Goal: Task Accomplishment & Management: Use online tool/utility

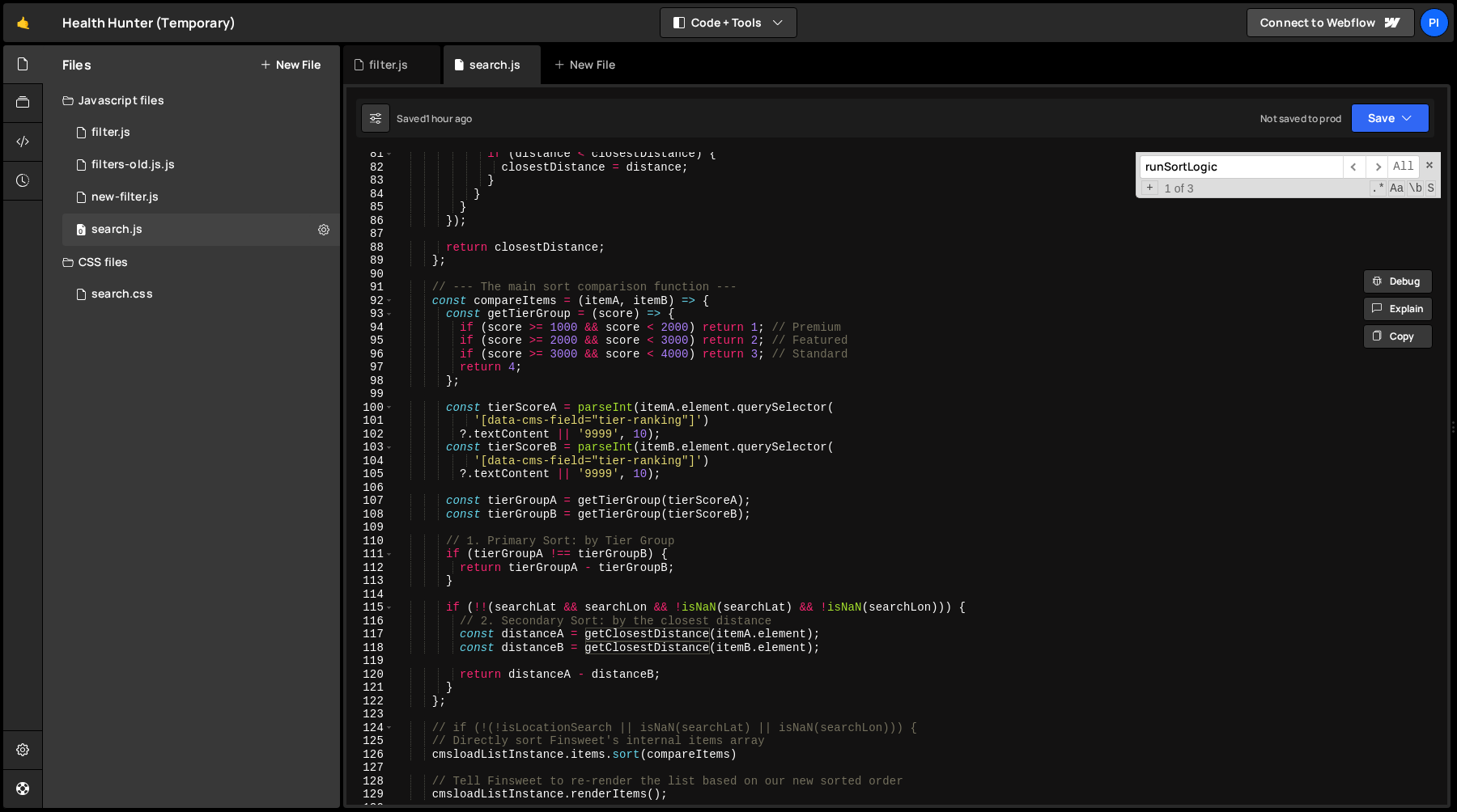
scroll to position [792, 0]
click at [685, 676] on div "if ( distance < closestDistance ) { closestDistance = distance ; } } } }) ; ret…" at bounding box center [917, 487] width 1046 height 680
type textarea "return distanceA - distanceB;"
click at [690, 663] on div "if ( distance < closestDistance ) { closestDistance = distance ; } } } }) ; ret…" at bounding box center [917, 487] width 1046 height 680
click at [575, 590] on div "if ( distance < closestDistance ) { closestDistance = distance ; } } } }) ; ret…" at bounding box center [917, 487] width 1046 height 680
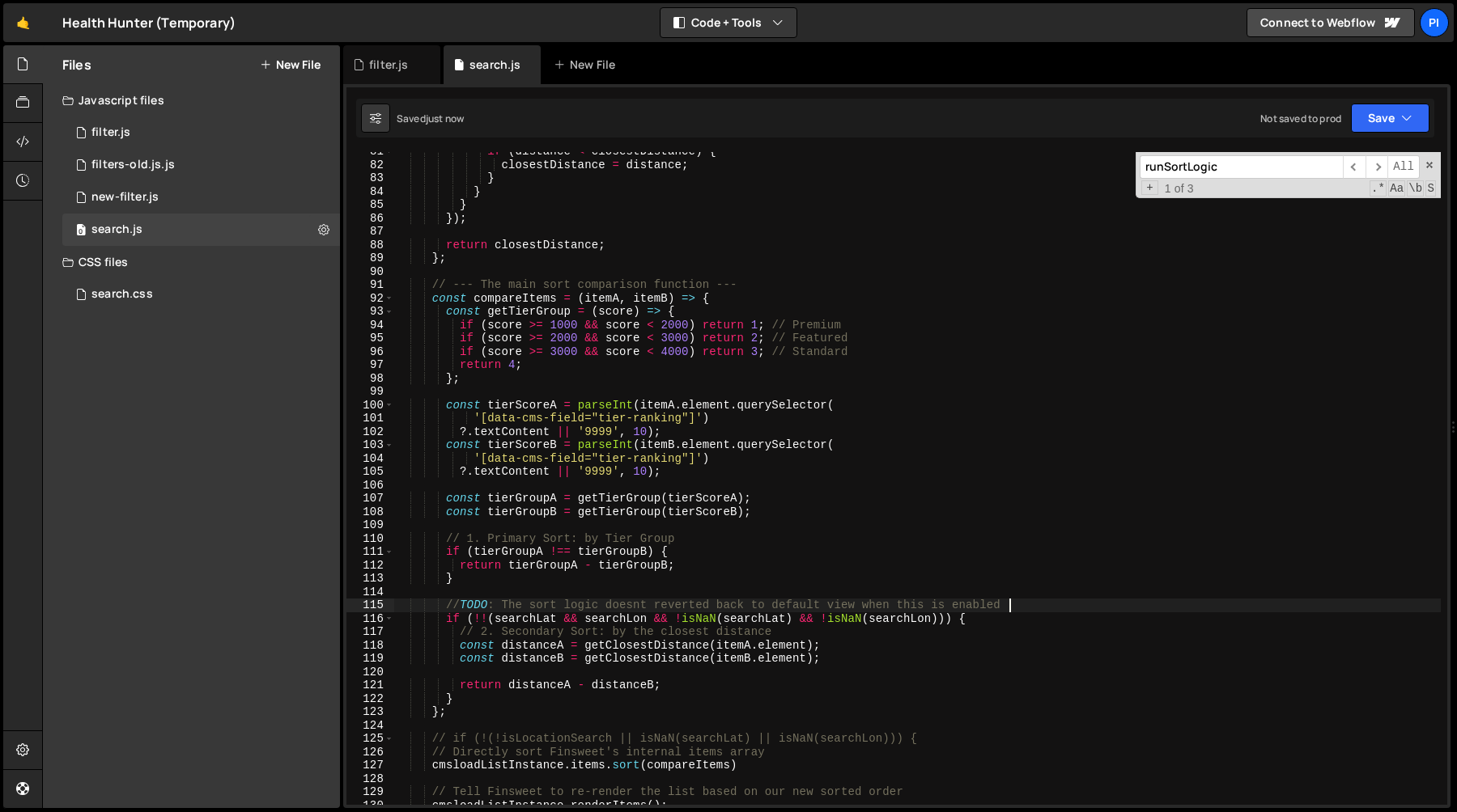
scroll to position [1106, 0]
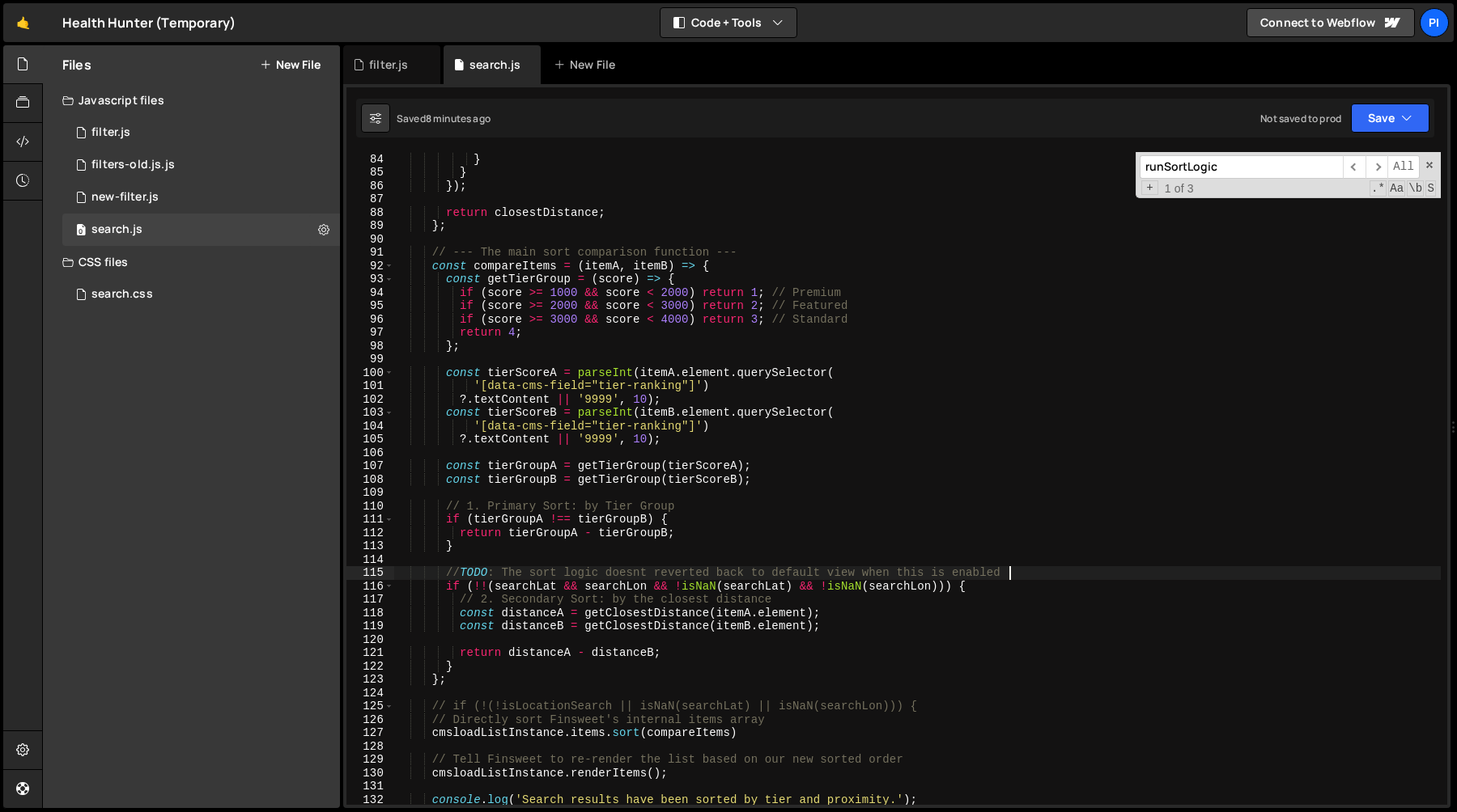
click at [646, 423] on div "} } } }) ; return closestDistance ; } ; // --- The main sort comparison functio…" at bounding box center [917, 479] width 1046 height 680
type textarea "'[data-cms-field="tier-ranking"]')"
click at [1436, 165] on div "runSortLogic ​ ​ All Replace All + 1 of 3 .* Aa \b S" at bounding box center [1288, 176] width 305 height 46
click at [1430, 165] on span at bounding box center [1429, 165] width 12 height 12
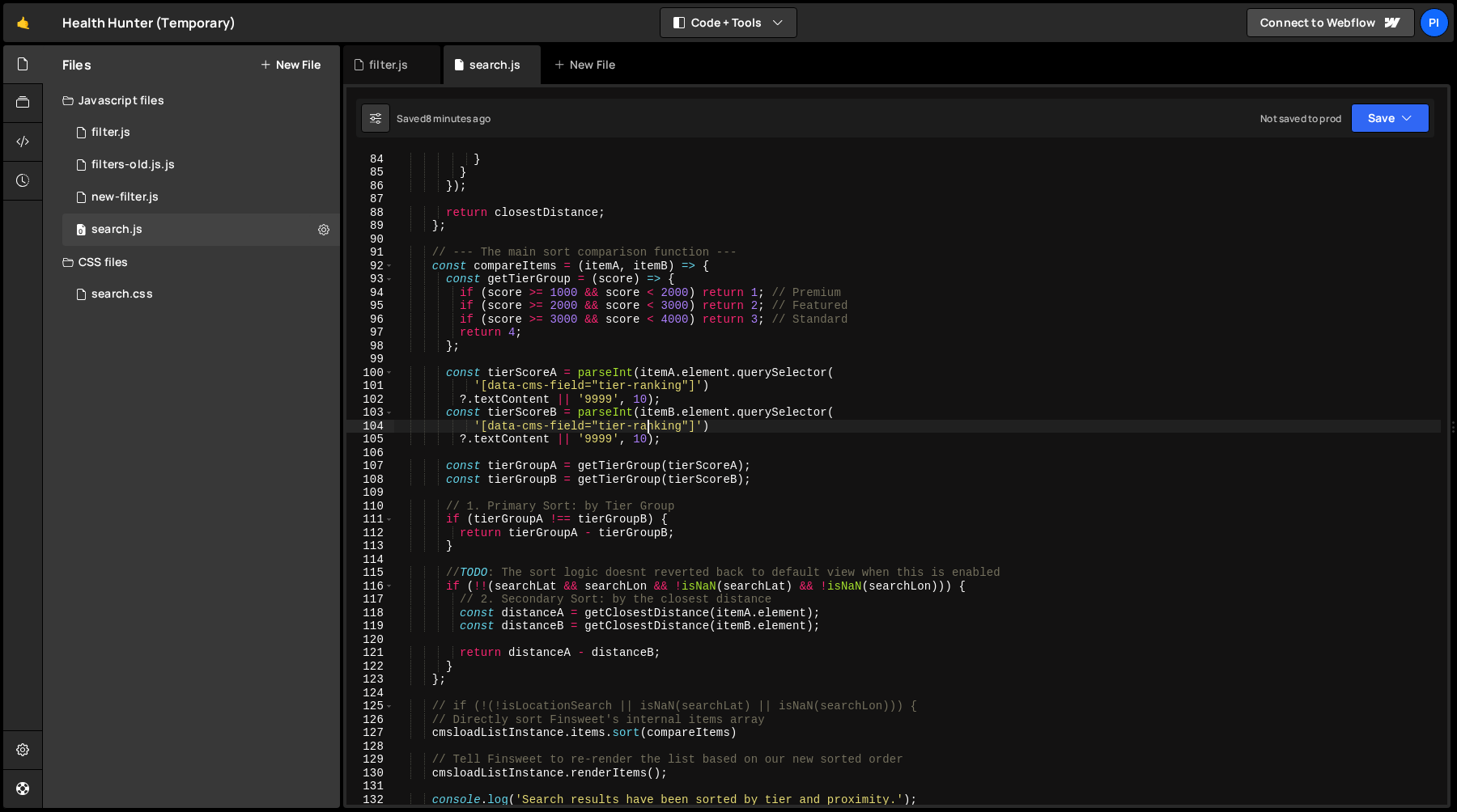
click at [981, 355] on div "} } } }) ; return closestDistance ; } ; // --- The main sort comparison functio…" at bounding box center [917, 479] width 1046 height 680
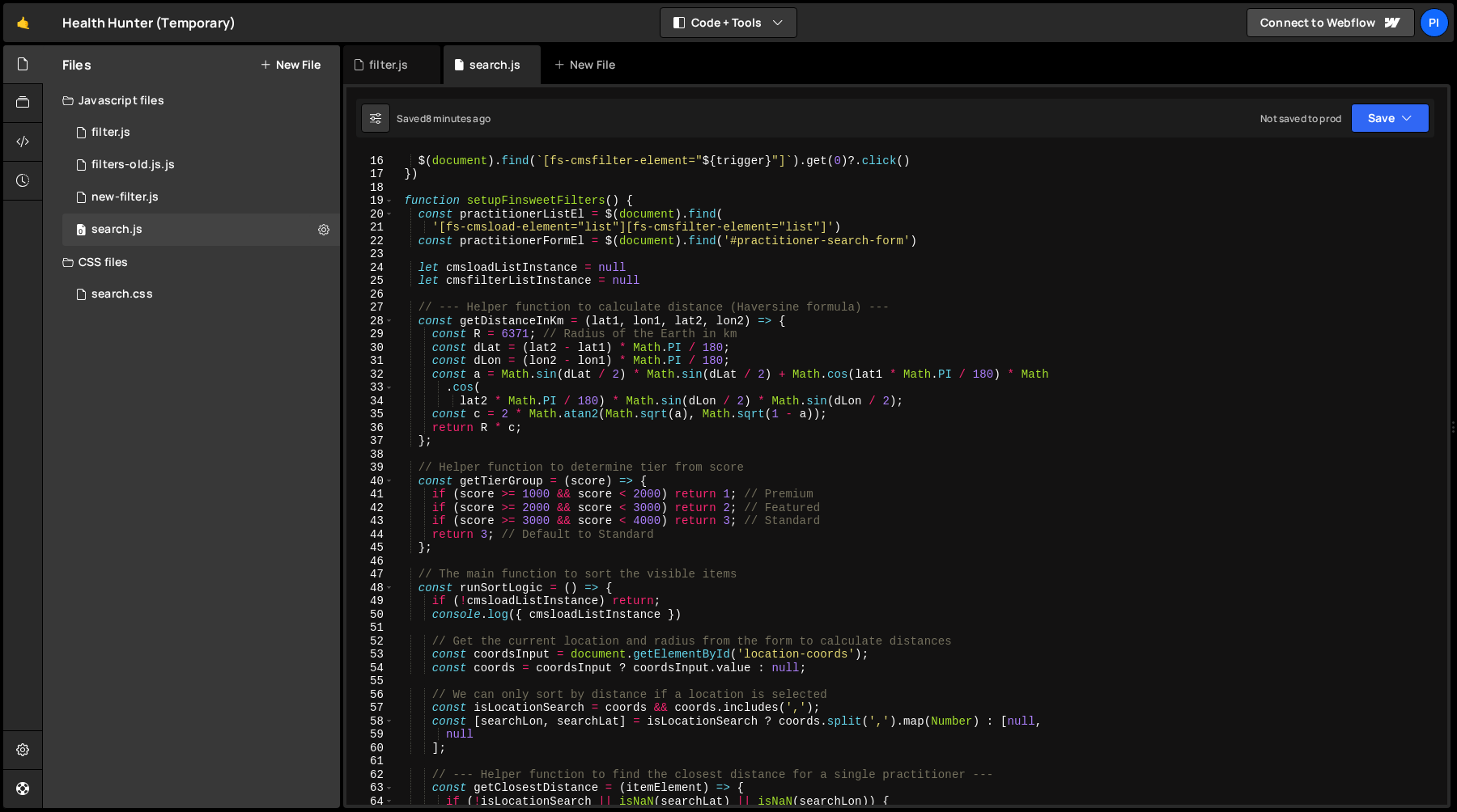
scroll to position [405, 0]
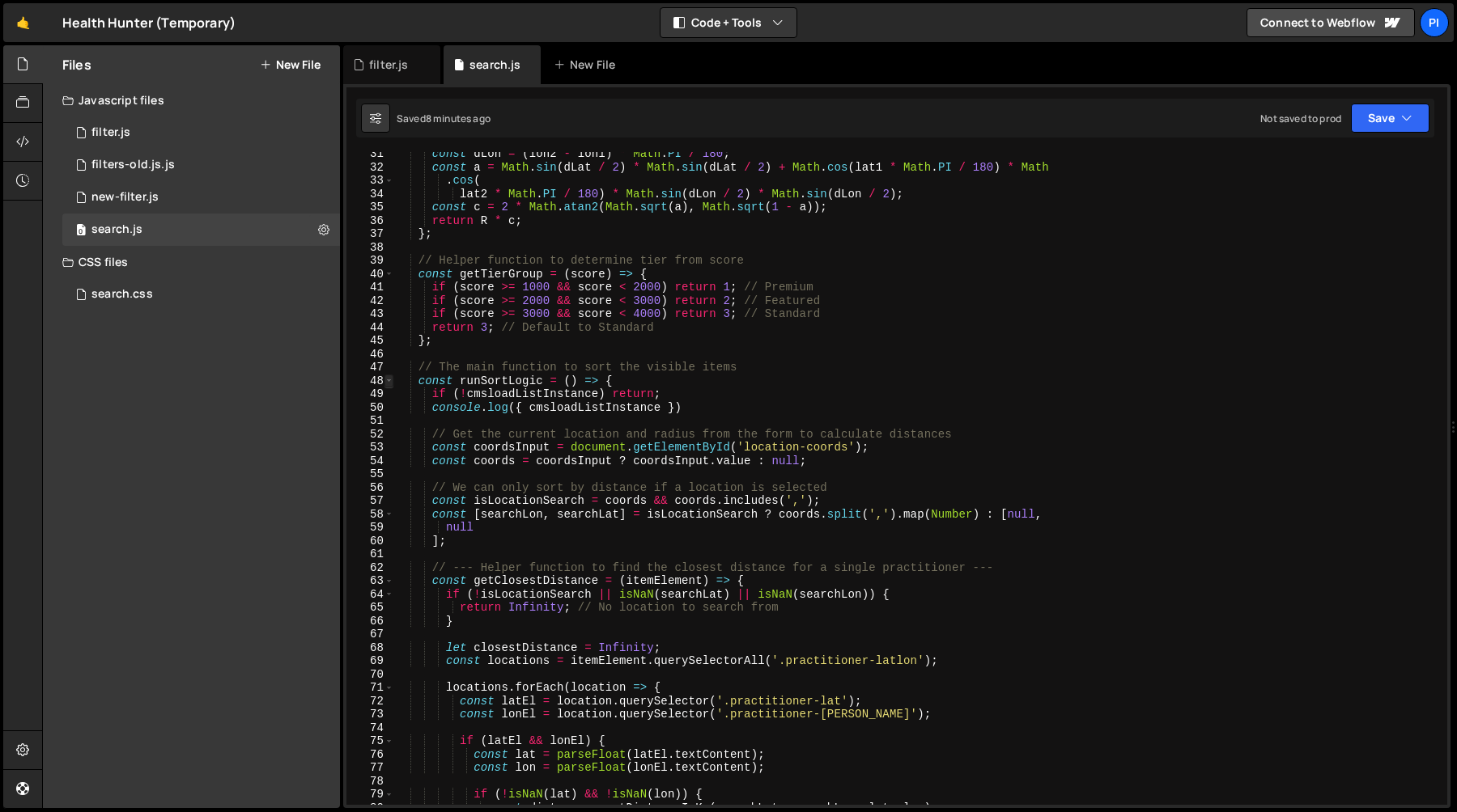
click at [390, 382] on span at bounding box center [388, 382] width 9 height 14
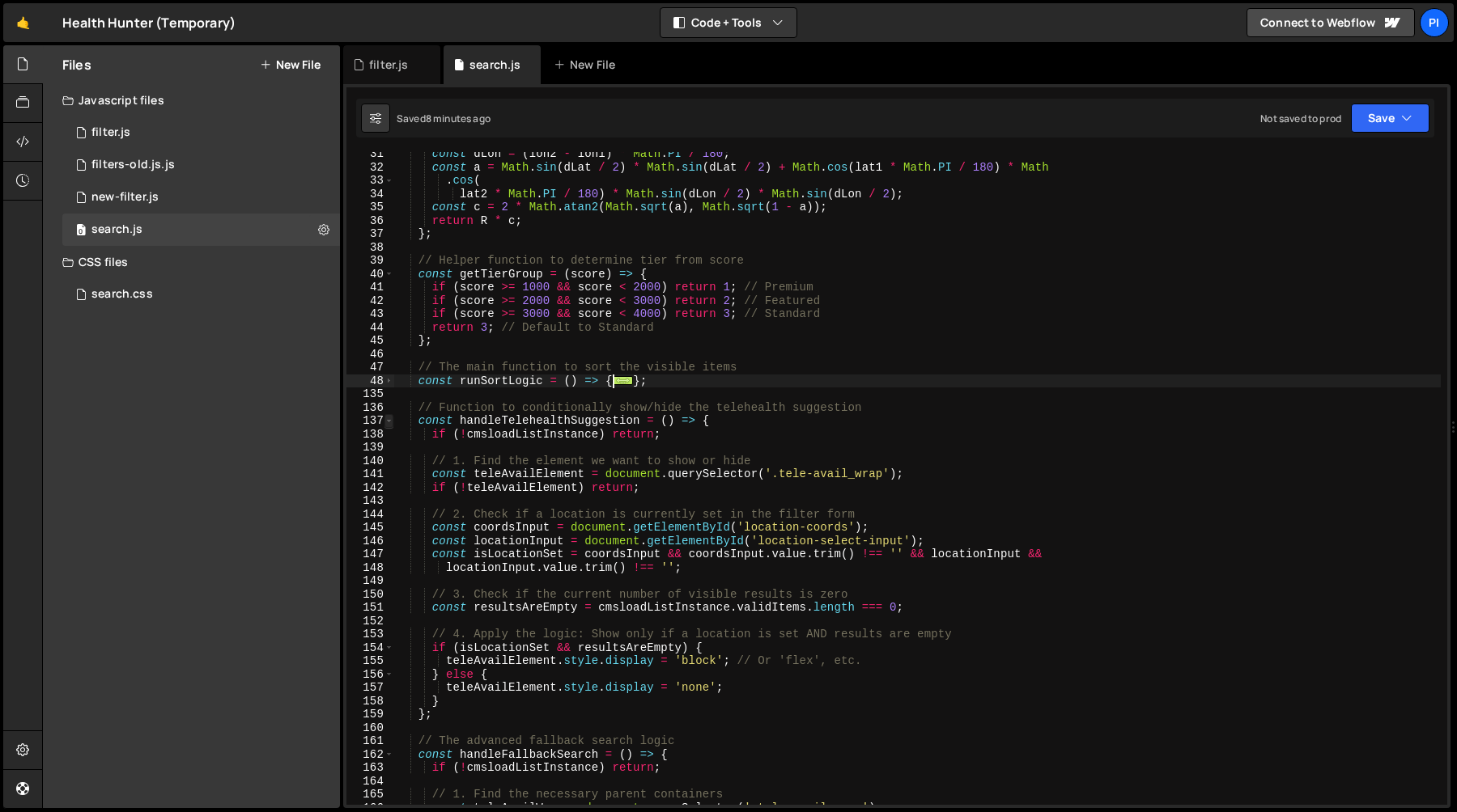
click at [388, 423] on span at bounding box center [388, 421] width 9 height 14
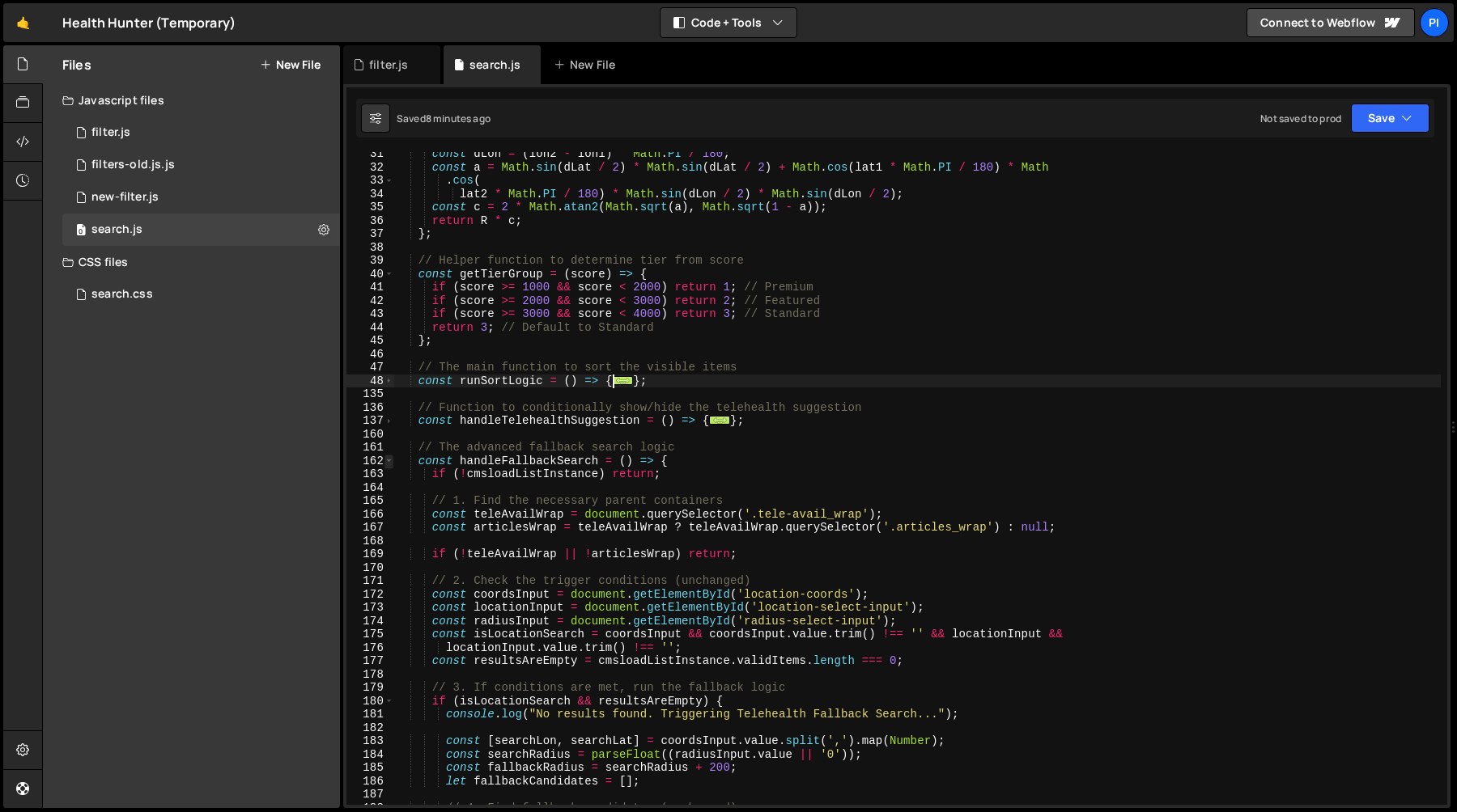
click at [387, 460] on span at bounding box center [388, 462] width 9 height 14
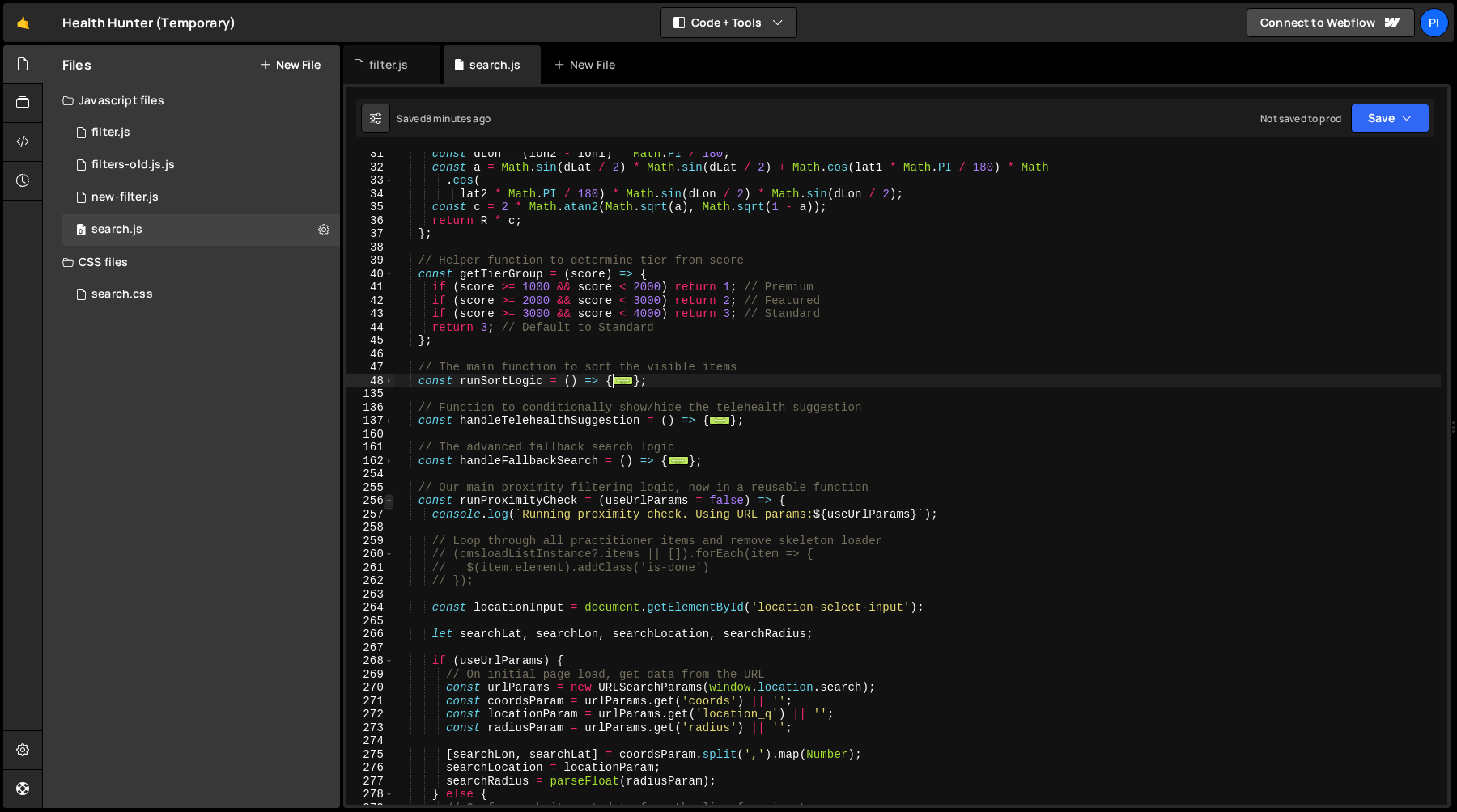
click at [388, 505] on span at bounding box center [388, 502] width 9 height 14
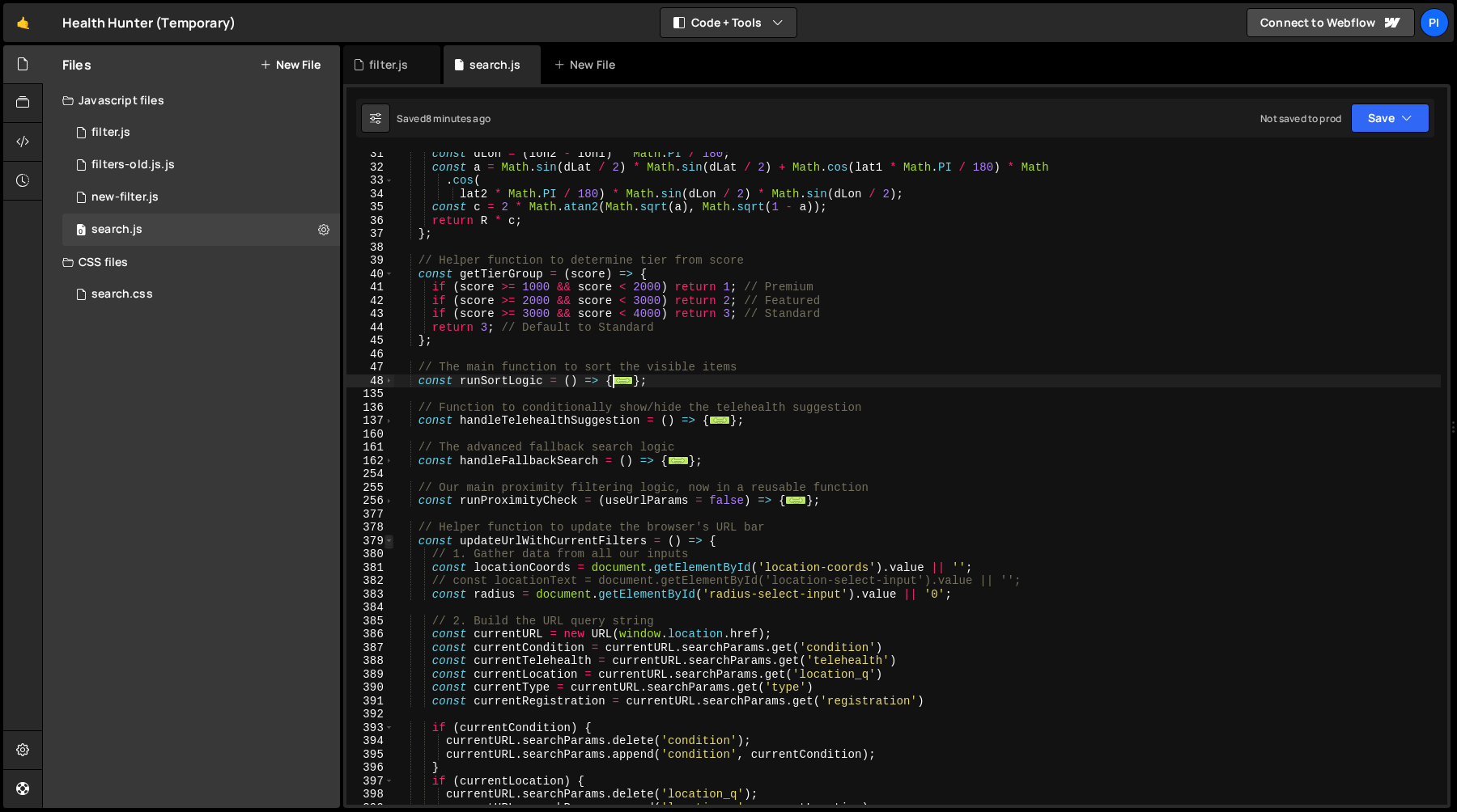
click at [390, 541] on span at bounding box center [388, 542] width 9 height 14
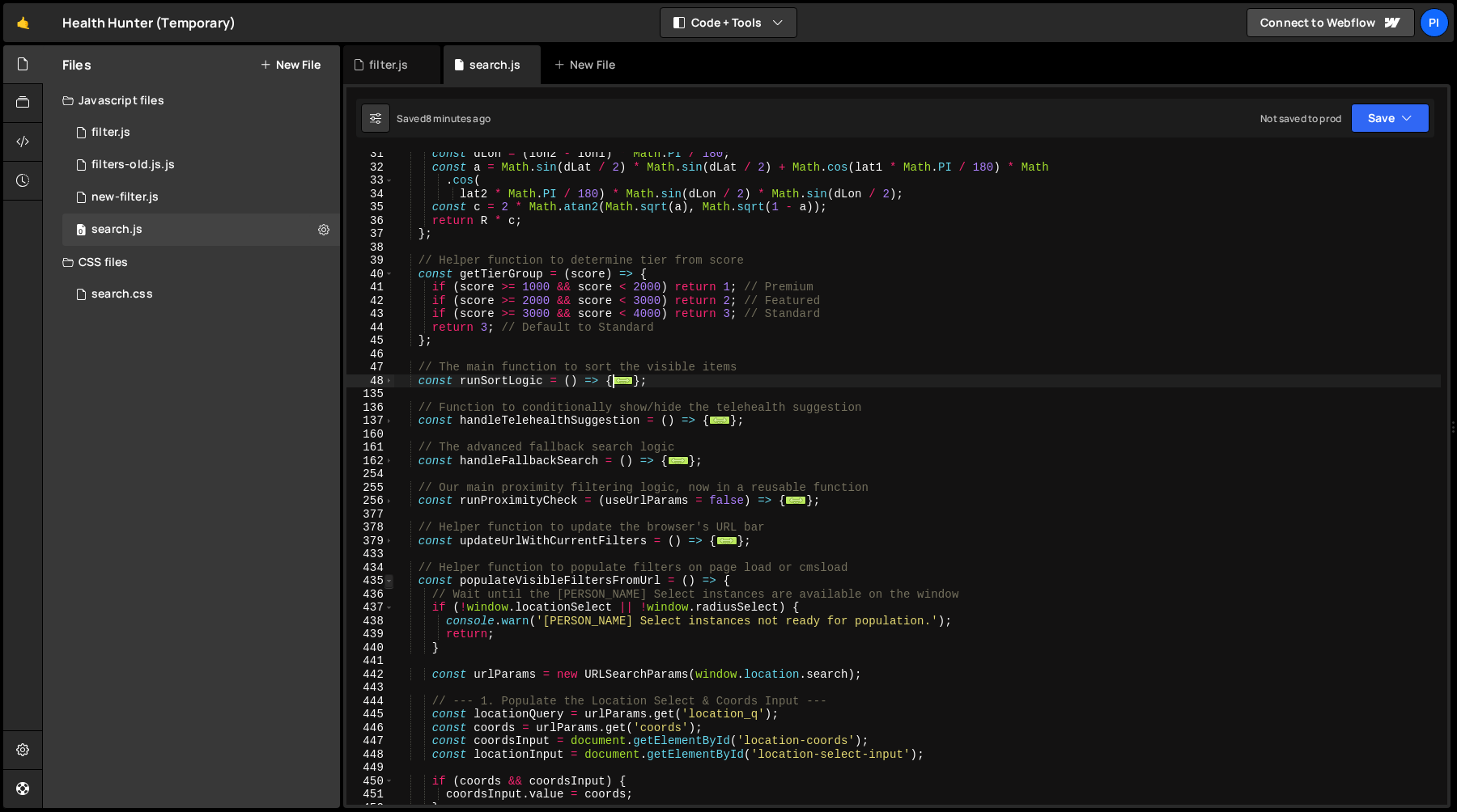
click at [389, 577] on span at bounding box center [388, 582] width 9 height 14
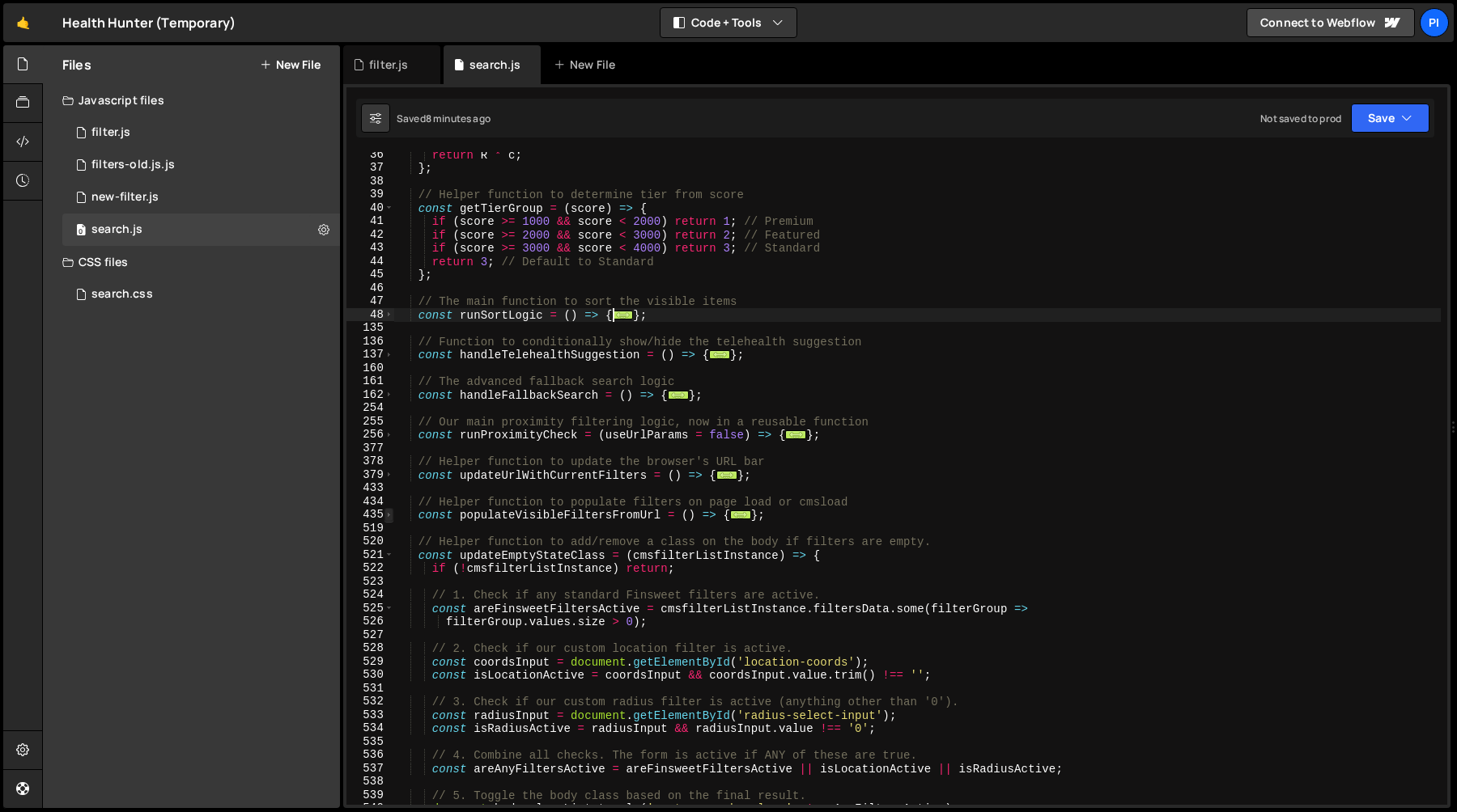
scroll to position [471, 0]
click at [388, 558] on span at bounding box center [388, 556] width 9 height 14
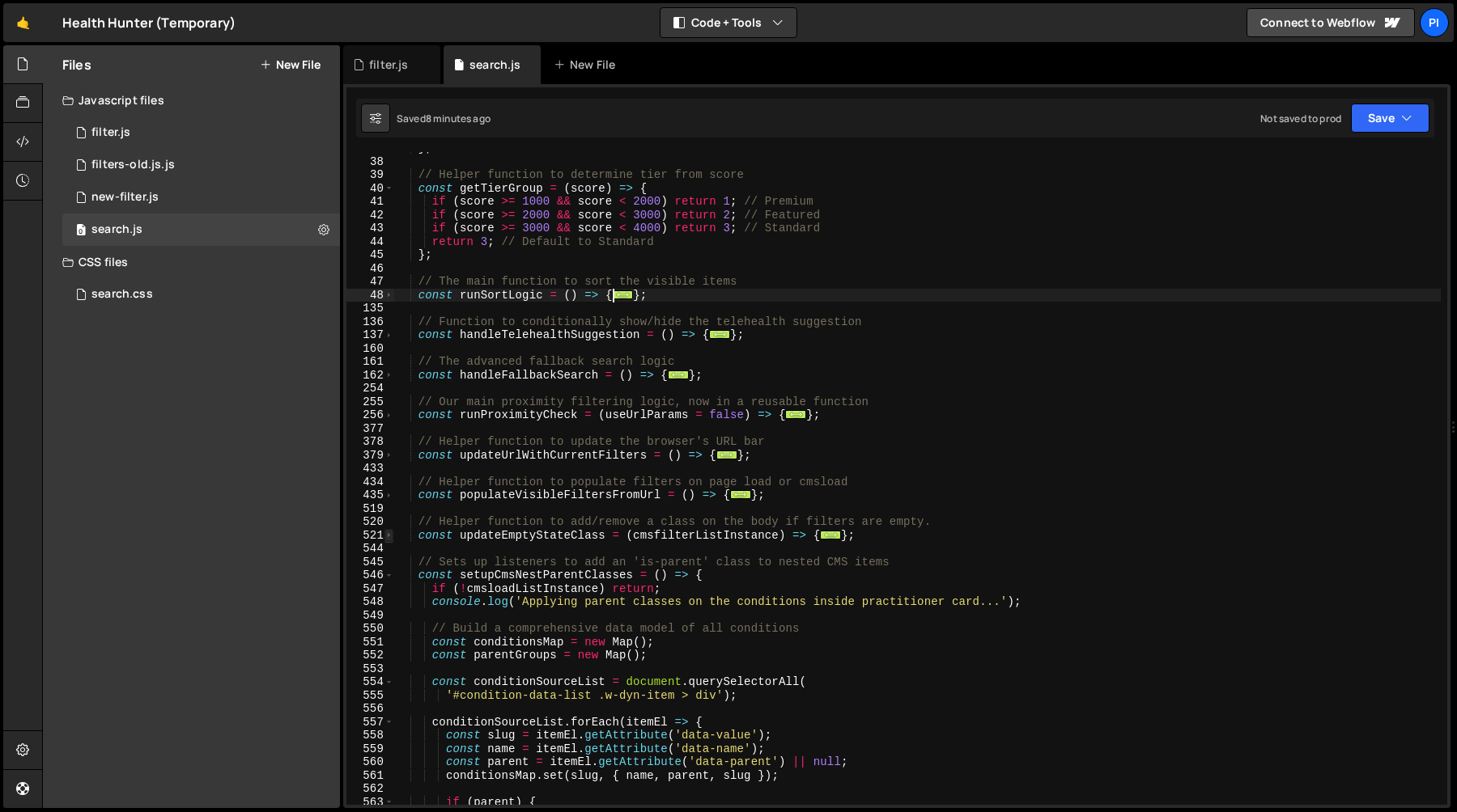
scroll to position [501, 0]
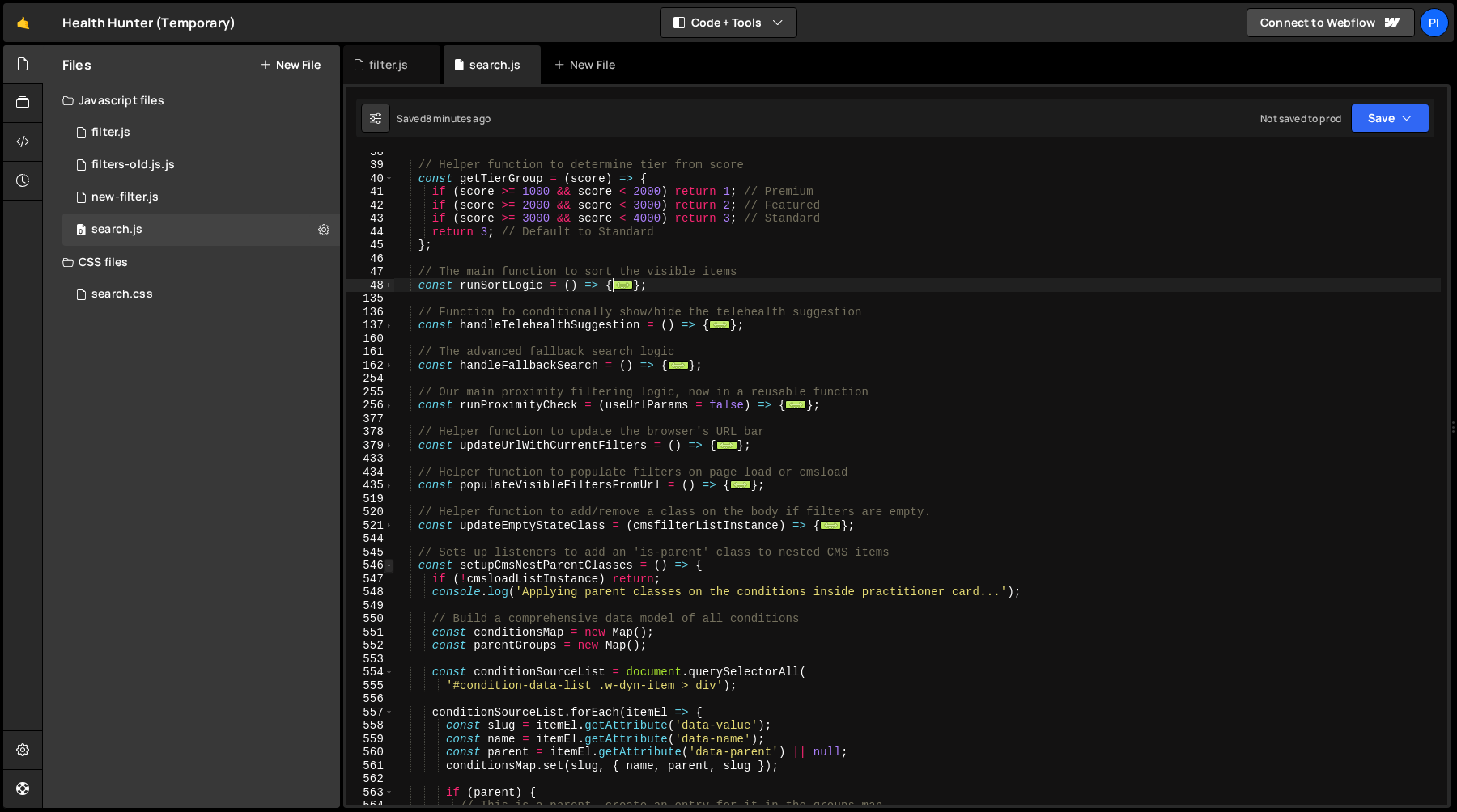
click at [391, 569] on span at bounding box center [388, 566] width 9 height 14
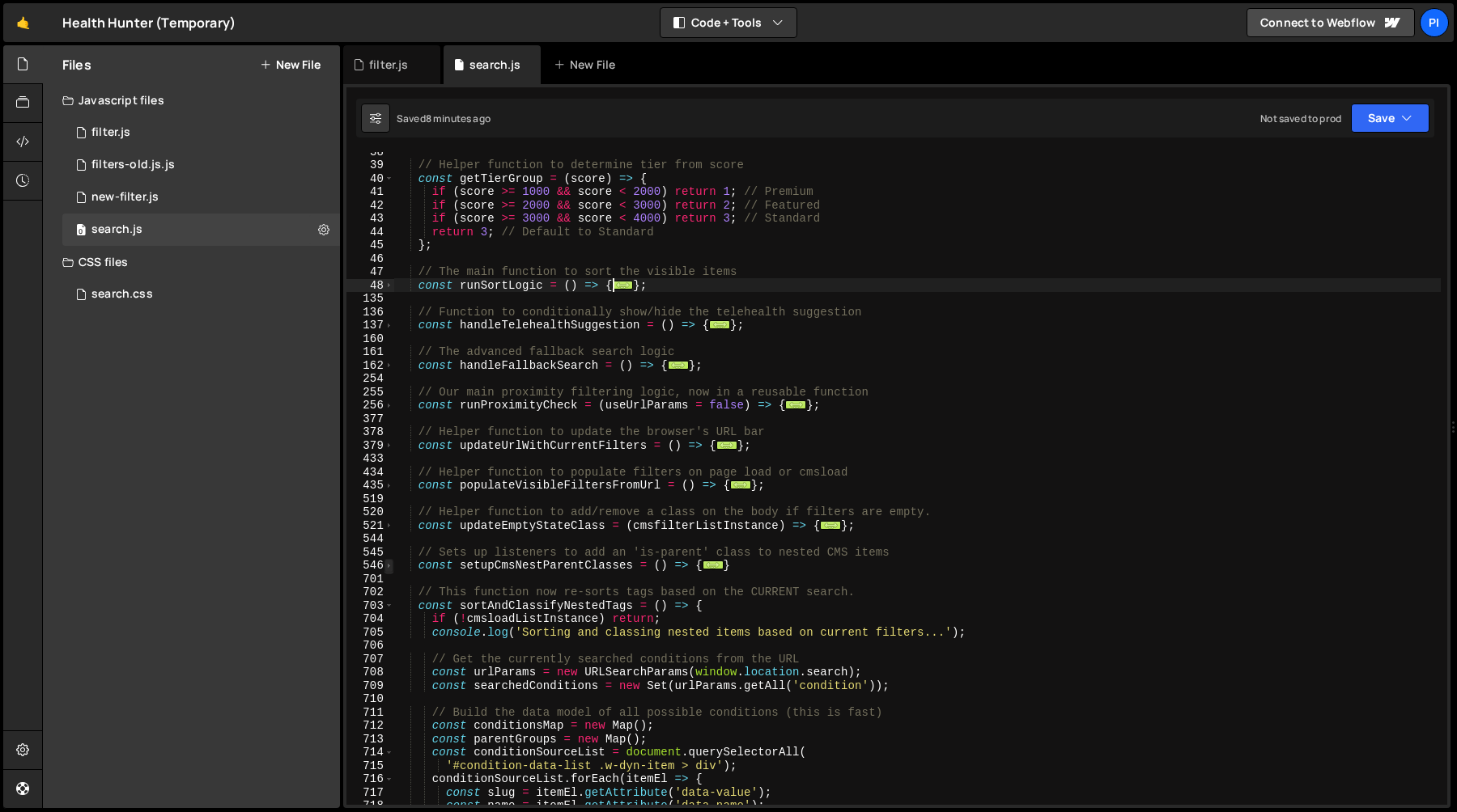
click at [391, 563] on span at bounding box center [388, 566] width 9 height 14
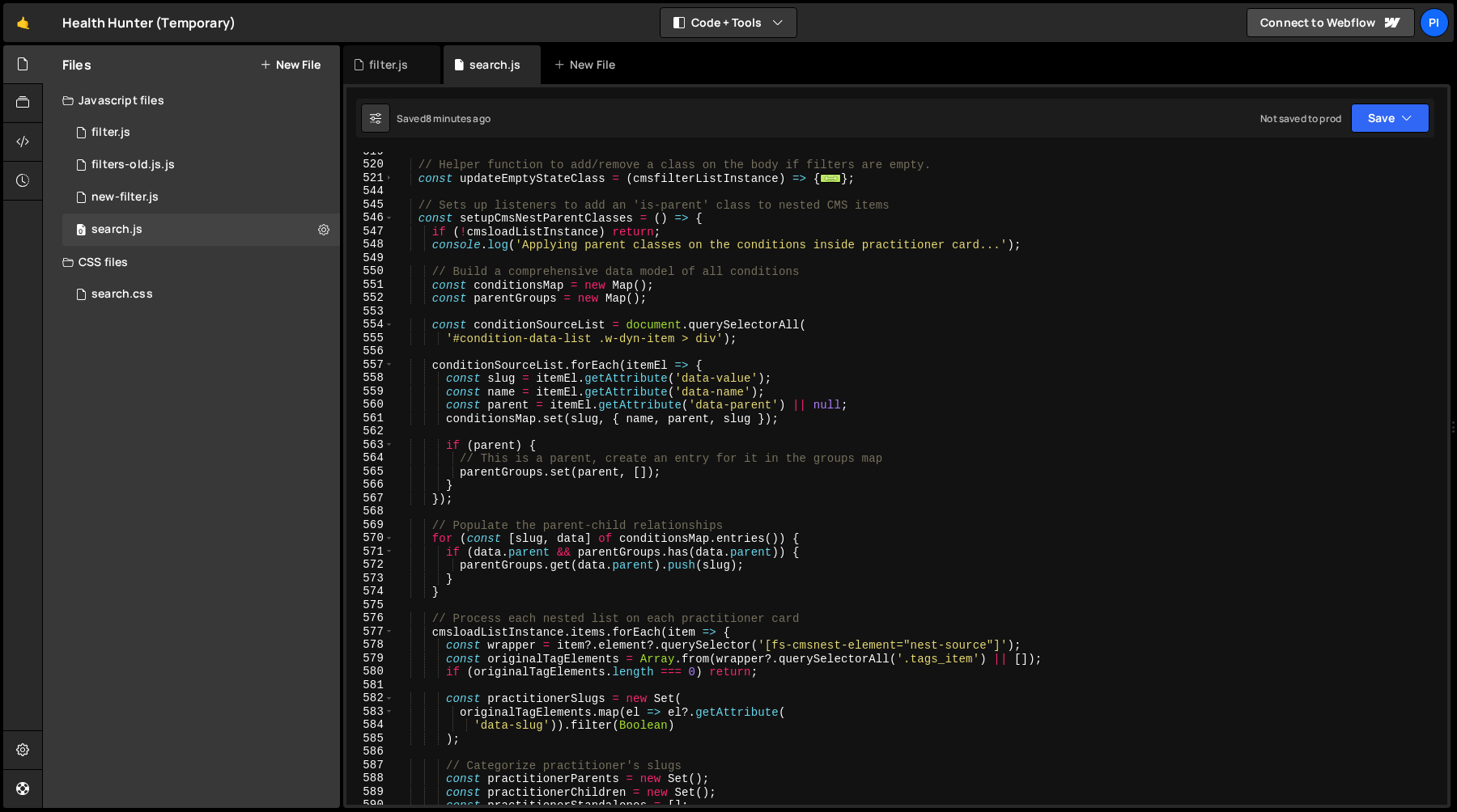
scroll to position [835, 0]
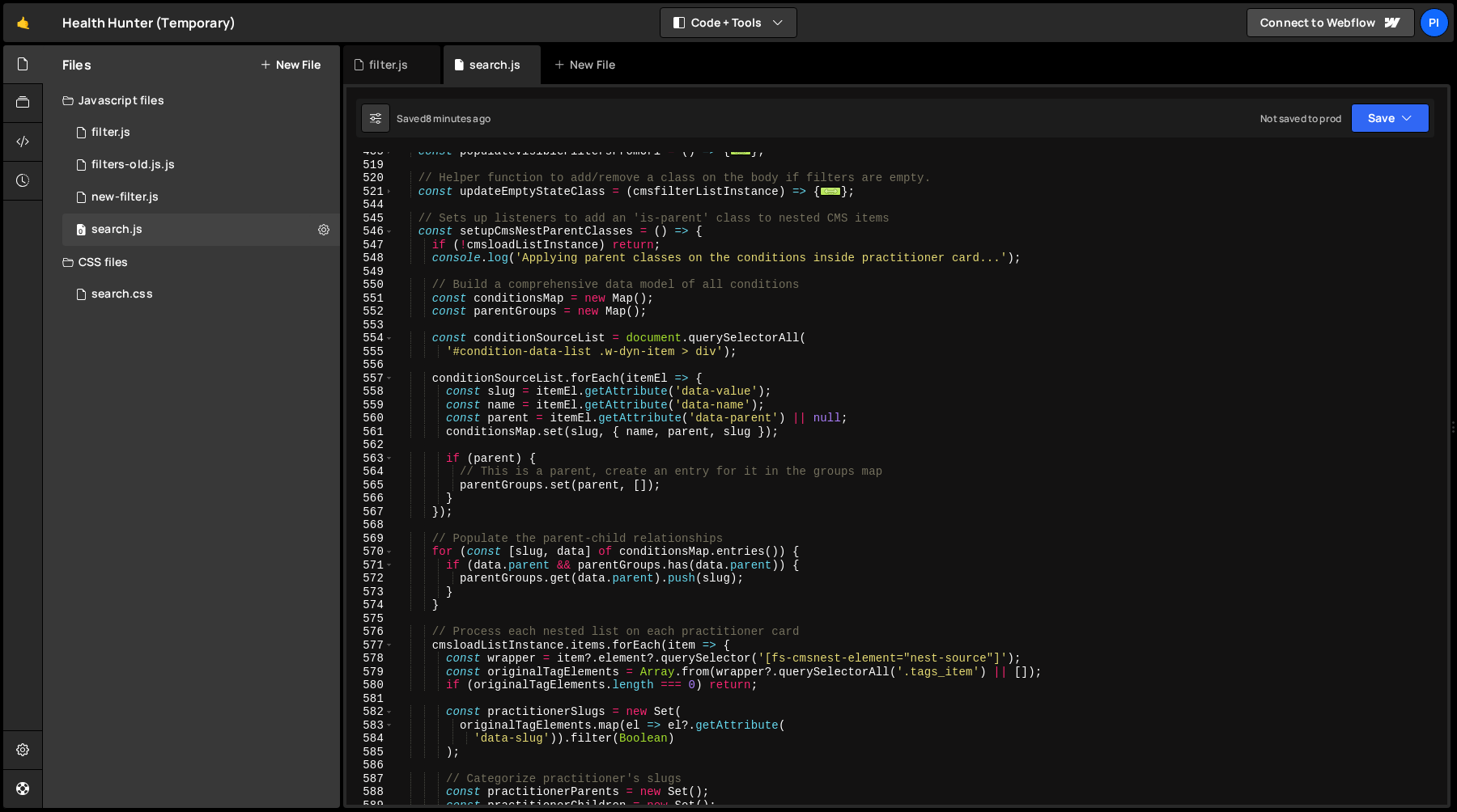
click at [740, 274] on div "const populateVisibleFiltersFromUrl = ( ) => { ... } ; // Helper function to ad…" at bounding box center [917, 484] width 1046 height 680
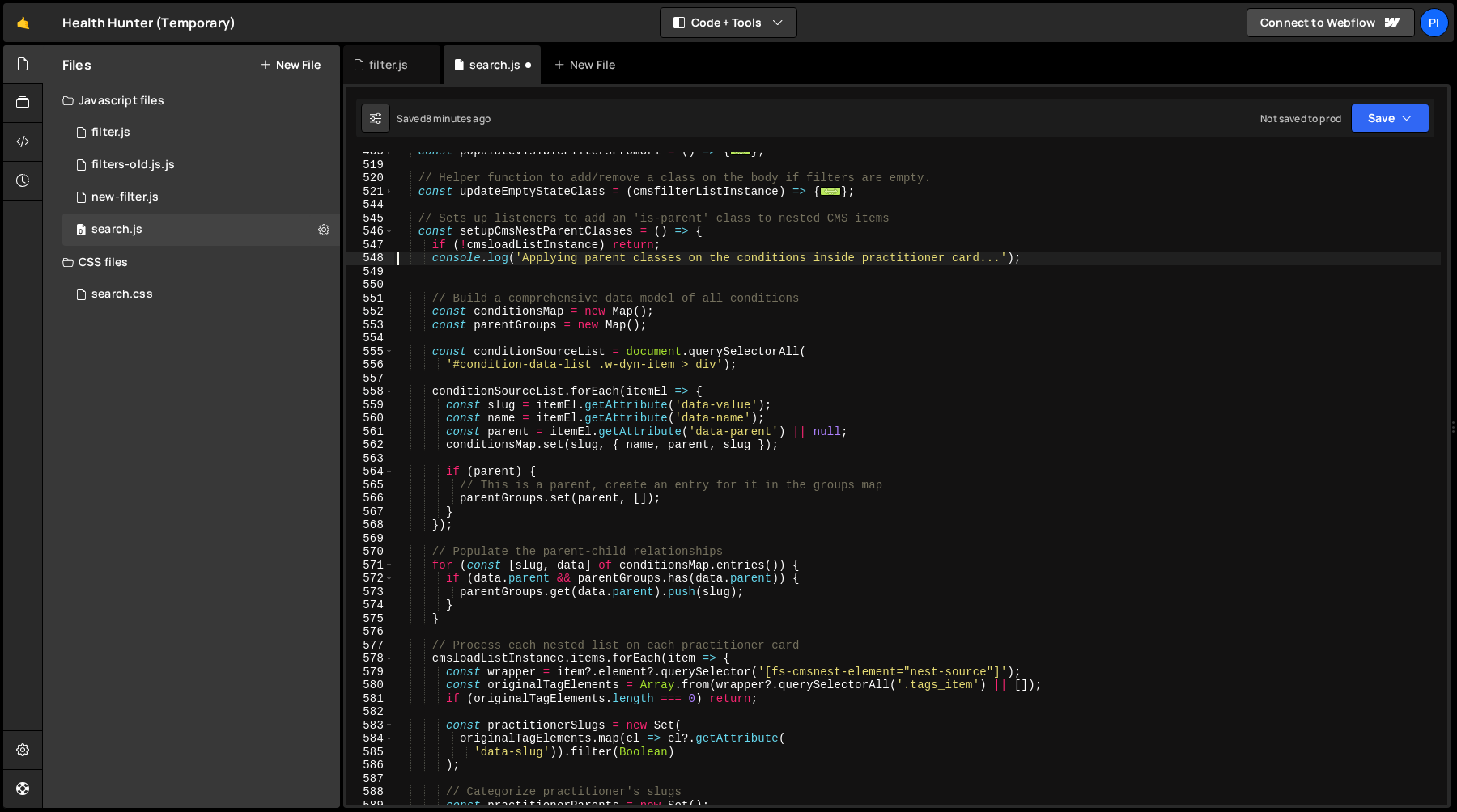
type textarea "console.log('Applying parent classes on the conditions inside practitioner card…"
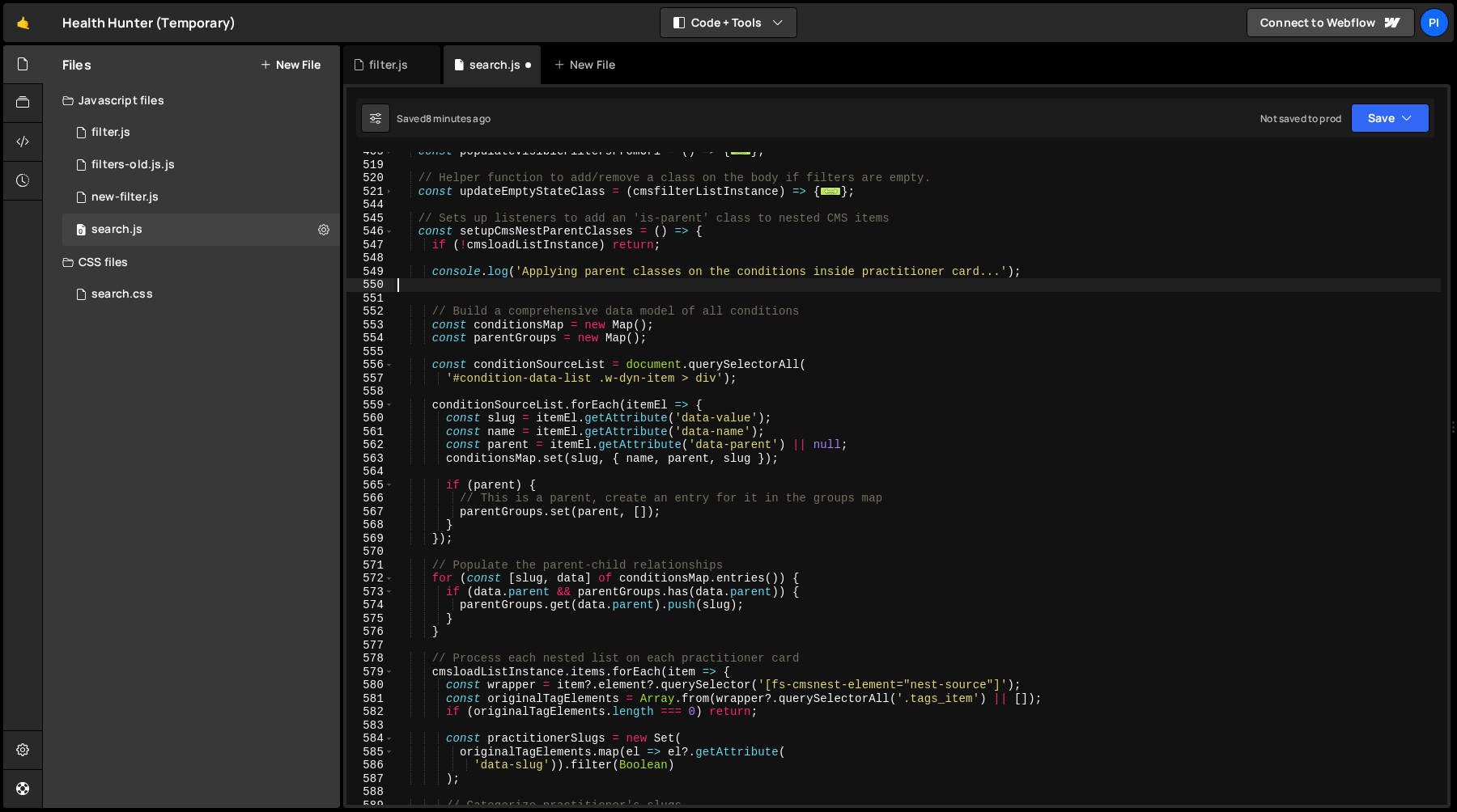
type textarea "console.log('Applying parent classes on the conditions inside practitioner card…"
paste textarea "};"
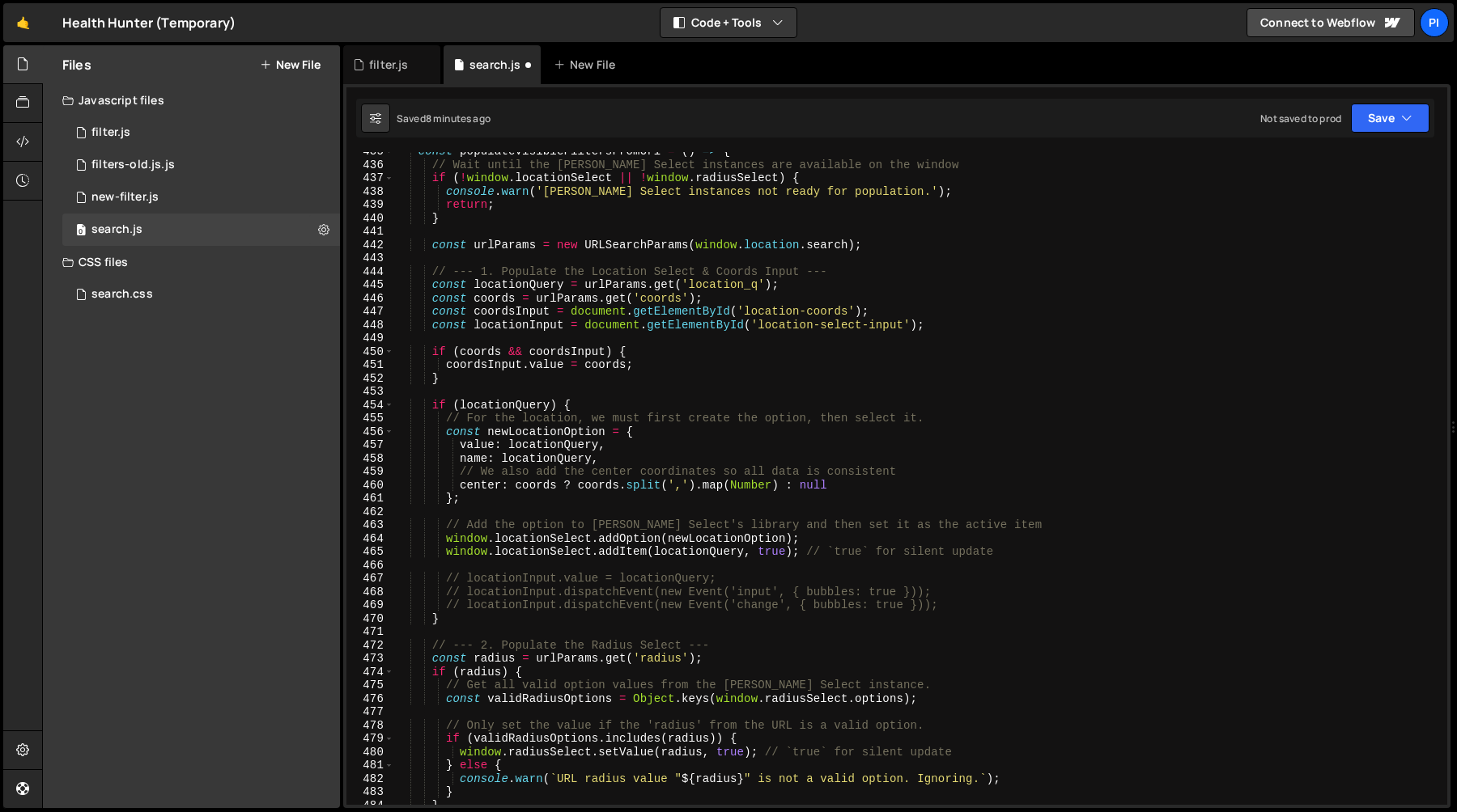
scroll to position [5800, 0]
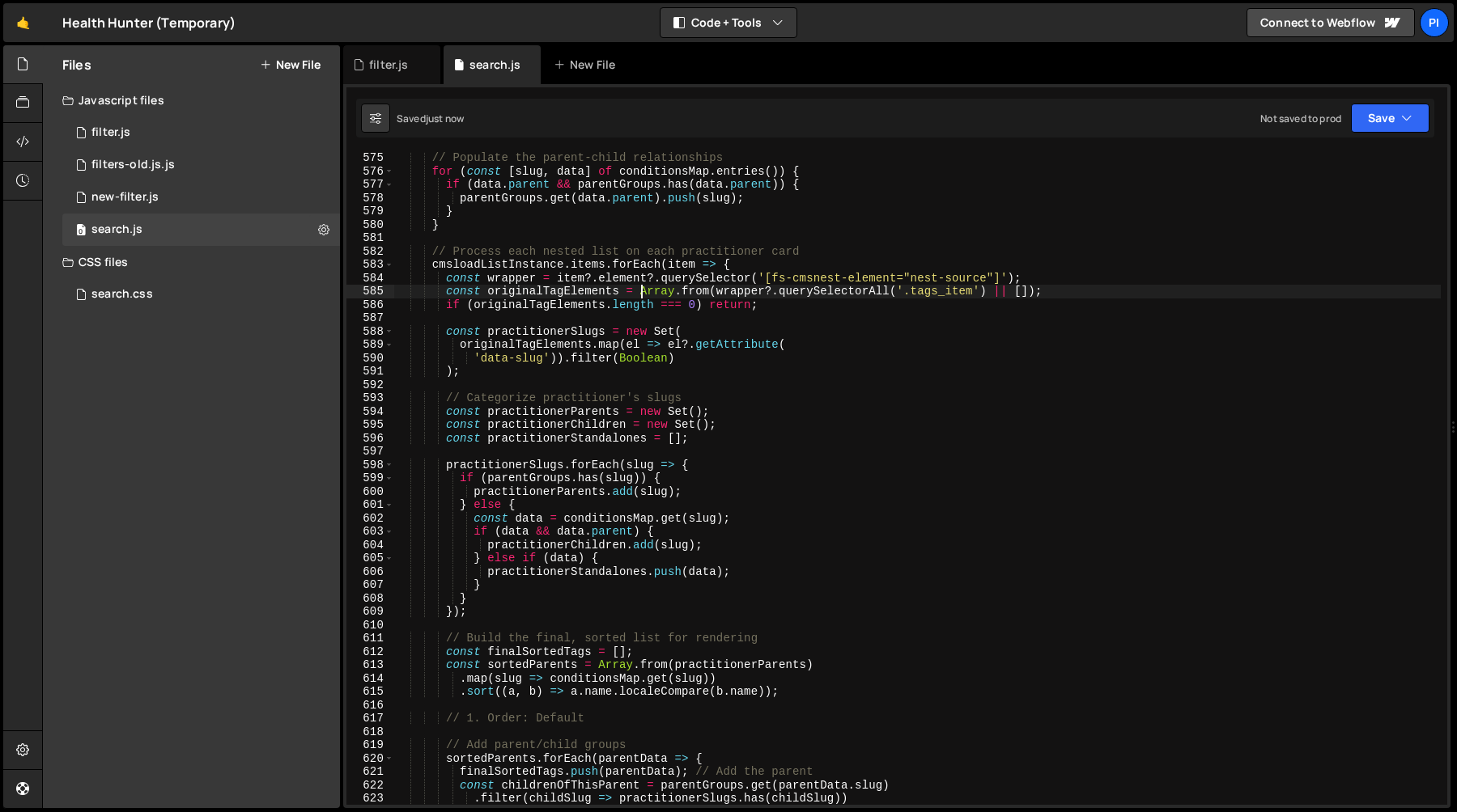
click at [642, 290] on div "// Populate the parent-child relationships for ( const [ slug , data ] of condi…" at bounding box center [917, 491] width 1046 height 680
type textarea "// .hh-home_hero-form_input.is-left { min-width: 0 }"
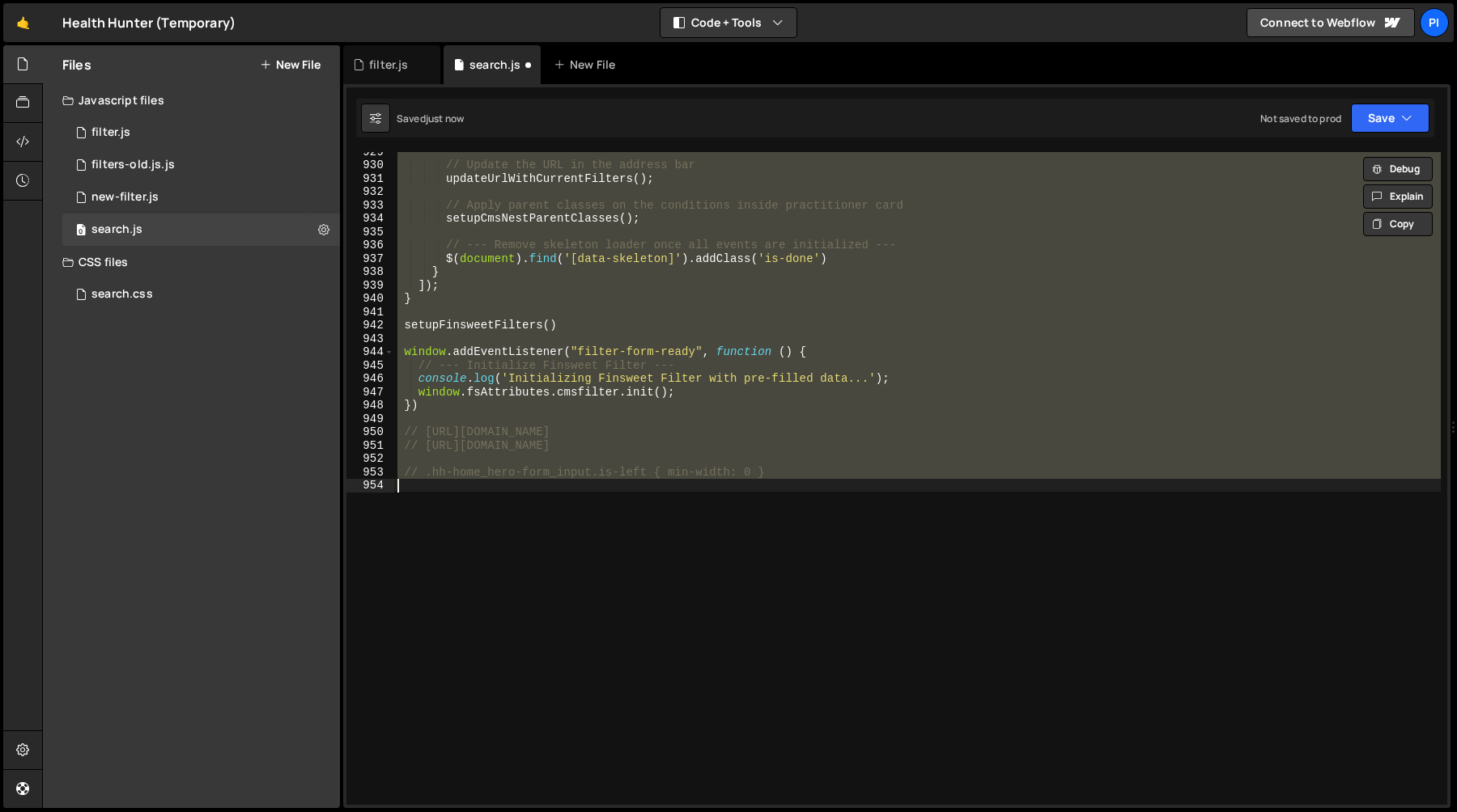
scroll to position [634, 0]
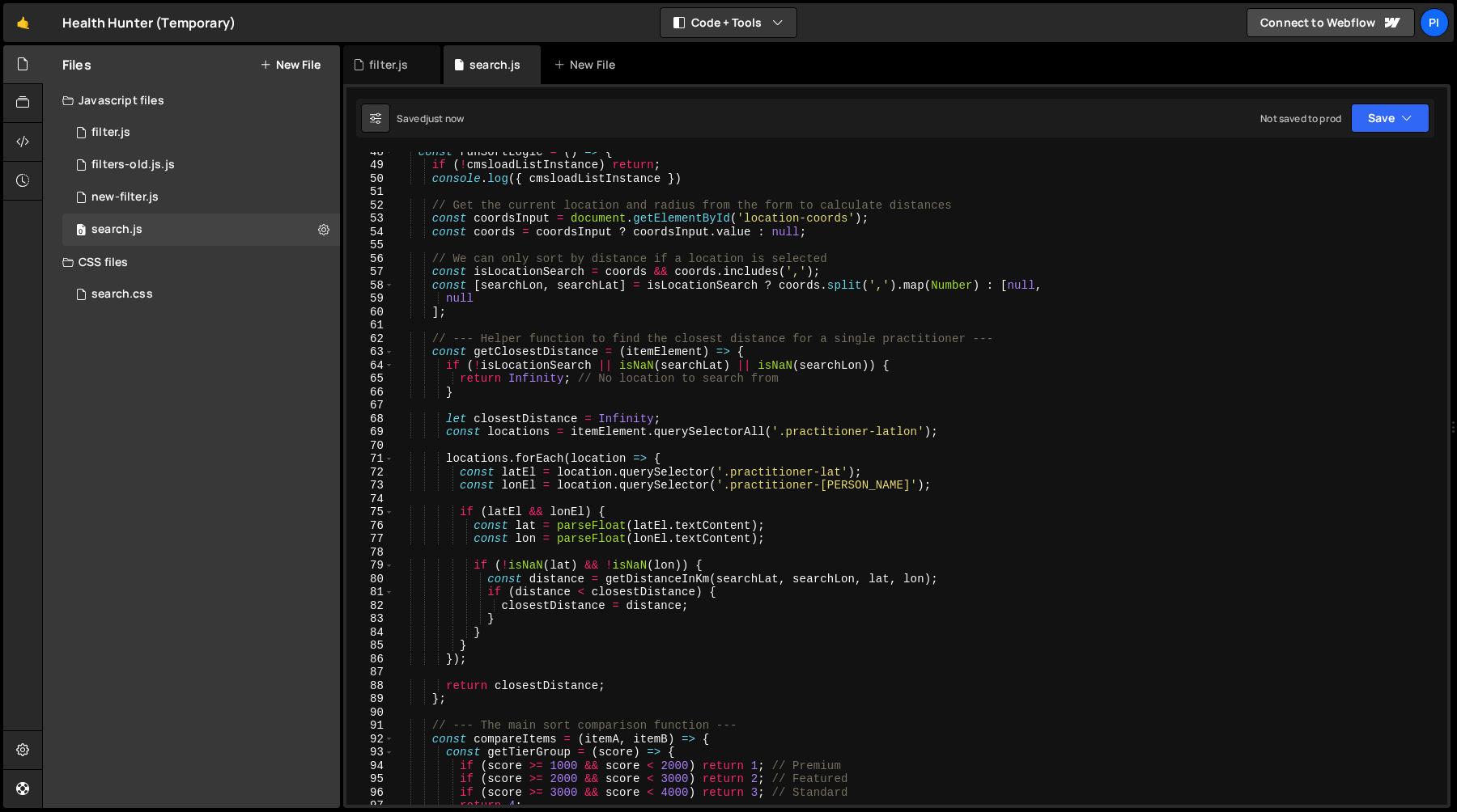
type textarea "// .hh-home_hero-form_input.is-left { min-width: 0 }"
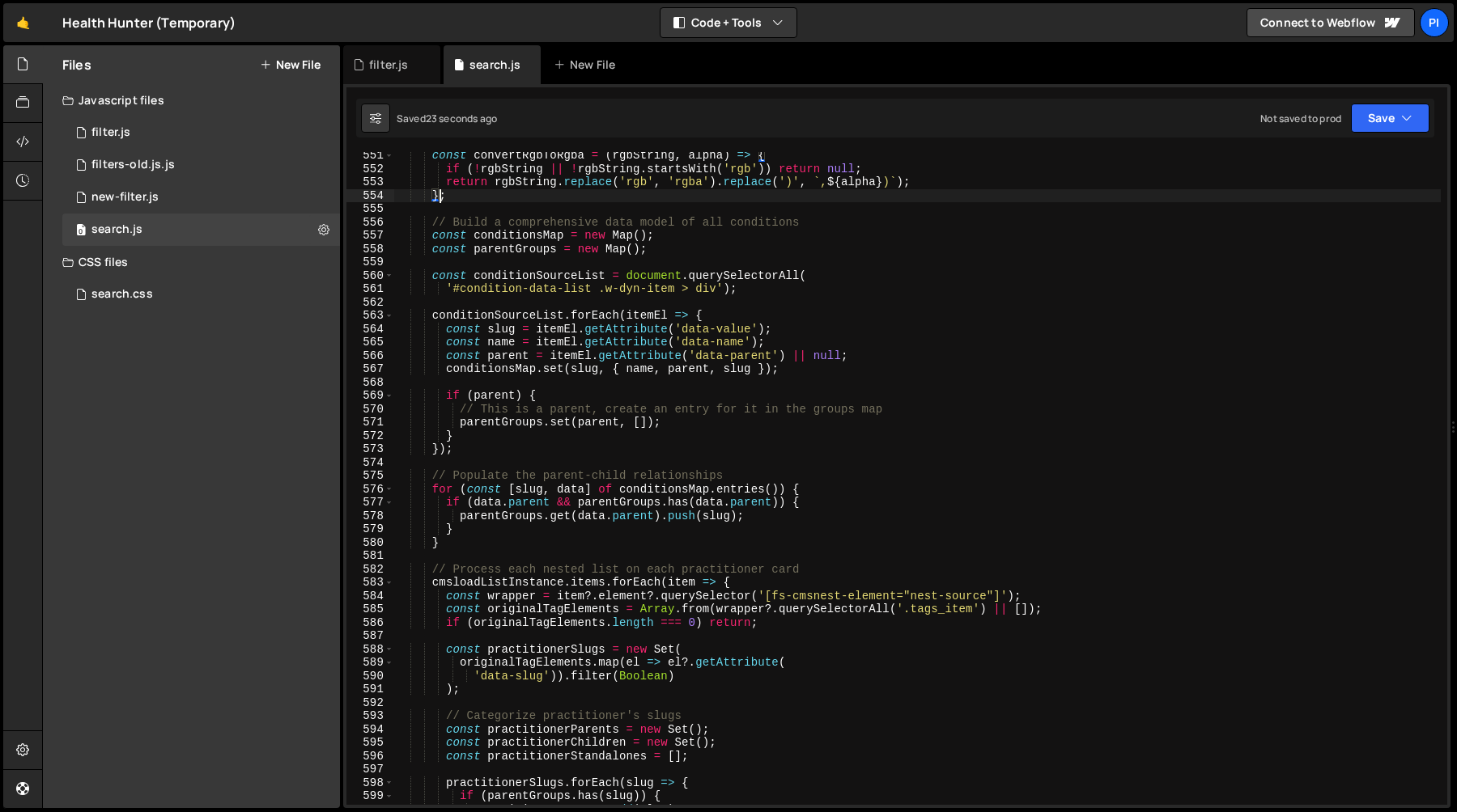
scroll to position [7355, 0]
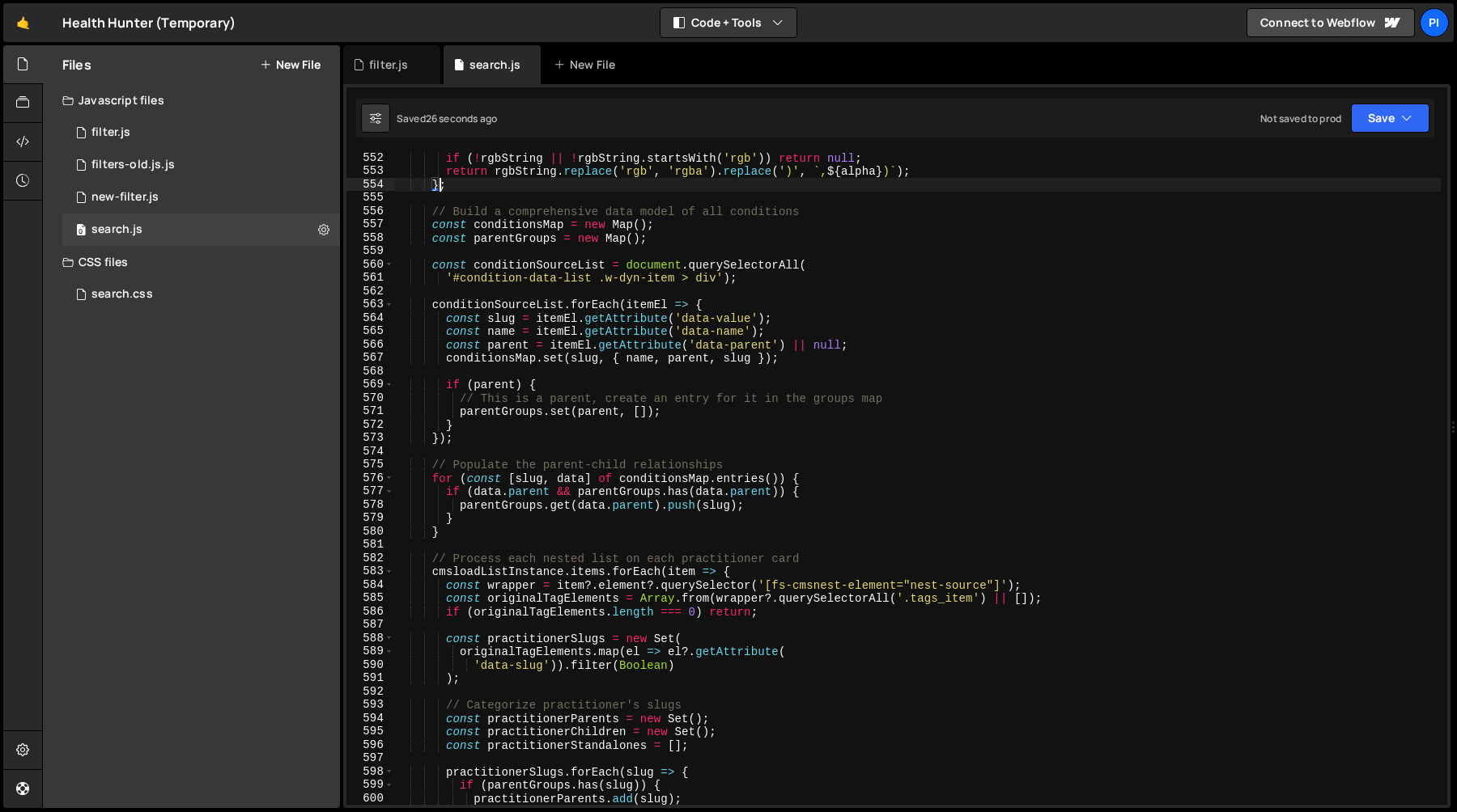
click at [717, 413] on div "if ( ! rgbString || ! rgbString . startsWith ( 'rgb' )) return null ; return rg…" at bounding box center [917, 491] width 1046 height 680
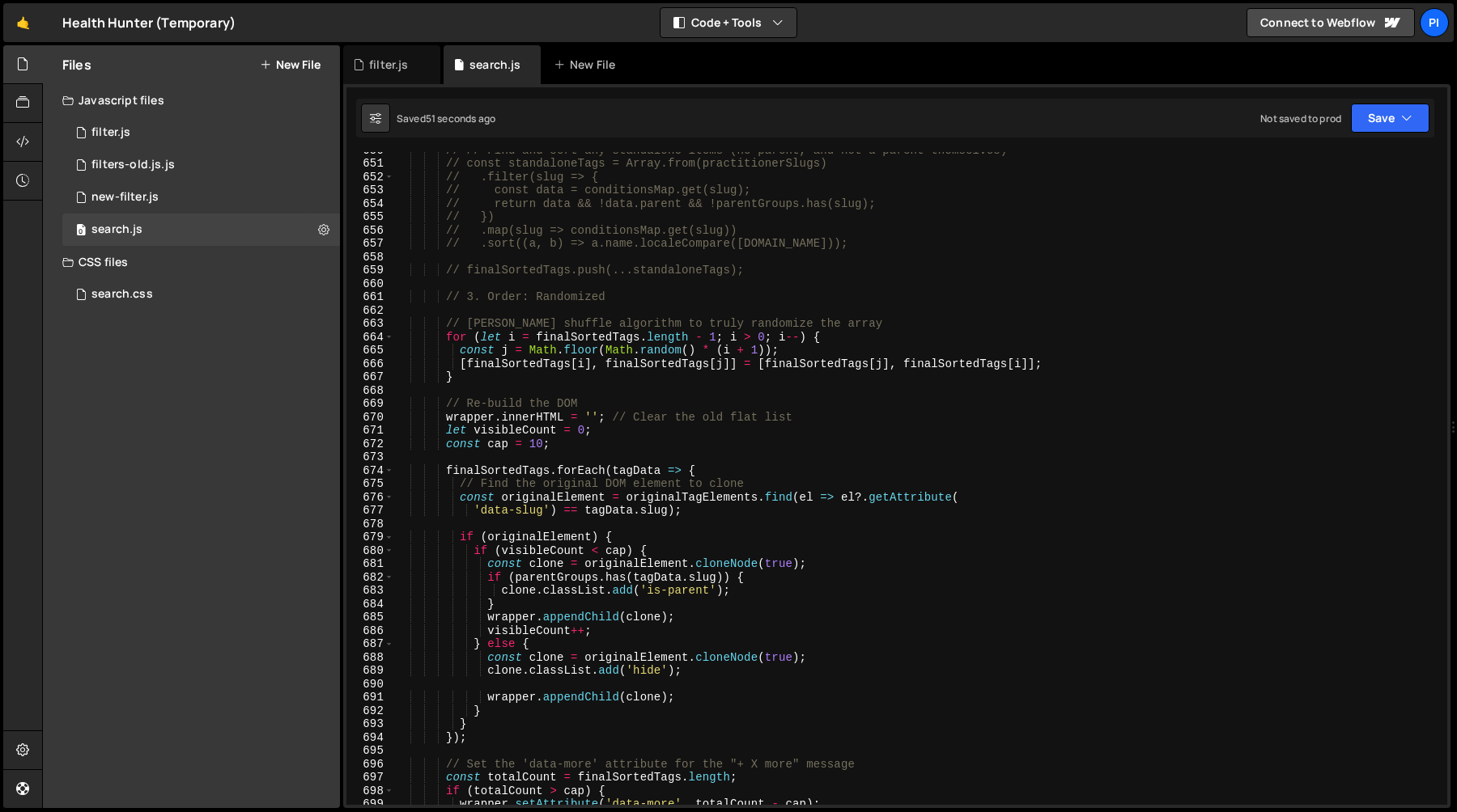
scroll to position [8694, 0]
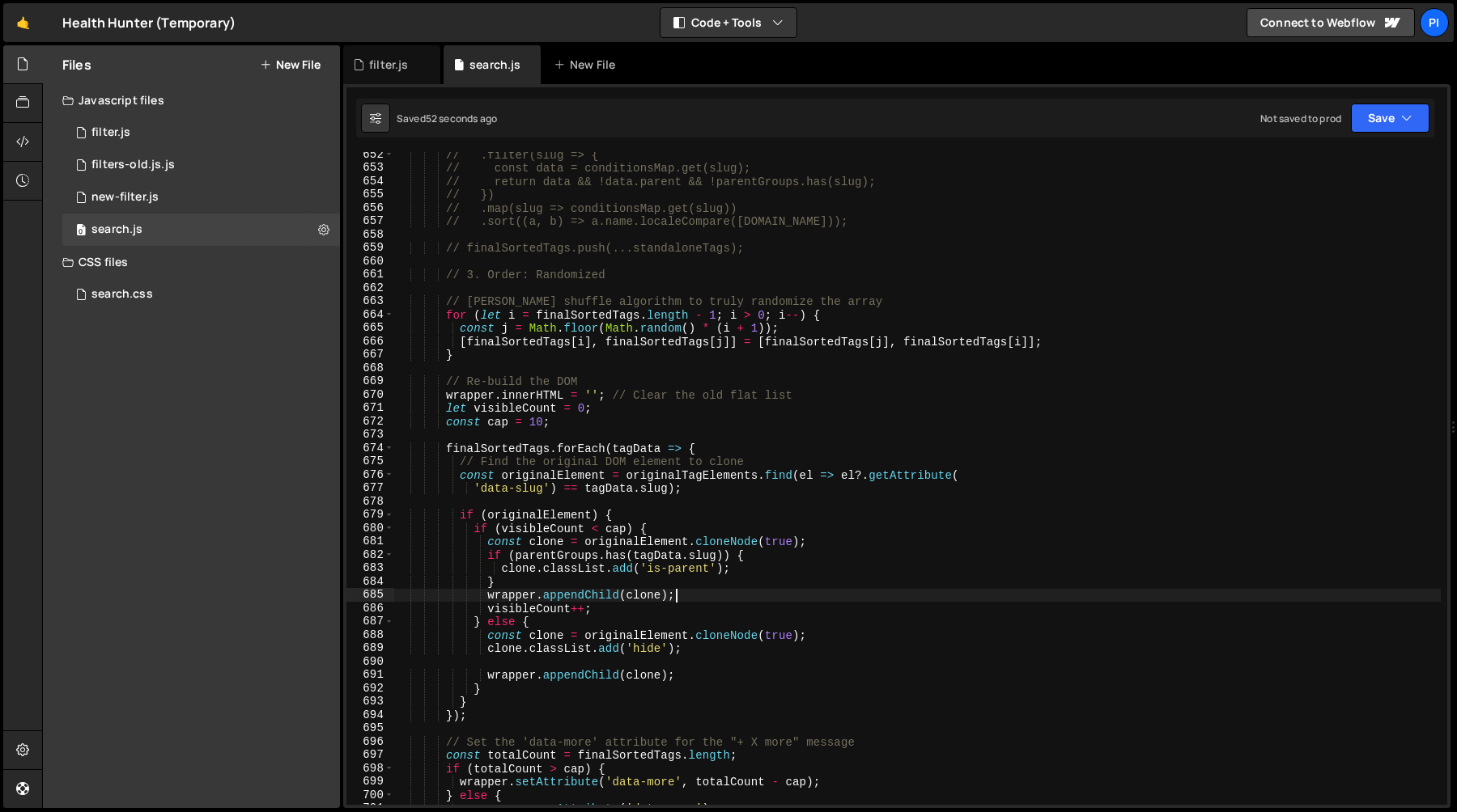
click at [711, 594] on div "// .filter(slug => { // const data = conditionsMap.get(slug); // return data &&…" at bounding box center [917, 488] width 1046 height 680
type textarea "wrapper.appendChild(clone);"
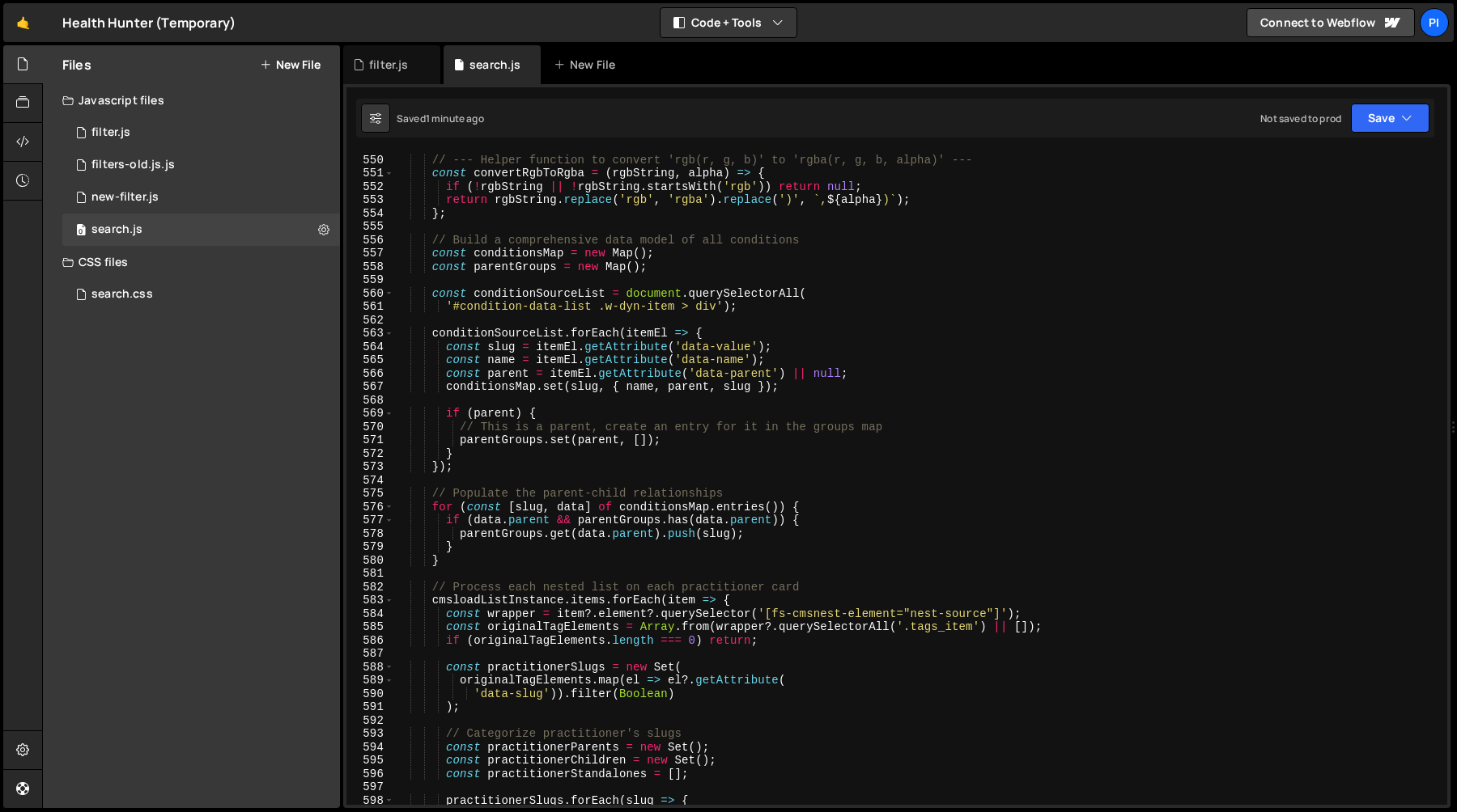
scroll to position [7326, 0]
click at [556, 407] on div "// --- Helper function to convert 'rgb(r, g, b)' to 'rgba(r, g, b, alpha)' --- …" at bounding box center [917, 480] width 1046 height 680
click at [895, 378] on div "// --- Helper function to convert 'rgb(r, g, b)' to 'rgba(r, g, b, alpha)' --- …" at bounding box center [917, 480] width 1046 height 680
type textarea "const parent = itemEl.getAttribute('data-parent') || null;"
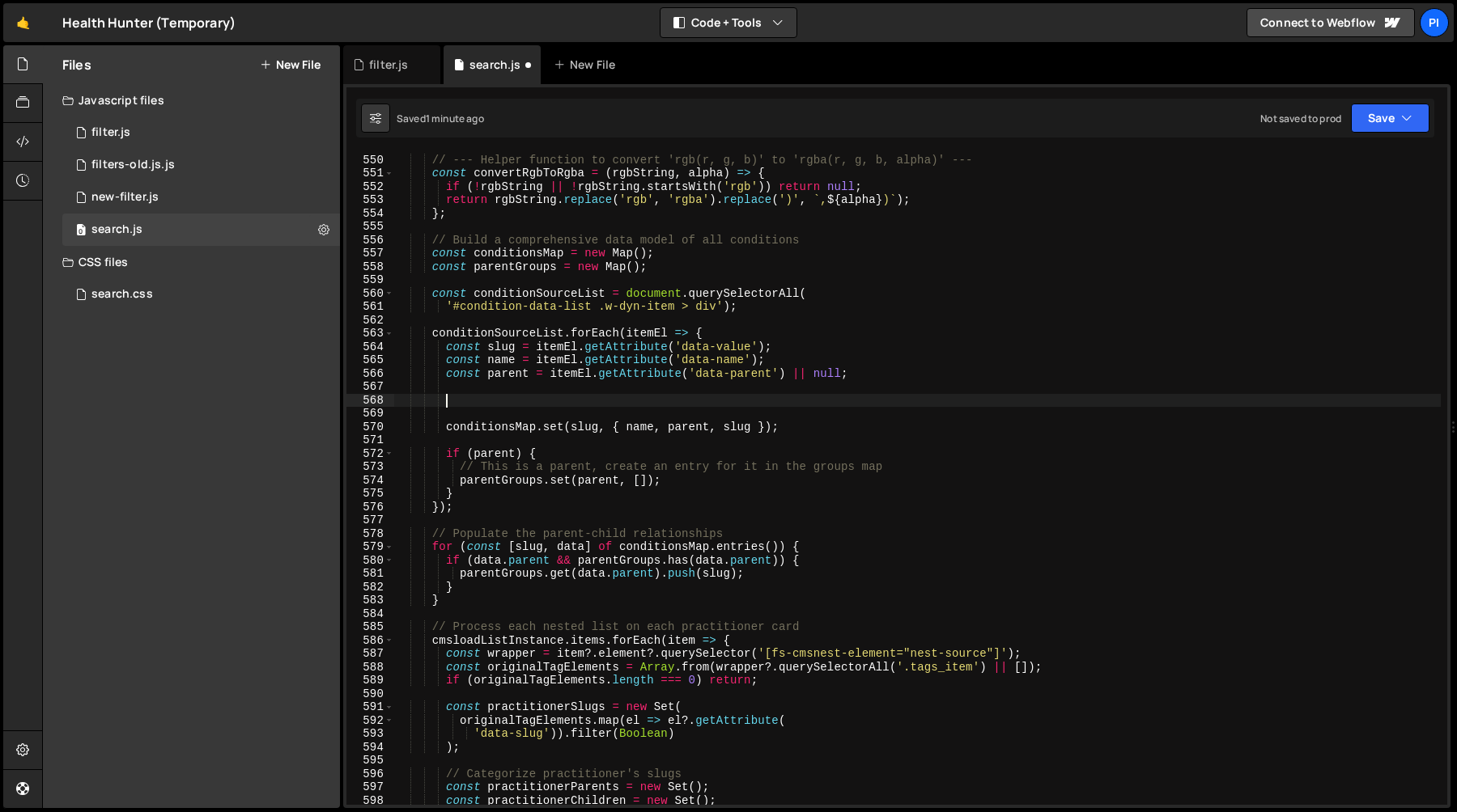
paste textarea "const color = colorDiv ? colorDiv.style.backgroundColor : null; // e.g., 'rgb(1…"
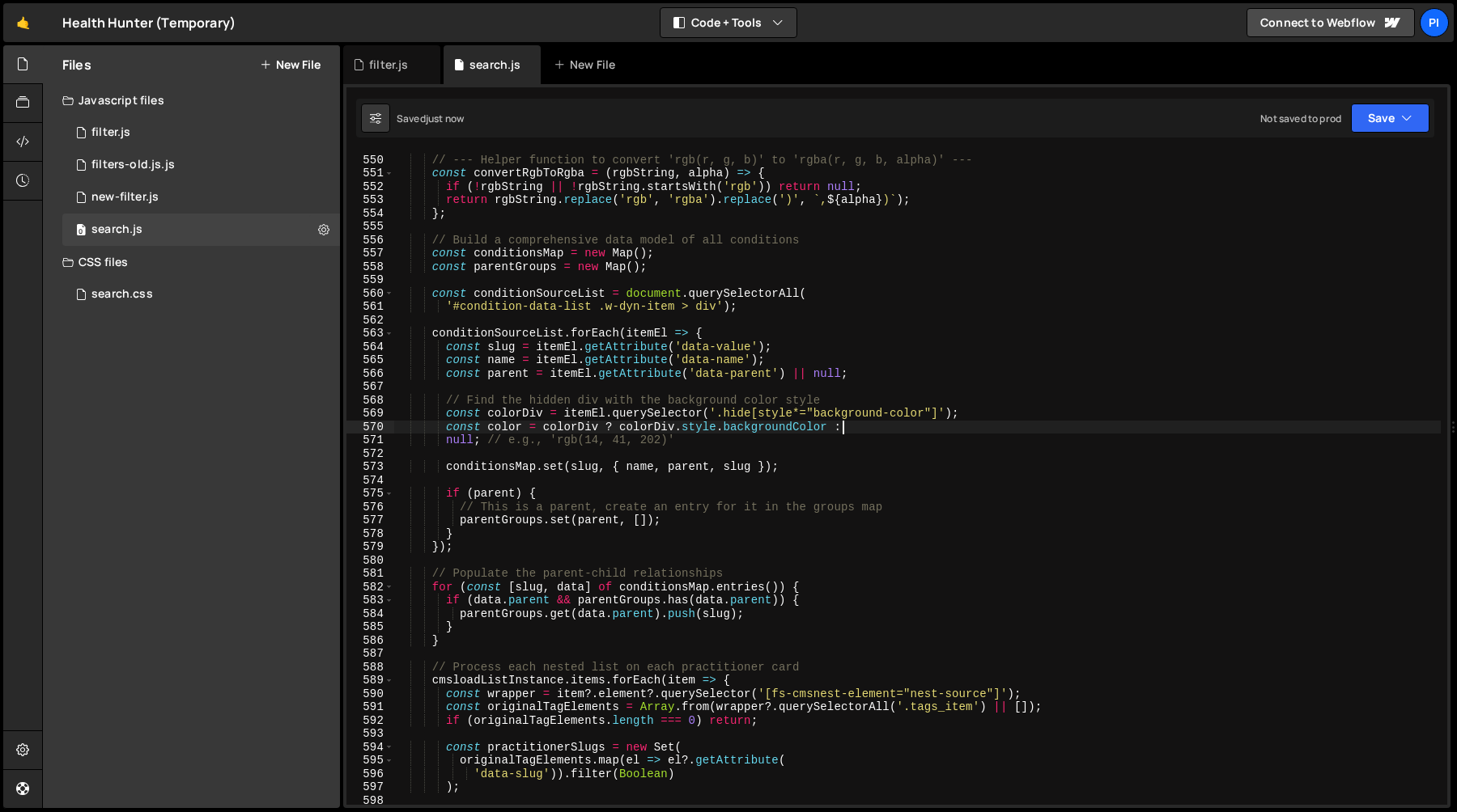
click at [782, 414] on div "// --- Helper function to convert 'rgb(r, g, b)' to 'rgba(r, g, b, alpha)' --- …" at bounding box center [917, 480] width 1046 height 680
click at [839, 414] on div "// --- Helper function to convert 'rgb(r, g, b)' to 'rgba(r, g, b, alpha)' --- …" at bounding box center [917, 480] width 1046 height 680
click at [704, 415] on div "// --- Helper function to convert 'rgb(r, g, b)' to 'rgba(r, g, b, alpha)' --- …" at bounding box center [917, 480] width 1046 height 680
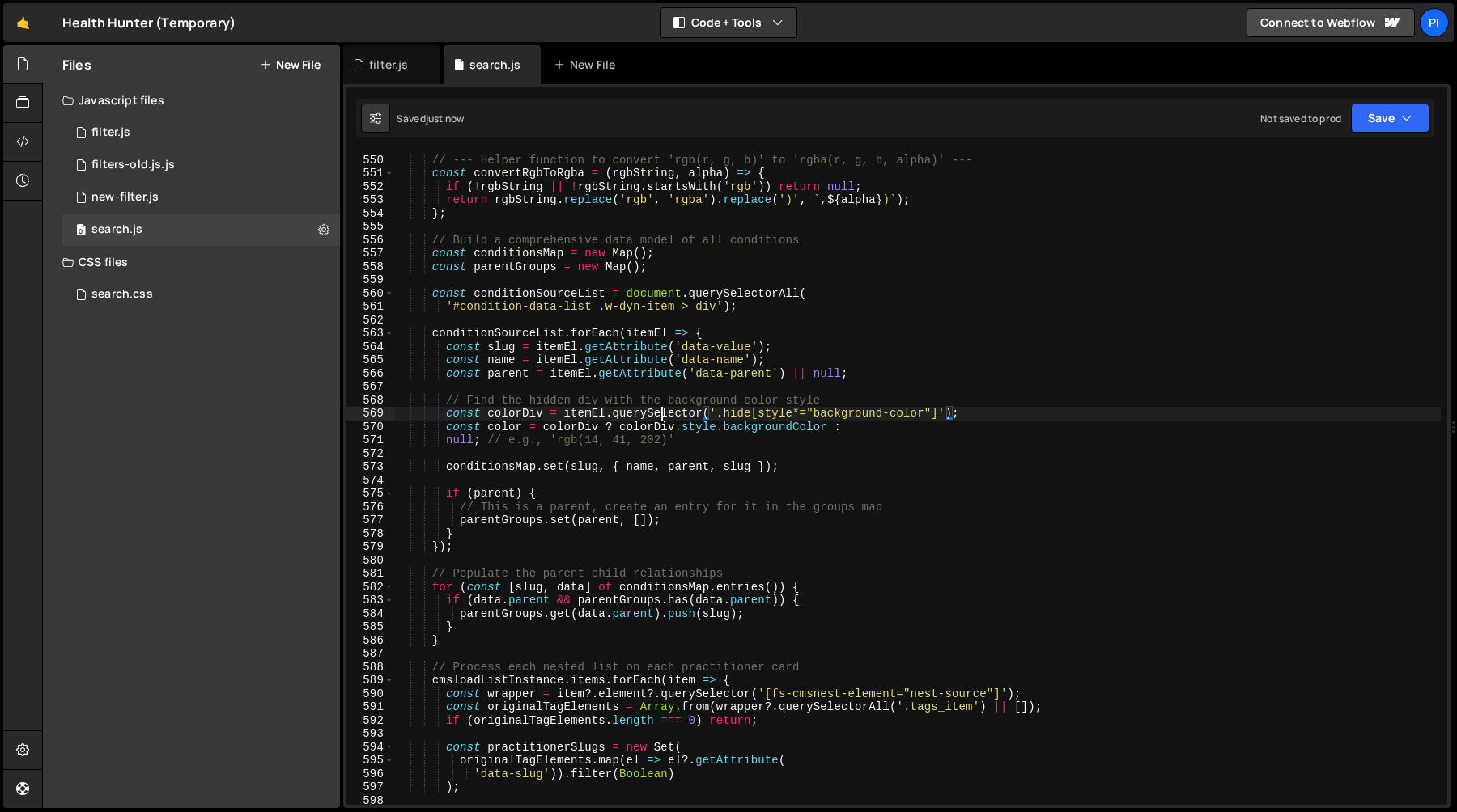
click at [663, 415] on div "// --- Helper function to convert 'rgb(r, g, b)' to 'rgba(r, g, b, alpha)' --- …" at bounding box center [917, 480] width 1046 height 680
click at [588, 416] on div "// --- Helper function to convert 'rgb(r, g, b)' to 'rgba(r, g, b, alpha)' --- …" at bounding box center [917, 480] width 1046 height 680
click at [643, 416] on div "// --- Helper function to convert 'rgb(r, g, b)' to 'rgba(r, g, b, alpha)' --- …" at bounding box center [917, 480] width 1046 height 680
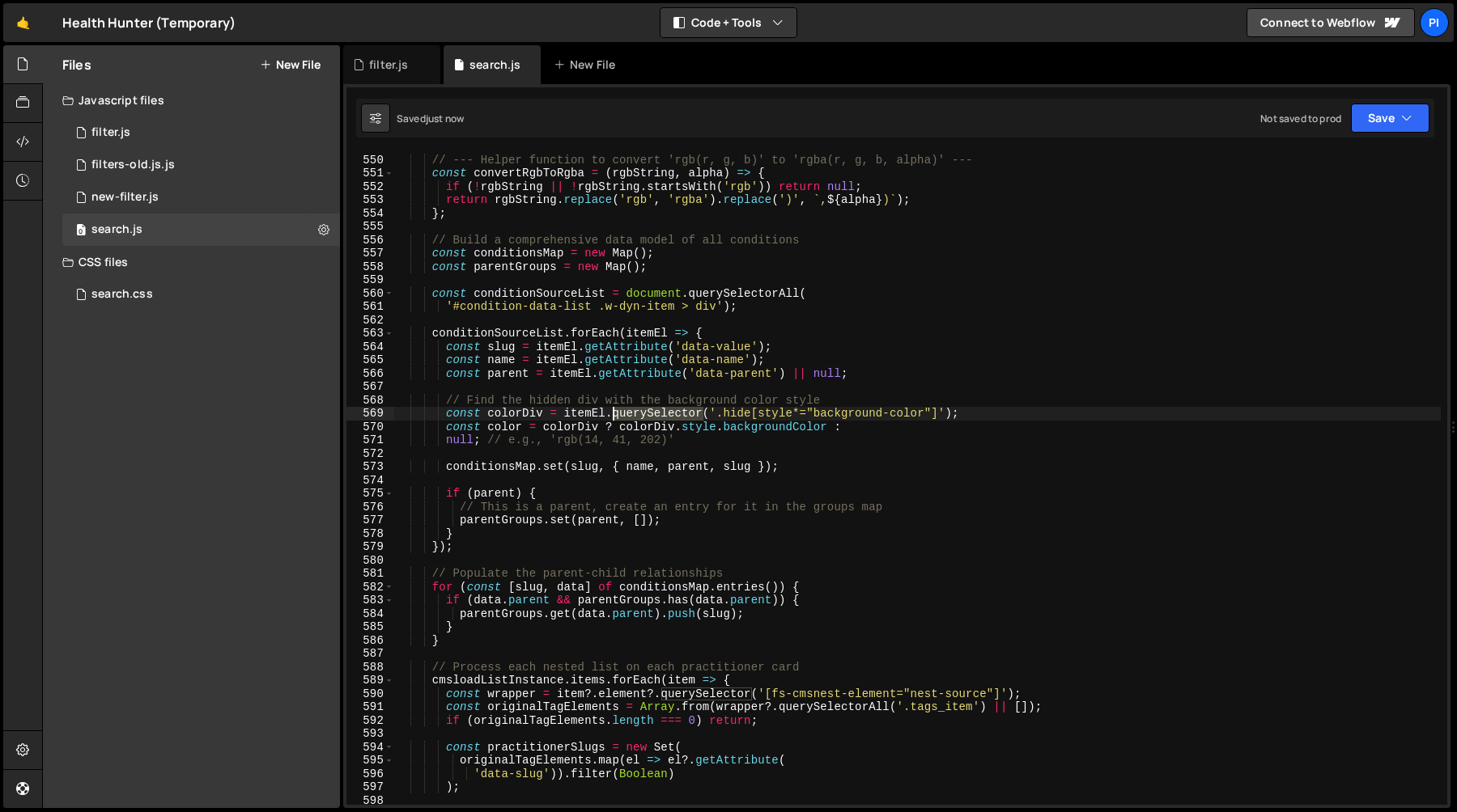
click at [643, 416] on div "// --- Helper function to convert 'rgb(r, g, b)' to 'rgba(r, g, b, alpha)' --- …" at bounding box center [917, 480] width 1046 height 680
click at [741, 415] on div "// --- Helper function to convert 'rgb(r, g, b)' to 'rgba(r, g, b, alpha)' --- …" at bounding box center [917, 480] width 1046 height 680
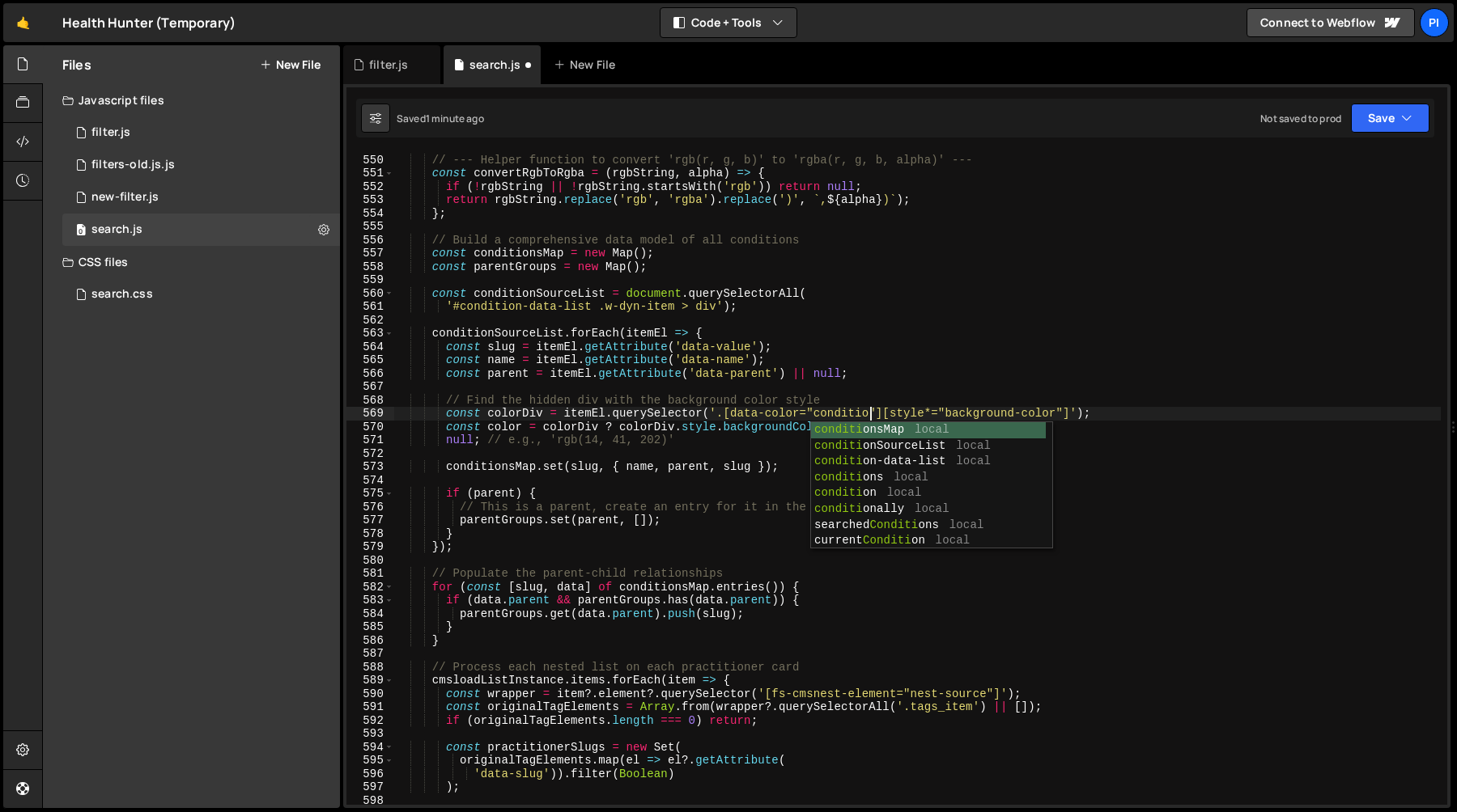
scroll to position [0, 33]
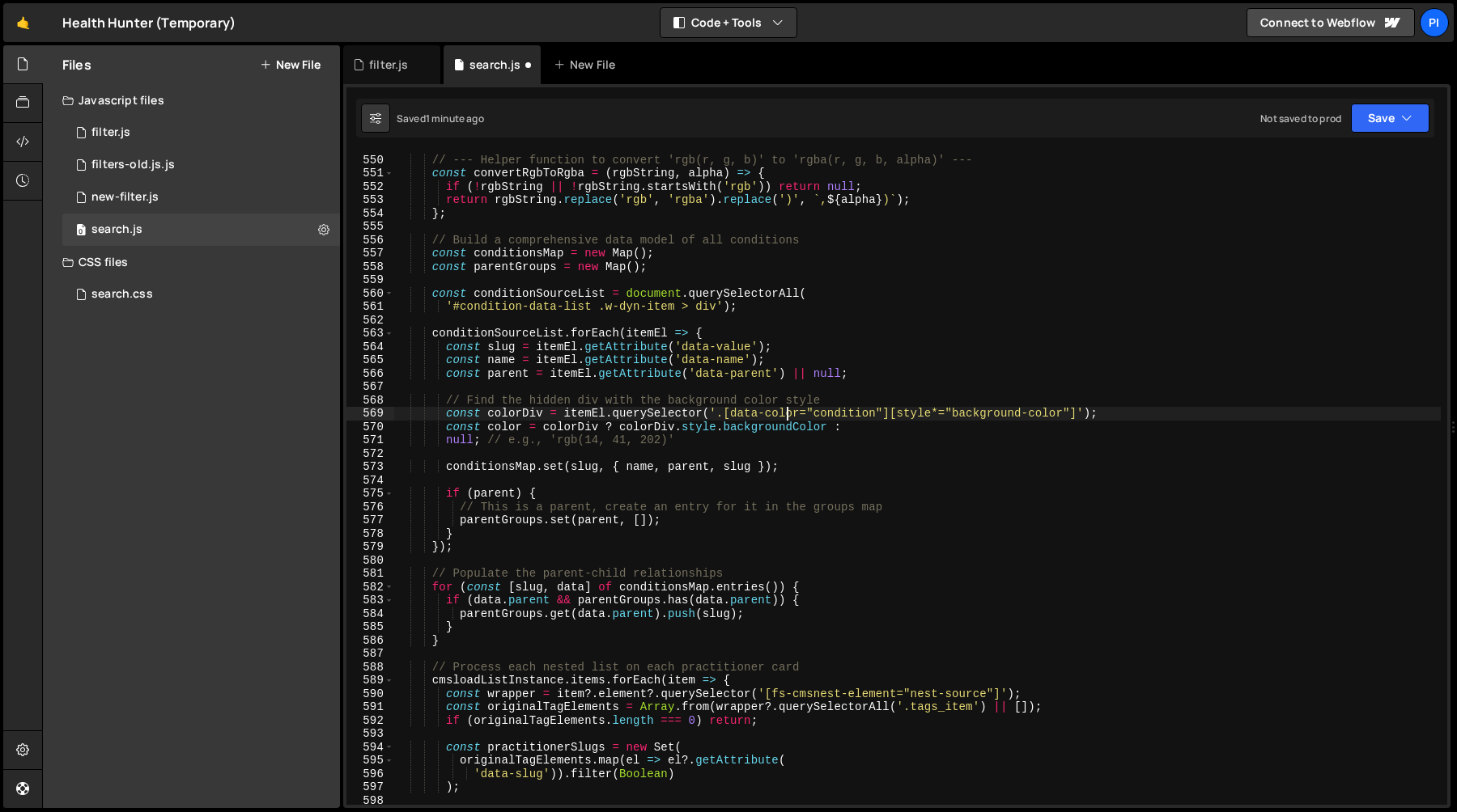
click at [787, 409] on div "// --- Helper function to convert 'rgb(r, g, b)' to 'rgba(r, g, b, alpha)' --- …" at bounding box center [917, 480] width 1046 height 680
click at [723, 413] on div "// --- Helper function to convert 'rgb(r, g, b)' to 'rgba(r, g, b, alpha)' --- …" at bounding box center [917, 480] width 1046 height 680
click at [613, 430] on div "// --- Helper function to convert 'rgb(r, g, b)' to 'rgba(r, g, b, alpha)' --- …" at bounding box center [917, 480] width 1046 height 680
click at [503, 430] on div "// --- Helper function to convert 'rgb(r, g, b)' to 'rgba(r, g, b, alpha)' --- …" at bounding box center [917, 480] width 1046 height 680
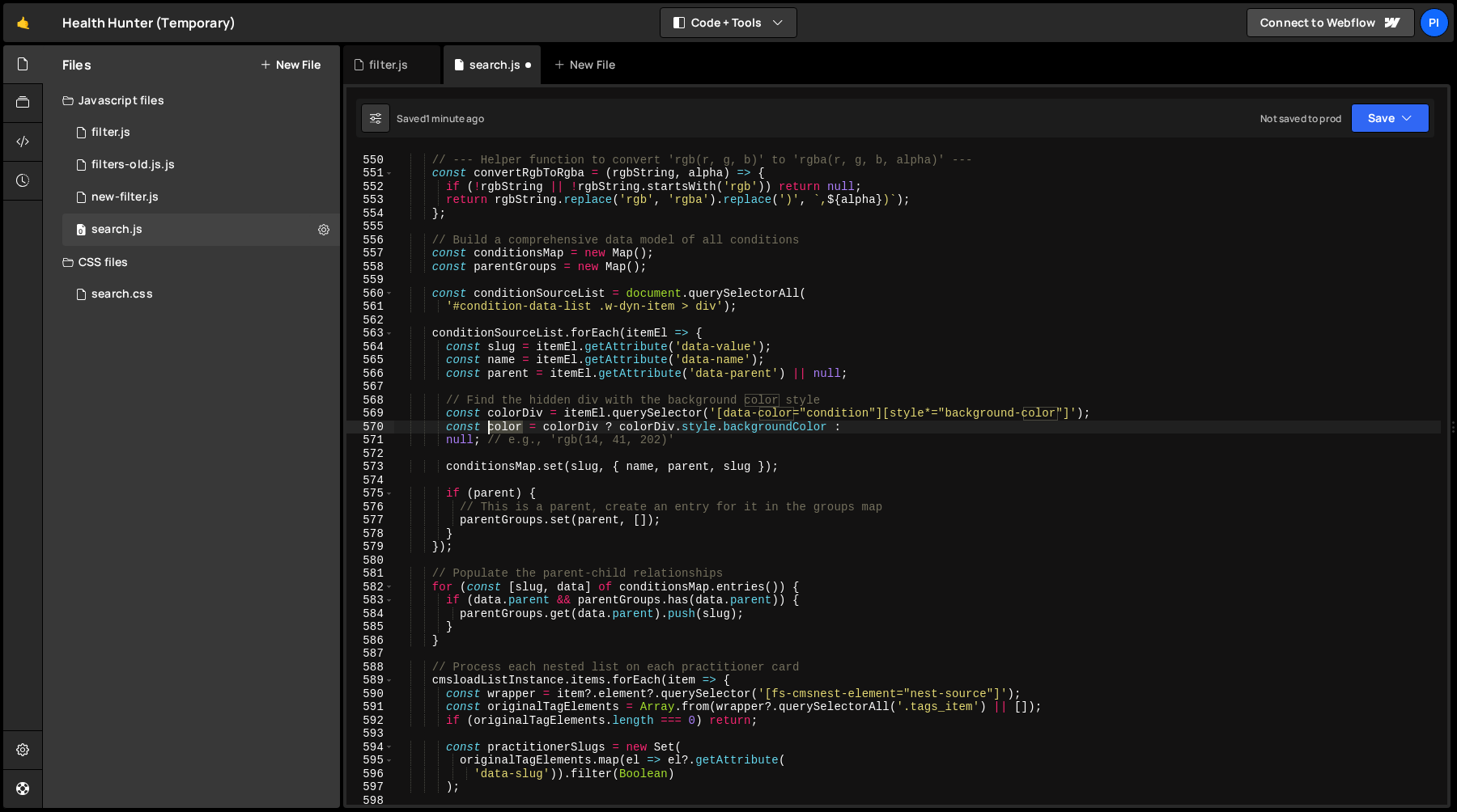
click at [503, 430] on div "// --- Helper function to convert 'rgb(r, g, b)' to 'rgba(r, g, b, alpha)' --- …" at bounding box center [917, 480] width 1046 height 680
click at [532, 410] on div "// --- Helper function to convert 'rgb(r, g, b)' to 'rgba(r, g, b, alpha)' --- …" at bounding box center [917, 480] width 1046 height 680
click at [538, 409] on div "// --- Helper function to convert 'rgb(r, g, b)' to 'rgba(r, g, b, alpha)' --- …" at bounding box center [917, 480] width 1046 height 680
click at [524, 409] on div "// --- Helper function to convert 'rgb(r, g, b)' to 'rgba(r, g, b, alpha)' --- …" at bounding box center [917, 480] width 1046 height 680
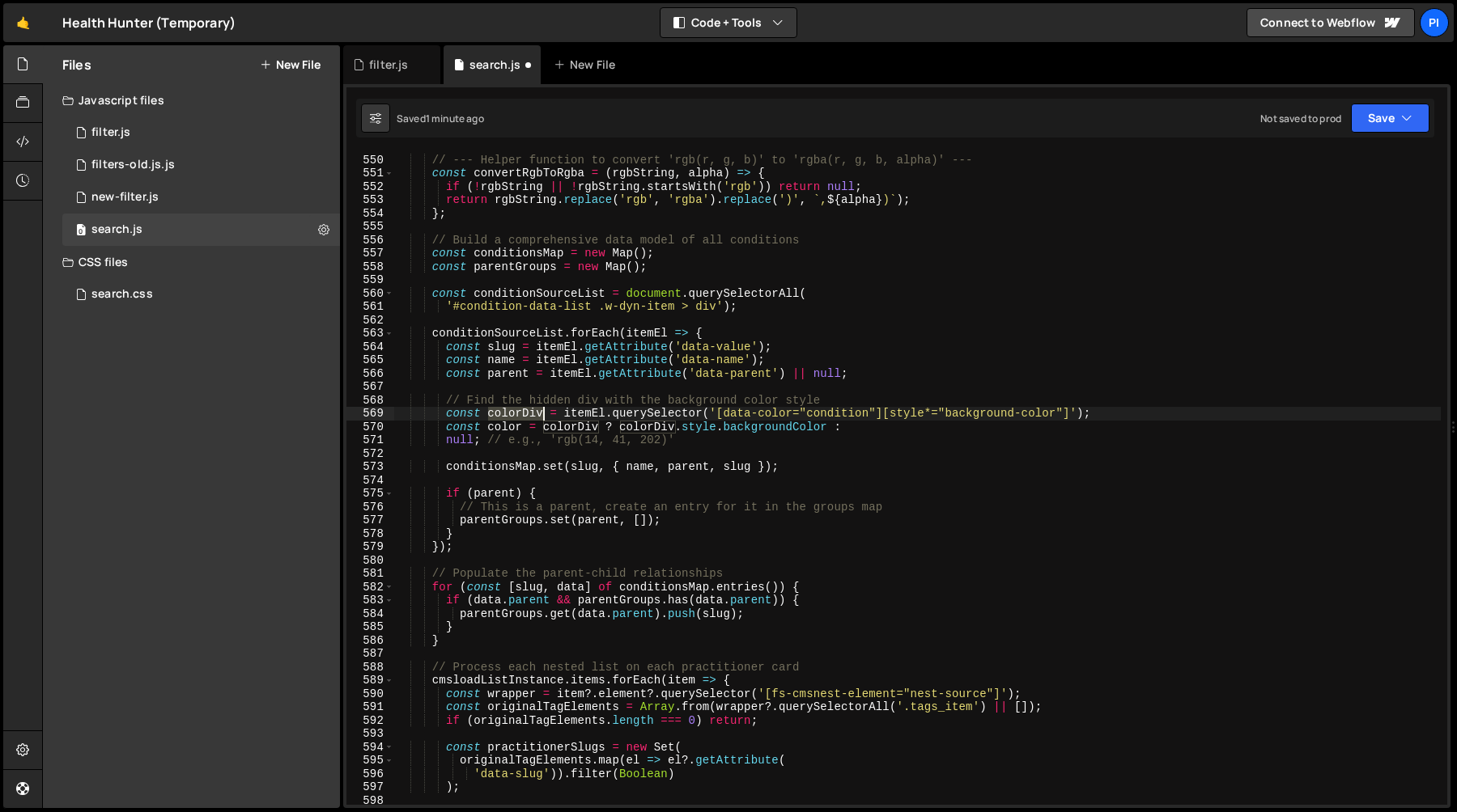
click at [524, 409] on div "// --- Helper function to convert 'rgb(r, g, b)' to 'rgba(r, g, b, alpha)' --- …" at bounding box center [917, 480] width 1046 height 680
click at [573, 426] on div "// --- Helper function to convert 'rgb(r, g, b)' to 'rgba(r, g, b, alpha)' --- …" at bounding box center [917, 480] width 1046 height 680
paste textarea "El"
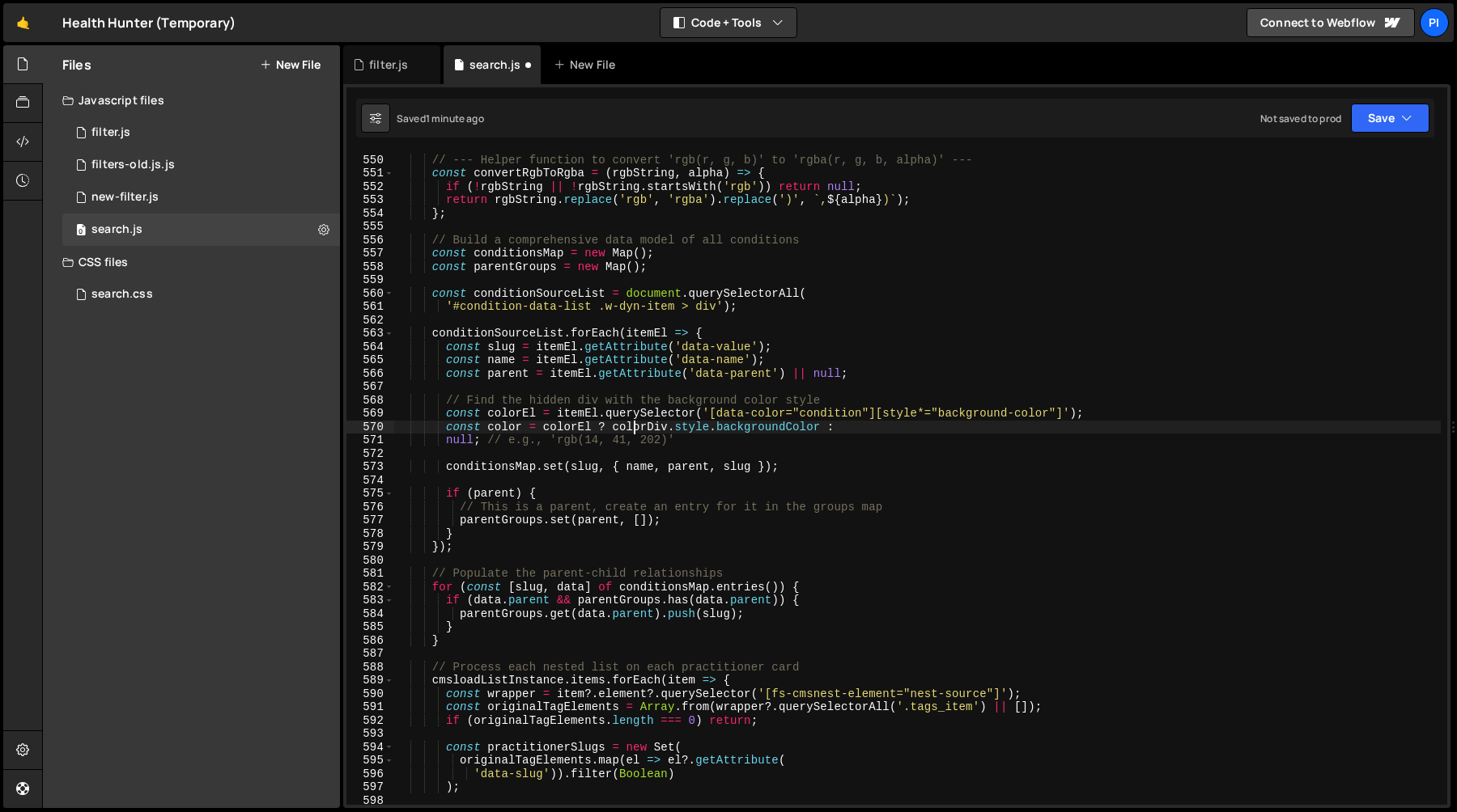
click at [635, 426] on div "// --- Helper function to convert 'rgb(r, g, b)' to 'rgba(r, g, b, alpha)' --- …" at bounding box center [917, 480] width 1046 height 680
paste textarea "El"
click at [444, 439] on div "// --- Helper function to convert 'rgb(r, g, b)' to 'rgba(r, g, b, alpha)' --- …" at bounding box center [917, 480] width 1046 height 680
click at [853, 426] on div "// --- Helper function to convert 'rgb(r, g, b)' to 'rgba(r, g, b, alpha)' --- …" at bounding box center [917, 480] width 1046 height 680
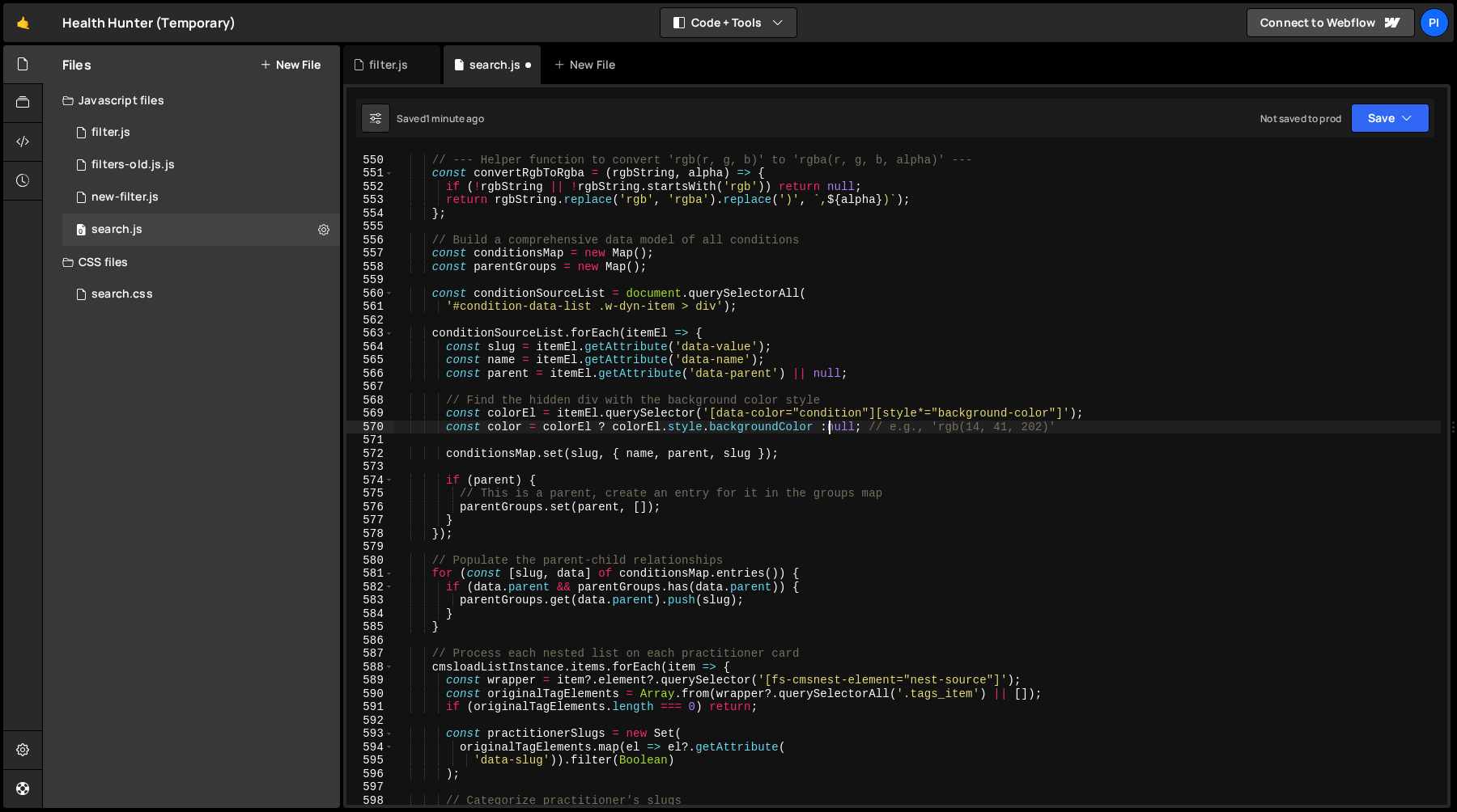
click at [871, 428] on div "// --- Helper function to convert 'rgb(r, g, b)' to 'rgba(r, g, b, alpha)' --- …" at bounding box center [917, 480] width 1046 height 680
click at [1061, 428] on div "// --- Helper function to convert 'rgb(r, g, b)' to 'rgba(r, g, b, alpha)' --- …" at bounding box center [917, 480] width 1046 height 680
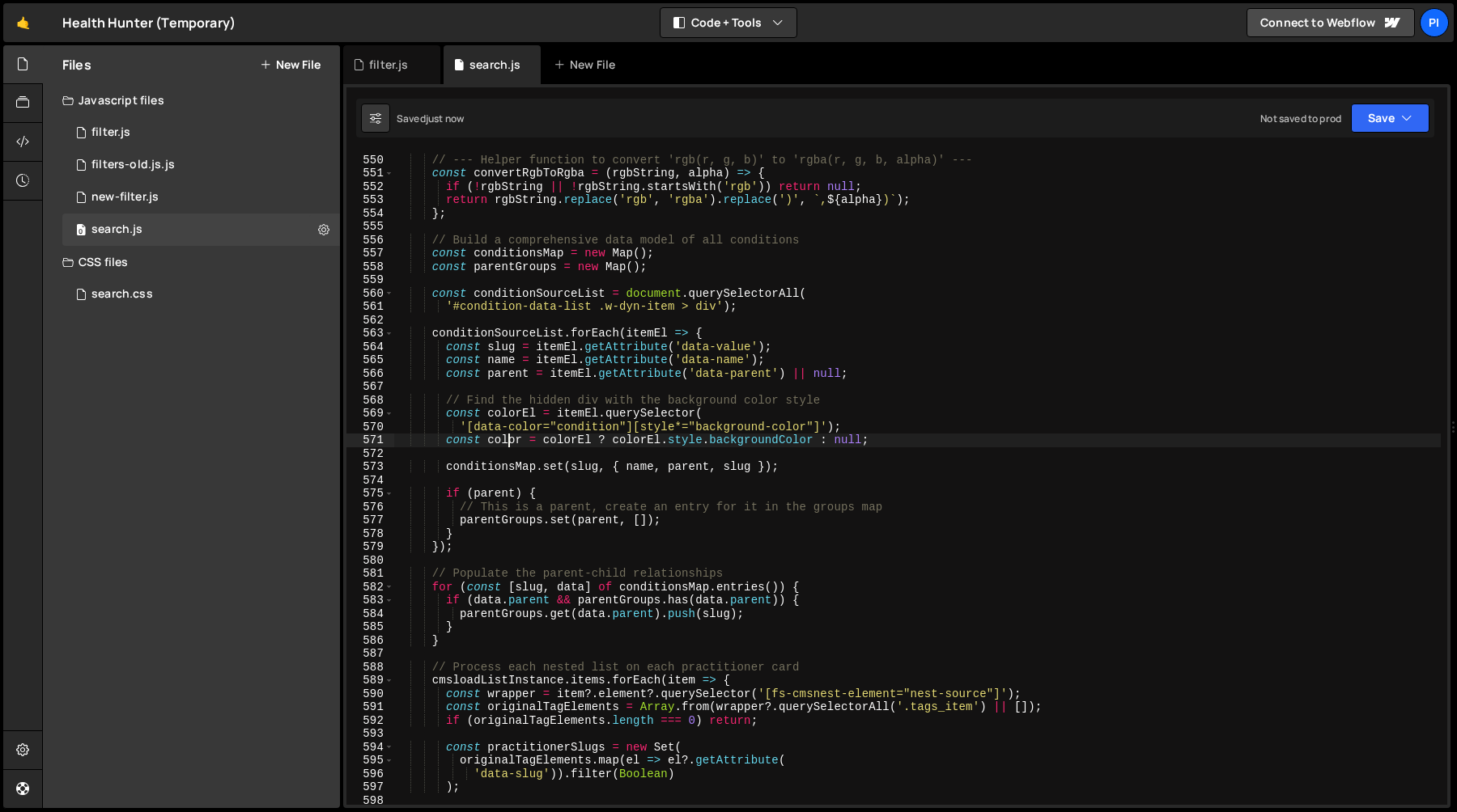
click at [507, 439] on div "// --- Helper function to convert 'rgb(r, g, b)' to 'rgba(r, g, b, alpha)' --- …" at bounding box center [917, 480] width 1046 height 680
click at [748, 467] on div "// --- Helper function to convert 'rgb(r, g, b)' to 'rgba(r, g, b, alpha)' --- …" at bounding box center [917, 480] width 1046 height 680
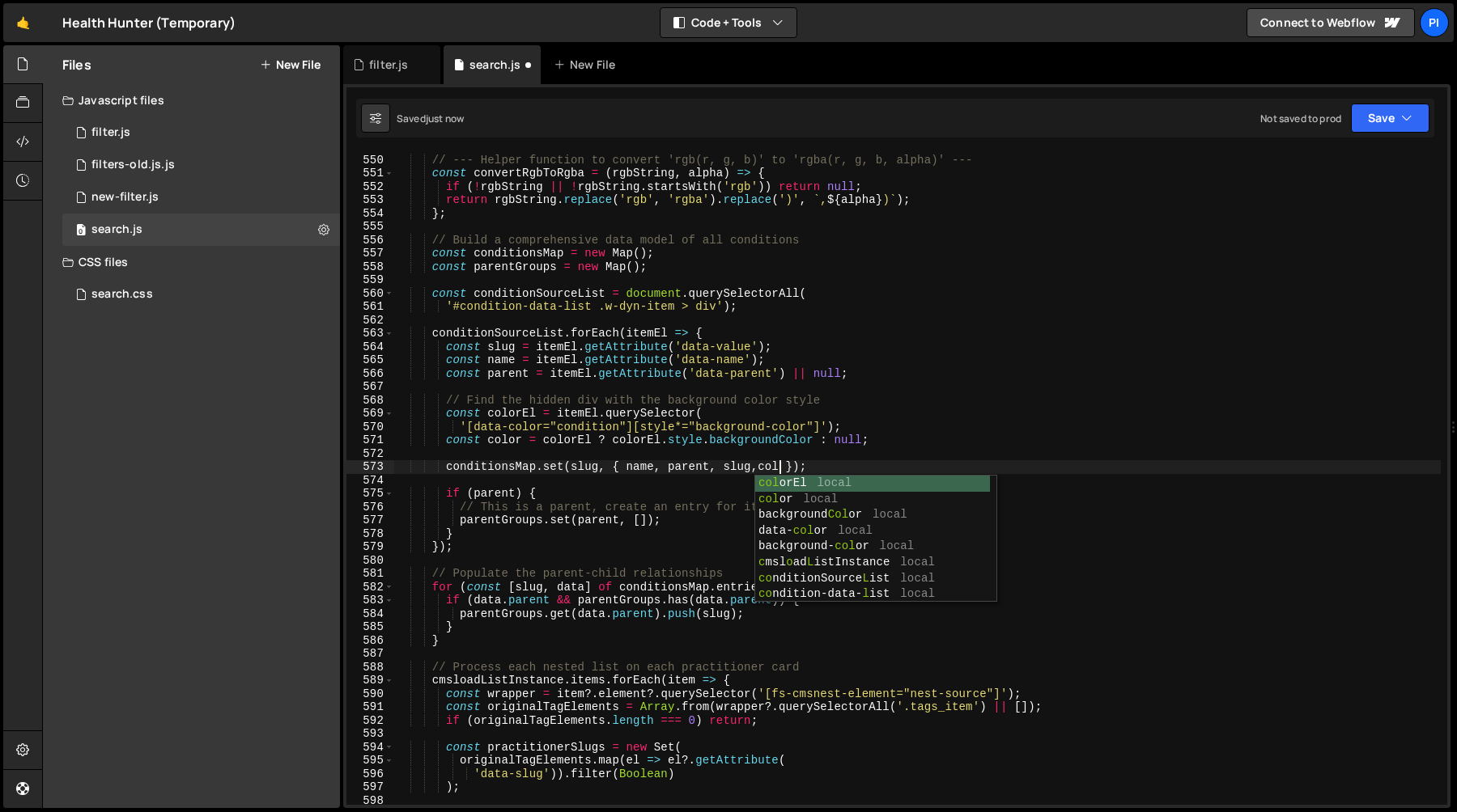
type textarea "conditionsMap.set(slug, { name, parent, slug,color });"
click at [699, 455] on div "// --- Helper function to convert 'rgb(r, g, b)' to 'rgba(r, g, b, alpha)' --- …" at bounding box center [917, 480] width 1046 height 680
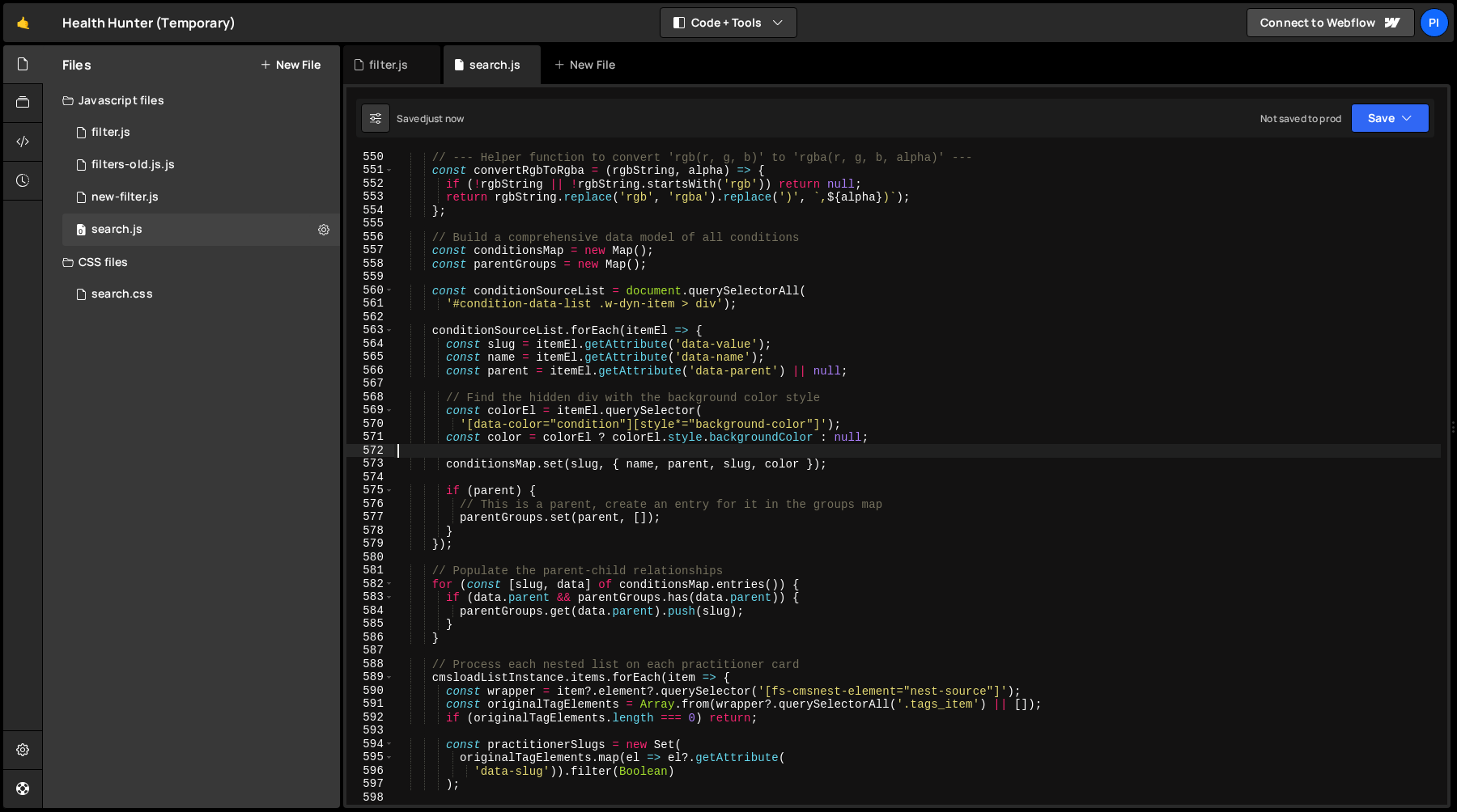
scroll to position [7344, 0]
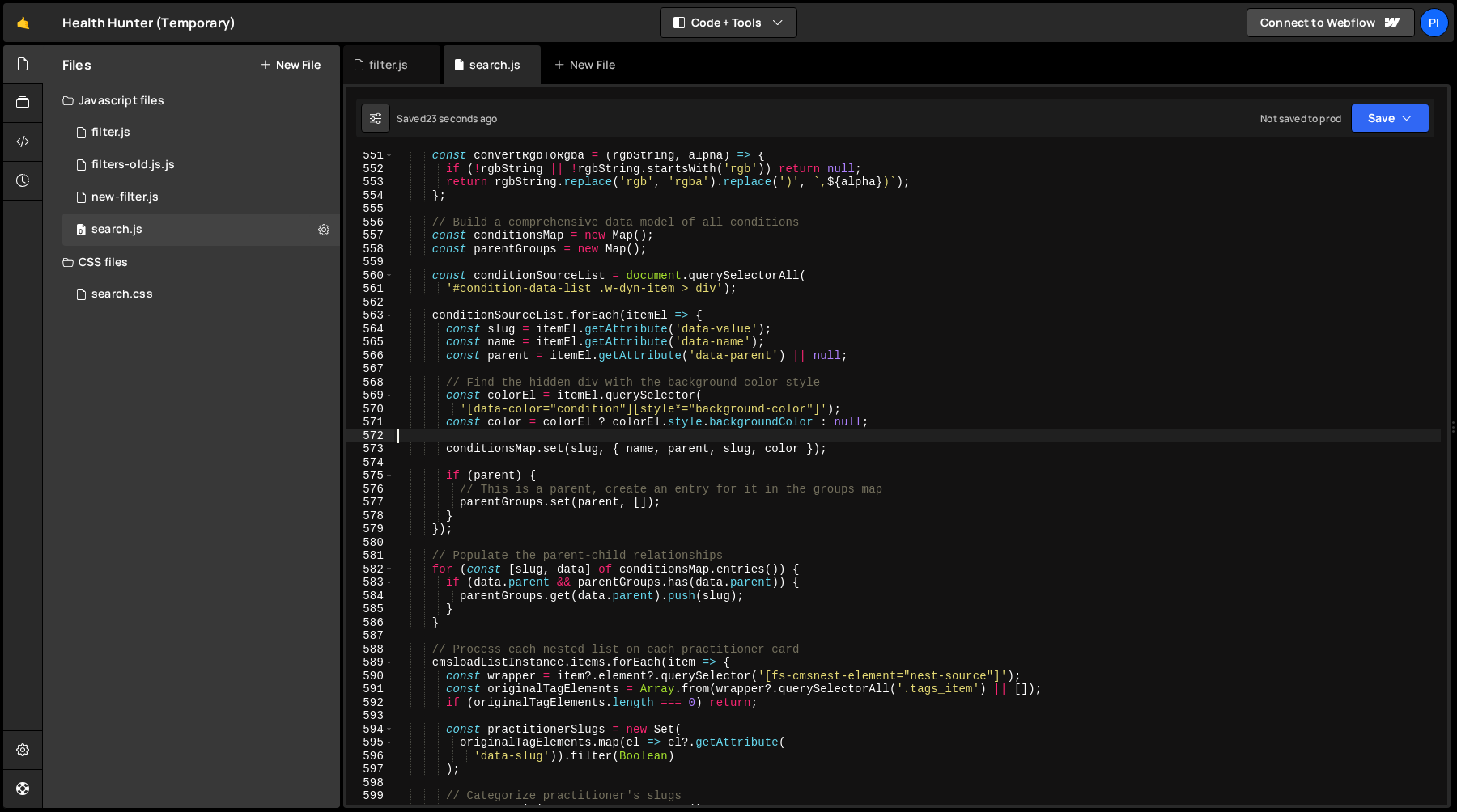
click at [690, 431] on div "const convertRgbToRgba = ( rgbString , alpha ) => { if ( ! rgbString || ! rgbSt…" at bounding box center [917, 488] width 1046 height 680
click at [635, 458] on div "const convertRgbToRgba = ( rgbString , alpha ) => { if ( ! rgbString || ! rgbSt…" at bounding box center [917, 488] width 1046 height 680
click at [681, 513] on div "const convertRgbToRgba = ( rgbString , alpha ) => { if ( ! rgbString || ! rgbSt…" at bounding box center [917, 488] width 1046 height 680
click at [662, 502] on div "const convertRgbToRgba = ( rgbString , alpha ) => { if ( ! rgbString || ! rgbSt…" at bounding box center [917, 488] width 1046 height 680
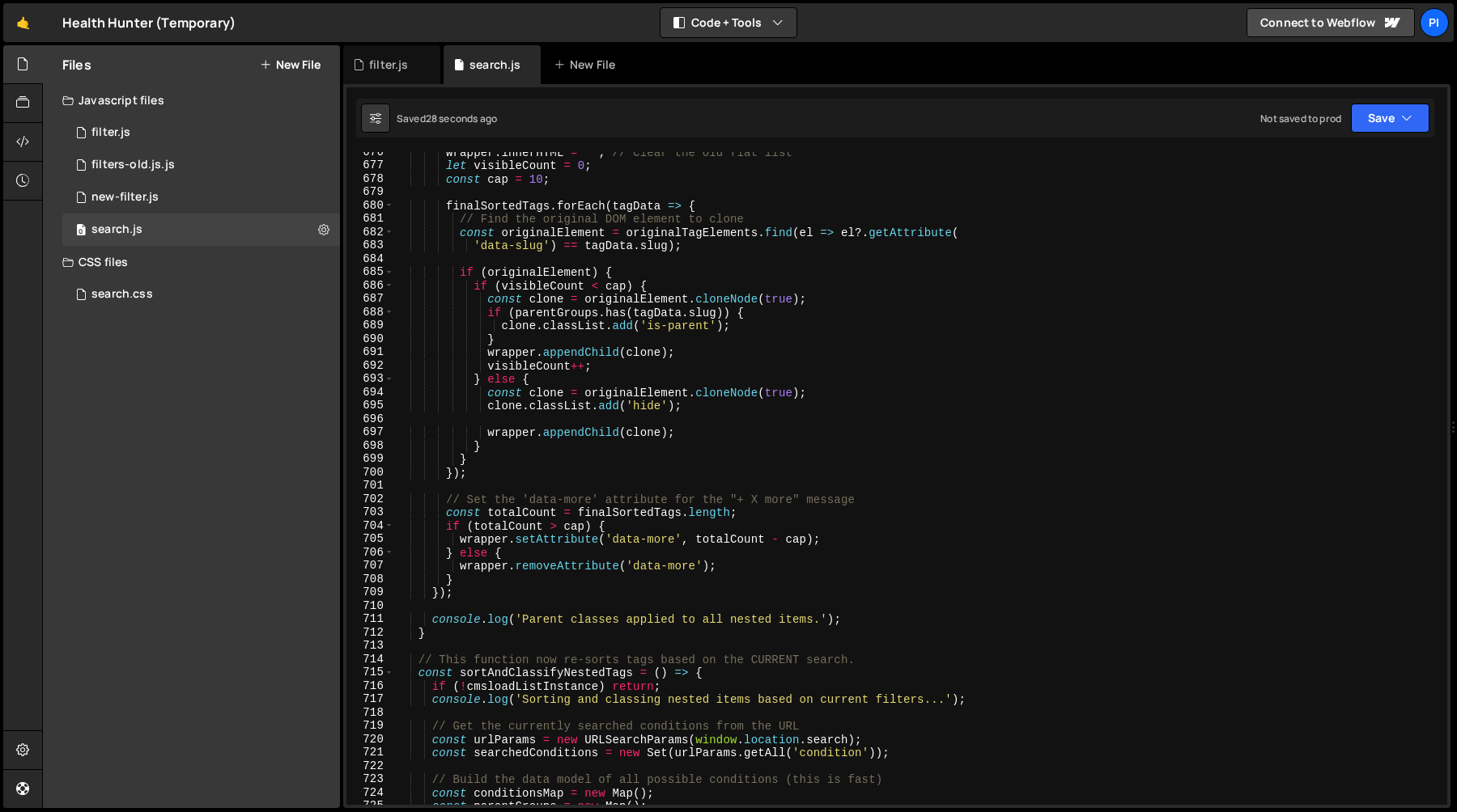
scroll to position [9017, 0]
click at [737, 322] on div "wrapper . innerHTML = '' ; // Clear the old flat list let visibleCount = 0 ; co…" at bounding box center [917, 484] width 1046 height 680
type textarea "clone.classList.add('is-parent');"
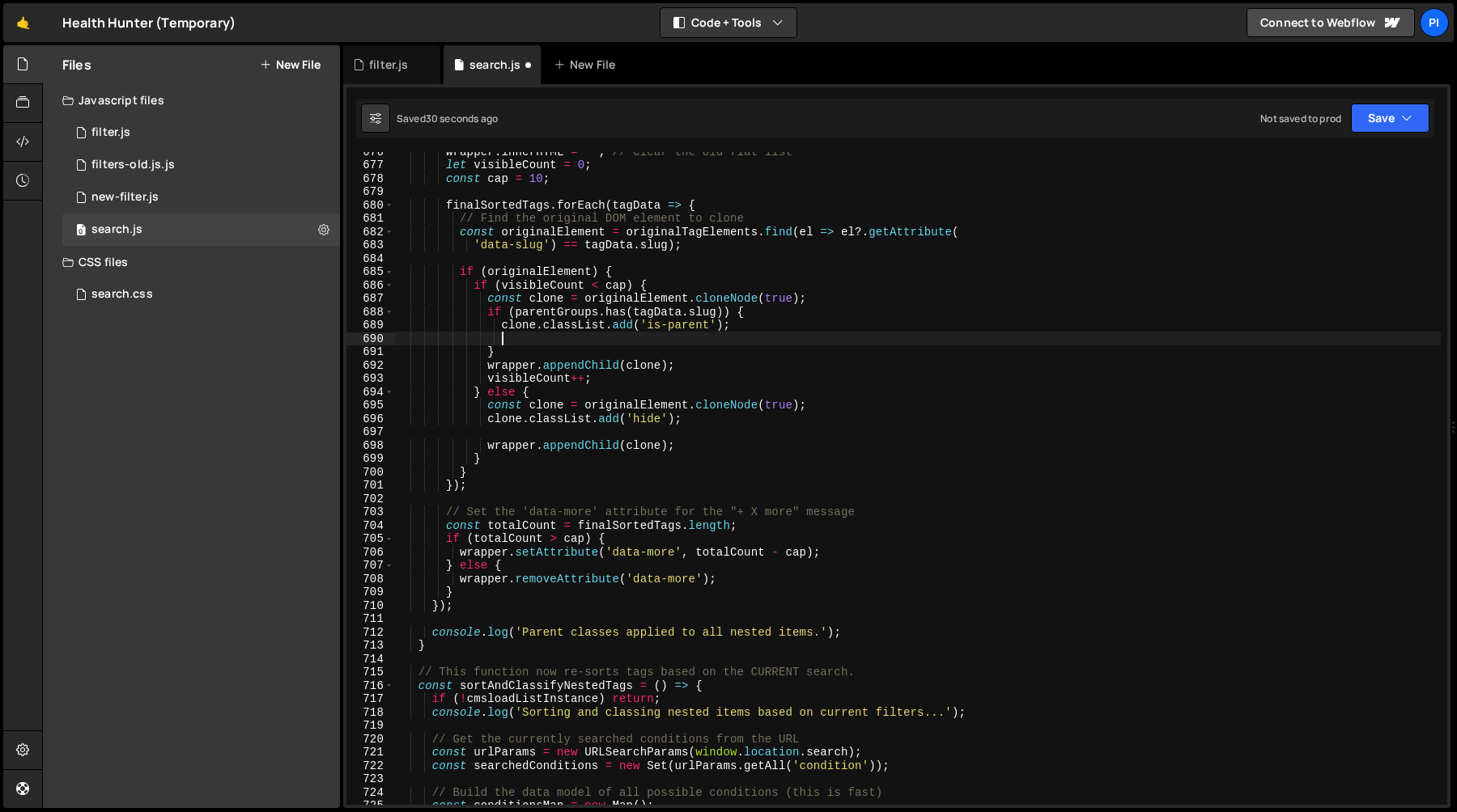
paste textarea "}"
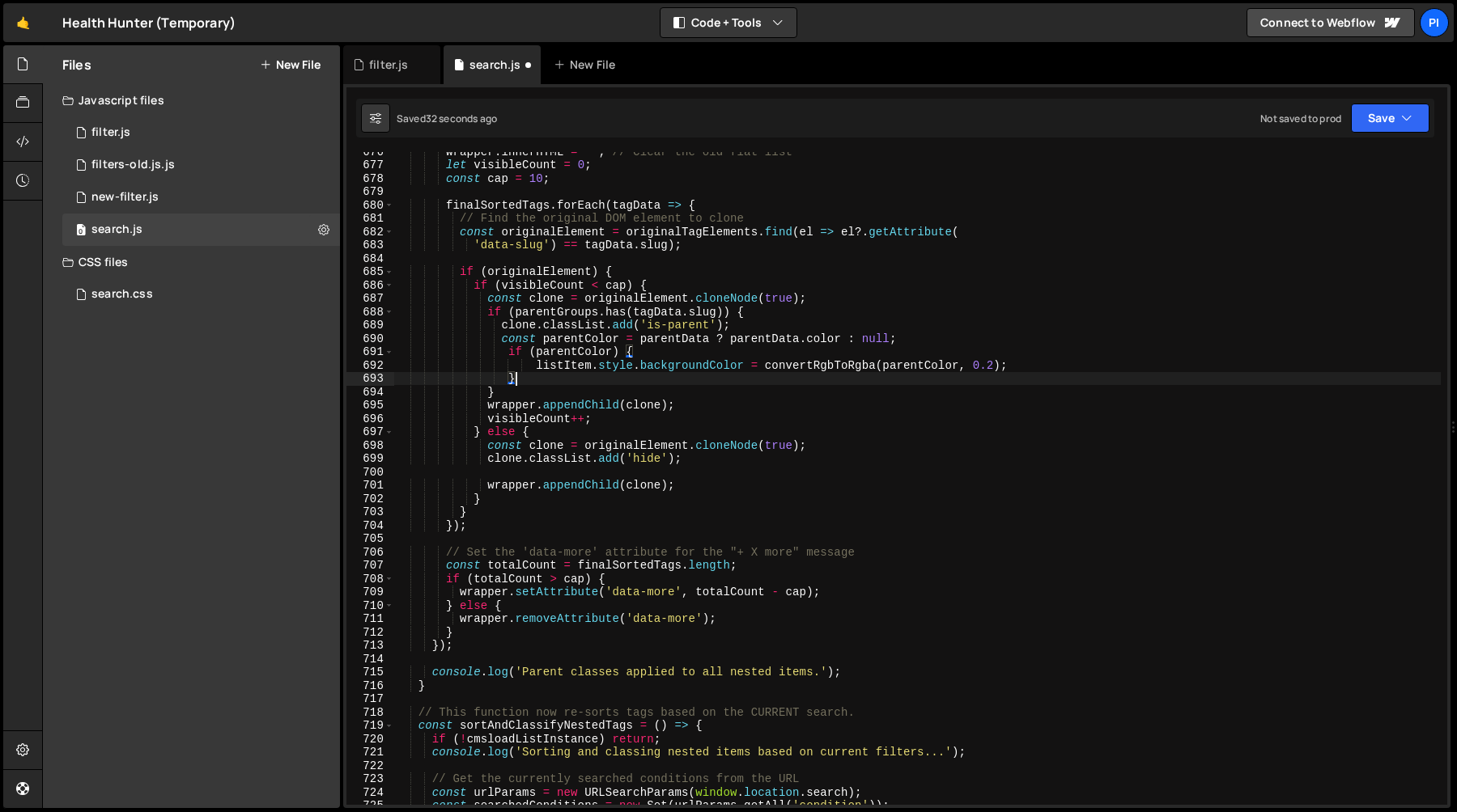
click at [784, 323] on div "wrapper . innerHTML = '' ; // Clear the old flat list let visibleCount = 0 ; co…" at bounding box center [917, 484] width 1046 height 680
type textarea "clone.classList.add('is-parent');"
click at [792, 321] on div "wrapper . innerHTML = '' ; // Clear the old flat list let visibleCount = 0 ; co…" at bounding box center [917, 484] width 1046 height 680
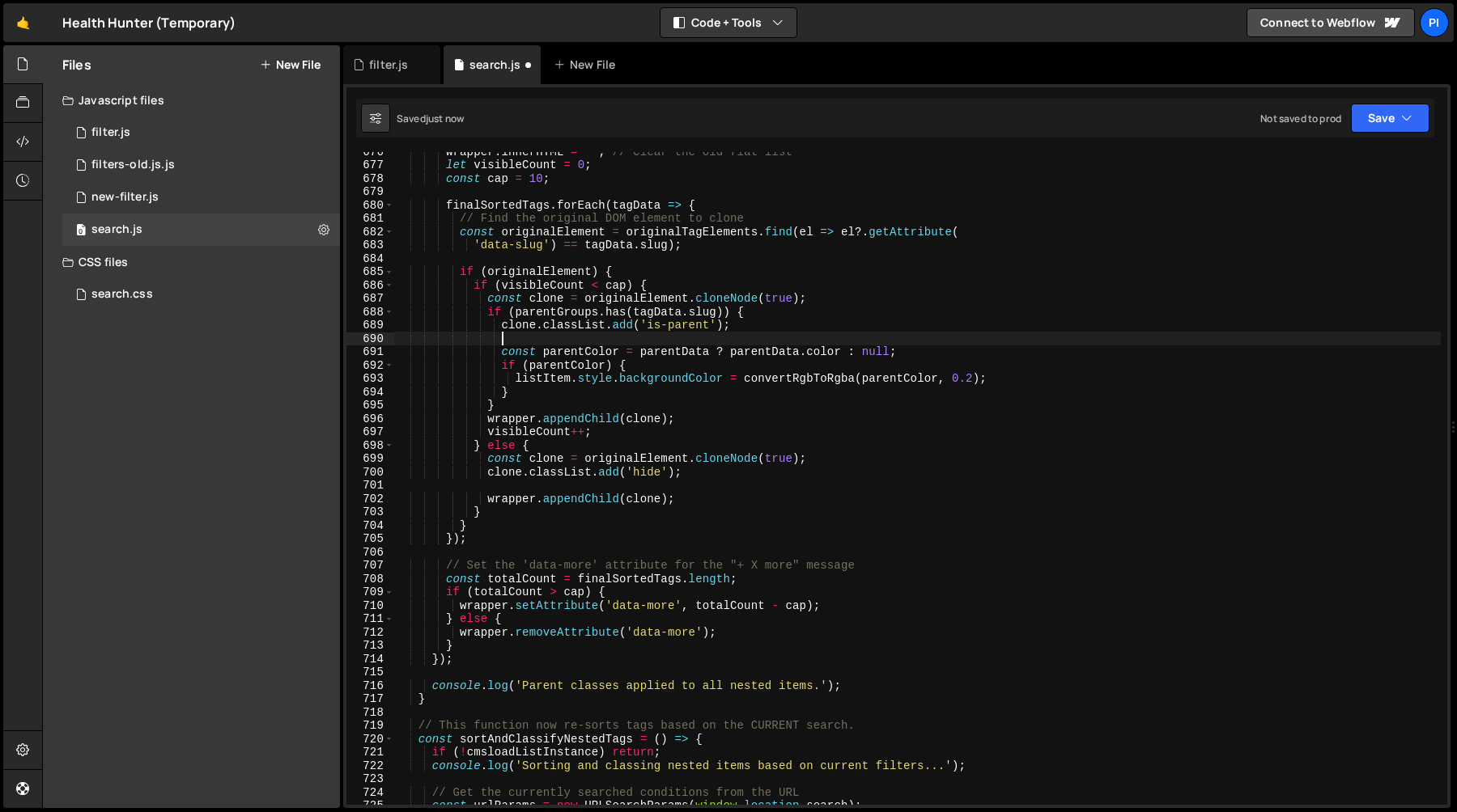
click at [569, 350] on div "wrapper . innerHTML = '' ; // Clear the old flat list let visibleCount = 0 ; co…" at bounding box center [917, 484] width 1046 height 680
click at [680, 350] on div "wrapper . innerHTML = '' ; // Clear the old flat list let visibleCount = 0 ; co…" at bounding box center [917, 484] width 1046 height 680
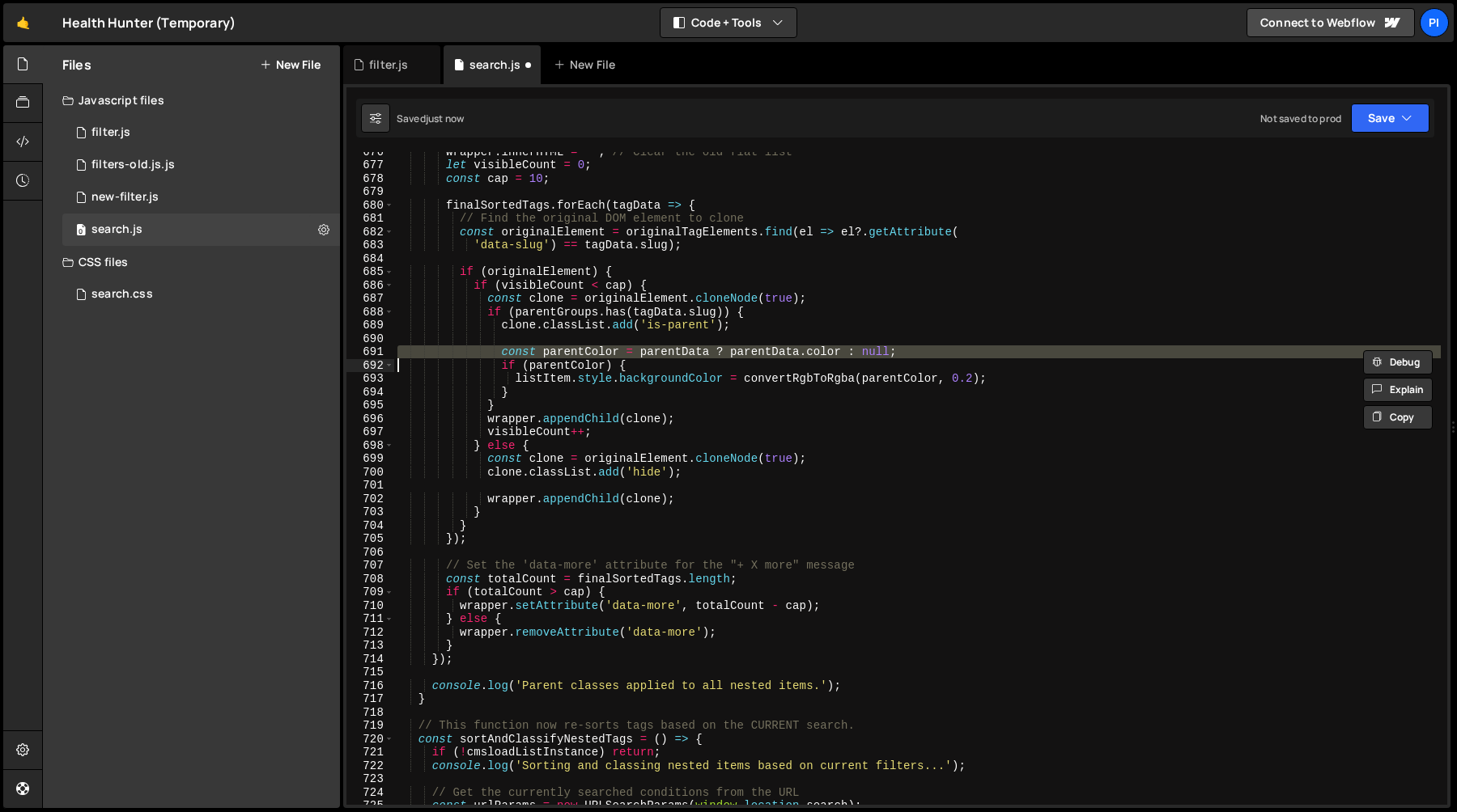
click at [694, 350] on div "wrapper . innerHTML = '' ; // Clear the old flat list let visibleCount = 0 ; co…" at bounding box center [917, 479] width 1046 height 652
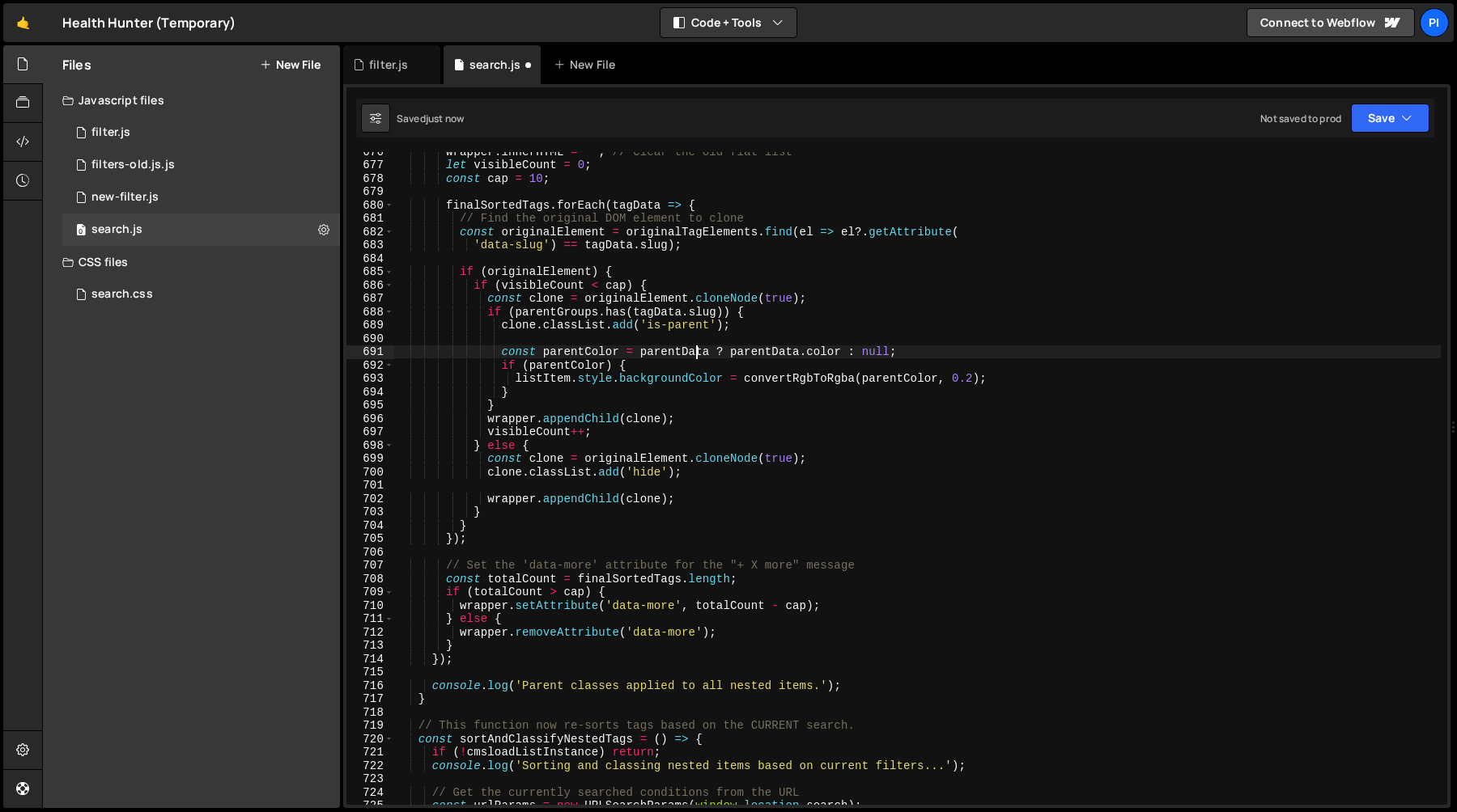
click at [694, 350] on div "wrapper . innerHTML = '' ; // Clear the old flat list let visibleCount = 0 ; co…" at bounding box center [917, 484] width 1046 height 680
click at [780, 356] on div "wrapper . innerHTML = '' ; // Clear the old flat list let visibleCount = 0 ; co…" at bounding box center [917, 484] width 1046 height 680
click at [680, 350] on div "wrapper . innerHTML = '' ; // Clear the old flat list let visibleCount = 0 ; co…" at bounding box center [917, 484] width 1046 height 680
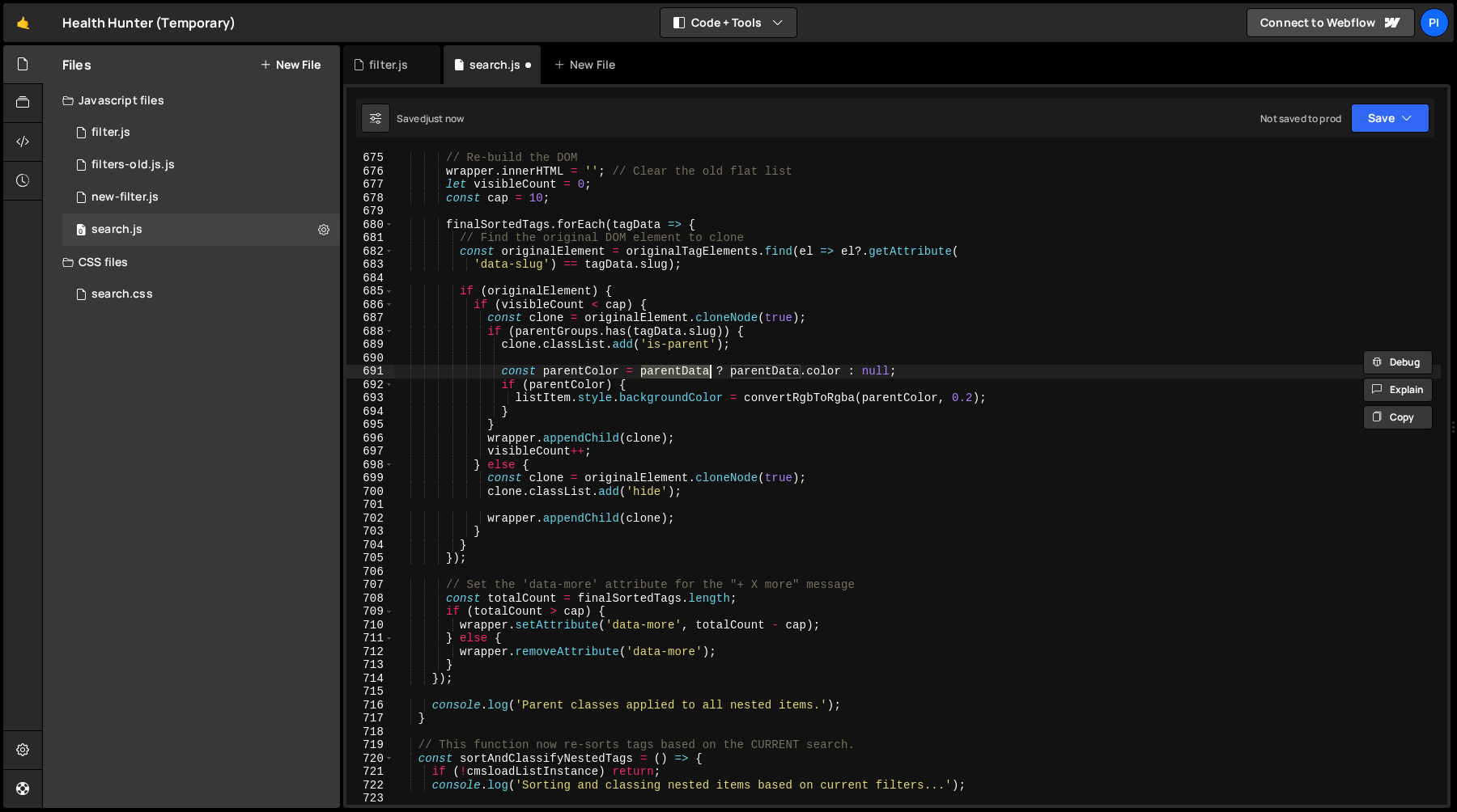
scroll to position [8988, 0]
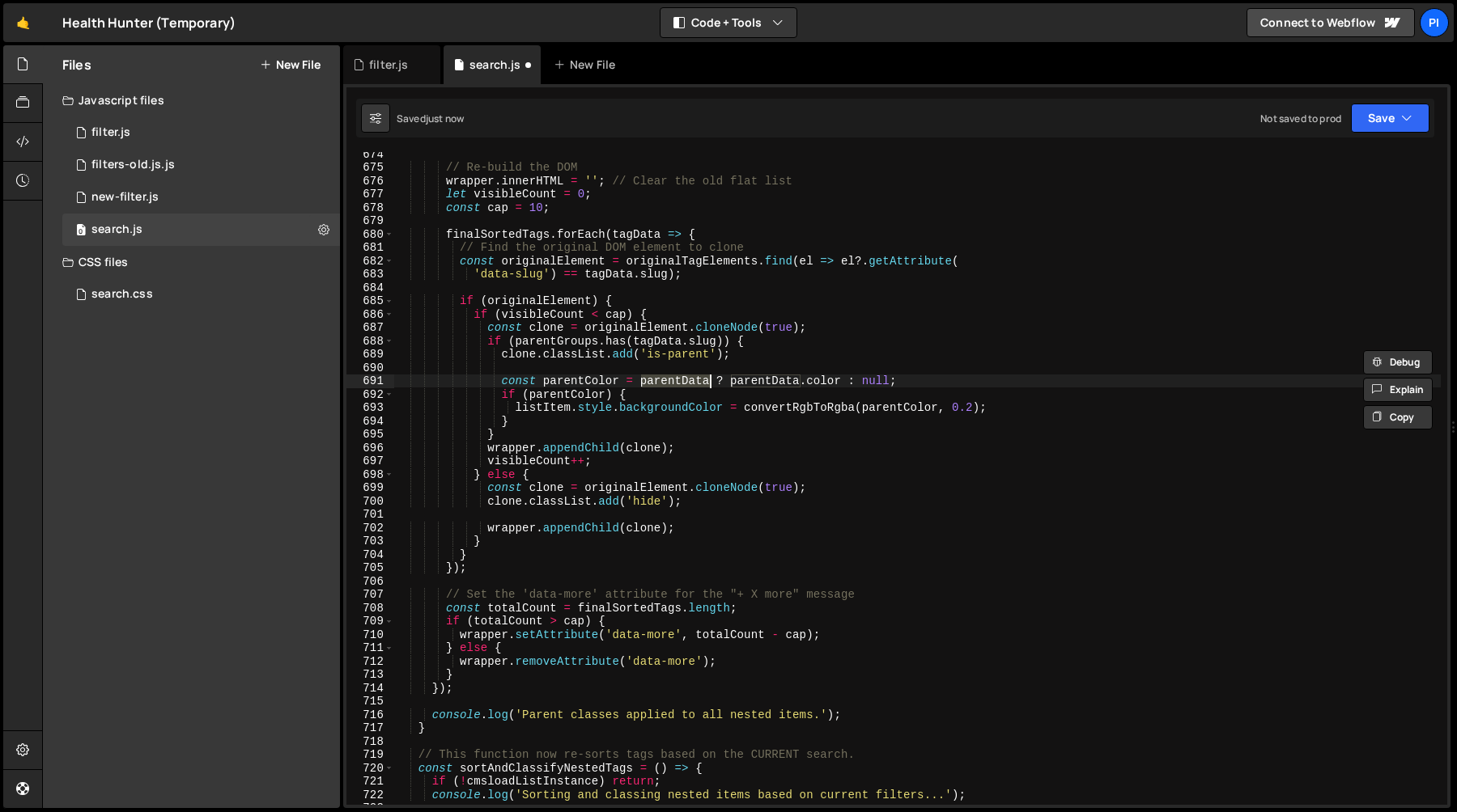
click at [656, 339] on div "// Re-build the DOM wrapper . innerHTML = '' ; // Clear the old flat list let v…" at bounding box center [917, 487] width 1046 height 680
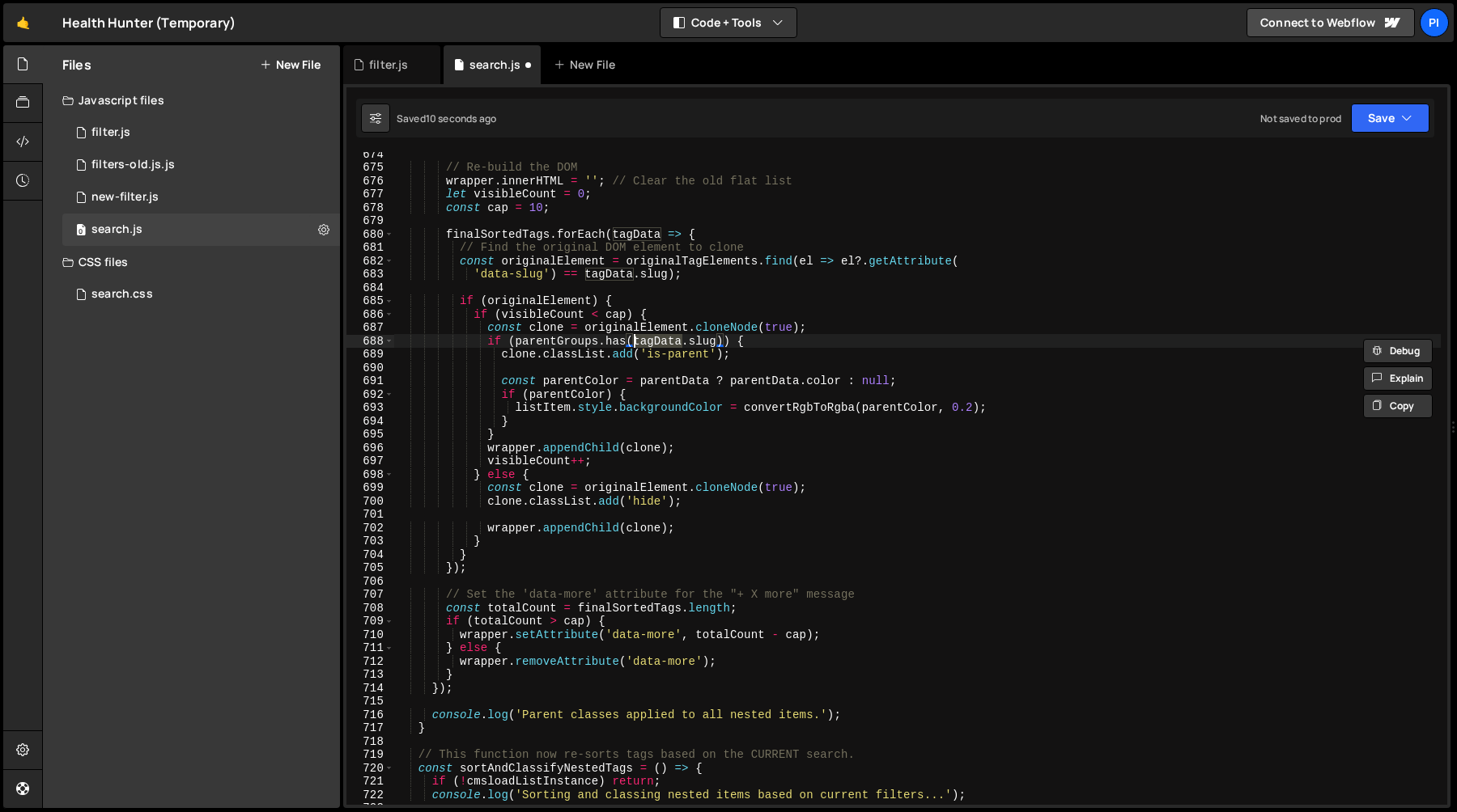
click at [667, 383] on div "// Re-build the DOM wrapper . innerHTML = '' ; // Clear the old flat list let v…" at bounding box center [917, 487] width 1046 height 680
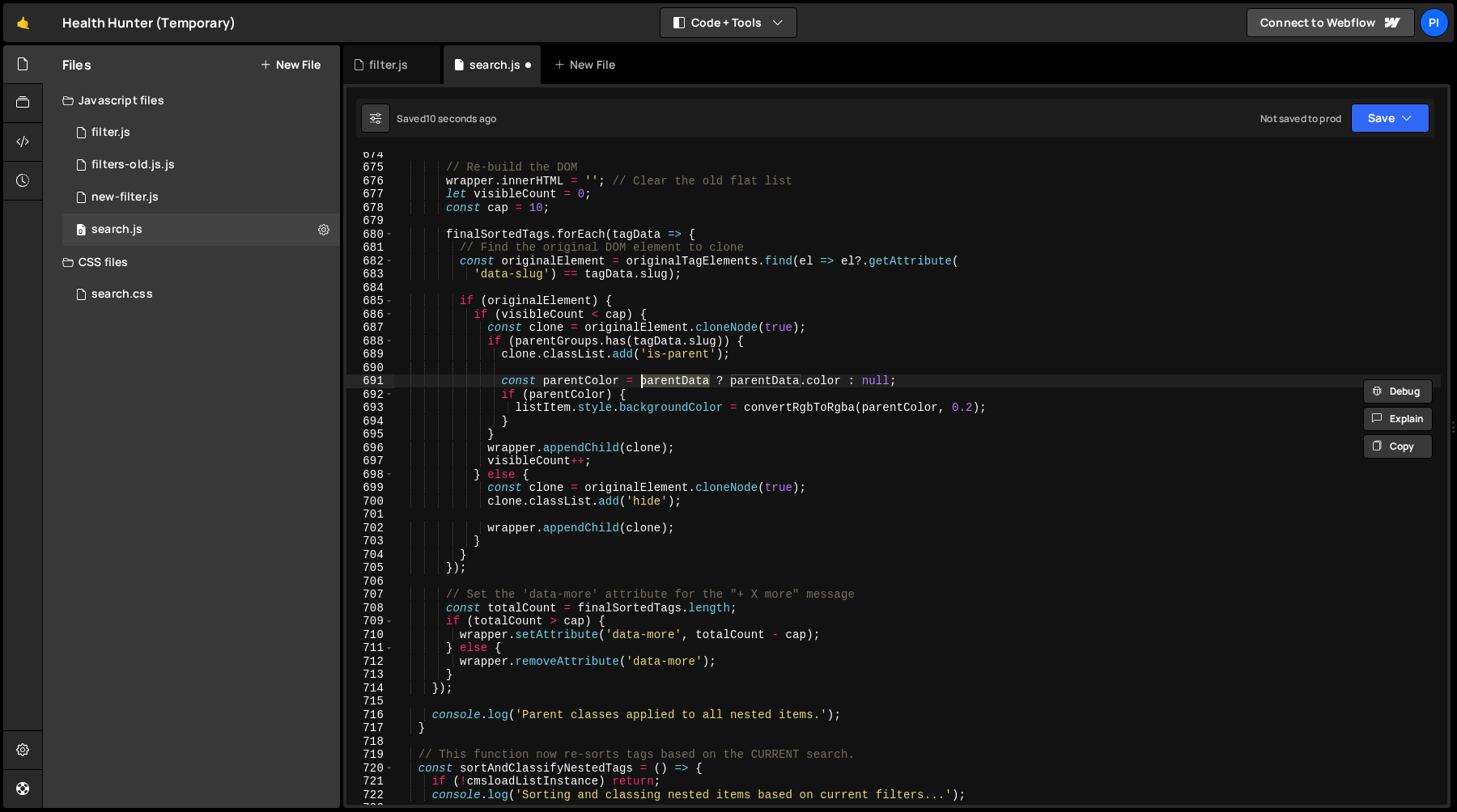
paste textarea "tag"
click at [758, 382] on div "// Re-build the DOM wrapper . innerHTML = '' ; // Clear the old flat list let v…" at bounding box center [917, 487] width 1046 height 680
paste textarea "tag"
type textarea "const parentColor = tagData ? tagData.color : null;"
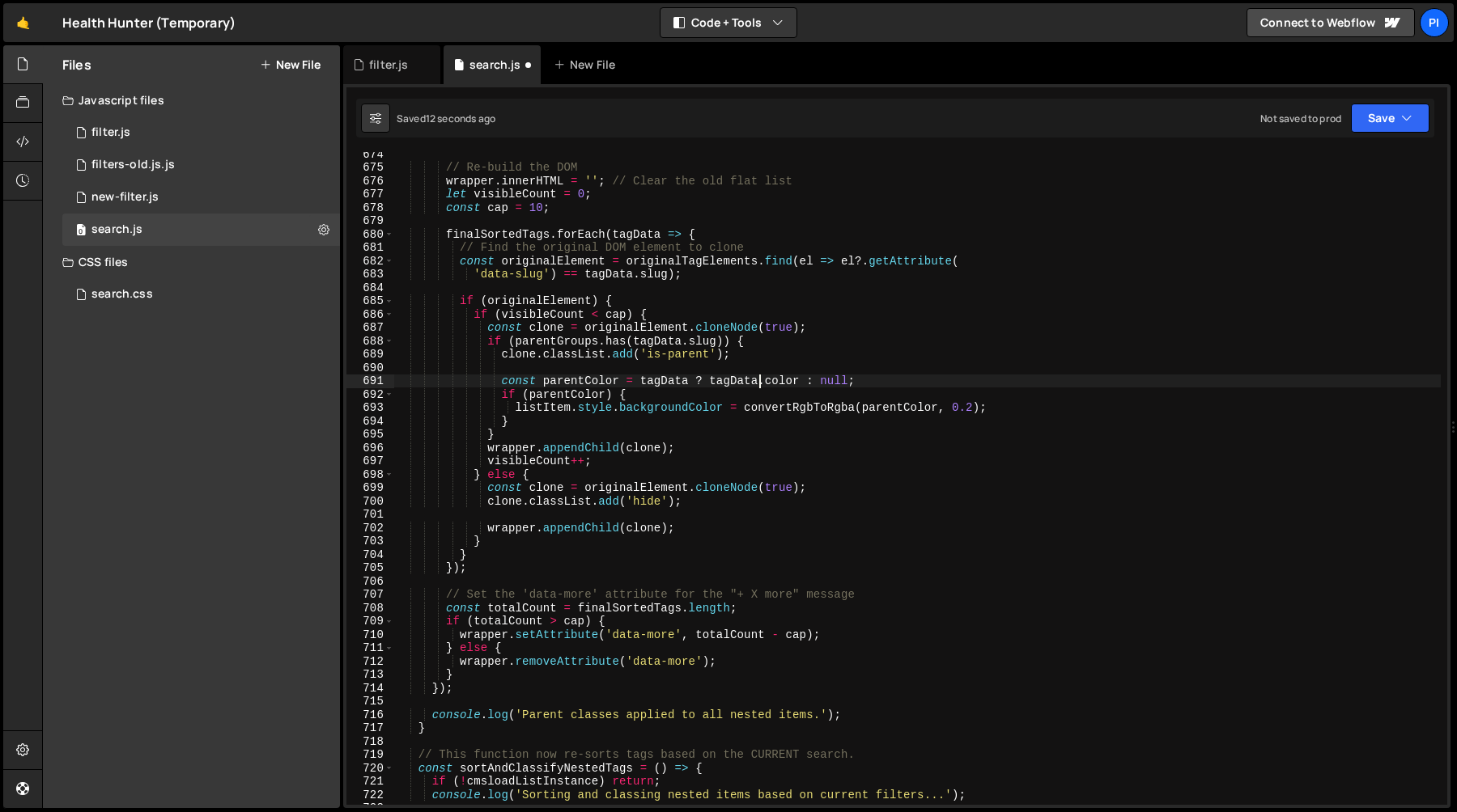
click at [659, 366] on div "// Re-build the DOM wrapper . innerHTML = '' ; // Clear the old flat list let v…" at bounding box center [917, 487] width 1046 height 680
click at [570, 388] on div "// Re-build the DOM wrapper . innerHTML = '' ; // Clear the old flat list let v…" at bounding box center [917, 487] width 1046 height 680
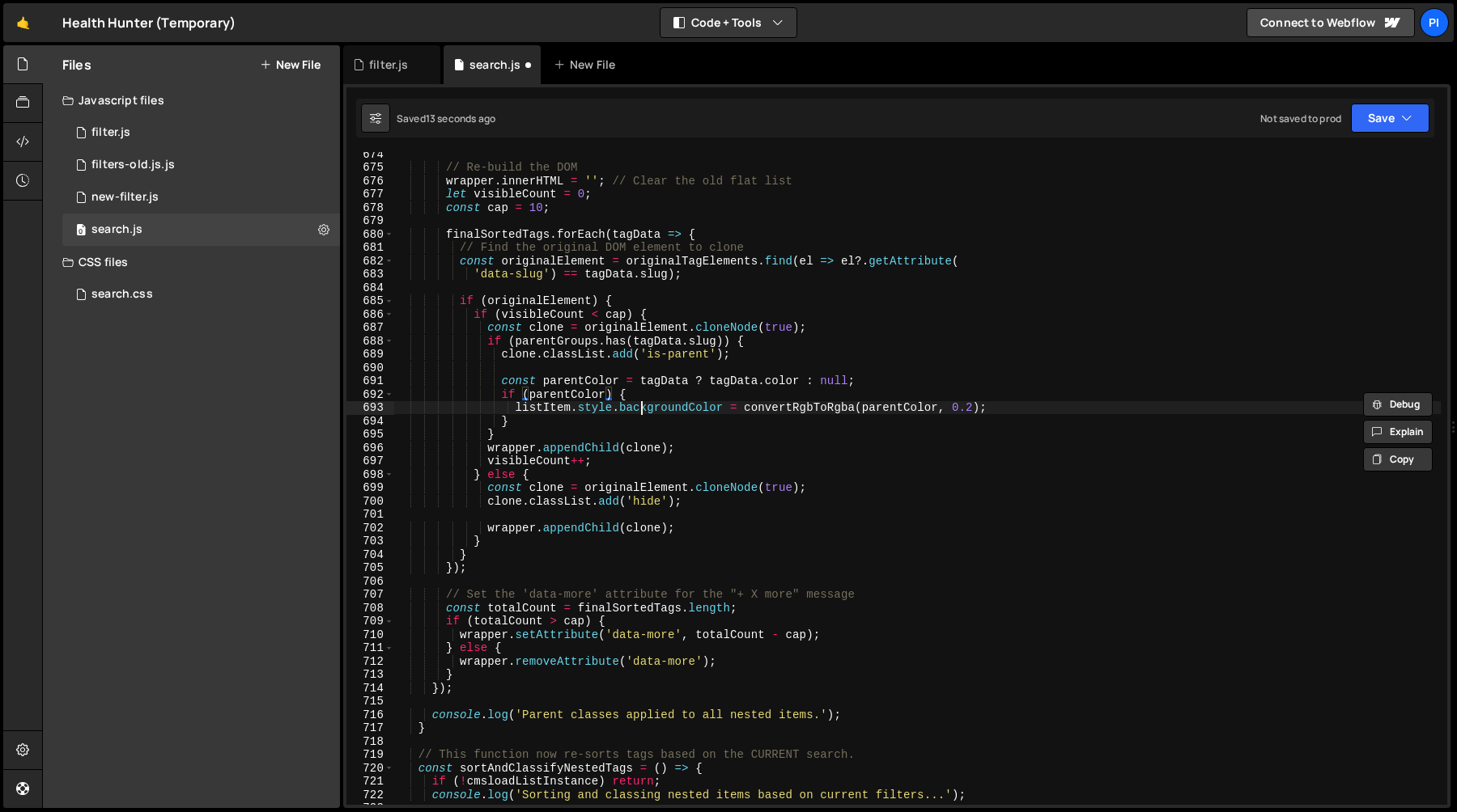
click at [644, 405] on div "// Re-build the DOM wrapper . innerHTML = '' ; // Clear the old flat list let v…" at bounding box center [917, 487] width 1046 height 680
click at [542, 408] on div "// Re-build the DOM wrapper . innerHTML = '' ; // Clear the old flat list let v…" at bounding box center [917, 487] width 1046 height 680
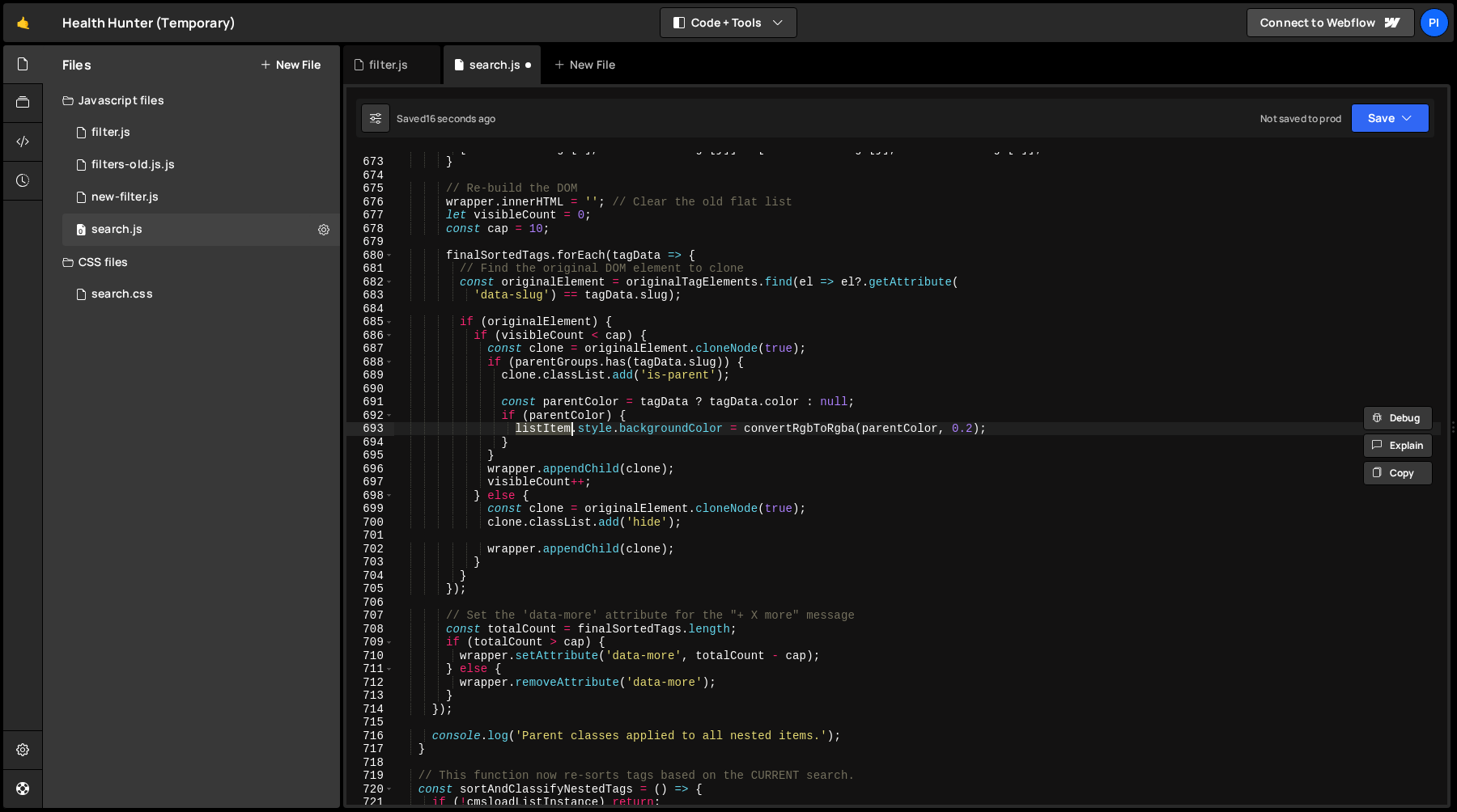
scroll to position [8967, 0]
click at [849, 285] on div "[ finalSortedTags [ i ] , finalSortedTags [ j ]] = [ finalSortedTags [ j ] , fi…" at bounding box center [917, 481] width 1046 height 680
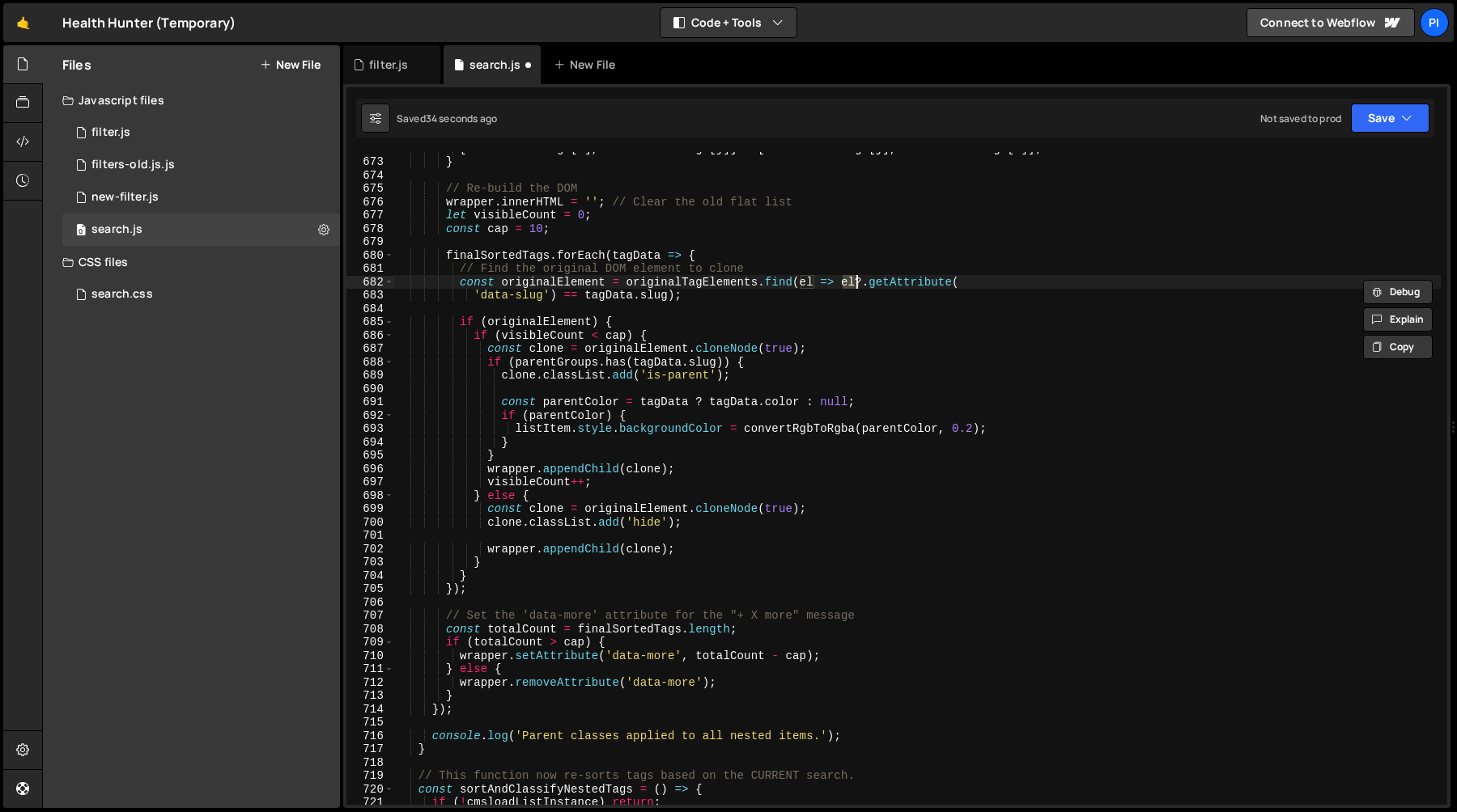
click at [535, 431] on div "[ finalSortedTags [ i ] , finalSortedTags [ j ]] = [ finalSortedTags [ j ] , fi…" at bounding box center [917, 481] width 1046 height 680
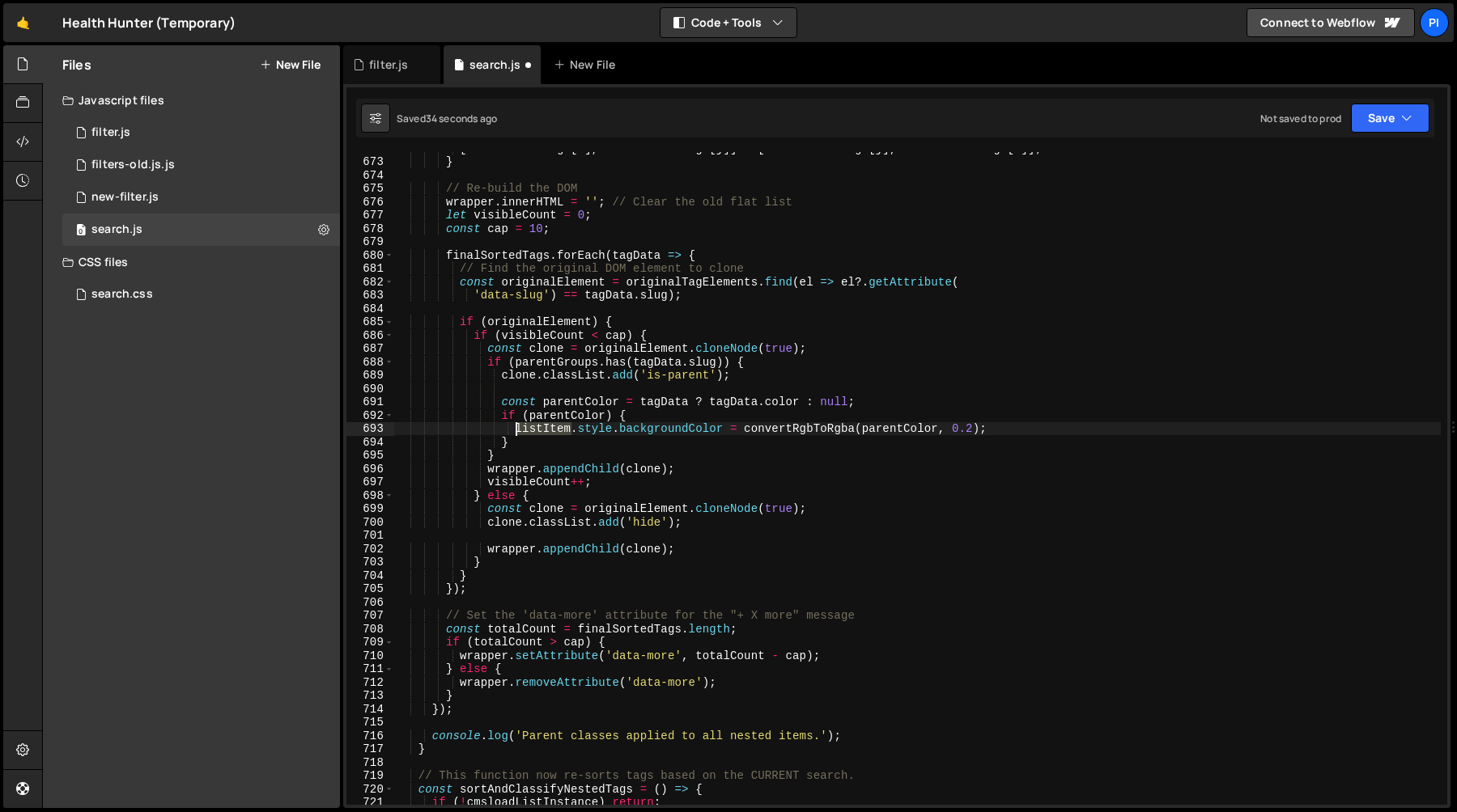
click at [535, 431] on div "[ finalSortedTags [ i ] , finalSortedTags [ j ]] = [ finalSortedTags [ j ] , fi…" at bounding box center [917, 481] width 1046 height 680
paste textarea "el"
paste textarea "card_list_item'"
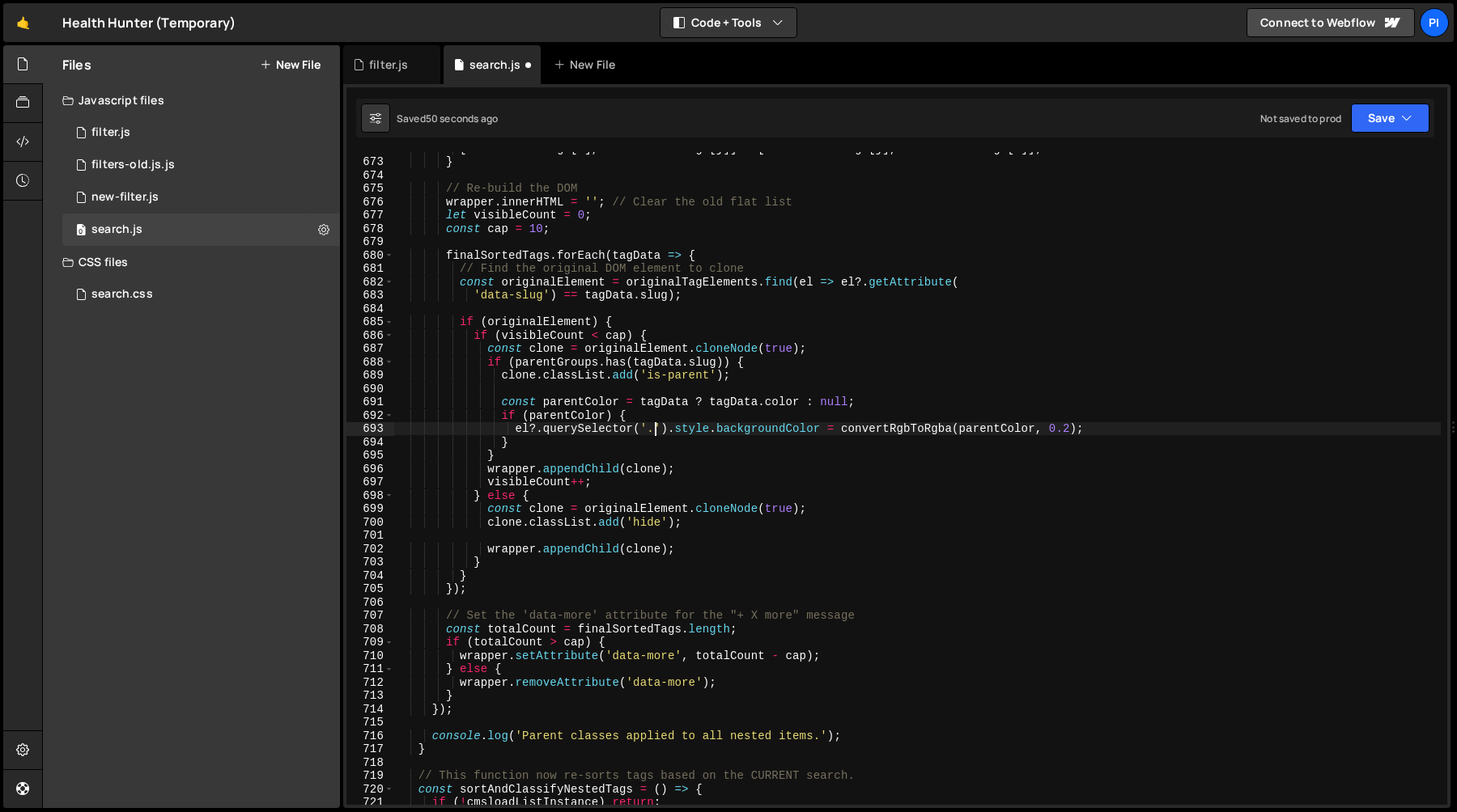
paste textarea "card_list_item"
click at [984, 431] on div "[ finalSortedTags [ i ] , finalSortedTags [ j ]] = [ finalSortedTags [ j ] , fi…" at bounding box center [917, 481] width 1046 height 680
click at [951, 428] on div "[ finalSortedTags [ i ] , finalSortedTags [ j ]] = [ finalSortedTags [ j ] , fi…" at bounding box center [917, 479] width 1046 height 652
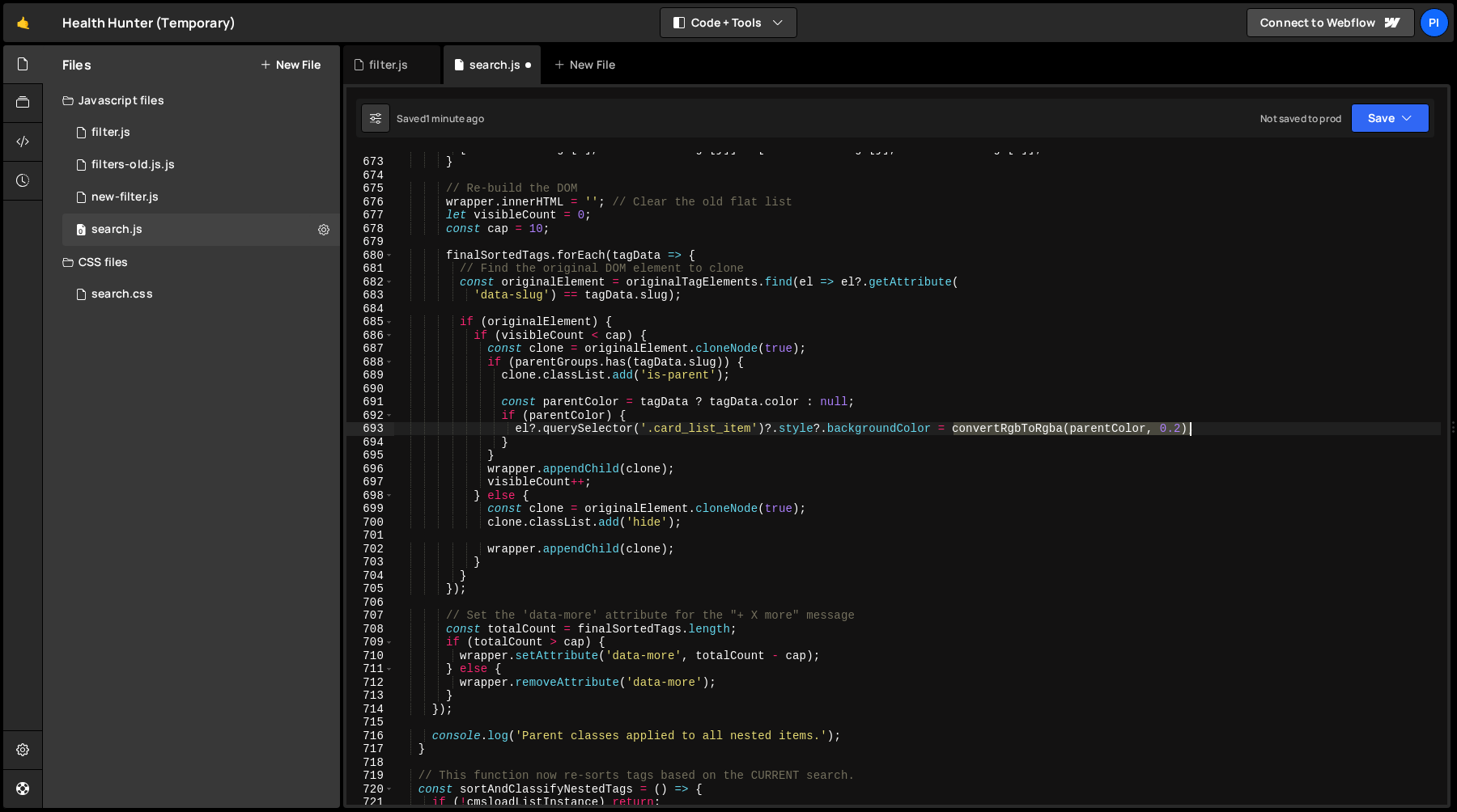
click at [1188, 431] on div "[ finalSortedTags [ i ] , finalSortedTags [ j ]] = [ finalSortedTags [ j ] , fi…" at bounding box center [917, 481] width 1046 height 680
click at [991, 440] on div "[ finalSortedTags [ i ] , finalSortedTags [ j ]] = [ finalSortedTags [ j ] , fi…" at bounding box center [917, 481] width 1046 height 680
click at [1001, 431] on div "[ finalSortedTags [ i ] , finalSortedTags [ j ]] = [ finalSortedTags [ j ] , fi…" at bounding box center [917, 481] width 1046 height 680
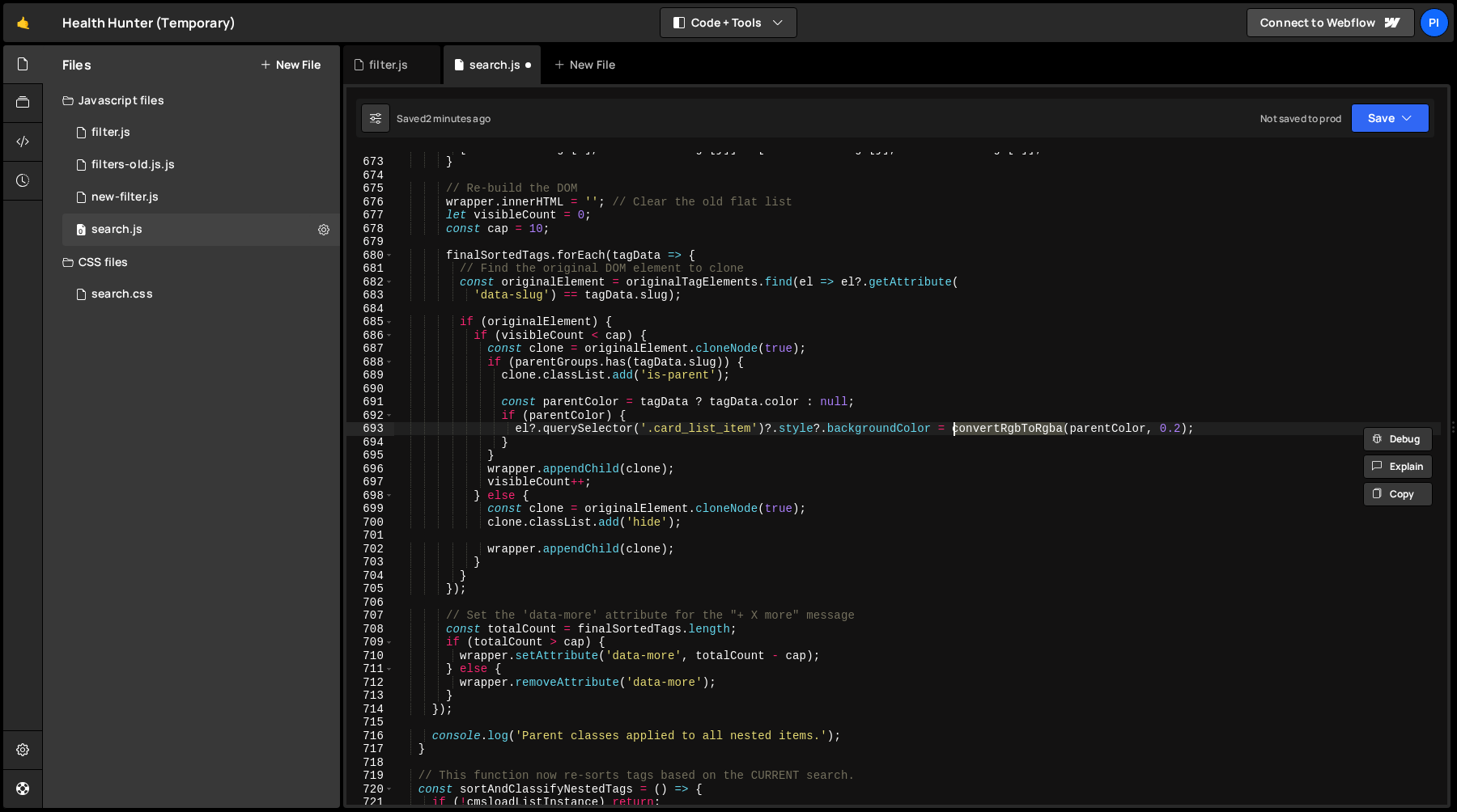
click at [1101, 430] on div "[ finalSortedTags [ i ] , finalSortedTags [ j ]] = [ finalSortedTags [ j ] , fi…" at bounding box center [917, 481] width 1046 height 680
click at [953, 433] on div "[ finalSortedTags [ i ] , finalSortedTags [ j ]] = [ finalSortedTags [ j ] , fi…" at bounding box center [917, 481] width 1046 height 680
click at [1188, 430] on div "[ finalSortedTags [ i ] , finalSortedTags [ j ]] = [ finalSortedTags [ j ] , fi…" at bounding box center [917, 481] width 1046 height 680
paste textarea "parentColor"
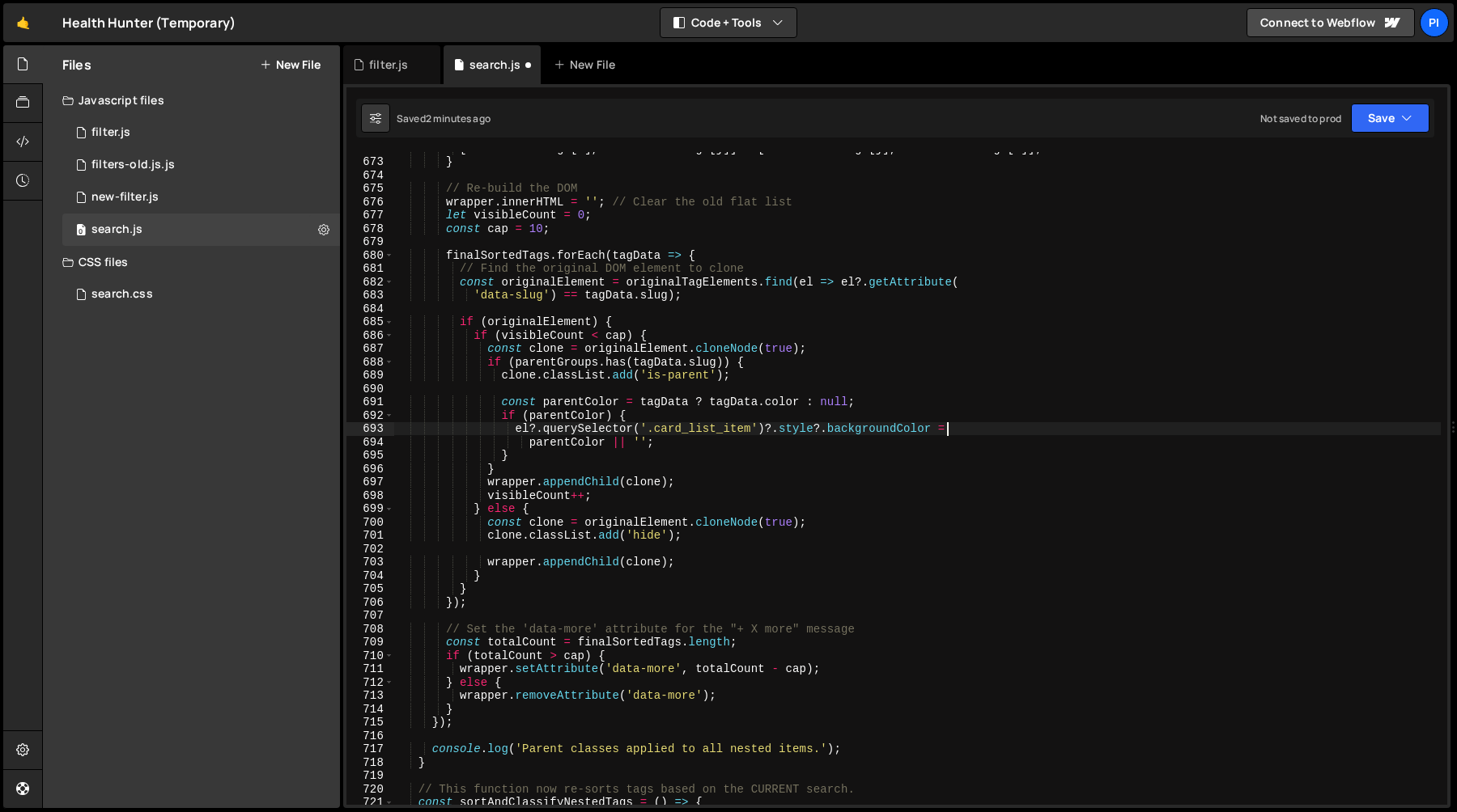
scroll to position [0, 37]
click at [497, 408] on div "[ finalSortedTags [ i ] , finalSortedTags [ j ]] = [ finalSortedTags [ j ] , fi…" at bounding box center [917, 481] width 1046 height 680
click at [516, 449] on div "[ finalSortedTags [ i ] , finalSortedTags [ j ]] = [ finalSortedTags [ j ] , fi…" at bounding box center [917, 481] width 1046 height 680
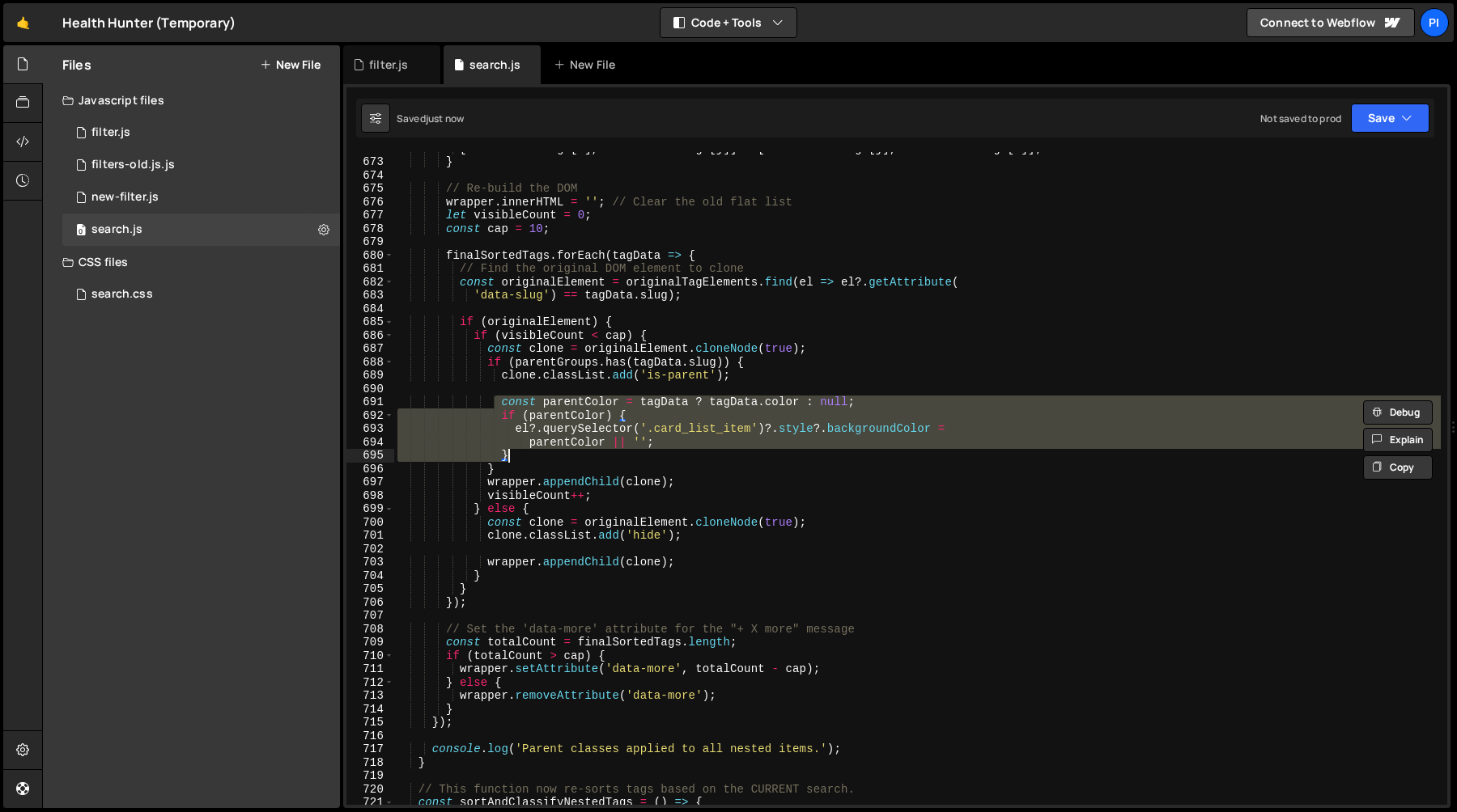
click at [521, 453] on div "[ finalSortedTags [ i ] , finalSortedTags [ j ]] = [ finalSortedTags [ j ] , fi…" at bounding box center [917, 479] width 1046 height 652
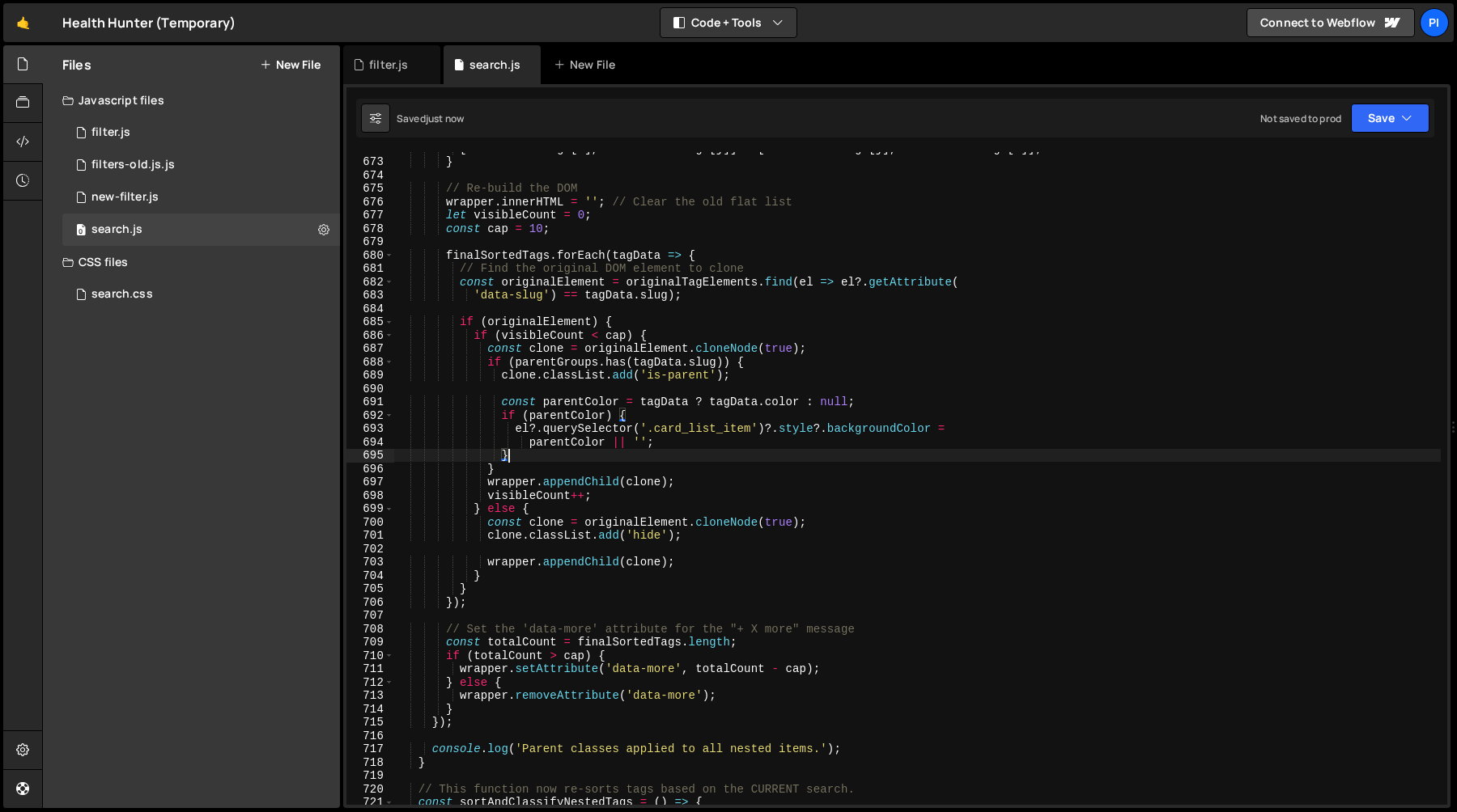
scroll to position [0, 6]
click at [501, 402] on div "[ finalSortedTags [ i ] , finalSortedTags [ j ]] = [ finalSortedTags [ j ] , fi…" at bounding box center [917, 481] width 1046 height 680
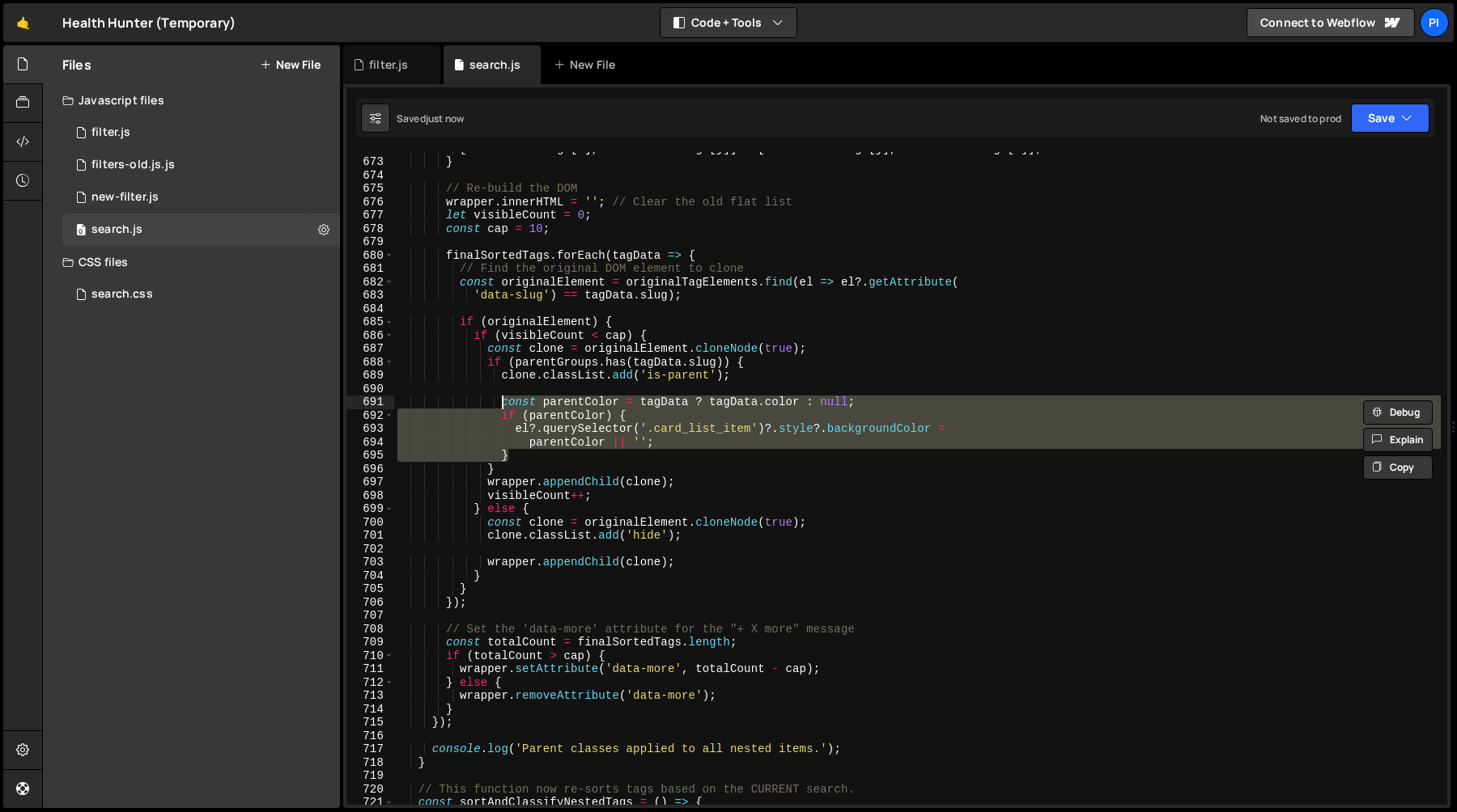
click at [543, 449] on div "[ finalSortedTags [ i ] , finalSortedTags [ j ]] = [ finalSortedTags [ j ] , fi…" at bounding box center [917, 479] width 1046 height 652
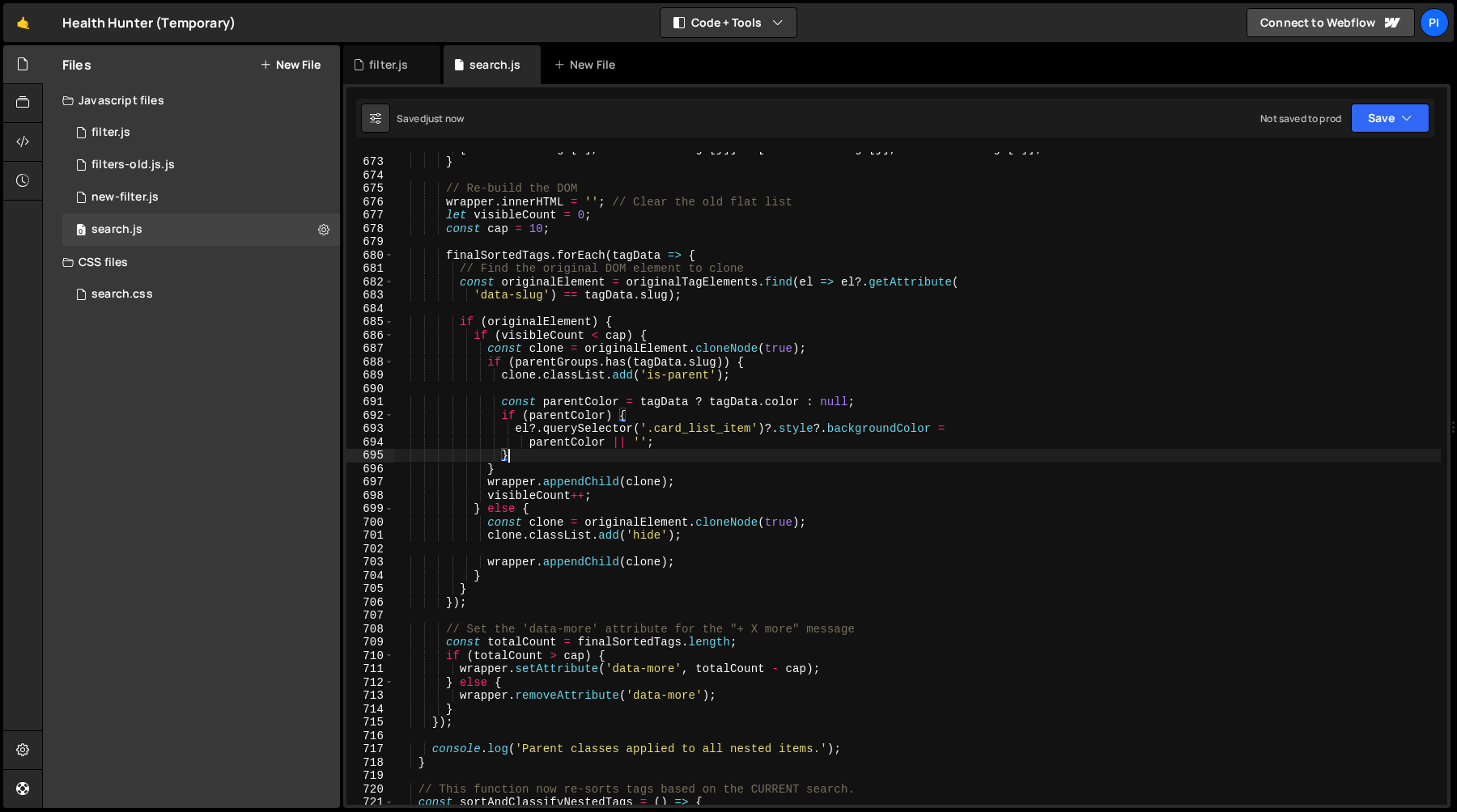
click at [541, 453] on div "[ finalSortedTags [ i ] , finalSortedTags [ j ]] = [ finalSortedTags [ j ] , fi…" at bounding box center [917, 481] width 1046 height 680
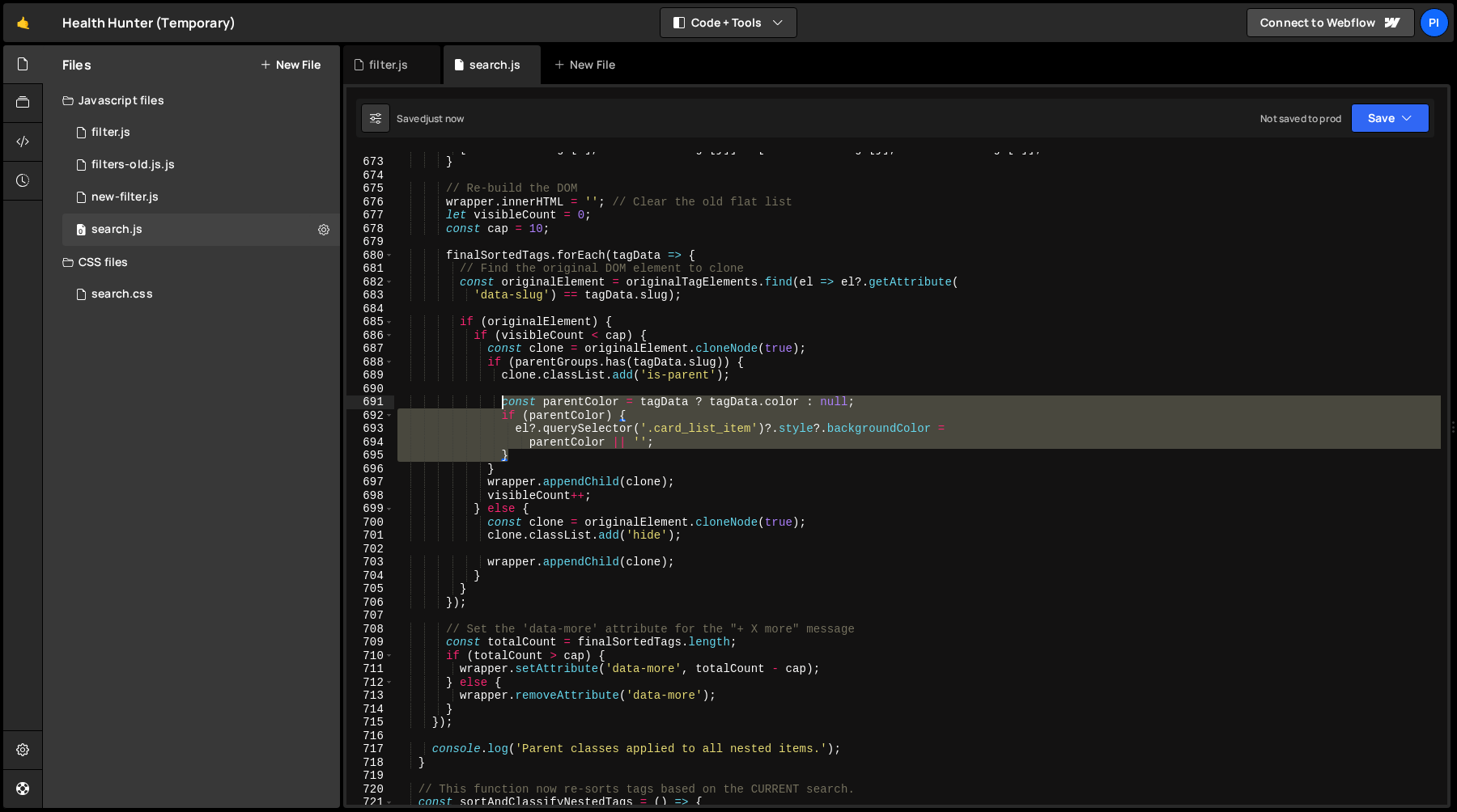
click at [504, 406] on div "[ finalSortedTags [ i ] , finalSortedTags [ j ]] = [ finalSortedTags [ j ] , fi…" at bounding box center [917, 481] width 1046 height 680
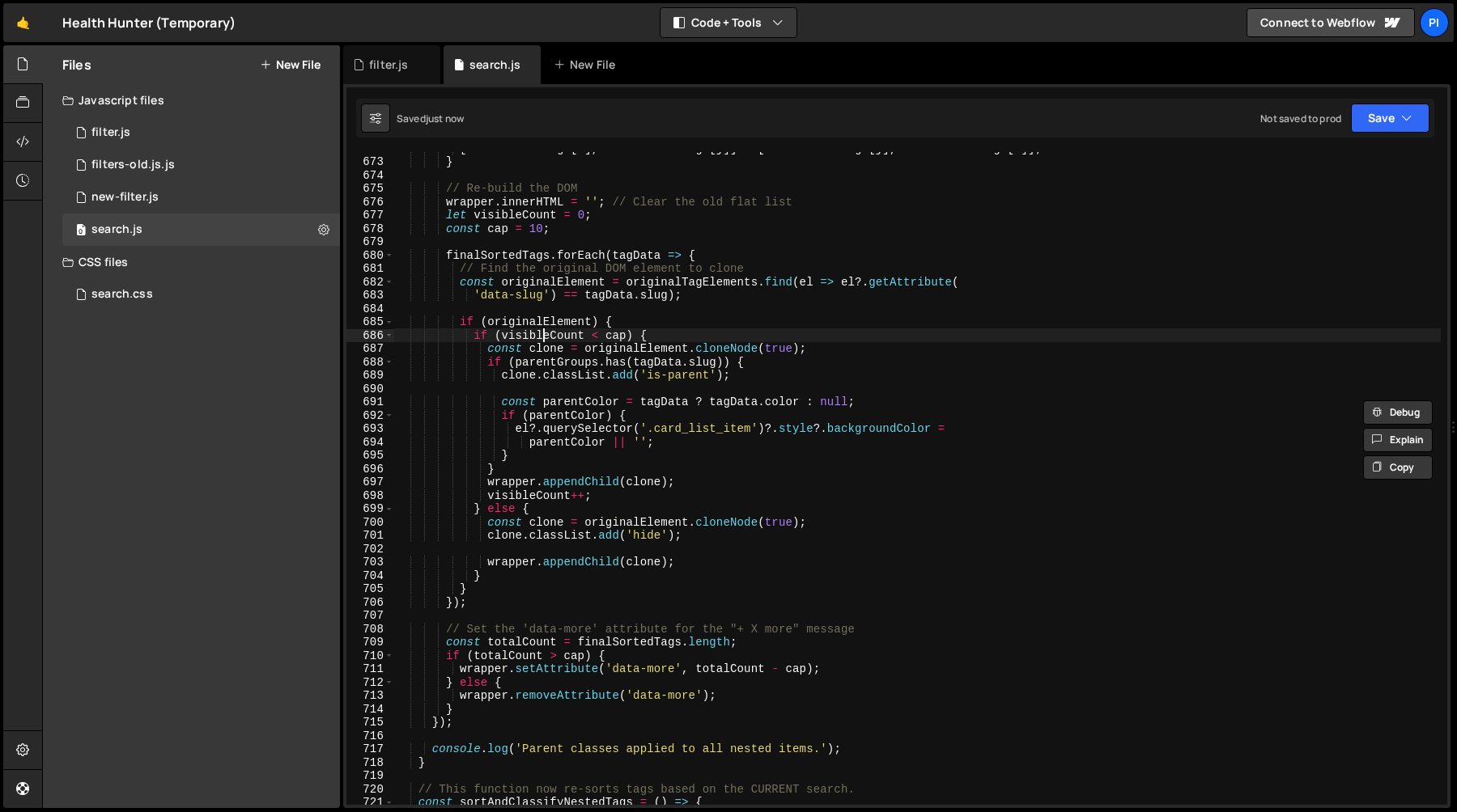
click at [542, 340] on div "[ finalSortedTags [ i ] , finalSortedTags [ j ]] = [ finalSortedTags [ j ] , fi…" at bounding box center [917, 481] width 1046 height 680
click at [707, 338] on div "[ finalSortedTags [ i ] , finalSortedTags [ j ]] = [ finalSortedTags [ j ] , fi…" at bounding box center [917, 481] width 1046 height 680
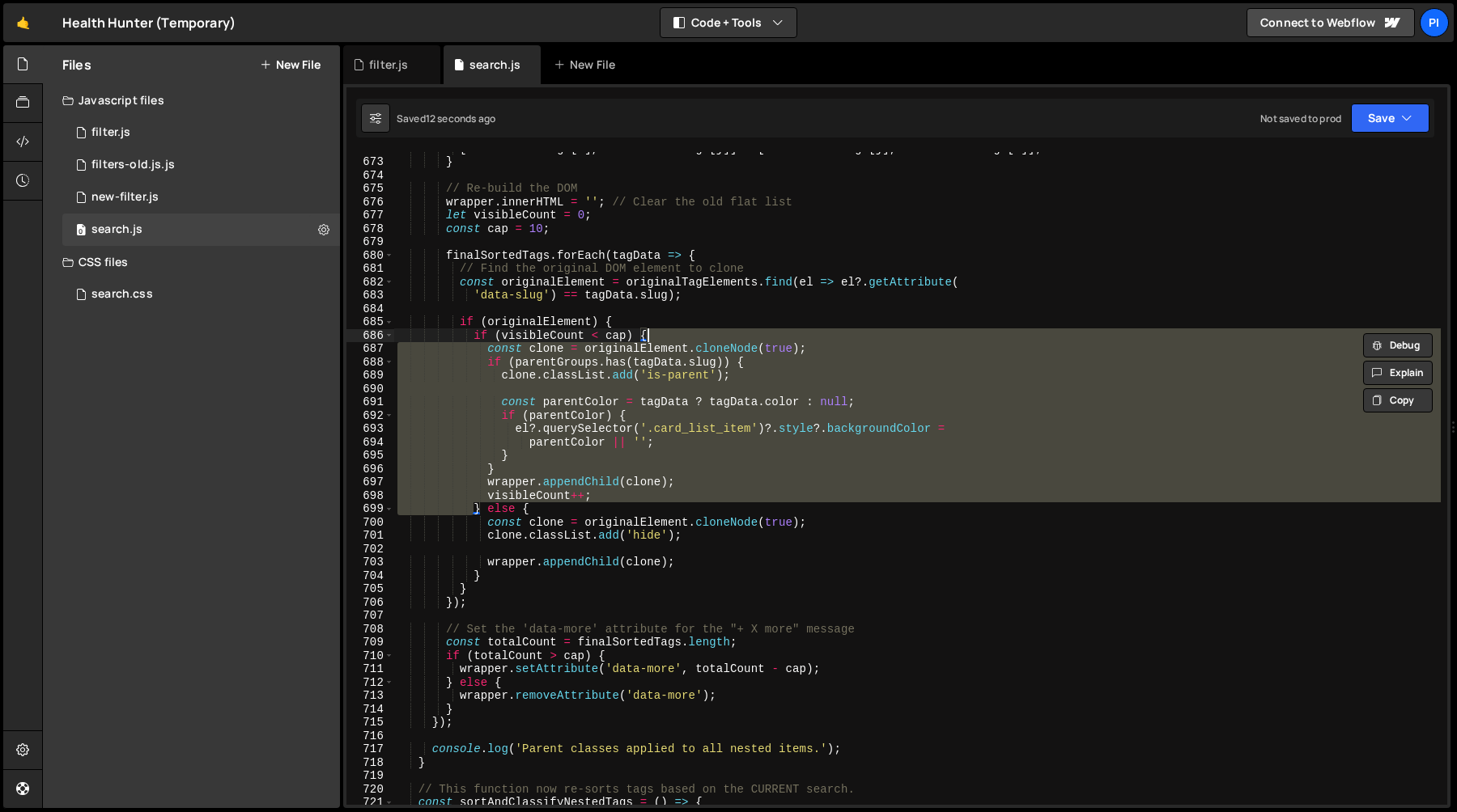
click at [644, 526] on div "[ finalSortedTags [ i ] , finalSortedTags [ j ]] = [ finalSortedTags [ j ] , fi…" at bounding box center [917, 481] width 1046 height 680
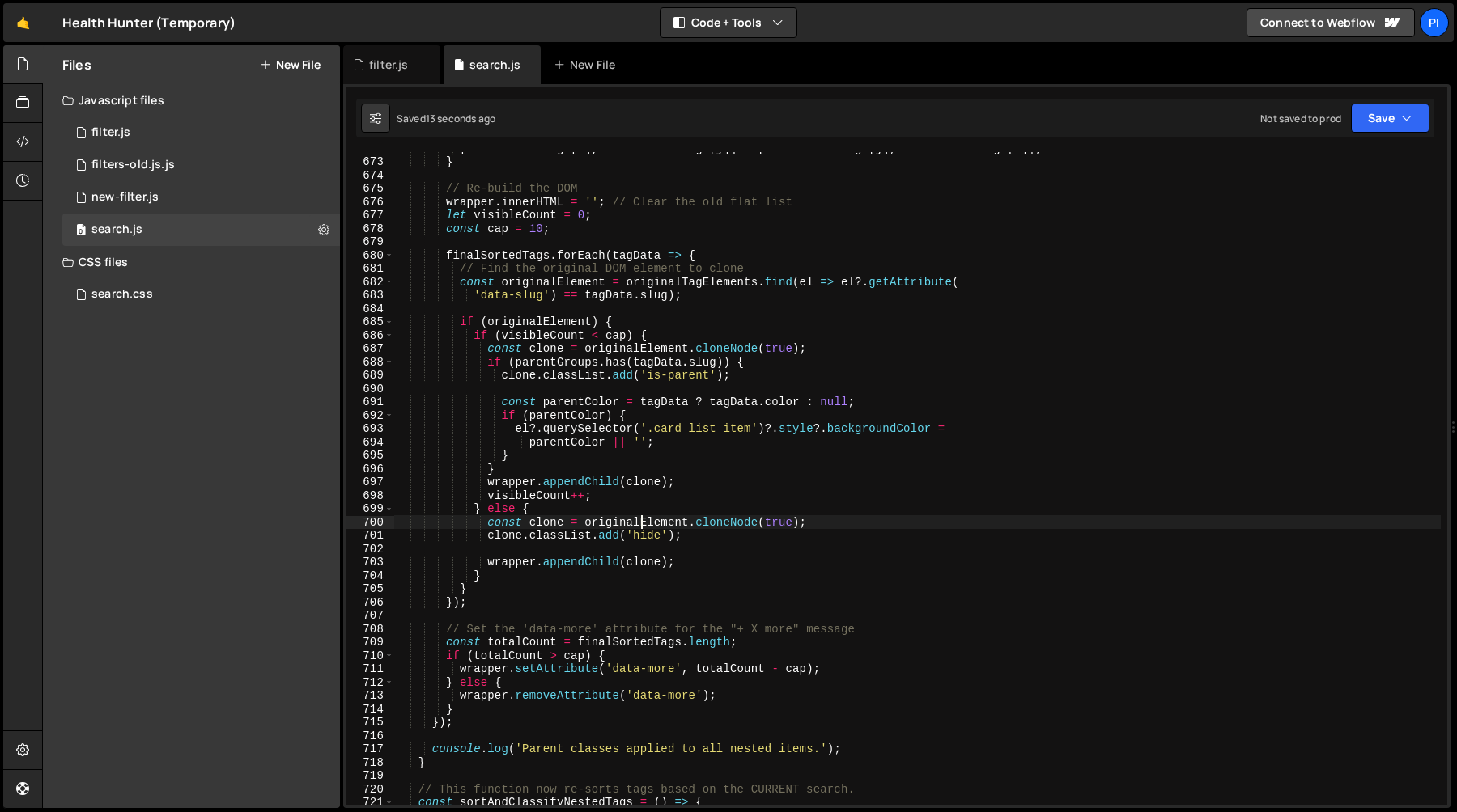
click at [496, 371] on div "[ finalSortedTags [ i ] , finalSortedTags [ j ]] = [ finalSortedTags [ j ] , fi…" at bounding box center [917, 481] width 1046 height 680
click at [787, 377] on div "[ finalSortedTags [ i ] , finalSortedTags [ j ]] = [ finalSortedTags [ j ] , fi…" at bounding box center [917, 481] width 1046 height 680
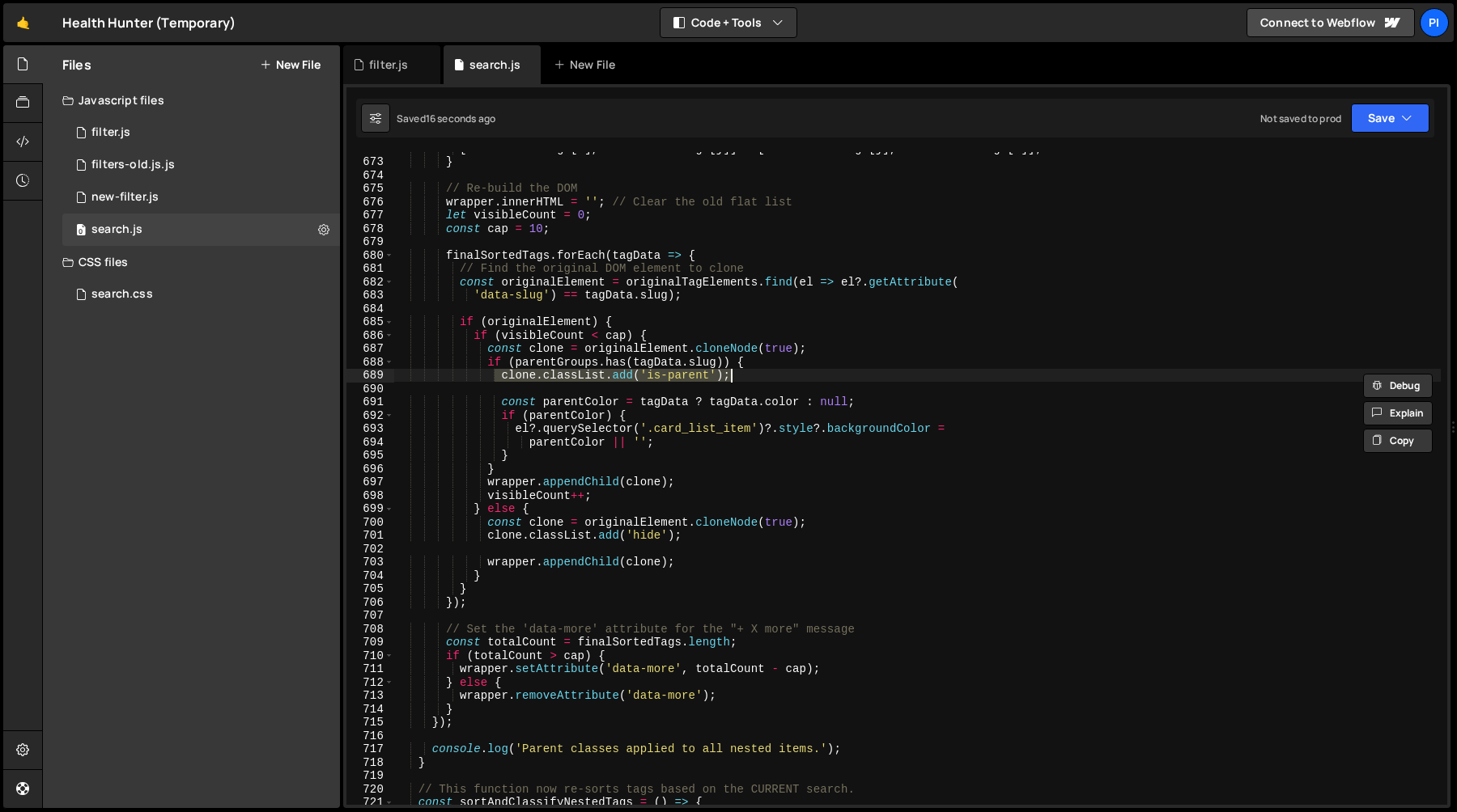
click at [491, 365] on div "[ finalSortedTags [ i ] , finalSortedTags [ j ]] = [ finalSortedTags [ j ] , fi…" at bounding box center [917, 481] width 1046 height 680
click at [773, 364] on div "[ finalSortedTags [ i ] , finalSortedTags [ j ]] = [ finalSortedTags [ j ] , fi…" at bounding box center [917, 481] width 1046 height 680
click at [485, 363] on div "[ finalSortedTags [ i ] , finalSortedTags [ j ]] = [ finalSortedTags [ j ] , fi…" at bounding box center [917, 481] width 1046 height 680
click at [509, 467] on div "[ finalSortedTags [ i ] , finalSortedTags [ j ]] = [ finalSortedTags [ j ] , fi…" at bounding box center [917, 481] width 1046 height 680
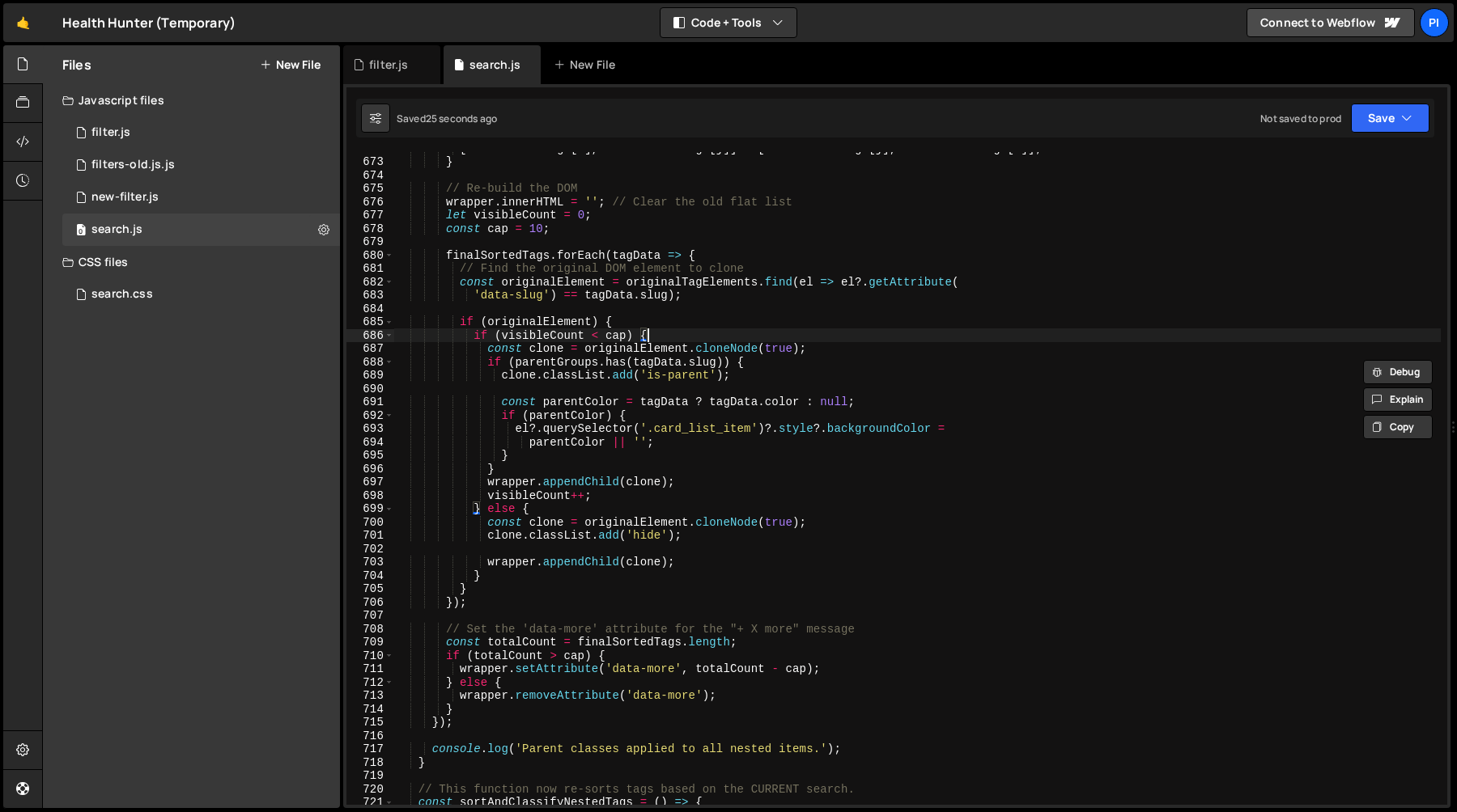
click at [655, 329] on div "[ finalSortedTags [ i ] , finalSortedTags [ j ]] = [ finalSortedTags [ j ] , fi…" at bounding box center [917, 481] width 1046 height 680
type textarea "if (originalElement) {"
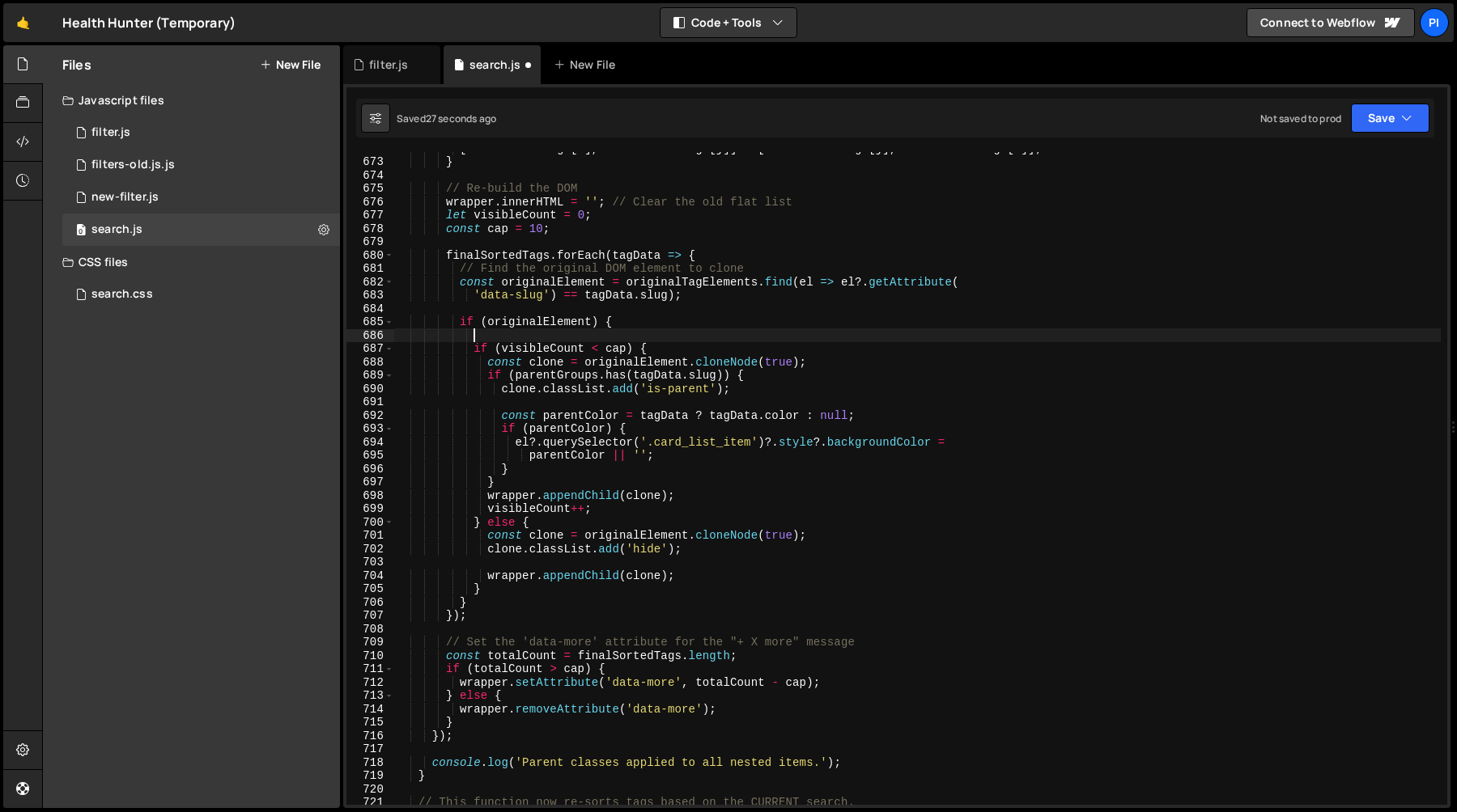
scroll to position [0, 4]
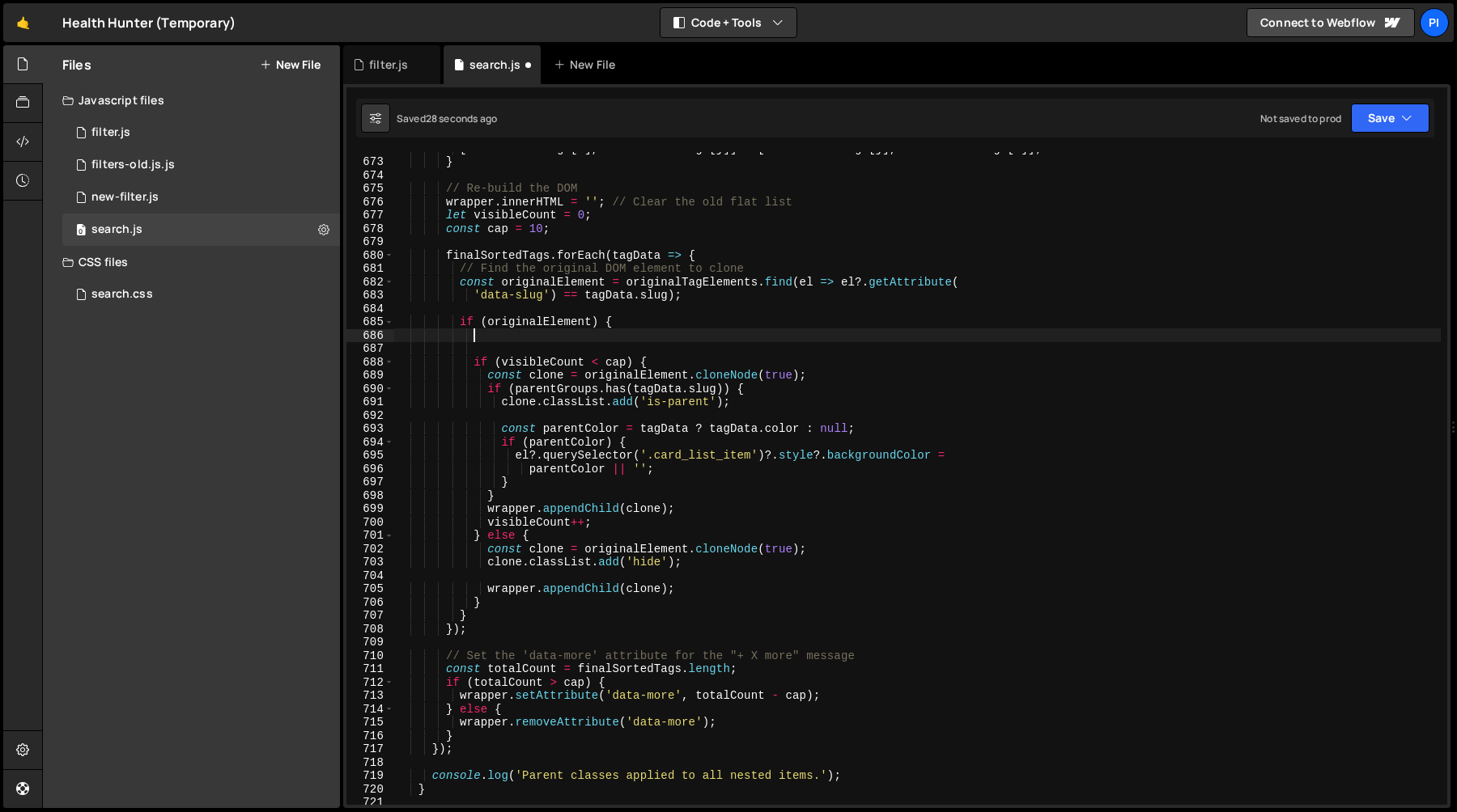
paste textarea "}"
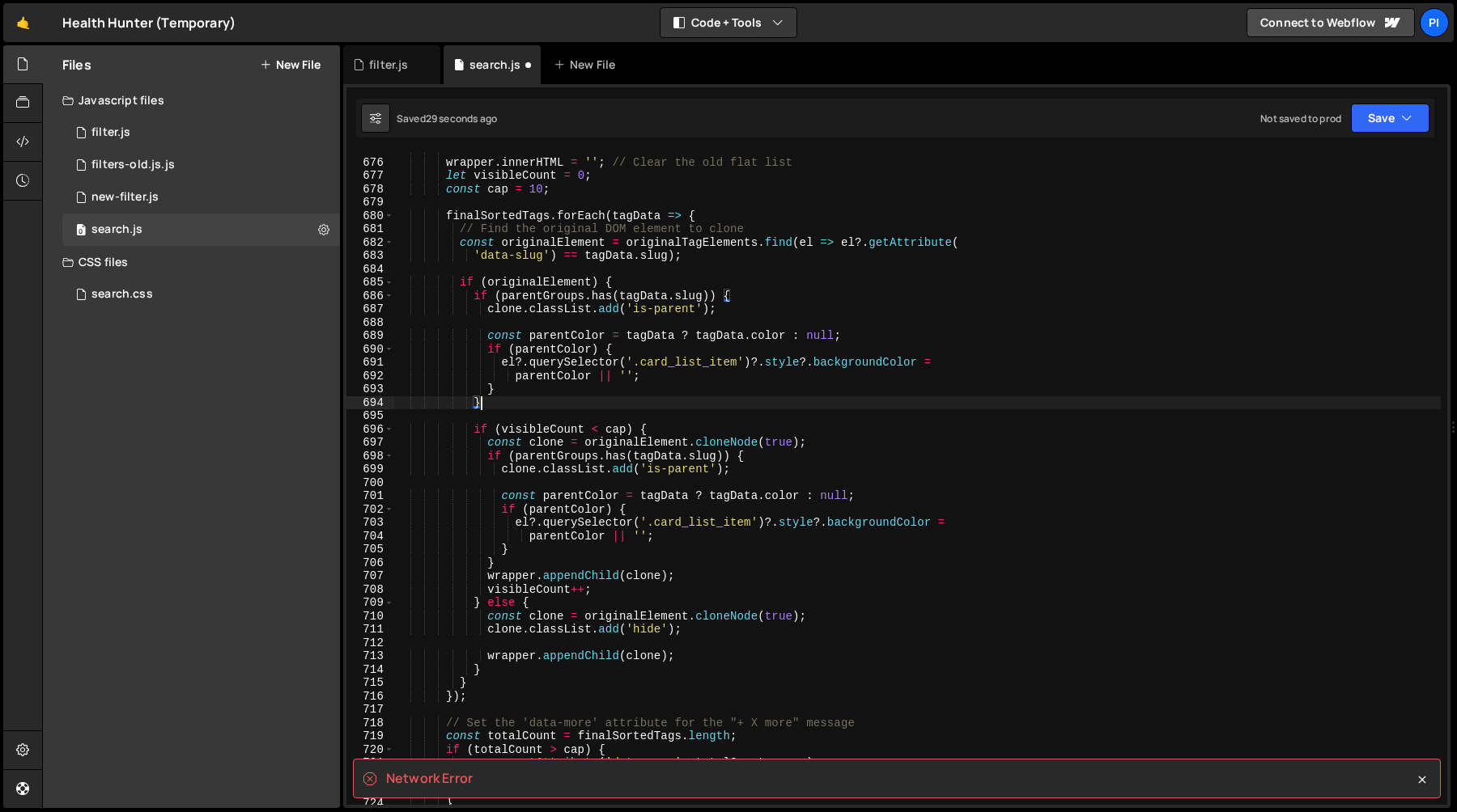
scroll to position [9017, 0]
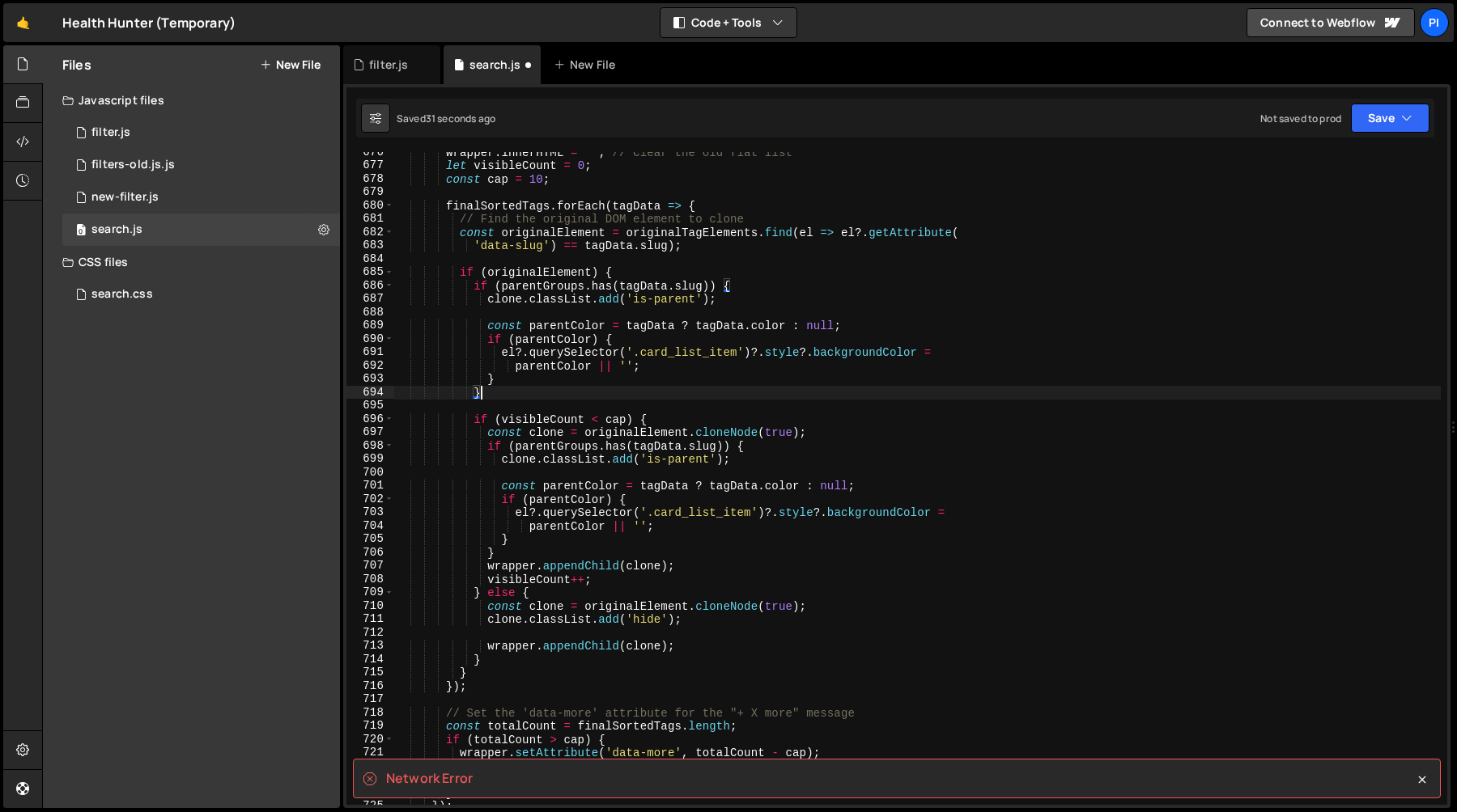
click at [598, 353] on div "wrapper . innerHTML = '' ; // Clear the old flat list let visibleCount = 0 ; co…" at bounding box center [917, 485] width 1046 height 680
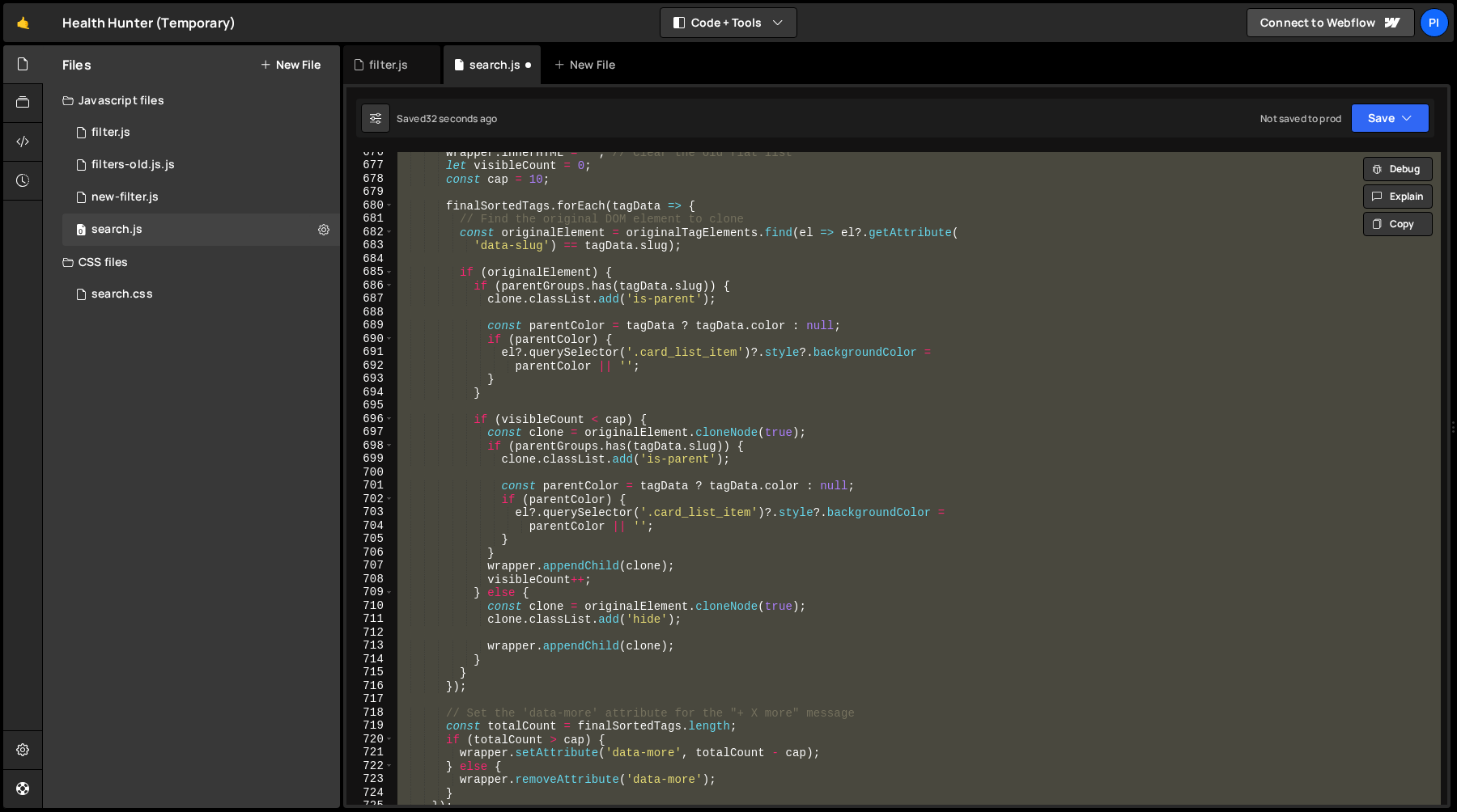
click at [517, 386] on div "wrapper . innerHTML = '' ; // Clear the old flat list let visibleCount = 0 ; co…" at bounding box center [917, 479] width 1046 height 652
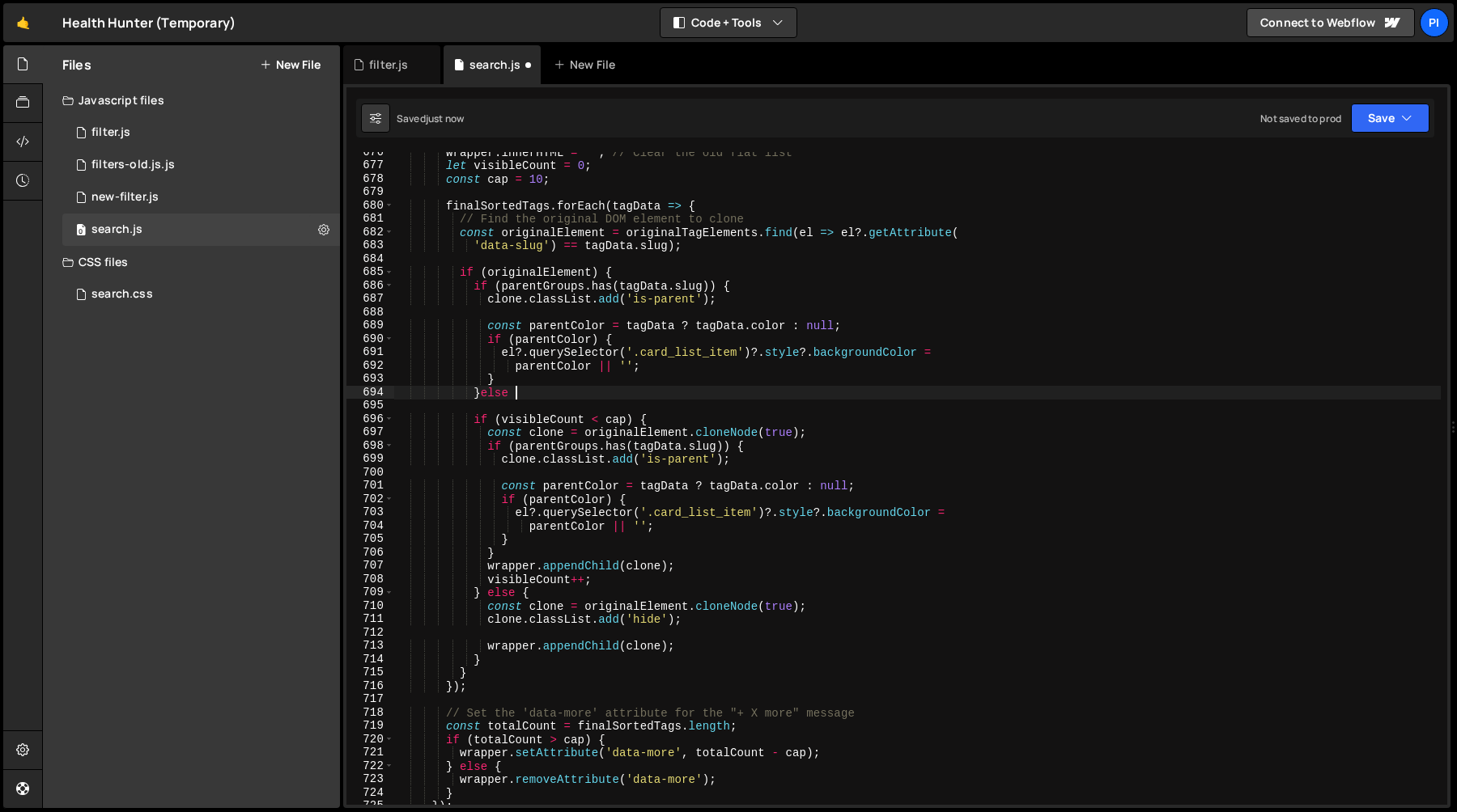
type textarea "}else {}"
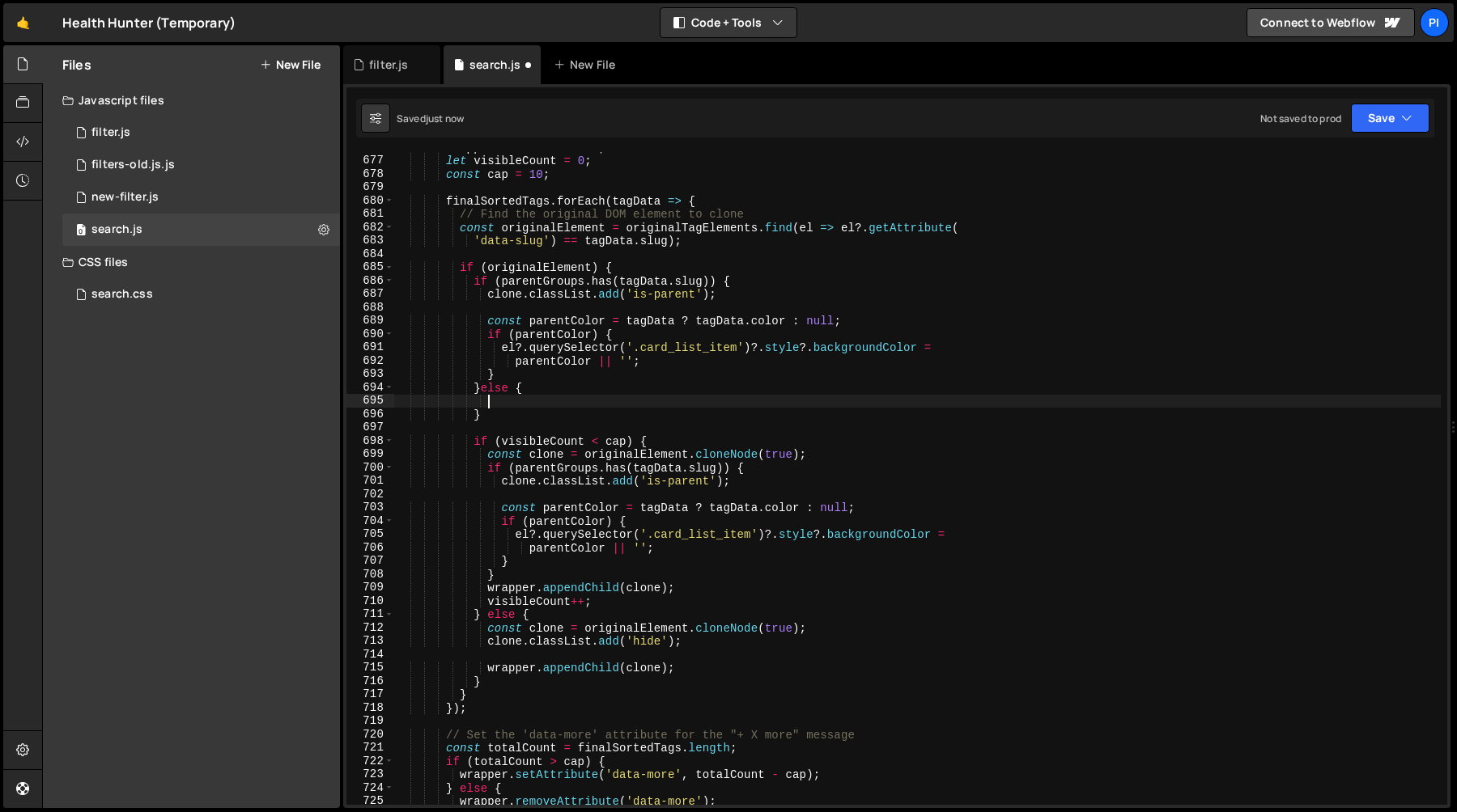
scroll to position [9045, 0]
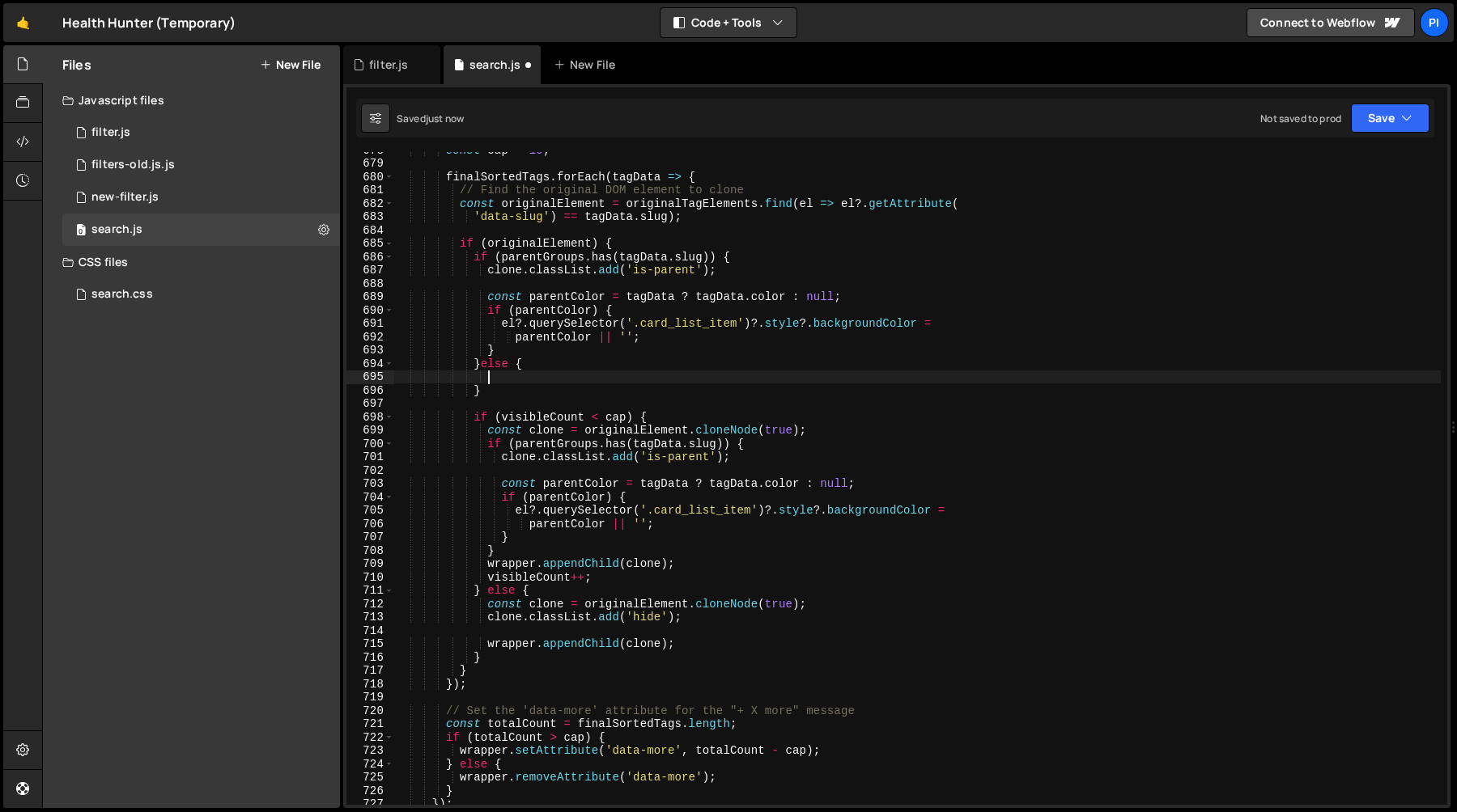
click at [486, 450] on div "const cap = 10 ; finalSortedTags . forEach ( tagData => { // Find the original …" at bounding box center [917, 483] width 1046 height 680
click at [505, 554] on div "const cap = 10 ; finalSortedTags . forEach ( tagData => { // Find the original …" at bounding box center [917, 483] width 1046 height 680
click at [486, 440] on div "const cap = 10 ; finalSortedTags . forEach ( tagData => { // Find the original …" at bounding box center [917, 483] width 1046 height 680
type textarea "if (parentGroups.has(tagData.slug)) { clone.classList.add('is-parent');"
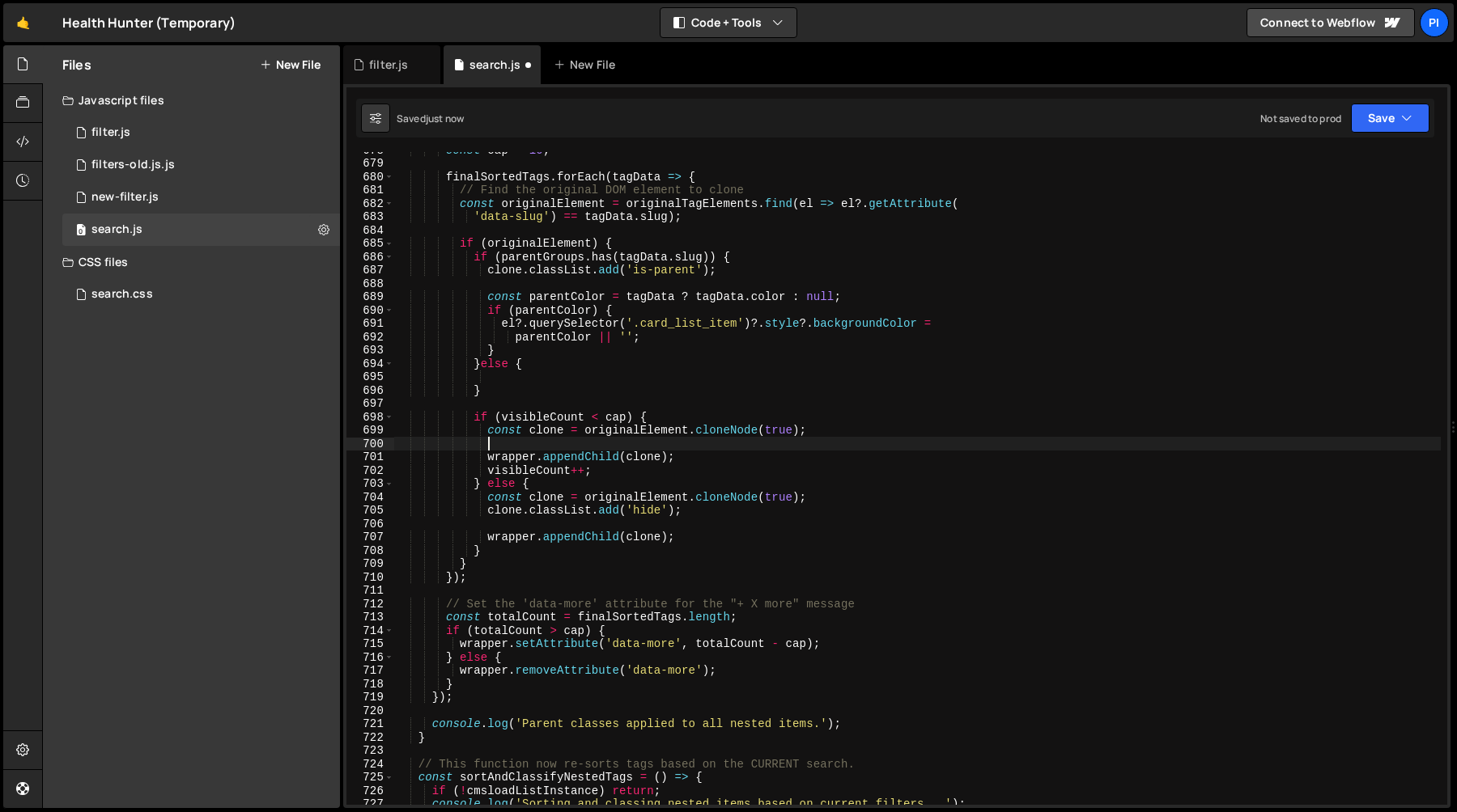
type textarea "wrapper.appendChild(clone);"
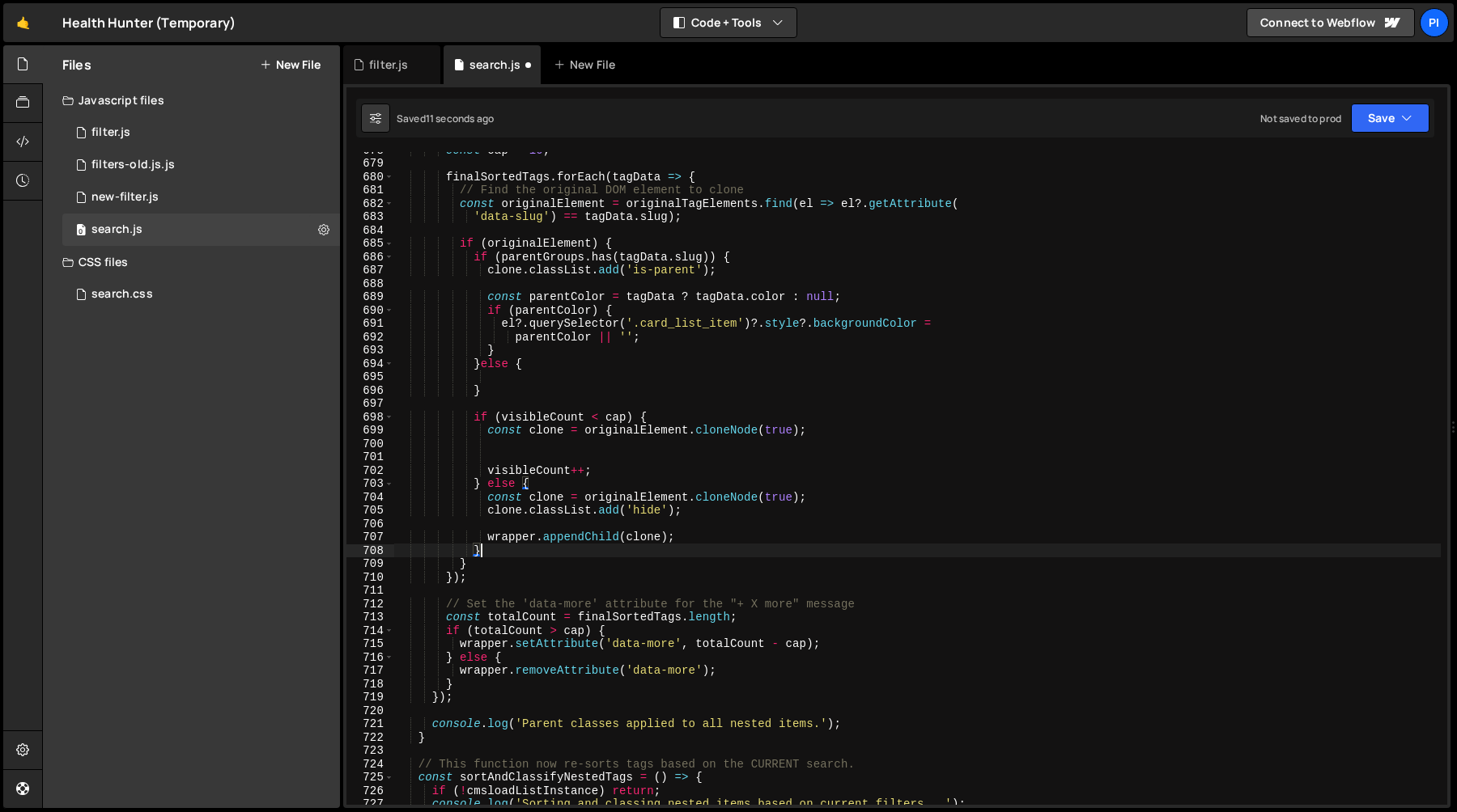
click at [493, 550] on div "const cap = 10 ; finalSortedTags . forEach ( tagData => { // Find the original …" at bounding box center [917, 483] width 1046 height 680
type textarea "}"
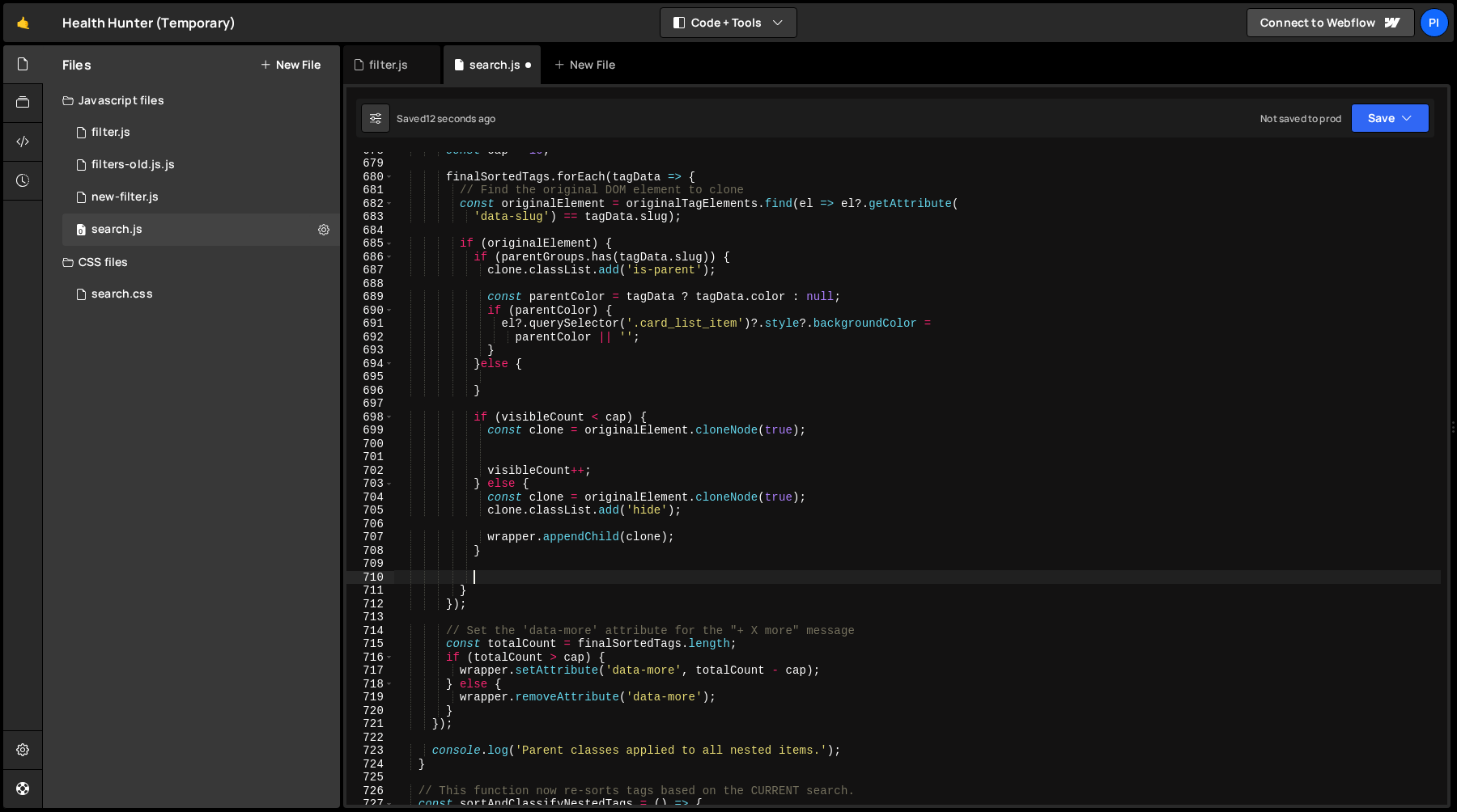
paste textarea "wrapper.appendChild(clone);"
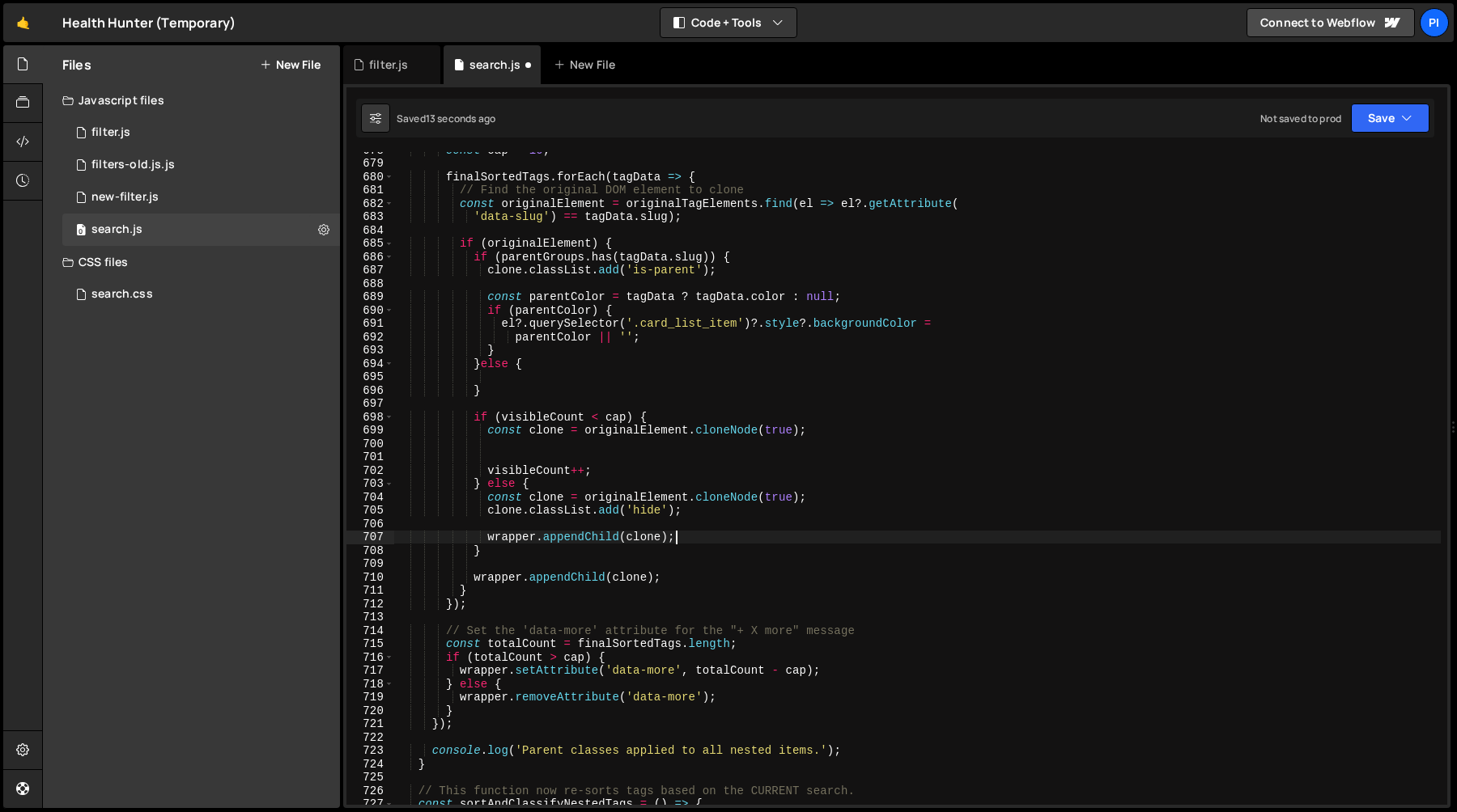
click at [690, 533] on div "const cap = 10 ; finalSortedTags . forEach ( tagData => { // Find the original …" at bounding box center [917, 483] width 1046 height 680
click at [695, 516] on div "const cap = 10 ; finalSortedTags . forEach ( tagData => { // Find the original …" at bounding box center [917, 483] width 1046 height 680
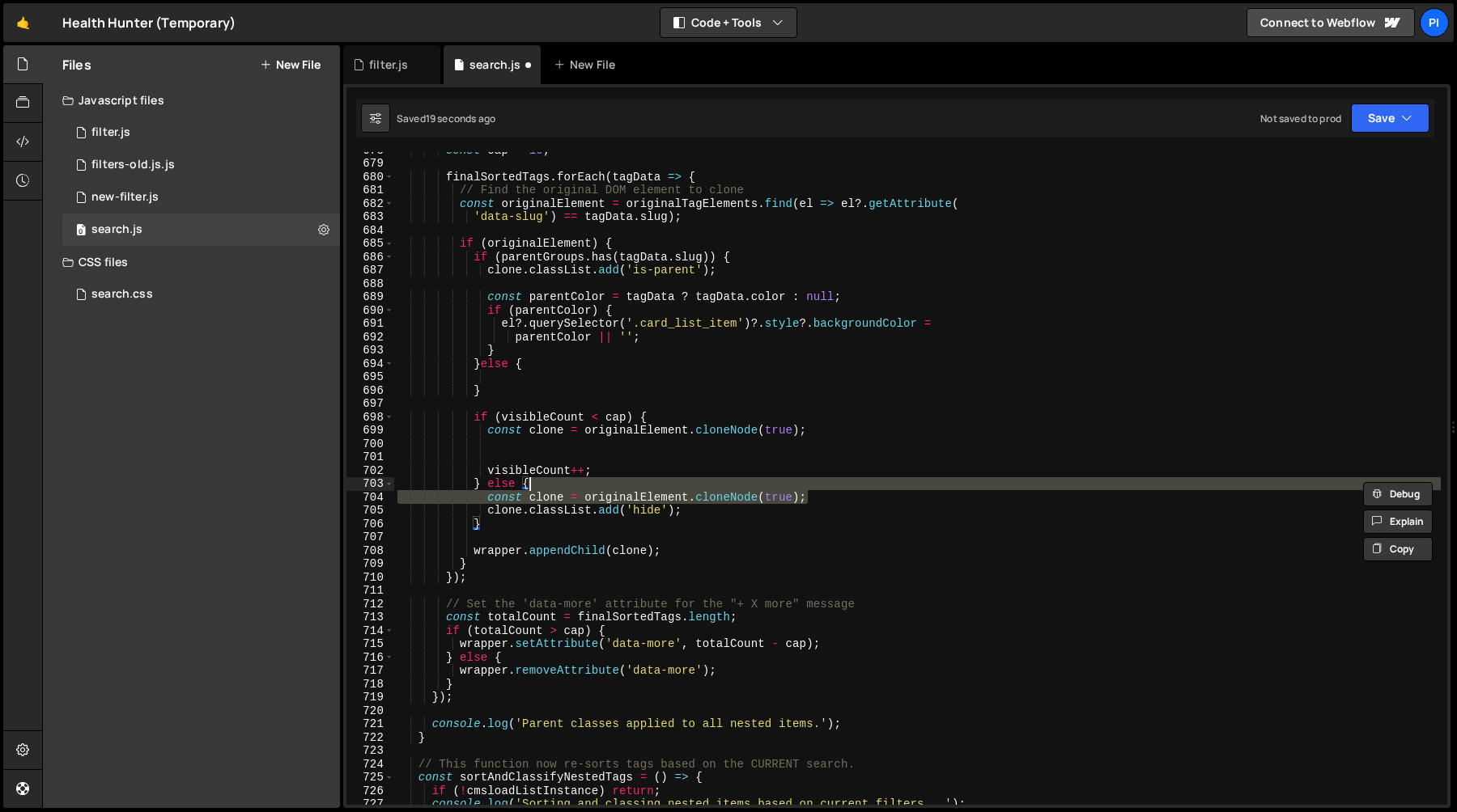
type textarea "} else {"
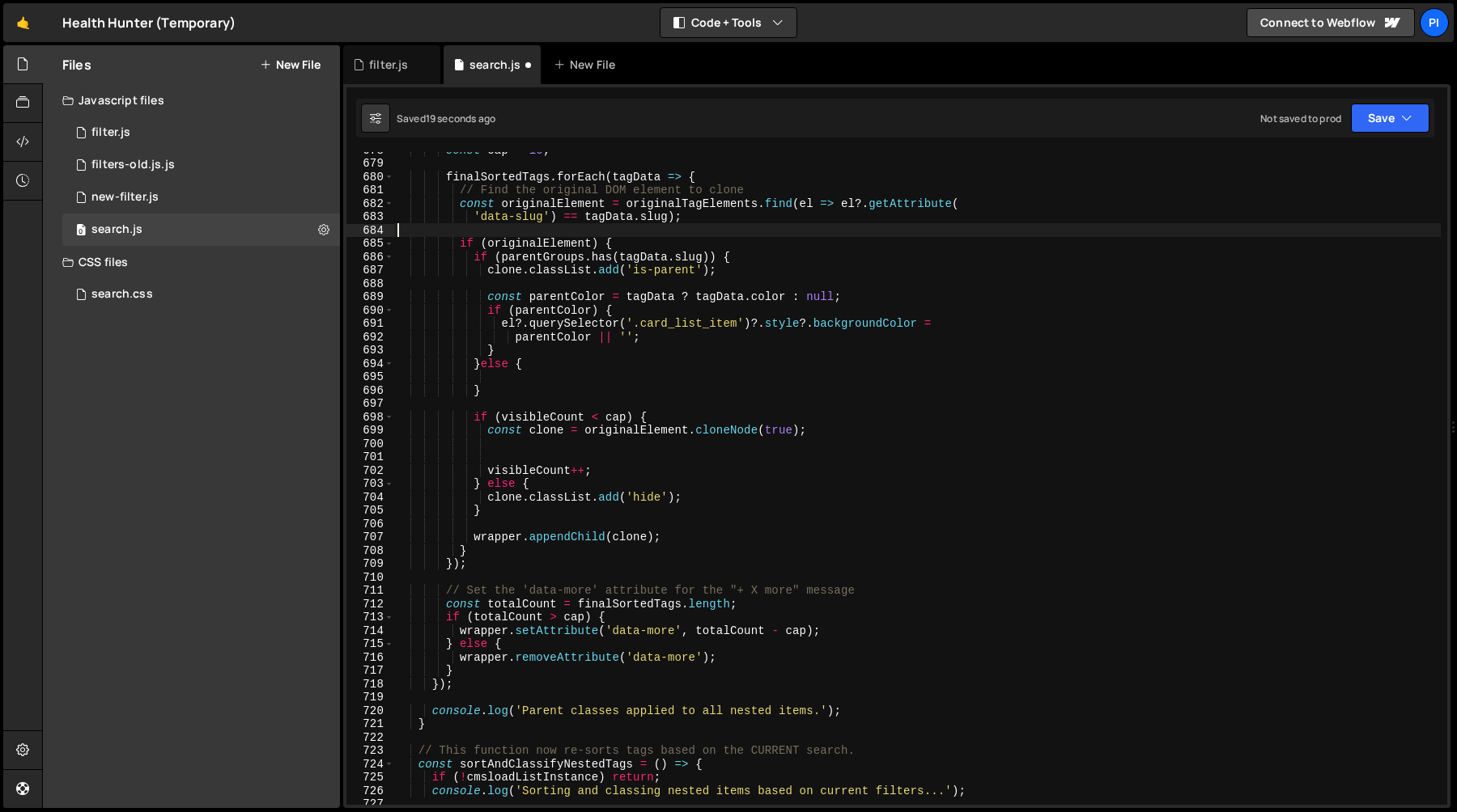
click at [534, 229] on div "const cap = 10 ; finalSortedTags . forEach ( tagData => { // Find the original …" at bounding box center [917, 483] width 1046 height 680
type textarea "if (originalElement) {"
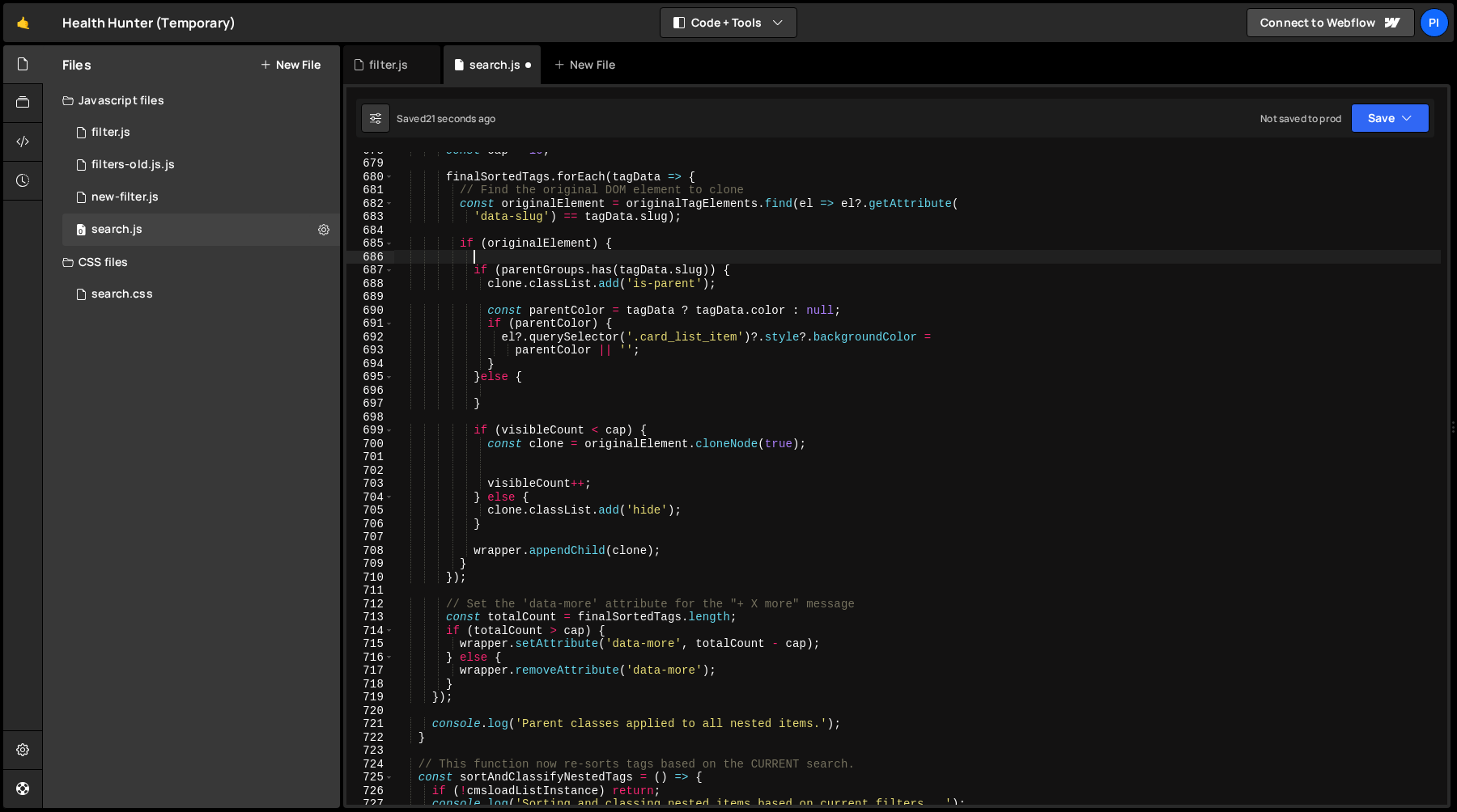
paste textarea "const clone = originalElement.cloneNode(true);"
type textarea "const clone = originalElement.cloneNode(true);"
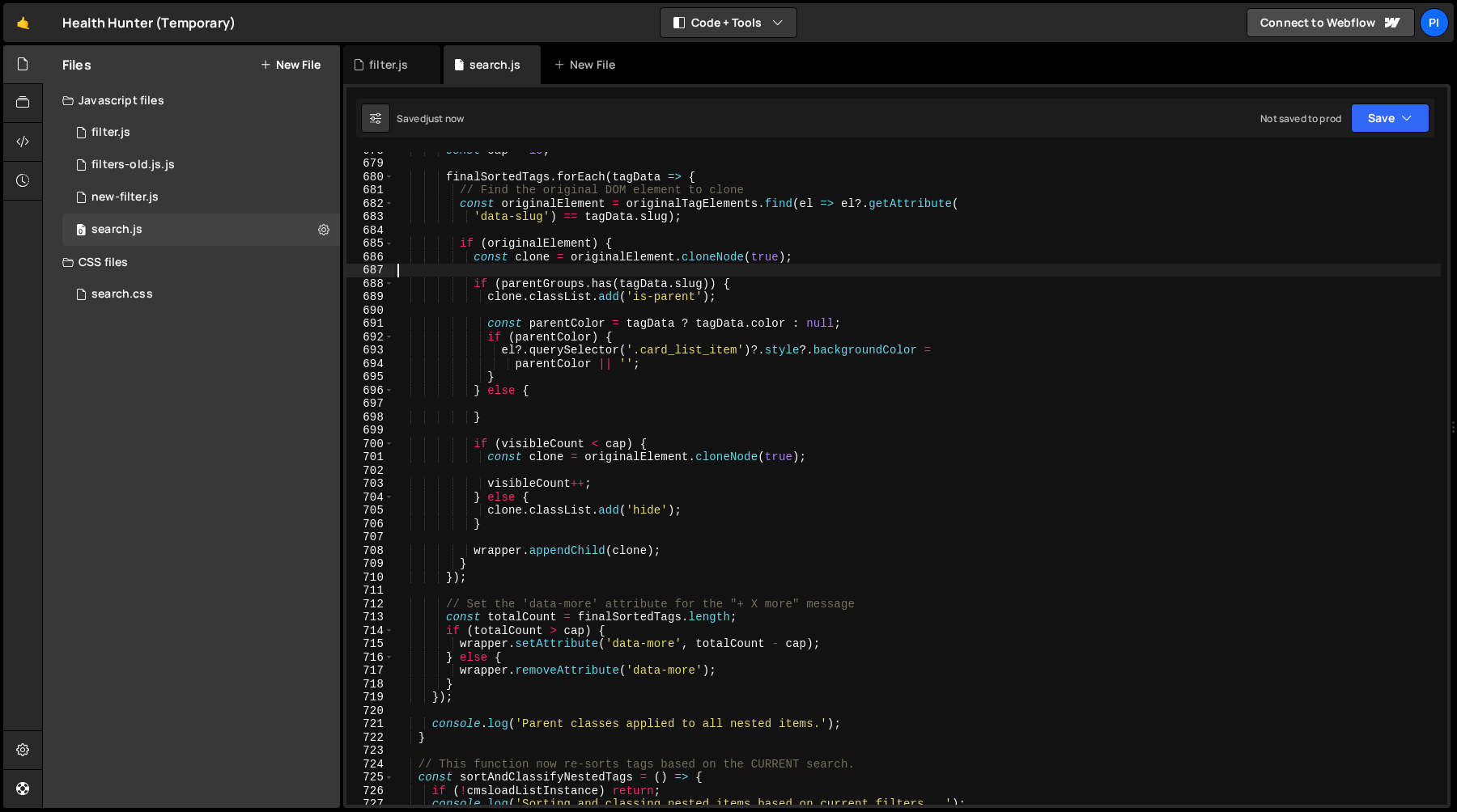
scroll to position [9067, 0]
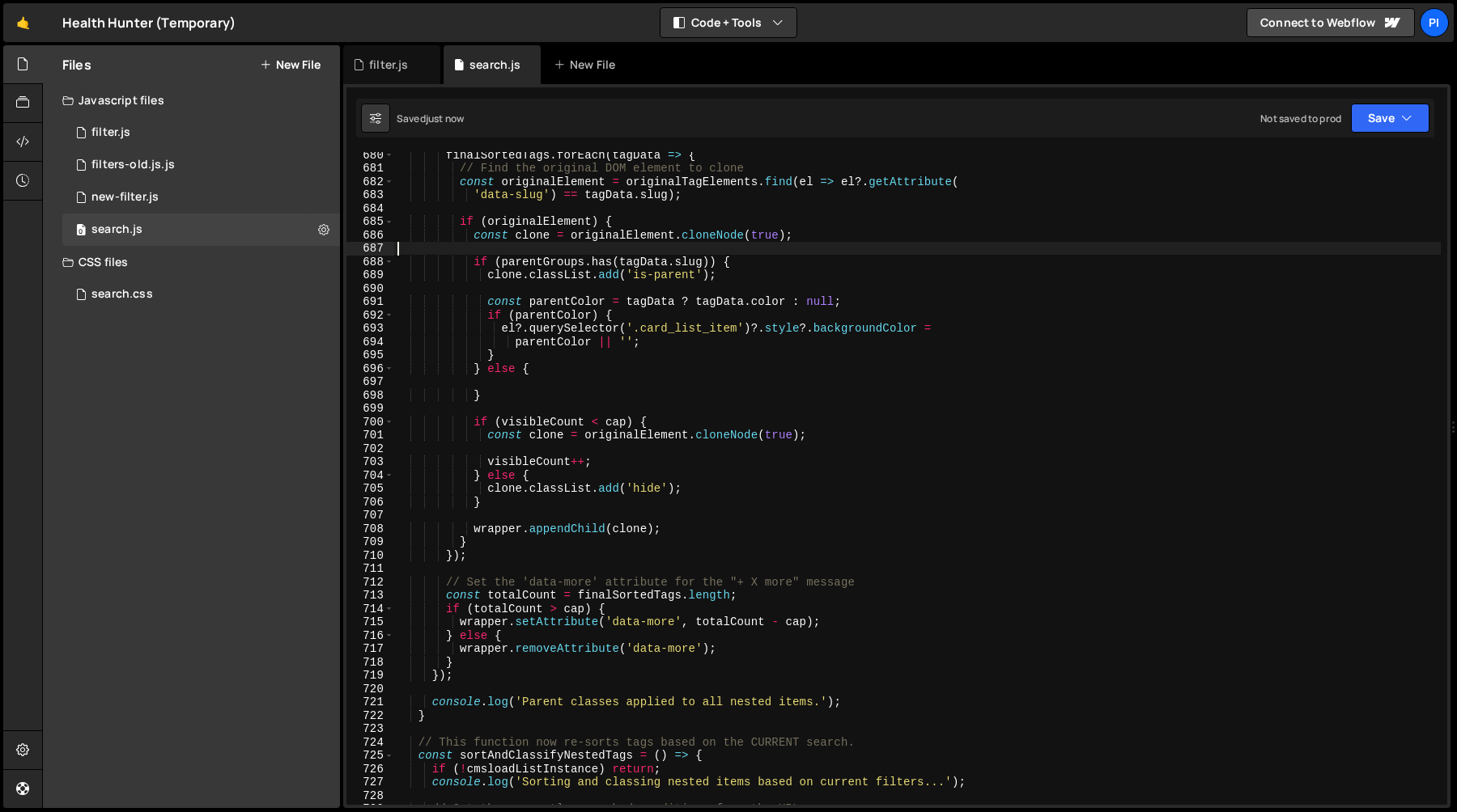
click at [612, 449] on div "finalSortedTags . forEach ( tagData => { // Find the original DOM element to cl…" at bounding box center [917, 488] width 1046 height 680
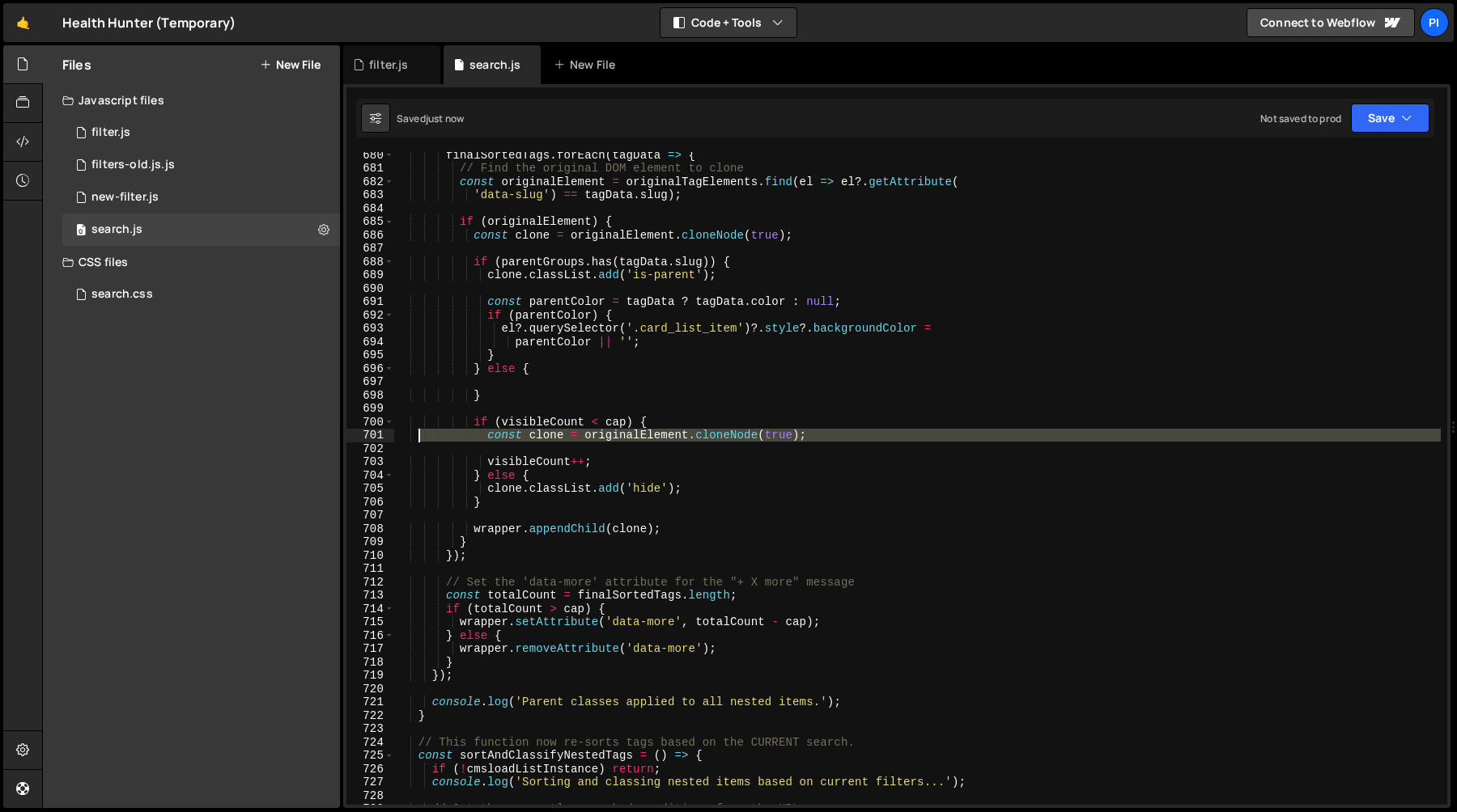
click at [417, 437] on div "finalSortedTags . forEach ( tagData => { // Find the original DOM element to cl…" at bounding box center [917, 488] width 1046 height 680
type textarea "const clone = originalElement.cloneNode(true);"
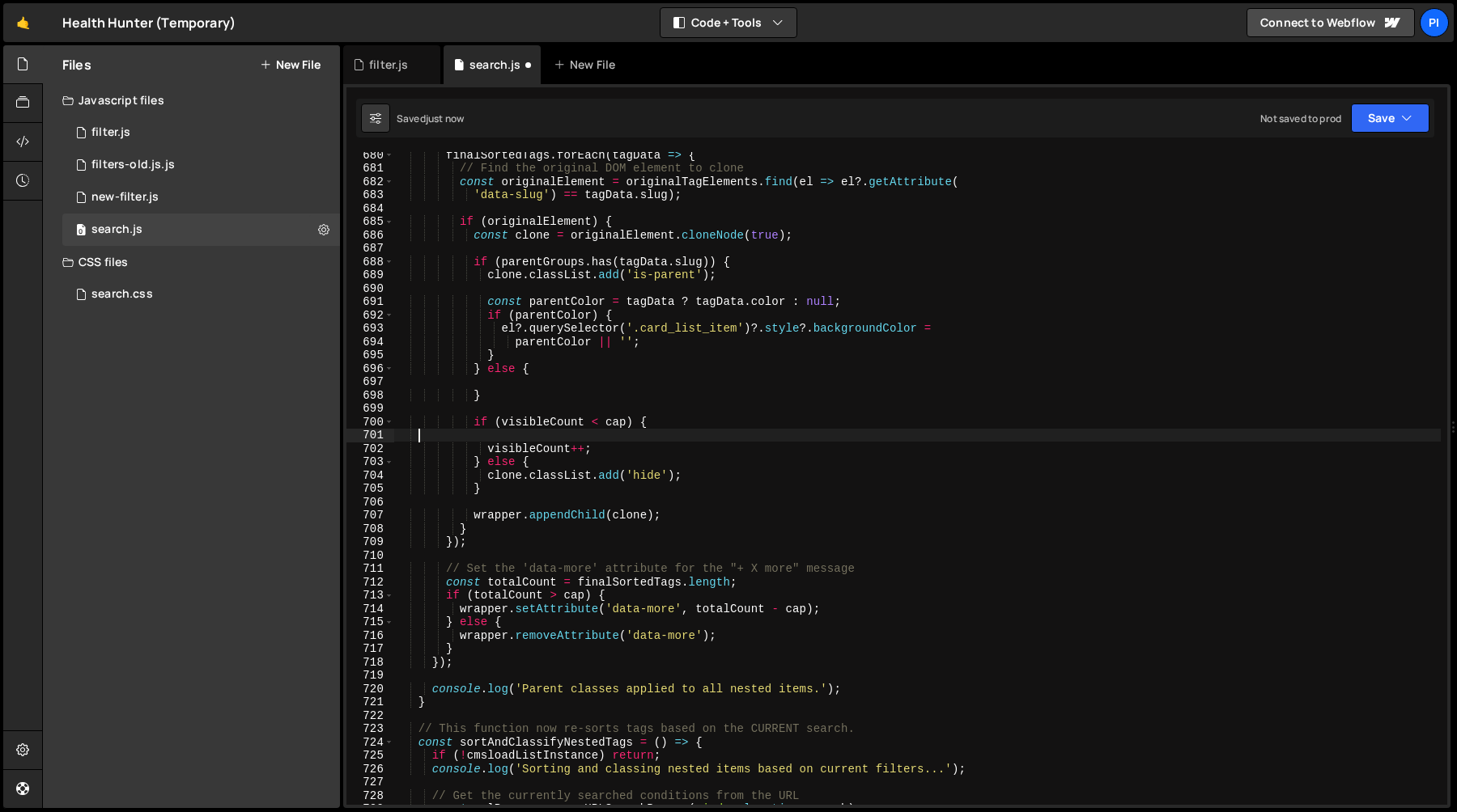
type textarea "const clone = originalElement.cloneNode(true);"
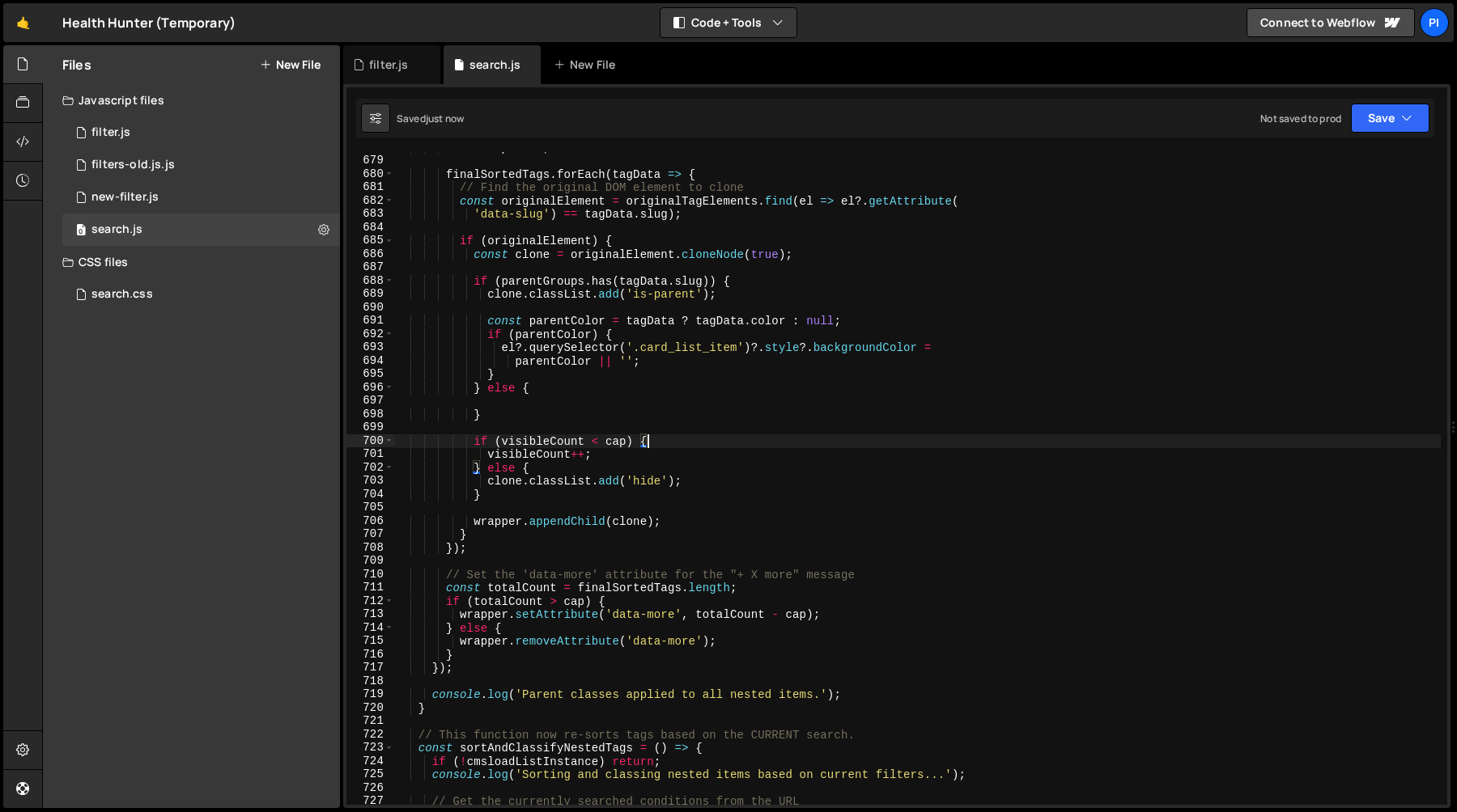
scroll to position [9040, 0]
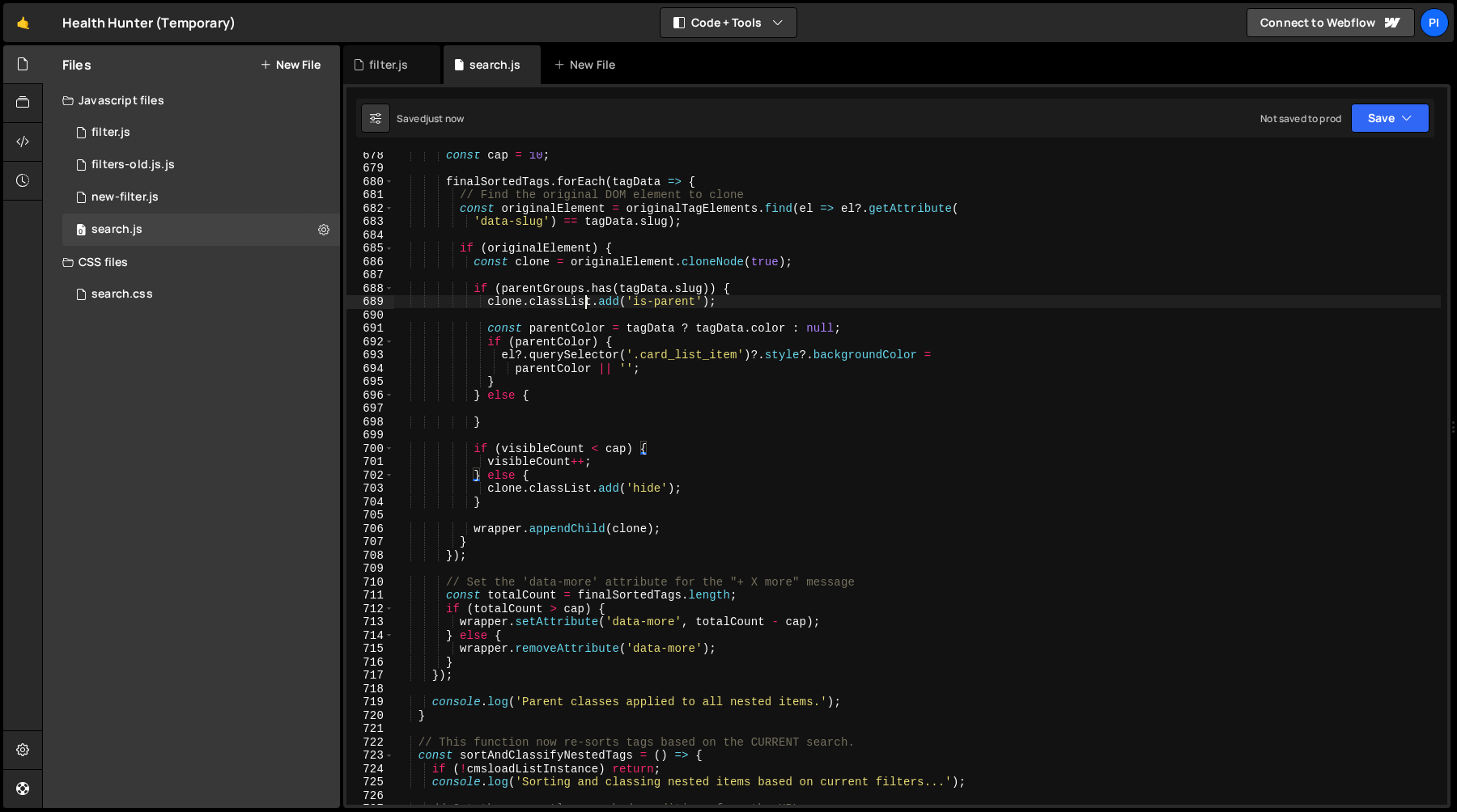
click at [584, 299] on div "const cap = 10 ; finalSortedTags . forEach ( tagData => { // Find the original …" at bounding box center [917, 488] width 1046 height 680
click at [711, 300] on div "const cap = 10 ; finalSortedTags . forEach ( tagData => { // Find the original …" at bounding box center [917, 488] width 1046 height 680
click at [489, 307] on div "const cap = 10 ; finalSortedTags . forEach ( tagData => { // Find the original …" at bounding box center [917, 488] width 1046 height 680
click at [486, 330] on div "const cap = 10 ; finalSortedTags . forEach ( tagData => { // Find the original …" at bounding box center [917, 488] width 1046 height 680
click at [593, 328] on div "const cap = 10 ; finalSortedTags . forEach ( tagData => { // Find the original …" at bounding box center [917, 488] width 1046 height 680
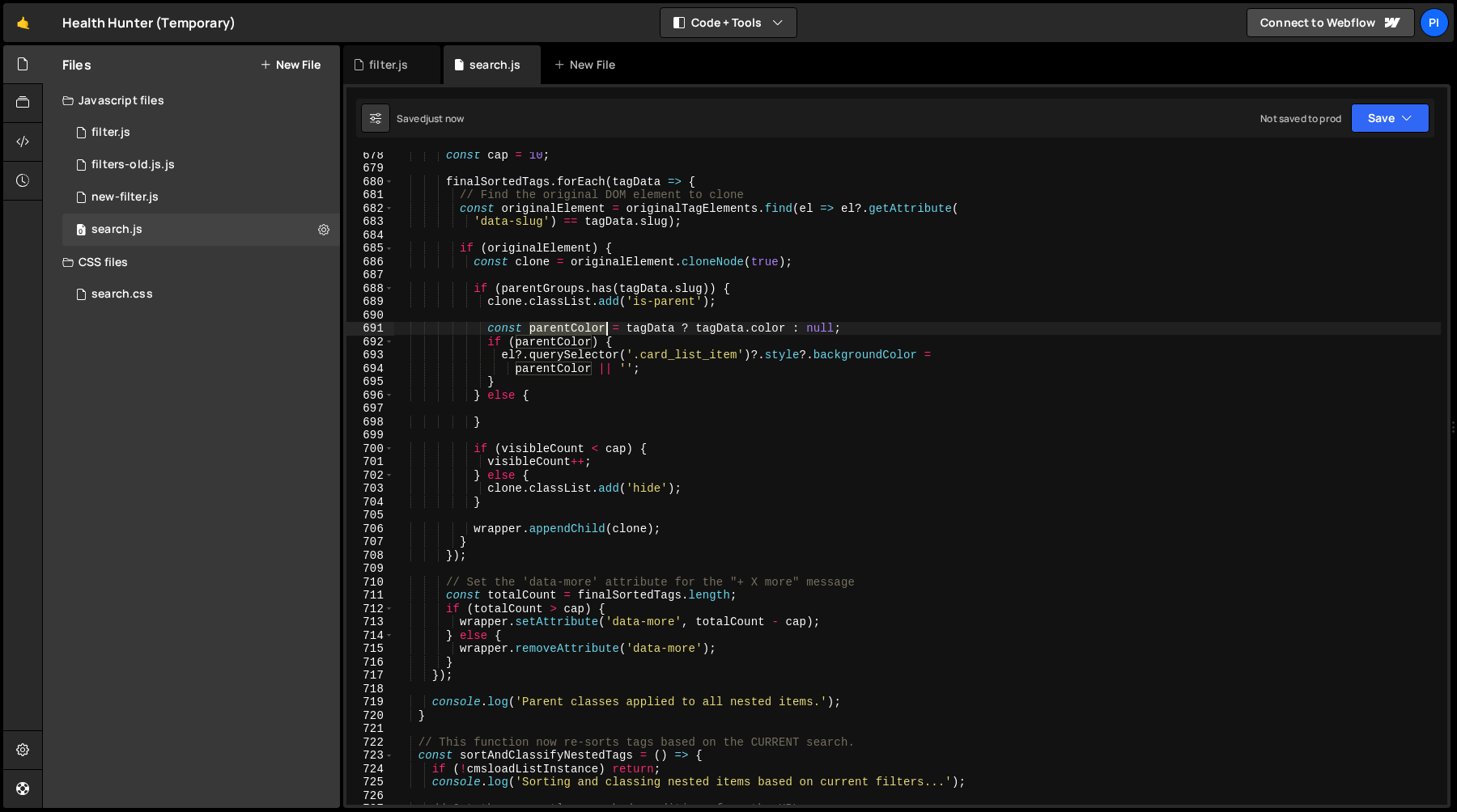
click at [593, 328] on div "const cap = 10 ; finalSortedTags . forEach ( tagData => { // Find the original …" at bounding box center [917, 488] width 1046 height 680
click at [721, 328] on div "const cap = 10 ; finalSortedTags . forEach ( tagData => { // Find the original …" at bounding box center [917, 488] width 1046 height 680
click at [510, 383] on div "const cap = 10 ; finalSortedTags . forEach ( tagData => { // Find the original …" at bounding box center [917, 488] width 1046 height 680
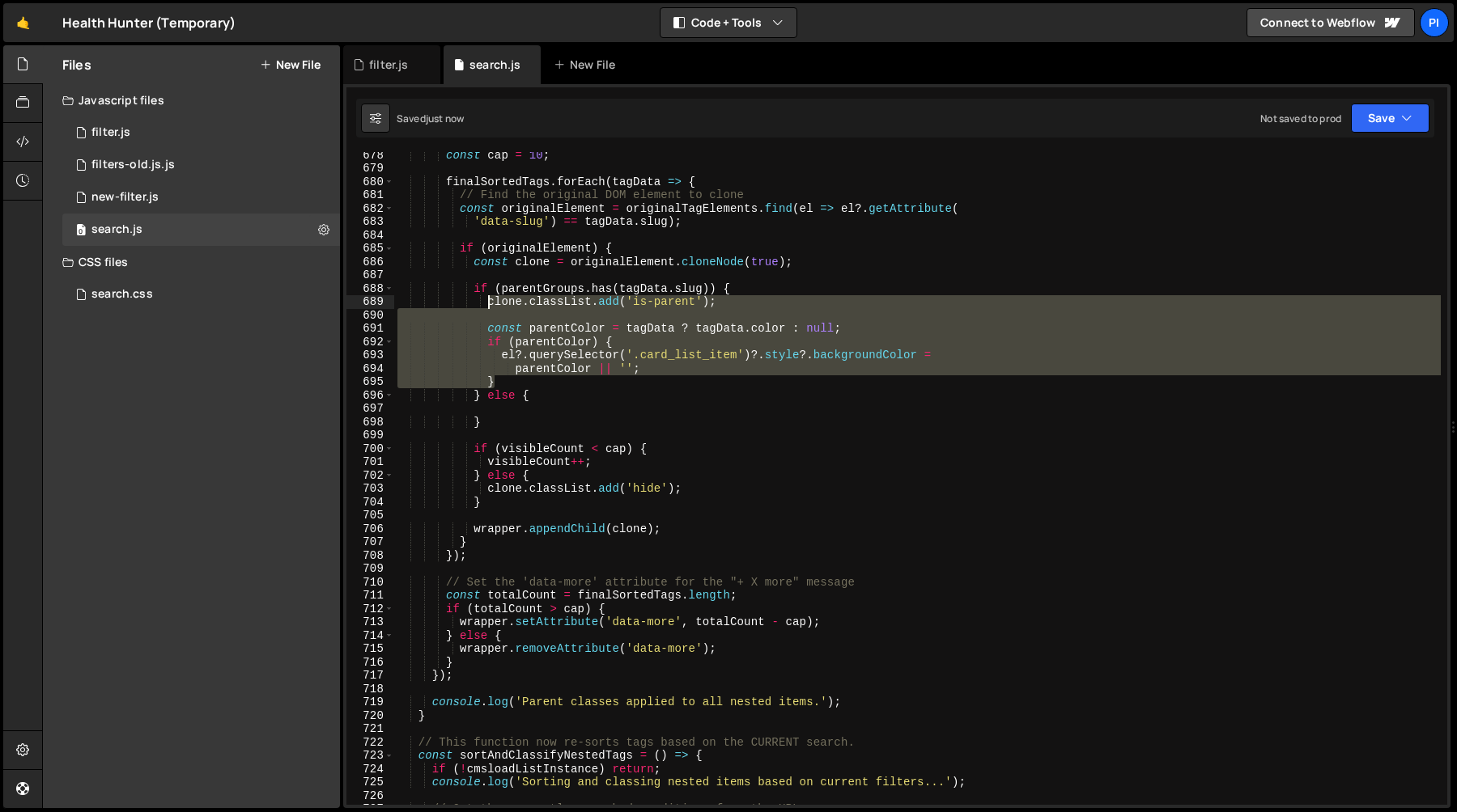
drag, startPoint x: 510, startPoint y: 383, endPoint x: 488, endPoint y: 307, distance: 79.1
click at [488, 307] on div "const cap = 10 ; finalSortedTags . forEach ( tagData => { // Find the original …" at bounding box center [917, 488] width 1046 height 680
type textarea "clone.classList.add('is-parent');"
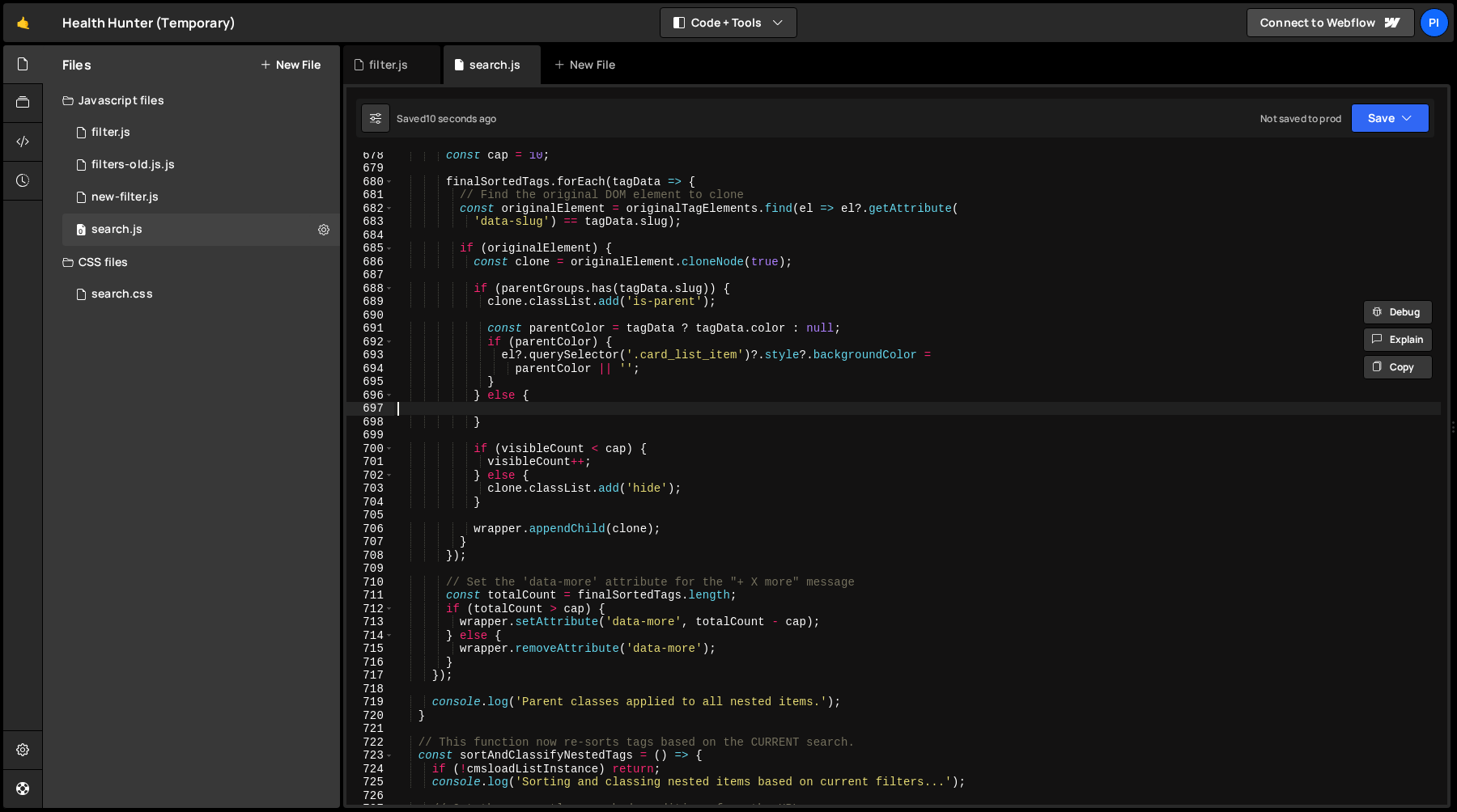
click at [505, 405] on div "const cap = 10 ; finalSortedTags . forEach ( tagData => { // Find the original …" at bounding box center [917, 488] width 1046 height 680
paste textarea "}"
type textarea "}"
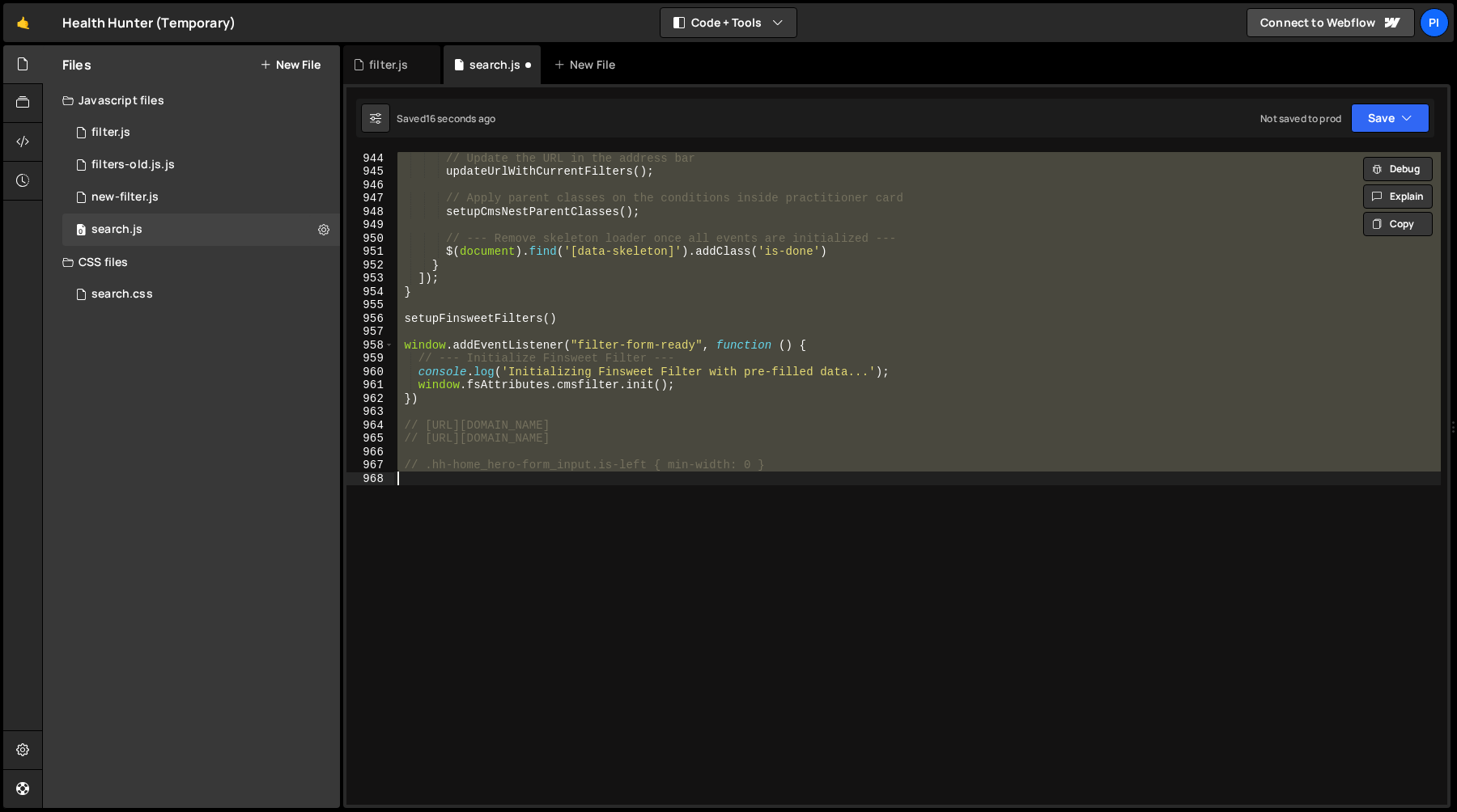
scroll to position [9017, 0]
type textarea "parentColor || ''; }"
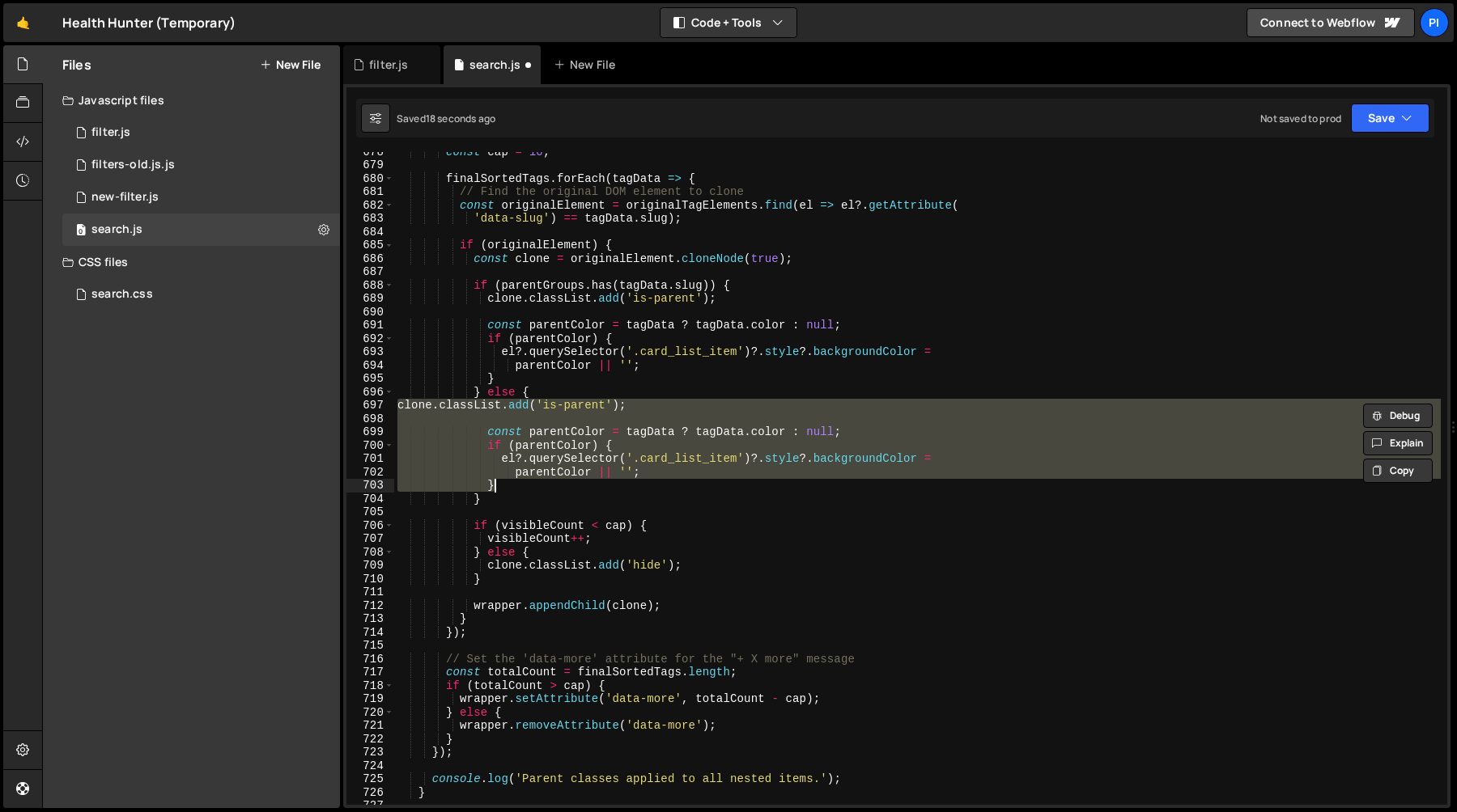
scroll to position [9044, 0]
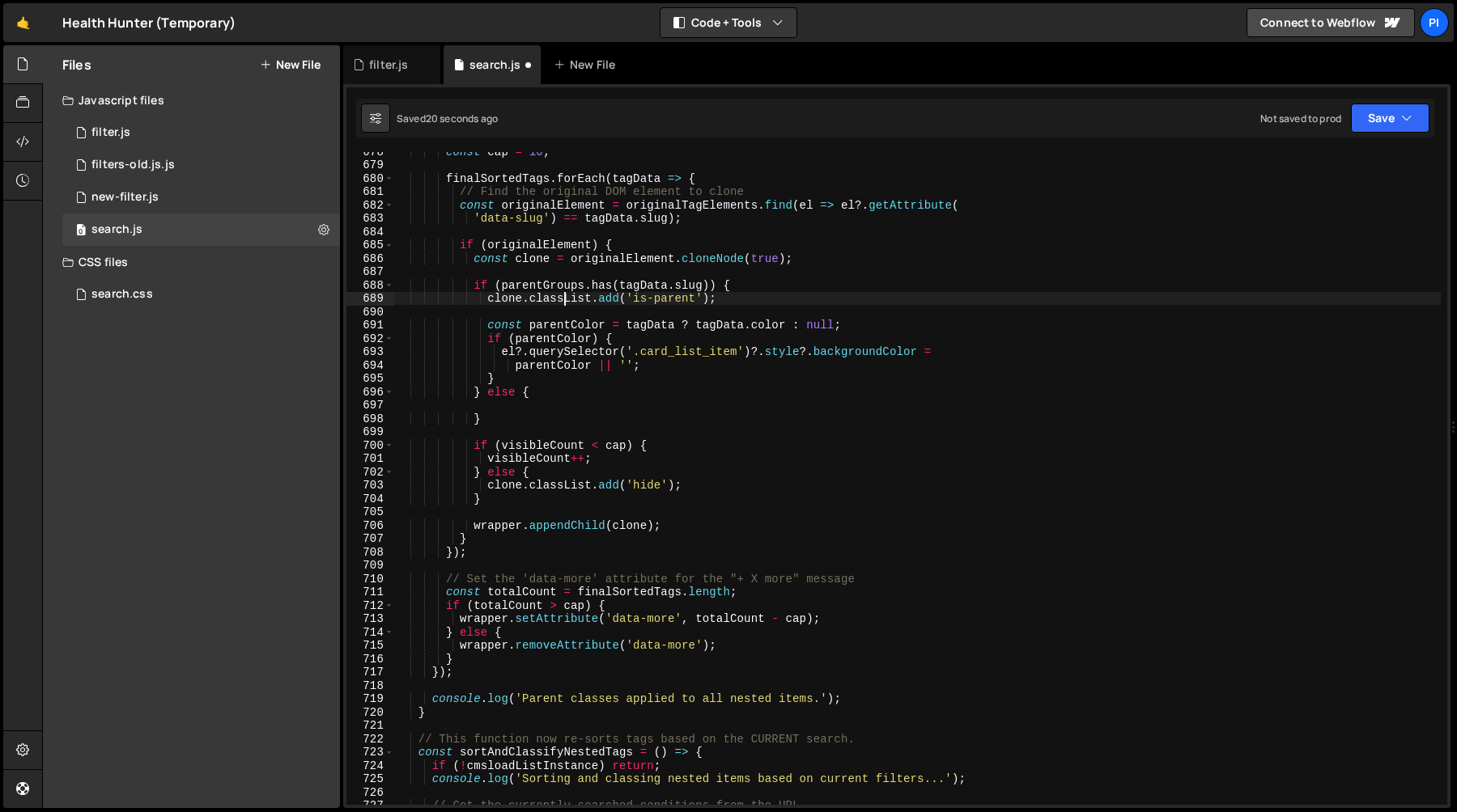
click at [562, 300] on div "const cap = 10 ; finalSortedTags . forEach ( tagData => { // Find the original …" at bounding box center [917, 484] width 1046 height 680
click at [485, 301] on div "const cap = 10 ; finalSortedTags . forEach ( tagData => { // Find the original …" at bounding box center [917, 484] width 1046 height 680
click at [505, 378] on div "const cap = 10 ; finalSortedTags . forEach ( tagData => { // Find the original …" at bounding box center [917, 484] width 1046 height 680
type textarea "parentColor || ''; }"
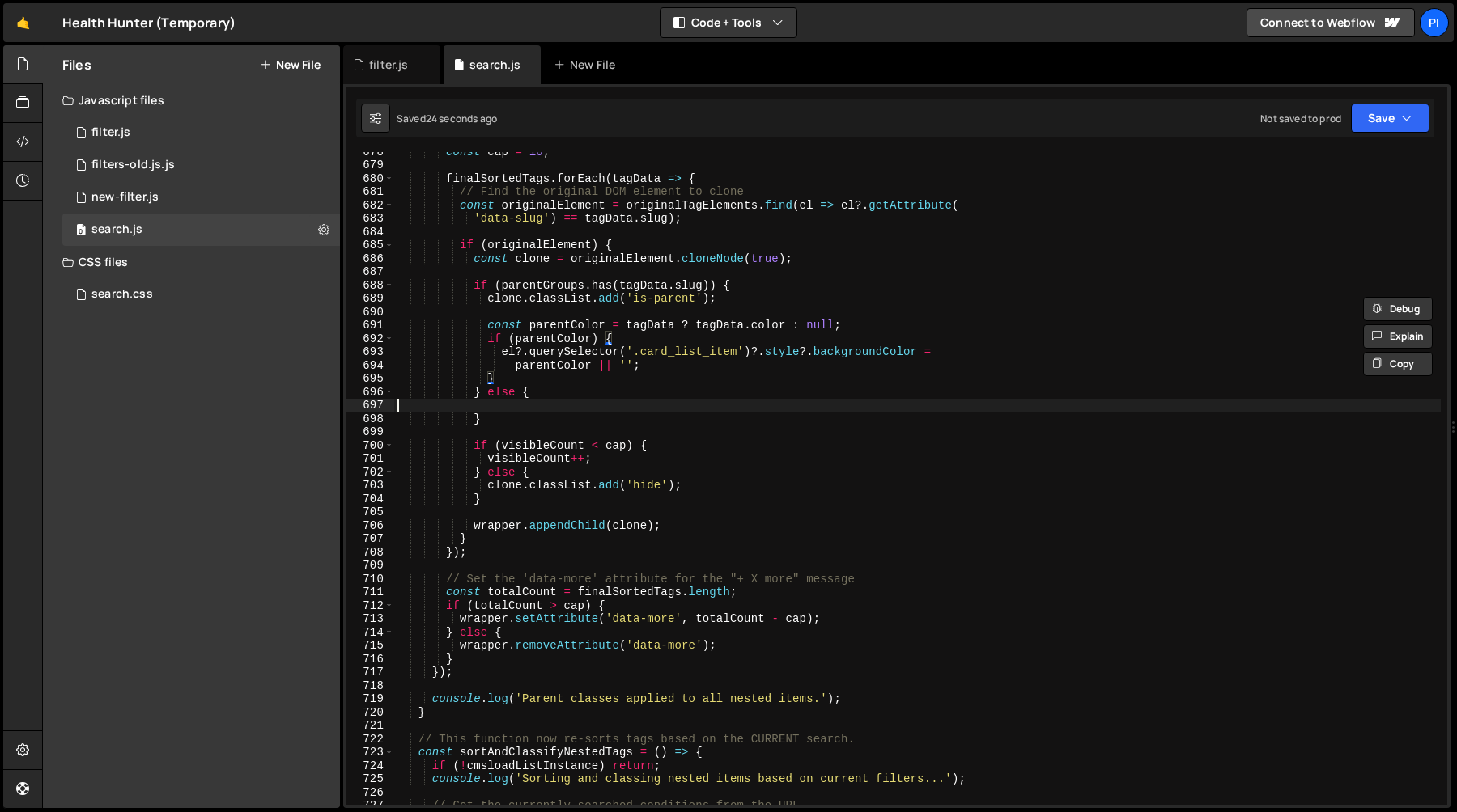
click at [505, 408] on div "const cap = 10 ; finalSortedTags . forEach ( tagData => { // Find the original …" at bounding box center [917, 484] width 1046 height 680
paste textarea "}"
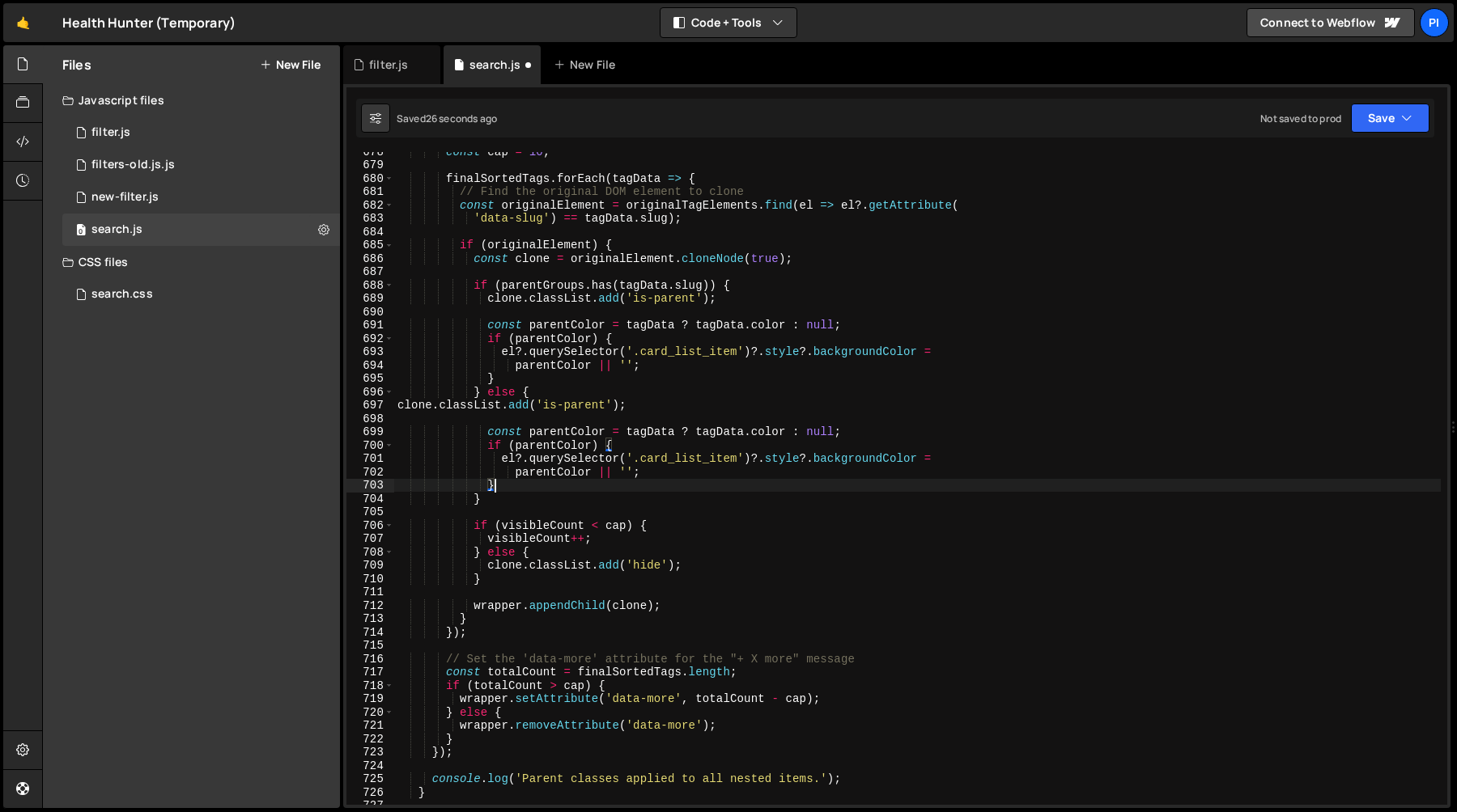
click at [662, 401] on div "const cap = 10 ; finalSortedTags . forEach ( tagData => { // Find the original …" at bounding box center [917, 484] width 1046 height 680
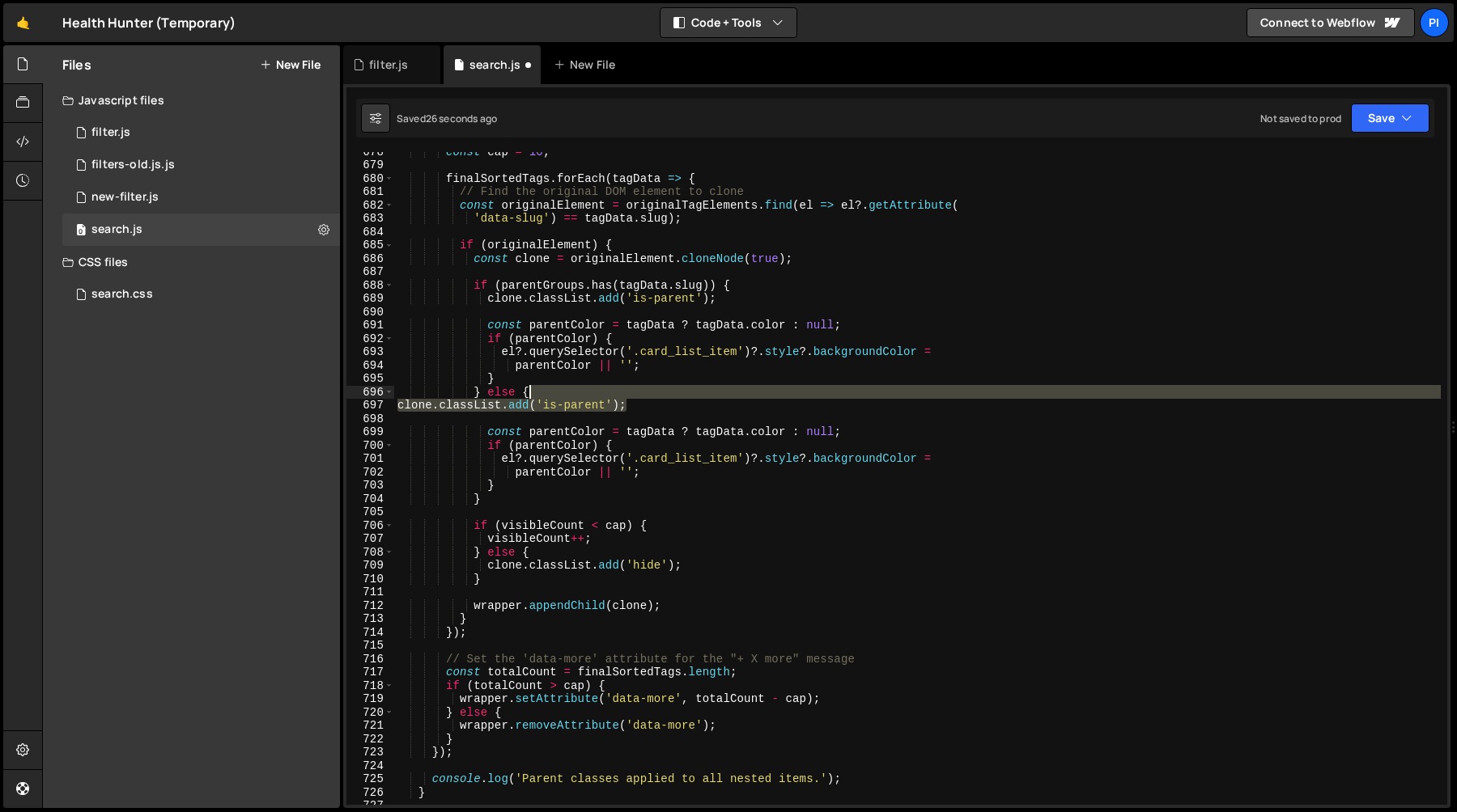
click at [634, 394] on div "const cap = 10 ; finalSortedTags . forEach ( tagData => { // Find the original …" at bounding box center [917, 484] width 1046 height 680
type textarea "} else {"
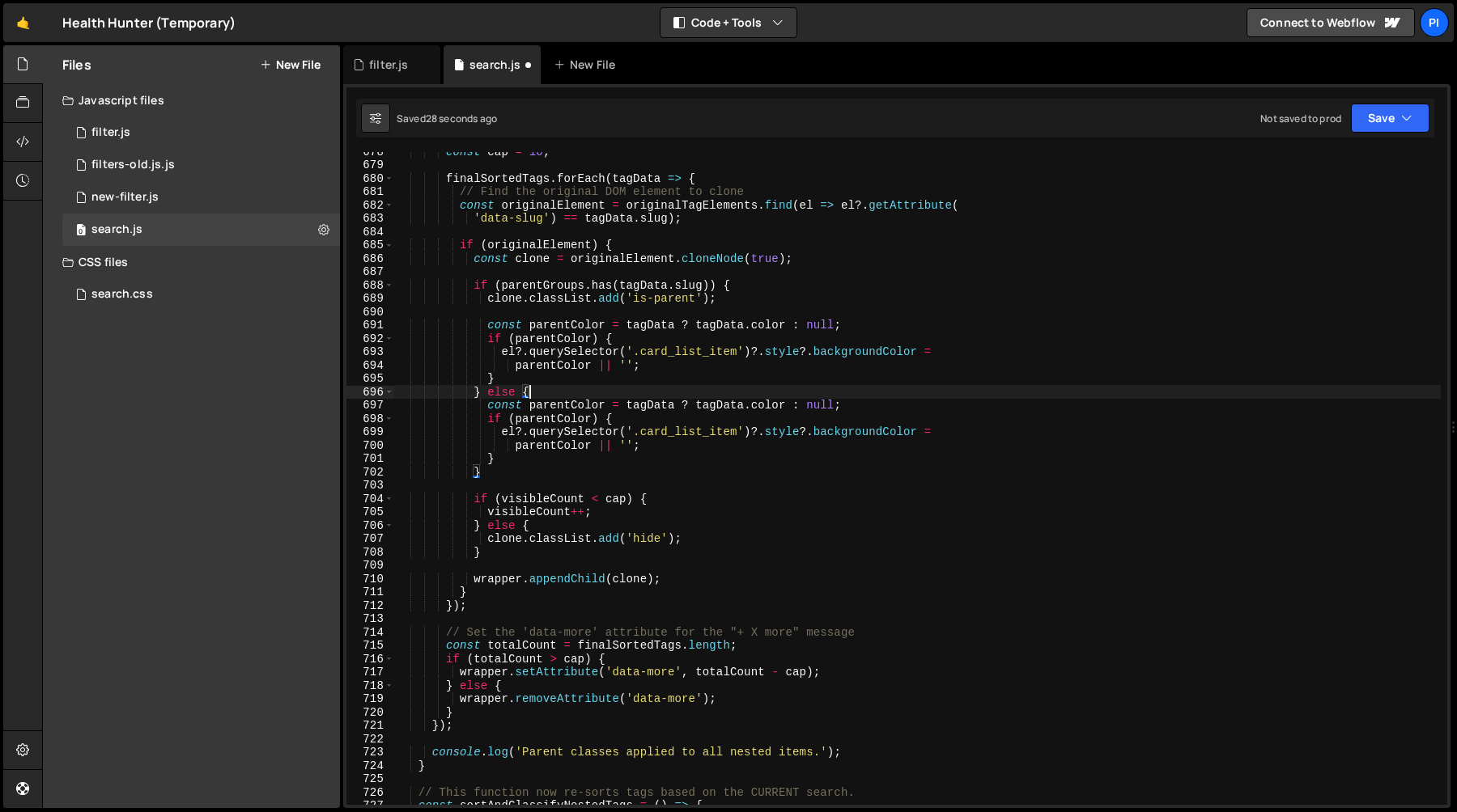
click at [554, 329] on div "const cap = 10 ; finalSortedTags . forEach ( tagData => { // Find the original …" at bounding box center [917, 484] width 1046 height 680
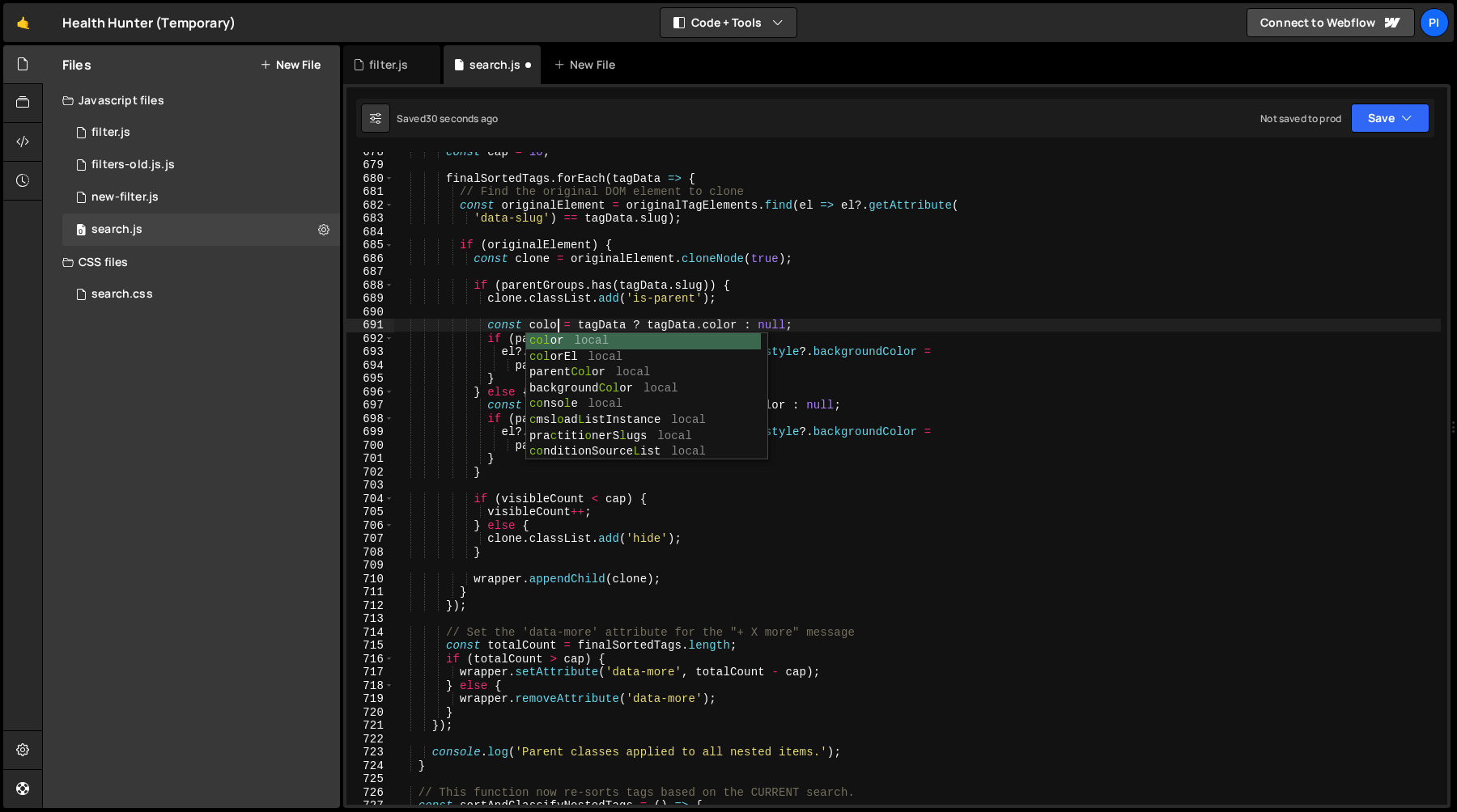
scroll to position [0, 12]
type textarea "const color = tagData ? tagData.color : null;"
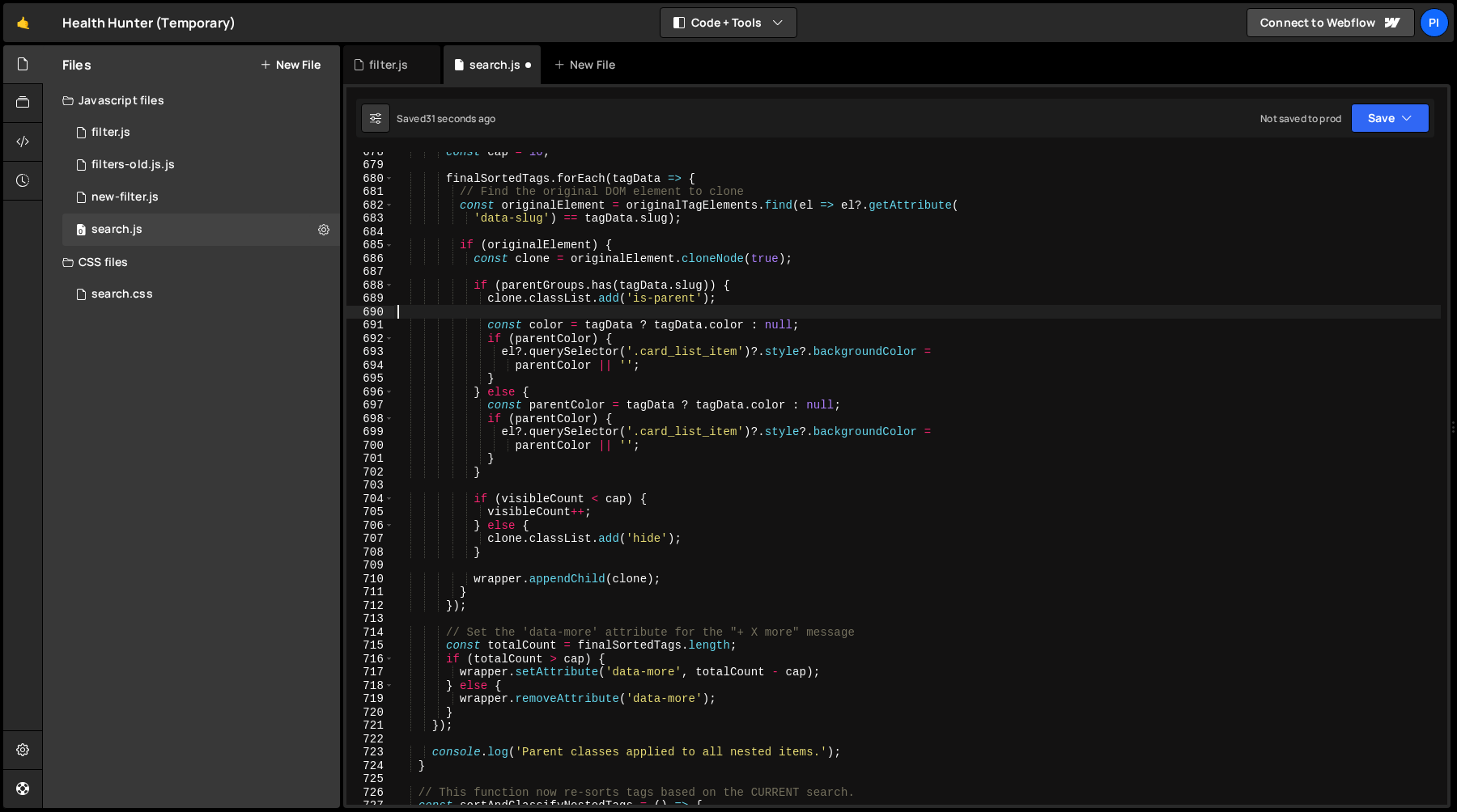
click at [602, 316] on div "const cap = 10 ; finalSortedTags . forEach ( tagData => { // Find the original …" at bounding box center [917, 484] width 1046 height 680
click at [544, 327] on div "const cap = 10 ; finalSortedTags . forEach ( tagData => { // Find the original …" at bounding box center [917, 484] width 1046 height 680
click at [540, 338] on div "const cap = 10 ; finalSortedTags . forEach ( tagData => { // Find the original …" at bounding box center [917, 484] width 1046 height 680
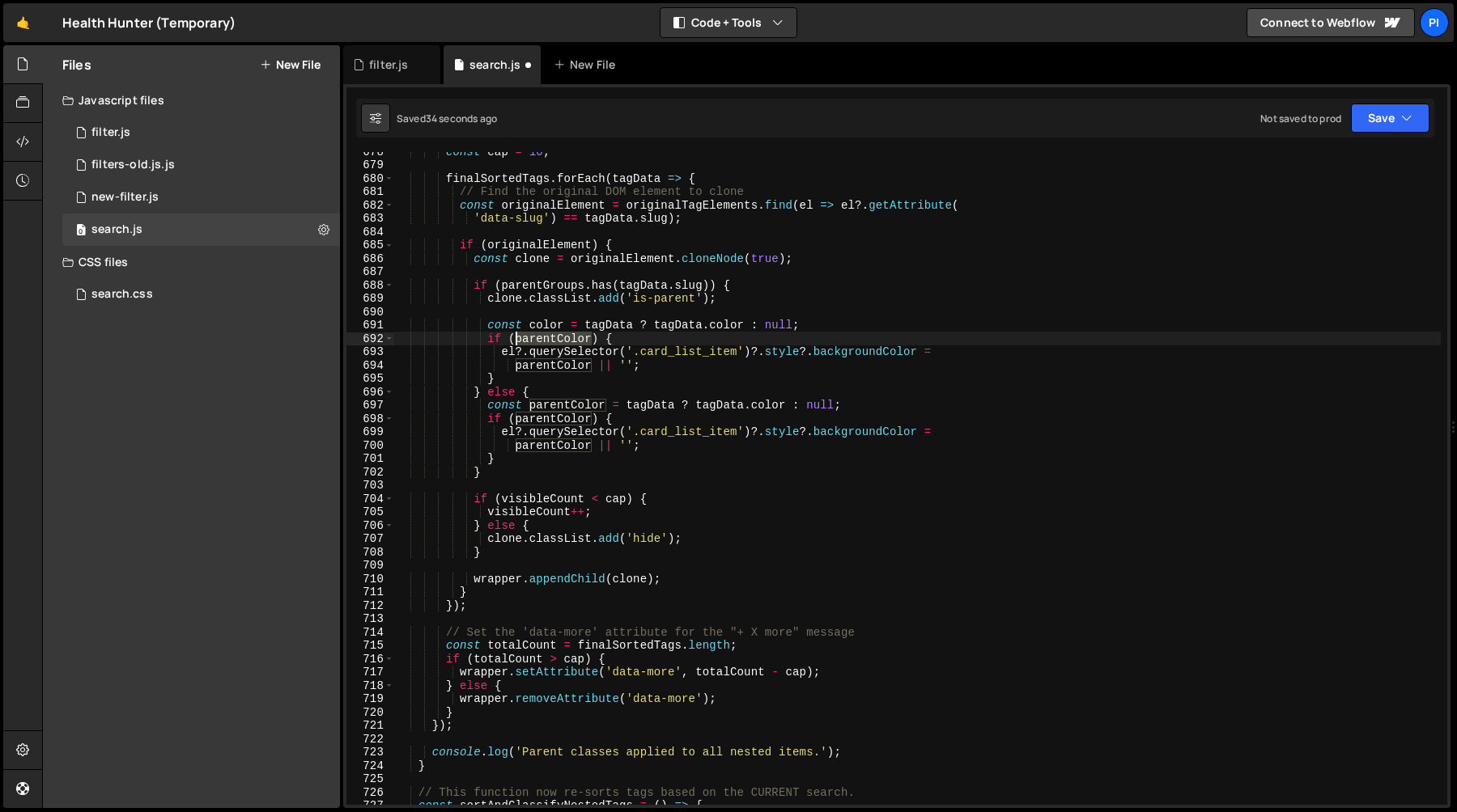
click at [540, 338] on div "const cap = 10 ; finalSortedTags . forEach ( tagData => { // Find the original …" at bounding box center [917, 484] width 1046 height 680
paste textarea "c"
click at [552, 365] on div "const cap = 10 ; finalSortedTags . forEach ( tagData => { // Find the original …" at bounding box center [917, 484] width 1046 height 680
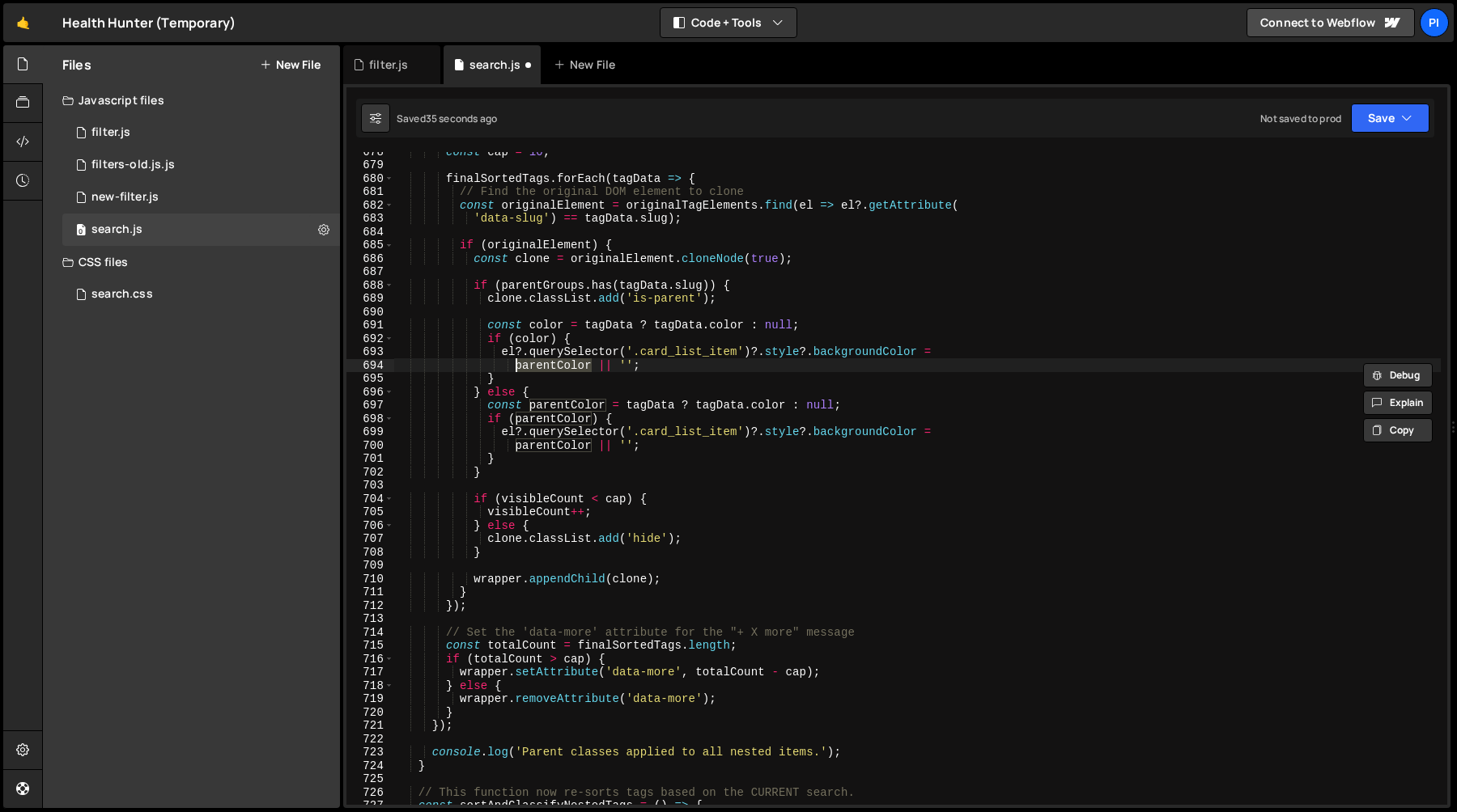
paste textarea "c"
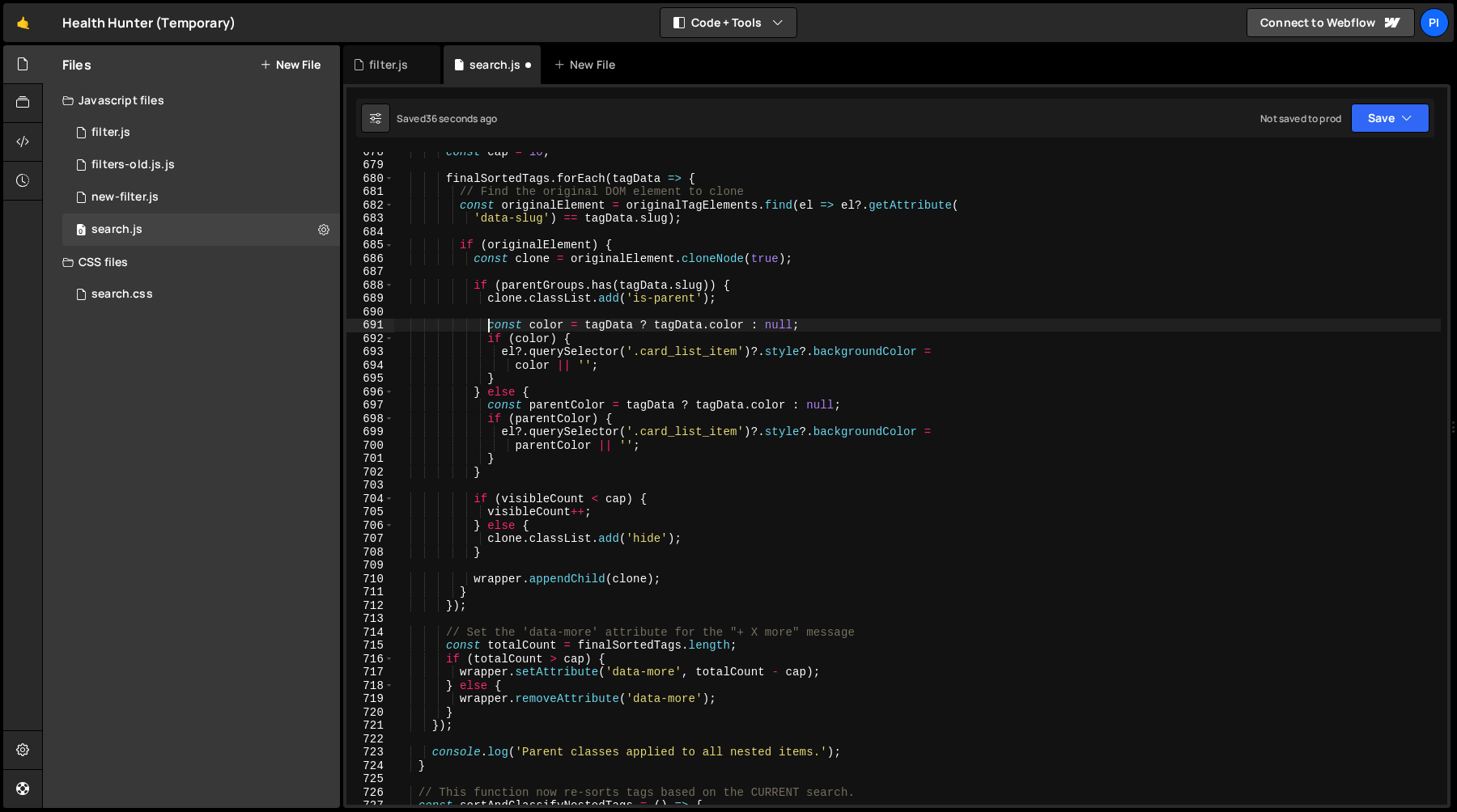
click at [486, 324] on div "const cap = 10 ; finalSortedTags . forEach ( tagData => { // Find the original …" at bounding box center [917, 484] width 1046 height 680
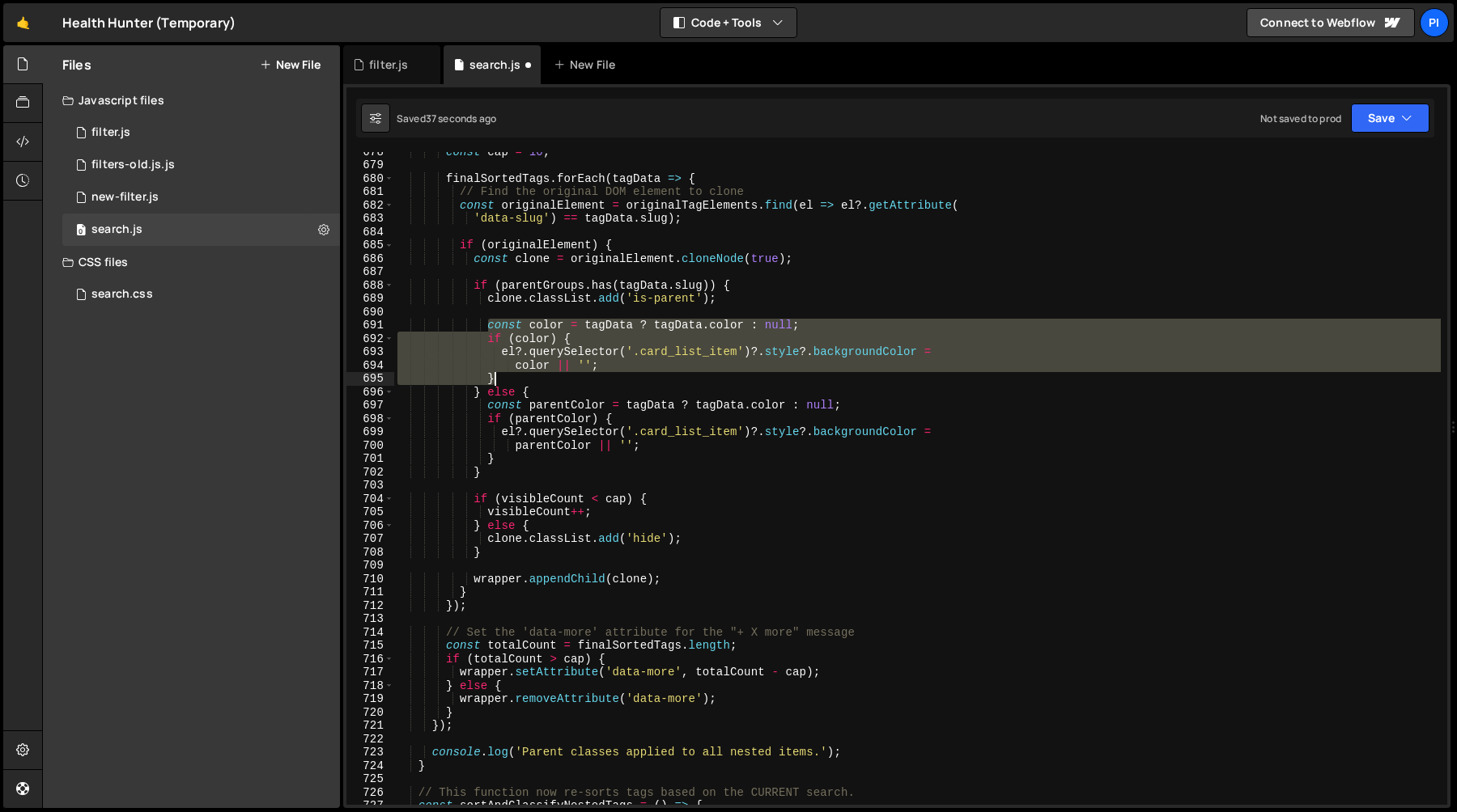
click at [506, 372] on div "const cap = 10 ; finalSortedTags . forEach ( tagData => { // Find the original …" at bounding box center [917, 484] width 1046 height 680
click at [489, 408] on div "const cap = 10 ; finalSortedTags . forEach ( tagData => { // Find the original …" at bounding box center [917, 484] width 1046 height 680
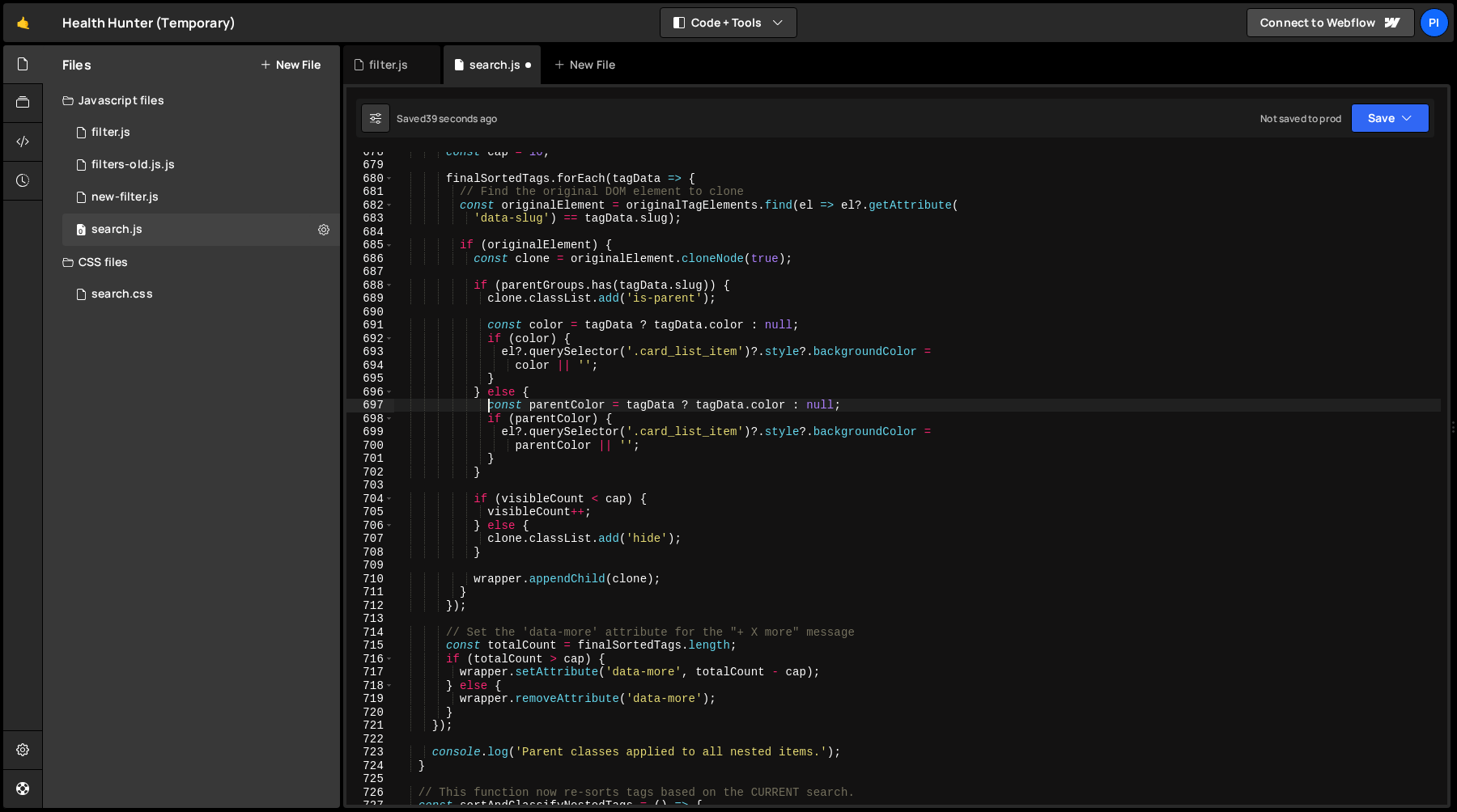
click at [505, 453] on div "const cap = 10 ; finalSortedTags . forEach ( tagData => { // Find the original …" at bounding box center [917, 484] width 1046 height 680
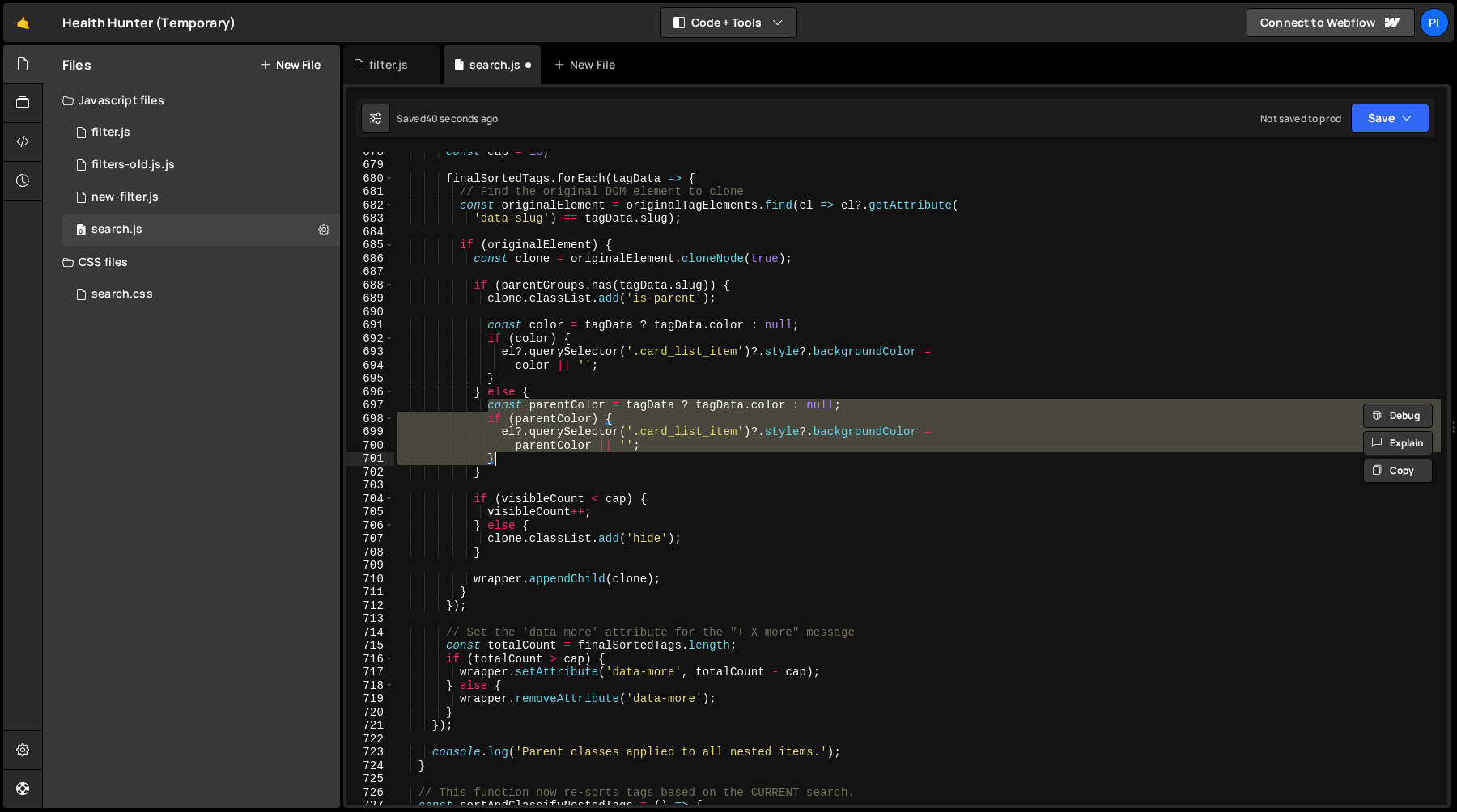
paste textarea
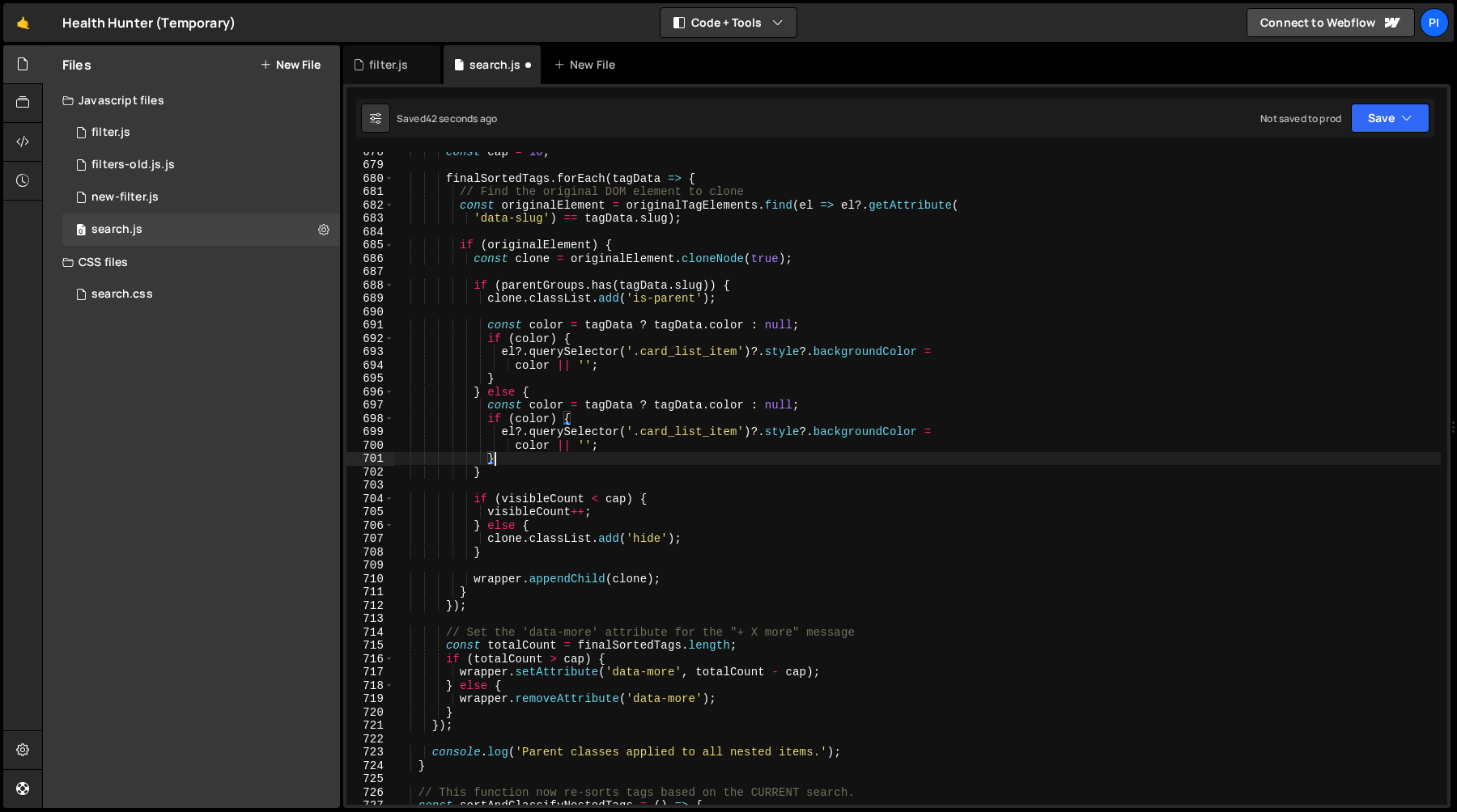
click at [488, 323] on div "const cap = 10 ; finalSortedTags . forEach ( tagData => { // Find the original …" at bounding box center [917, 484] width 1046 height 680
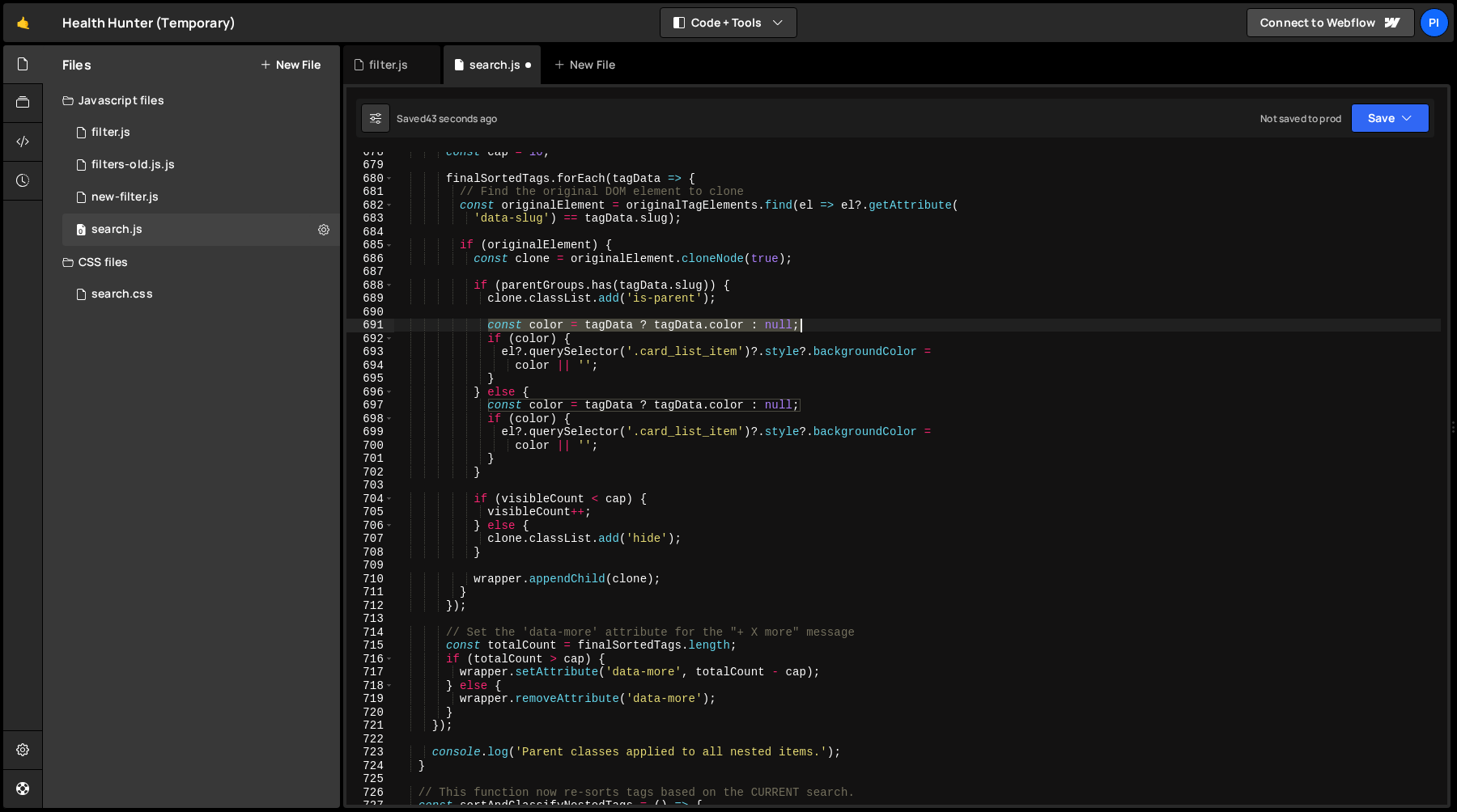
click at [826, 324] on div "const cap = 10 ; finalSortedTags . forEach ( tagData => { // Find the original …" at bounding box center [917, 484] width 1046 height 680
click at [814, 259] on div "const cap = 10 ; finalSortedTags . forEach ( tagData => { // Find the original …" at bounding box center [917, 484] width 1046 height 680
type textarea "const clone = originalElement.cloneNode(true);"
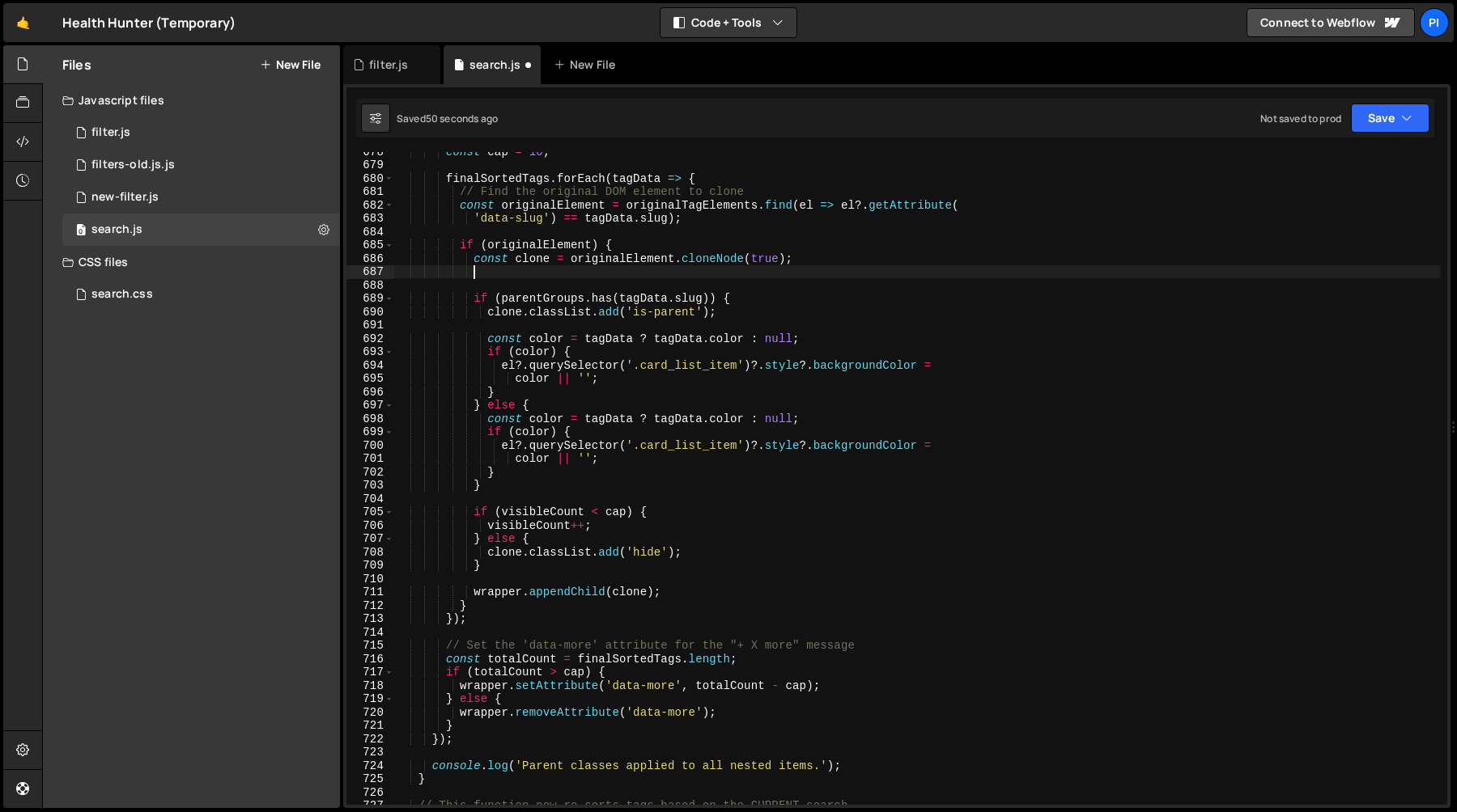
paste textarea "const color = tagData ? tagData.color : null;"
click at [849, 347] on div "const cap = 10 ; finalSortedTags . forEach ( tagData => { // Find the original …" at bounding box center [917, 484] width 1046 height 680
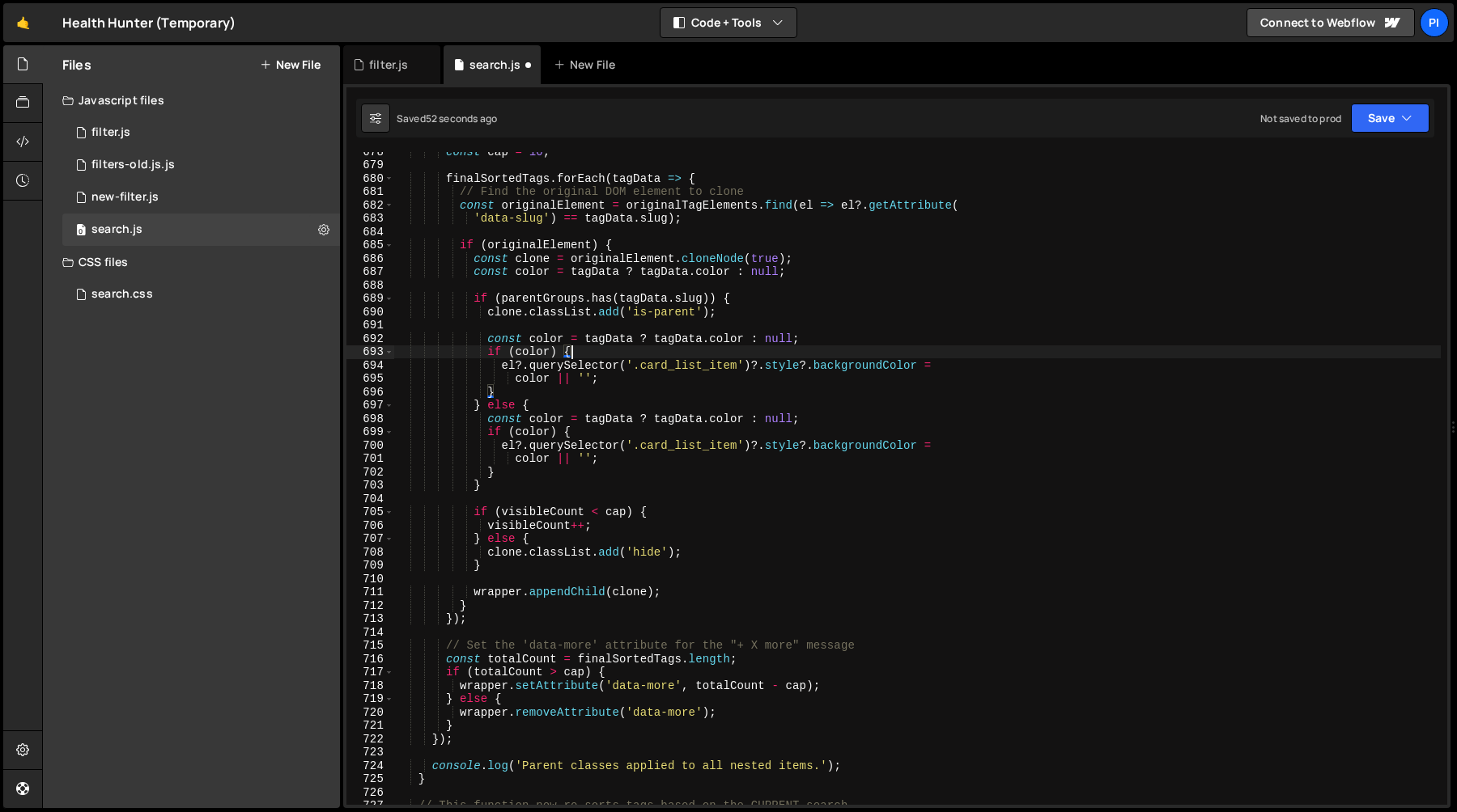
click at [832, 338] on div "const cap = 10 ; finalSortedTags . forEach ( tagData => { // Find the original …" at bounding box center [917, 484] width 1046 height 680
click at [716, 317] on div "const cap = 10 ; finalSortedTags . forEach ( tagData => { // Find the original …" at bounding box center [917, 484] width 1046 height 680
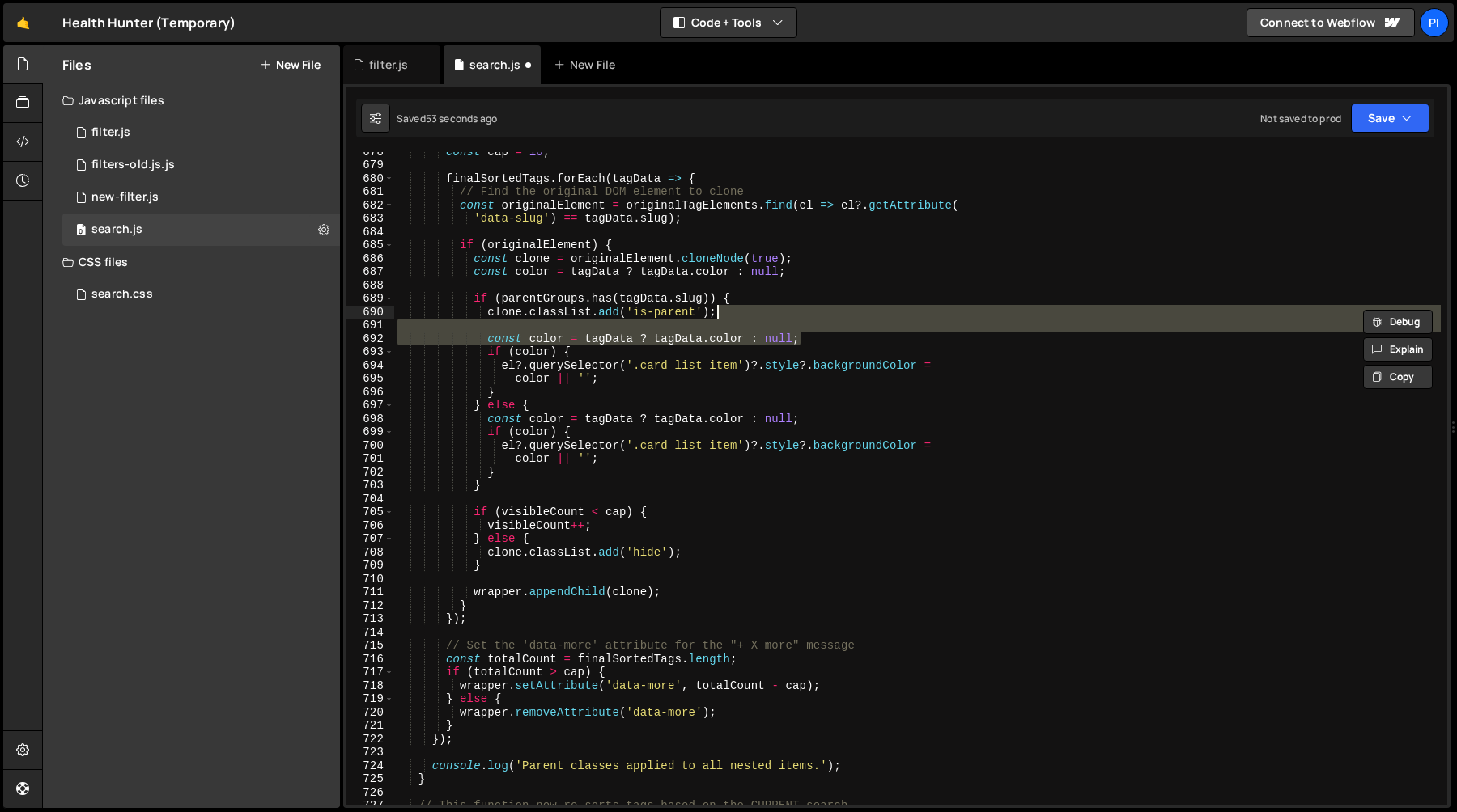
type textarea "clone.classList.add('is-parent');"
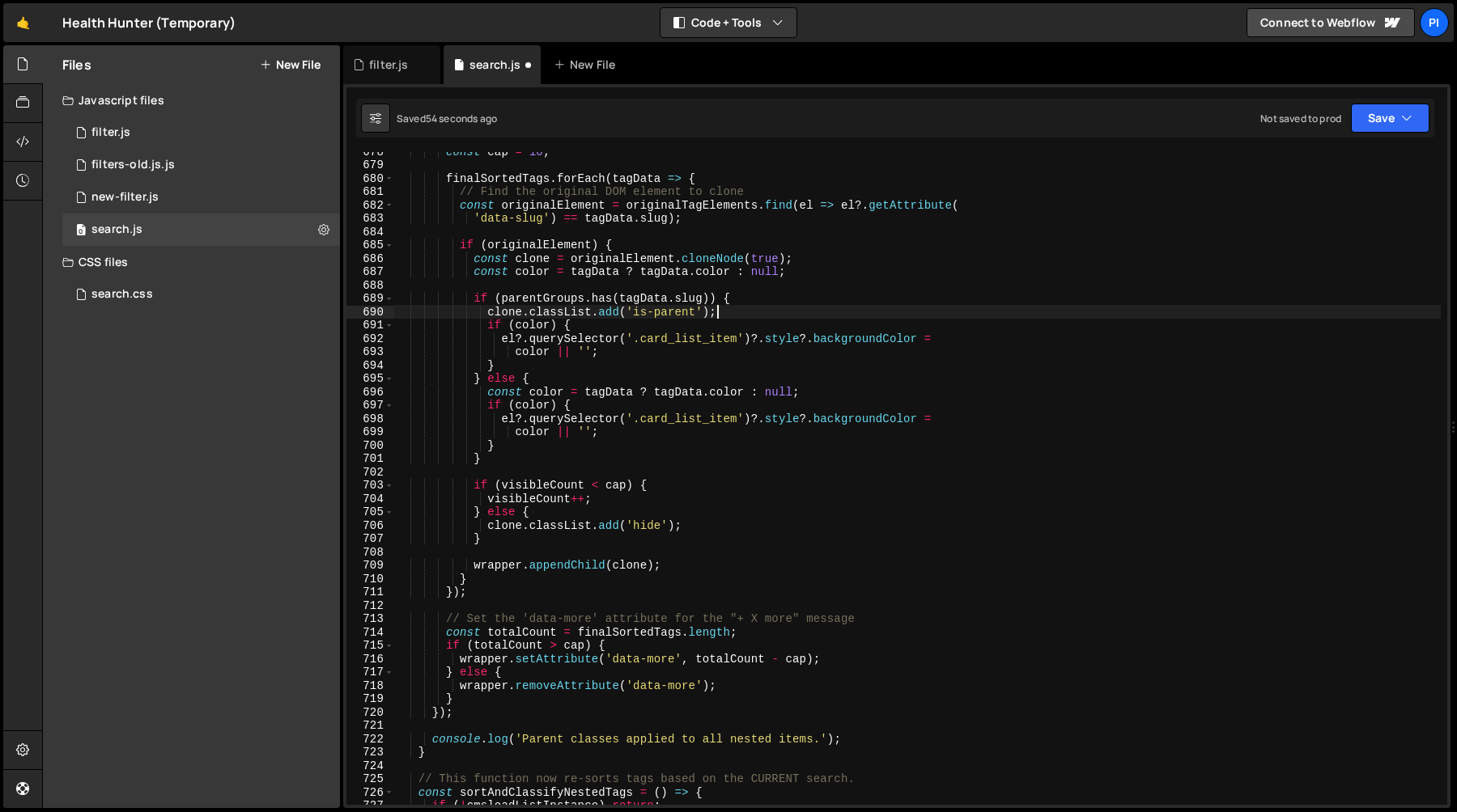
scroll to position [0, 4]
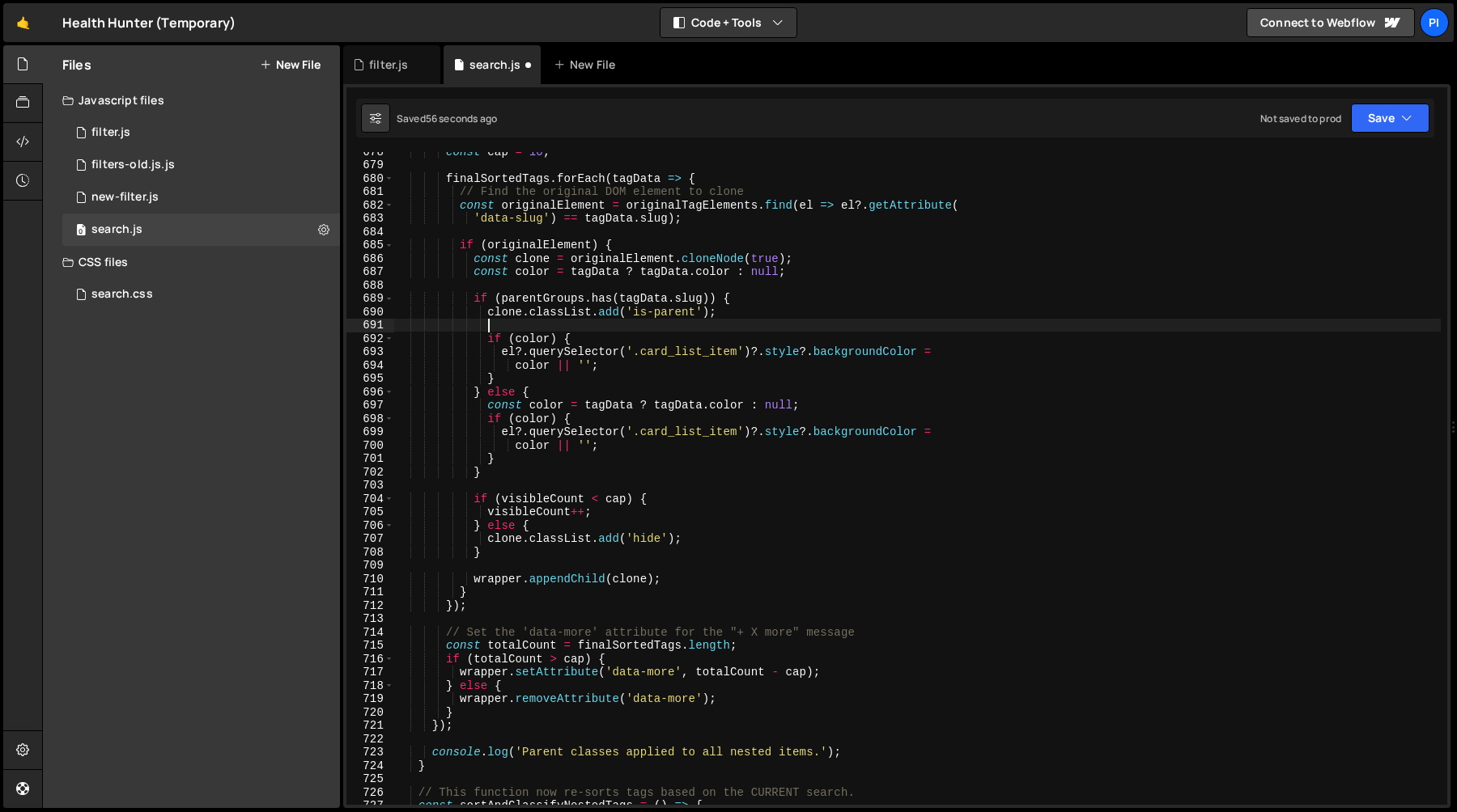
click at [838, 406] on div "const cap = 10 ; finalSortedTags . forEach ( tagData => { // Find the original …" at bounding box center [917, 484] width 1046 height 680
click at [811, 390] on div "const cap = 10 ; finalSortedTags . forEach ( tagData => { // Find the original …" at bounding box center [917, 484] width 1046 height 680
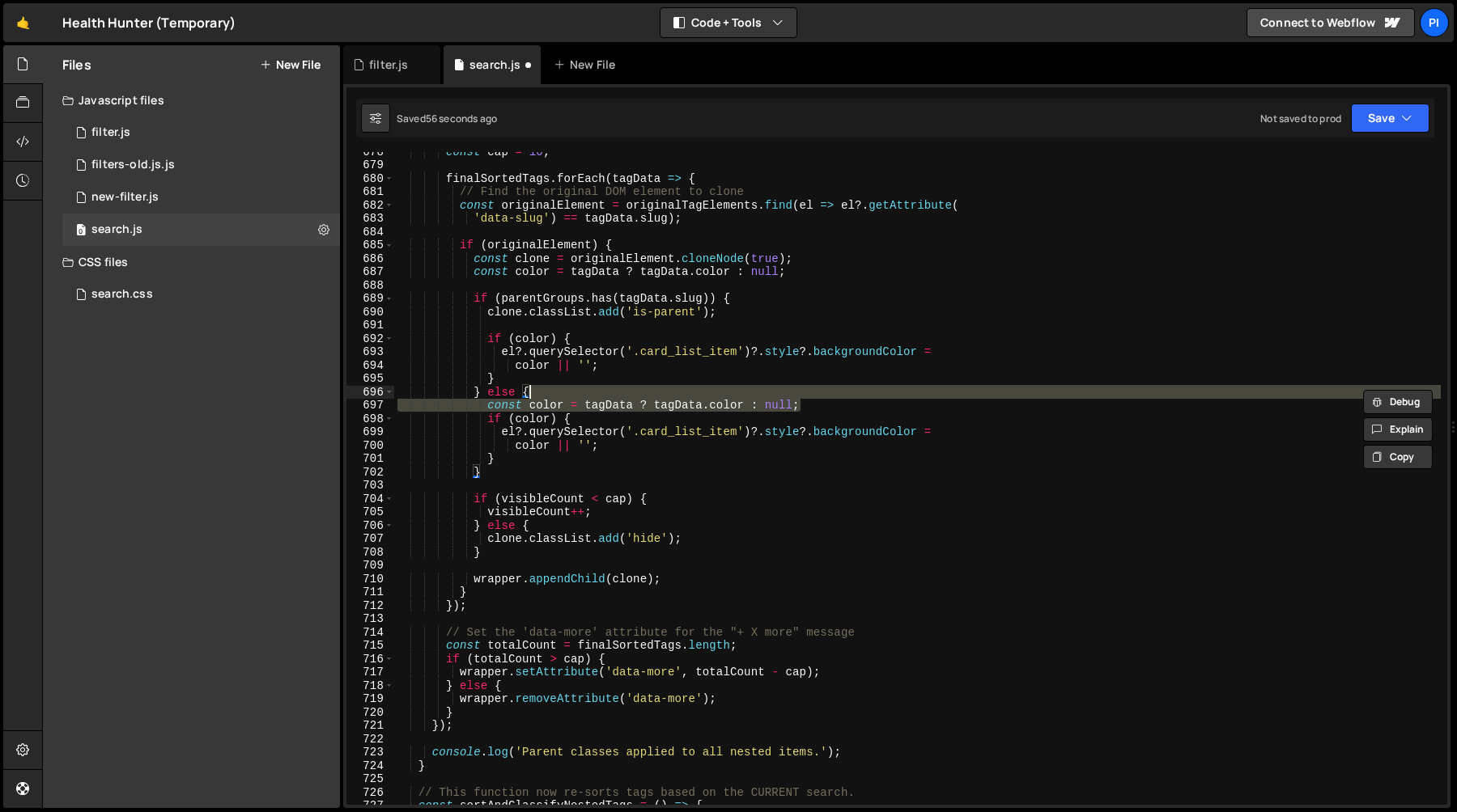
type textarea "} else {"
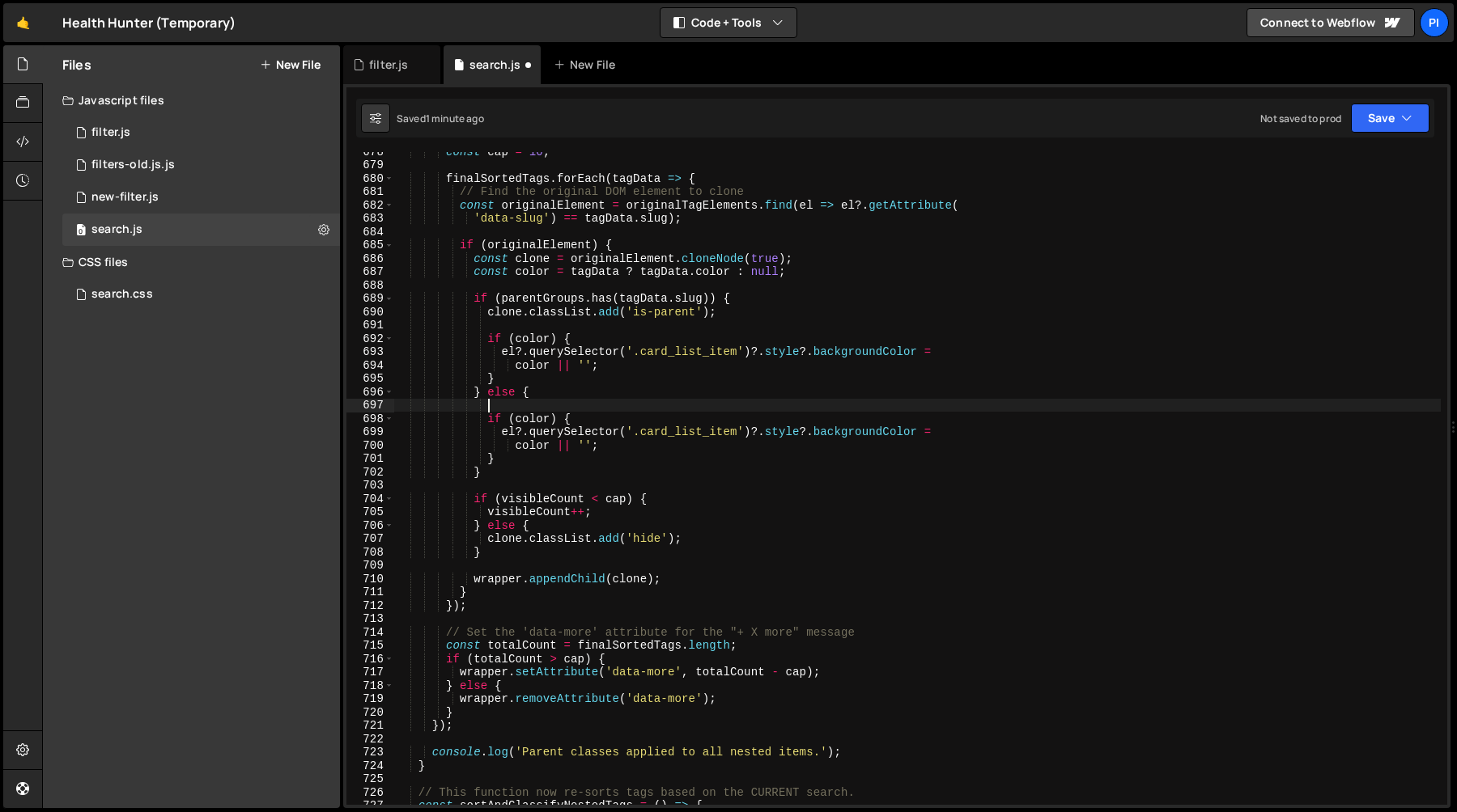
click at [500, 301] on div "const cap = 10 ; finalSortedTags . forEach ( tagData => { // Find the original …" at bounding box center [917, 484] width 1046 height 680
click at [715, 346] on div "const cap = 10 ; finalSortedTags . forEach ( tagData => { // Find the original …" at bounding box center [917, 484] width 1046 height 680
click at [510, 449] on div "const cap = 10 ; finalSortedTags . forEach ( tagData => { // Find the original …" at bounding box center [917, 484] width 1046 height 680
click at [968, 433] on div "const cap = 10 ; finalSortedTags . forEach ( tagData => { // Find the original …" at bounding box center [917, 484] width 1046 height 680
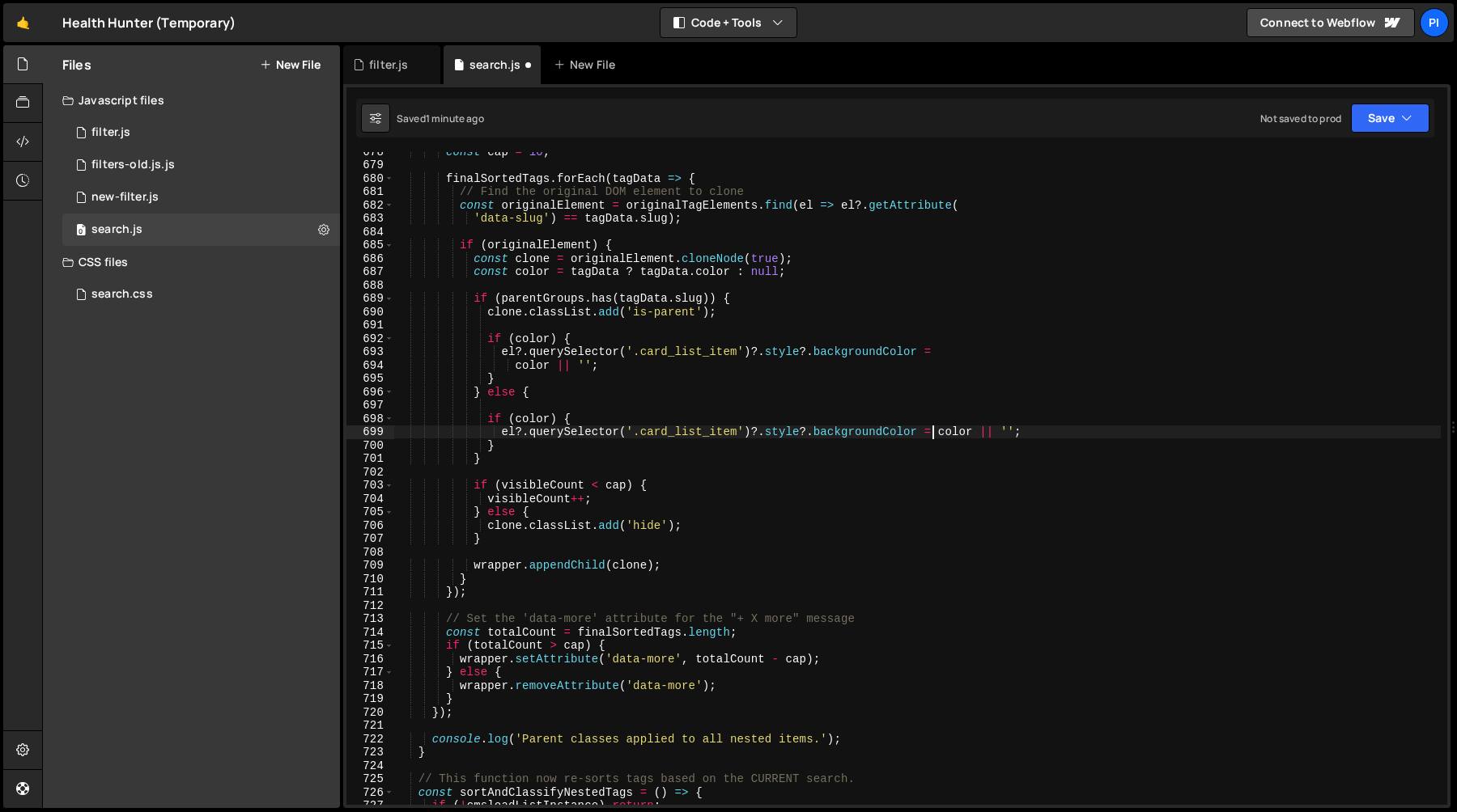
click at [1030, 433] on div "const cap = 10 ; finalSortedTags . forEach ( tagData => { // Find the original …" at bounding box center [917, 484] width 1046 height 680
paste textarea "convertRgbToRgba(parentColor, 0.2);"
click at [1108, 431] on div "const cap = 10 ; finalSortedTags . forEach ( tagData => { // Find the original …" at bounding box center [917, 484] width 1046 height 680
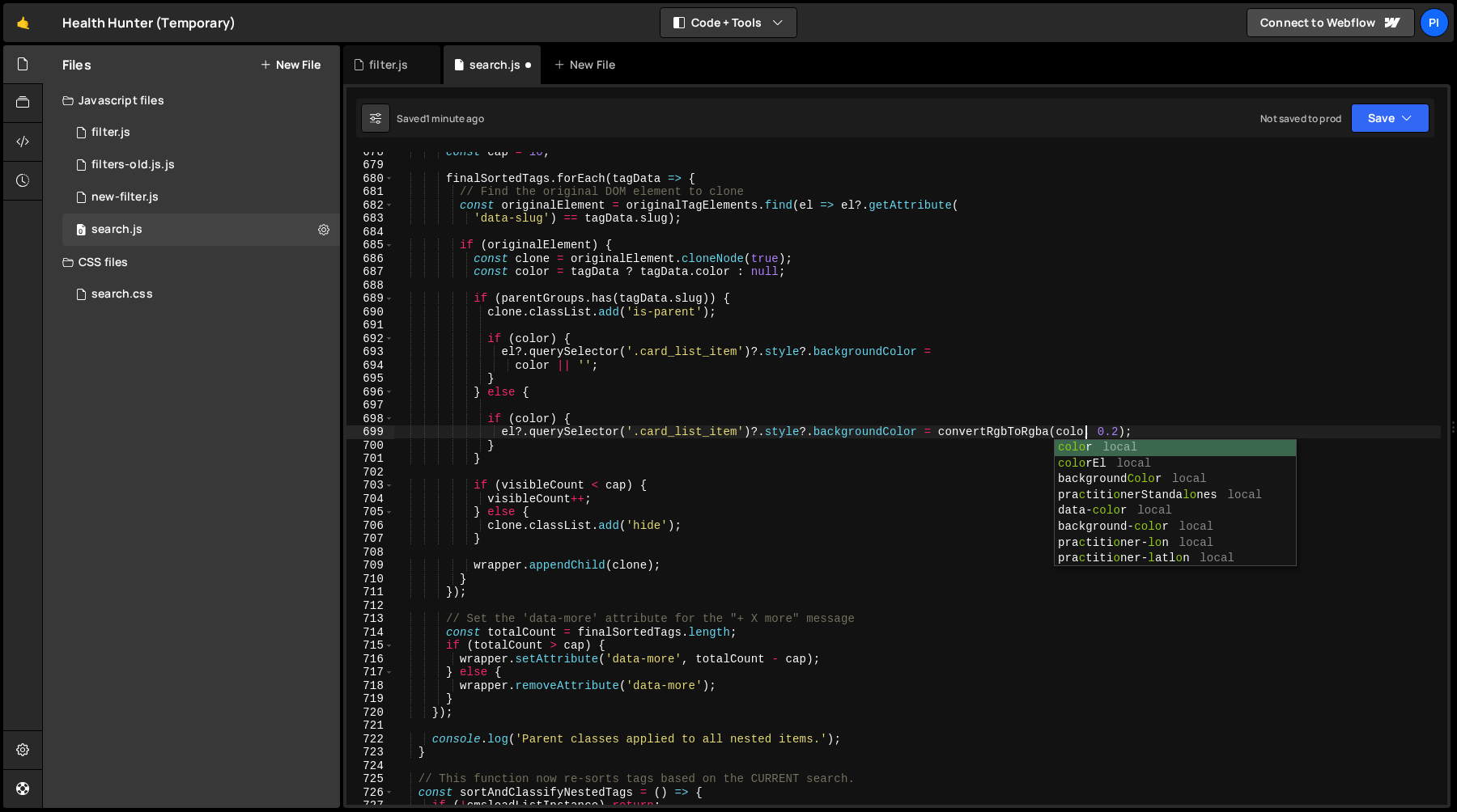
scroll to position [0, 48]
type textarea "el?.querySelector('.card_list_item')?.style?.backgroundColor = convertRgbToRgba…"
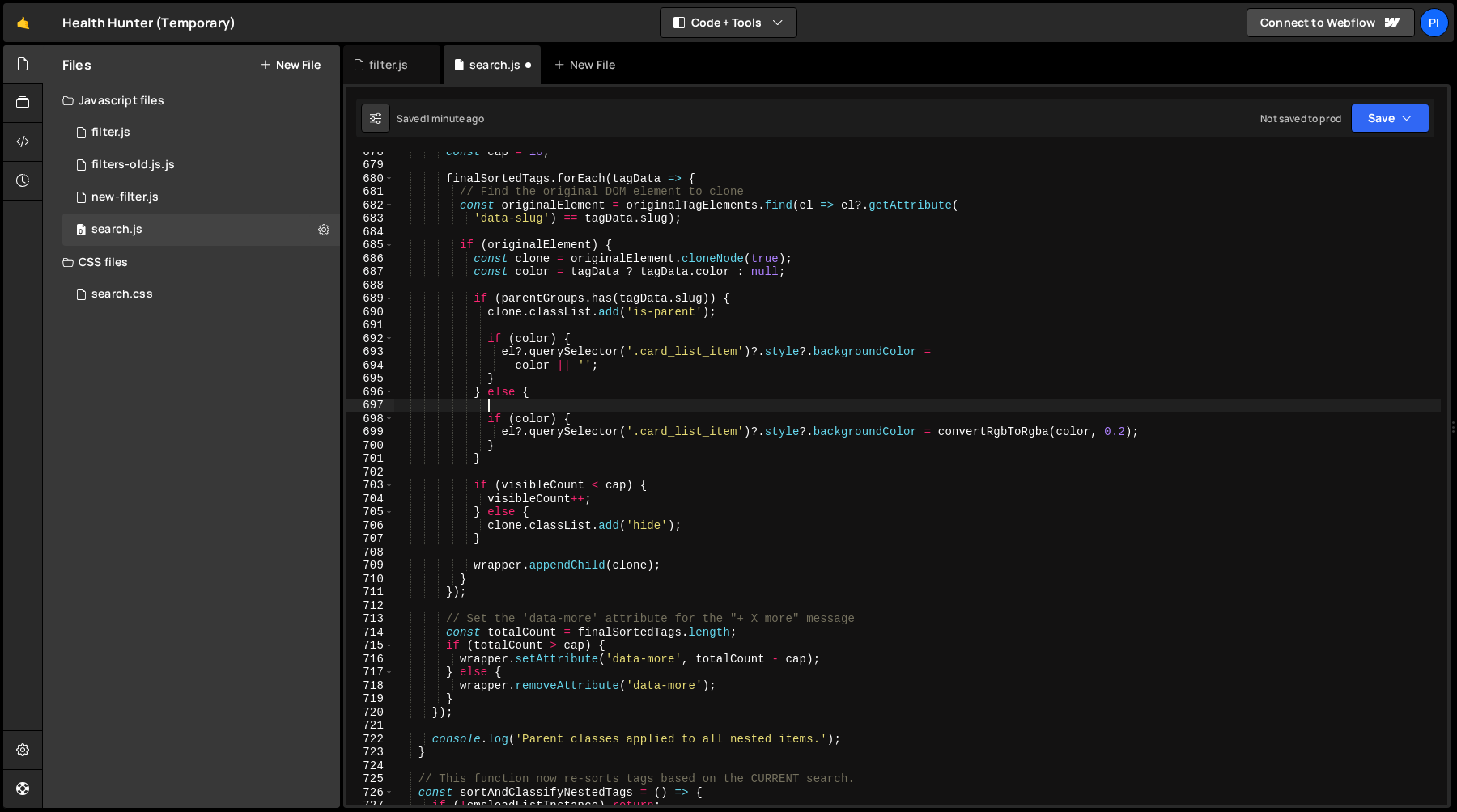
click at [559, 403] on div "const cap = 10 ; finalSortedTags . forEach ( tagData => { // Find the original …" at bounding box center [917, 484] width 1046 height 680
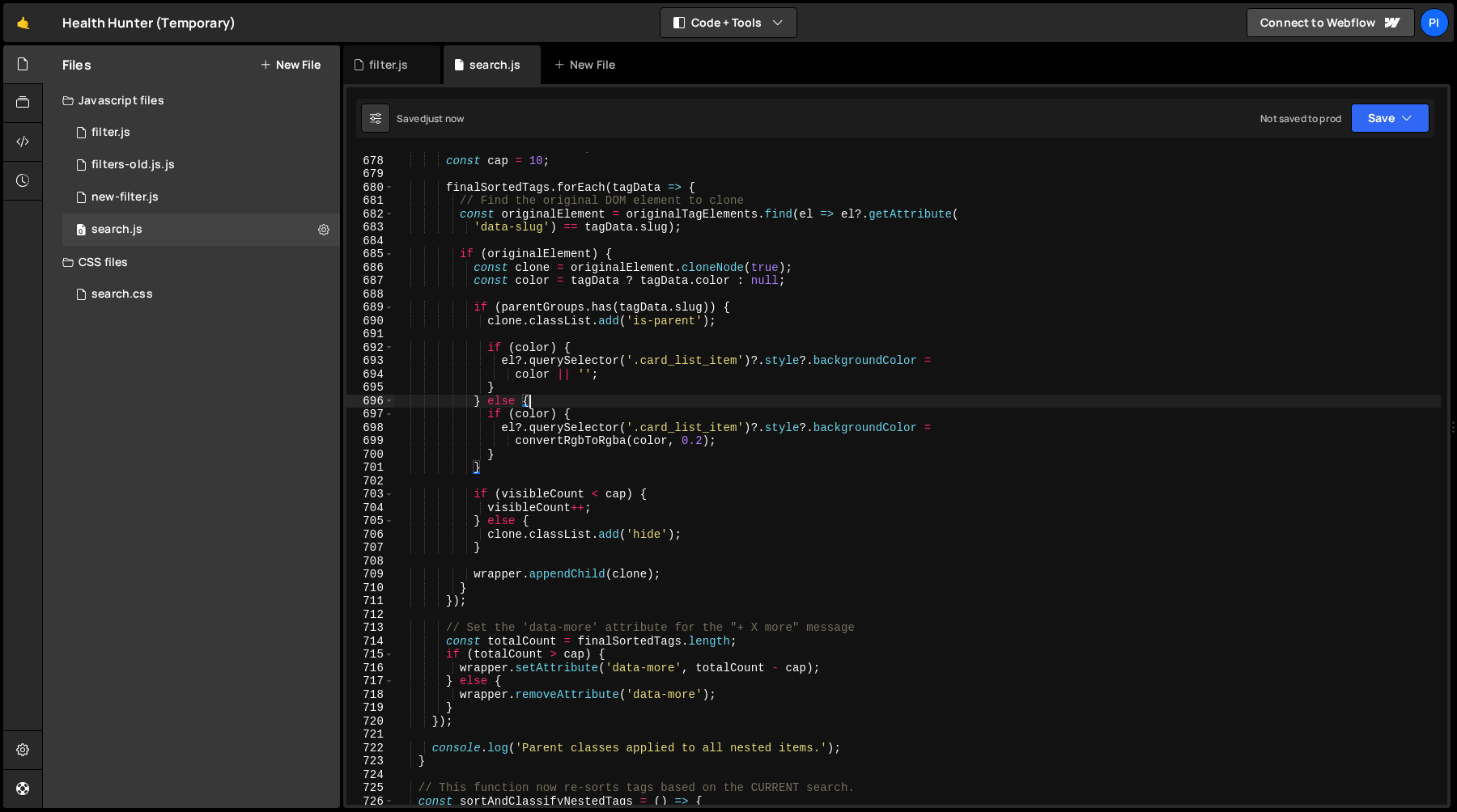
scroll to position [9026, 0]
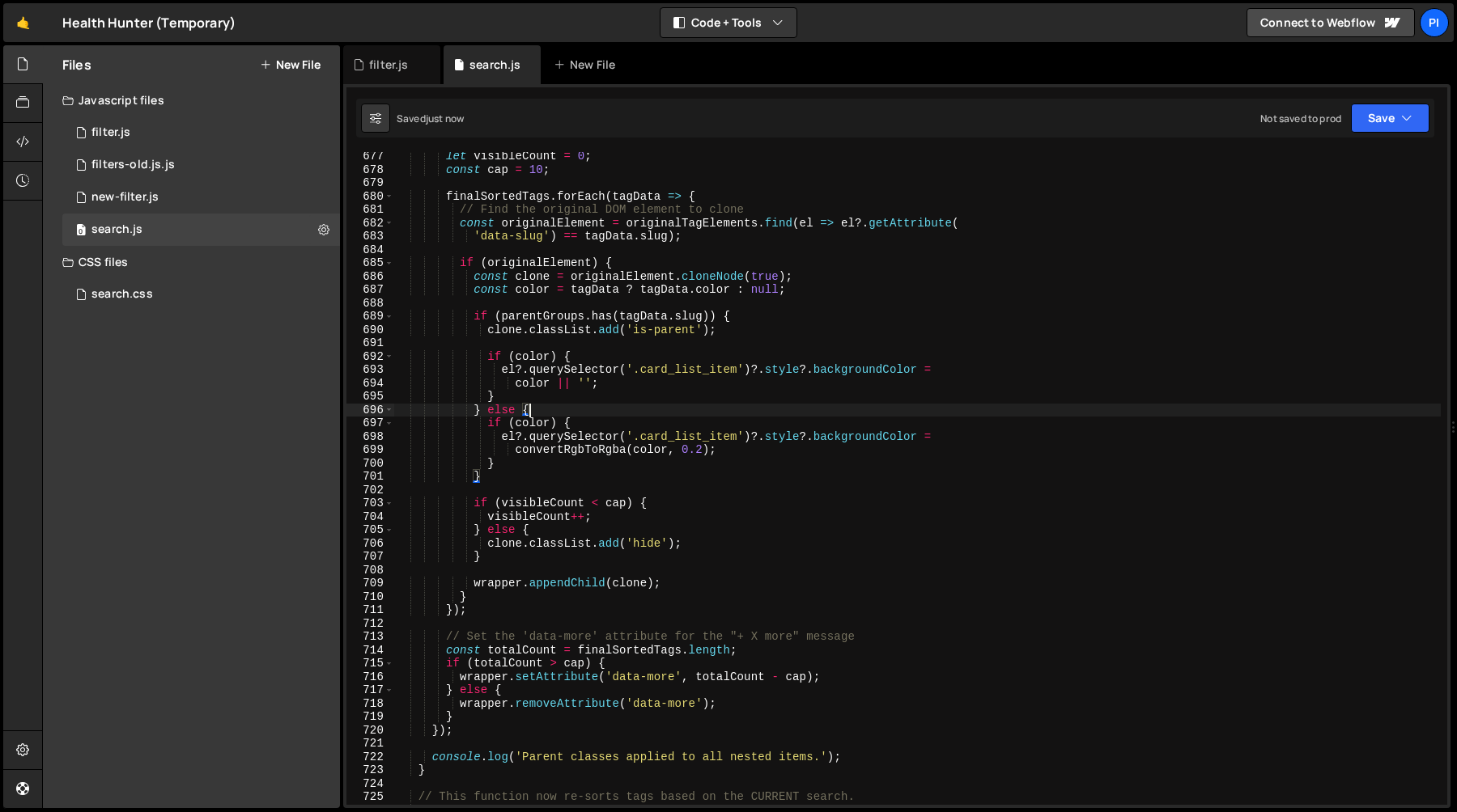
click at [526, 426] on div "let visibleCount = 0 ; const cap = 10 ; finalSortedTags . forEach ( tagData => …" at bounding box center [917, 489] width 1046 height 680
click at [518, 368] on div "let visibleCount = 0 ; const cap = 10 ; finalSortedTags . forEach ( tagData => …" at bounding box center [917, 489] width 1046 height 680
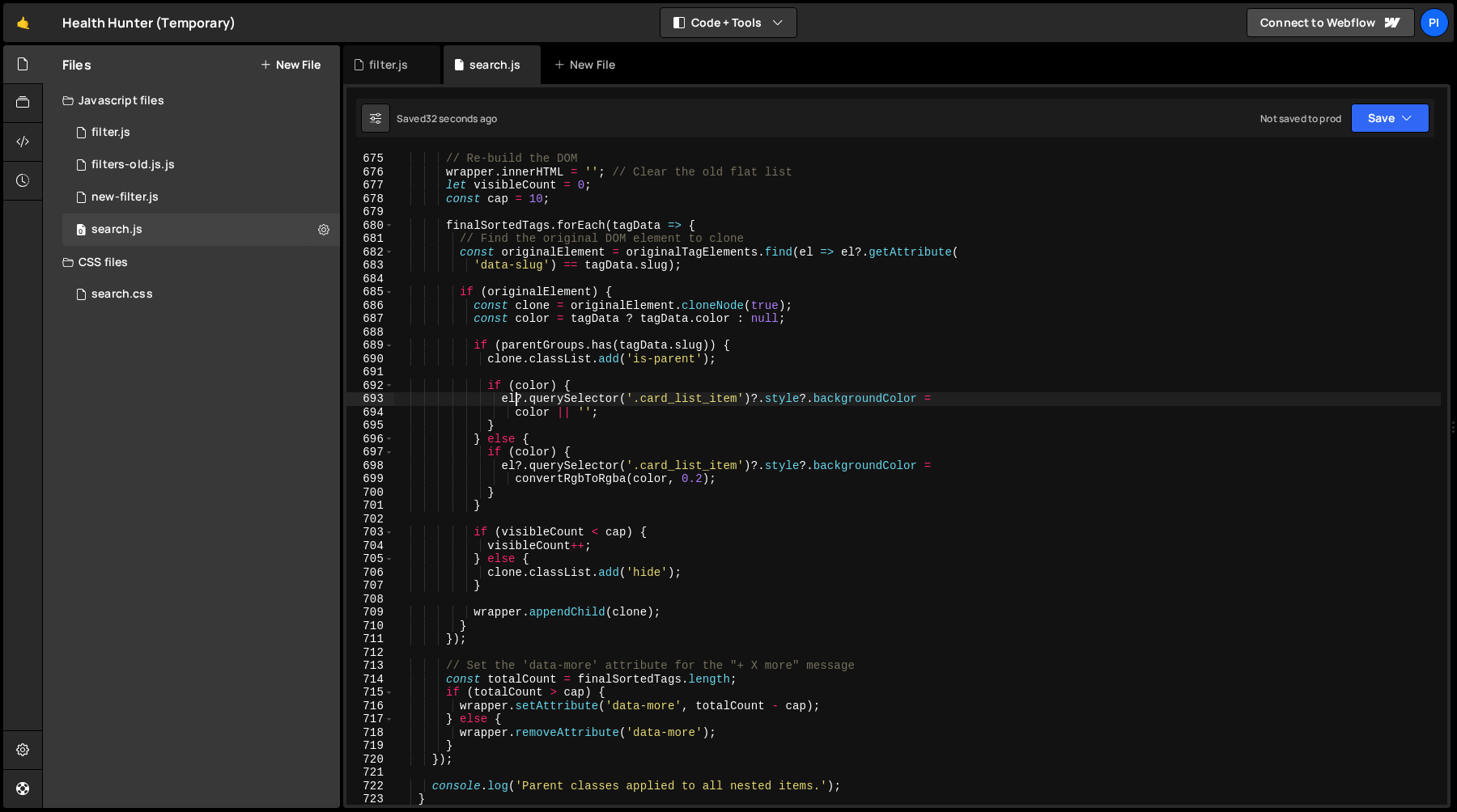
scroll to position [8992, 0]
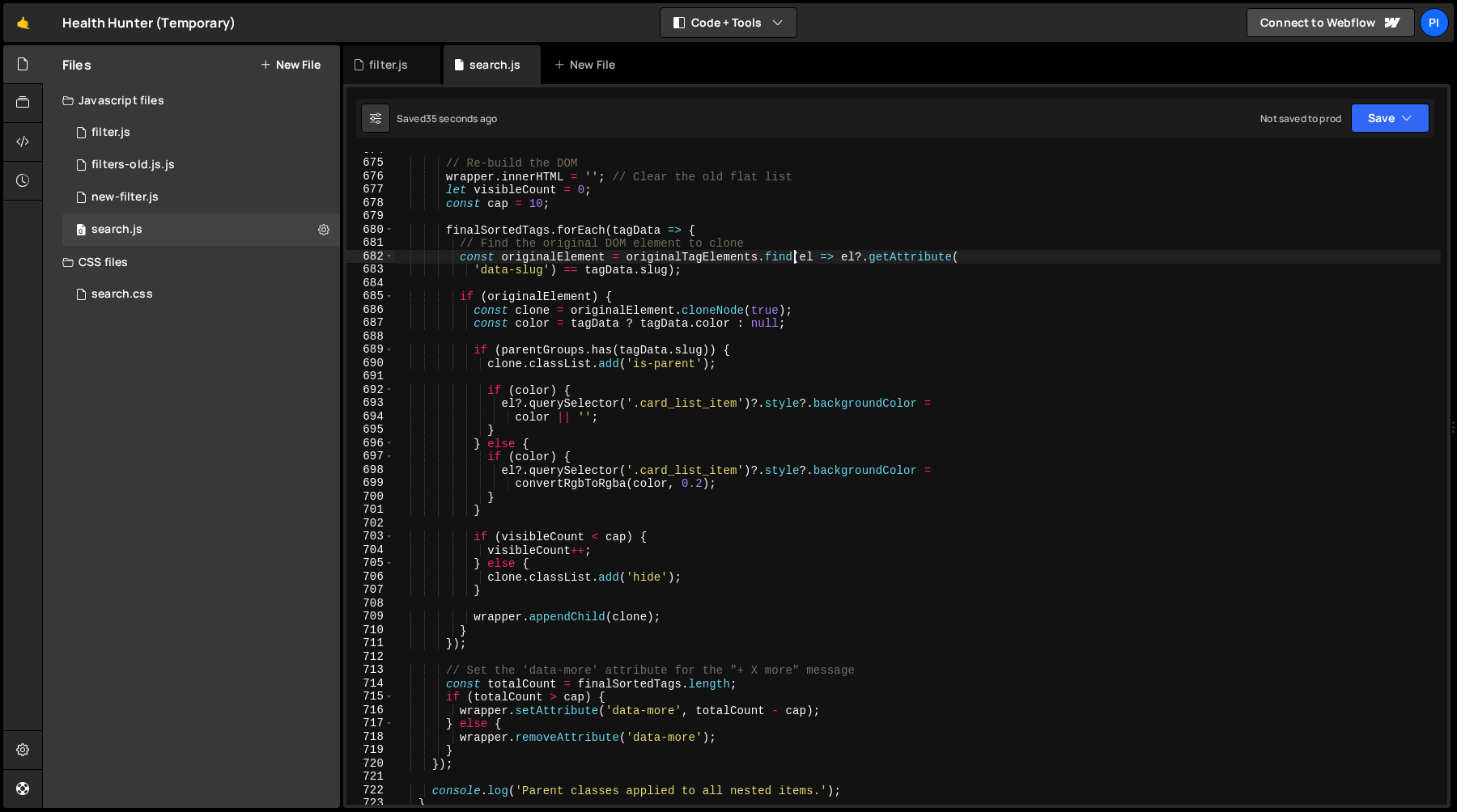
click at [795, 263] on div "// Re-build the DOM wrapper . innerHTML = '' ; // Clear the old flat list let v…" at bounding box center [917, 483] width 1046 height 680
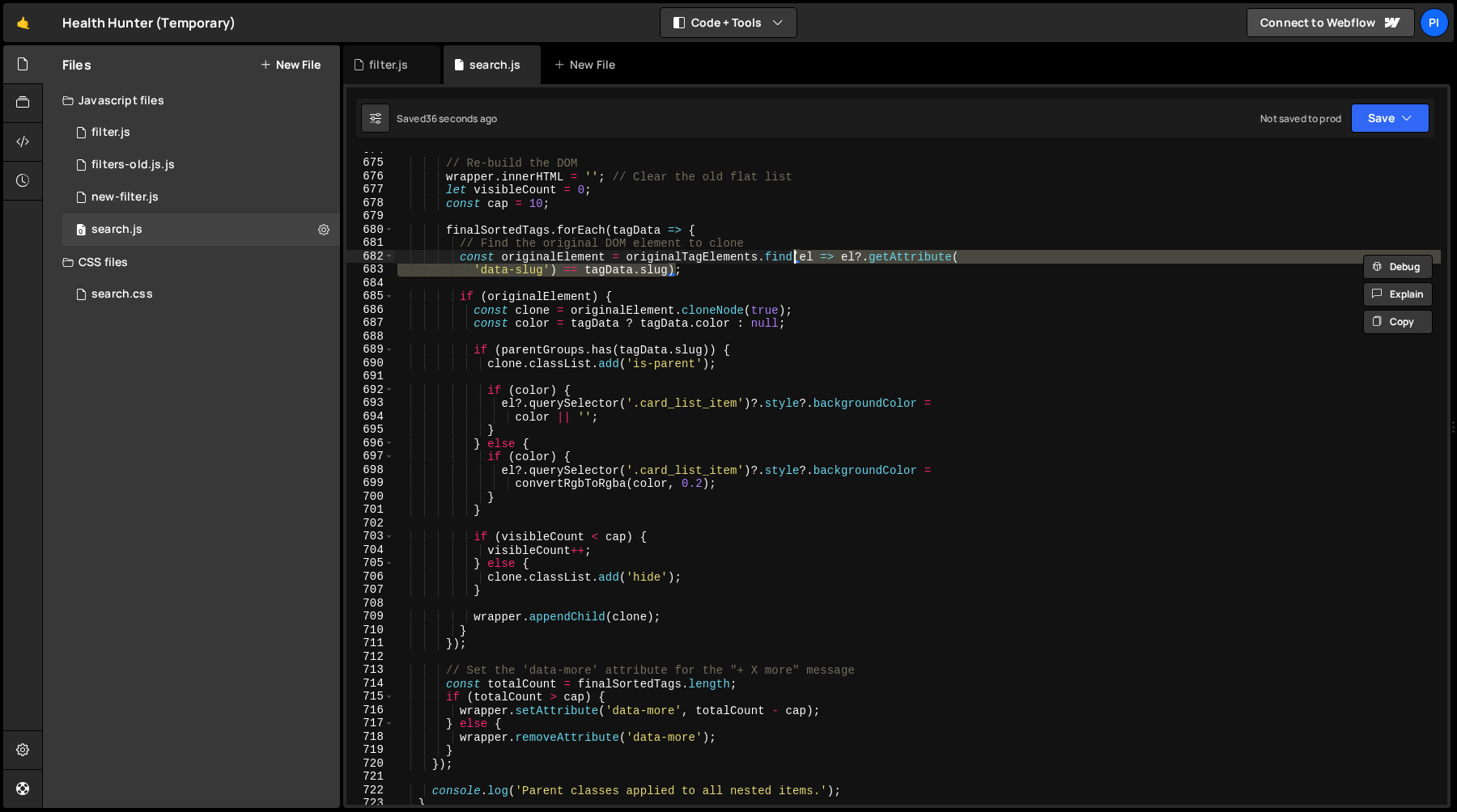
click at [802, 257] on div "// Re-build the DOM wrapper . innerHTML = '' ; // Clear the old flat list let v…" at bounding box center [917, 479] width 1046 height 652
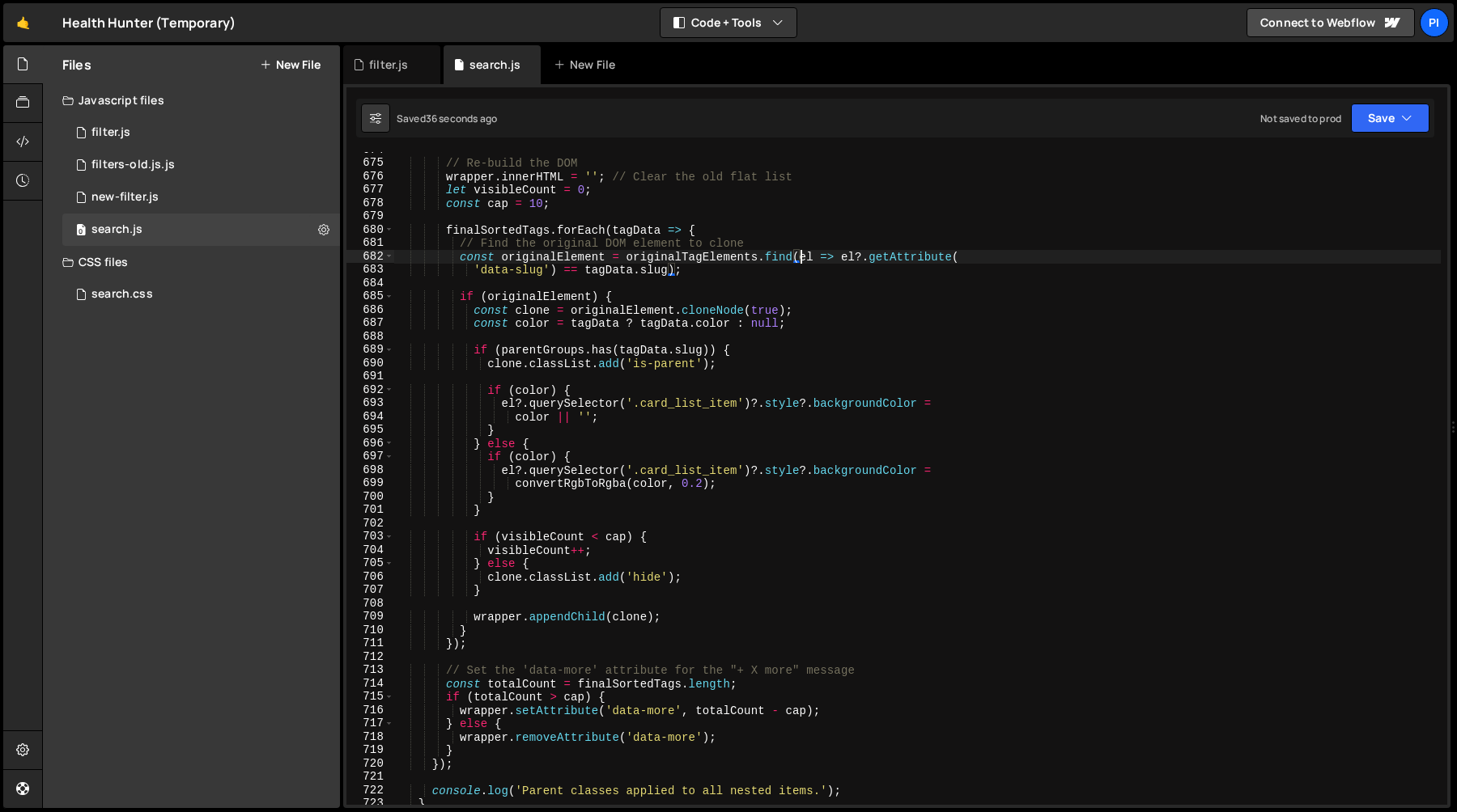
click at [802, 257] on div "// Re-build the DOM wrapper . innerHTML = '' ; // Clear the old flat list let v…" at bounding box center [917, 483] width 1046 height 680
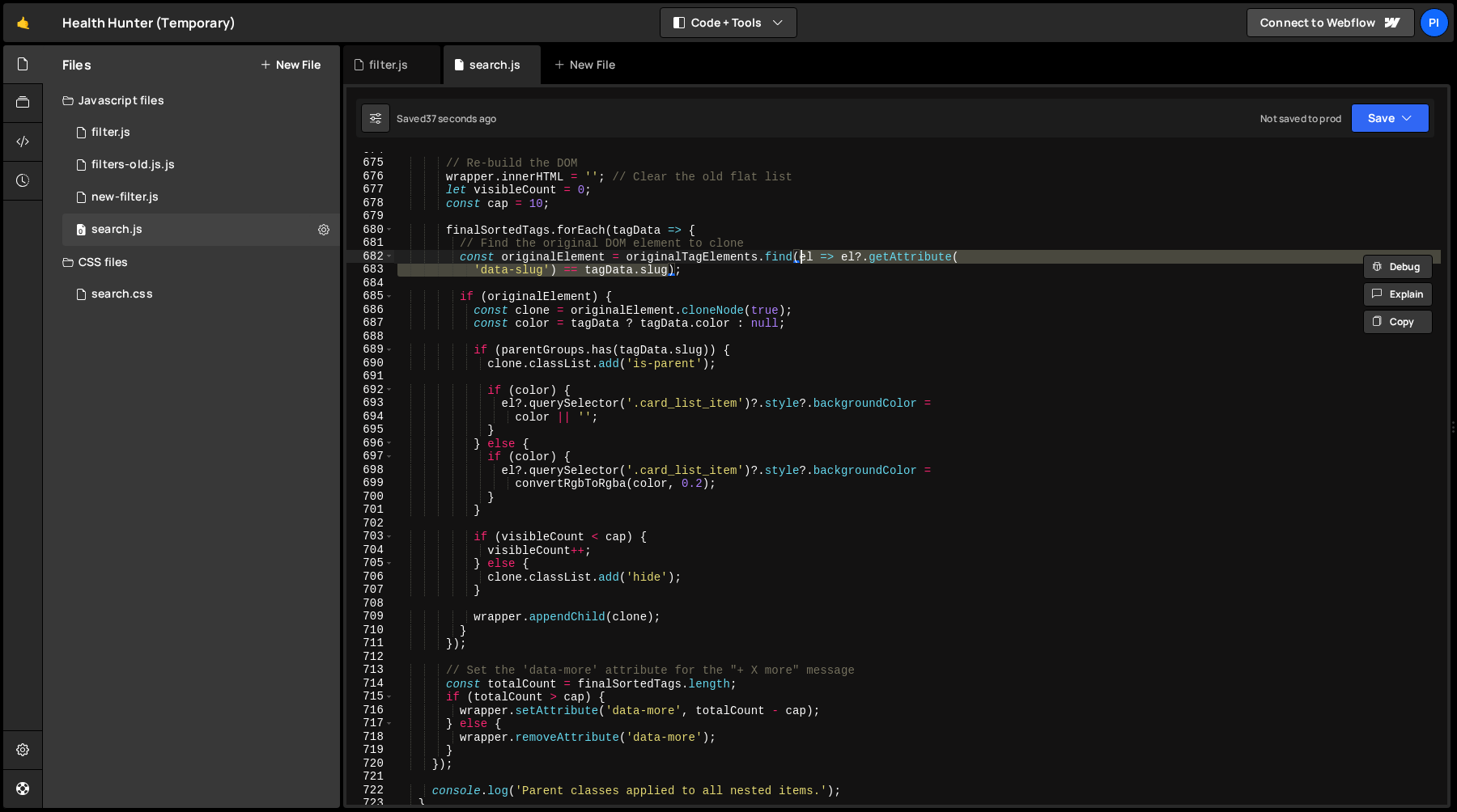
click at [584, 254] on div "// Re-build the DOM wrapper . innerHTML = '' ; // Clear the old flat list let v…" at bounding box center [917, 483] width 1046 height 680
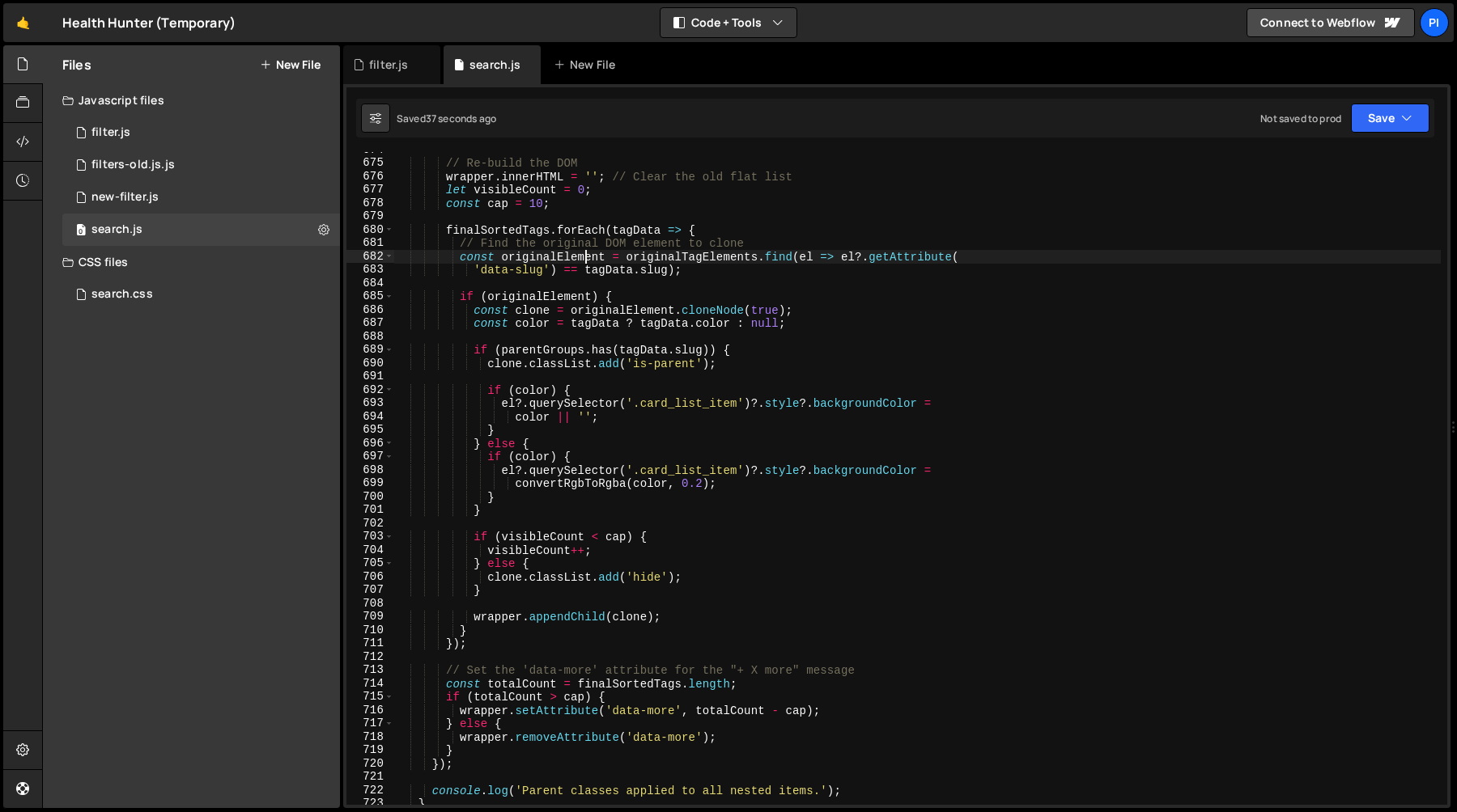
click at [584, 254] on div "// Re-build the DOM wrapper . innerHTML = '' ; // Clear the old flat list let v…" at bounding box center [917, 483] width 1046 height 680
click at [536, 324] on div "// Re-build the DOM wrapper . innerHTML = '' ; // Clear the old flat list let v…" at bounding box center [917, 483] width 1046 height 680
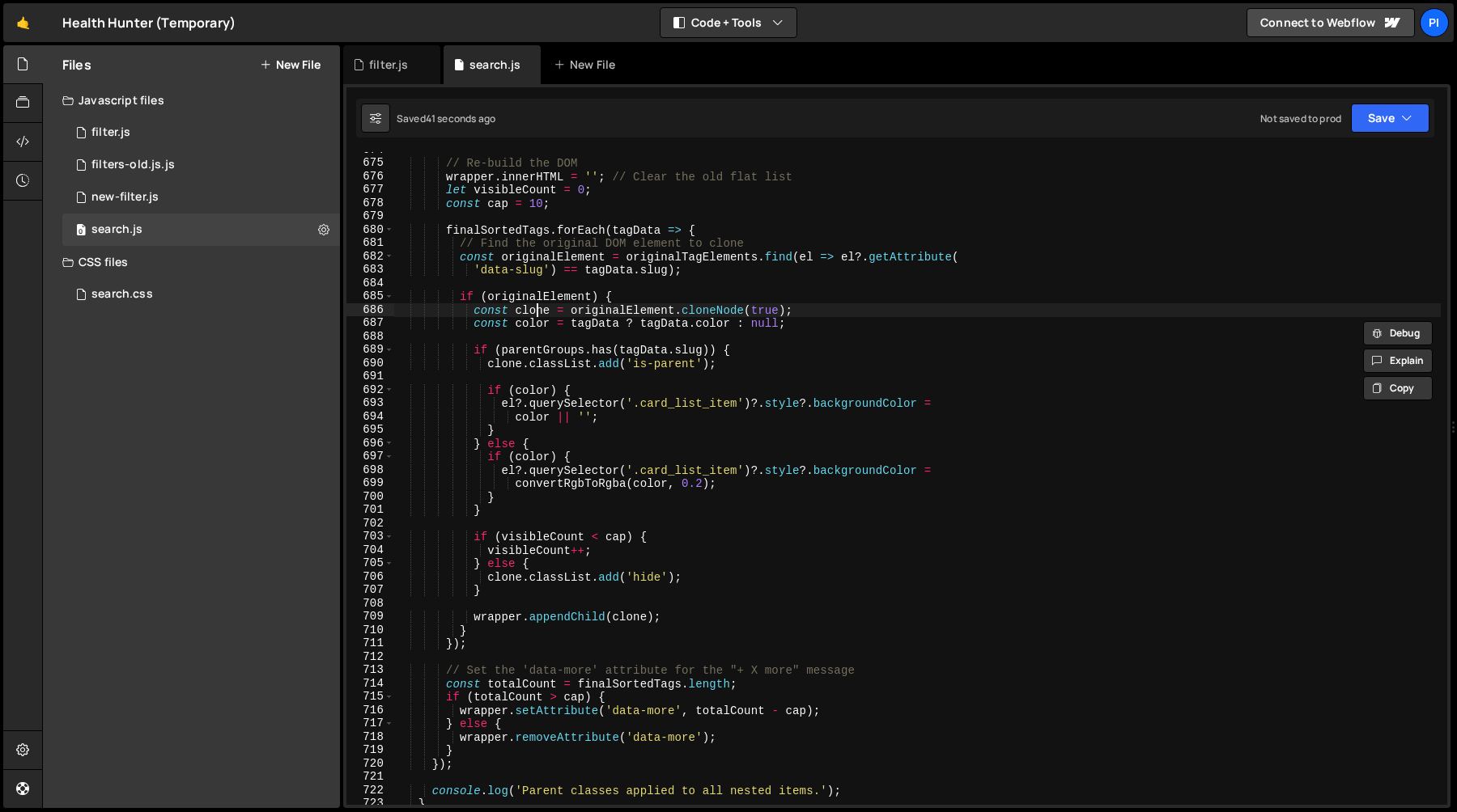
click at [536, 312] on div "// Re-build the DOM wrapper . innerHTML = '' ; // Clear the old flat list let v…" at bounding box center [917, 483] width 1046 height 680
click at [511, 402] on div "// Re-build the DOM wrapper . innerHTML = '' ; // Clear the old flat list let v…" at bounding box center [917, 483] width 1046 height 680
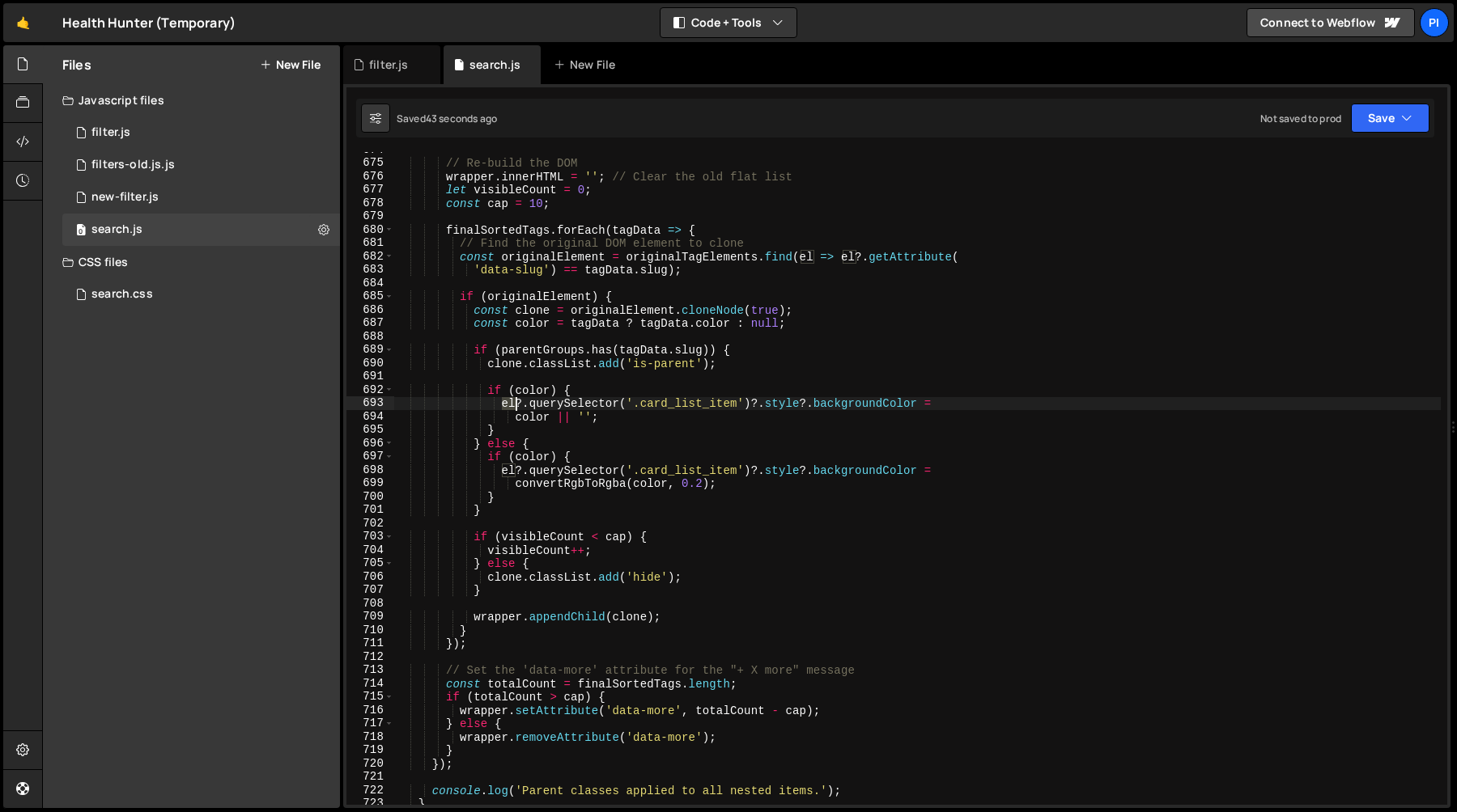
click at [511, 402] on div "// Re-build the DOM wrapper . innerHTML = '' ; // Clear the old flat list let v…" at bounding box center [917, 483] width 1046 height 680
paste textarea "clone"
click at [508, 482] on div "// Re-build the DOM wrapper . innerHTML = '' ; // Clear the old flat list let v…" at bounding box center [917, 483] width 1046 height 680
click at [508, 473] on div "// Re-build the DOM wrapper . innerHTML = '' ; // Clear the old flat list let v…" at bounding box center [917, 483] width 1046 height 680
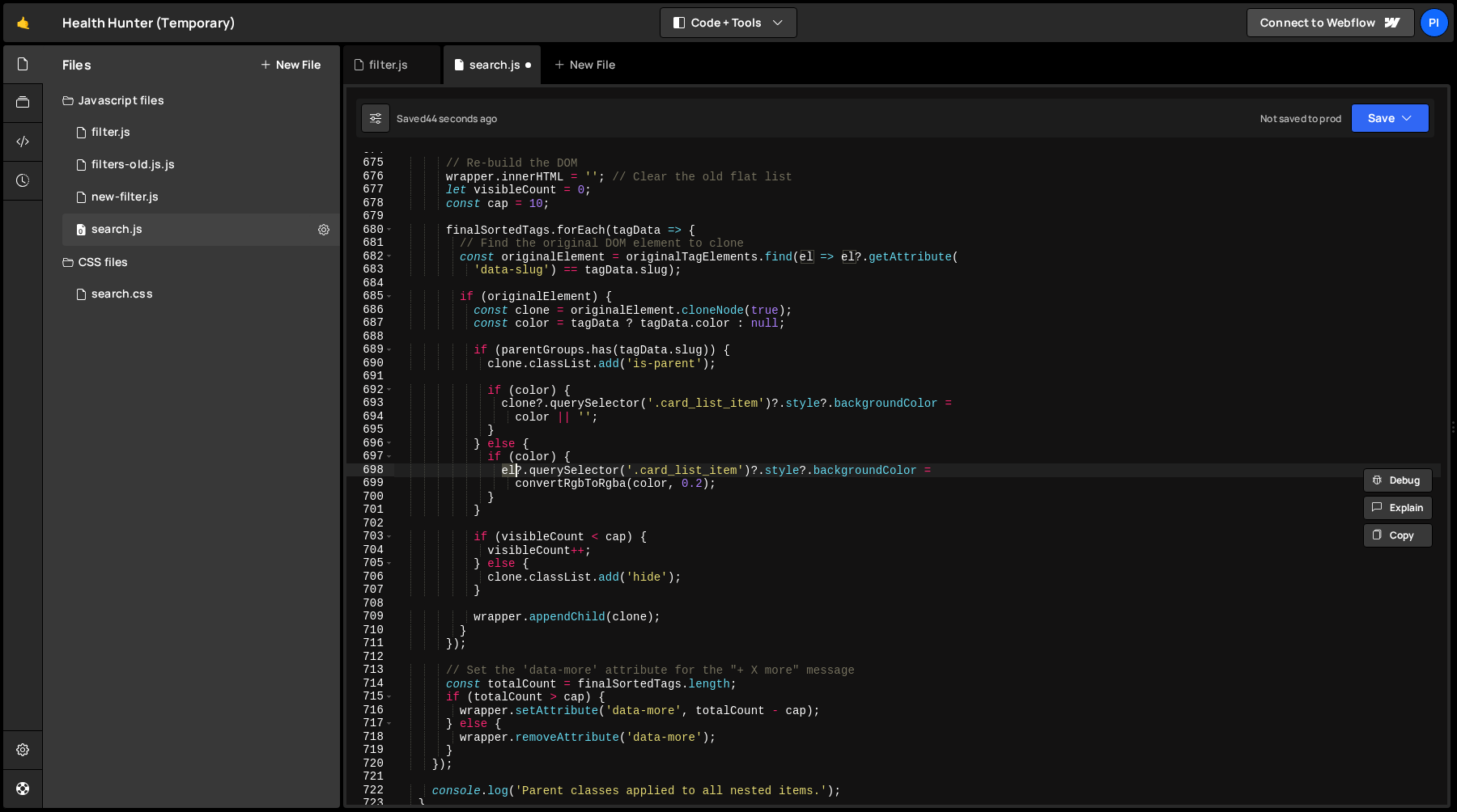
paste textarea "clone"
click at [547, 407] on div "// Re-build the DOM wrapper . innerHTML = '' ; // Clear the old flat list let v…" at bounding box center [917, 483] width 1046 height 680
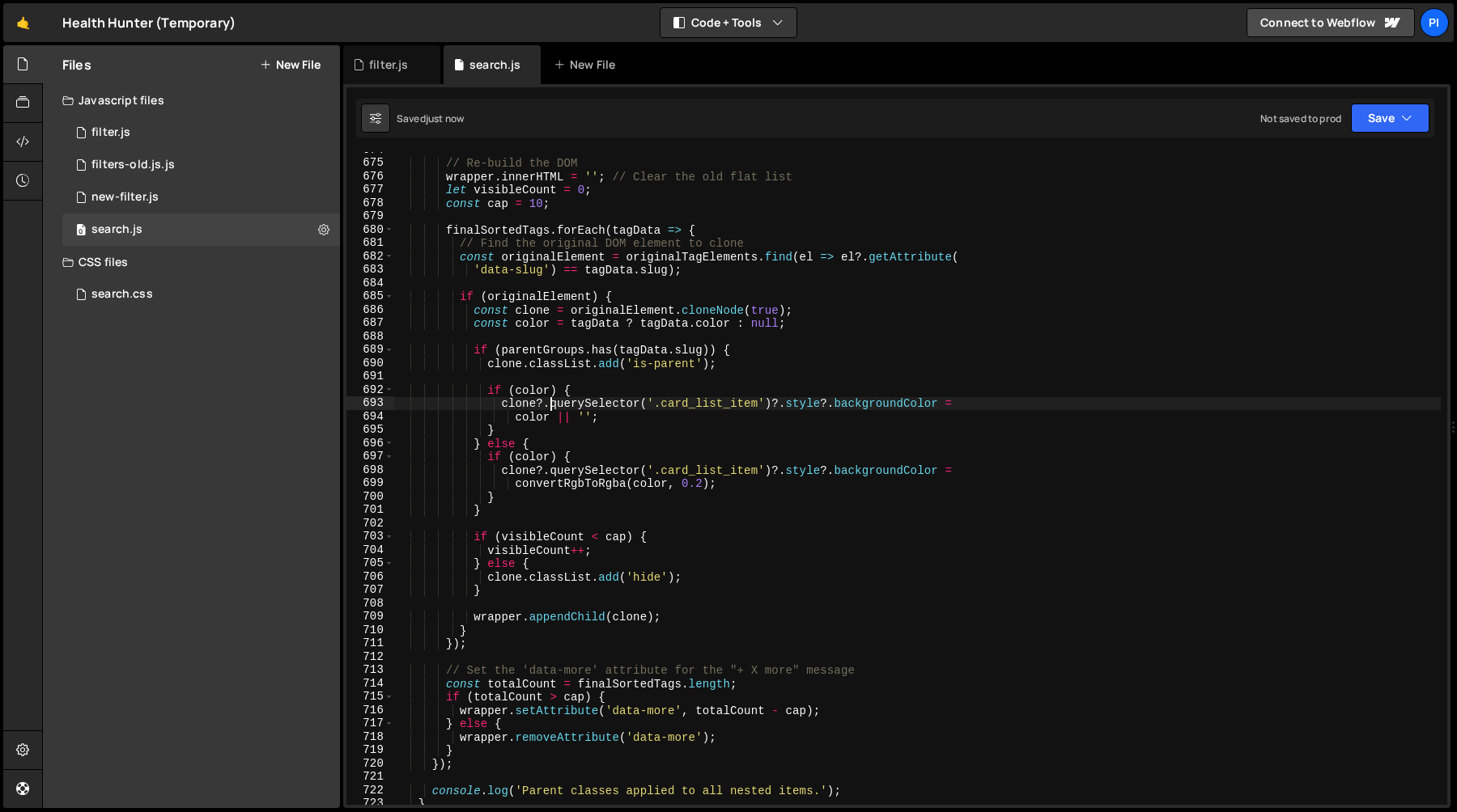
click at [546, 402] on div "// Re-build the DOM wrapper . innerHTML = '' ; // Clear the old flat list let v…" at bounding box center [917, 483] width 1046 height 680
click at [544, 467] on div "// Re-build the DOM wrapper . innerHTML = '' ; // Clear the old flat list let v…" at bounding box center [917, 483] width 1046 height 680
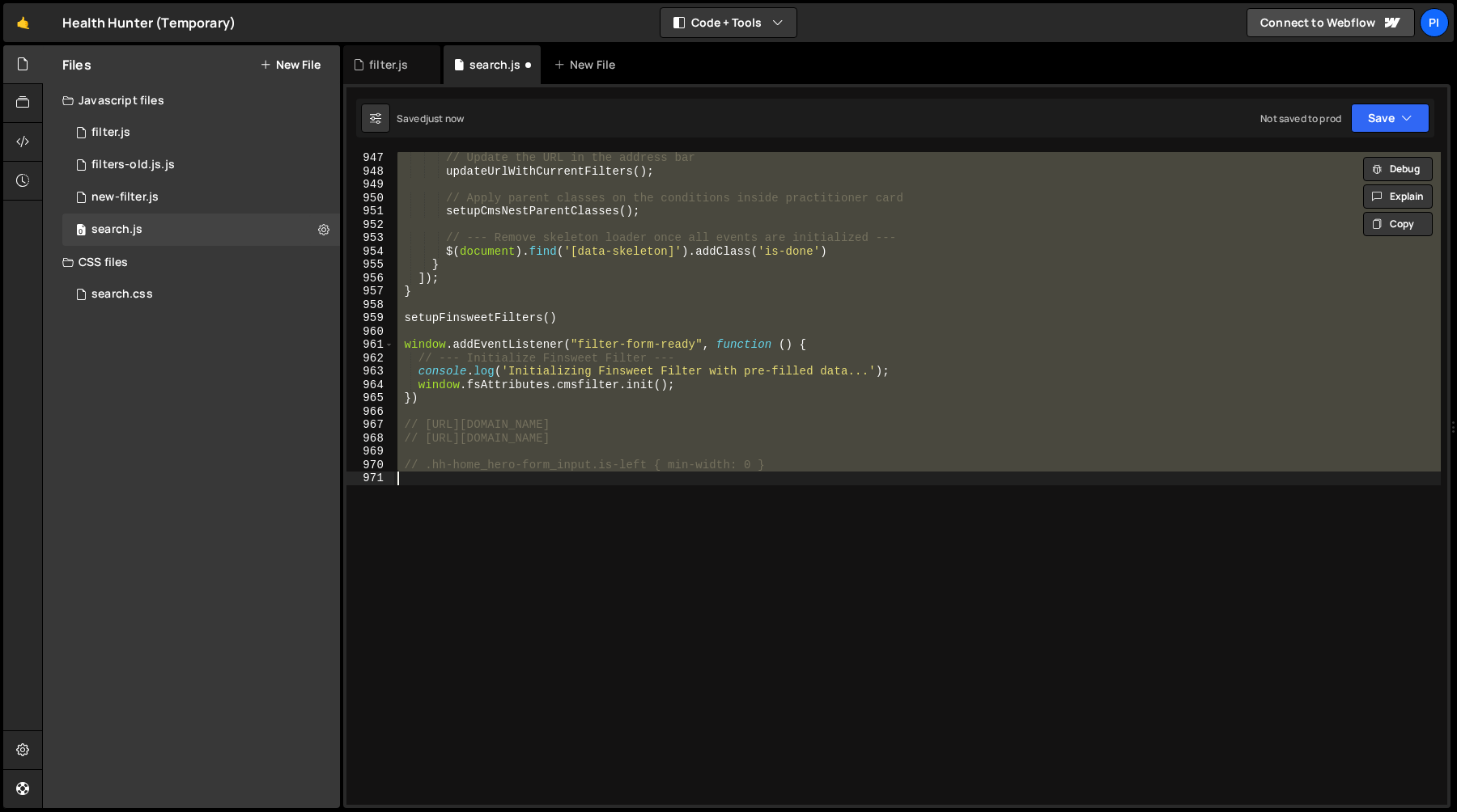
scroll to position [8977, 0]
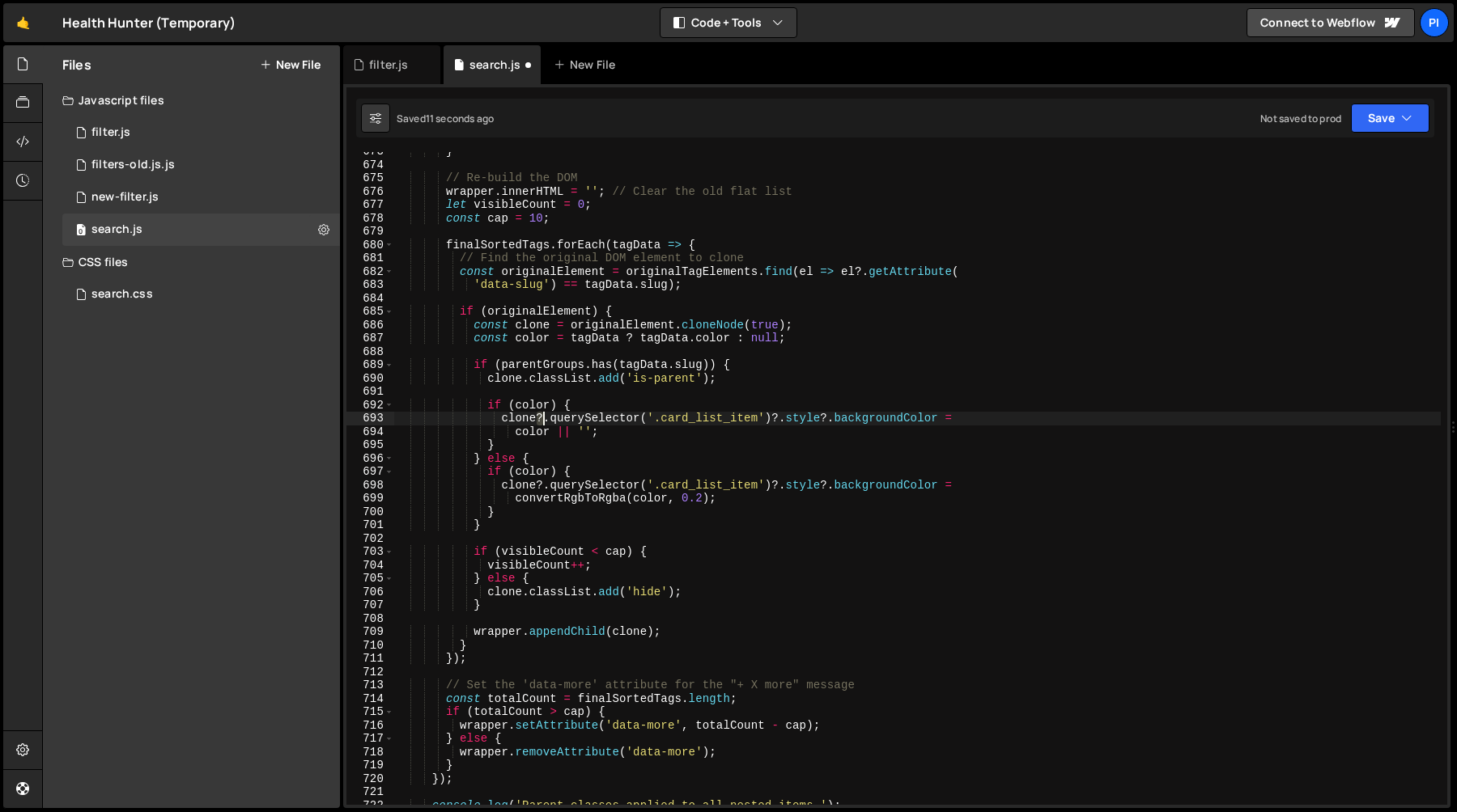
click at [781, 457] on div "} // Re-build the DOM wrapper . innerHTML = '' ; // Clear the old flat list let…" at bounding box center [917, 484] width 1046 height 680
click at [776, 496] on div "} // Re-build the DOM wrapper . innerHTML = '' ; // Clear the old flat list let…" at bounding box center [917, 484] width 1046 height 680
click at [533, 503] on div "} // Re-build the DOM wrapper . innerHTML = '' ; // Clear the old flat list let…" at bounding box center [917, 484] width 1046 height 680
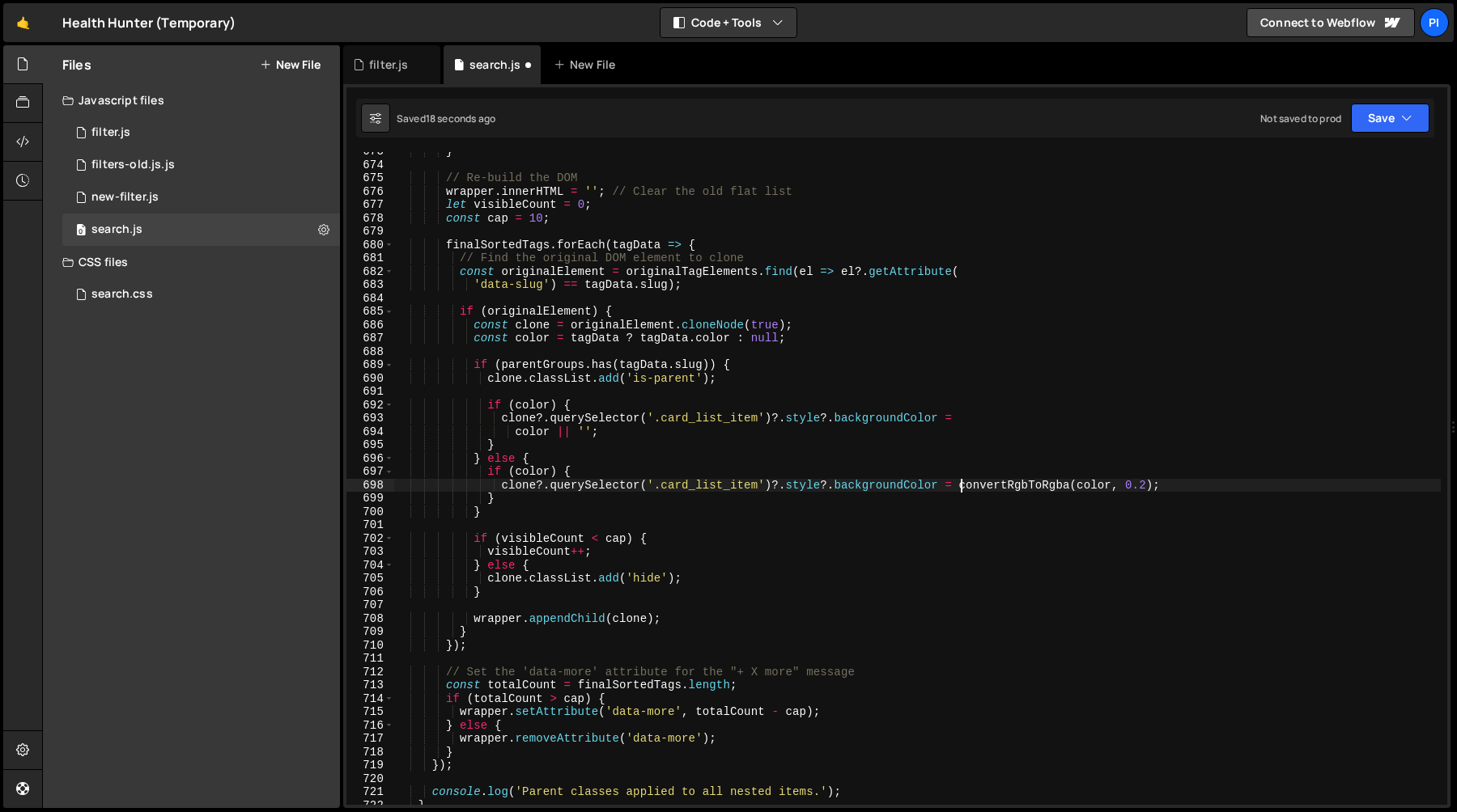
scroll to position [0, 39]
click at [560, 433] on div "} // Re-build the DOM wrapper . innerHTML = '' ; // Clear the old flat list let…" at bounding box center [917, 484] width 1046 height 680
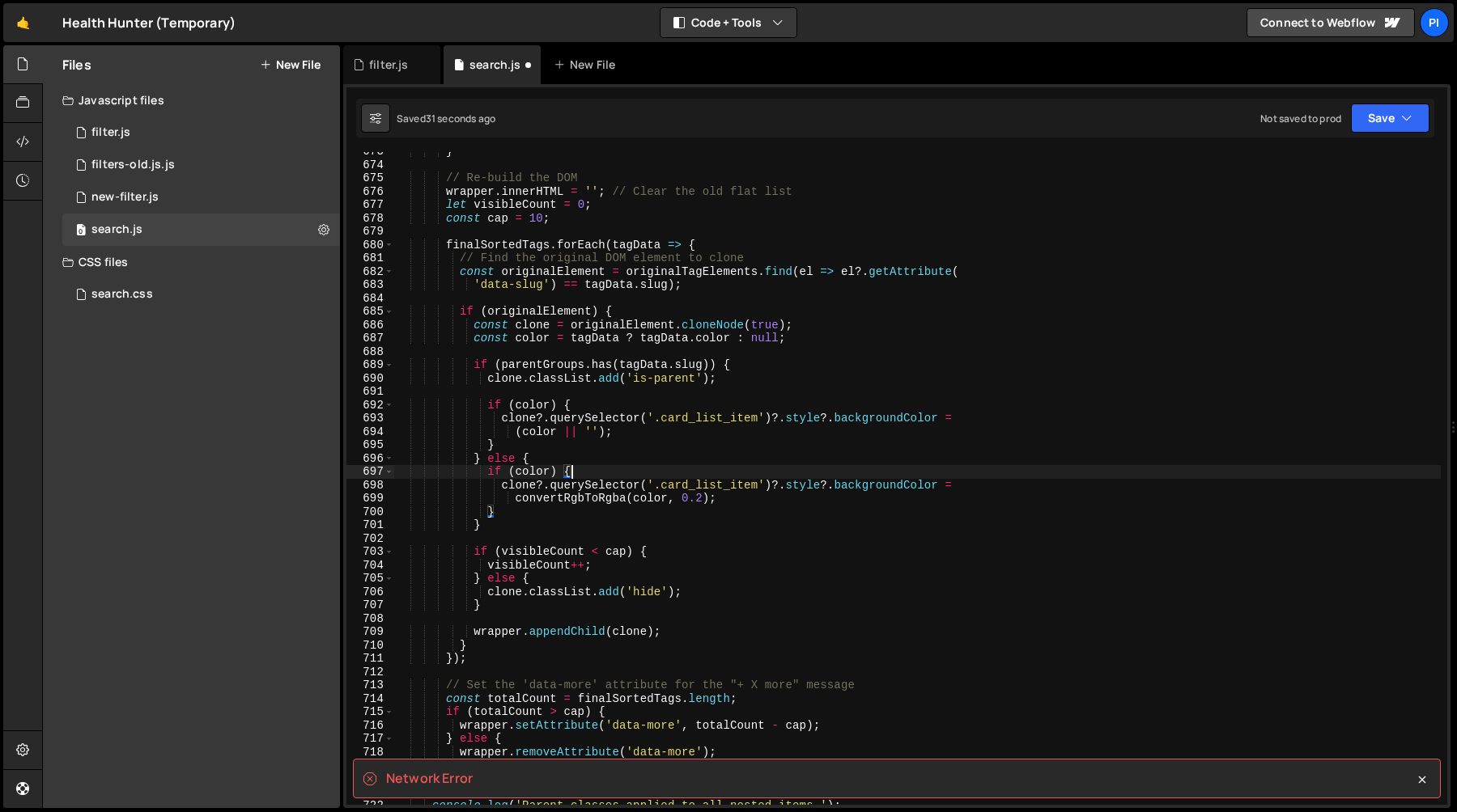
click at [644, 465] on div "} // Re-build the DOM wrapper . innerHTML = '' ; // Clear the old flat list let…" at bounding box center [917, 484] width 1046 height 680
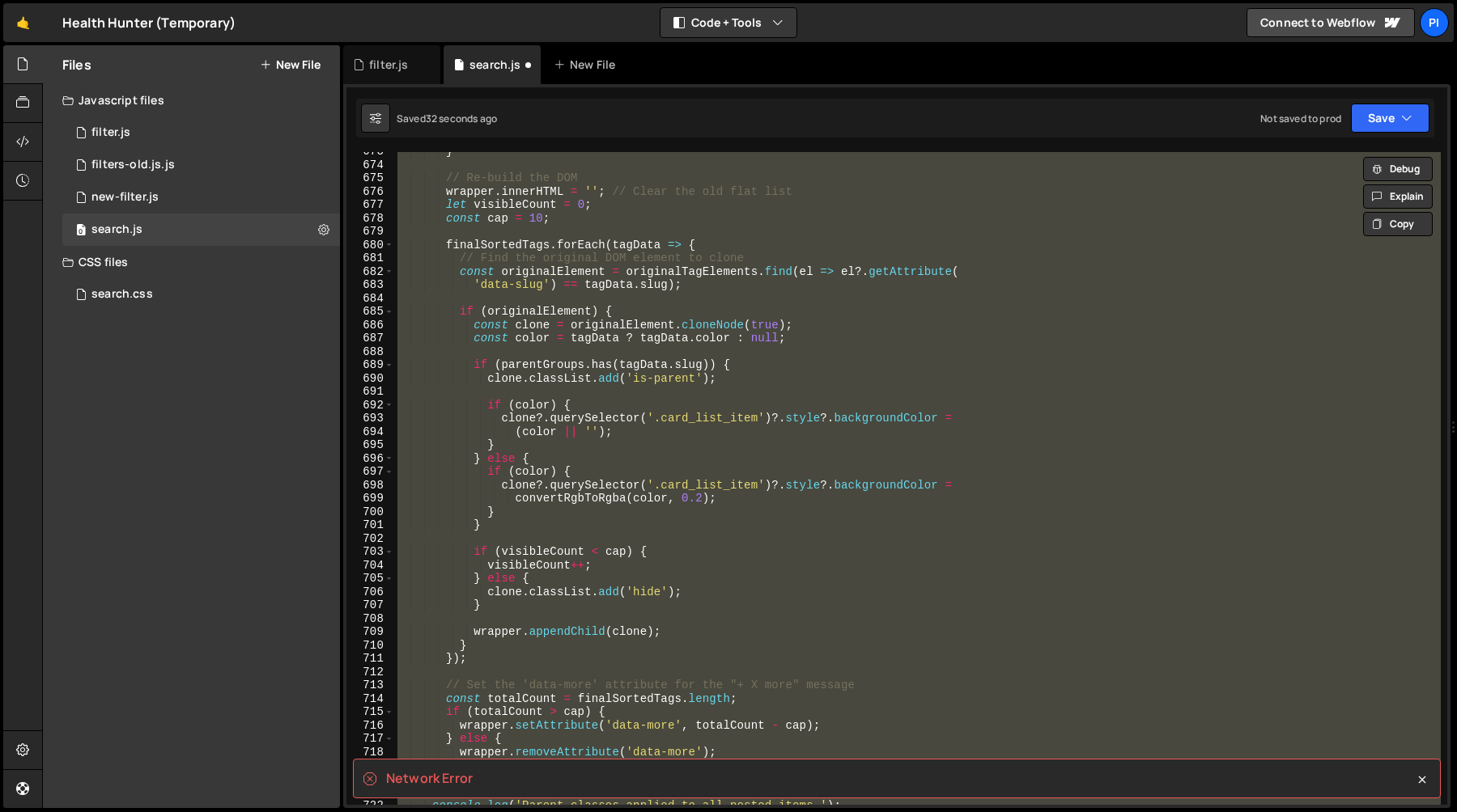
click at [651, 441] on div "} // Re-build the DOM wrapper . innerHTML = '' ; // Clear the old flat list let…" at bounding box center [917, 479] width 1046 height 652
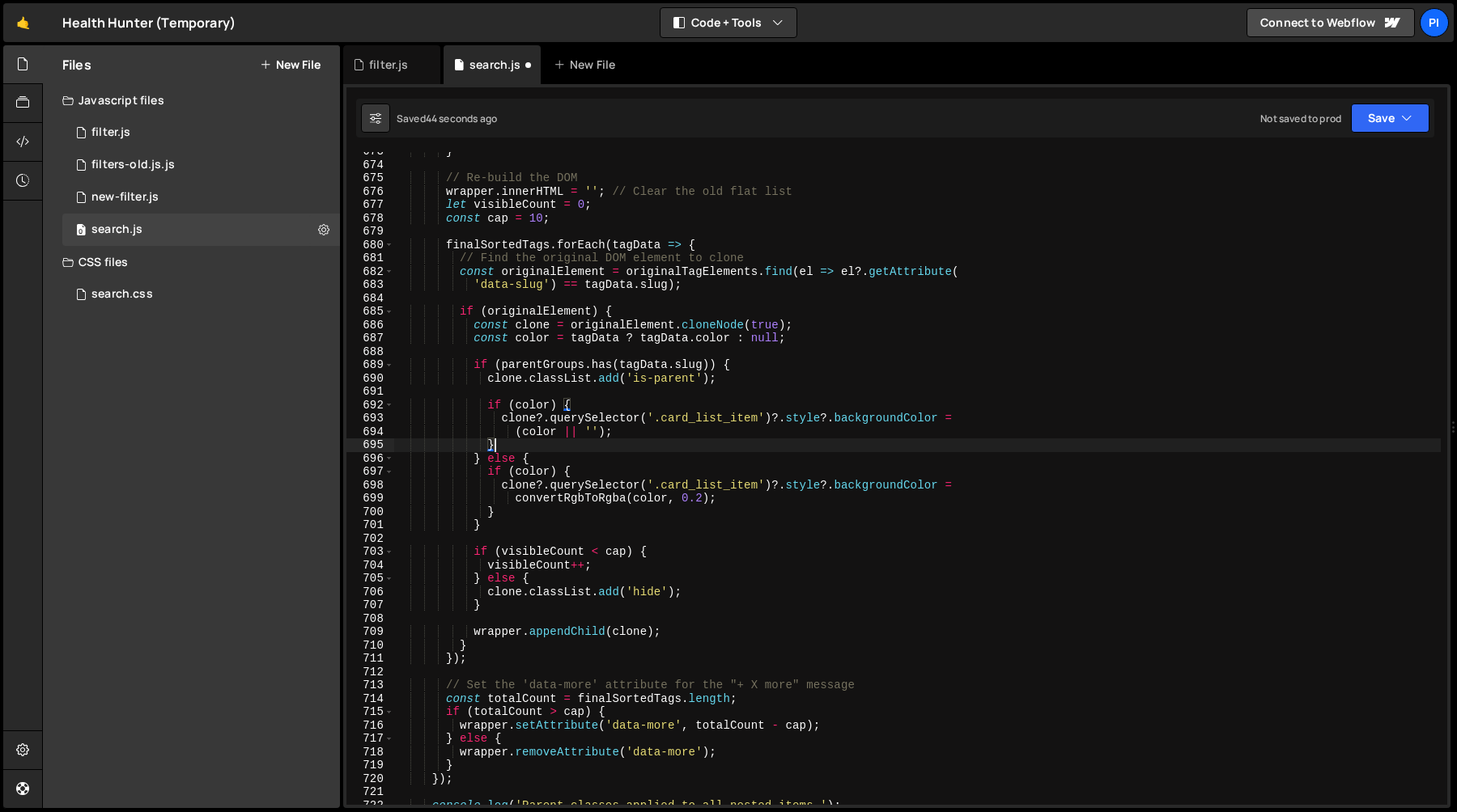
click at [790, 449] on div "} // Re-build the DOM wrapper . innerHTML = '' ; // Clear the old flat list let…" at bounding box center [917, 484] width 1046 height 680
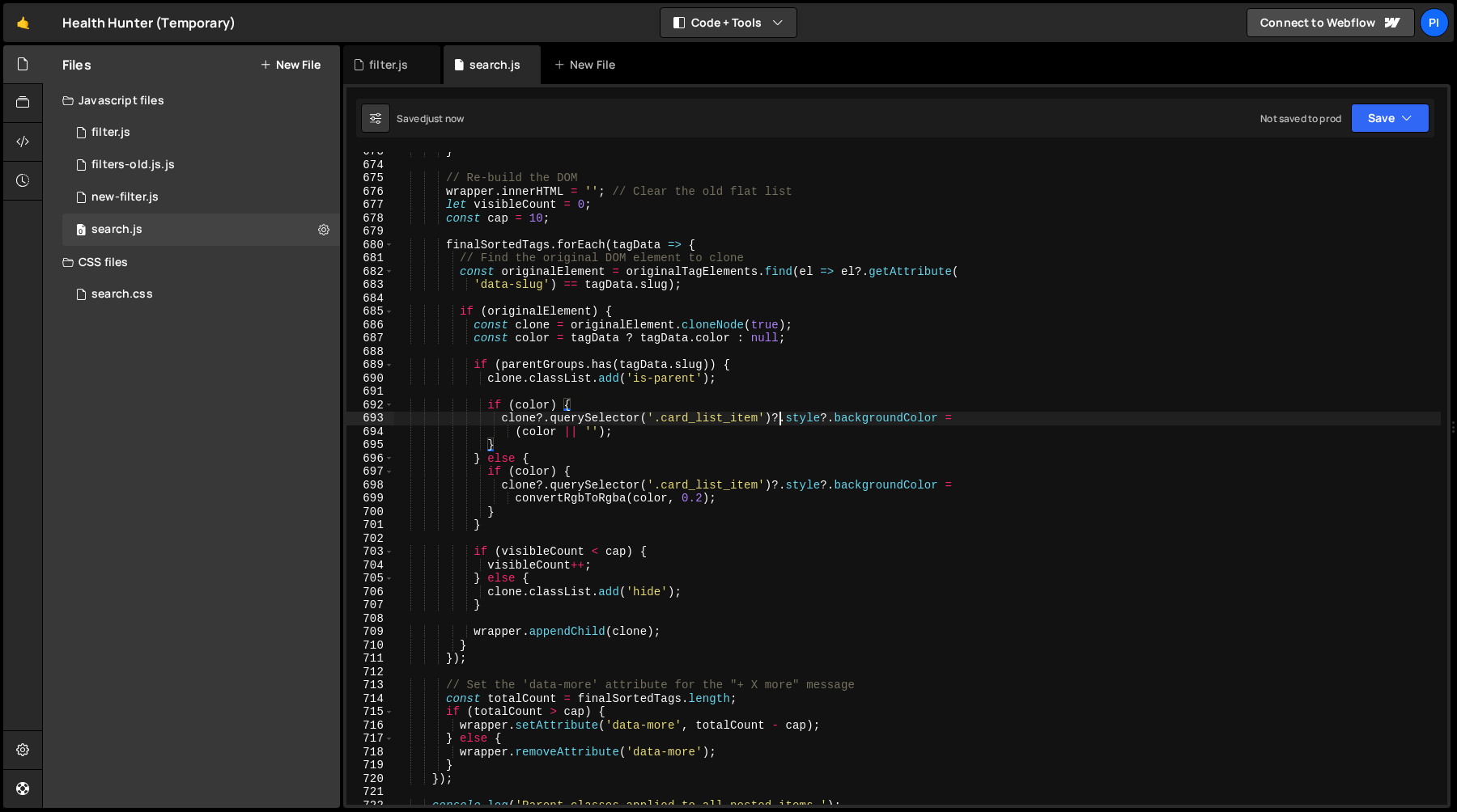
click at [780, 412] on div "} // Re-build the DOM wrapper . innerHTML = '' ; // Clear the old flat list let…" at bounding box center [917, 484] width 1046 height 680
click at [610, 416] on div "} // Re-build the DOM wrapper . innerHTML = '' ; // Clear the old flat list let…" at bounding box center [917, 484] width 1046 height 680
click at [780, 421] on div "} // Re-build the DOM wrapper . innerHTML = '' ; // Clear the old flat list let…" at bounding box center [917, 484] width 1046 height 680
click at [541, 485] on div "} // Re-build the DOM wrapper . innerHTML = '' ; // Clear the old flat list let…" at bounding box center [917, 484] width 1046 height 680
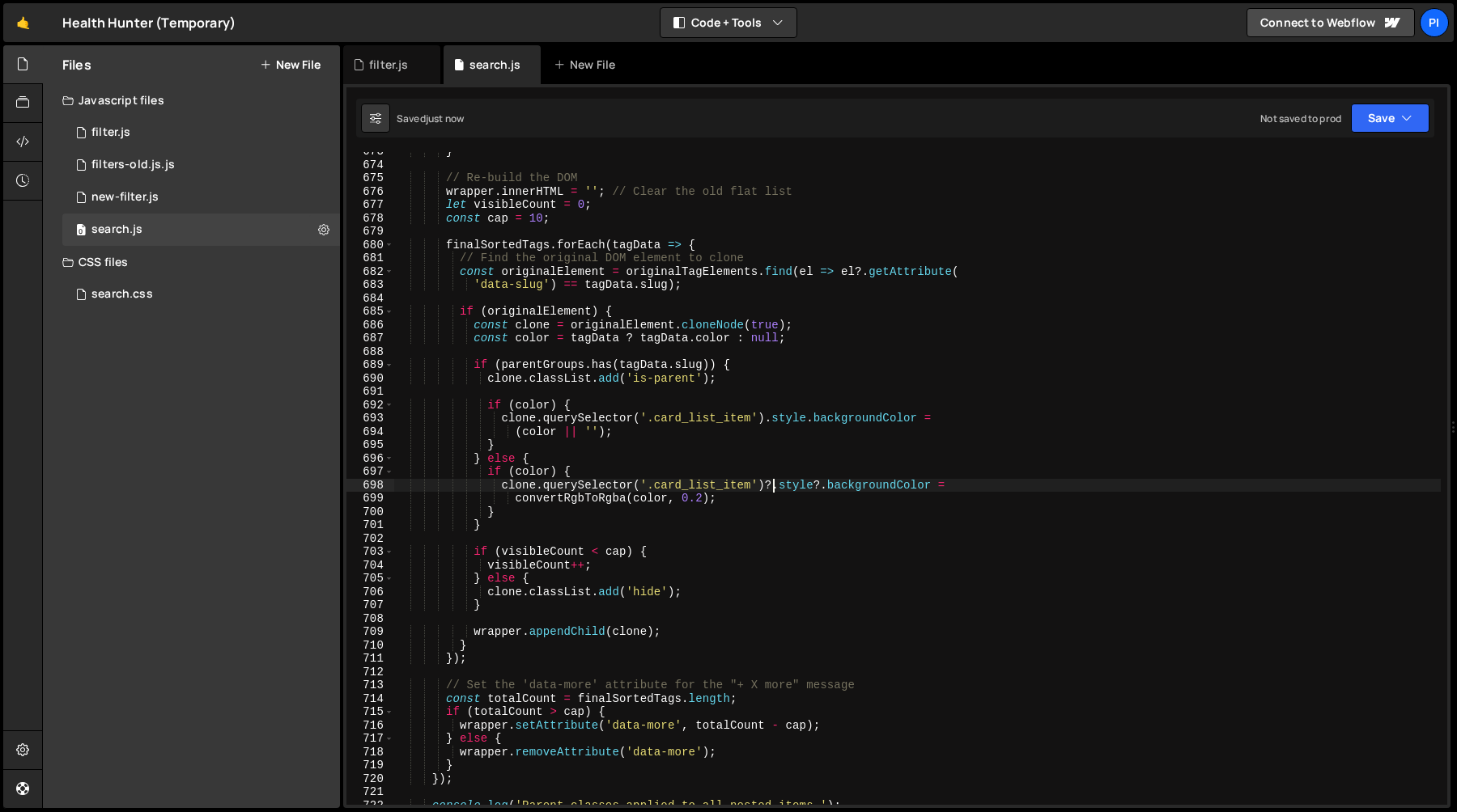
click at [775, 488] on div "} // Re-build the DOM wrapper . innerHTML = '' ; // Clear the old flat list let…" at bounding box center [917, 484] width 1046 height 680
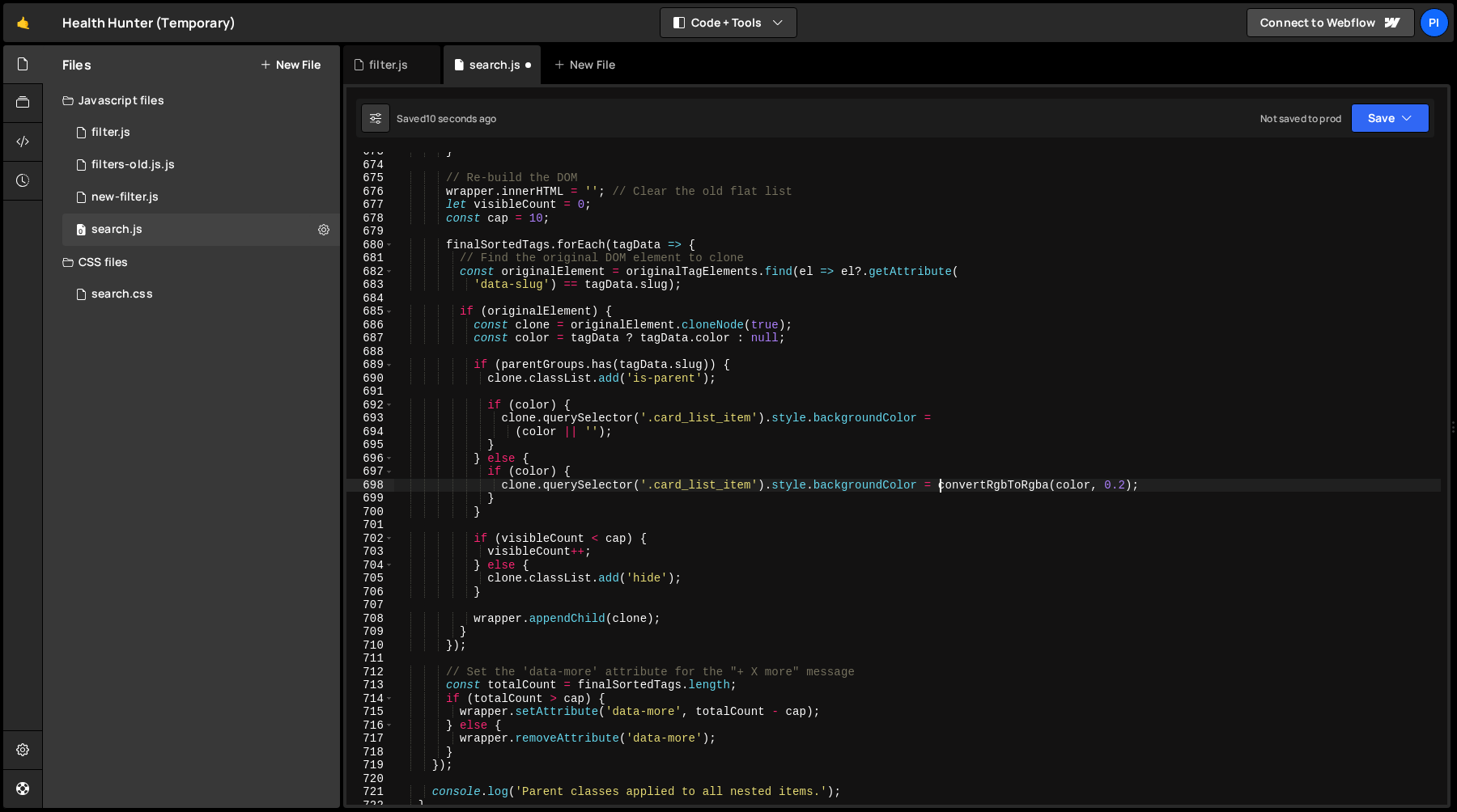
scroll to position [0, 36]
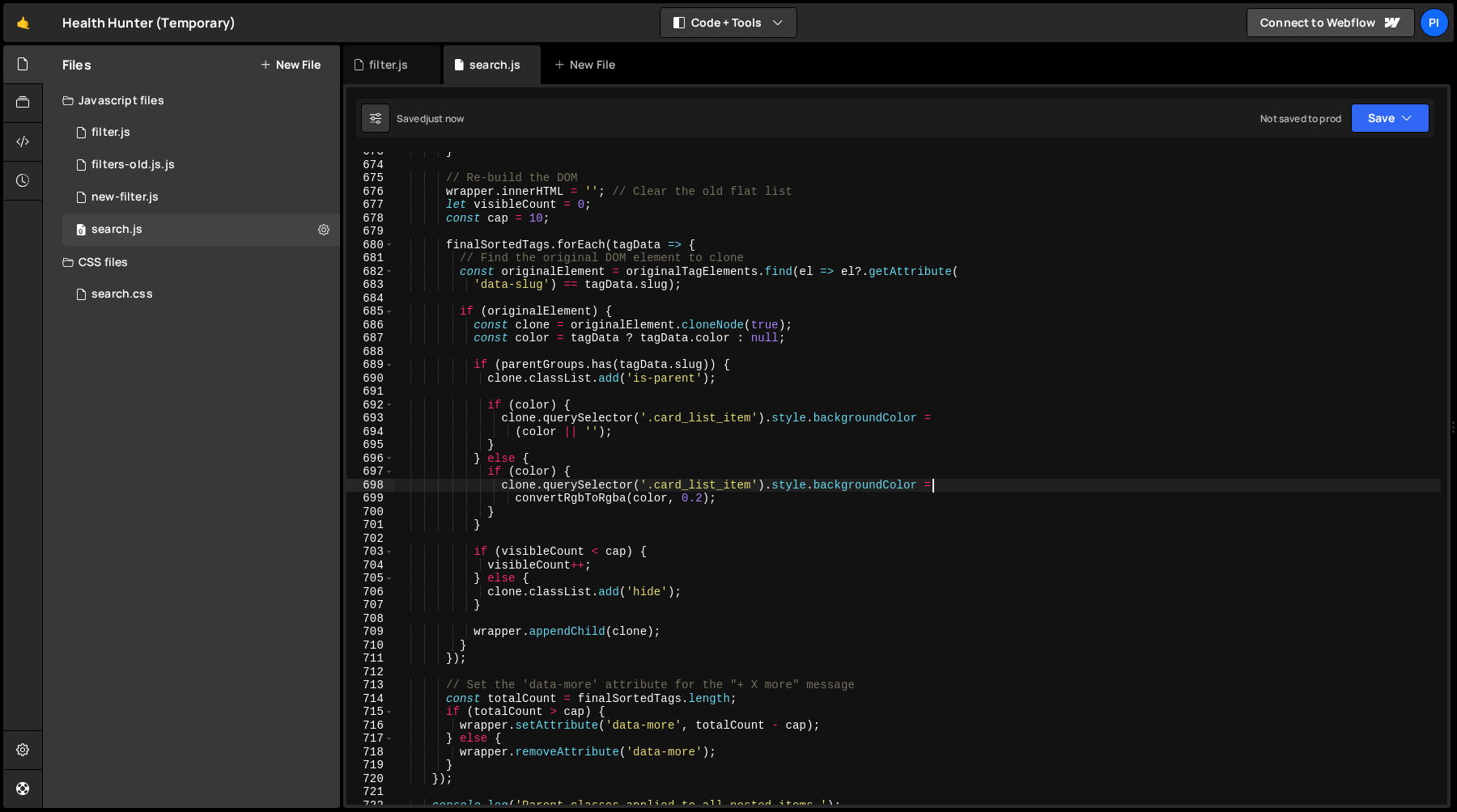
click at [500, 419] on div "} // Re-build the DOM wrapper . innerHTML = '' ; // Clear the old flat list let…" at bounding box center [917, 484] width 1046 height 680
click at [762, 419] on div "} // Re-build the DOM wrapper . innerHTML = '' ; // Clear the old flat list let…" at bounding box center [917, 484] width 1046 height 680
click at [768, 420] on div "} // Re-build the DOM wrapper . innerHTML = '' ; // Clear the old flat list let…" at bounding box center [917, 484] width 1046 height 680
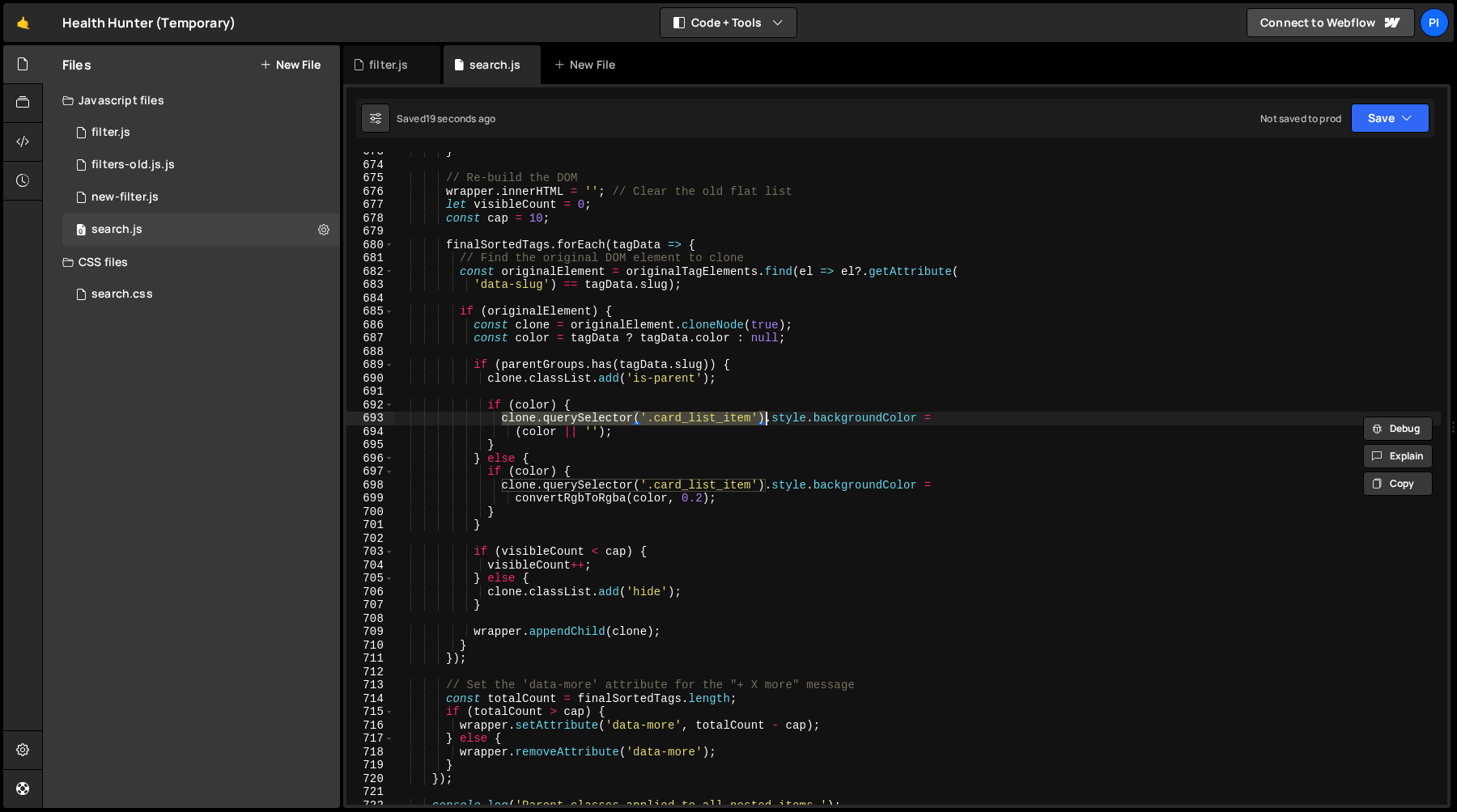
click at [821, 340] on div "} // Re-build the DOM wrapper . innerHTML = '' ; // Clear the old flat list let…" at bounding box center [917, 484] width 1046 height 680
type textarea "const color = tagData ? tagData.color : null;"
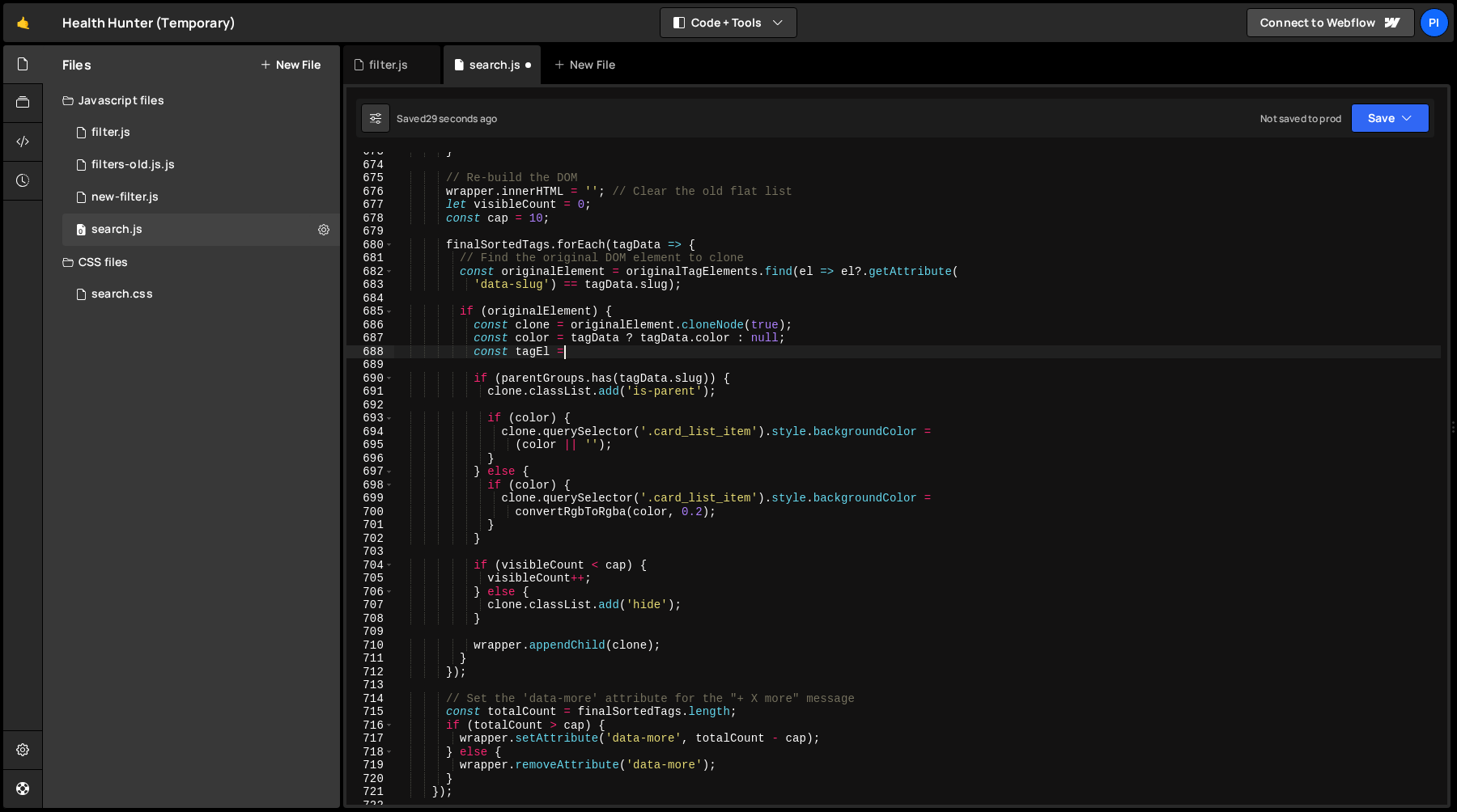
scroll to position [0, 12]
paste textarea "clone.querySelector('.card_list_item')"
type textarea "const tagEl = clone.querySelector('.card_list_item')"
click at [511, 357] on div "} // Re-build the DOM wrapper . innerHTML = '' ; // Clear the old flat list let…" at bounding box center [917, 484] width 1046 height 680
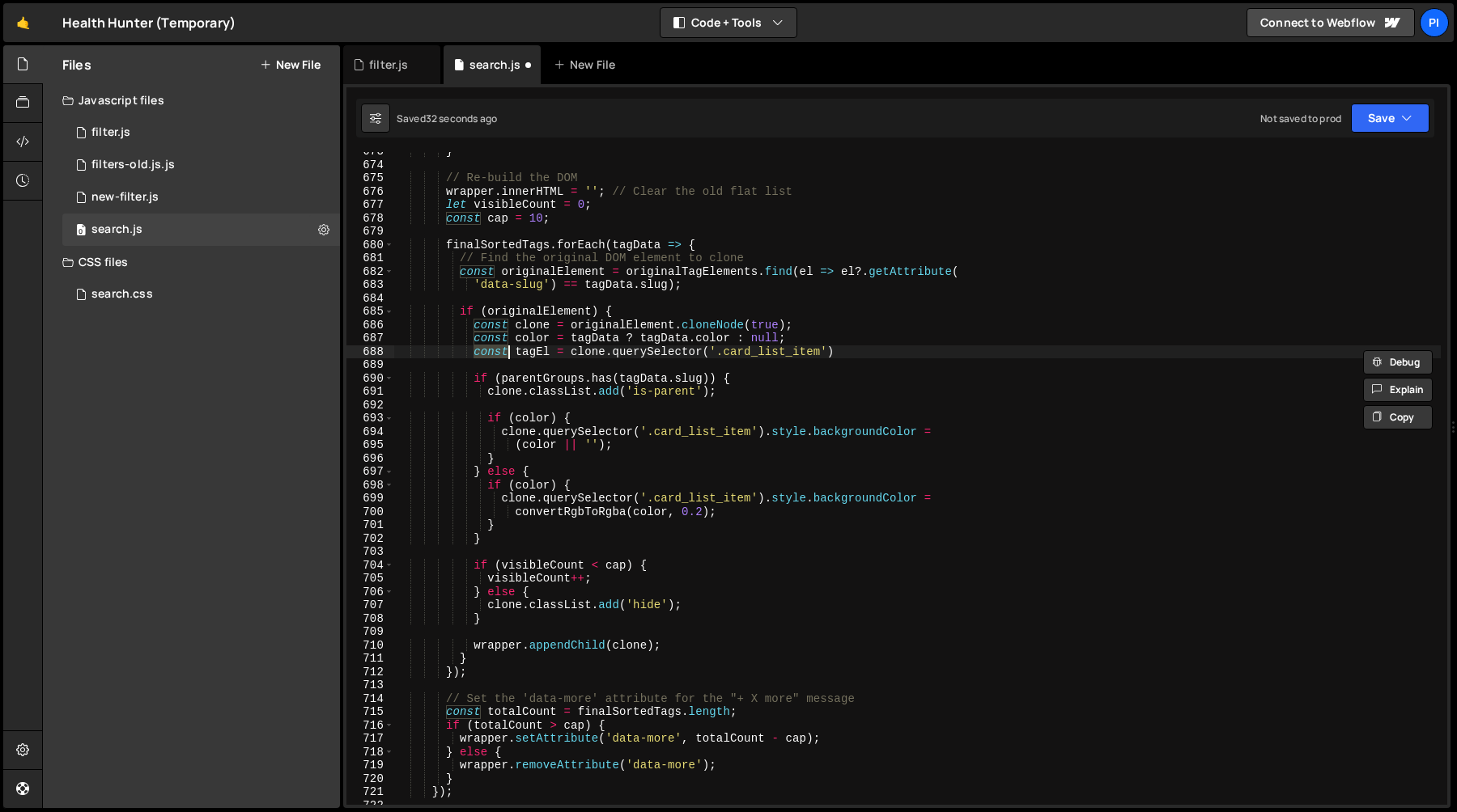
click at [524, 357] on div "} // Re-build the DOM wrapper . innerHTML = '' ; // Clear the old flat list let…" at bounding box center [917, 484] width 1046 height 680
click at [866, 354] on div "} // Re-build the DOM wrapper . innerHTML = '' ; // Clear the old flat list let…" at bounding box center [917, 484] width 1046 height 680
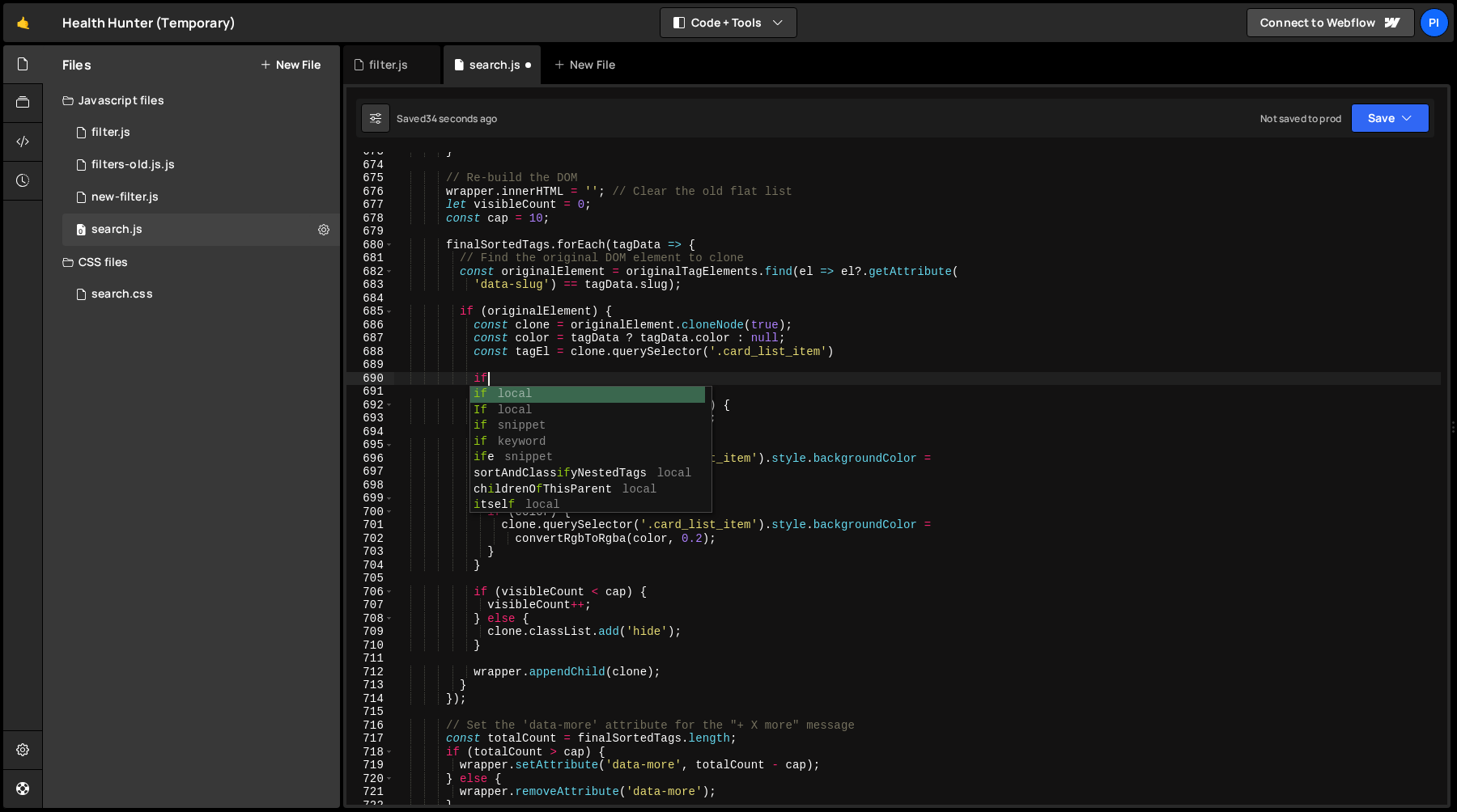
scroll to position [0, 5]
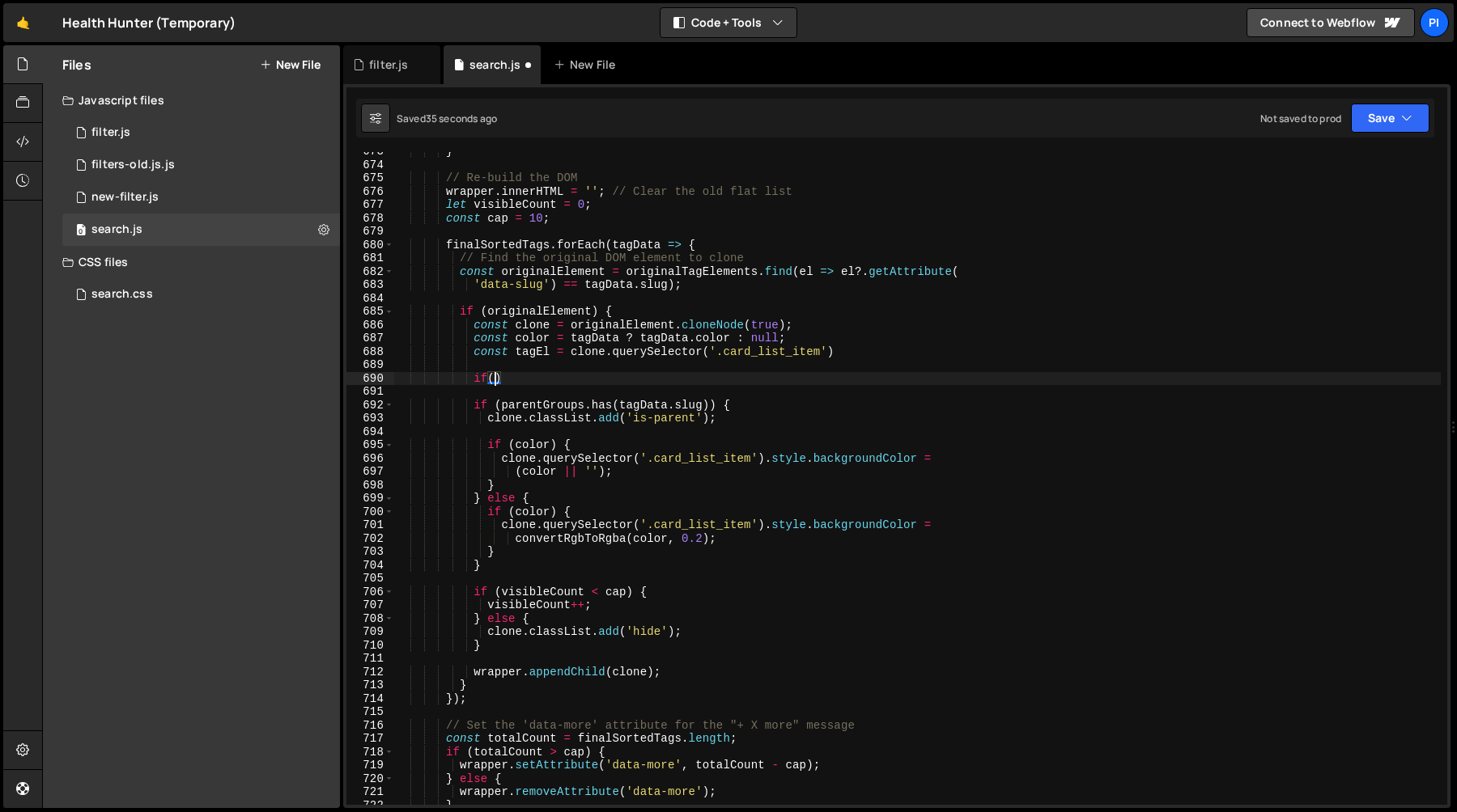
paste textarea "tagEl)"
click at [616, 379] on div "} // Re-build the DOM wrapper . innerHTML = '' ; // Clear the old flat list let…" at bounding box center [917, 484] width 1046 height 680
type textarea "if(tagEl) {}"
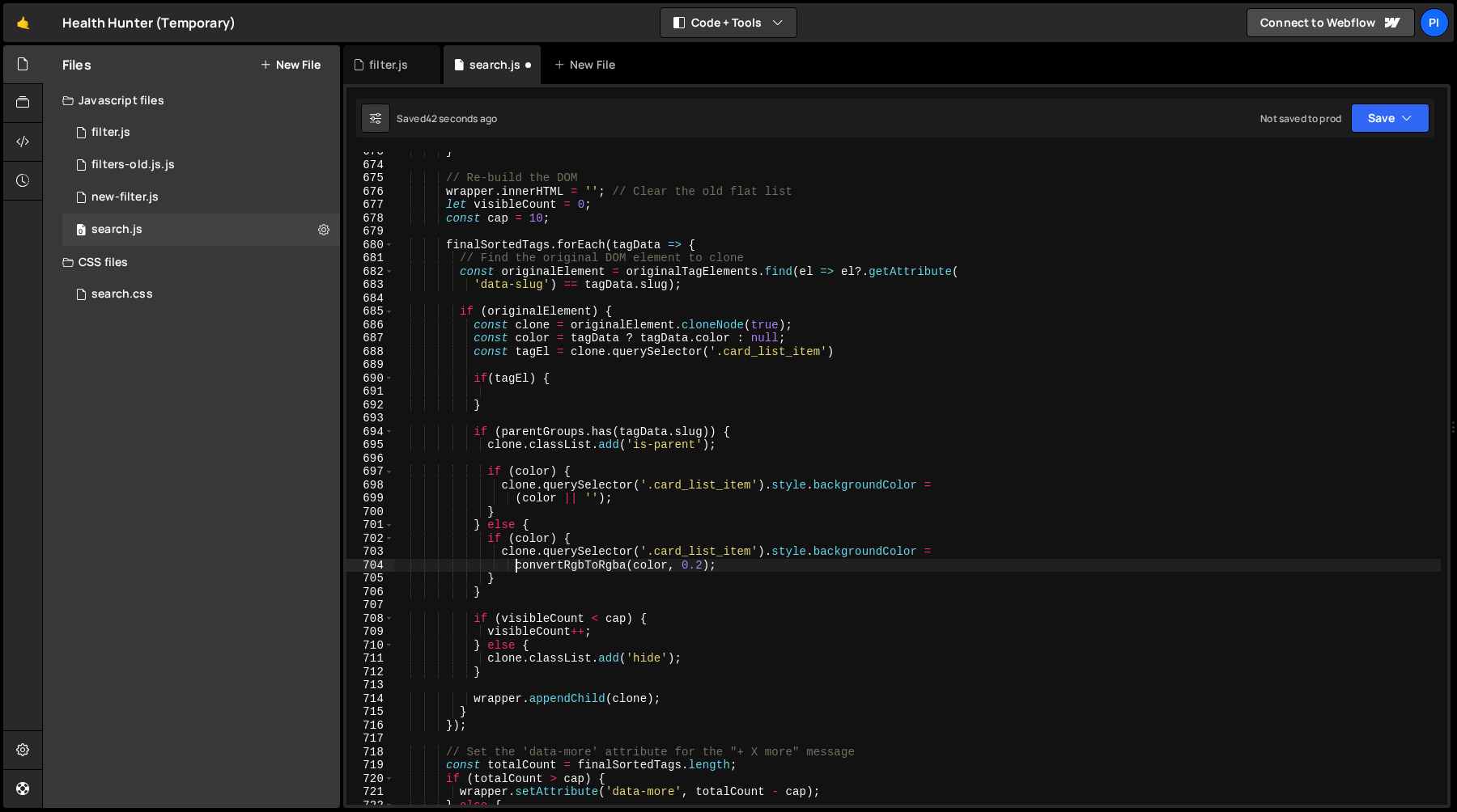
click at [518, 567] on div "} // Re-build the DOM wrapper . innerHTML = '' ; // Clear the old flat list let…" at bounding box center [917, 484] width 1046 height 680
click at [711, 566] on div "} // Re-build the DOM wrapper . innerHTML = '' ; // Clear the old flat list let…" at bounding box center [917, 484] width 1046 height 680
click at [503, 433] on div "} // Re-build the DOM wrapper . innerHTML = '' ; // Clear the old flat list let…" at bounding box center [917, 484] width 1046 height 680
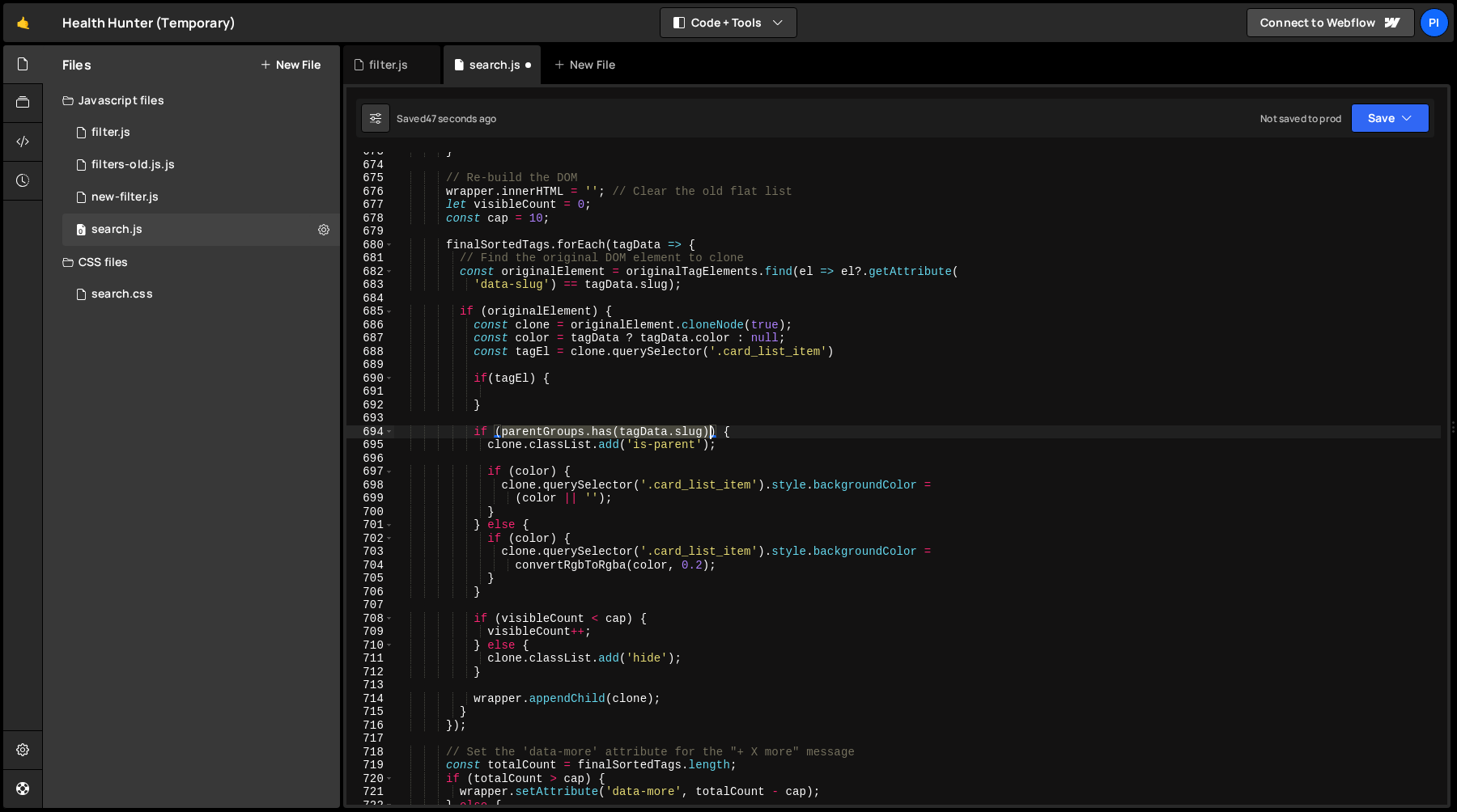
click at [708, 432] on div "} // Re-build the DOM wrapper . innerHTML = '' ; // Clear the old flat list let…" at bounding box center [917, 484] width 1046 height 680
click at [725, 316] on div "} // Re-build the DOM wrapper . innerHTML = '' ; // Clear the old flat list let…" at bounding box center [917, 484] width 1046 height 680
type textarea "if (originalElement) {"
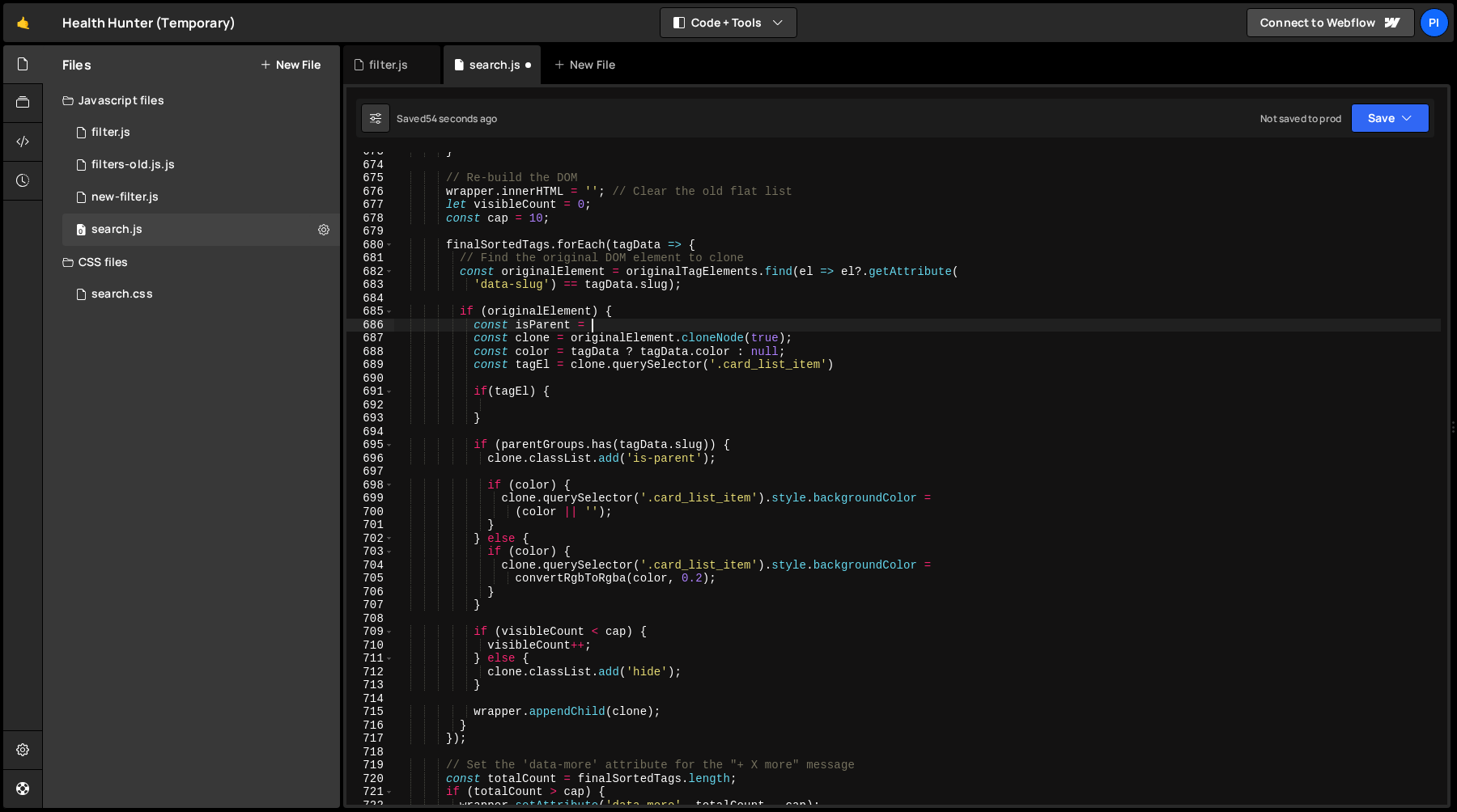
paste textarea "parentGroups.has(tagData.slug)"
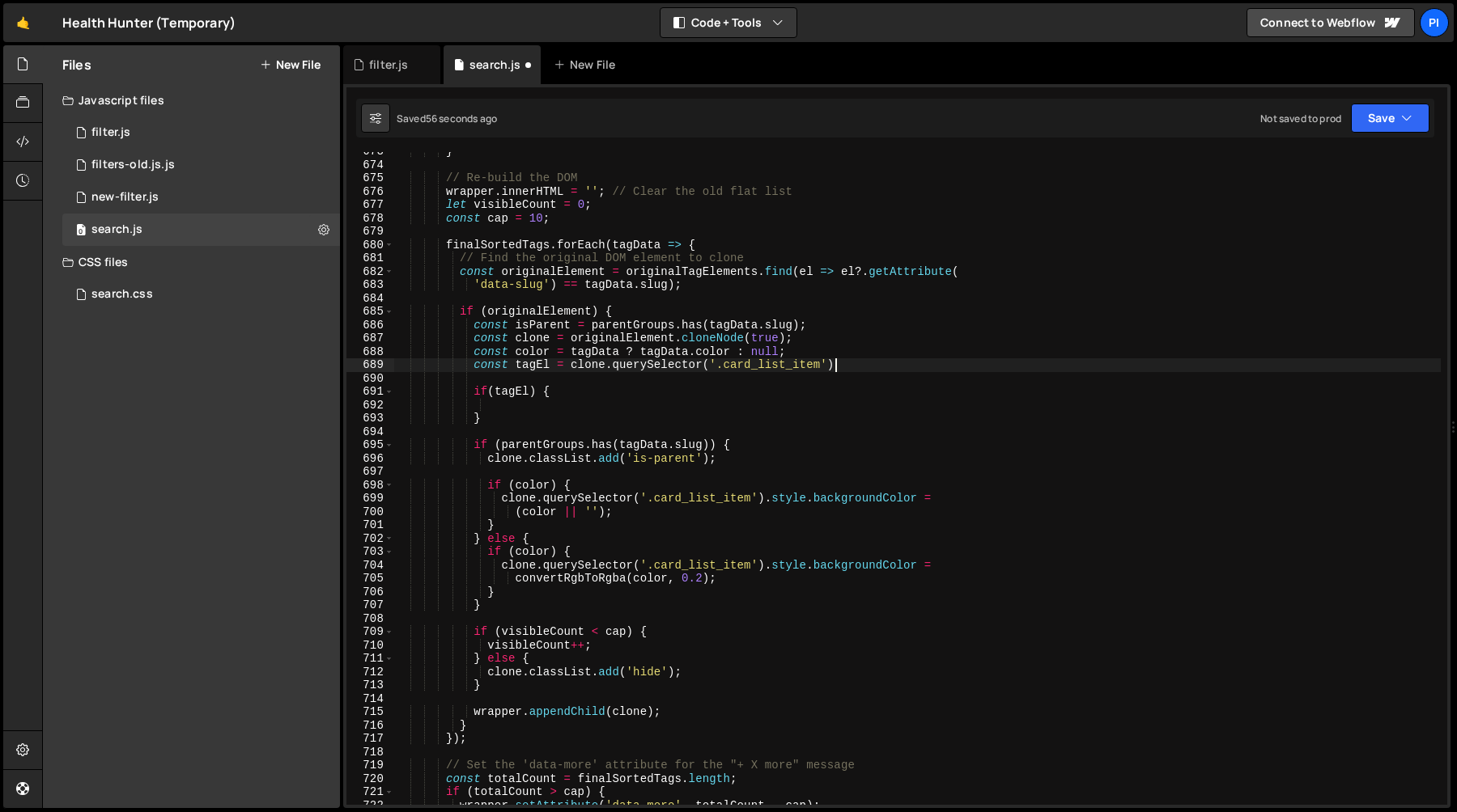
click at [866, 363] on div "} // Re-build the DOM wrapper . innerHTML = '' ; // Clear the old flat list let…" at bounding box center [917, 484] width 1046 height 680
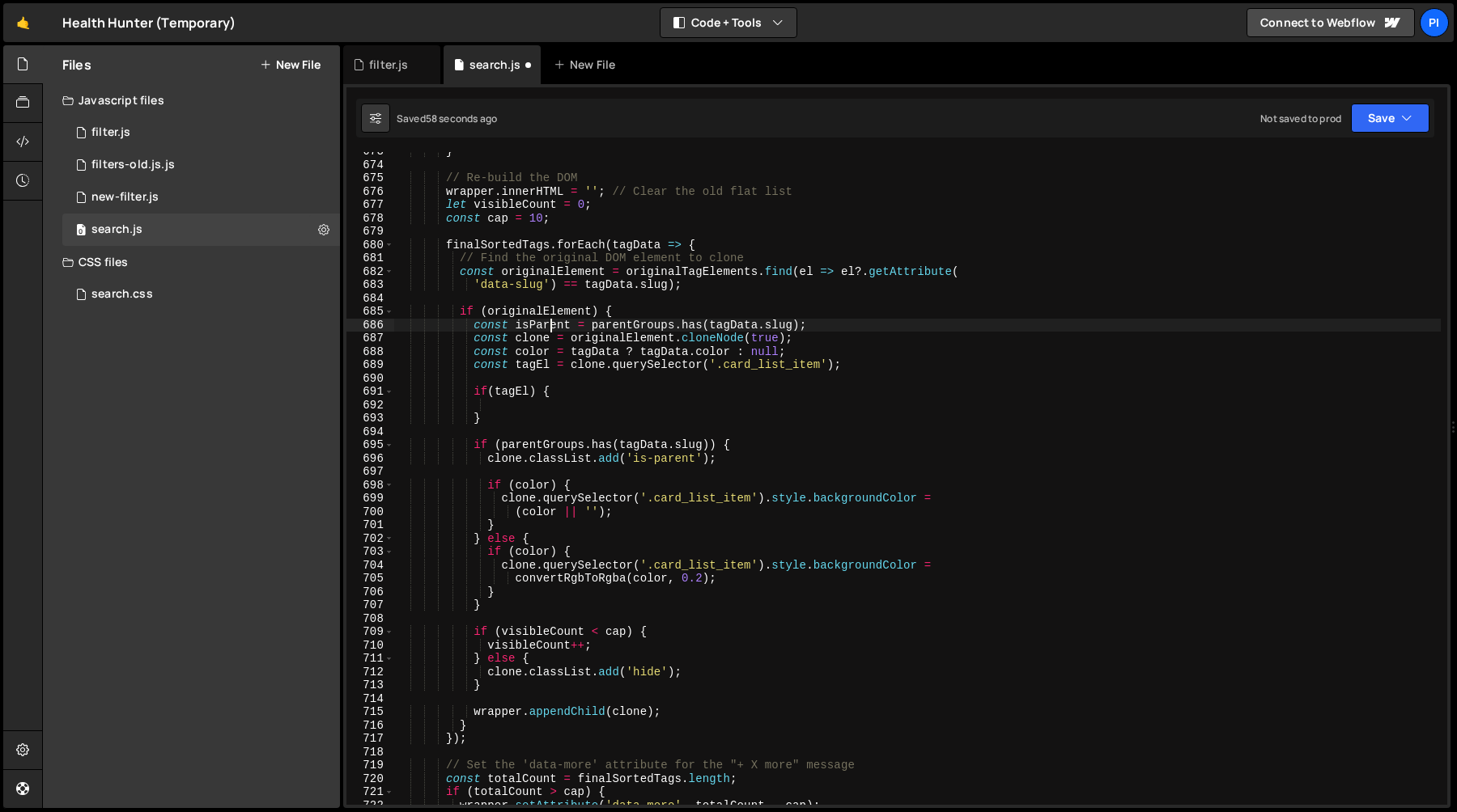
click at [548, 331] on div "} // Re-build the DOM wrapper . innerHTML = '' ; // Clear the old flat list let…" at bounding box center [917, 484] width 1046 height 680
click at [502, 448] on div "} // Re-build the DOM wrapper . innerHTML = '' ; // Clear the old flat list let…" at bounding box center [917, 484] width 1046 height 680
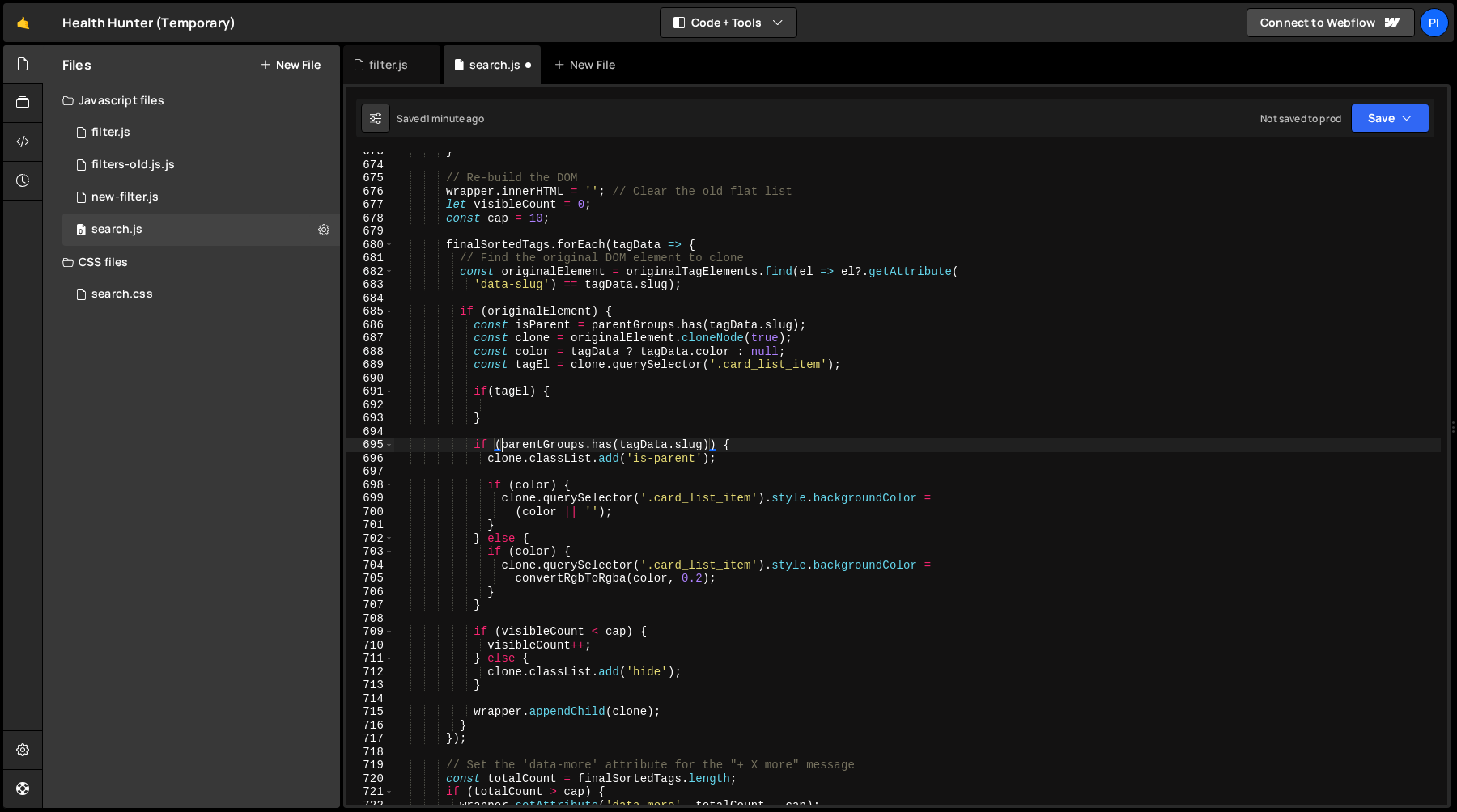
click at [709, 444] on div "} // Re-build the DOM wrapper . innerHTML = '' ; // Clear the old flat list let…" at bounding box center [917, 484] width 1046 height 680
paste textarea "isParent"
click at [573, 354] on div "} // Re-build the DOM wrapper . innerHTML = '' ; // Clear the old flat list let…" at bounding box center [917, 484] width 1046 height 680
type textarea "const color = tagData ? tagData.color : null;"
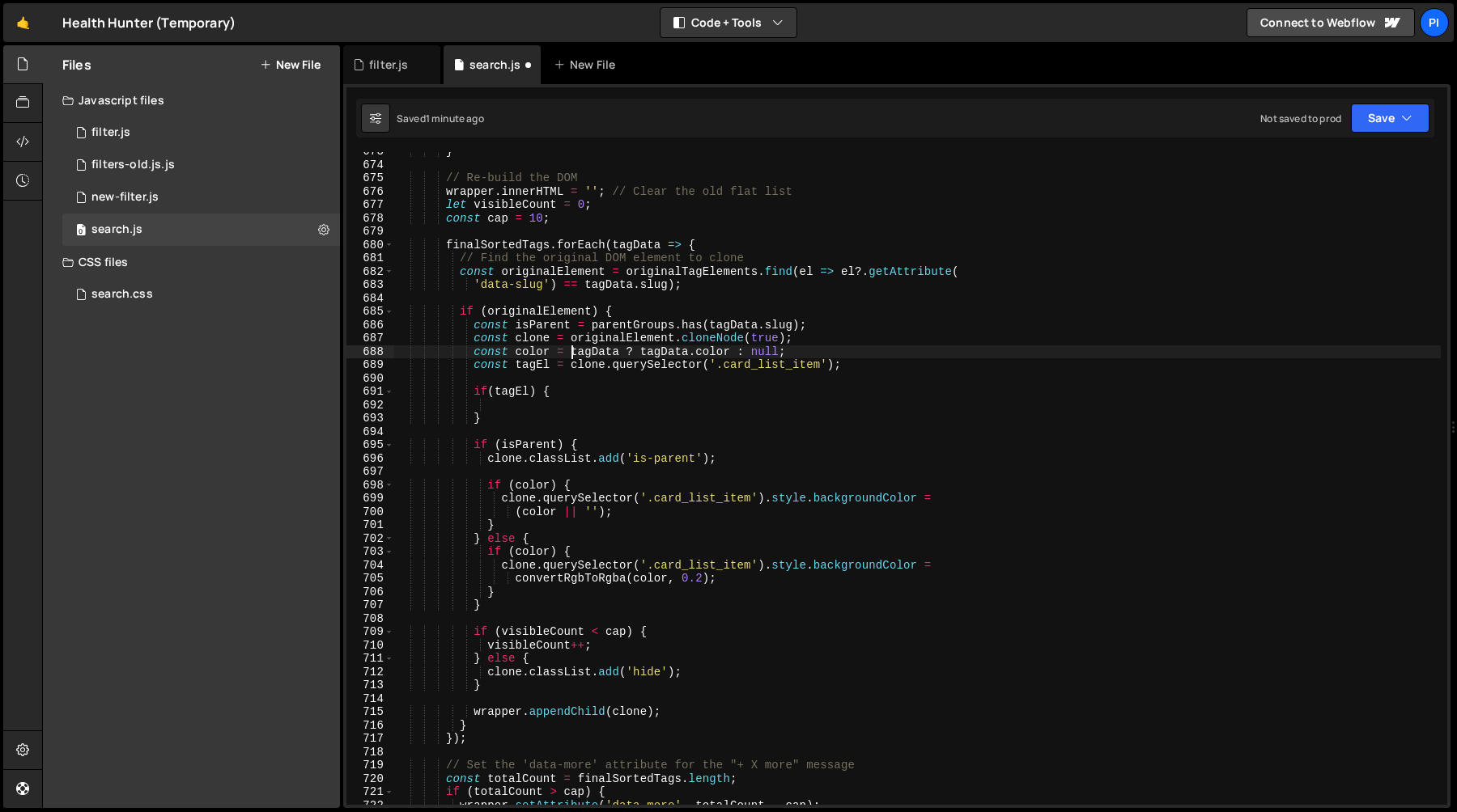
click at [833, 352] on div "} // Re-build the DOM wrapper . innerHTML = '' ; // Clear the old flat list let…" at bounding box center [917, 484] width 1046 height 680
click at [568, 356] on div "} // Re-build the DOM wrapper . innerHTML = '' ; // Clear the old flat list let…" at bounding box center [917, 484] width 1046 height 680
click at [847, 349] on div "} // Re-build the DOM wrapper . innerHTML = '' ; // Clear the old flat list let…" at bounding box center [917, 484] width 1046 height 680
click at [509, 406] on div "} // Re-build the DOM wrapper . innerHTML = '' ; // Clear the old flat list let…" at bounding box center [917, 484] width 1046 height 680
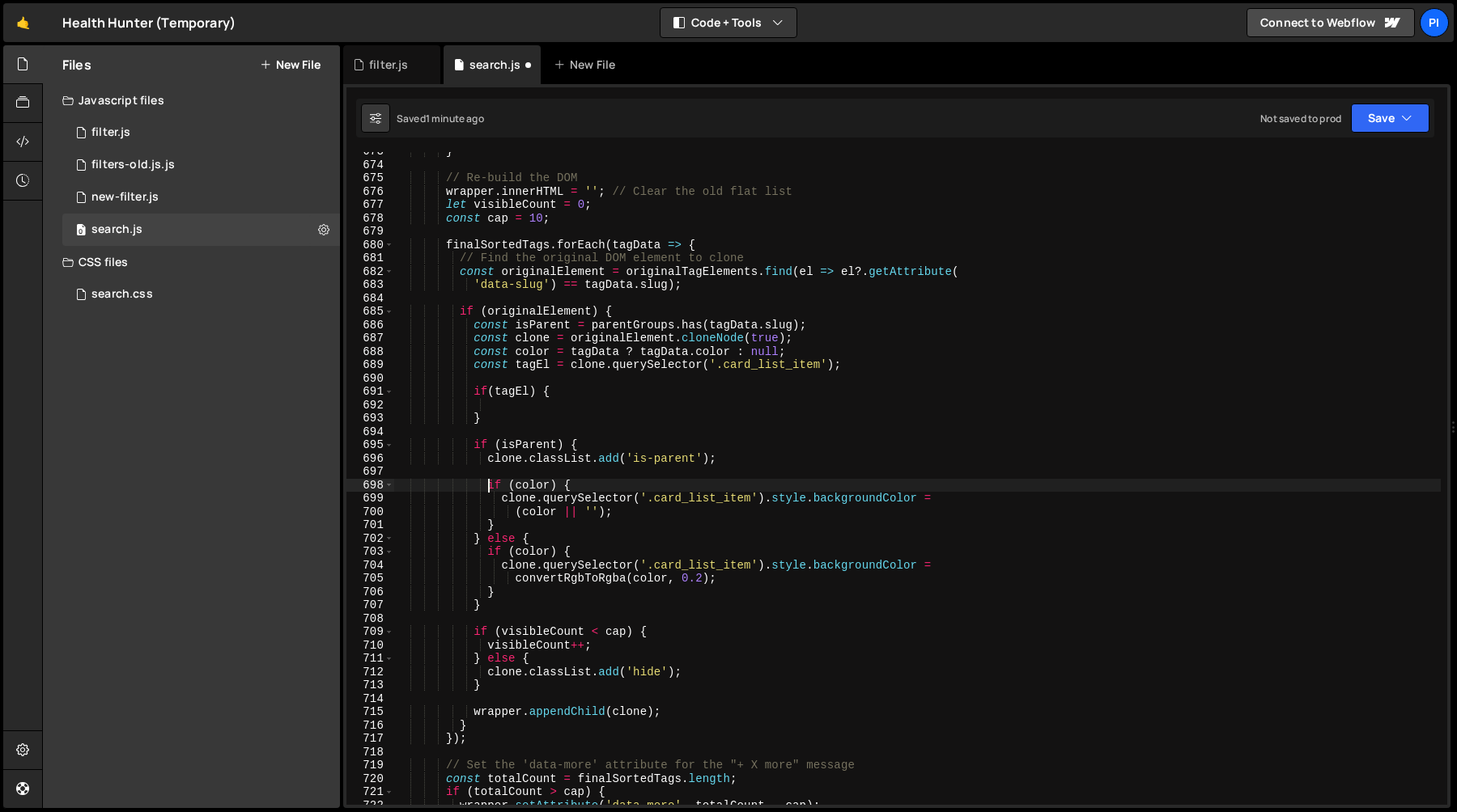
click at [490, 486] on div "} // Re-build the DOM wrapper . innerHTML = '' ; // Clear the old flat list let…" at bounding box center [917, 484] width 1046 height 680
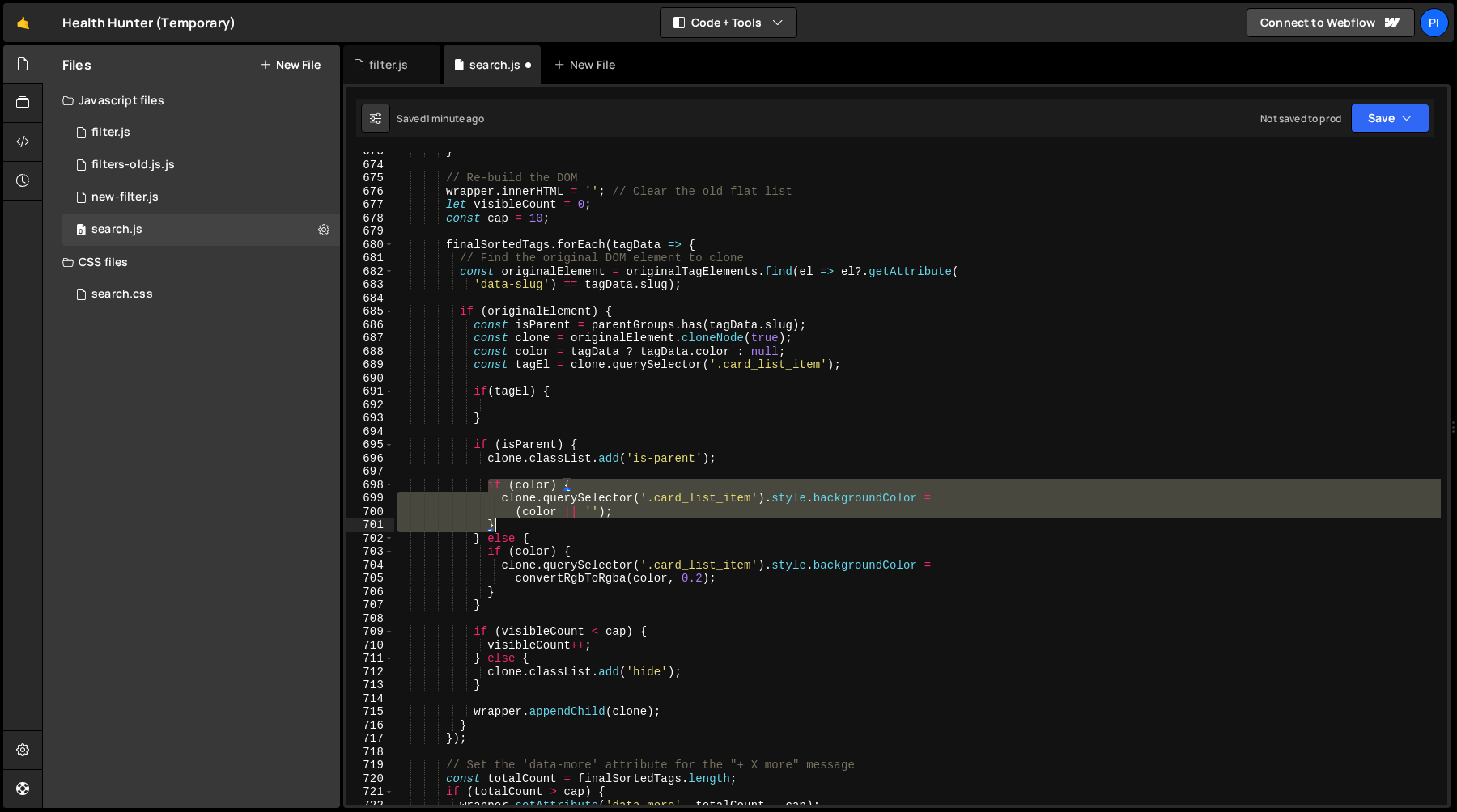
click at [530, 523] on div "} // Re-build the DOM wrapper . innerHTML = '' ; // Clear the old flat list let…" at bounding box center [917, 484] width 1046 height 680
click at [502, 501] on div "} // Re-build the DOM wrapper . innerHTML = '' ; // Clear the old flat list let…" at bounding box center [917, 479] width 1046 height 652
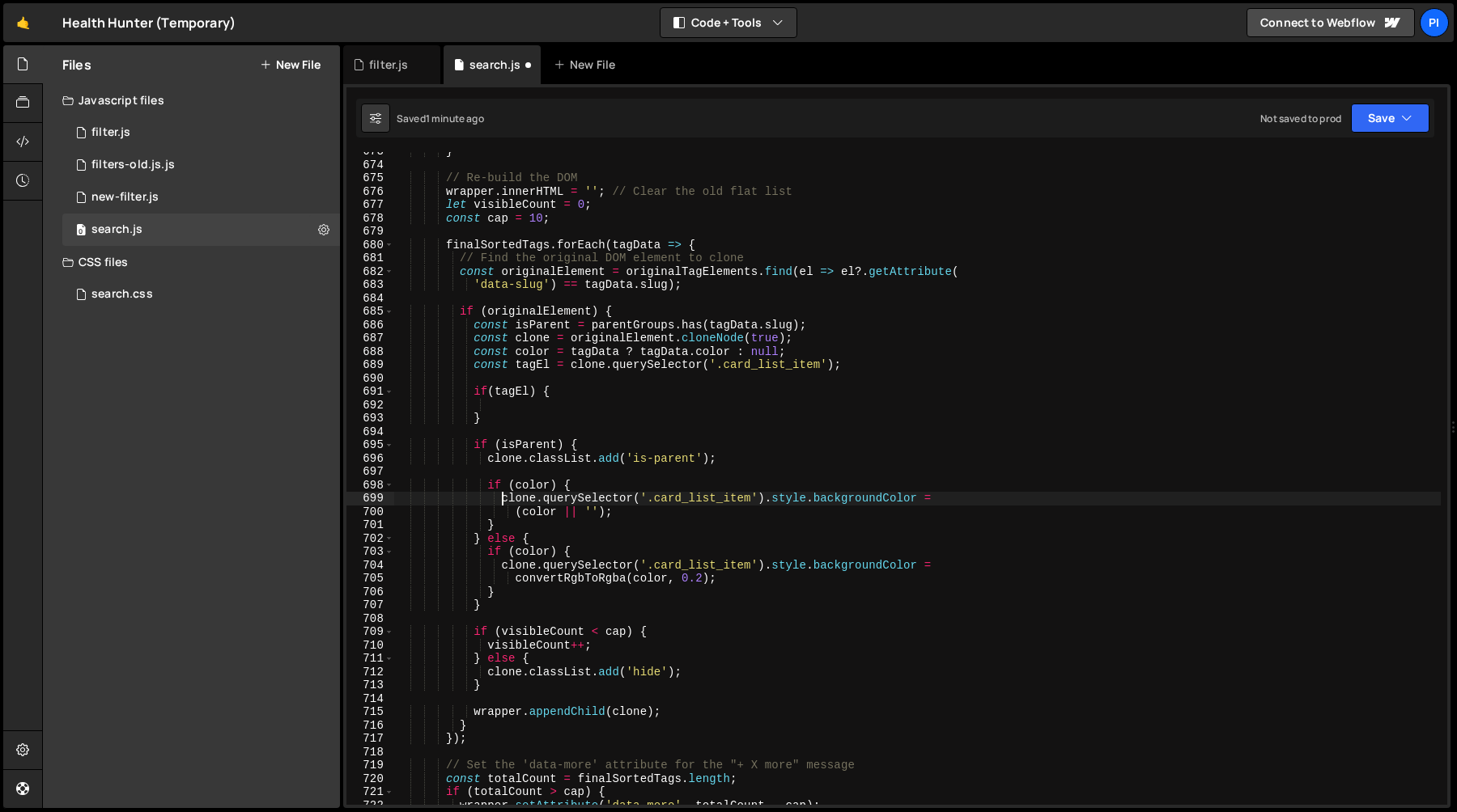
click at [629, 515] on div "} // Re-build the DOM wrapper . innerHTML = '' ; // Clear the old flat list let…" at bounding box center [917, 484] width 1046 height 680
type textarea "clone.querySelector('.card_list_item').style.backgroundColor = (color || '');"
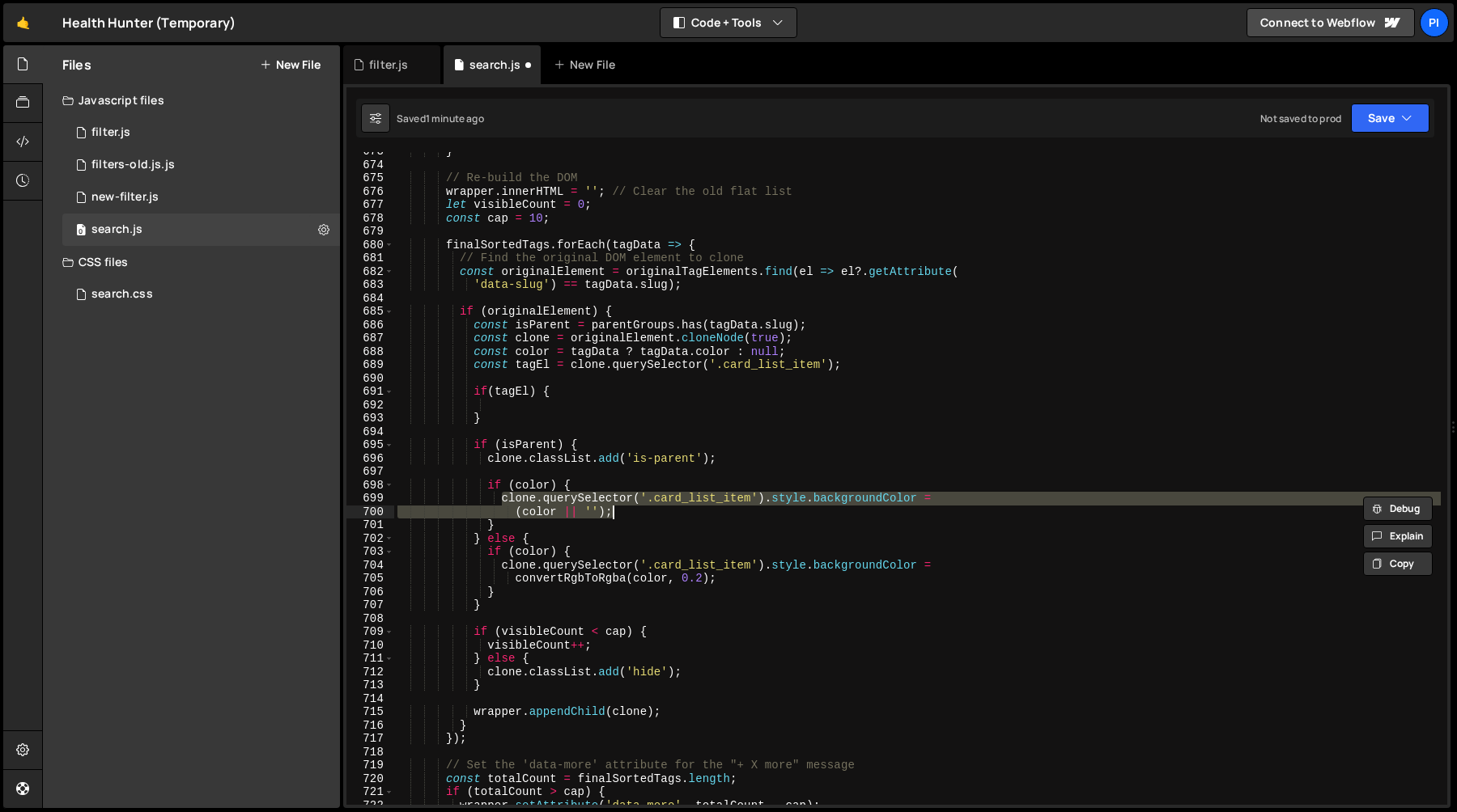
click at [512, 409] on div "} // Re-build the DOM wrapper . innerHTML = '' ; // Clear the old flat list let…" at bounding box center [917, 484] width 1046 height 680
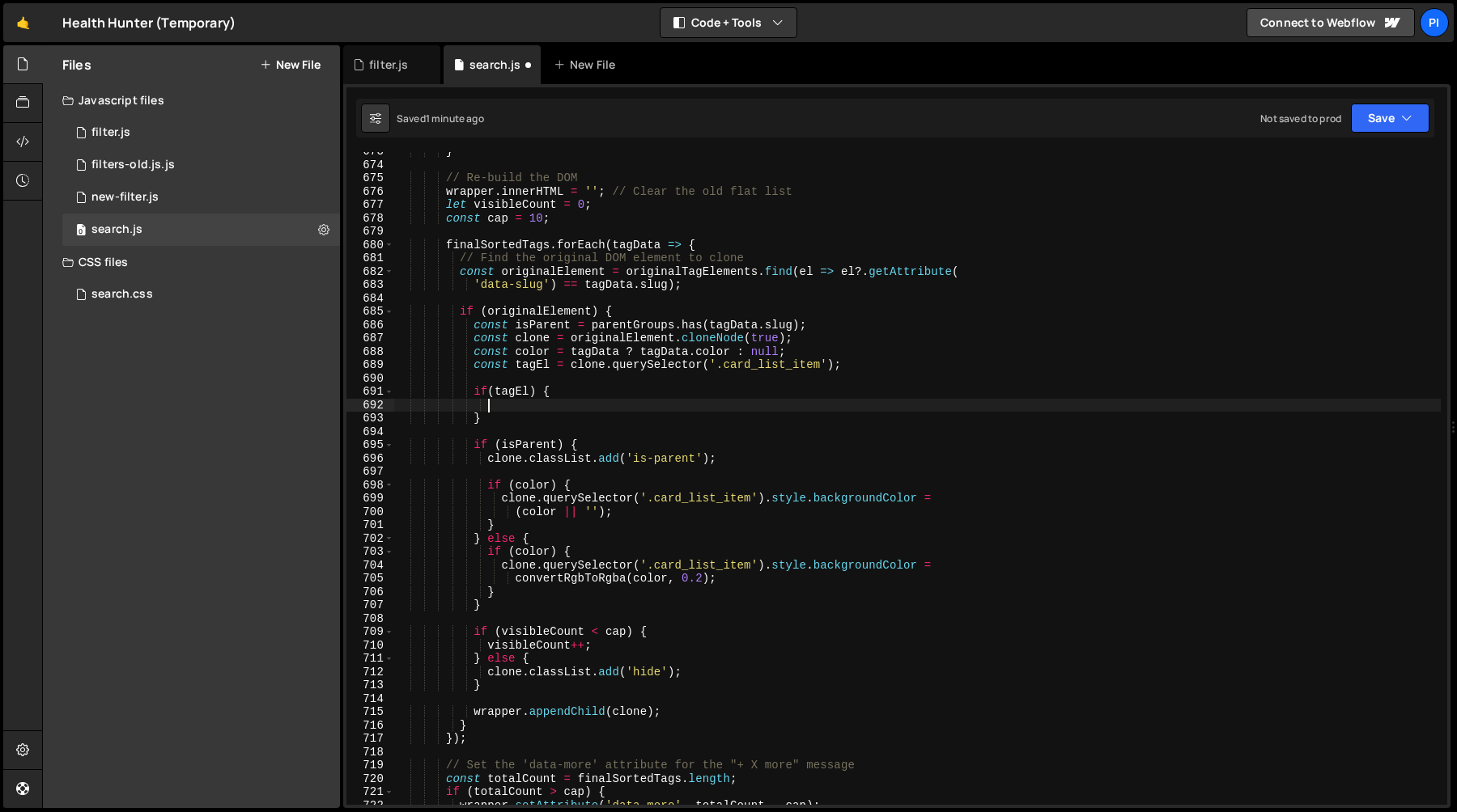
paste textarea "(color || '');"
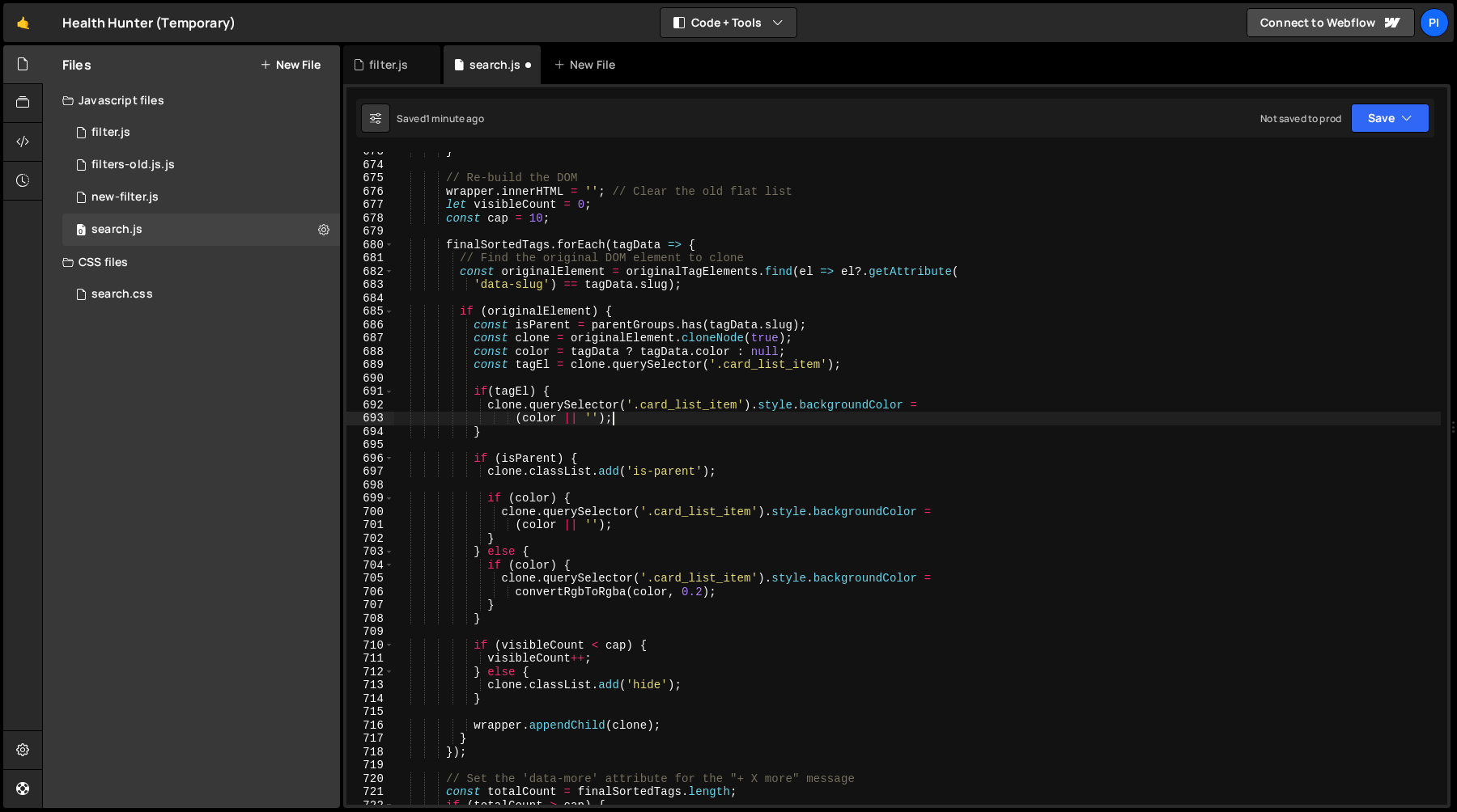
click at [504, 406] on div "} // Re-build the DOM wrapper . innerHTML = '' ; // Clear the old flat list let…" at bounding box center [917, 484] width 1046 height 680
click at [750, 403] on div "} // Re-build the DOM wrapper . innerHTML = '' ; // Clear the old flat list let…" at bounding box center [917, 484] width 1046 height 680
click at [487, 407] on div "} // Re-build the DOM wrapper . innerHTML = '' ; // Clear the old flat list let…" at bounding box center [917, 484] width 1046 height 680
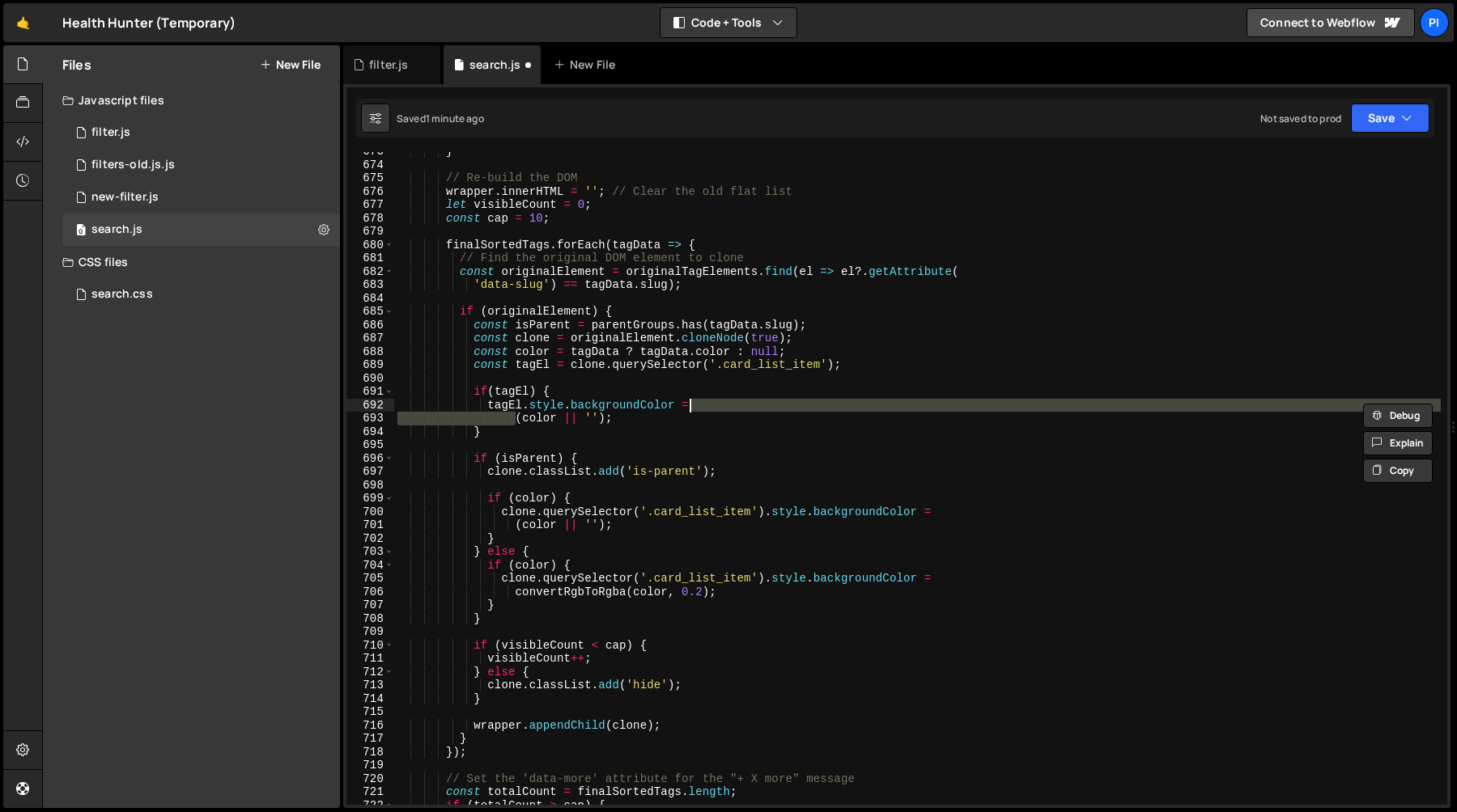
scroll to position [0, 20]
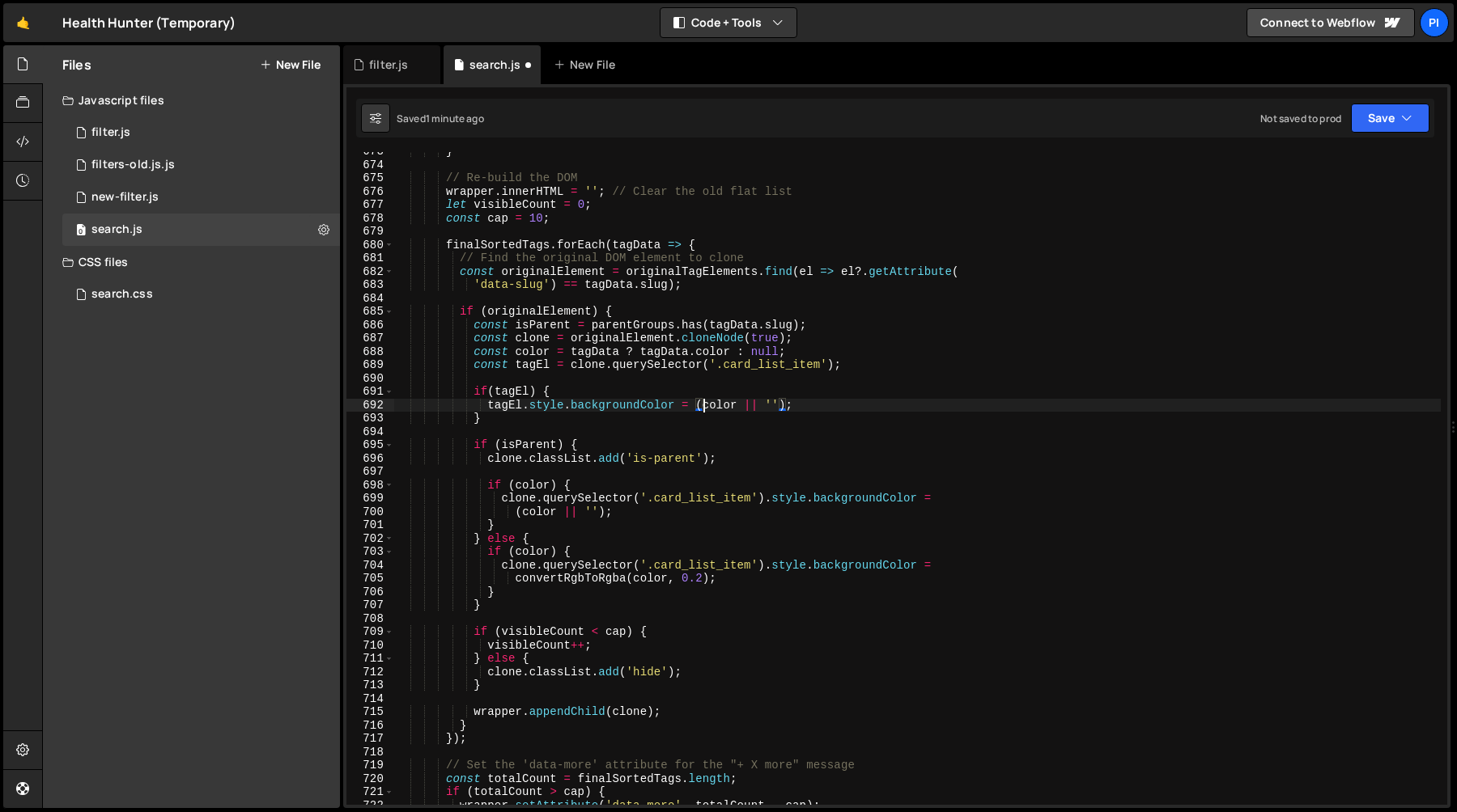
click at [825, 354] on div "} // Re-build the DOM wrapper . innerHTML = '' ; // Clear the old flat list let…" at bounding box center [917, 484] width 1046 height 680
type textarea "const color = tagData ? tagData.color : null;"
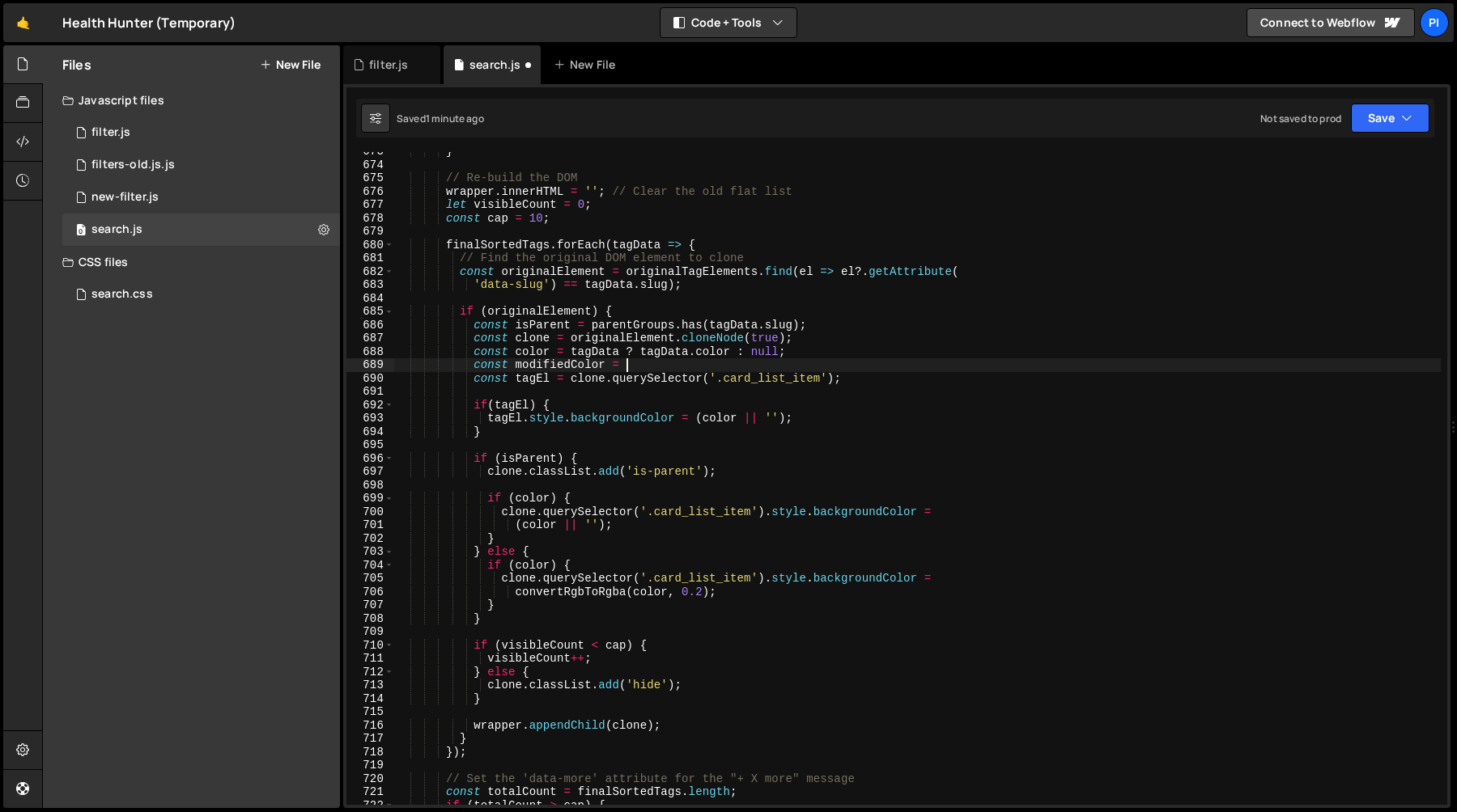
scroll to position [0, 14]
click at [543, 365] on div "} // Re-build the DOM wrapper . innerHTML = '' ; // Clear the old flat list let…" at bounding box center [917, 484] width 1046 height 680
click at [655, 365] on div "} // Re-build the DOM wrapper . innerHTML = '' ; // Clear the old flat list let…" at bounding box center [917, 484] width 1046 height 680
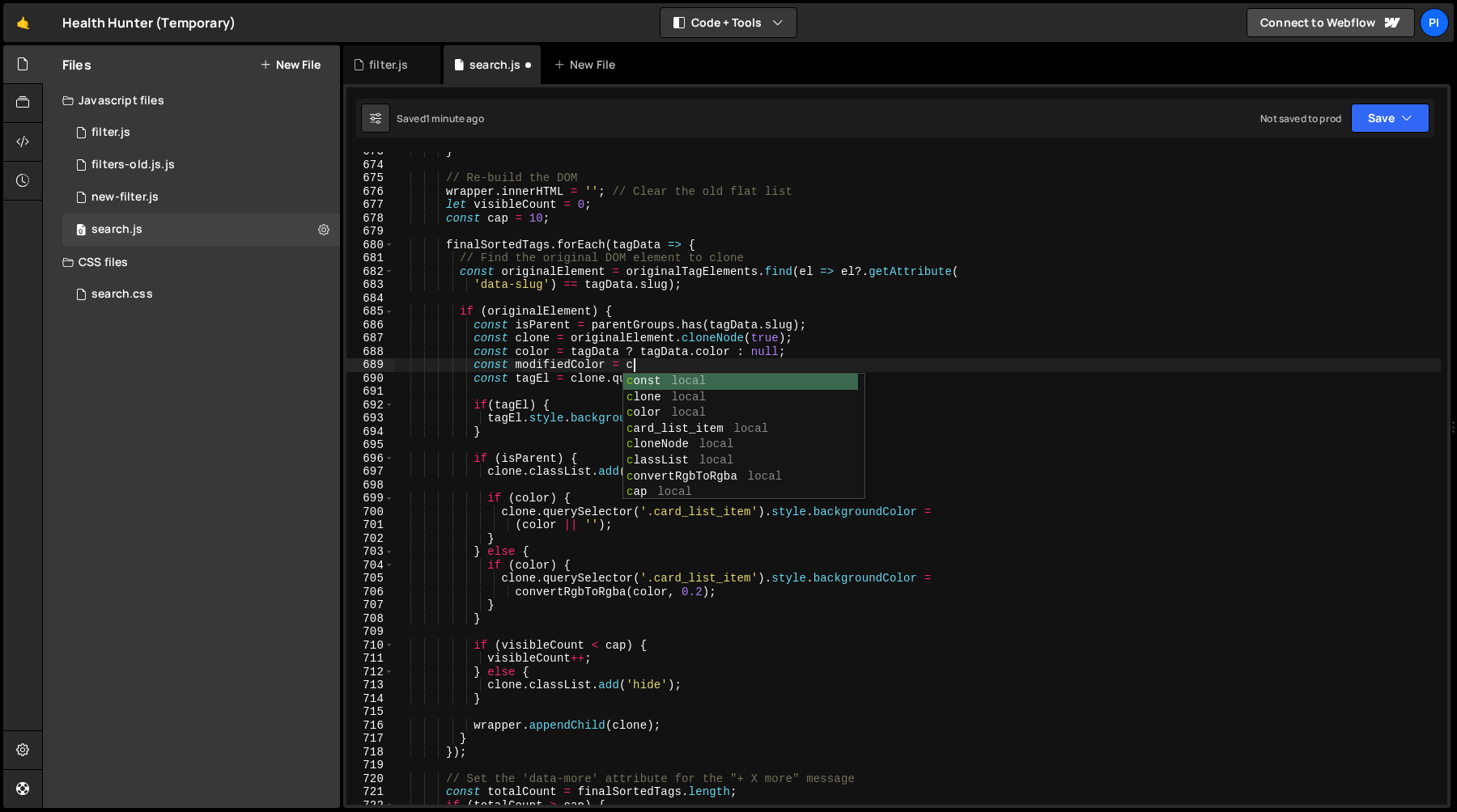
scroll to position [0, 16]
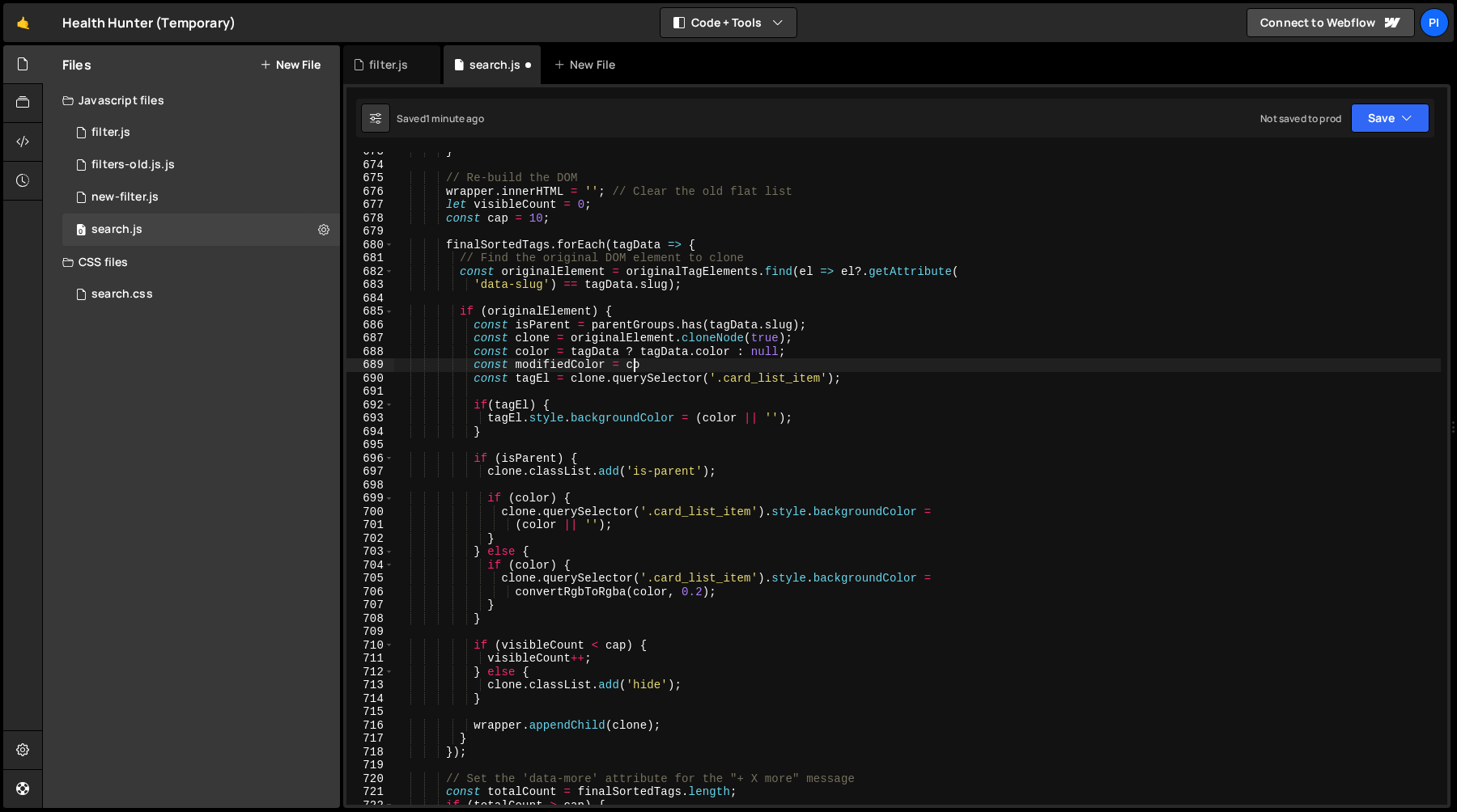
click at [631, 365] on div "} // Re-build the DOM wrapper . innerHTML = '' ; // Clear the old flat list let…" at bounding box center [917, 484] width 1046 height 680
click at [514, 527] on div "} // Re-build the DOM wrapper . innerHTML = '' ; // Clear the old flat list let…" at bounding box center [917, 484] width 1046 height 680
click at [695, 363] on div "} // Re-build the DOM wrapper . innerHTML = '' ; // Clear the old flat list let…" at bounding box center [917, 484] width 1046 height 680
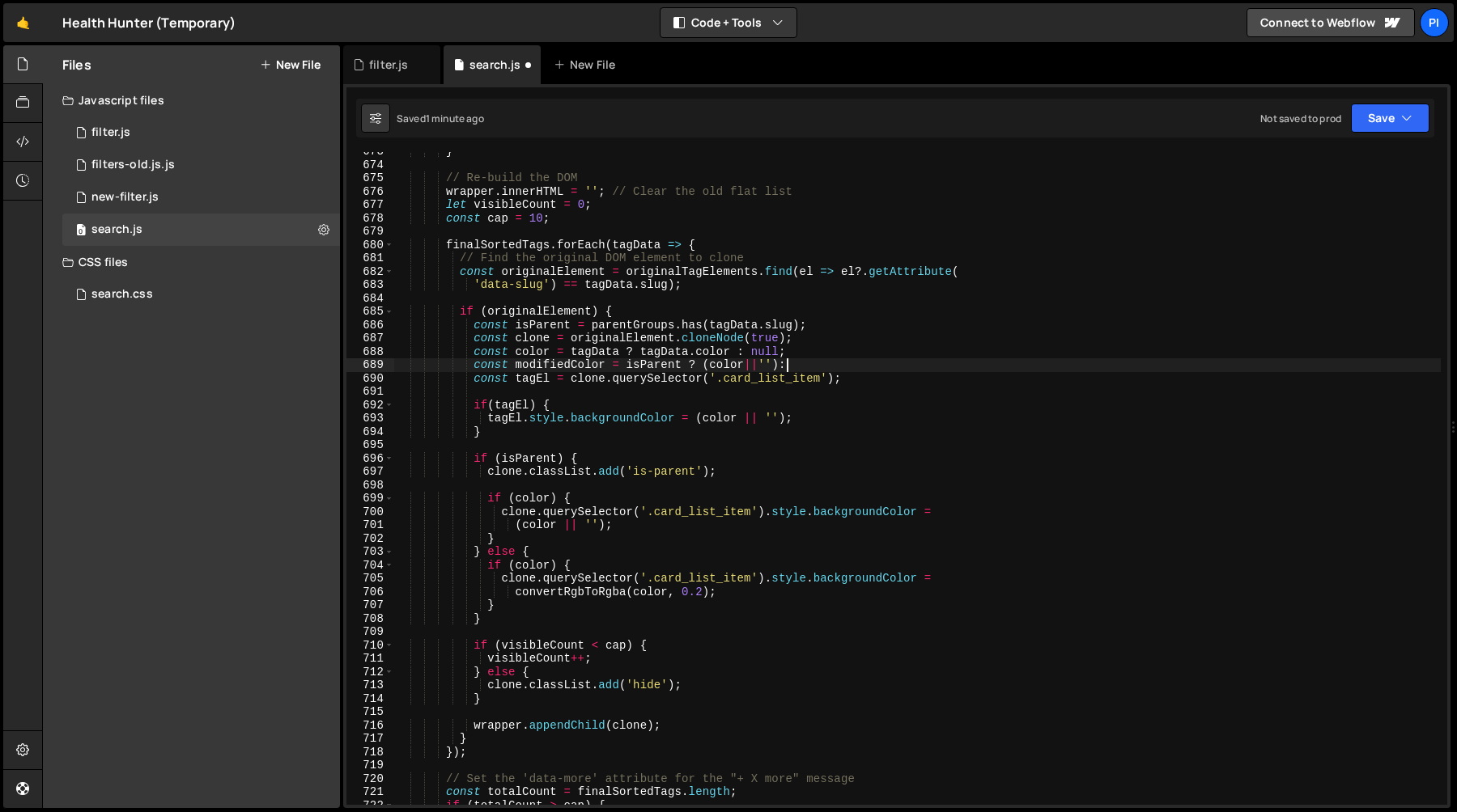
scroll to position [0, 27]
click at [514, 594] on div "} // Re-build the DOM wrapper . innerHTML = '' ; // Clear the old flat list let…" at bounding box center [917, 484] width 1046 height 680
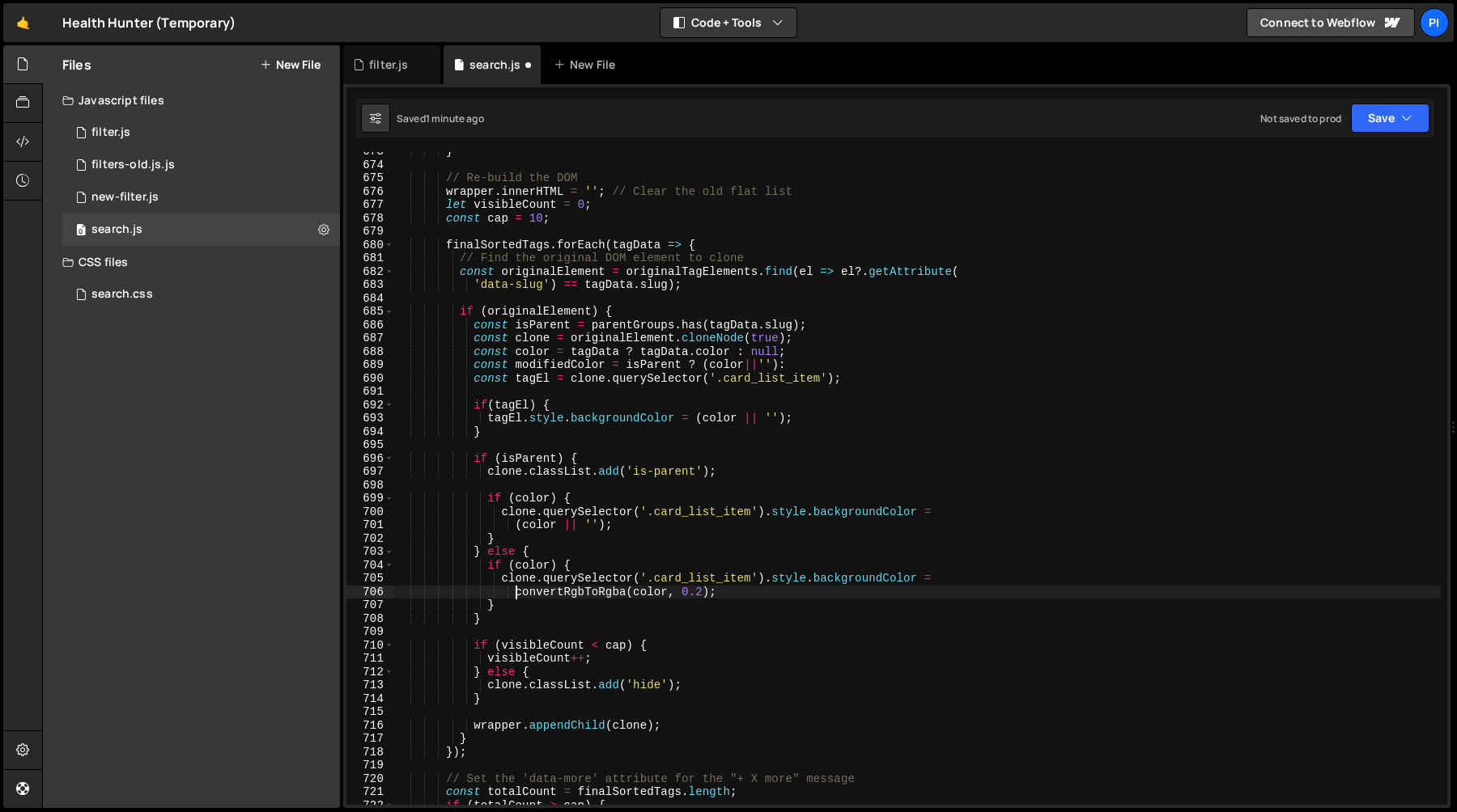
scroll to position [0, 21]
click at [709, 594] on div "} // Re-build the DOM wrapper . innerHTML = '' ; // Clear the old flat list let…" at bounding box center [917, 484] width 1046 height 680
click at [814, 356] on div "} // Re-build the DOM wrapper . innerHTML = '' ; // Clear the old flat list let…" at bounding box center [917, 484] width 1046 height 680
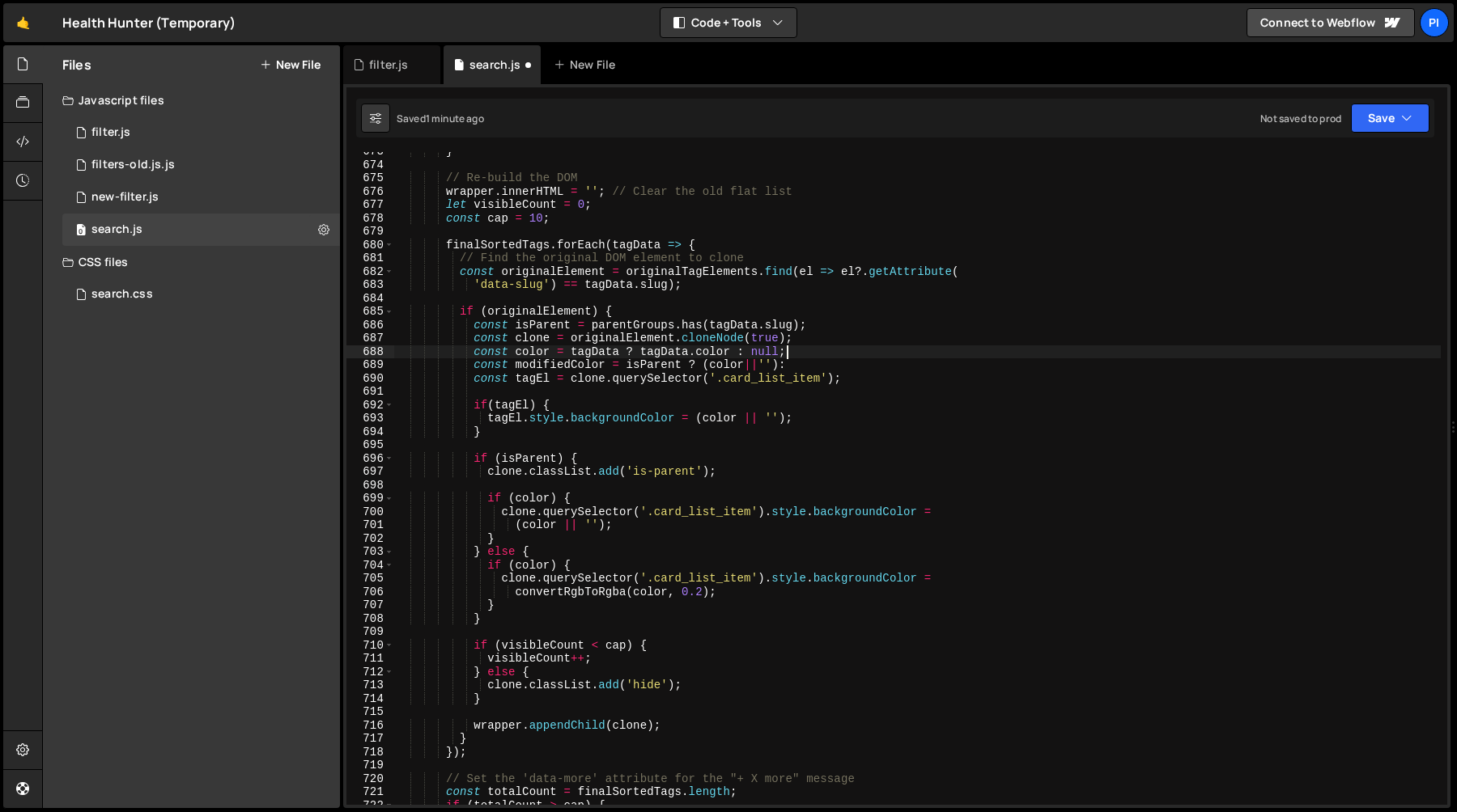
click at [811, 366] on div "} // Re-build the DOM wrapper . innerHTML = '' ; // Clear the old flat list let…" at bounding box center [917, 484] width 1046 height 680
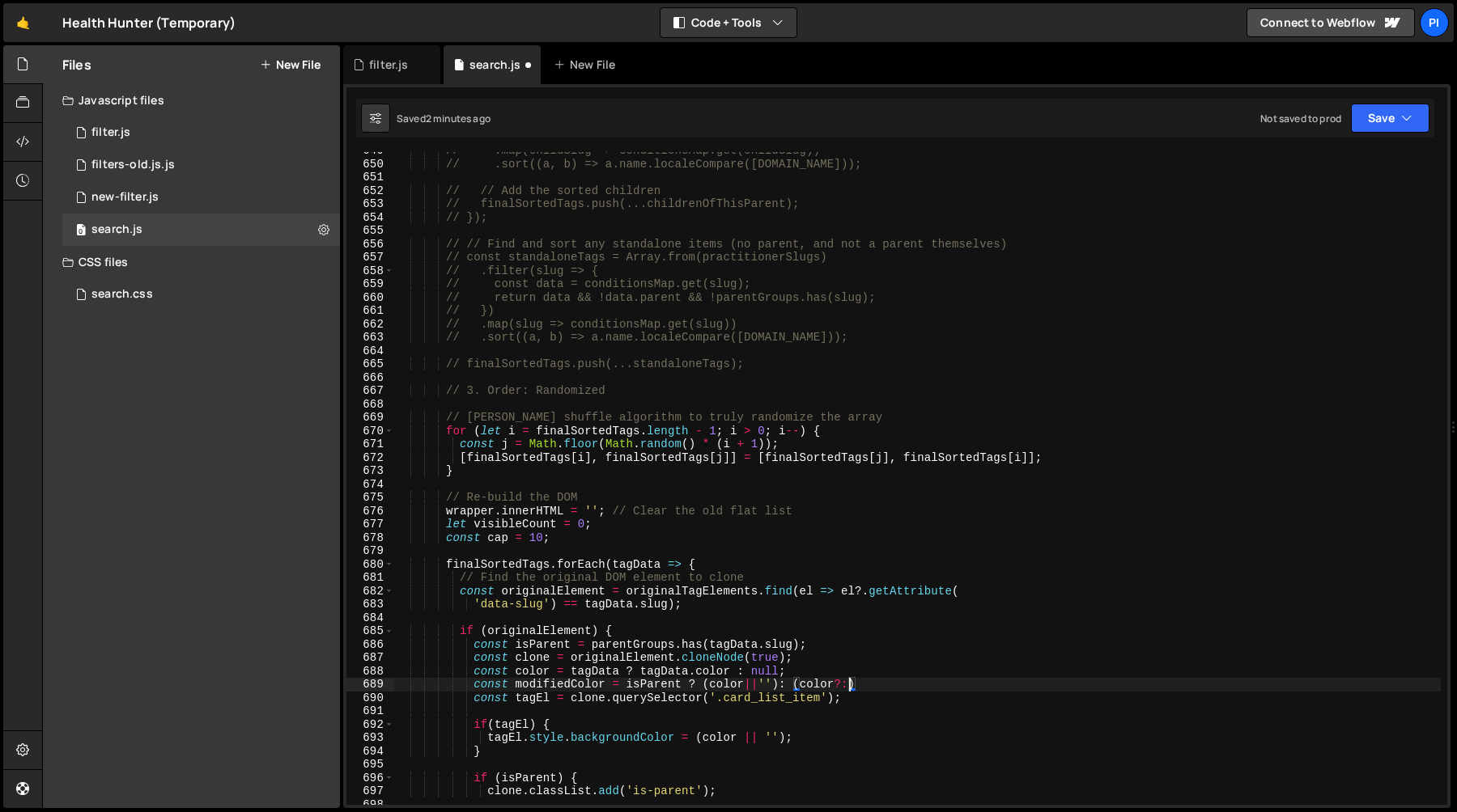
scroll to position [0, 32]
paste textarea "convertRgbToRgba(color, 0.2)"
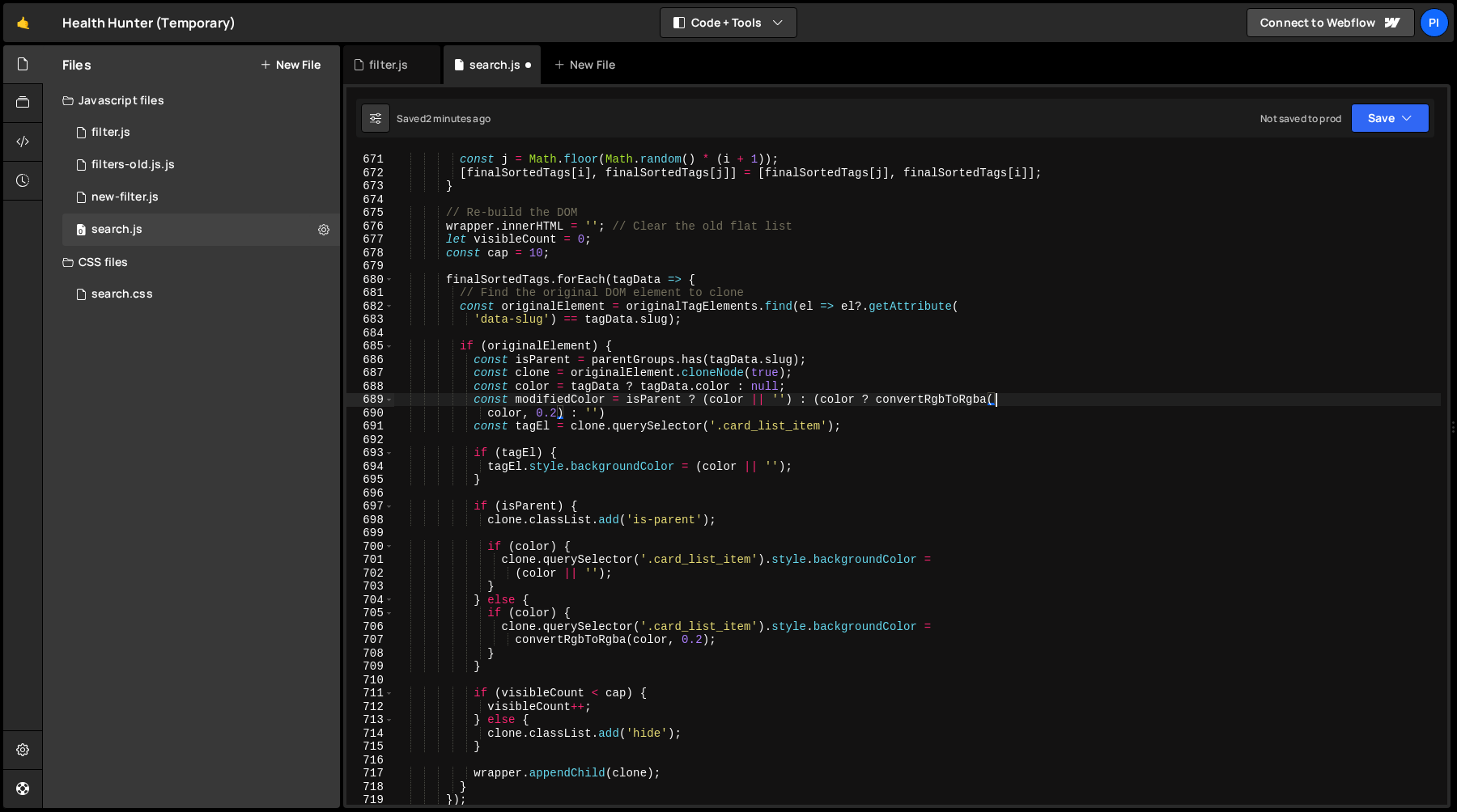
scroll to position [8957, 0]
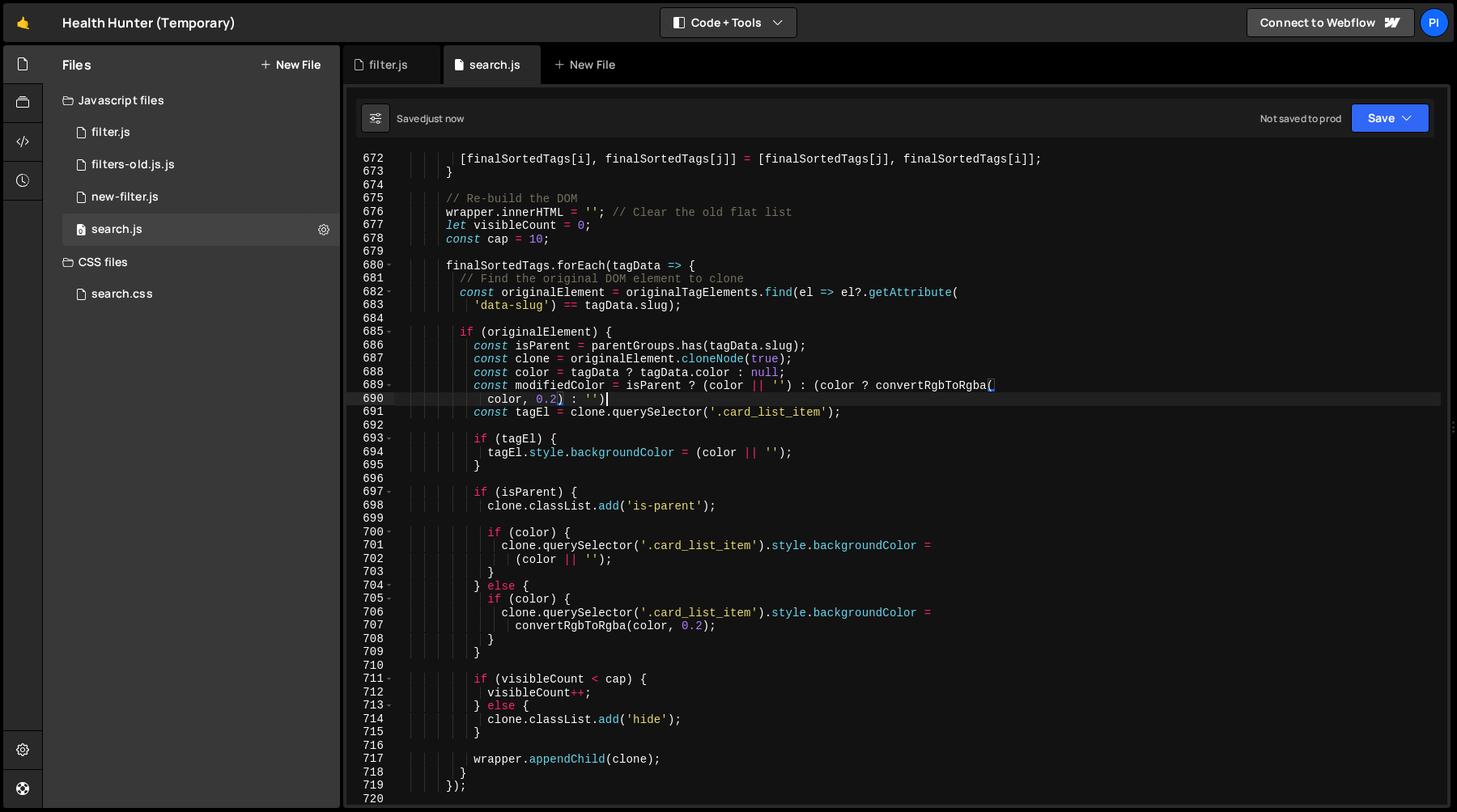
click at [619, 399] on div "[ finalSortedTags [ i ] , finalSortedTags [ j ]] = [ finalSortedTags [ j ] , fi…" at bounding box center [917, 492] width 1046 height 680
click at [543, 386] on div "[ finalSortedTags [ i ] , finalSortedTags [ j ]] = [ finalSortedTags [ j ] , fi…" at bounding box center [917, 492] width 1046 height 680
click at [694, 454] on div "[ finalSortedTags [ i ] , finalSortedTags [ j ]] = [ finalSortedTags [ j ] , fi…" at bounding box center [917, 492] width 1046 height 680
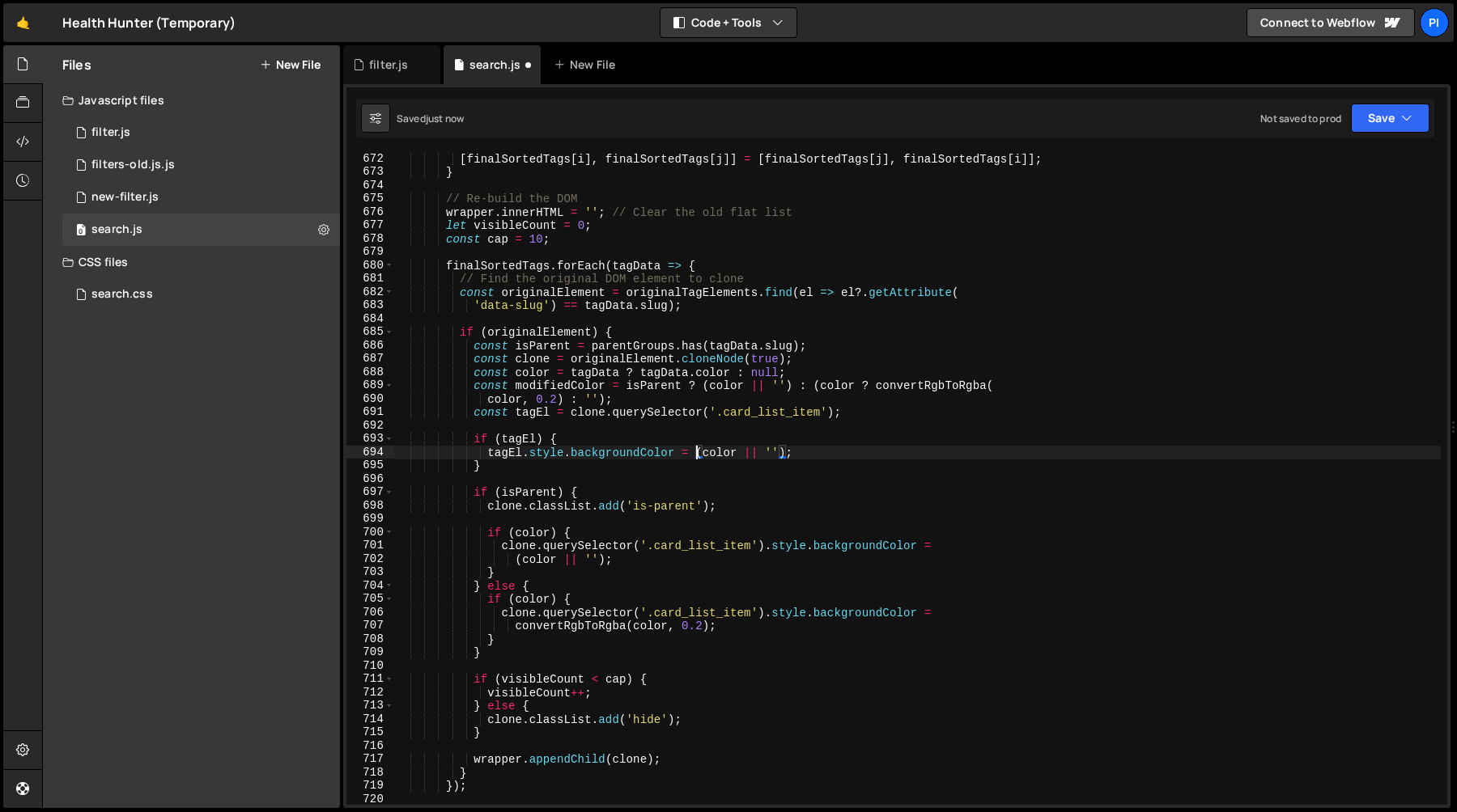
click at [786, 453] on div "[ finalSortedTags [ i ] , finalSortedTags [ j ]] = [ finalSortedTags [ j ] , fi…" at bounding box center [917, 492] width 1046 height 680
paste textarea "modifiedColor"
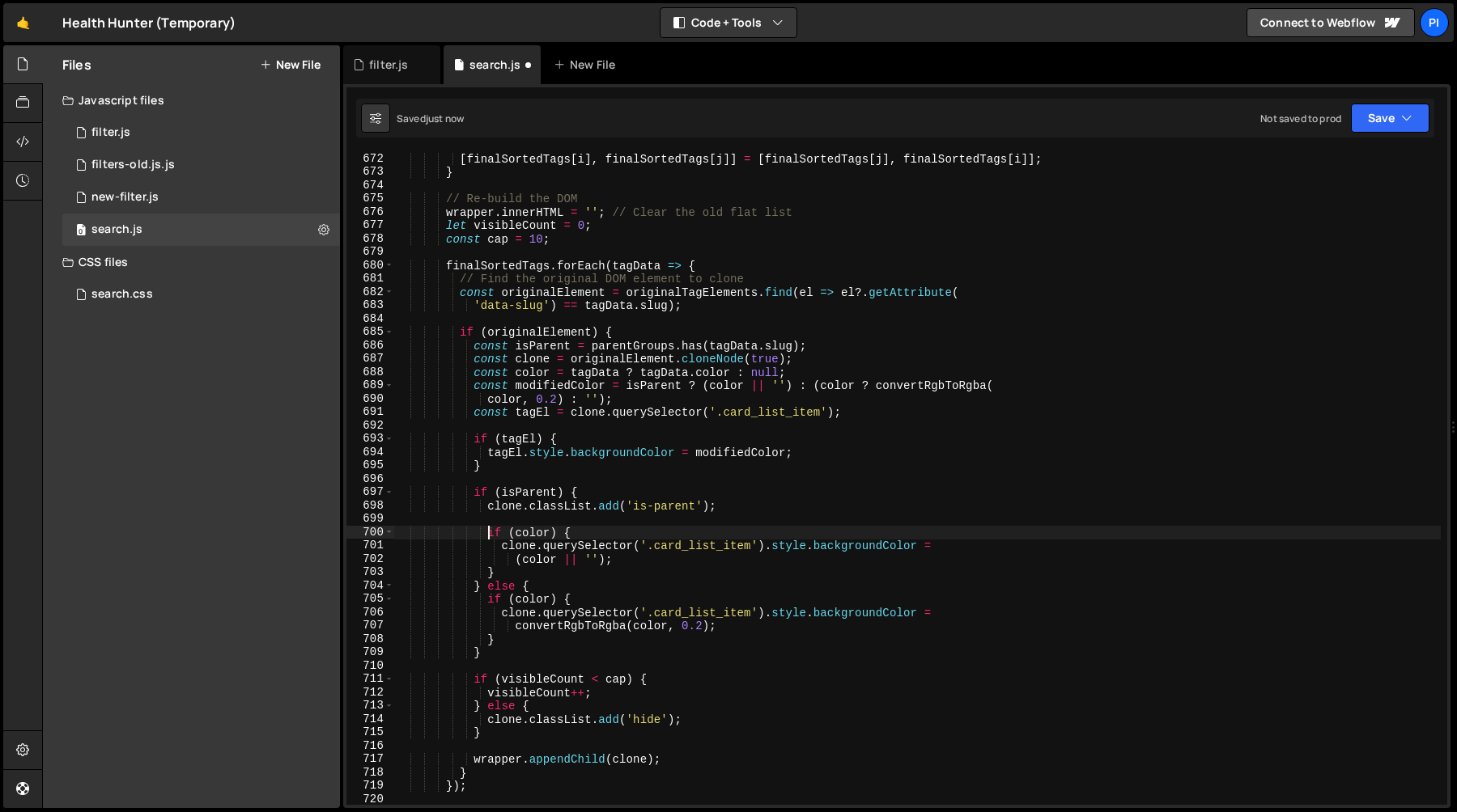
click at [487, 530] on div "[ finalSortedTags [ i ] , finalSortedTags [ j ]] = [ finalSortedTags [ j ] , fi…" at bounding box center [917, 492] width 1046 height 680
click at [519, 571] on div "[ finalSortedTags [ i ] , finalSortedTags [ j ]] = [ finalSortedTags [ j ] , fi…" at bounding box center [917, 492] width 1046 height 680
click at [748, 511] on div "[ finalSortedTags [ i ] , finalSortedTags [ j ]] = [ finalSortedTags [ j ] , fi…" at bounding box center [917, 492] width 1046 height 680
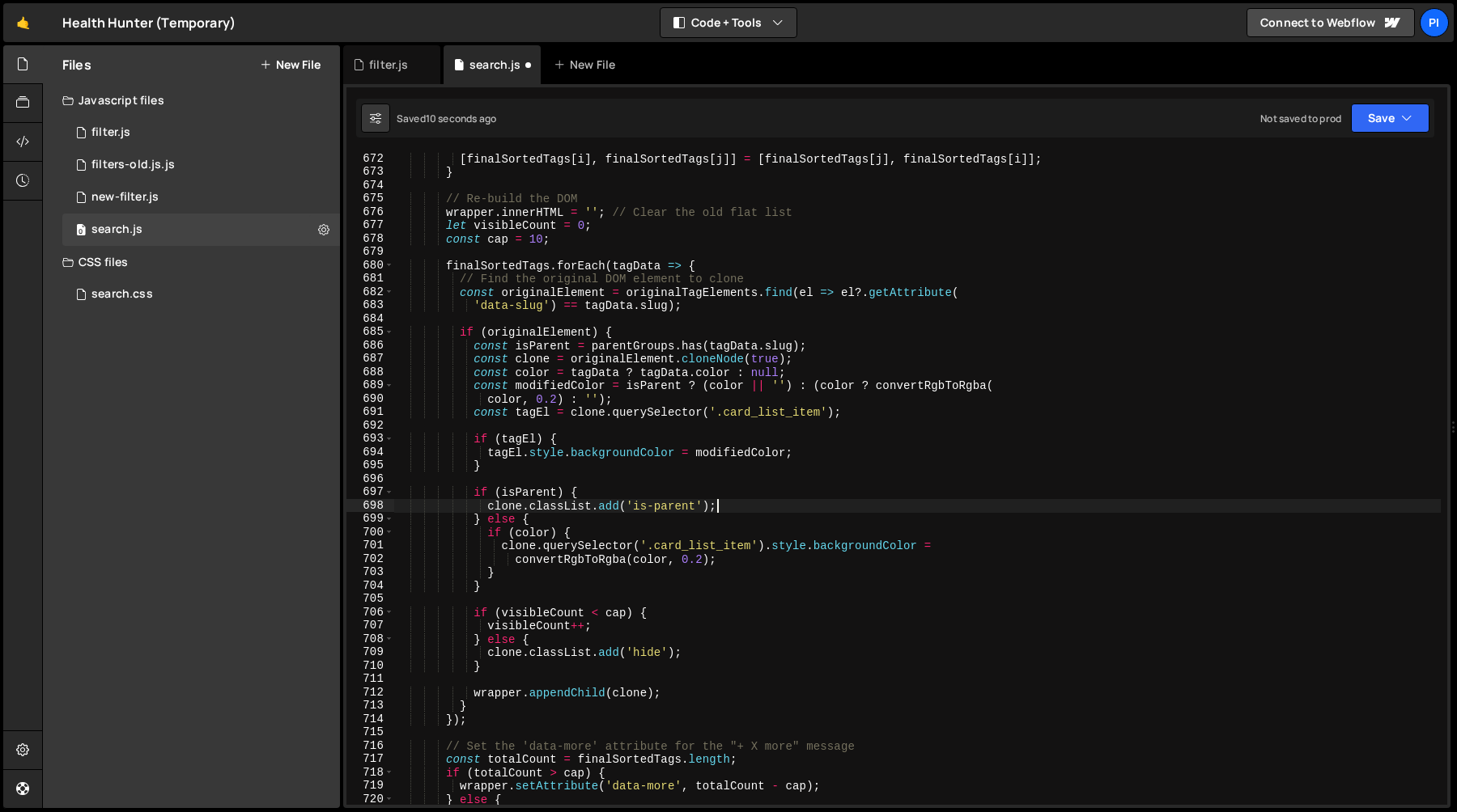
click at [520, 571] on div "[ finalSortedTags [ i ] , finalSortedTags [ j ]] = [ finalSortedTags [ j ] , fi…" at bounding box center [917, 492] width 1046 height 680
click at [547, 519] on div "[ finalSortedTags [ i ] , finalSortedTags [ j ]] = [ finalSortedTags [ j ] , fi…" at bounding box center [917, 492] width 1046 height 680
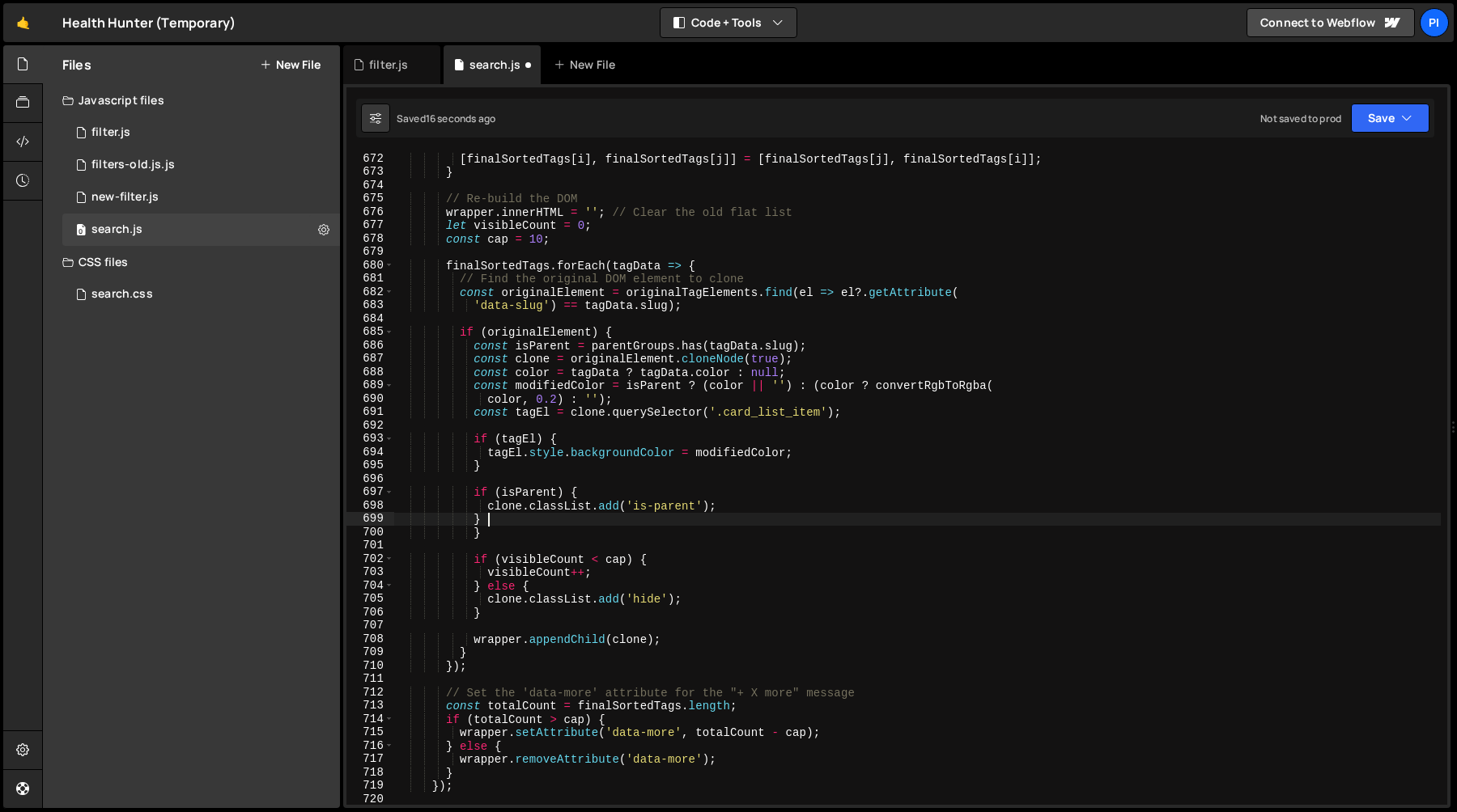
type textarea "}"
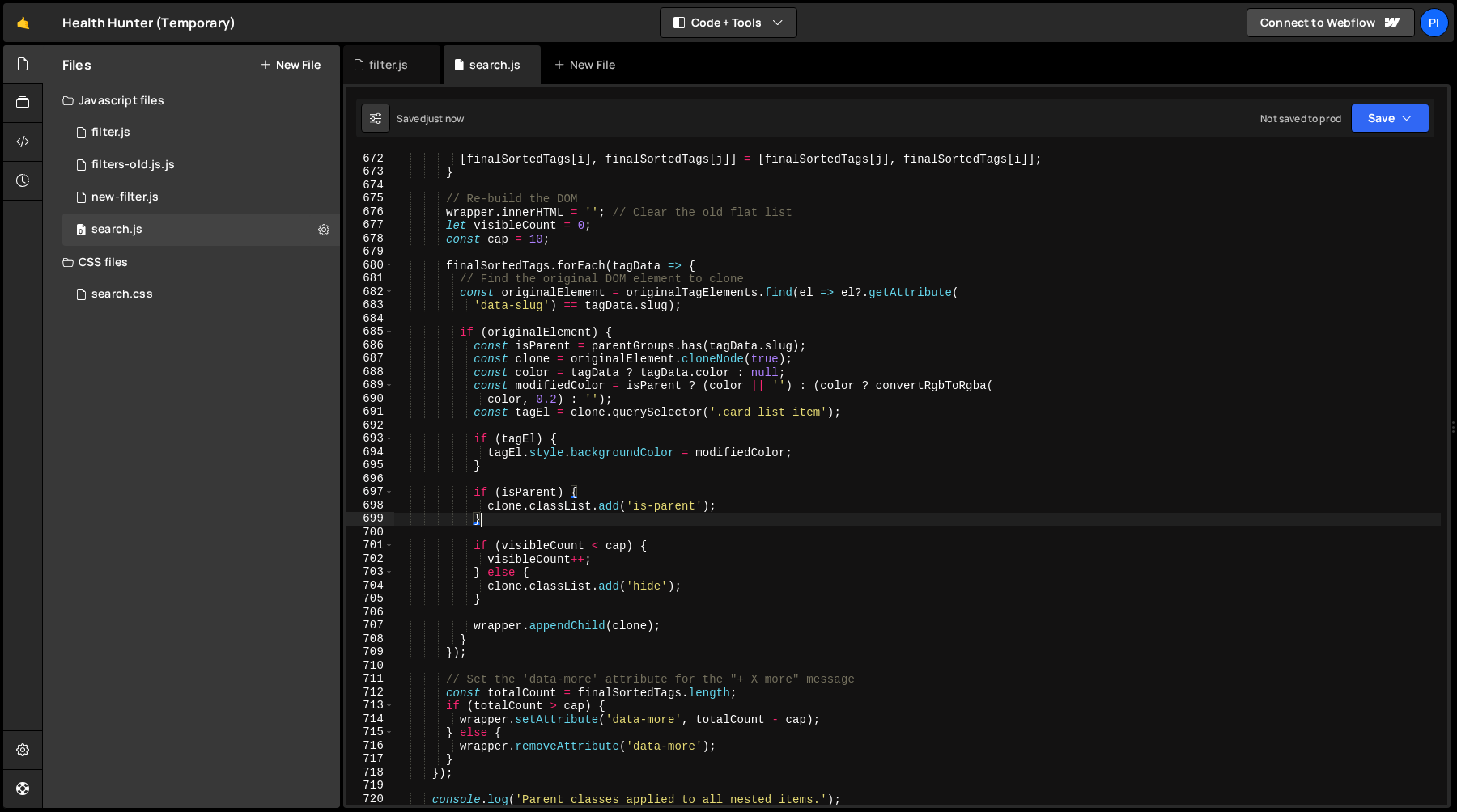
click at [654, 465] on div "[ finalSortedTags [ i ] , finalSortedTags [ j ]] = [ finalSortedTags [ j ] , fi…" at bounding box center [917, 492] width 1046 height 680
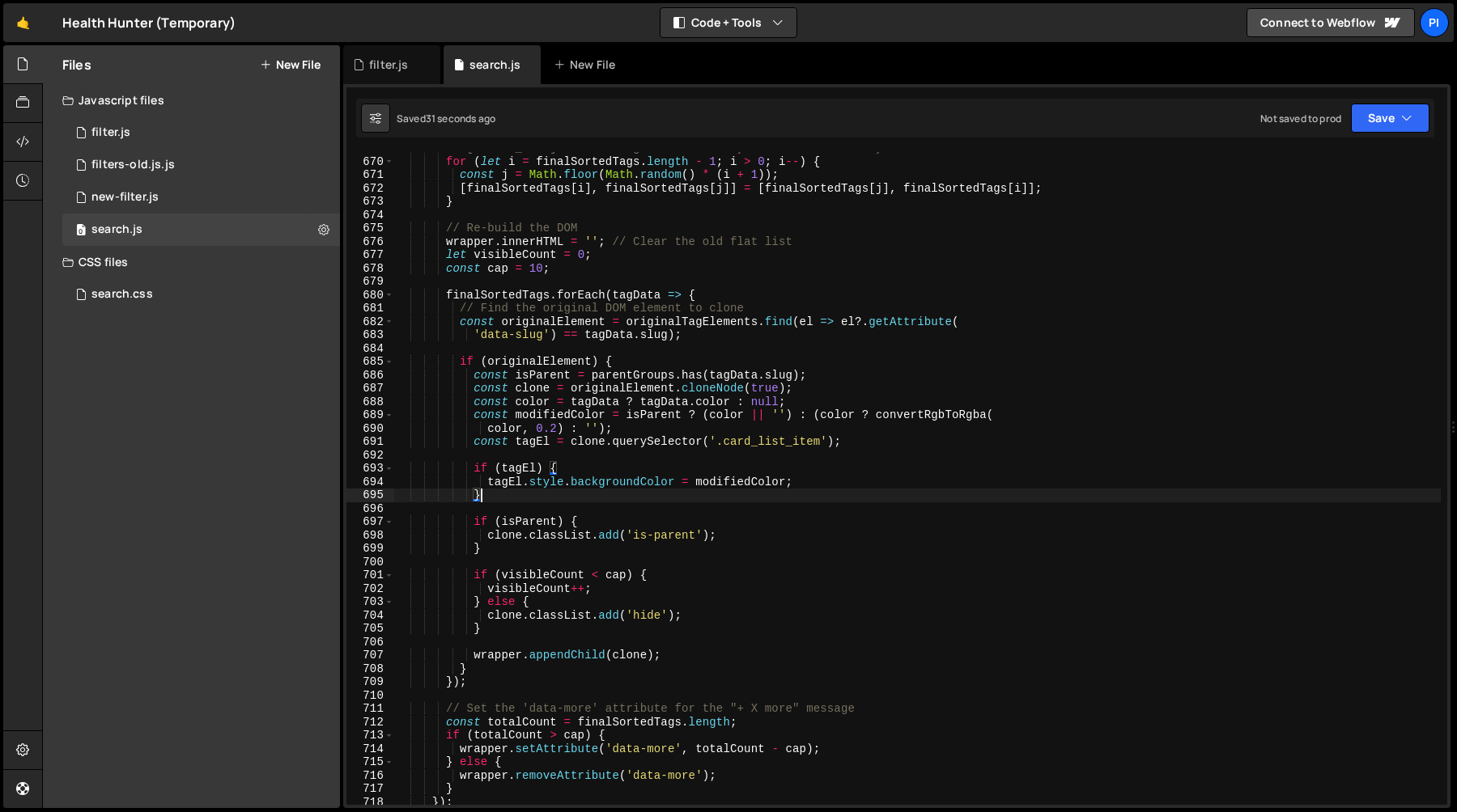
scroll to position [8926, 0]
click at [583, 442] on div "// Fisher-Yates shuffle algorithm to truly randomize the array for ( let i = fi…" at bounding box center [917, 483] width 1046 height 680
type textarea "const tagEl = clone.querySelector('.card_list_item');"
click at [583, 442] on div "// Fisher-Yates shuffle algorithm to truly randomize the array for ( let i = fi…" at bounding box center [917, 483] width 1046 height 680
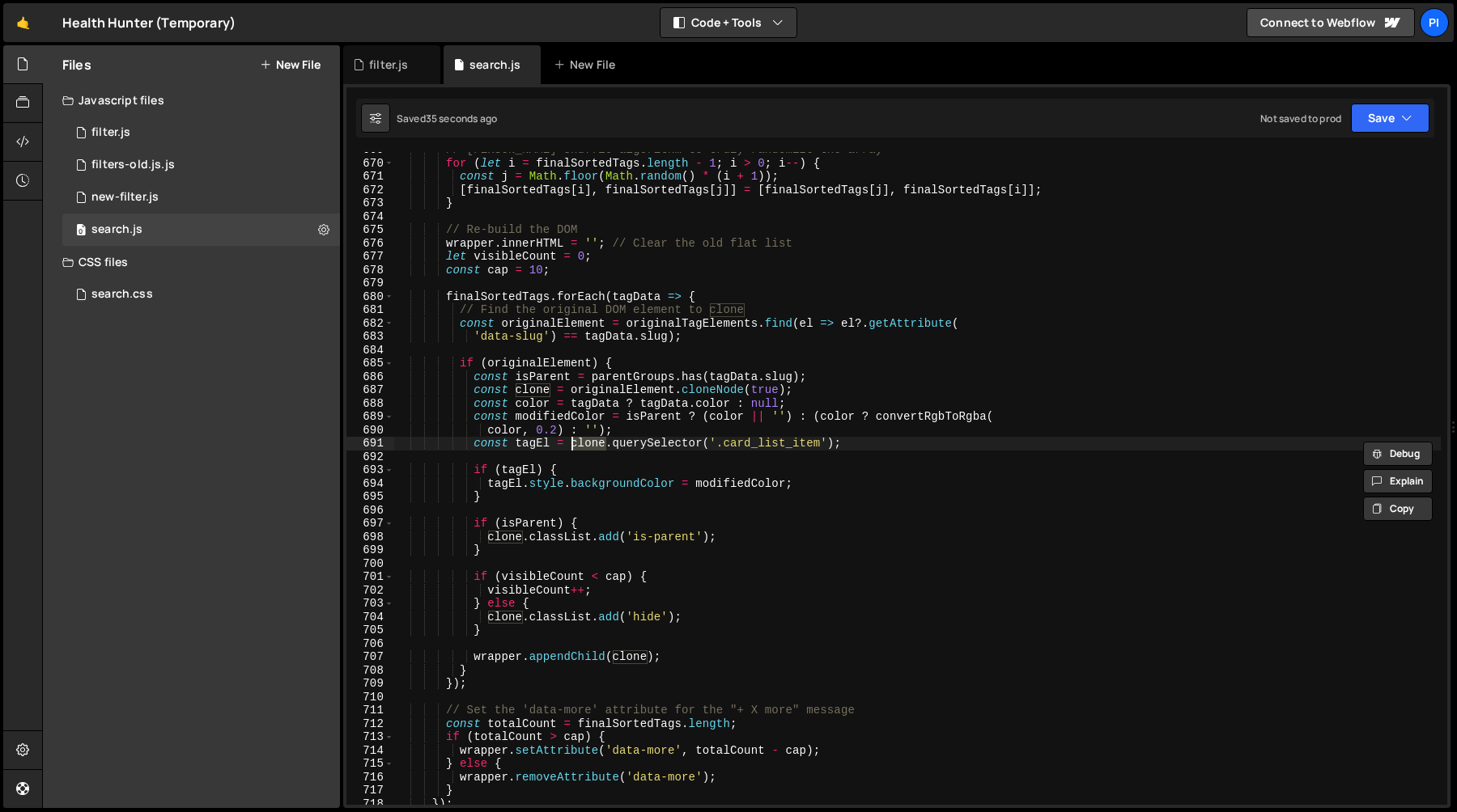
click at [740, 450] on div "// Fisher-Yates shuffle algorithm to truly randomize the array for ( let i = fi…" at bounding box center [917, 483] width 1046 height 680
click at [895, 443] on div "// Fisher-Yates shuffle algorithm to truly randomize the array for ( let i = fi…" at bounding box center [917, 483] width 1046 height 680
type textarea "const tagEl = clone.querySelector('.card_list_item');"
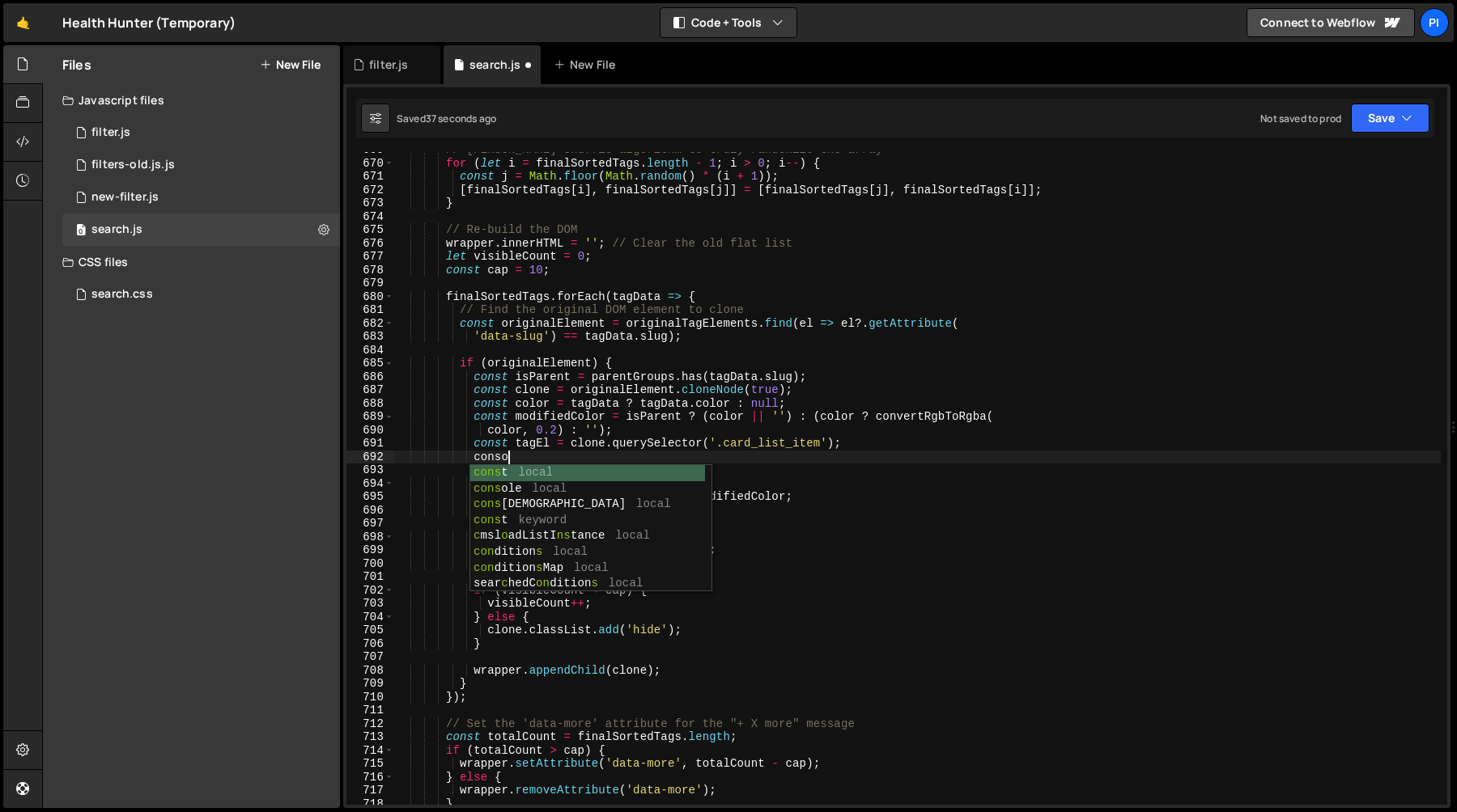
scroll to position [0, 6]
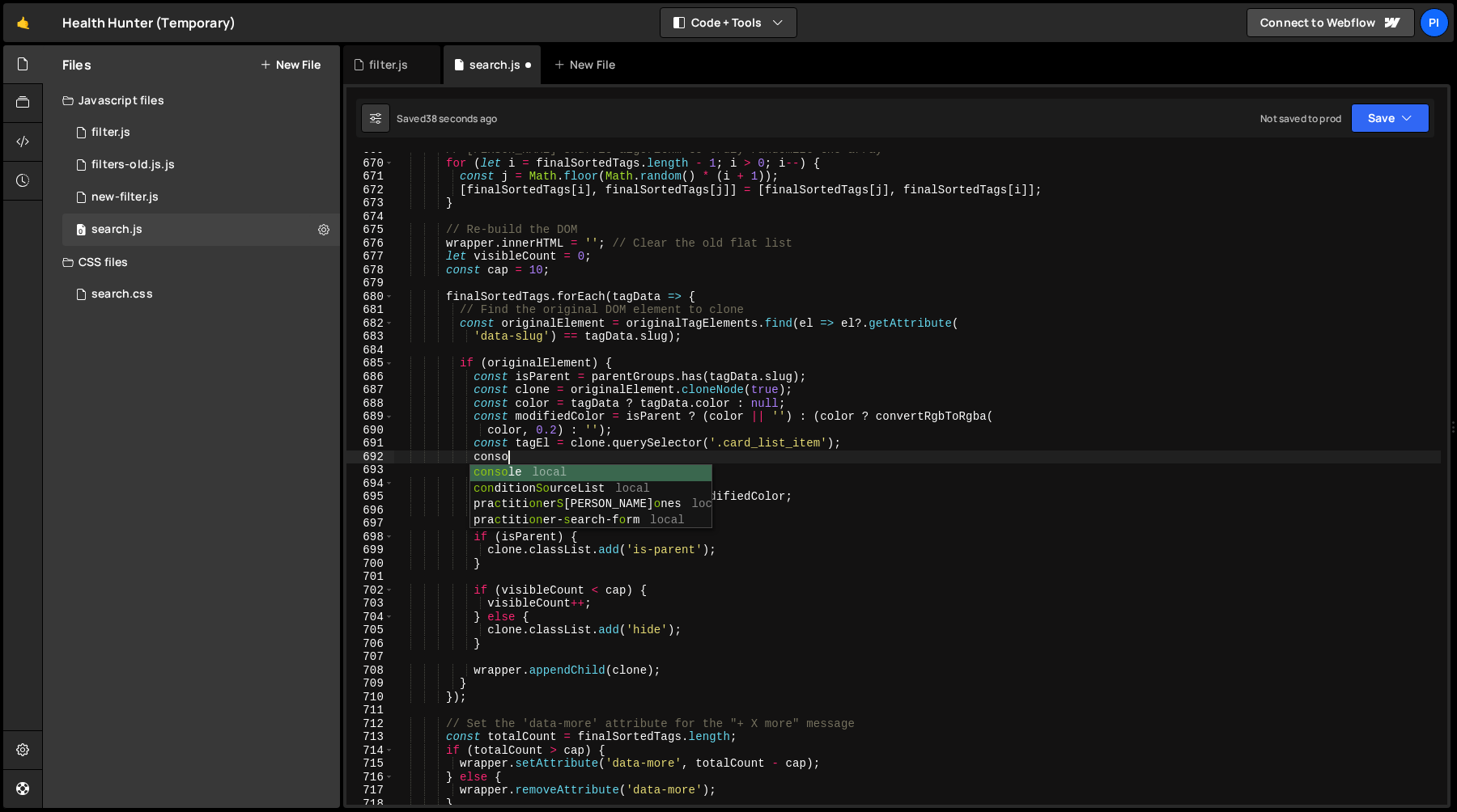
type textarea "const tagEl = clone.querySelector('.card_list_item');"
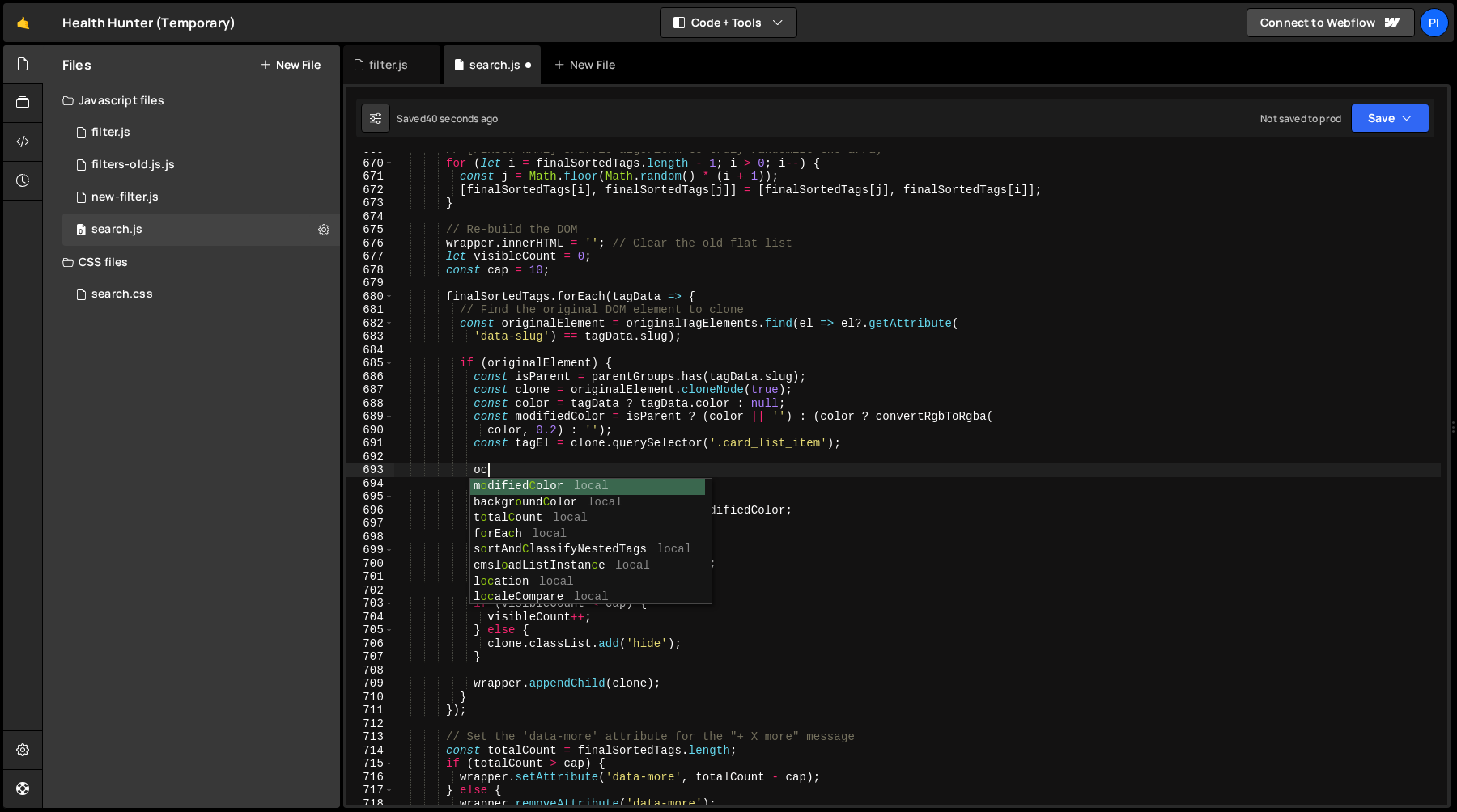
type textarea "o"
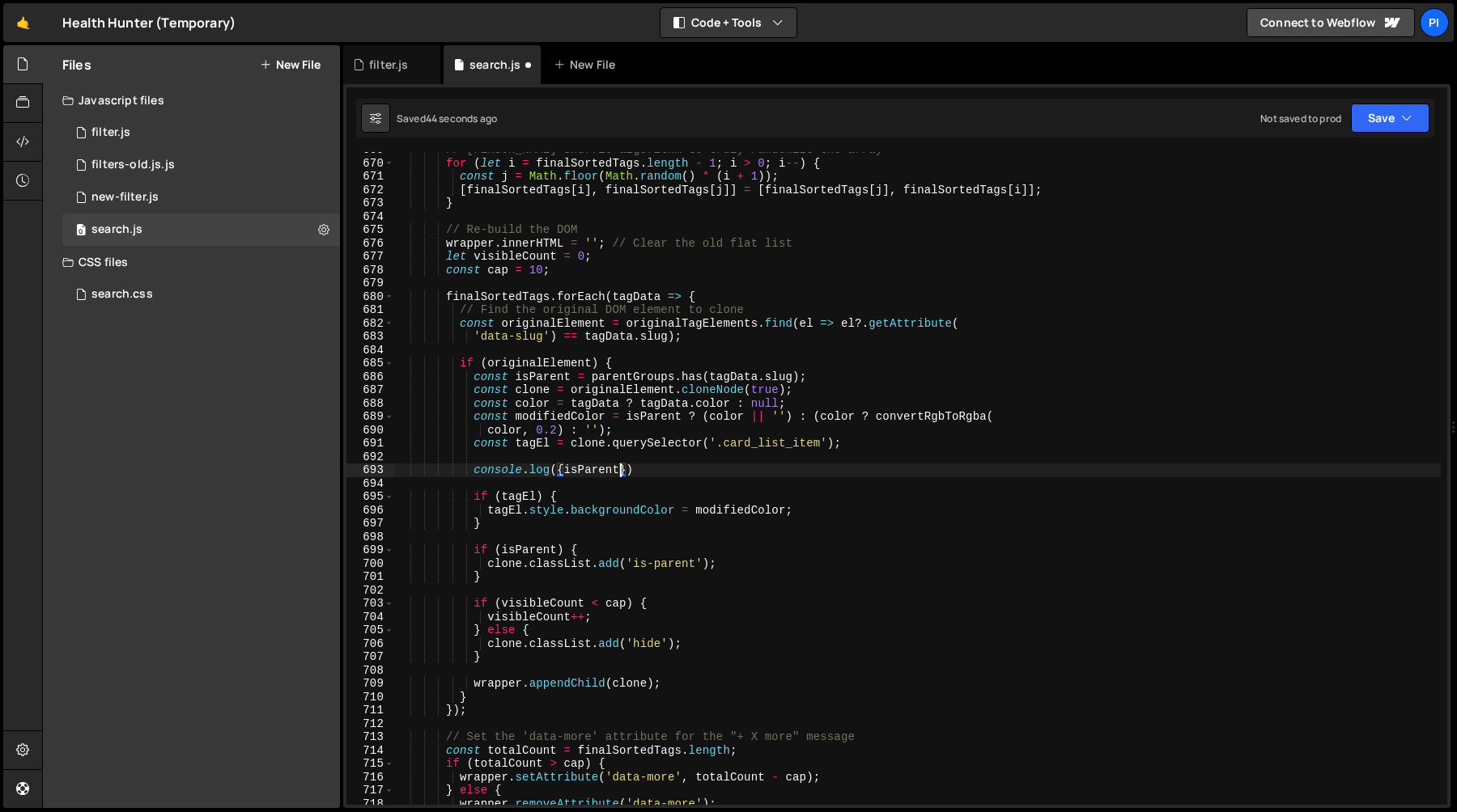
type textarea "console.log({isParent,})"
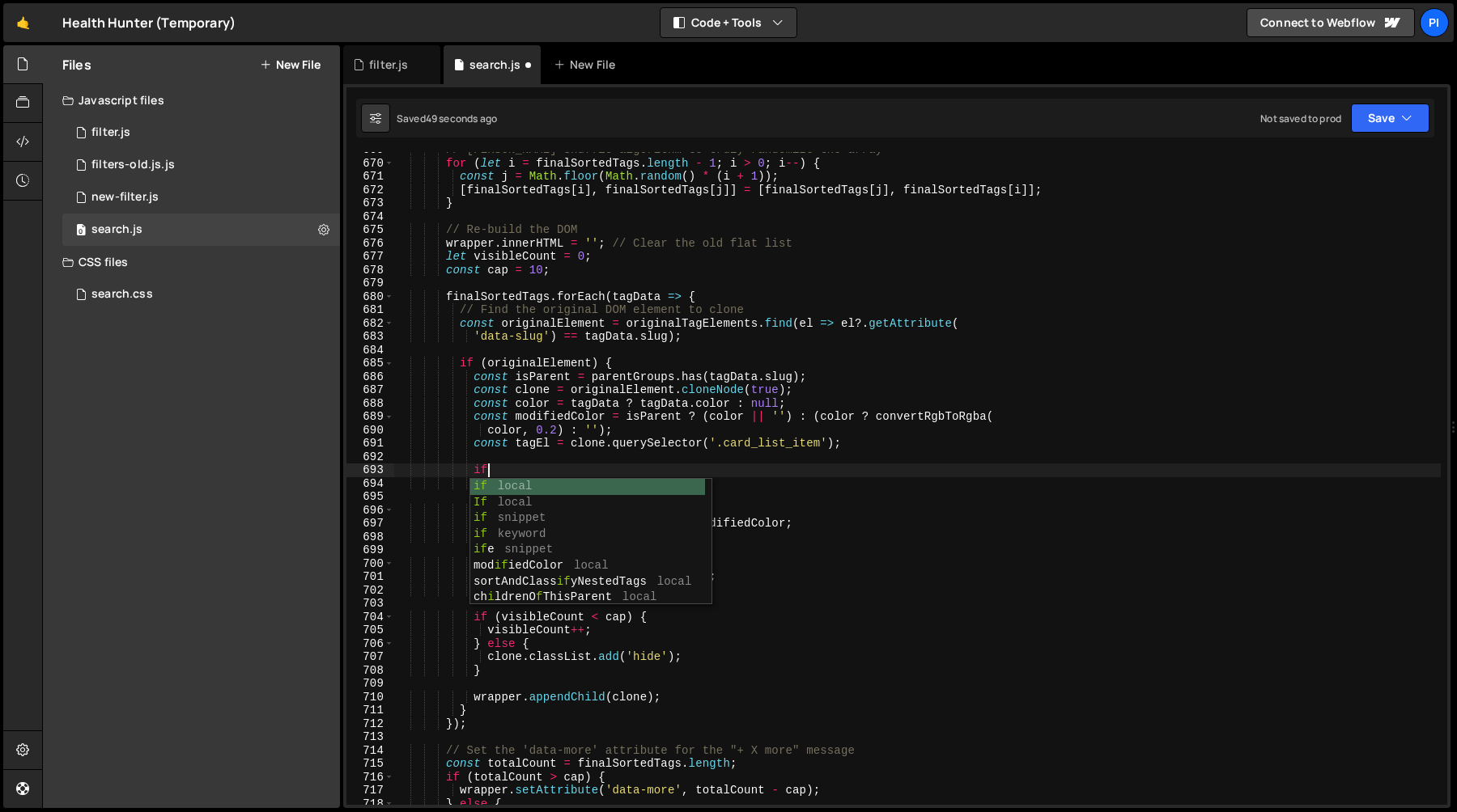
scroll to position [0, 6]
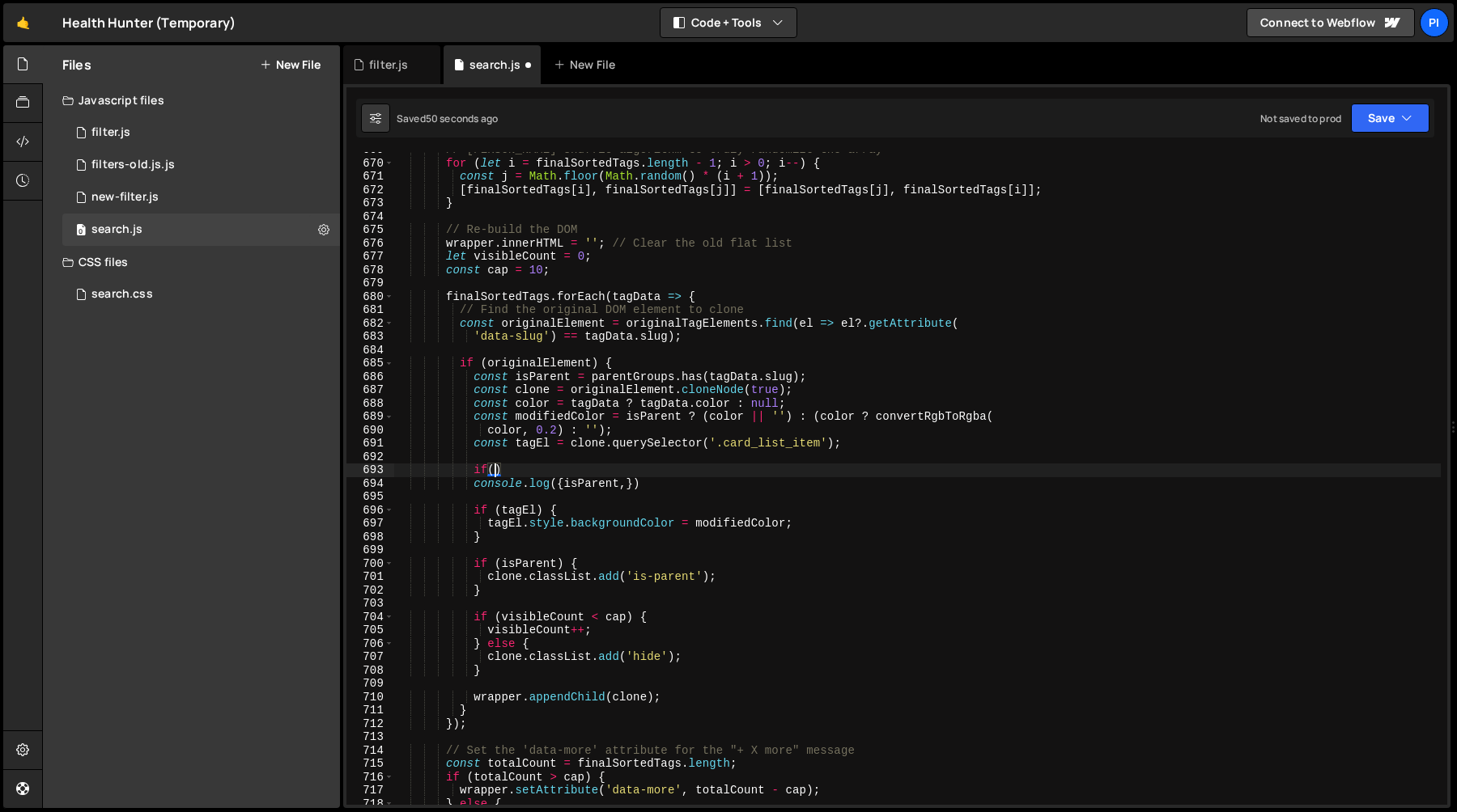
paste textarea "isParent"
type textarea "console.log({isParent,})"
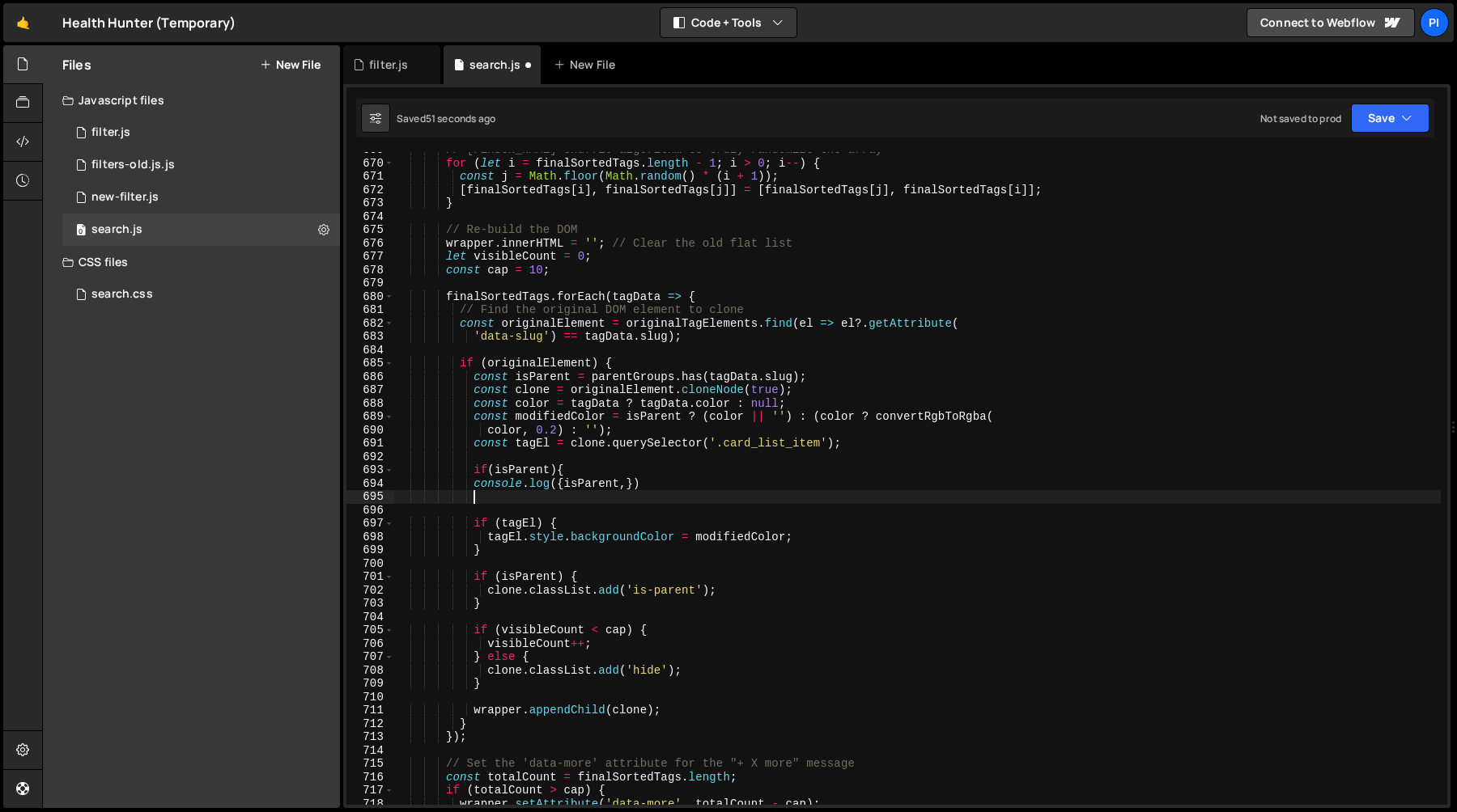
scroll to position [0, 4]
click at [591, 472] on div "// Fisher-Yates shuffle algorithm to truly randomize the array for ( let i = fi…" at bounding box center [917, 483] width 1046 height 680
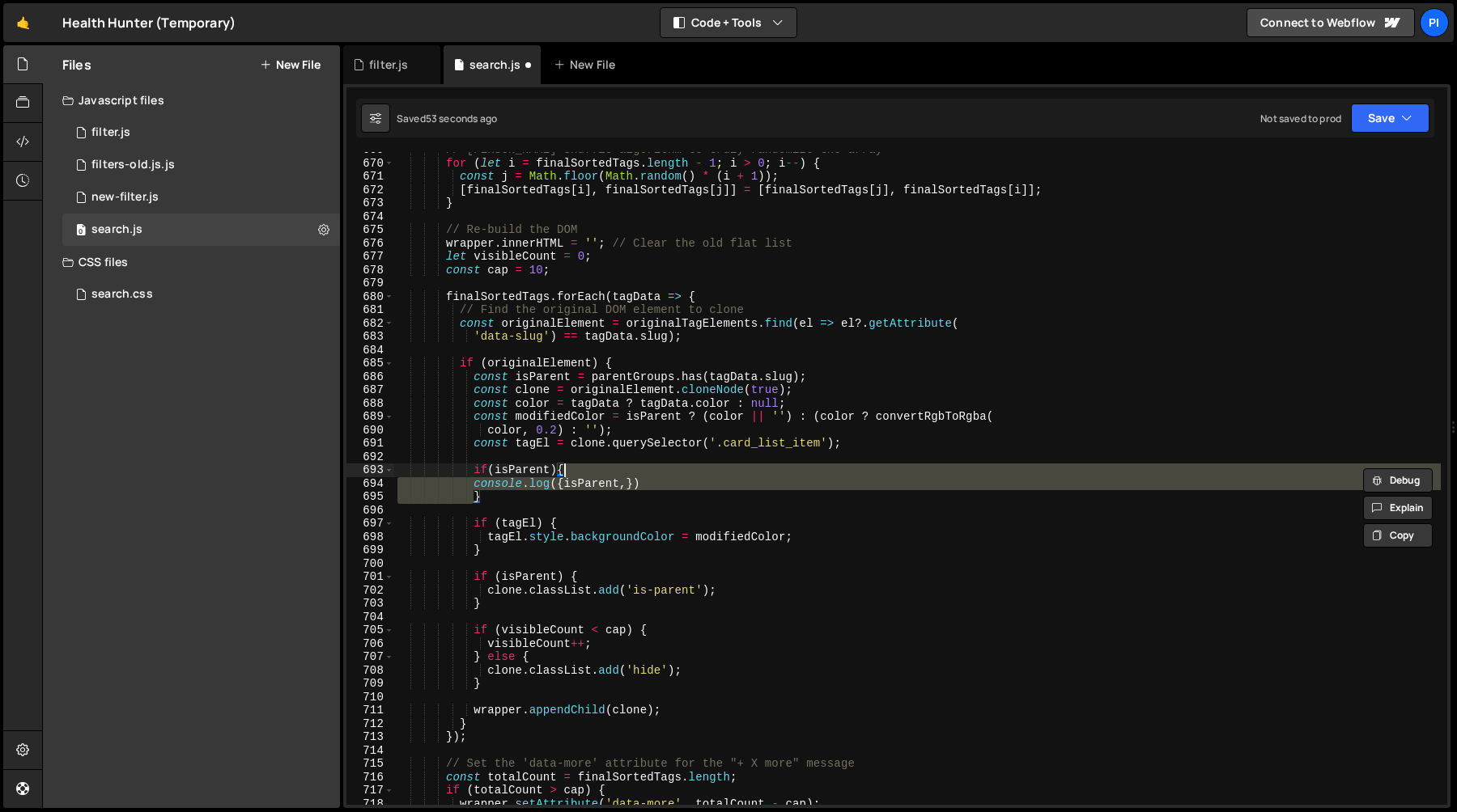
click at [591, 484] on div "// Fisher-Yates shuffle algorithm to truly randomize the array for ( let i = fi…" at bounding box center [917, 479] width 1046 height 652
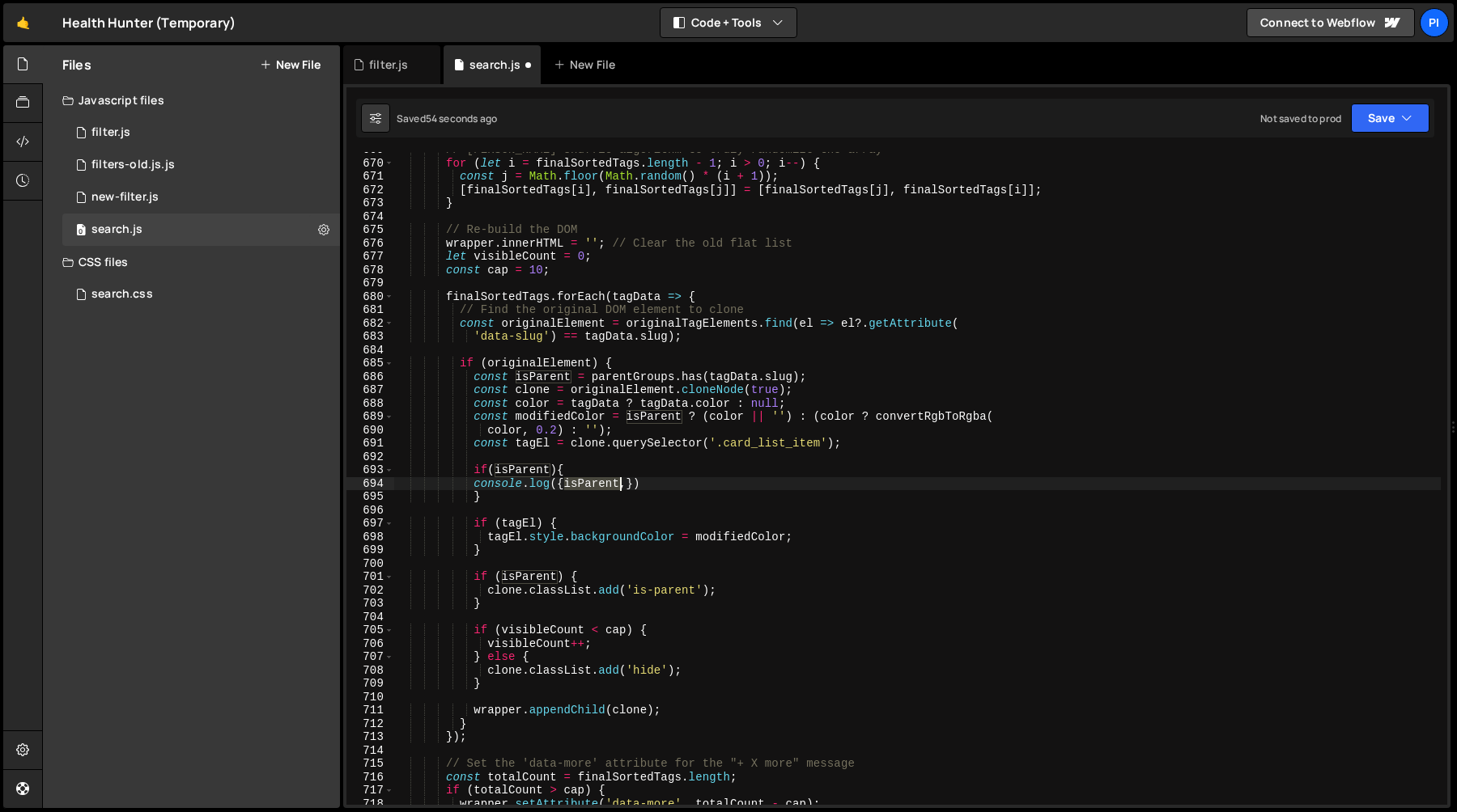
click at [591, 484] on div "// Fisher-Yates shuffle algorithm to truly randomize the array for ( let i = fi…" at bounding box center [917, 483] width 1046 height 680
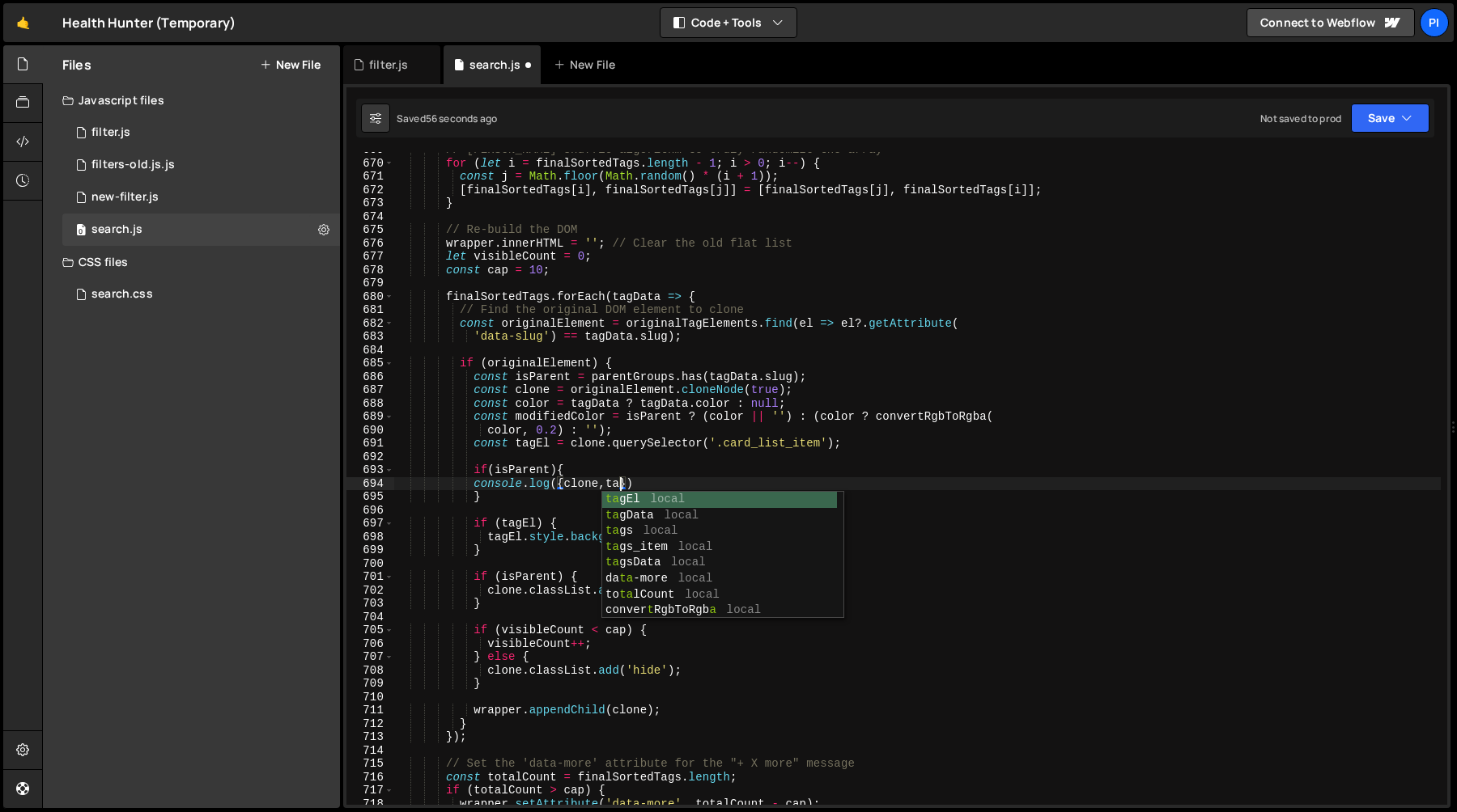
scroll to position [0, 16]
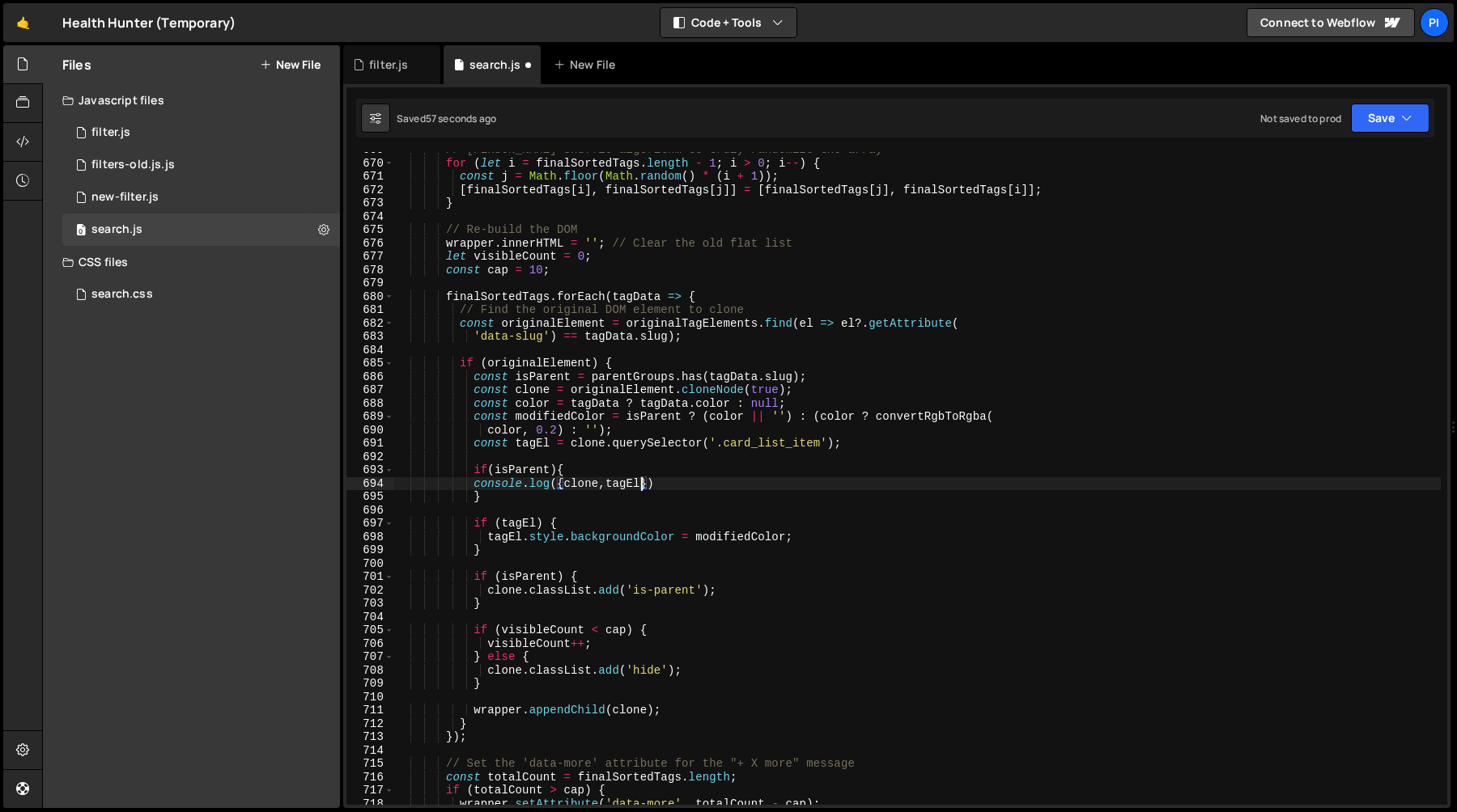
type textarea "}"
type textarea "if (tagEl) {"
type textarea "if(isParent){"
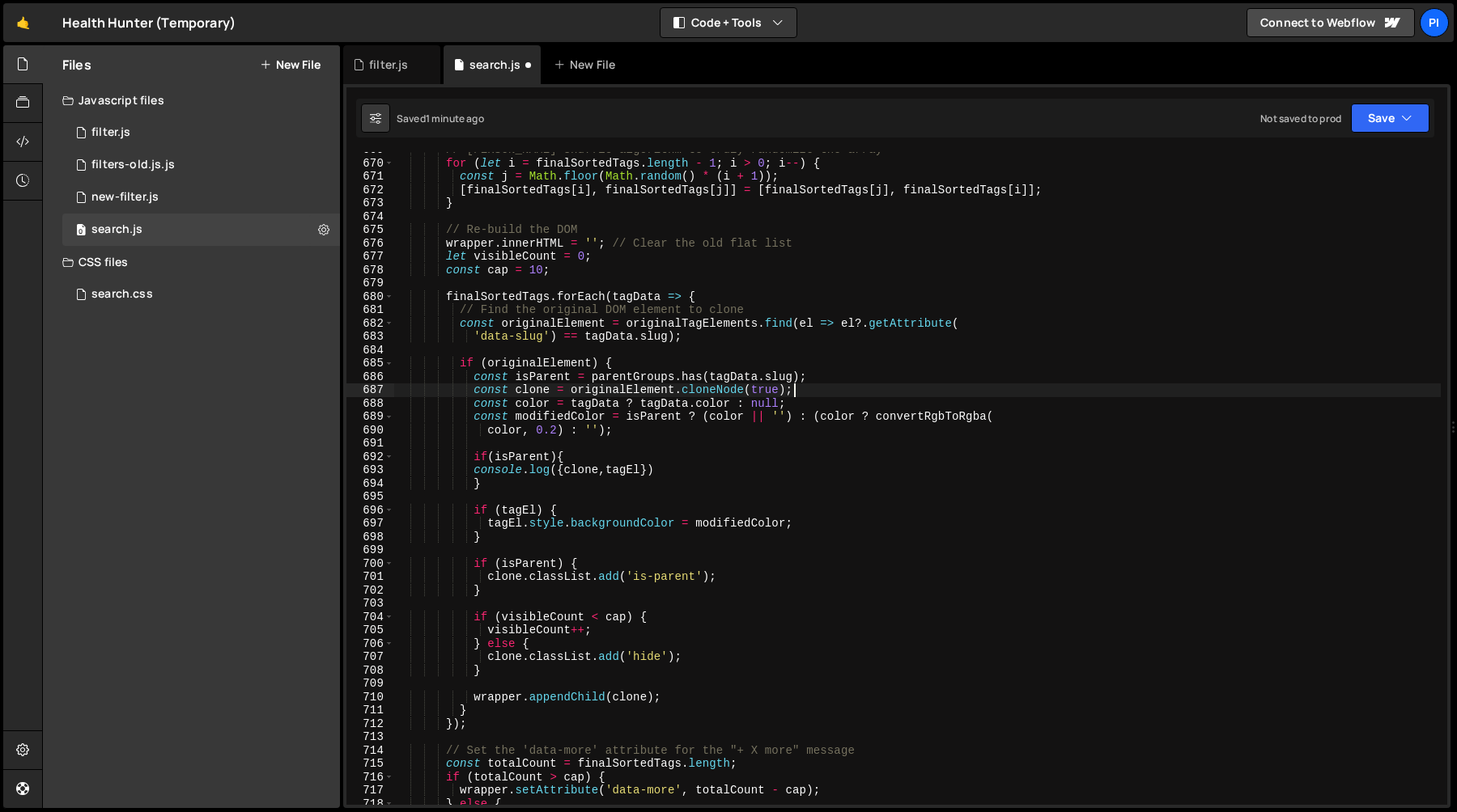
paste textarea "tagEl = clone.querySelector('.card_list_item'"
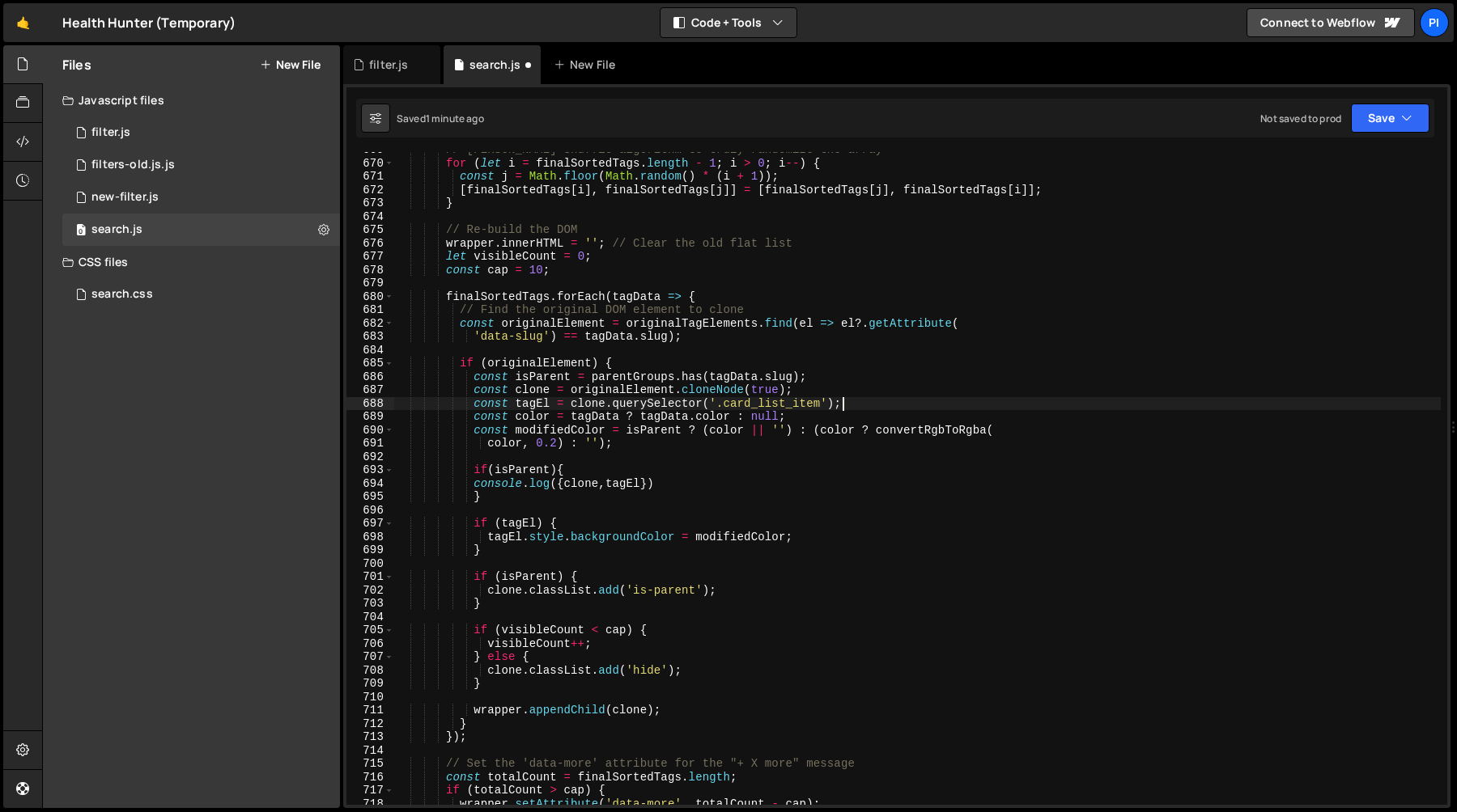
click at [641, 487] on div "// Fisher-Yates shuffle algorithm to truly randomize the array for ( let i = fi…" at bounding box center [917, 483] width 1046 height 680
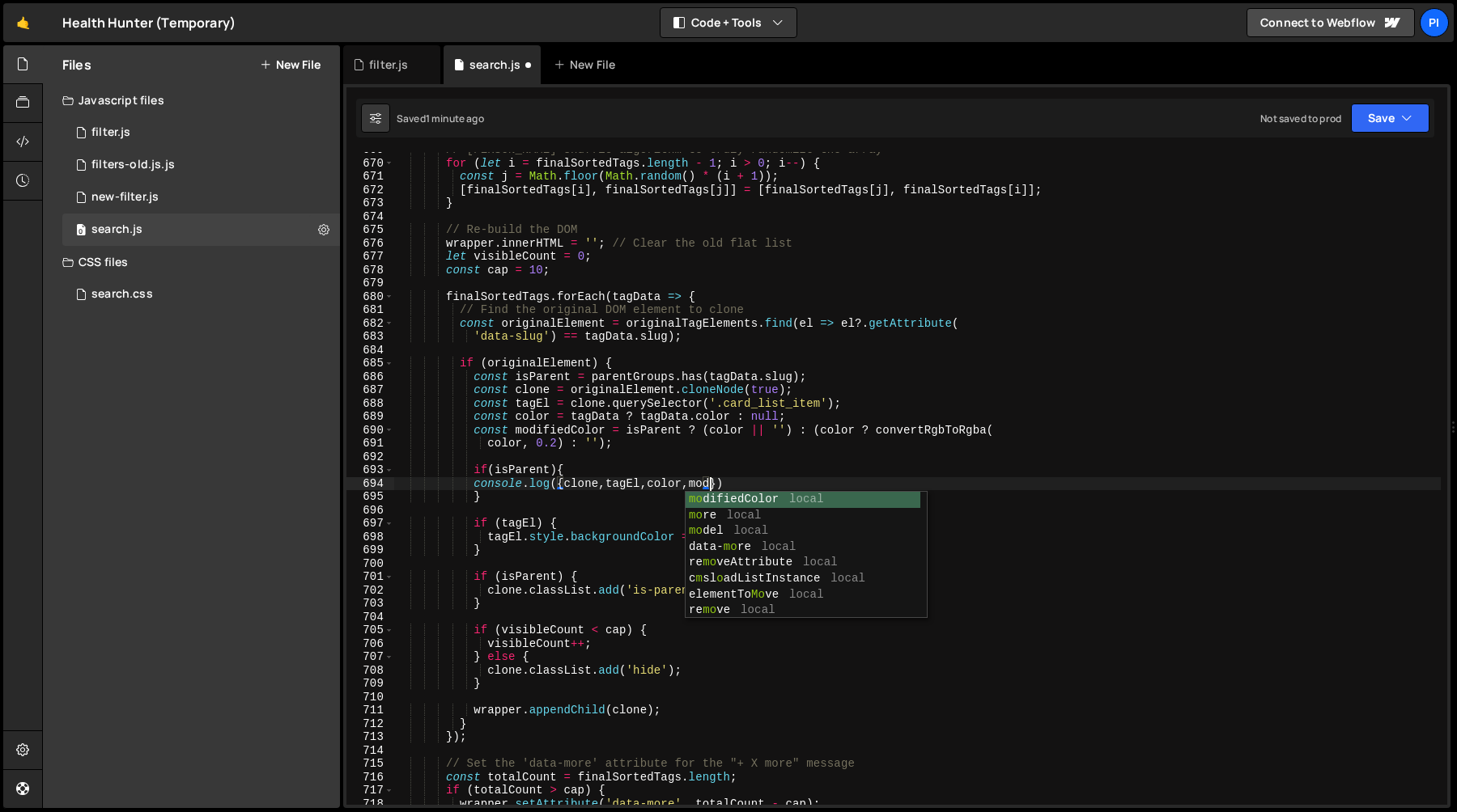
scroll to position [0, 21]
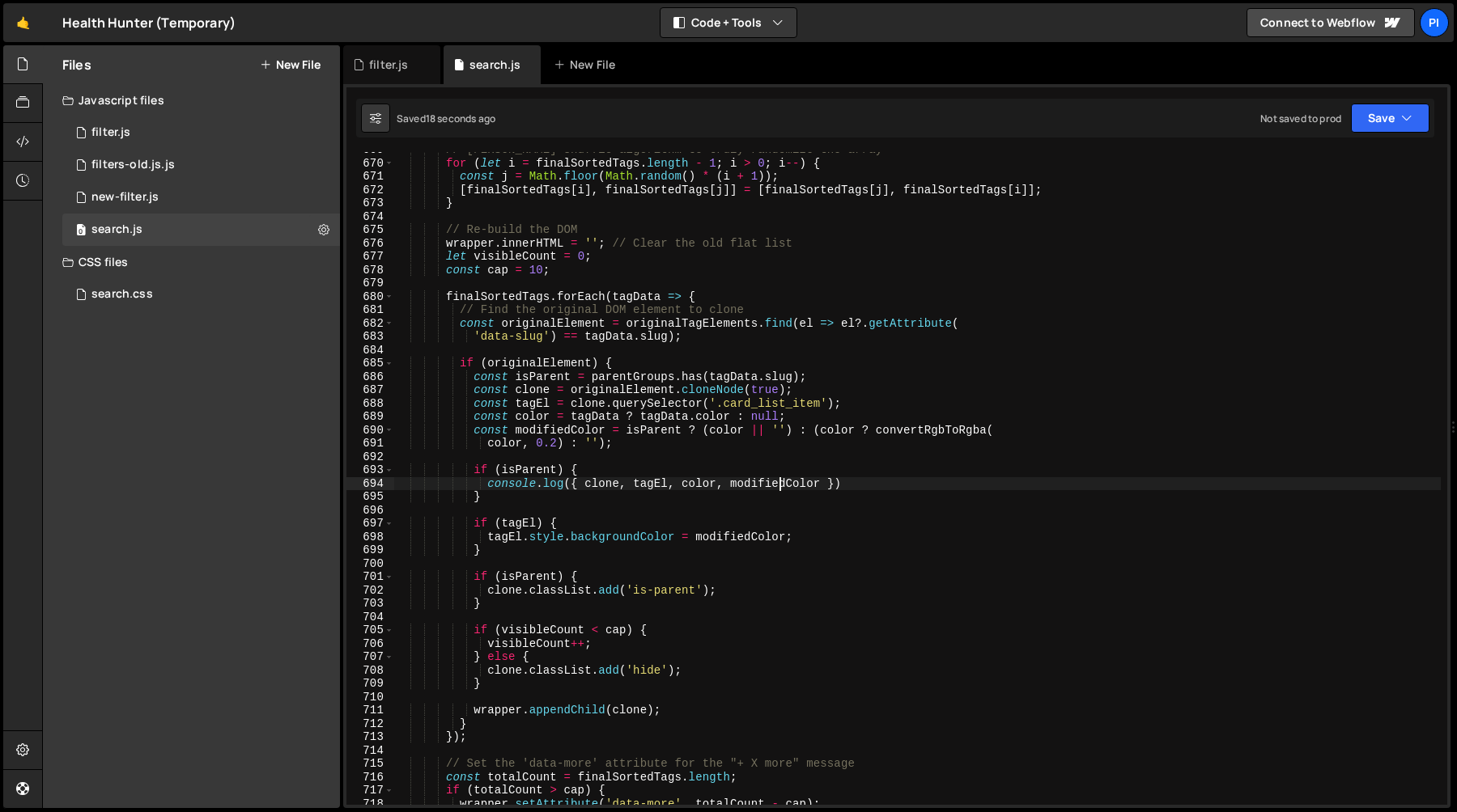
click at [667, 420] on div "// Fisher-Yates shuffle algorithm to truly randomize the array for ( let i = fi…" at bounding box center [917, 483] width 1046 height 680
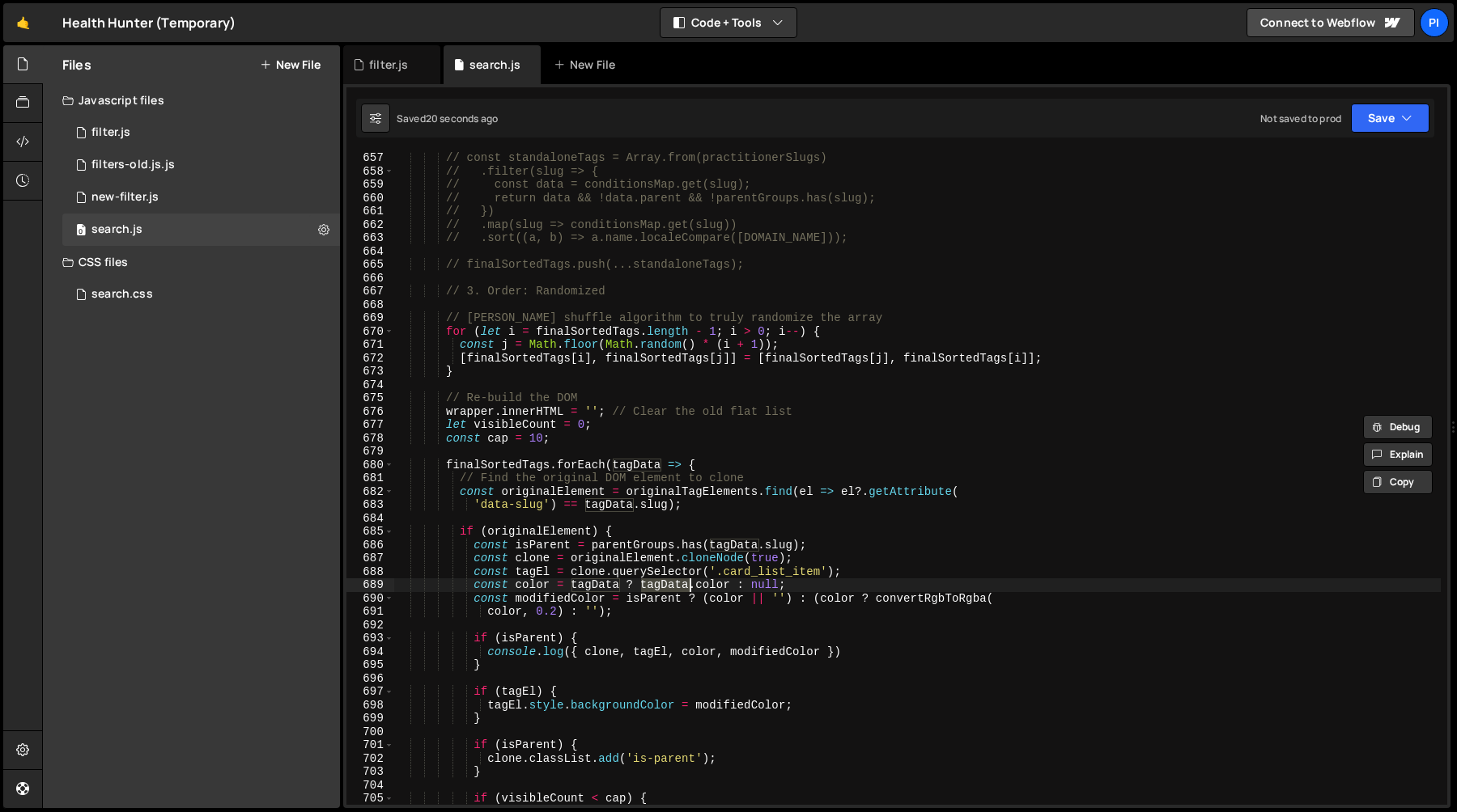
scroll to position [8757, 0]
click at [729, 542] on div "// const standaloneTags = Array.from(practitionerSlugs) // .filter(slug => { //…" at bounding box center [917, 491] width 1046 height 680
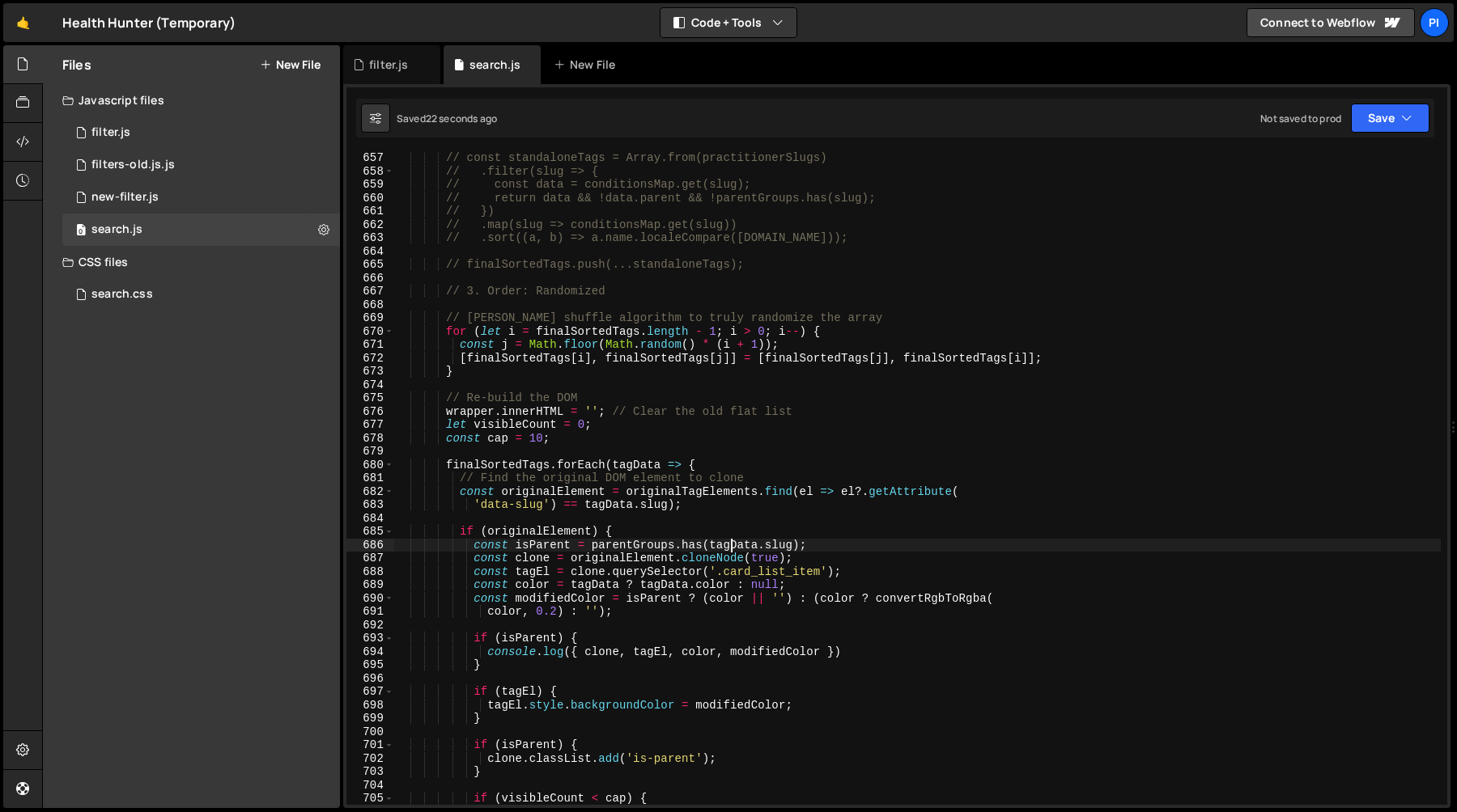
click at [729, 542] on div "// const standaloneTags = Array.from(practitionerSlugs) // .filter(slug => { //…" at bounding box center [917, 491] width 1046 height 680
click at [541, 461] on div "// const standaloneTags = Array.from(practitionerSlugs) // .filter(slug => { //…" at bounding box center [917, 491] width 1046 height 680
type textarea "finalSortedTags.forEach(tagData => {"
click at [541, 461] on div "// const standaloneTags = Array.from(practitionerSlugs) // .filter(slug => { //…" at bounding box center [917, 491] width 1046 height 680
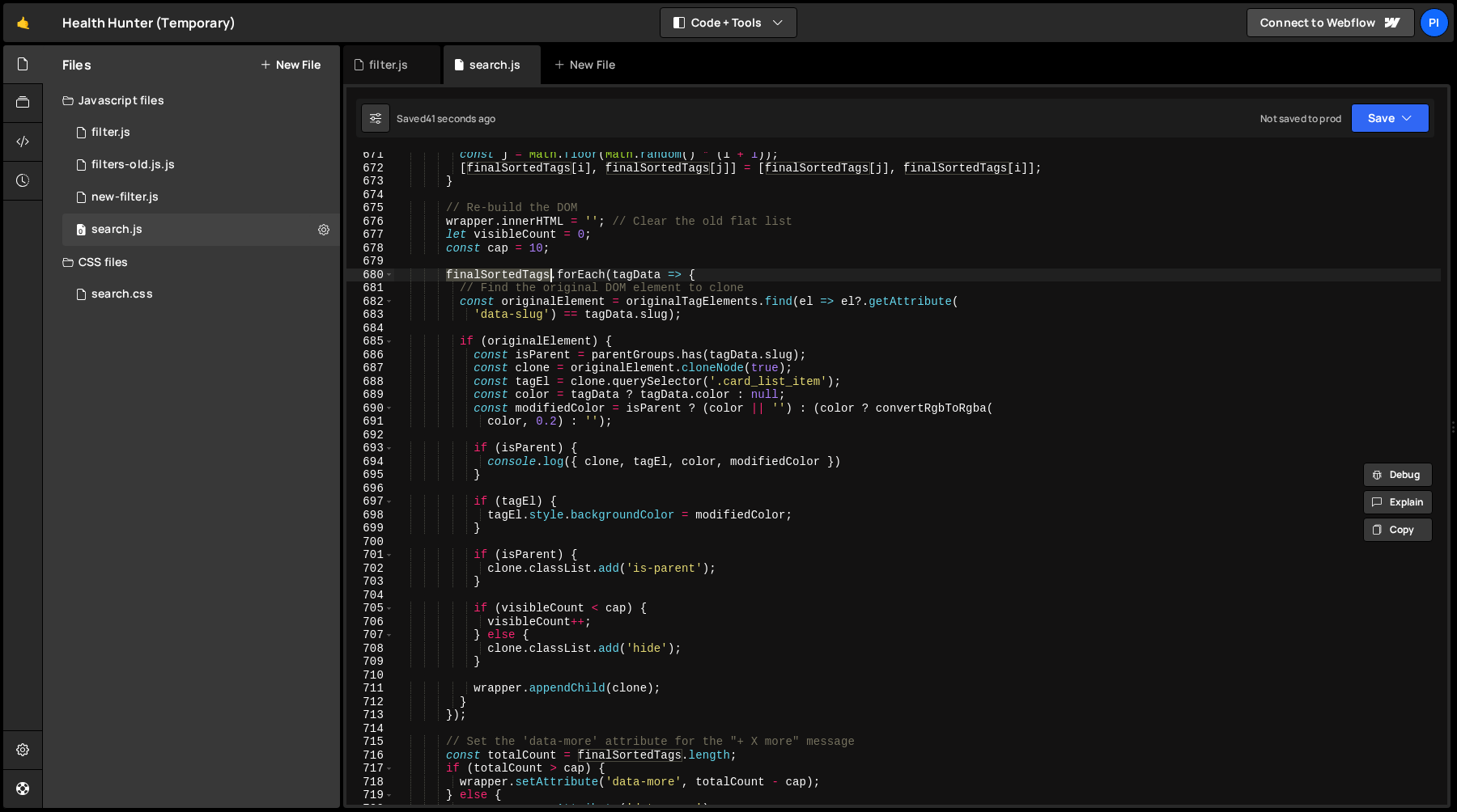
scroll to position [8962, 0]
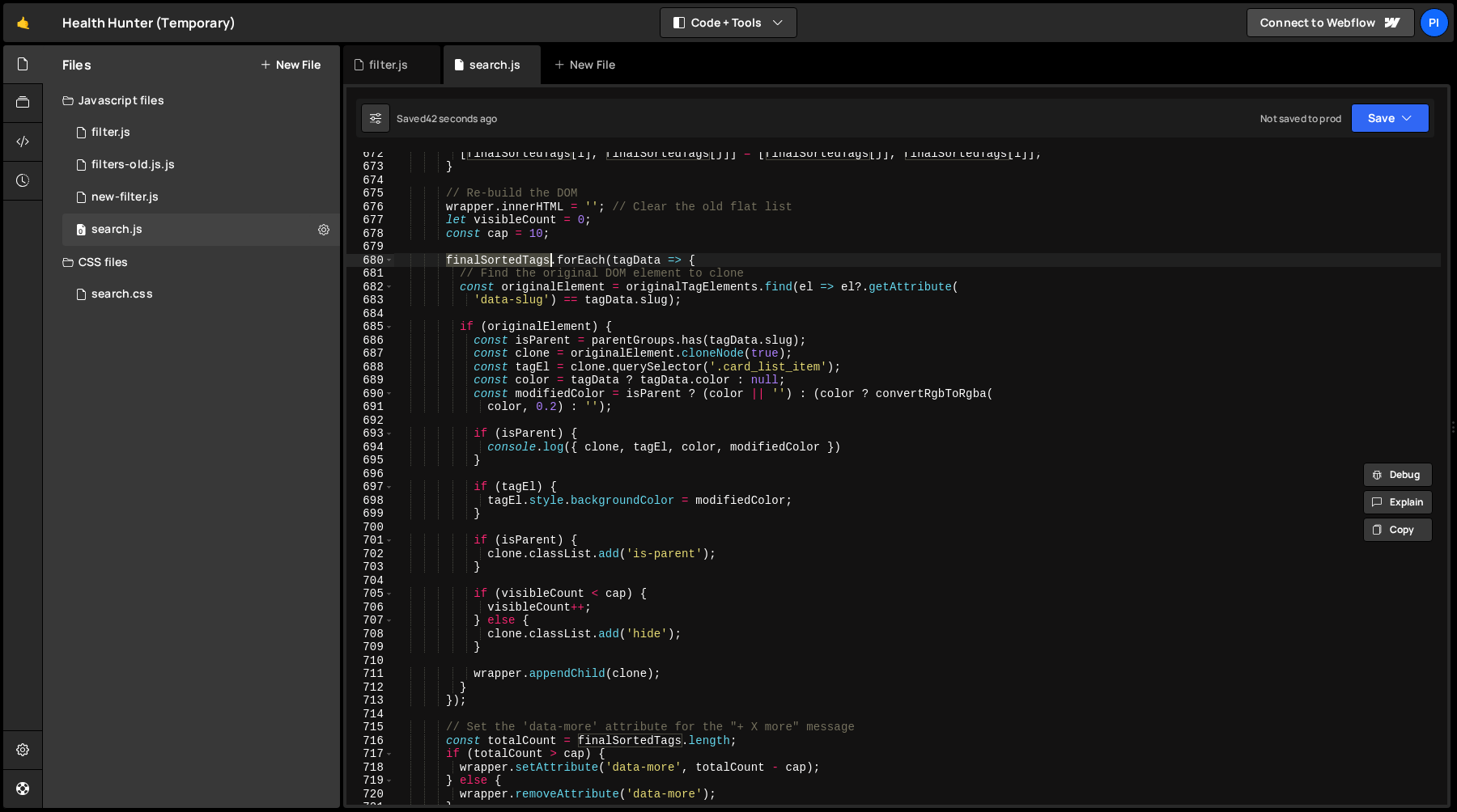
click at [560, 242] on div "[ finalSortedTags [ i ] , finalSortedTags [ j ]] = [ finalSortedTags [ j ] , fi…" at bounding box center [917, 486] width 1046 height 680
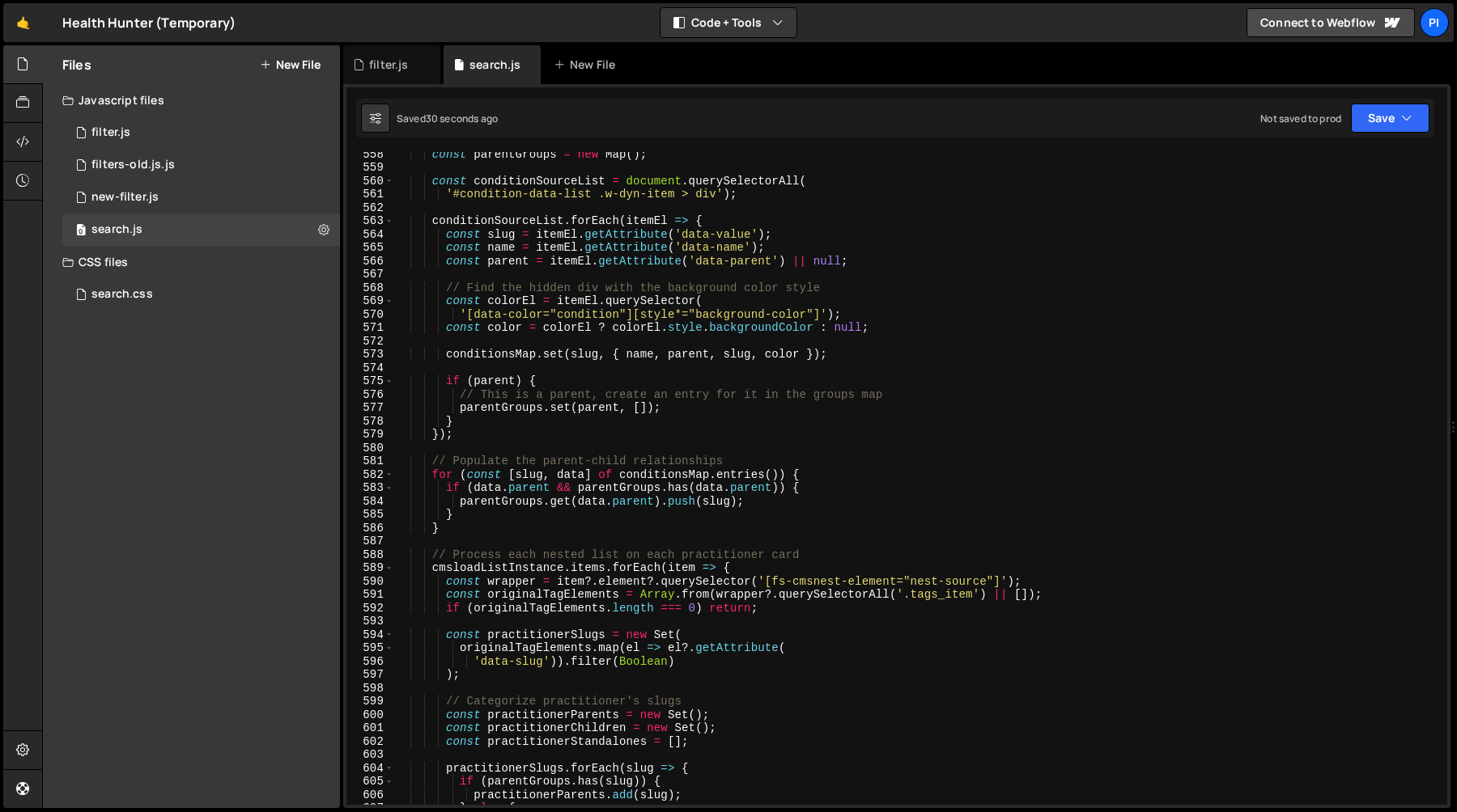
scroll to position [7421, 0]
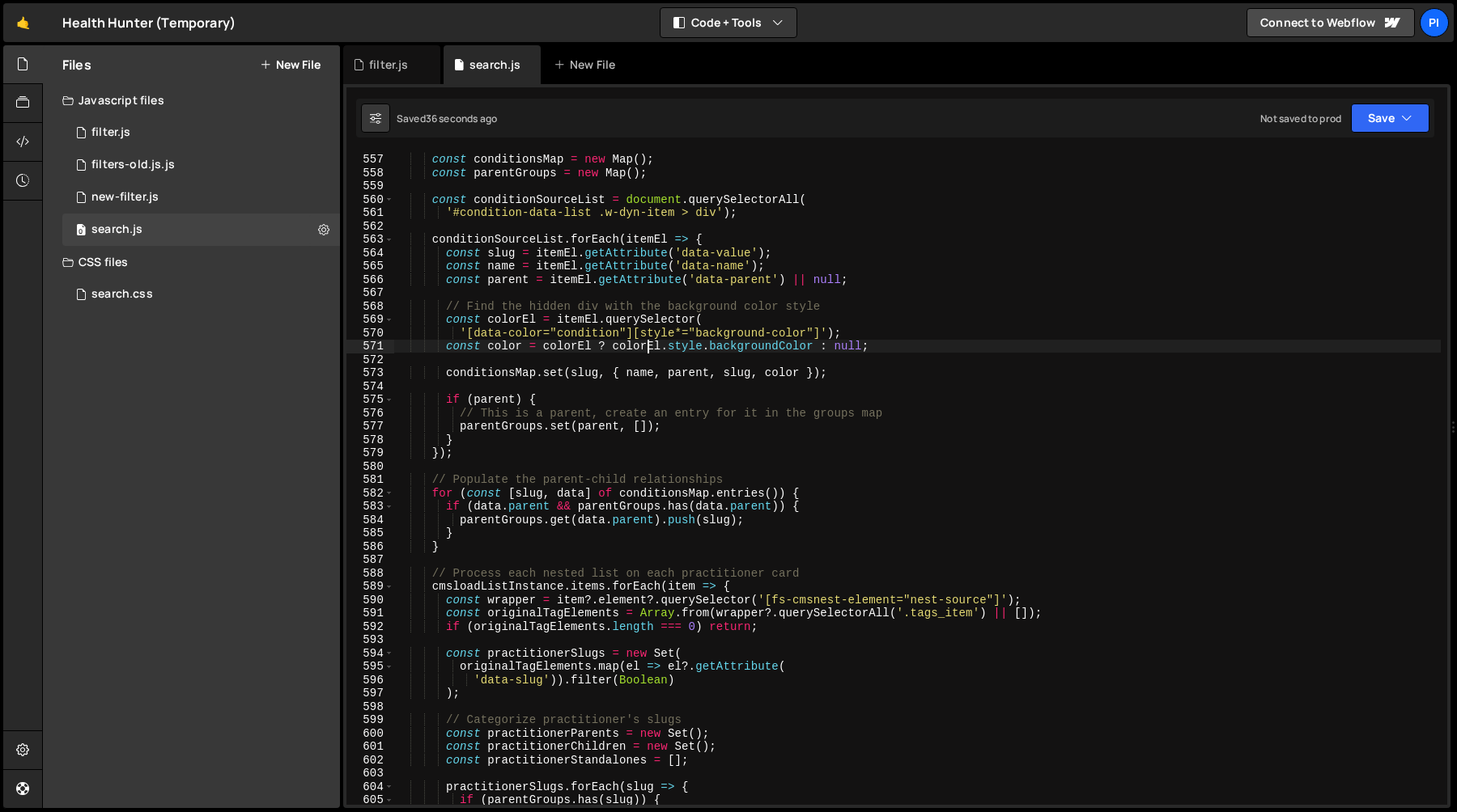
click at [646, 348] on div "// Build a comprehensive data model of all conditions const conditionsMap = new…" at bounding box center [917, 479] width 1046 height 680
click at [700, 348] on div "// Build a comprehensive data model of all conditions const conditionsMap = new…" at bounding box center [917, 479] width 1046 height 680
click at [580, 324] on div "// Build a comprehensive data model of all conditions const conditionsMap = new…" at bounding box center [917, 479] width 1046 height 680
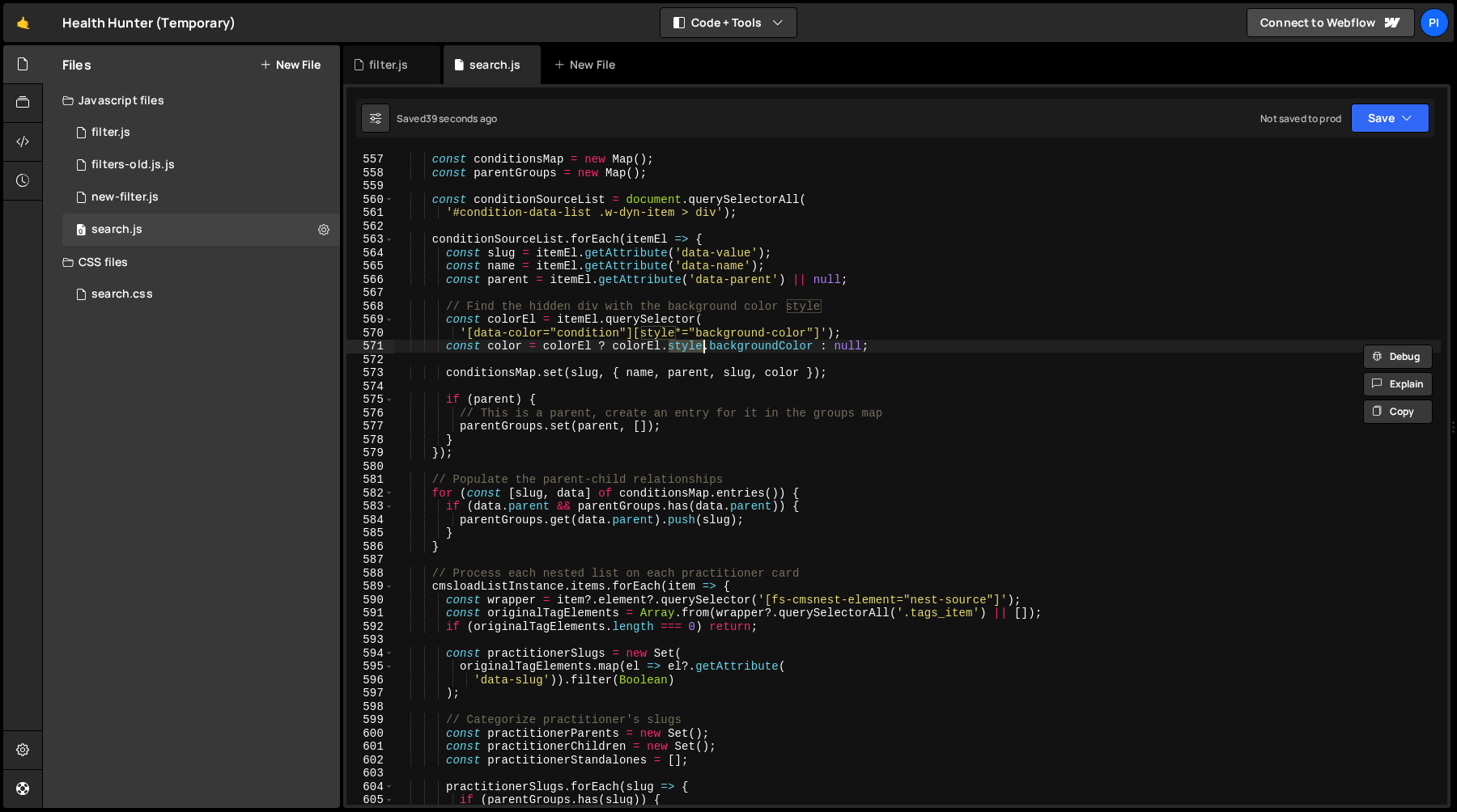
click at [580, 324] on div "// Build a comprehensive data model of all conditions const conditionsMap = new…" at bounding box center [917, 479] width 1046 height 680
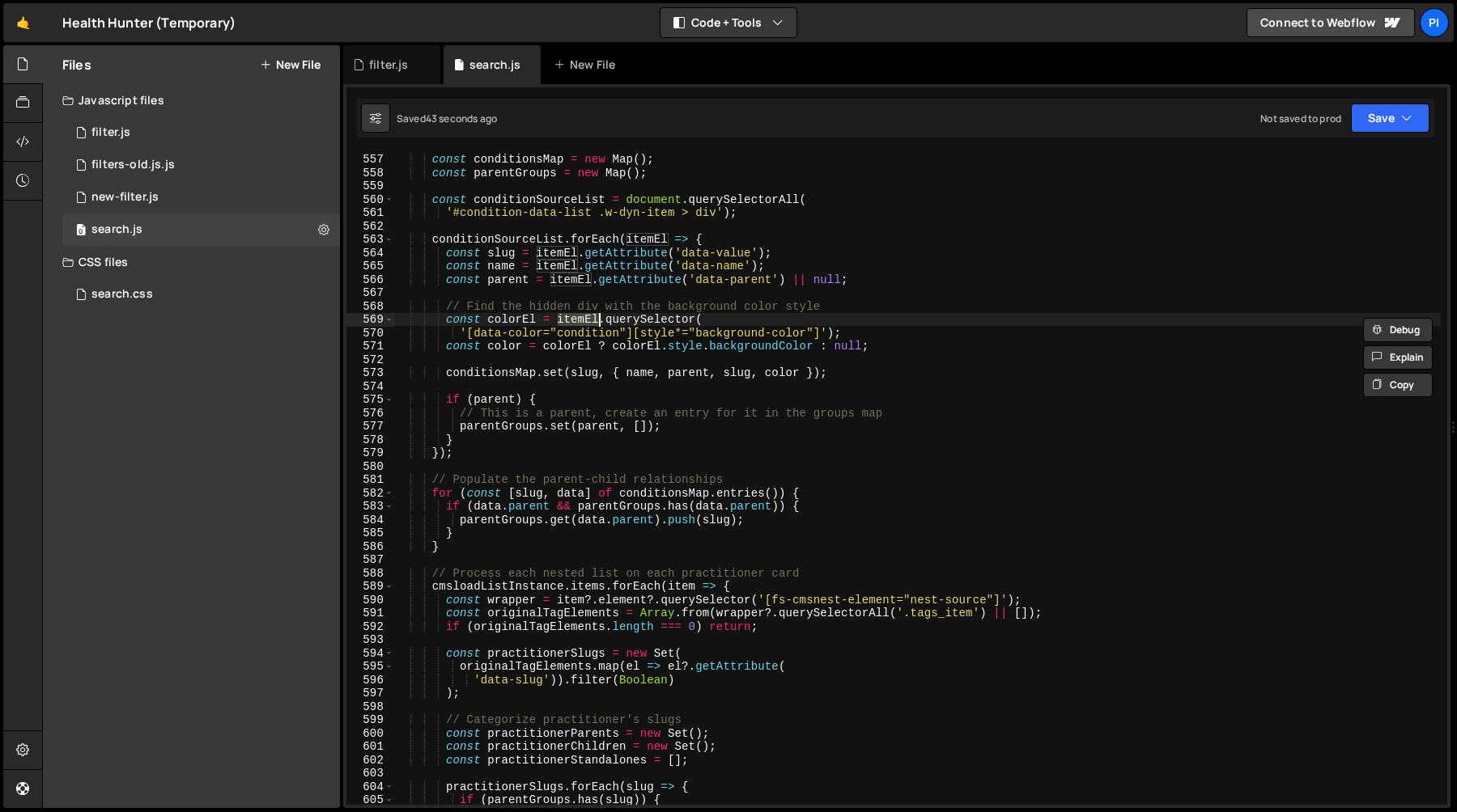
click at [520, 319] on div "// Build a comprehensive data model of all conditions const conditionsMap = new…" at bounding box center [917, 479] width 1046 height 680
click at [573, 319] on div "// Build a comprehensive data model of all conditions const conditionsMap = new…" at bounding box center [917, 479] width 1046 height 680
click at [624, 321] on div "// Build a comprehensive data model of all conditions const conditionsMap = new…" at bounding box center [917, 479] width 1046 height 680
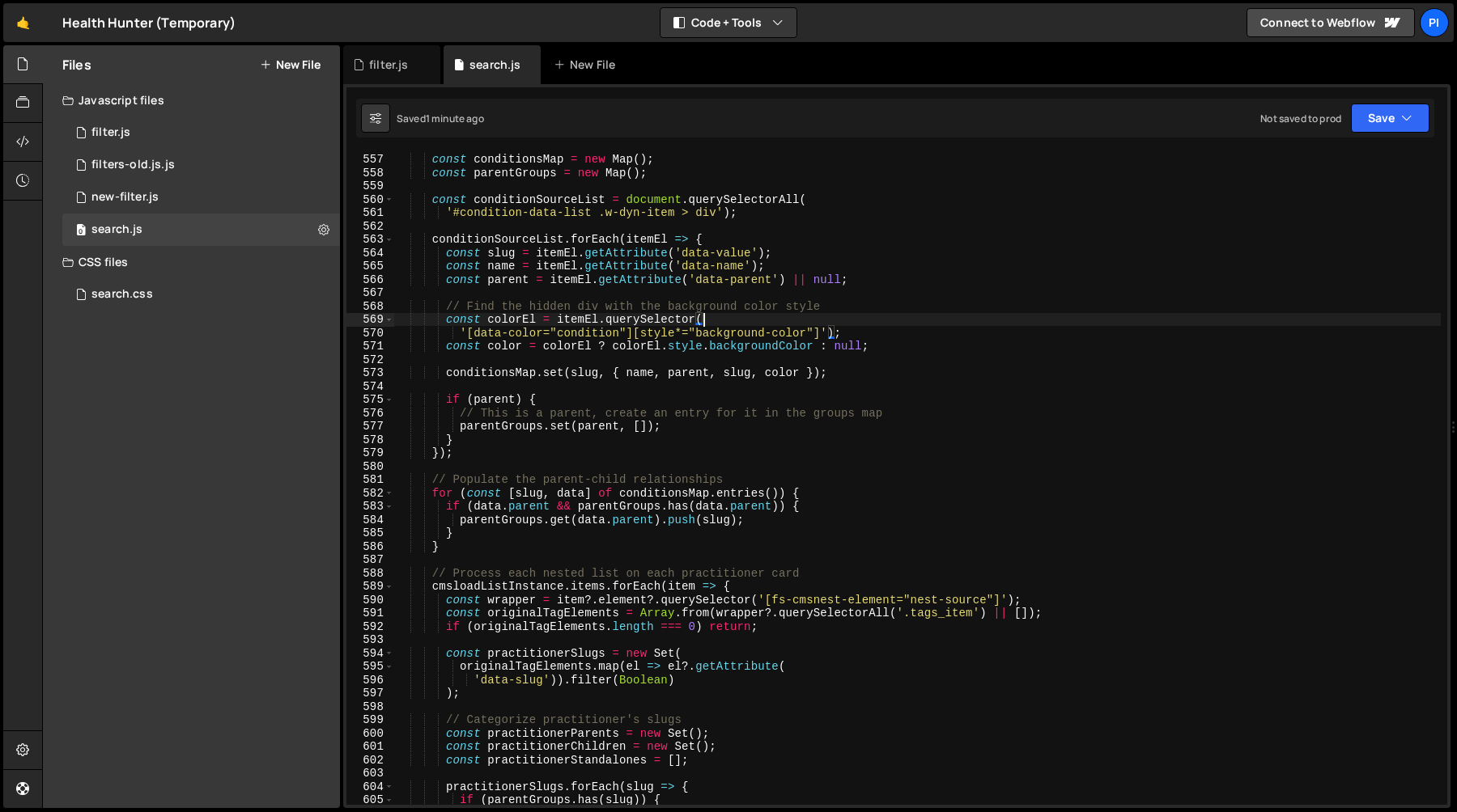
click at [721, 321] on div "// Build a comprehensive data model of all conditions const conditionsMap = new…" at bounding box center [917, 479] width 1046 height 680
click at [787, 347] on div "// Build a comprehensive data model of all conditions const conditionsMap = new…" at bounding box center [917, 479] width 1046 height 680
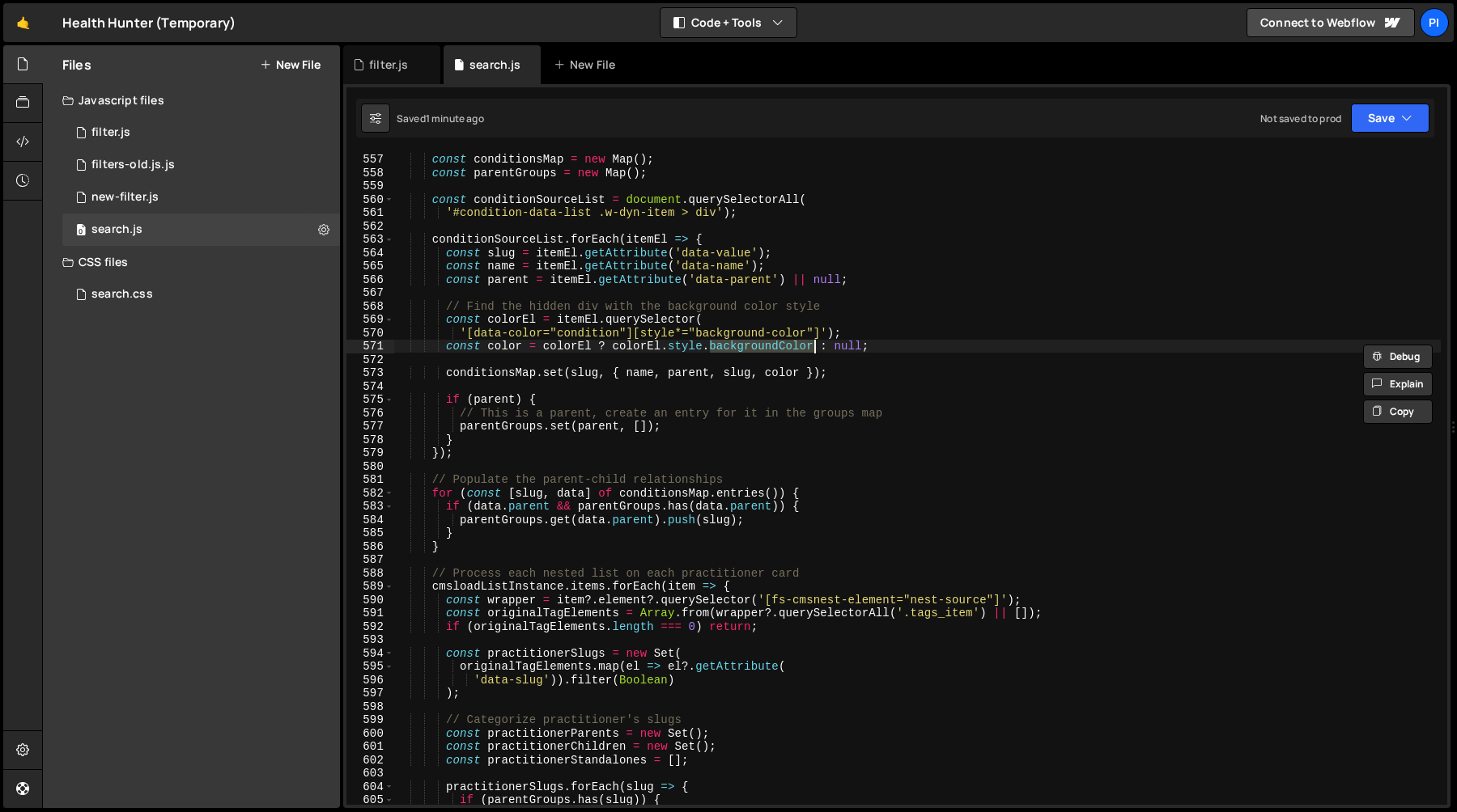
click at [623, 332] on div "// Build a comprehensive data model of all conditions const conditionsMap = new…" at bounding box center [917, 479] width 1046 height 680
click at [659, 338] on div "// Build a comprehensive data model of all conditions const conditionsMap = new…" at bounding box center [917, 479] width 1046 height 680
click at [866, 311] on div "// Build a comprehensive data model of all conditions const conditionsMap = new…" at bounding box center [917, 479] width 1046 height 680
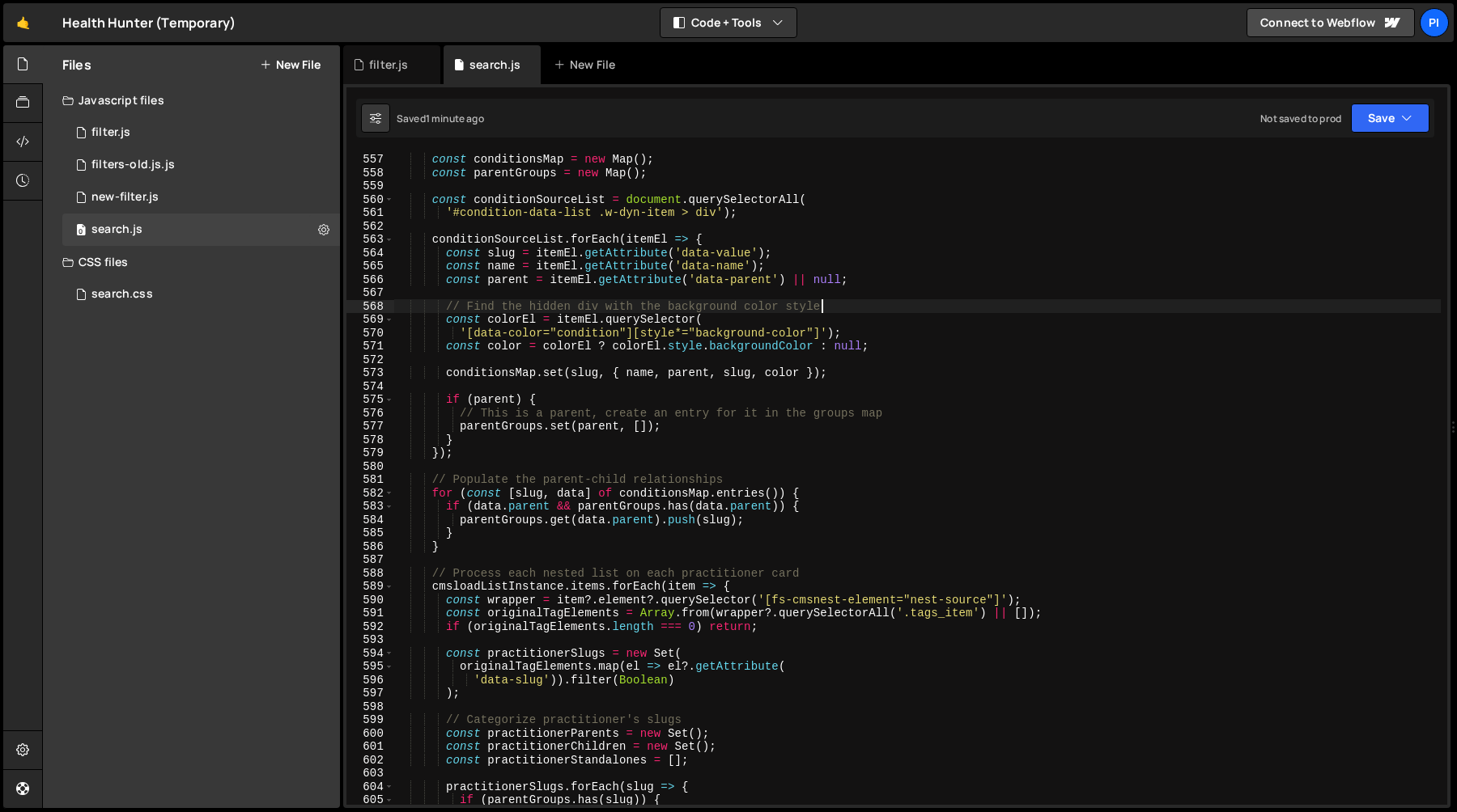
click at [681, 371] on div "// Build a comprehensive data model of all conditions const conditionsMap = new…" at bounding box center [917, 479] width 1046 height 680
type textarea "conditionsMap.set(slug, { name, parent, slug, color });"
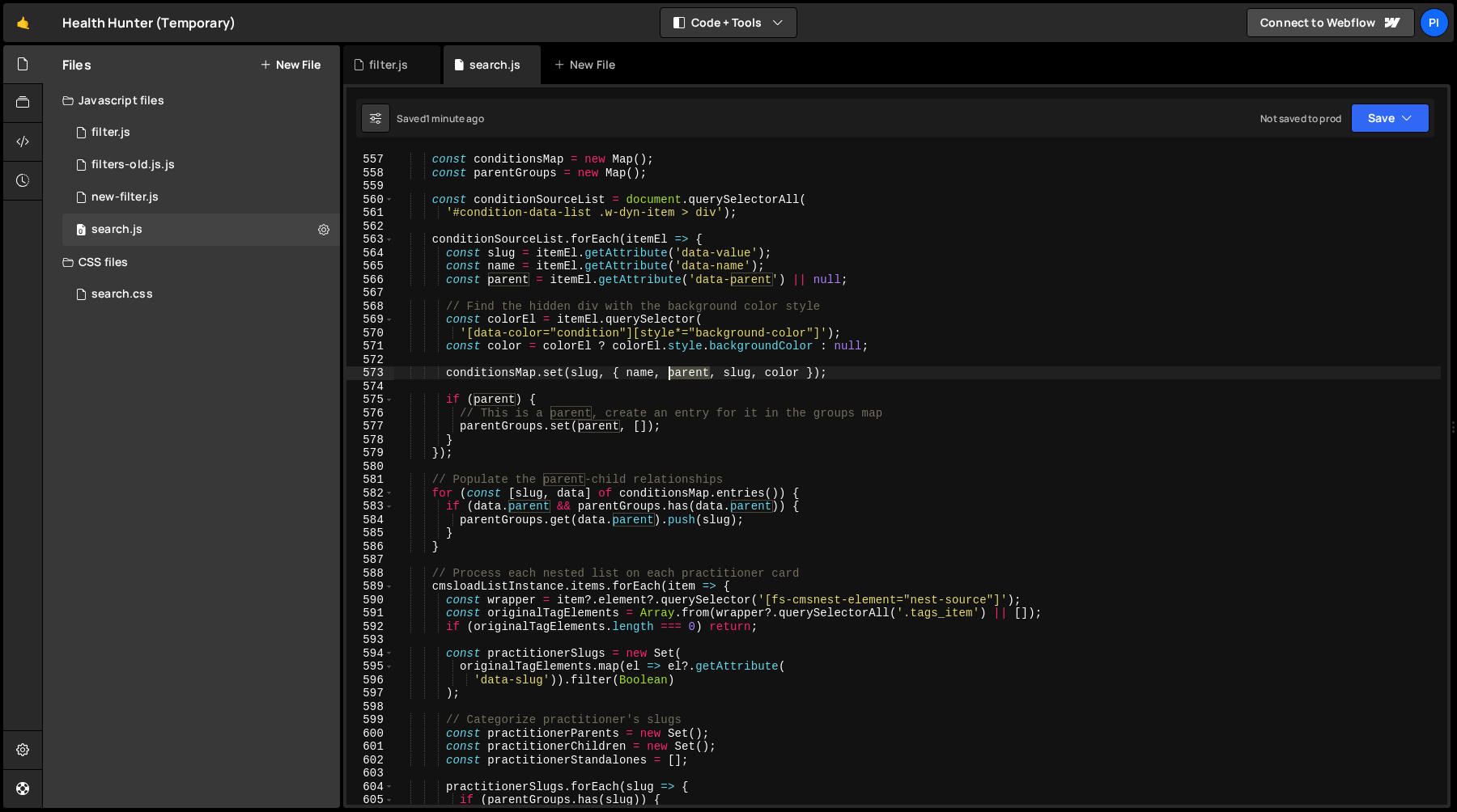
click at [681, 371] on div "// Build a comprehensive data model of all conditions const conditionsMap = new…" at bounding box center [917, 479] width 1046 height 680
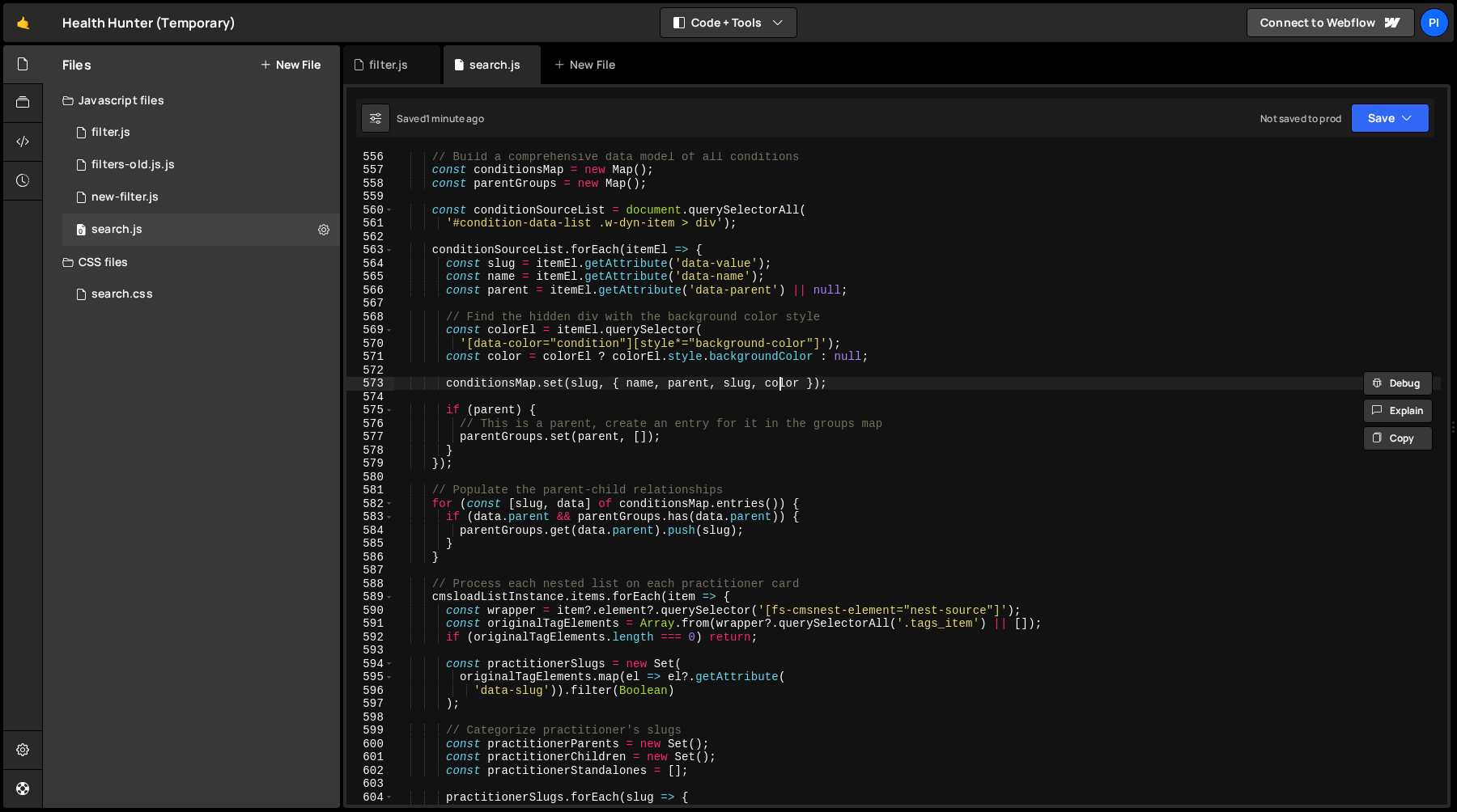
click at [780, 385] on div "// Build a comprehensive data model of all conditions const conditionsMap = new…" at bounding box center [917, 489] width 1046 height 680
click at [771, 372] on div "// Build a comprehensive data model of all conditions const conditionsMap = new…" at bounding box center [917, 489] width 1046 height 680
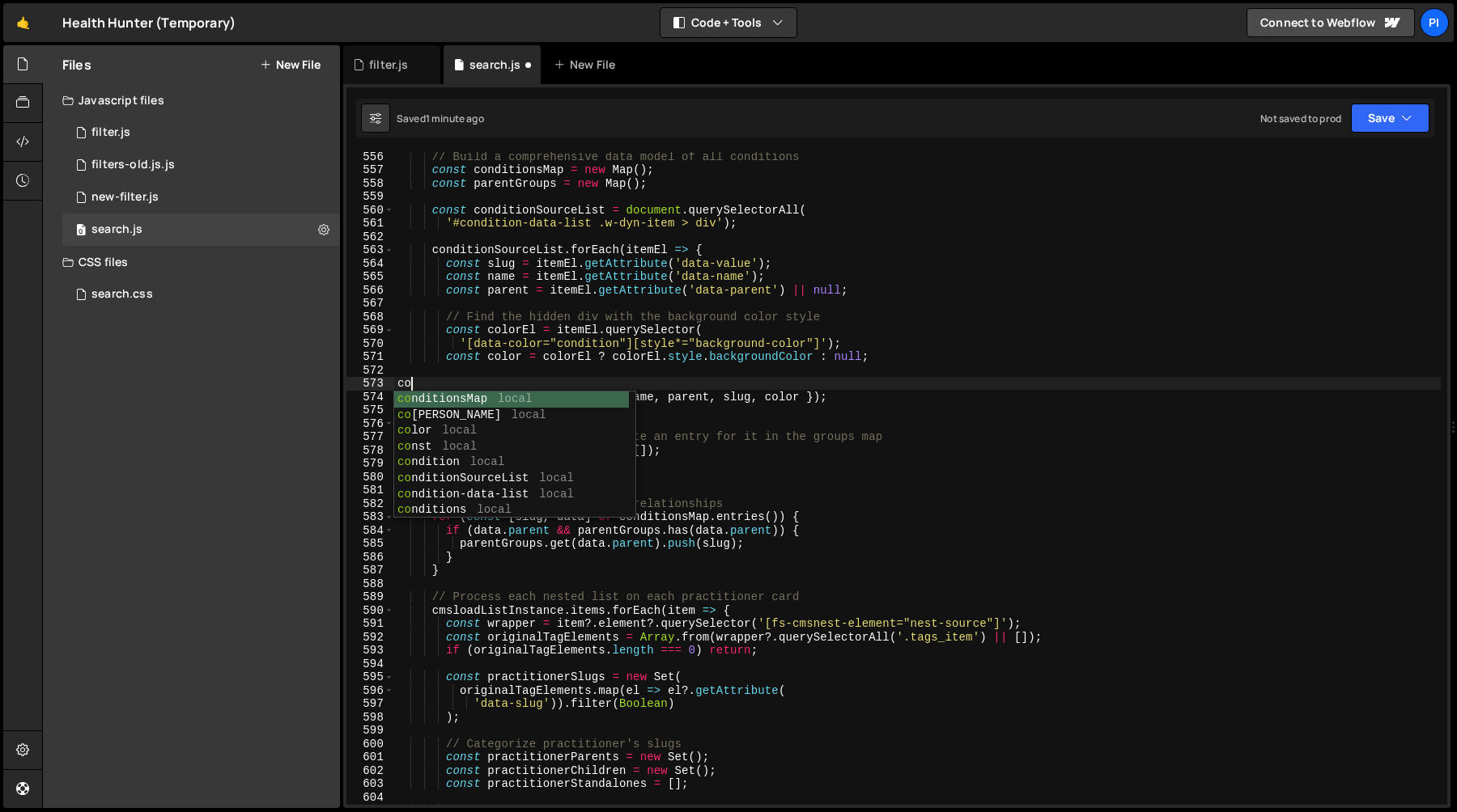
scroll to position [0, 0]
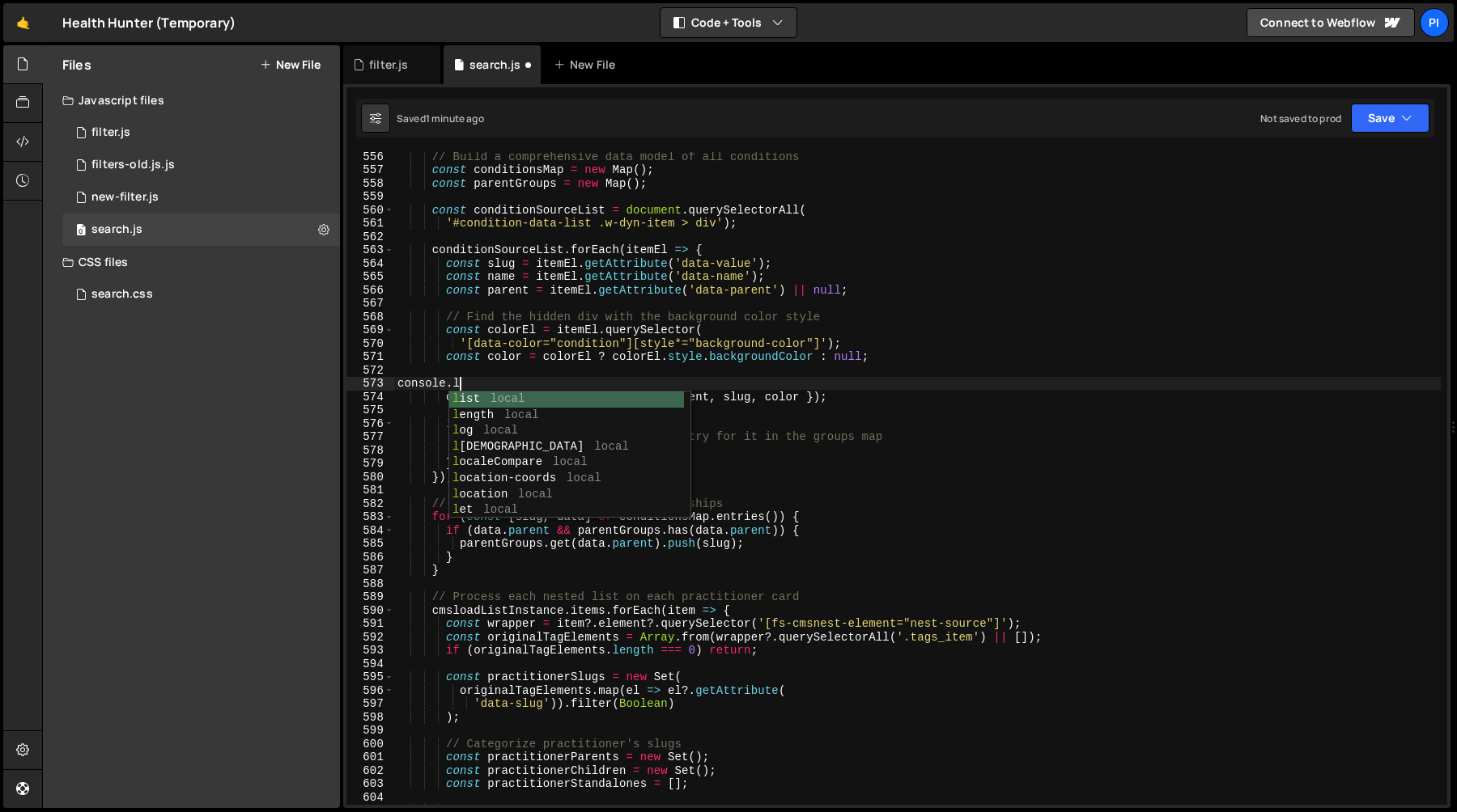
type textarea "console.log"
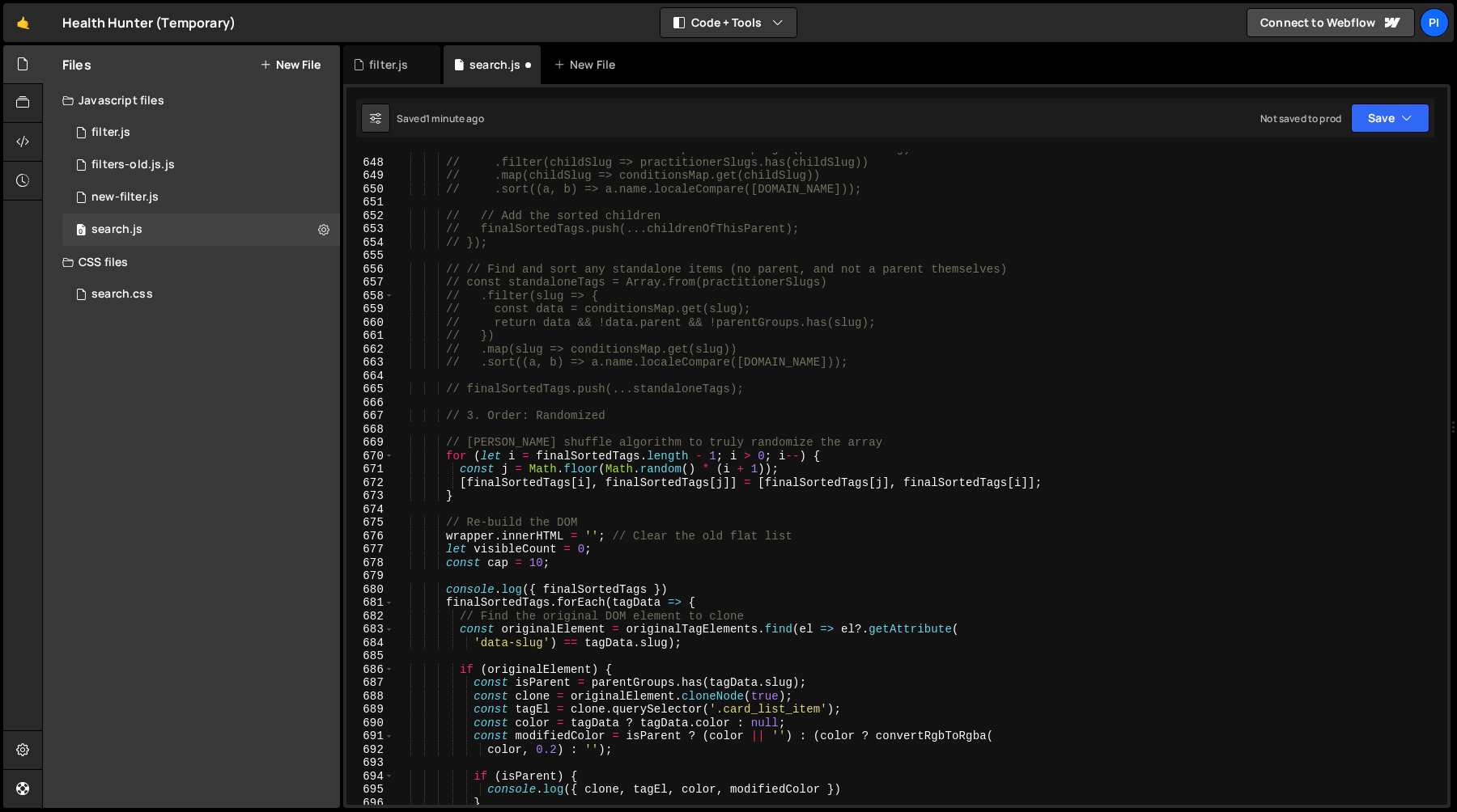
scroll to position [8852, 0]
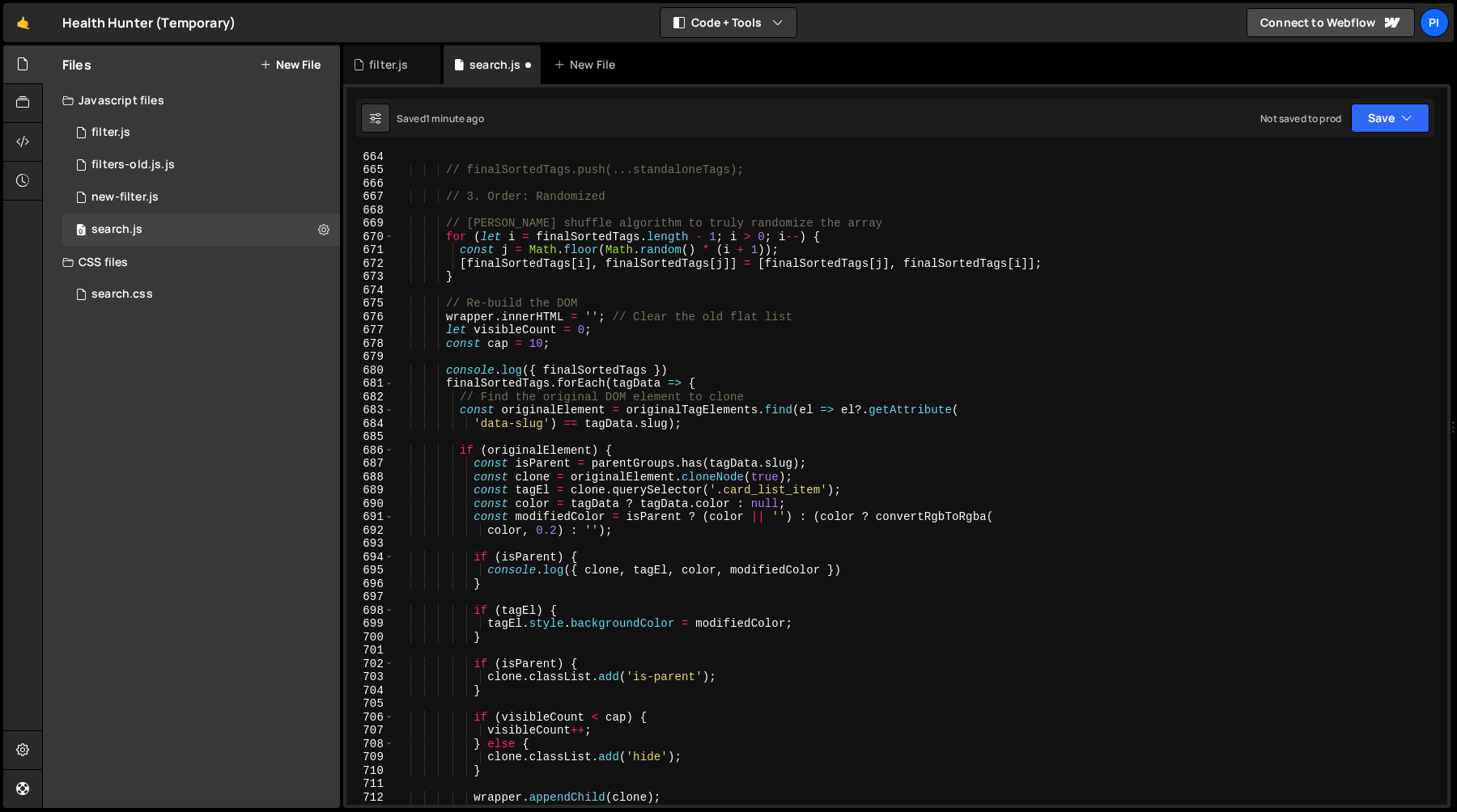
click at [542, 374] on div "// finalSortedTags.push(...standaloneTags); // 3. Order: Randomized // Fisher-Y…" at bounding box center [917, 489] width 1046 height 680
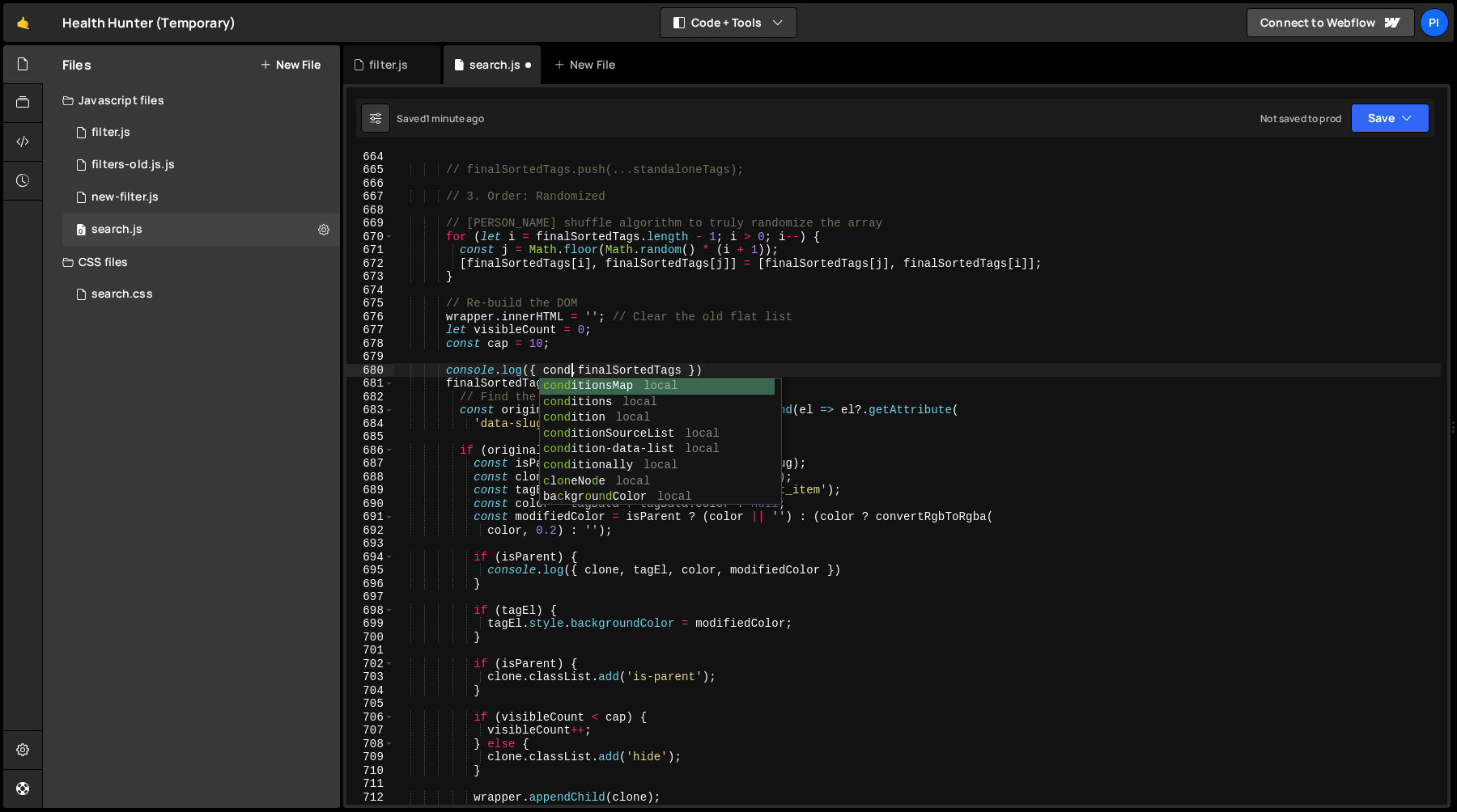
scroll to position [0, 12]
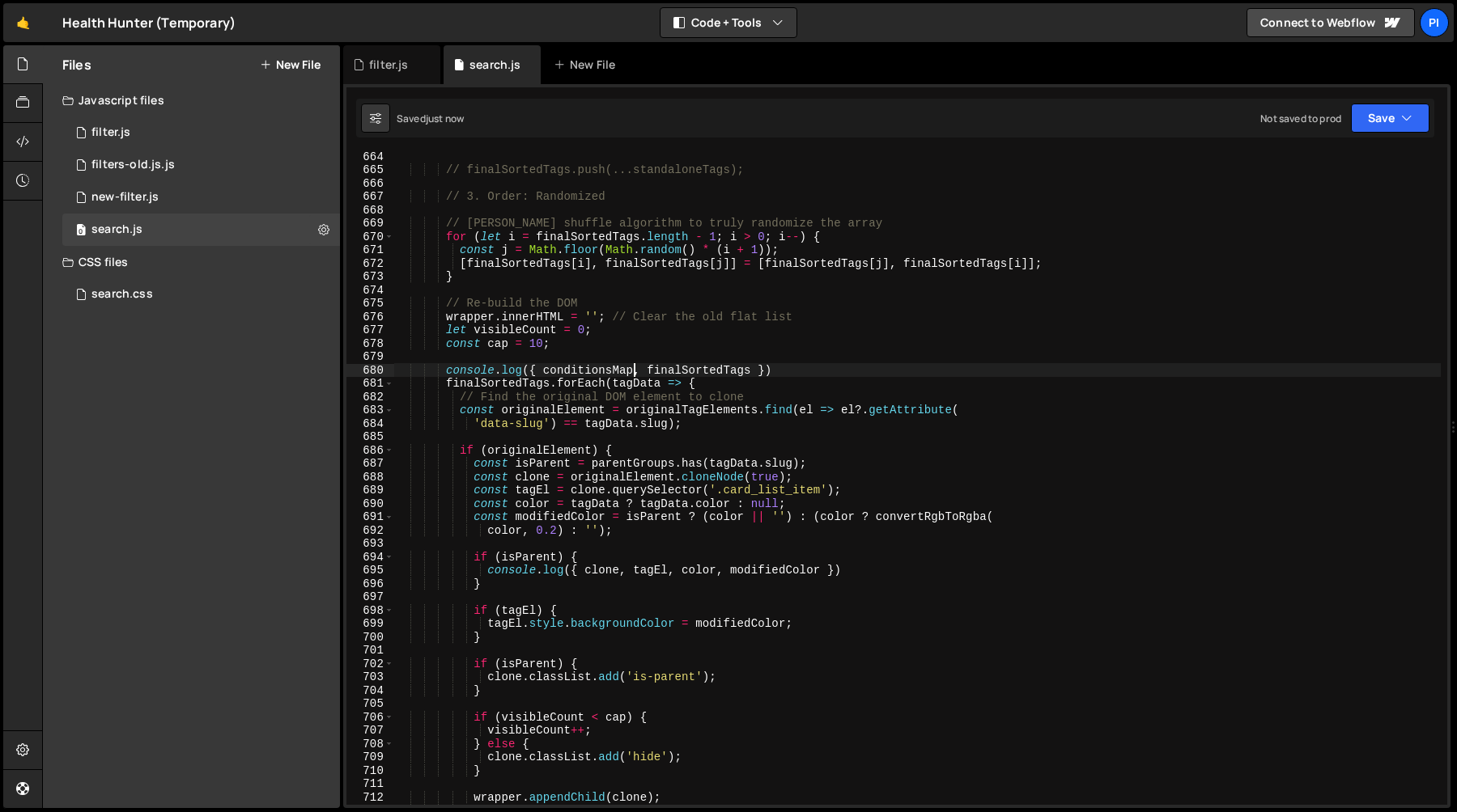
type textarea "console.log({ conditionsMap, finalSortedTags })"
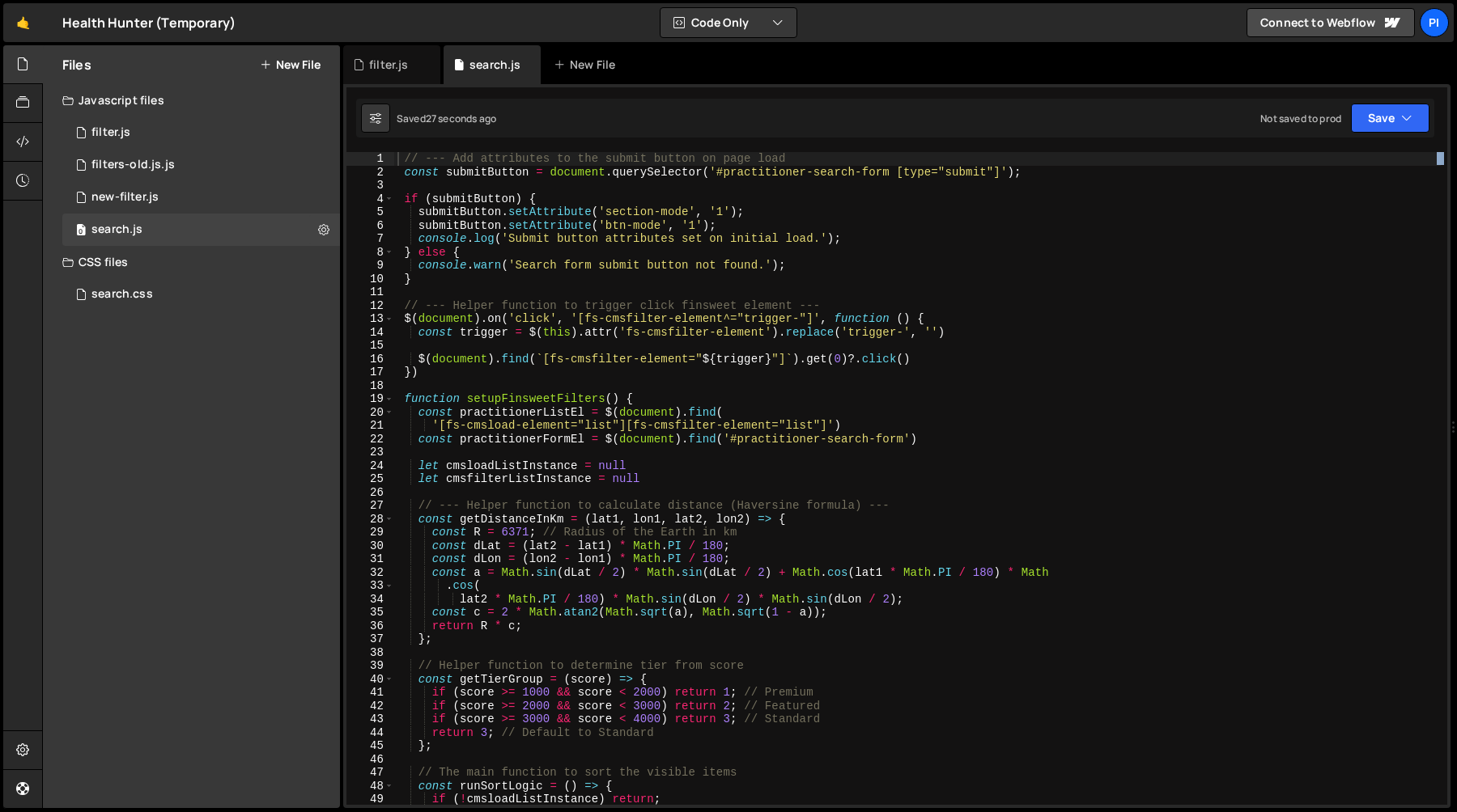
drag, startPoint x: 904, startPoint y: 130, endPoint x: 1456, endPoint y: 297, distance: 576.7
click at [1456, 297] on div at bounding box center [1453, 426] width 6 height 763
click at [1255, 385] on div "// --- Add attributes to the submit button on page load const submitButton = do…" at bounding box center [917, 492] width 1046 height 680
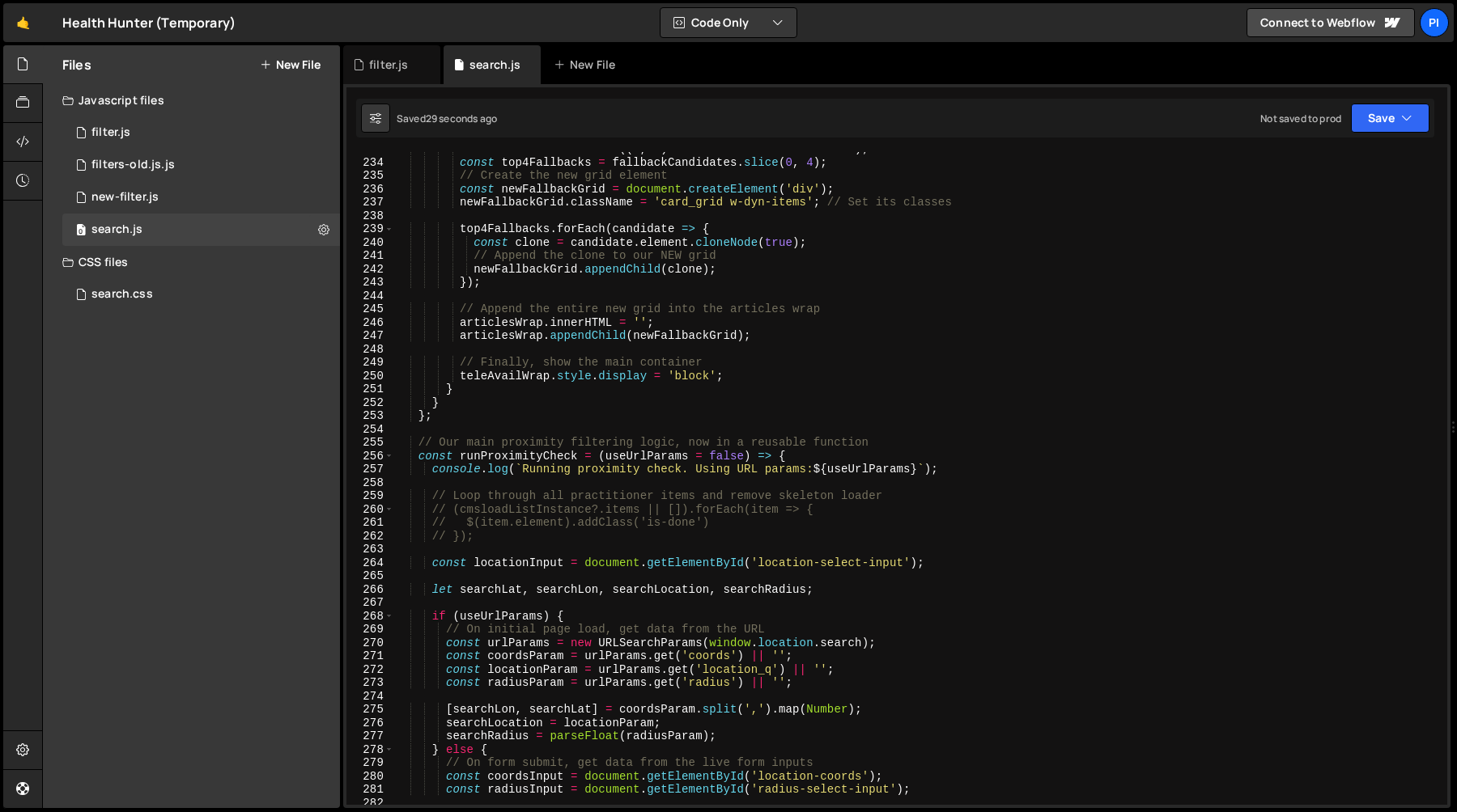
scroll to position [3106, 0]
click at [1202, 385] on div "fallbackCandidates . sort (( a , b ) => a . distance - b . distance ) ; const t…" at bounding box center [917, 482] width 1046 height 680
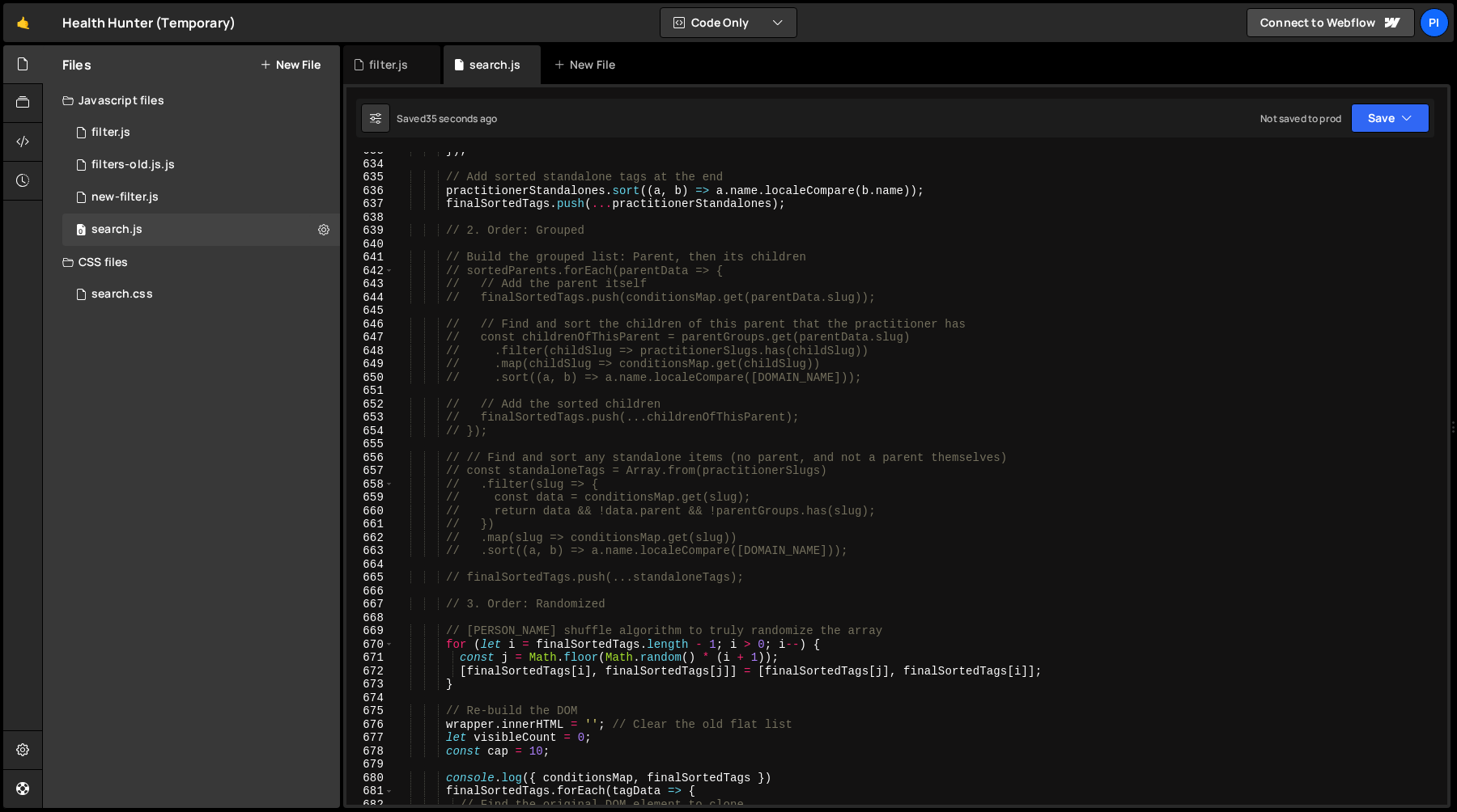
scroll to position [8265, 0]
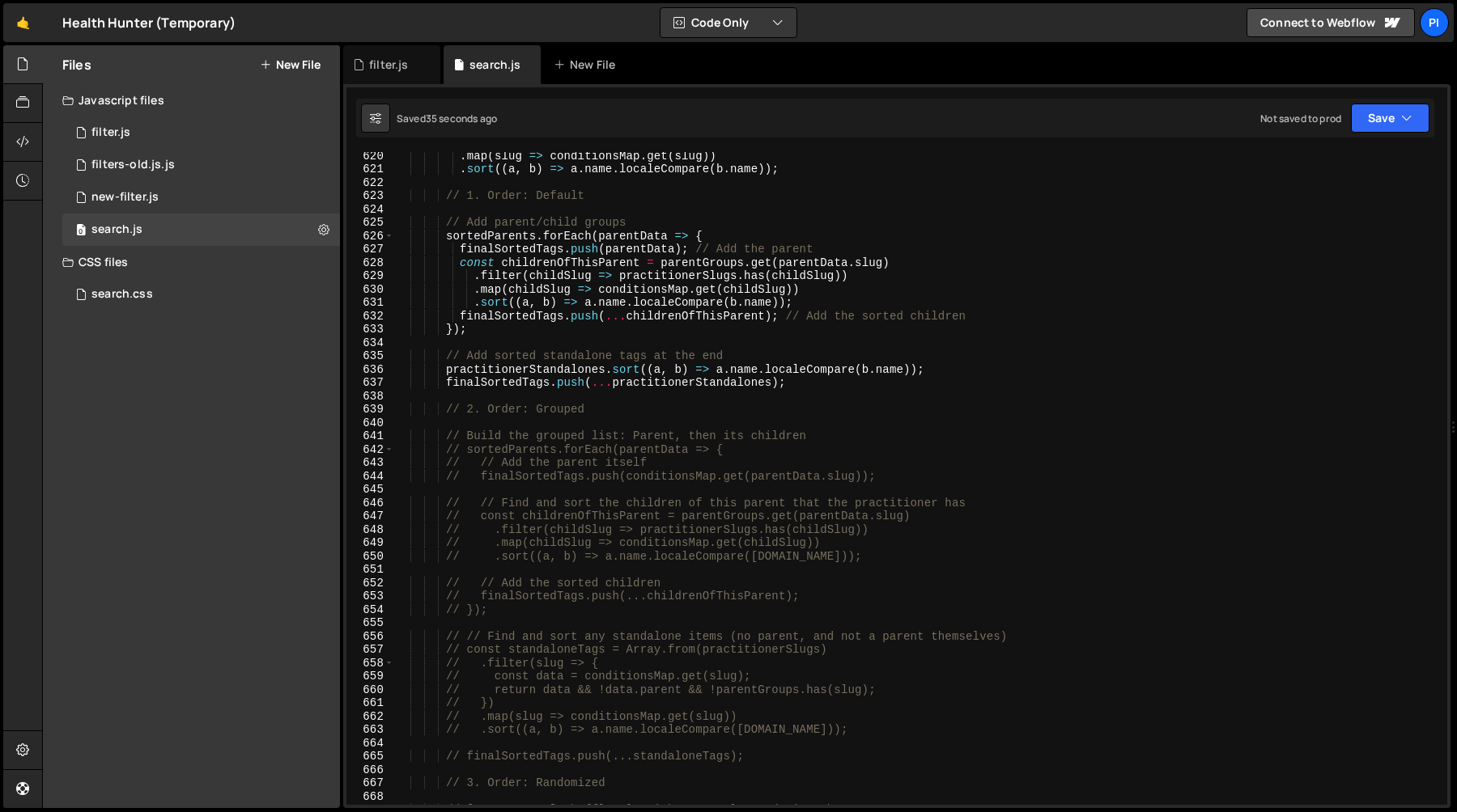
click at [1109, 446] on div ". map ( slug => conditionsMap . get ( slug )) . sort (( a , b ) => a . name . l…" at bounding box center [917, 488] width 1046 height 680
type textarea "// sortedParents.forEach(parentData => {"
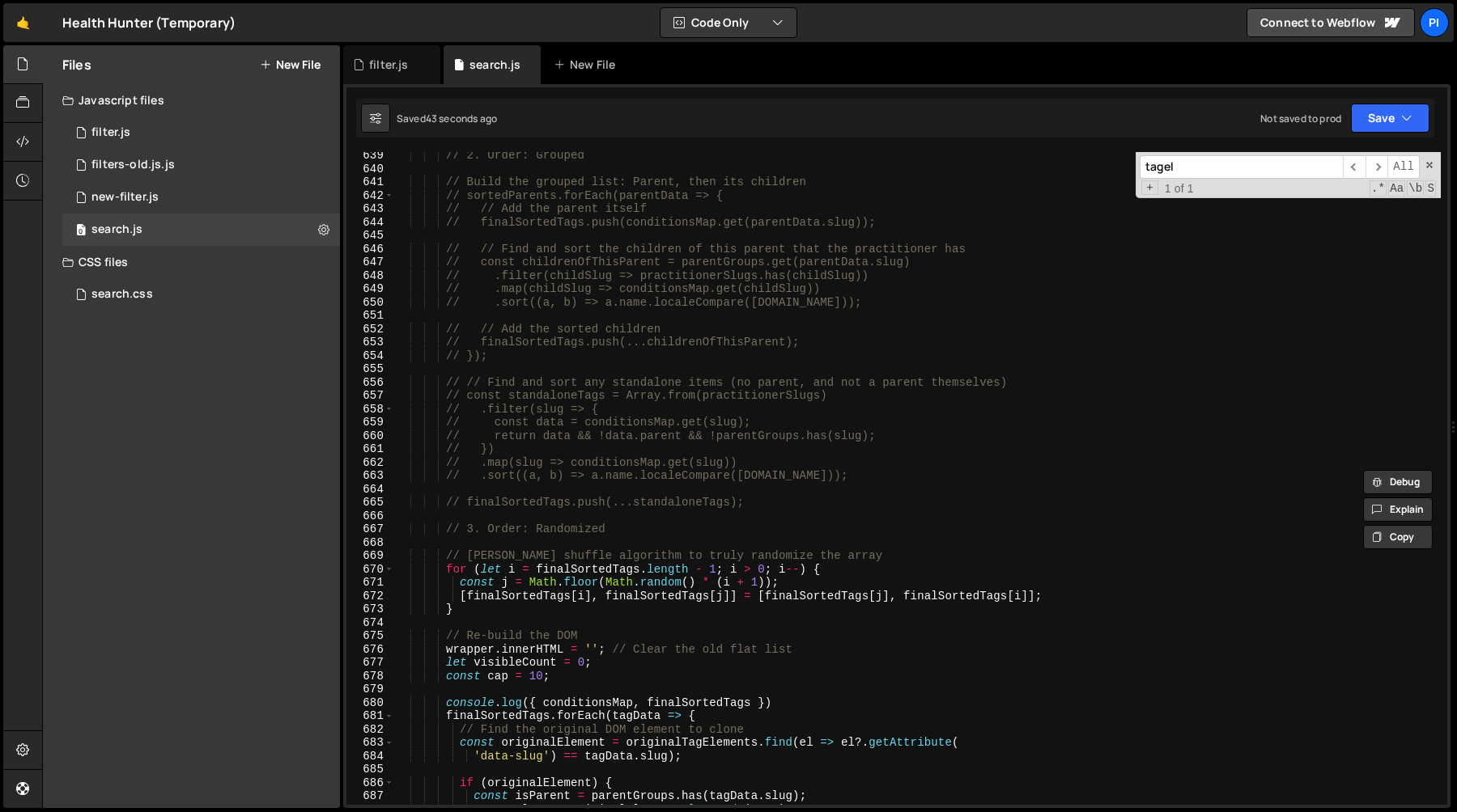
scroll to position [8513, 0]
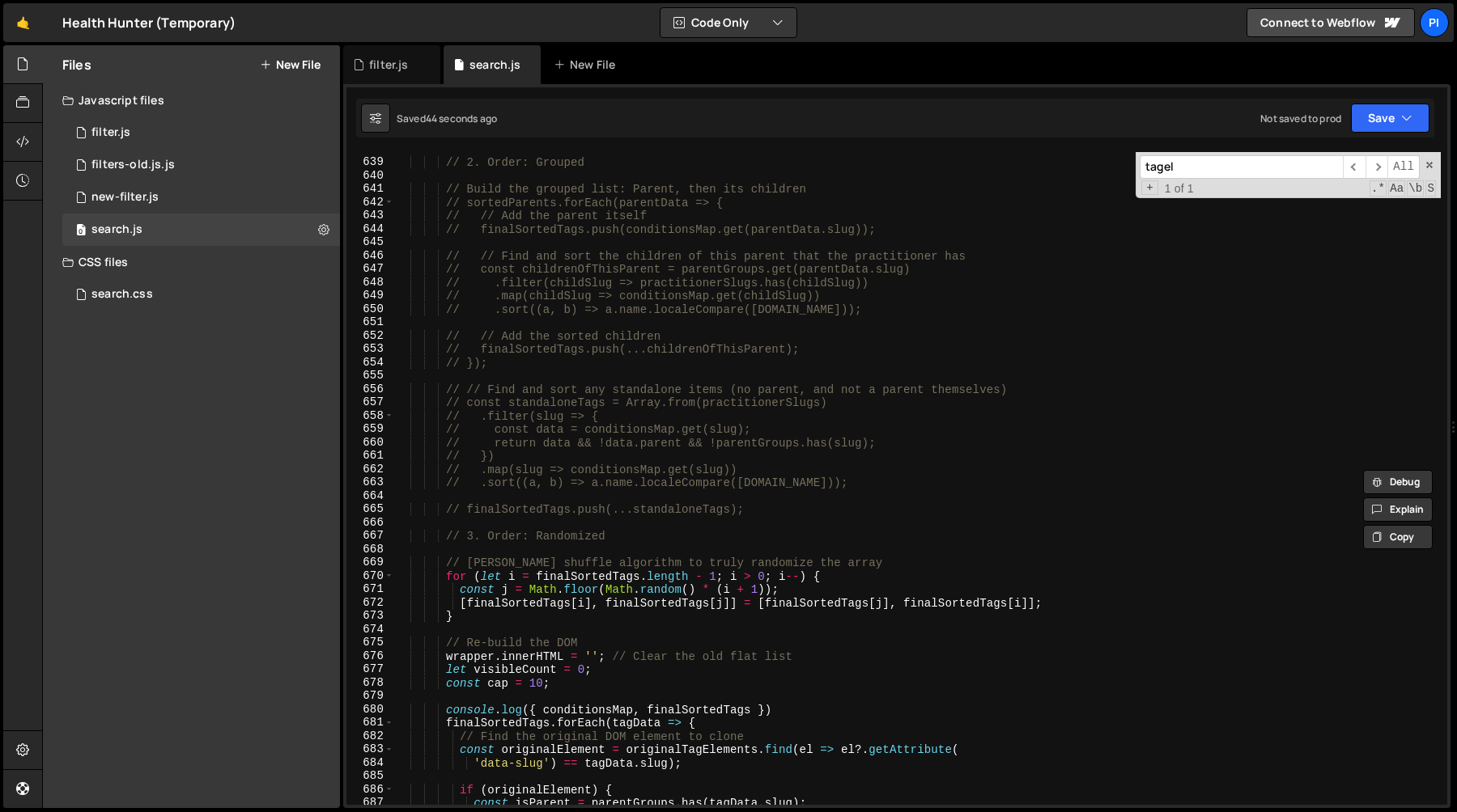
type input "tagel"
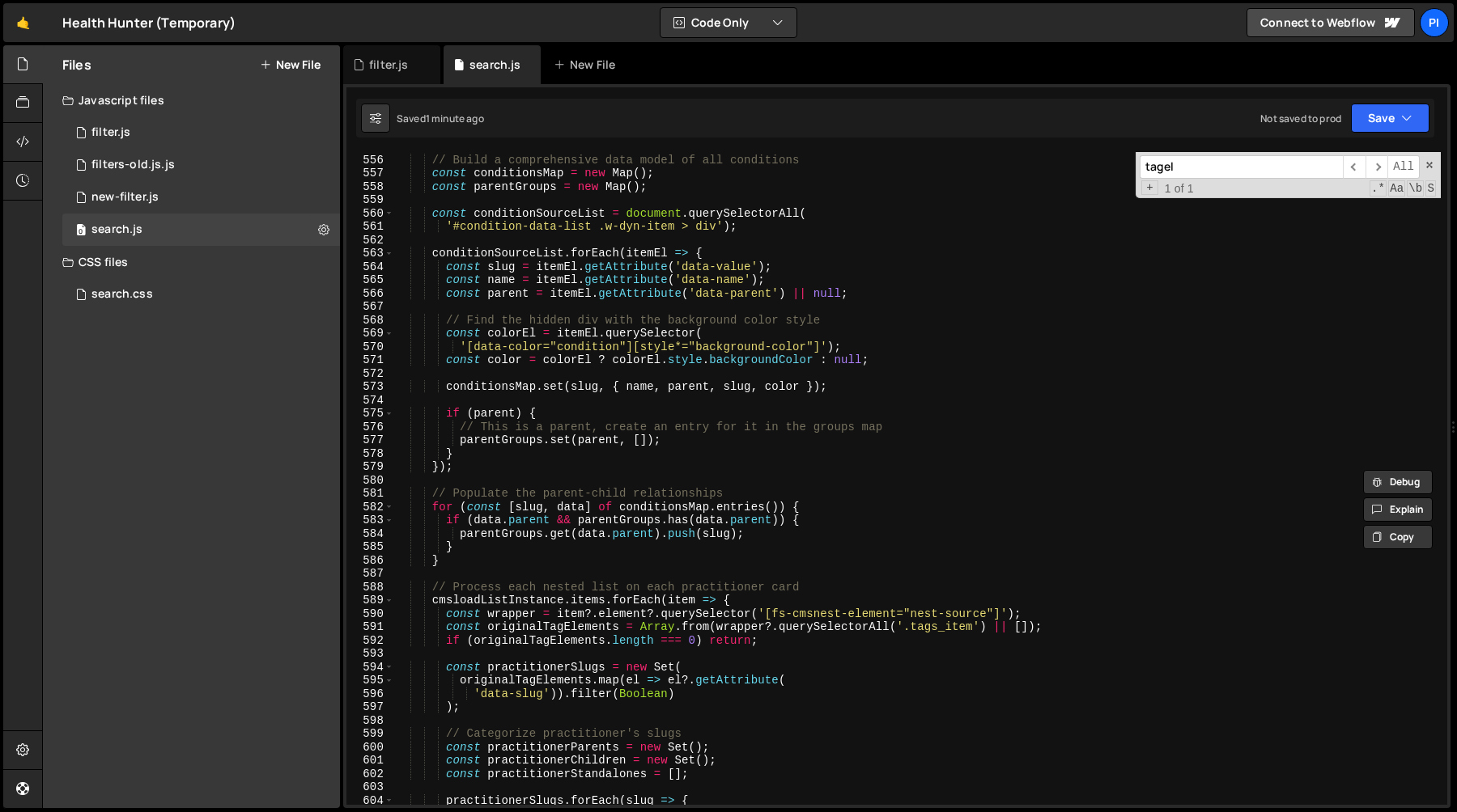
scroll to position [7406, 0]
click at [628, 356] on div "// Build a comprehensive data model of all conditions const conditionsMap = new…" at bounding box center [917, 480] width 1046 height 680
click at [637, 340] on div "// Build a comprehensive data model of all conditions const conditionsMap = new…" at bounding box center [917, 480] width 1046 height 680
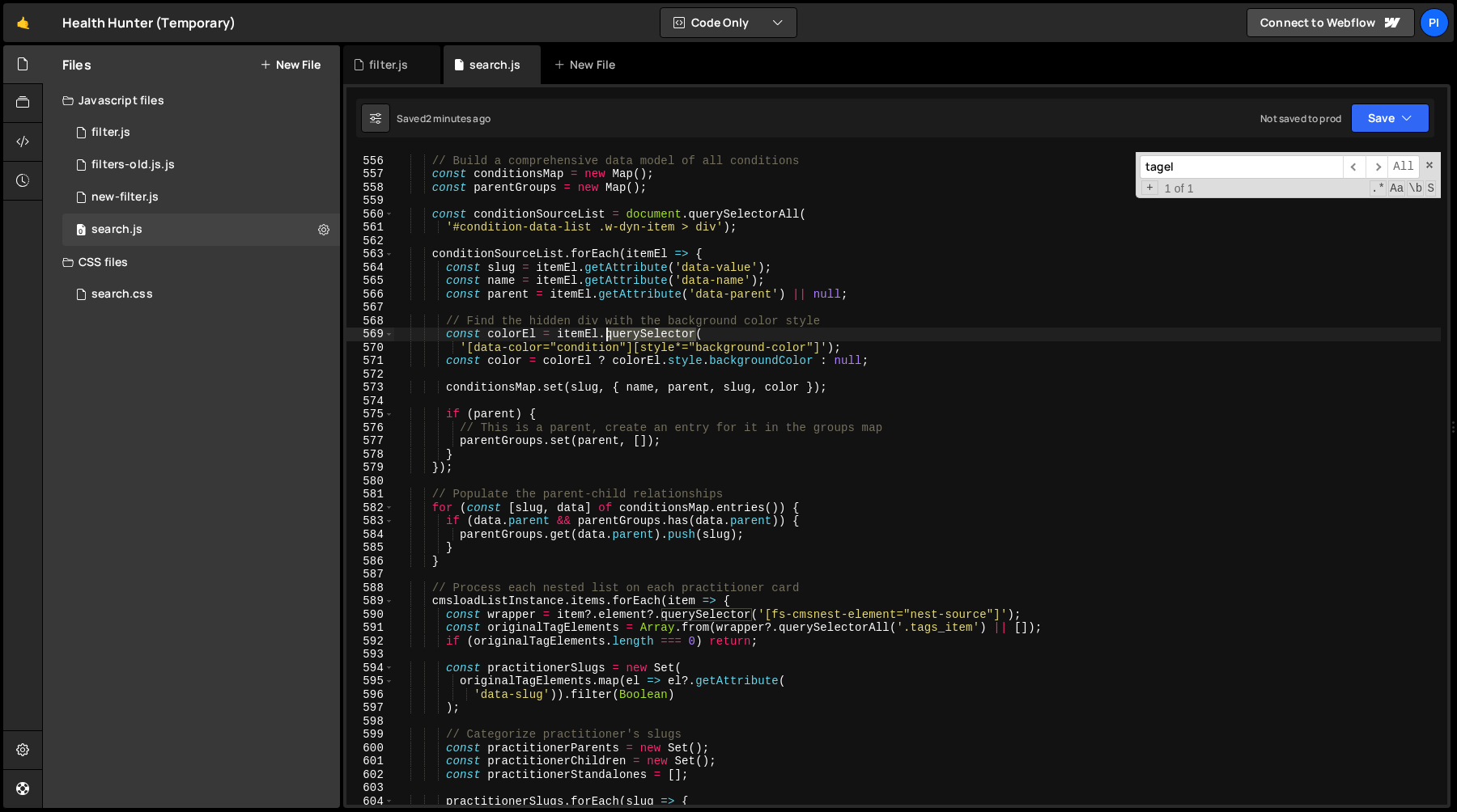
click at [637, 340] on div "// Build a comprehensive data model of all conditions const conditionsMap = new…" at bounding box center [917, 480] width 1046 height 680
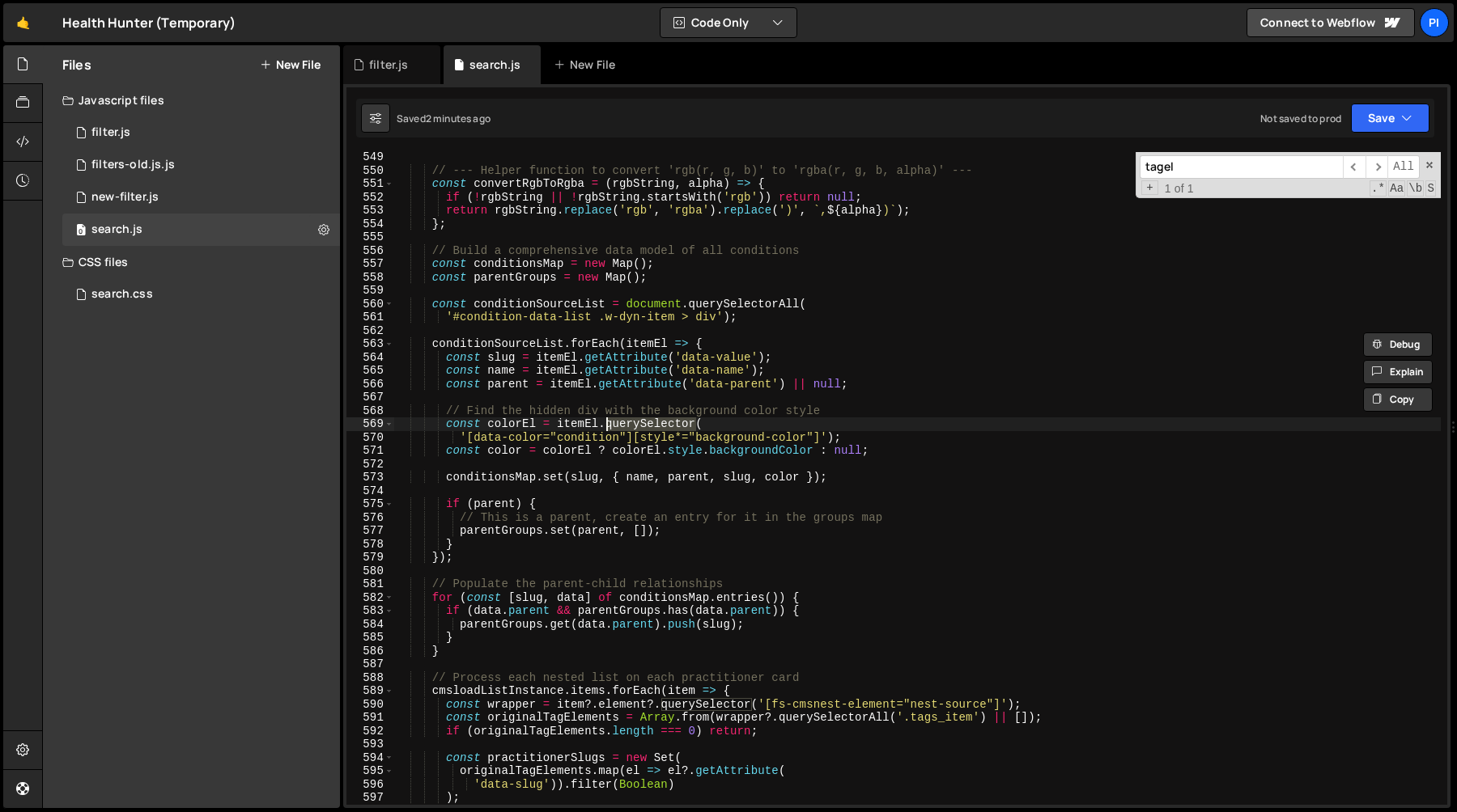
scroll to position [7312, 0]
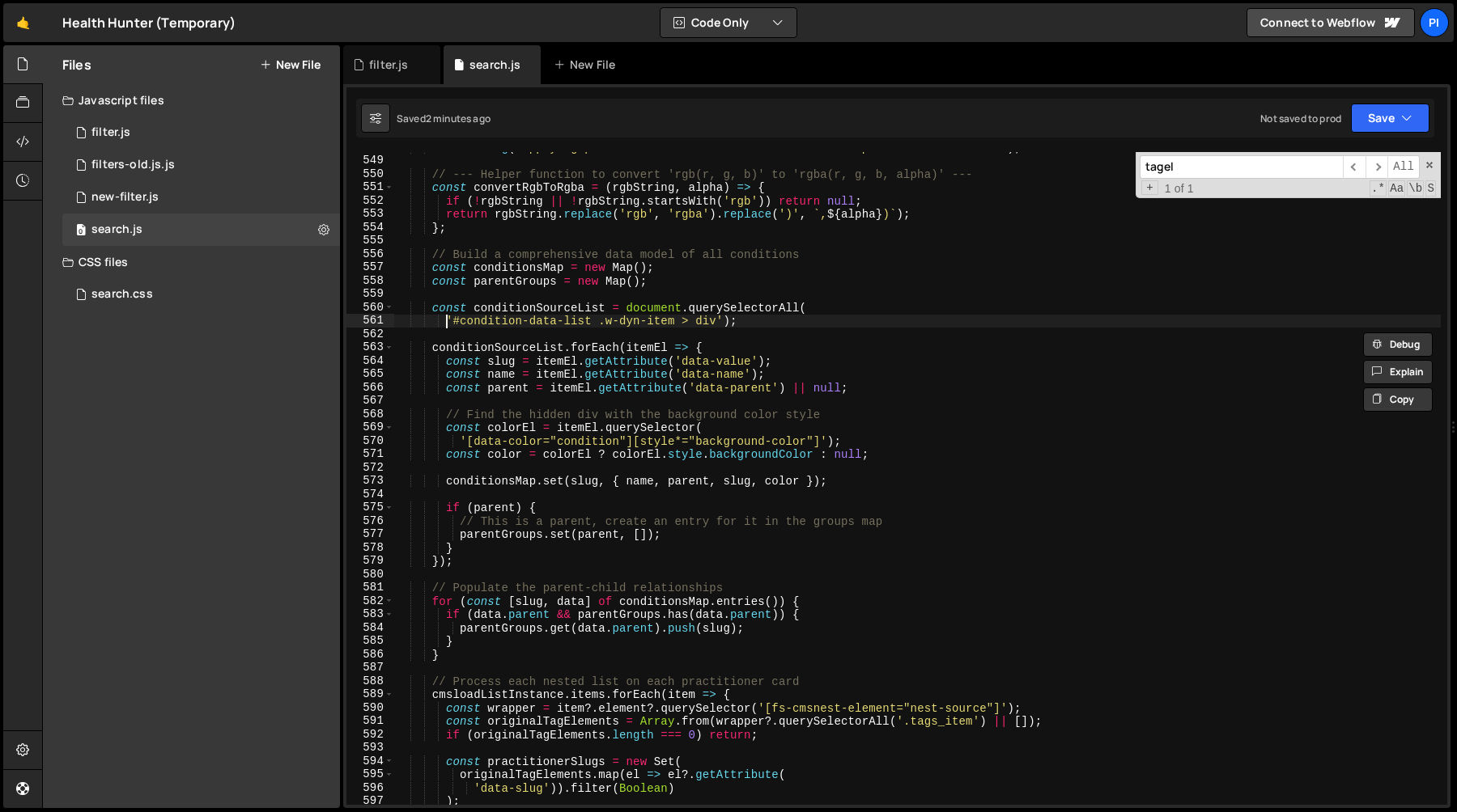
click at [449, 322] on div "console . log ( 'Applying parent classes on the conditions inside practitioner …" at bounding box center [917, 480] width 1046 height 680
click at [459, 322] on div "console . log ( 'Applying parent classes on the conditions inside practitioner …" at bounding box center [917, 480] width 1046 height 680
click at [453, 322] on div "console . log ( 'Applying parent classes on the conditions inside practitioner …" at bounding box center [917, 480] width 1046 height 680
click at [717, 323] on div "console . log ( 'Applying parent classes on the conditions inside practitioner …" at bounding box center [917, 480] width 1046 height 680
click at [696, 308] on div "console . log ( 'Applying parent classes on the conditions inside practitioner …" at bounding box center [917, 480] width 1046 height 680
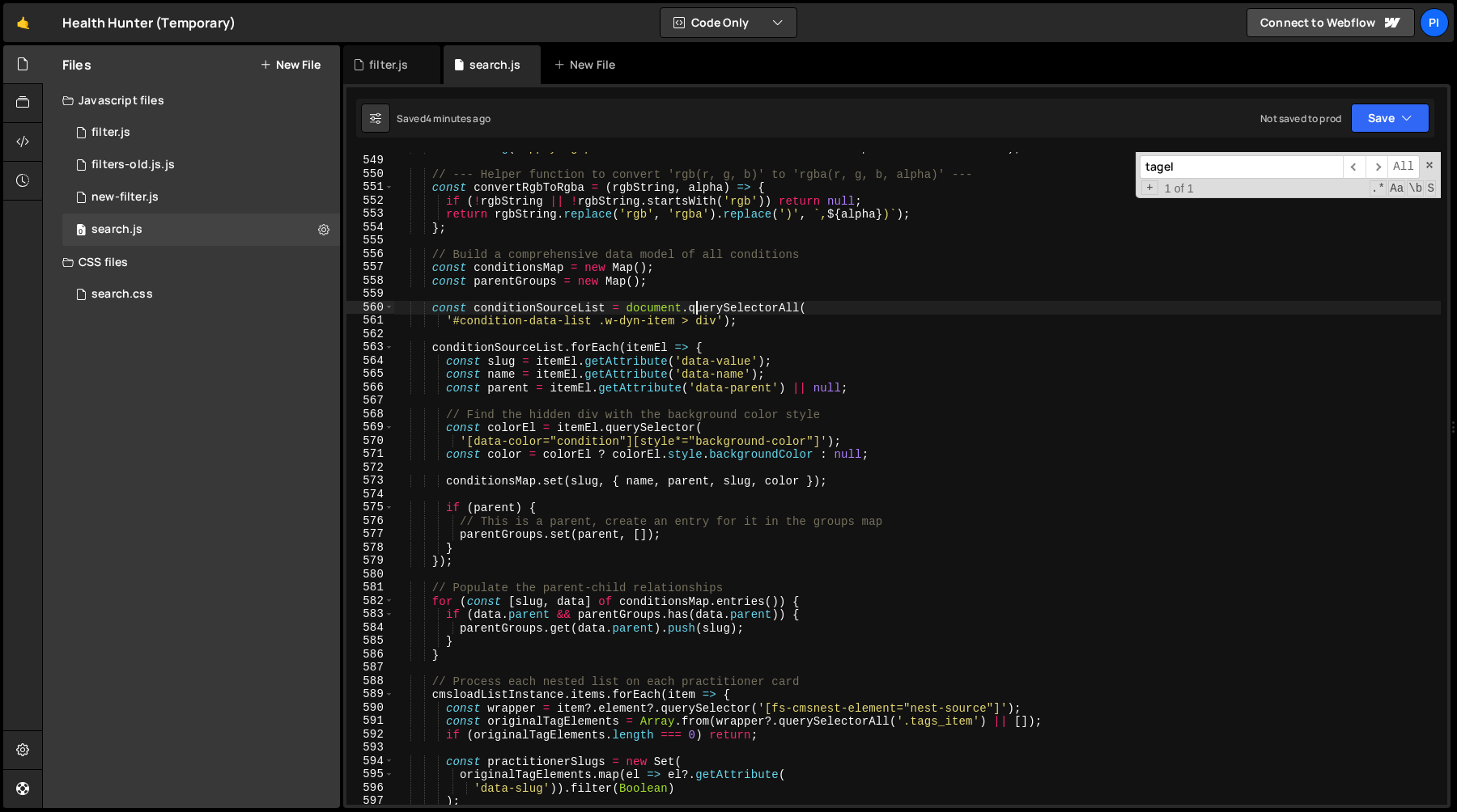
click at [456, 319] on div "console . log ( 'Applying parent classes on the conditions inside practitioner …" at bounding box center [917, 480] width 1046 height 680
click at [714, 324] on div "console . log ( 'Applying parent classes on the conditions inside practitioner …" at bounding box center [917, 480] width 1046 height 680
click at [689, 511] on div "console . log ( 'Applying parent classes on the conditions inside practitioner …" at bounding box center [917, 480] width 1046 height 680
type textarea "if (parent) {"
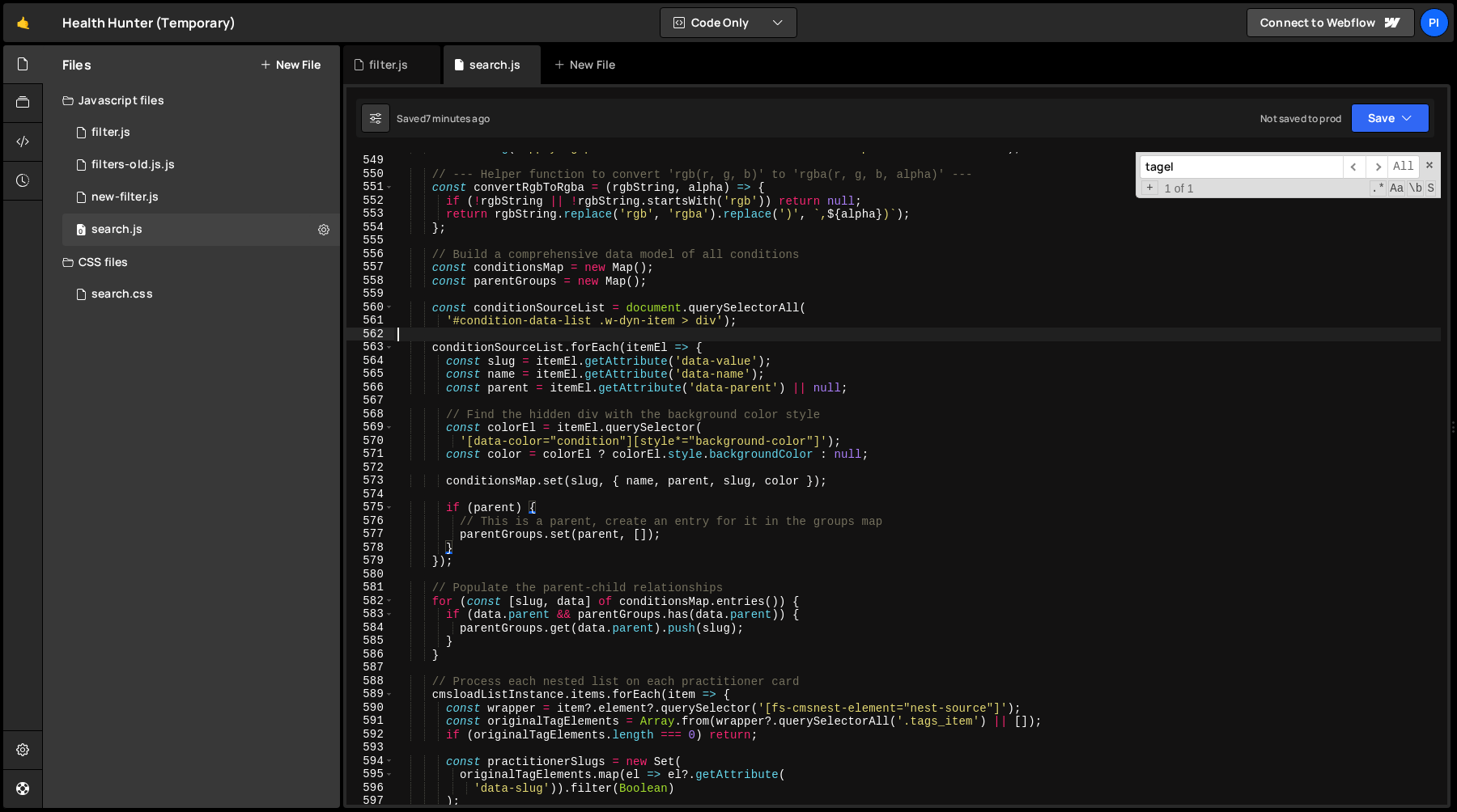
click at [752, 338] on div "console . log ( 'Applying parent classes on the conditions inside practitioner …" at bounding box center [917, 480] width 1046 height 680
click at [734, 347] on div "console . log ( 'Applying parent classes on the conditions inside practitioner …" at bounding box center [917, 480] width 1046 height 680
click at [748, 319] on div "console . log ( 'Applying parent classes on the conditions inside practitioner …" at bounding box center [917, 480] width 1046 height 680
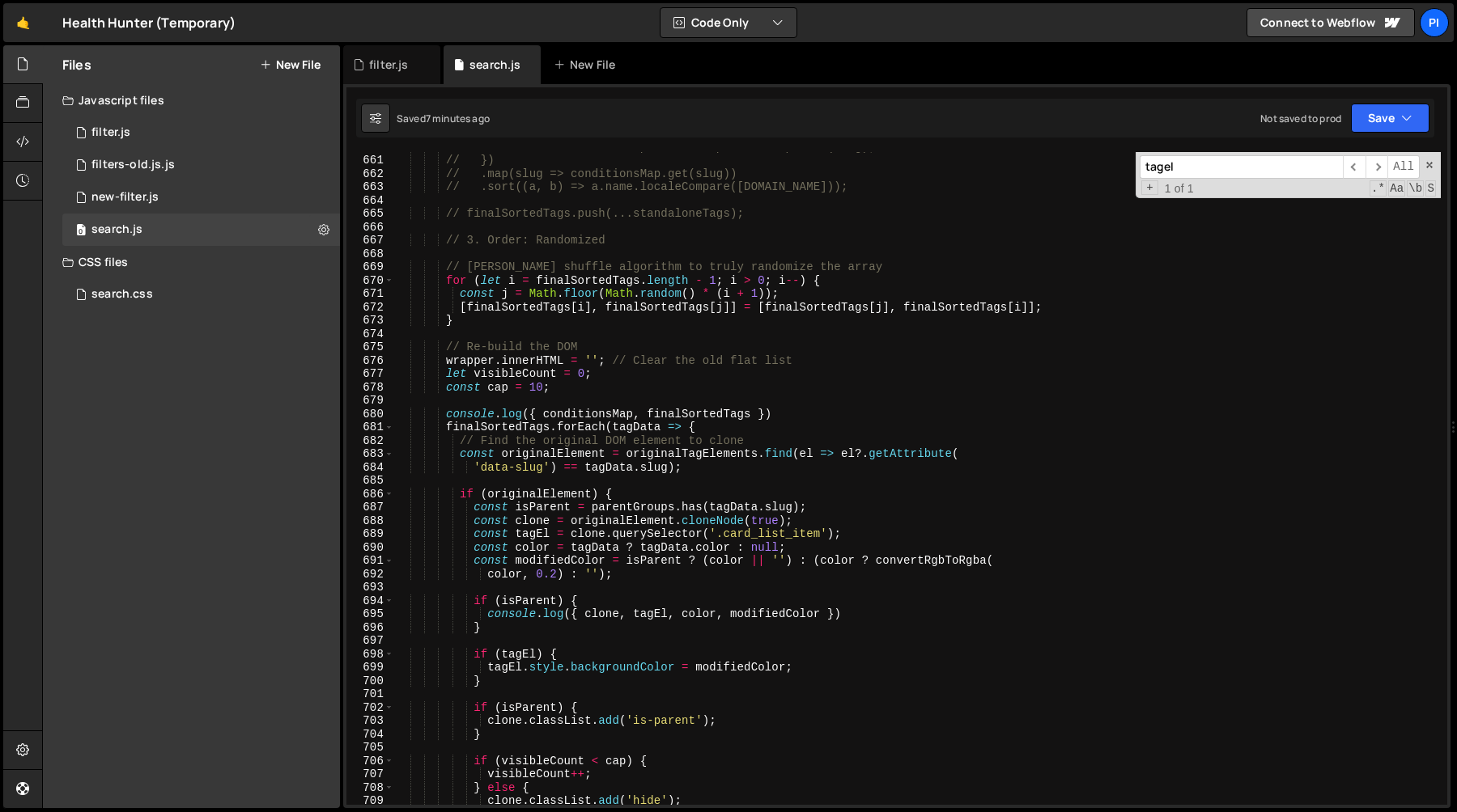
scroll to position [8805, 0]
click at [808, 418] on div "// return data && !data.parent && !parentGroups.has(slug); // }) // .map(slug =…" at bounding box center [917, 483] width 1046 height 680
click at [789, 401] on div "// return data && !data.parent && !parentGroups.has(slug); // }) // .map(slug =…" at bounding box center [917, 483] width 1046 height 680
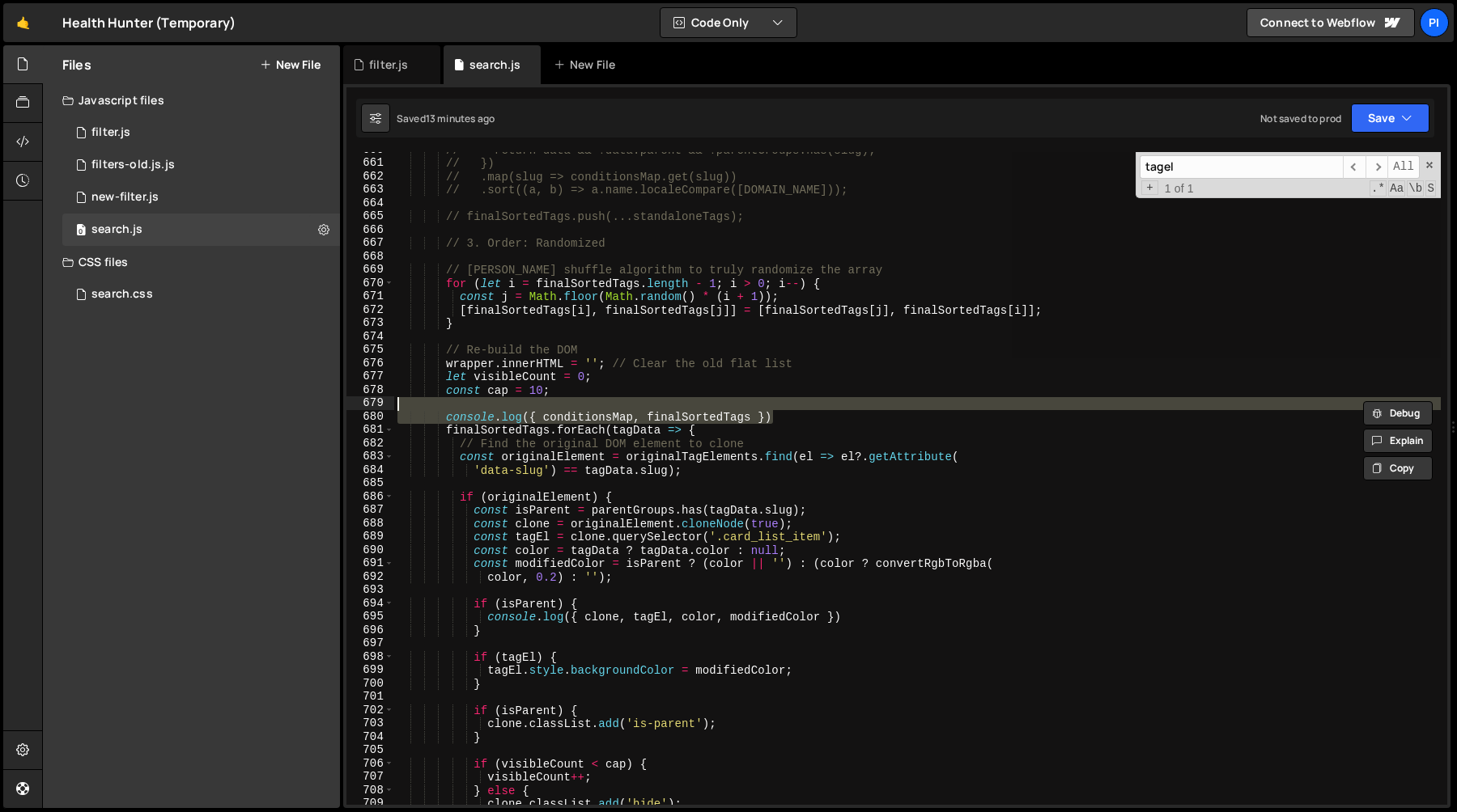
click at [644, 416] on div "// return data && !data.parent && !parentGroups.has(slug); // }) // .map(slug =…" at bounding box center [917, 479] width 1046 height 652
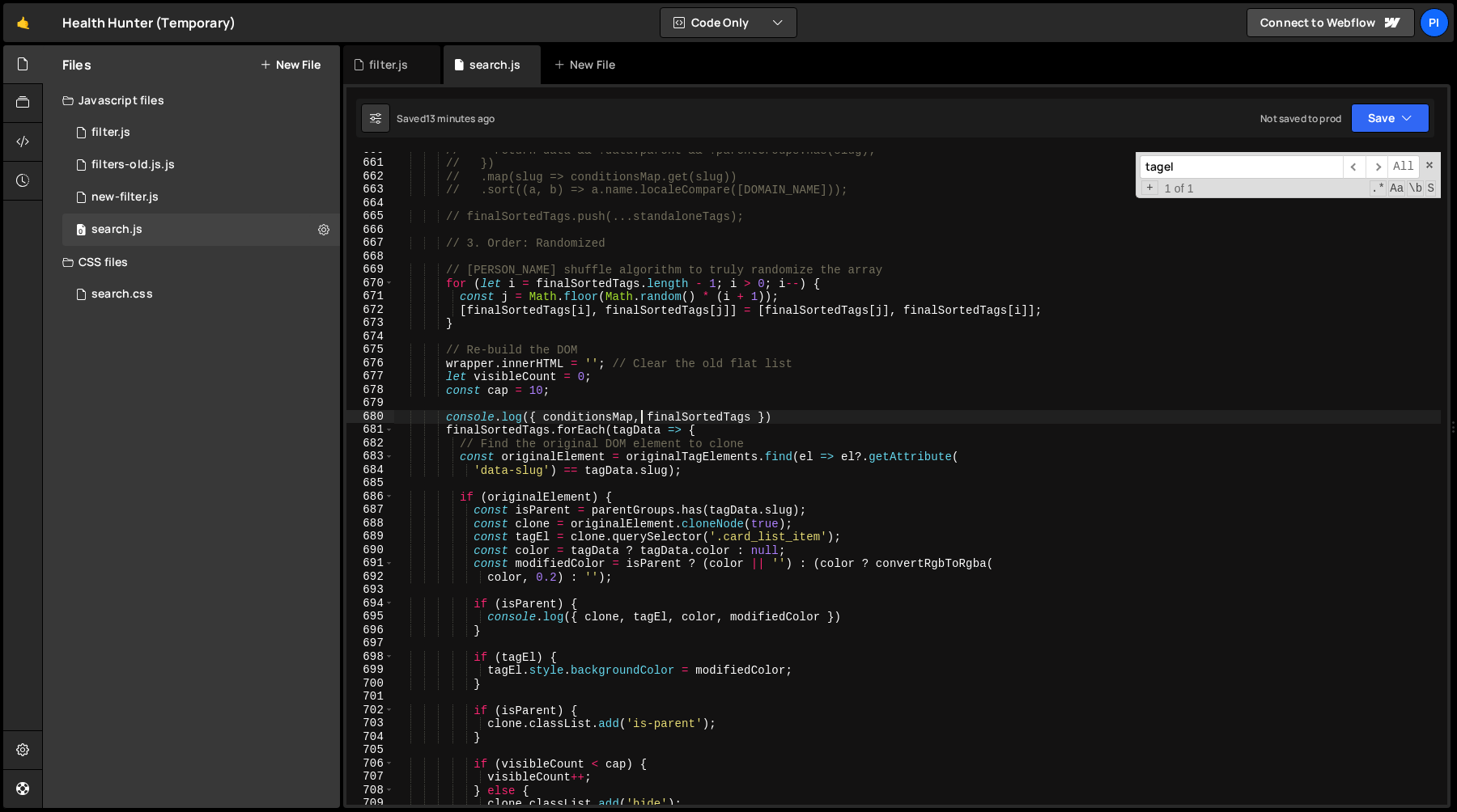
click at [832, 419] on div "// return data && !data.parent && !parentGroups.has(slug); // }) // .map(slug =…" at bounding box center [917, 483] width 1046 height 680
click at [774, 400] on div "// return data && !data.parent && !parentGroups.has(slug); // }) // .map(slug =…" at bounding box center [917, 483] width 1046 height 680
type textarea "console.log({ conditionsMap, finalSortedTags })"
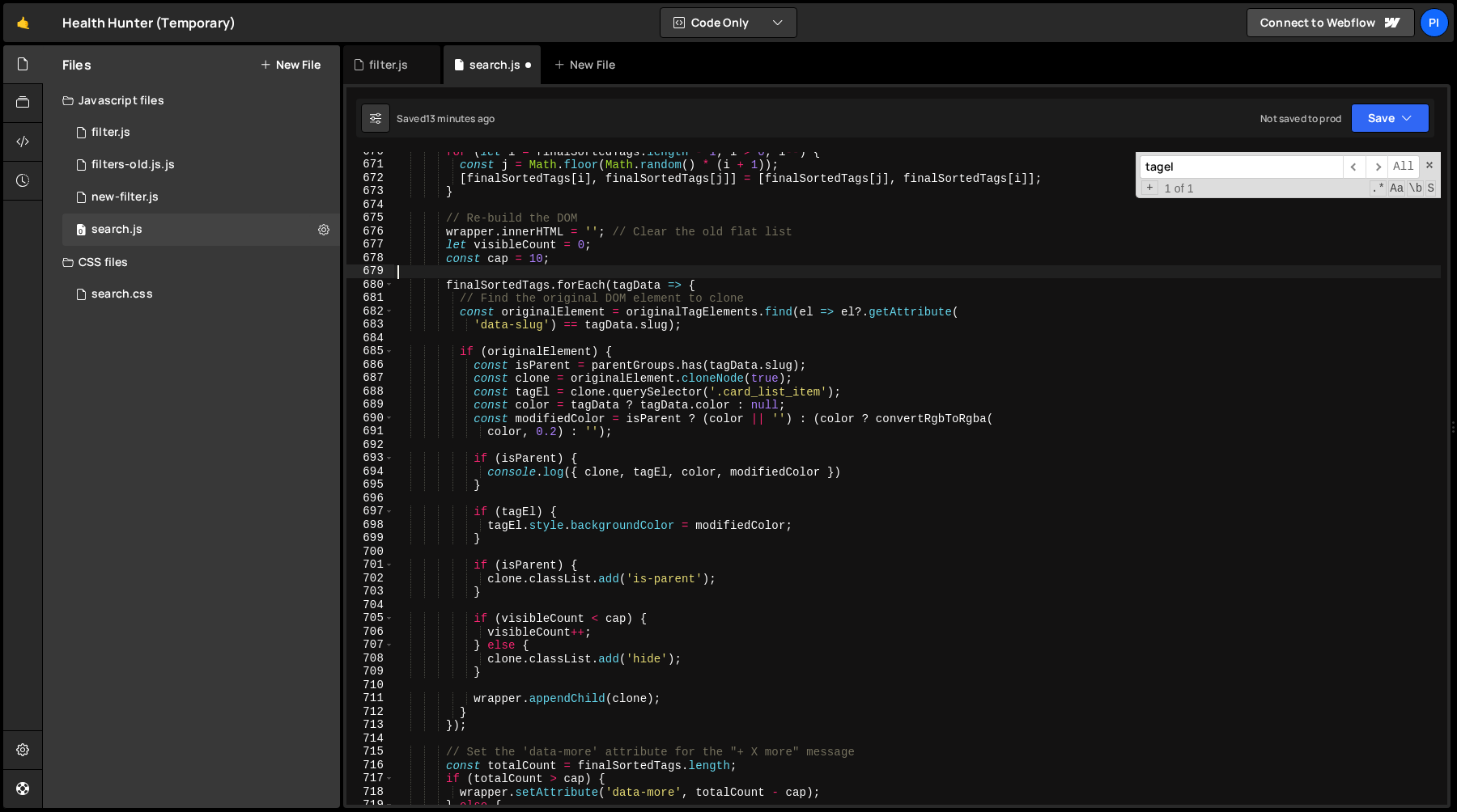
scroll to position [8938, 0]
click at [725, 493] on div "for ( let i = finalSortedTags . length - 1 ; i > 0 ; i -- ) { const j = Math . …" at bounding box center [917, 483] width 1046 height 680
click at [687, 488] on div "for ( let i = finalSortedTags . length - 1 ; i > 0 ; i -- ) { const j = Math . …" at bounding box center [917, 483] width 1046 height 680
type textarea "}"
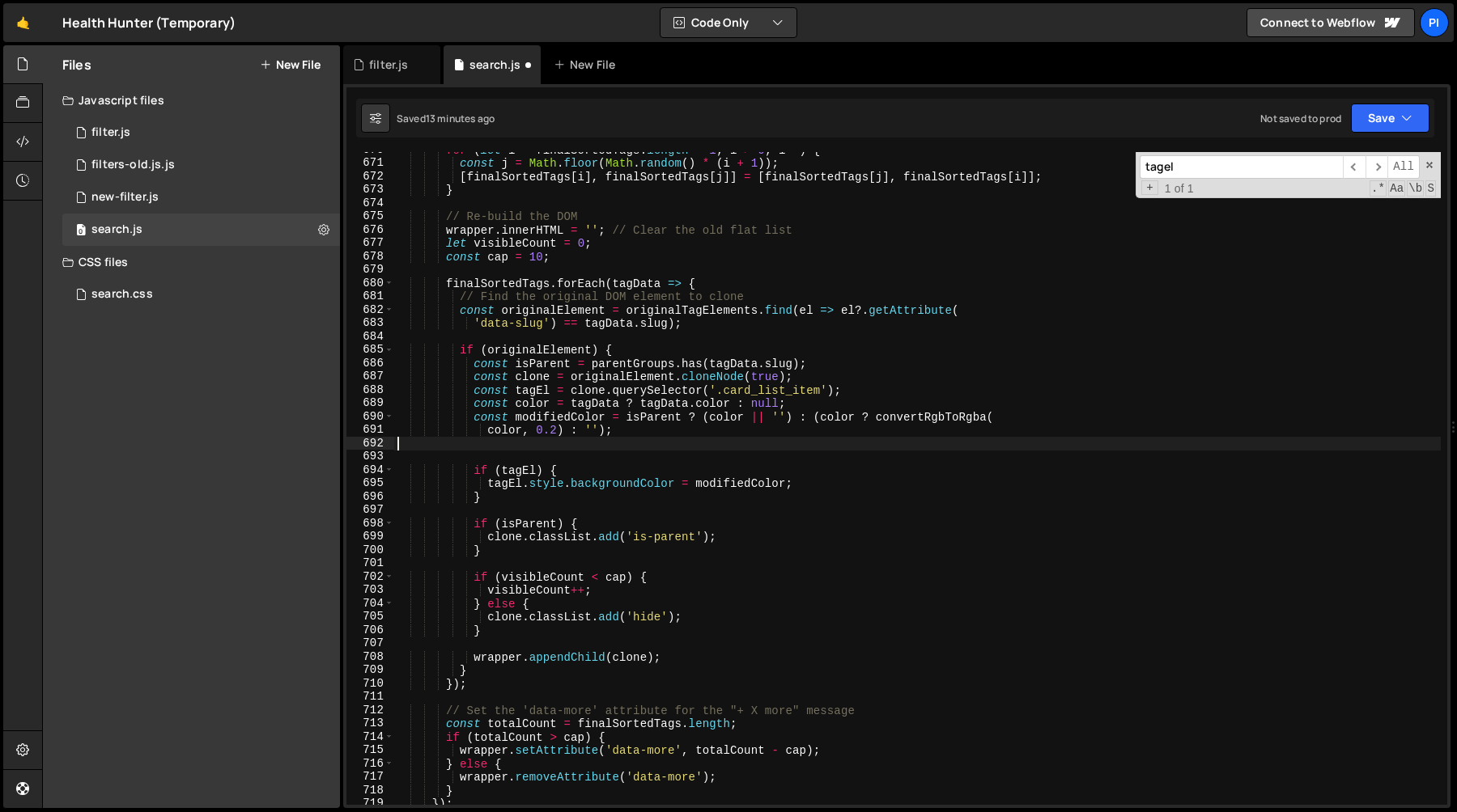
drag, startPoint x: 680, startPoint y: 487, endPoint x: 615, endPoint y: 440, distance: 80.2
click at [615, 440] on div "for ( let i = finalSortedTags . length - 1 ; i > 0 ; i -- ) { const j = Math . …" at bounding box center [917, 483] width 1046 height 680
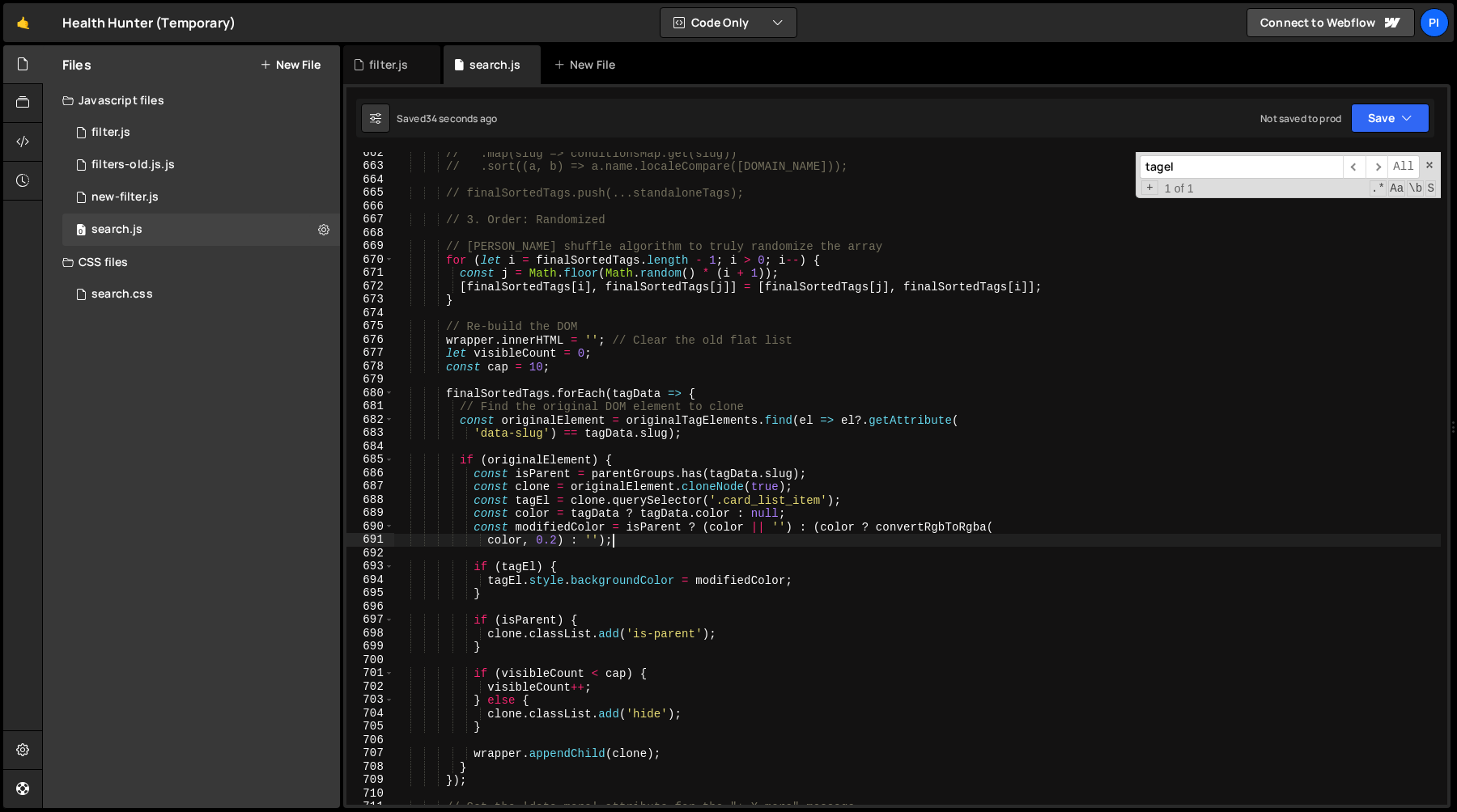
scroll to position [8858, 0]
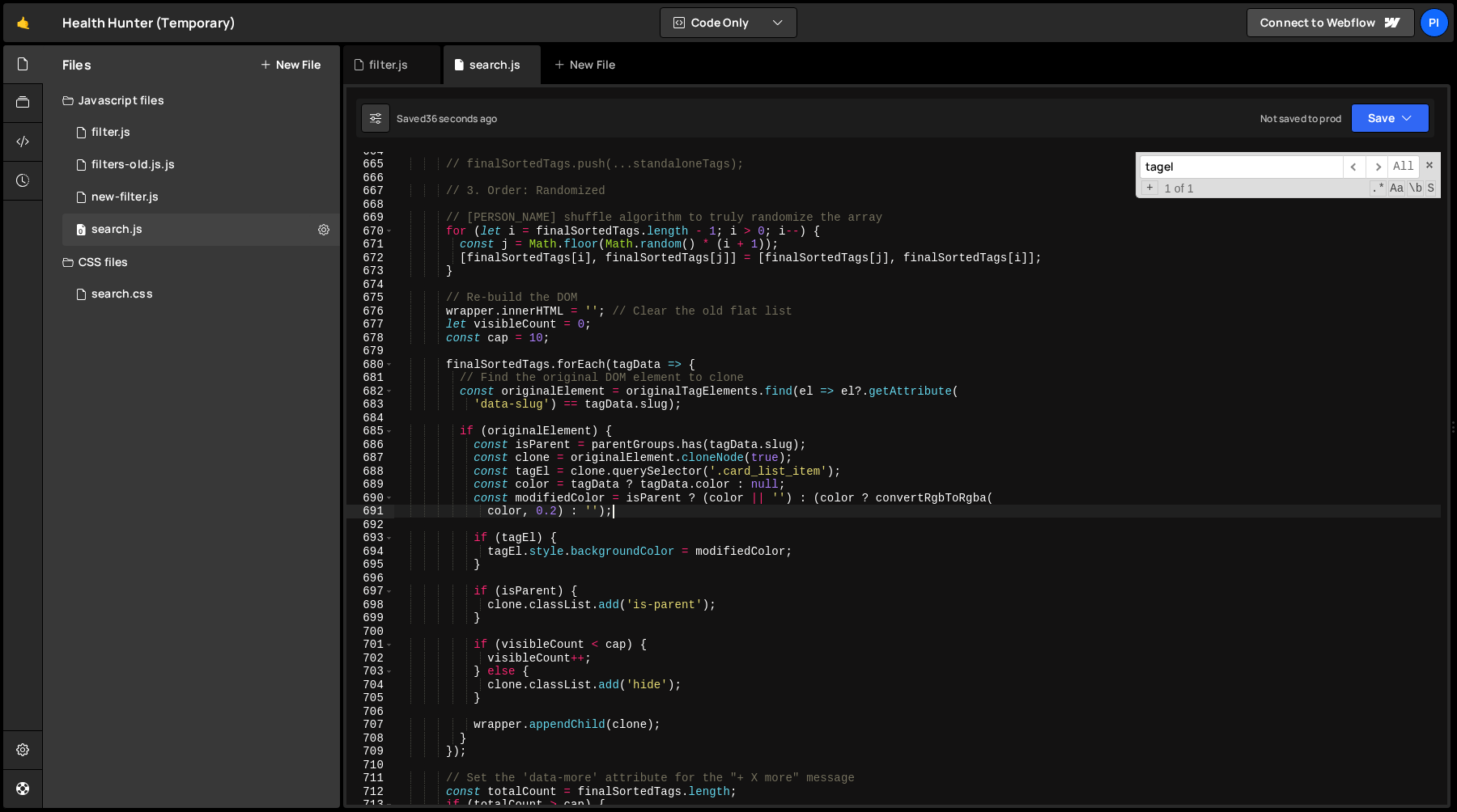
click at [842, 444] on div "// finalSortedTags.push(...standaloneTags); // 3. Order: Randomized // Fisher-Y…" at bounding box center [917, 483] width 1046 height 680
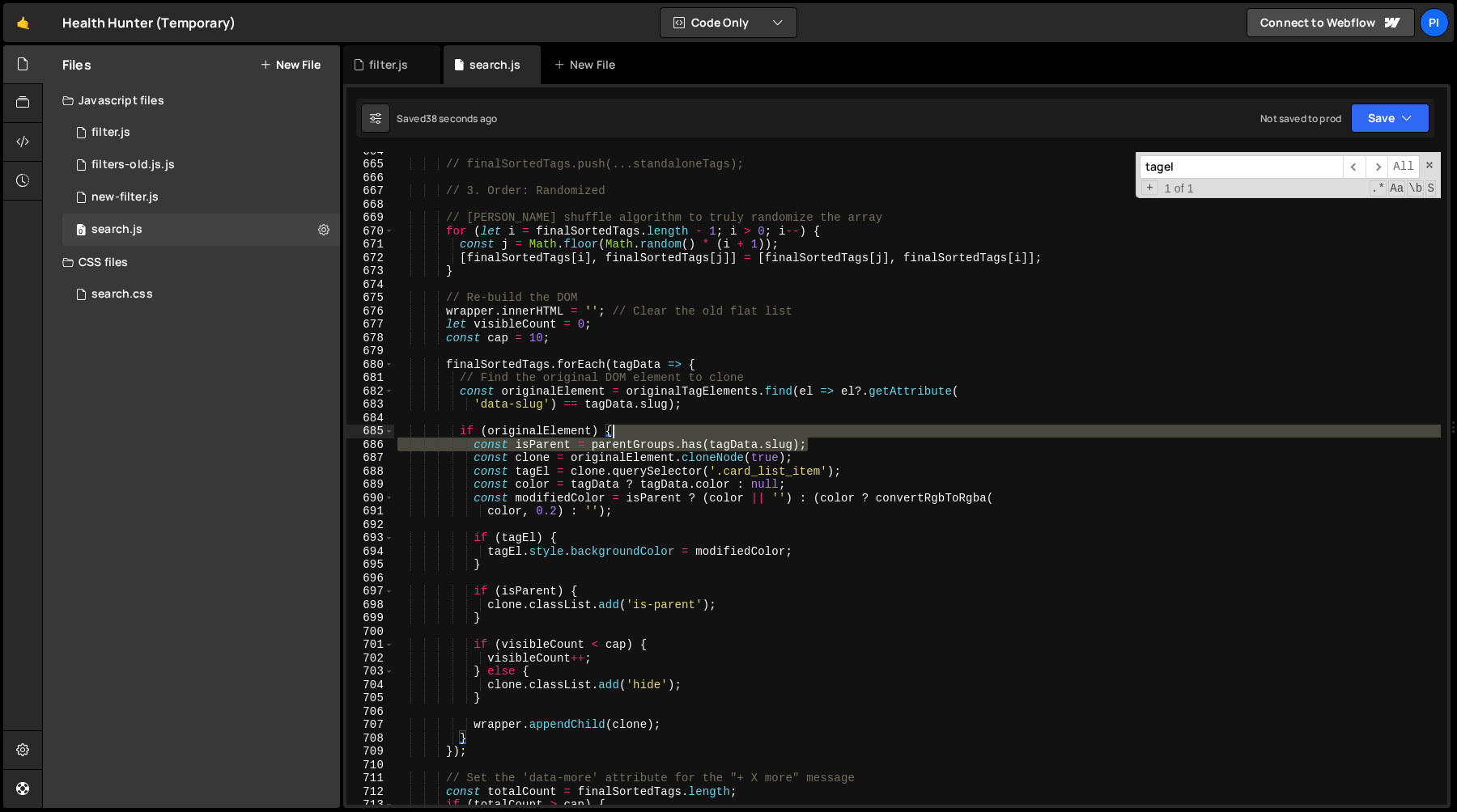
drag, startPoint x: 842, startPoint y: 444, endPoint x: 834, endPoint y: 438, distance: 10.0
click at [834, 438] on div "// finalSortedTags.push(...standaloneTags); // 3. Order: Randomized // Fisher-Y…" at bounding box center [917, 483] width 1046 height 680
click at [834, 446] on div "// finalSortedTags.push(...standaloneTags); // 3. Order: Randomized // Fisher-Y…" at bounding box center [917, 479] width 1046 height 652
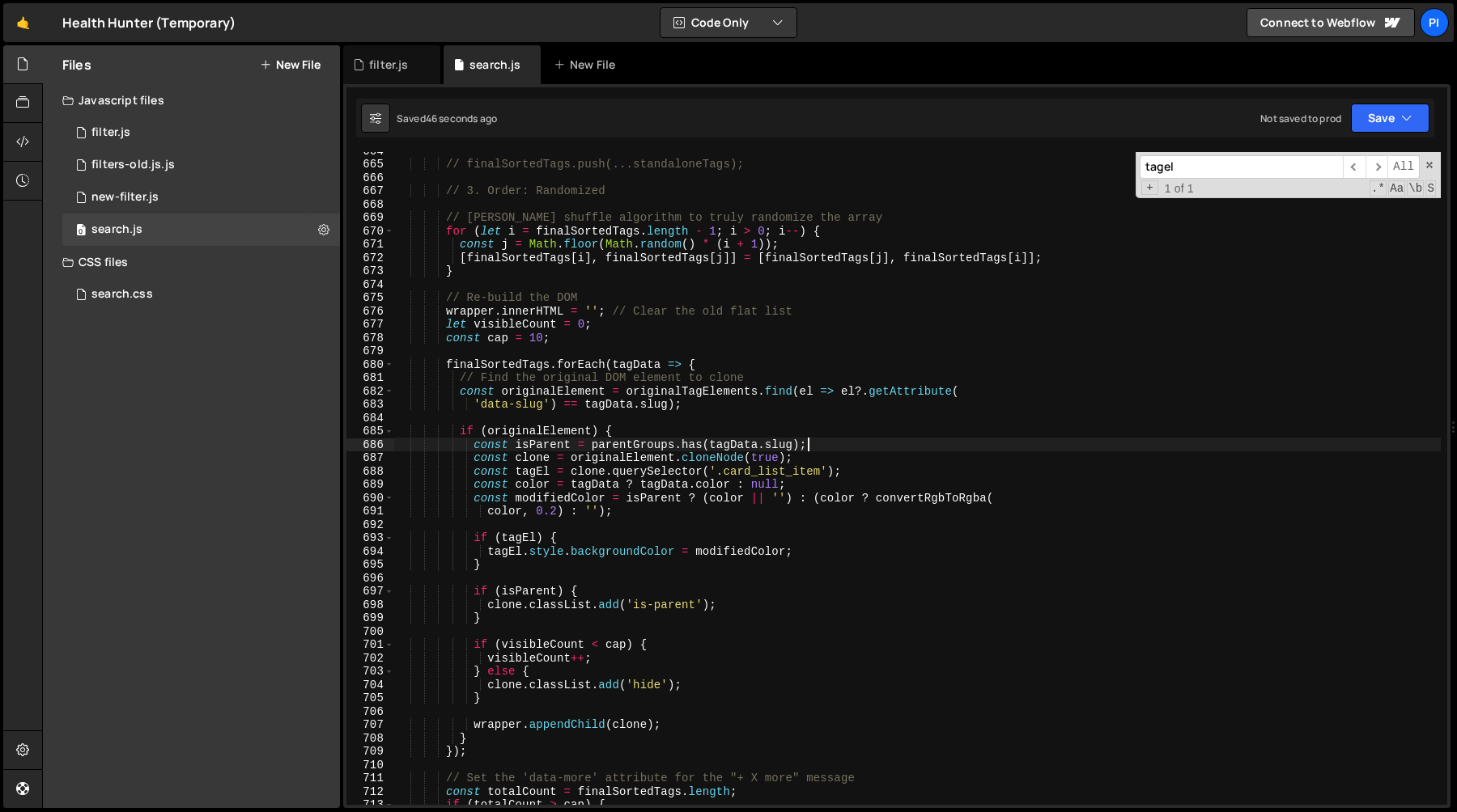
click at [812, 498] on div "// finalSortedTags.push(...standaloneTags); // 3. Order: Randomized // Fisher-Y…" at bounding box center [917, 483] width 1046 height 680
click at [571, 498] on div "// finalSortedTags.push(...standaloneTags); // 3. Order: Randomized // Fisher-Y…" at bounding box center [917, 483] width 1046 height 680
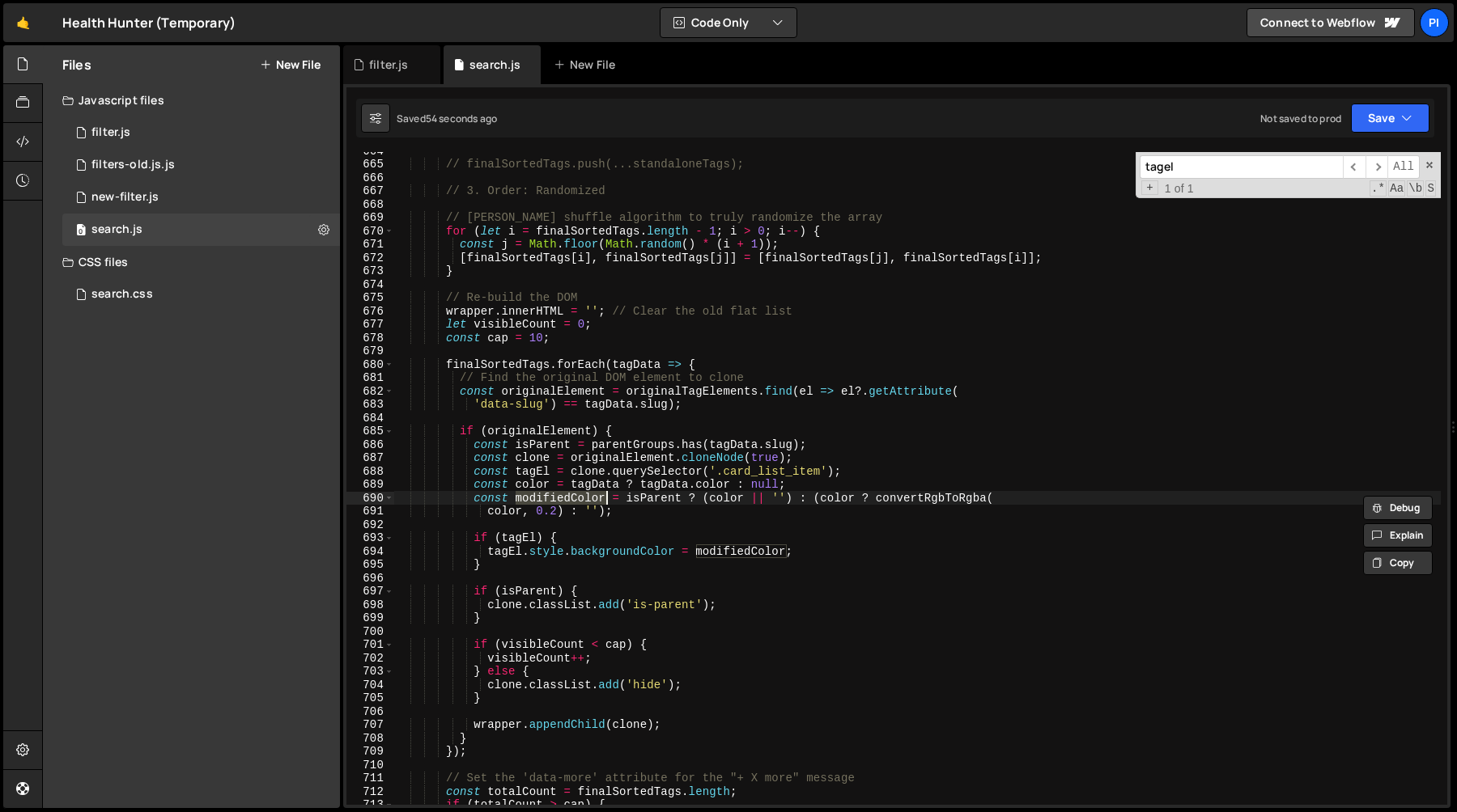
click at [516, 539] on div "// finalSortedTags.push(...standaloneTags); // 3. Order: Randomized // Fisher-Y…" at bounding box center [917, 483] width 1046 height 680
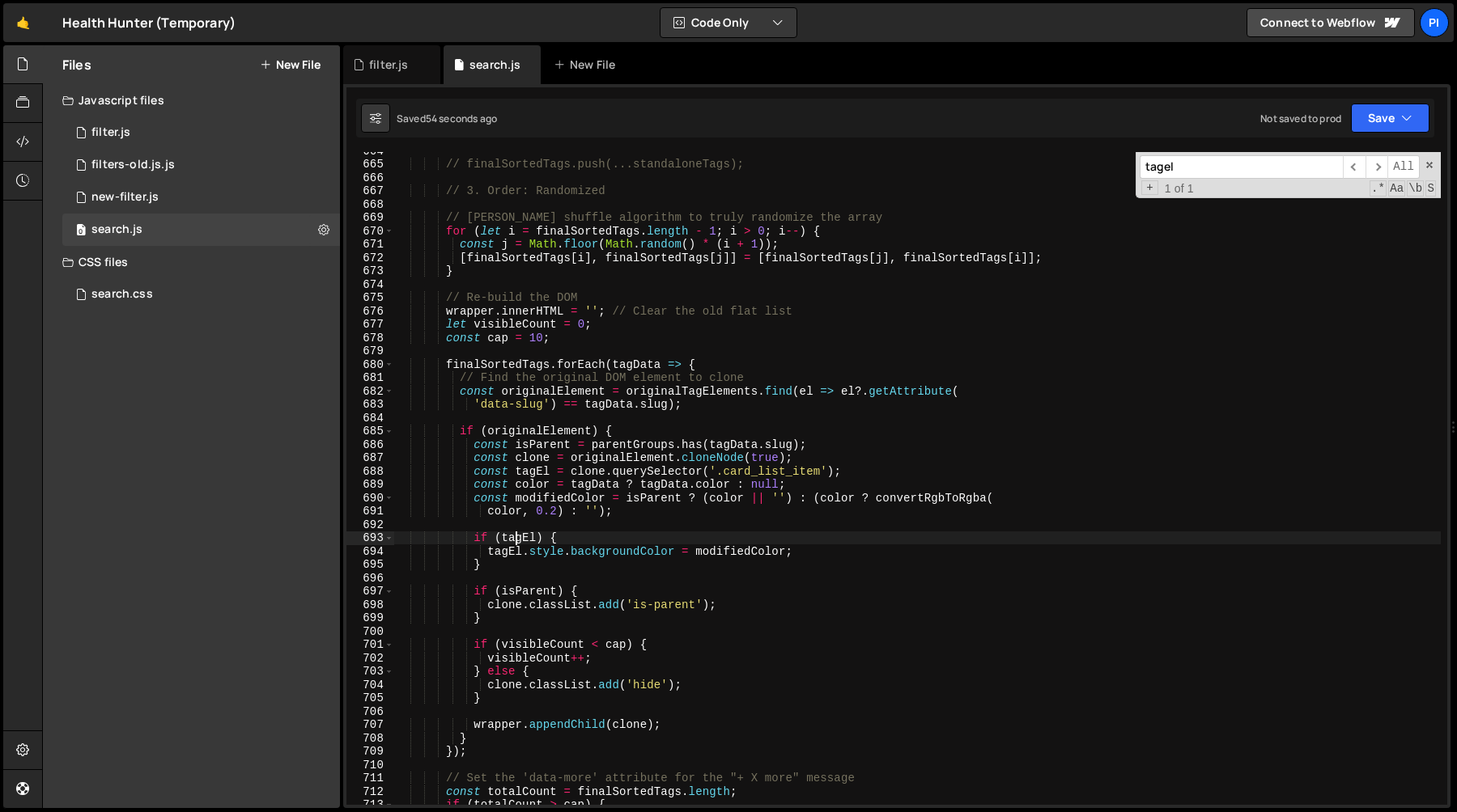
click at [516, 539] on div "// finalSortedTags.push(...standaloneTags); // 3. Order: Randomized // Fisher-Y…" at bounding box center [917, 483] width 1046 height 680
click at [588, 543] on div "// finalSortedTags.push(...standaloneTags); // 3. Order: Randomized // Fisher-Y…" at bounding box center [917, 483] width 1046 height 680
click at [474, 541] on div "// finalSortedTags.push(...standaloneTags); // 3. Order: Randomized // Fisher-Y…" at bounding box center [917, 483] width 1046 height 680
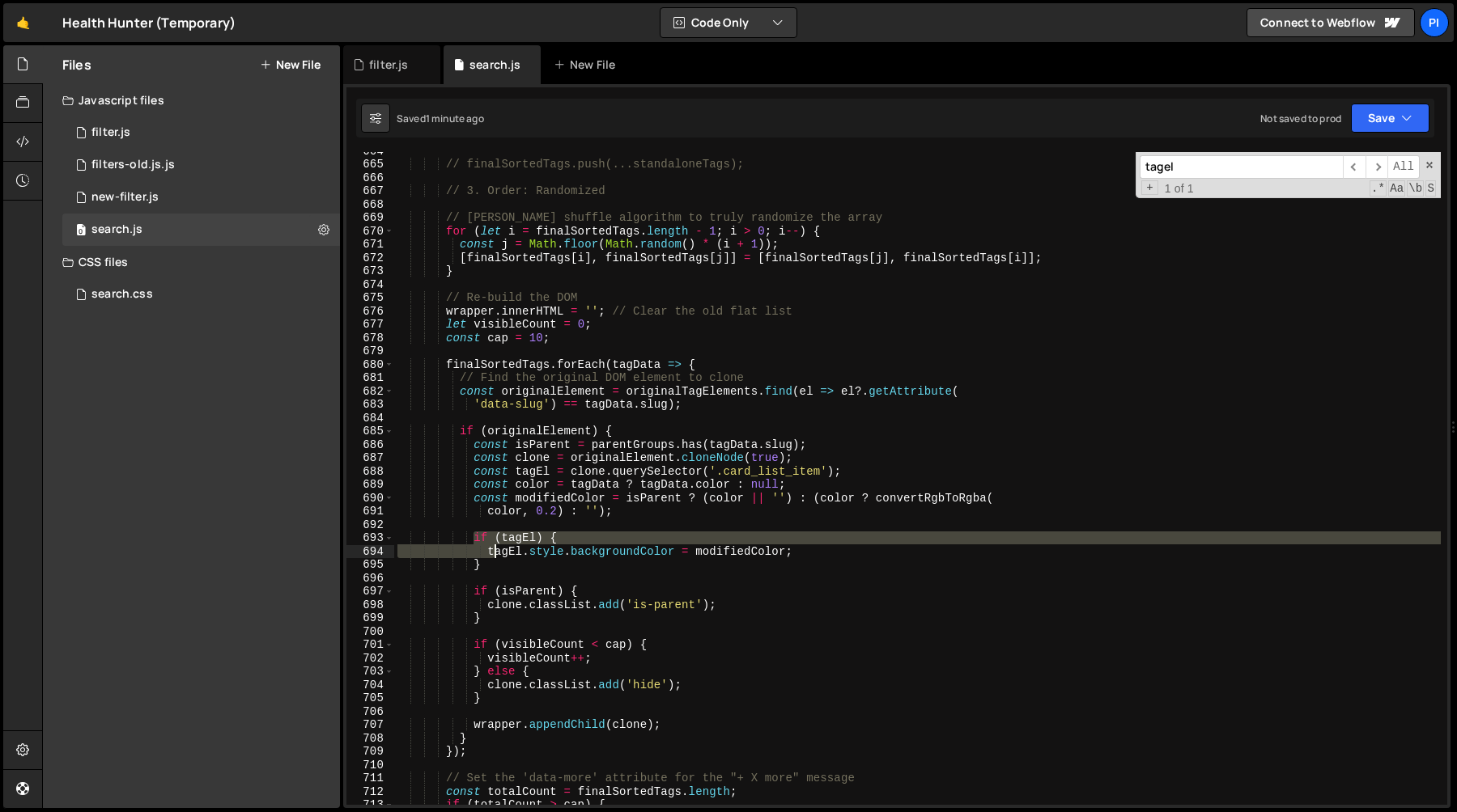
click at [494, 556] on div "// finalSortedTags.push(...standaloneTags); // 3. Order: Randomized // Fisher-Y…" at bounding box center [917, 483] width 1046 height 680
click at [513, 568] on div "// finalSortedTags.push(...standaloneTags); // 3. Order: Randomized // Fisher-Y…" at bounding box center [917, 483] width 1046 height 680
type textarea "tagEl.style.backgroundColor = modifiedColor; }"
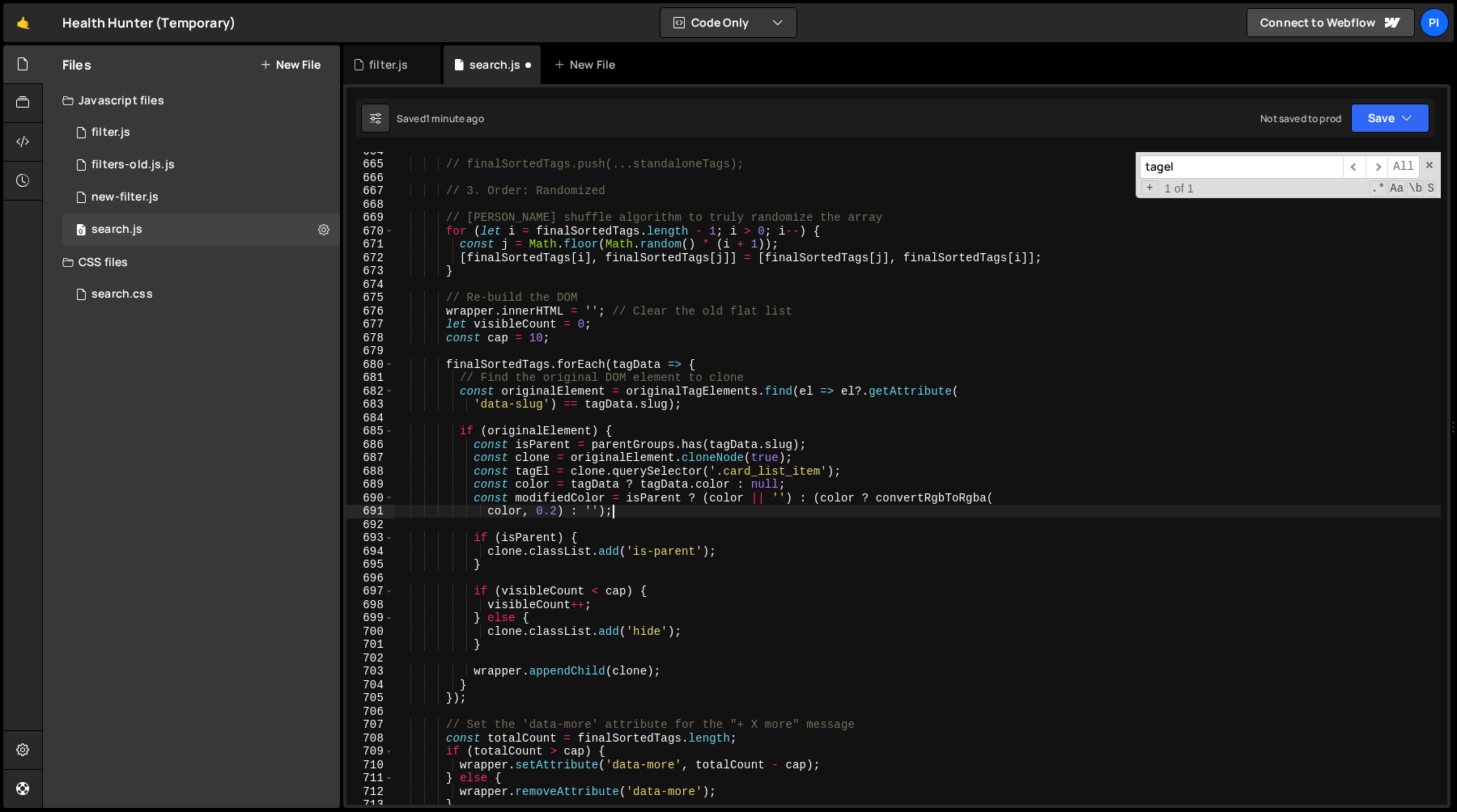
click at [741, 554] on div "// finalSortedTags.push(...standaloneTags); // 3. Order: Randomized // Fisher-Y…" at bounding box center [917, 483] width 1046 height 680
type textarea "clone.classList.add('is-parent');"
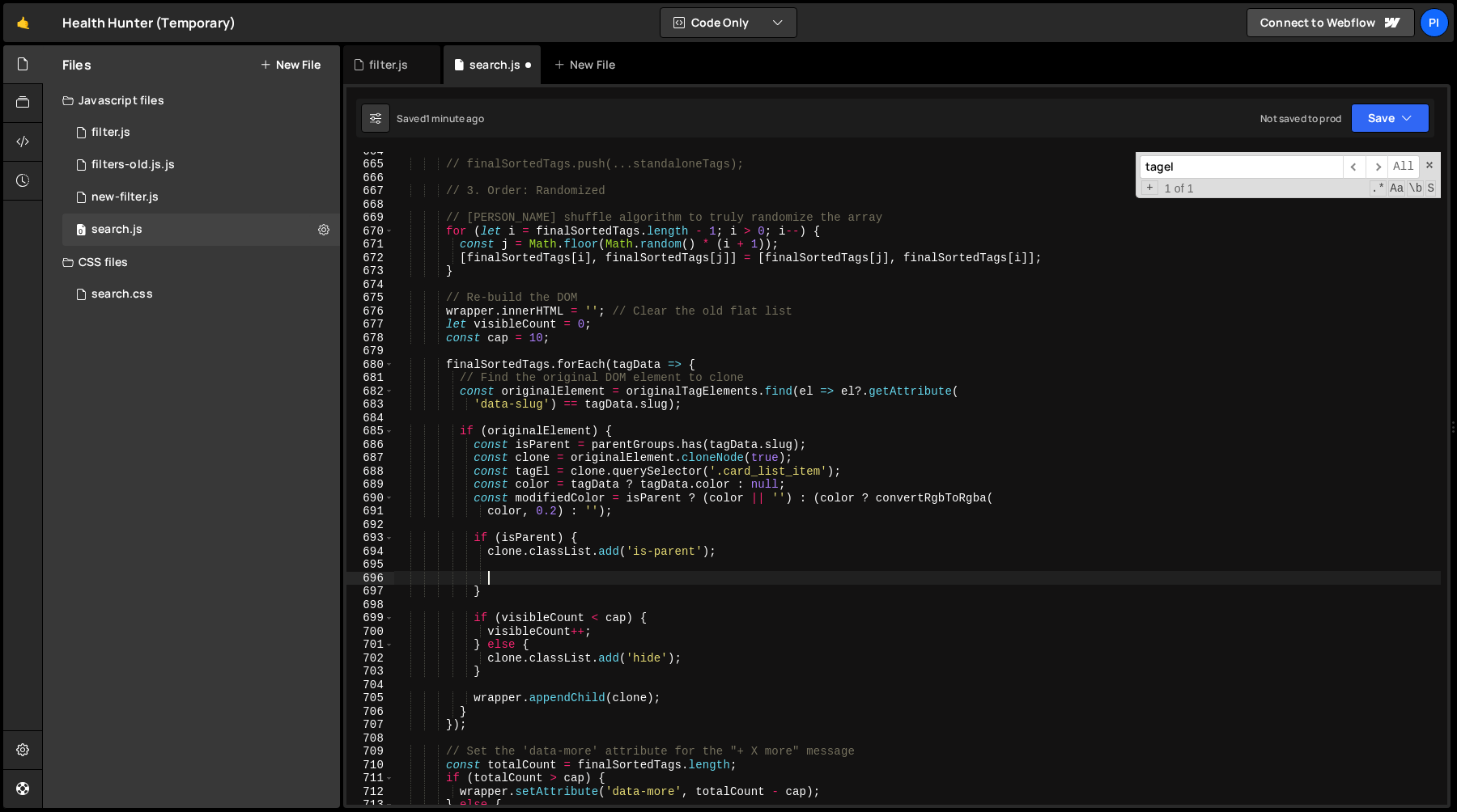
paste textarea "}"
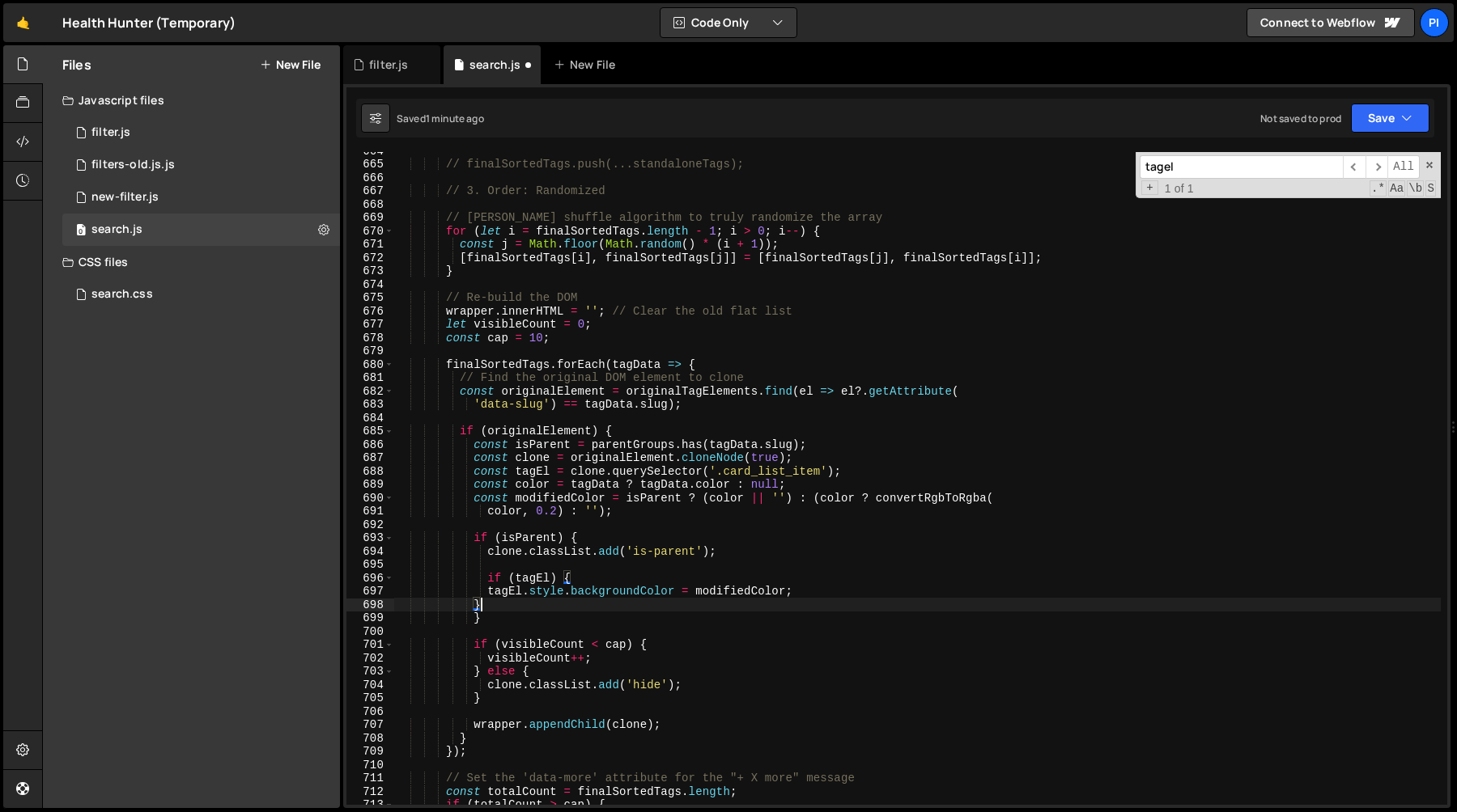
scroll to position [0, 4]
click at [504, 615] on div "// finalSortedTags.push(...standaloneTags); // 3. Order: Randomized // Fisher-Y…" at bounding box center [917, 483] width 1046 height 680
type textarea "}else {}"
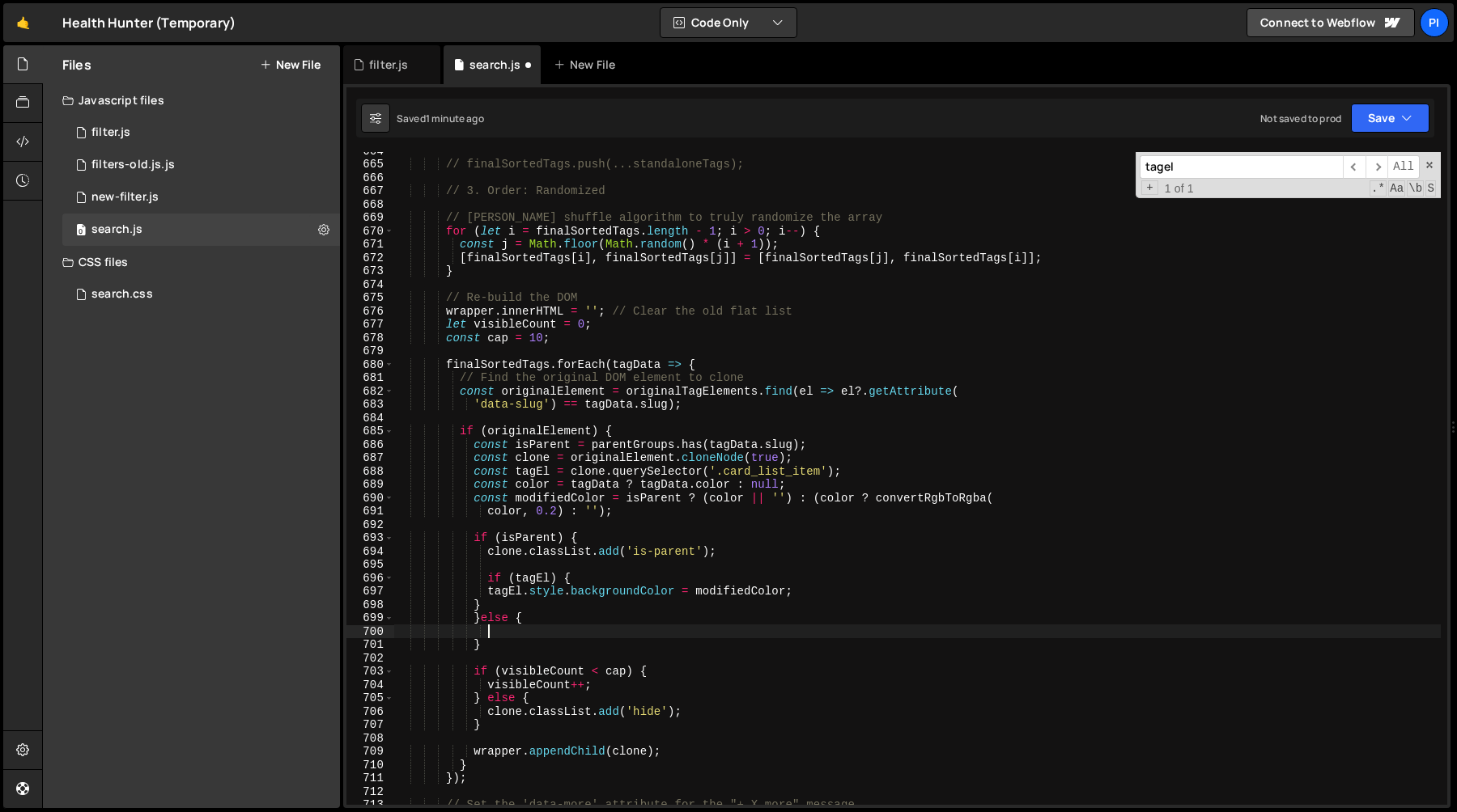
scroll to position [0, 0]
click at [489, 581] on div "// finalSortedTags.push(...standaloneTags); // 3. Order: Randomized // Fisher-Y…" at bounding box center [917, 483] width 1046 height 680
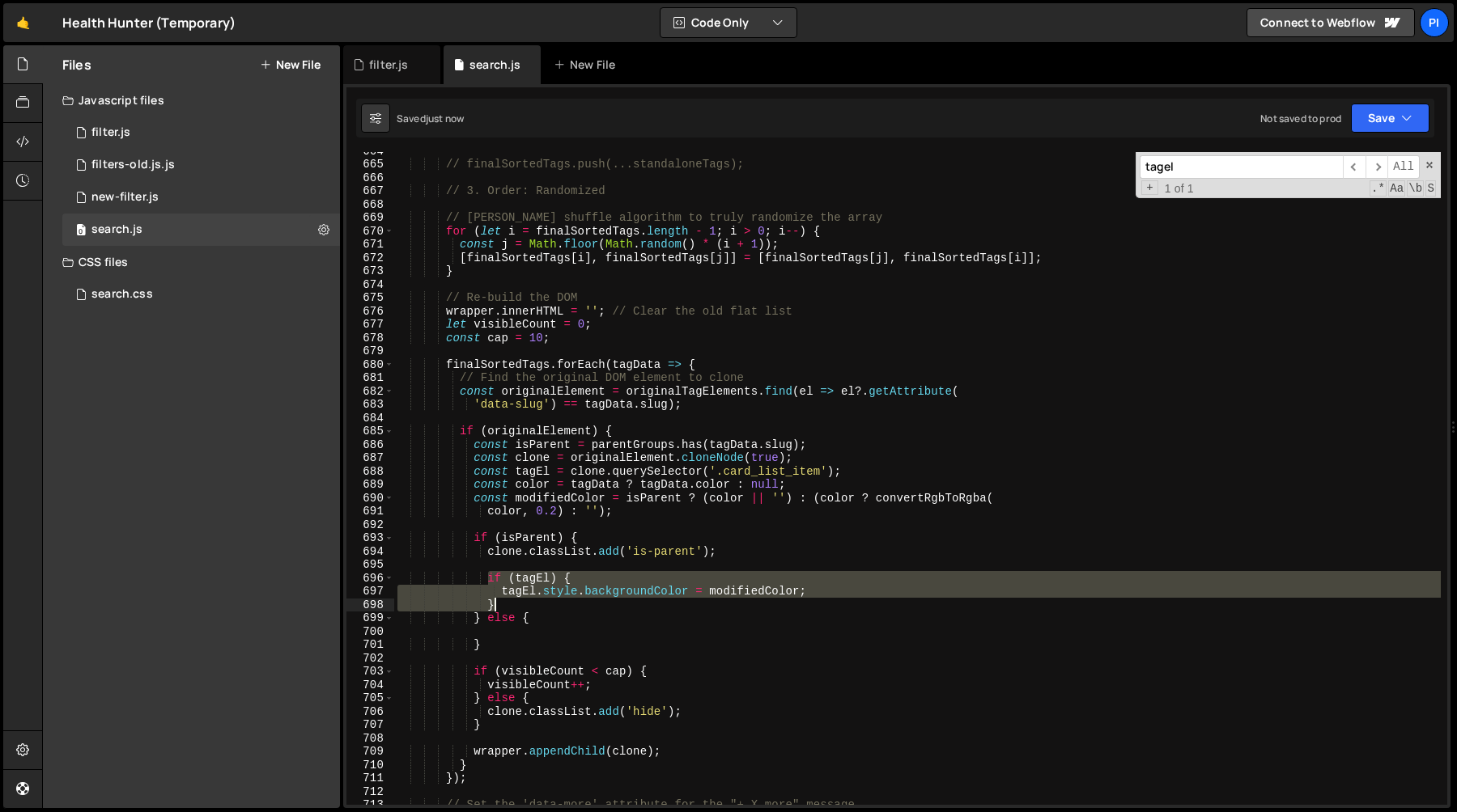
click at [502, 598] on div "// finalSortedTags.push(...standaloneTags); // 3. Order: Randomized // Fisher-Y…" at bounding box center [917, 483] width 1046 height 680
type textarea "tagEl.style.backgroundColor = modifiedColor; }"
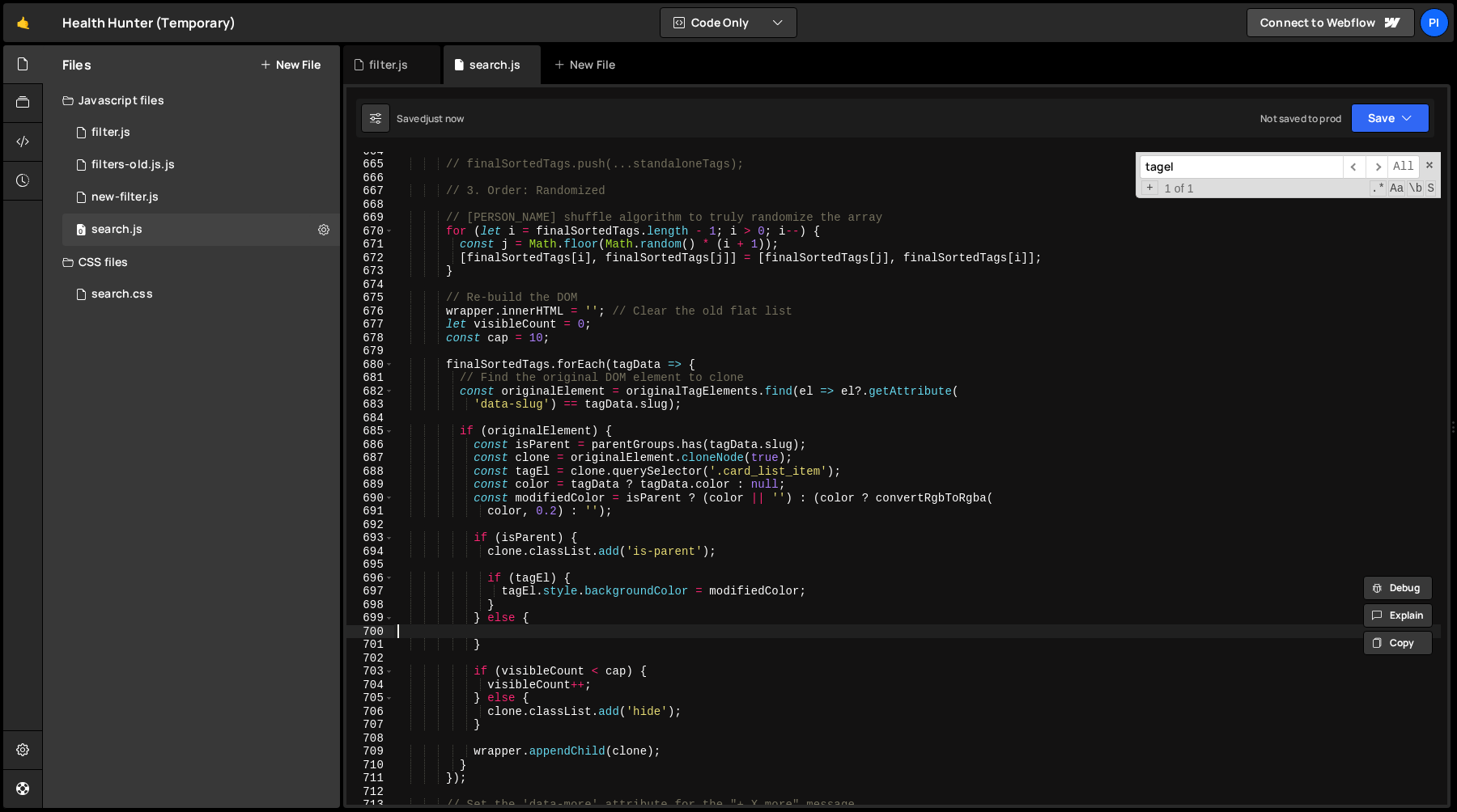
click at [498, 629] on div "// finalSortedTags.push(...standaloneTags); // 3. Order: Randomized // Fisher-Y…" at bounding box center [917, 483] width 1046 height 680
paste textarea "}"
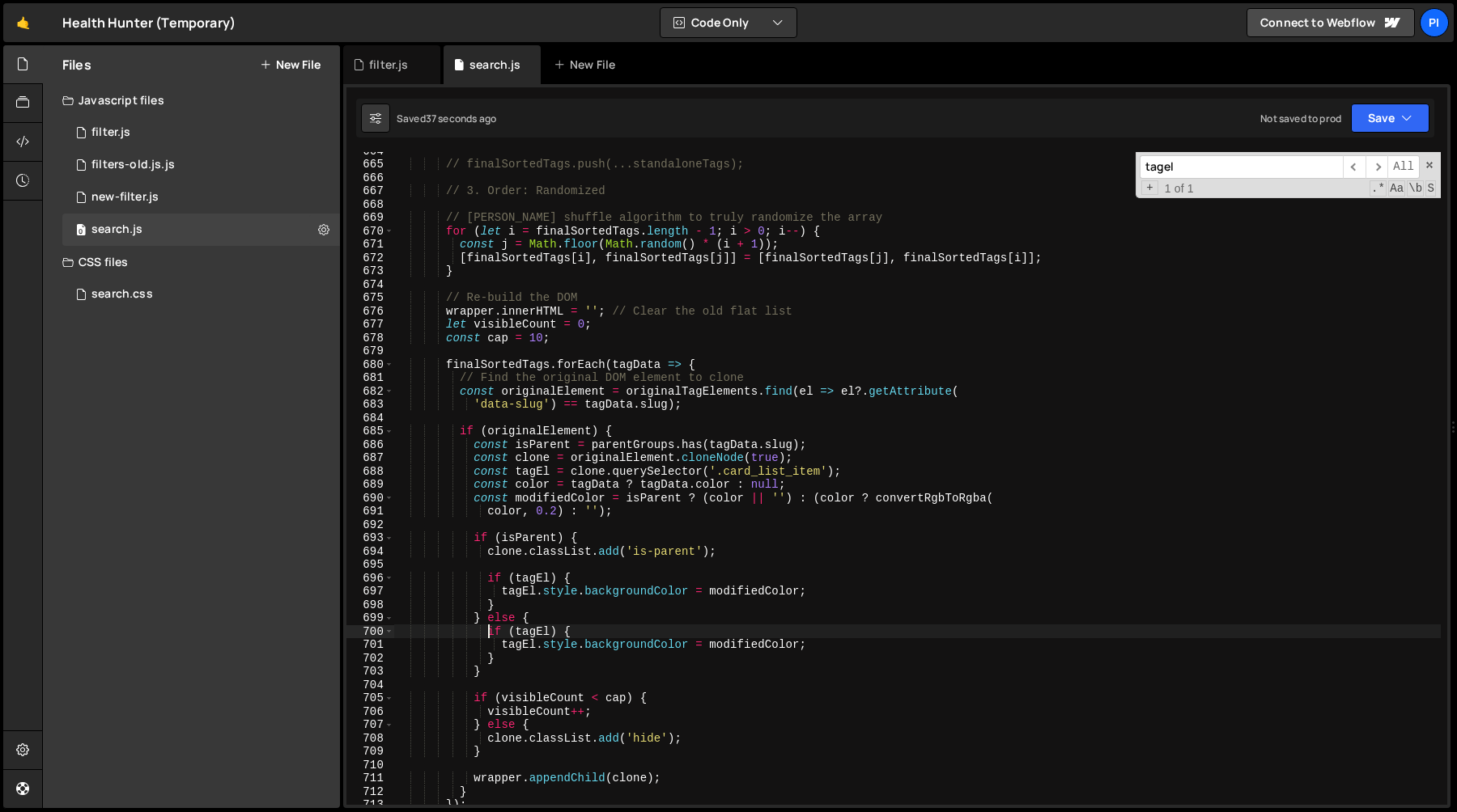
click at [486, 631] on div "// finalSortedTags.push(...standaloneTags); // 3. Order: Randomized // Fisher-Y…" at bounding box center [917, 483] width 1046 height 680
click at [471, 474] on div "// finalSortedTags.push(...standaloneTags); // 3. Order: Randomized // Fisher-Y…" at bounding box center [917, 483] width 1046 height 680
click at [472, 488] on div "// finalSortedTags.push(...standaloneTags); // 3. Order: Randomized // Fisher-Y…" at bounding box center [917, 483] width 1046 height 680
click at [620, 511] on div "// finalSortedTags.push(...standaloneTags); // 3. Order: Randomized // Fisher-Y…" at bounding box center [917, 483] width 1046 height 680
type textarea "const modifiedColor = isParent ? (color || '') : (color ? convertRgbToRgba( col…"
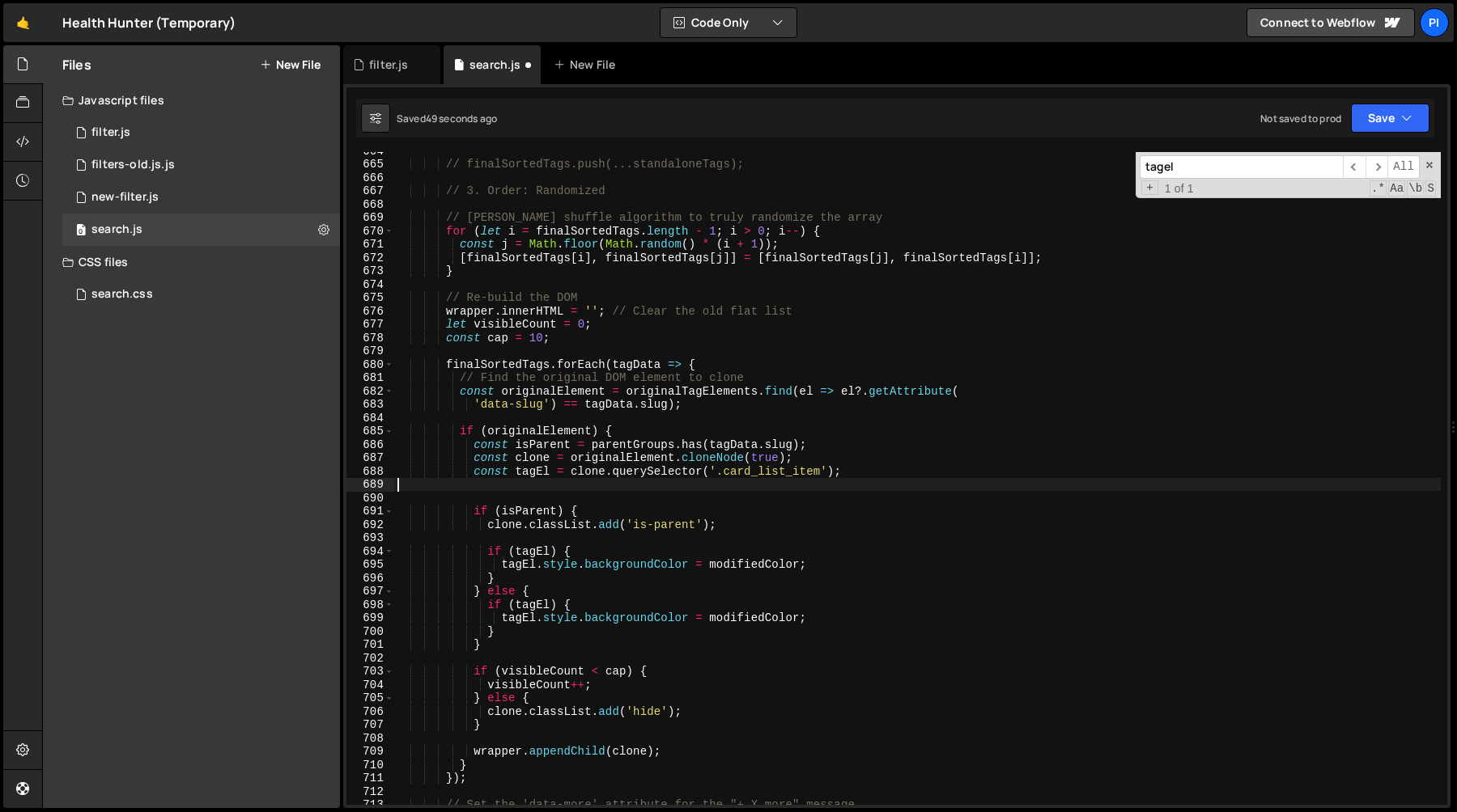
type textarea "const tagEl = clone.querySelector('.card_list_item');"
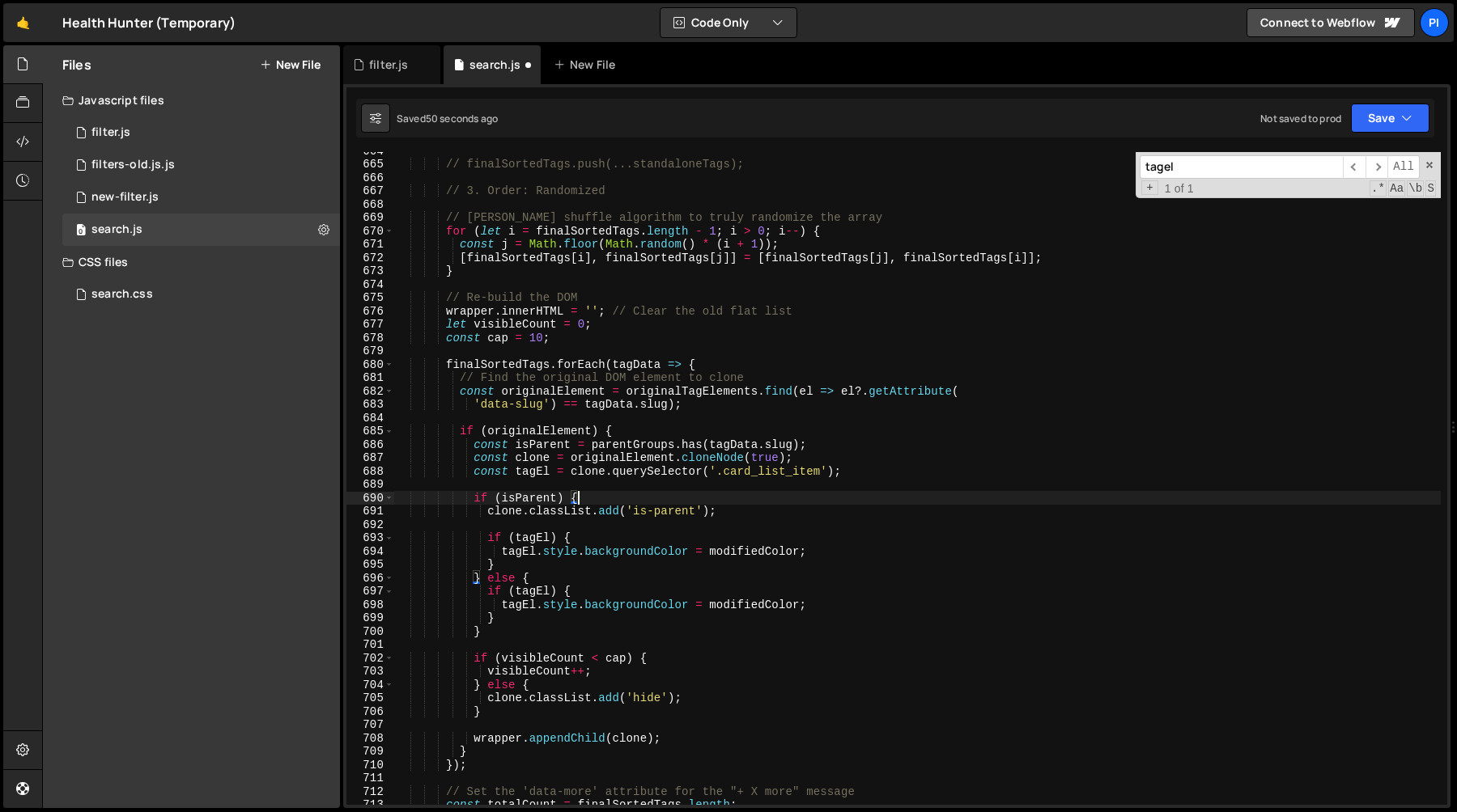
type textarea "clone.classList.add('is-parent');"
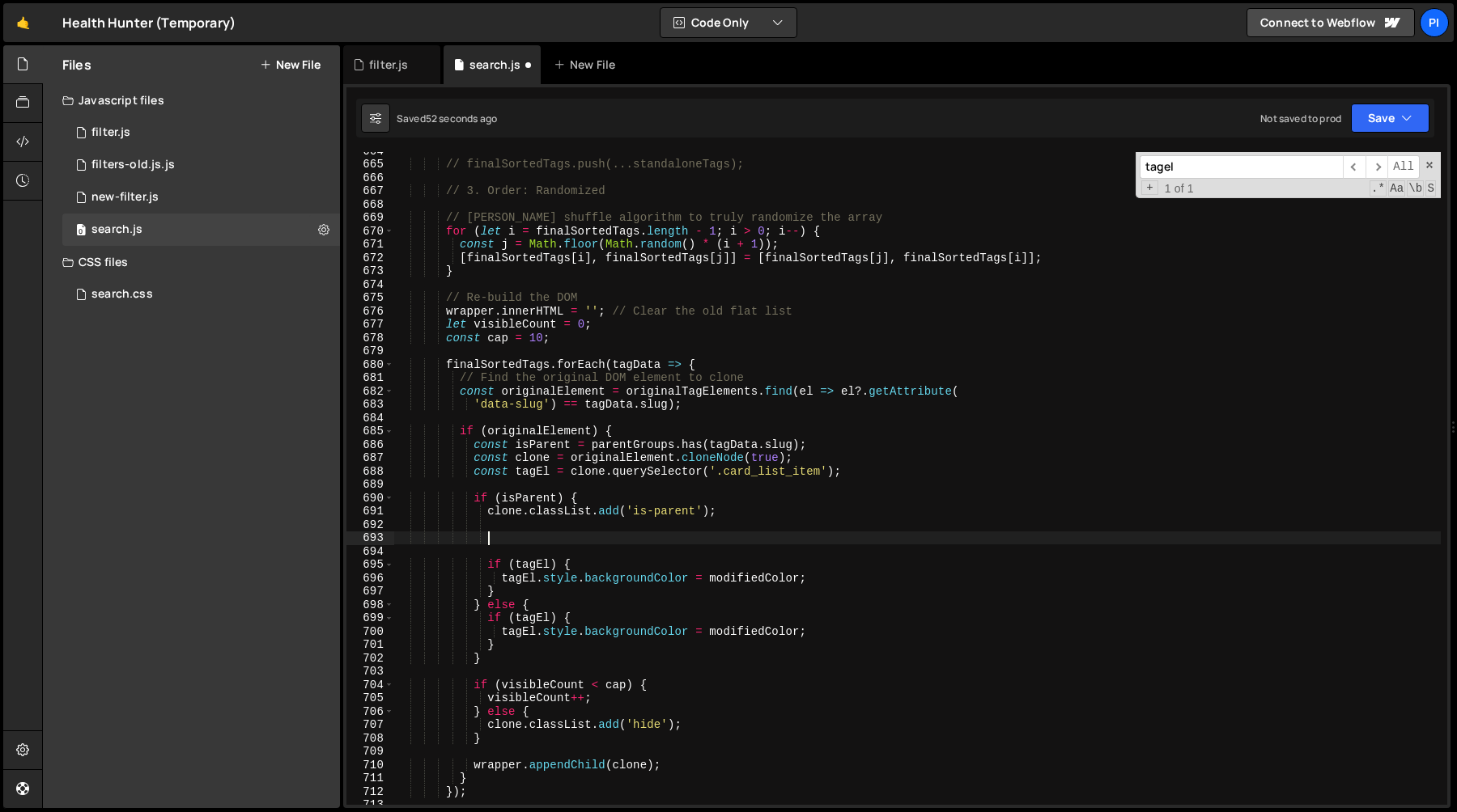
paste textarea "color, 0.2) : '');"
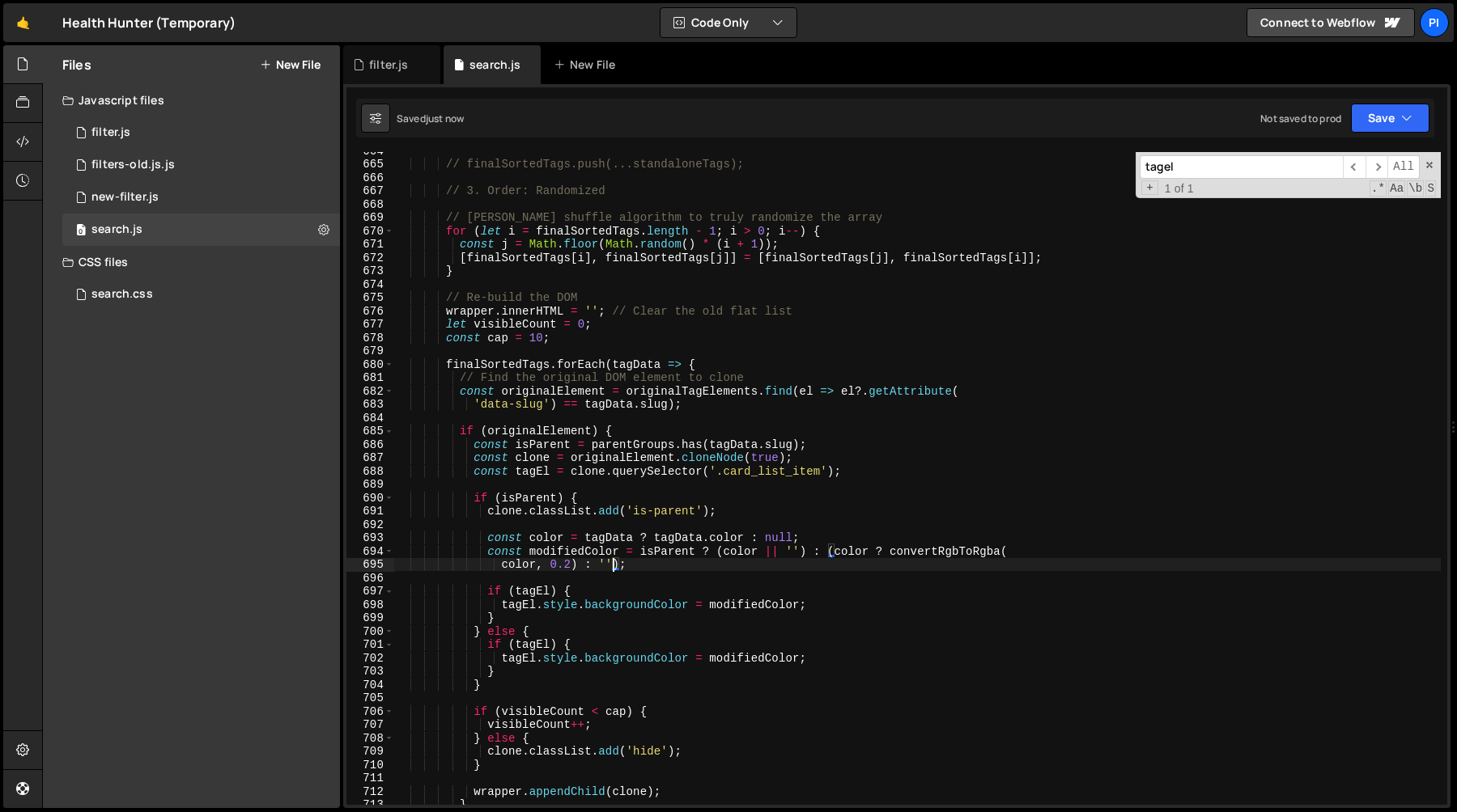
click at [695, 540] on div "// finalSortedTags.push(...standaloneTags); // 3. Order: Randomized // Fisher-Y…" at bounding box center [917, 483] width 1046 height 680
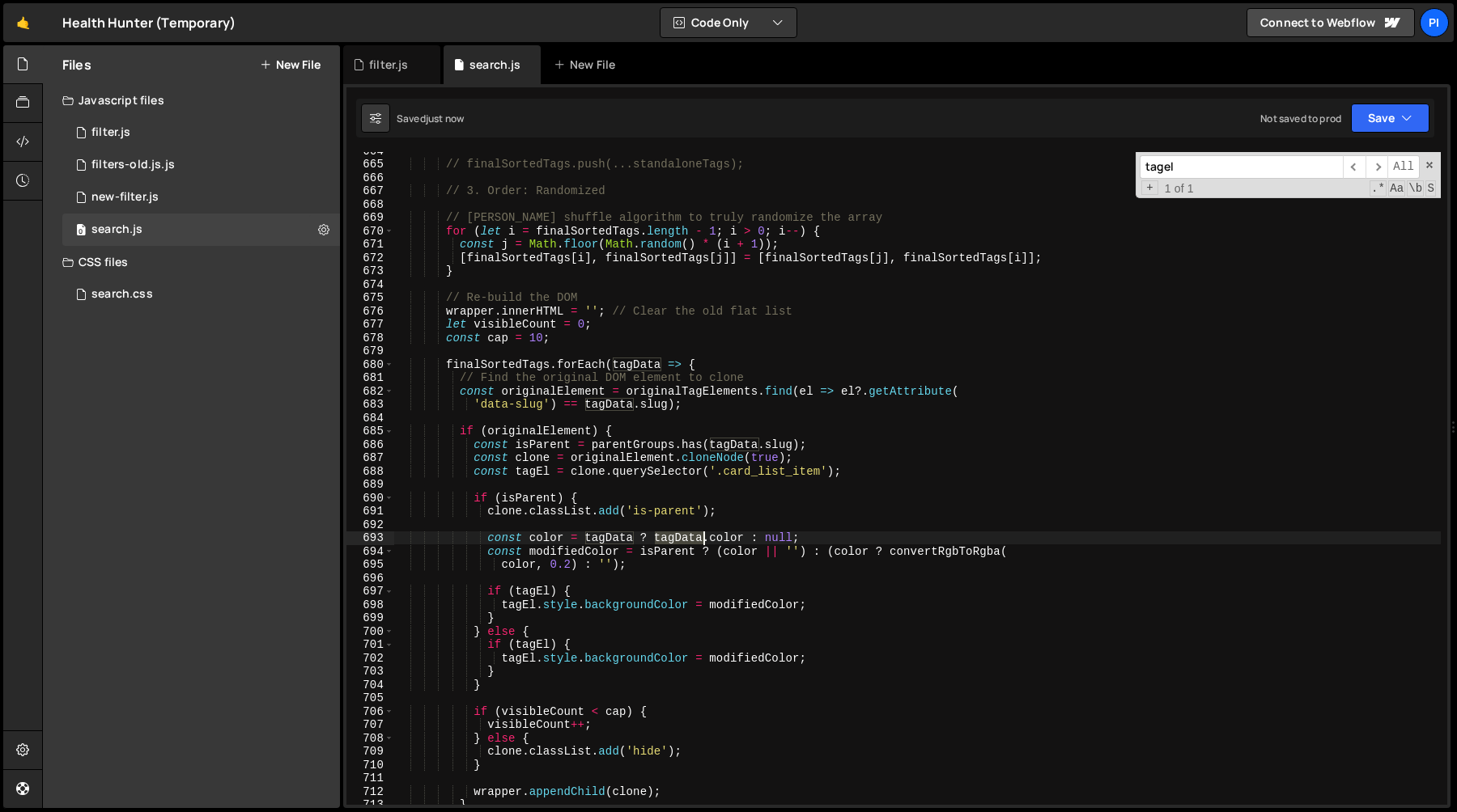
click at [695, 540] on div "// finalSortedTags.push(...standaloneTags); // 3. Order: Randomized // Fisher-Y…" at bounding box center [917, 483] width 1046 height 680
click at [685, 560] on div "// finalSortedTags.push(...standaloneTags); // 3. Order: Randomized // Fisher-Y…" at bounding box center [917, 483] width 1046 height 680
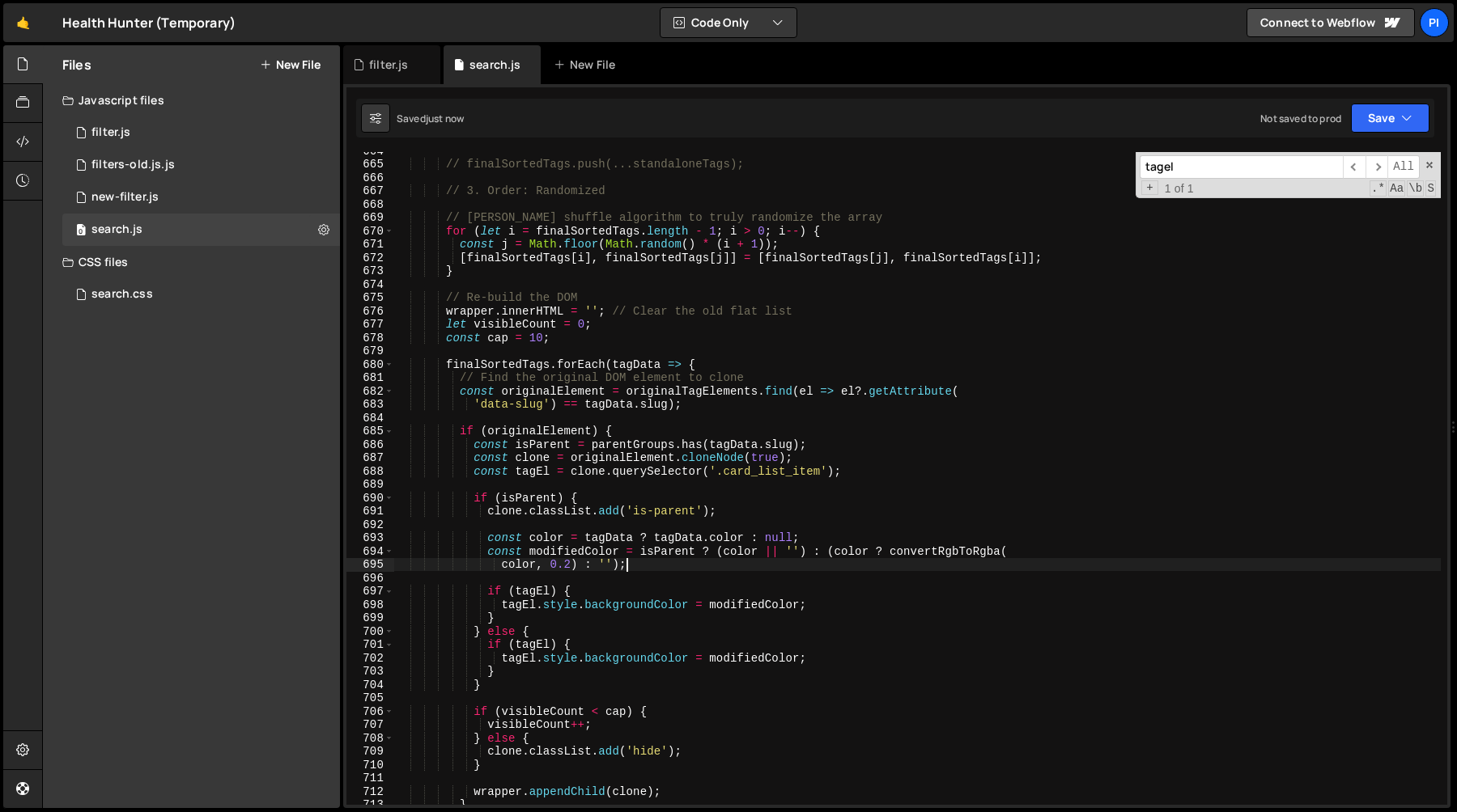
click at [834, 536] on div "// finalSortedTags.push(...standaloneTags); // 3. Order: Randomized // Fisher-Y…" at bounding box center [917, 483] width 1046 height 680
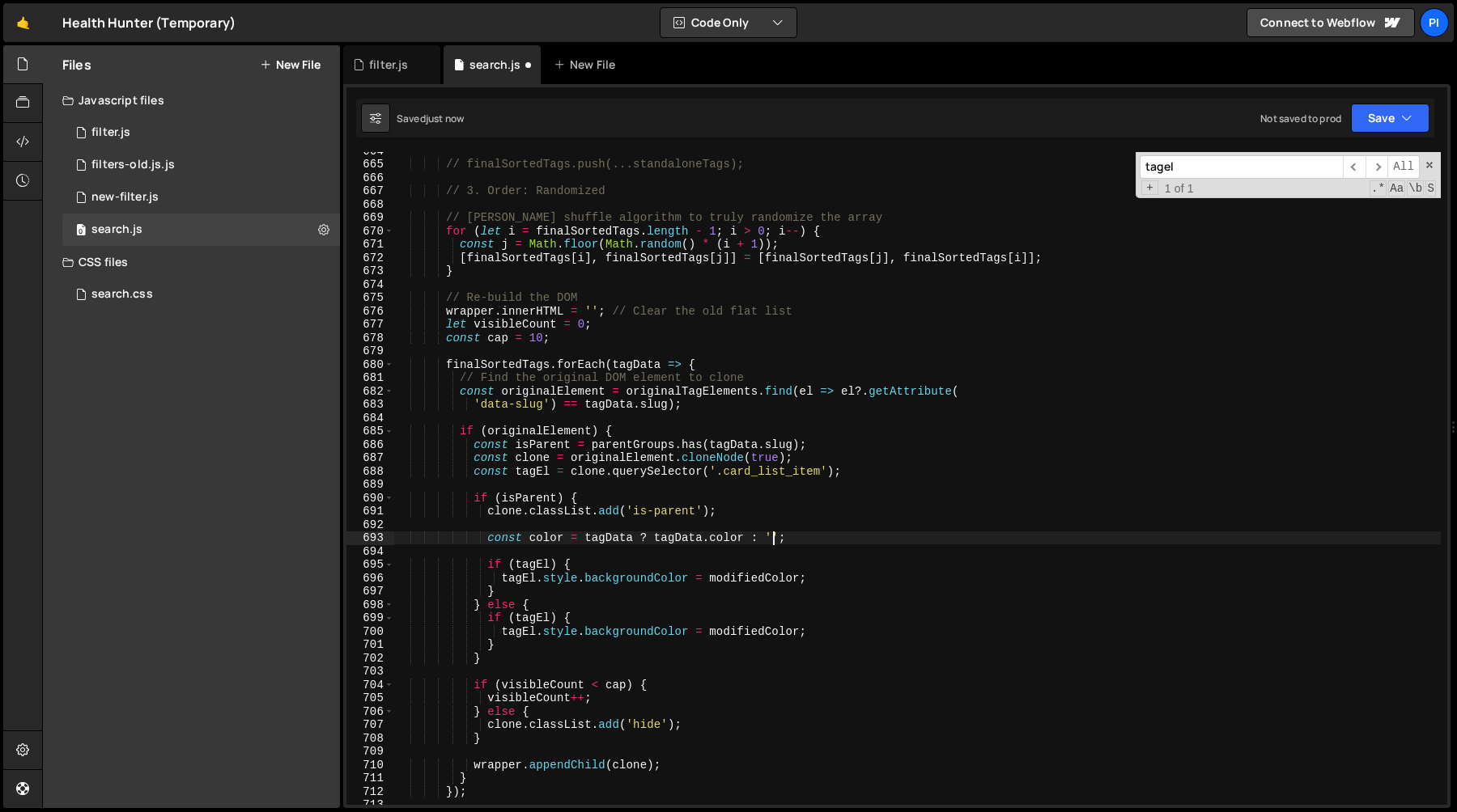
scroll to position [0, 26]
click at [541, 538] on div "// finalSortedTags.push(...standaloneTags); // 3. Order: Randomized // Fisher-Y…" at bounding box center [917, 483] width 1046 height 680
click at [740, 574] on div "// finalSortedTags.push(...standaloneTags); // 3. Order: Randomized // Fisher-Y…" at bounding box center [917, 483] width 1046 height 680
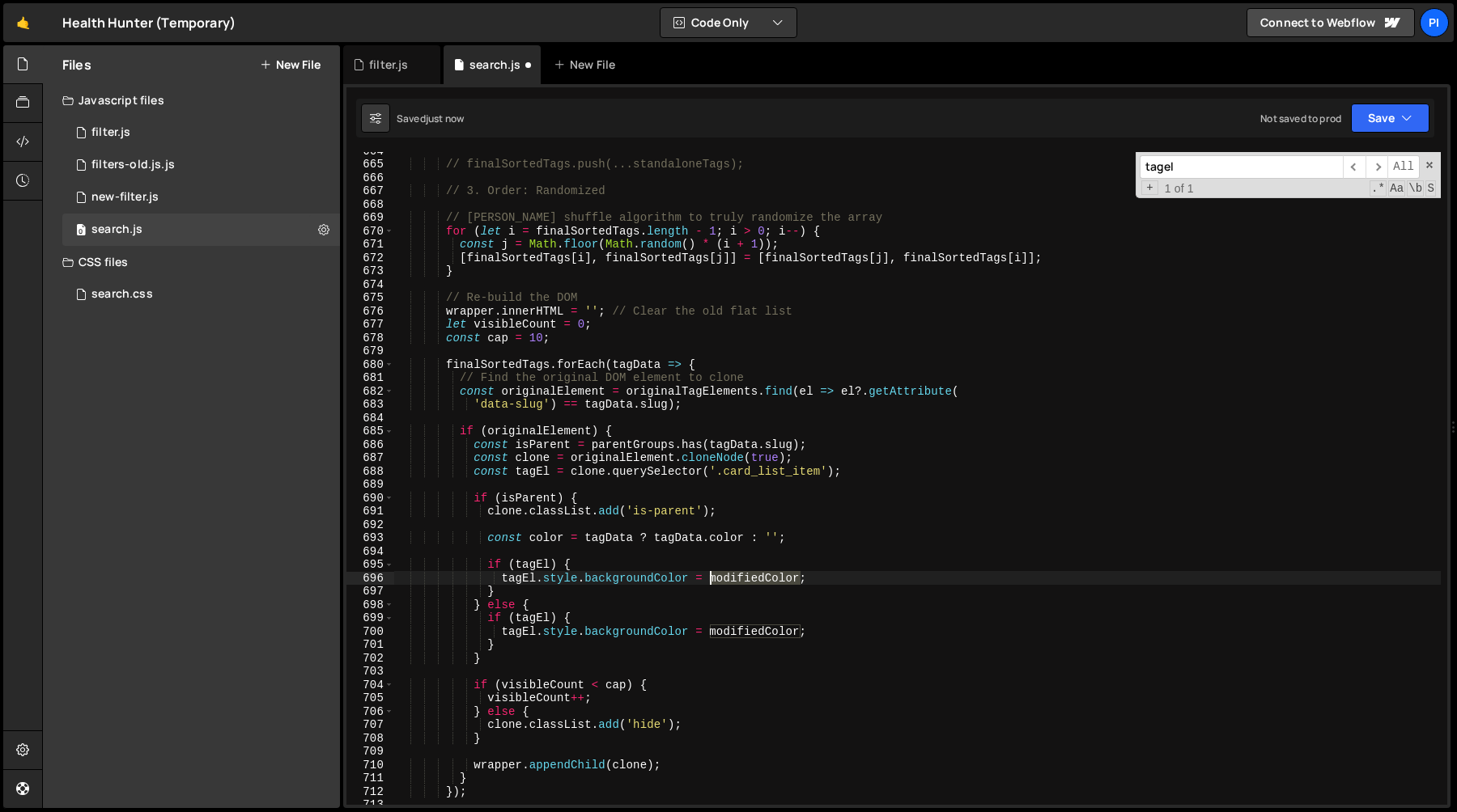
click at [740, 574] on div "// finalSortedTags.push(...standaloneTags); // 3. Order: Randomized // Fisher-Y…" at bounding box center [917, 483] width 1046 height 680
paste textarea "c"
click at [638, 569] on div "// finalSortedTags.push(...standaloneTags); // 3. Order: Randomized // Fisher-Y…" at bounding box center [917, 483] width 1046 height 680
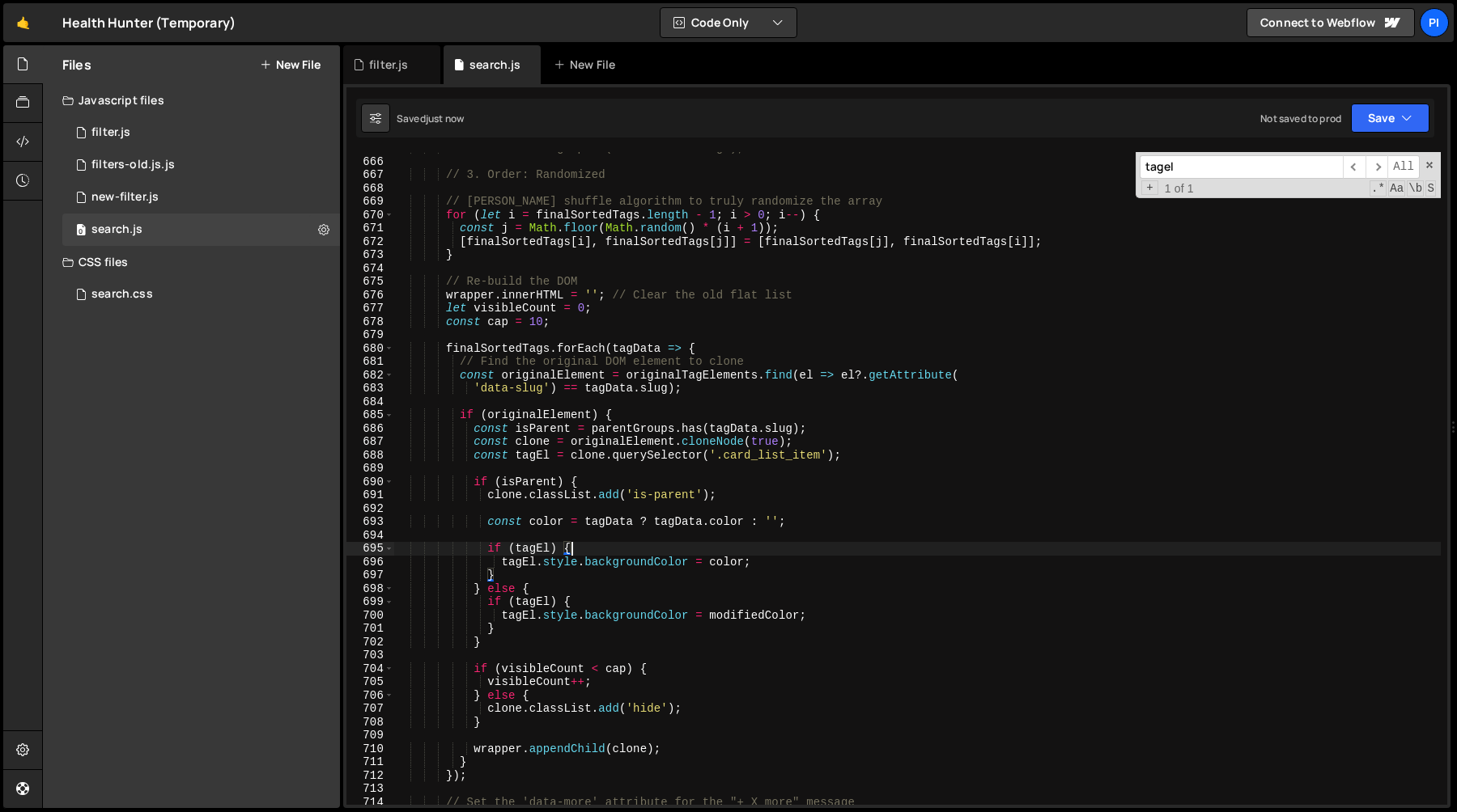
scroll to position [8877, 0]
click at [549, 547] on div "// 3. Order: Randomized // Fisher-Yates shuffle algorithm to truly randomize th…" at bounding box center [917, 492] width 1046 height 680
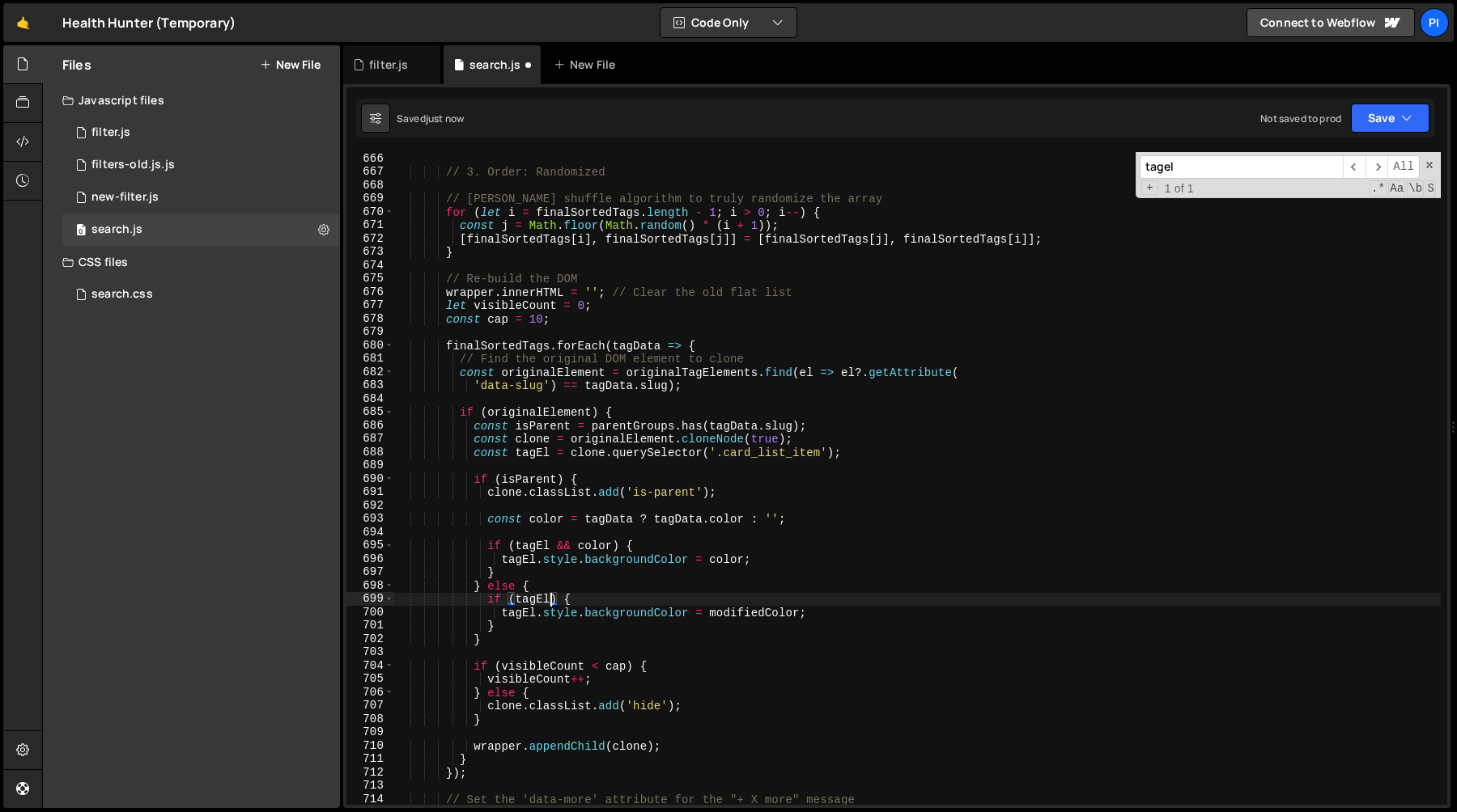
type textarea "} else {"
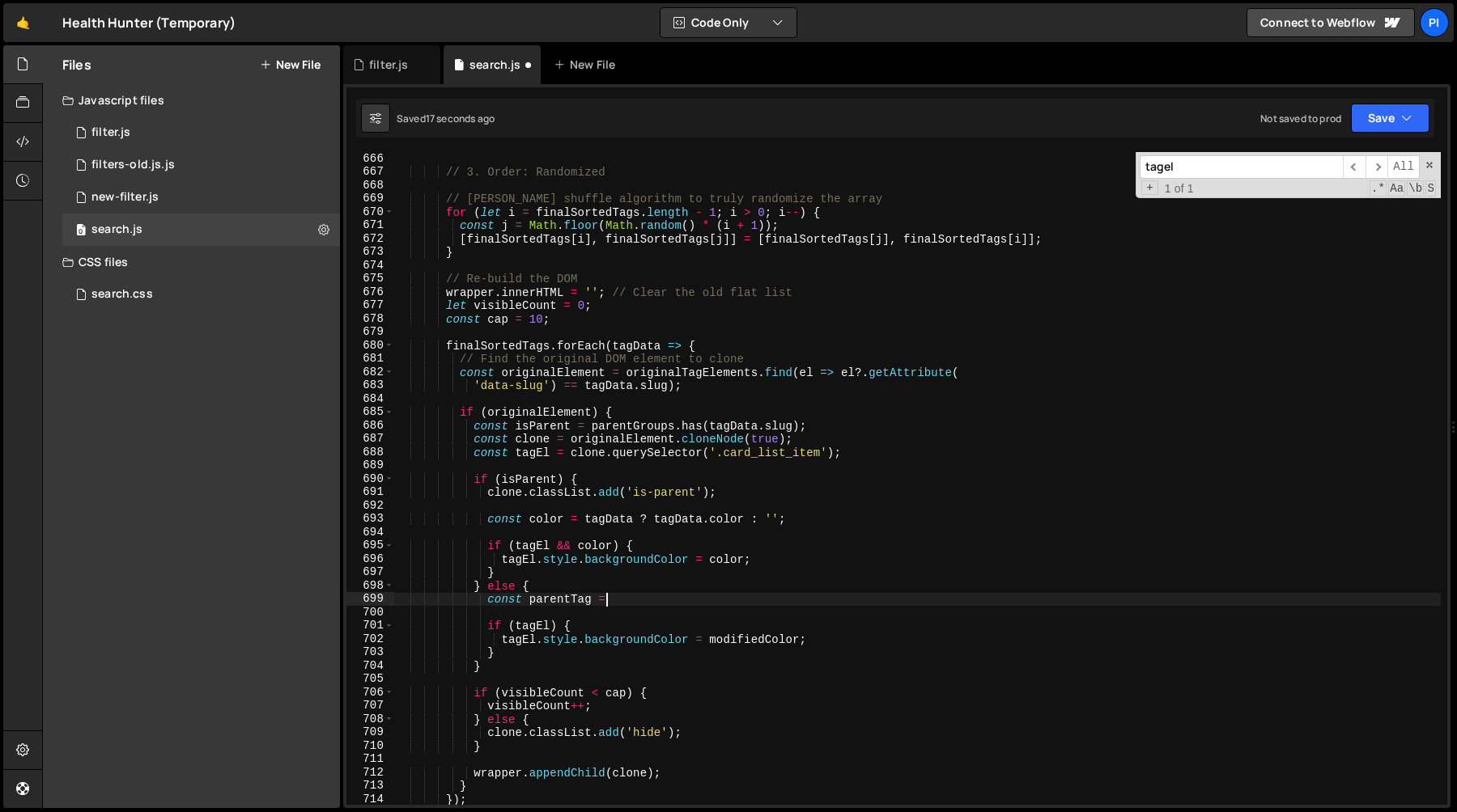
scroll to position [0, 14]
click at [594, 428] on div "// 3. Order: Randomized // Fisher-Yates shuffle algorithm to truly randomize th…" at bounding box center [917, 492] width 1046 height 680
click at [867, 421] on div "// 3. Order: Randomized // Fisher-Yates shuffle algorithm to truly randomize th…" at bounding box center [917, 492] width 1046 height 680
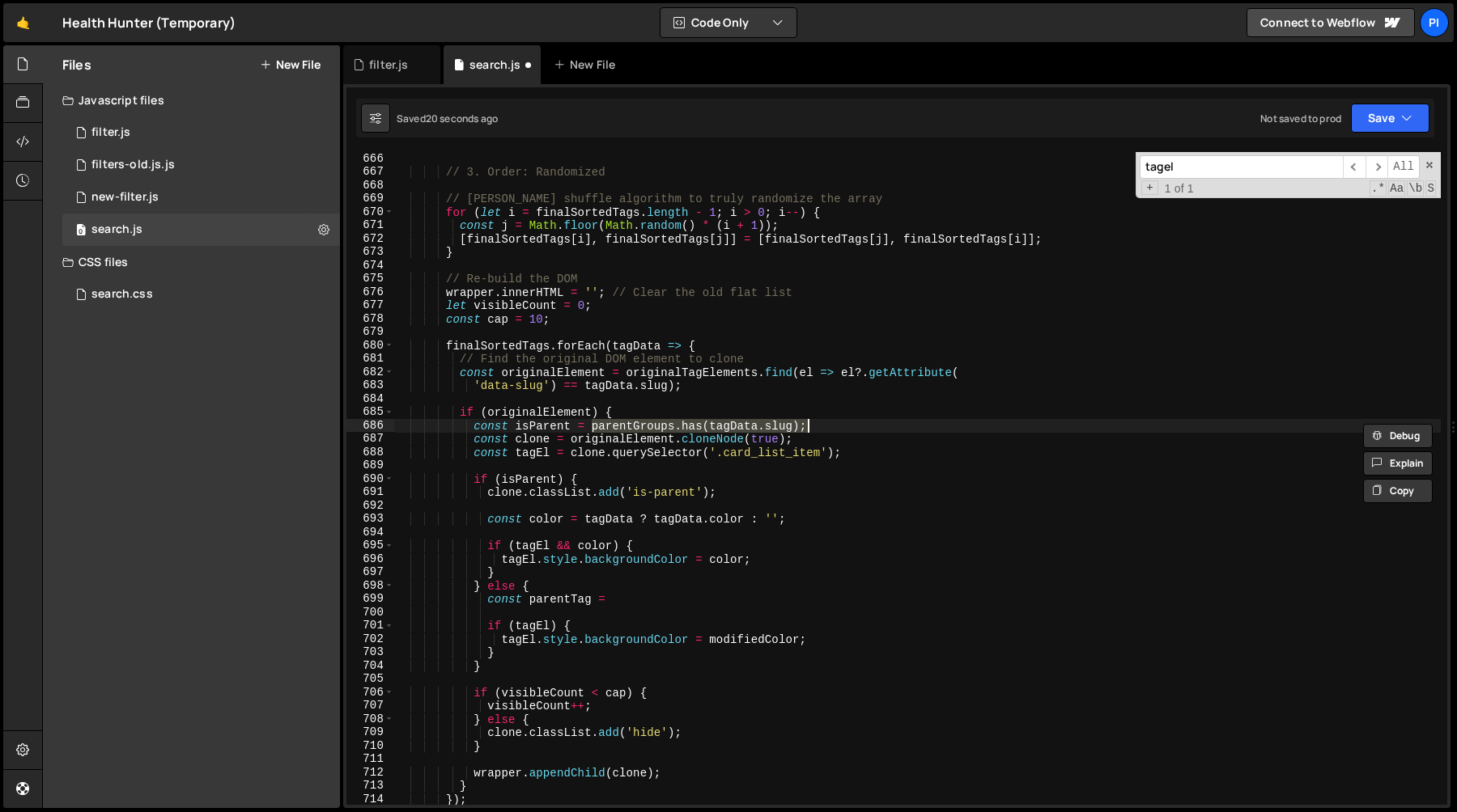
click at [662, 596] on div "// 3. Order: Randomized // Fisher-Yates shuffle algorithm to truly randomize th…" at bounding box center [917, 492] width 1046 height 680
paste textarea "parentGroups.has(tagData.slug);"
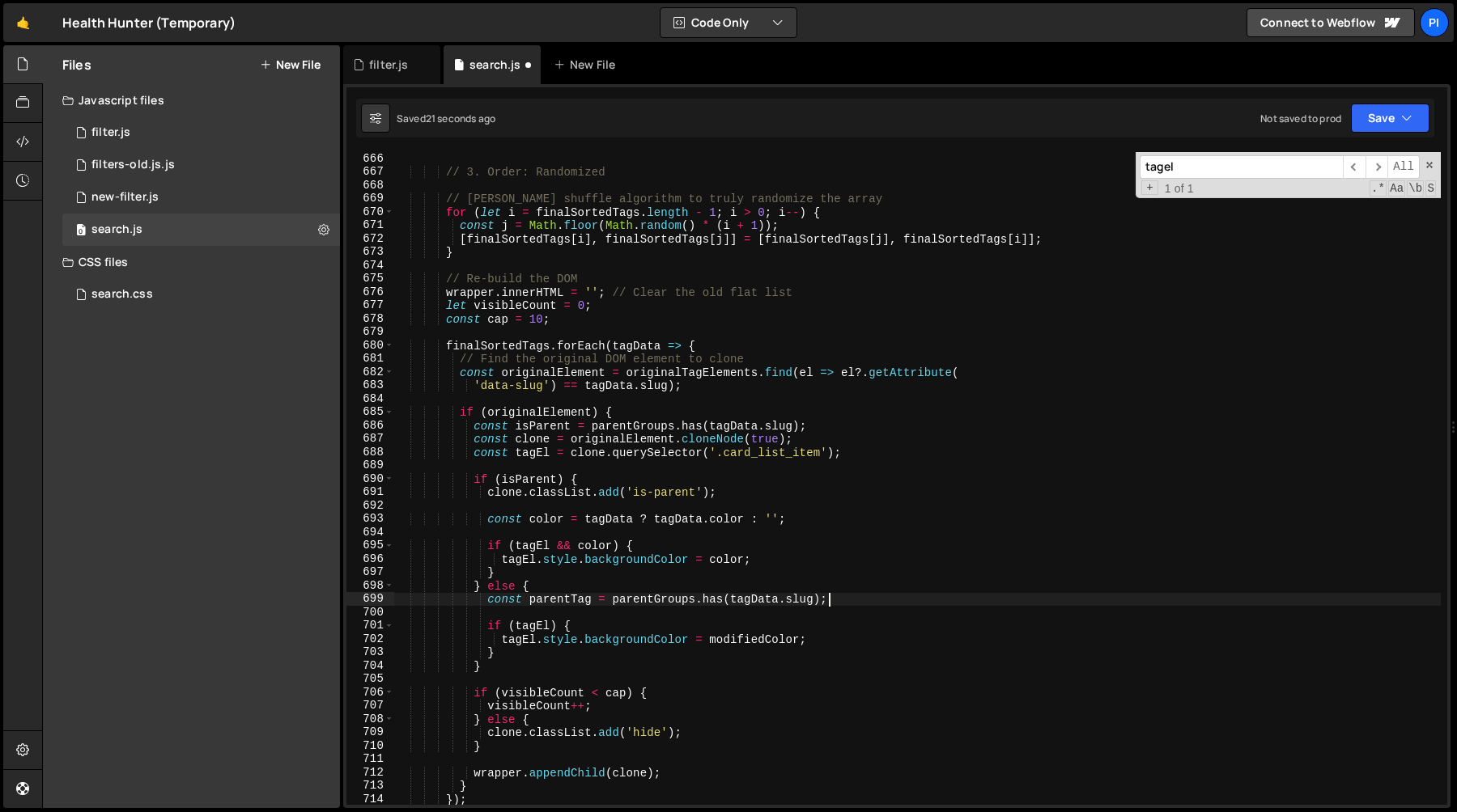
click at [709, 604] on div "// 3. Order: Randomized // Fisher-Yates shuffle algorithm to truly randomize th…" at bounding box center [917, 492] width 1046 height 680
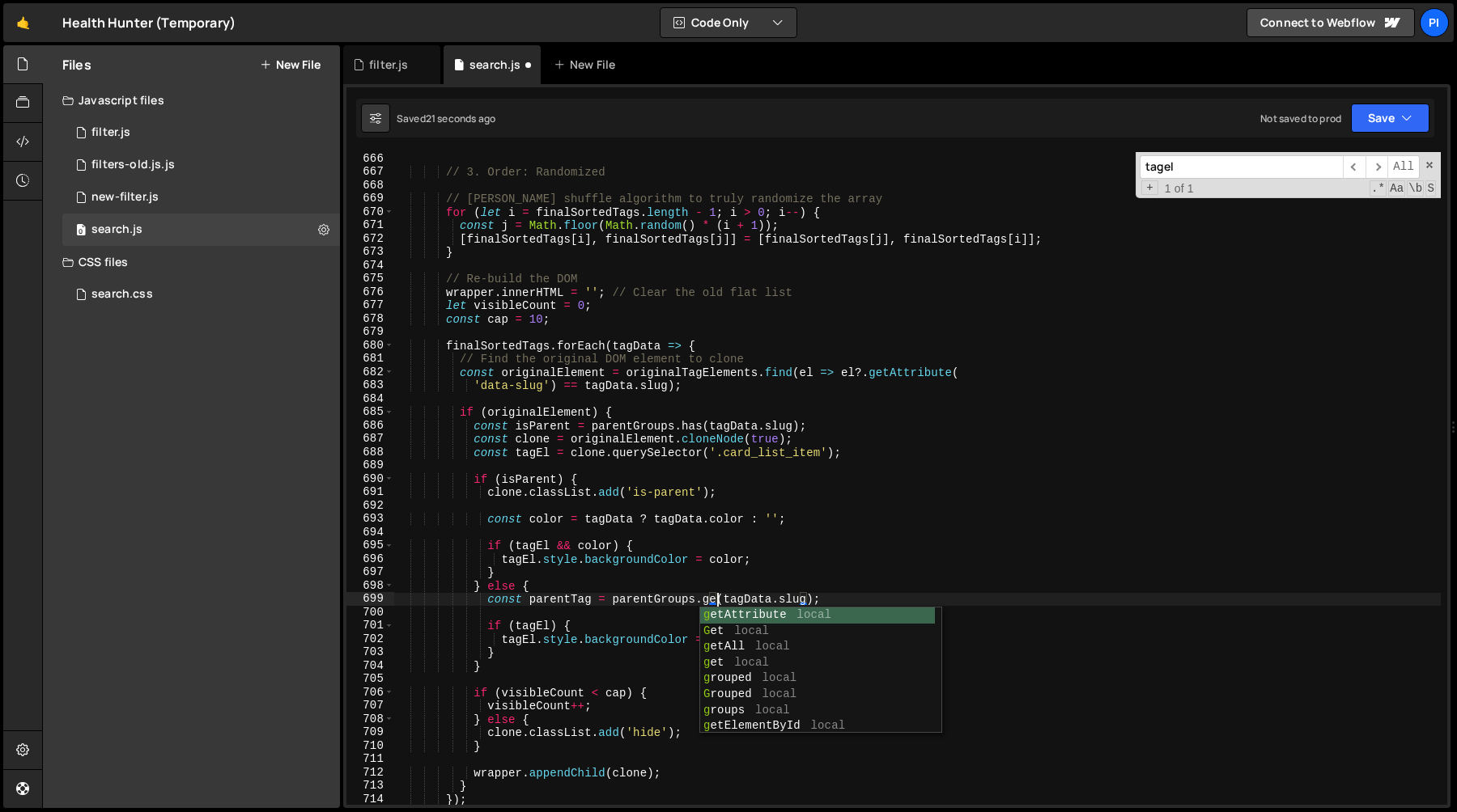
scroll to position [0, 23]
click at [768, 597] on div "// 3. Order: Randomized // Fisher-Yates shuffle algorithm to truly randomize th…" at bounding box center [917, 492] width 1046 height 680
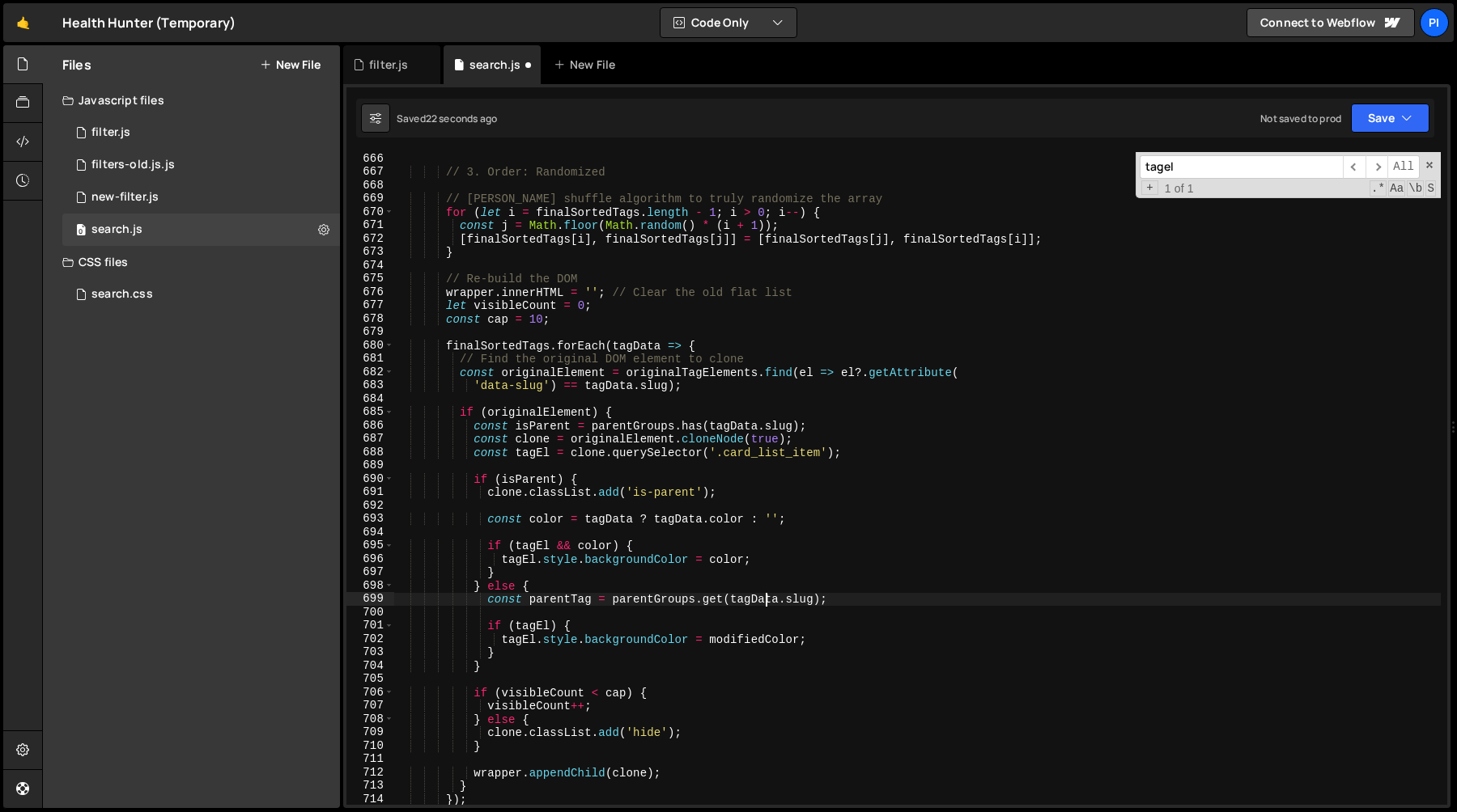
click at [768, 597] on div "// 3. Order: Randomized // Fisher-Yates shuffle algorithm to truly randomize th…" at bounding box center [917, 492] width 1046 height 680
click at [801, 597] on div "// 3. Order: Randomized // Fisher-Yates shuffle algorithm to truly randomize th…" at bounding box center [917, 492] width 1046 height 680
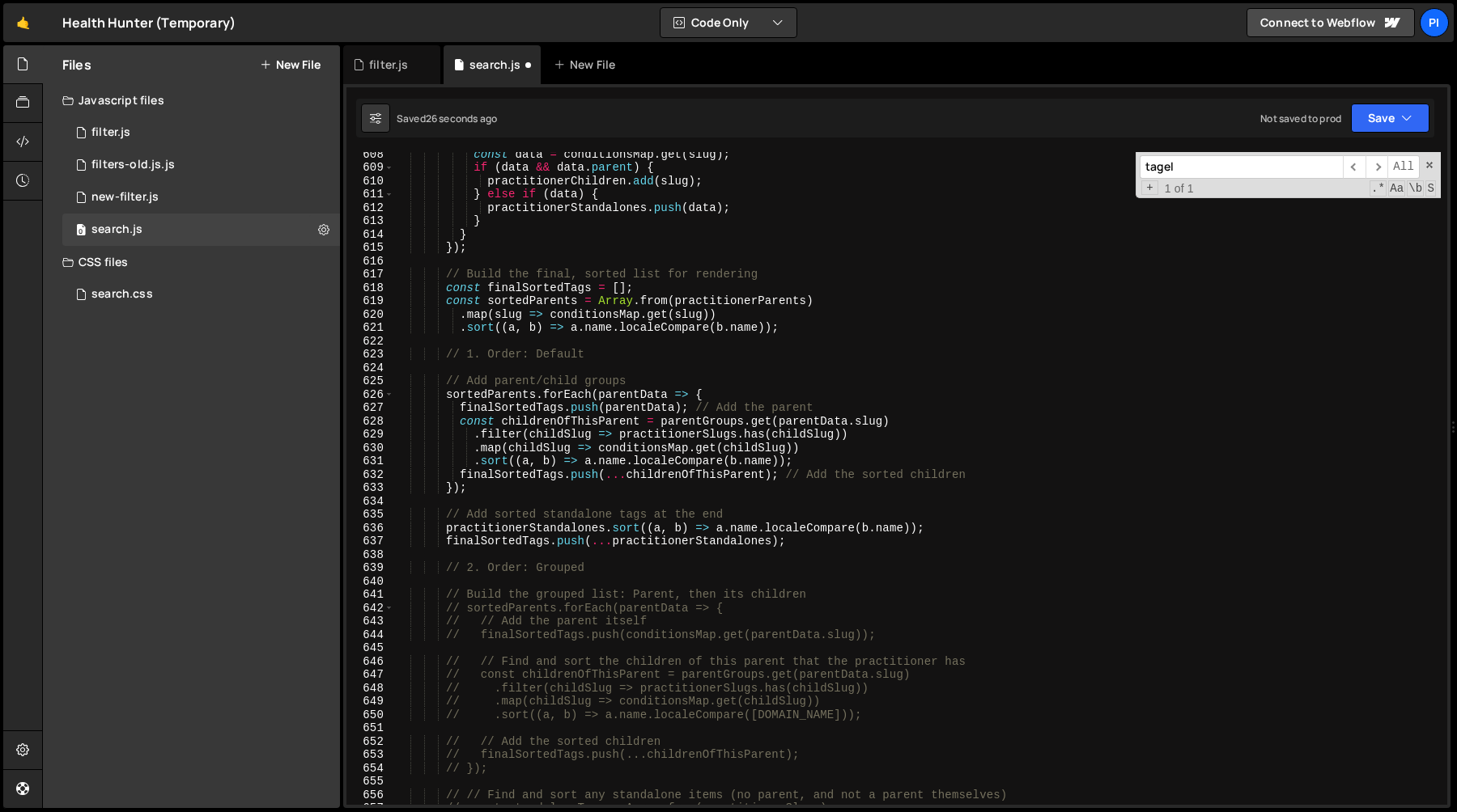
scroll to position [8091, 0]
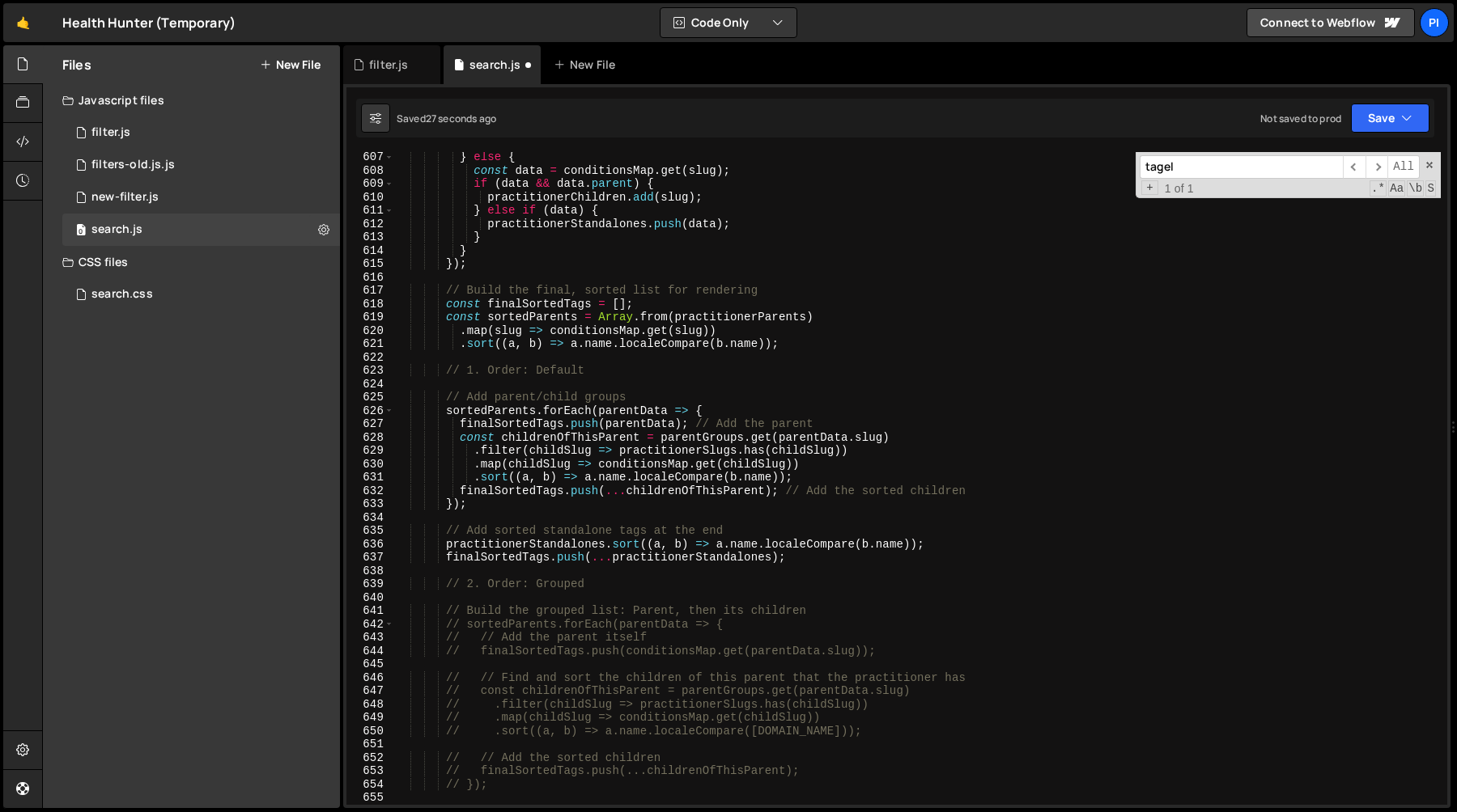
click at [764, 439] on div "} else { const data = conditionsMap . get ( slug ) ; if ( data && data . parent…" at bounding box center [917, 490] width 1046 height 680
click at [716, 439] on div "} else { const data = conditionsMap . get ( slug ) ; if ( data && data . parent…" at bounding box center [917, 490] width 1046 height 680
click at [591, 437] on div "} else { const data = conditionsMap . get ( slug ) ; if ( data && data . parent…" at bounding box center [917, 490] width 1046 height 680
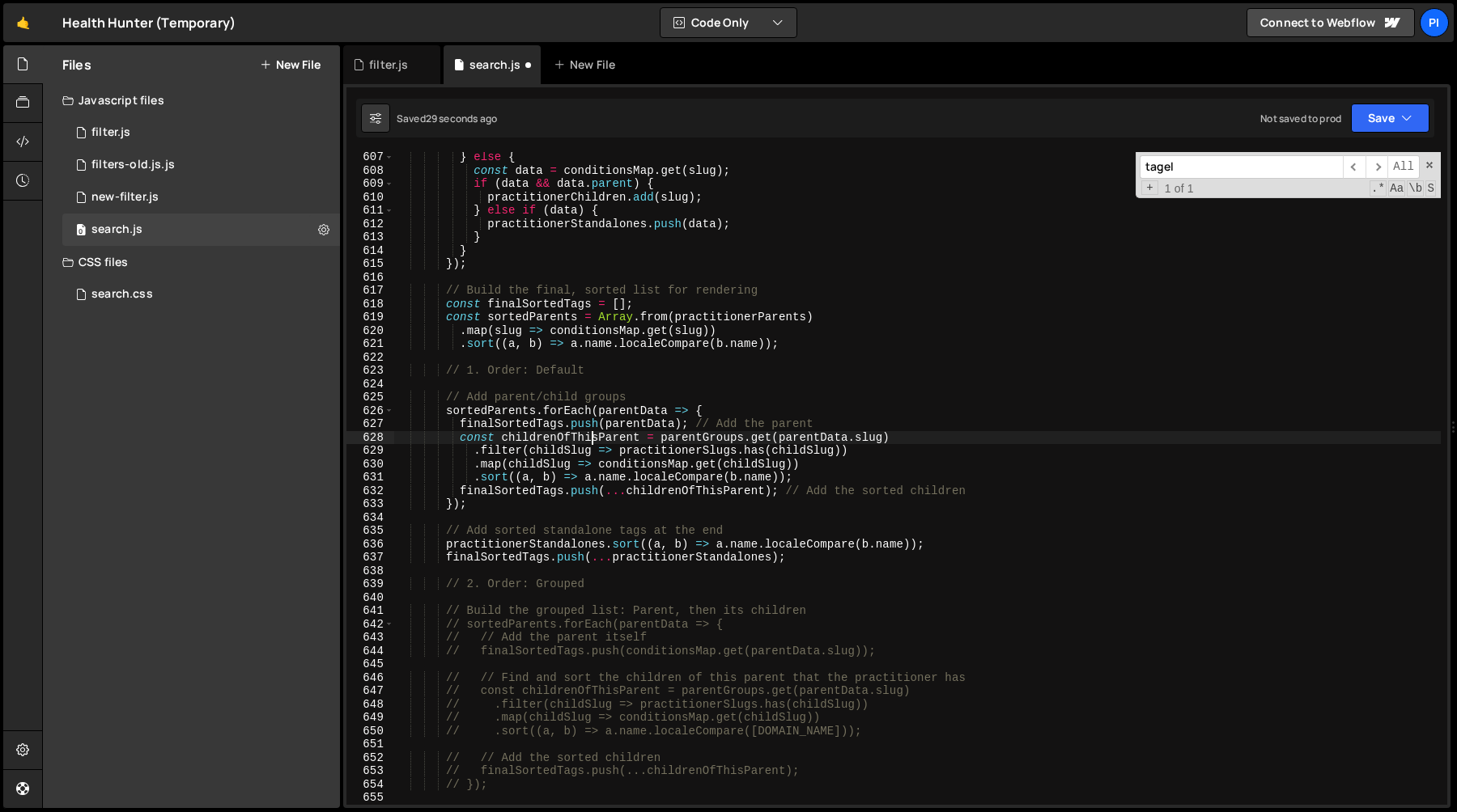
click at [591, 437] on div "} else { const data = conditionsMap . get ( slug ) ; if ( data && data . parent…" at bounding box center [917, 490] width 1046 height 680
click at [503, 453] on div "} else { const data = conditionsMap . get ( slug ) ; if ( data && data . parent…" at bounding box center [917, 490] width 1046 height 680
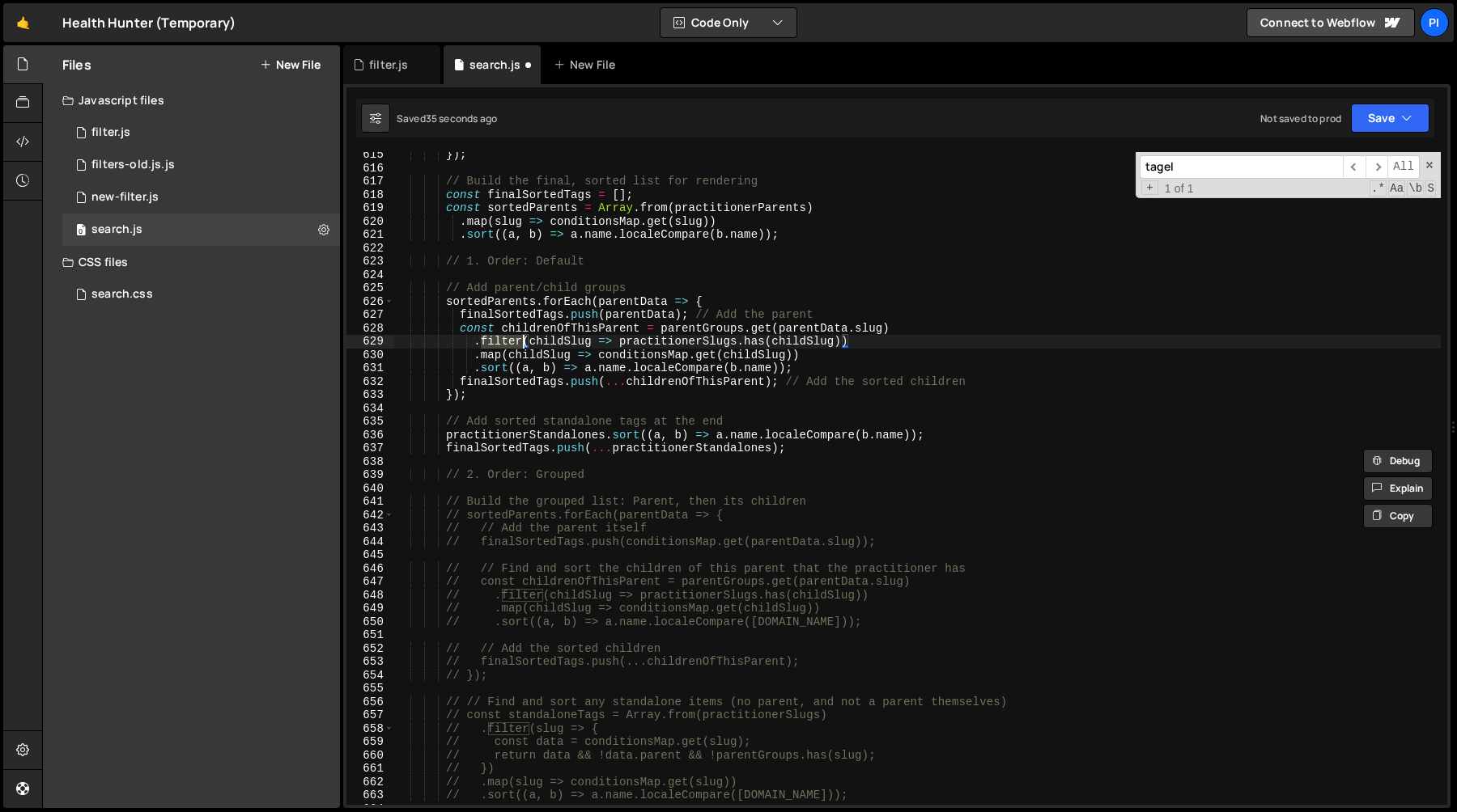
scroll to position [8200, 0]
click at [577, 330] on div "}) ; // Build the final, sorted list for rendering const finalSortedTags = [ ] …" at bounding box center [917, 488] width 1046 height 680
type textarea "const childrenOfThisParent = parentGroups.get(parentData.slug)"
click at [577, 330] on div "}) ; // Build the final, sorted list for rendering const finalSortedTags = [ ] …" at bounding box center [917, 488] width 1046 height 680
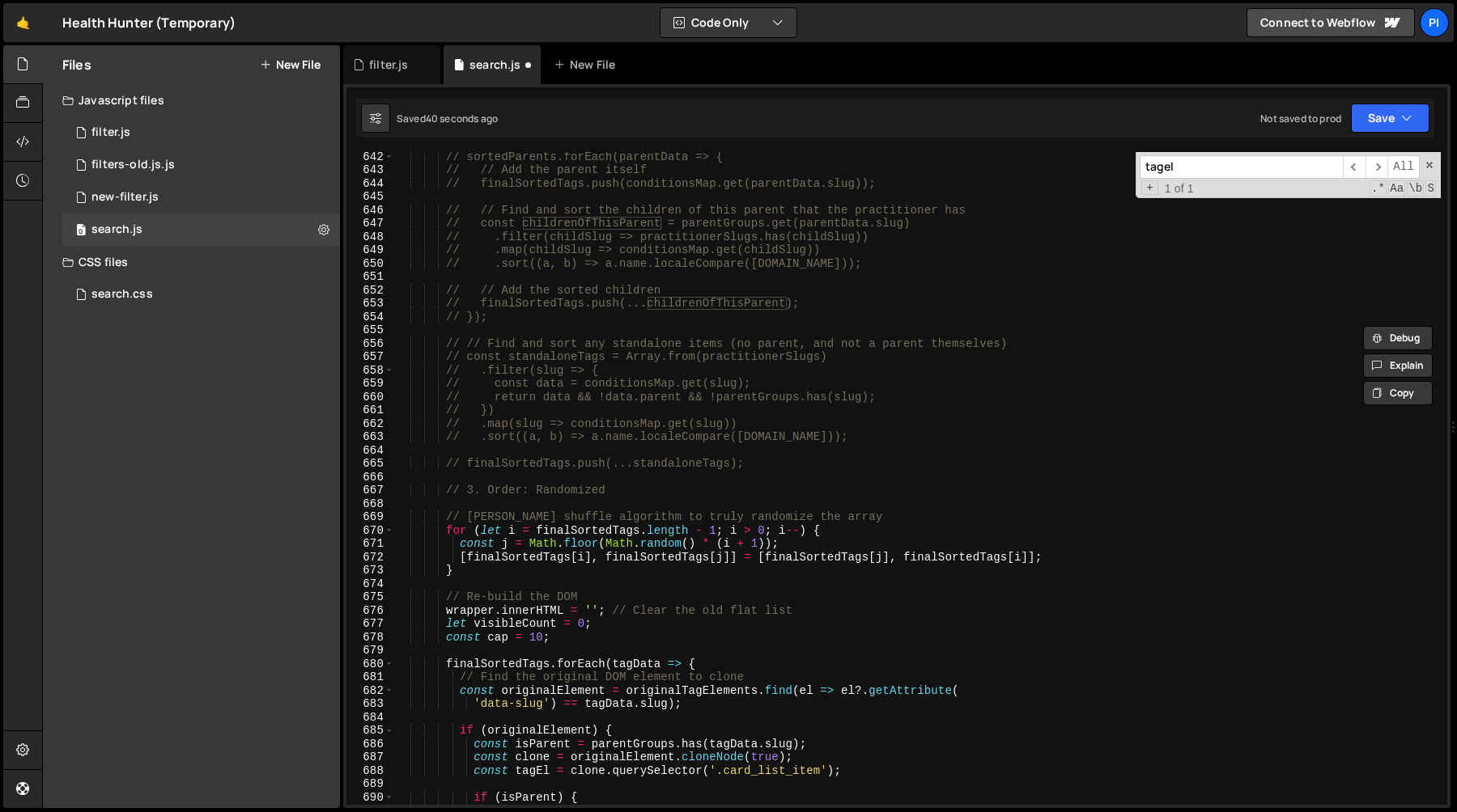
scroll to position [8827, 0]
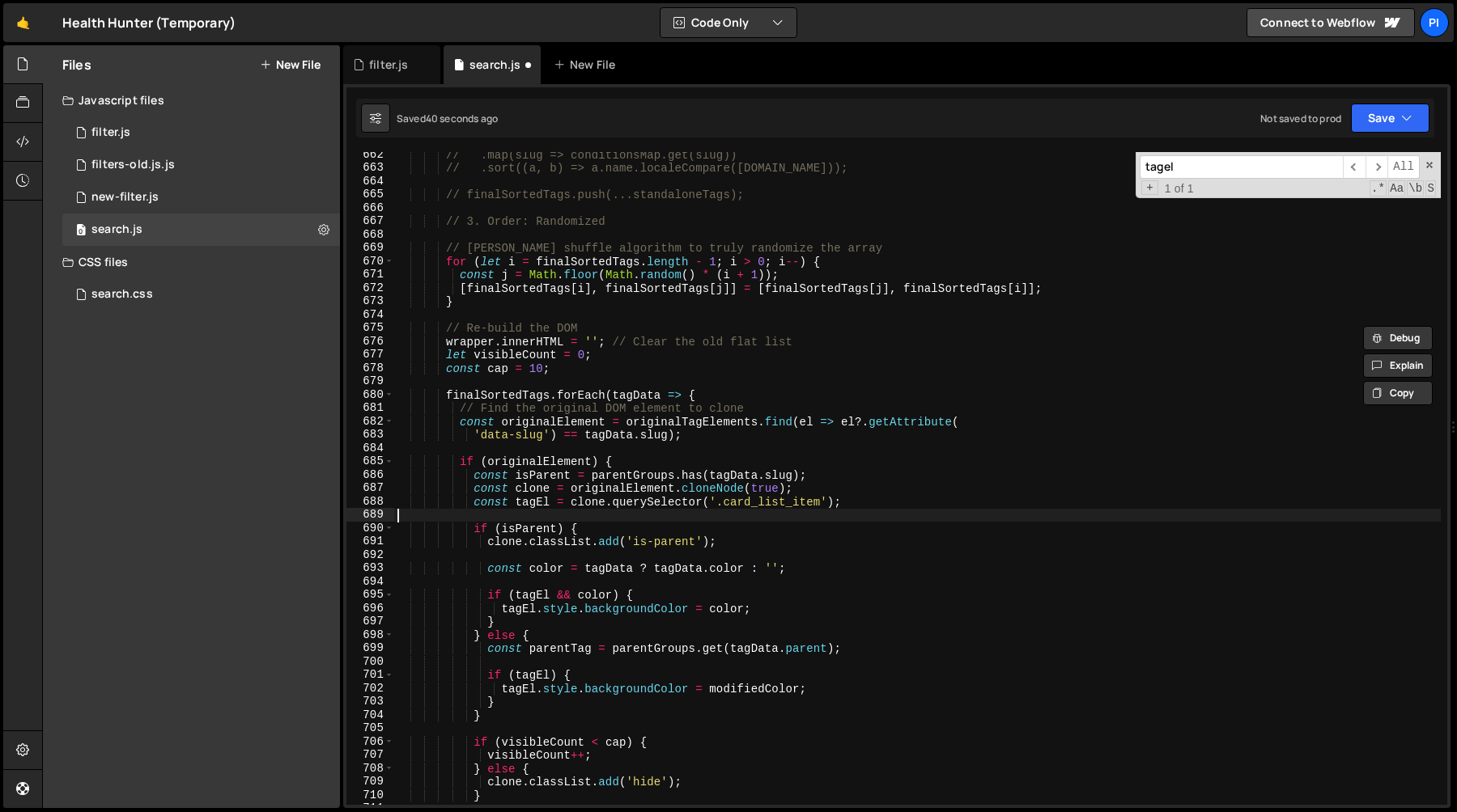
click at [732, 511] on div "// .map(slug => conditionsMap.get(slug)) // .sort((a, b) => a.name.localeCompar…" at bounding box center [917, 488] width 1046 height 680
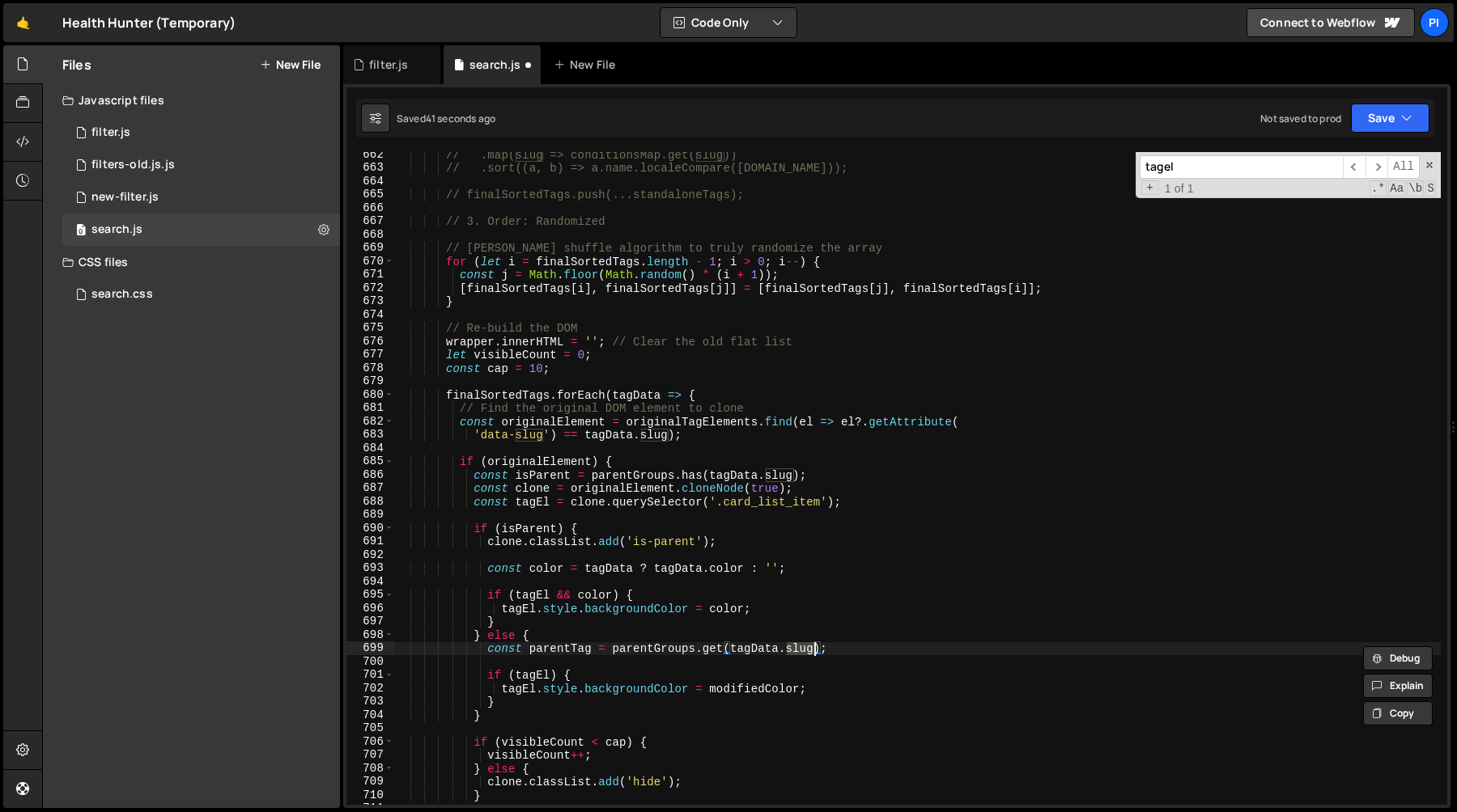
type textarea "const parentTag = parentGroups.get(tagData.parent);"
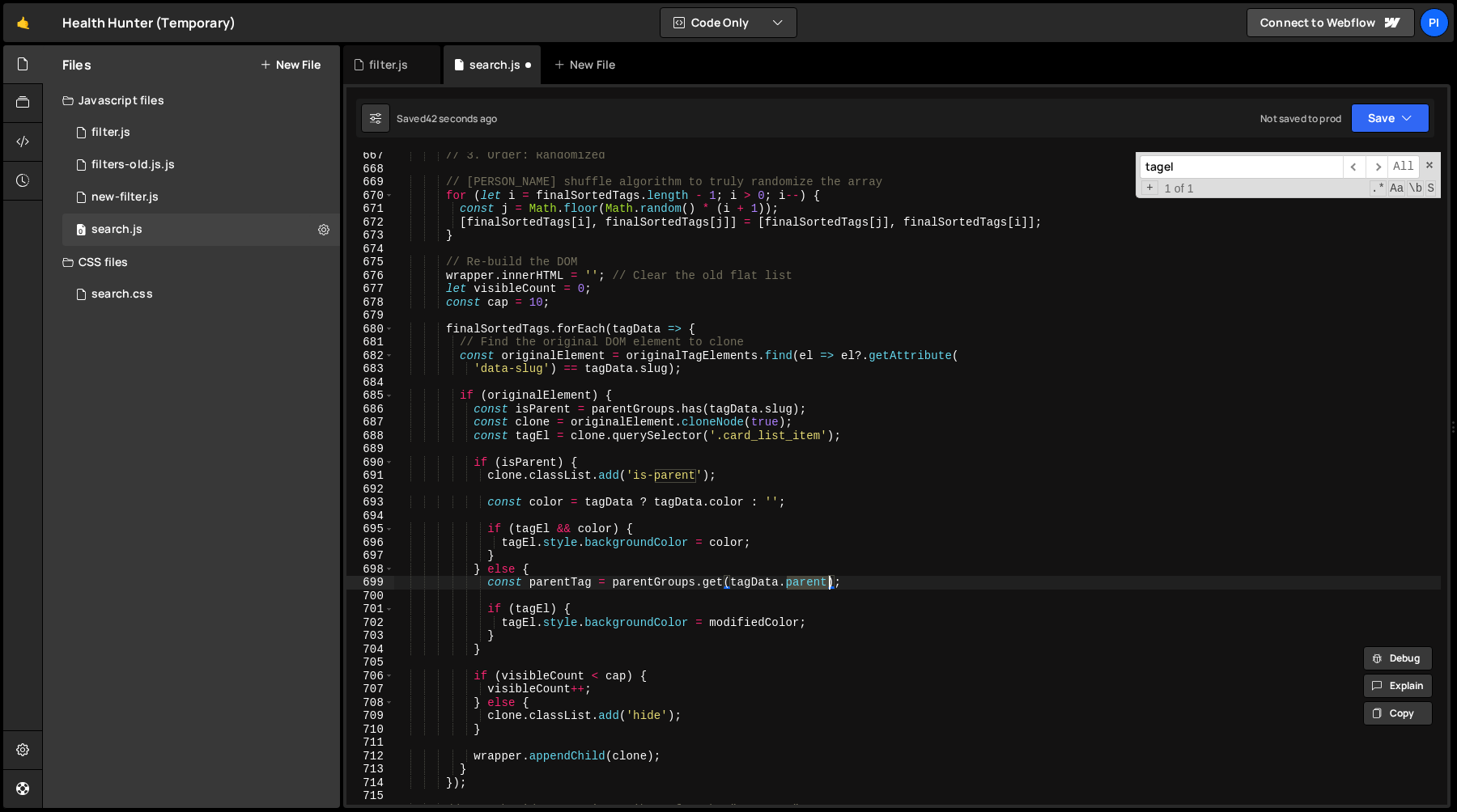
scroll to position [8921, 0]
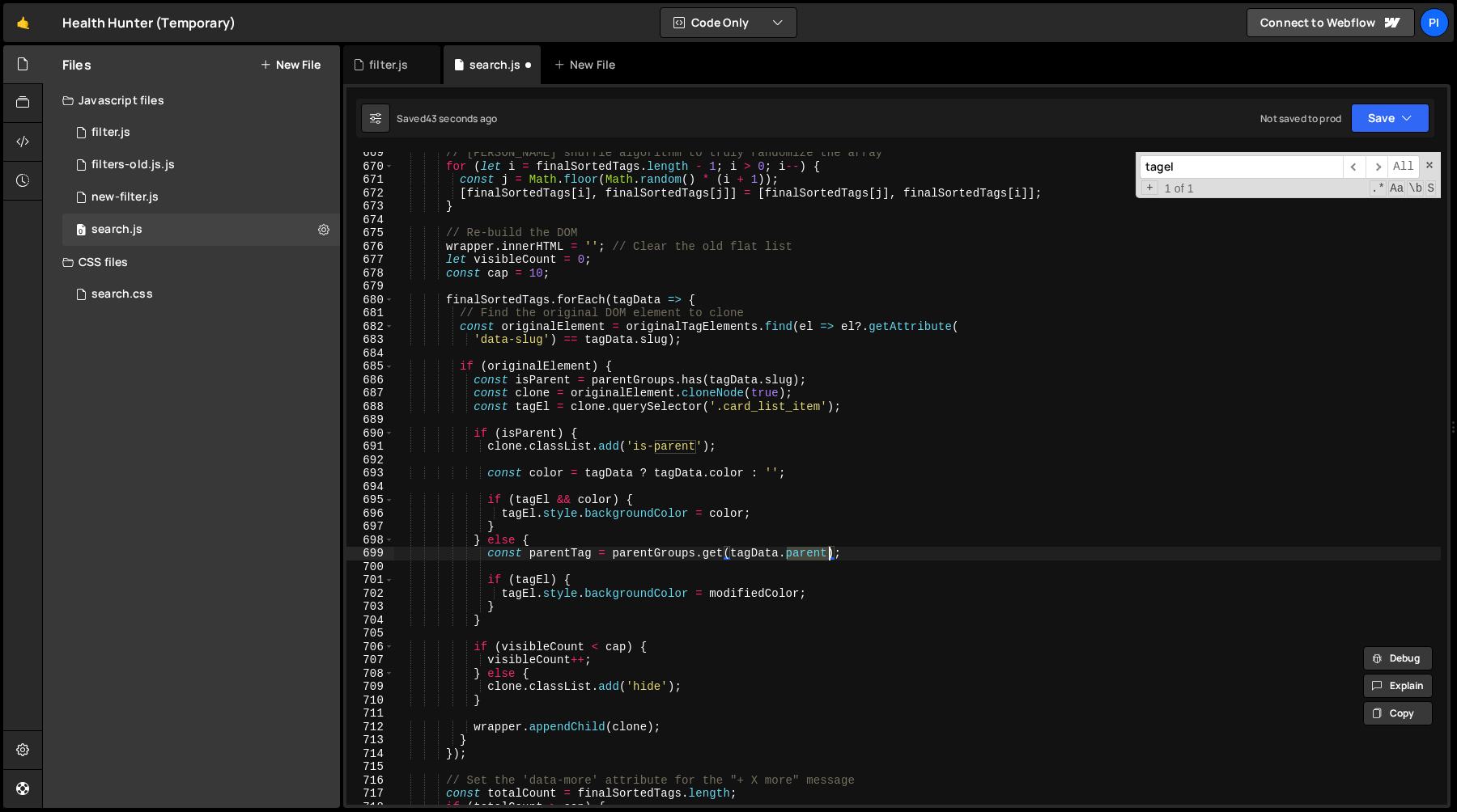
click at [903, 558] on div "// Fisher-Yates shuffle algorithm to truly randomize the array for ( let i = fi…" at bounding box center [917, 486] width 1046 height 680
click at [556, 552] on div "// Fisher-Yates shuffle algorithm to truly randomize the array for ( let i = fi…" at bounding box center [917, 486] width 1046 height 680
click at [873, 557] on div "// Fisher-Yates shuffle algorithm to truly randomize the array for ( let i = fi…" at bounding box center [917, 486] width 1046 height 680
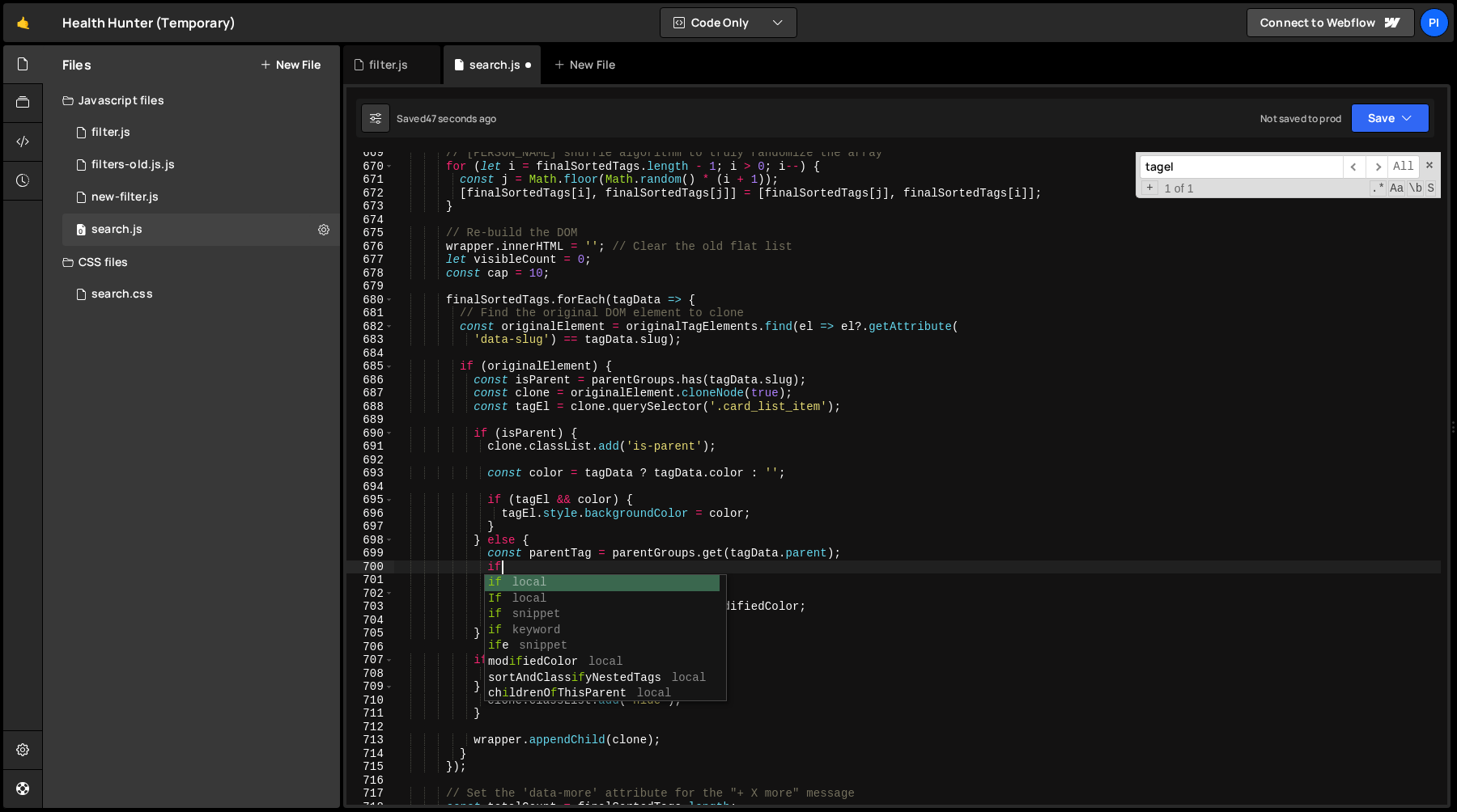
type textarea "const parentTag = parentGroups.get(tagData.parent);"
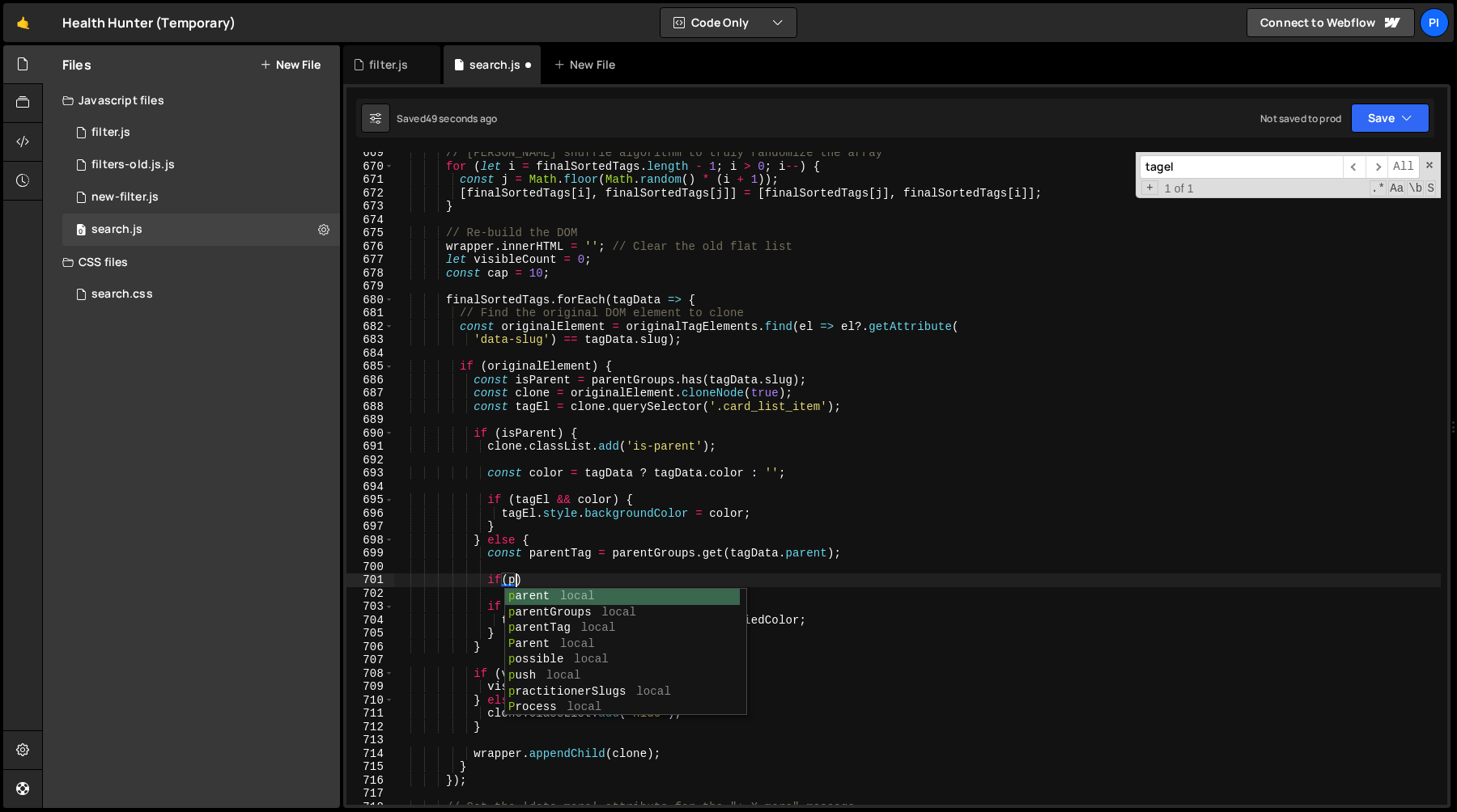
scroll to position [0, 7]
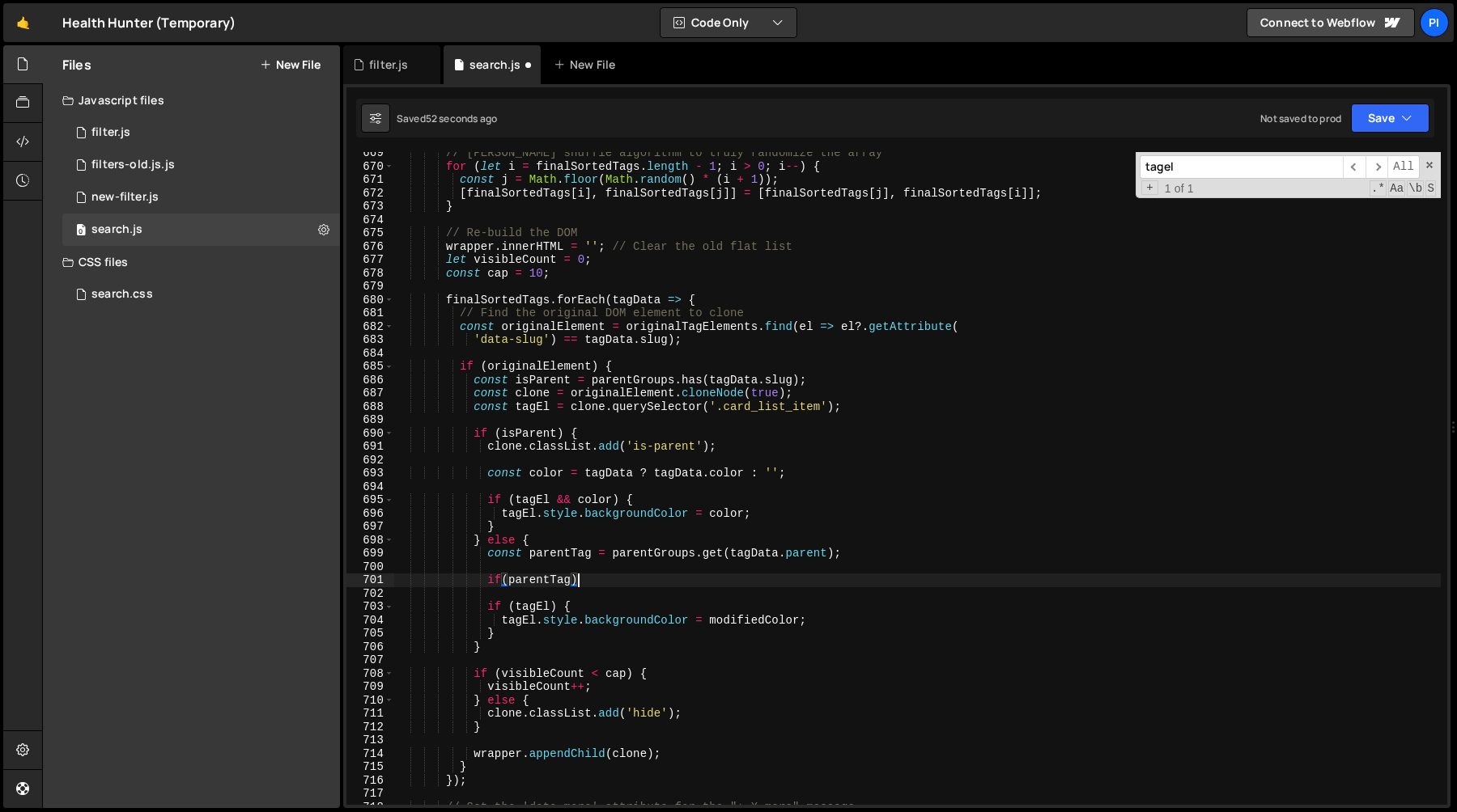
type textarea "if(parentTag){"
type textarea "}"
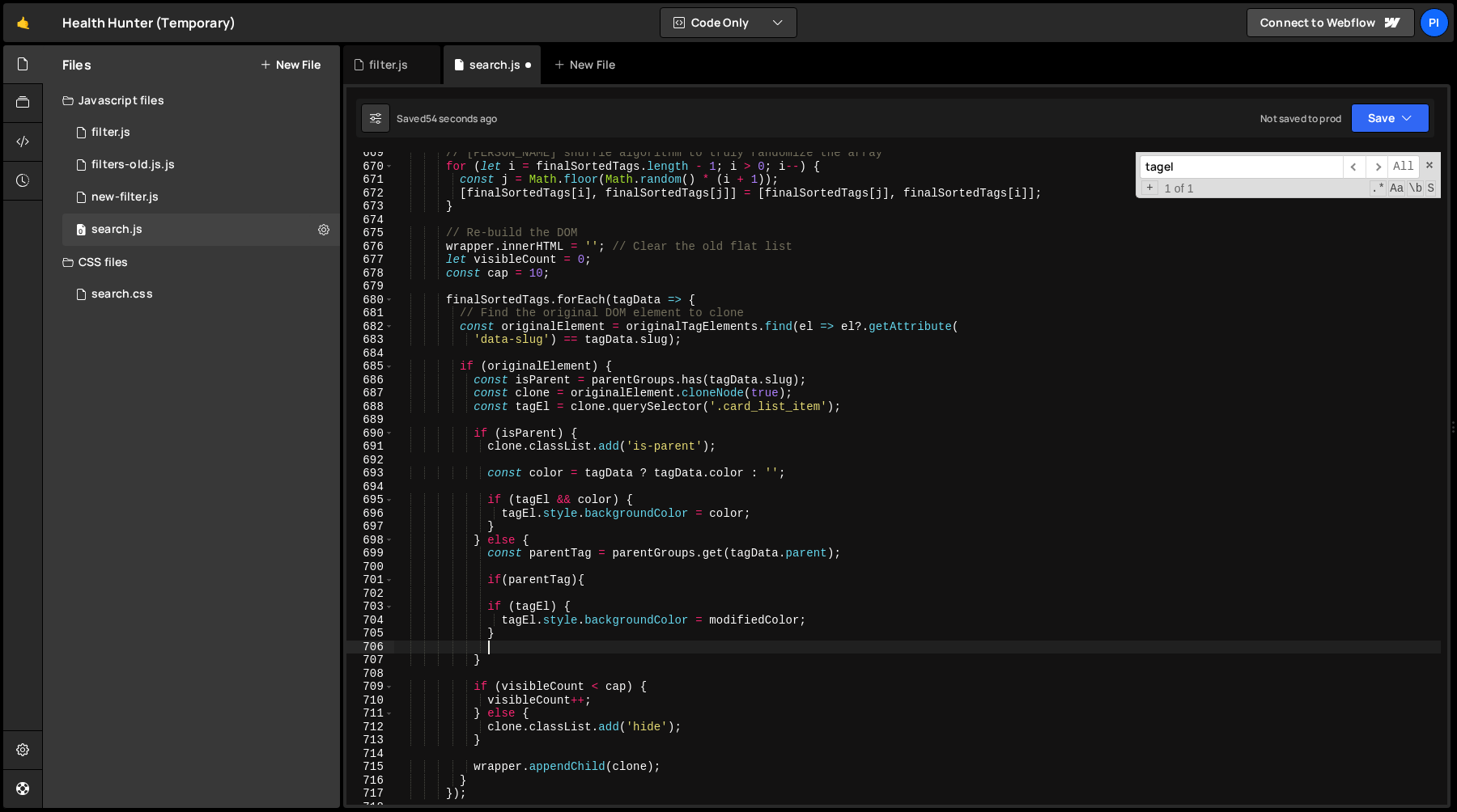
type textarea "}"
click at [536, 591] on div "// Fisher-Yates shuffle algorithm to truly randomize the array for ( let i = fi…" at bounding box center [917, 486] width 1046 height 680
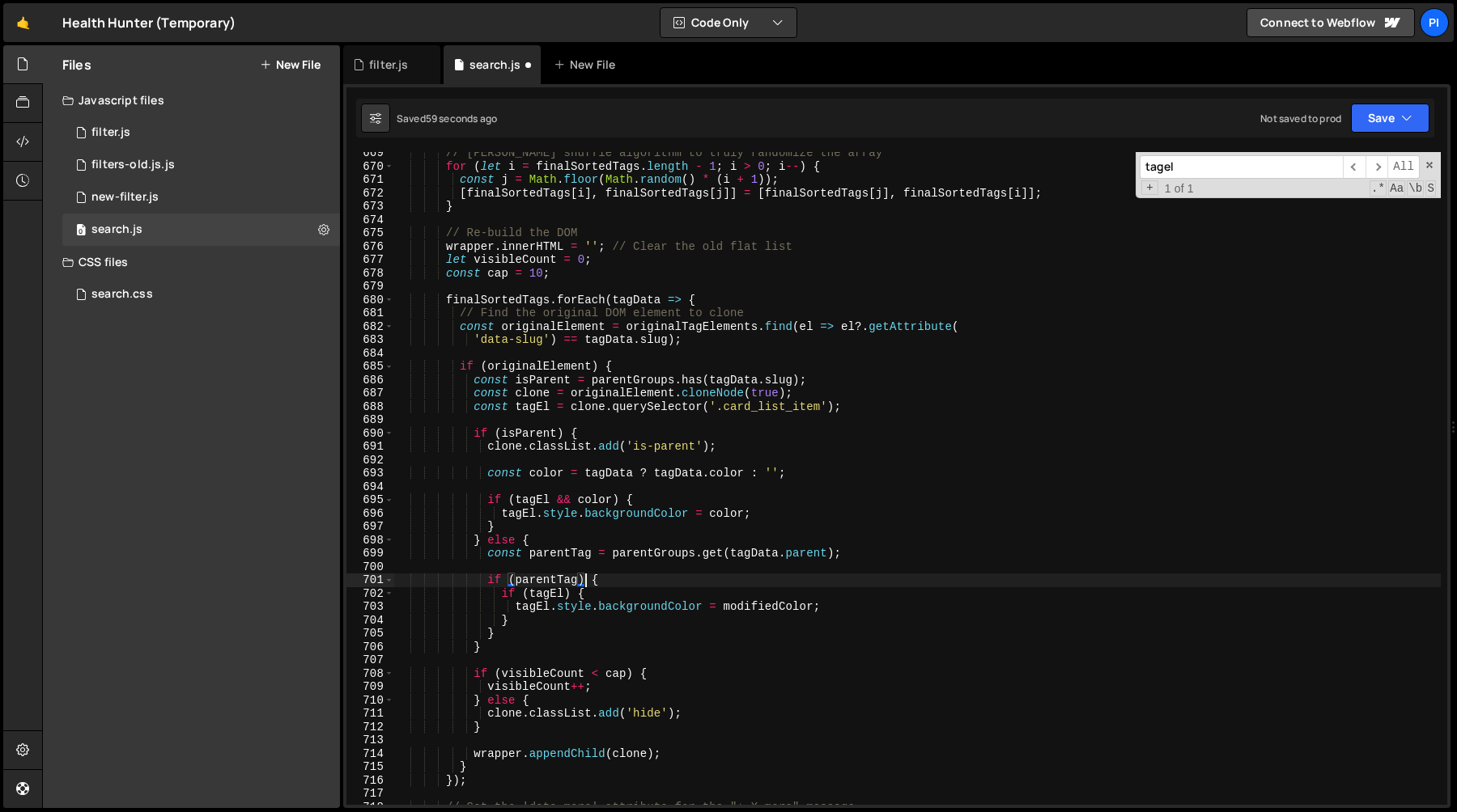
click at [551, 557] on div "// Fisher-Yates shuffle algorithm to truly randomize the array for ( let i = fi…" at bounding box center [917, 486] width 1046 height 680
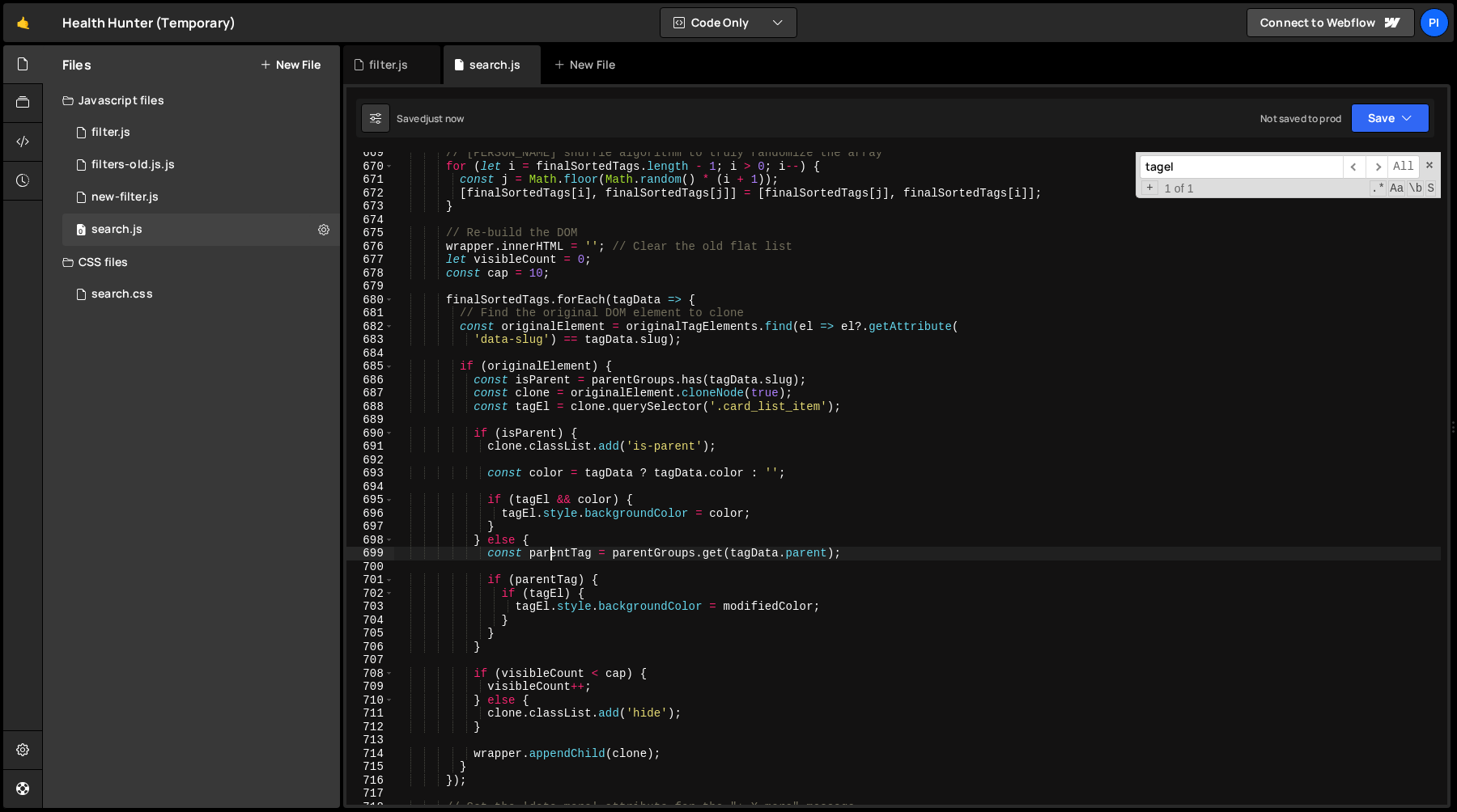
click at [551, 557] on div "// Fisher-Yates shuffle algorithm to truly randomize the array for ( let i = fi…" at bounding box center [917, 486] width 1046 height 680
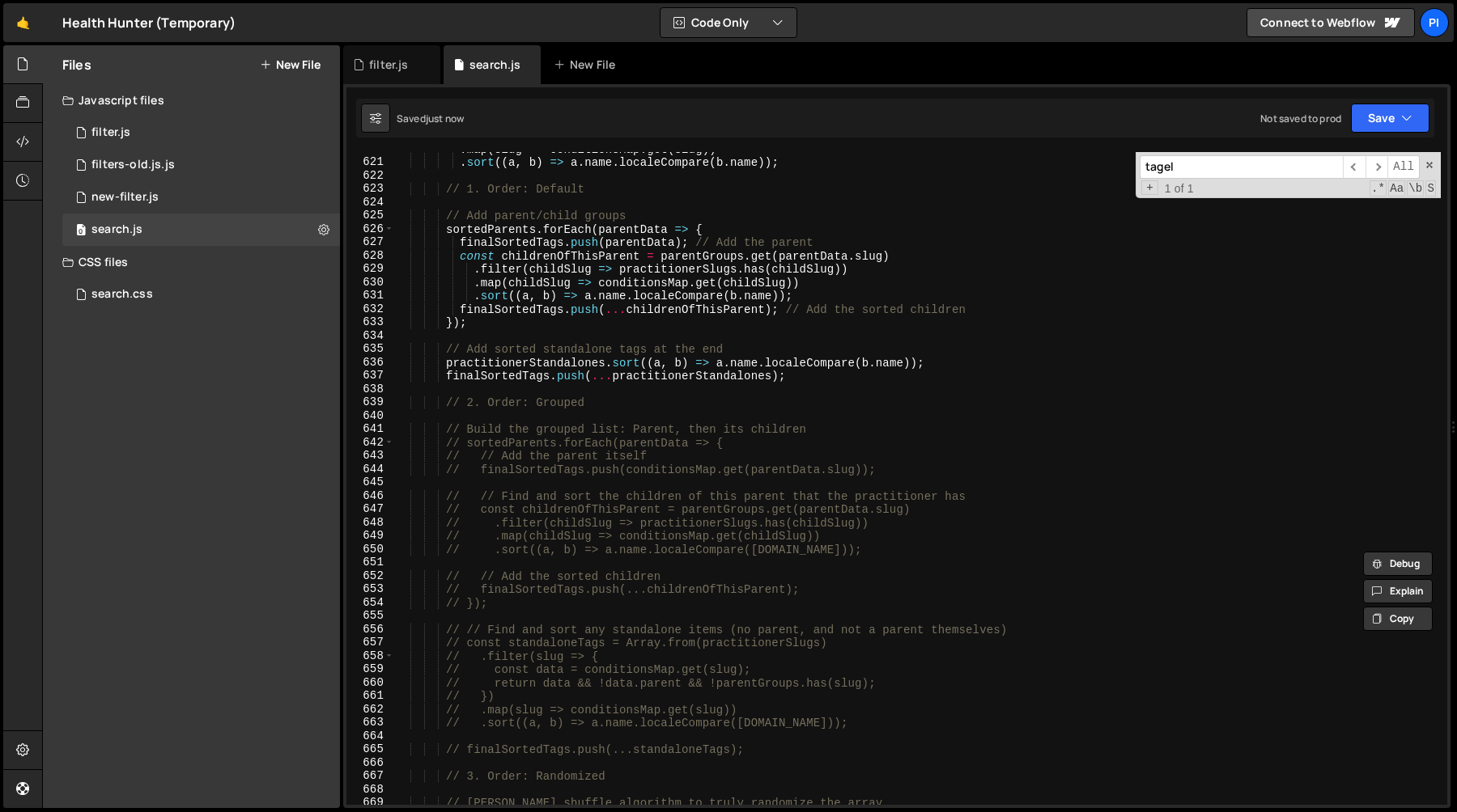
scroll to position [8170, 0]
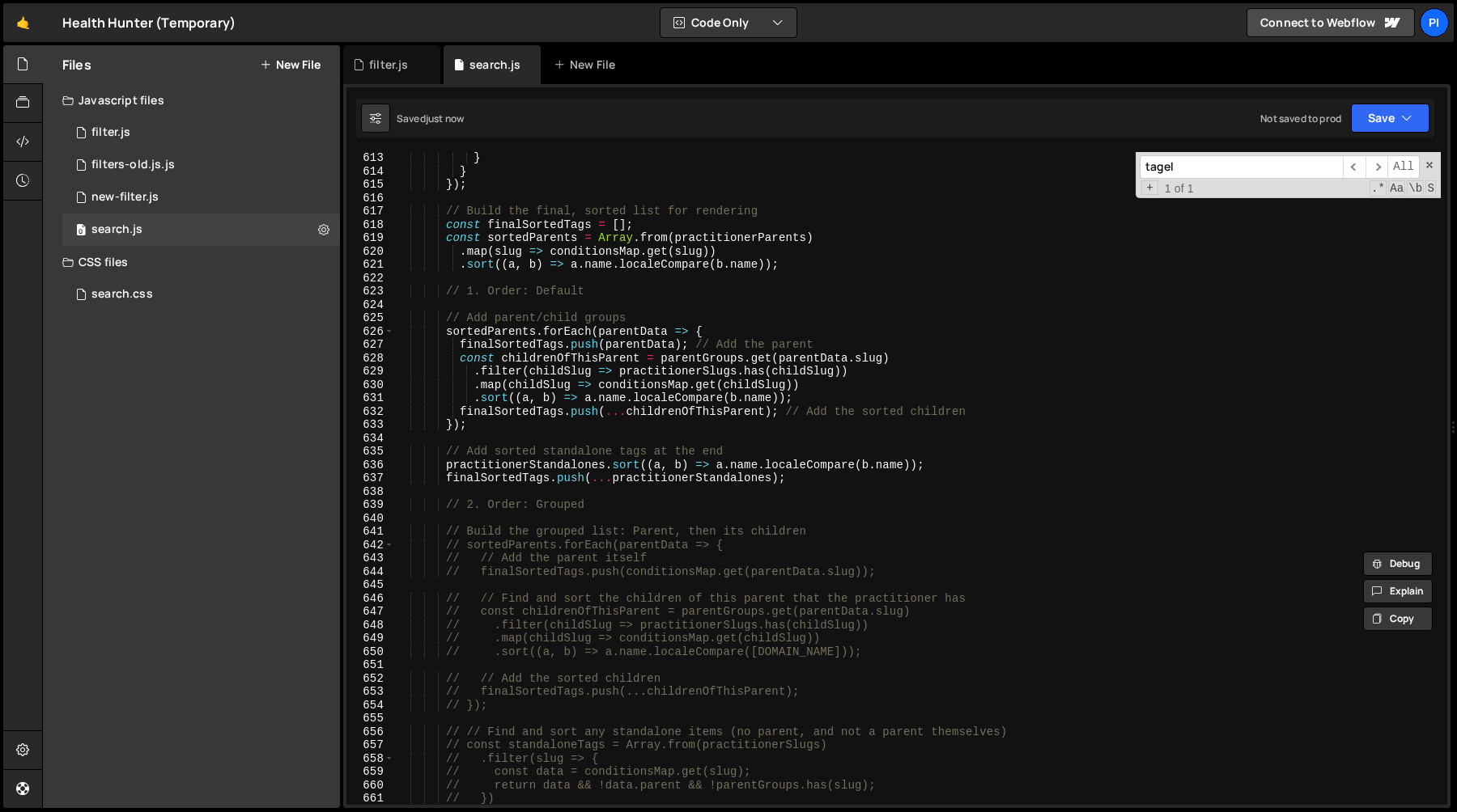
click at [720, 359] on div "} } }) ; // Build the final, sorted list for rendering const finalSortedTags = …" at bounding box center [917, 491] width 1046 height 680
click at [758, 362] on div "} } }) ; // Build the final, sorted list for rendering const finalSortedTags = …" at bounding box center [917, 491] width 1046 height 680
click at [514, 372] on div "} } }) ; // Build the final, sorted list for rendering const finalSortedTags = …" at bounding box center [917, 491] width 1046 height 680
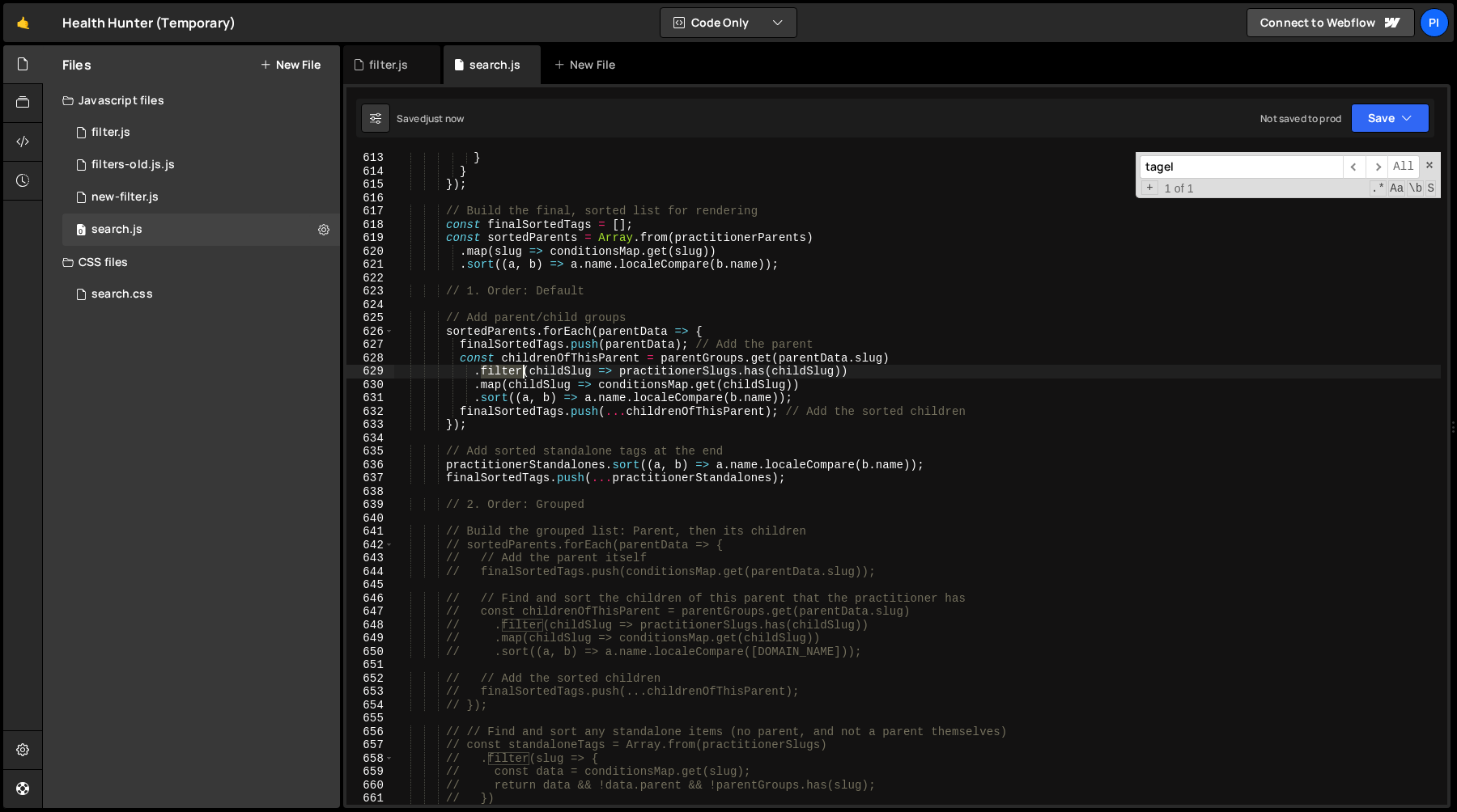
click at [514, 372] on div "} } }) ; // Build the final, sorted list for rendering const finalSortedTags = …" at bounding box center [917, 491] width 1046 height 680
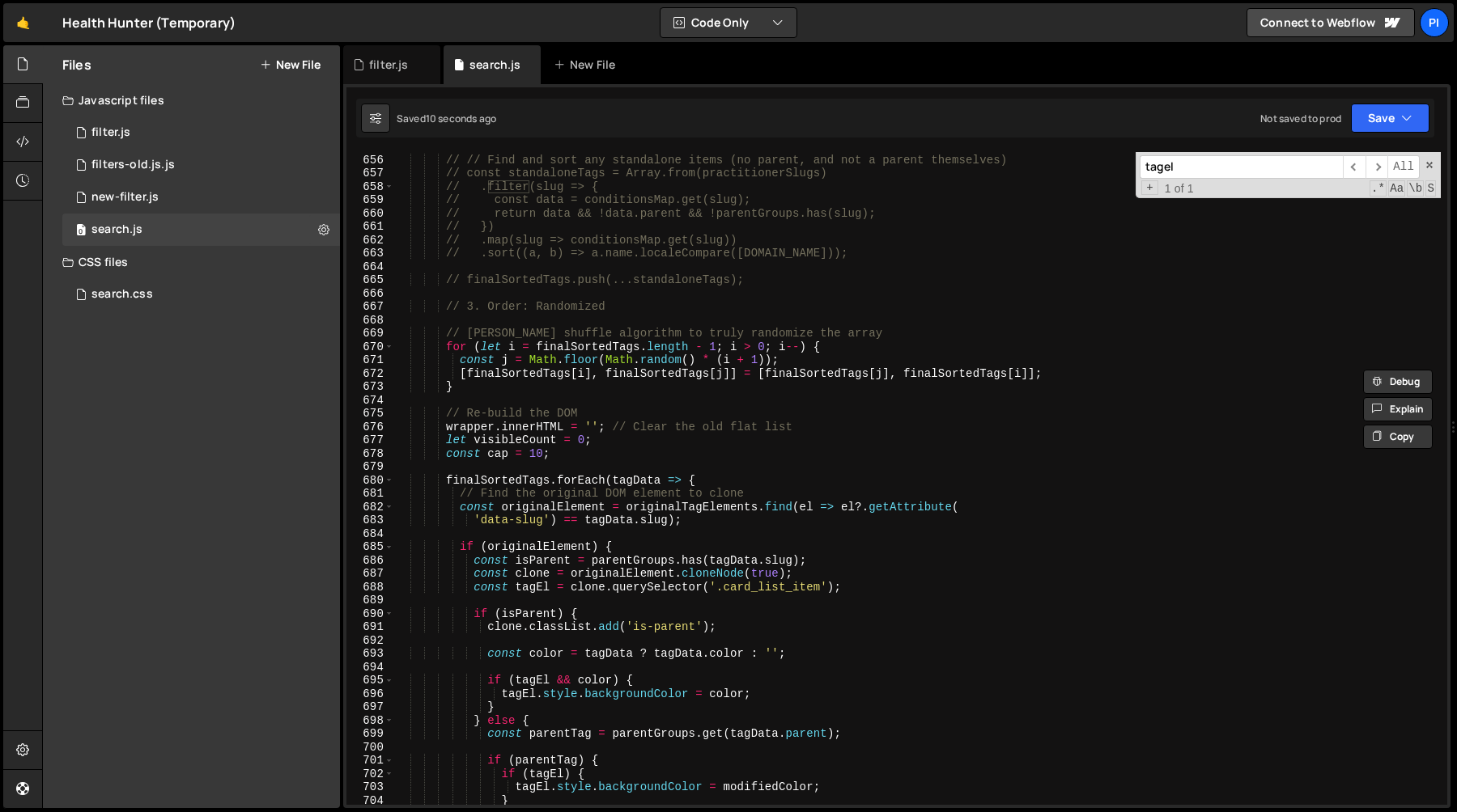
scroll to position [8759, 0]
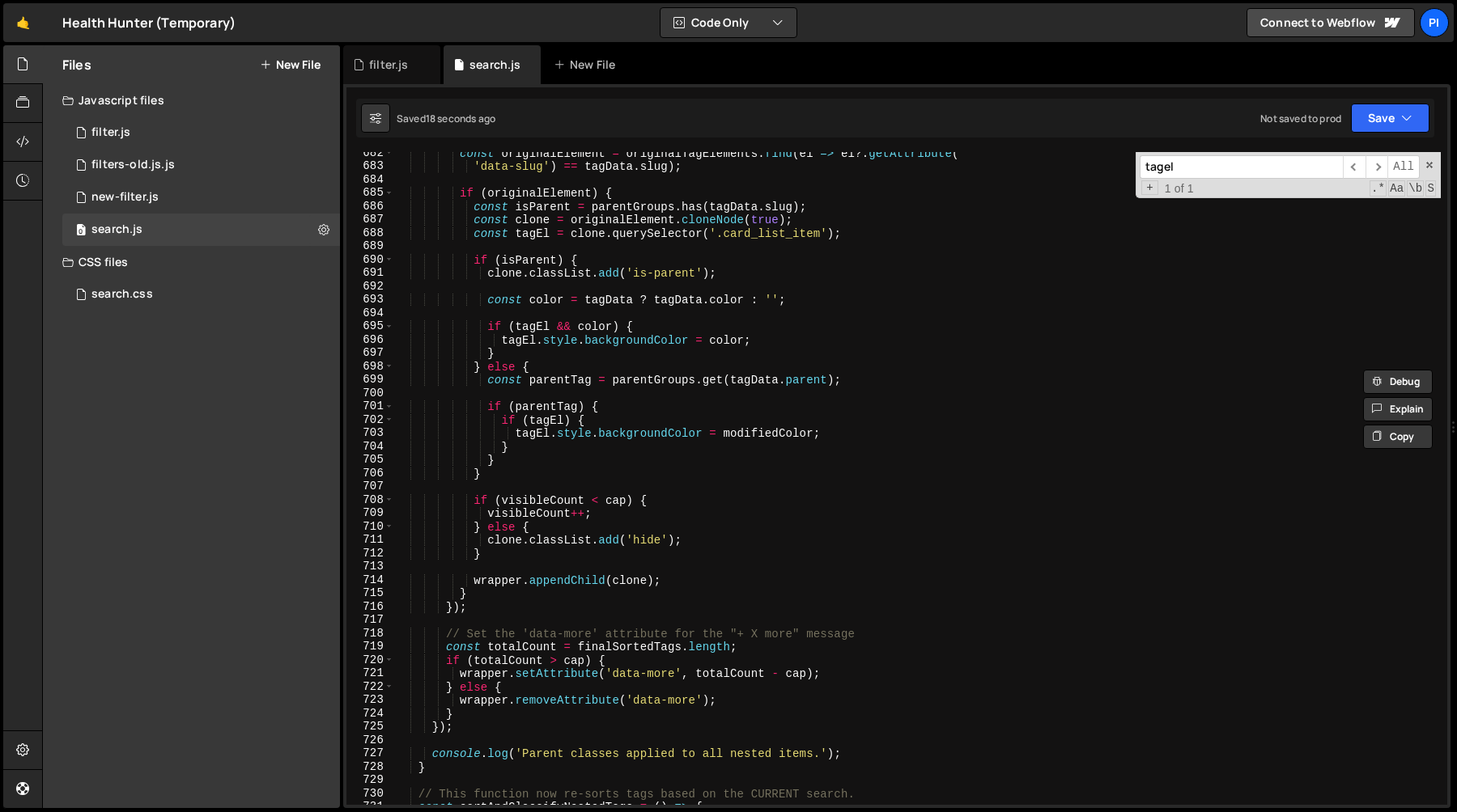
click at [651, 471] on div "const originalElement = originalTagElements . find ( el => el ?. getAttribute (…" at bounding box center [917, 486] width 1046 height 680
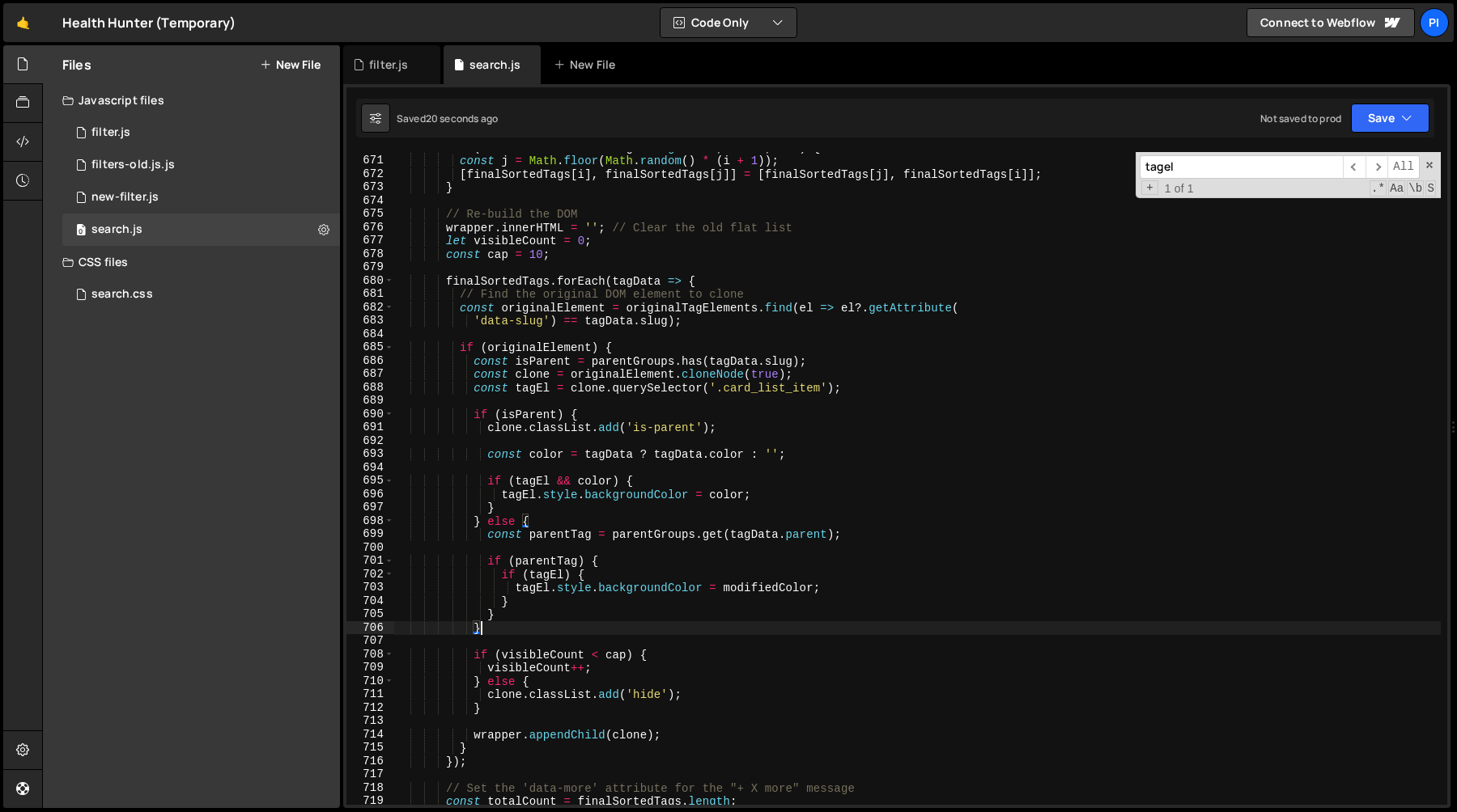
scroll to position [8920, 0]
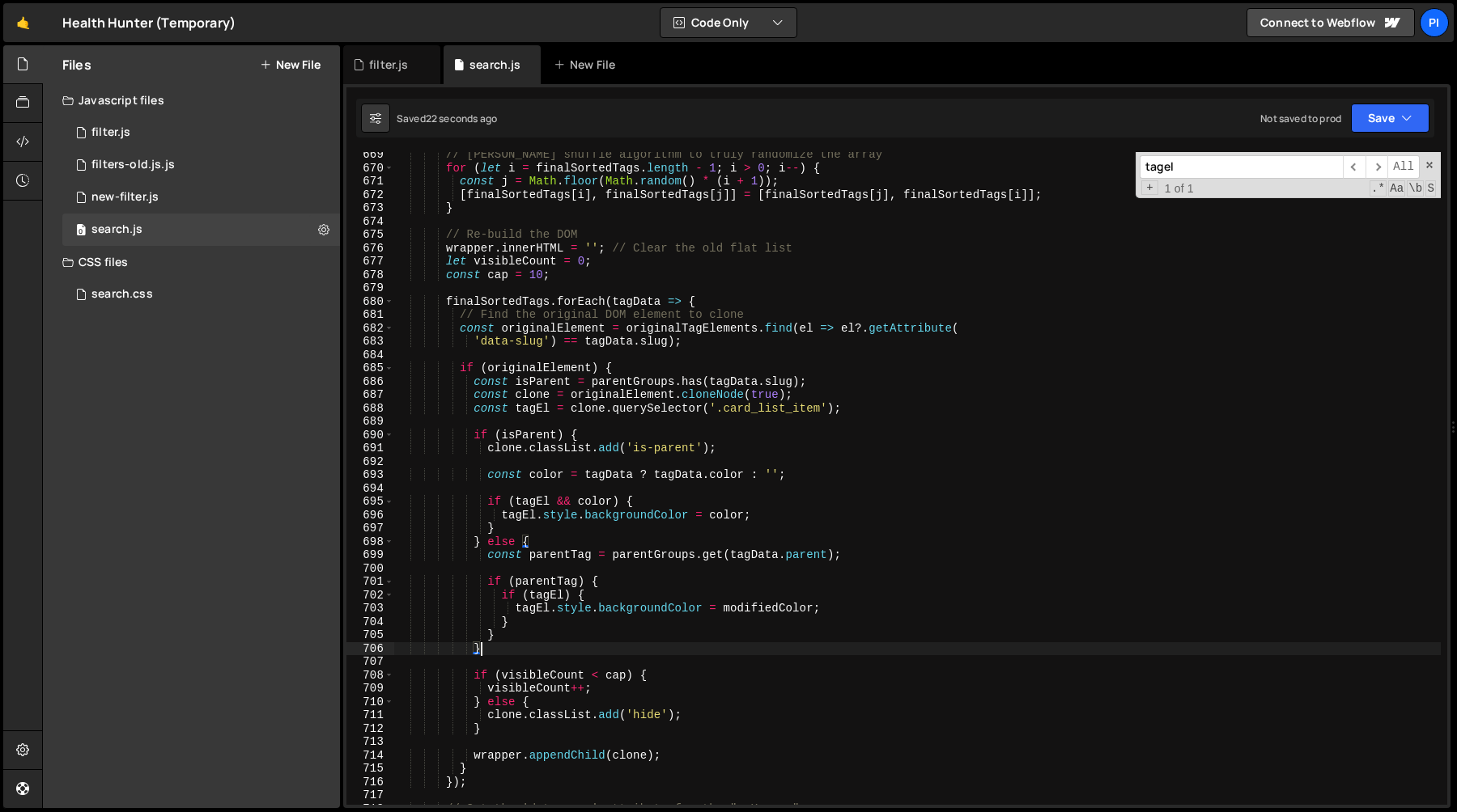
click at [488, 587] on div "// Fisher-Yates shuffle algorithm to truly randomize the array for ( let i = fi…" at bounding box center [917, 488] width 1046 height 680
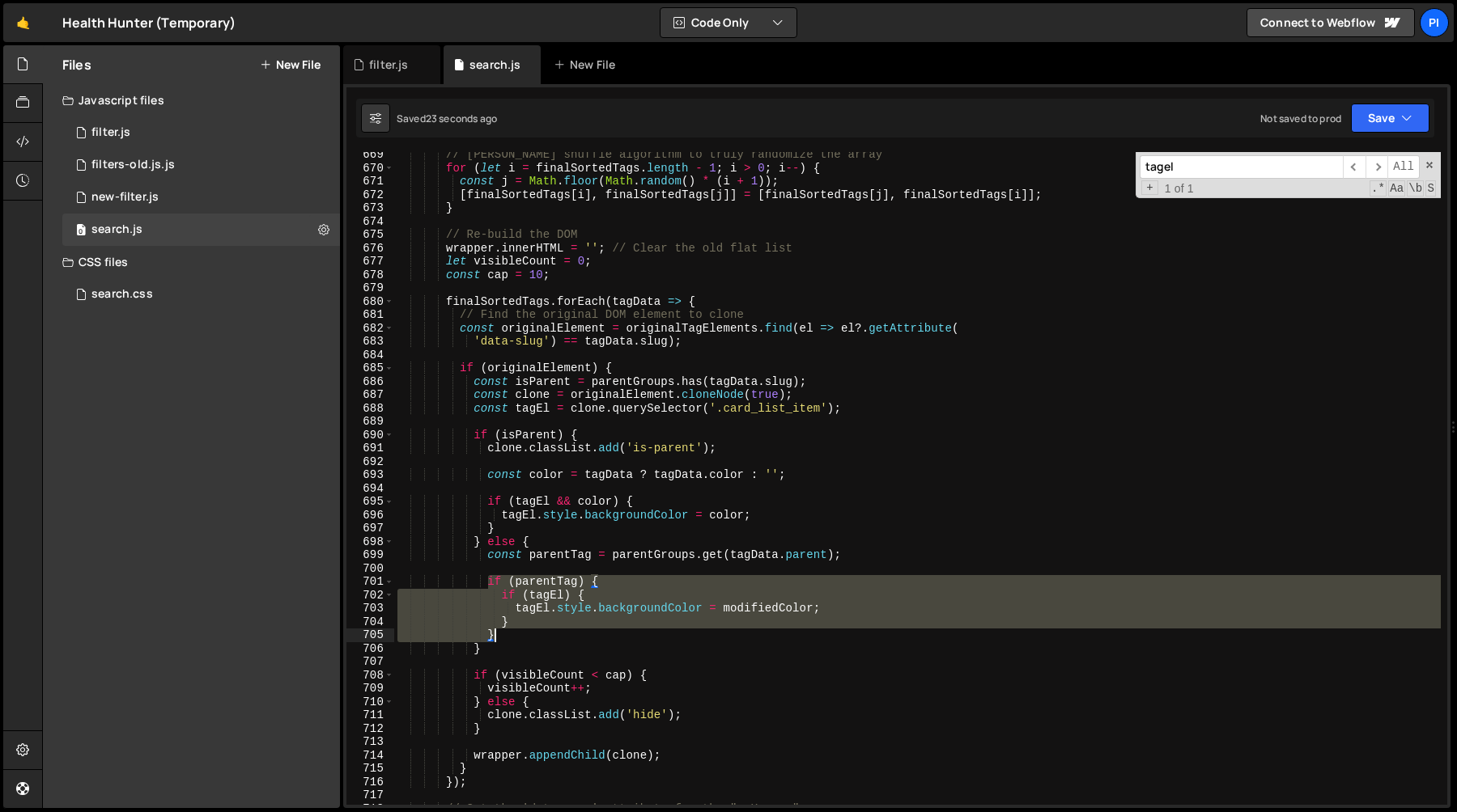
drag, startPoint x: 488, startPoint y: 587, endPoint x: 513, endPoint y: 635, distance: 54.1
click at [513, 635] on div "// Fisher-Yates shuffle algorithm to truly randomize the array for ( let i = fi…" at bounding box center [917, 488] width 1046 height 680
click at [549, 629] on div "// Fisher-Yates shuffle algorithm to truly randomize the array for ( let i = fi…" at bounding box center [917, 479] width 1046 height 652
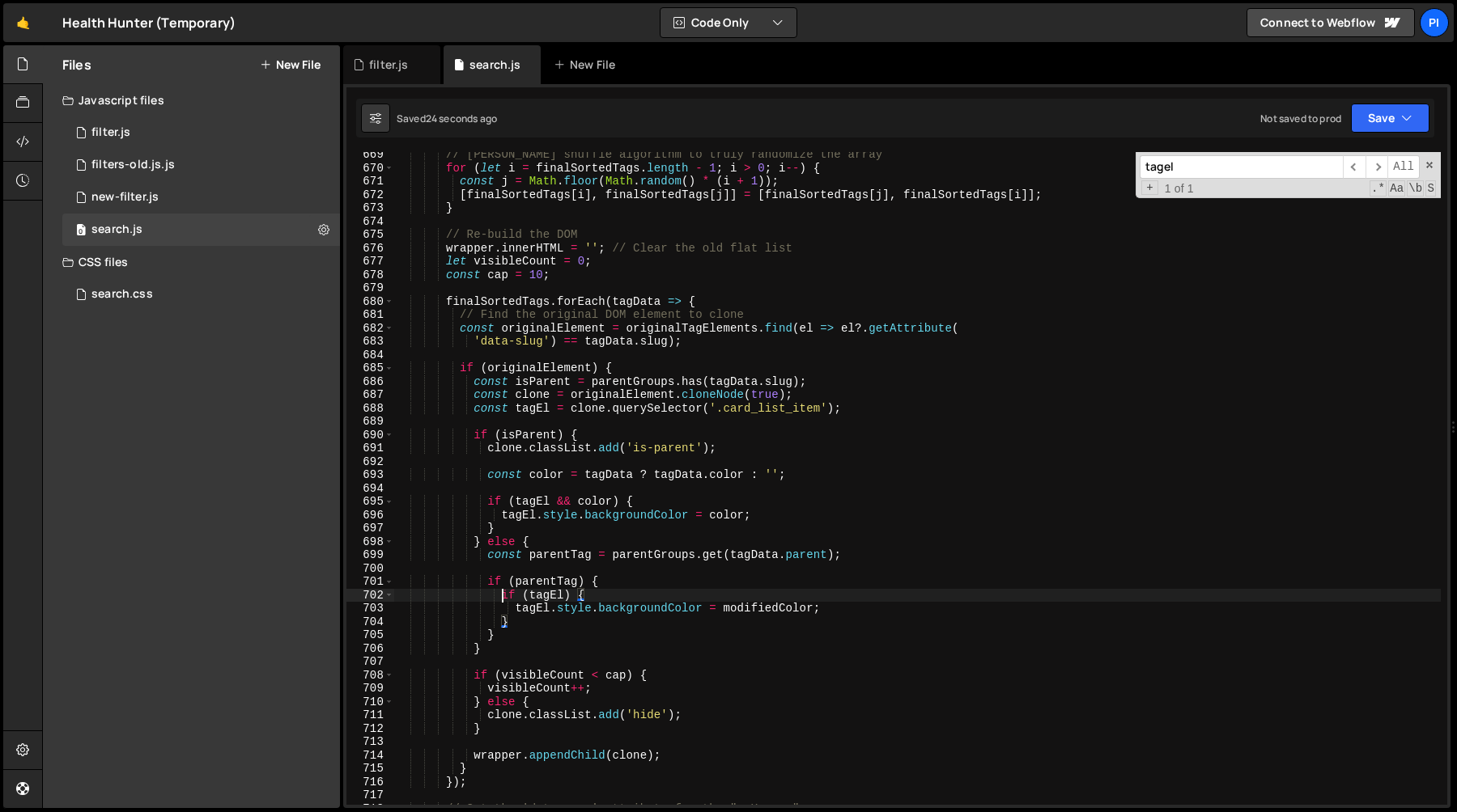
click at [498, 597] on div "// Fisher-Yates shuffle algorithm to truly randomize the array for ( let i = fi…" at bounding box center [917, 488] width 1046 height 680
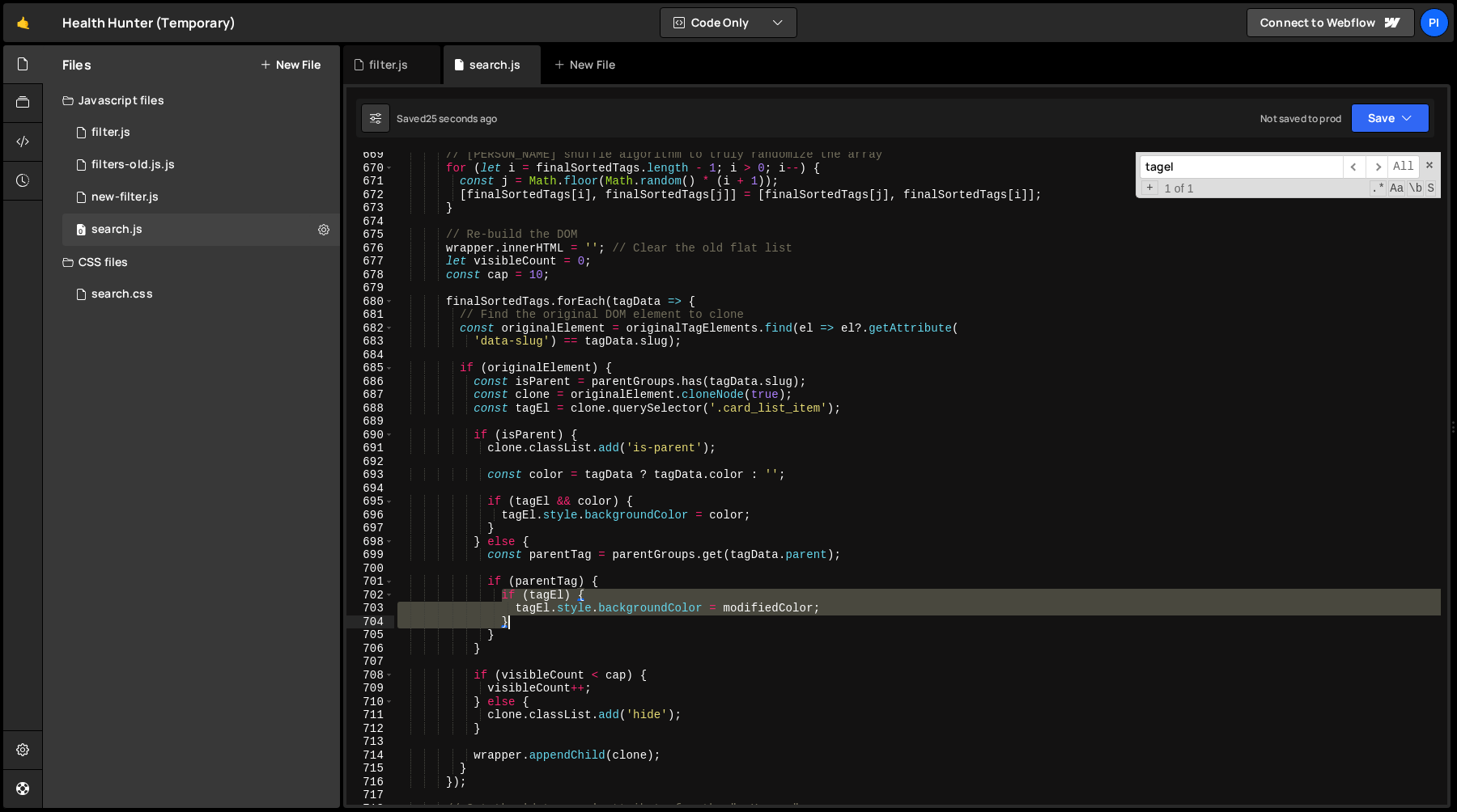
drag, startPoint x: 498, startPoint y: 597, endPoint x: 521, endPoint y: 622, distance: 34.0
click at [521, 622] on div "// Fisher-Yates shuffle algorithm to truly randomize the array for ( let i = fi…" at bounding box center [917, 488] width 1046 height 680
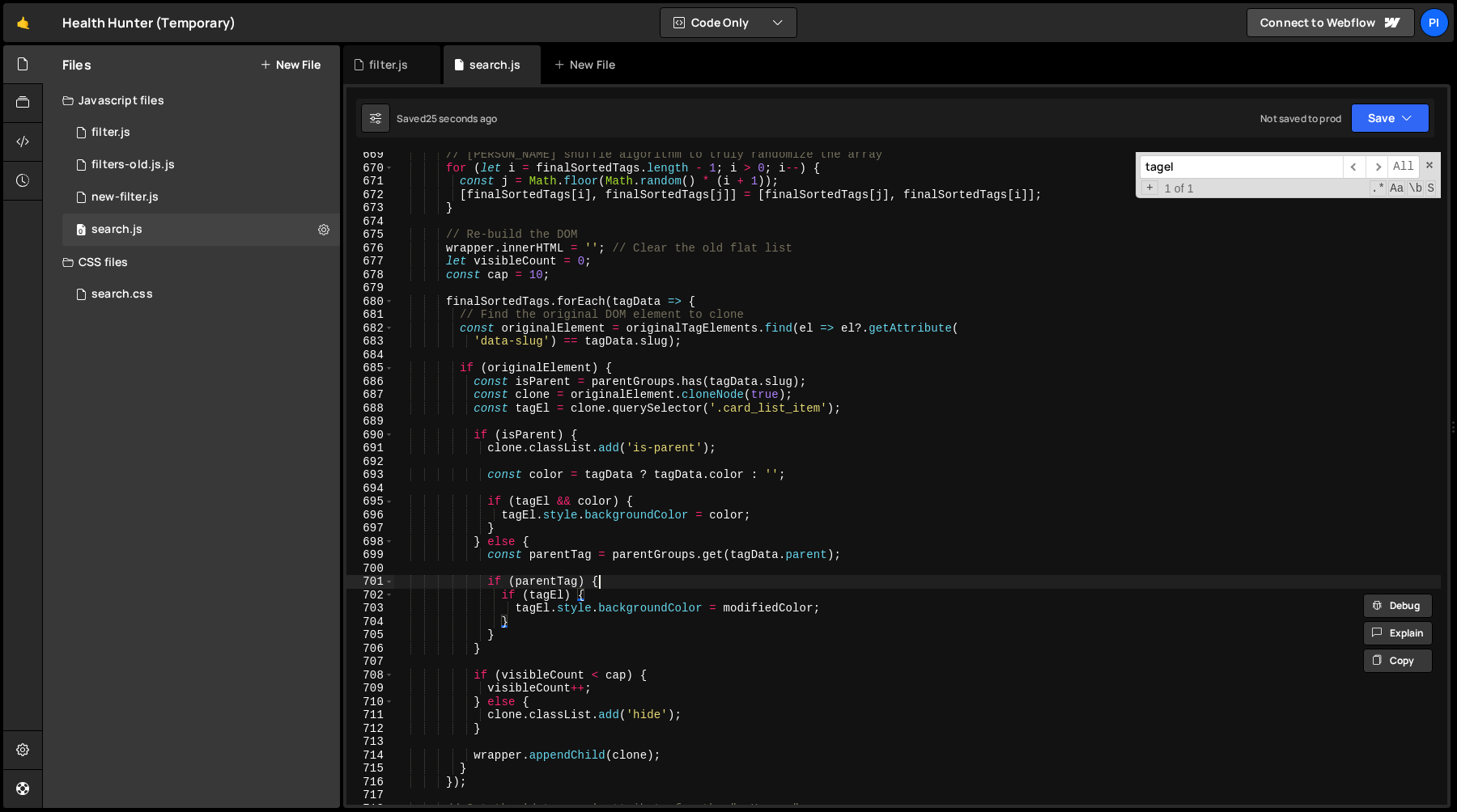
click at [626, 583] on div "// Fisher-Yates shuffle algorithm to truly randomize the array for ( let i = fi…" at bounding box center [917, 488] width 1046 height 680
click at [491, 588] on div "// Fisher-Yates shuffle algorithm to truly randomize the array for ( let i = fi…" at bounding box center [917, 488] width 1046 height 680
click at [499, 597] on div "// Fisher-Yates shuffle algorithm to truly randomize the array for ( let i = fi…" at bounding box center [917, 488] width 1046 height 680
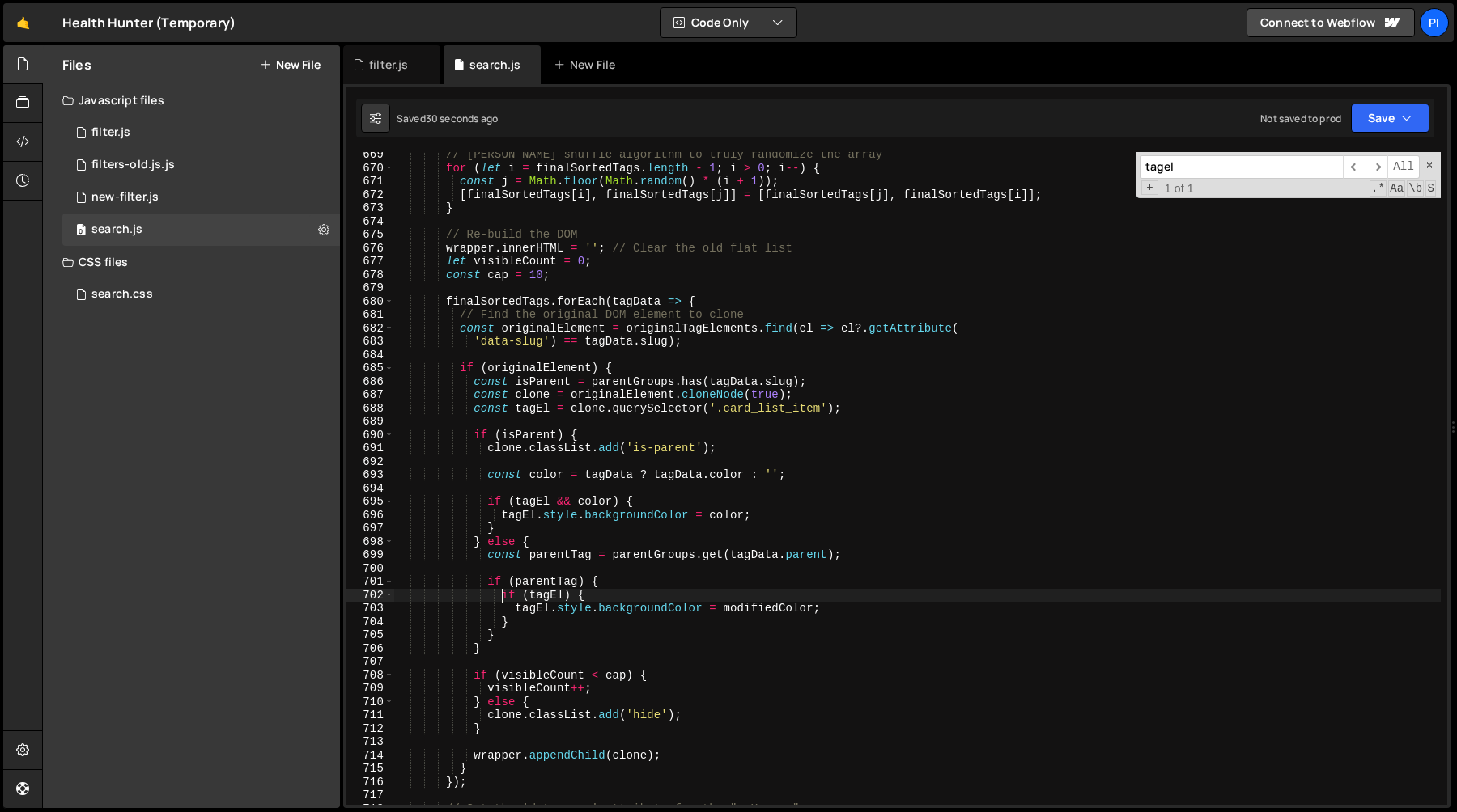
click at [578, 588] on div "// Fisher-Yates shuffle algorithm to truly randomize the array for ( let i = fi…" at bounding box center [917, 488] width 1046 height 680
type textarea "if (parentTag) {"
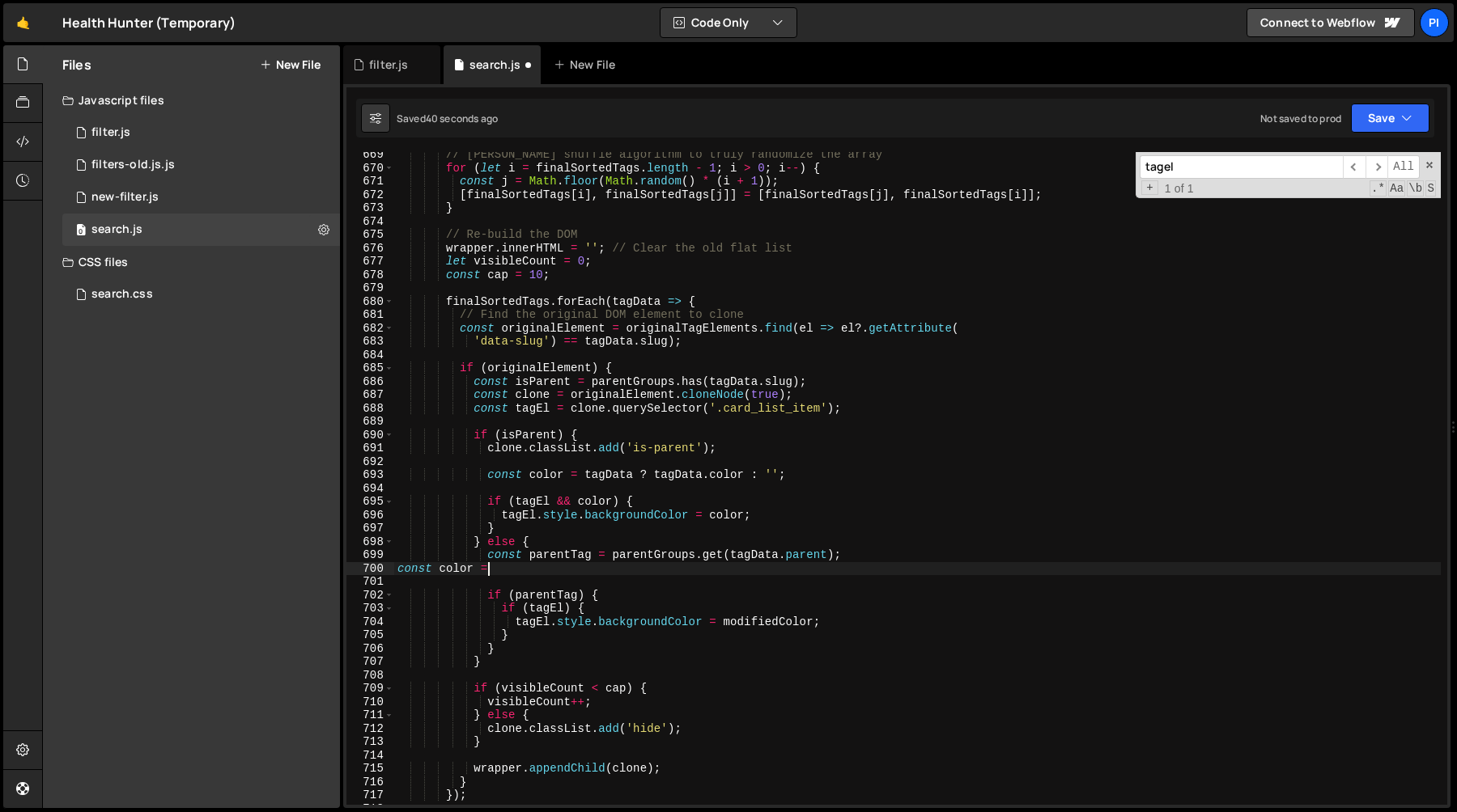
scroll to position [0, 5]
click at [485, 475] on div "// Fisher-Yates shuffle algorithm to truly randomize the array for ( let i = fi…" at bounding box center [917, 488] width 1046 height 680
type textarea "const color = tagData ? tagData.color : '';"
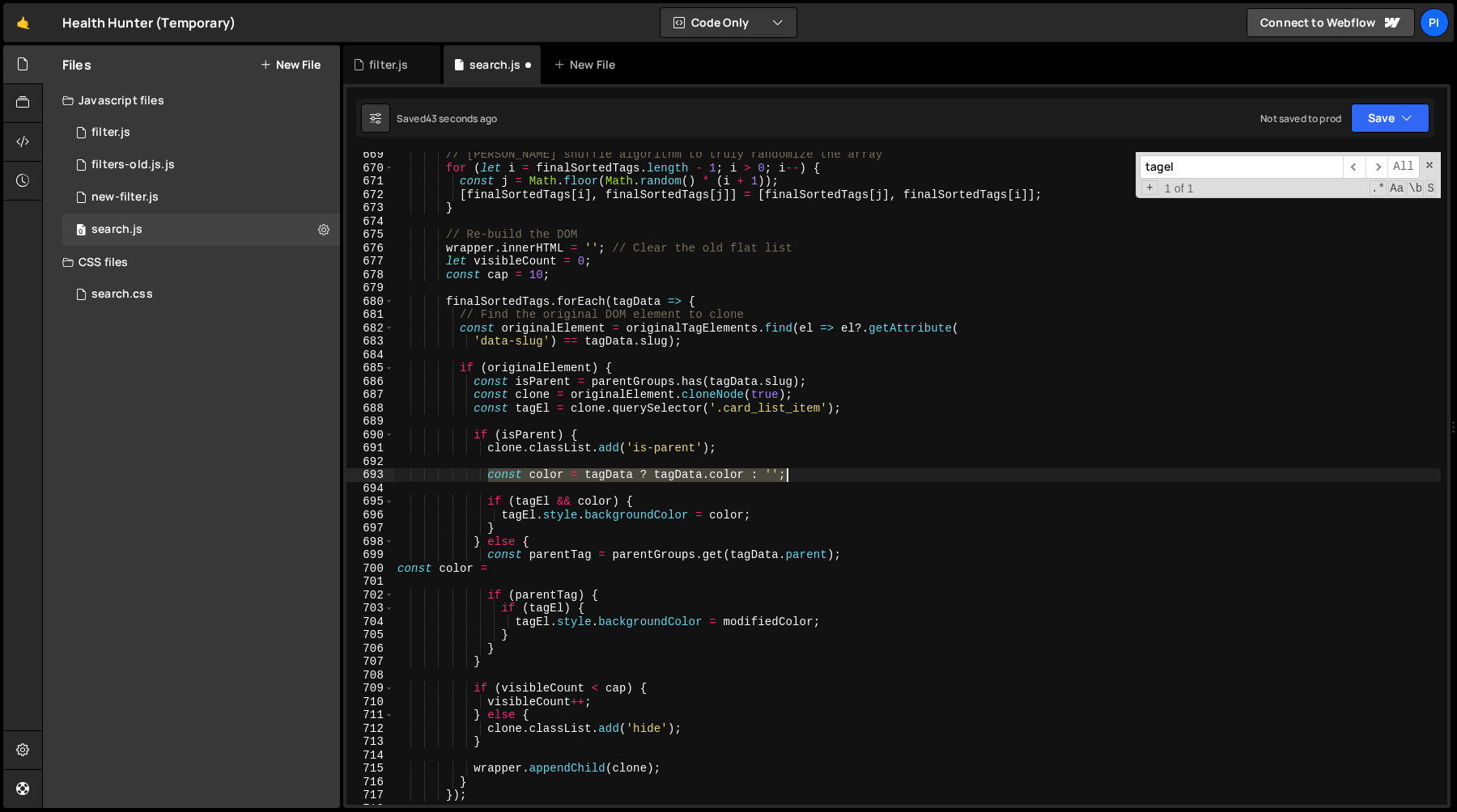
click at [840, 475] on div "// Fisher-Yates shuffle algorithm to truly randomize the array for ( let i = fi…" at bounding box center [917, 488] width 1046 height 680
click at [519, 485] on div "// Fisher-Yates shuffle algorithm to truly randomize the array for ( let i = fi…" at bounding box center [917, 488] width 1046 height 680
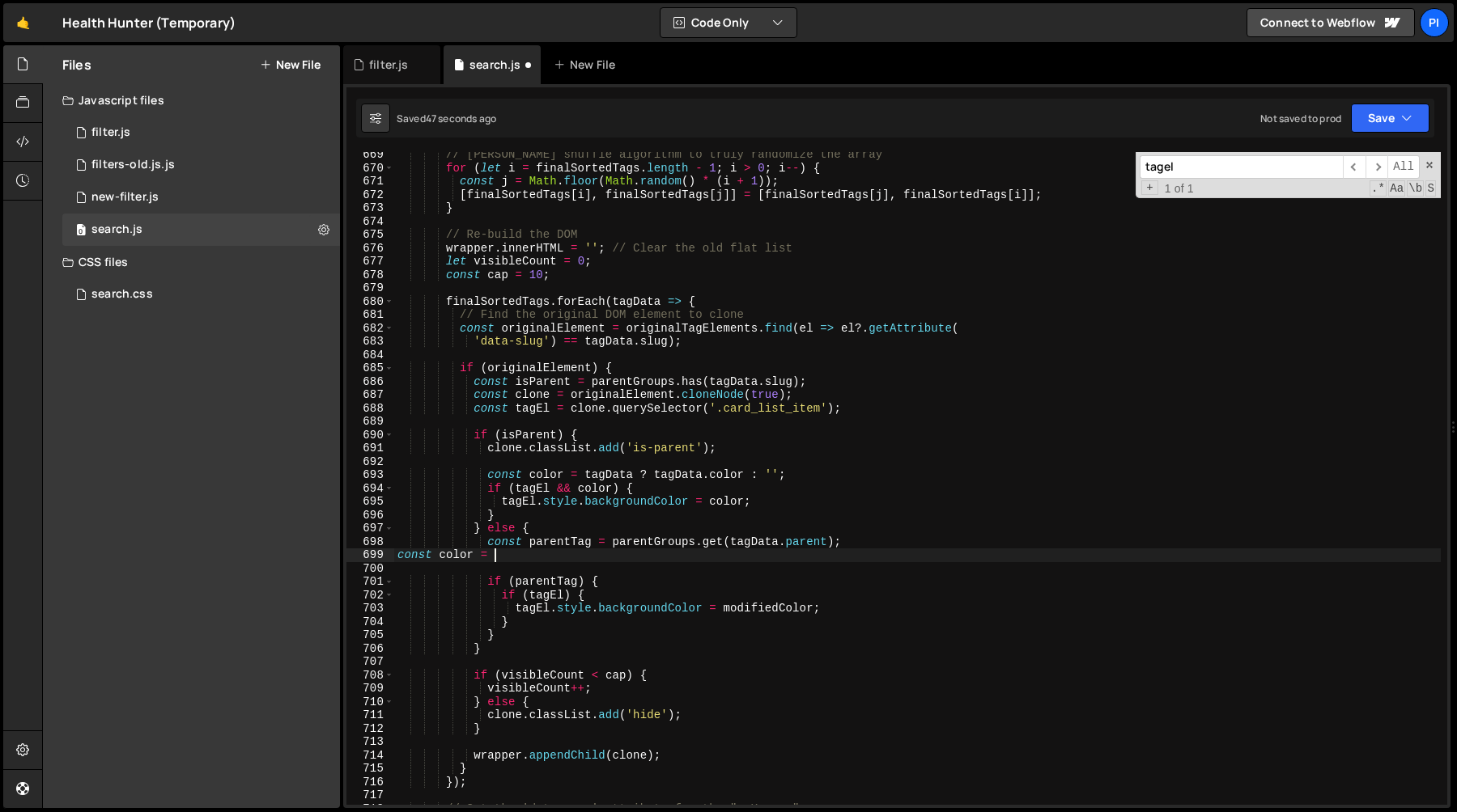
click at [529, 554] on div "// Fisher-Yates shuffle algorithm to truly randomize the array for ( let i = fi…" at bounding box center [917, 488] width 1046 height 680
paste textarea "const color = tagData ? tagData.color : '';"
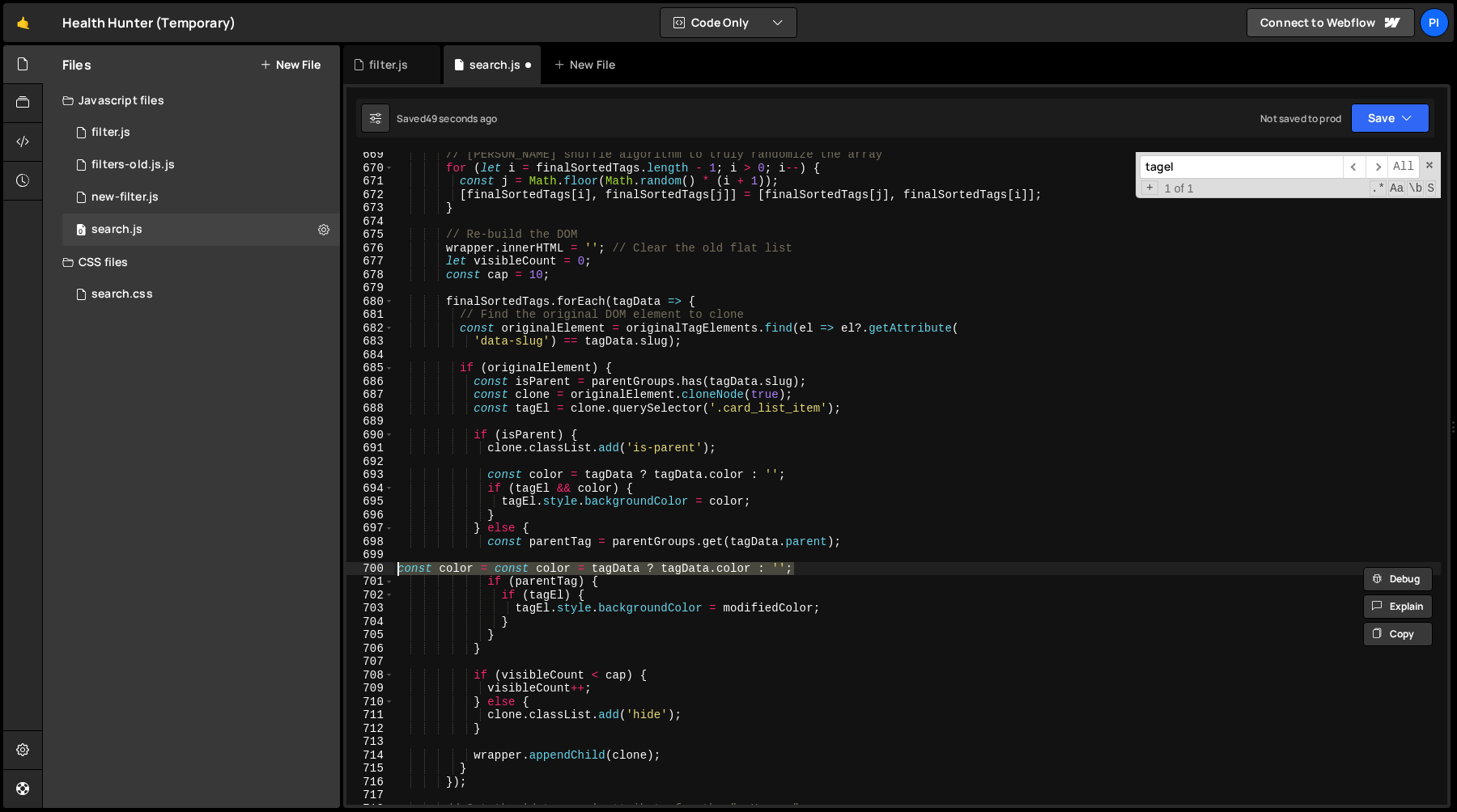
paste textarea
click at [560, 544] on div "// Fisher-Yates shuffle algorithm to truly randomize the array for ( let i = fi…" at bounding box center [917, 488] width 1046 height 680
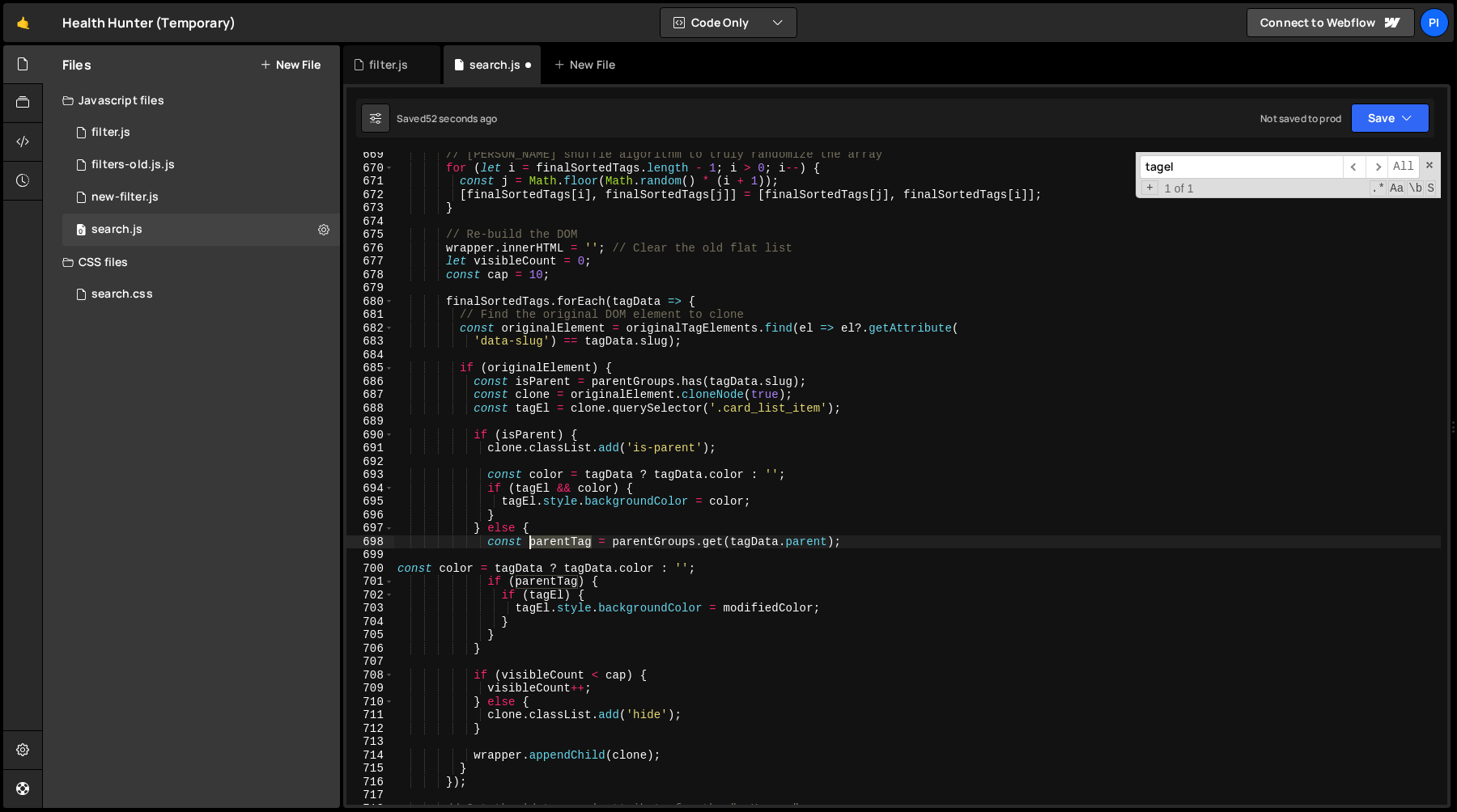
click at [560, 544] on div "// Fisher-Yates shuffle algorithm to truly randomize the array for ( let i = fi…" at bounding box center [917, 488] width 1046 height 680
click at [516, 568] on div "// Fisher-Yates shuffle algorithm to truly randomize the array for ( let i = fi…" at bounding box center [917, 488] width 1046 height 680
click at [591, 543] on div "// Fisher-Yates shuffle algorithm to truly randomize the array for ( let i = fi…" at bounding box center [917, 488] width 1046 height 680
click at [564, 543] on div "// Fisher-Yates shuffle algorithm to truly randomize the array for ( let i = fi…" at bounding box center [917, 488] width 1046 height 680
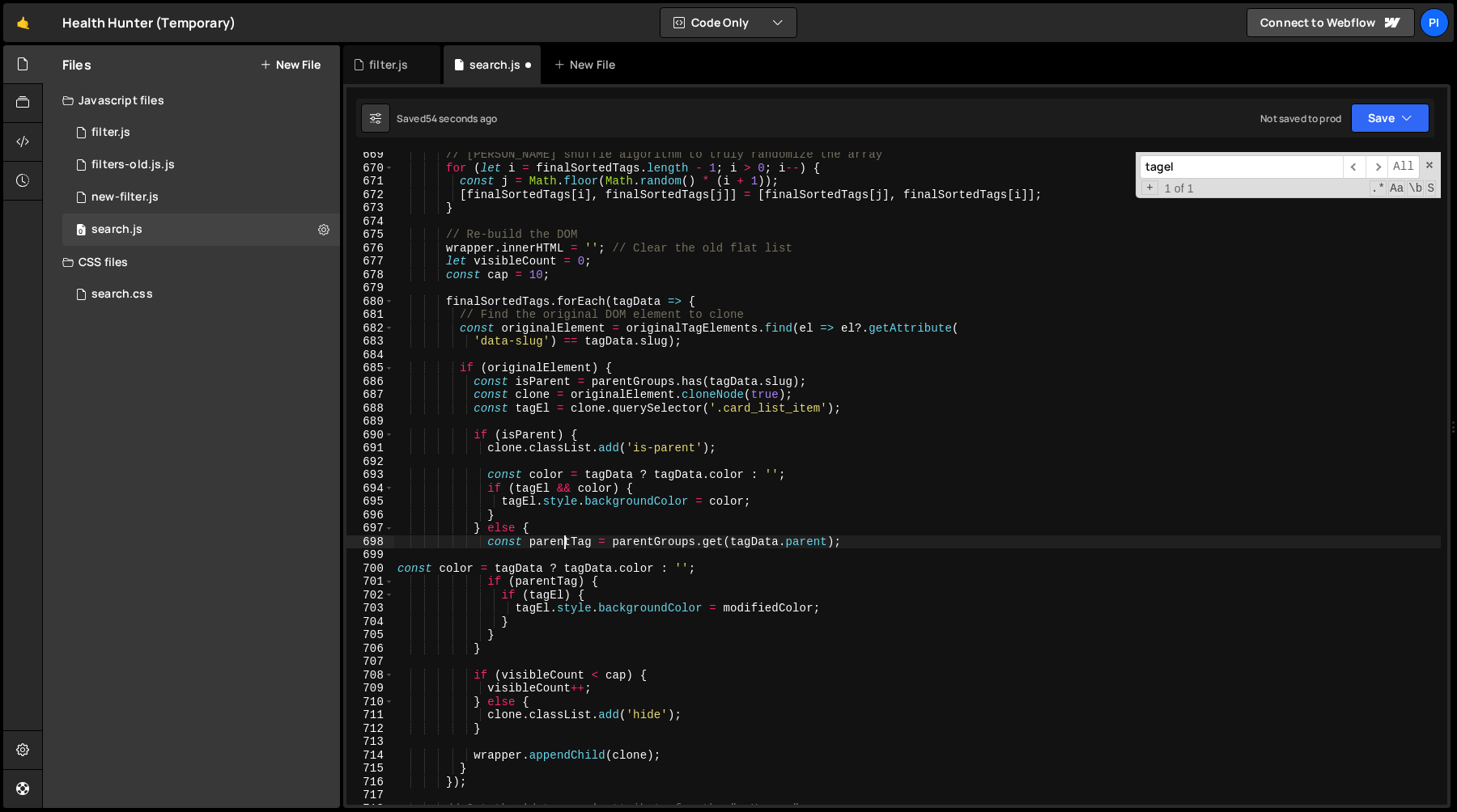
click at [564, 543] on div "// Fisher-Yates shuffle algorithm to truly randomize the array for ( let i = fi…" at bounding box center [917, 488] width 1046 height 680
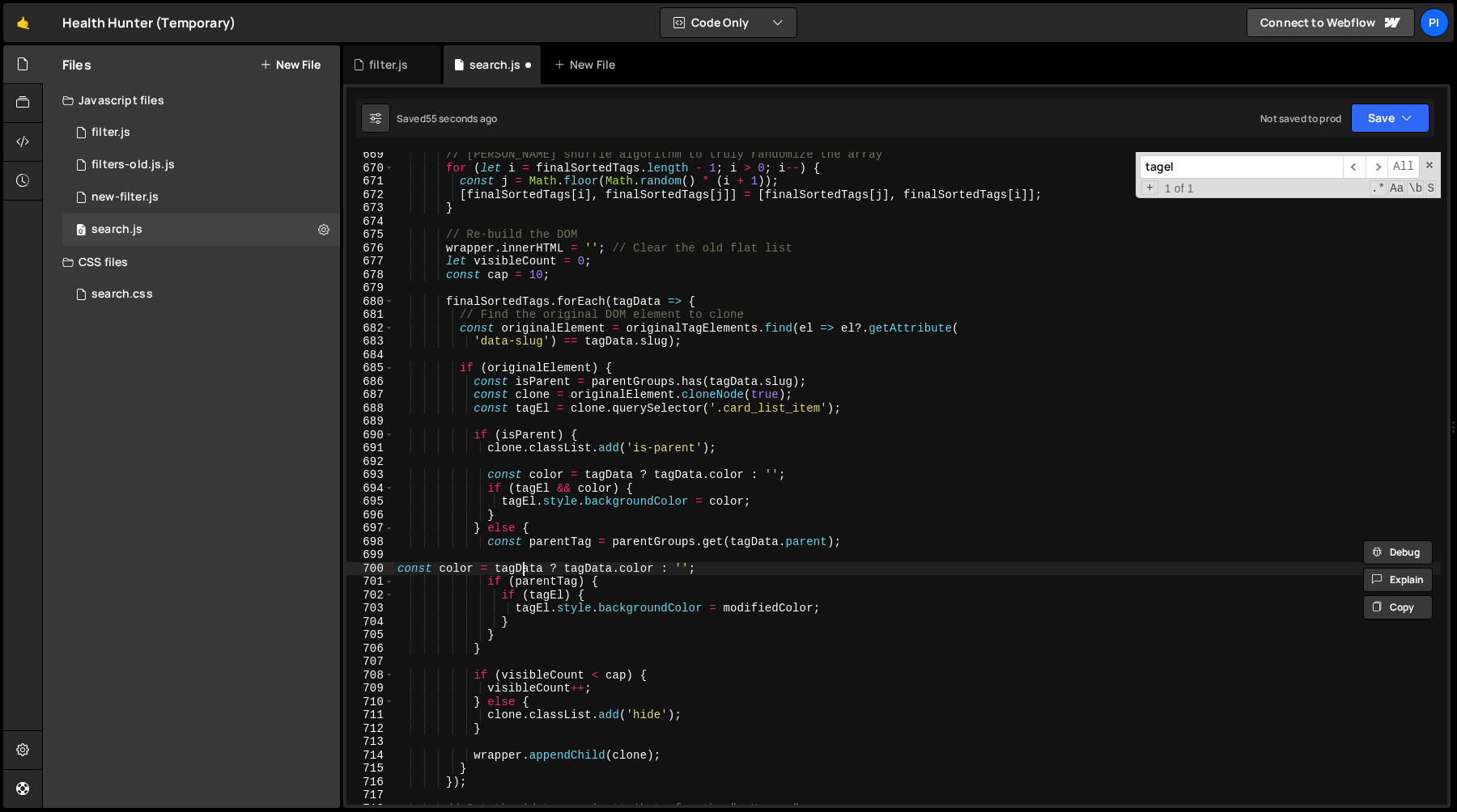
click at [521, 569] on div "// Fisher-Yates shuffle algorithm to truly randomize the array for ( let i = fi…" at bounding box center [917, 488] width 1046 height 680
paste textarea "parentTag"
click at [609, 567] on div "// Fisher-Yates shuffle algorithm to truly randomize the array for ( let i = fi…" at bounding box center [917, 488] width 1046 height 680
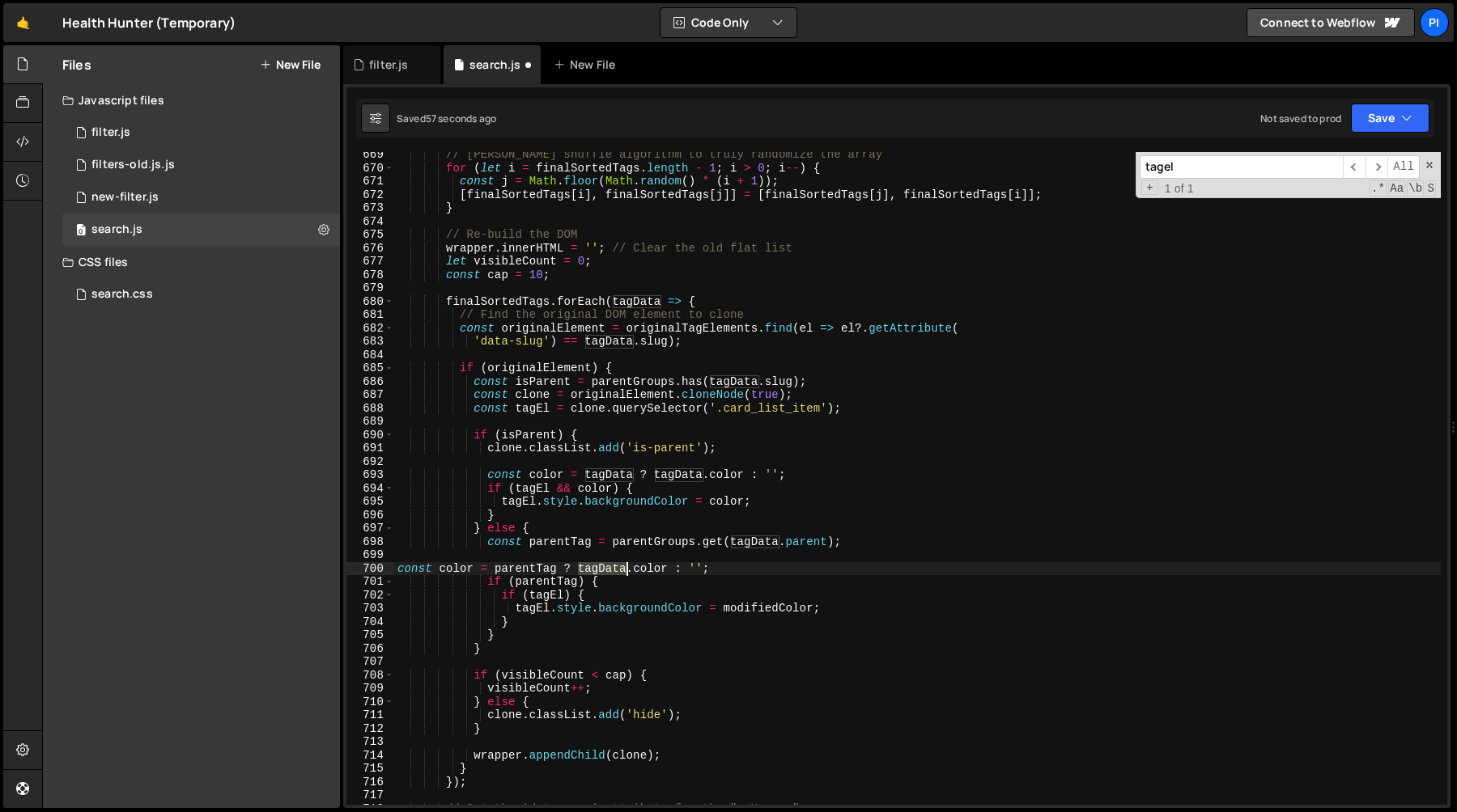
paste textarea "parentTag"
click at [496, 572] on div "// Fisher-Yates shuffle algorithm to truly randomize the array for ( let i = fi…" at bounding box center [917, 488] width 1046 height 680
click at [634, 480] on div "// Fisher-Yates shuffle algorithm to truly randomize the array for ( let i = fi…" at bounding box center [917, 488] width 1046 height 680
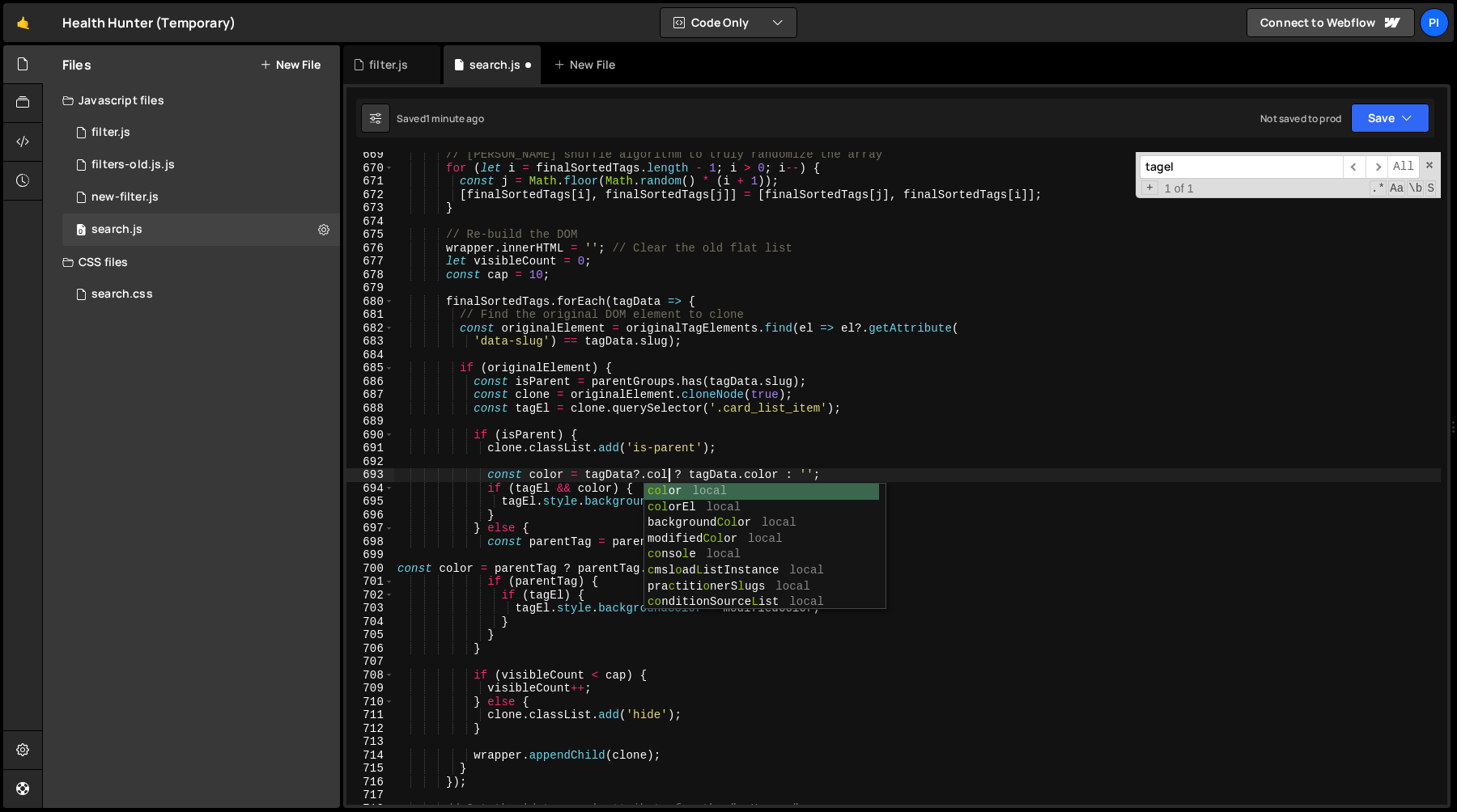
type textarea "const color = tagData?.color ? tagData.color : '';"
click at [729, 464] on div "// Fisher-Yates shuffle algorithm to truly randomize the array for ( let i = fi…" at bounding box center [917, 488] width 1046 height 680
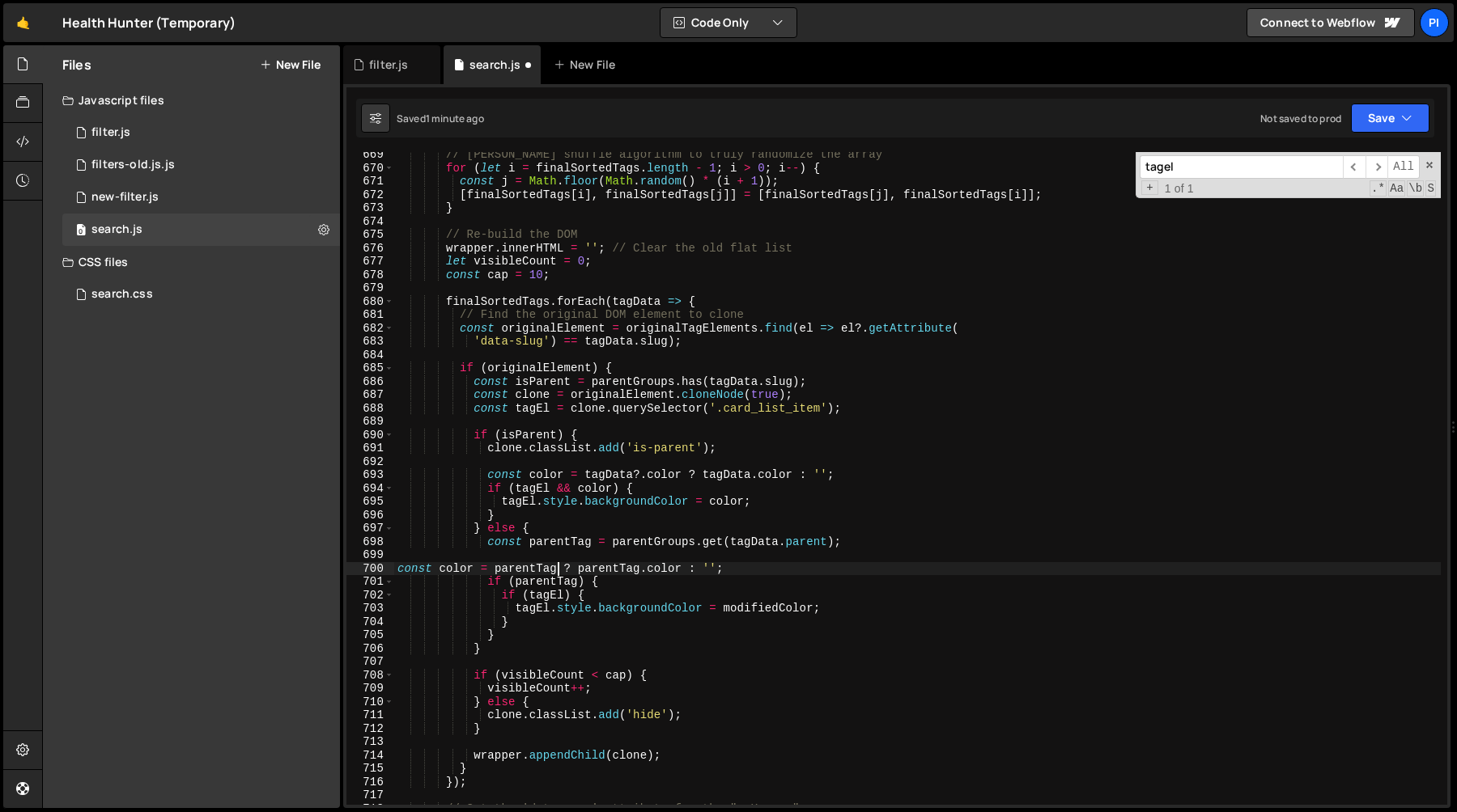
click at [556, 572] on div "// Fisher-Yates shuffle algorithm to truly randomize the array for ( let i = fi…" at bounding box center [917, 488] width 1046 height 680
paste textarea "parentTag.color"
click at [546, 571] on div "// Fisher-Yates shuffle algorithm to truly randomize the array for ( let i = fi…" at bounding box center [917, 488] width 1046 height 680
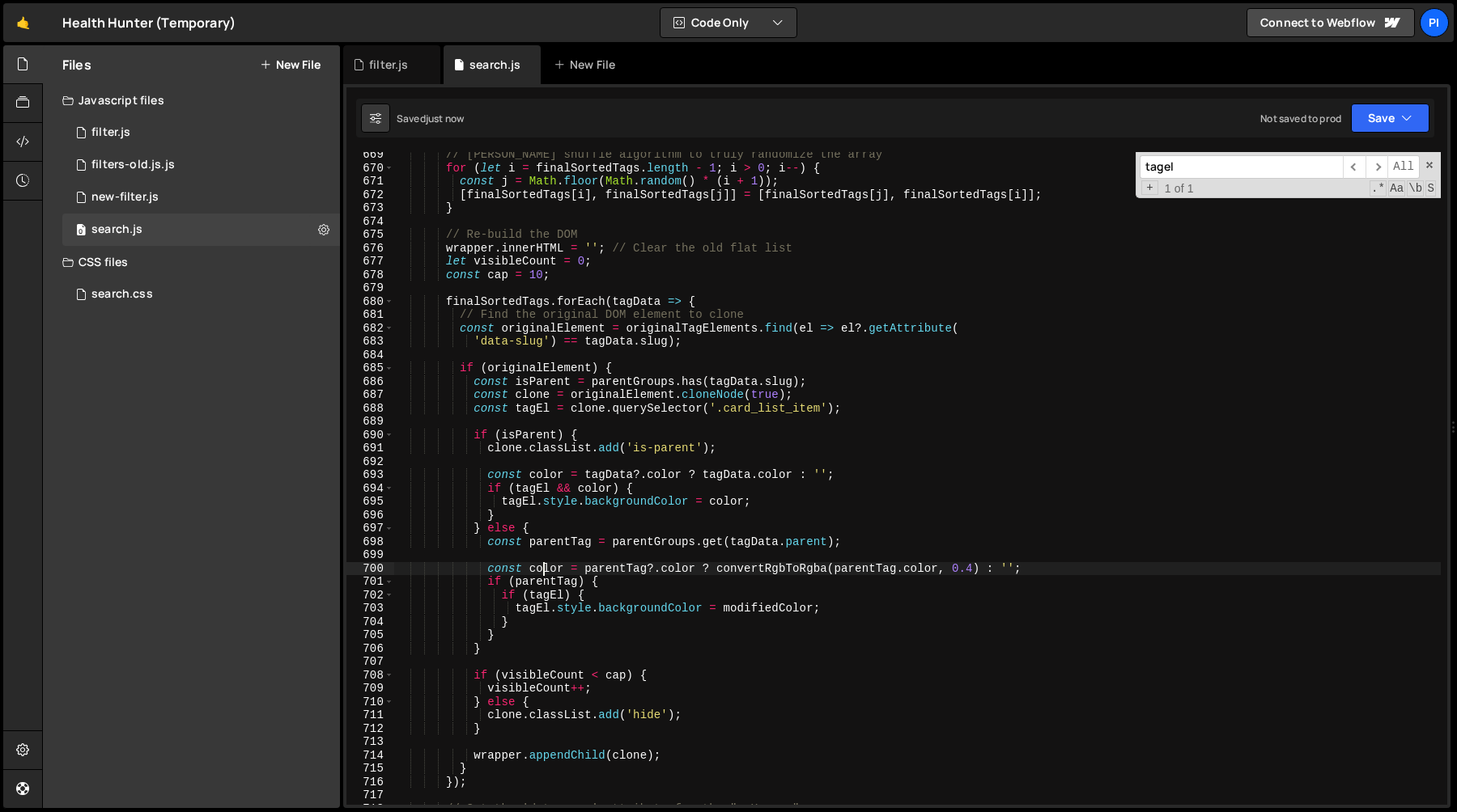
click at [546, 571] on div "// Fisher-Yates shuffle algorithm to truly randomize the array for ( let i = fi…" at bounding box center [917, 488] width 1046 height 680
click at [578, 586] on div "// Fisher-Yates shuffle algorithm to truly randomize the array for ( let i = fi…" at bounding box center [917, 488] width 1046 height 680
type textarea "if (parentTag) {"
click at [605, 558] on div "// Fisher-Yates shuffle algorithm to truly randomize the array for ( let i = fi…" at bounding box center [917, 488] width 1046 height 680
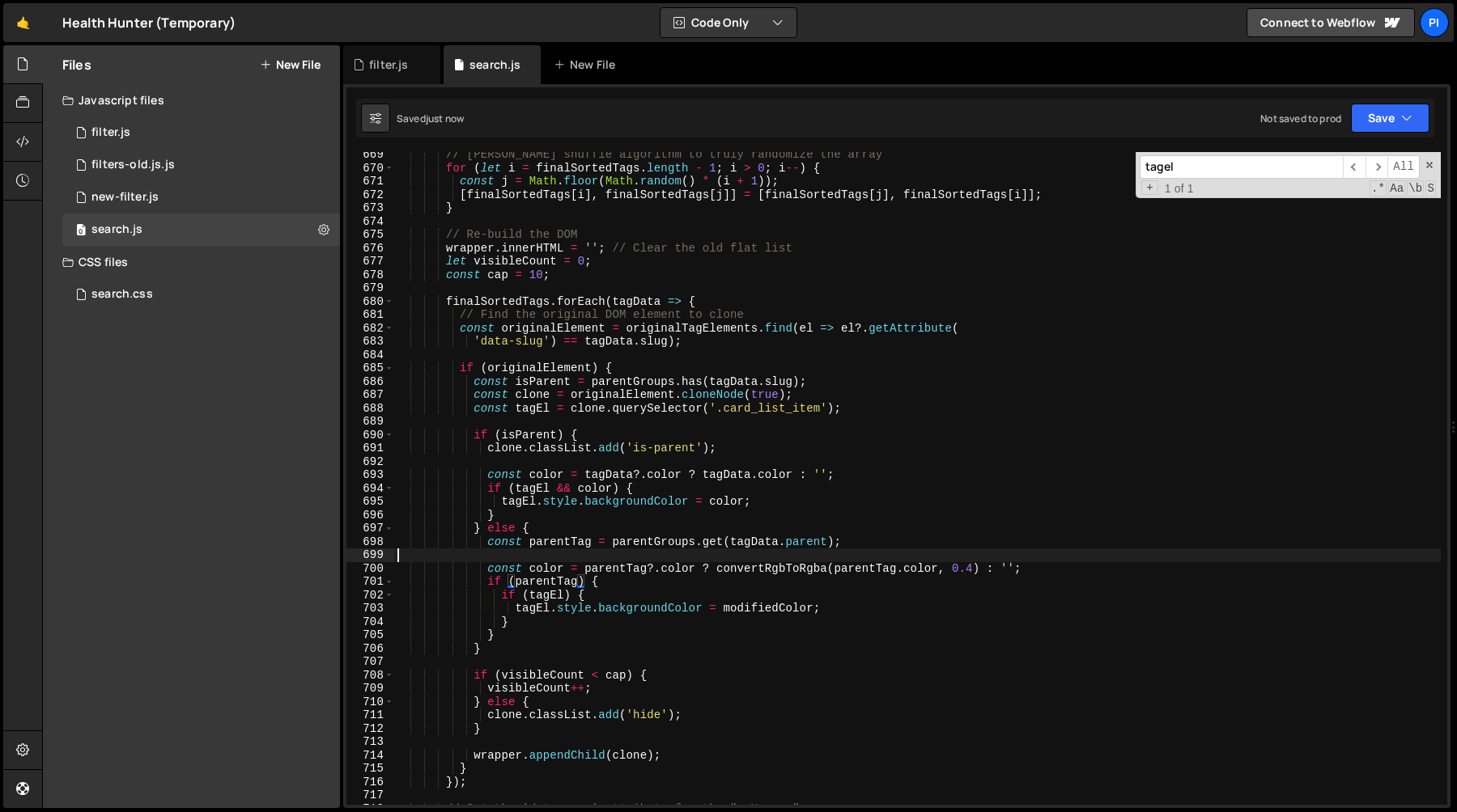
scroll to position [0, 0]
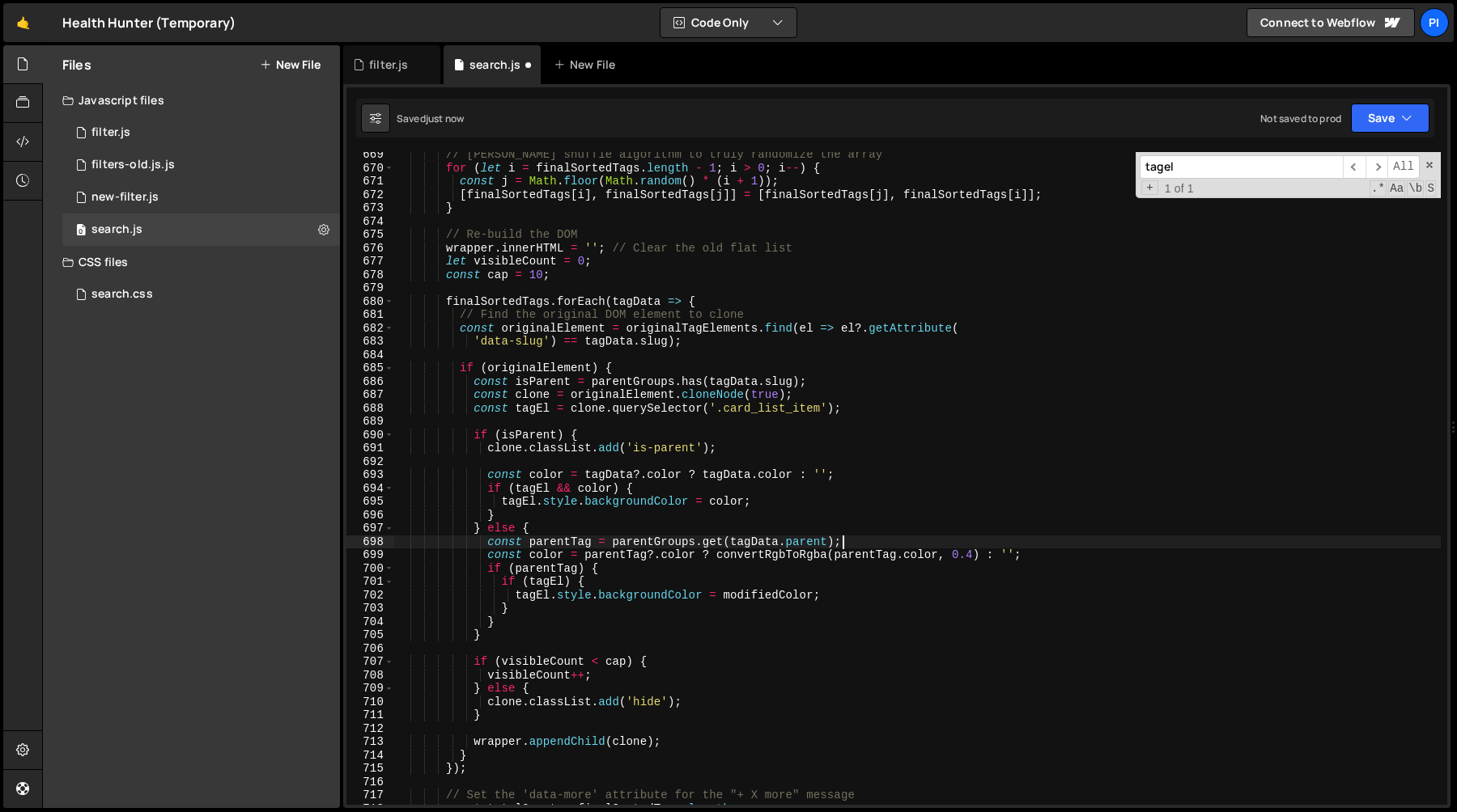
click at [1069, 557] on div "// Fisher-Yates shuffle algorithm to truly randomize the array for ( let i = fi…" at bounding box center [917, 488] width 1046 height 680
type textarea "const color = parentTag?.color ? convertRgbToRgba(parentTag.color, 0.4) : '';"
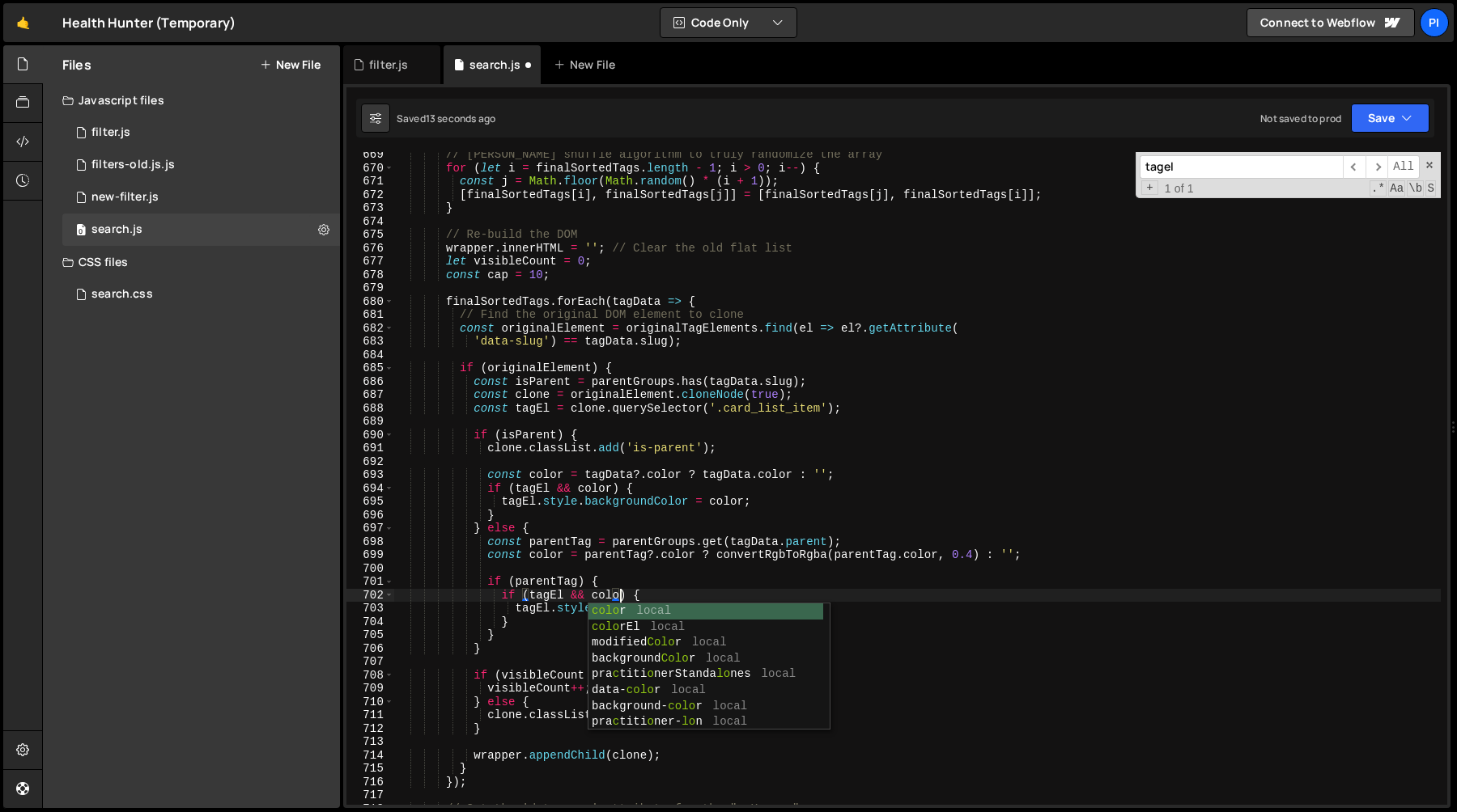
scroll to position [0, 15]
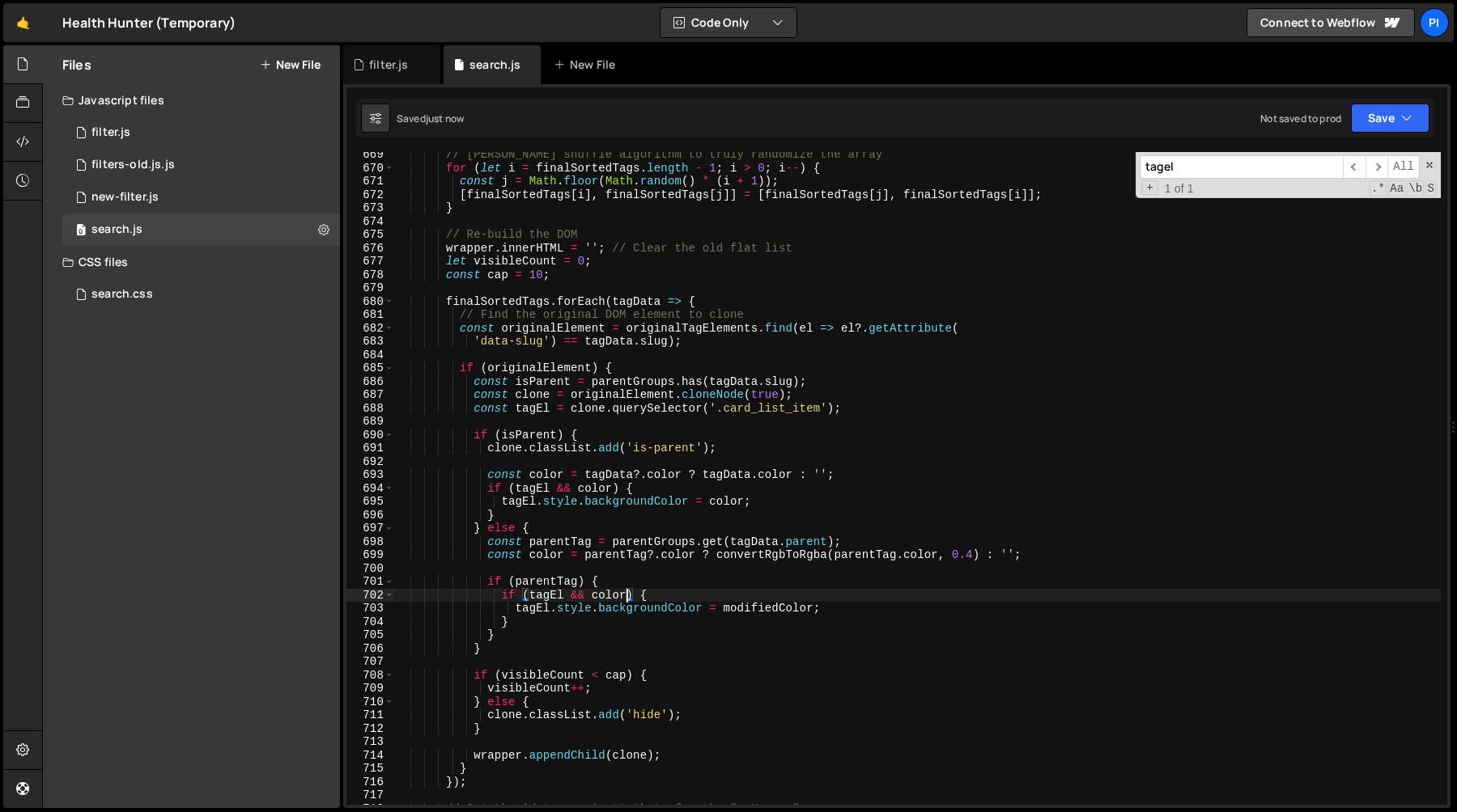
click at [728, 503] on div "// Fisher-Yates shuffle algorithm to truly randomize the array for ( let i = fi…" at bounding box center [917, 488] width 1046 height 680
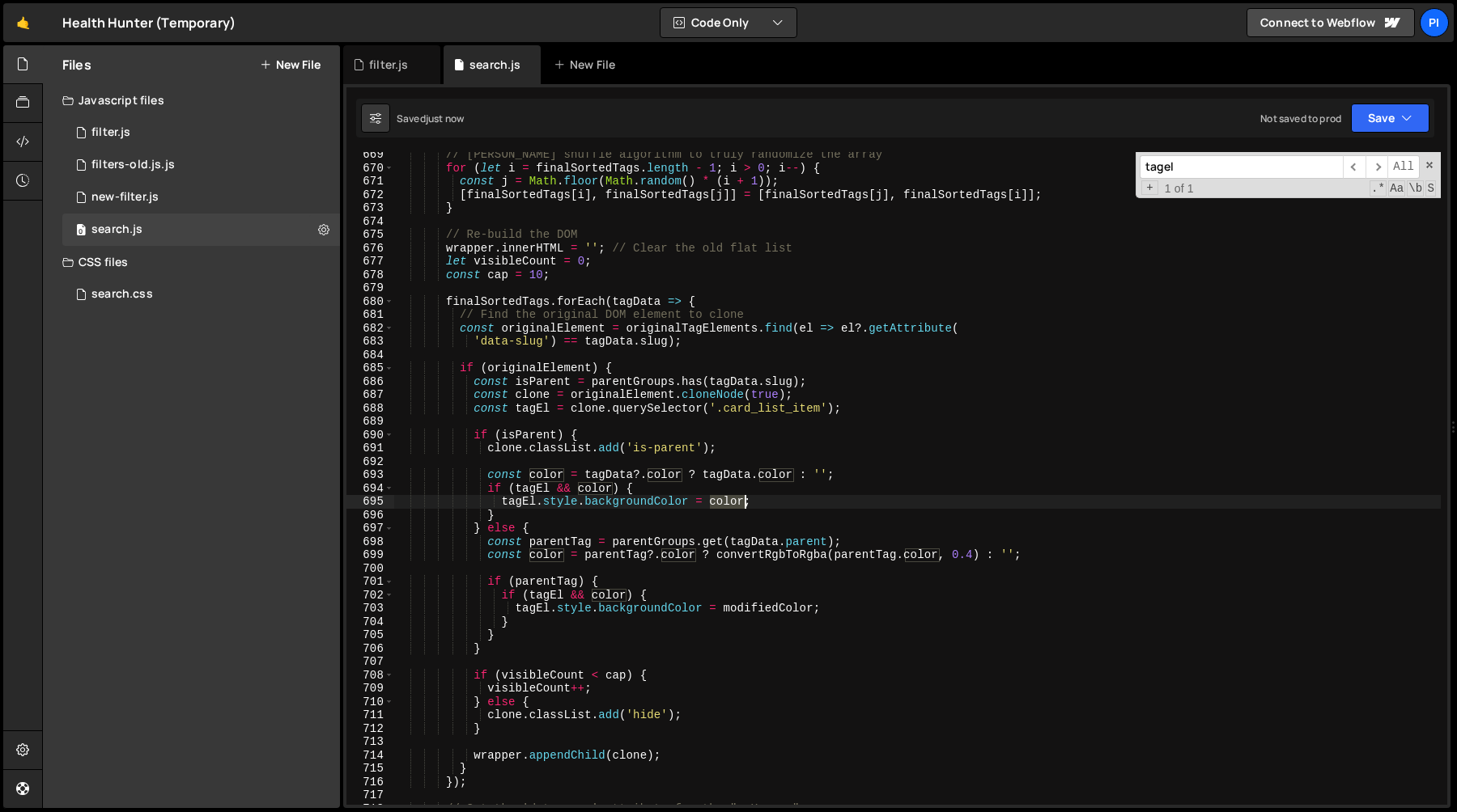
click at [728, 503] on div "// Fisher-Yates shuffle algorithm to truly randomize the array for ( let i = fi…" at bounding box center [917, 488] width 1046 height 680
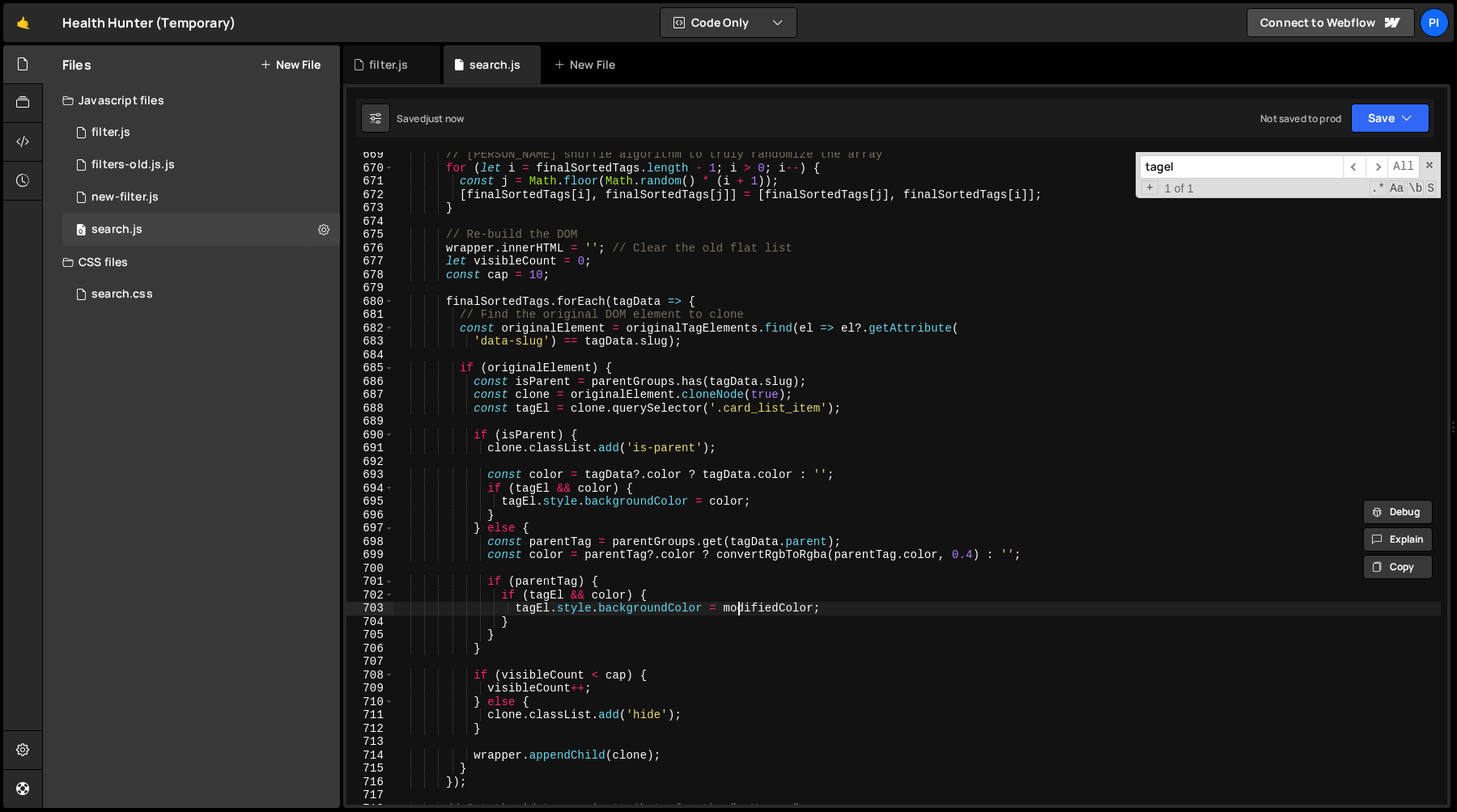
click at [736, 611] on div "// Fisher-Yates shuffle algorithm to truly randomize the array for ( let i = fi…" at bounding box center [917, 488] width 1046 height 680
click at [745, 608] on div "// Fisher-Yates shuffle algorithm to truly randomize the array for ( let i = fi…" at bounding box center [917, 488] width 1046 height 680
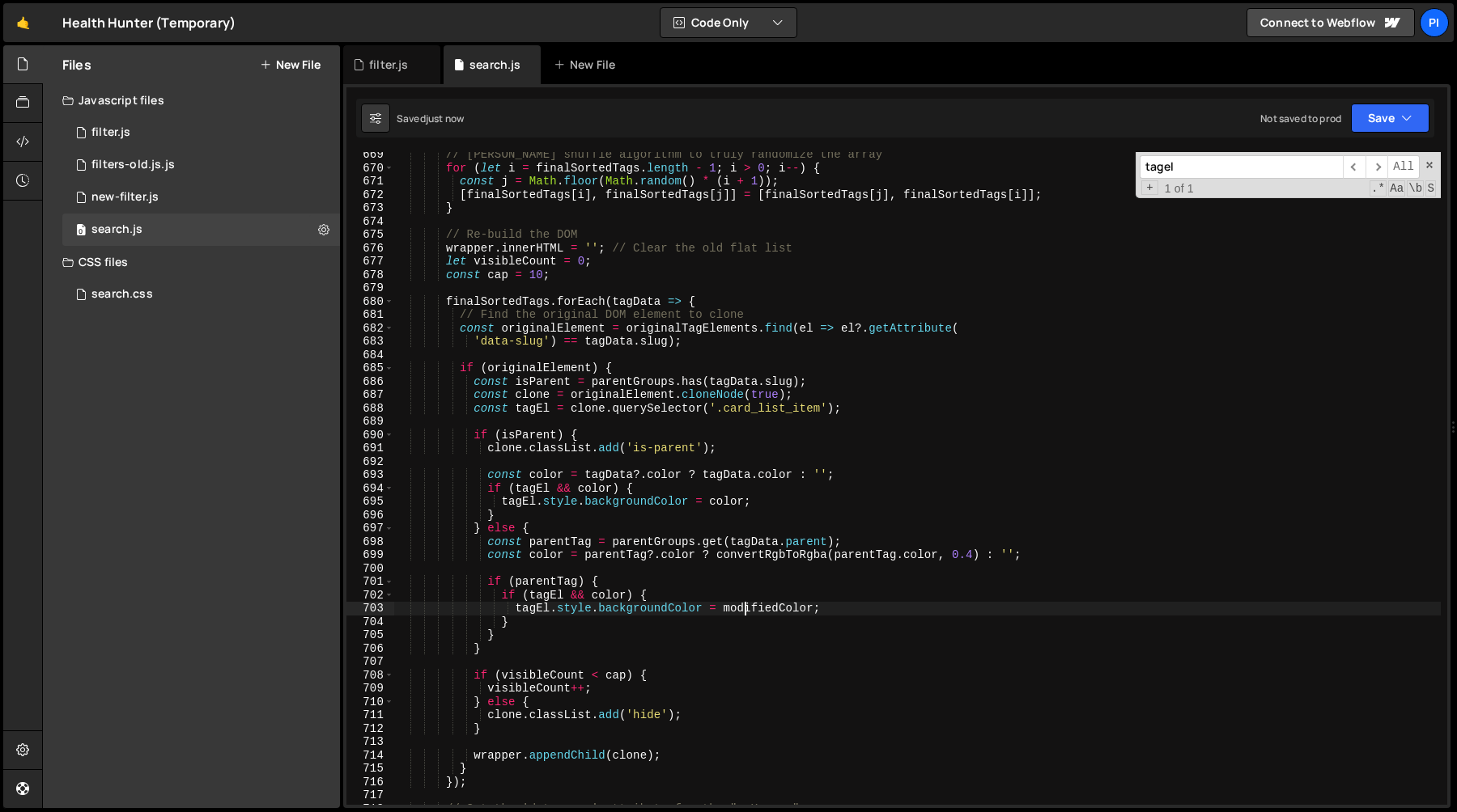
paste textarea "c"
click at [733, 589] on div "// Fisher-Yates shuffle algorithm to truly randomize the array for ( let i = fi…" at bounding box center [917, 488] width 1046 height 680
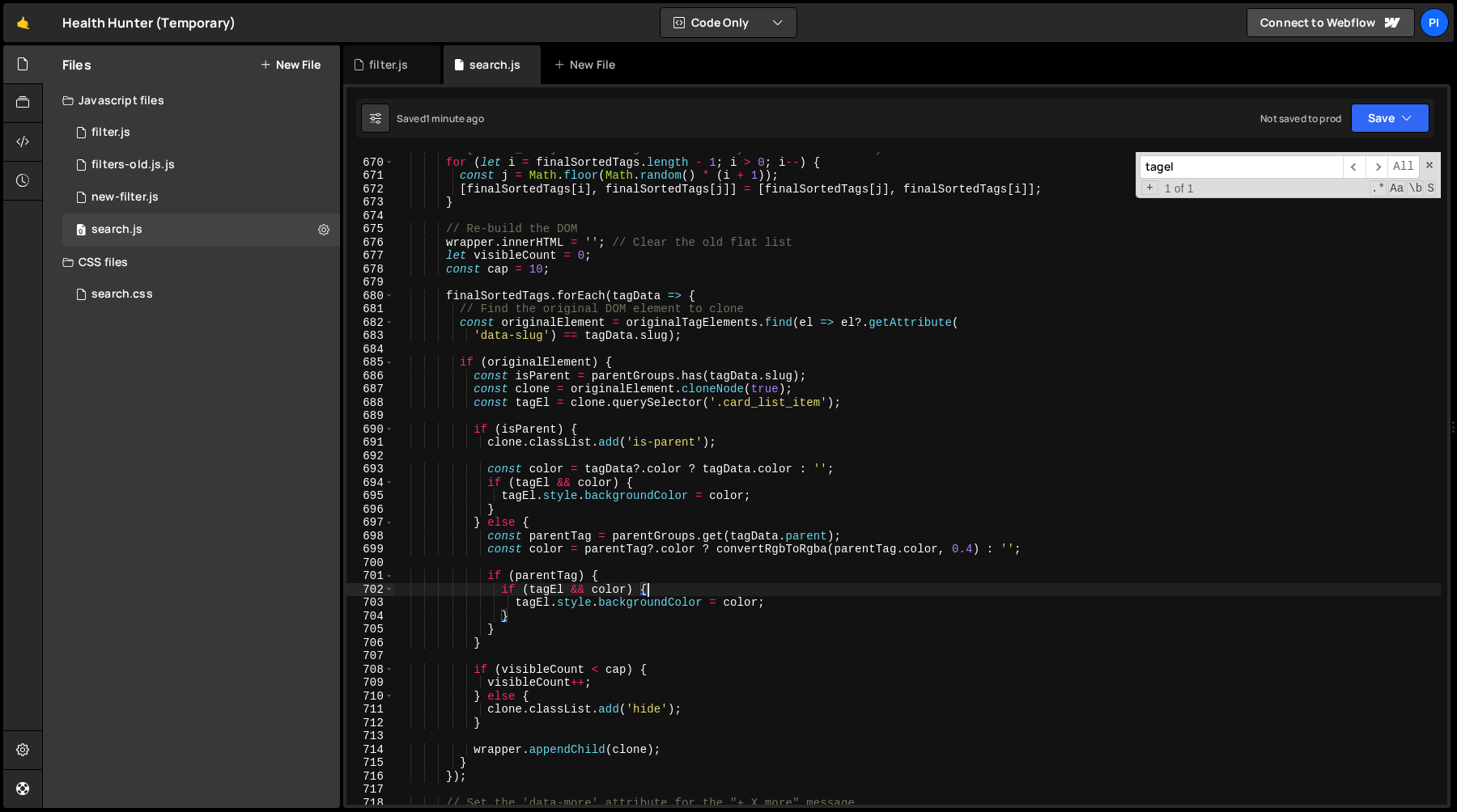
scroll to position [8936, 0]
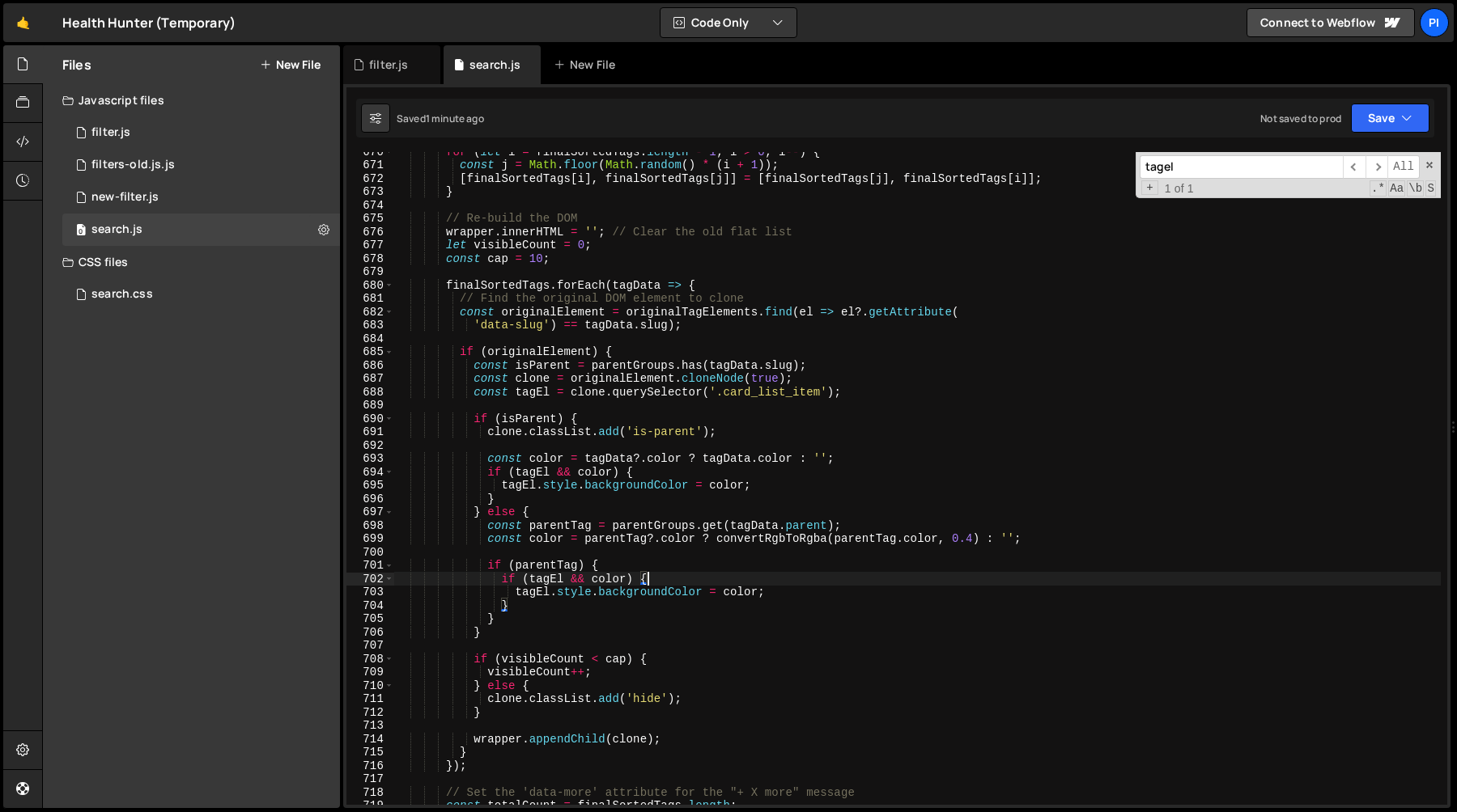
click at [1048, 535] on div "for ( let i = finalSortedTags . length - 1 ; i > 0 ; i -- ) { const j = Math . …" at bounding box center [917, 484] width 1046 height 680
click at [958, 527] on div "for ( let i = finalSortedTags . length - 1 ; i > 0 ; i -- ) { const j = Math . …" at bounding box center [917, 484] width 1046 height 680
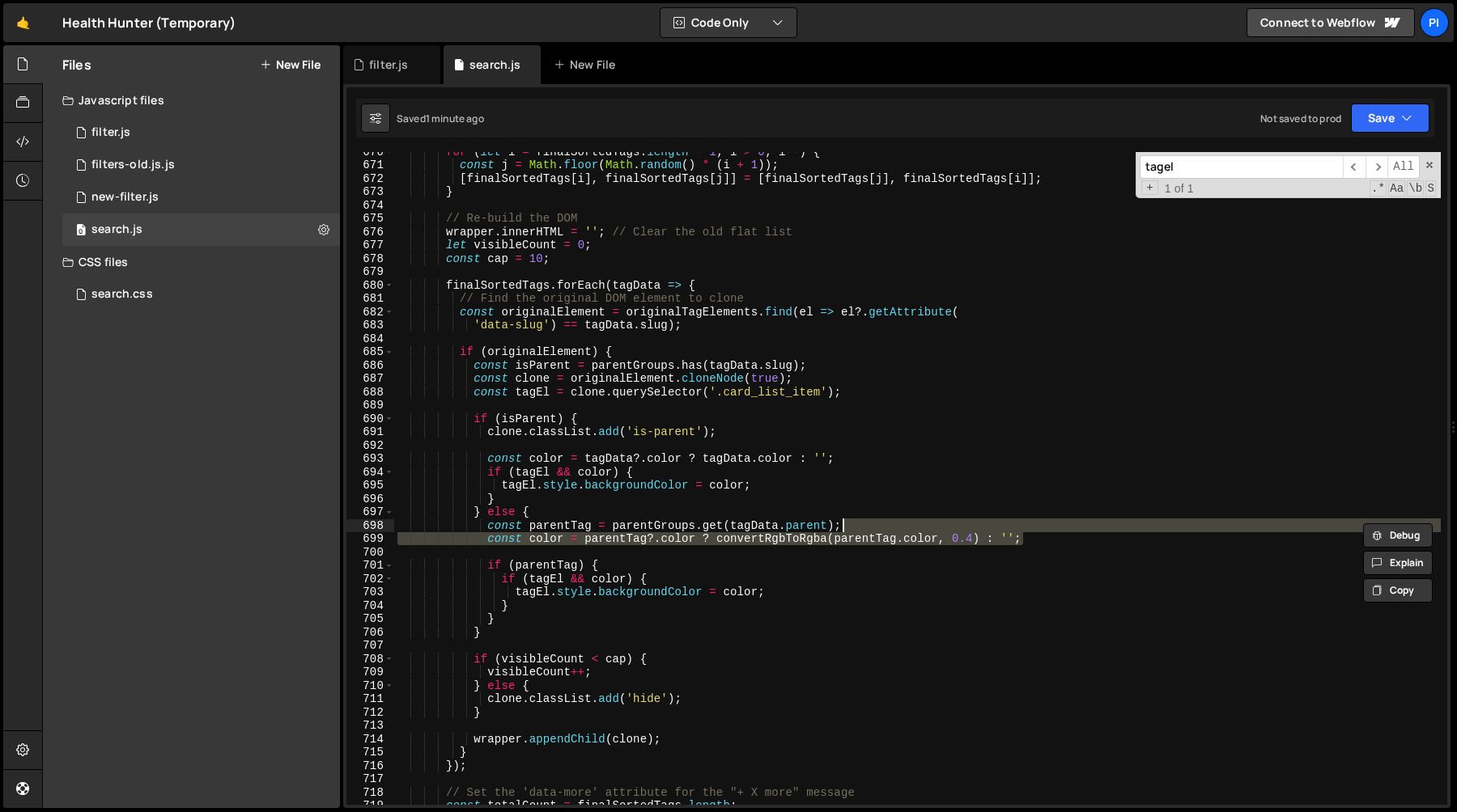
click at [484, 434] on div "for ( let i = finalSortedTags . length - 1 ; i > 0 ; i -- ) { const j = Math . …" at bounding box center [917, 484] width 1046 height 680
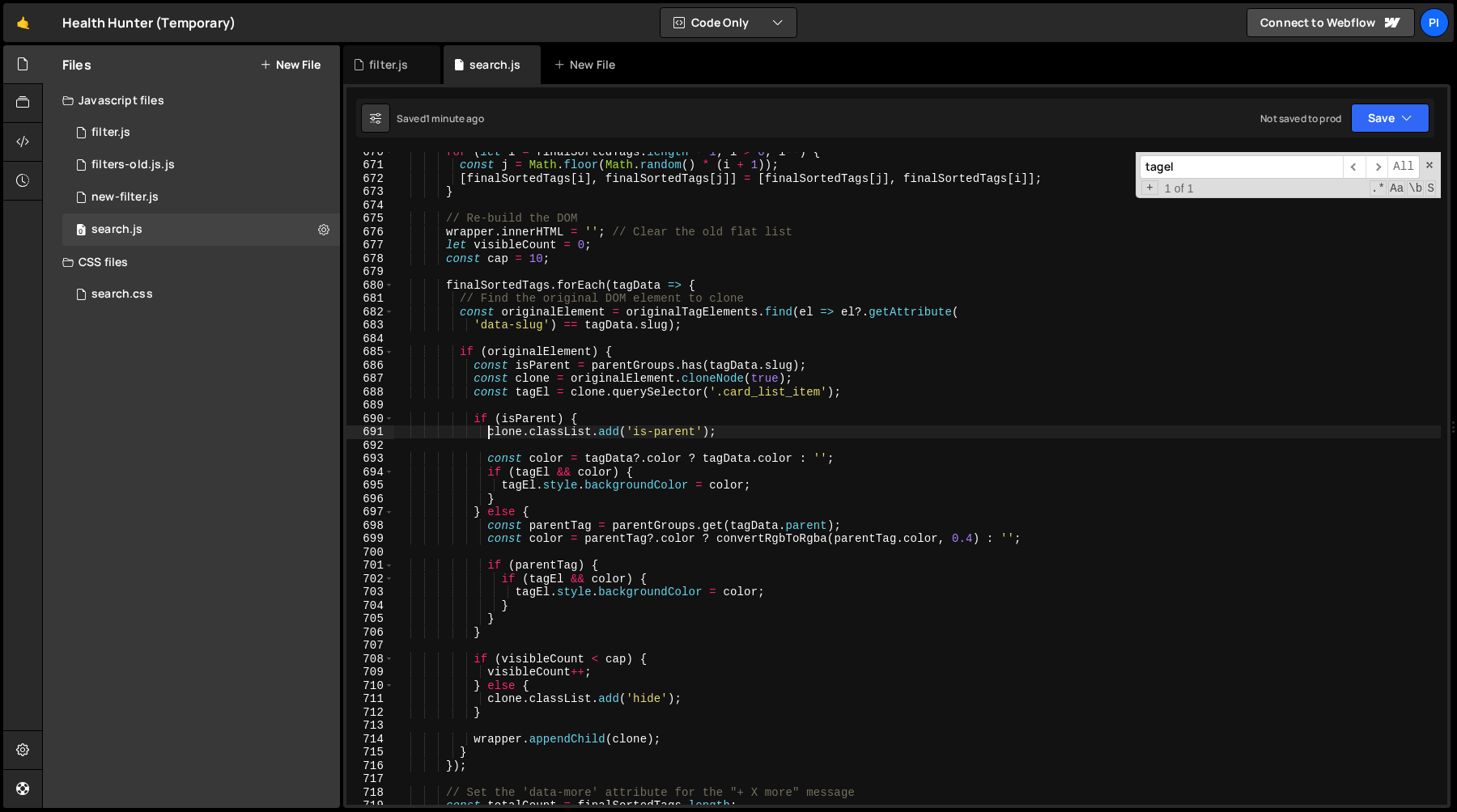
click at [486, 435] on div "for ( let i = finalSortedTags . length - 1 ; i > 0 ; i -- ) { const j = Math . …" at bounding box center [917, 484] width 1046 height 680
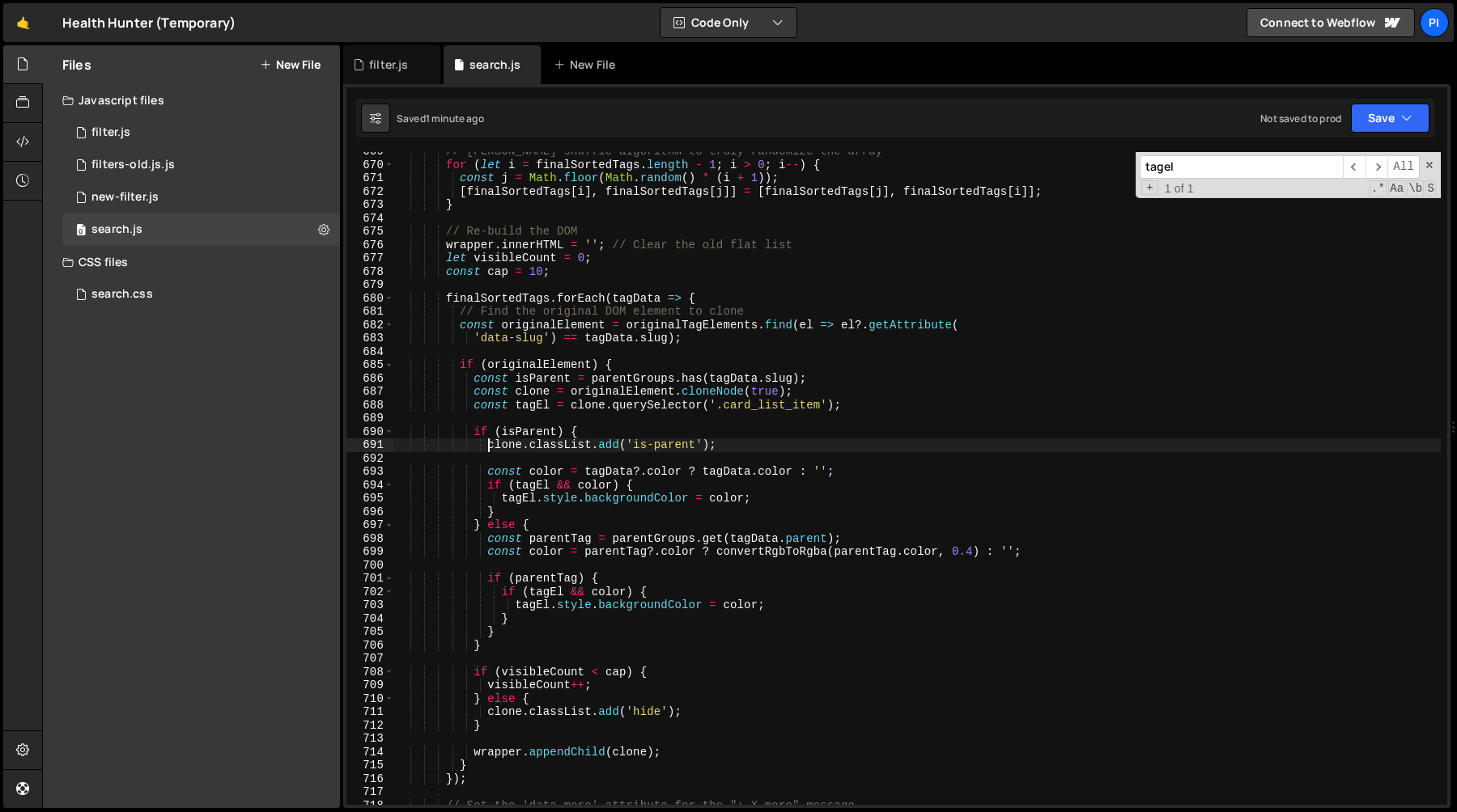
scroll to position [8923, 0]
click at [737, 535] on div "// Fisher-Yates shuffle algorithm to truly randomize the array for ( let i = fi…" at bounding box center [917, 485] width 1046 height 680
type textarea "const parentTag = parentGroups.get(tagData.parent);"
click at [730, 535] on div "// Fisher-Yates shuffle algorithm to truly randomize the array for ( let i = fi…" at bounding box center [917, 485] width 1046 height 680
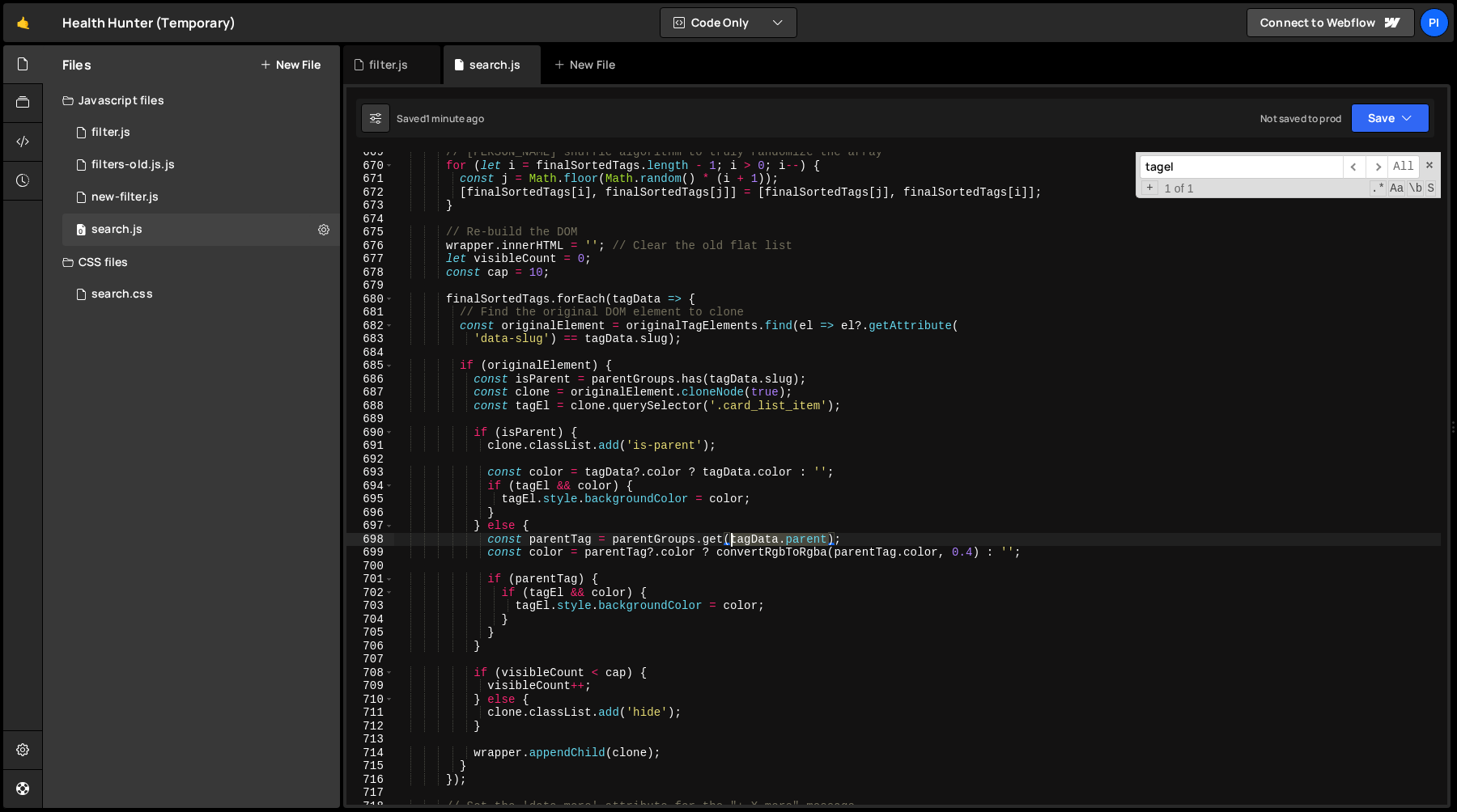
click at [730, 535] on div "// Fisher-Yates shuffle algorithm to truly randomize the array for ( let i = fi…" at bounding box center [917, 485] width 1046 height 680
click at [778, 535] on div "// Fisher-Yates shuffle algorithm to truly randomize the array for ( let i = fi…" at bounding box center [917, 479] width 1046 height 652
click at [778, 535] on div "// Fisher-Yates shuffle algorithm to truly randomize the array for ( let i = fi…" at bounding box center [917, 485] width 1046 height 680
click at [901, 535] on div "// Fisher-Yates shuffle algorithm to truly randomize the array for ( let i = fi…" at bounding box center [917, 485] width 1046 height 680
click at [612, 566] on div "// Fisher-Yates shuffle algorithm to truly randomize the array for ( let i = fi…" at bounding box center [917, 485] width 1046 height 680
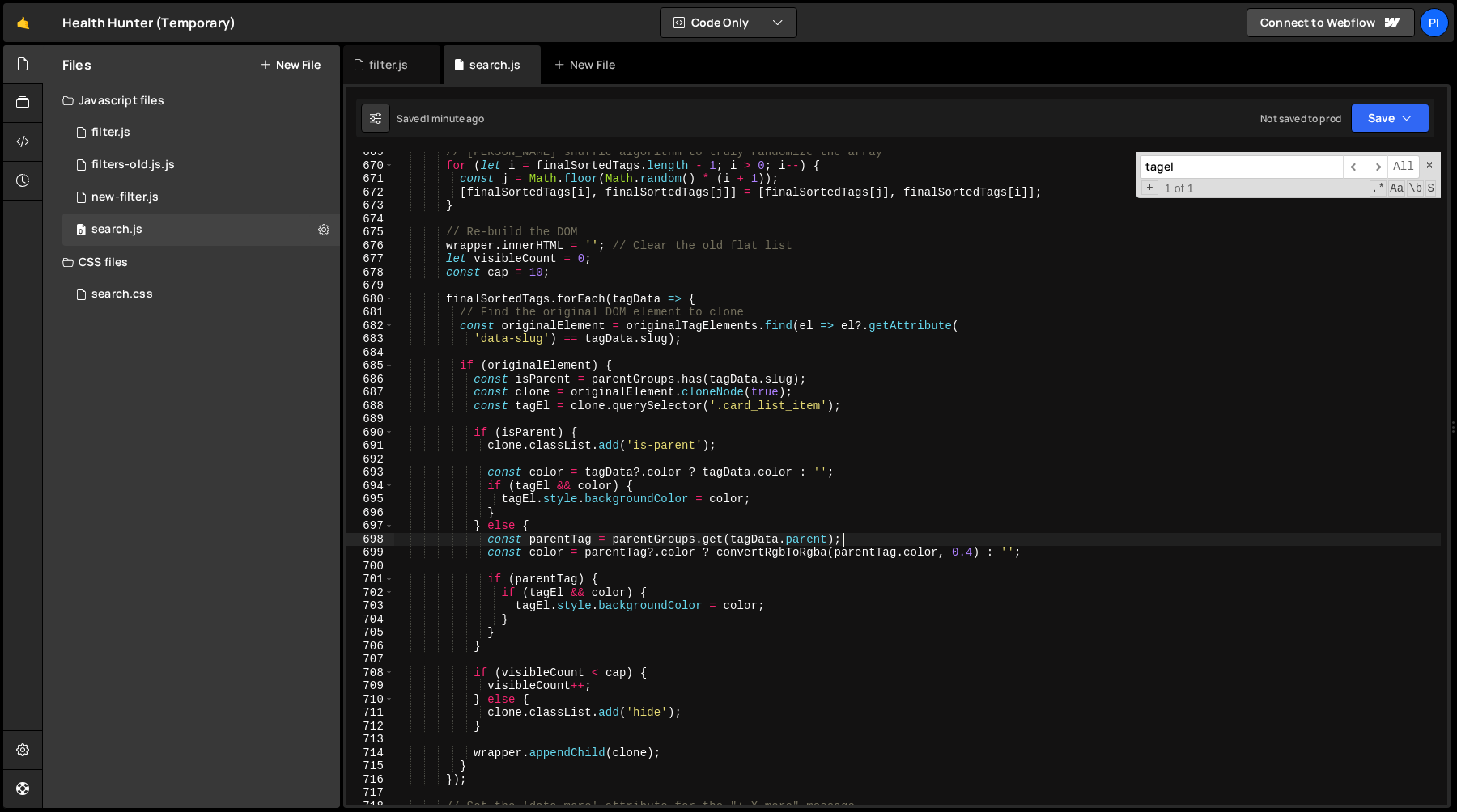
scroll to position [0, 0]
click at [716, 555] on div "// Fisher-Yates shuffle algorithm to truly randomize the array for ( let i = fi…" at bounding box center [917, 485] width 1046 height 680
drag, startPoint x: 716, startPoint y: 555, endPoint x: 935, endPoint y: 550, distance: 219.1
click at [935, 550] on div "// Fisher-Yates shuffle algorithm to truly randomize the array for ( let i = fi…" at bounding box center [917, 485] width 1046 height 680
click at [789, 552] on div "// Fisher-Yates shuffle algorithm to truly randomize the array for ( let i = fi…" at bounding box center [917, 479] width 1046 height 652
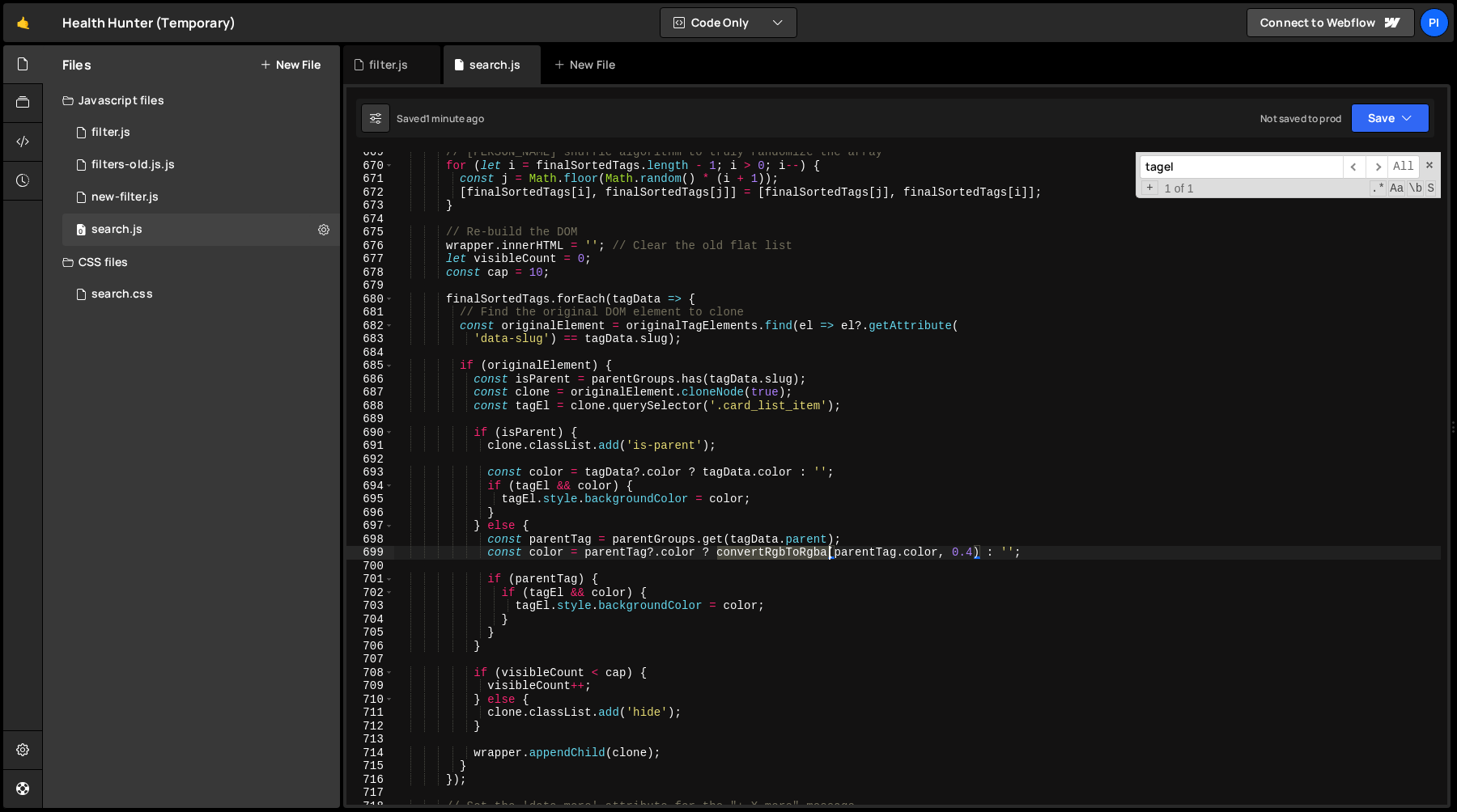
click at [789, 552] on div "// Fisher-Yates shuffle algorithm to truly randomize the array for ( let i = fi…" at bounding box center [917, 485] width 1046 height 680
click at [489, 446] on div "// Fisher-Yates shuffle algorithm to truly randomize the array for ( let i = fi…" at bounding box center [917, 485] width 1046 height 680
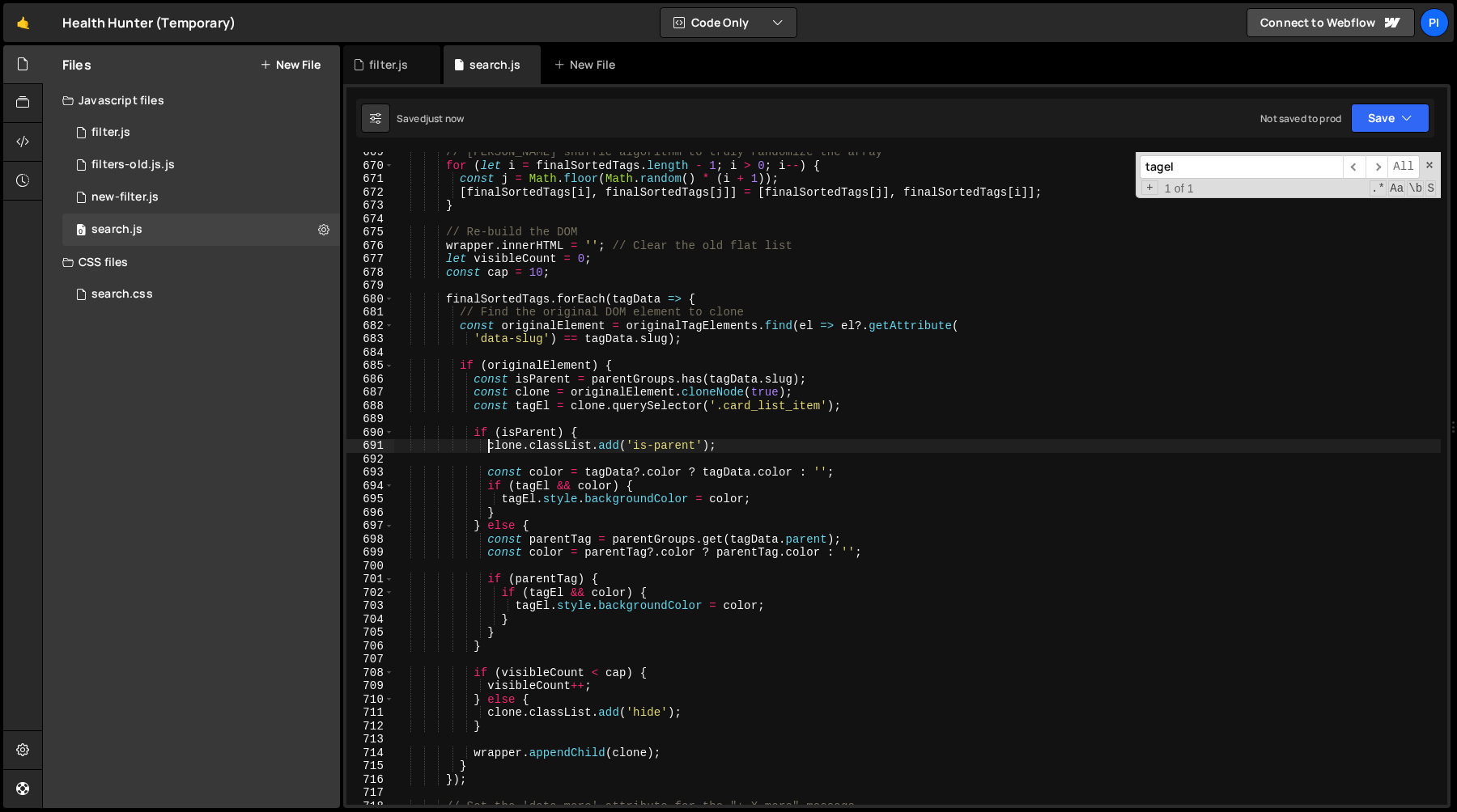
click at [717, 448] on div "// Fisher-Yates shuffle algorithm to truly randomize the array for ( let i = fi…" at bounding box center [917, 485] width 1046 height 680
click at [622, 532] on div "// Fisher-Yates shuffle algorithm to truly randomize the array for ( let i = fi…" at bounding box center [917, 485] width 1046 height 680
type textarea "} else {"
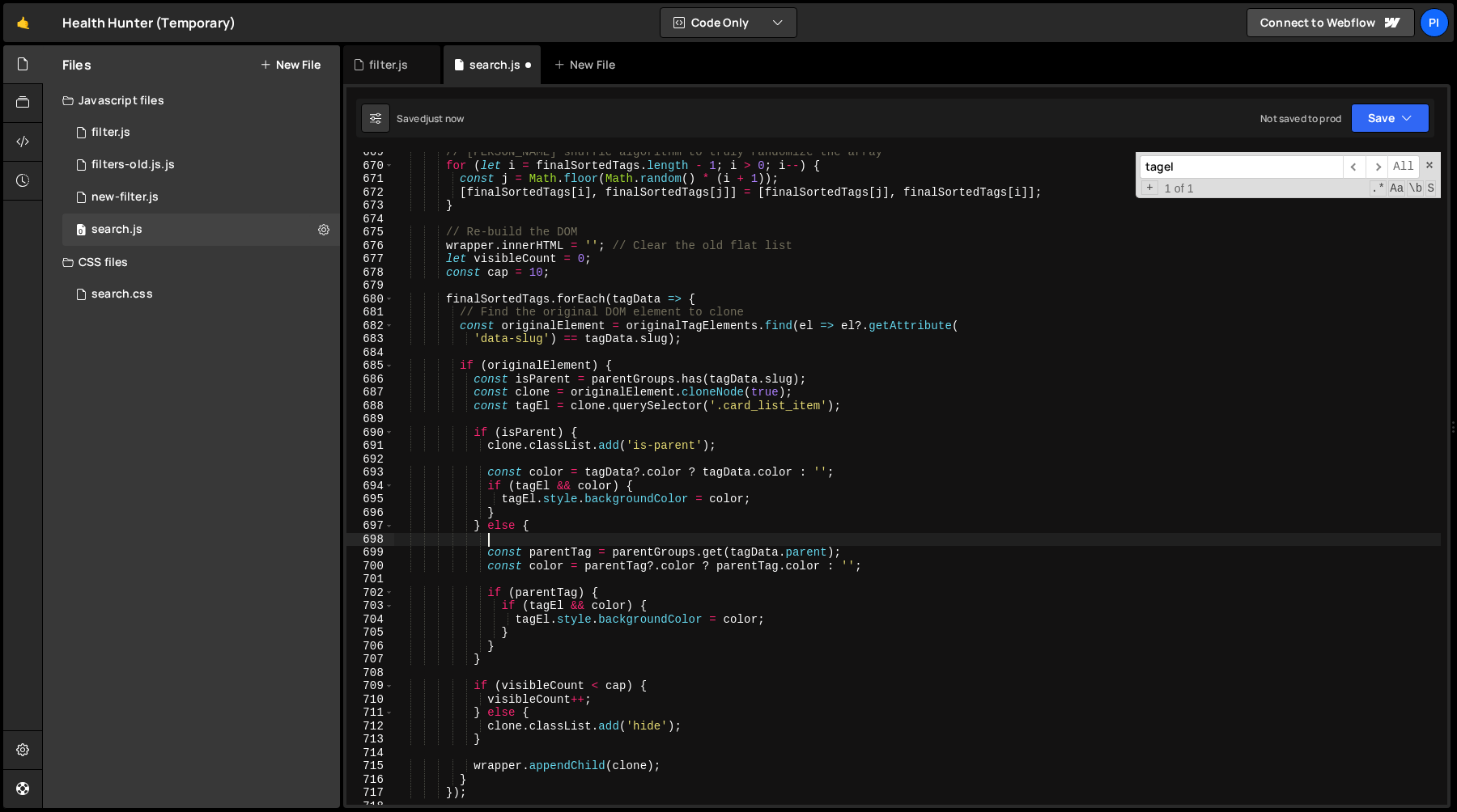
paste textarea "clone.classList.add('is-parent');"
type textarea "clone.classList.add('is-parent');"
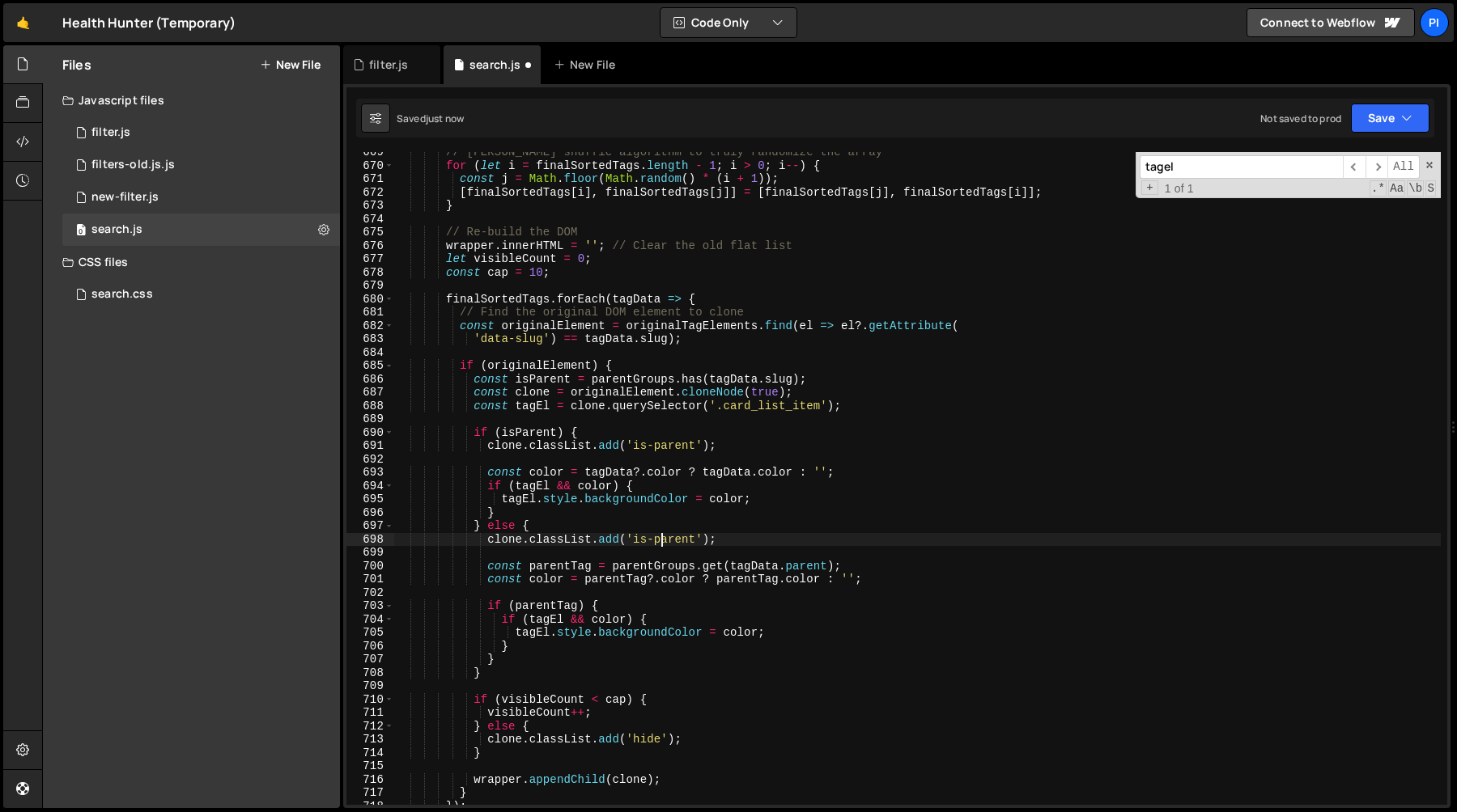
click at [664, 543] on div "// Fisher-Yates shuffle algorithm to truly randomize the array for ( let i = fi…" at bounding box center [917, 485] width 1046 height 680
click at [662, 539] on div "// Fisher-Yates shuffle algorithm to truly randomize the array for ( let i = fi…" at bounding box center [917, 485] width 1046 height 680
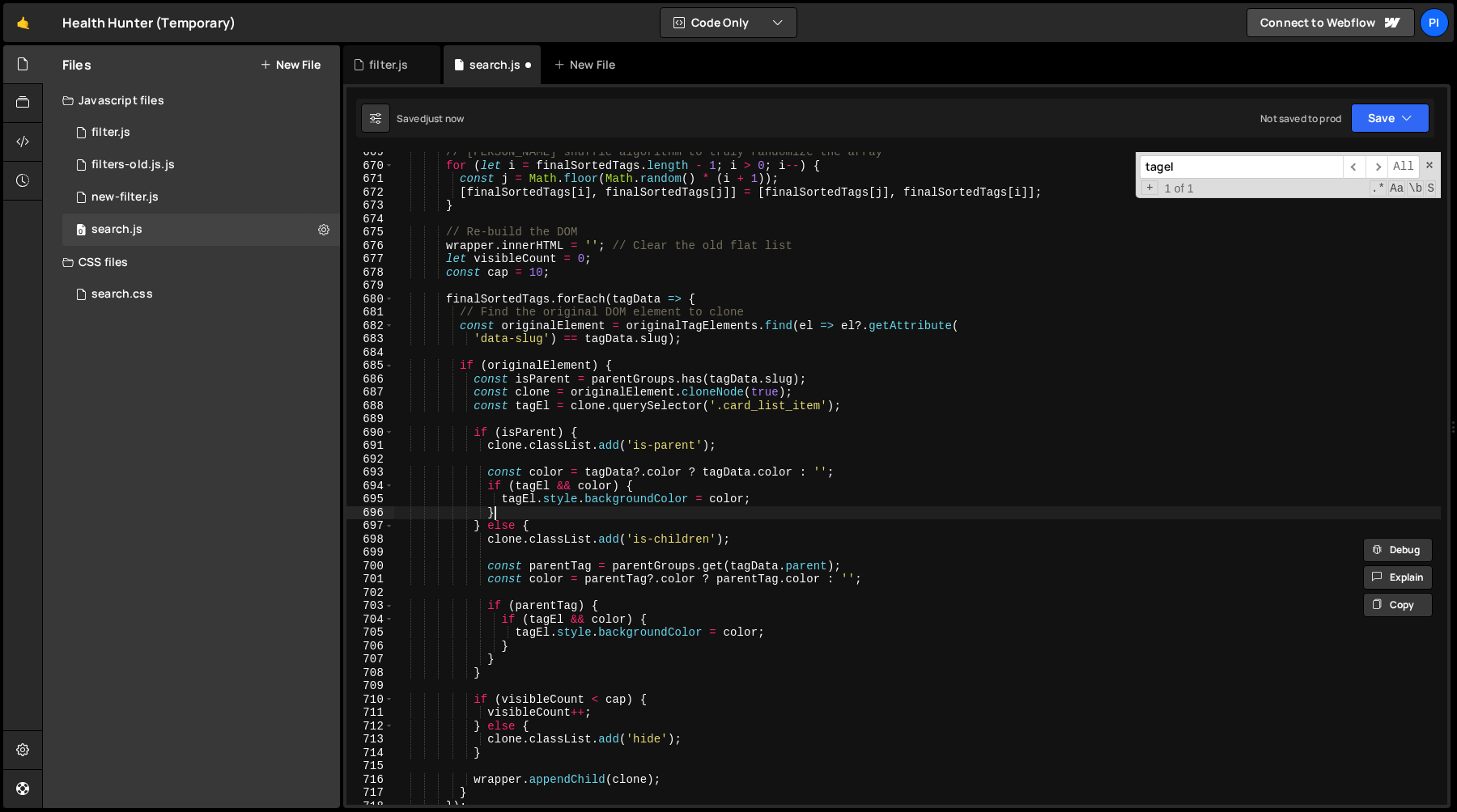
click at [671, 517] on div "// Fisher-Yates shuffle algorithm to truly randomize the array for ( let i = fi…" at bounding box center [917, 485] width 1046 height 680
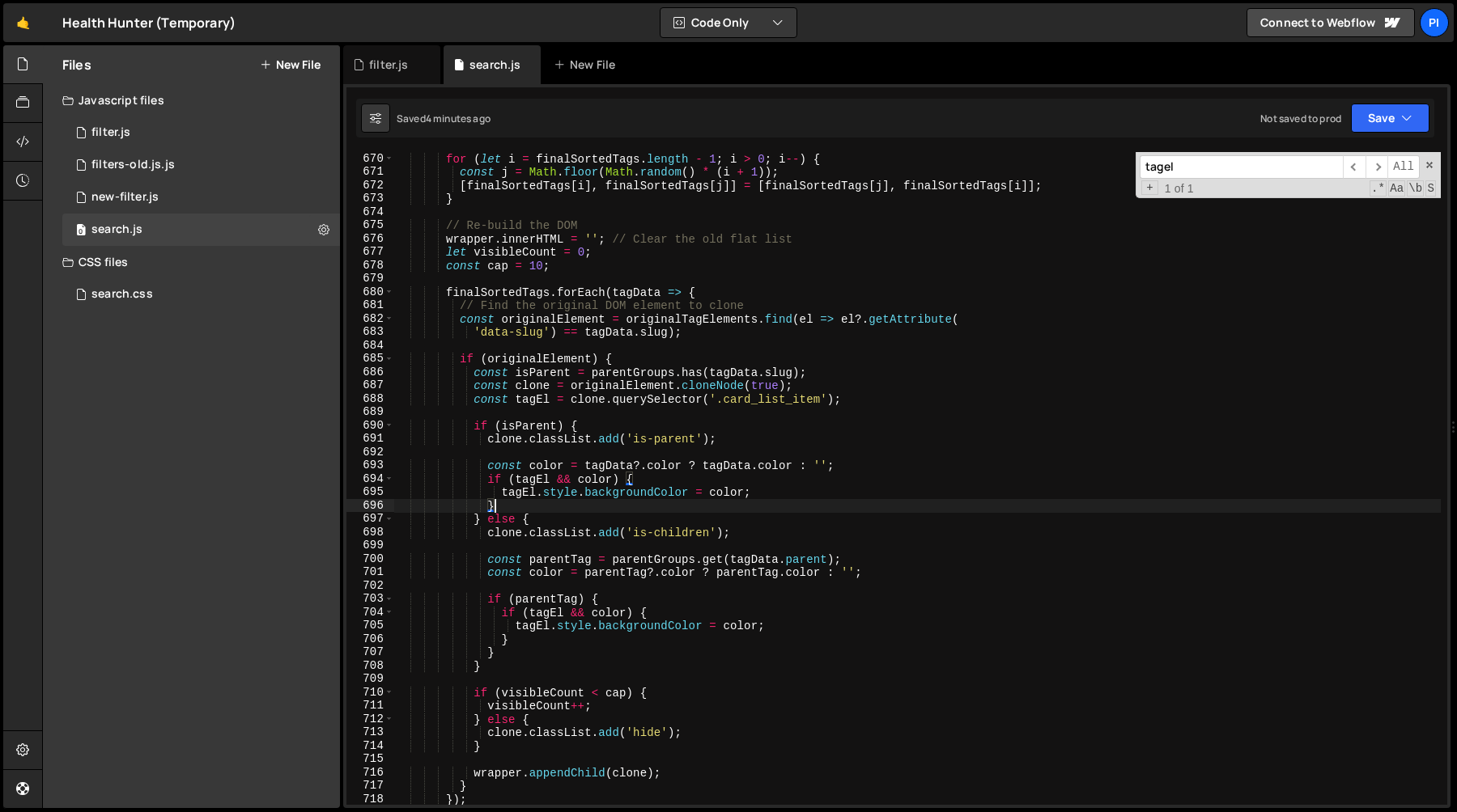
scroll to position [8957, 0]
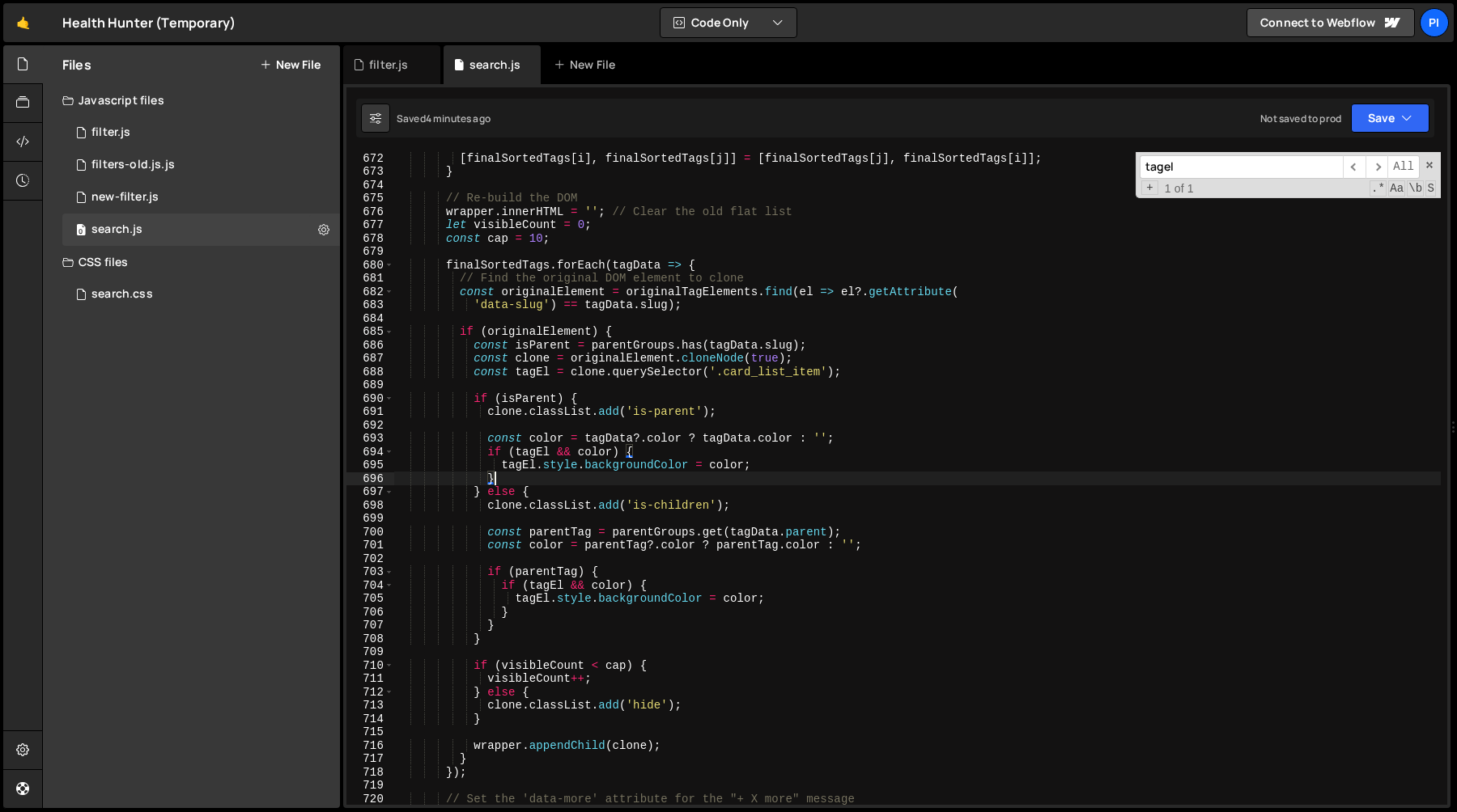
click at [628, 547] on div "[ finalSortedTags [ i ] , finalSortedTags [ j ]] = [ finalSortedTags [ j ] , fi…" at bounding box center [917, 491] width 1046 height 680
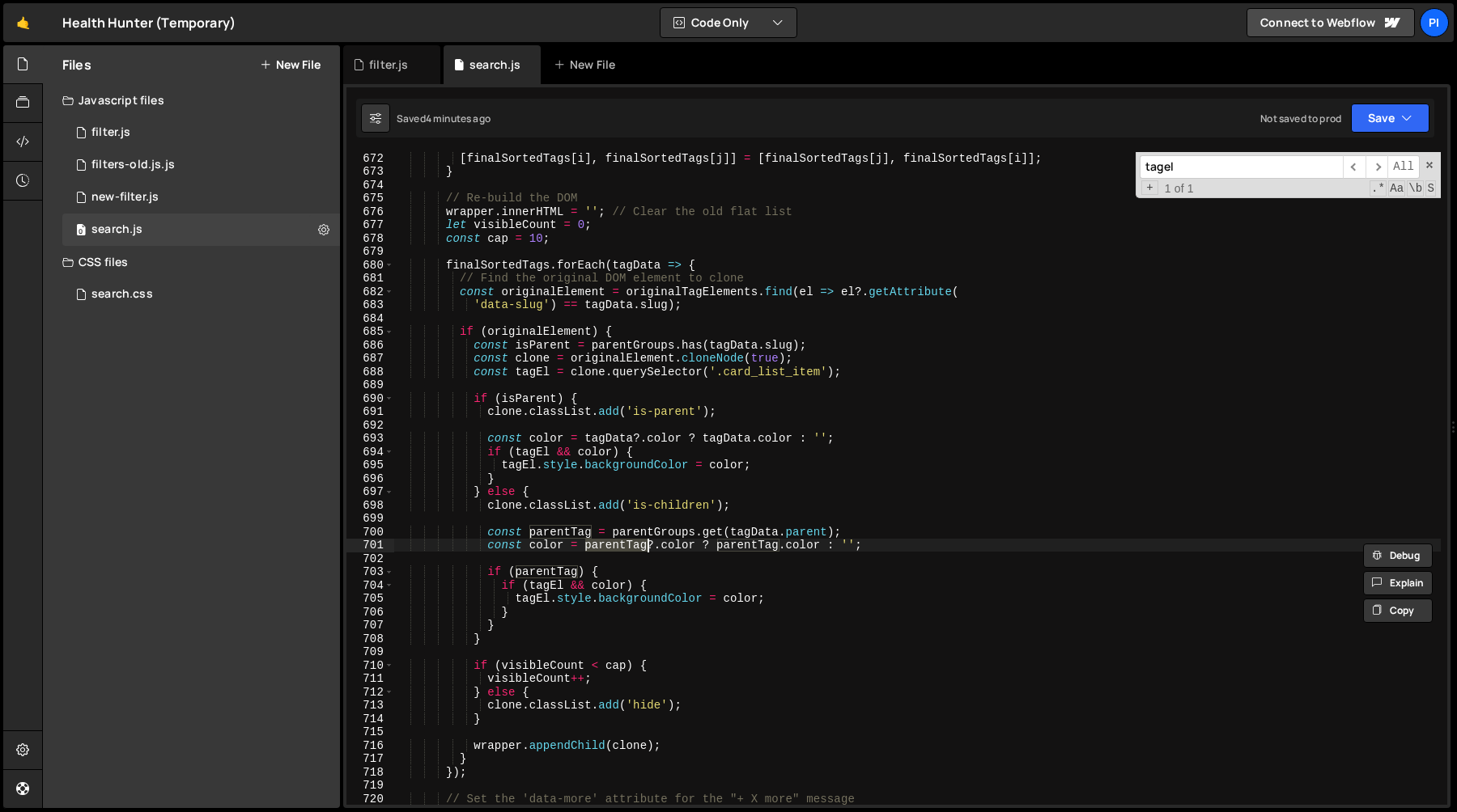
click at [544, 578] on div "[ finalSortedTags [ i ] , finalSortedTags [ j ]] = [ finalSortedTags [ j ] , fi…" at bounding box center [917, 491] width 1046 height 680
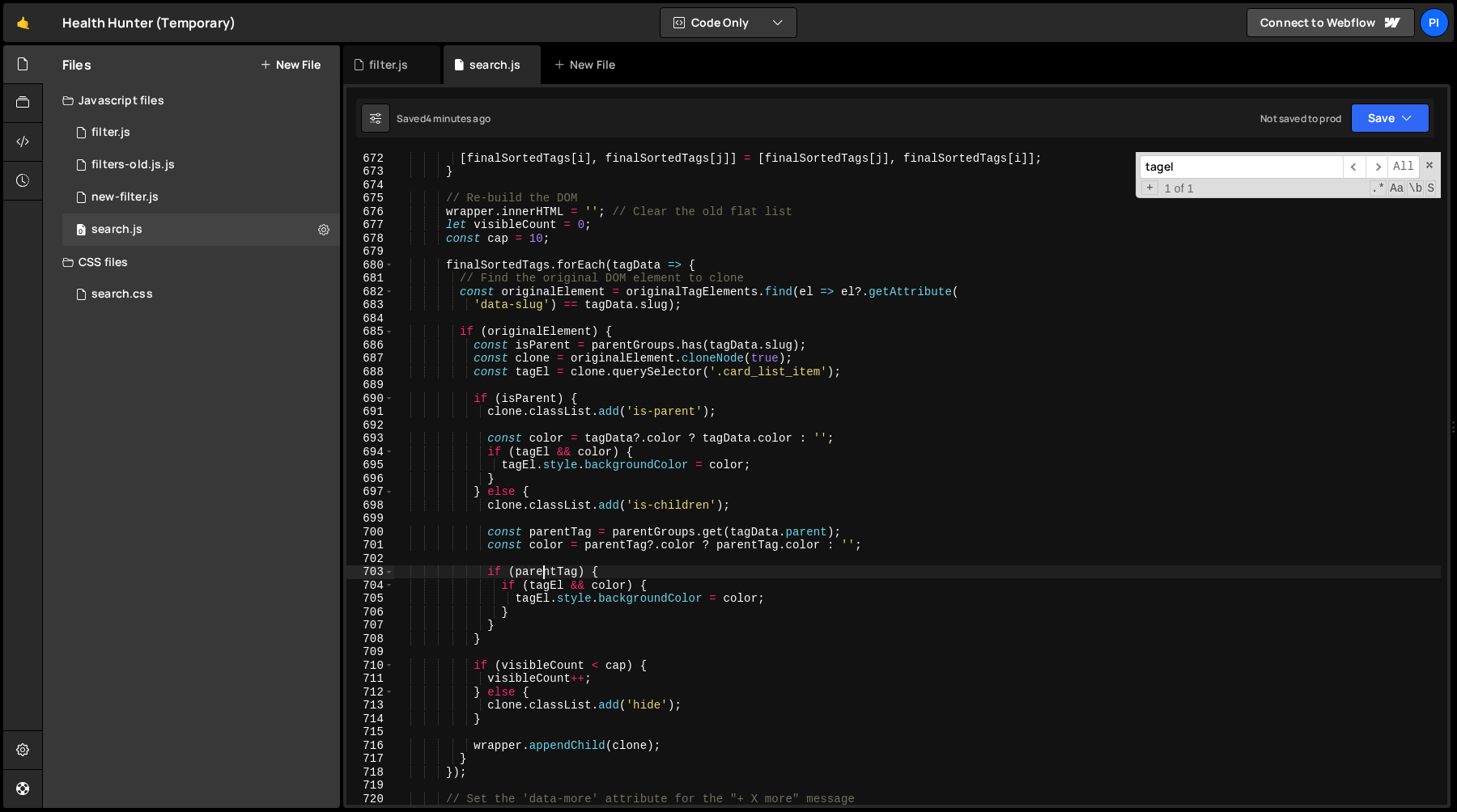
click at [544, 578] on div "[ finalSortedTags [ i ] , finalSortedTags [ j ]] = [ finalSortedTags [ j ] , fi…" at bounding box center [917, 491] width 1046 height 680
click at [539, 597] on div "[ finalSortedTags [ i ] , finalSortedTags [ j ]] = [ finalSortedTags [ j ] , fi…" at bounding box center [917, 491] width 1046 height 680
click at [535, 588] on div "[ finalSortedTags [ i ] , finalSortedTags [ j ]] = [ finalSortedTags [ j ] , fi…" at bounding box center [917, 491] width 1046 height 680
click at [542, 567] on div "[ finalSortedTags [ i ] , finalSortedTags [ j ]] = [ finalSortedTags [ j ] , fi…" at bounding box center [917, 491] width 1046 height 680
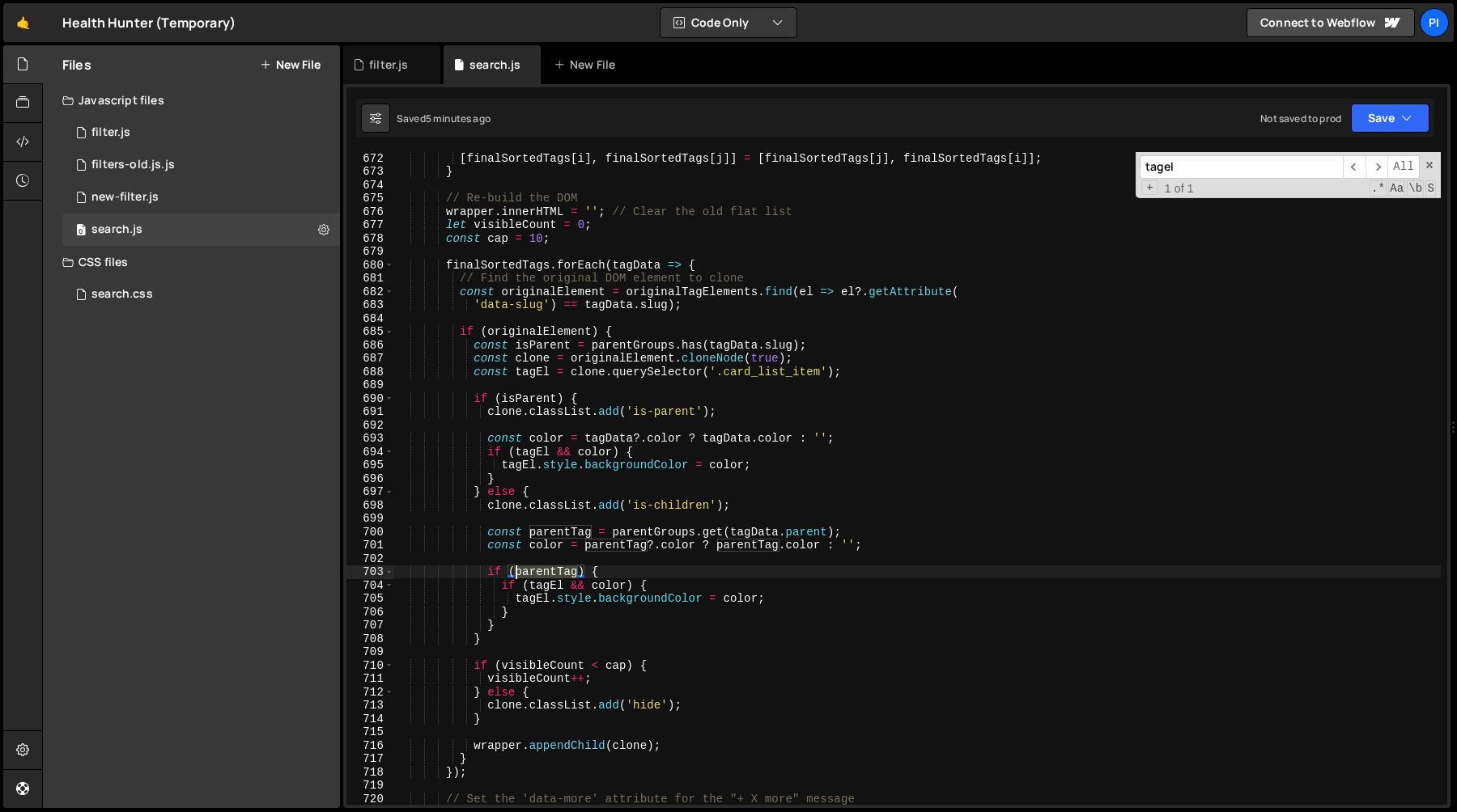
click at [542, 567] on div "[ finalSortedTags [ i ] , finalSortedTags [ j ]] = [ finalSortedTags [ j ] , fi…" at bounding box center [917, 491] width 1046 height 680
click at [569, 526] on div "[ finalSortedTags [ i ] , finalSortedTags [ j ]] = [ finalSortedTags [ j ] , fi…" at bounding box center [917, 491] width 1046 height 680
type textarea "const parentTag = parentGroups.get(tagData.parent);"
click at [569, 526] on div "[ finalSortedTags [ i ] , finalSortedTags [ j ]] = [ finalSortedTags [ j ] , fi…" at bounding box center [917, 491] width 1046 height 680
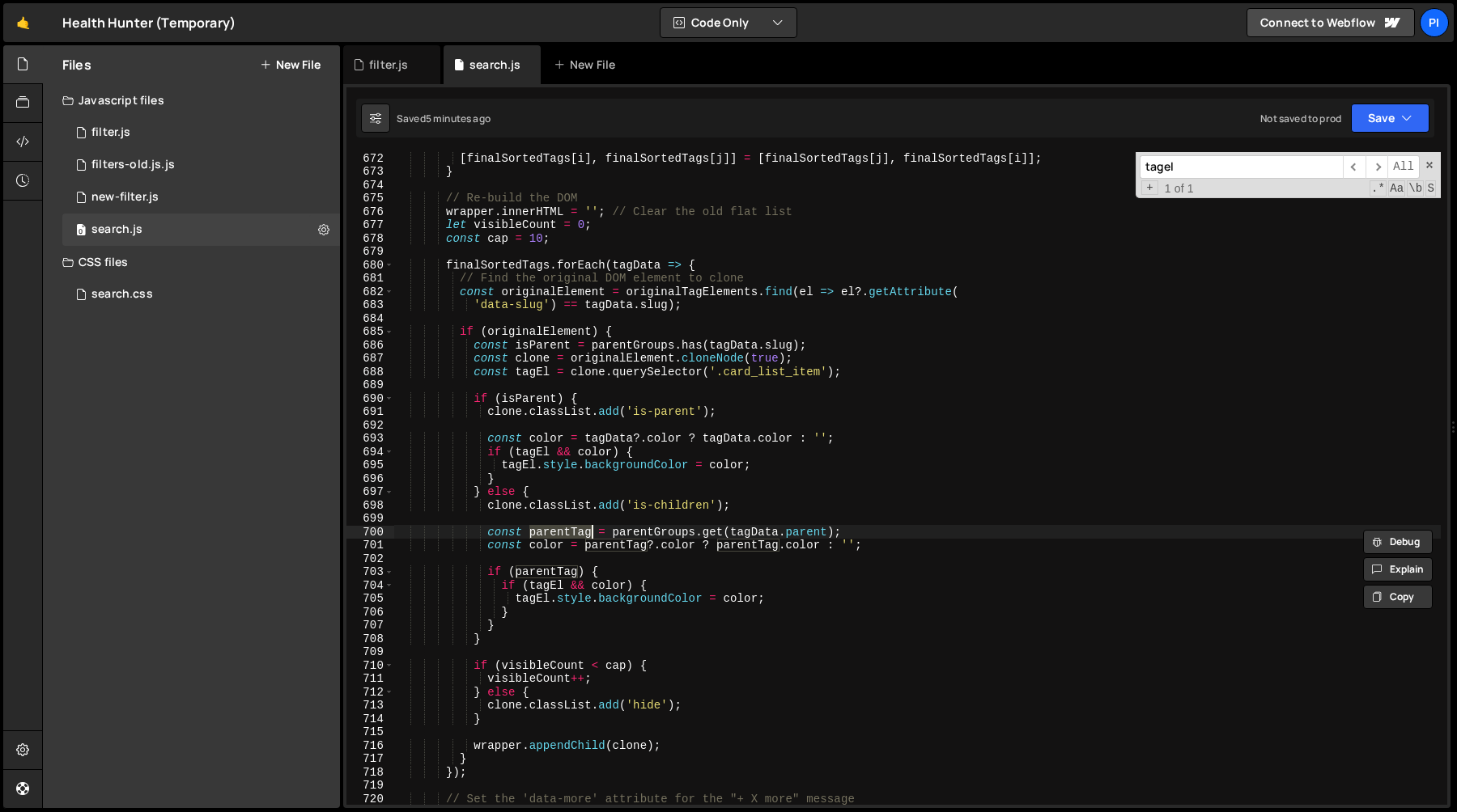
click at [875, 536] on div "[ finalSortedTags [ i ] , finalSortedTags [ j ]] = [ finalSortedTags [ j ] , fi…" at bounding box center [917, 491] width 1046 height 680
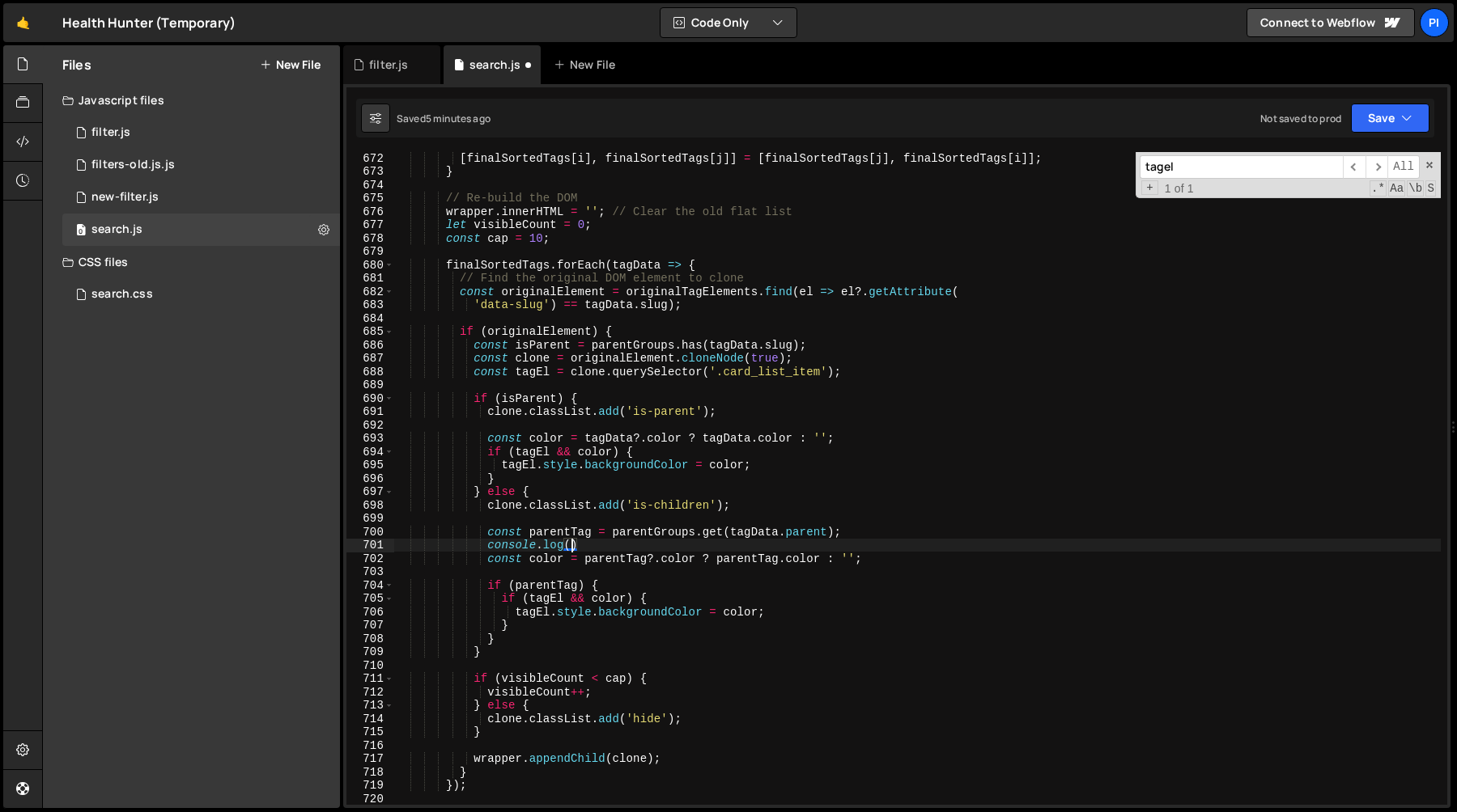
scroll to position [0, 12]
click at [764, 531] on div "[ finalSortedTags [ i ] , finalSortedTags [ j ]] = [ finalSortedTags [ j ] , fi…" at bounding box center [917, 491] width 1046 height 680
click at [811, 535] on div "[ finalSortedTags [ i ] , finalSortedTags [ j ]] = [ finalSortedTags [ j ] , fi…" at bounding box center [917, 491] width 1046 height 680
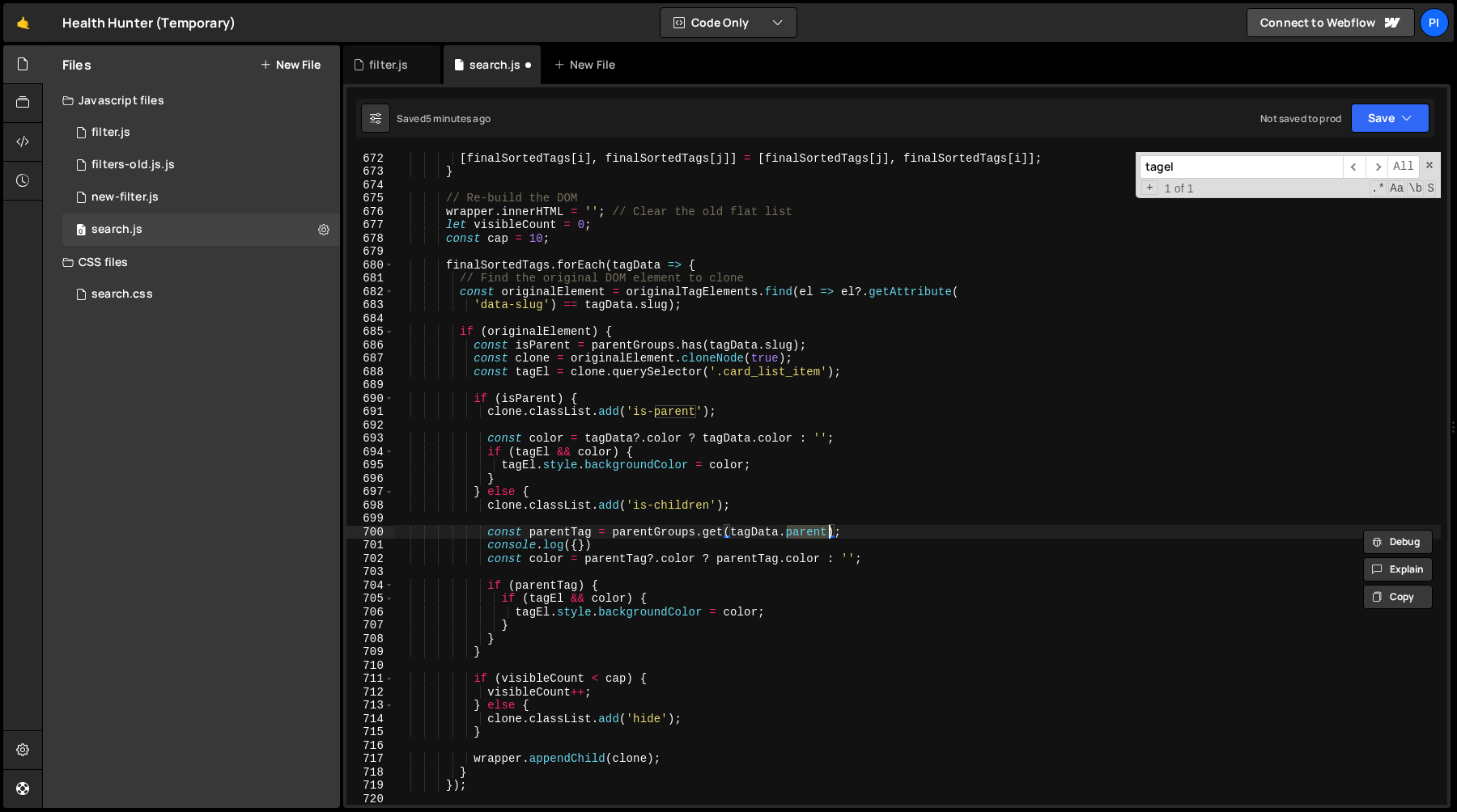
click at [578, 549] on div "[ finalSortedTags [ i ] , finalSortedTags [ j ]] = [ finalSortedTags [ j ] , fi…" at bounding box center [917, 491] width 1046 height 680
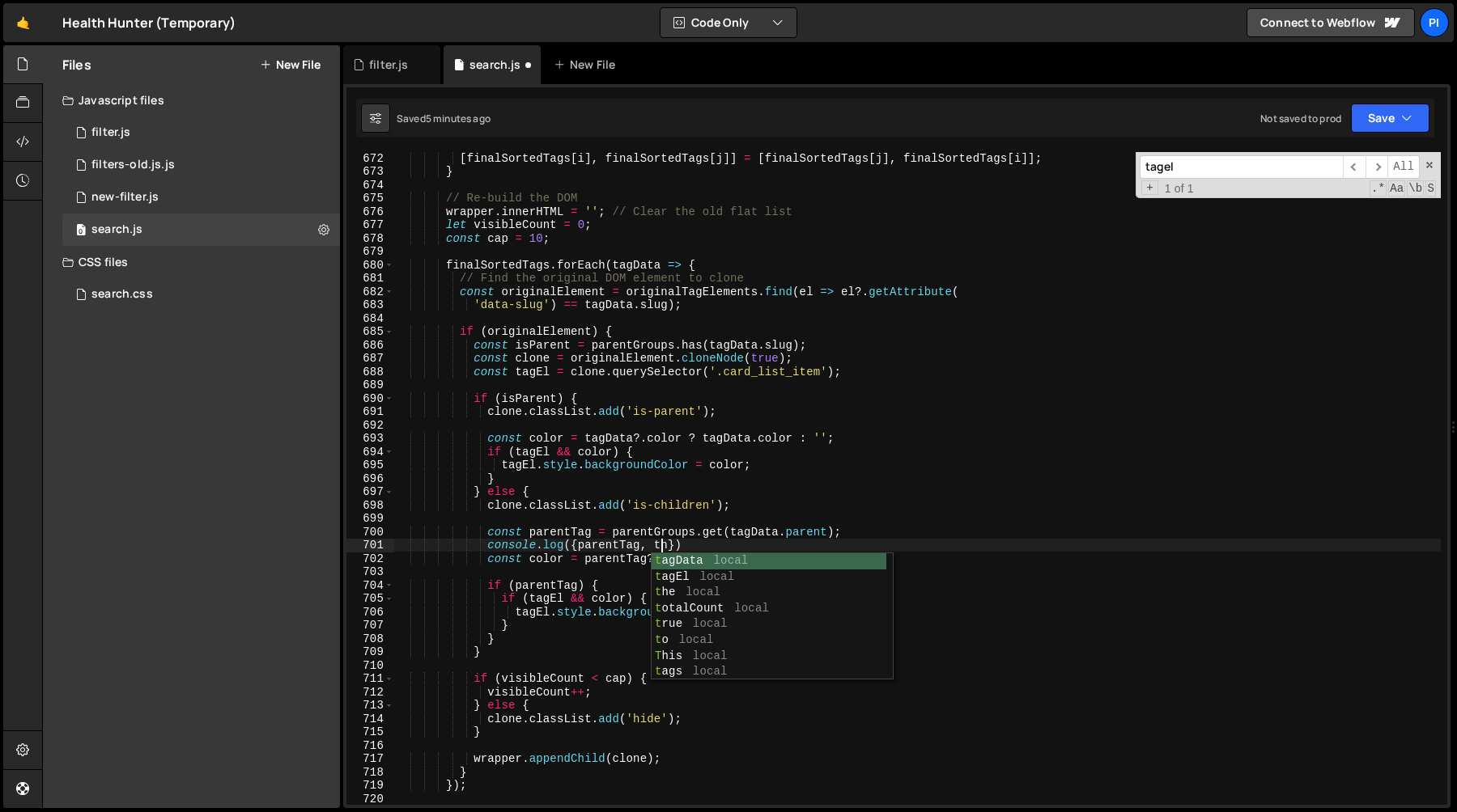
scroll to position [0, 19]
click at [761, 542] on div "[ finalSortedTags [ i ] , finalSortedTags [ j ]] = [ finalSortedTags [ j ] , fi…" at bounding box center [917, 491] width 1046 height 680
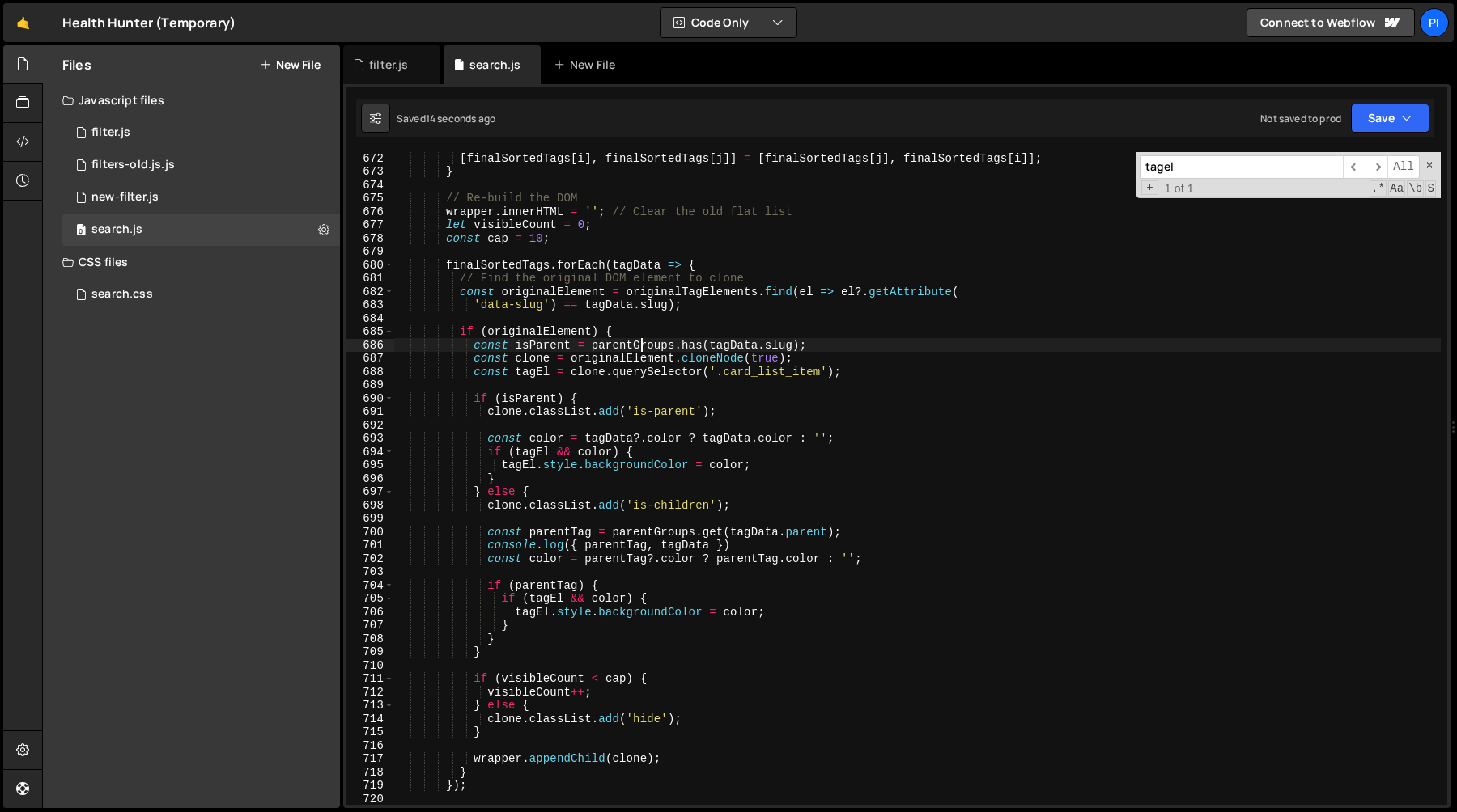
click at [641, 342] on div "[ finalSortedTags [ i ] , finalSortedTags [ j ]] = [ finalSortedTags [ j ] , fi…" at bounding box center [917, 491] width 1046 height 680
click at [582, 550] on div "[ finalSortedTags [ i ] , finalSortedTags [ j ]] = [ finalSortedTags [ j ] , fi…" at bounding box center [917, 491] width 1046 height 680
paste textarea "Groupsparent"
click at [571, 535] on div "[ finalSortedTags [ i ] , finalSortedTags [ j ]] = [ finalSortedTags [ j ] , fi…" at bounding box center [917, 491] width 1046 height 680
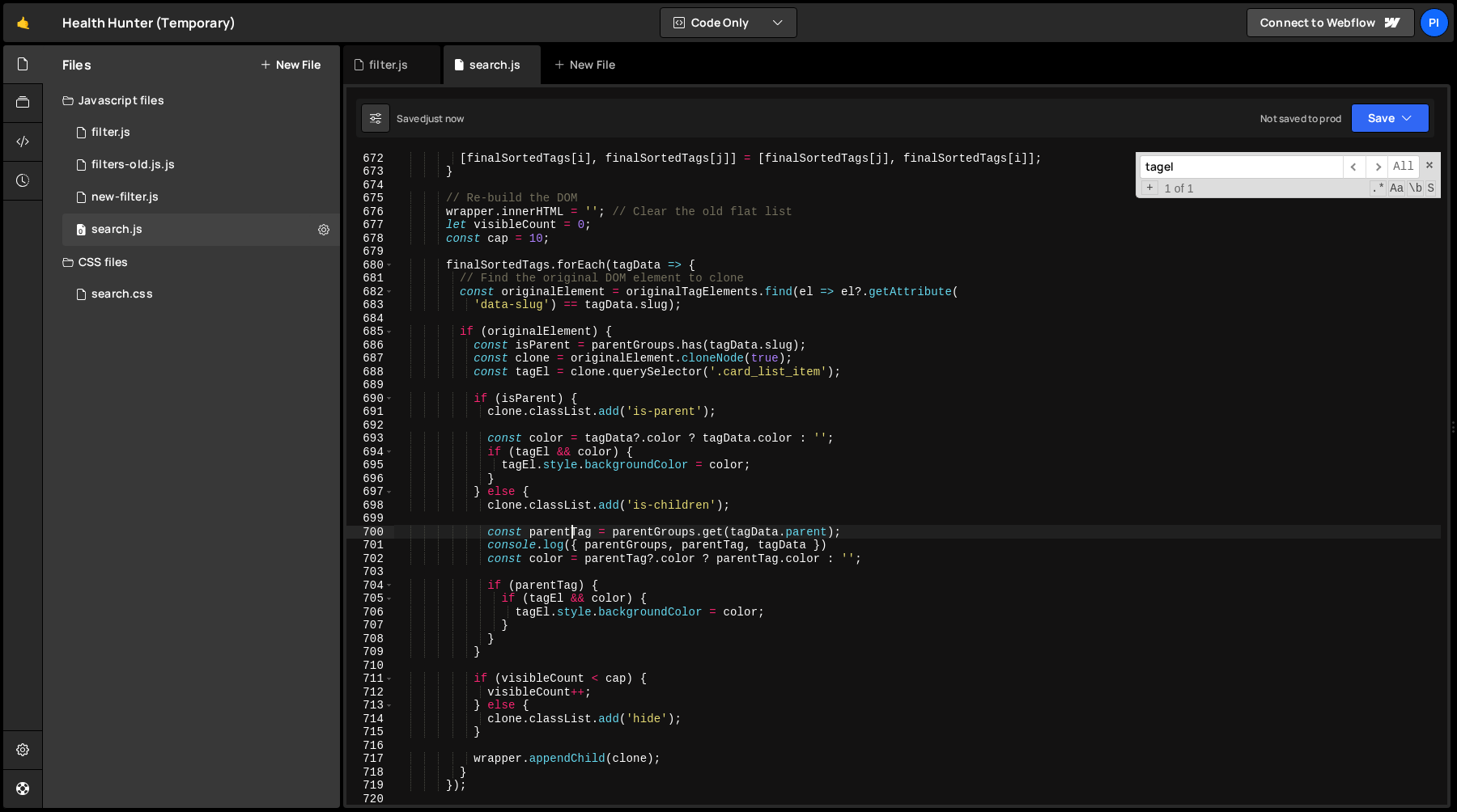
click at [571, 535] on div "[ finalSortedTags [ i ] , finalSortedTags [ j ]] = [ finalSortedTags [ j ] , fi…" at bounding box center [917, 491] width 1046 height 680
click at [686, 544] on div "[ finalSortedTags [ i ] , finalSortedTags [ j ]] = [ finalSortedTags [ j ] , fi…" at bounding box center [917, 491] width 1046 height 680
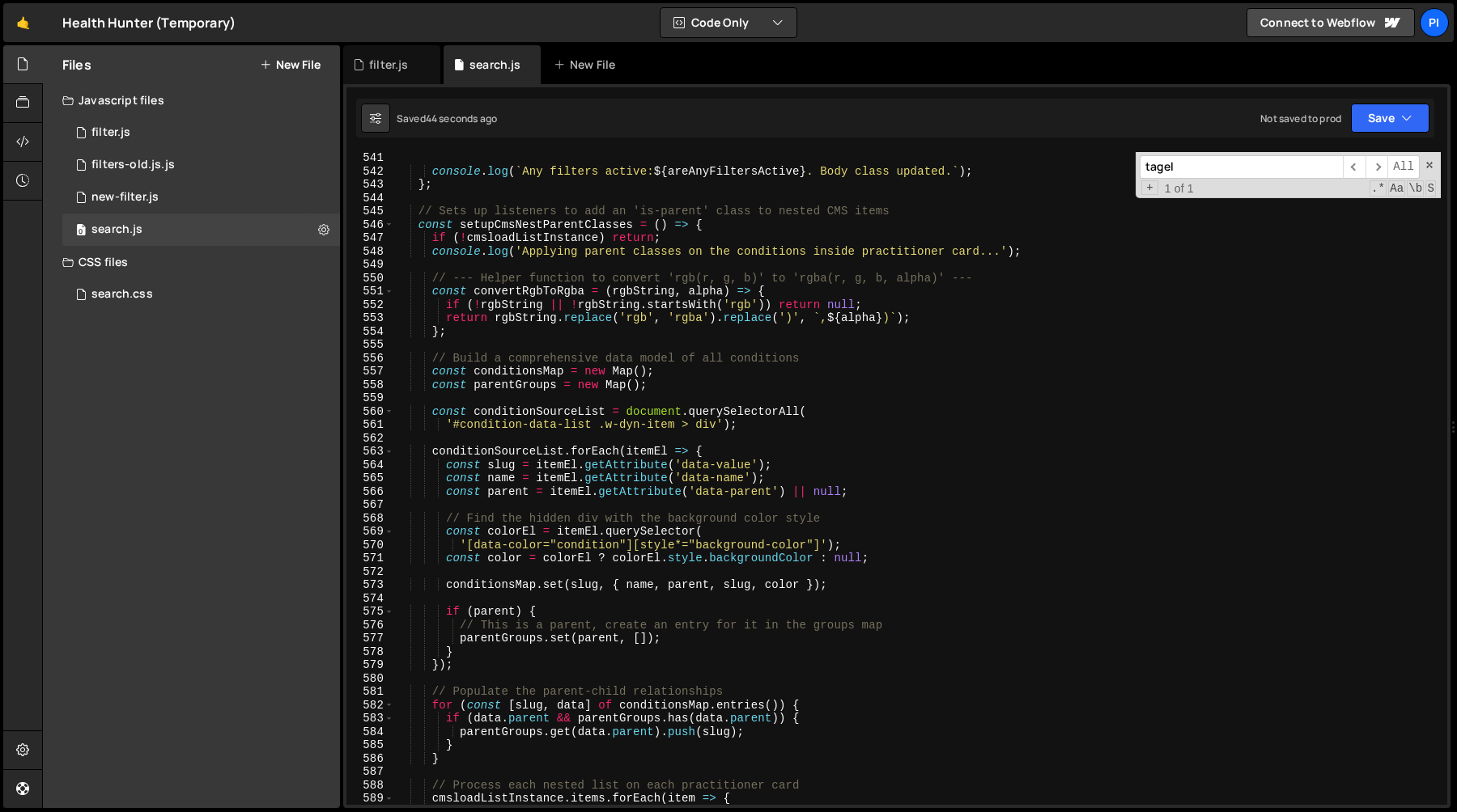
scroll to position [7203, 0]
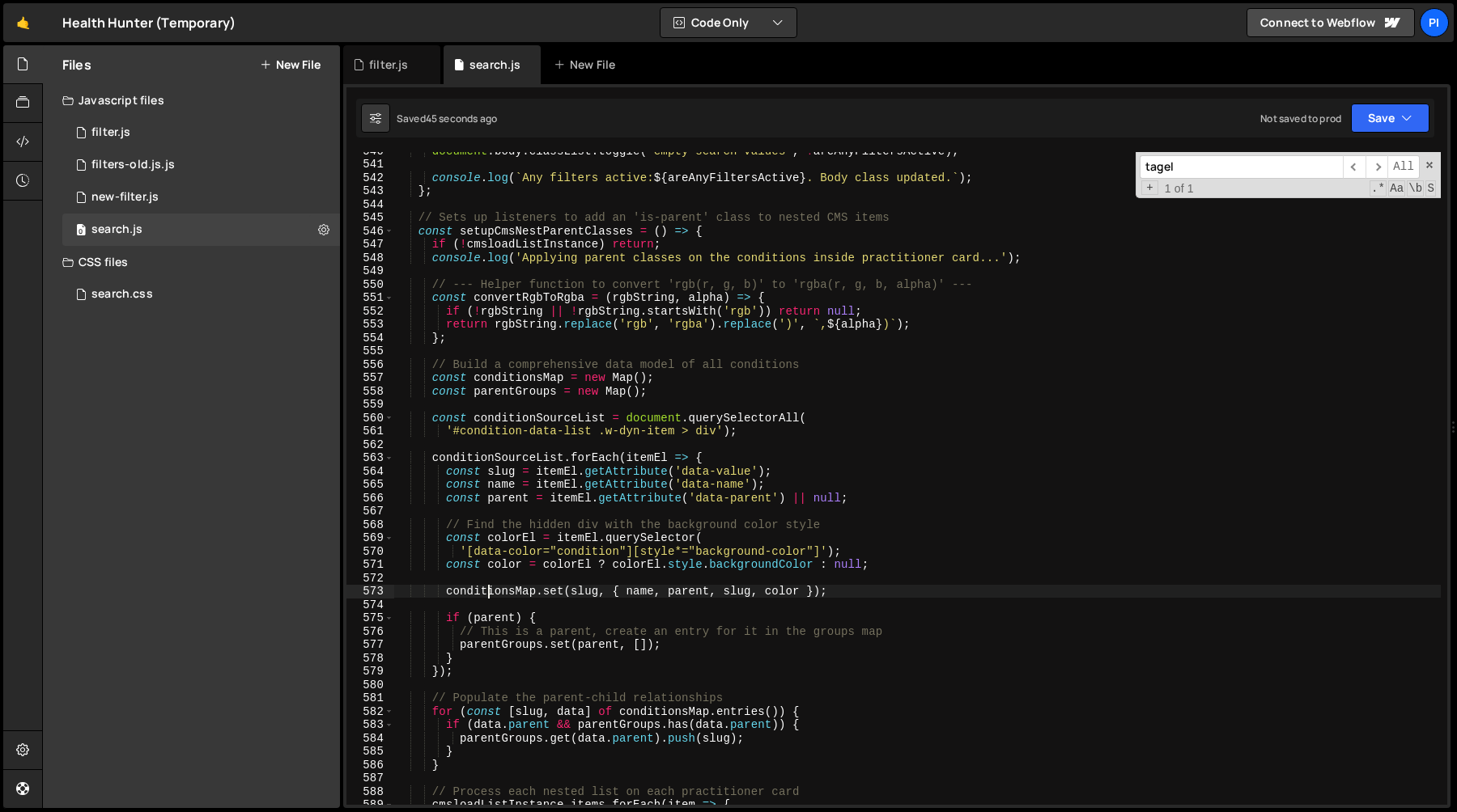
click at [486, 589] on div "document . body . classList . toggle ( 'empty-search-values' , ! areAnyFiltersA…" at bounding box center [917, 483] width 1046 height 680
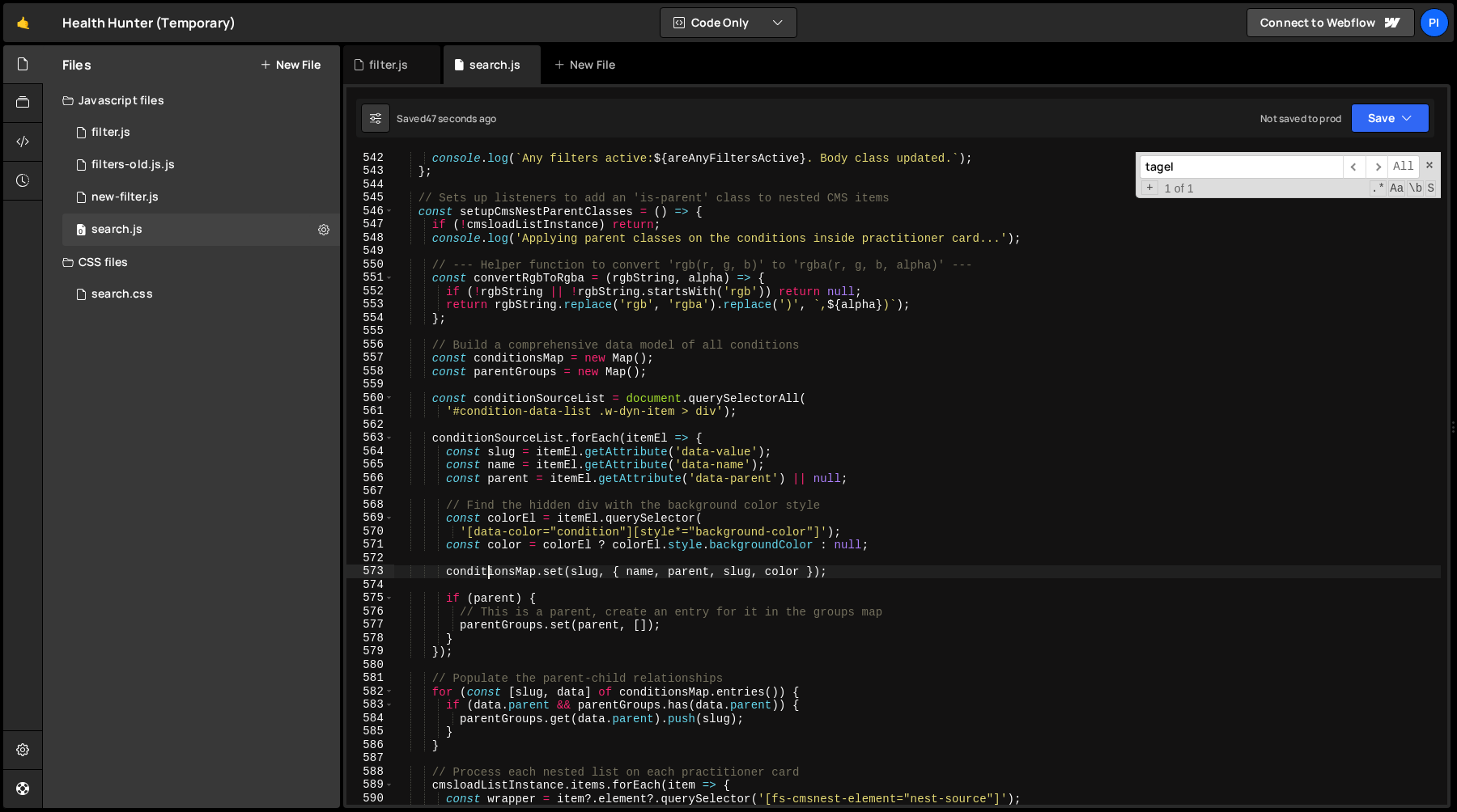
click at [507, 356] on div "console . log ( ` Any filters active: ${ areAnyFiltersActive } . Body class upd…" at bounding box center [917, 491] width 1046 height 680
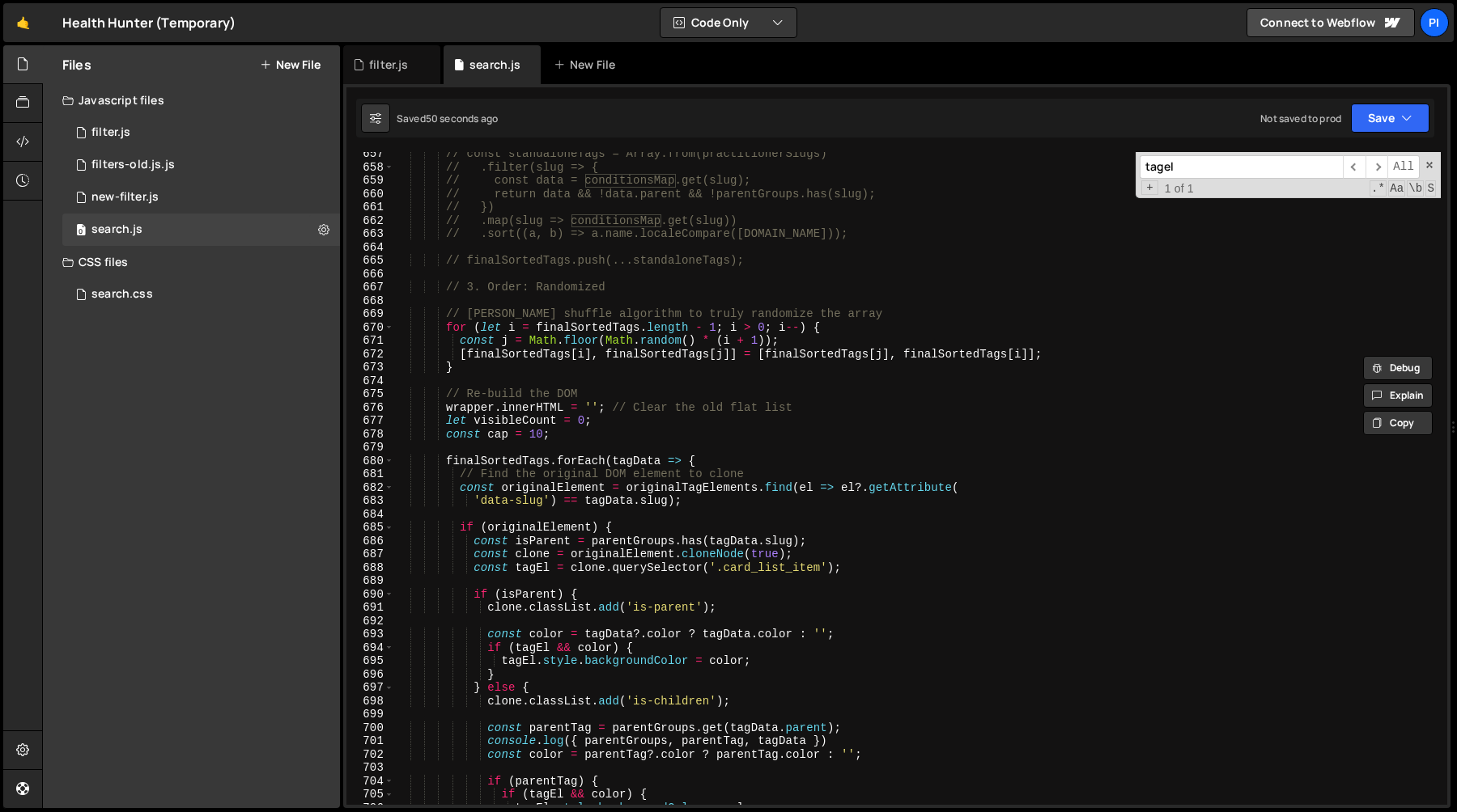
scroll to position [8907, 0]
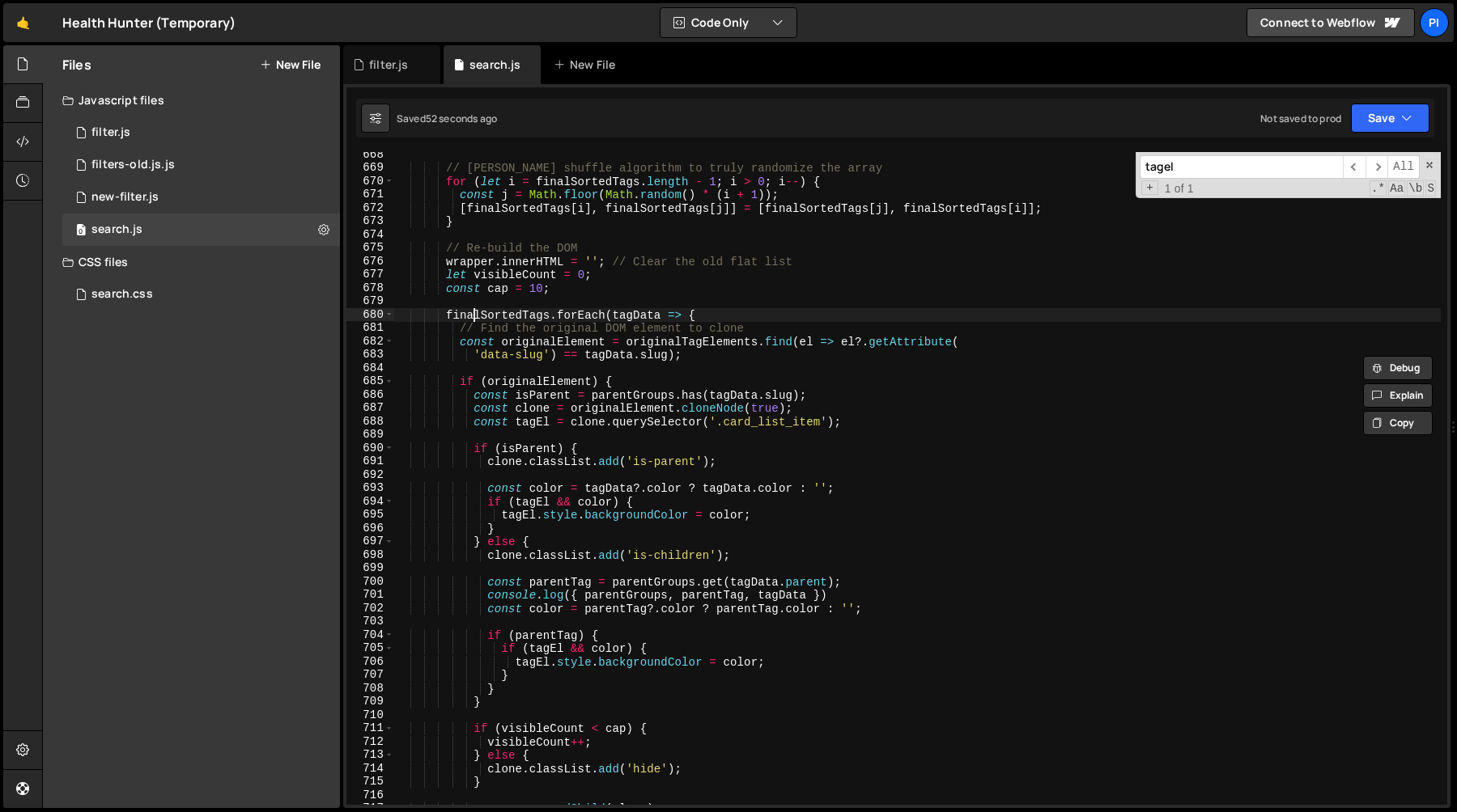
click at [477, 316] on div "// Fisher-Yates shuffle algorithm to truly randomize the array for ( let i = fi…" at bounding box center [917, 488] width 1046 height 680
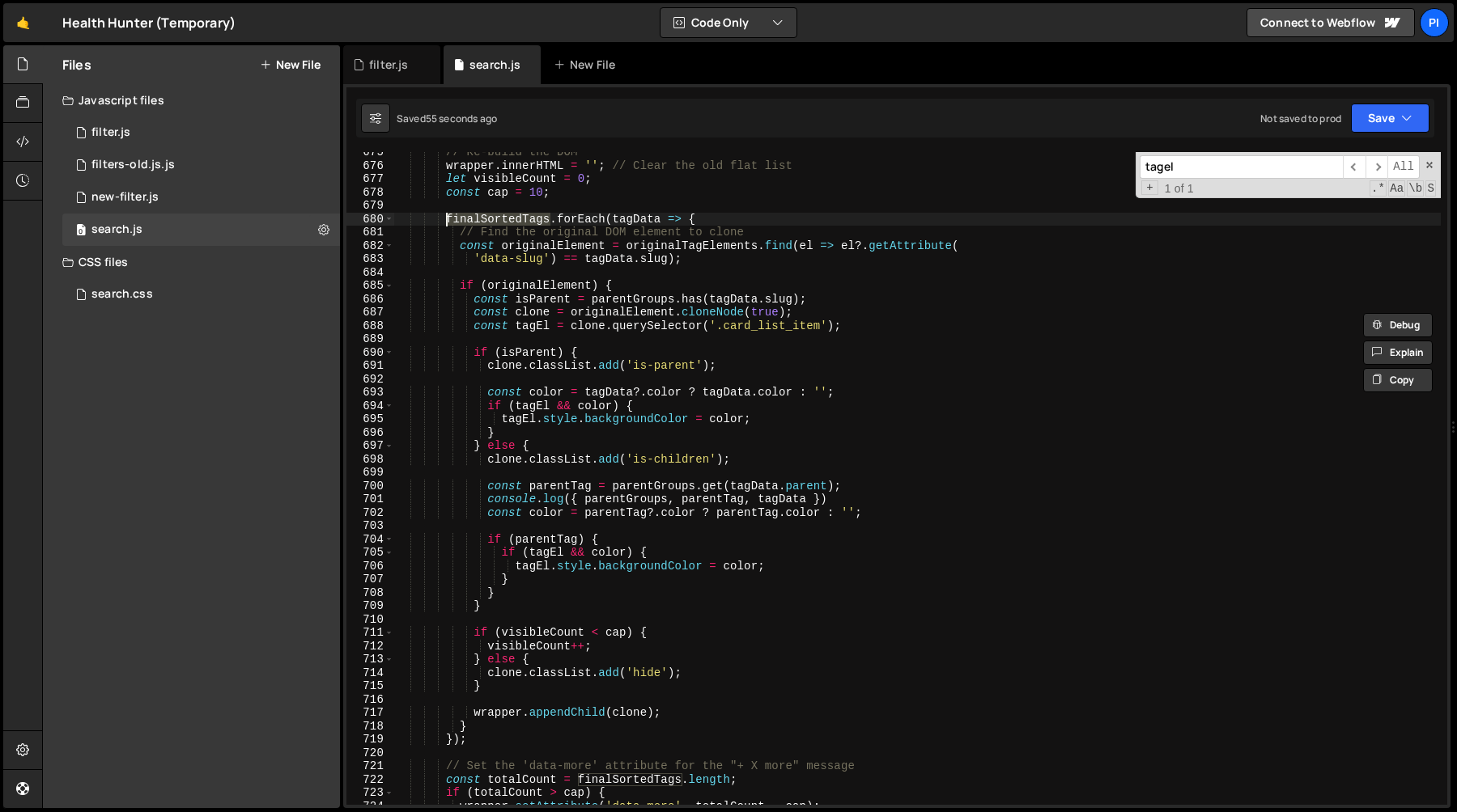
scroll to position [9017, 0]
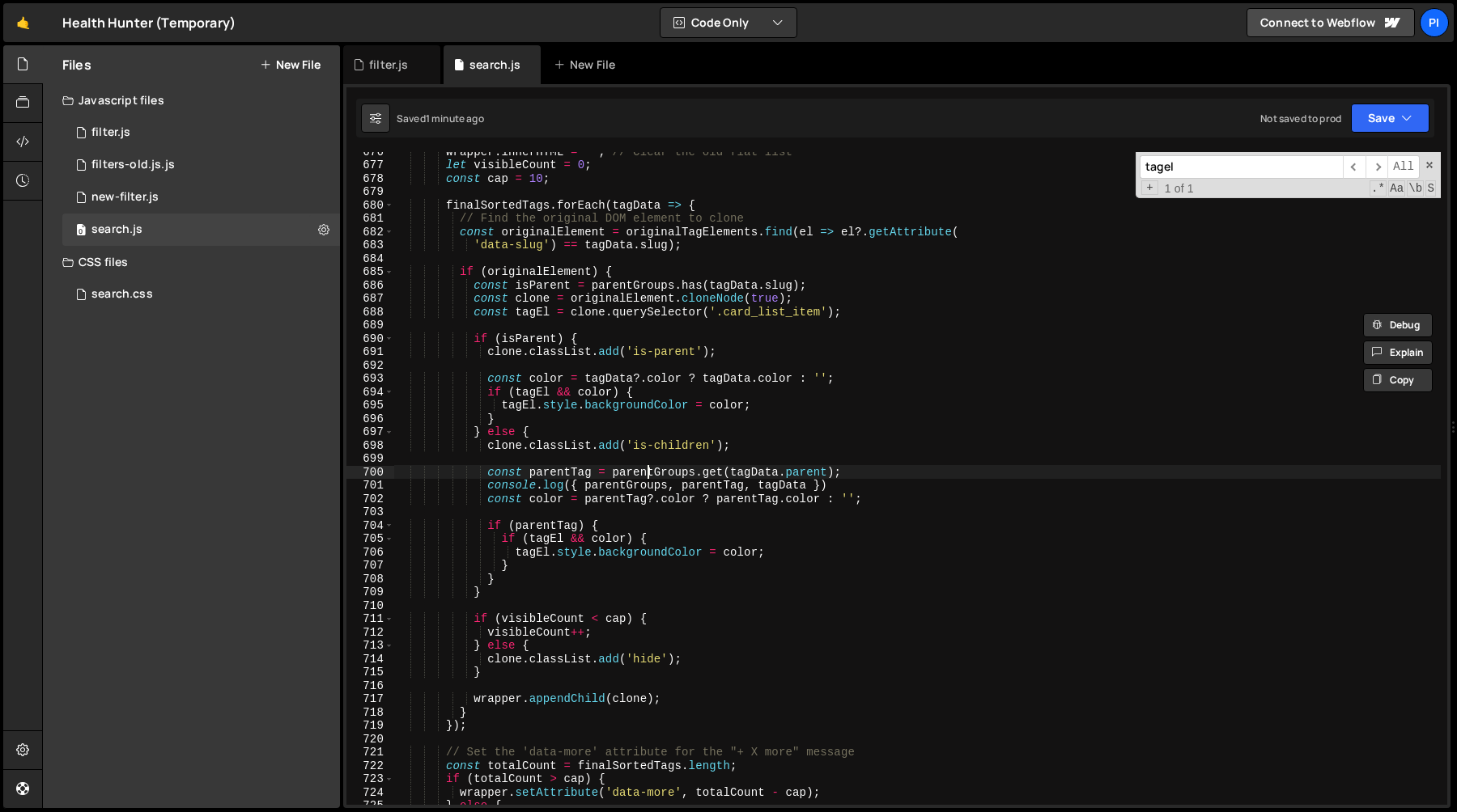
click at [650, 474] on div "wrapper . innerHTML = '' ; // Clear the old flat list let visibleCount = 0 ; co…" at bounding box center [917, 484] width 1046 height 680
paste textarea "conditionsMap"
type textarea "const parentTag = conditionsMap.get(tagData.parent);"
click at [672, 453] on div "wrapper . innerHTML = '' ; // Clear the old flat list let visibleCount = 0 ; co…" at bounding box center [917, 484] width 1046 height 680
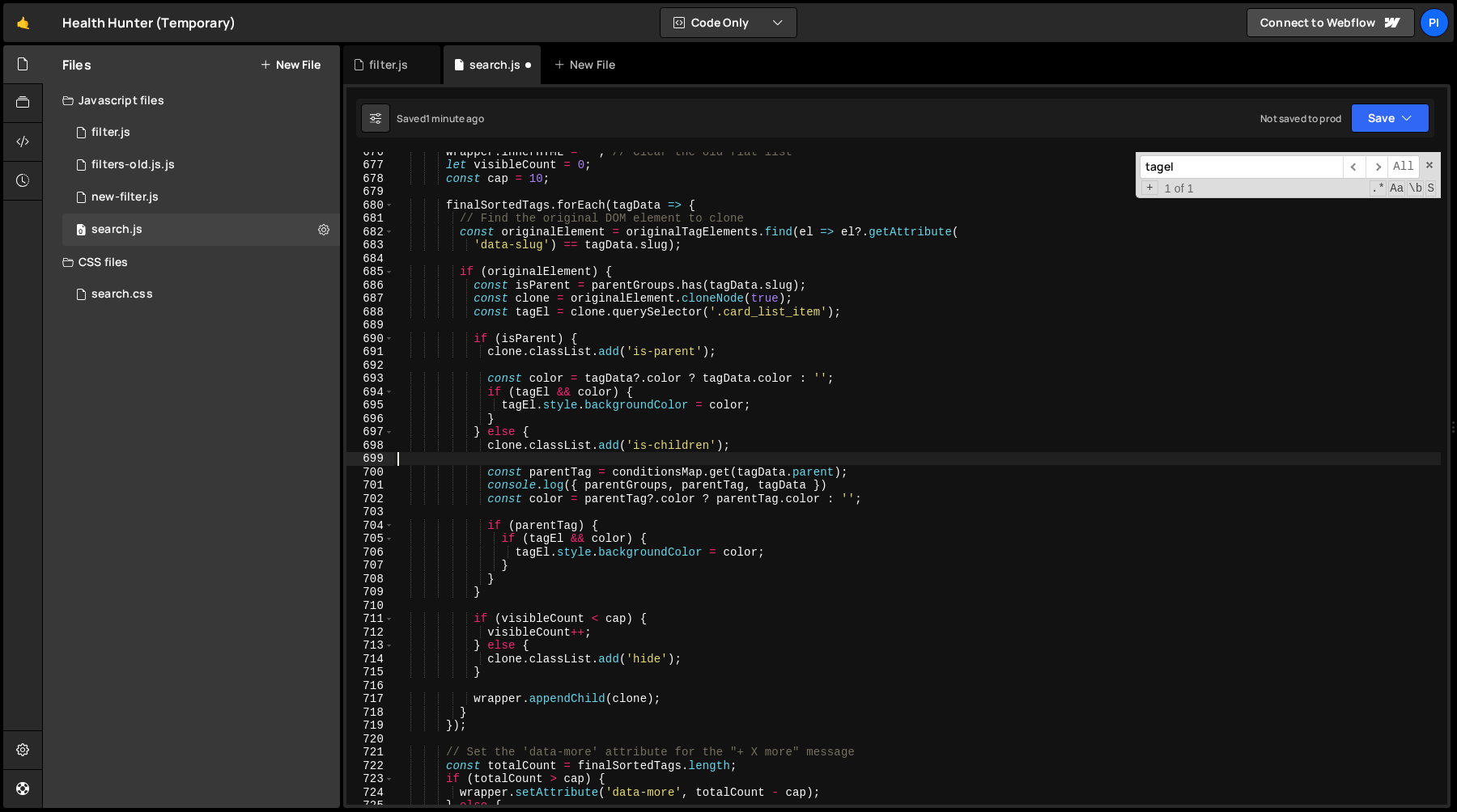
scroll to position [0, 0]
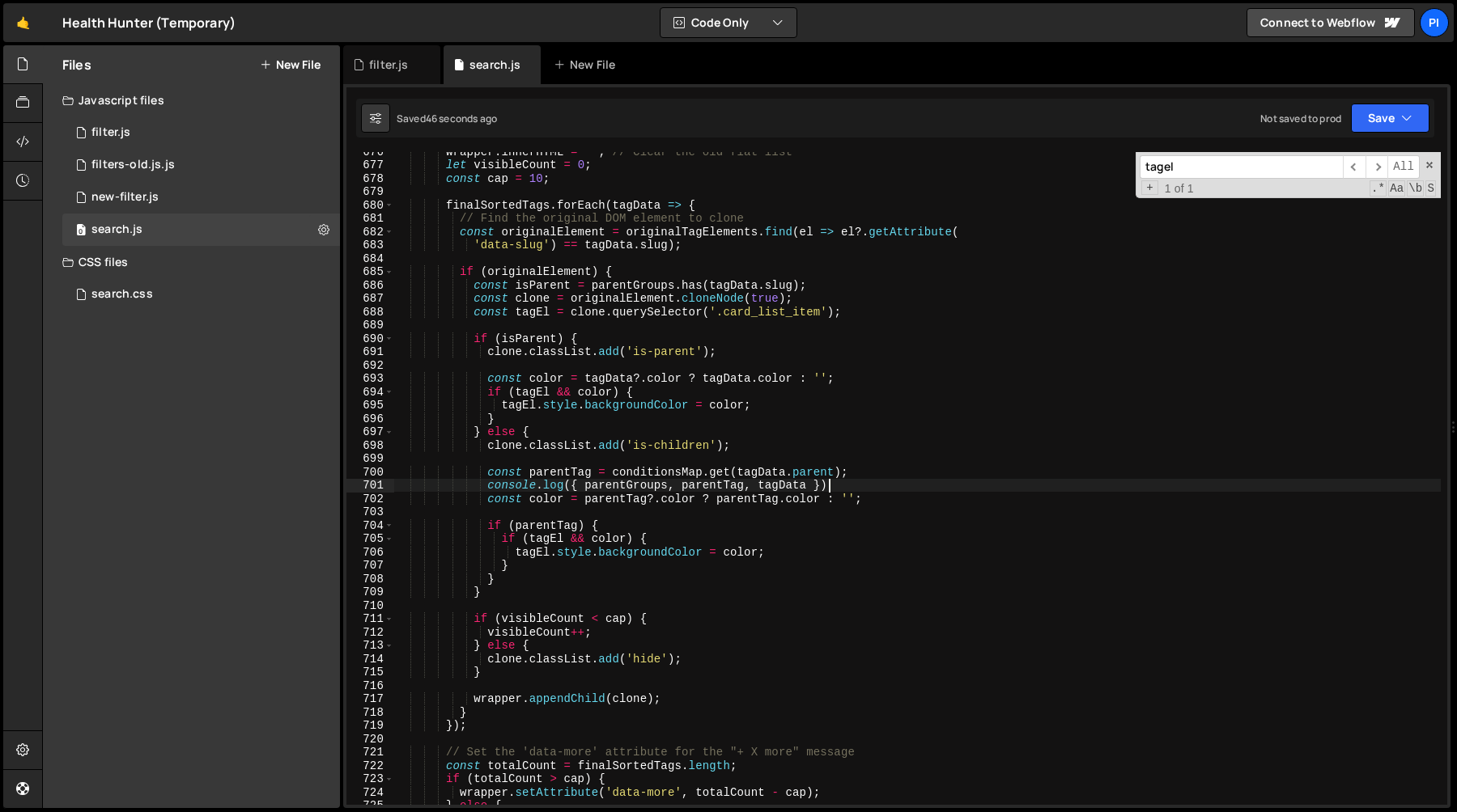
click at [848, 486] on div "wrapper . innerHTML = '' ; // Clear the old flat list let visibleCount = 0 ; co…" at bounding box center [917, 484] width 1046 height 680
click at [623, 504] on div "wrapper . innerHTML = '' ; // Clear the old flat list let visibleCount = 0 ; co…" at bounding box center [917, 484] width 1046 height 680
type textarea "const color = parentTag?.color ? parentTag.color : '';"
click at [623, 504] on div "wrapper . innerHTML = '' ; // Clear the old flat list let visibleCount = 0 ; co…" at bounding box center [917, 484] width 1046 height 680
click at [768, 506] on div "wrapper . innerHTML = '' ; // Clear the old flat list let visibleCount = 0 ; co…" at bounding box center [917, 484] width 1046 height 680
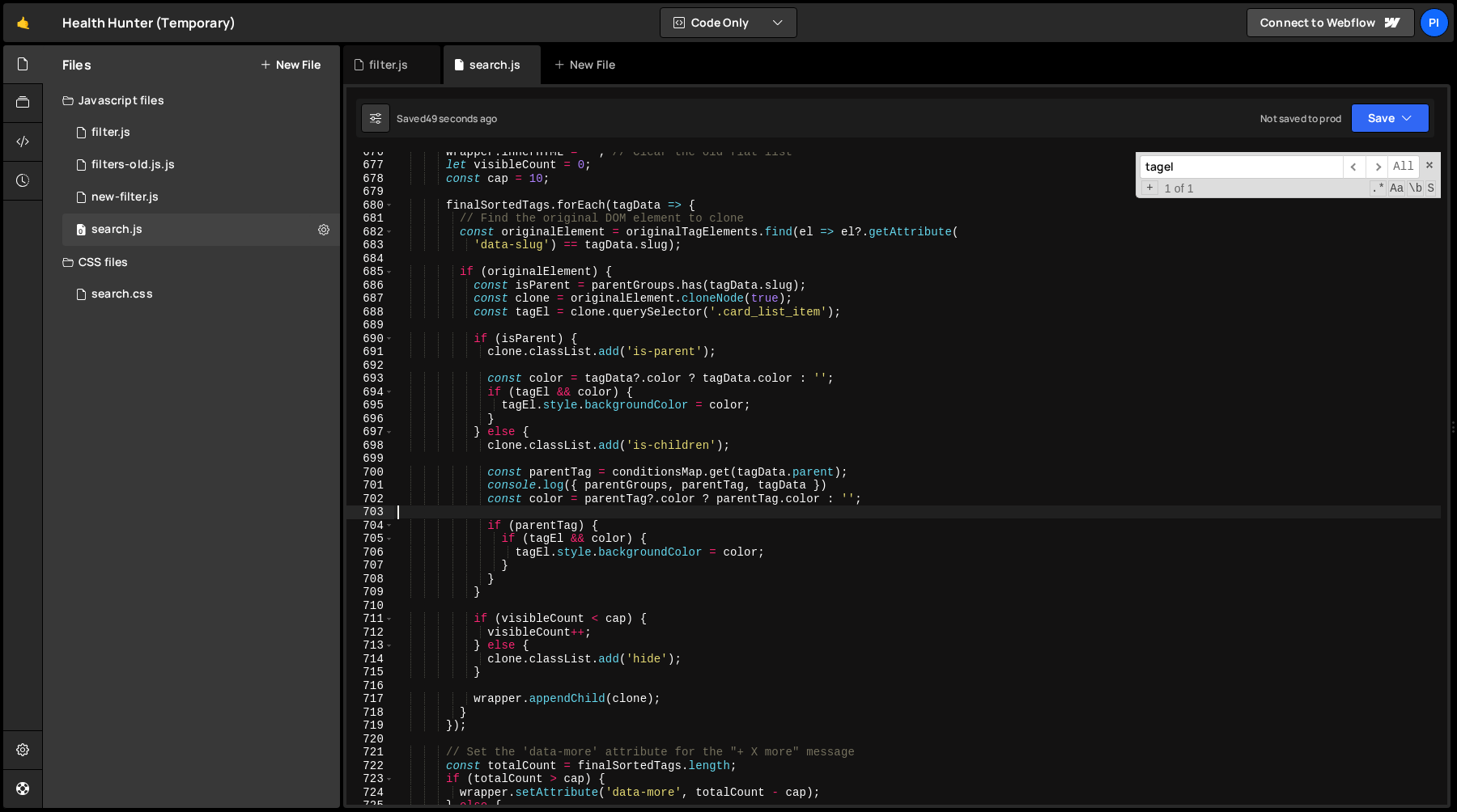
click at [755, 500] on div "wrapper . innerHTML = '' ; // Clear the old flat list let visibleCount = 0 ; co…" at bounding box center [917, 484] width 1046 height 680
click at [560, 496] on div "wrapper . innerHTML = '' ; // Clear the old flat list let visibleCount = 0 ; co…" at bounding box center [917, 484] width 1046 height 680
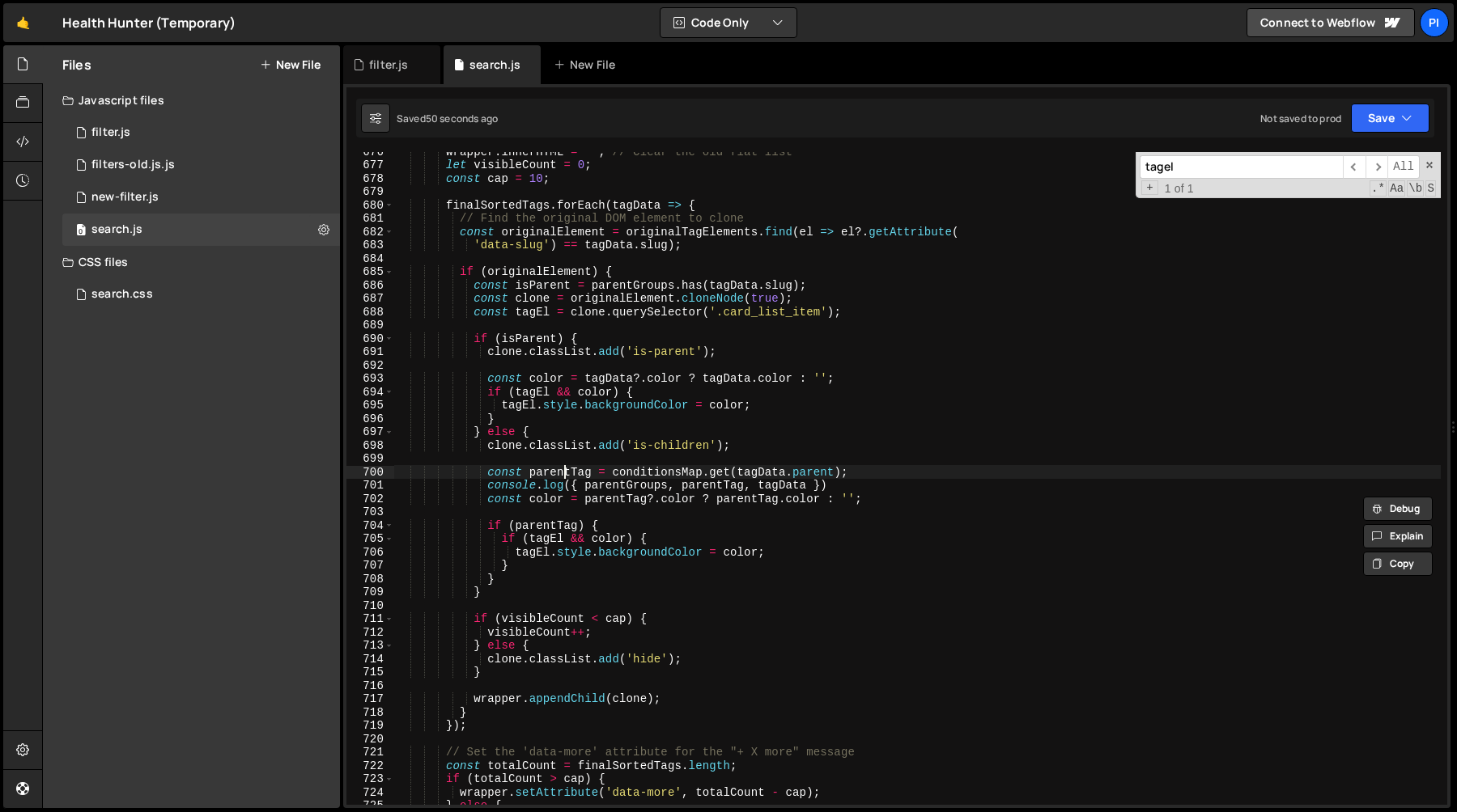
click at [562, 471] on div "wrapper . innerHTML = '' ; // Clear the old flat list let visibleCount = 0 ; co…" at bounding box center [917, 484] width 1046 height 680
click at [607, 529] on div "wrapper . innerHTML = '' ; // Clear the old flat list let visibleCount = 0 ; co…" at bounding box center [917, 484] width 1046 height 680
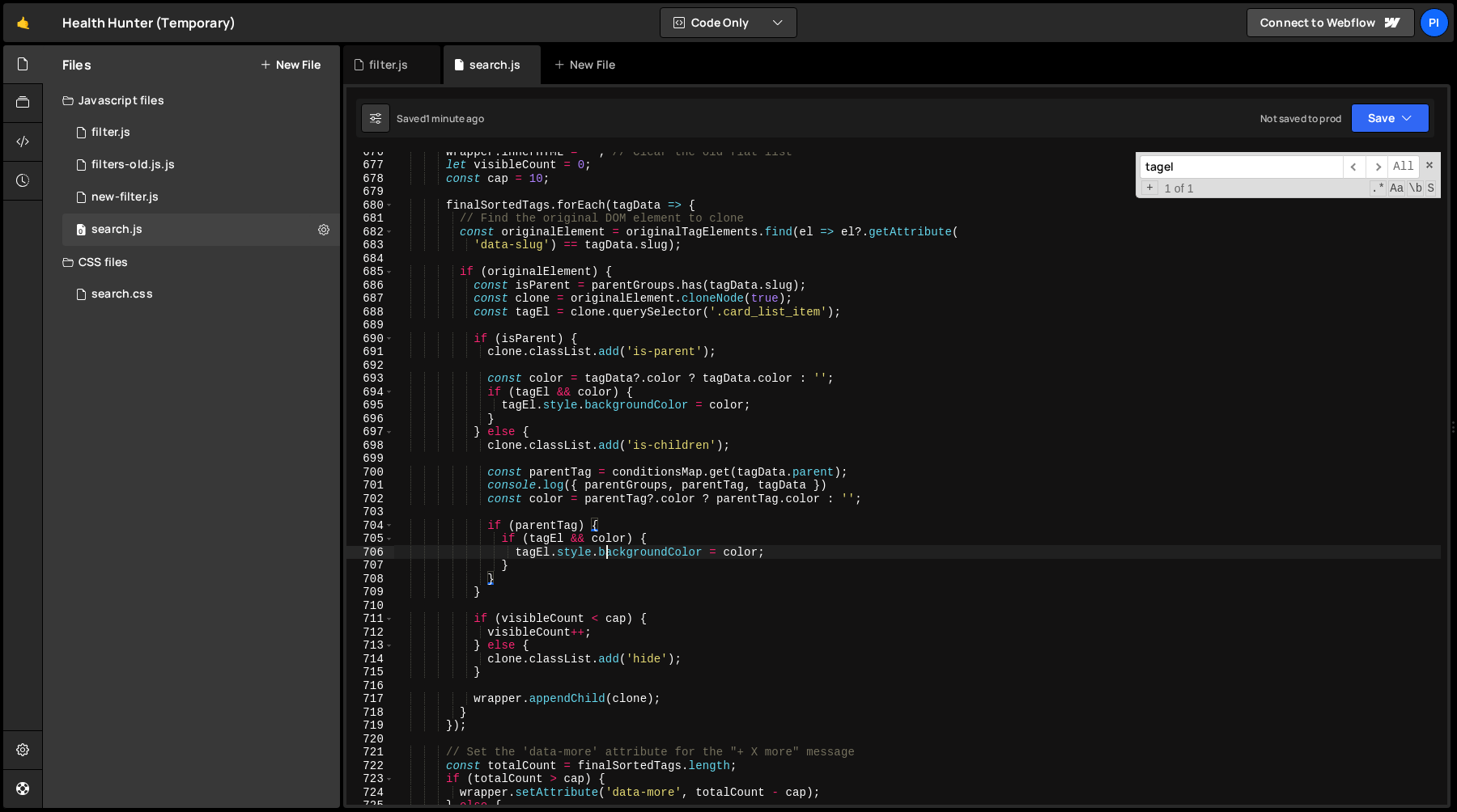
click at [605, 554] on div "wrapper . innerHTML = '' ; // Clear the old flat list let visibleCount = 0 ; co…" at bounding box center [917, 484] width 1046 height 680
click at [644, 553] on div "wrapper . innerHTML = '' ; // Clear the old flat list let visibleCount = 0 ; co…" at bounding box center [917, 484] width 1046 height 680
click at [738, 556] on div "wrapper . innerHTML = '' ; // Clear the old flat list let visibleCount = 0 ; co…" at bounding box center [917, 484] width 1046 height 680
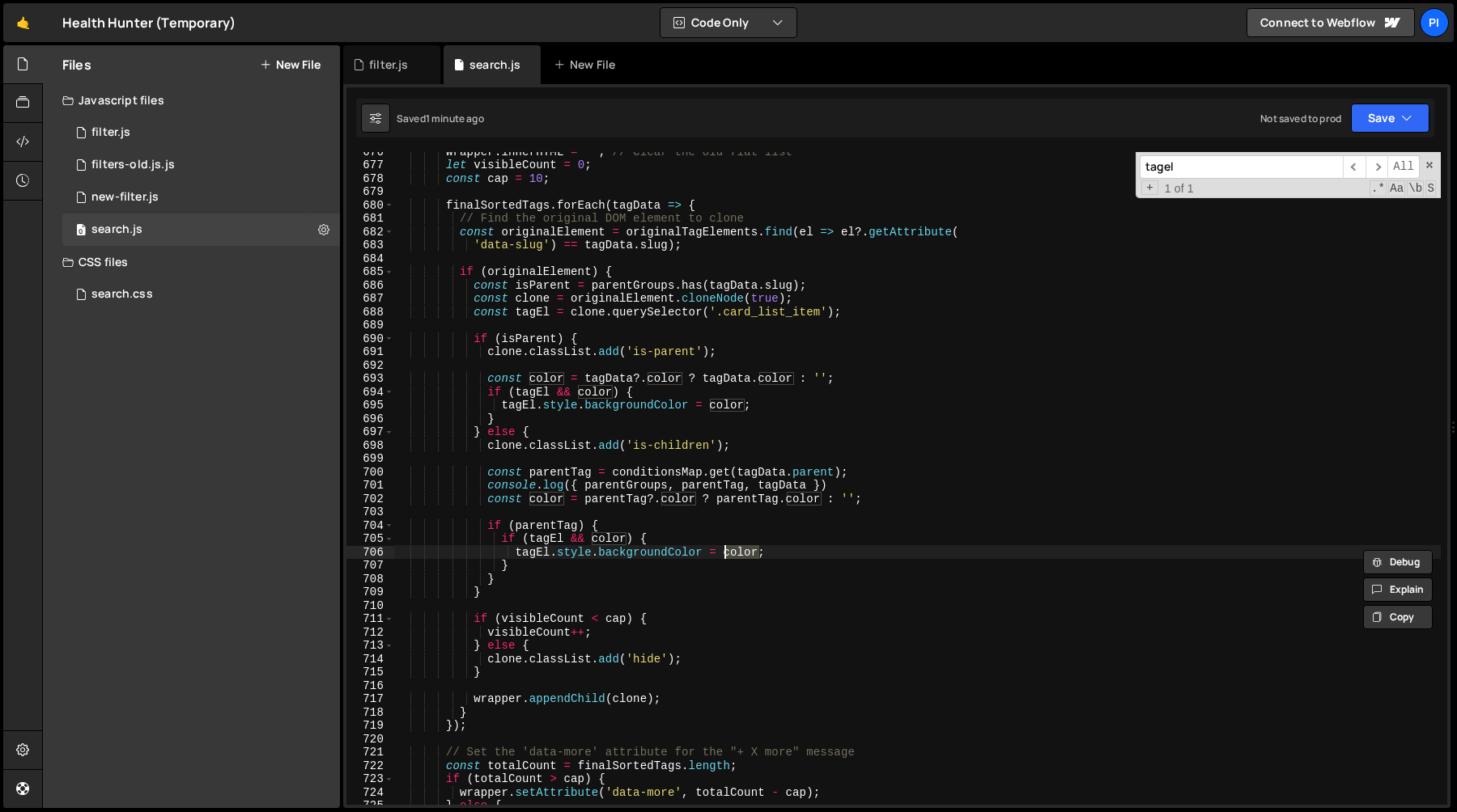
click at [648, 556] on div "wrapper . innerHTML = '' ; // Clear the old flat list let visibleCount = 0 ; co…" at bounding box center [917, 484] width 1046 height 680
click at [513, 527] on div "wrapper . innerHTML = '' ; // Clear the old flat list let visibleCount = 0 ; co…" at bounding box center [917, 484] width 1046 height 680
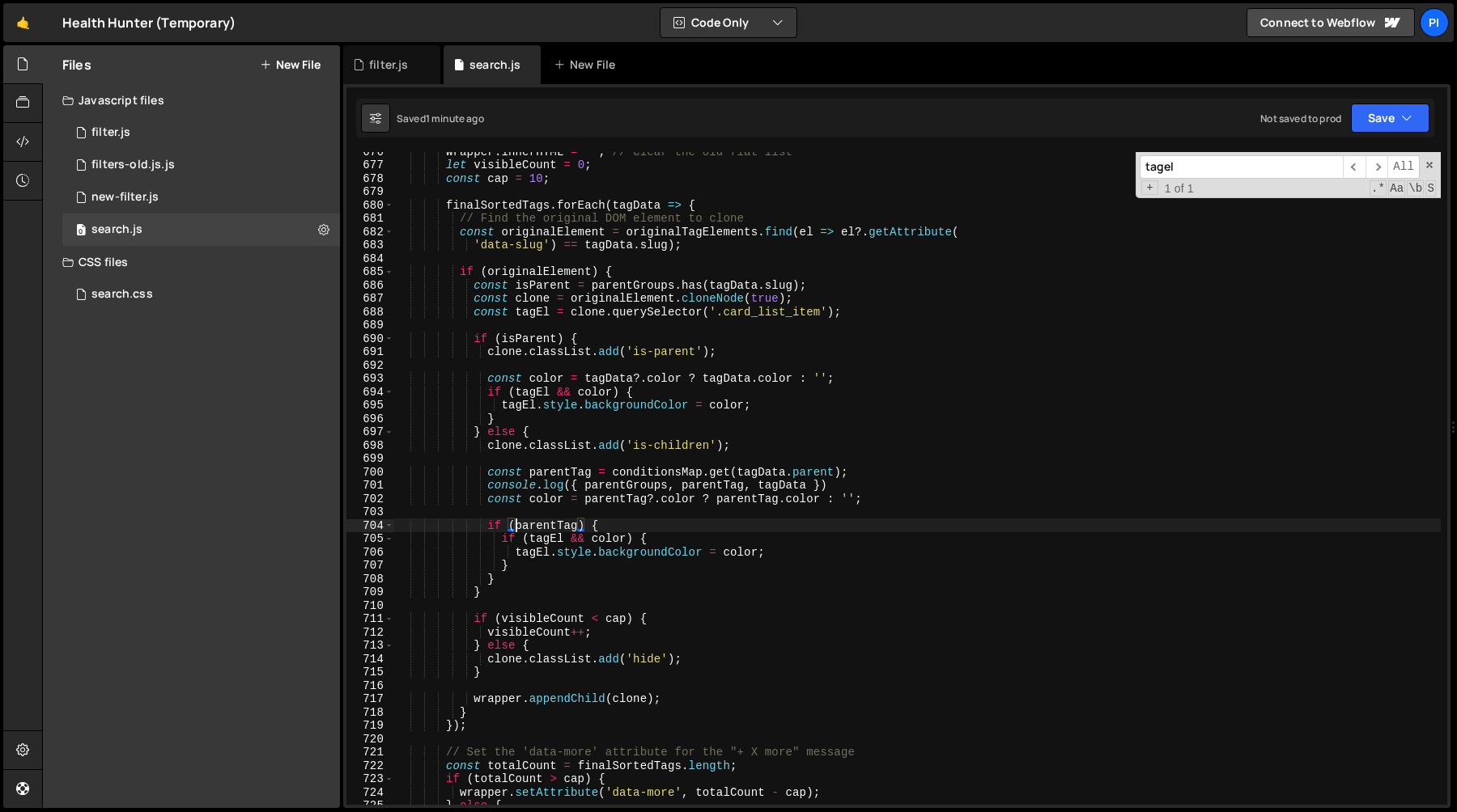
click at [868, 488] on div "wrapper . innerHTML = '' ; // Clear the old flat list let visibleCount = 0 ; co…" at bounding box center [917, 484] width 1046 height 680
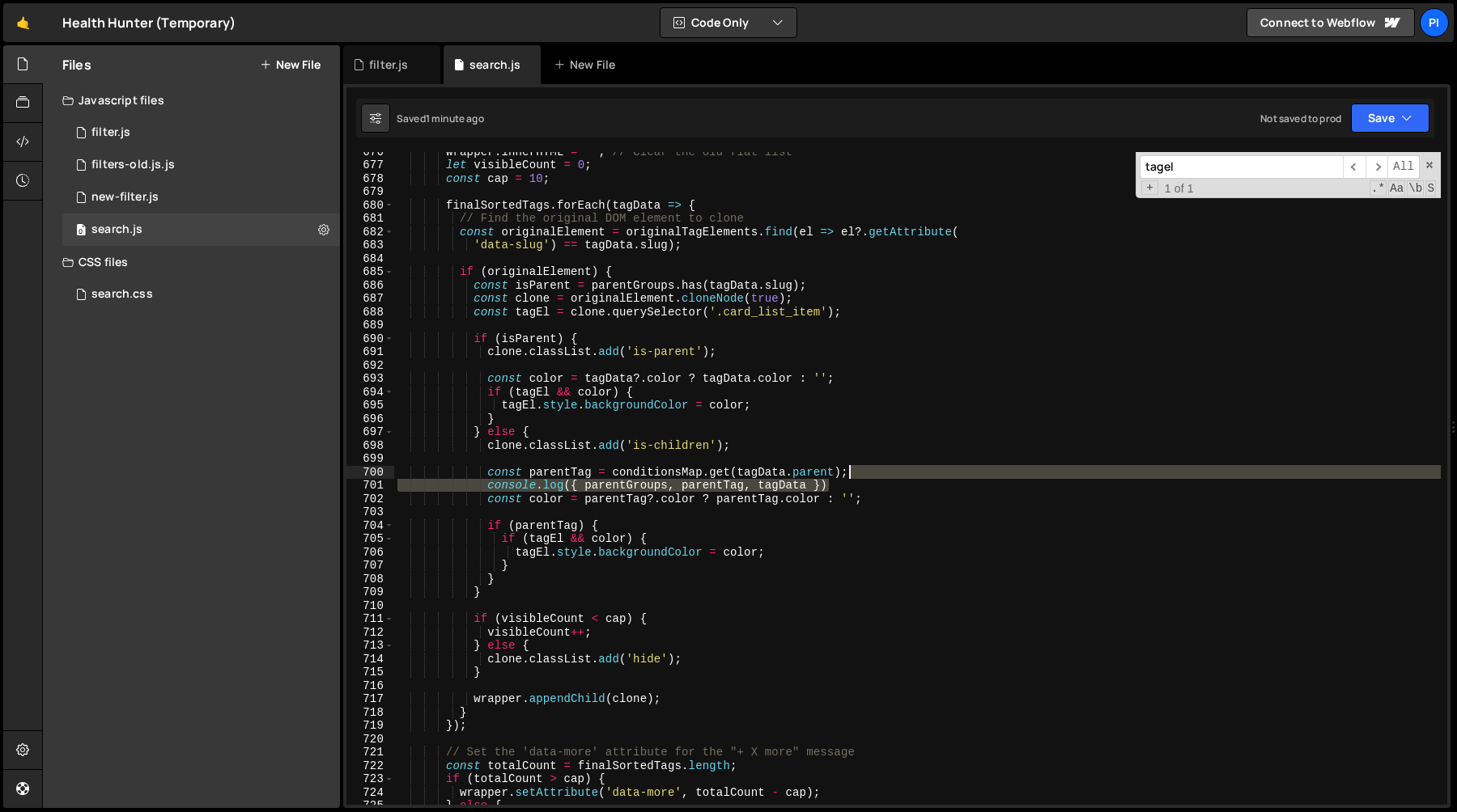
type textarea "const parentTag = conditionsMap.get(tagData.parent);"
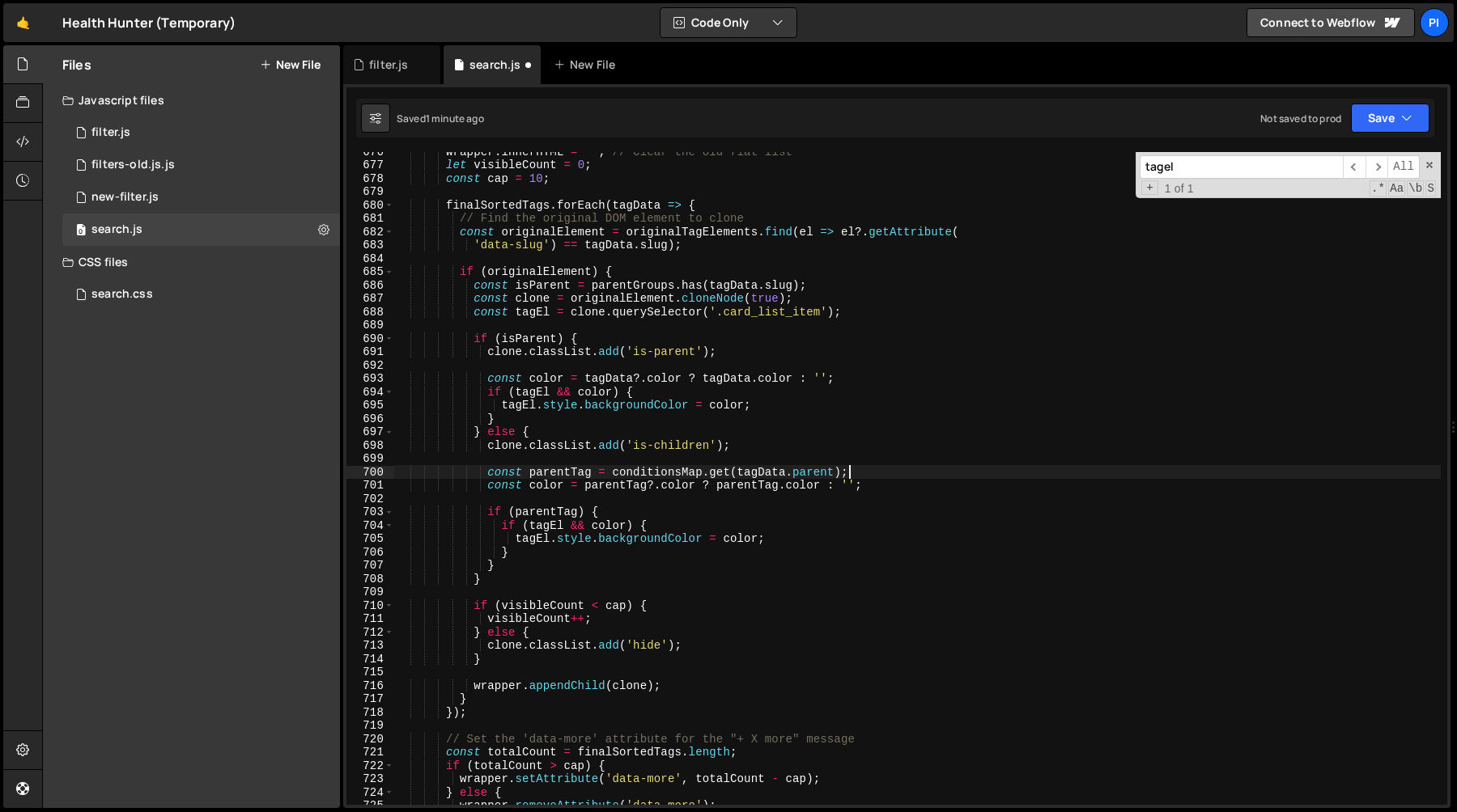
drag, startPoint x: 868, startPoint y: 488, endPoint x: 875, endPoint y: 473, distance: 16.6
click at [875, 473] on div "wrapper . innerHTML = '' ; // Clear the old flat list let visibleCount = 0 ; co…" at bounding box center [917, 484] width 1046 height 680
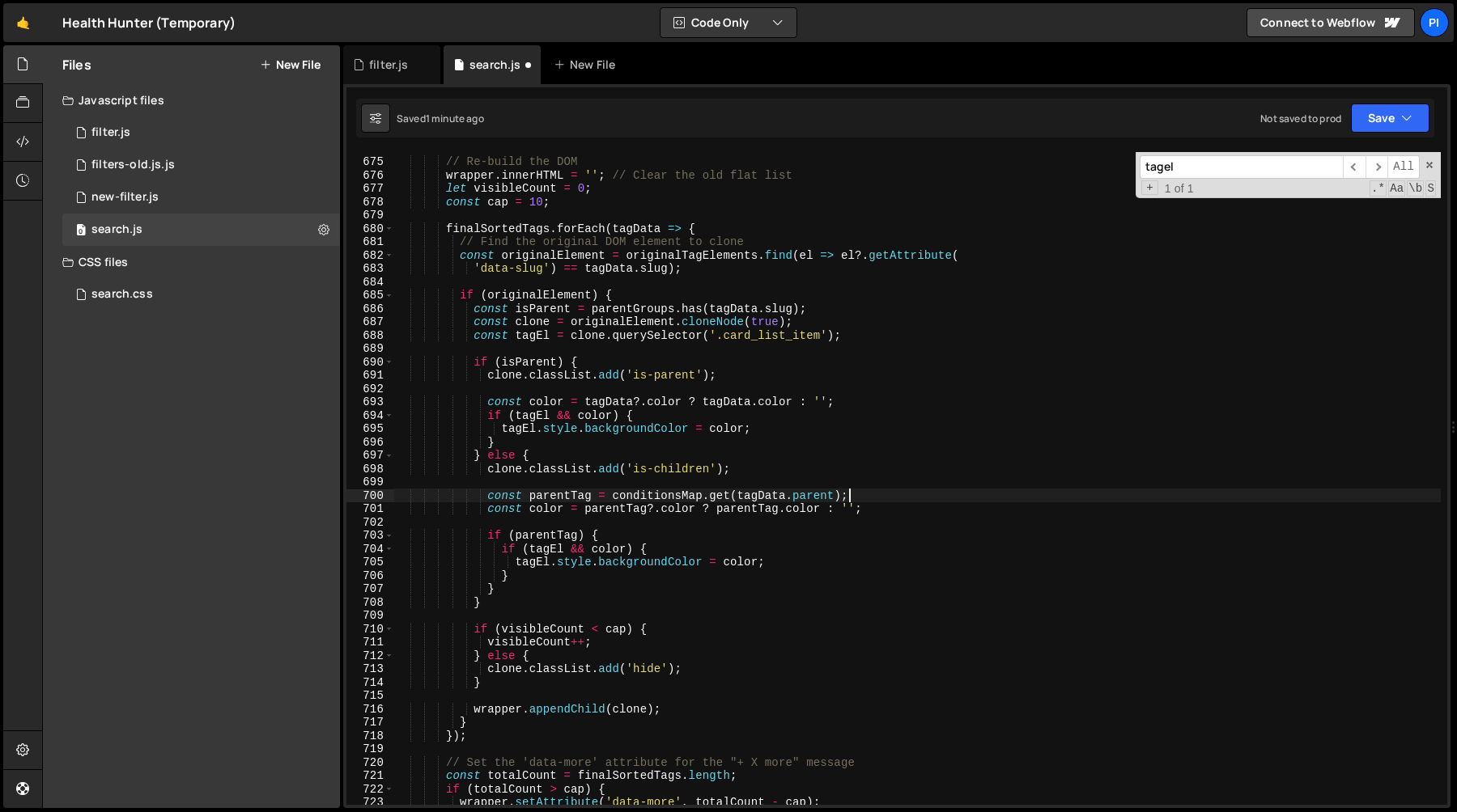
scroll to position [8993, 0]
click at [599, 521] on div "// Re-build the DOM wrapper . innerHTML = '' ; // Clear the old flat list let v…" at bounding box center [917, 481] width 1046 height 680
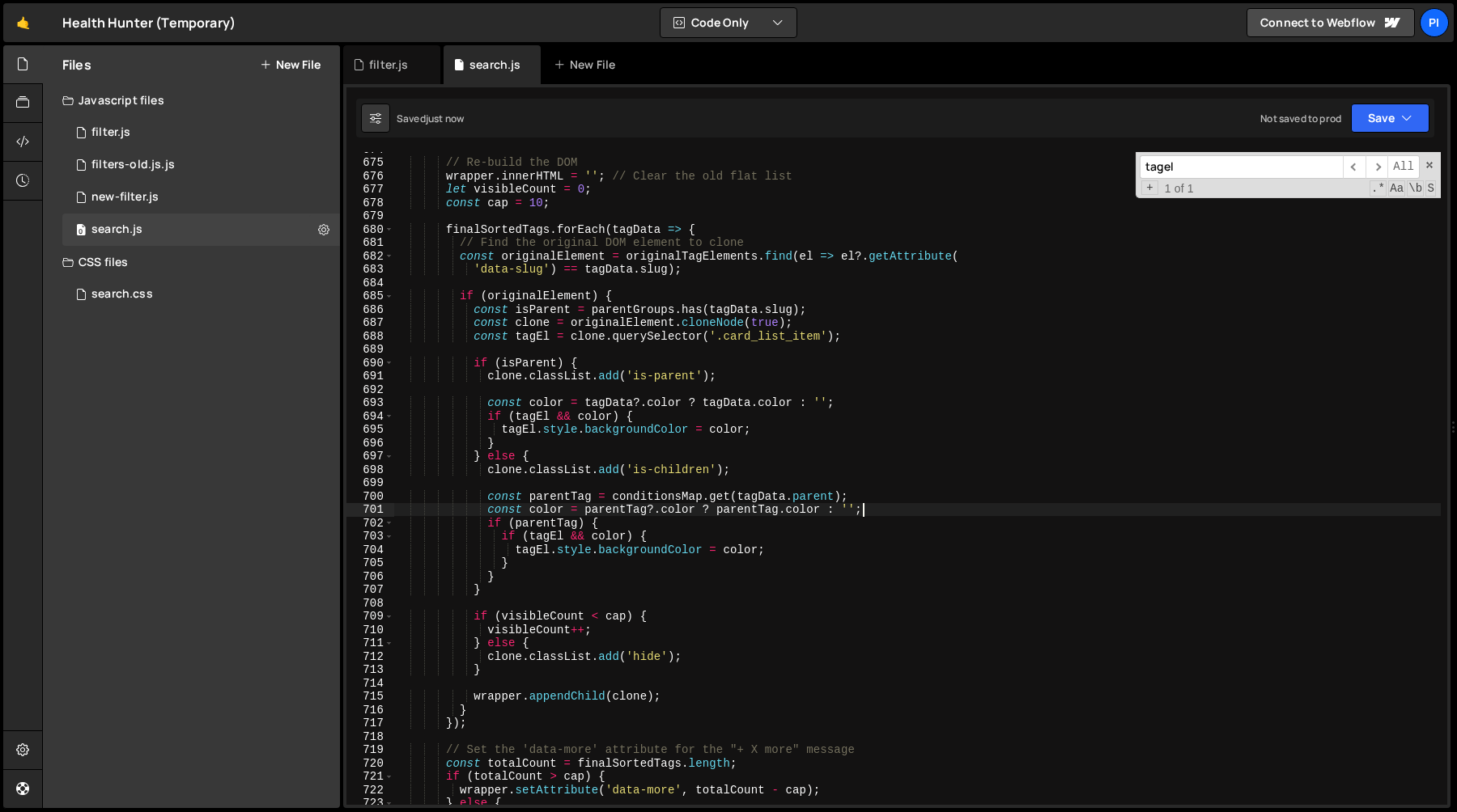
scroll to position [8991, 0]
click at [599, 314] on div "// Re-build the DOM wrapper . innerHTML = '' ; // Clear the old flat list let v…" at bounding box center [917, 484] width 1046 height 680
click at [388, 59] on div "filter.js" at bounding box center [388, 65] width 39 height 16
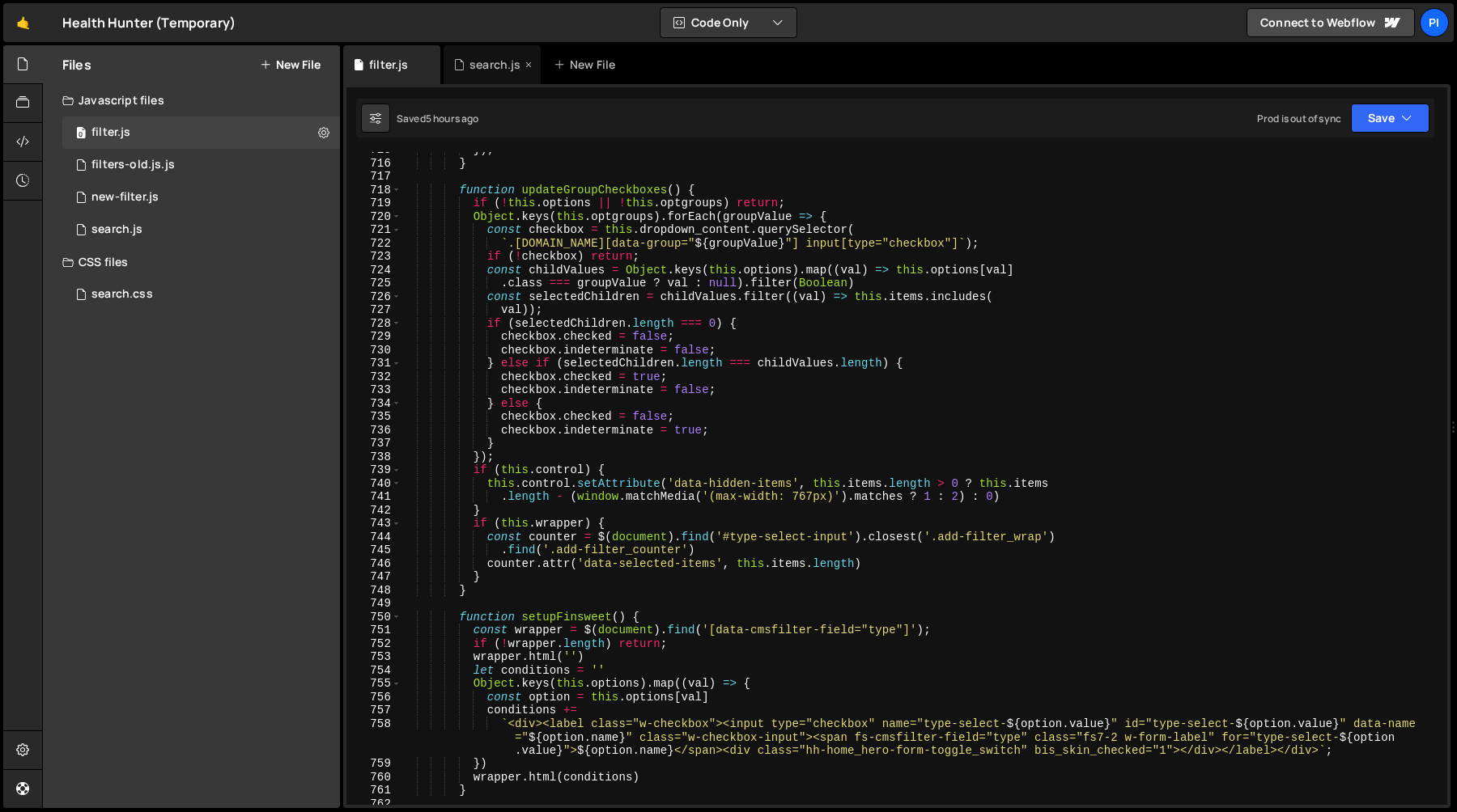
click at [478, 76] on div "search.js" at bounding box center [492, 65] width 98 height 39
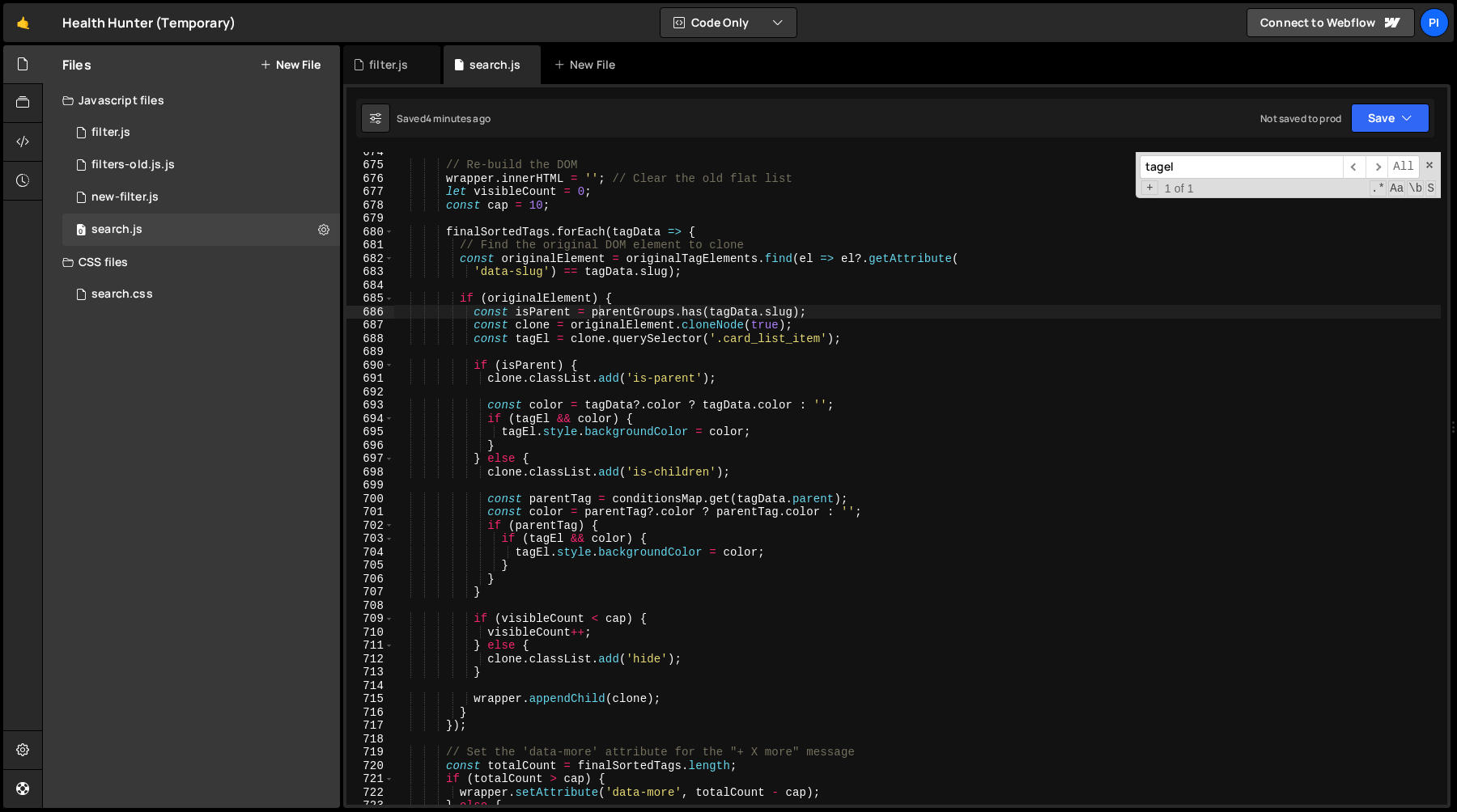
type textarea "const tagEl = clone.querySelector('.card_list_item');"
click at [556, 343] on div "// Re-build the DOM wrapper . innerHTML = '' ; // Clear the old flat list let v…" at bounding box center [917, 484] width 1046 height 680
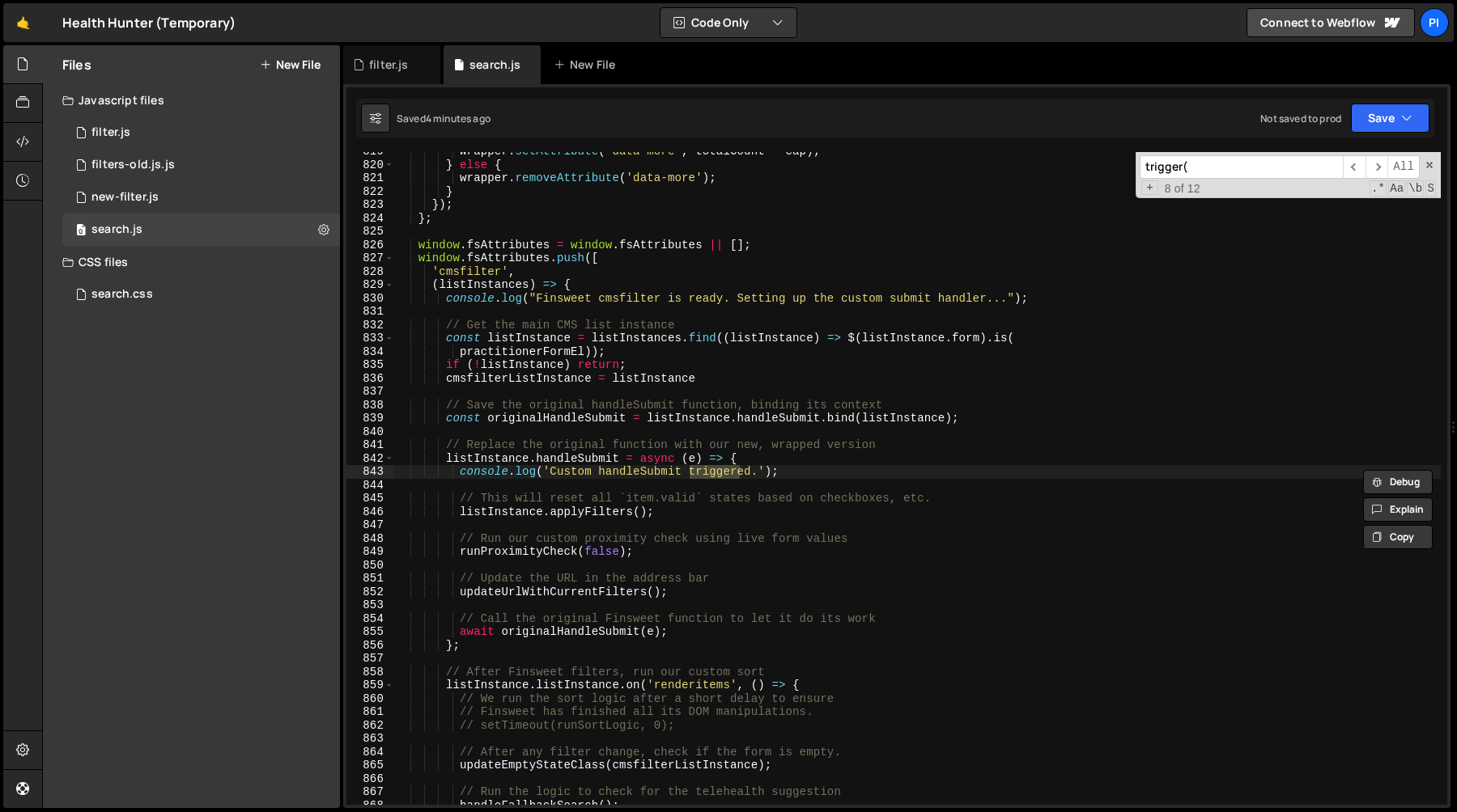
scroll to position [11460, 0]
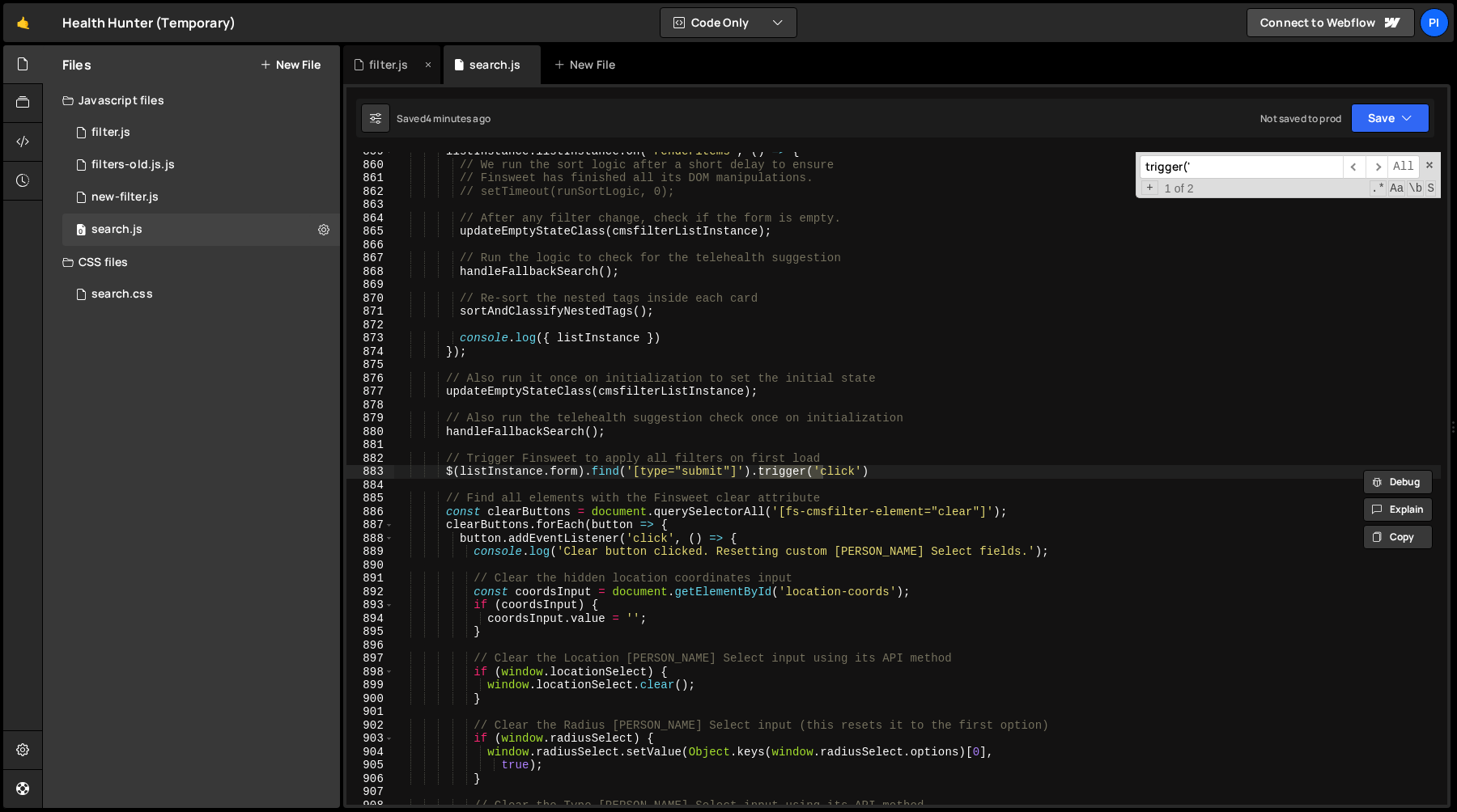
type input "trigger('"
click at [388, 57] on div "filter.js" at bounding box center [388, 65] width 39 height 16
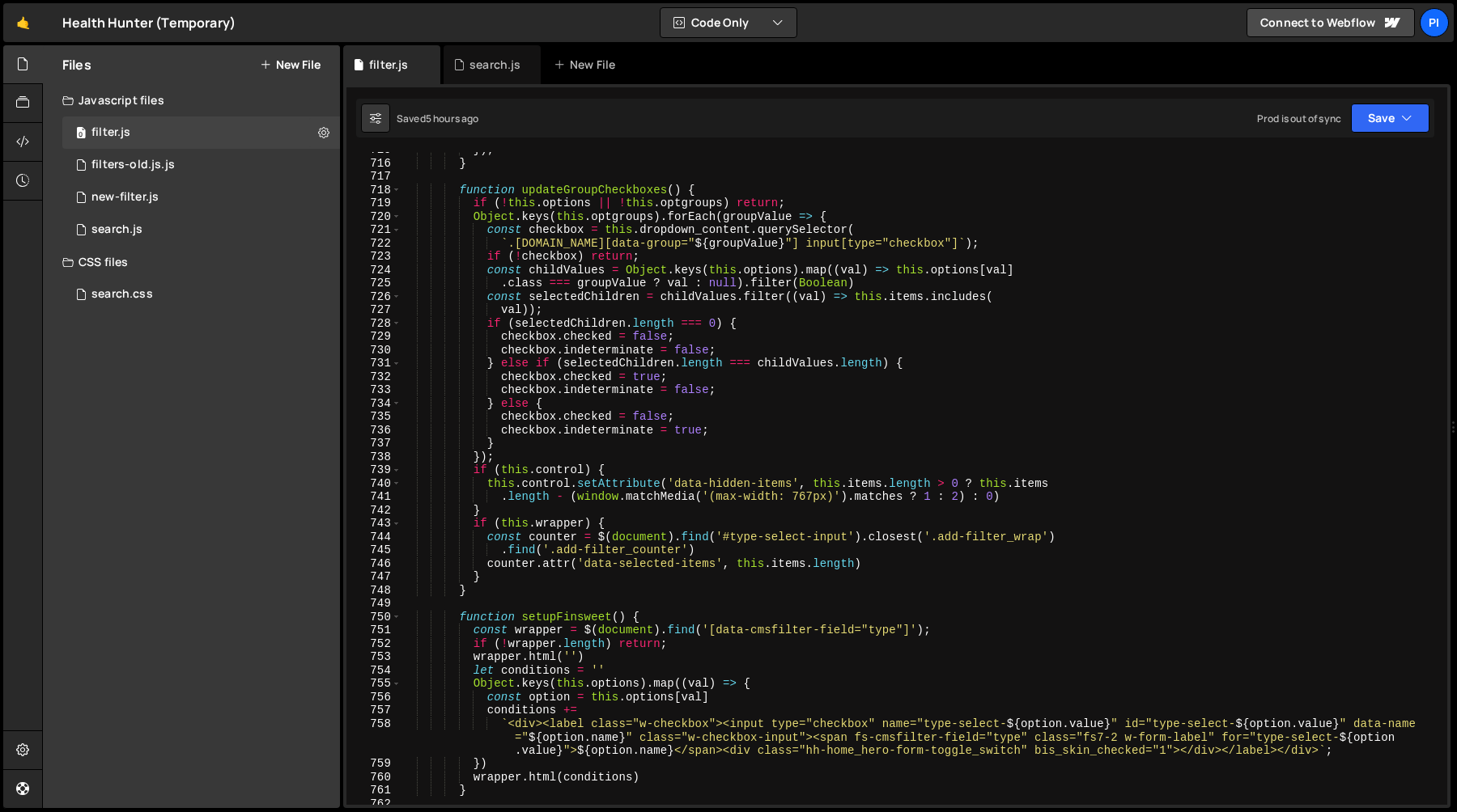
type textarea "if (!this.options || !this.optgroups) return;"
click at [891, 207] on div "}) ; } function updateGroupCheckboxes ( ) { if ( ! this . options || ! this . o…" at bounding box center [920, 483] width 1040 height 680
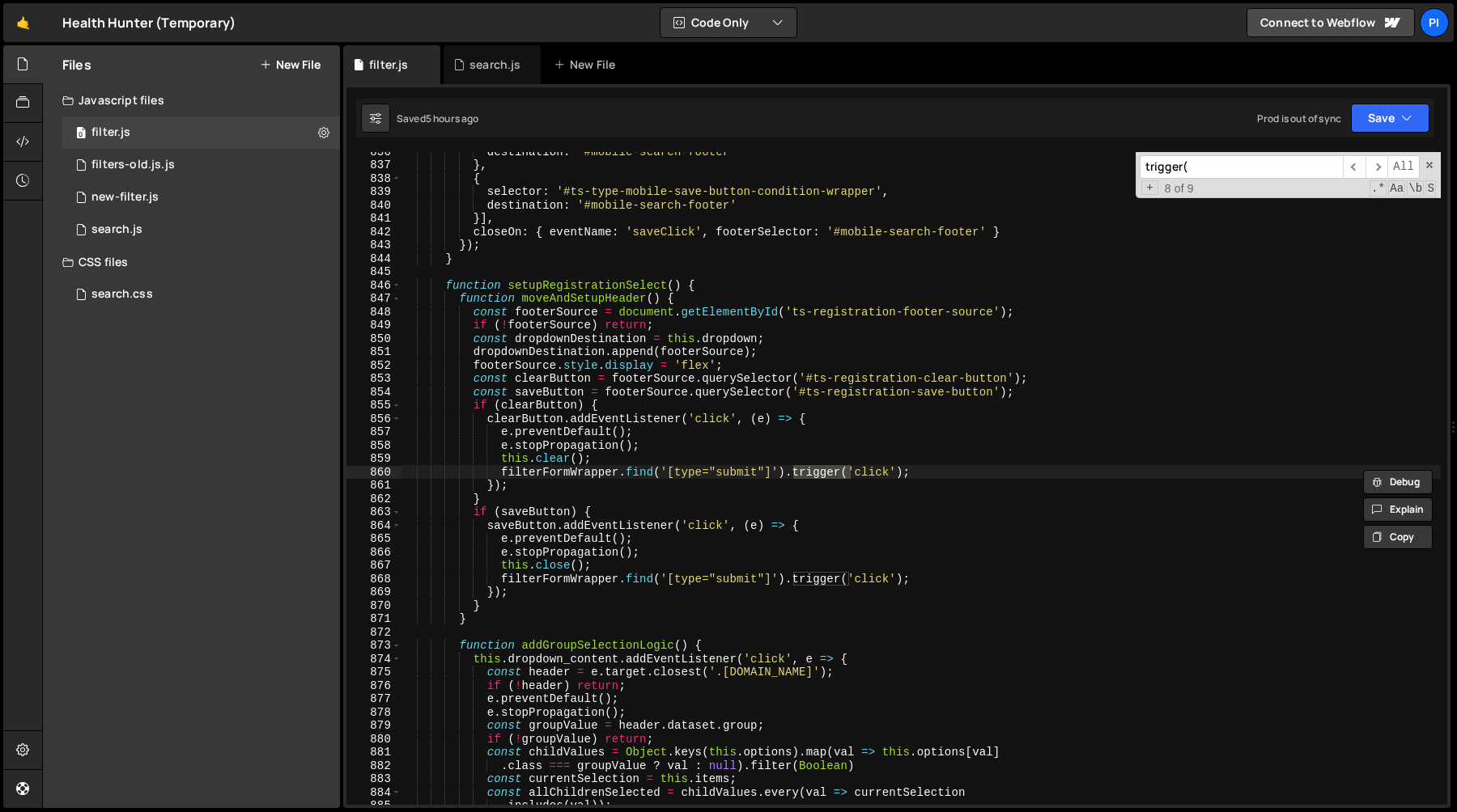
scroll to position [11286, 0]
type input "trigger('c"
click at [504, 473] on div "destination : '#mobile-search-footer' } , { selector : '#ts-type-mobile-save-bu…" at bounding box center [920, 484] width 1040 height 680
click at [933, 479] on div "destination : '#mobile-search-footer' } , { selector : '#ts-type-mobile-save-bu…" at bounding box center [920, 484] width 1040 height 680
click at [951, 467] on div "destination : '#mobile-search-footer' } , { selector : '#ts-type-mobile-save-bu…" at bounding box center [920, 484] width 1040 height 680
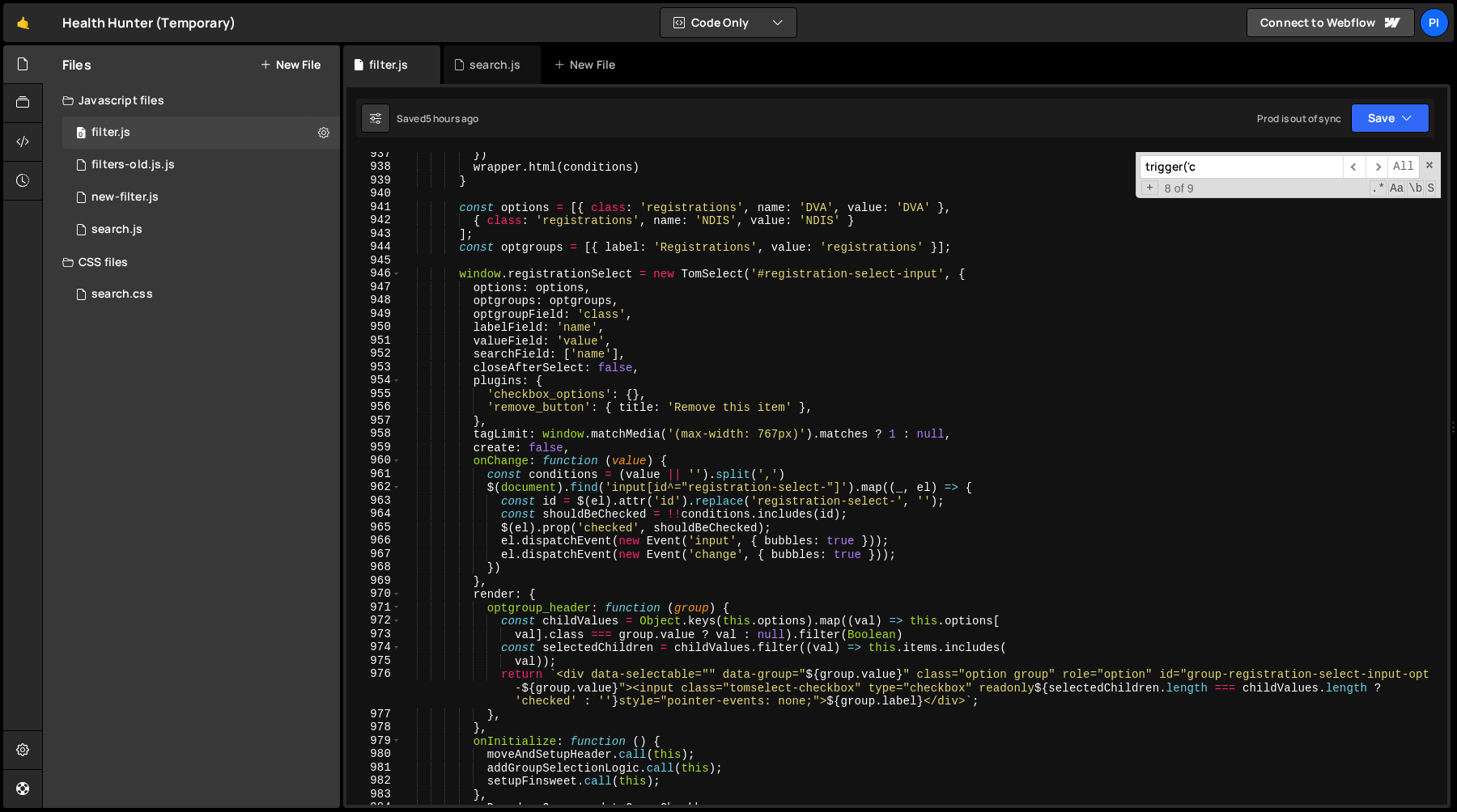
scroll to position [12673, 0]
click at [926, 556] on div "}) wrapper . html ( conditions ) } const options = [{ class : 'registrations' ,…" at bounding box center [920, 486] width 1040 height 680
type textarea "el.dispatchEvent(new Event('change', { bubbles: true }));"
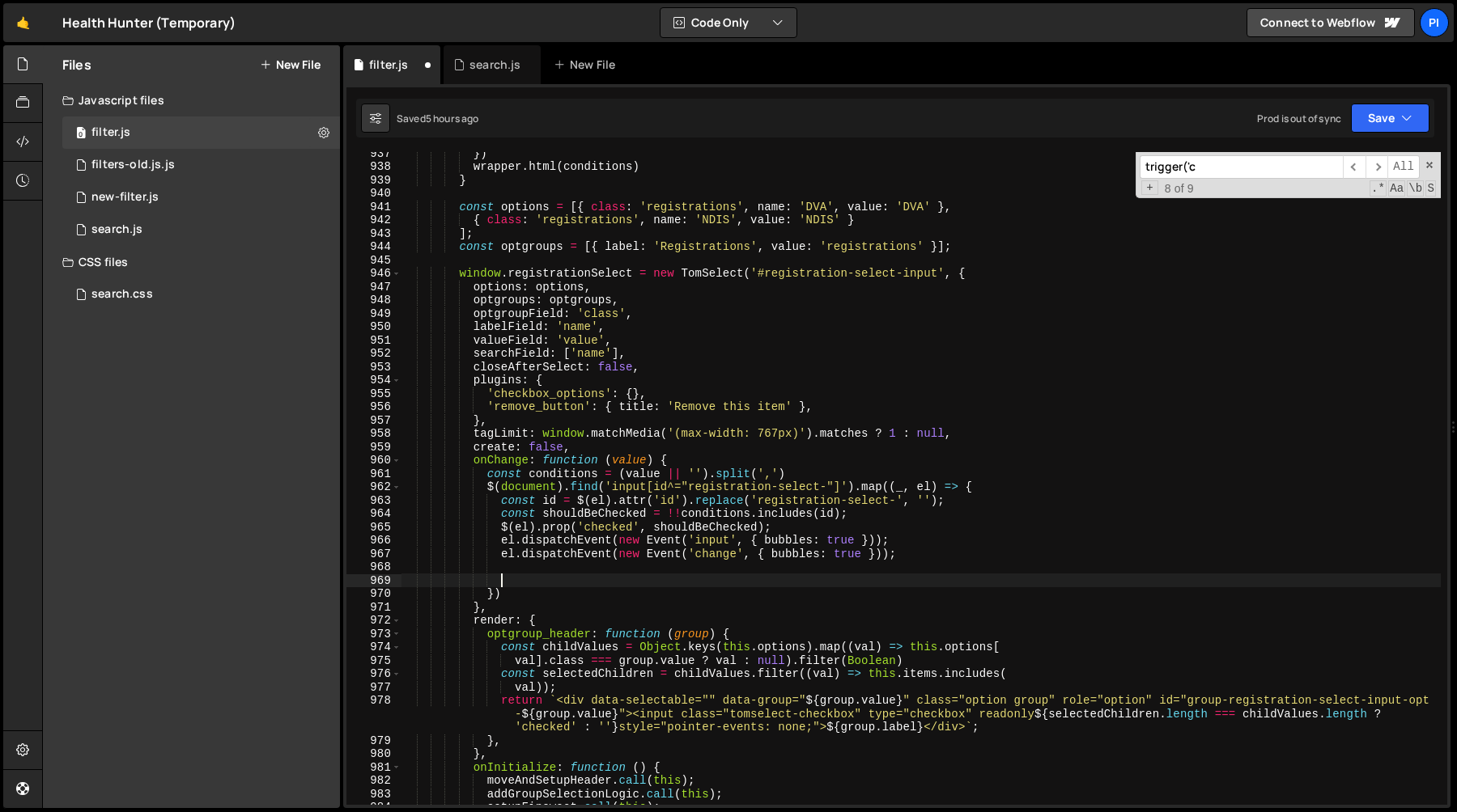
paste textarea "filterFormWrapper.find('[type="submit"]').trigger('click');"
type textarea "filterFormWrapper.find('[type="submit"]').trigger('click');"
click at [1211, 176] on input "trigger('c" at bounding box center [1241, 167] width 203 height 23
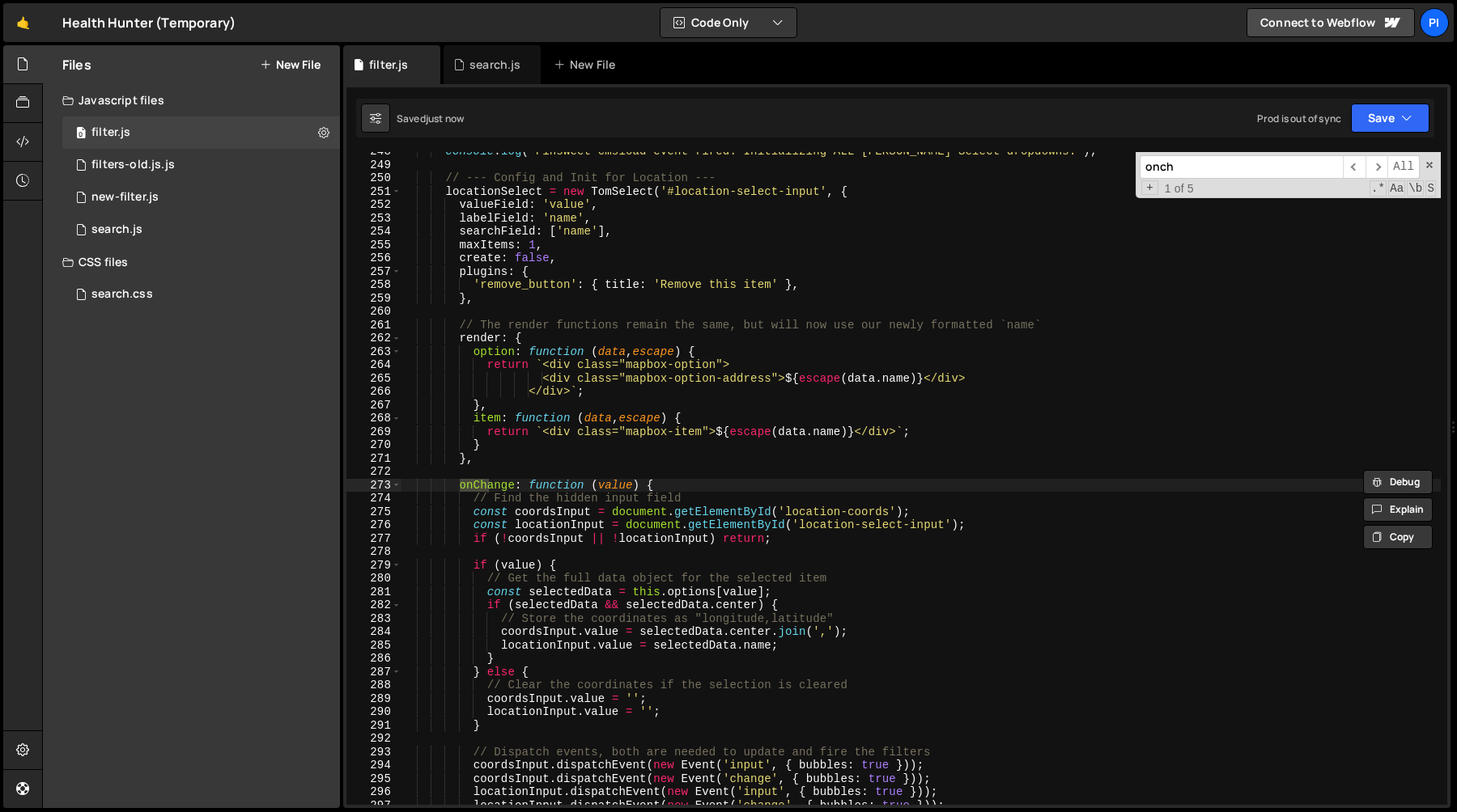
scroll to position [3318, 0]
type input "onchange"
click at [1164, 327] on div "console . log ( "Finsweet cmsload event fired. Initializing ALL Tom Select drop…" at bounding box center [920, 484] width 1040 height 680
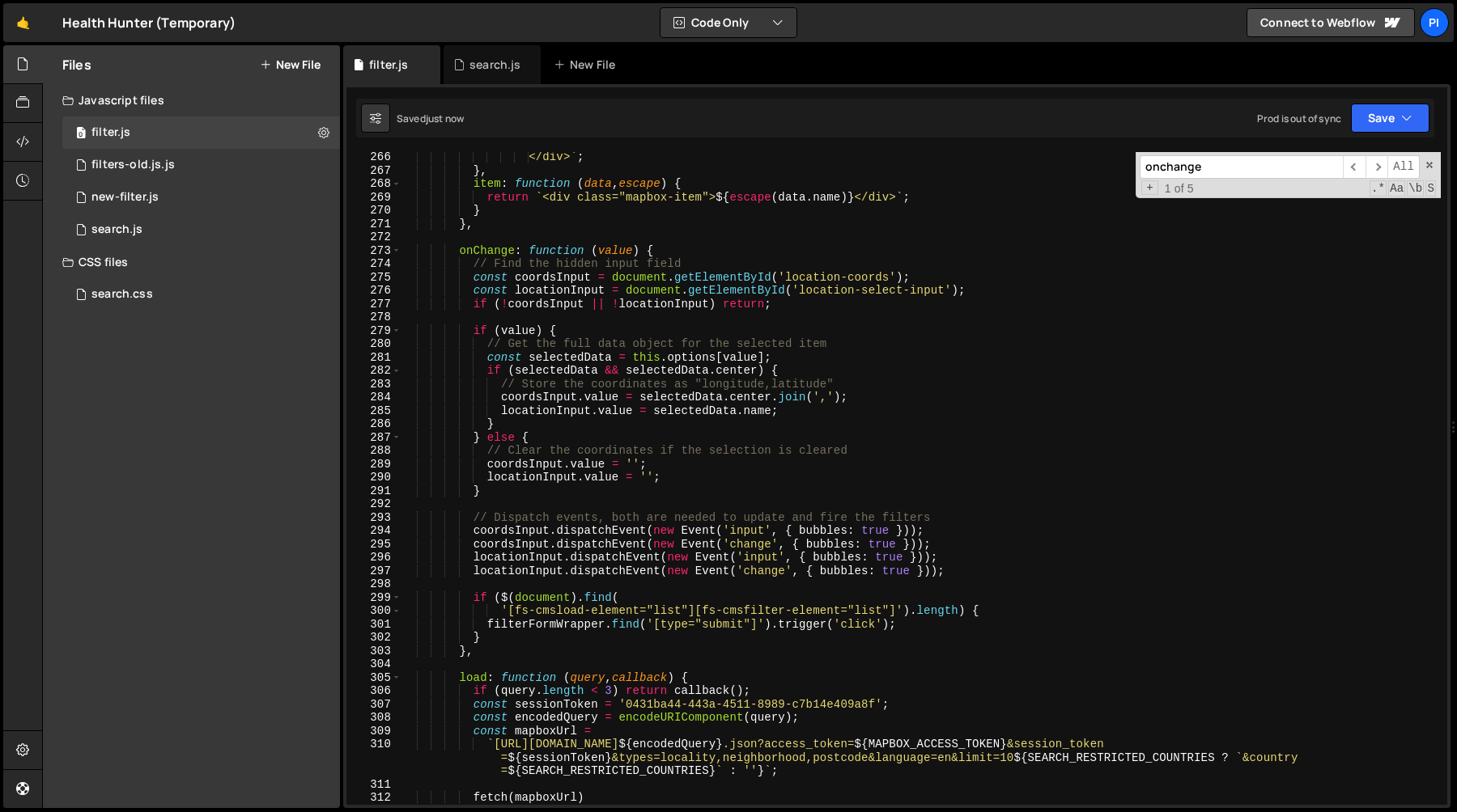
scroll to position [3550, 0]
click at [477, 599] on div "</div> ` ; } , item : function ( data , escape ) { return ` <div class="mapbox-…" at bounding box center [920, 491] width 1040 height 680
click at [471, 599] on div "</div> ` ; } , item : function ( data , escape ) { return ` <div class="mapbox-…" at bounding box center [920, 491] width 1040 height 680
click at [486, 642] on div "</div> ` ; } , item : function ( data , escape ) { return ` <div class="mapbox-…" at bounding box center [920, 491] width 1040 height 680
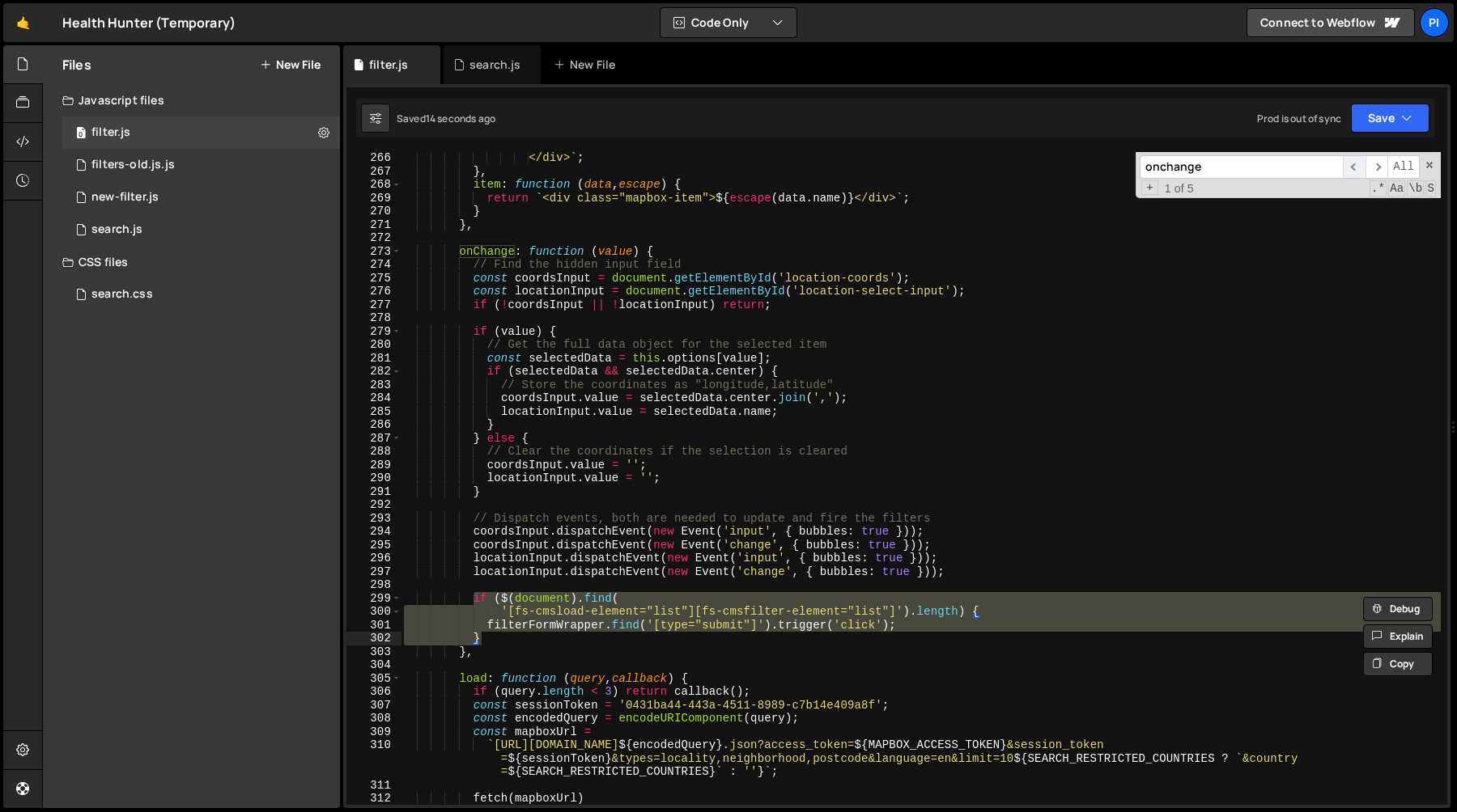
click at [1355, 170] on span "​" at bounding box center [1354, 167] width 23 height 23
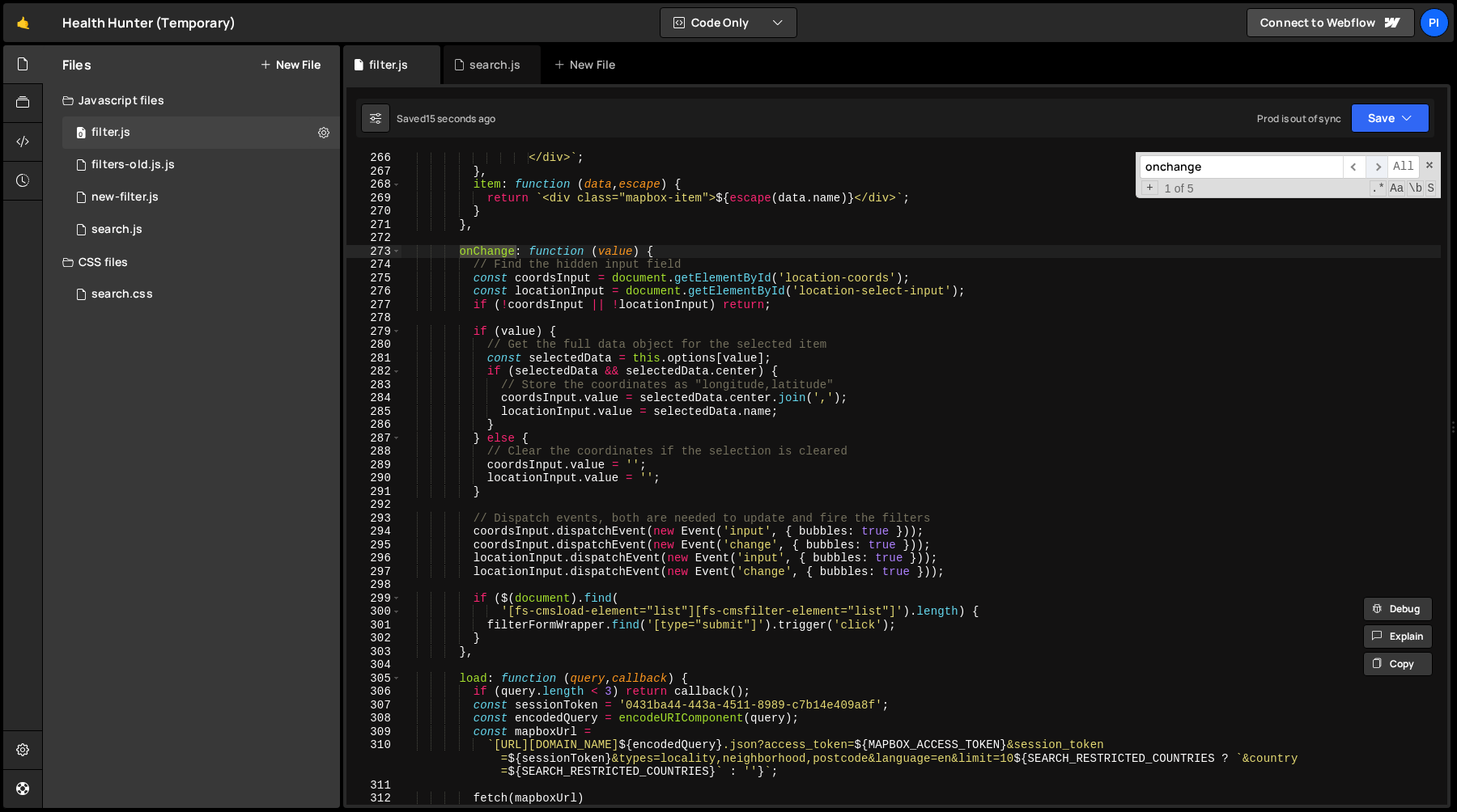
click at [1369, 168] on span "​" at bounding box center [1377, 167] width 23 height 23
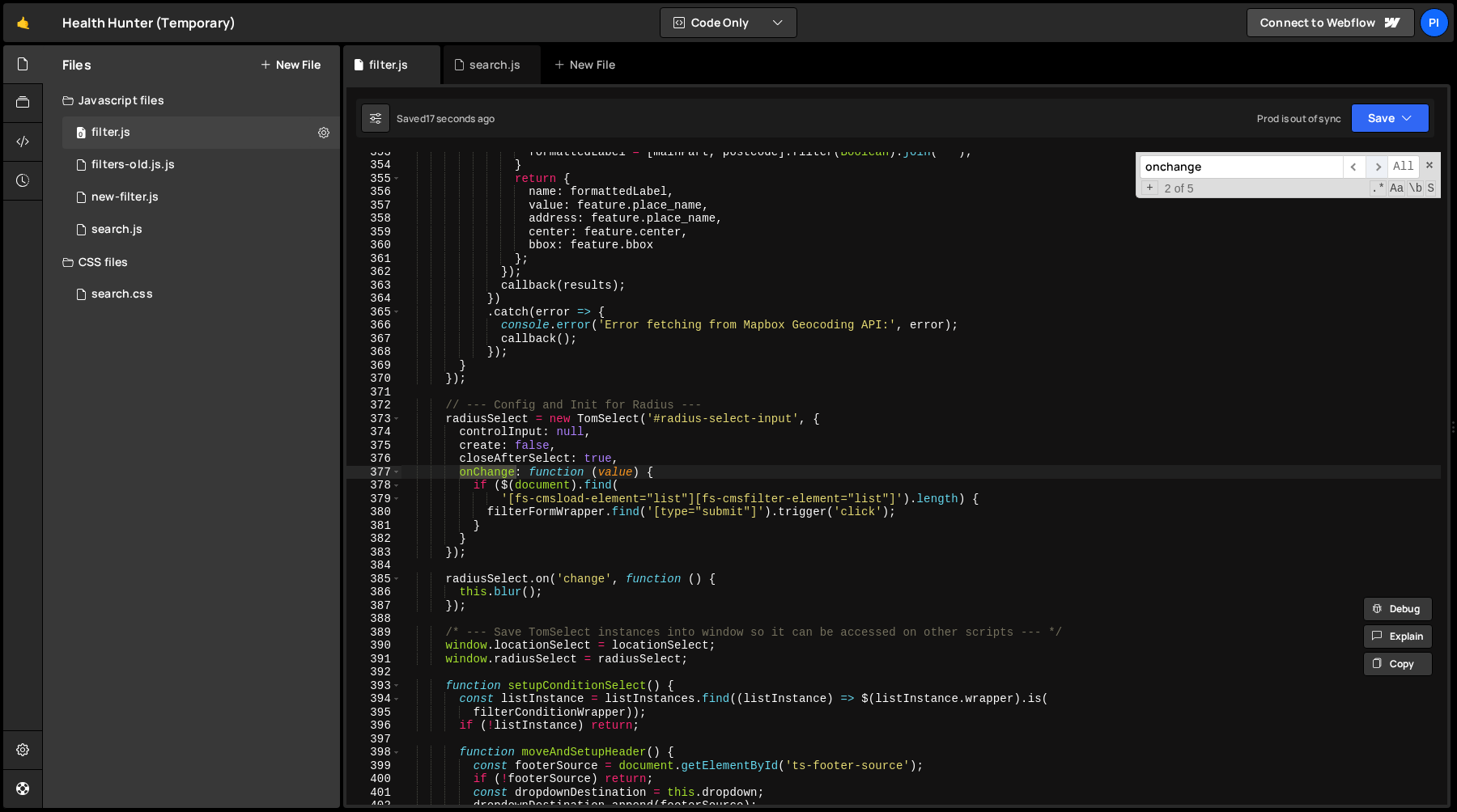
click at [1371, 169] on span "​" at bounding box center [1377, 167] width 23 height 23
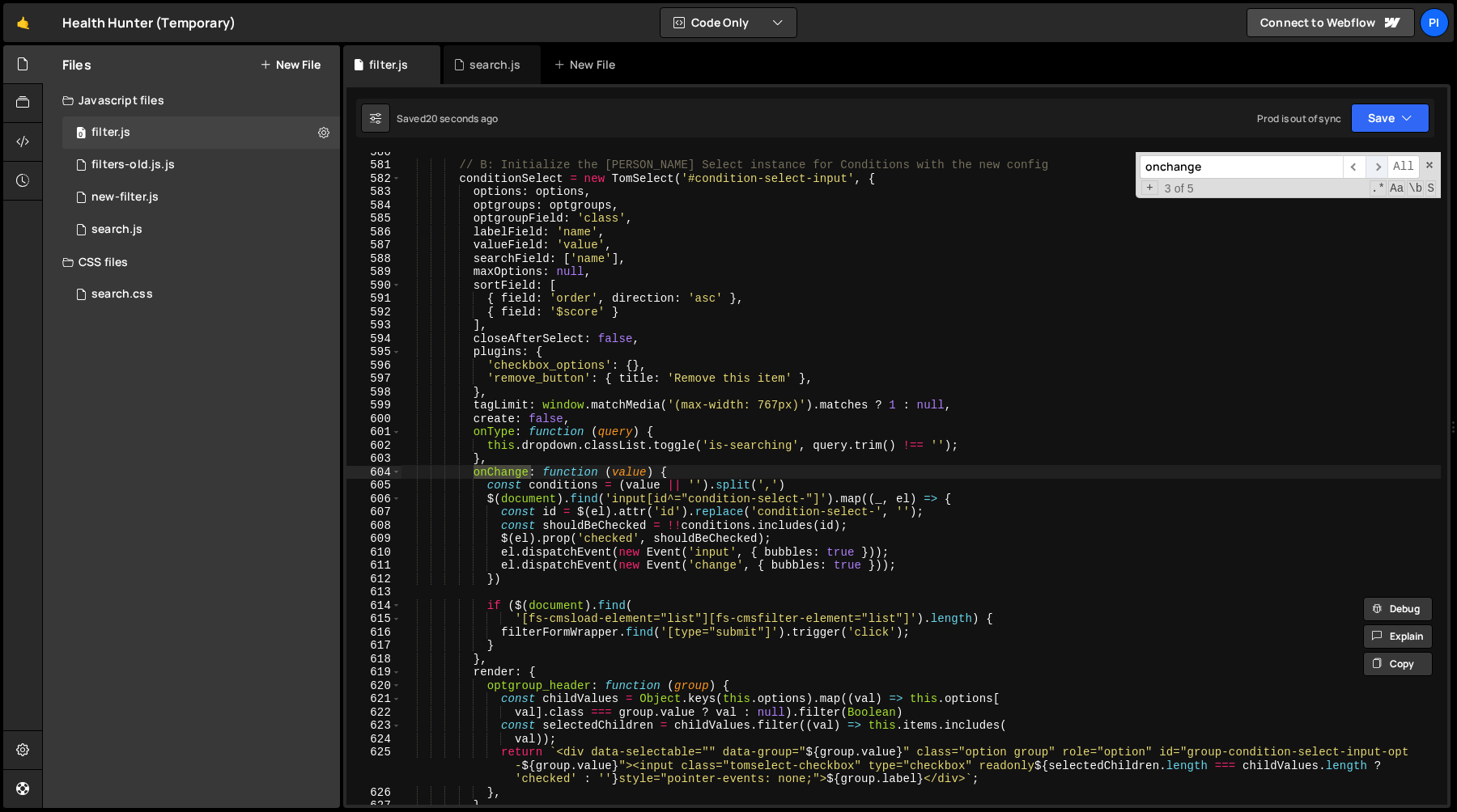
click at [1371, 169] on span "​" at bounding box center [1377, 167] width 23 height 23
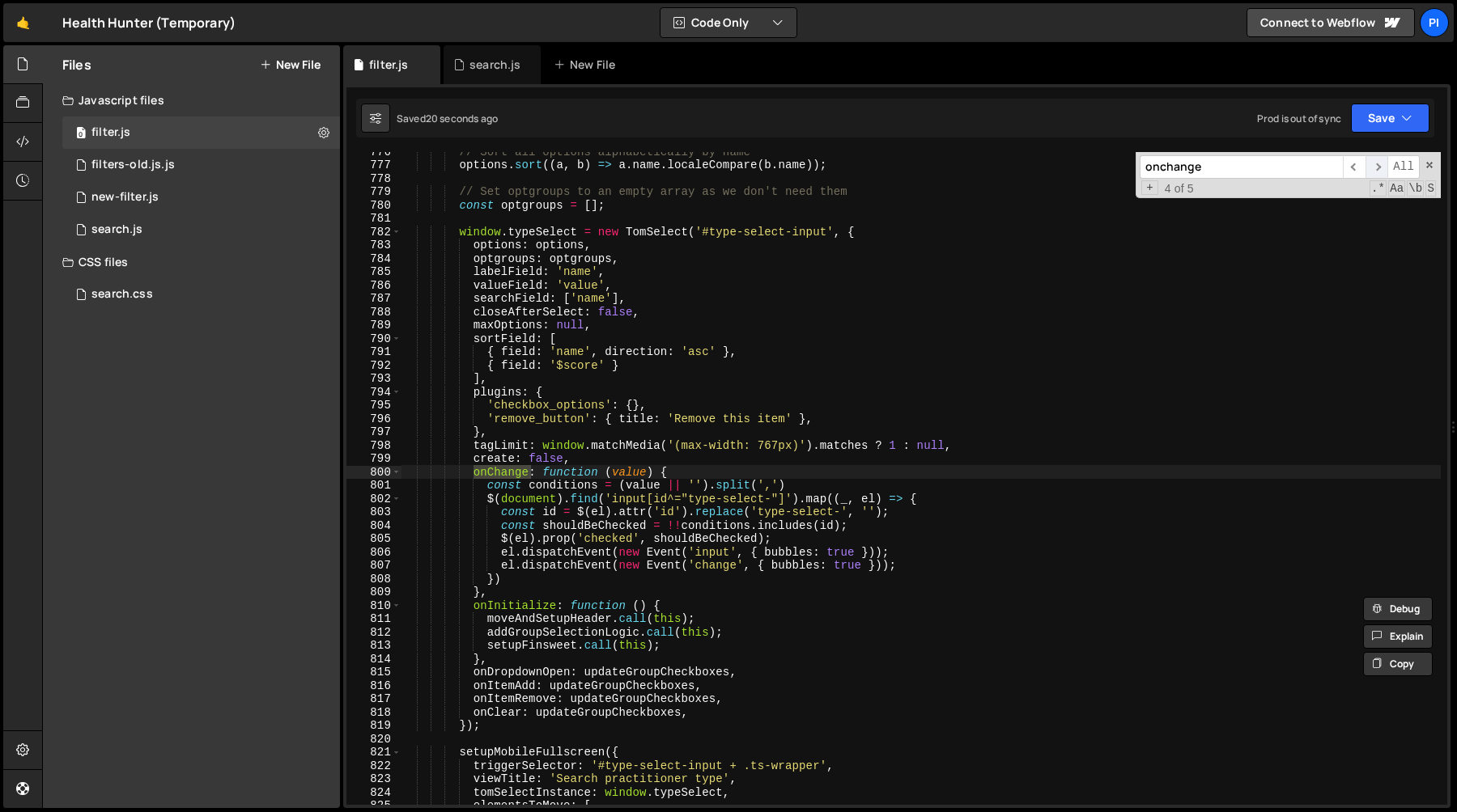
scroll to position [10485, 0]
click at [933, 569] on div "// Sort all options alphabetically by name options . sort (( a , b ) => a . nam…" at bounding box center [920, 484] width 1040 height 680
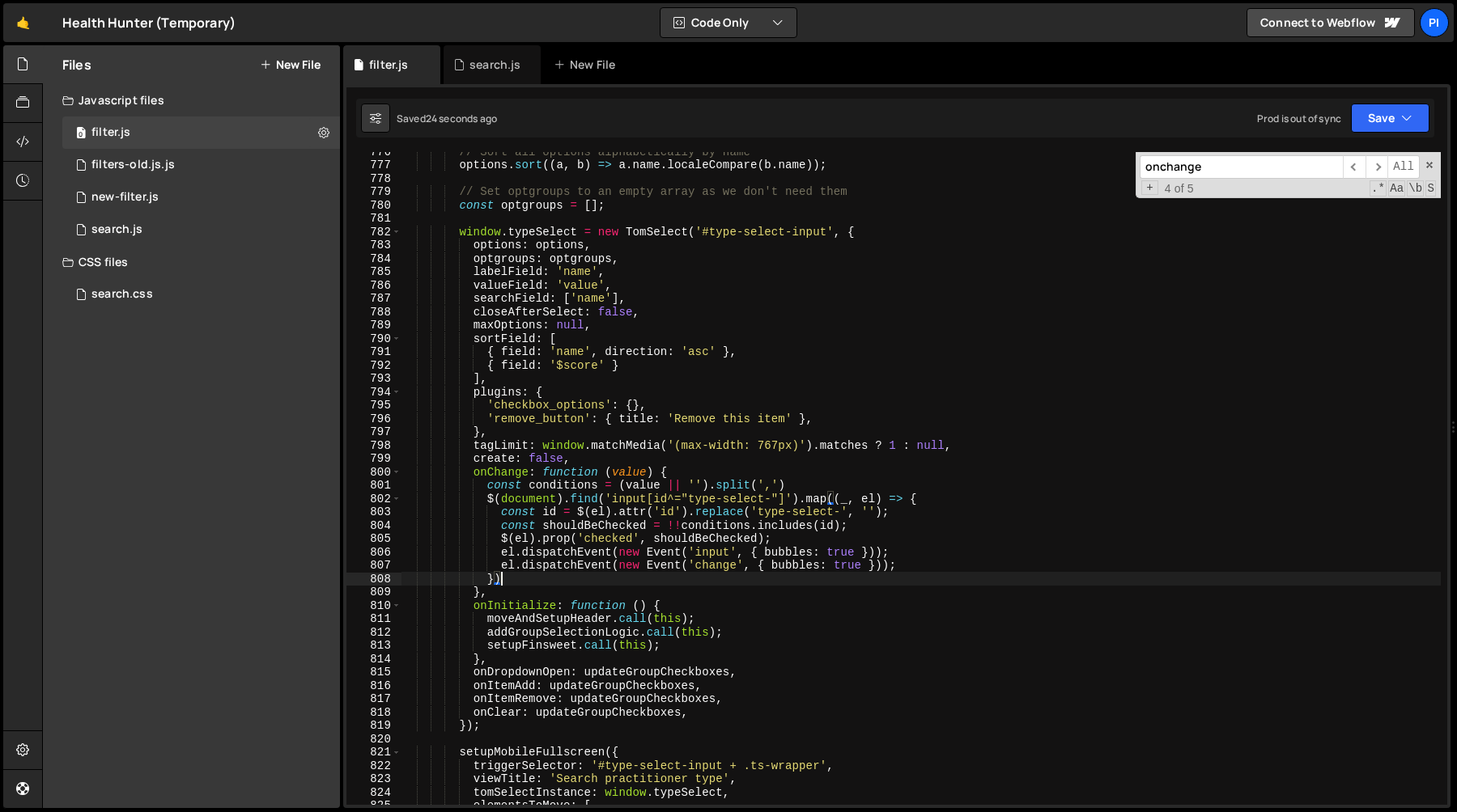
click at [897, 582] on div "// Sort all options alphabetically by name options . sort (( a , b ) => a . nam…" at bounding box center [920, 484] width 1040 height 680
type textarea "})"
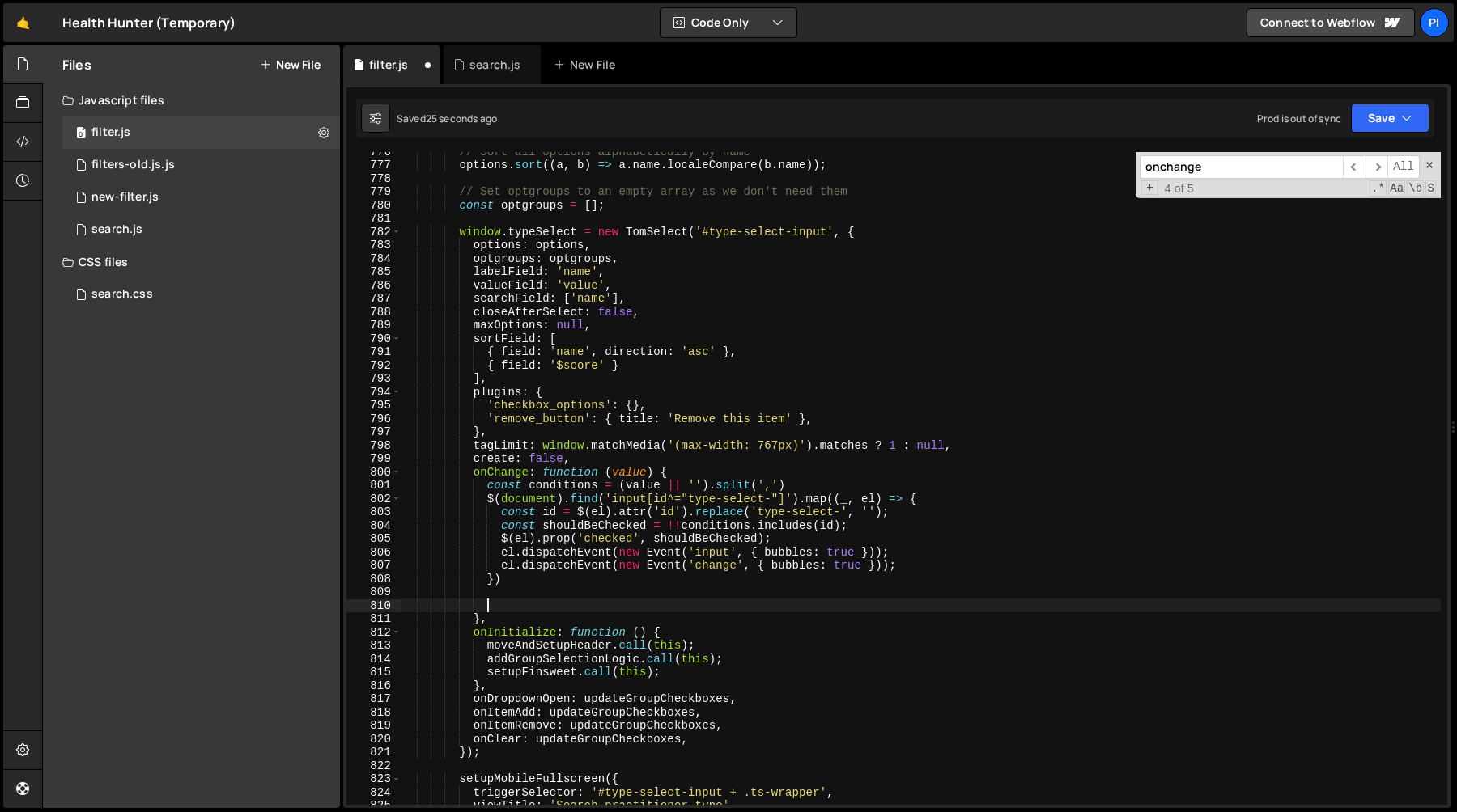
paste textarea "}"
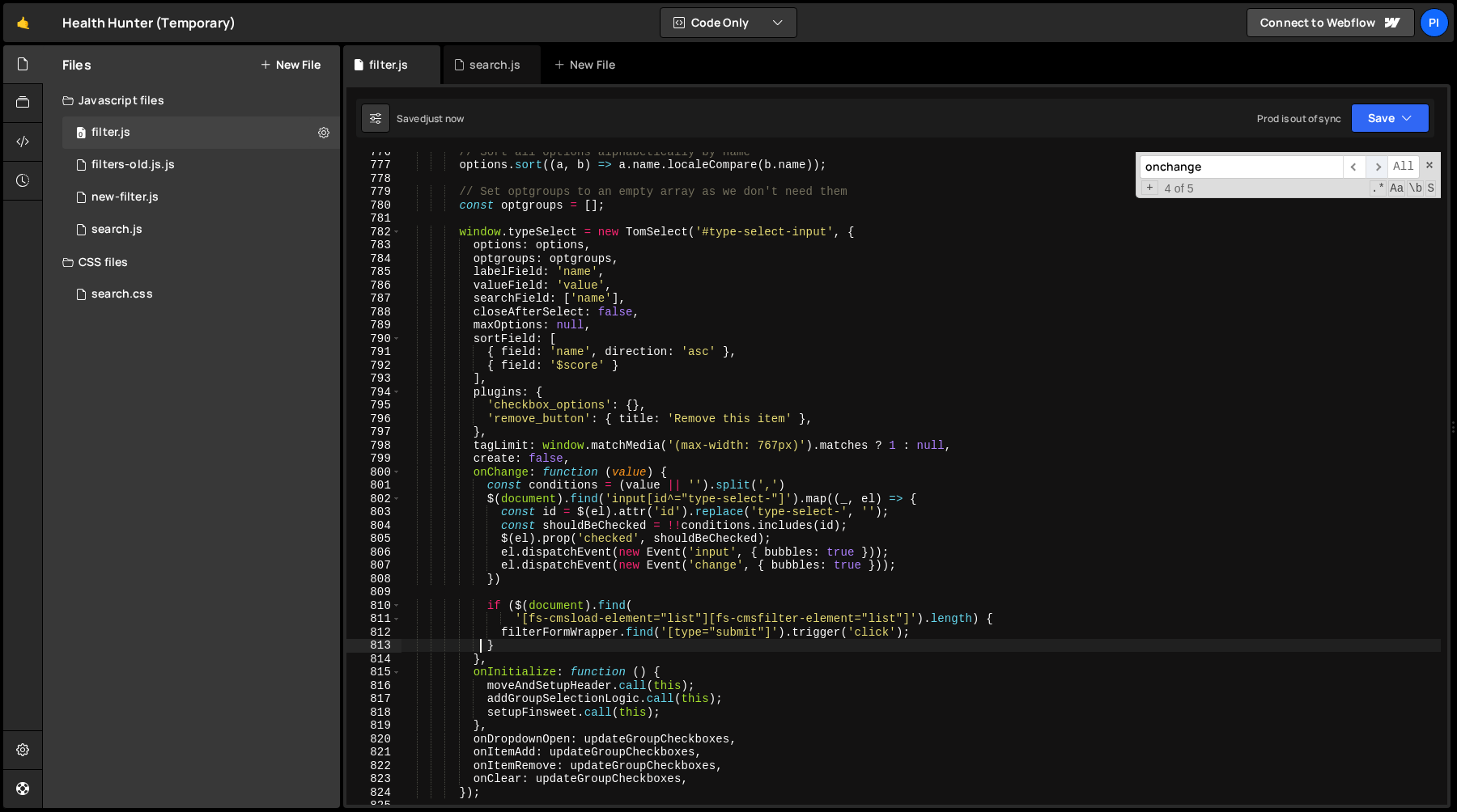
click at [1375, 166] on span "​" at bounding box center [1377, 167] width 23 height 23
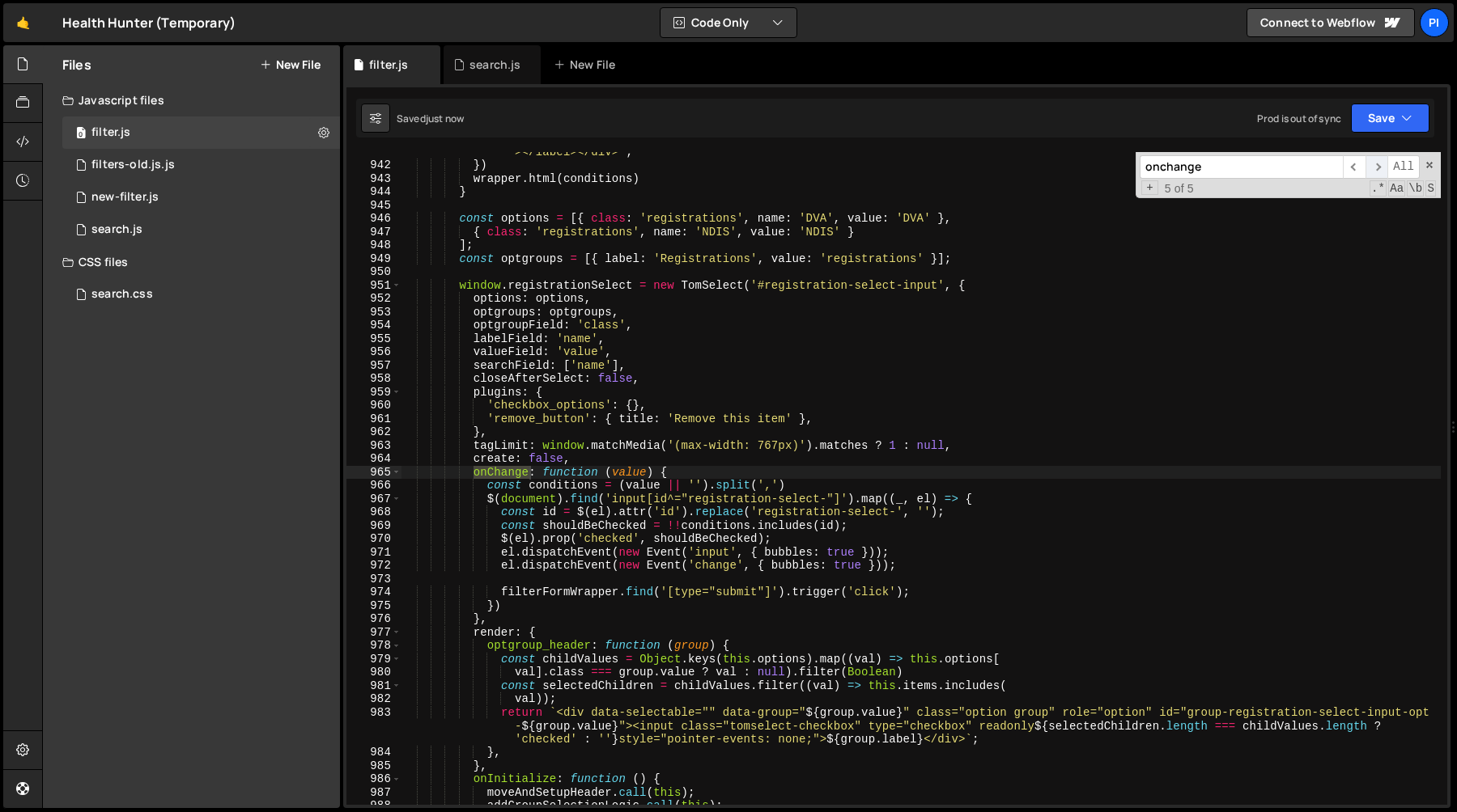
scroll to position [12728, 0]
click at [917, 589] on div "` <div><label class="w-checkbox"><input type="checkbox" name="registration-sele…" at bounding box center [920, 465] width 1040 height 720
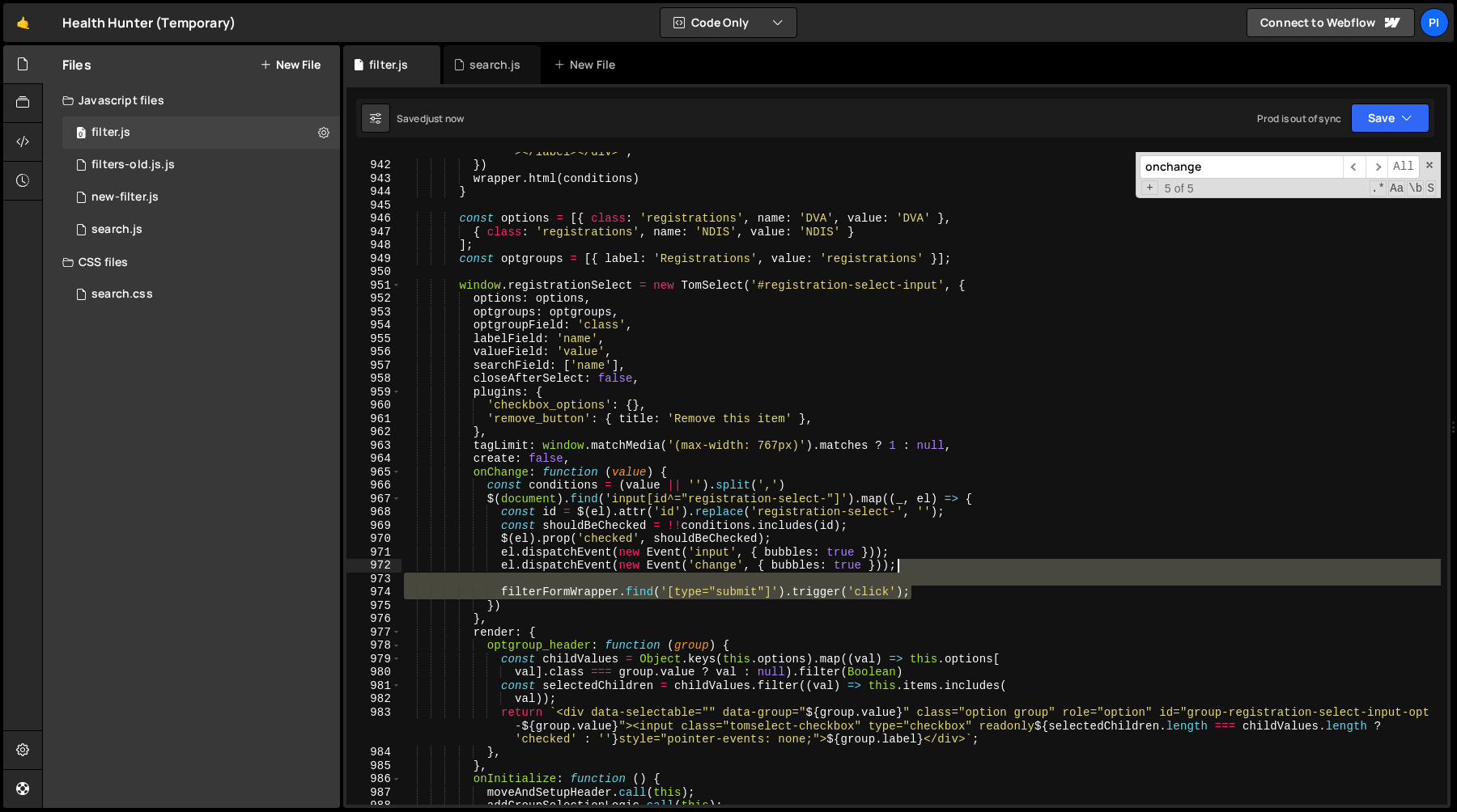
click at [917, 569] on div "` <div><label class="w-checkbox"><input type="checkbox" name="registration-sele…" at bounding box center [920, 465] width 1040 height 720
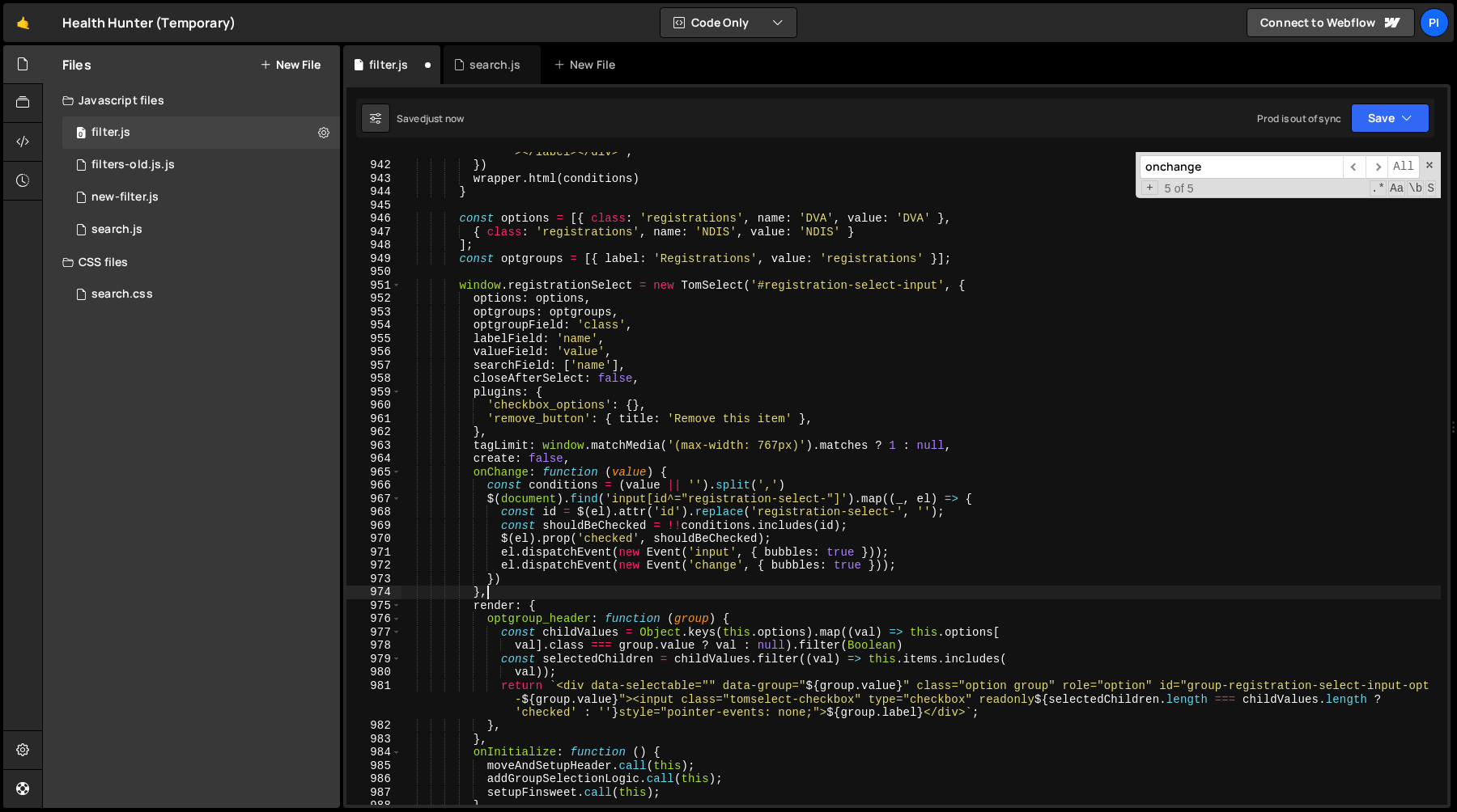
click at [709, 586] on div "` <div><label class="w-checkbox"><input type="checkbox" name="registration-sele…" at bounding box center [920, 465] width 1040 height 720
click at [682, 578] on div "` <div><label class="w-checkbox"><input type="checkbox" name="registration-sele…" at bounding box center [920, 465] width 1040 height 720
type textarea "})"
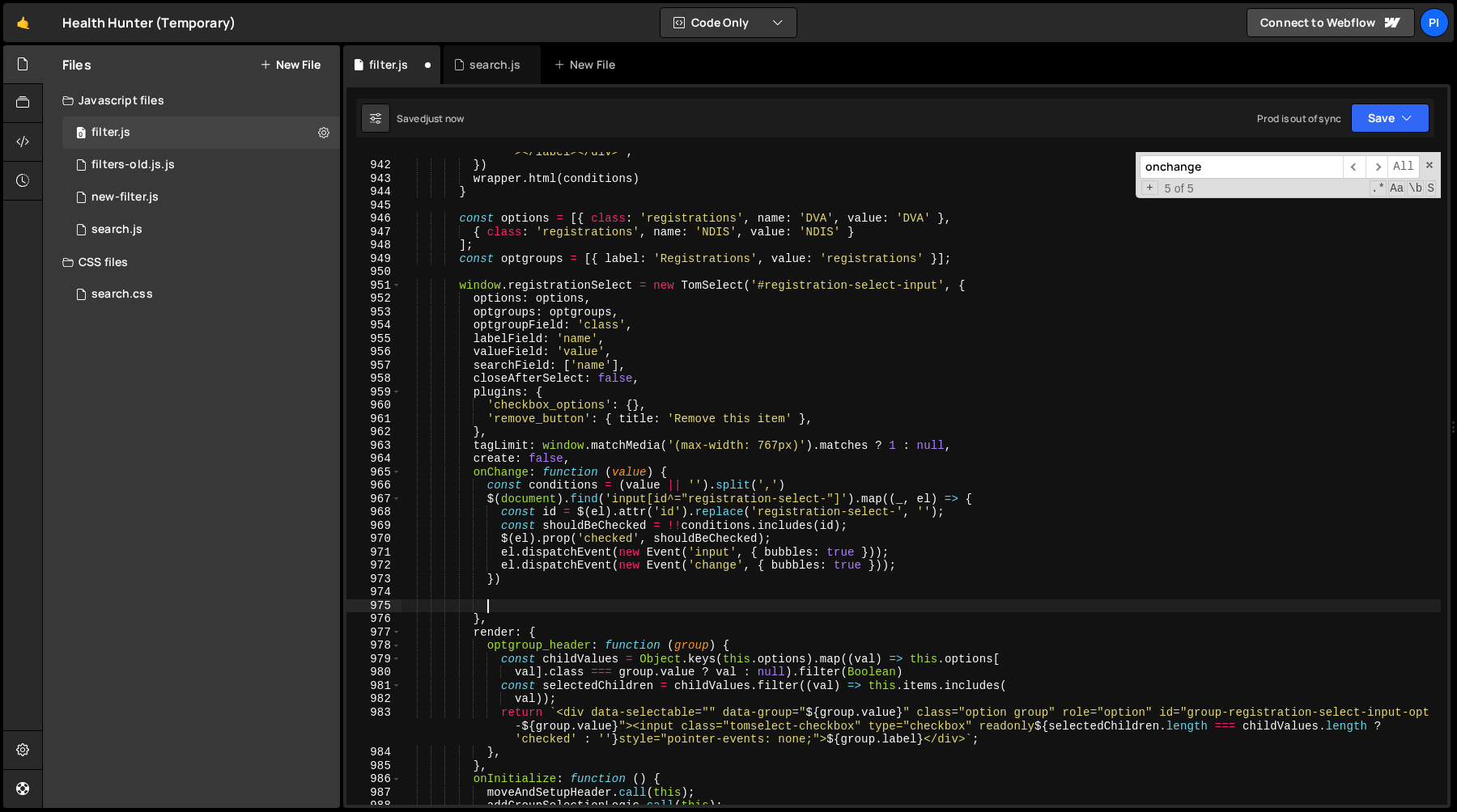
paste textarea "}"
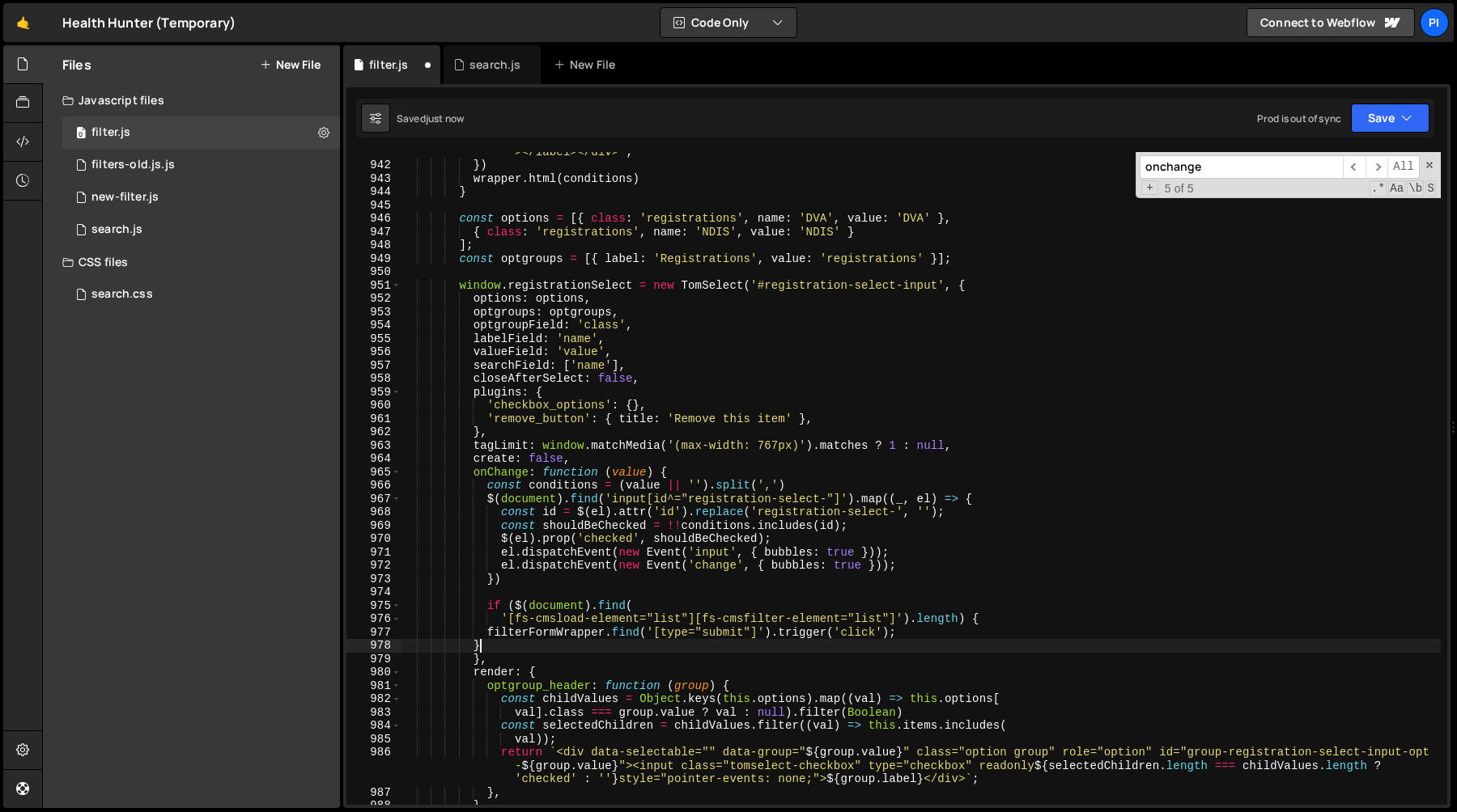
scroll to position [0, 4]
click at [601, 571] on div "` <div><label class="w-checkbox"><input type="checkbox" name="registration-sele…" at bounding box center [920, 465] width 1040 height 720
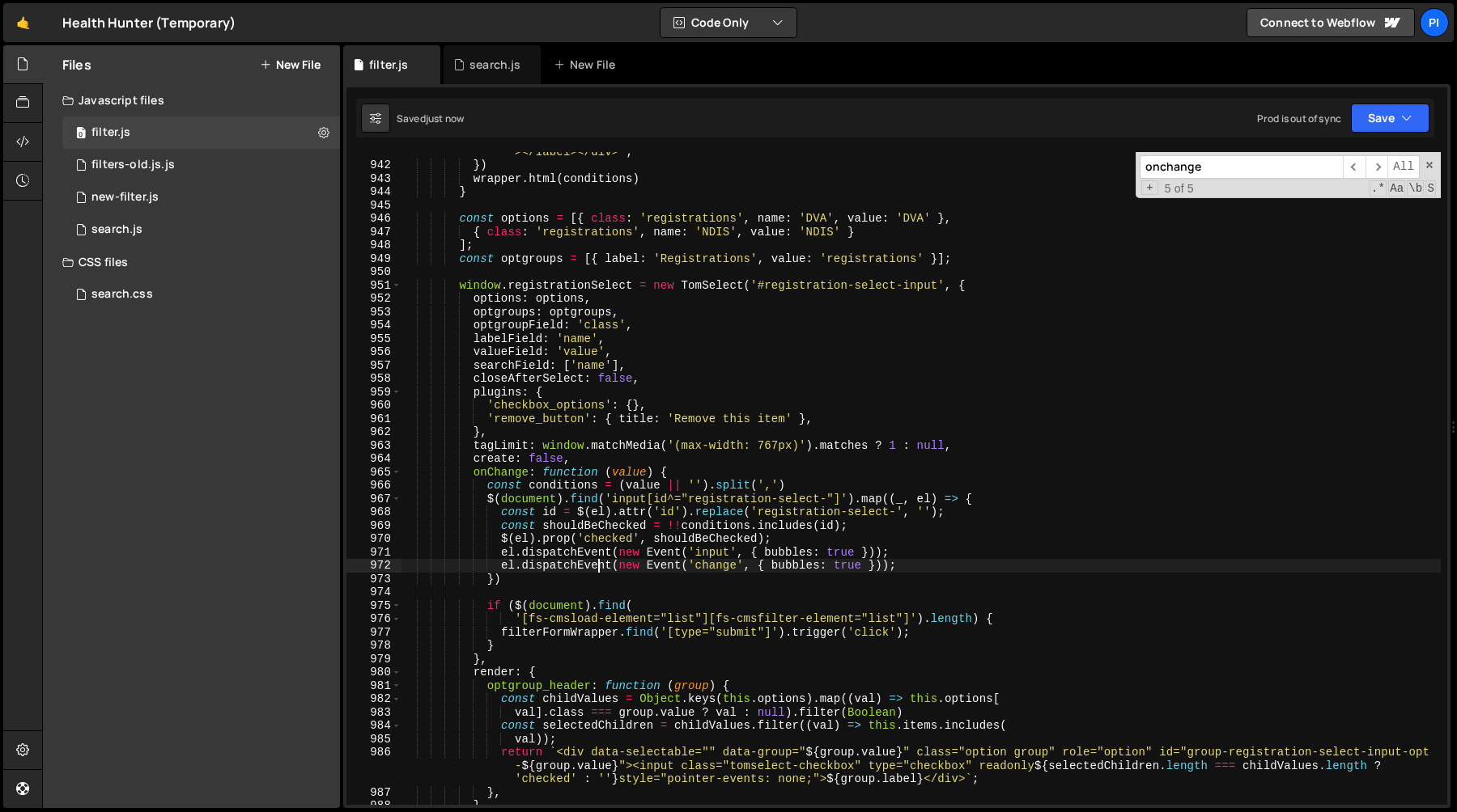
type textarea "el.dispatchEvent(new Event('change', { bubbles: true }));"
click at [485, 67] on div "search.js" at bounding box center [494, 65] width 51 height 16
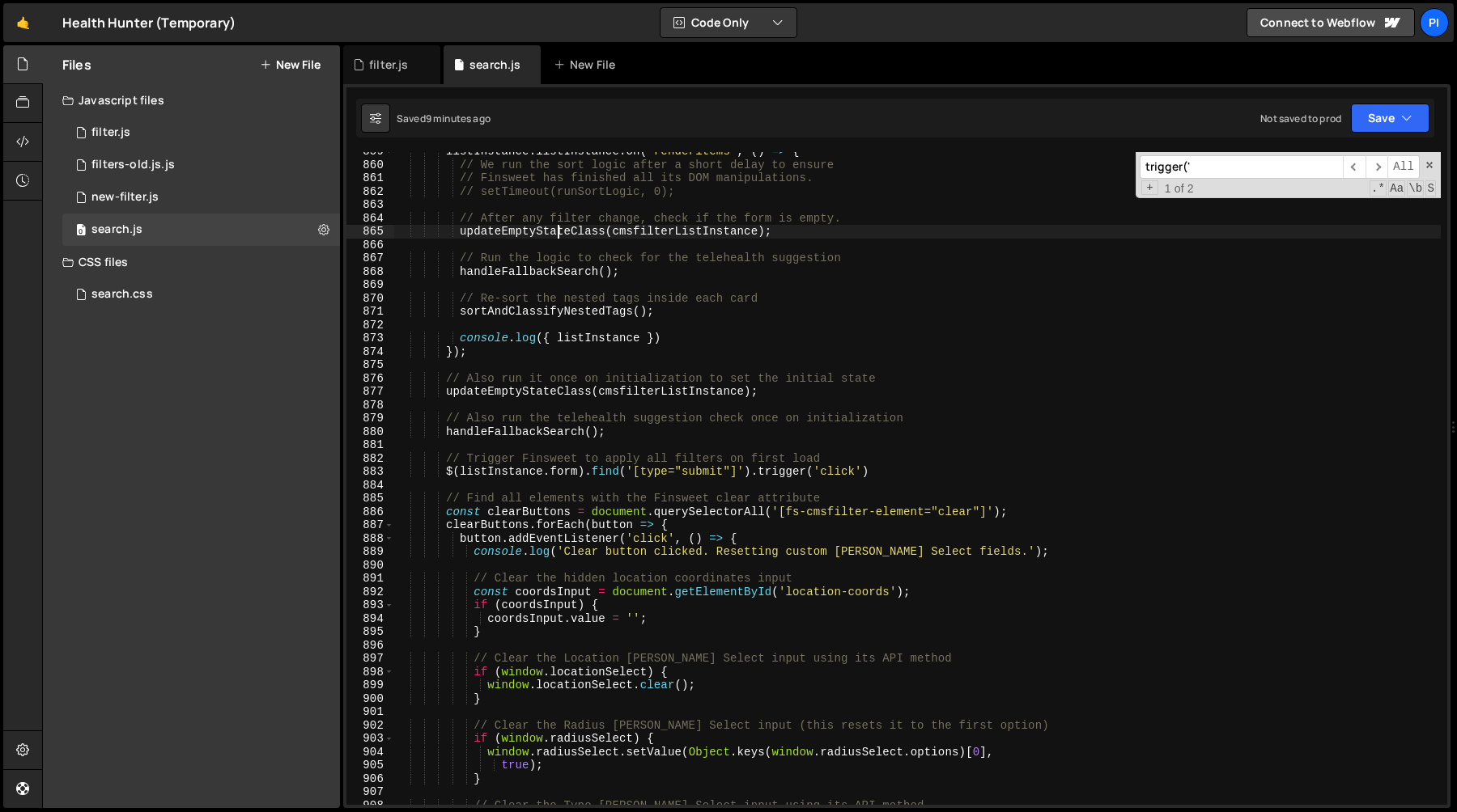
click at [559, 230] on div "listInstance . listInstance . on ( 'renderitems' , ( ) => { // We run the sort …" at bounding box center [917, 484] width 1046 height 680
type textarea "});"
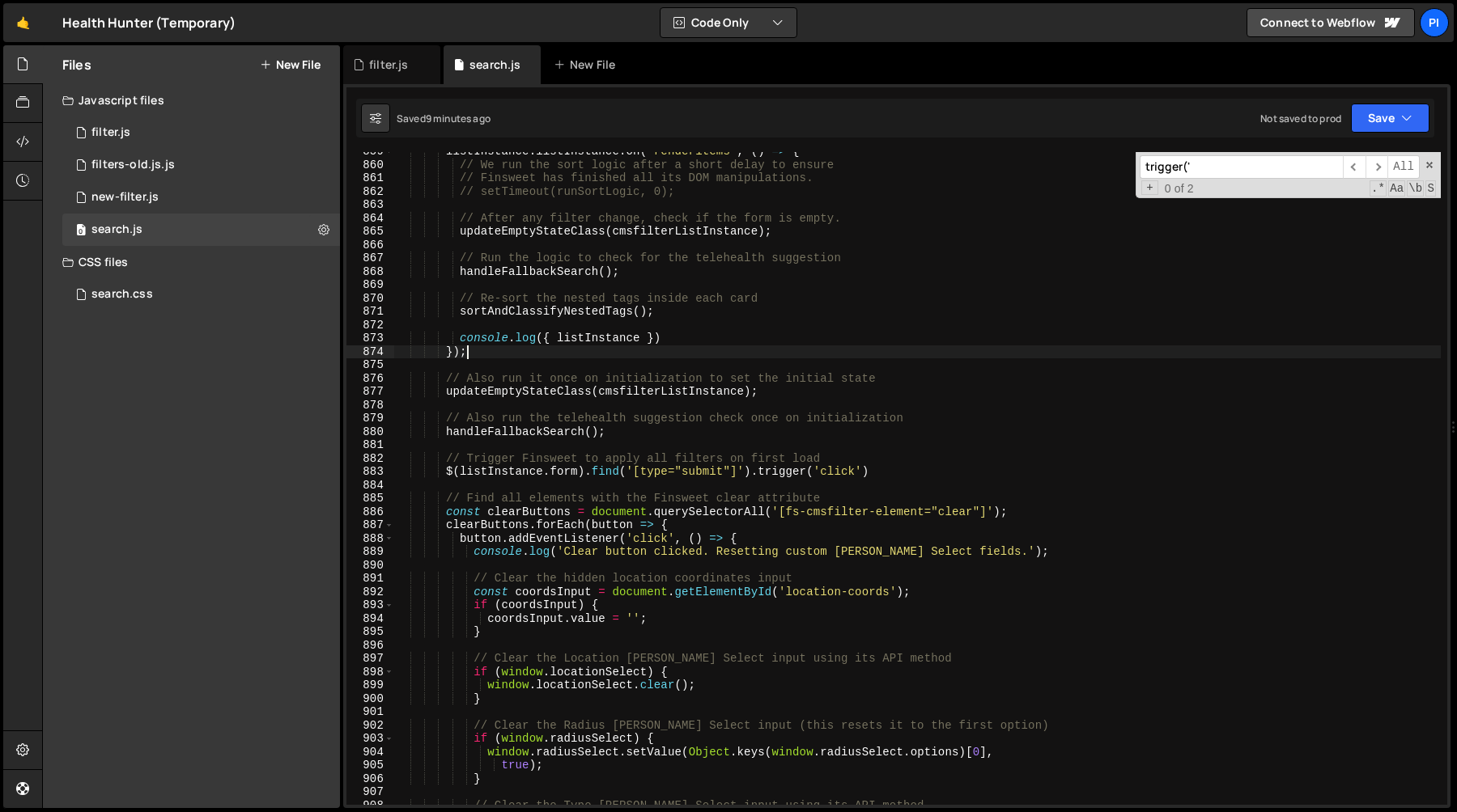
click at [693, 346] on div "listInstance . listInstance . on ( 'renderitems' , ( ) => { // We run the sort …" at bounding box center [917, 484] width 1046 height 680
click at [688, 330] on div "listInstance . listInstance . on ( 'renderitems' , ( ) => { // We run the sort …" at bounding box center [917, 484] width 1046 height 680
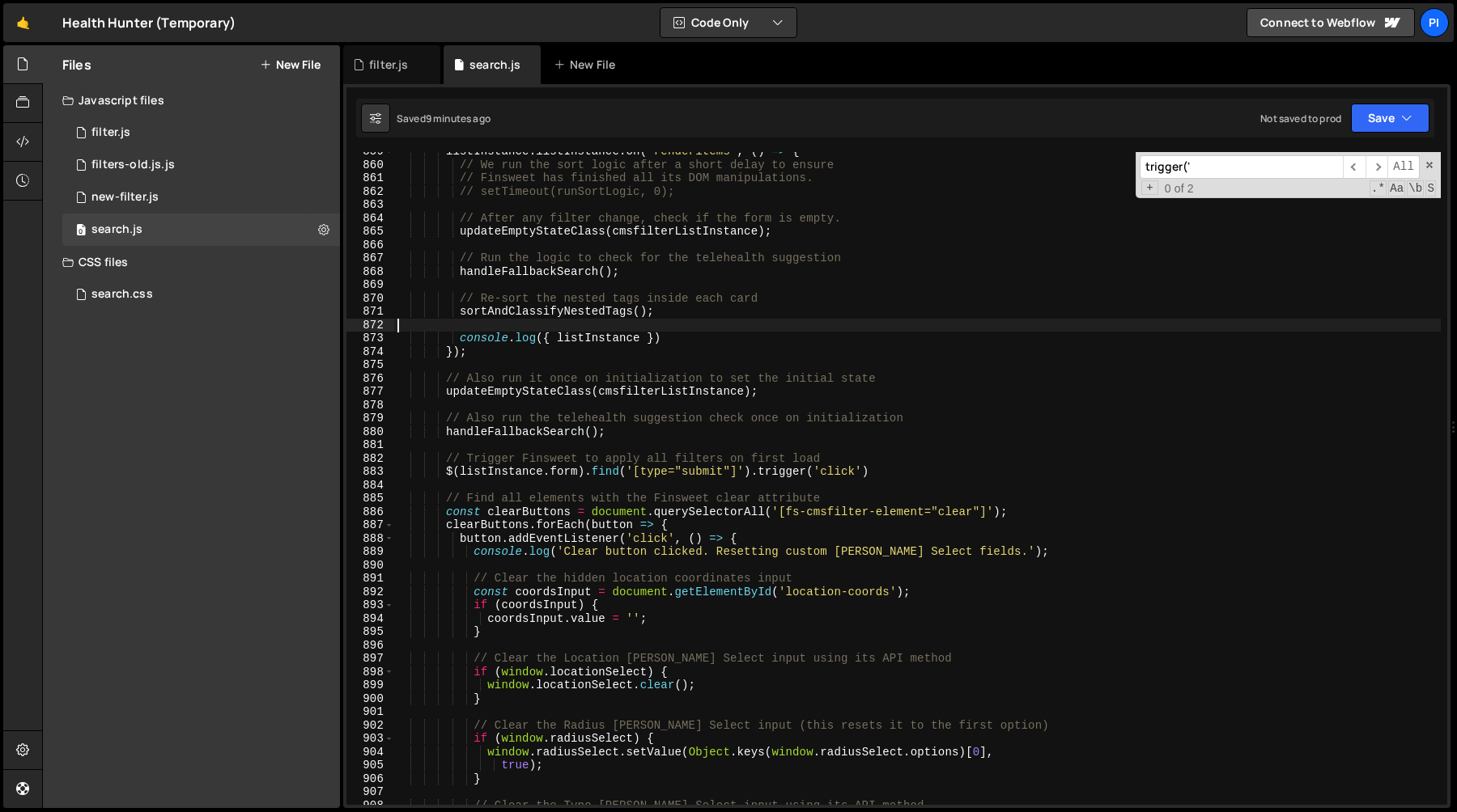
click at [687, 338] on div "listInstance . listInstance . on ( 'renderitems' , ( ) => { // We run the sort …" at bounding box center [917, 484] width 1046 height 680
type textarea "console.log({ listInstance })"
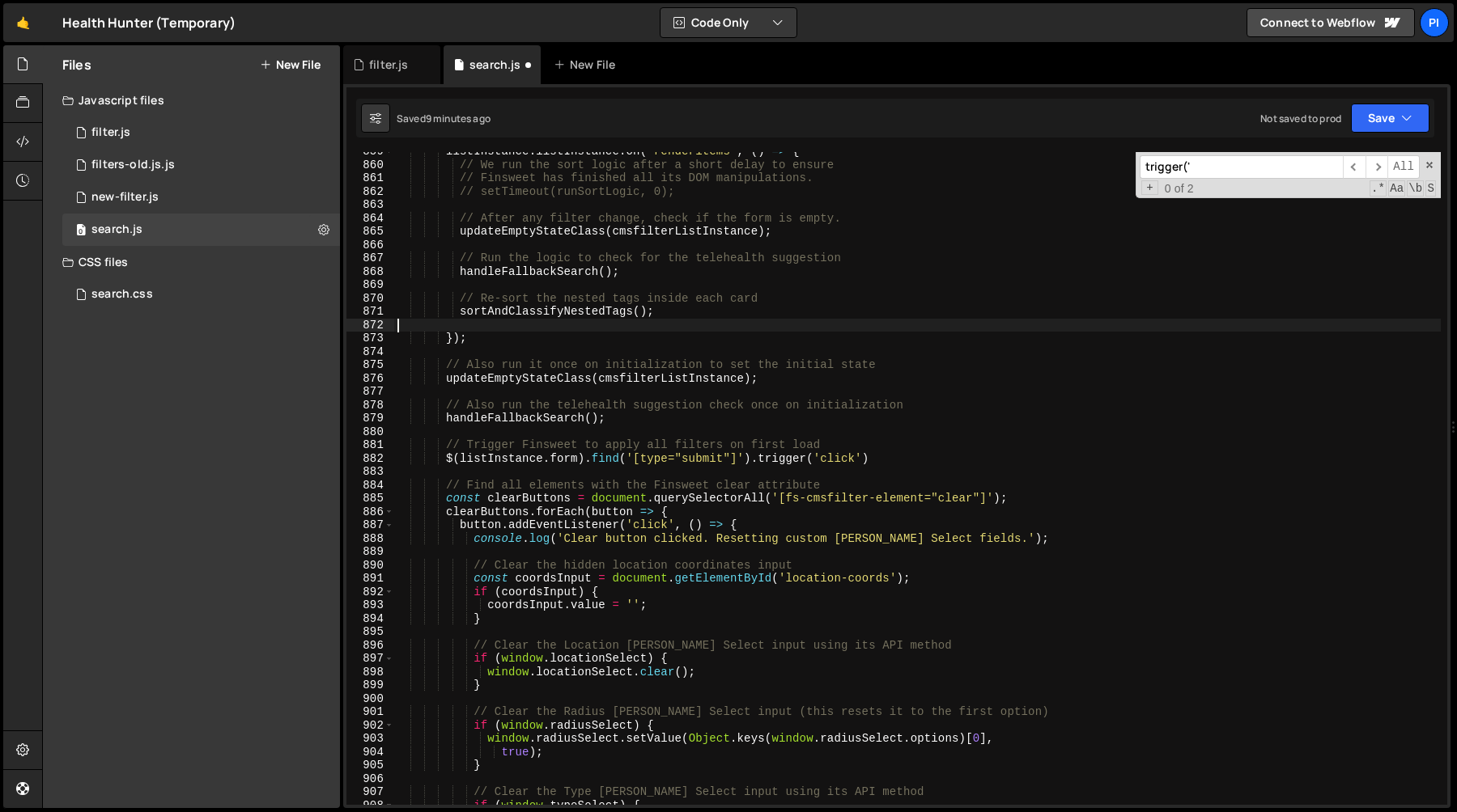
type textarea "sortAndClassifyNestedTags();"
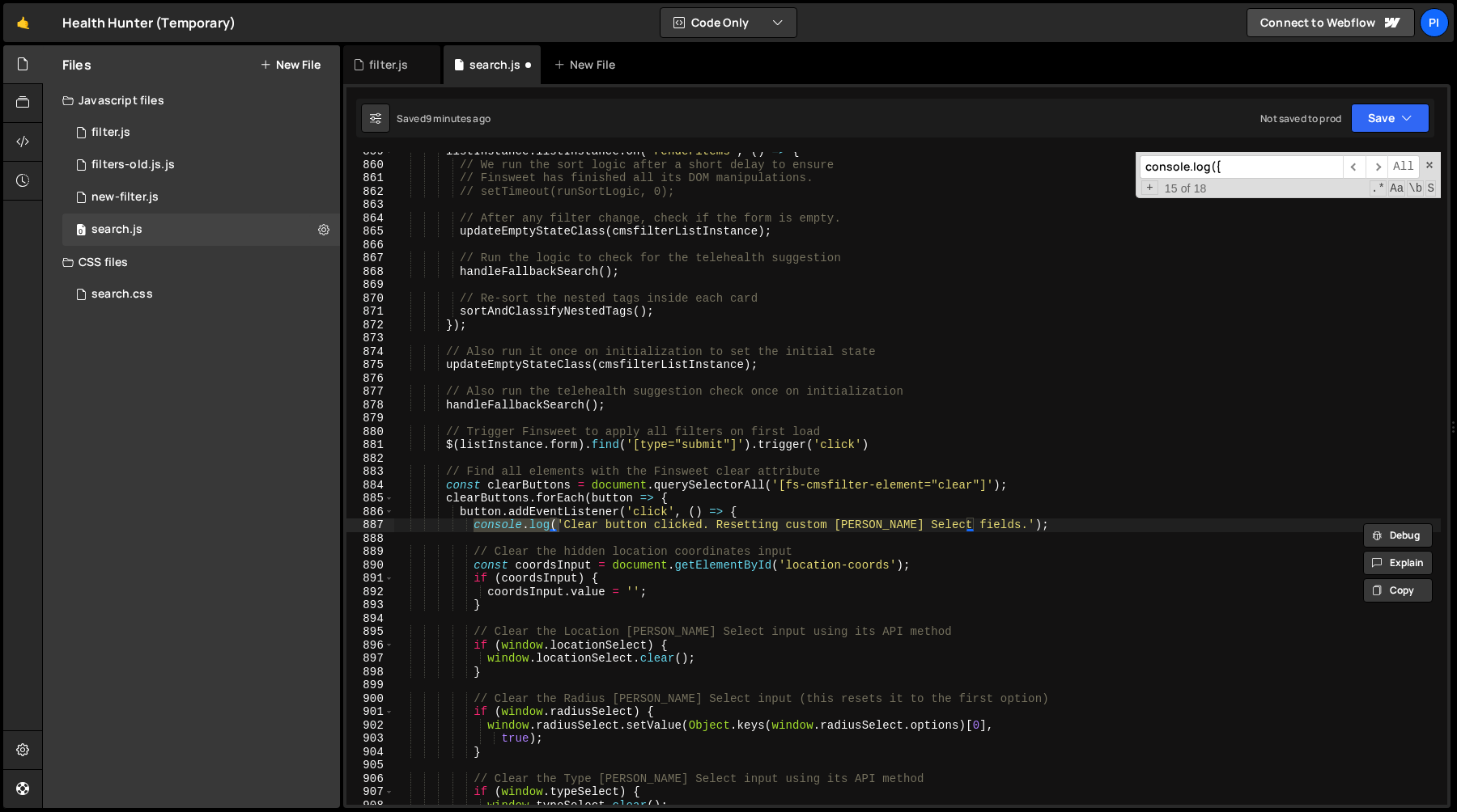
scroll to position [328, 0]
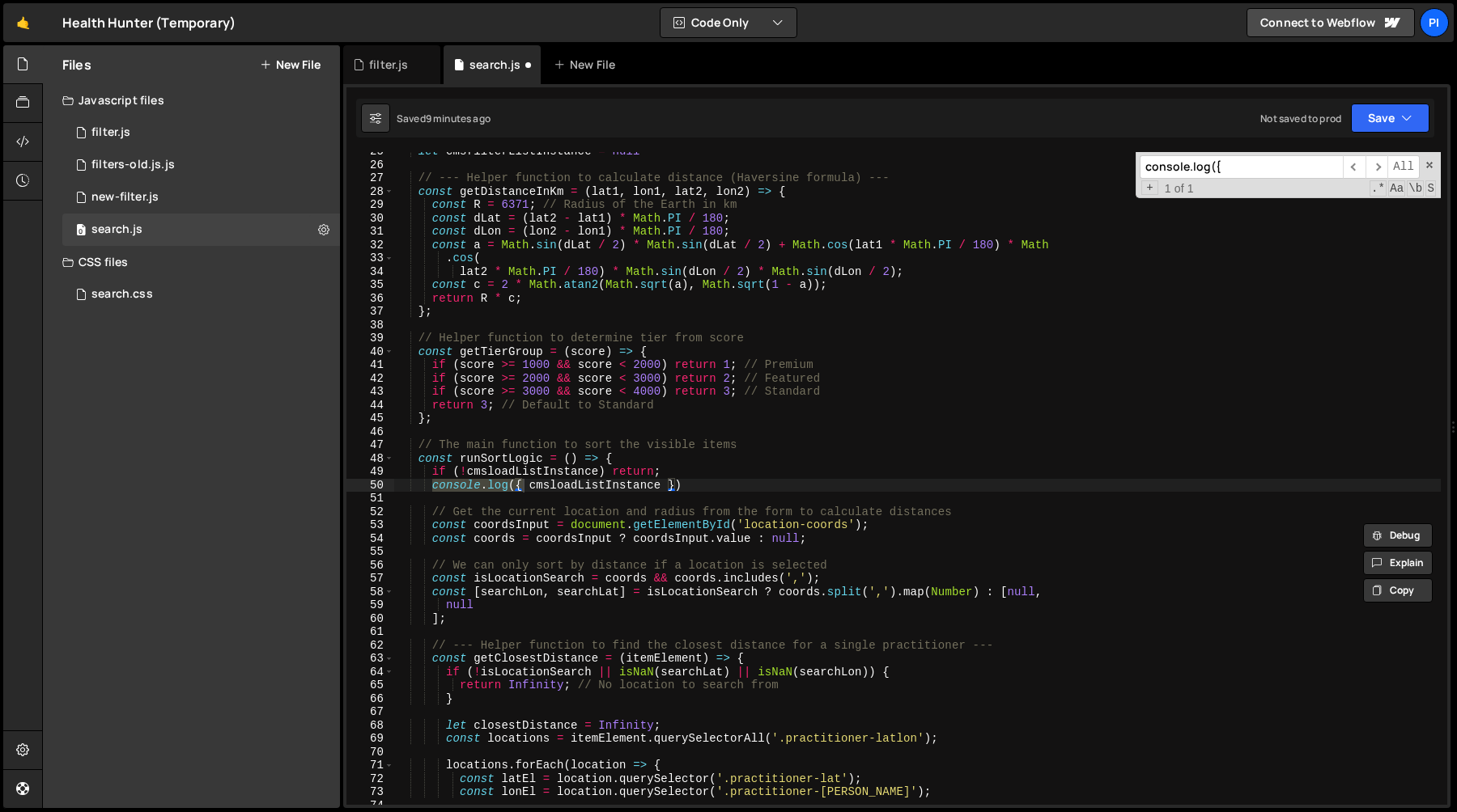
type input "console.log({"
click at [720, 494] on div "let cmsfilterListInstance = null // --- Helper function to calculate distance (…" at bounding box center [917, 484] width 1046 height 680
click at [717, 488] on div "let cmsfilterListInstance = null // --- Helper function to calculate distance (…" at bounding box center [917, 484] width 1046 height 680
click at [716, 472] on div "let cmsfilterListInstance = null // --- Helper function to calculate distance (…" at bounding box center [917, 484] width 1046 height 680
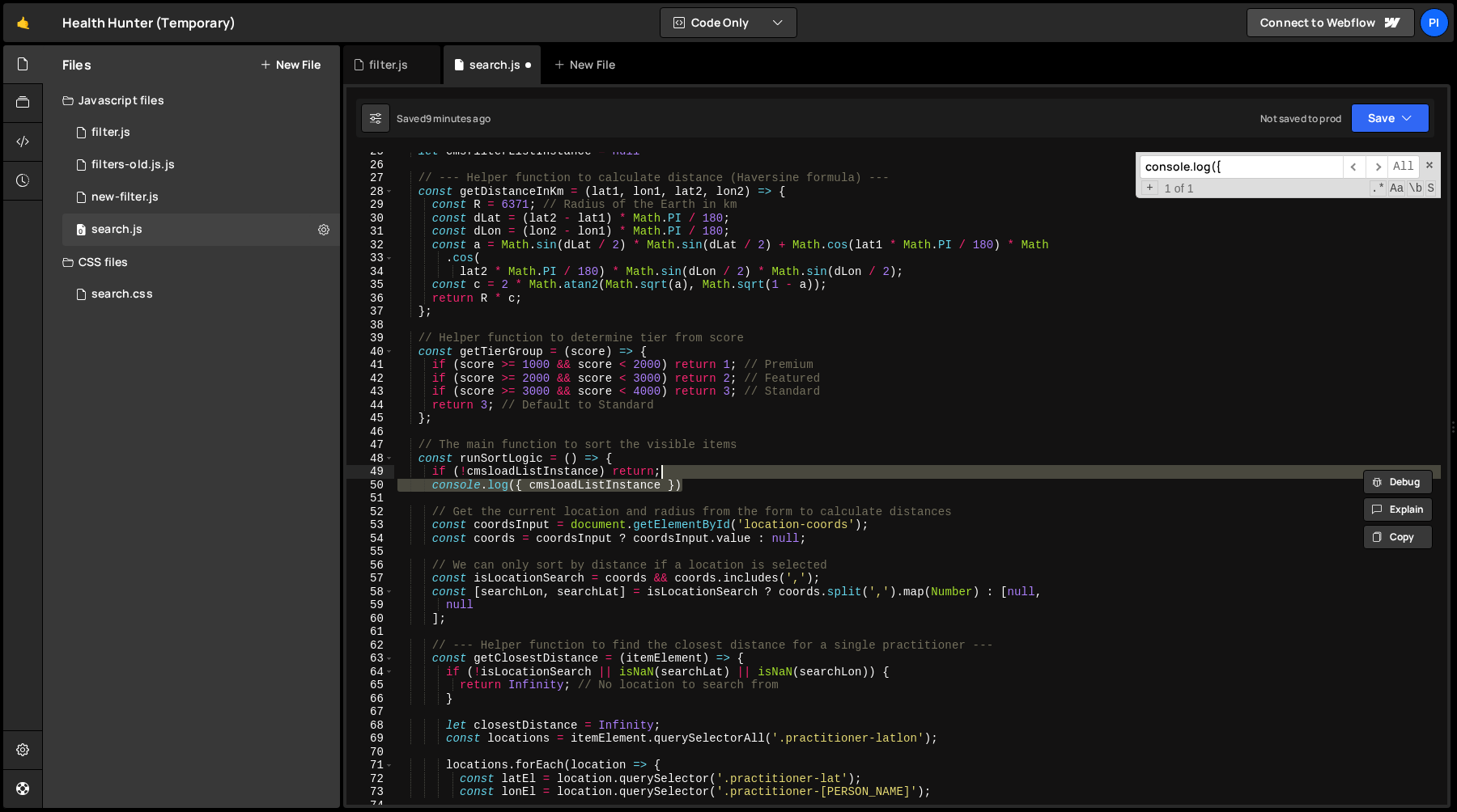
type textarea "if (!cmsloadListInstance) return;"
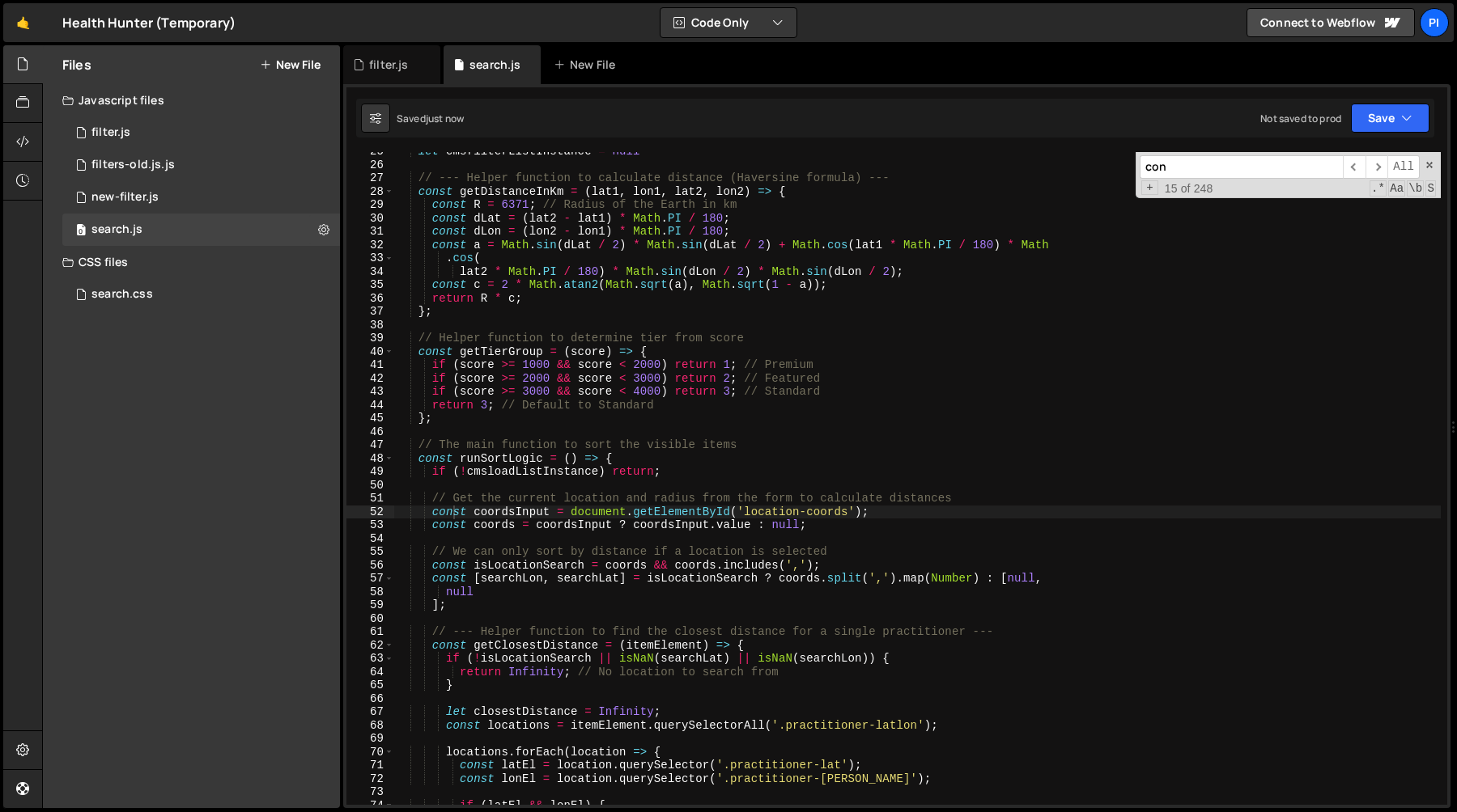
click at [1186, 169] on input "con" at bounding box center [1241, 167] width 203 height 23
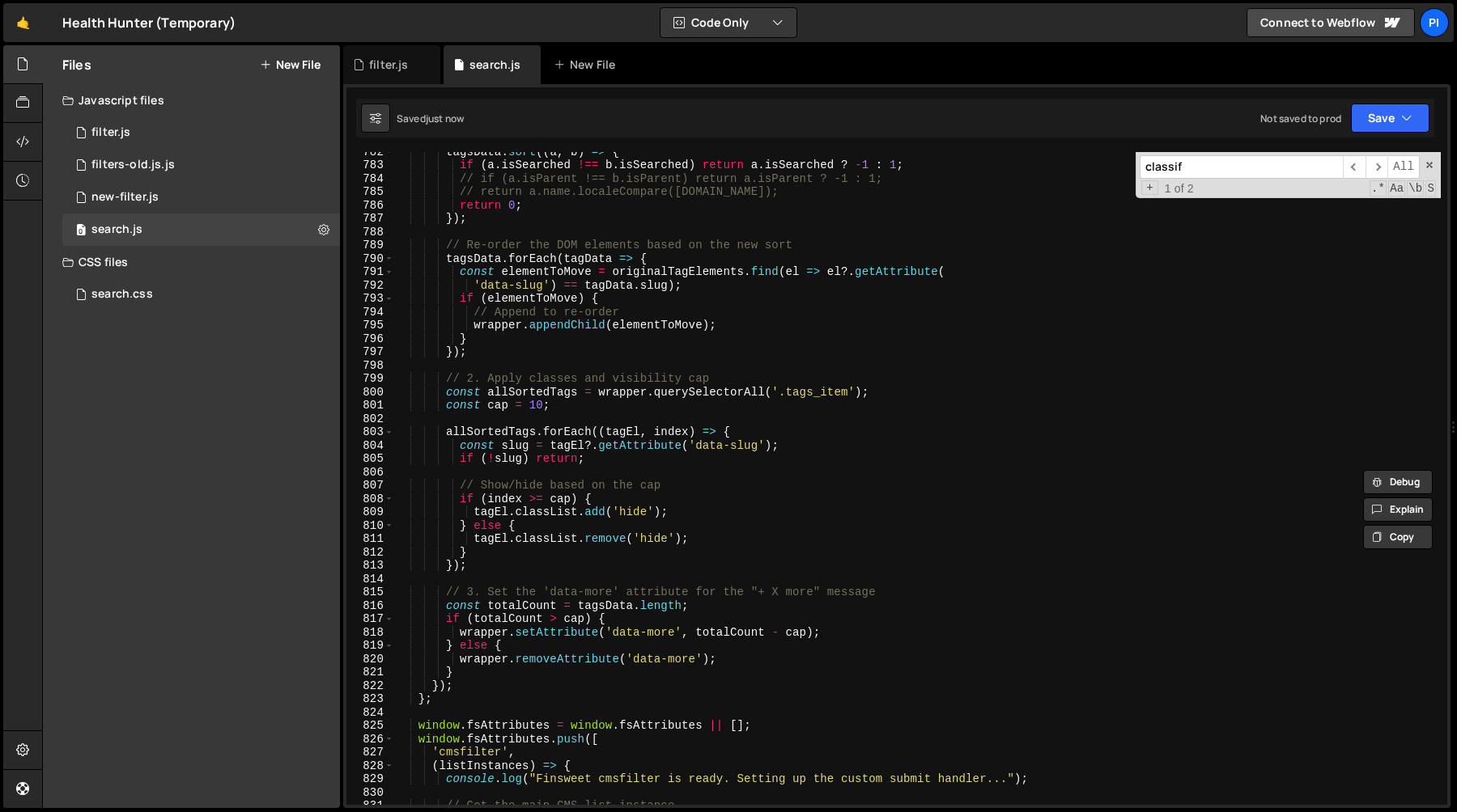
scroll to position [10434, 0]
type input "classif"
click at [625, 449] on div "tagsData . sort (( a , b ) => { if ( a . isSearched !== b . isSearched ) return…" at bounding box center [917, 483] width 1046 height 680
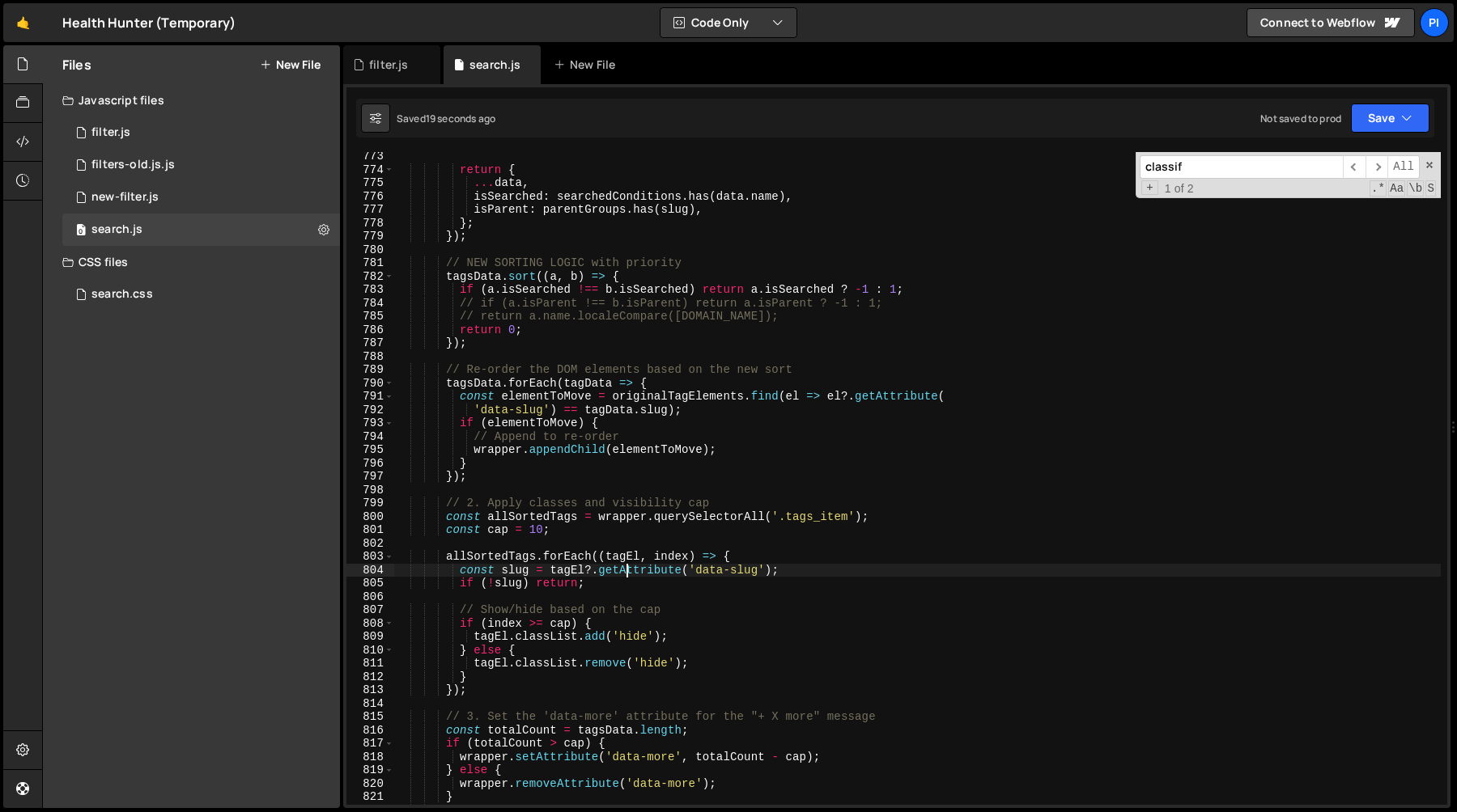
scroll to position [10288, 0]
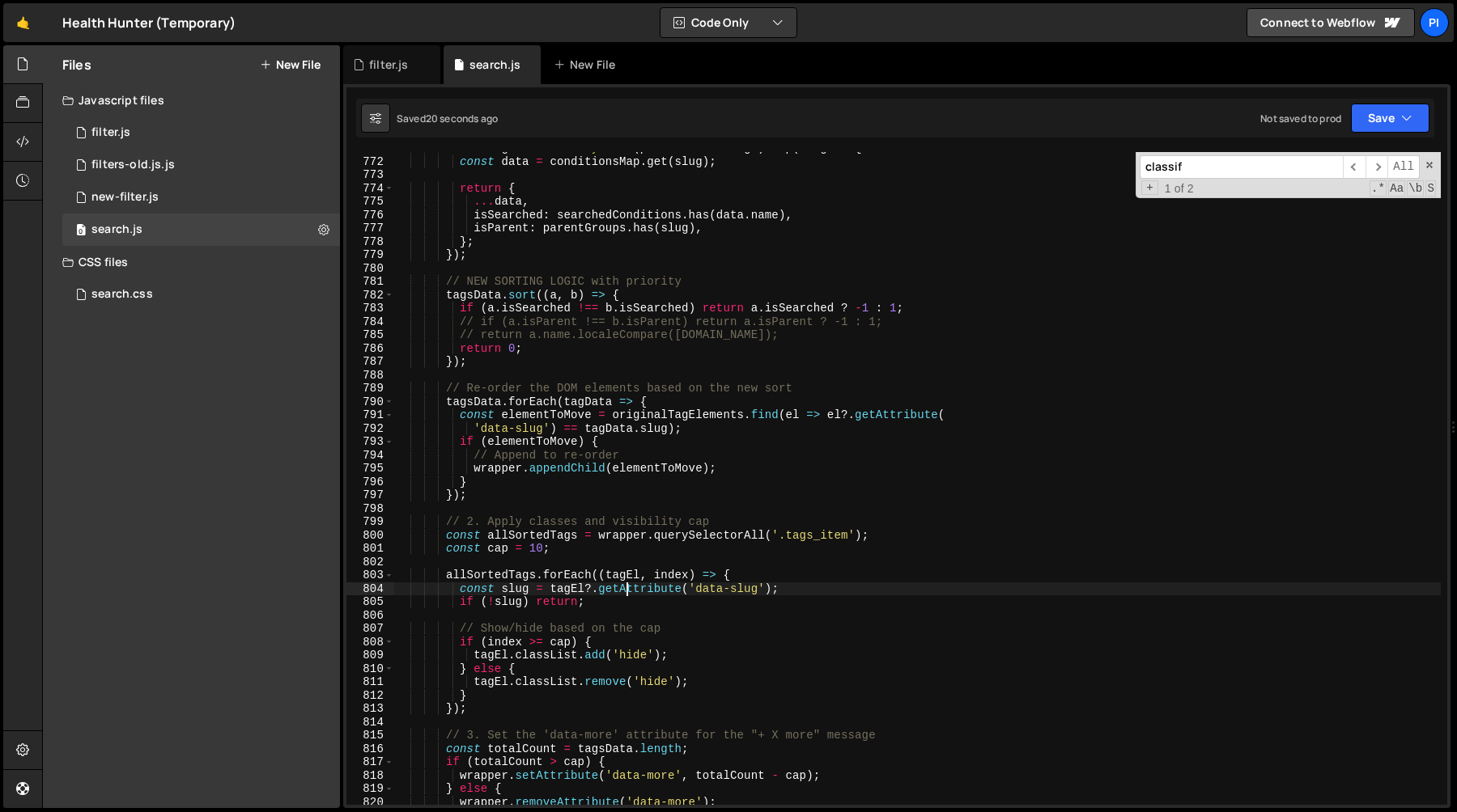
click at [527, 415] on div "const tagsData = Array . from ( practitionerSlugs ) . map ( slug => { const dat…" at bounding box center [917, 481] width 1046 height 680
click at [710, 411] on div "const tagsData = Array . from ( practitionerSlugs ) . map ( slug => { const dat…" at bounding box center [917, 481] width 1046 height 680
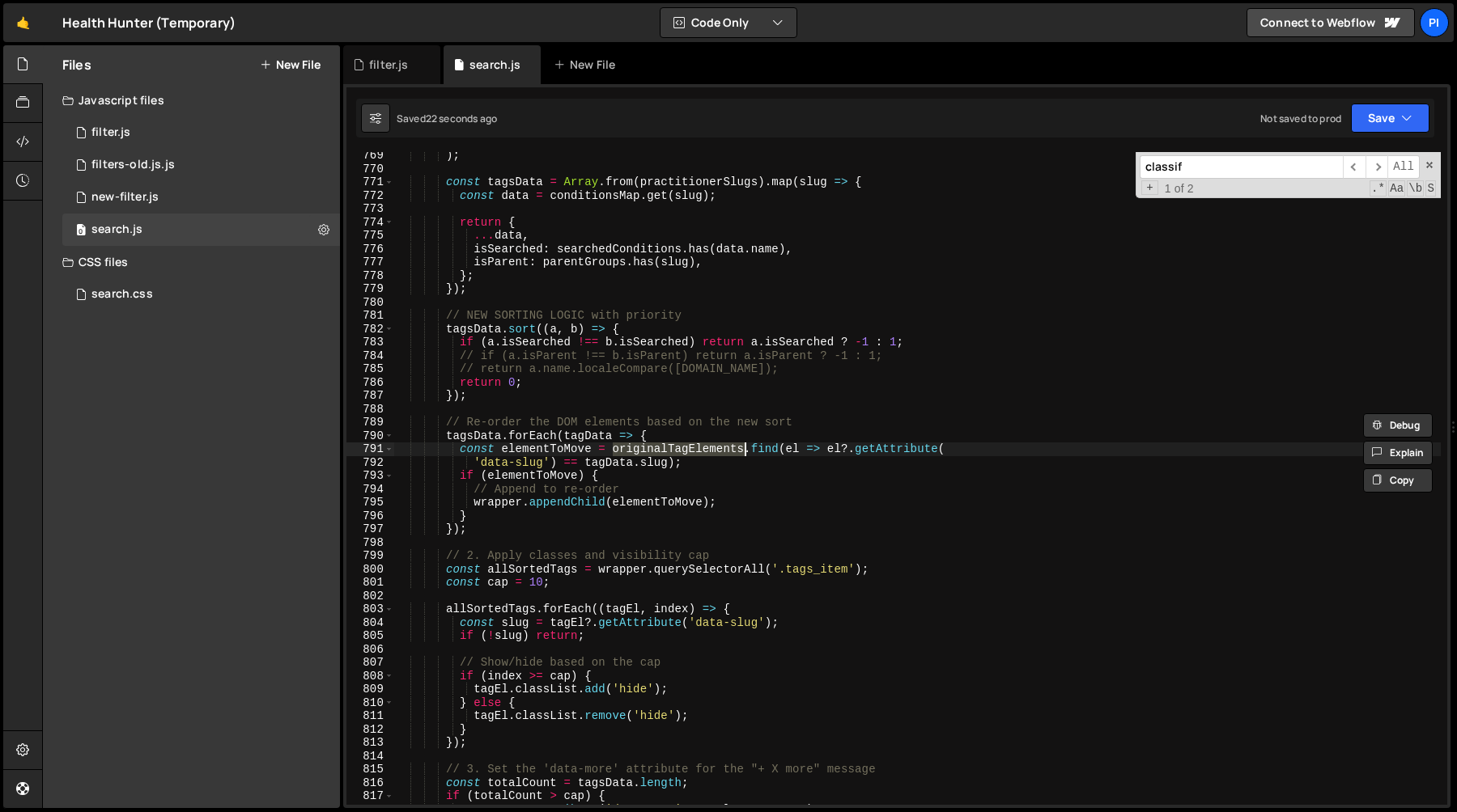
scroll to position [10231, 0]
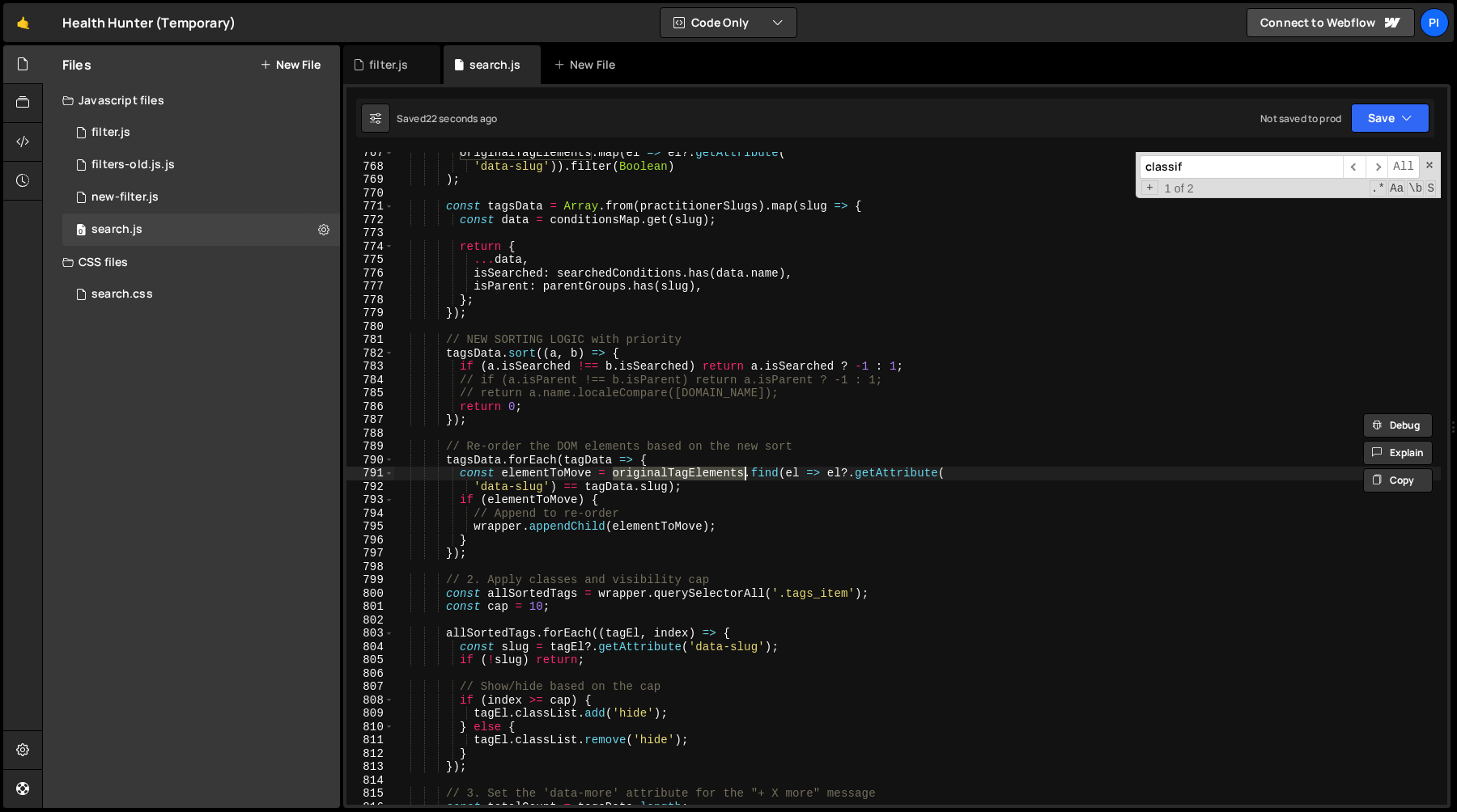
click at [619, 495] on div "originalTagElements . map ( el => el ?. getAttribute ( 'data-slug' )) . filter …" at bounding box center [917, 486] width 1046 height 680
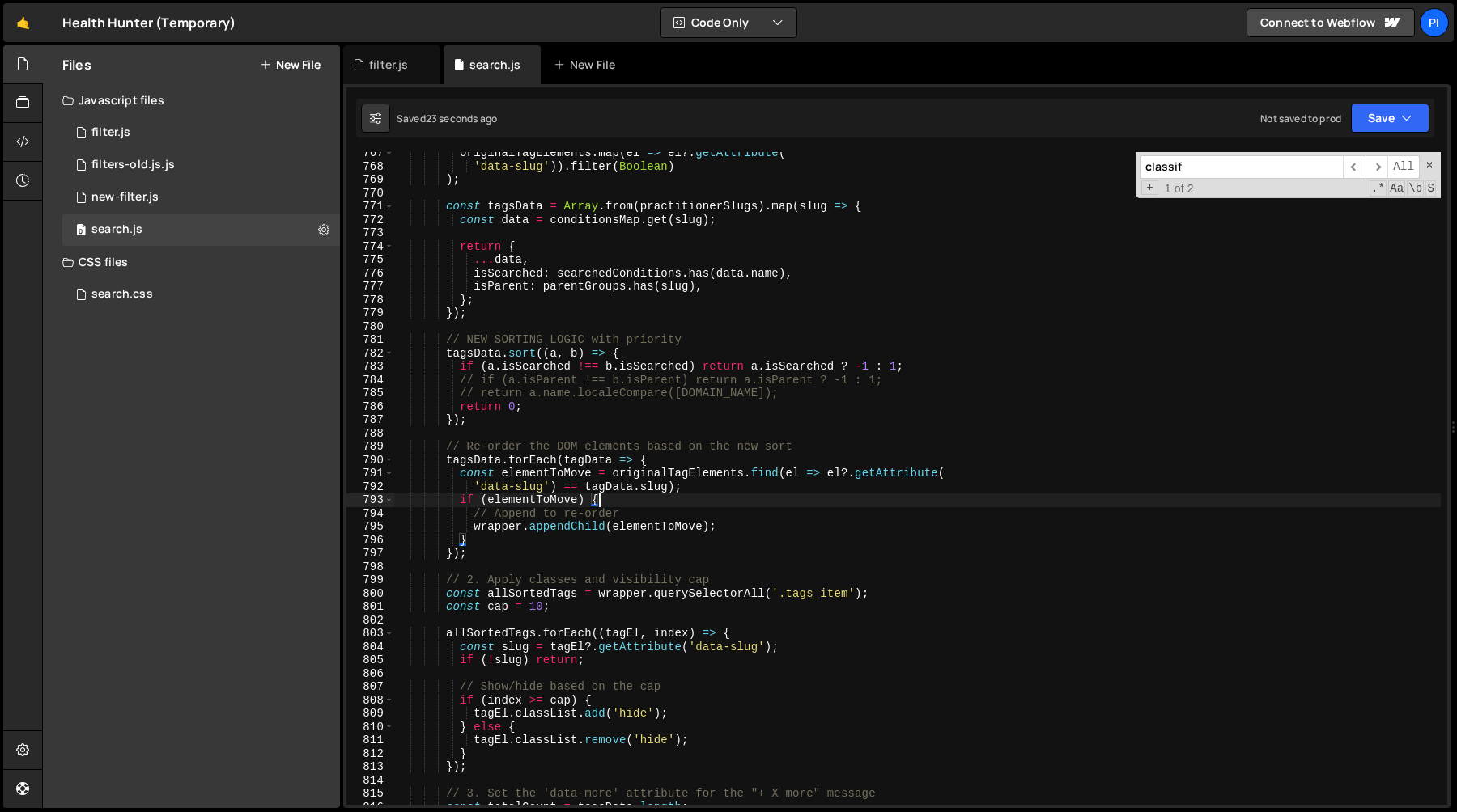
click at [619, 495] on div "originalTagElements . map ( el => el ?. getAttribute ( 'data-slug' )) . filter …" at bounding box center [917, 486] width 1046 height 680
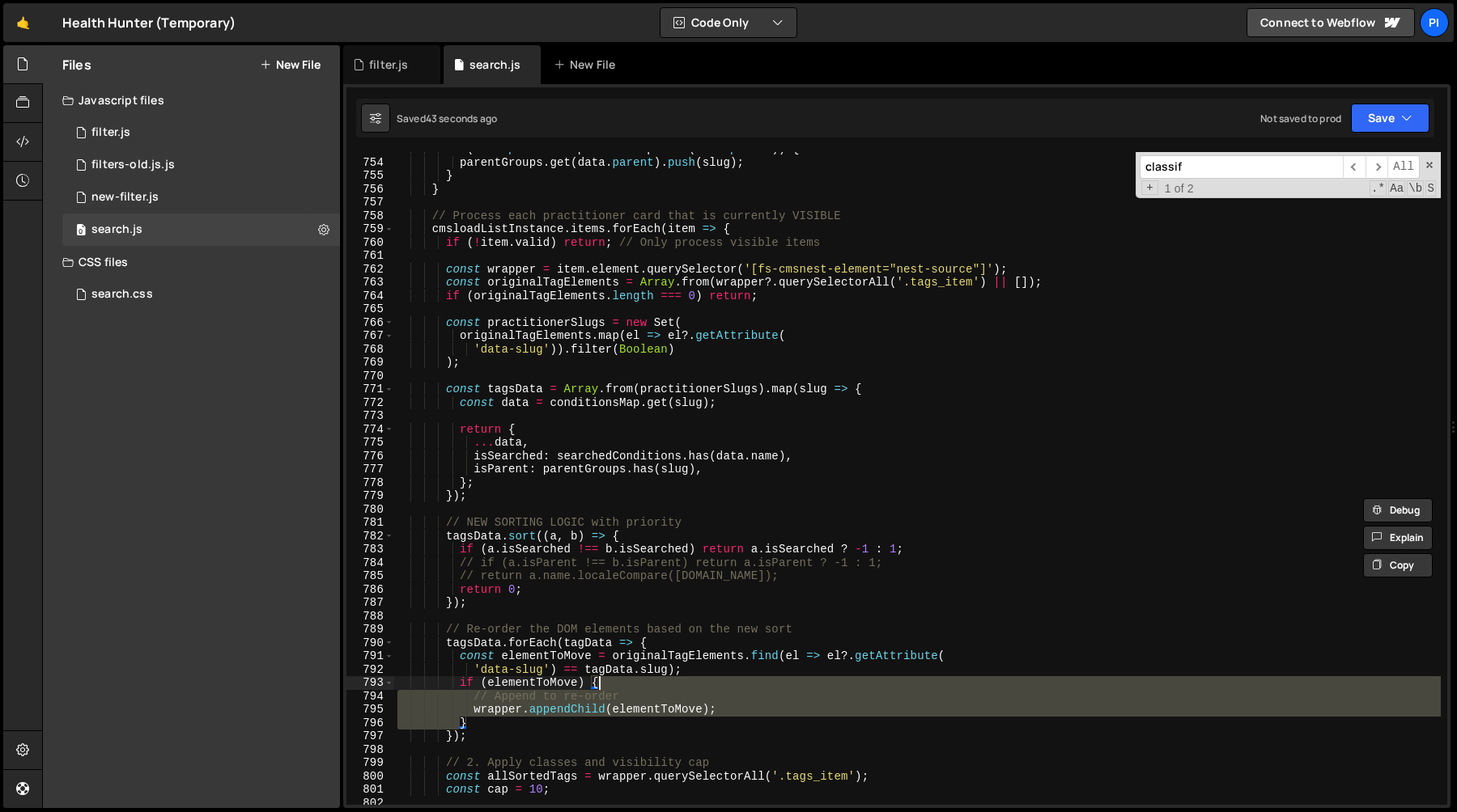
scroll to position [10047, 0]
click at [687, 561] on div "if ( data . parent && parentGroups . has ( data . parent )) { parentGroups . ge…" at bounding box center [917, 482] width 1046 height 680
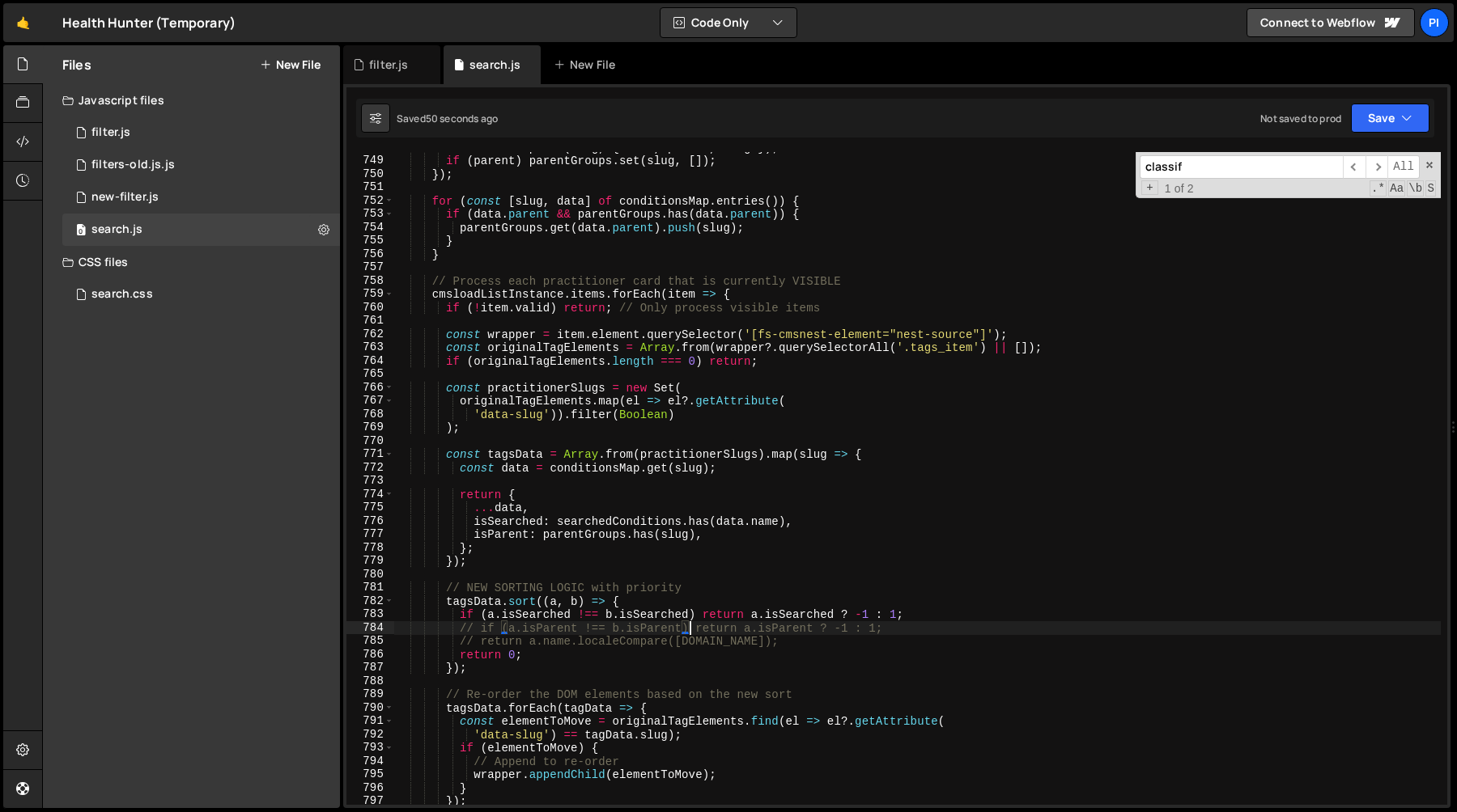
scroll to position [9982, 0]
click at [547, 615] on div "conditionsMap . set ( slug , { name , parent , slug }) ; if ( parent ) parentGr…" at bounding box center [917, 480] width 1046 height 680
click at [552, 630] on div "conditionsMap . set ( slug , { name , parent , slug }) ; if ( parent ) parentGr…" at bounding box center [917, 480] width 1046 height 680
click at [539, 617] on div "conditionsMap . set ( slug , { name , parent , slug }) ; if ( parent ) parentGr…" at bounding box center [917, 480] width 1046 height 680
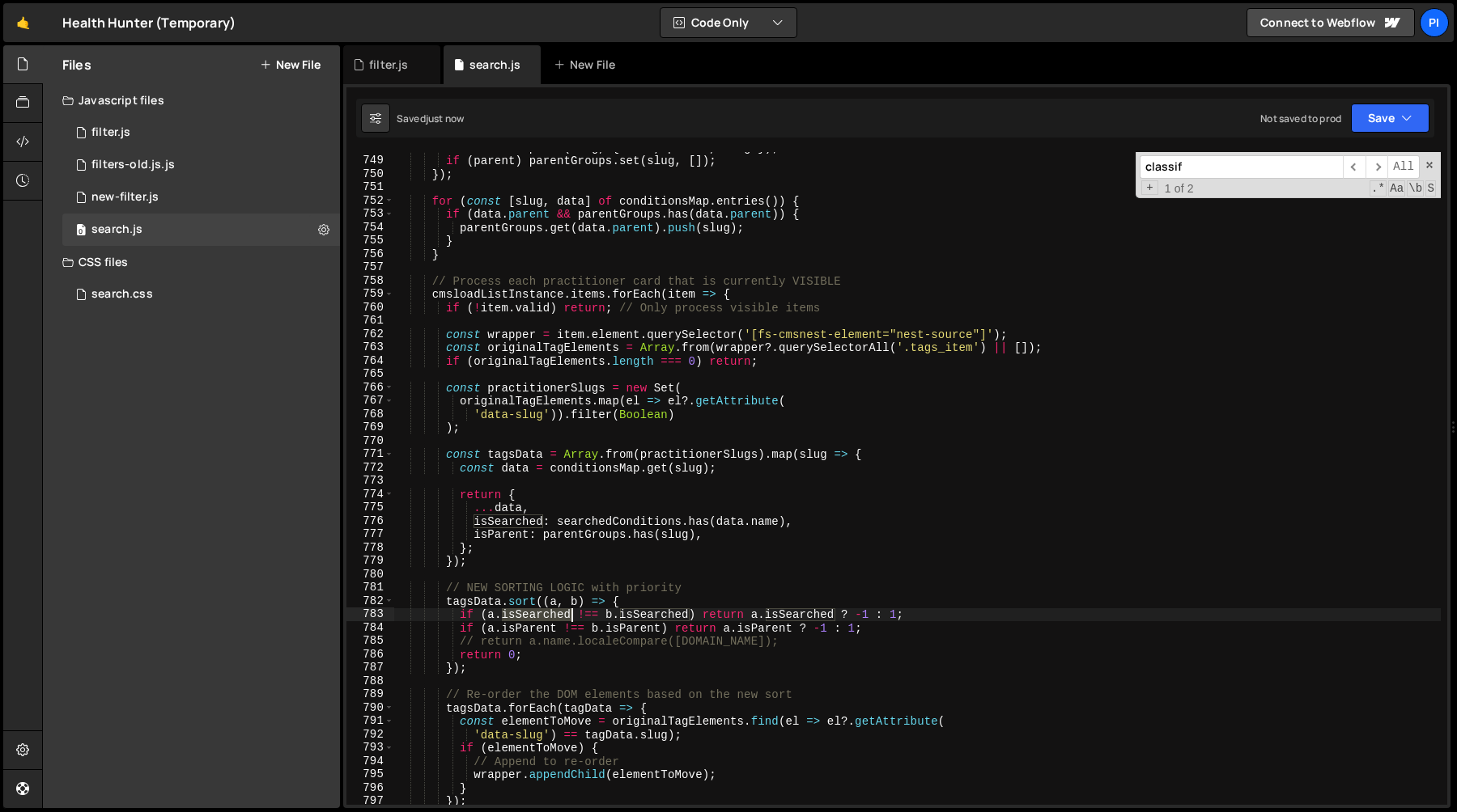
click at [539, 617] on div "conditionsMap . set ( slug , { name , parent , slug }) ; if ( parent ) parentGr…" at bounding box center [917, 480] width 1046 height 680
click at [577, 535] on div "conditionsMap . set ( slug , { name , parent , slug }) ; if ( parent ) parentGr…" at bounding box center [917, 480] width 1046 height 680
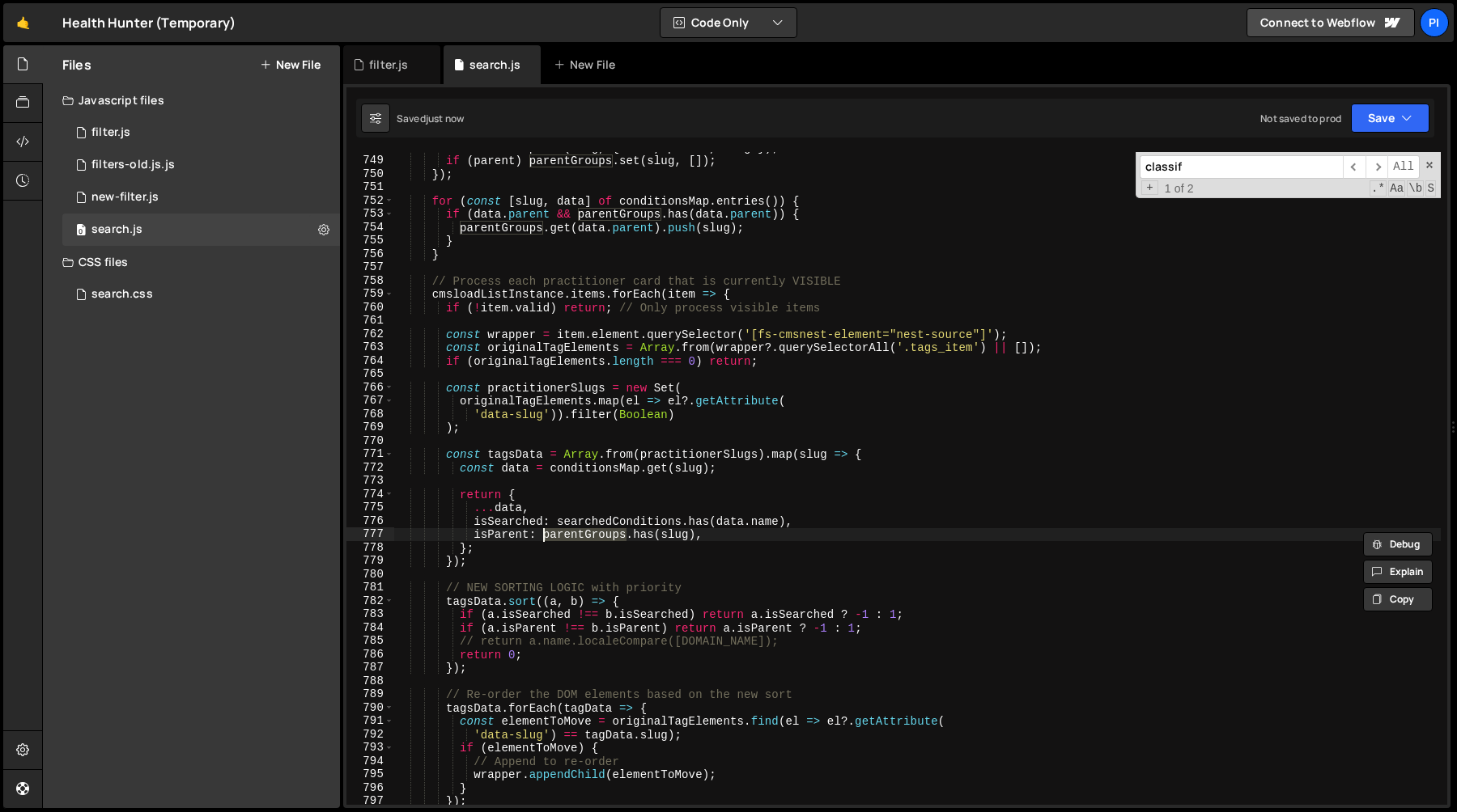
click at [721, 534] on div "conditionsMap . set ( slug , { name , parent , slug }) ; if ( parent ) parentGr…" at bounding box center [917, 480] width 1046 height 680
click at [715, 534] on div "conditionsMap . set ( slug , { name , parent , slug }) ; if ( parent ) parentGr…" at bounding box center [917, 479] width 1046 height 652
click at [737, 519] on div "conditionsMap . set ( slug , { name , parent , slug }) ; if ( parent ) parentGr…" at bounding box center [917, 480] width 1046 height 680
click at [778, 523] on div "conditionsMap . set ( slug , { name , parent , slug }) ; if ( parent ) parentGr…" at bounding box center [917, 480] width 1046 height 680
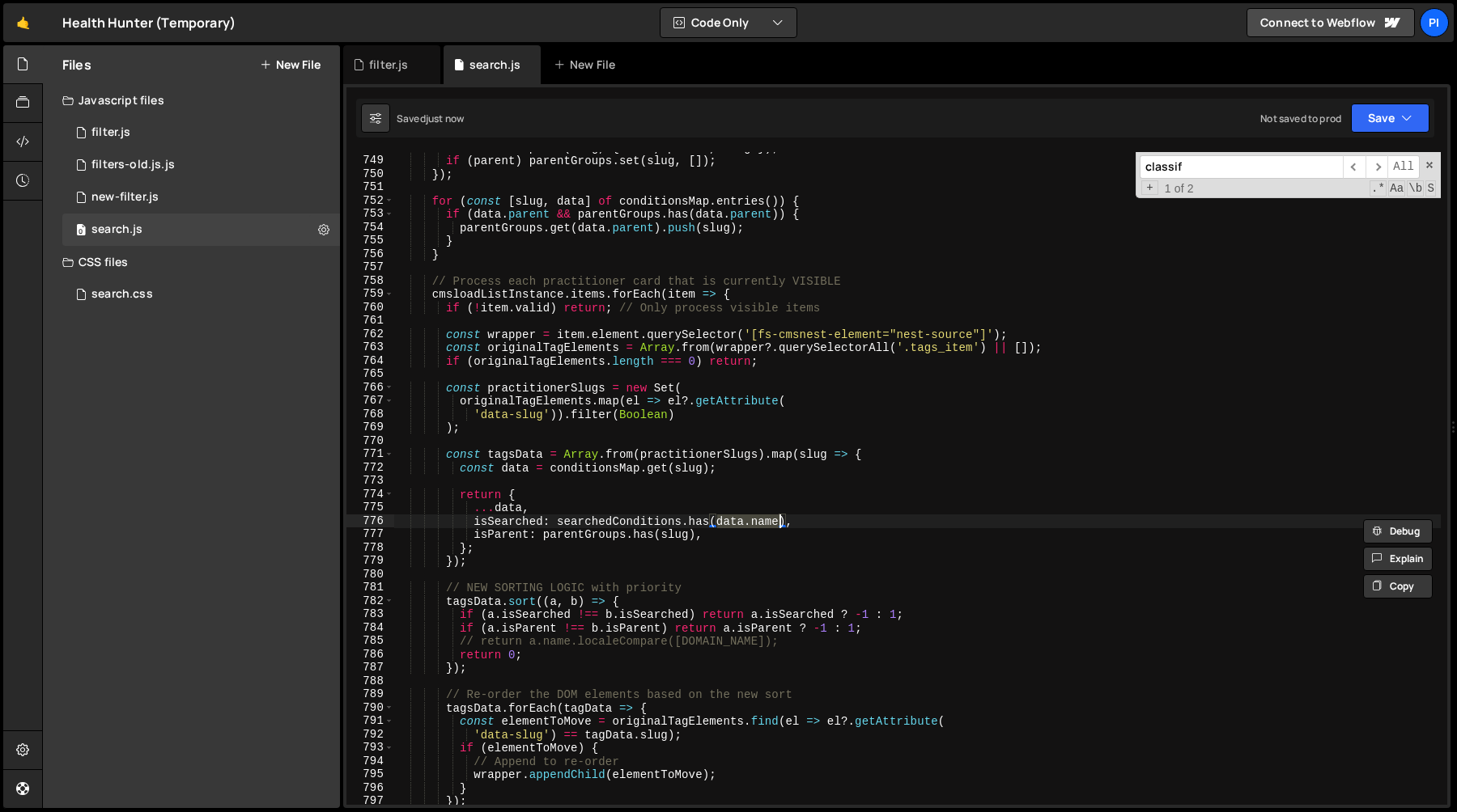
click at [607, 560] on div "conditionsMap . set ( slug , { name , parent , slug }) ; if ( parent ) parentGr…" at bounding box center [917, 480] width 1046 height 680
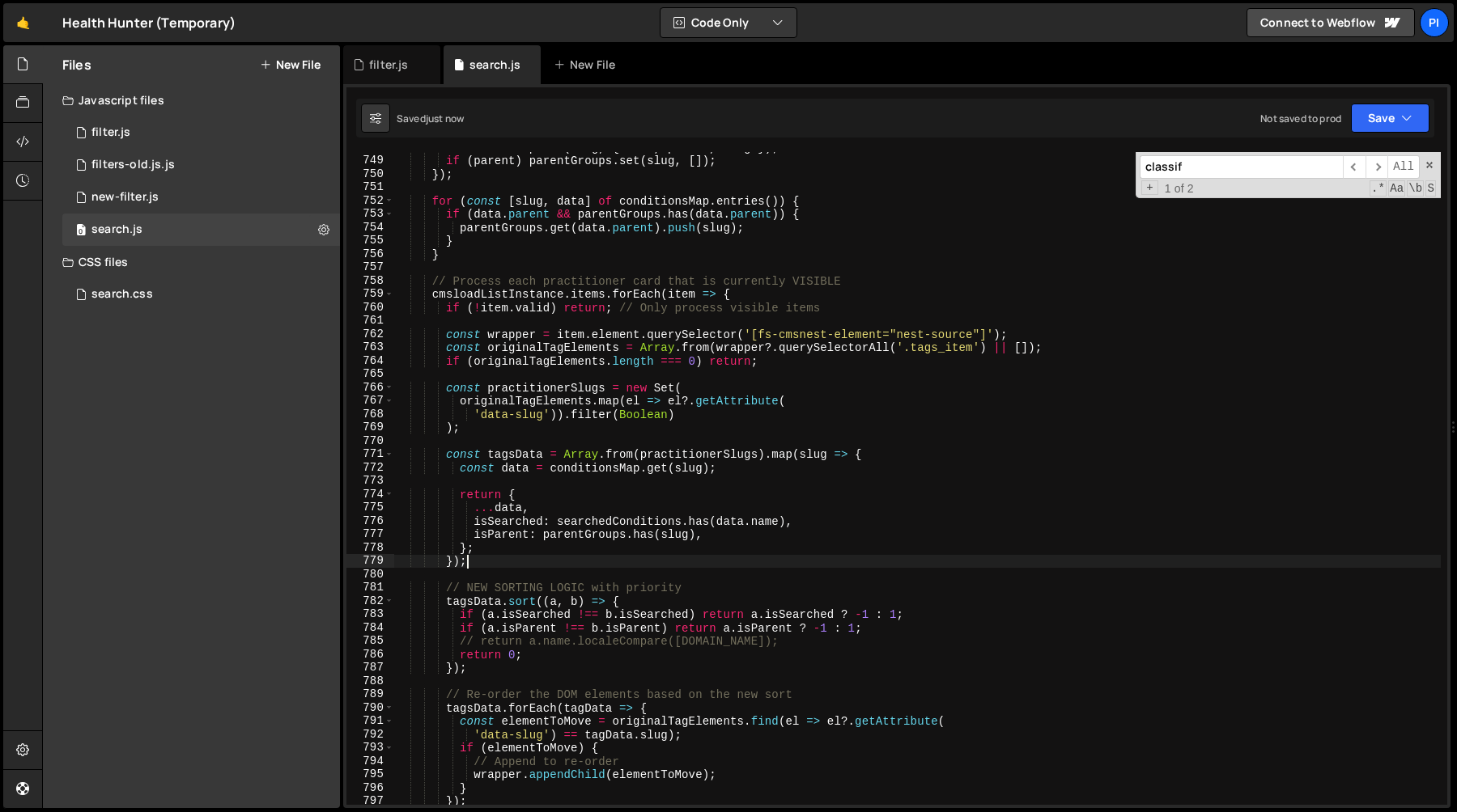
click at [620, 550] on div "conditionsMap . set ( slug , { name , parent , slug }) ; if ( parent ) parentGr…" at bounding box center [917, 480] width 1046 height 680
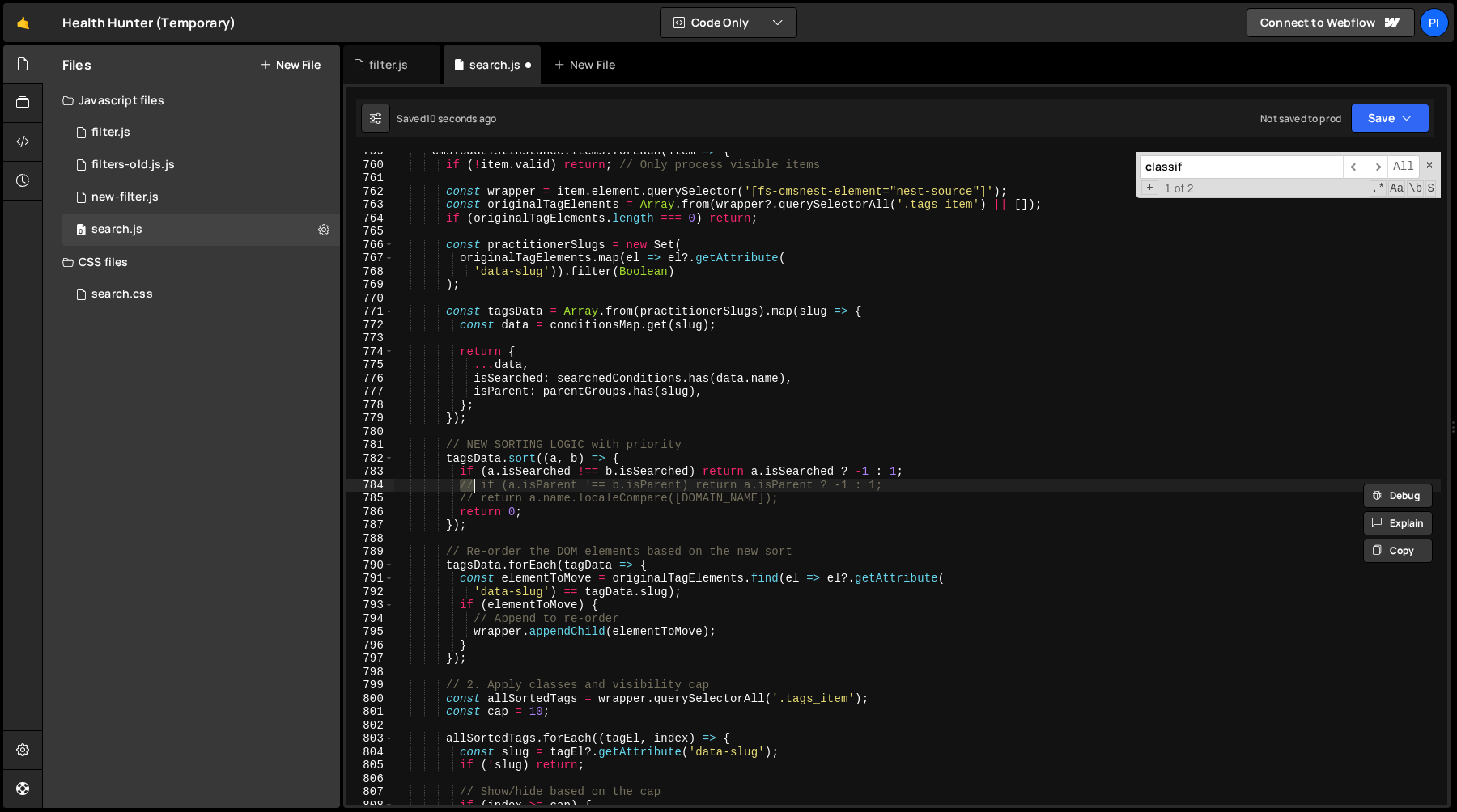
scroll to position [10125, 0]
click at [591, 480] on div "cmsloadListInstance . items . forEach ( item => { if ( ! item . valid ) return …" at bounding box center [917, 484] width 1046 height 680
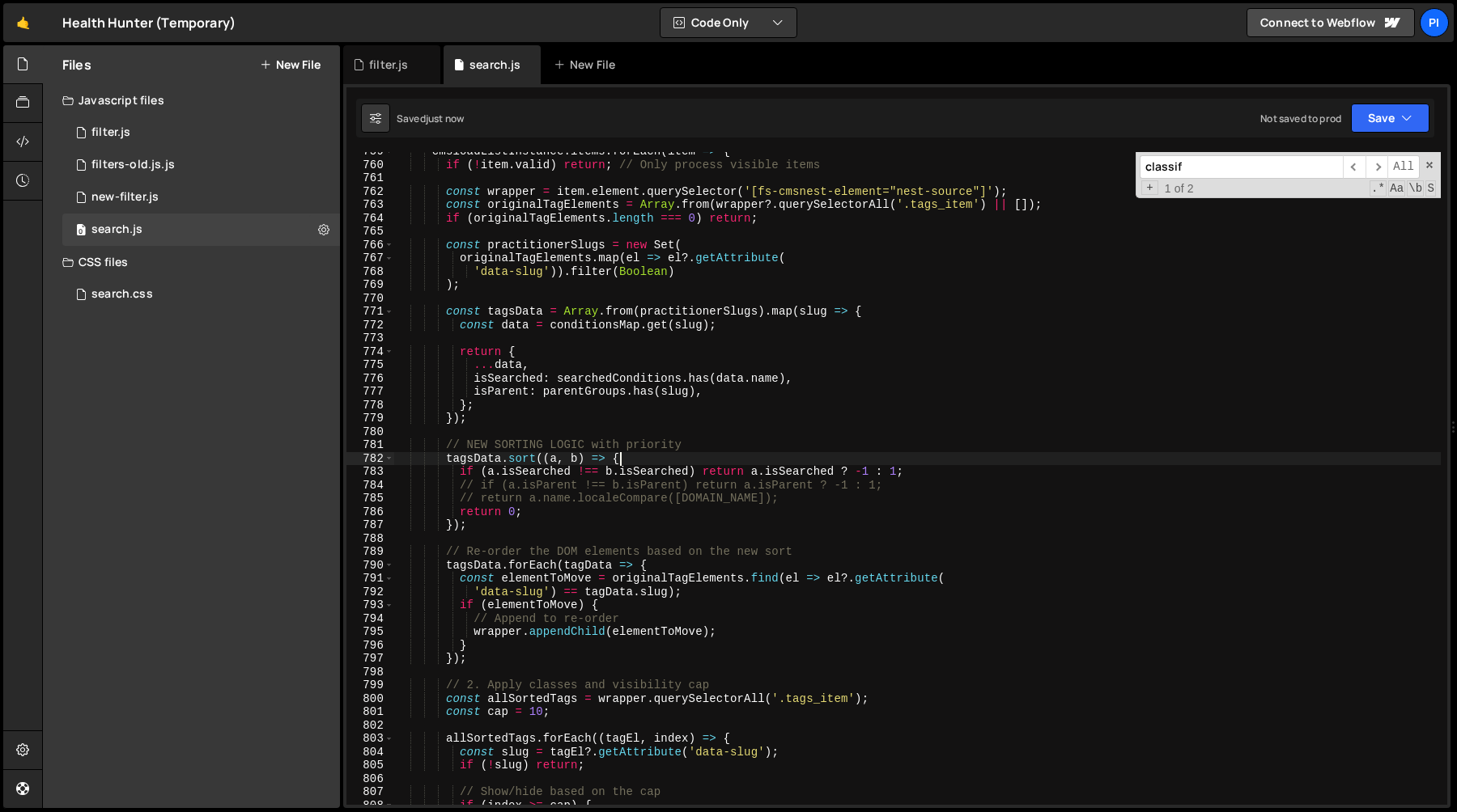
click at [635, 453] on div "cmsloadListInstance . items . forEach ( item => { if ( ! item . valid ) return …" at bounding box center [917, 484] width 1046 height 680
click at [469, 455] on div "cmsloadListInstance . items . forEach ( item => { if ( ! item . valid ) return …" at bounding box center [917, 484] width 1046 height 680
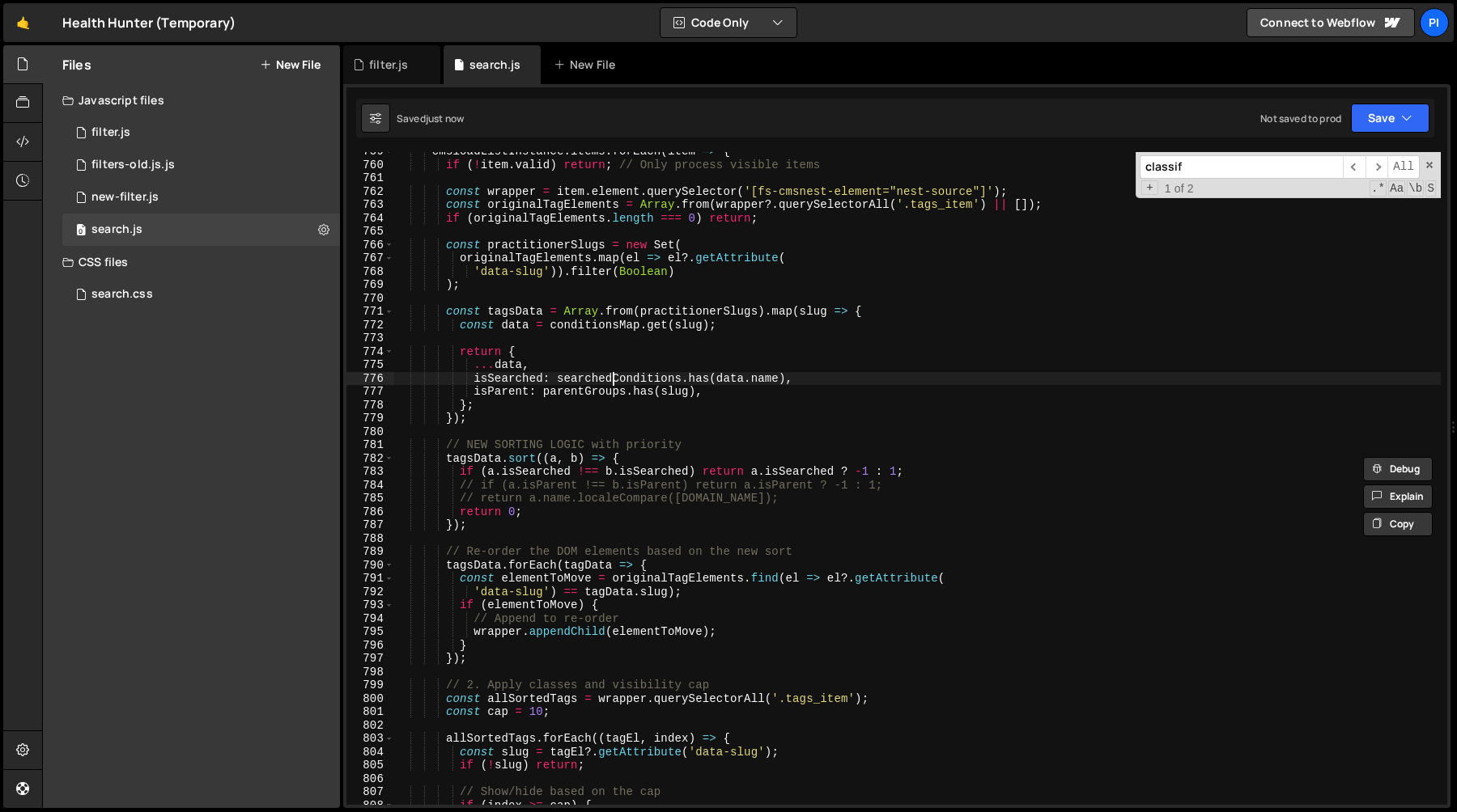
click at [613, 377] on div "cmsloadListInstance . items . forEach ( item => { if ( ! item . valid ) return …" at bounding box center [917, 484] width 1046 height 680
type textarea "isSearched: searchedConditions.has(data.name),"
click at [613, 377] on div "cmsloadListInstance . items . forEach ( item => { if ( ! item . valid ) return …" at bounding box center [917, 484] width 1046 height 680
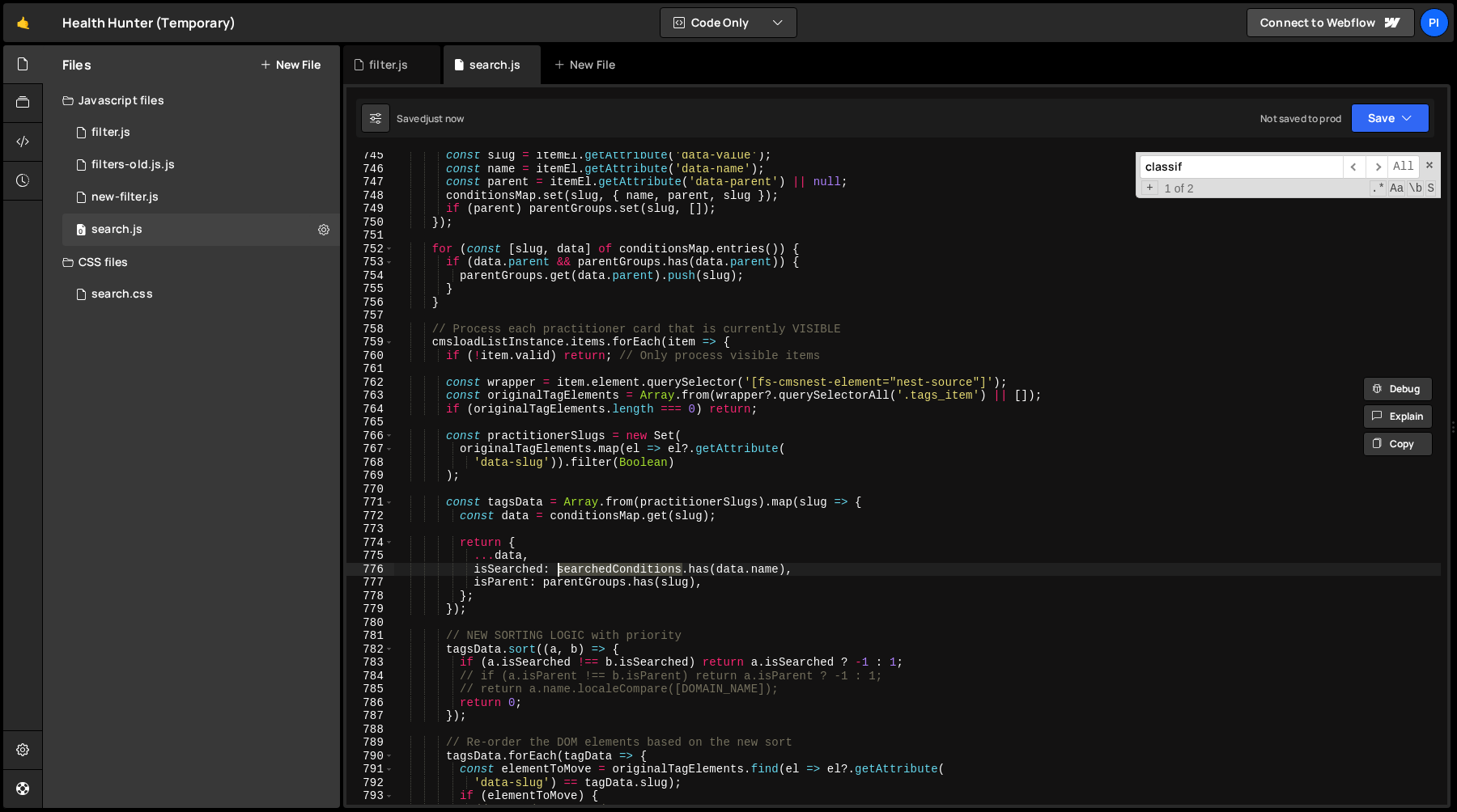
scroll to position [9935, 0]
click at [629, 487] on div "const slug = itemEl . getAttribute ( 'data-value' ) ; const name = itemEl . get…" at bounding box center [917, 488] width 1046 height 680
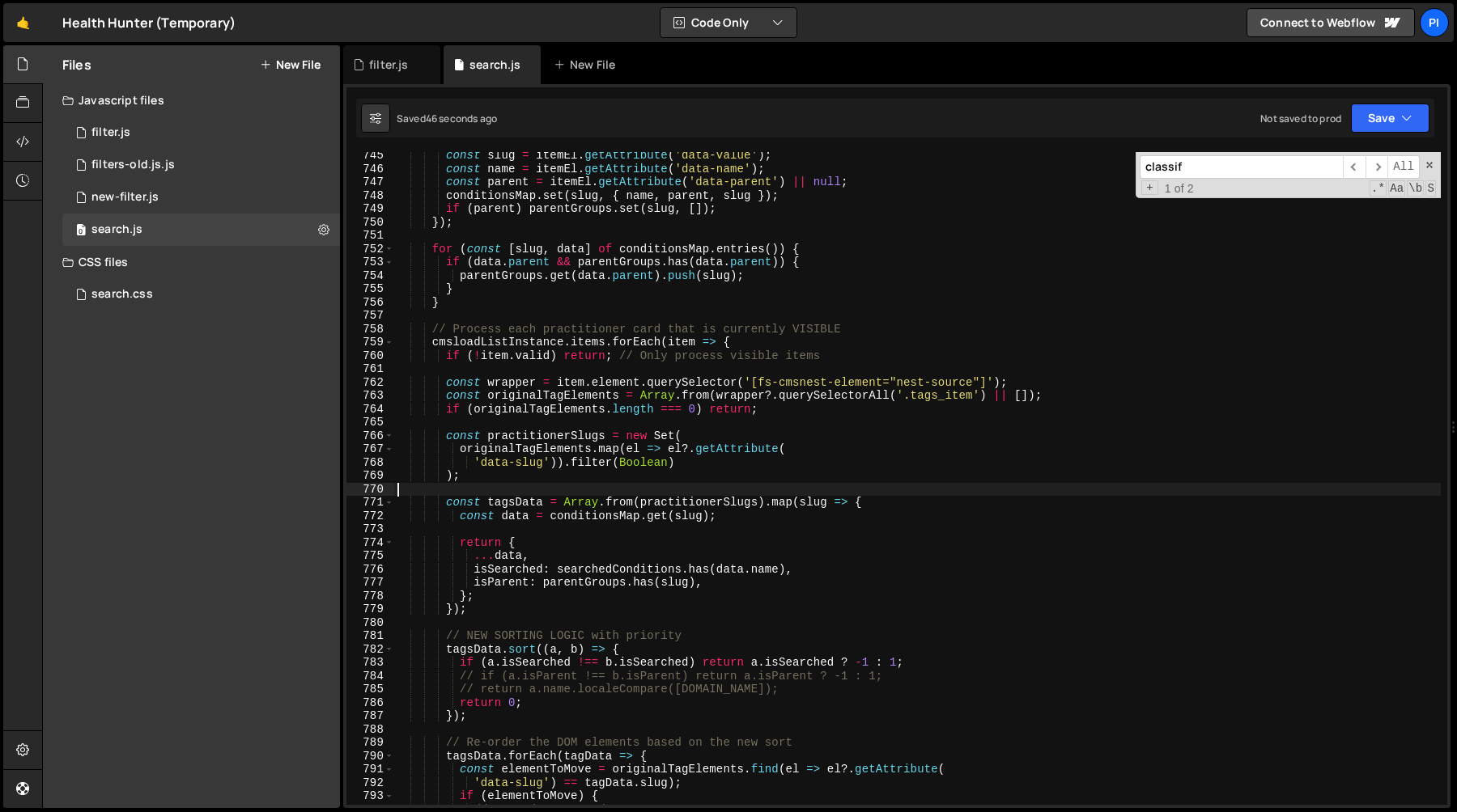
click at [523, 504] on div "const slug = itemEl . getAttribute ( 'data-value' ) ; const name = itemEl . get…" at bounding box center [917, 488] width 1046 height 680
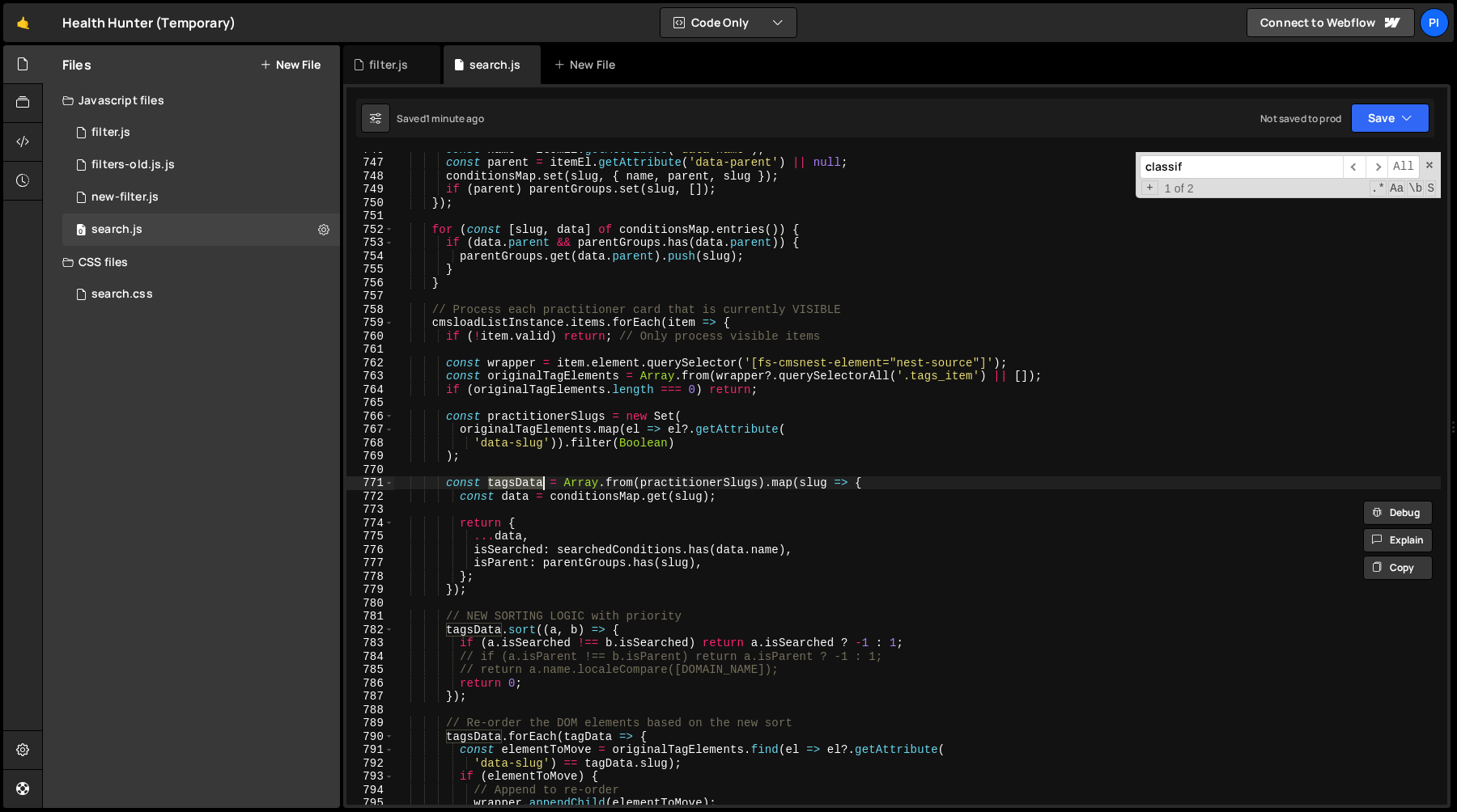
click at [893, 644] on div "const name = itemEl . getAttribute ( 'data-name' ) ; const parent = itemEl . ge…" at bounding box center [917, 482] width 1046 height 680
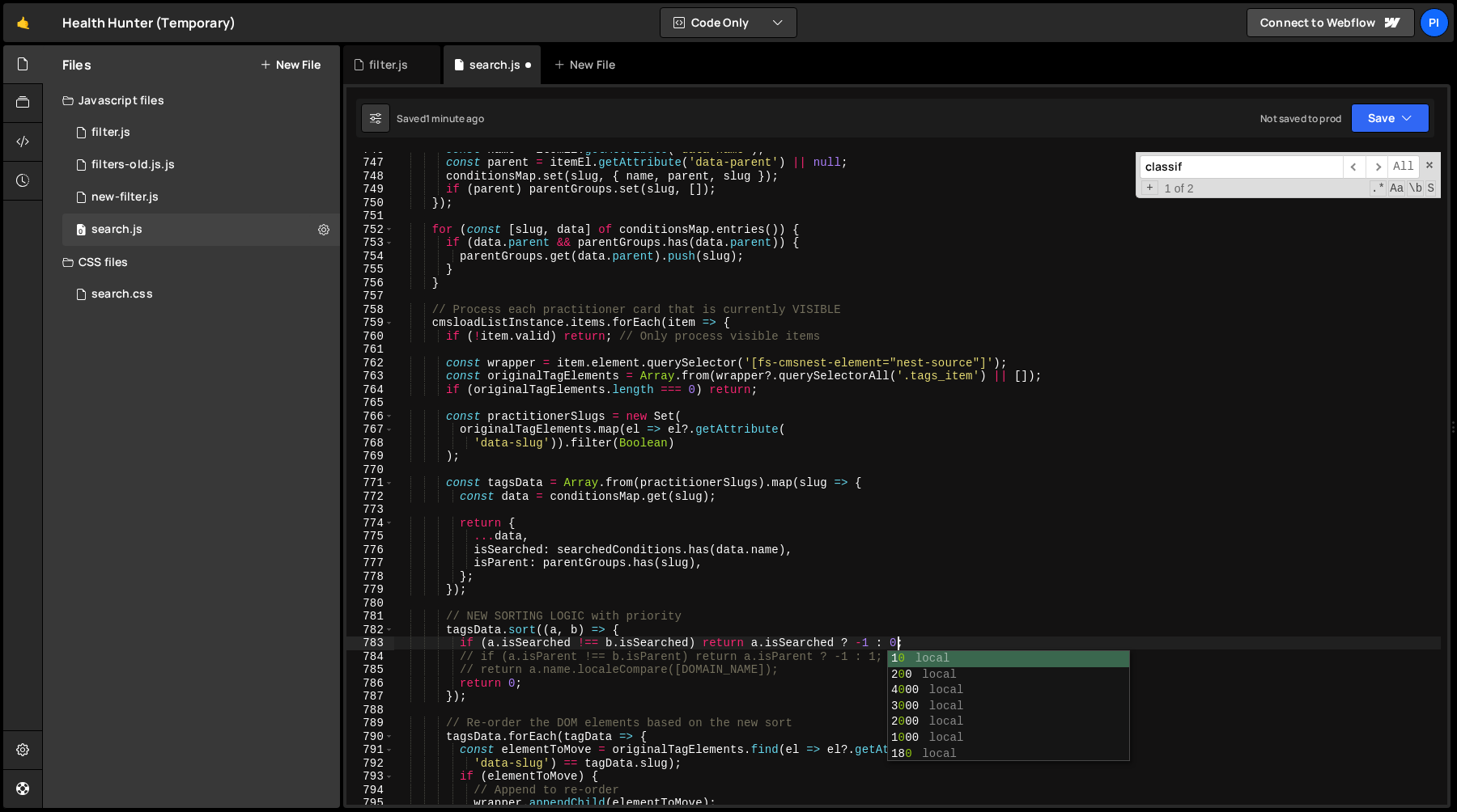
scroll to position [0, 34]
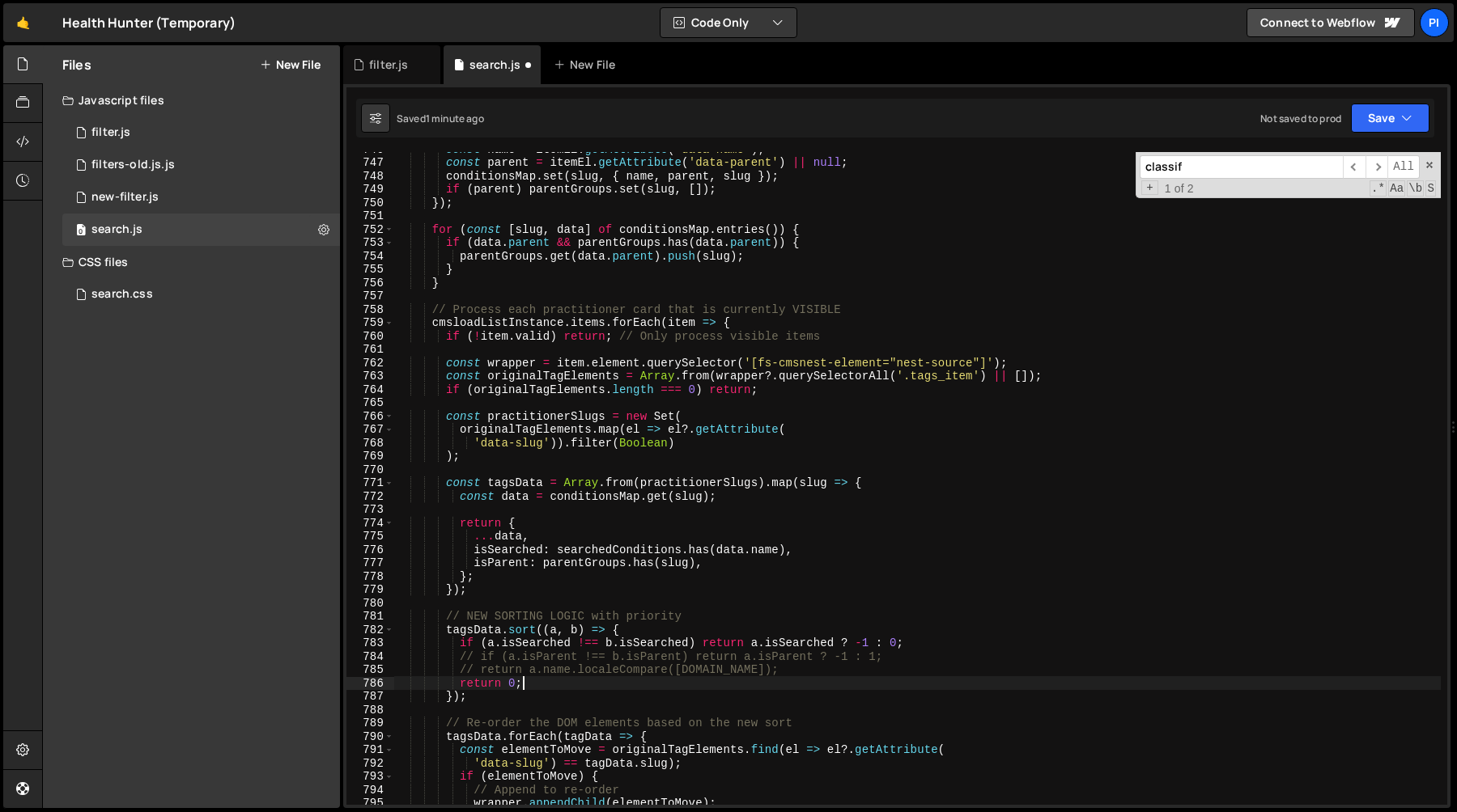
click at [547, 681] on div "const name = itemEl . getAttribute ( 'data-name' ) ; const parent = itemEl . ge…" at bounding box center [917, 482] width 1046 height 680
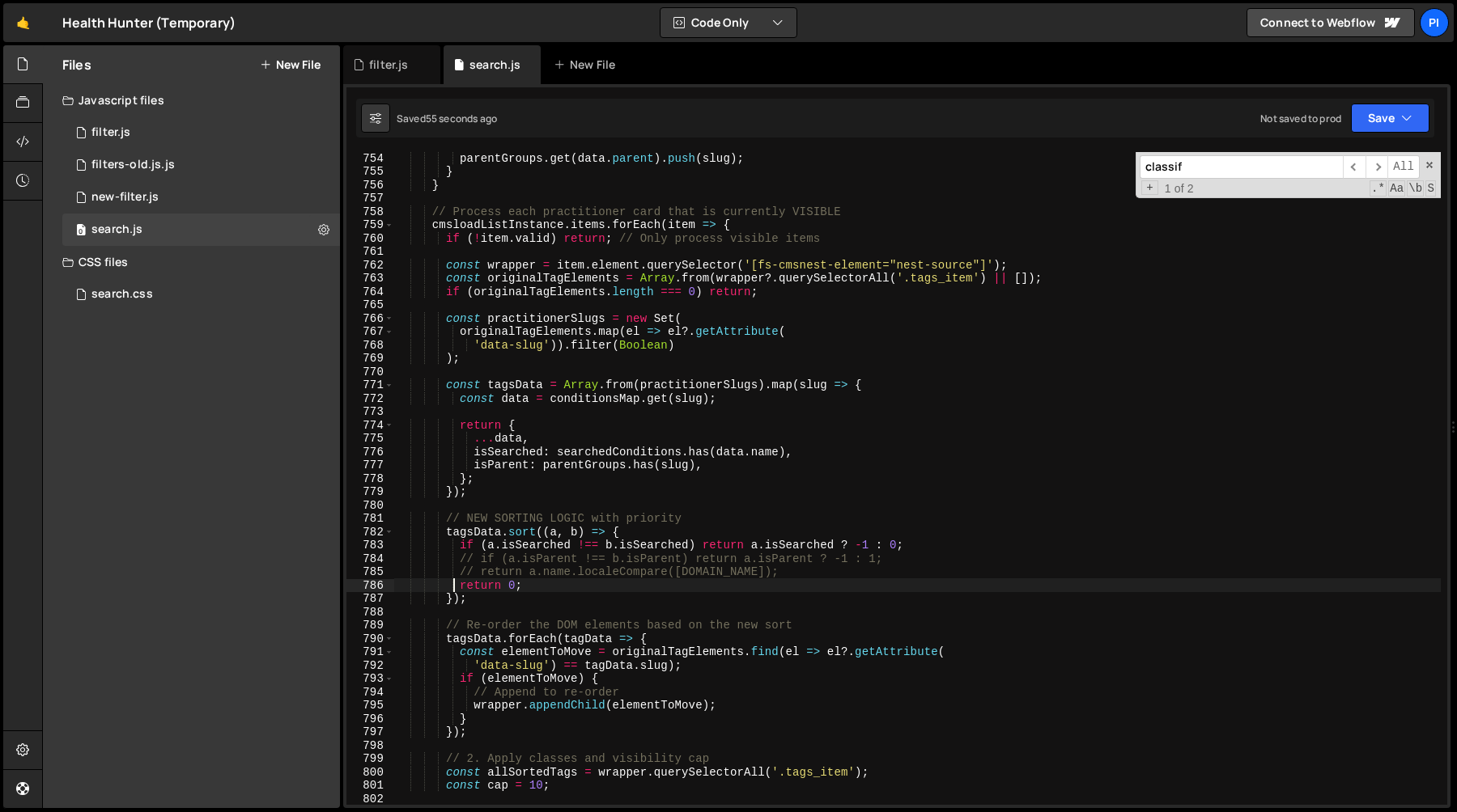
scroll to position [10052, 0]
click at [894, 550] on div "parentGroups . get ( data . parent ) . push ( slug ) ; } } // Process each prac…" at bounding box center [917, 491] width 1046 height 680
click at [892, 524] on div "parentGroups . get ( data . parent ) . push ( slug ) ; } } // Process each prac…" at bounding box center [917, 491] width 1046 height 680
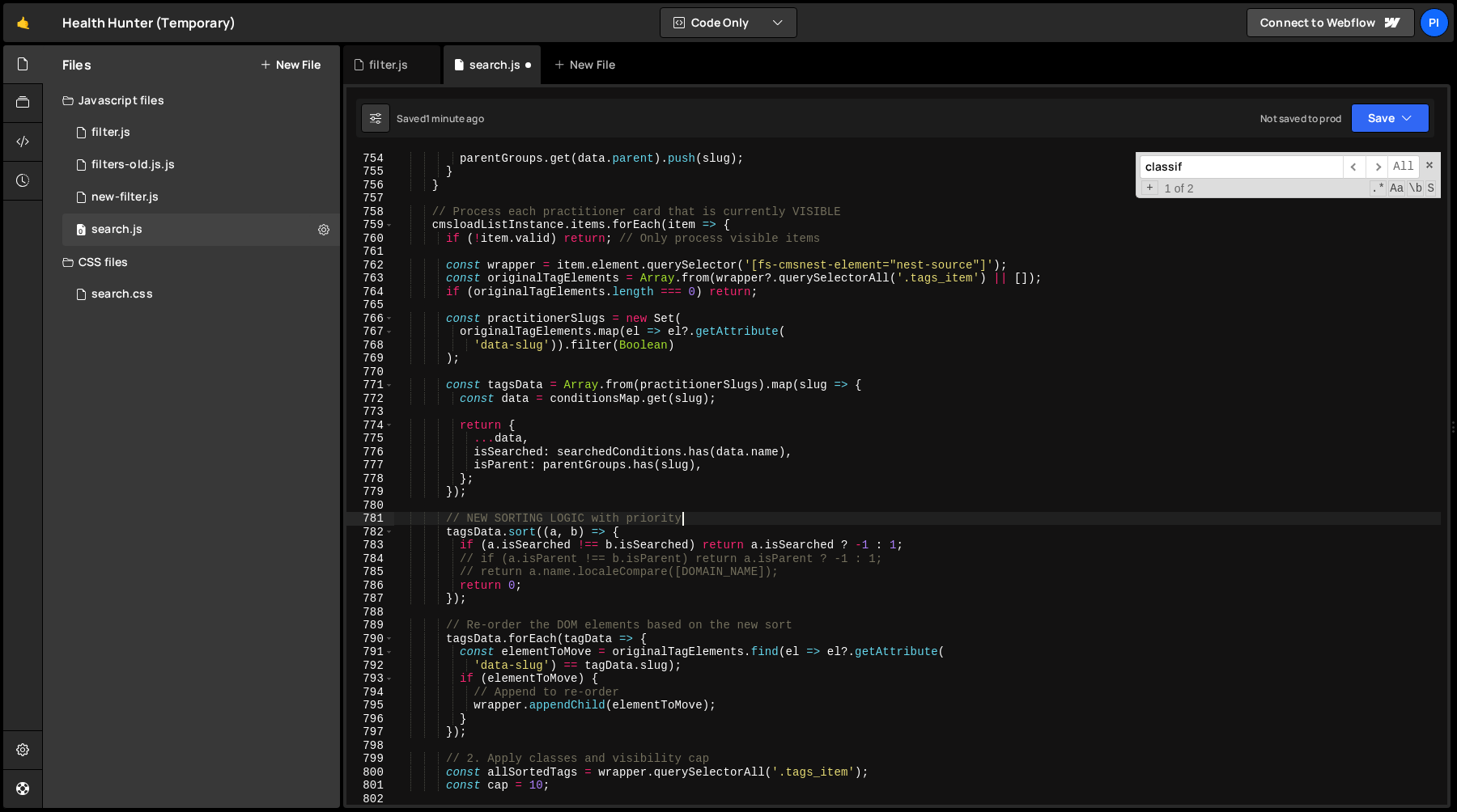
click at [812, 527] on div "parentGroups . get ( data . parent ) . push ( slug ) ; } } // Process each prac…" at bounding box center [917, 491] width 1046 height 680
click at [615, 570] on div "parentGroups . get ( data . parent ) . push ( slug ) ; } } // Process each prac…" at bounding box center [917, 491] width 1046 height 680
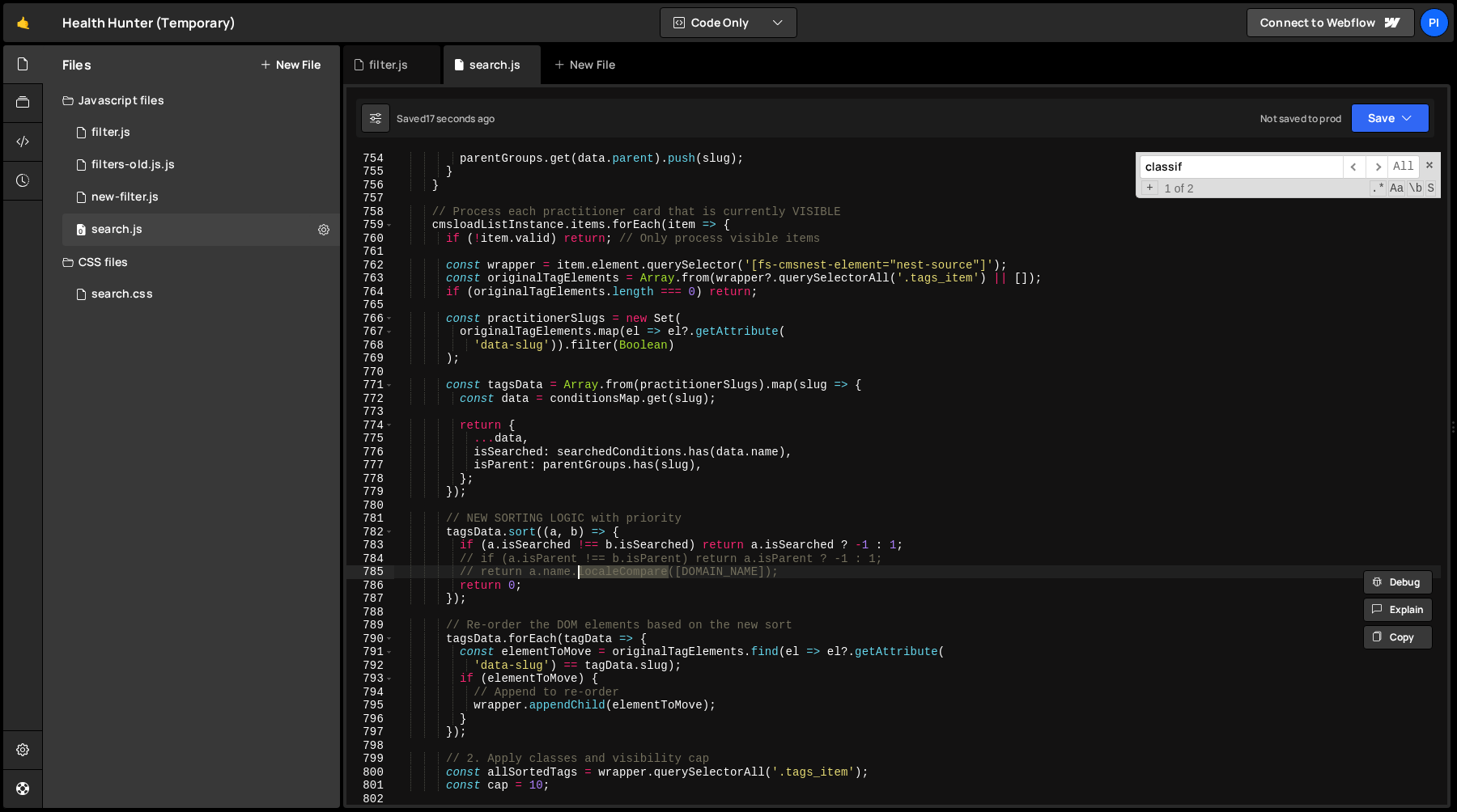
click at [531, 570] on div "parentGroups . get ( data . parent ) . push ( slug ) ; } } // Process each prac…" at bounding box center [917, 491] width 1046 height 680
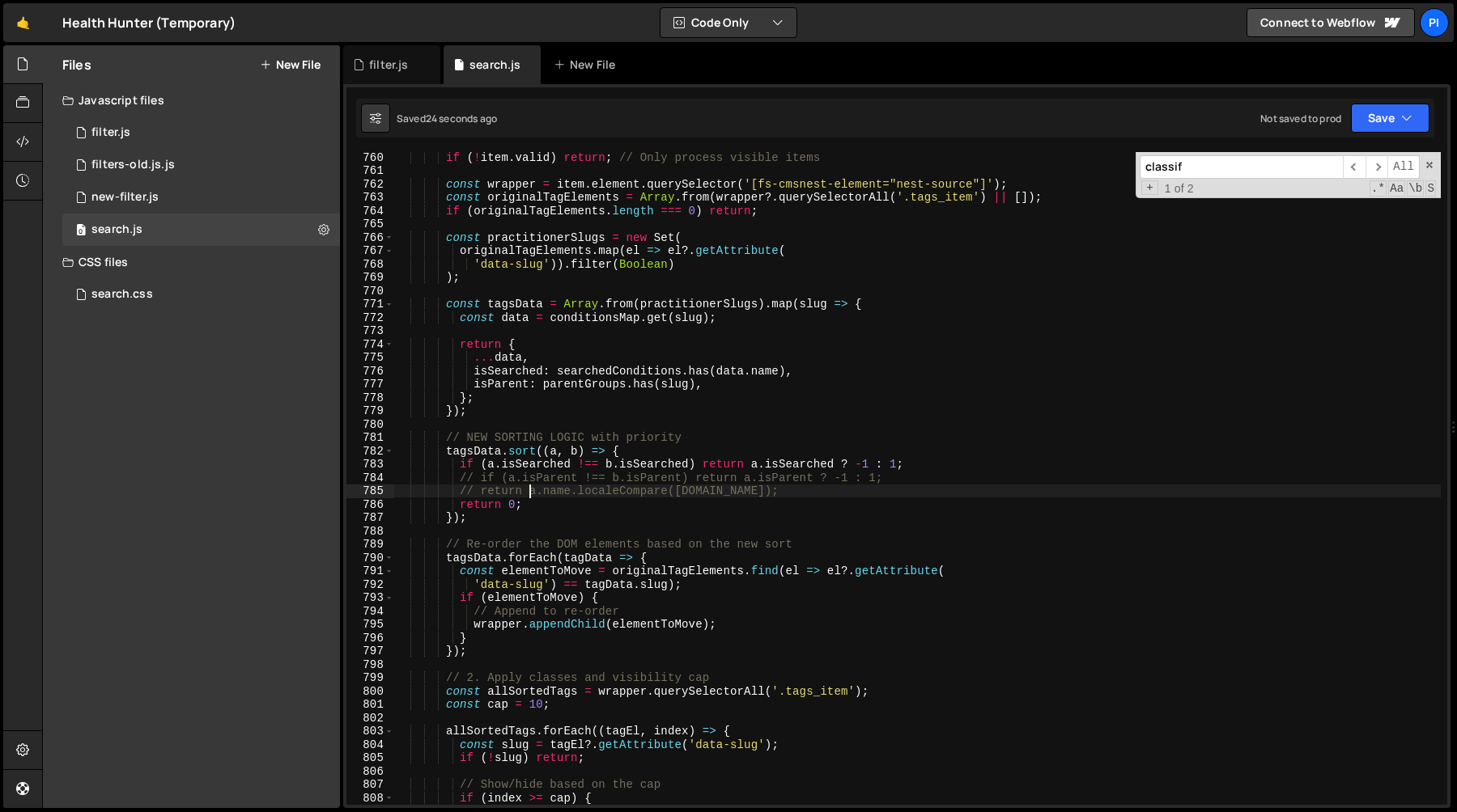
scroll to position [10162, 0]
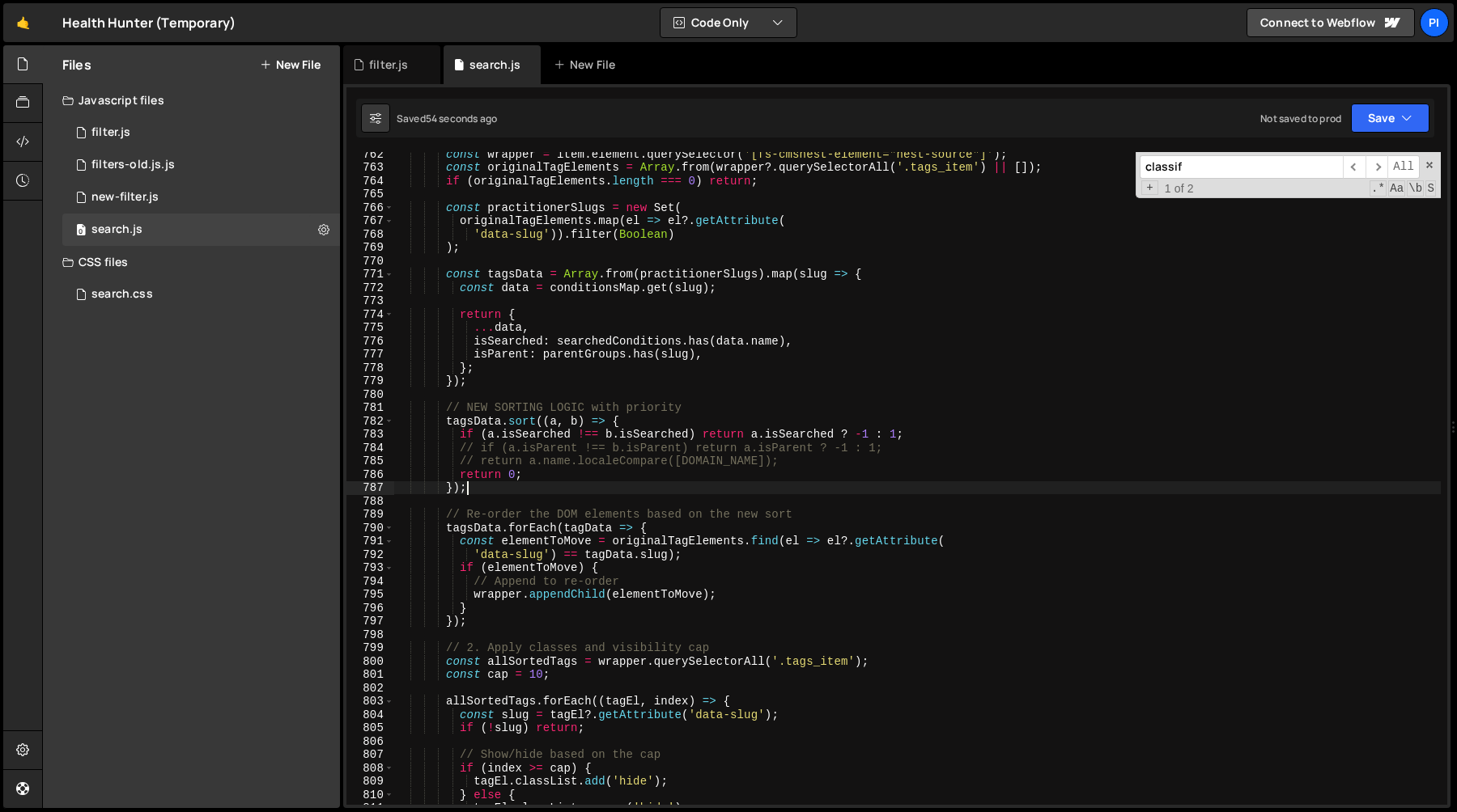
click at [509, 489] on div "const wrapper = item . element . querySelector ( '[fs-cmsnest-element="nest-sou…" at bounding box center [917, 487] width 1046 height 680
type textarea "});"
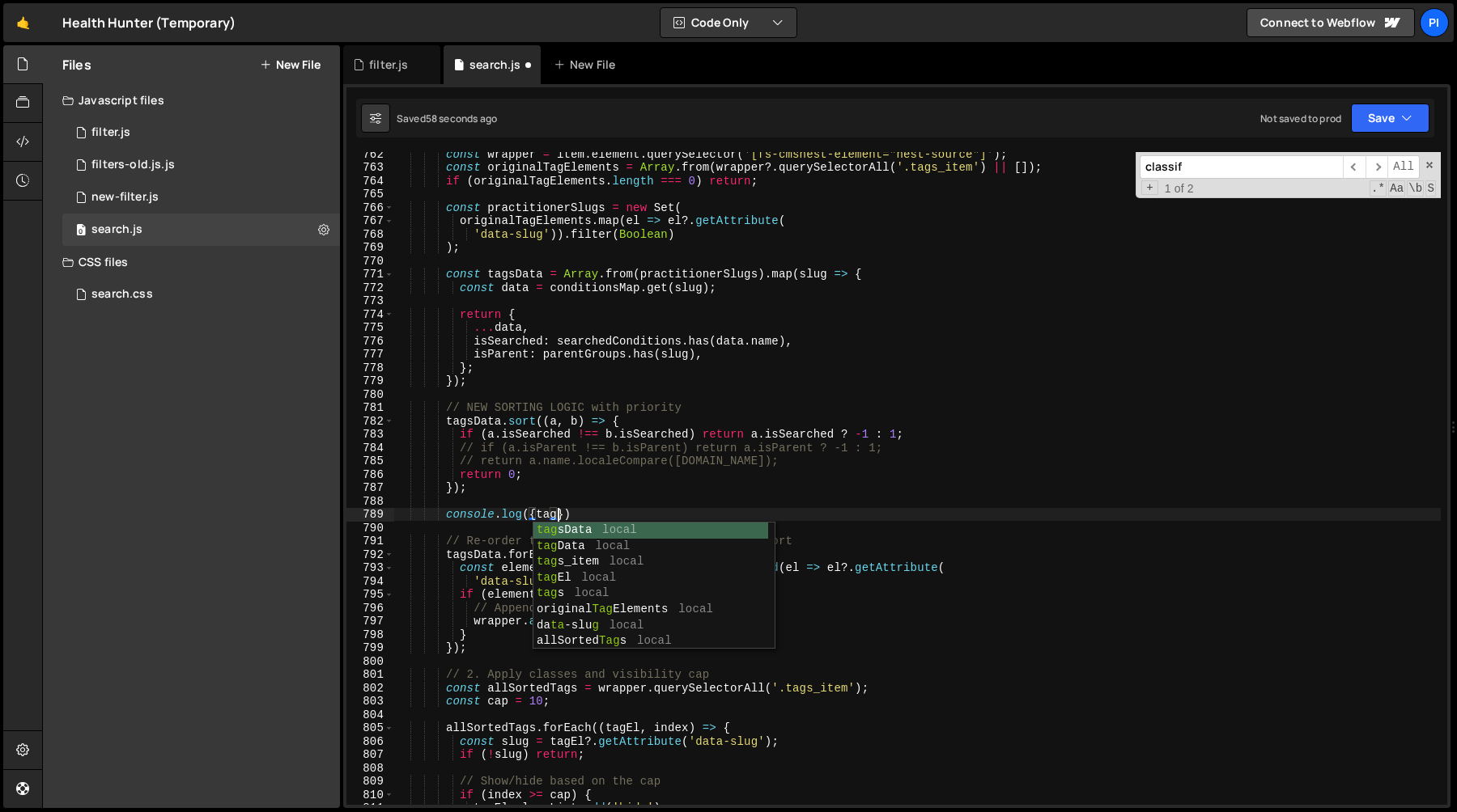
scroll to position [0, 11]
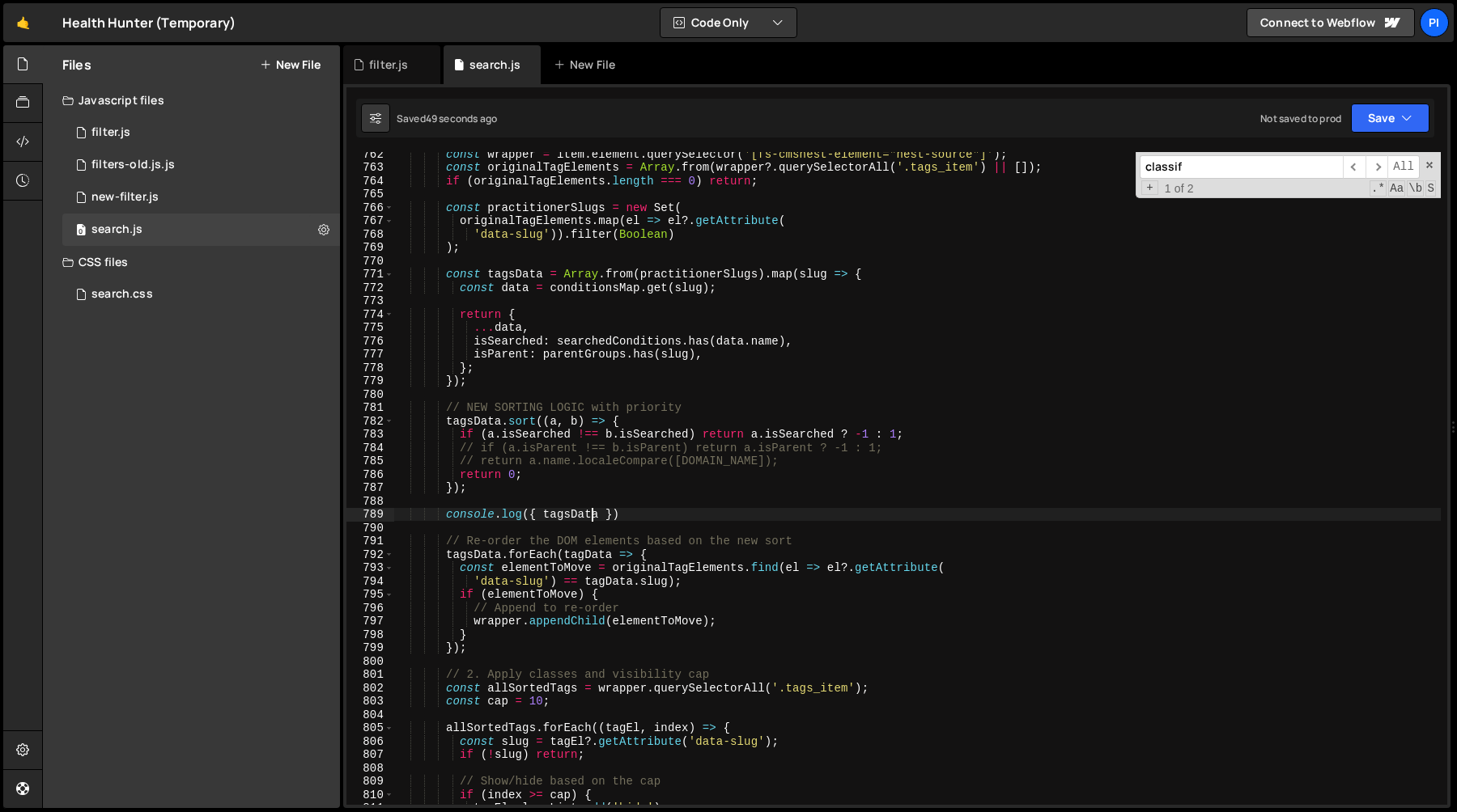
click at [440, 410] on div "const wrapper = item . element . querySelector ( '[fs-cmsnest-element="nest-sou…" at bounding box center [917, 487] width 1046 height 680
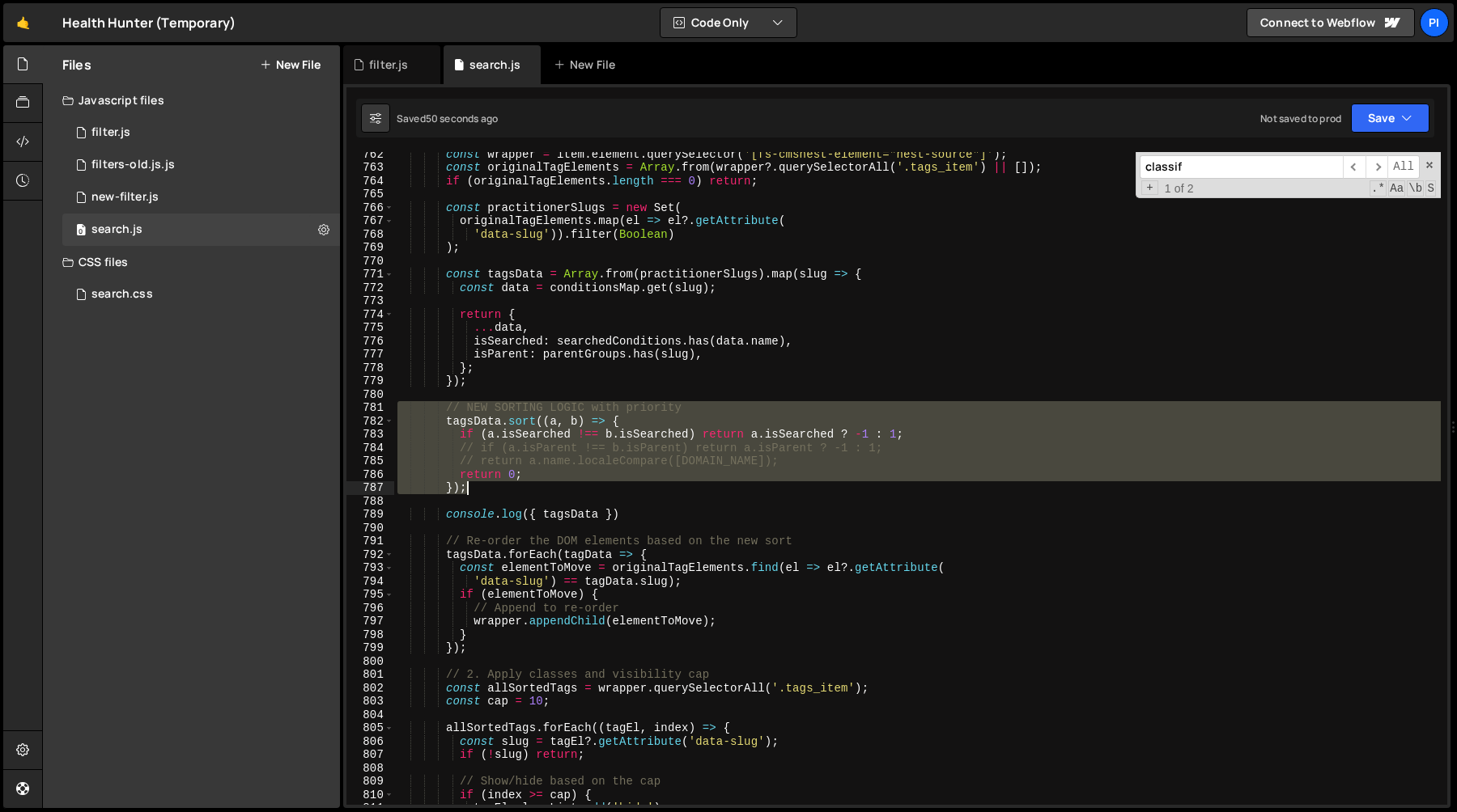
drag, startPoint x: 440, startPoint y: 410, endPoint x: 531, endPoint y: 491, distance: 121.8
click at [531, 491] on div "const wrapper = item . element . querySelector ( '[fs-cmsnest-element="nest-sou…" at bounding box center [917, 487] width 1046 height 680
click at [741, 462] on div "const wrapper = item . element . querySelector ( '[fs-cmsnest-element="nest-sou…" at bounding box center [917, 479] width 1046 height 652
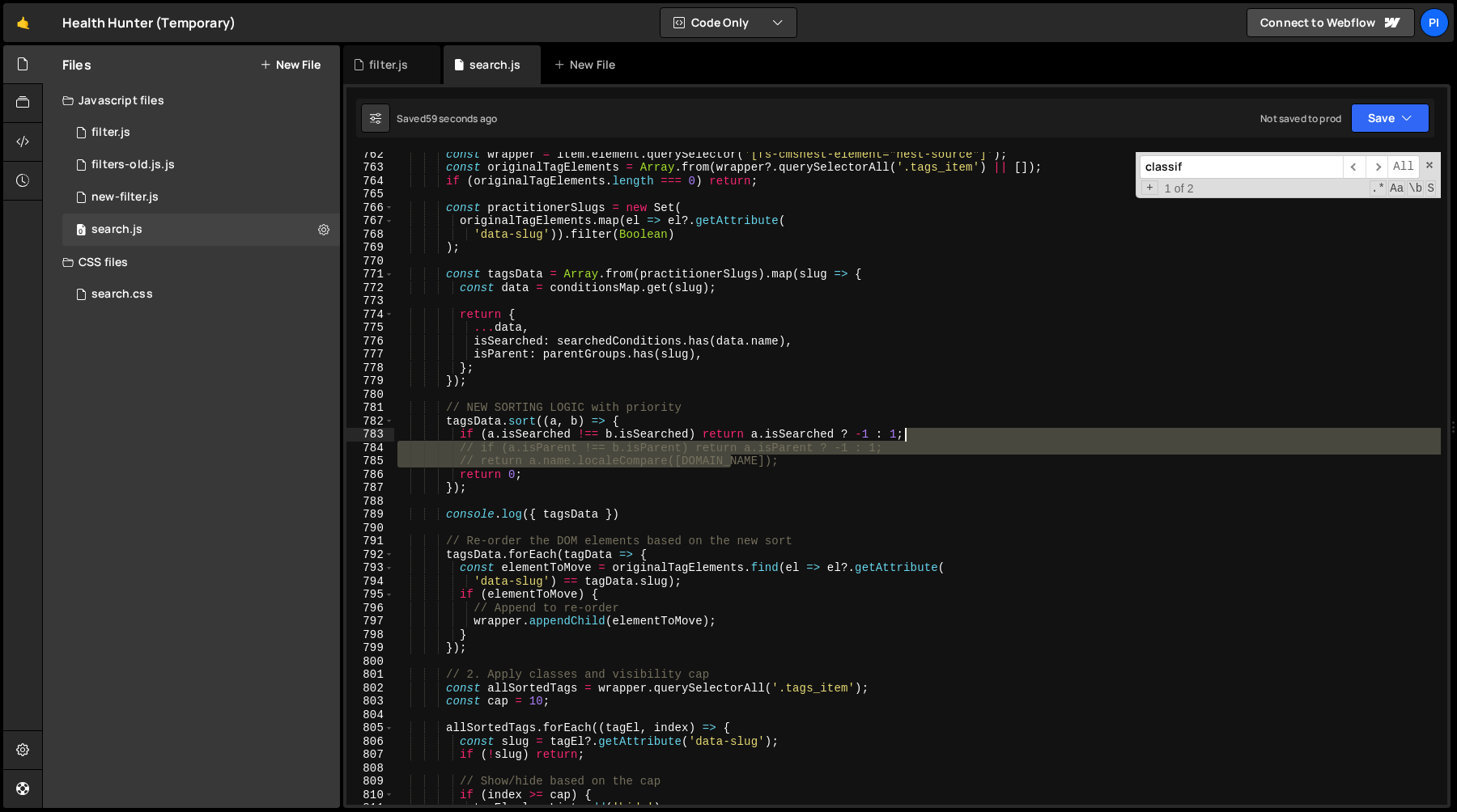
drag, startPoint x: 741, startPoint y: 462, endPoint x: 915, endPoint y: 434, distance: 176.2
click at [915, 434] on div "const wrapper = item . element . querySelector ( '[fs-cmsnest-element="nest-sou…" at bounding box center [917, 487] width 1046 height 680
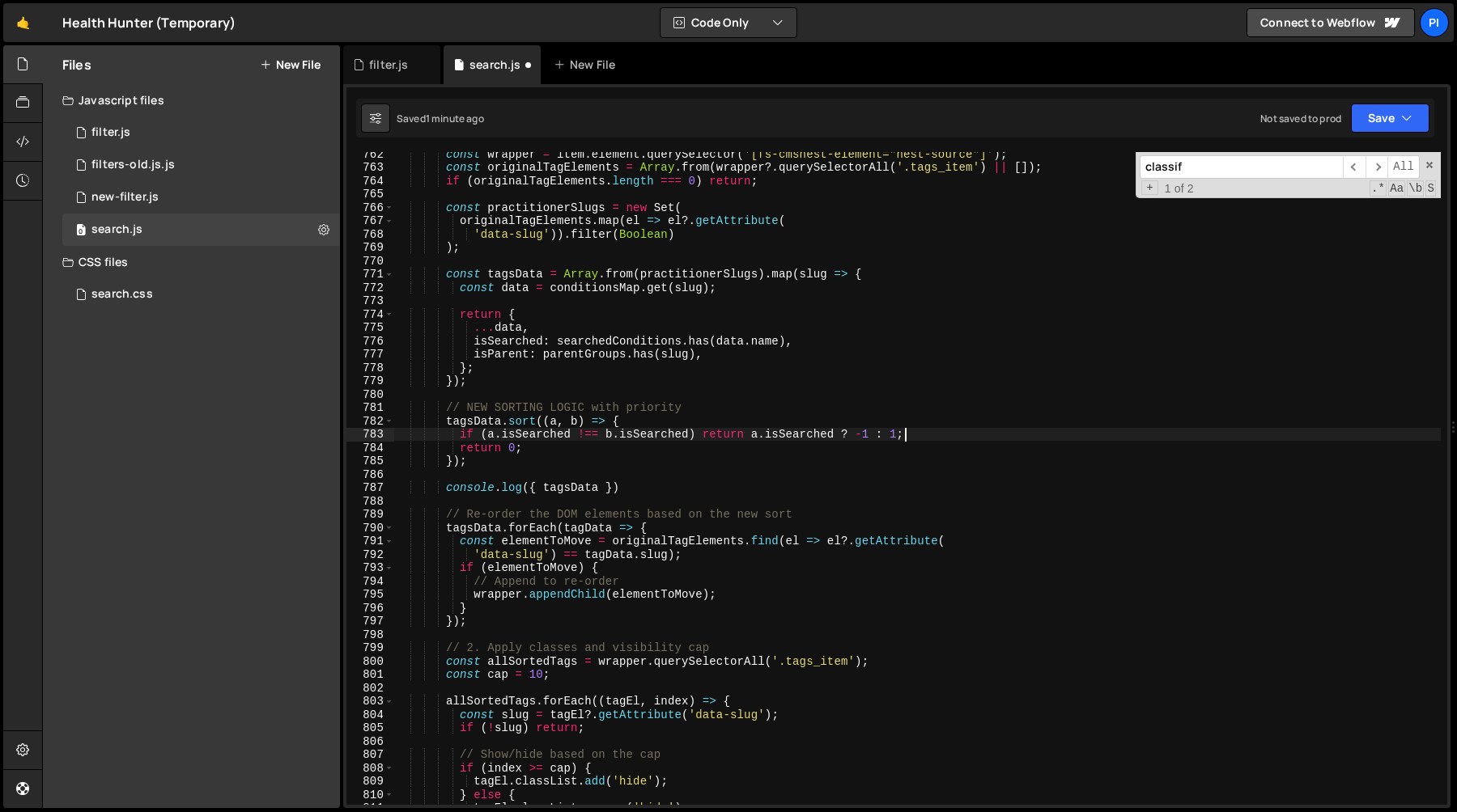
click at [445, 412] on div "const wrapper = item . element . querySelector ( '[fs-cmsnest-element="nest-sou…" at bounding box center [917, 487] width 1046 height 680
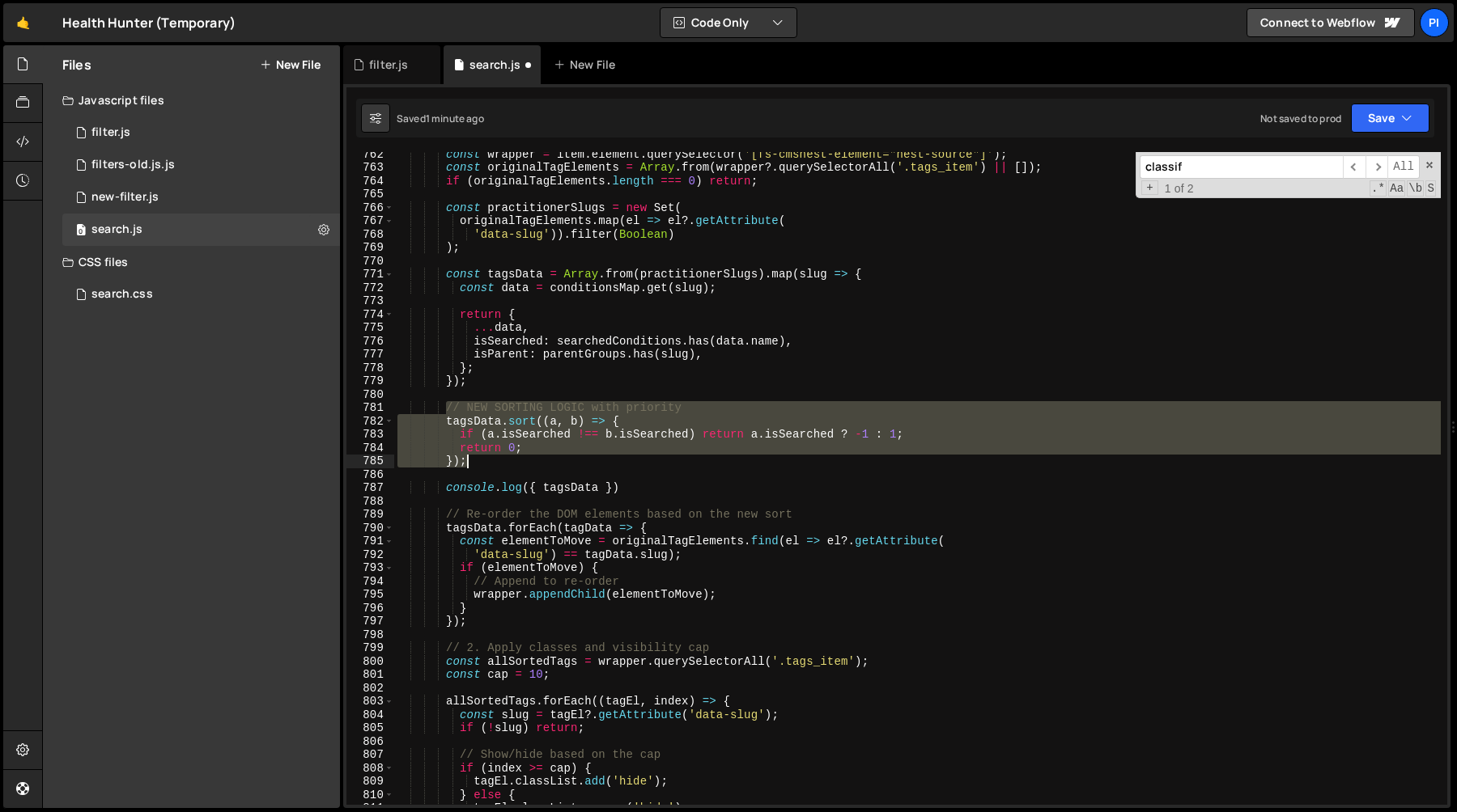
click at [477, 464] on div "const wrapper = item . element . querySelector ( '[fs-cmsnest-element="nest-sou…" at bounding box center [917, 487] width 1046 height 680
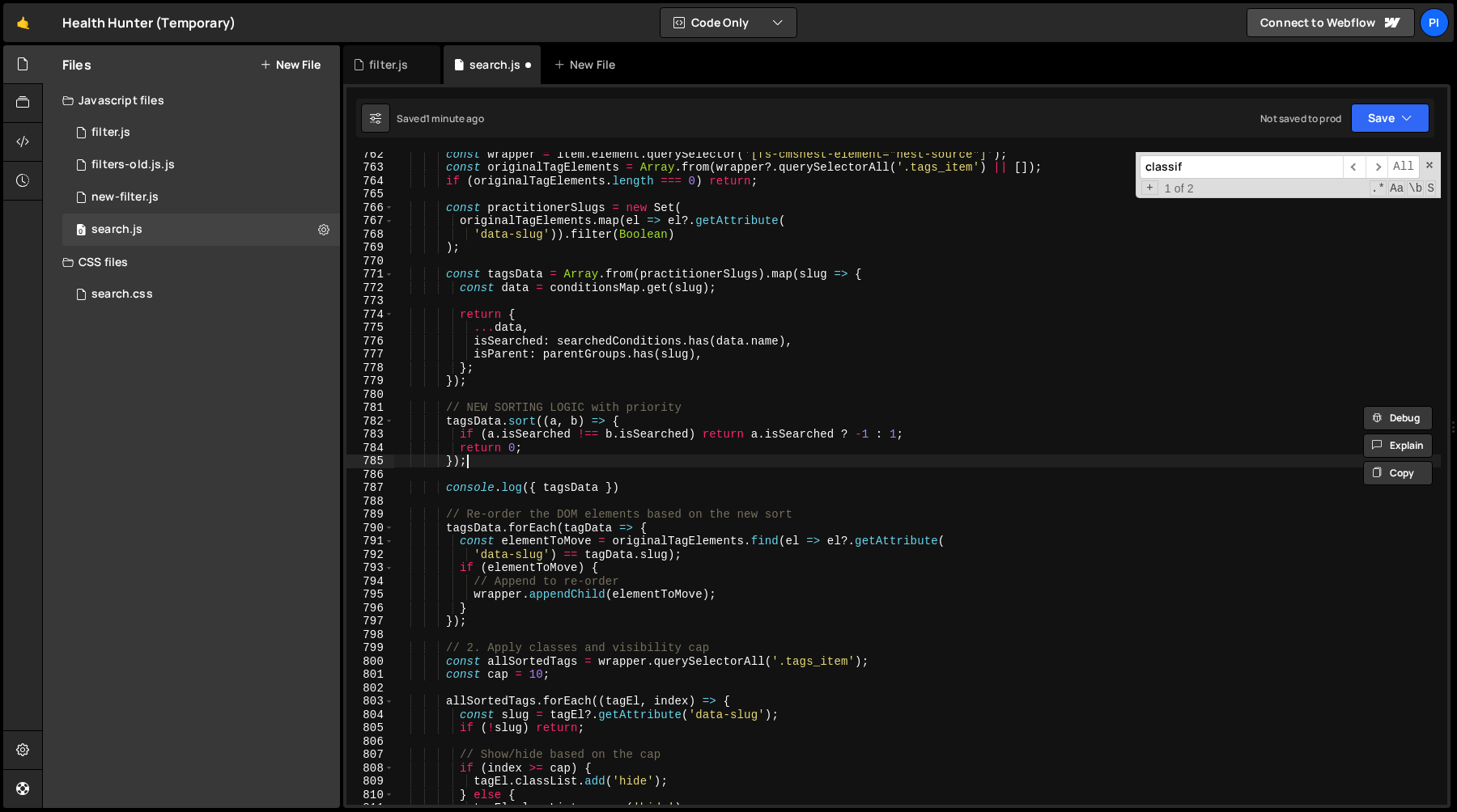
drag, startPoint x: 477, startPoint y: 464, endPoint x: 486, endPoint y: 462, distance: 9.2
click at [486, 462] on div "const wrapper = item . element . querySelector ( '[fs-cmsnest-element="nest-sou…" at bounding box center [917, 487] width 1046 height 680
click at [444, 412] on div "const wrapper = item . element . querySelector ( '[fs-cmsnest-element="nest-sou…" at bounding box center [917, 487] width 1046 height 680
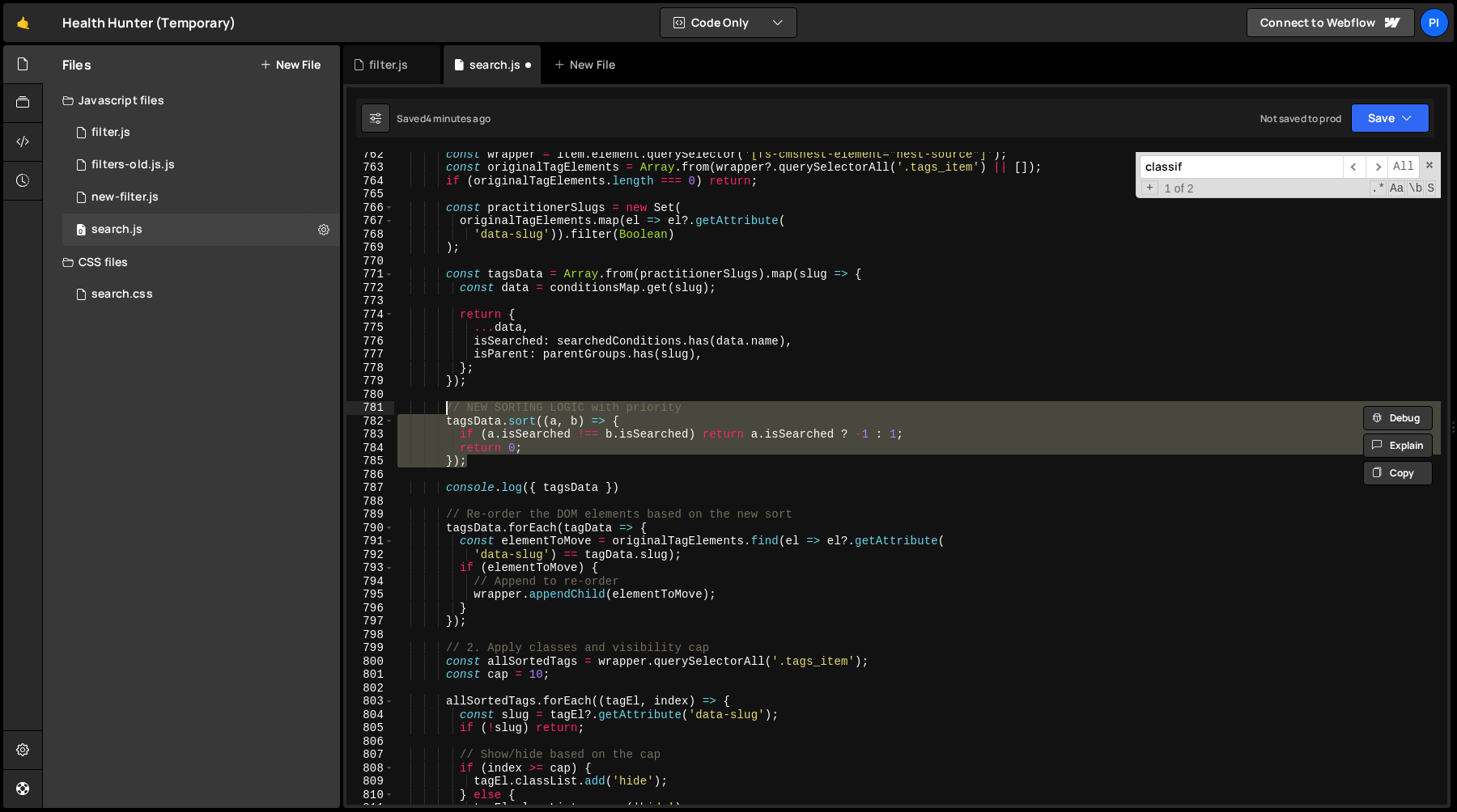
type textarea "if (a.isSearched !== b.isSearched) return a.isSearched ? -1 : 1;"
click at [929, 435] on div "const wrapper = item . element . querySelector ( '[fs-cmsnest-element="nest-sou…" at bounding box center [917, 487] width 1046 height 680
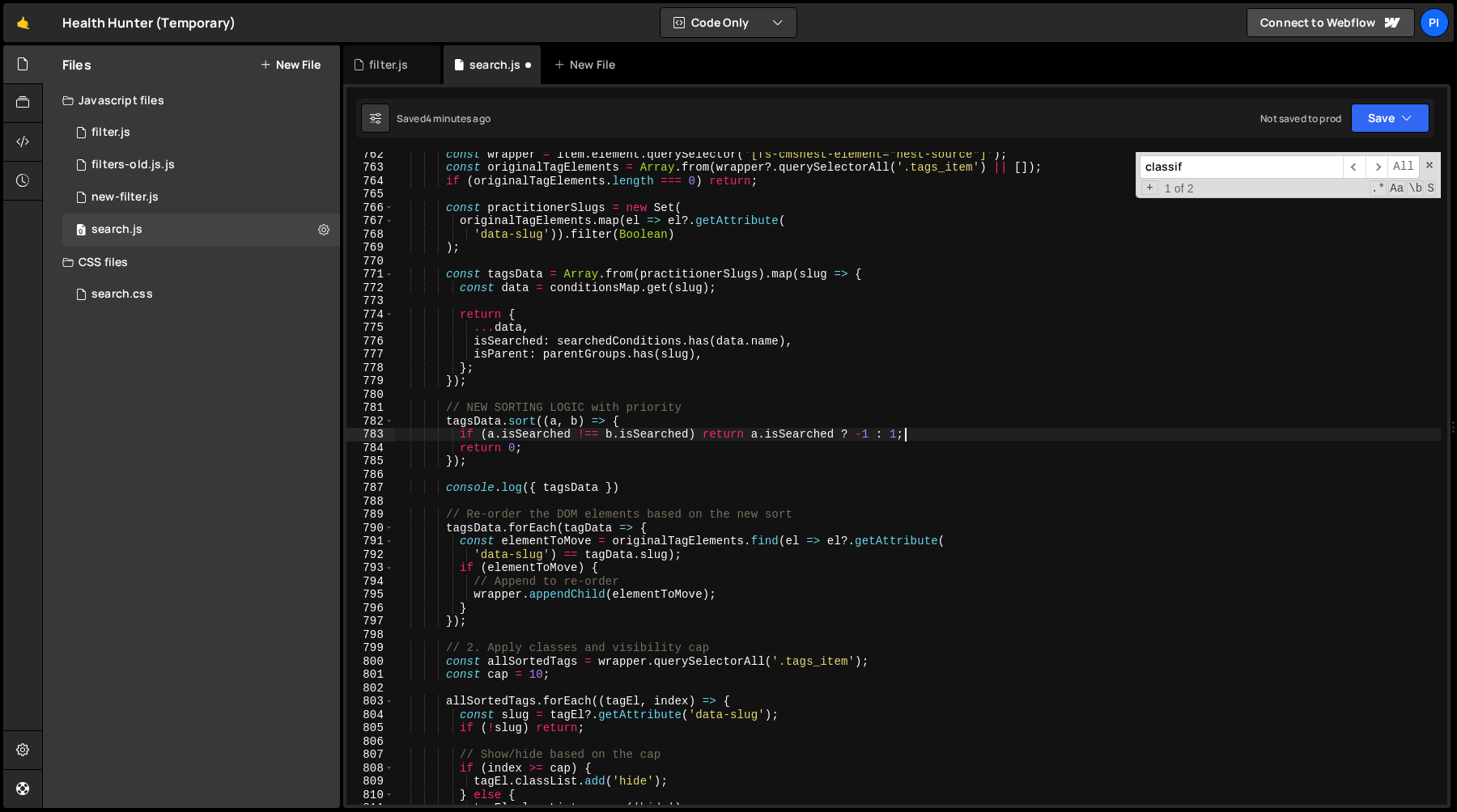
scroll to position [0, 4]
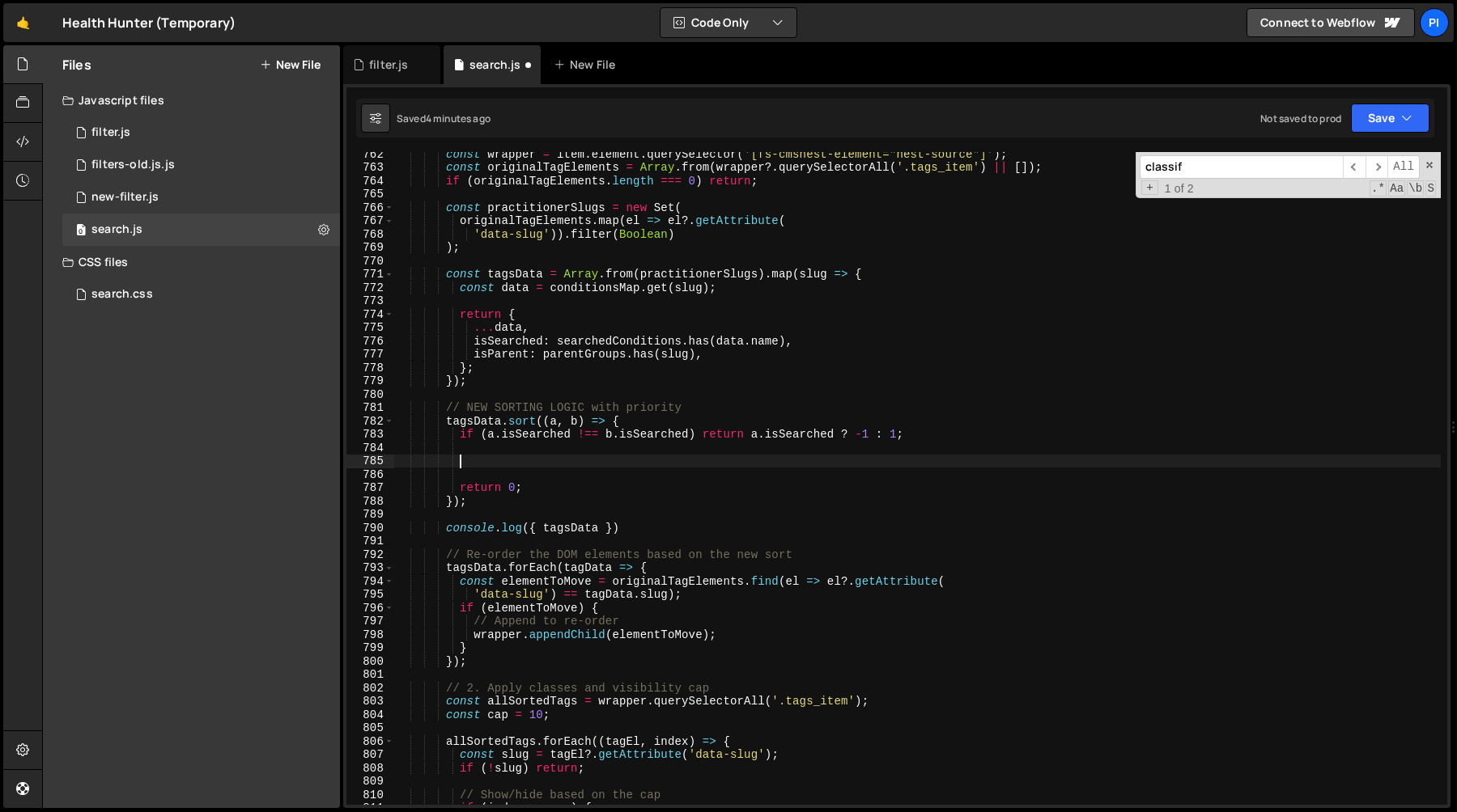
paste textarea "}"
type textarea "}"
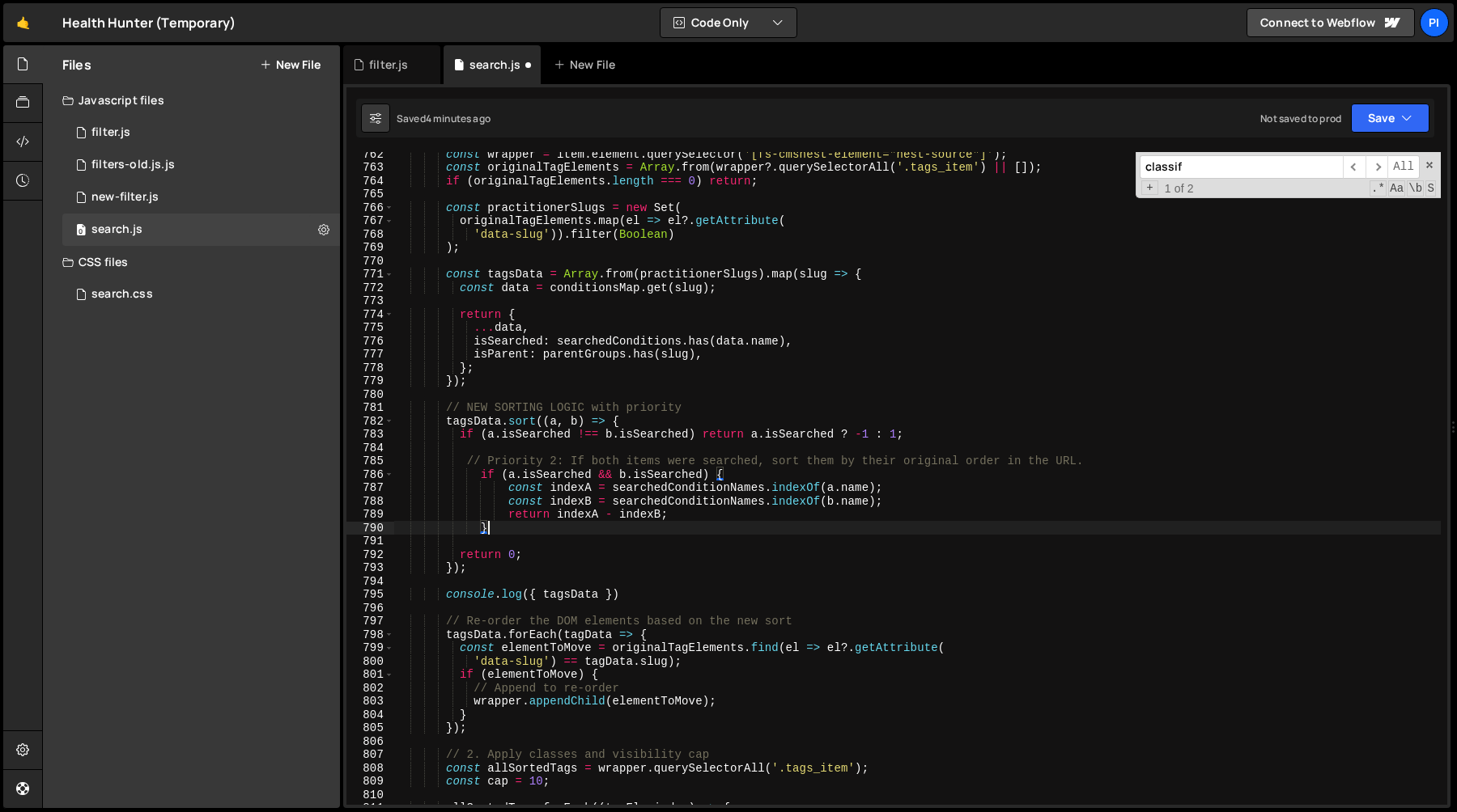
click at [1102, 452] on div "const wrapper = item . element . querySelector ( '[fs-cmsnest-element="nest-sou…" at bounding box center [917, 487] width 1046 height 680
click at [618, 416] on div "const wrapper = item . element . querySelector ( '[fs-cmsnest-element="nest-sou…" at bounding box center [917, 487] width 1046 height 680
type textarea "tagsData.sort((a, b) => {"
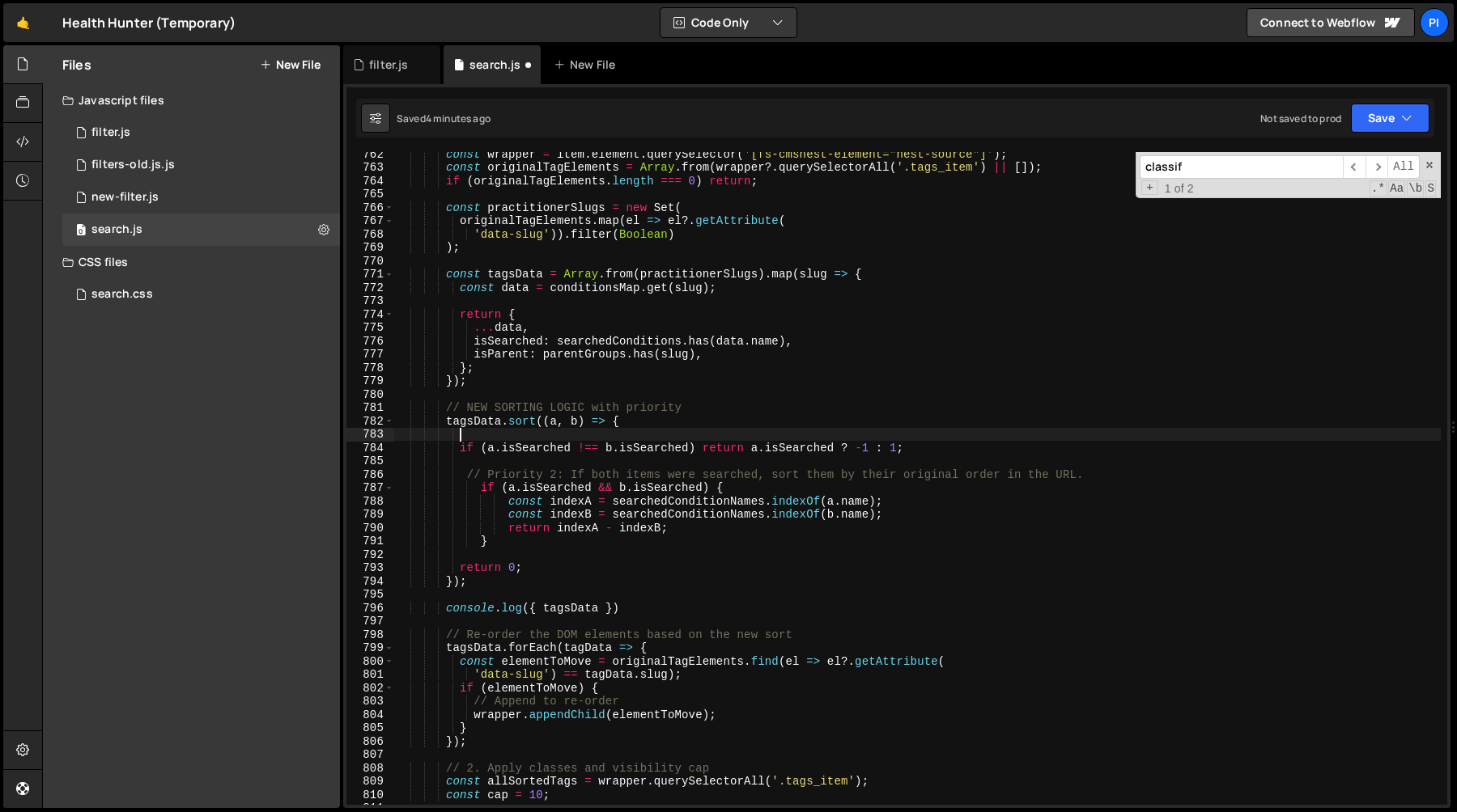
paste textarea
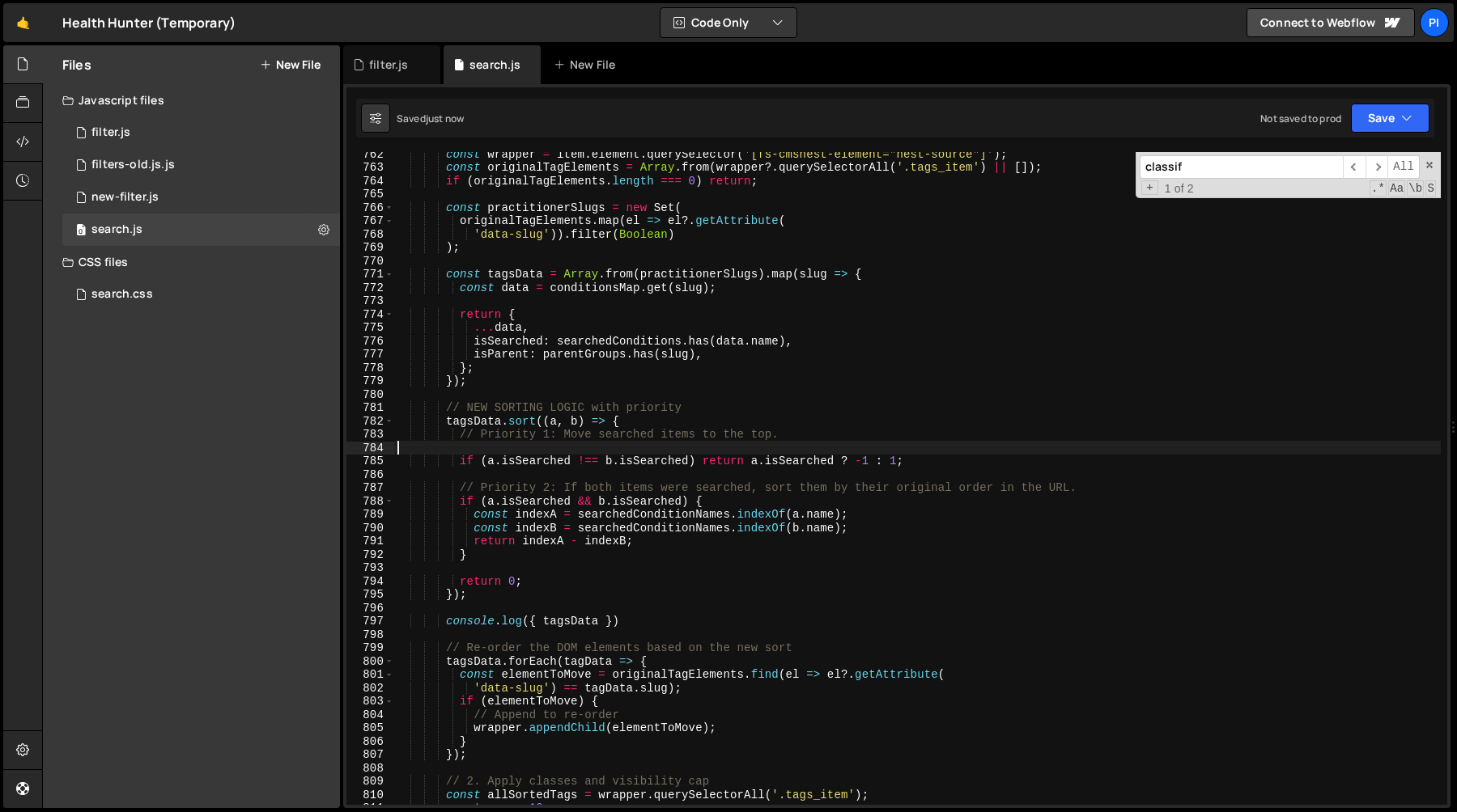
click at [631, 519] on div "const wrapper = item . element . querySelector ( '[fs-cmsnest-element="nest-sou…" at bounding box center [917, 487] width 1046 height 680
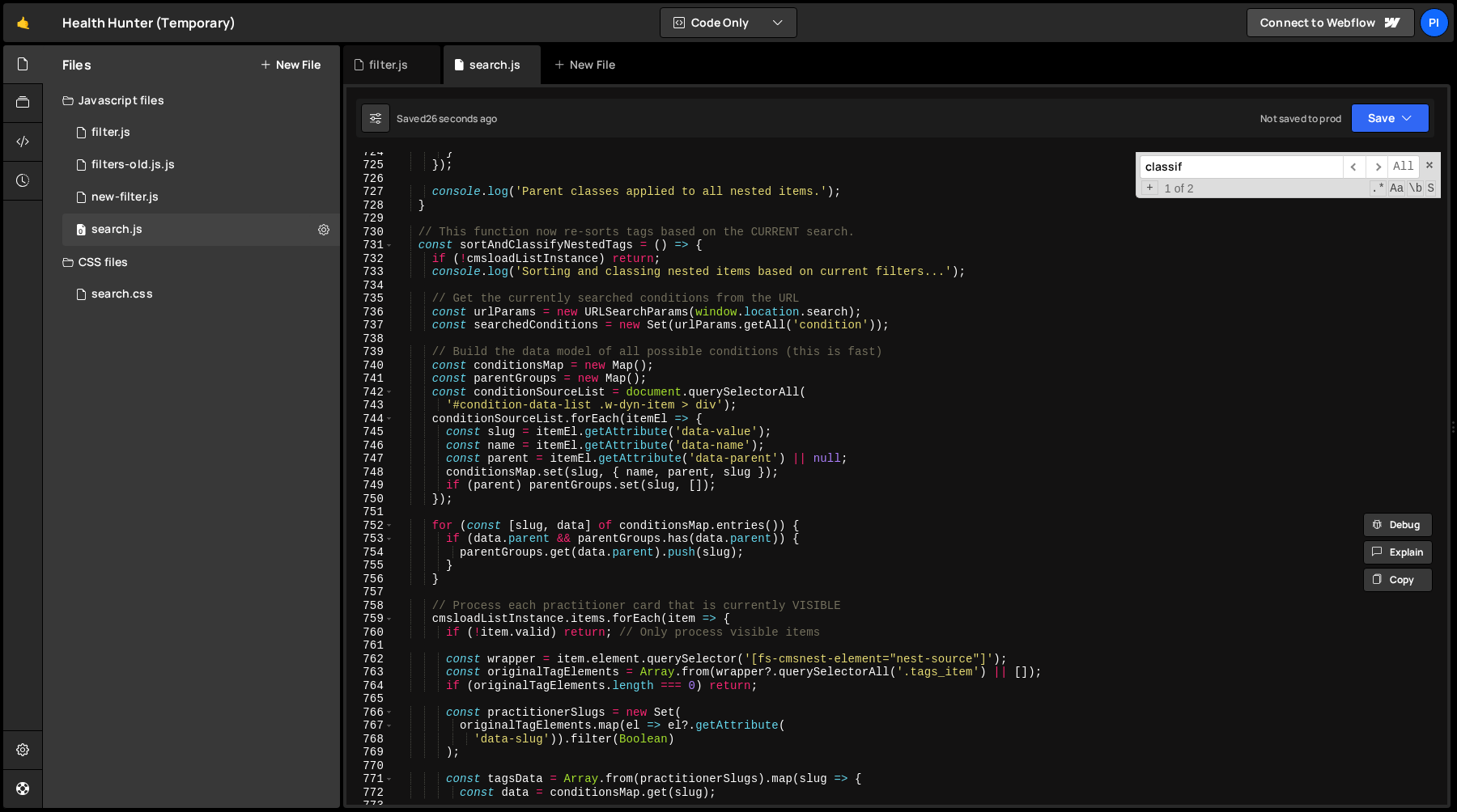
scroll to position [9644, 0]
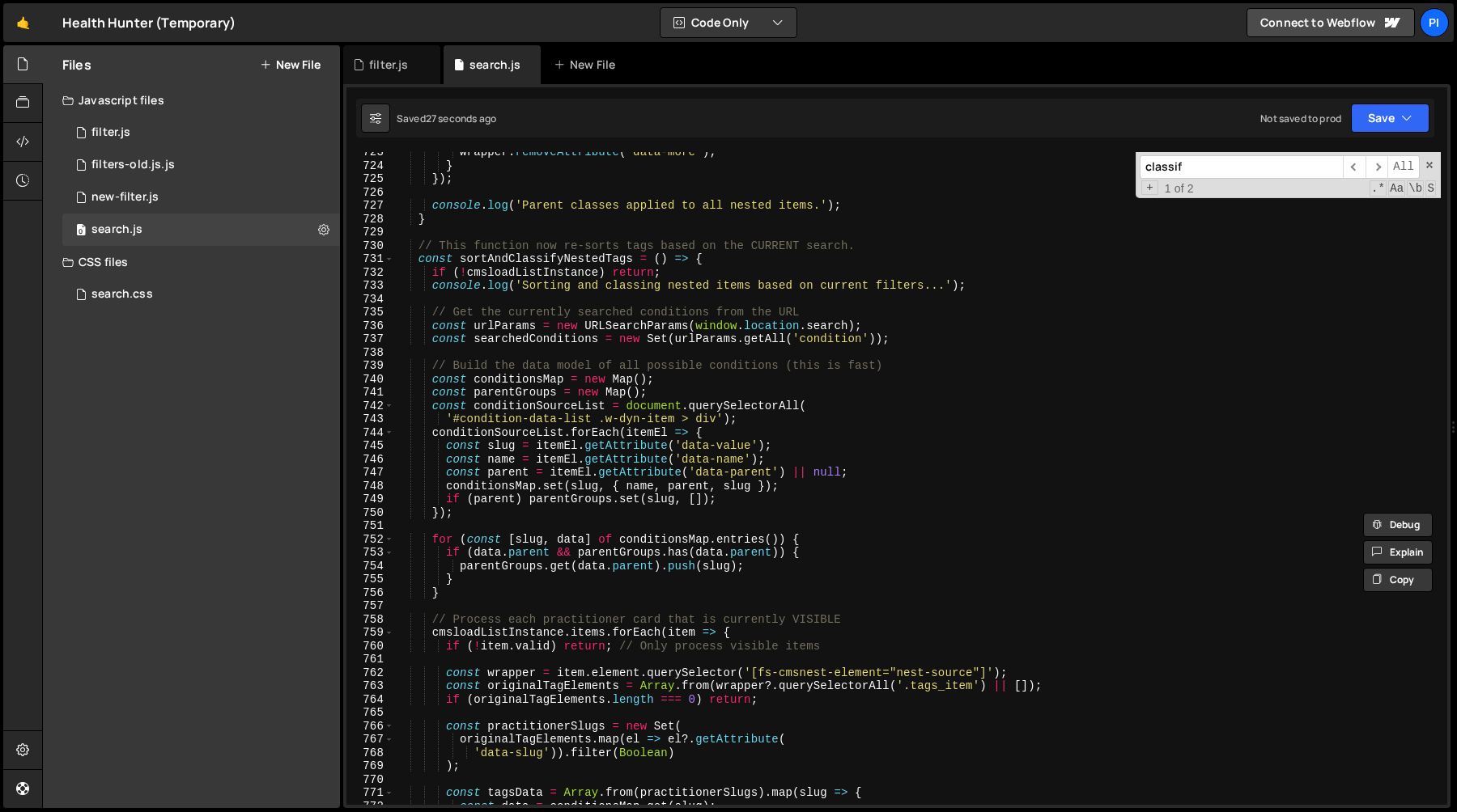
click at [530, 340] on div "wrapper . removeAttribute ( 'data-more' ) ; } }) ; console . log ( 'Parent clas…" at bounding box center [917, 485] width 1046 height 680
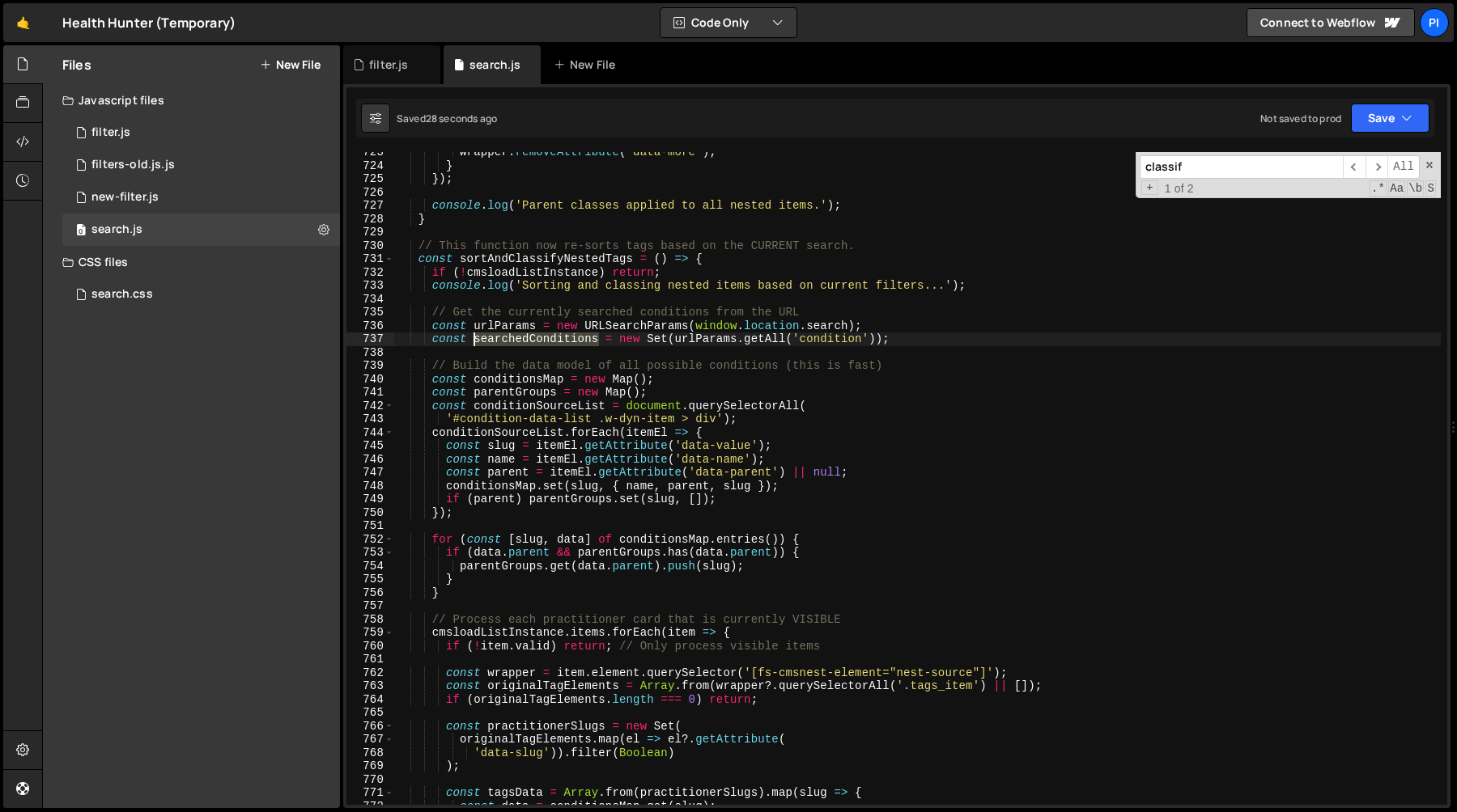
click at [530, 340] on div "wrapper . removeAttribute ( 'data-more' ) ; } }) ; console . log ( 'Parent clas…" at bounding box center [917, 485] width 1046 height 680
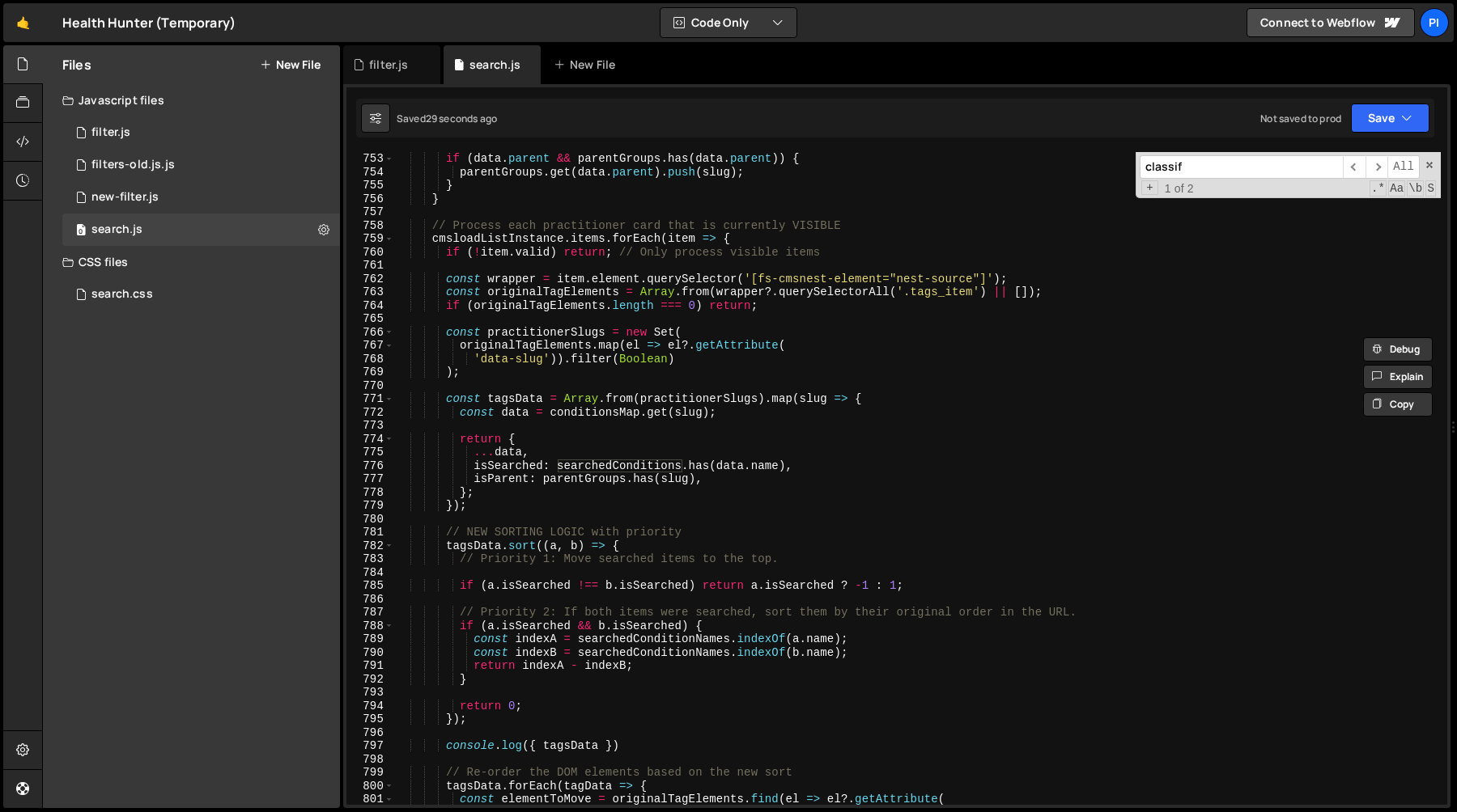
scroll to position [10092, 0]
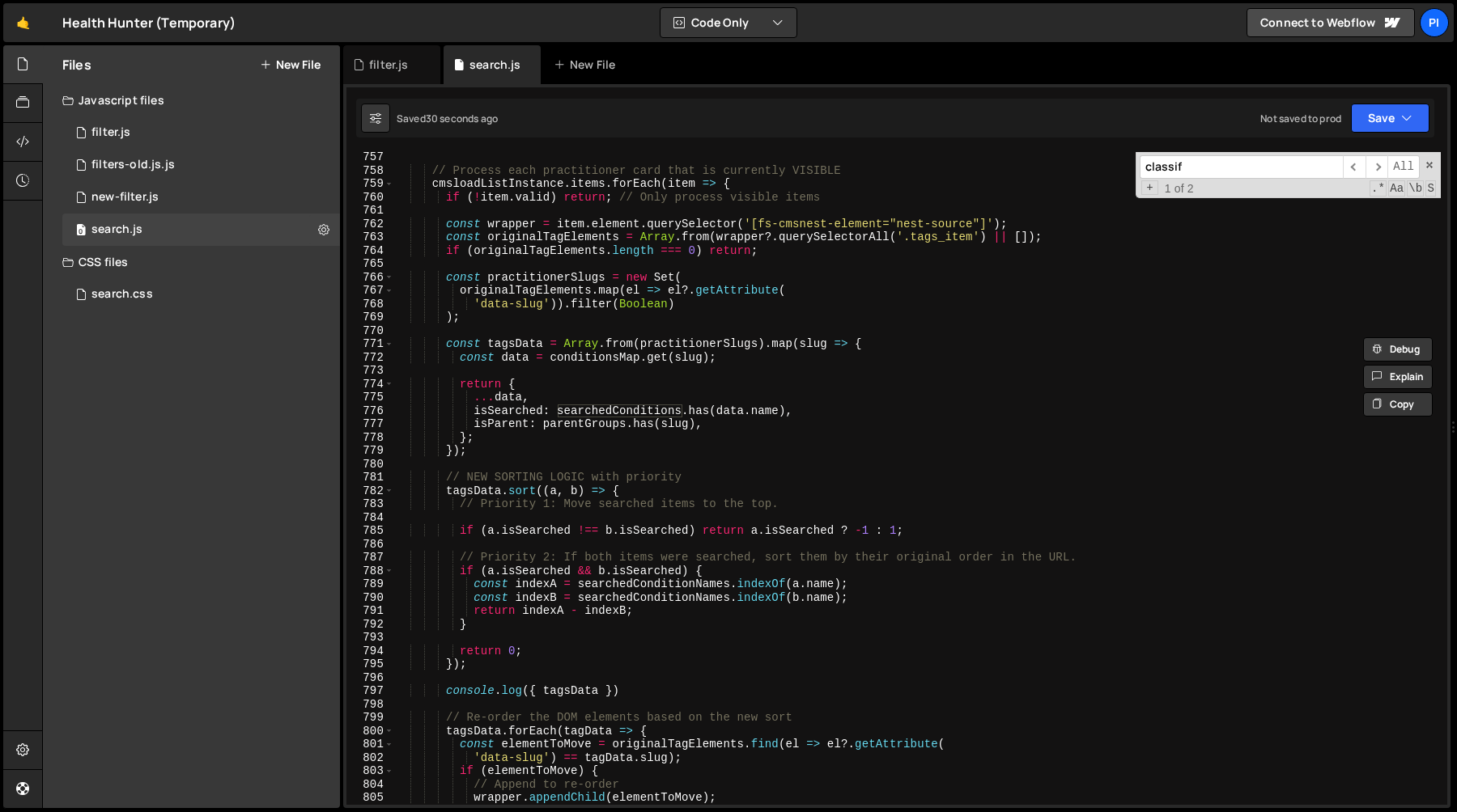
click at [664, 586] on div "// Process each practitioner card that is currently VISIBLE cmsloadListInstance…" at bounding box center [917, 490] width 1046 height 680
paste textarea
click at [634, 599] on div "// Process each practitioner card that is currently VISIBLE cmsloadListInstance…" at bounding box center [917, 490] width 1046 height 680
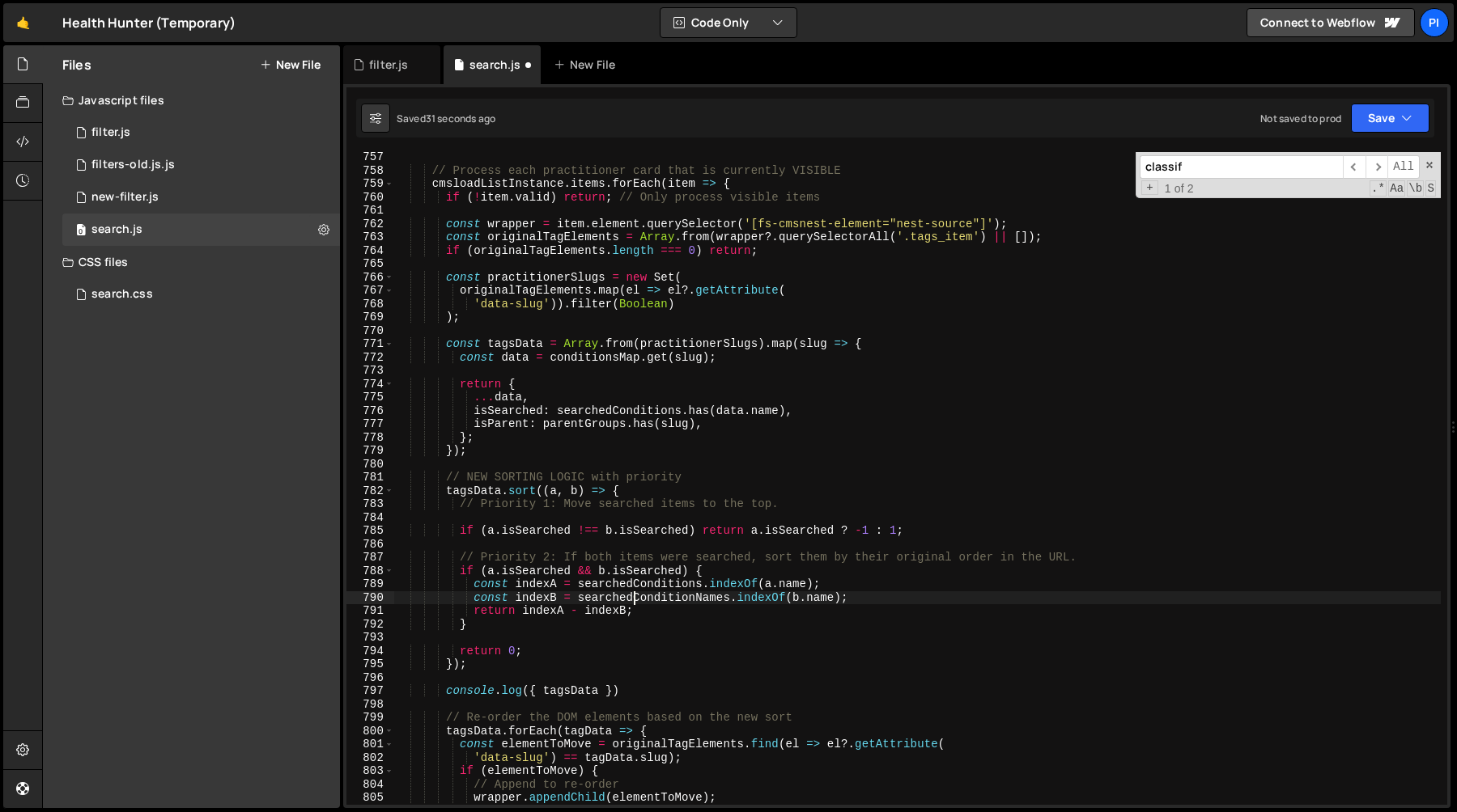
click at [634, 599] on div "// Process each practitioner card that is currently VISIBLE cmsloadListInstance…" at bounding box center [917, 490] width 1046 height 680
paste textarea
type textarea "const indexB = searchedConditions.indexOf(b.name);"
click at [547, 513] on div "// Process each practitioner card that is currently VISIBLE cmsloadListInstance…" at bounding box center [917, 490] width 1046 height 680
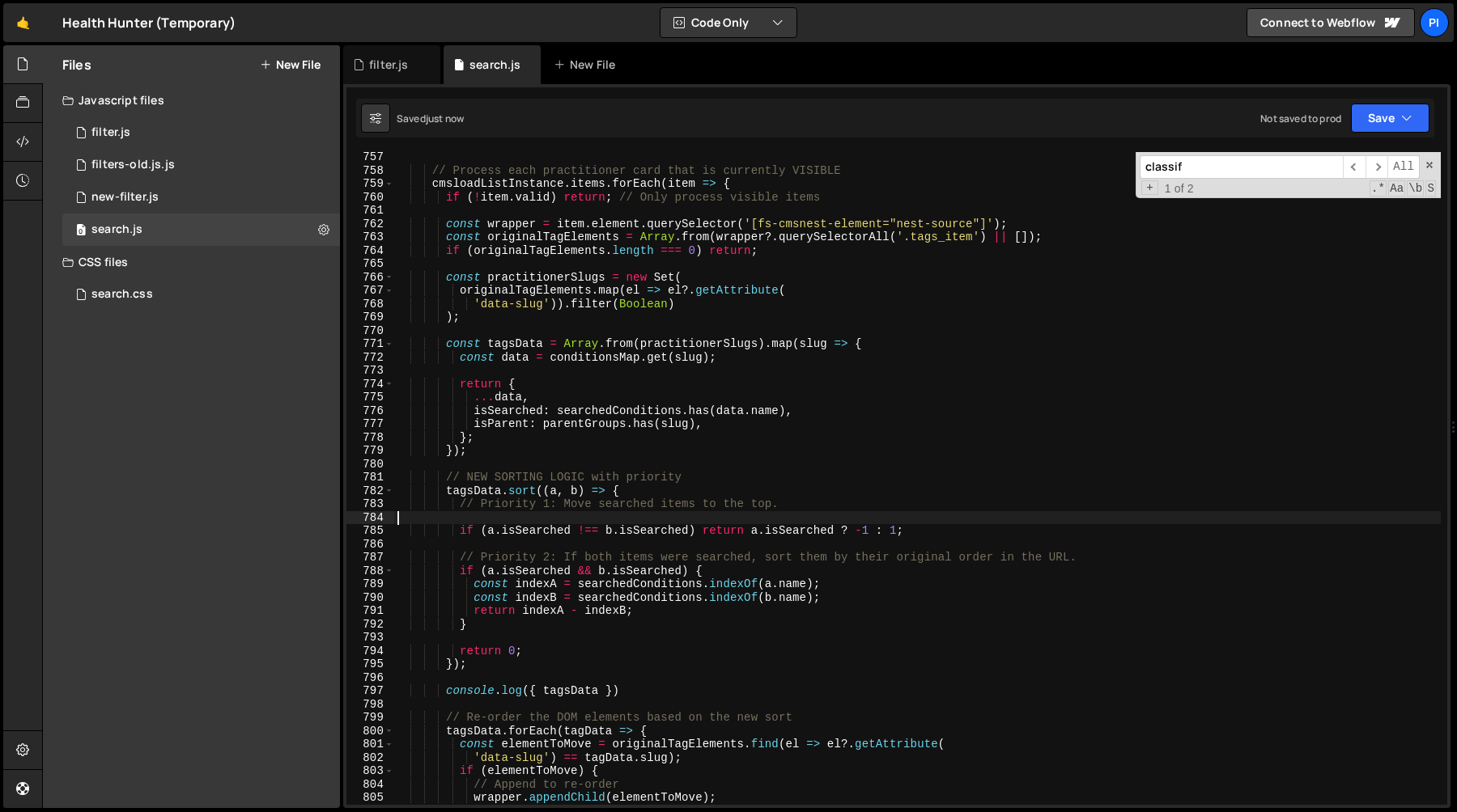
type textarea "// Priority 1: Move searched items to the top."
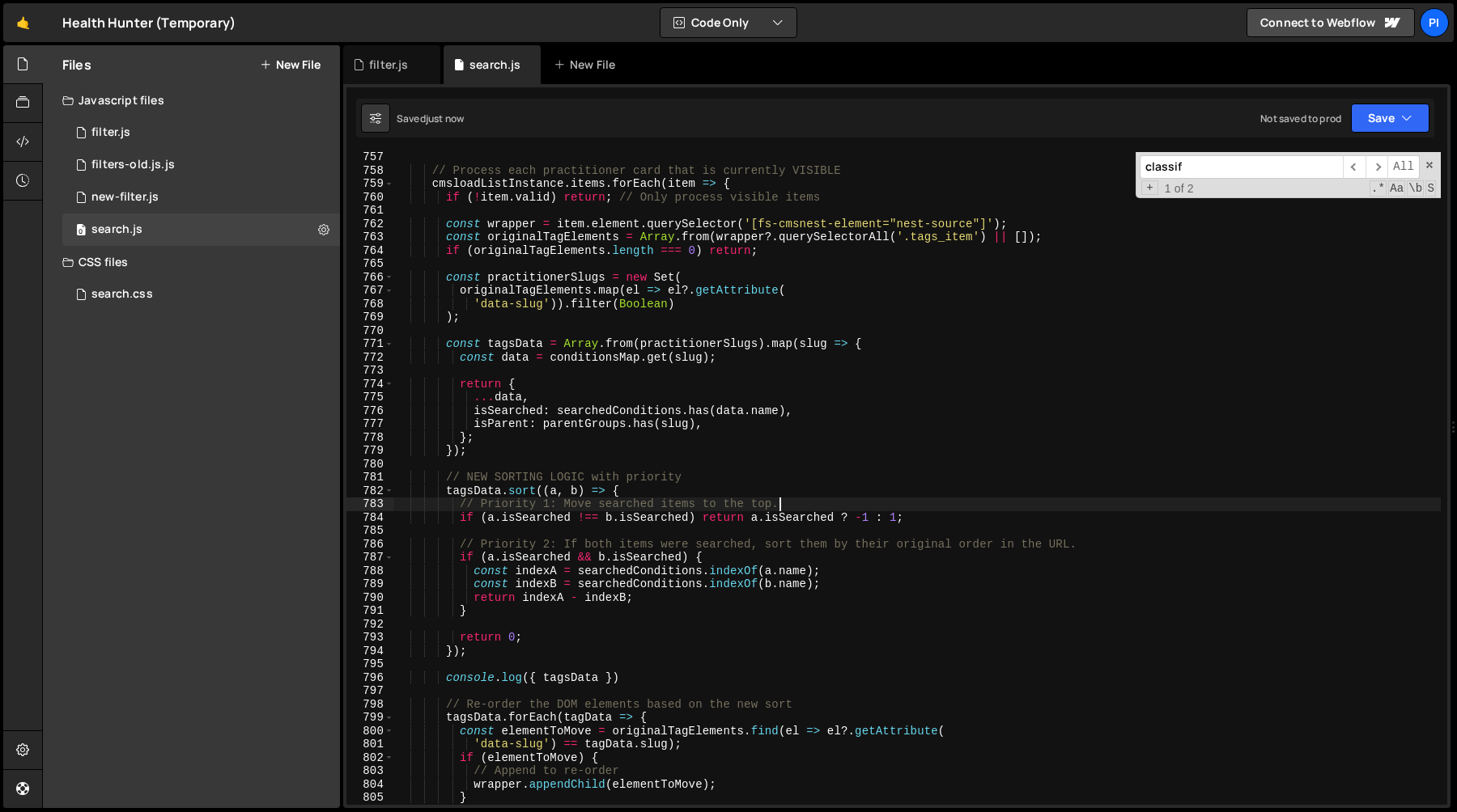
click at [642, 670] on div "// Process each practitioner card that is currently VISIBLE cmsloadListInstance…" at bounding box center [917, 490] width 1046 height 680
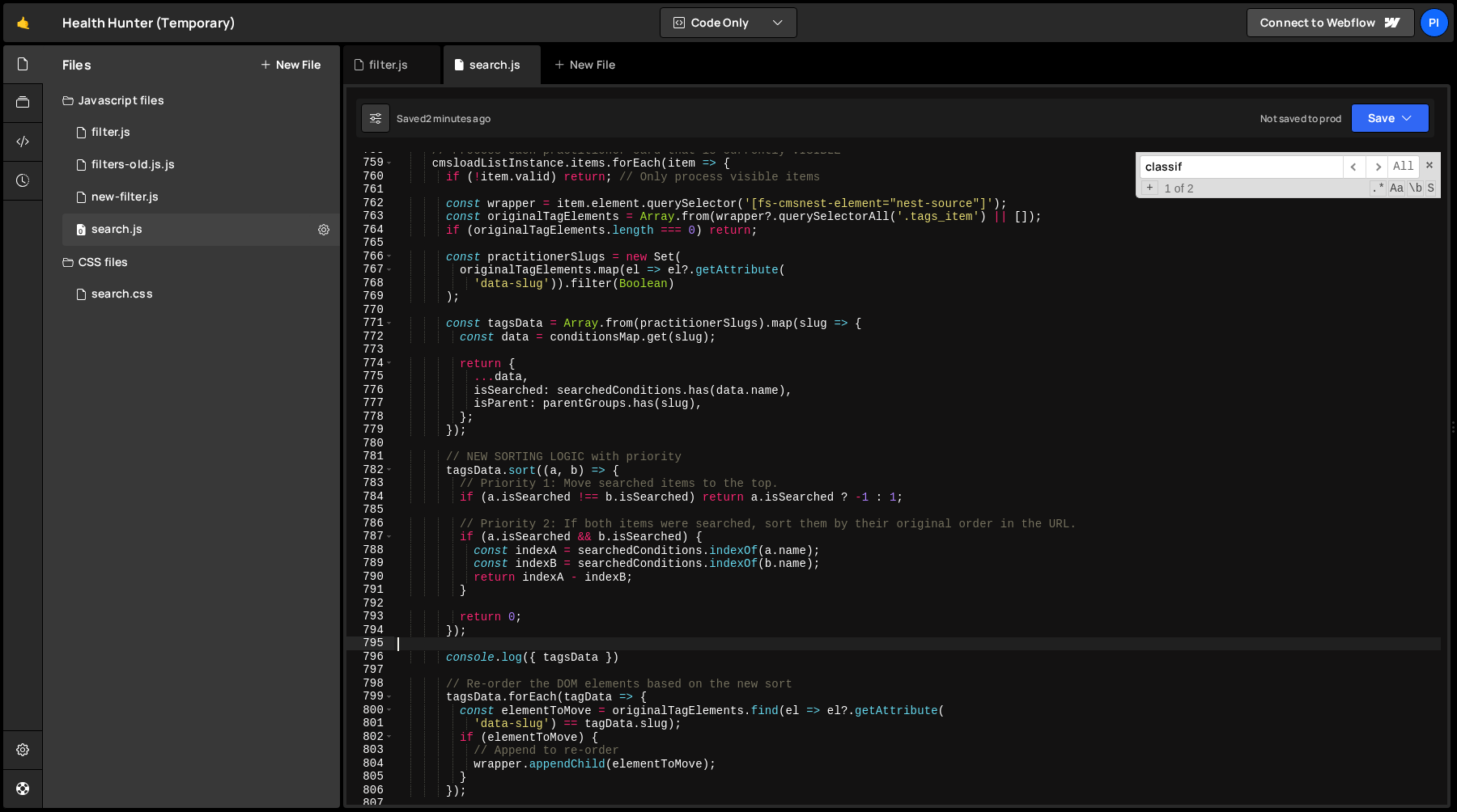
scroll to position [10113, 0]
click at [458, 615] on div "// Process each practitioner card that is currently VISIBLE cmsloadListInstance…" at bounding box center [917, 483] width 1046 height 680
click at [552, 619] on div "// Process each practitioner card that is currently VISIBLE cmsloadListInstance…" at bounding box center [917, 483] width 1046 height 680
paste textarea "return a.name.localeCompare(b.name)"
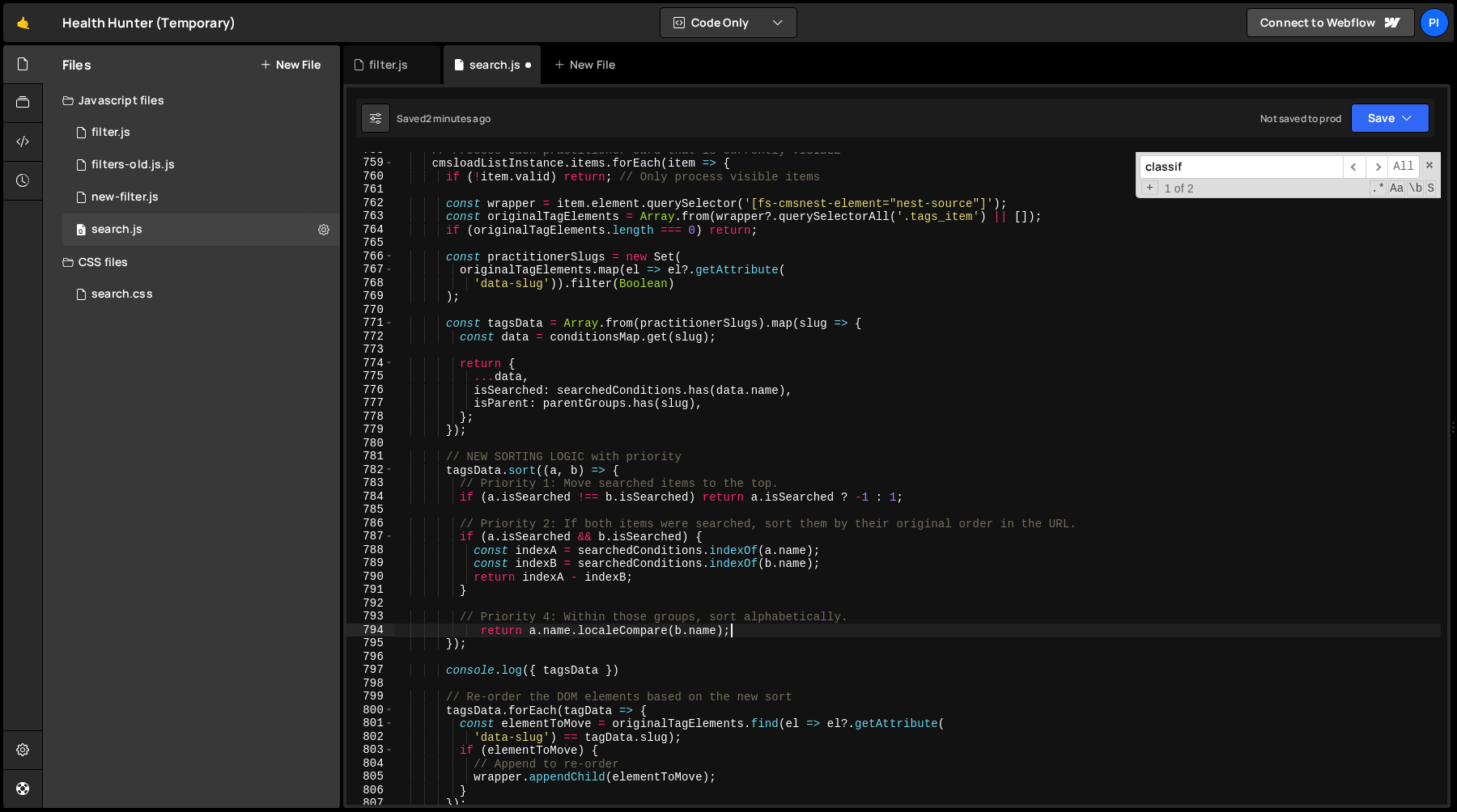
click at [551, 617] on div "// Process each practitioner card that is currently VISIBLE cmsloadListInstance…" at bounding box center [917, 483] width 1046 height 680
click at [464, 534] on div "// Process each practitioner card that is currently VISIBLE cmsloadListInstance…" at bounding box center [917, 483] width 1046 height 680
type textarea "if (a.isSearched && b.isSearched) {"
click at [458, 504] on div "// Process each practitioner card that is currently VISIBLE cmsloadListInstance…" at bounding box center [917, 483] width 1046 height 680
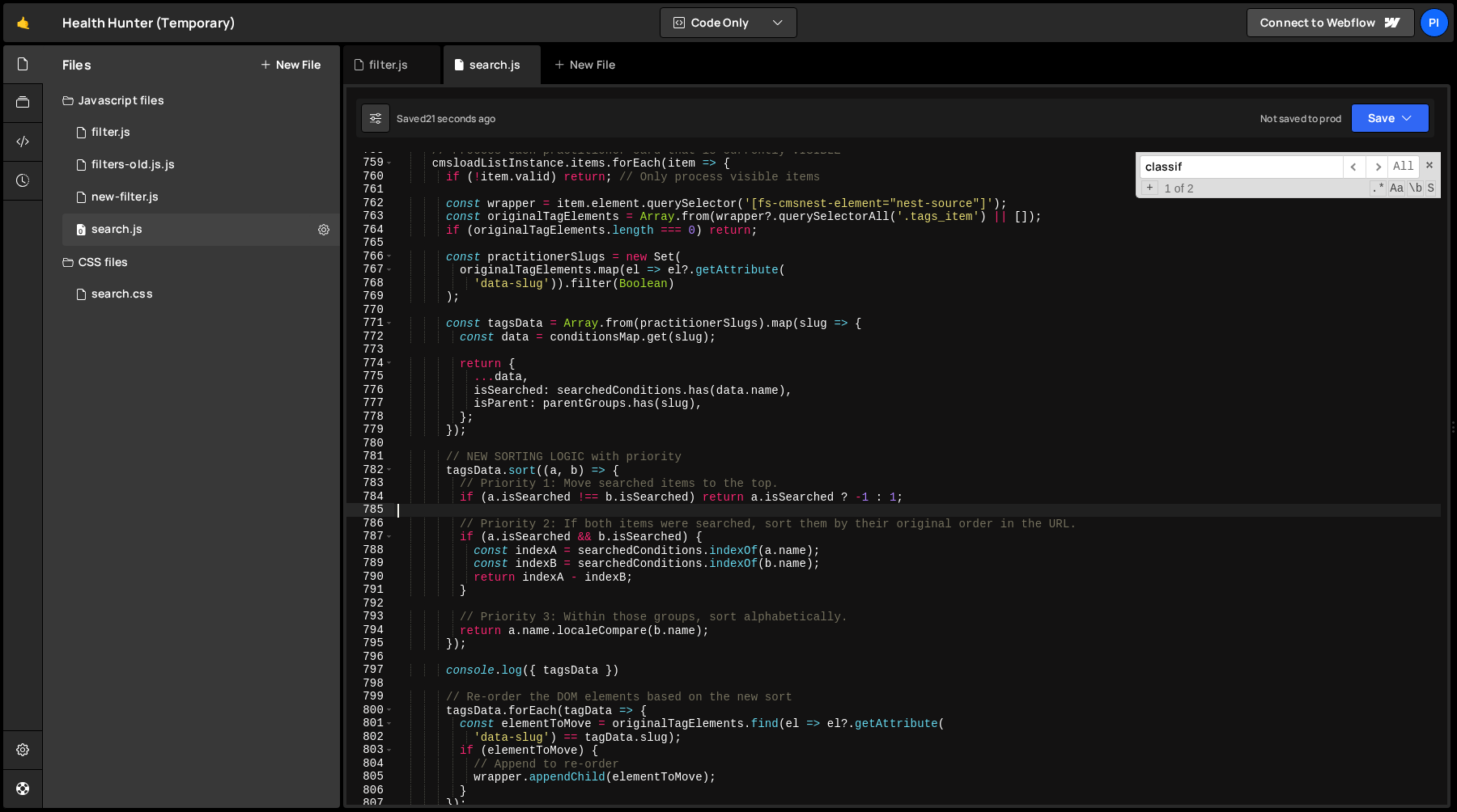
scroll to position [0, 0]
click at [458, 498] on div "// Process each practitioner card that is currently VISIBLE cmsloadListInstance…" at bounding box center [917, 483] width 1046 height 680
type textarea "if (a.isSearched !== b.isSearched) return a.isSearched ? -1 : 1;"
click at [595, 496] on div "// Process each practitioner card that is currently VISIBLE cmsloadListInstance…" at bounding box center [917, 483] width 1046 height 680
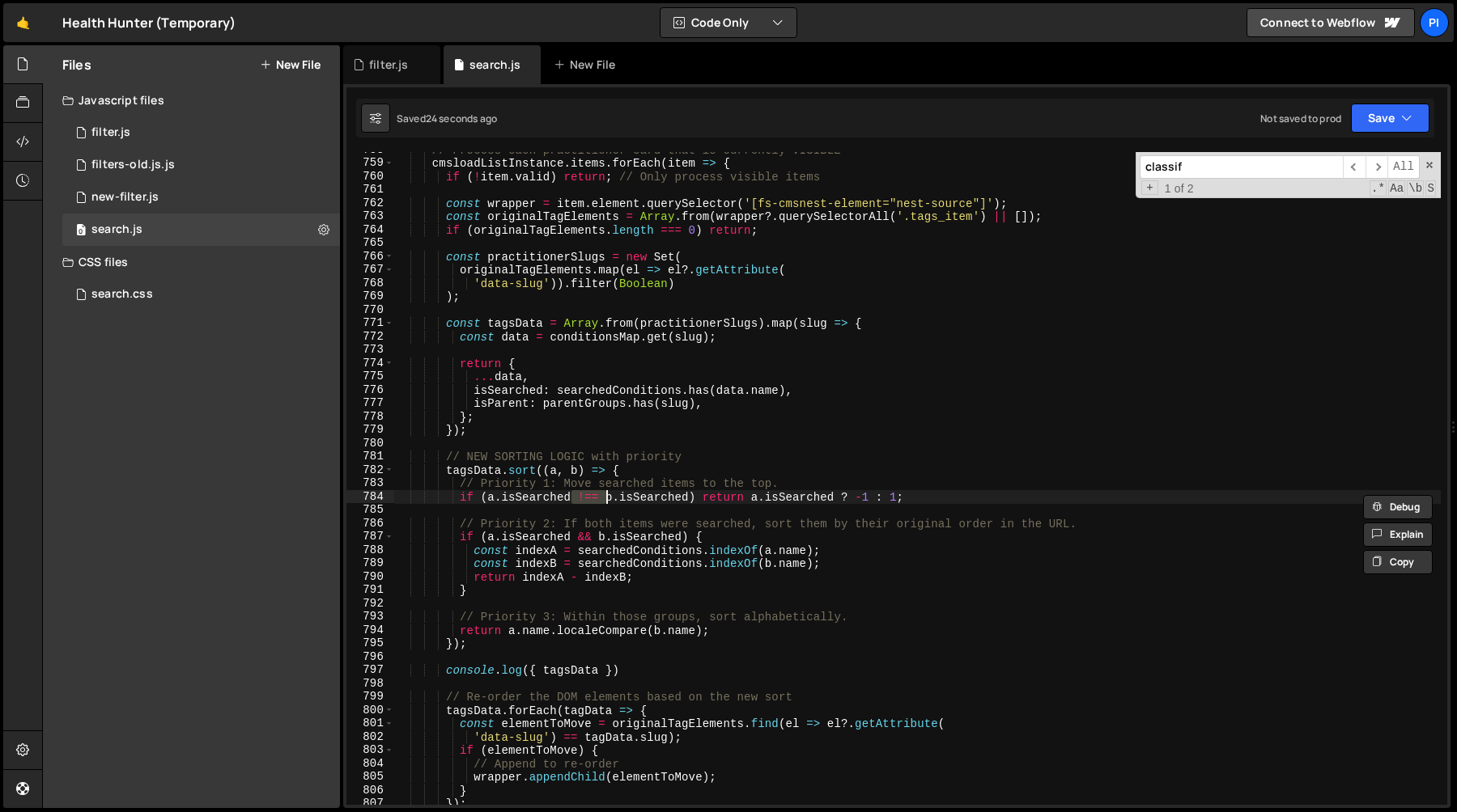
click at [786, 499] on div "// Process each practitioner card that is currently VISIBLE cmsloadListInstance…" at bounding box center [917, 483] width 1046 height 680
click at [848, 499] on div "// Process each practitioner card that is currently VISIBLE cmsloadListInstance…" at bounding box center [917, 483] width 1046 height 680
click at [805, 505] on div "// Process each practitioner card that is currently VISIBLE cmsloadListInstance…" at bounding box center [917, 483] width 1046 height 680
click at [811, 490] on div "// Process each practitioner card that is currently VISIBLE cmsloadListInstance…" at bounding box center [917, 483] width 1046 height 680
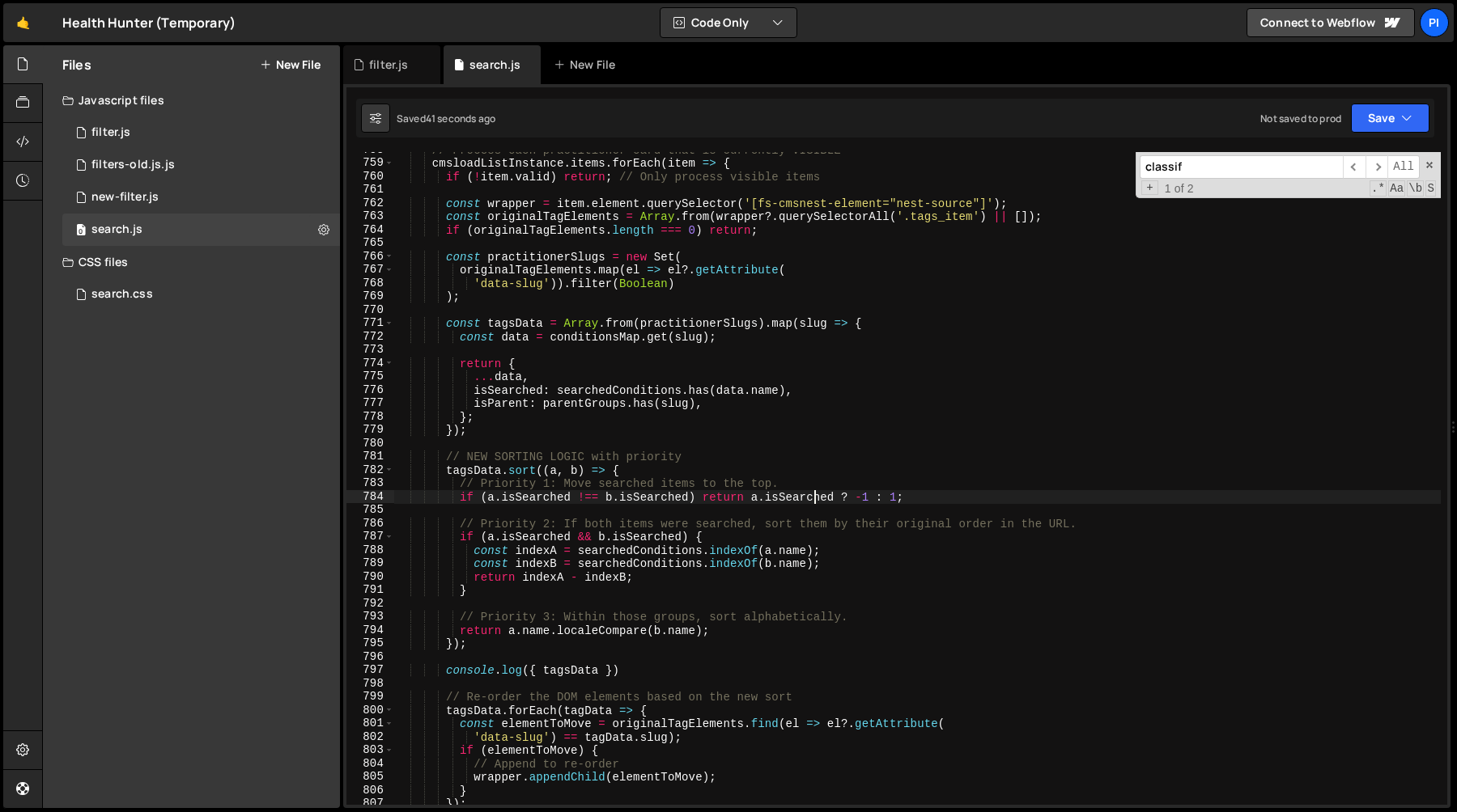
click at [800, 480] on div "// Process each practitioner card that is currently VISIBLE cmsloadListInstance…" at bounding box center [917, 483] width 1046 height 680
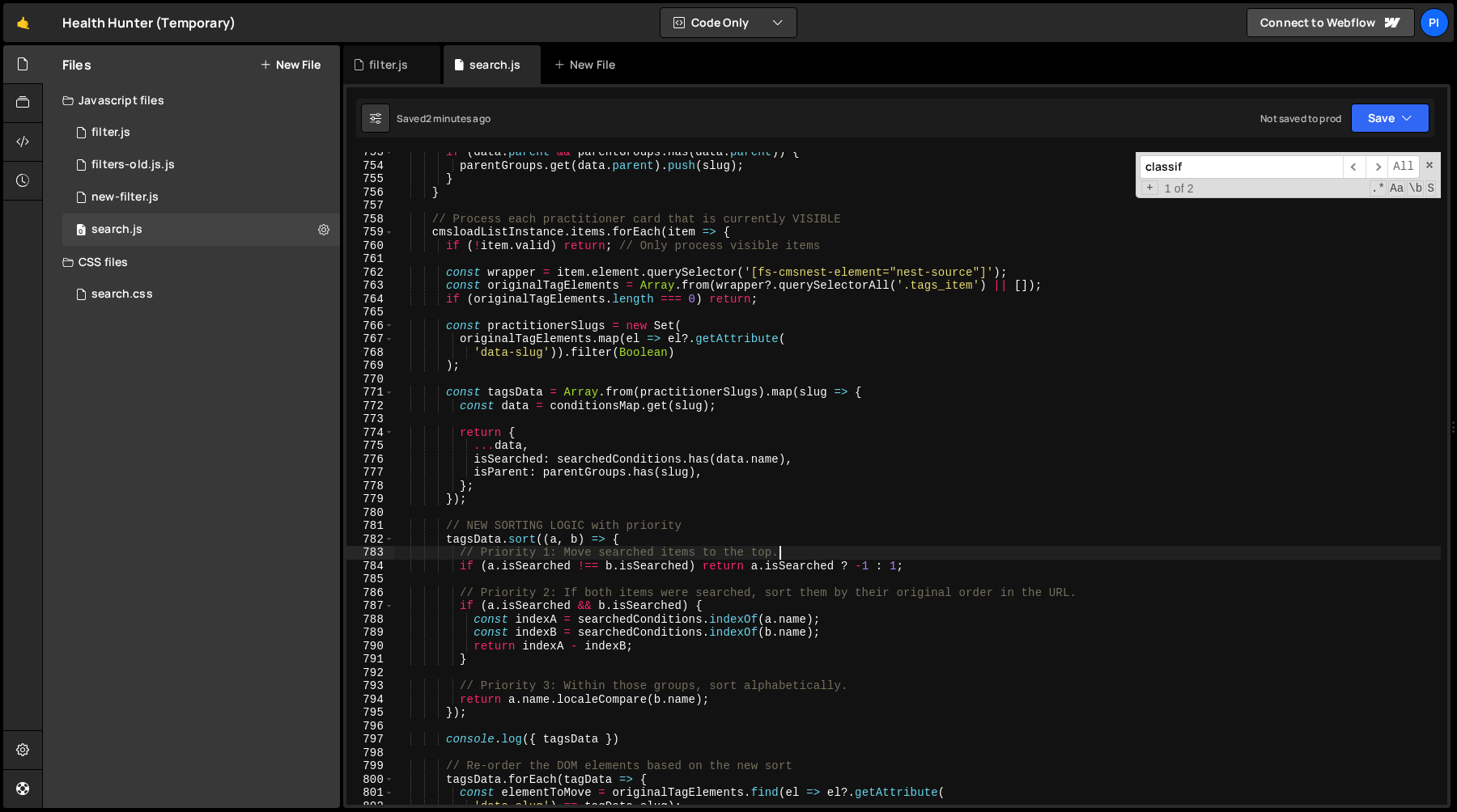
scroll to position [10045, 0]
click at [646, 465] on div "if ( data . parent && parentGroups . has ( data . parent )) { parentGroups . ge…" at bounding box center [917, 485] width 1046 height 680
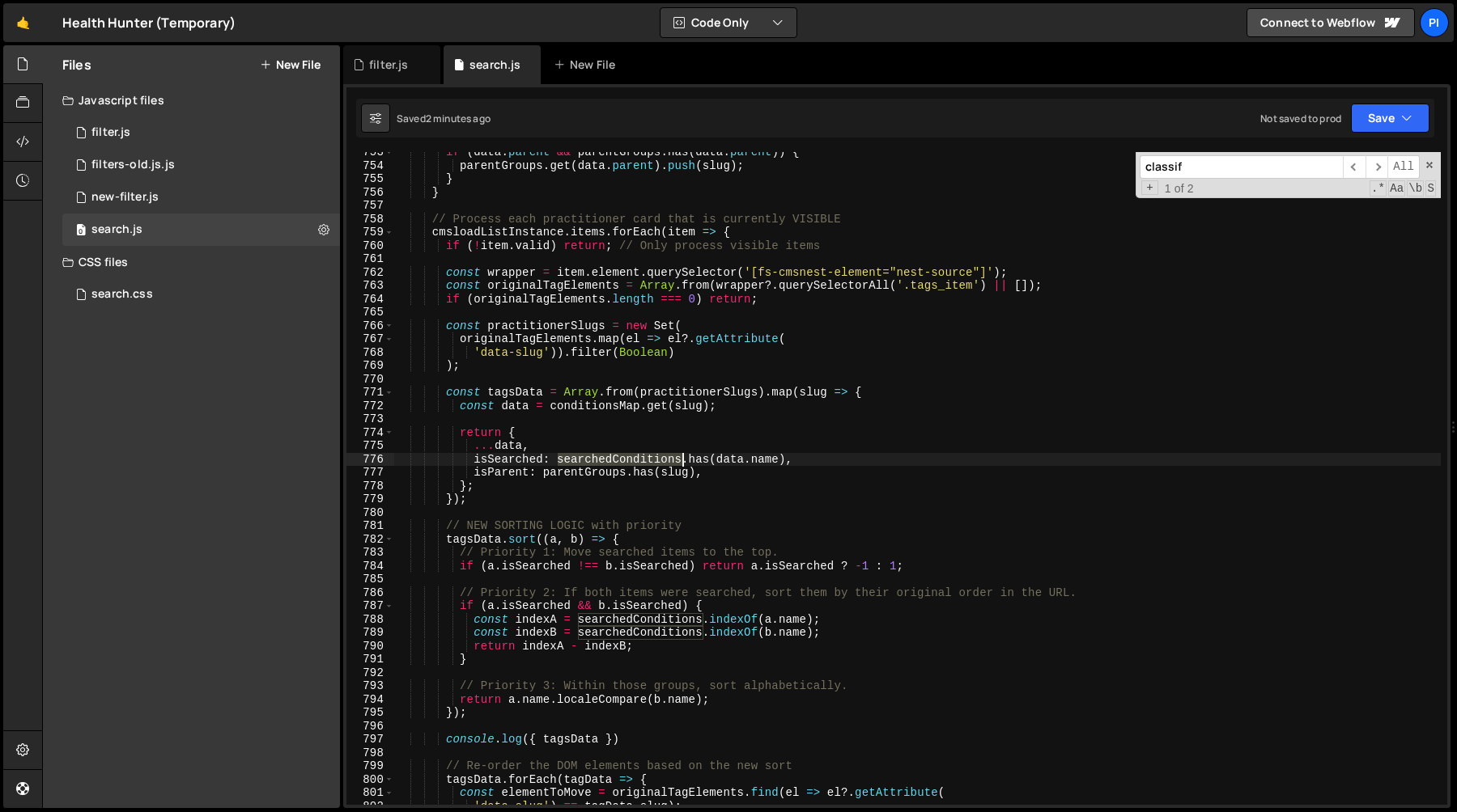
click at [646, 465] on div "if ( data . parent && parentGroups . has ( data . parent )) { parentGroups . ge…" at bounding box center [917, 485] width 1046 height 680
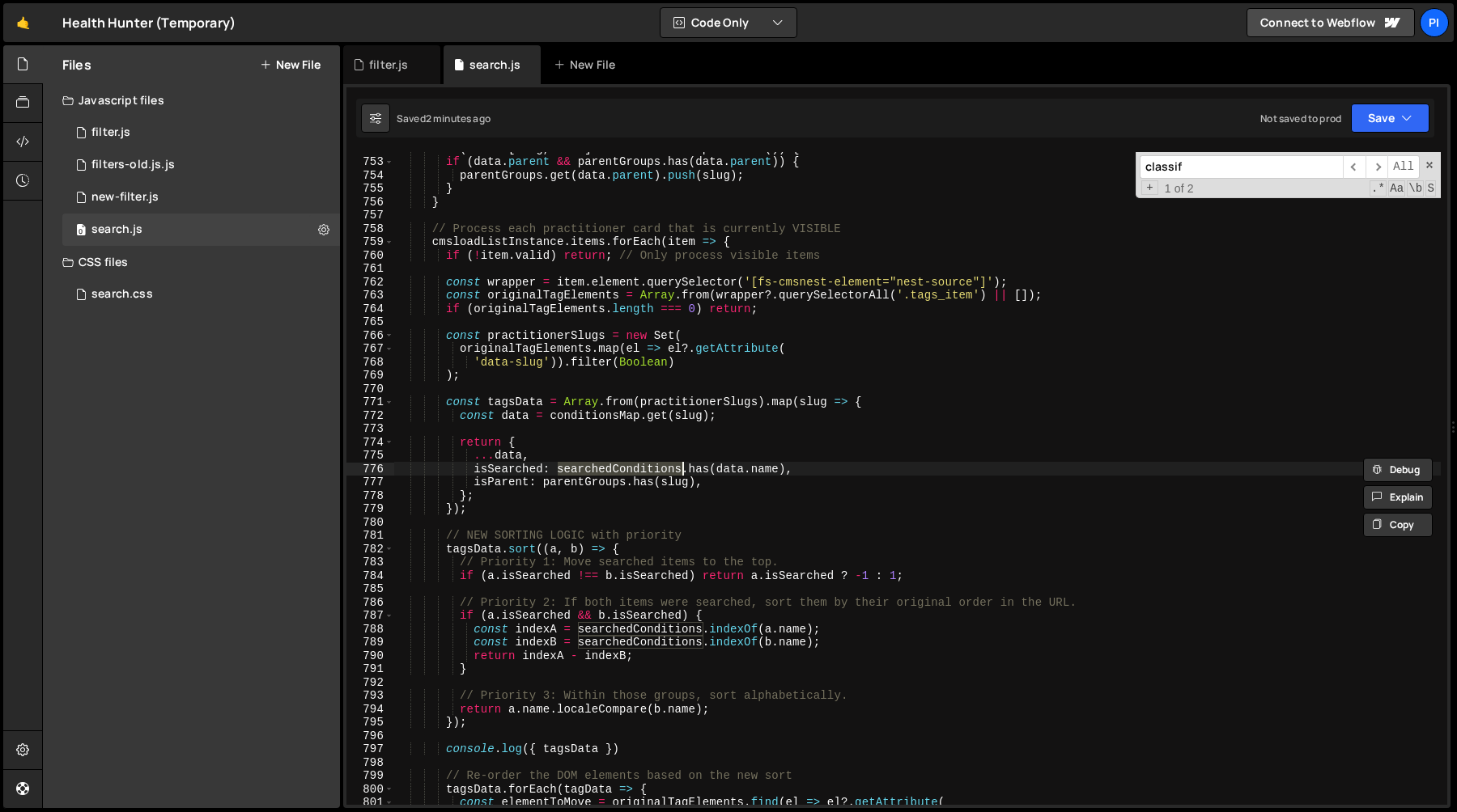
scroll to position [10029, 0]
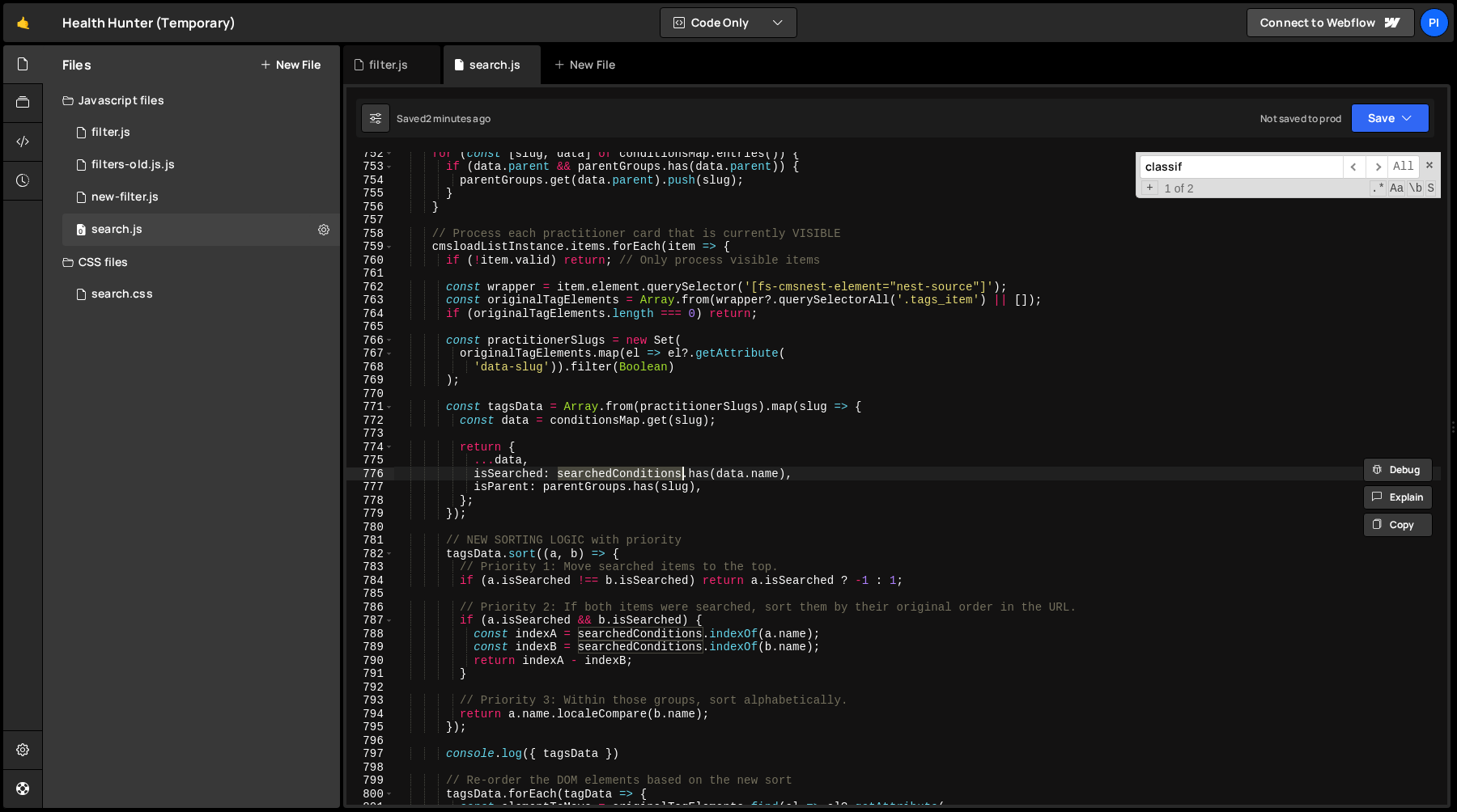
click at [787, 476] on div "for ( const [ slug , data ] of conditionsMap . entries ( )) { if ( data . paren…" at bounding box center [917, 486] width 1046 height 680
drag, startPoint x: 787, startPoint y: 476, endPoint x: 555, endPoint y: 473, distance: 232.0
click at [555, 473] on div "for ( const [ slug , data ] of conditionsMap . entries ( )) { if ( data . paren…" at bounding box center [917, 486] width 1046 height 680
click at [608, 477] on div "for ( const [ slug , data ] of conditionsMap . entries ( )) { if ( data . paren…" at bounding box center [917, 479] width 1046 height 652
click at [608, 477] on div "for ( const [ slug , data ] of conditionsMap . entries ( )) { if ( data . paren…" at bounding box center [917, 486] width 1046 height 680
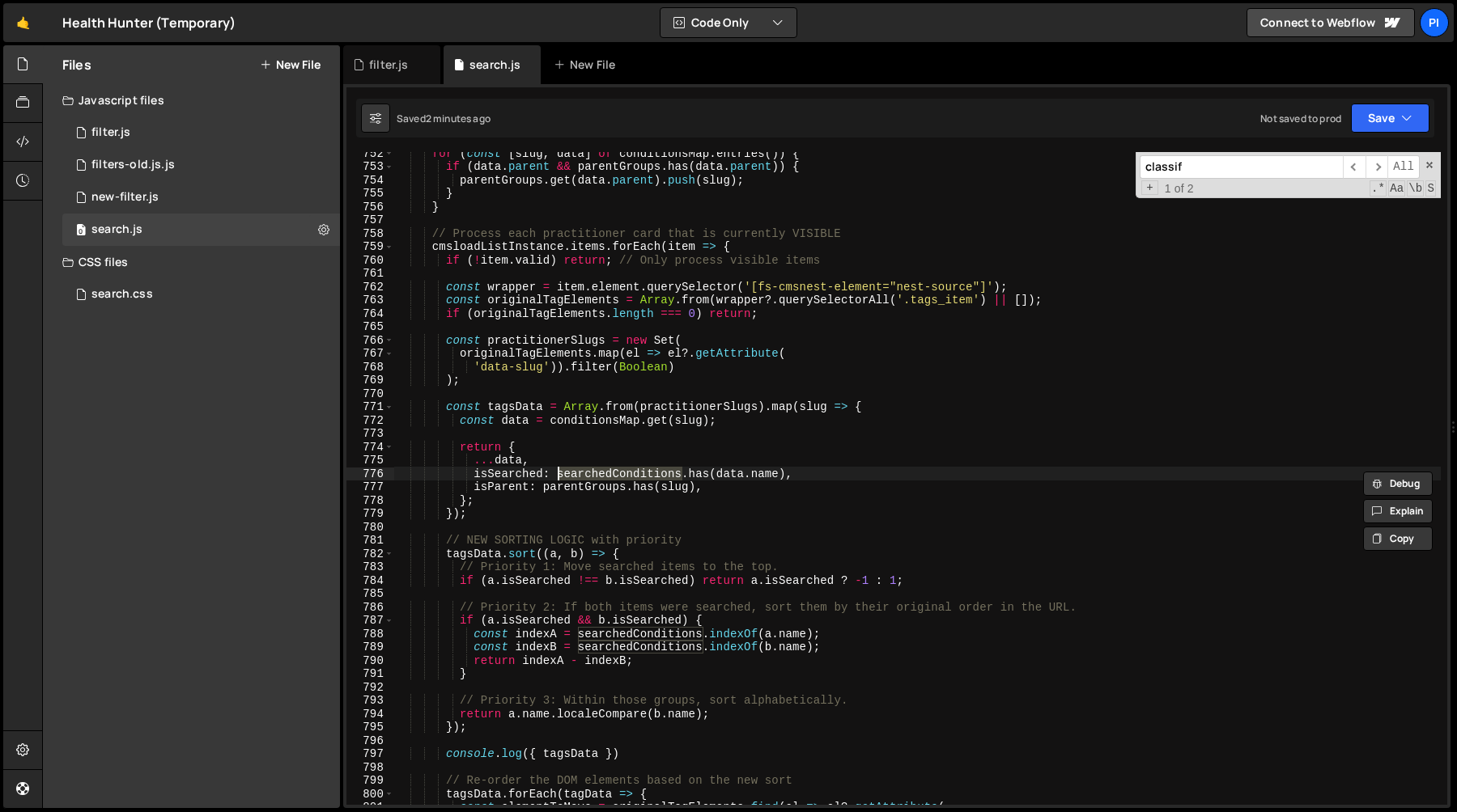
click at [734, 475] on div "for ( const [ slug , data ] of conditionsMap . entries ( )) { if ( data . paren…" at bounding box center [917, 486] width 1046 height 680
click at [762, 475] on div "for ( const [ slug , data ] of conditionsMap . entries ( )) { if ( data . paren…" at bounding box center [917, 486] width 1046 height 680
click at [562, 471] on div "for ( const [ slug , data ] of conditionsMap . entries ( )) { if ( data . paren…" at bounding box center [917, 486] width 1046 height 680
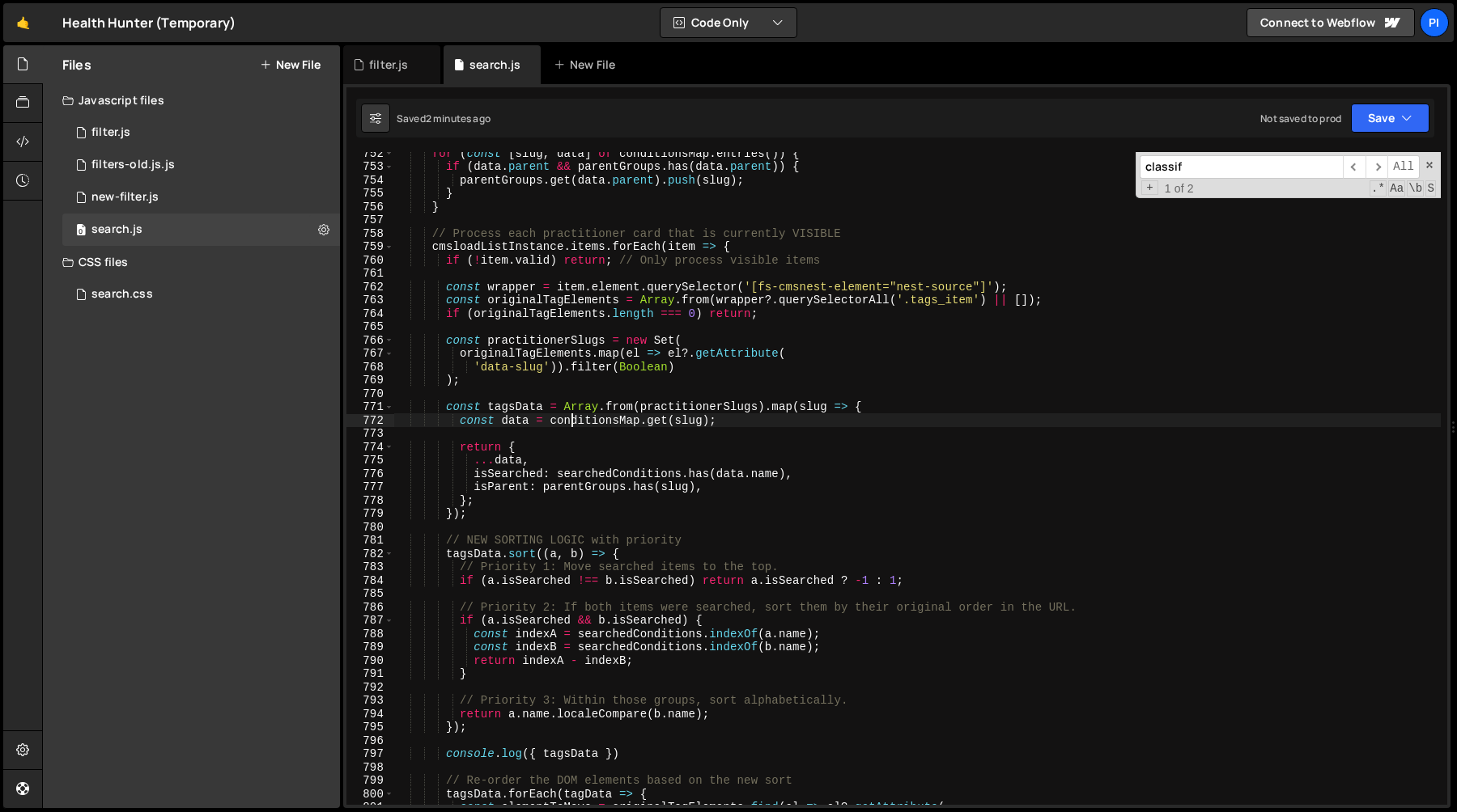
click at [568, 420] on div "for ( const [ slug , data ] of conditionsMap . entries ( )) { if ( data . paren…" at bounding box center [917, 486] width 1046 height 680
type textarea "const data = conditionsMap.get(slug);"
click at [568, 429] on div "for ( const [ slug , data ] of conditionsMap . entries ( )) { if ( data . paren…" at bounding box center [917, 486] width 1046 height 680
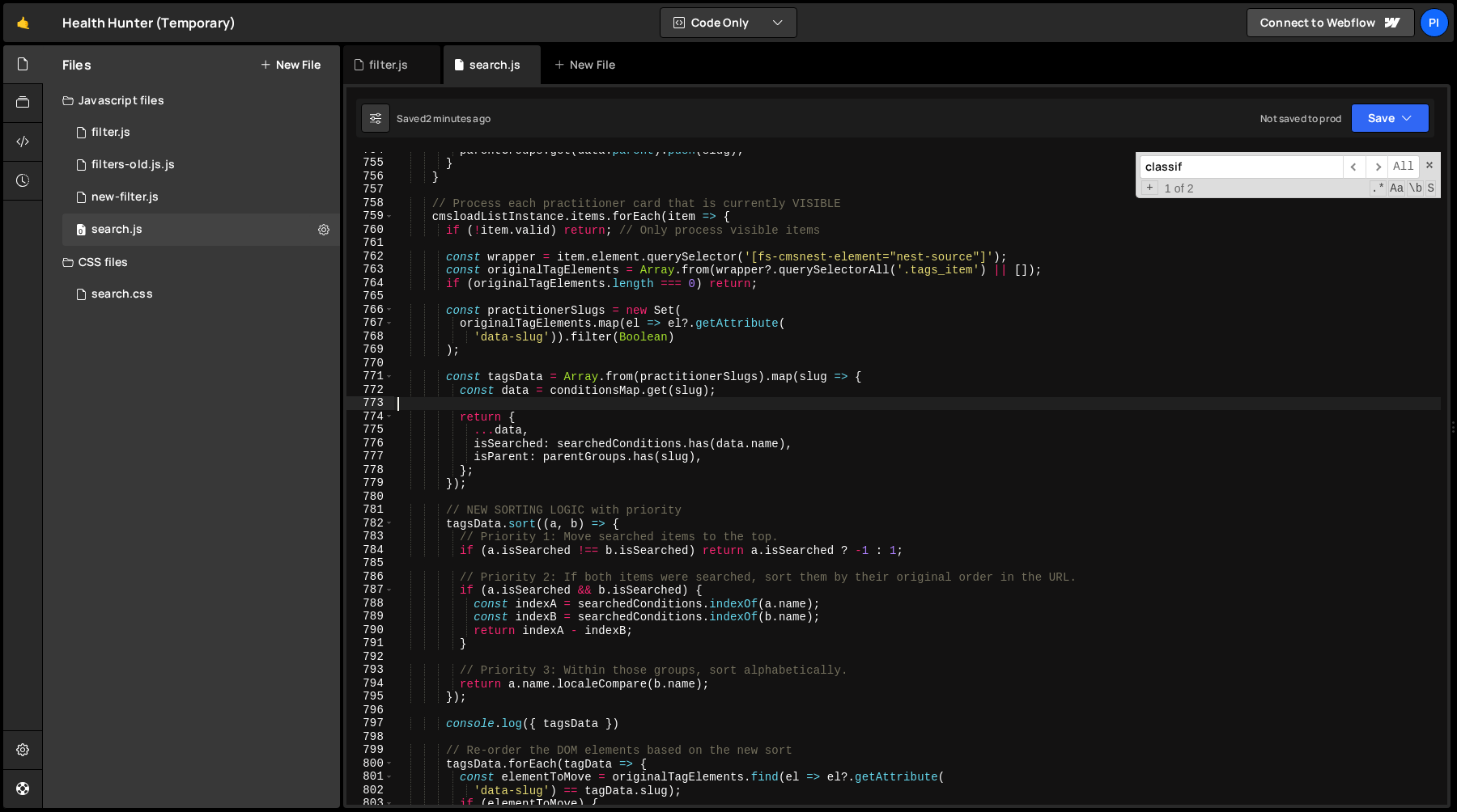
scroll to position [10068, 0]
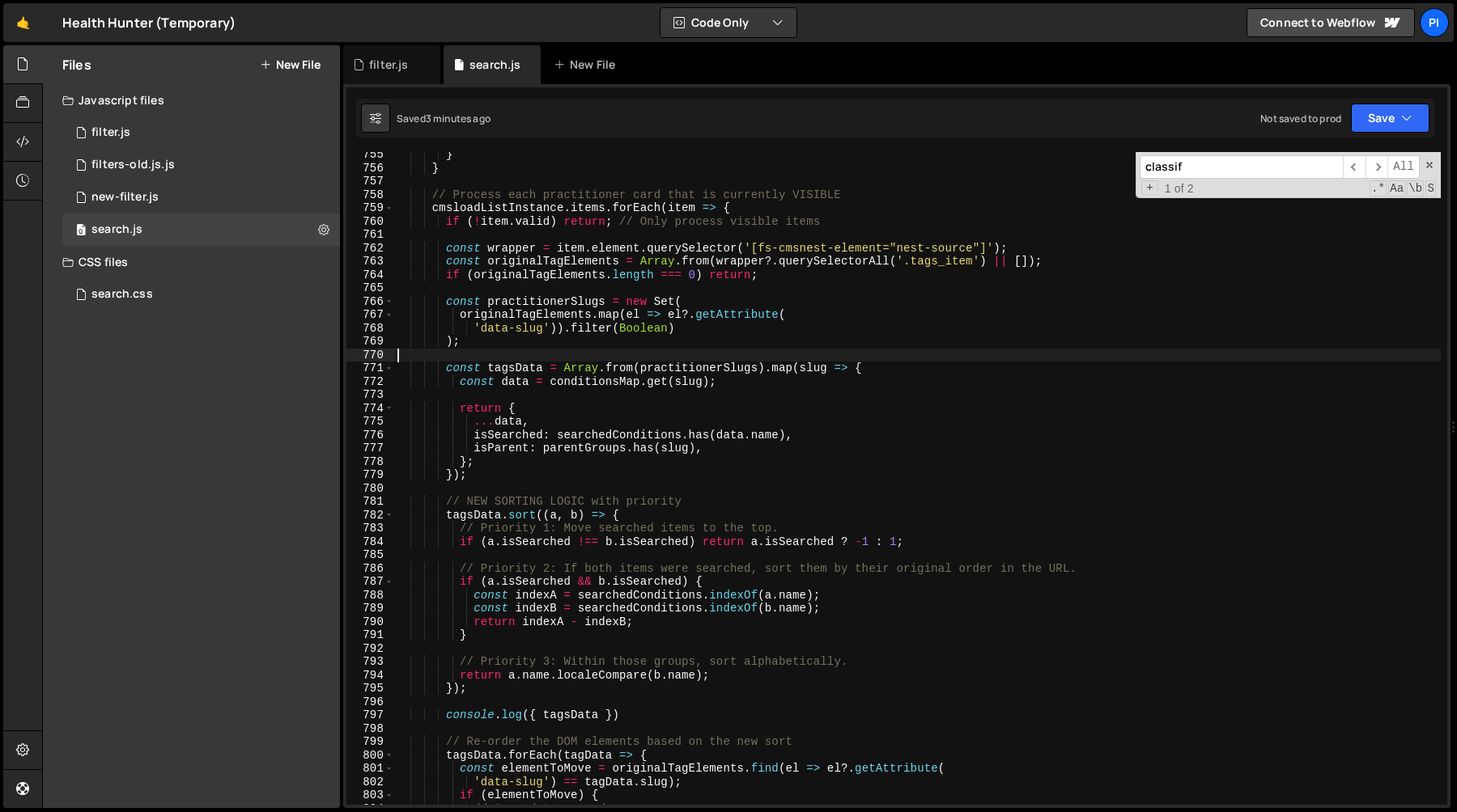
click at [585, 354] on div "} } // Process each practitioner card that is currently VISIBLE cmsloadListInst…" at bounding box center [917, 488] width 1046 height 680
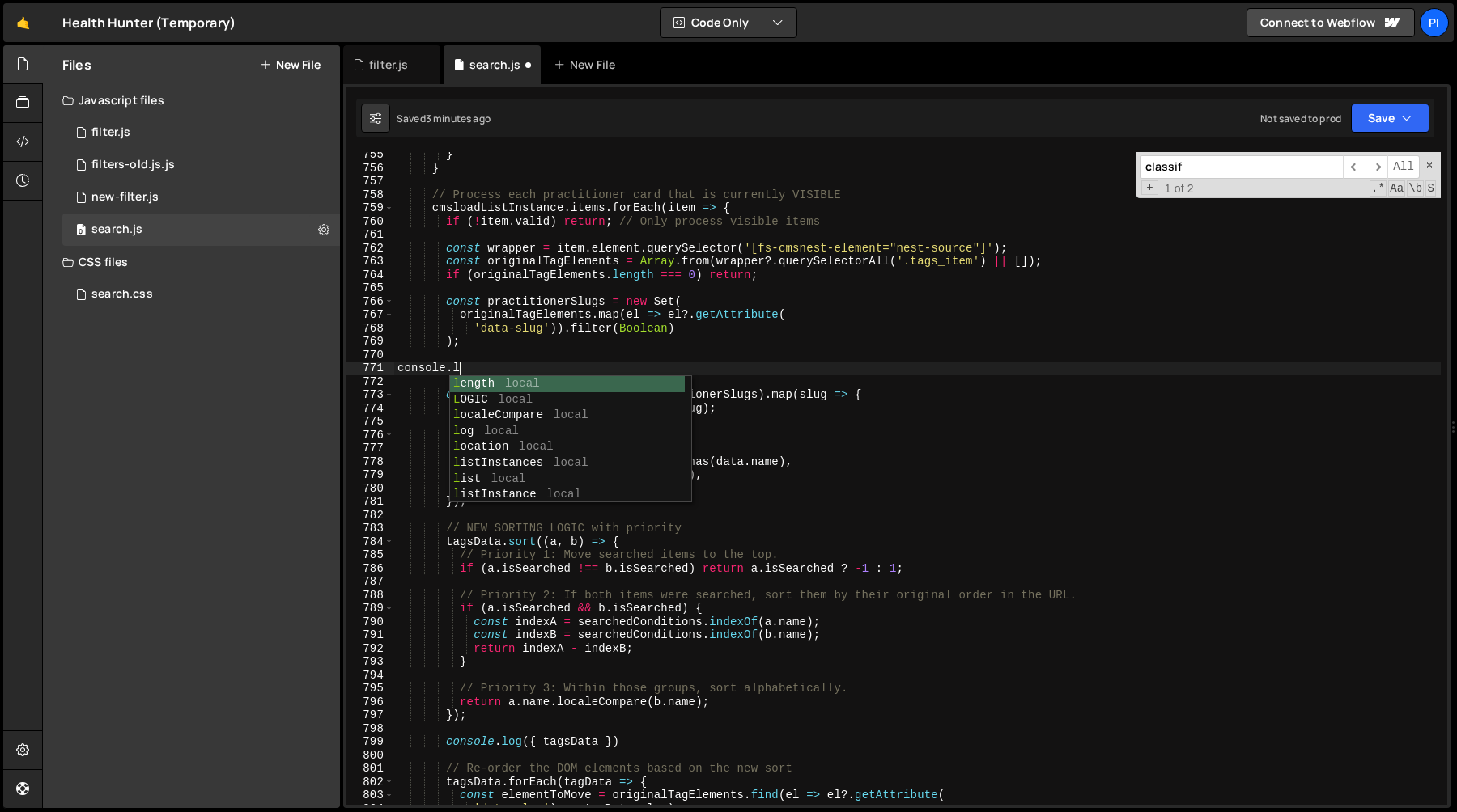
type textarea "console.log"
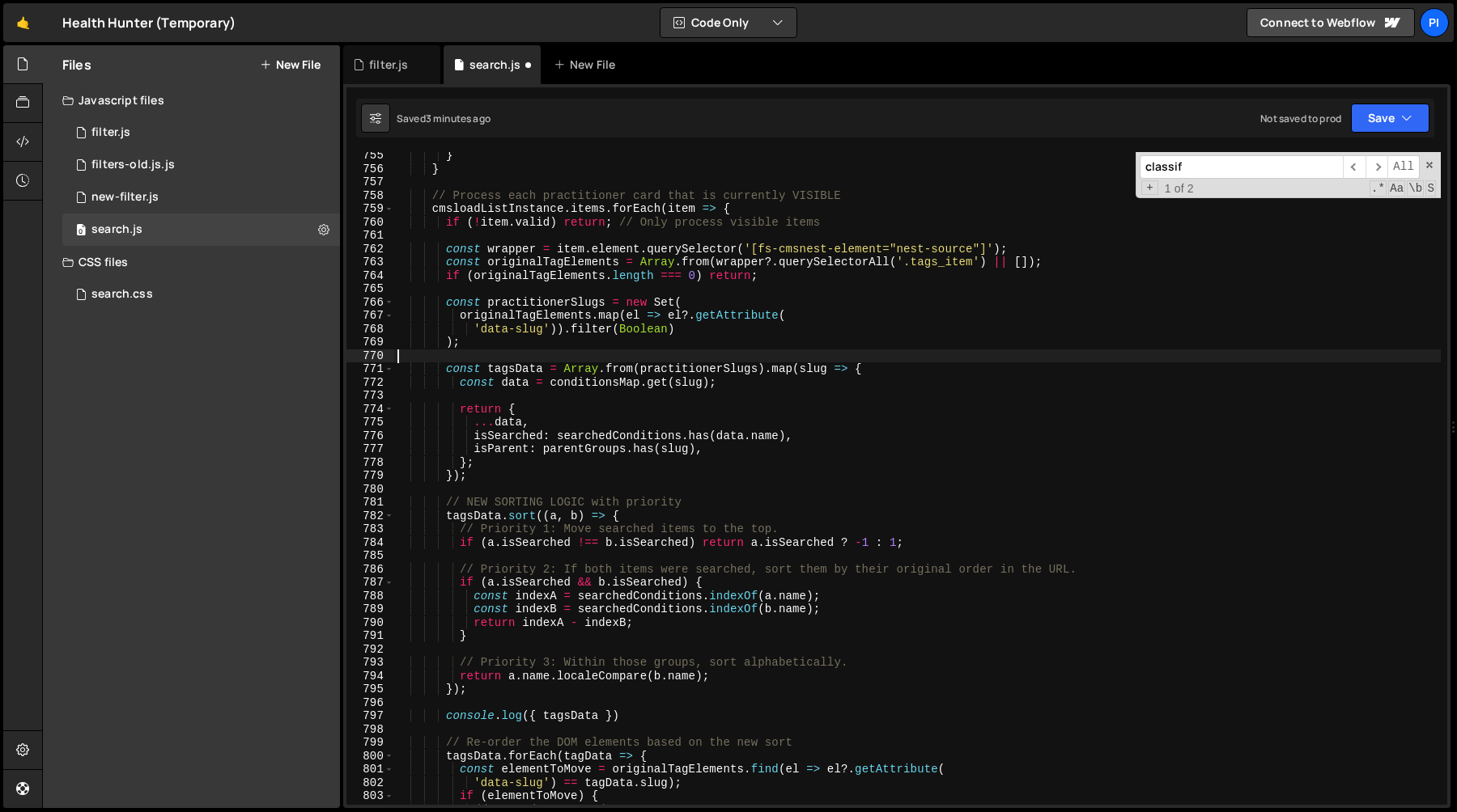
scroll to position [9955, 0]
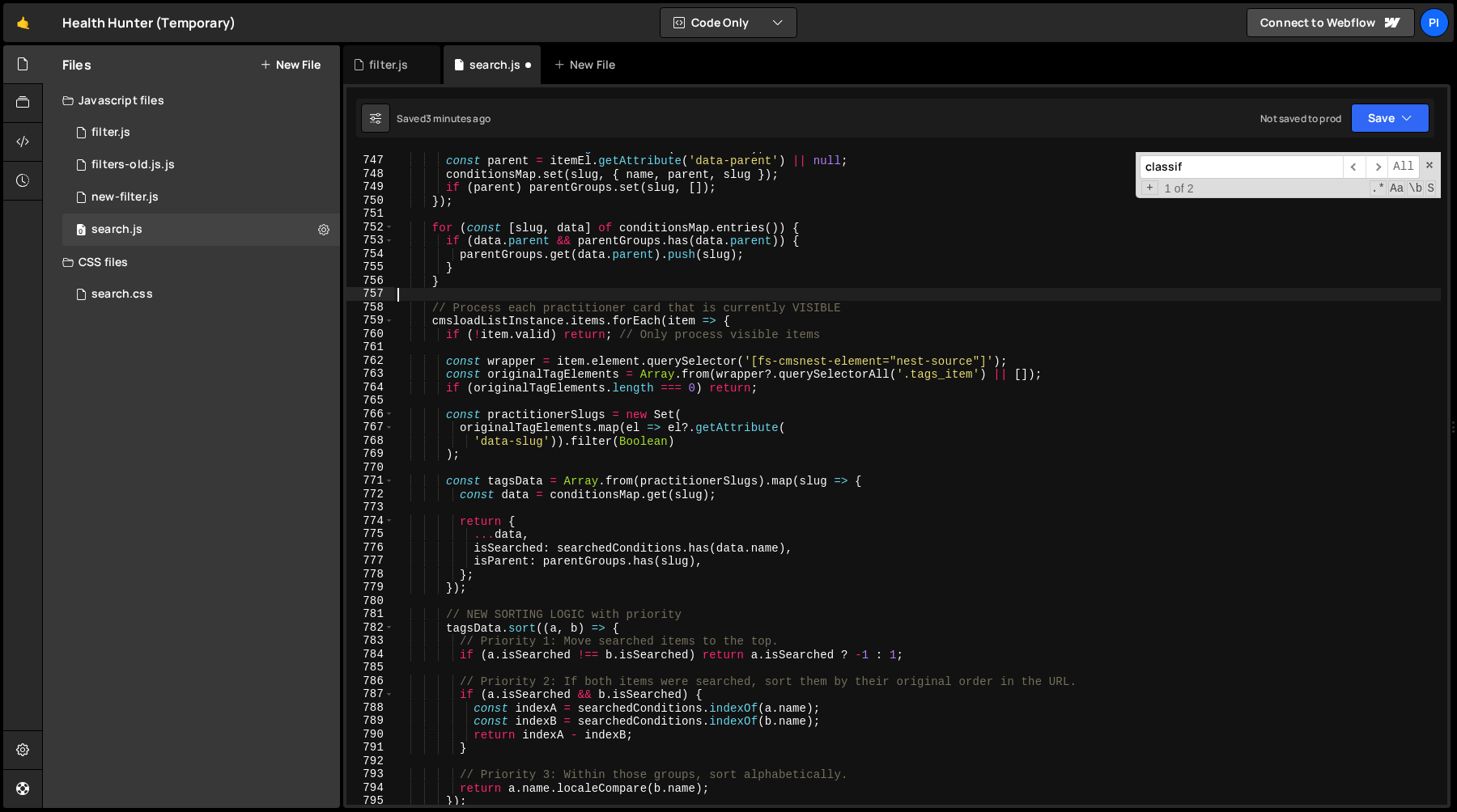
click at [536, 292] on div "const name = itemEl . getAttribute ( 'data-name' ) ; const parent = itemEl . ge…" at bounding box center [917, 480] width 1046 height 680
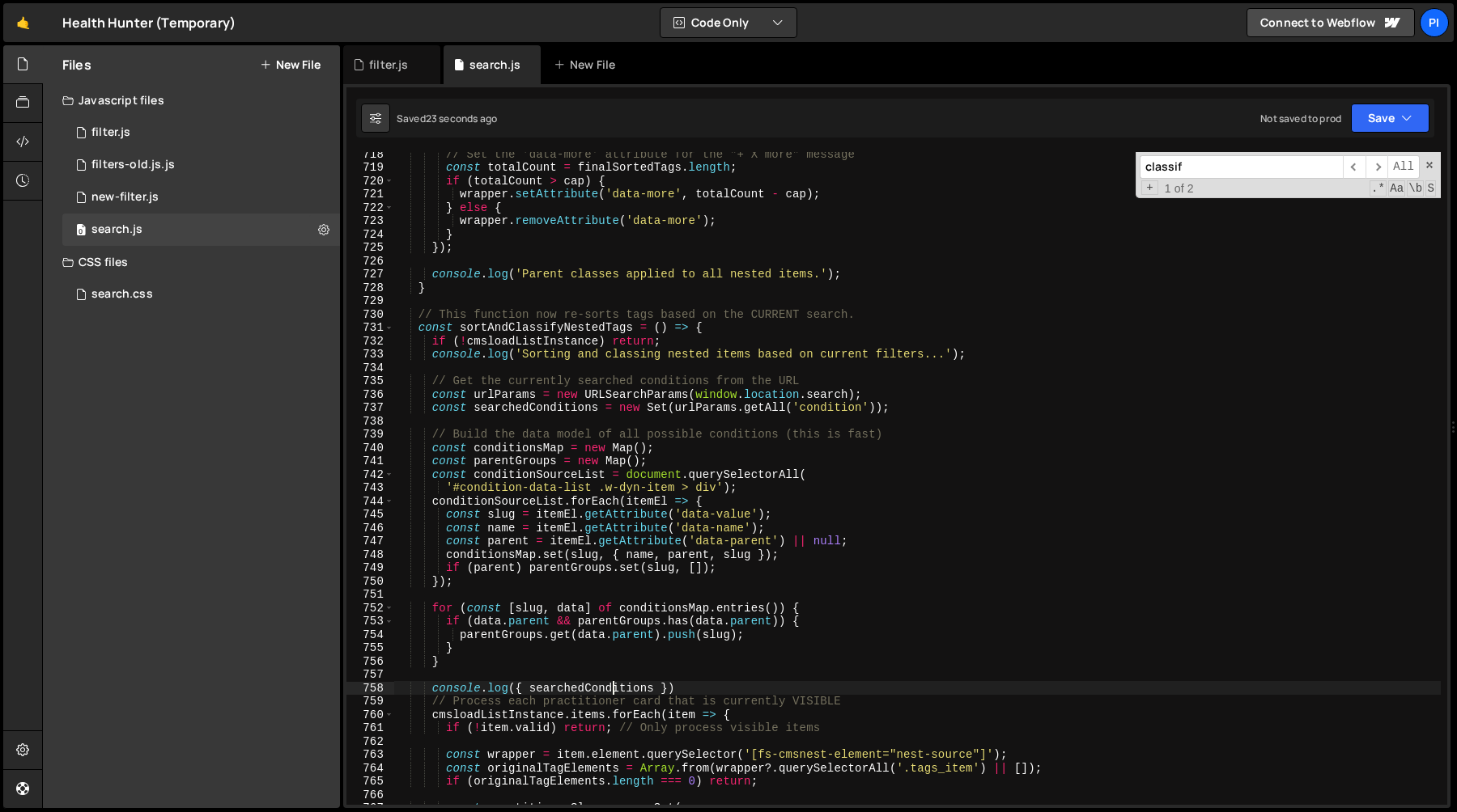
scroll to position [9568, 0]
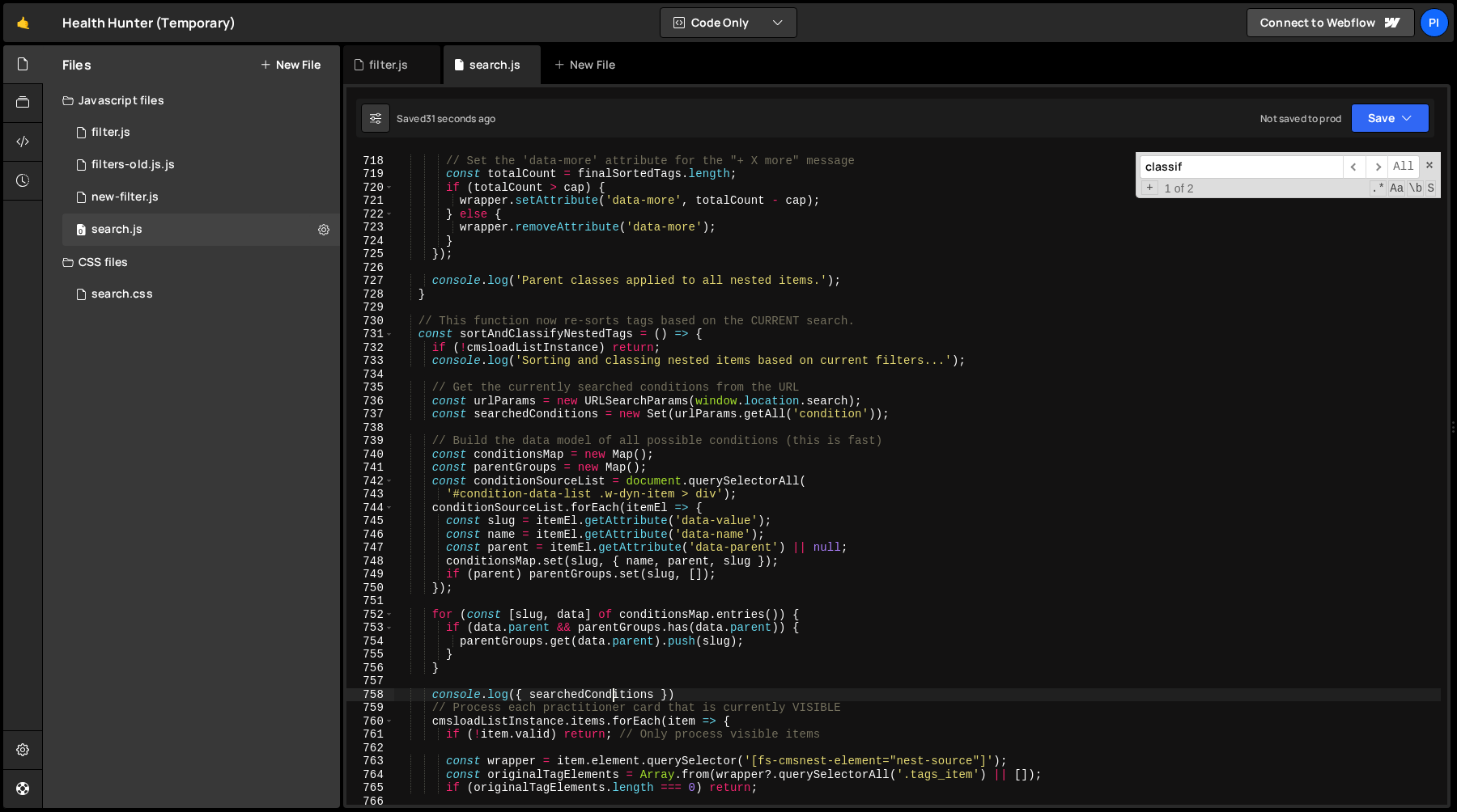
click at [428, 412] on div "// Set the 'data-more' attribute for the "+ X more" message const totalCount = …" at bounding box center [917, 480] width 1046 height 680
click at [937, 400] on div "// Set the 'data-more' attribute for the "+ X more" message const totalCount = …" at bounding box center [917, 480] width 1046 height 680
type textarea "const urlParams = new URLSearchParams(window.location.search);"
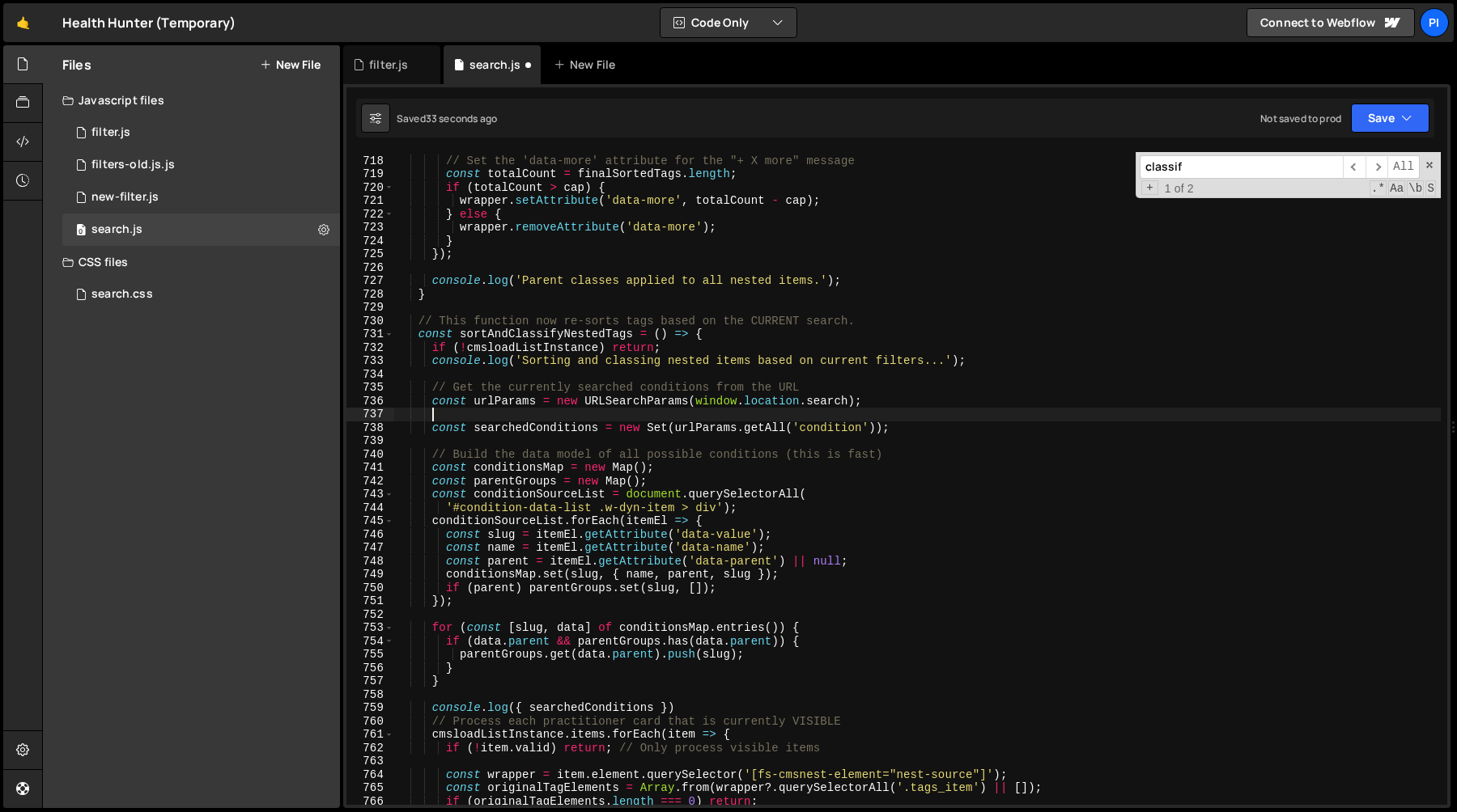
paste textarea "const conditionParam = urlParams.get('condition') || '';"
click at [507, 404] on div "// Set the 'data-more' attribute for the "+ X more" message const totalCount = …" at bounding box center [917, 480] width 1046 height 680
click at [876, 412] on div "// Set the 'data-more' attribute for the "+ X more" message const totalCount = …" at bounding box center [917, 480] width 1046 height 680
type textarea "const conditionParam = urlParams.get('condition') || '';"
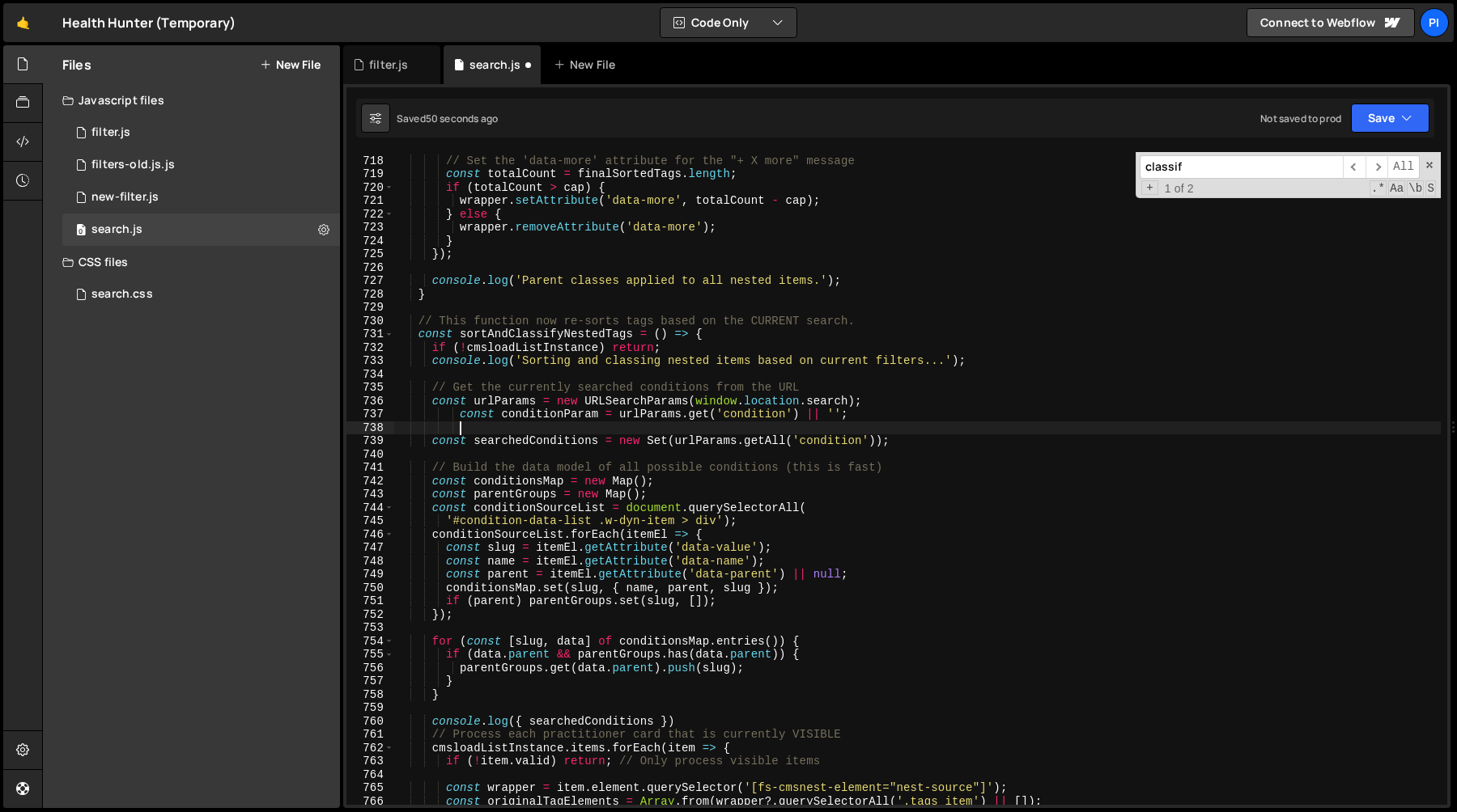
scroll to position [0, 4]
paste textarea "new Set(conditionParam.split(',').map(name => name.trim().toLowerCase()));"
type textarea "new Set(conditionParam.split(',').map(name => name.trim().toLowerCase()));"
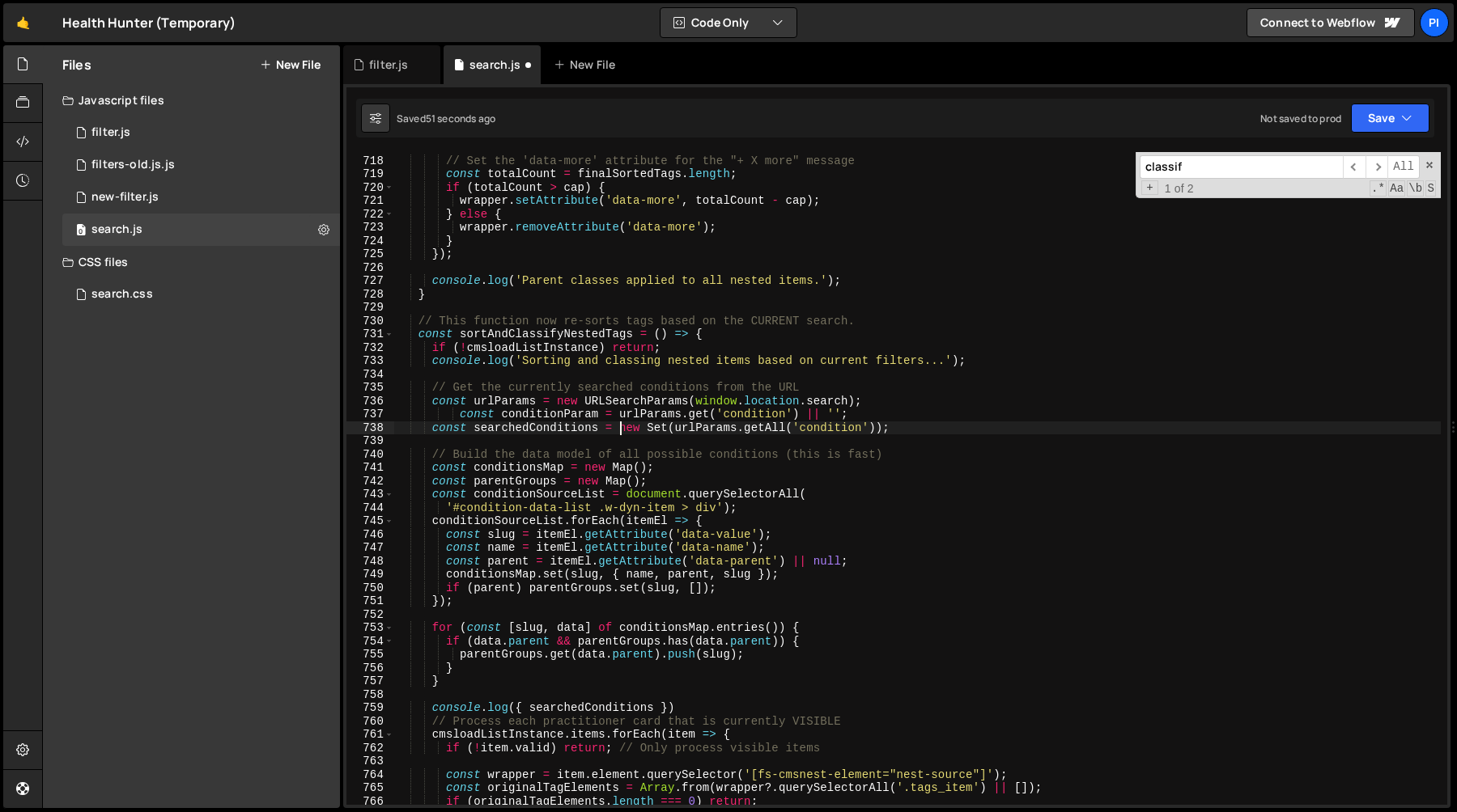
click at [620, 430] on div "// Set the 'data-more' attribute for the "+ X more" message const totalCount = …" at bounding box center [917, 480] width 1046 height 680
click at [930, 430] on div "// Set the 'data-more' attribute for the "+ X more" message const totalCount = …" at bounding box center [917, 480] width 1046 height 680
paste textarea "conditionParam.split(',').map(name => name.trim().toLowerCase()"
click at [850, 433] on div "// Set the 'data-more' attribute for the "+ X more" message const totalCount = …" at bounding box center [917, 480] width 1046 height 680
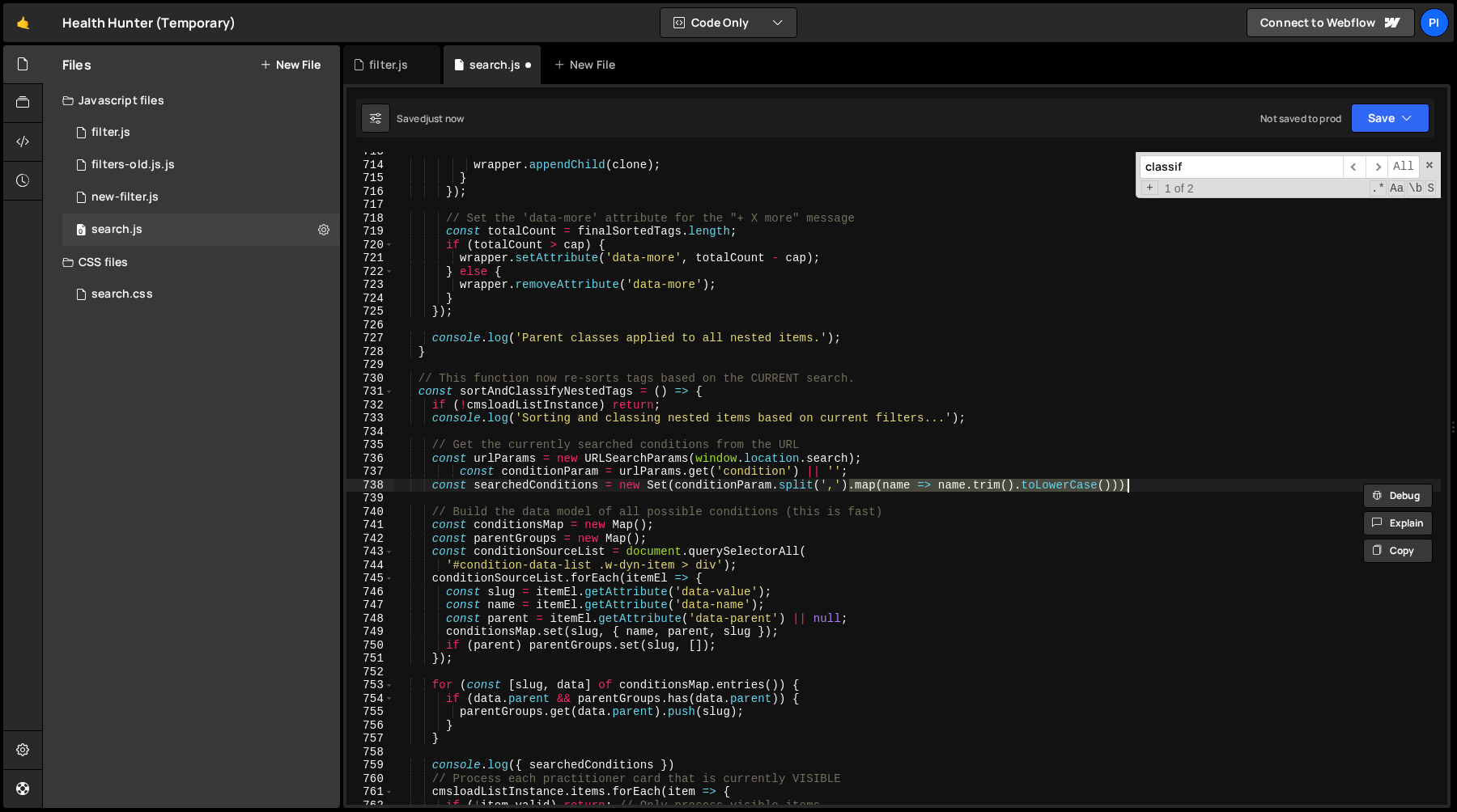
scroll to position [9511, 0]
click at [673, 474] on div "wrapper . appendChild ( clone ) ; } }) ; // Set the 'data-more' attribute for t…" at bounding box center [917, 484] width 1046 height 680
click at [831, 474] on div "wrapper . appendChild ( clone ) ; } }) ; // Set the 'data-more' attribute for t…" at bounding box center [917, 484] width 1046 height 680
click at [890, 474] on div "wrapper . appendChild ( clone ) ; } }) ; // Set the 'data-more' attribute for t…" at bounding box center [917, 484] width 1046 height 680
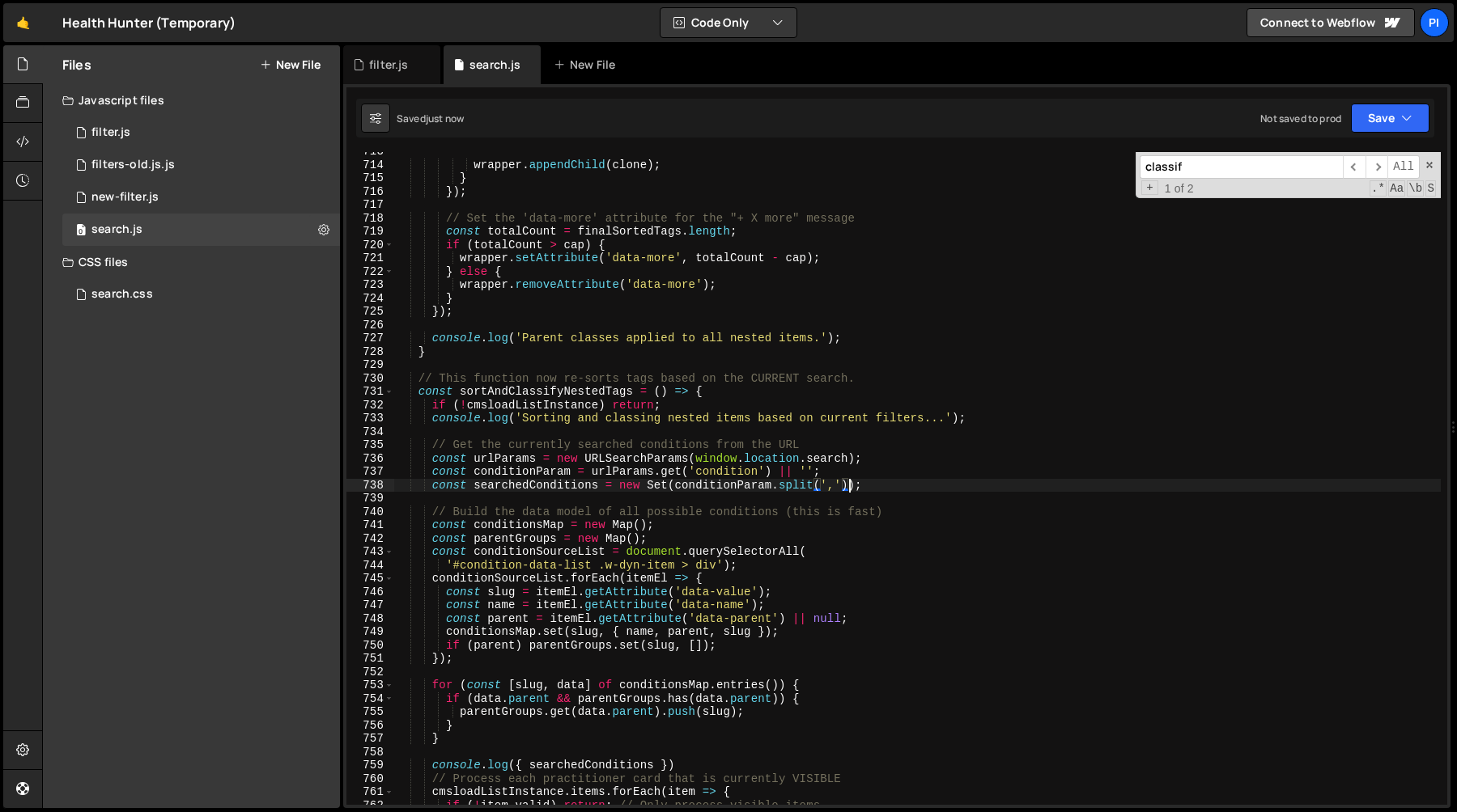
click at [505, 487] on div "wrapper . appendChild ( clone ) ; } }) ; // Set the 'data-more' attribute for t…" at bounding box center [917, 484] width 1046 height 680
click at [551, 487] on div "wrapper . appendChild ( clone ) ; } }) ; // Set the 'data-more' attribute for t…" at bounding box center [917, 484] width 1046 height 680
click at [629, 488] on div "wrapper . appendChild ( clone ) ; } }) ; // Set the 'data-more' attribute for t…" at bounding box center [917, 484] width 1046 height 680
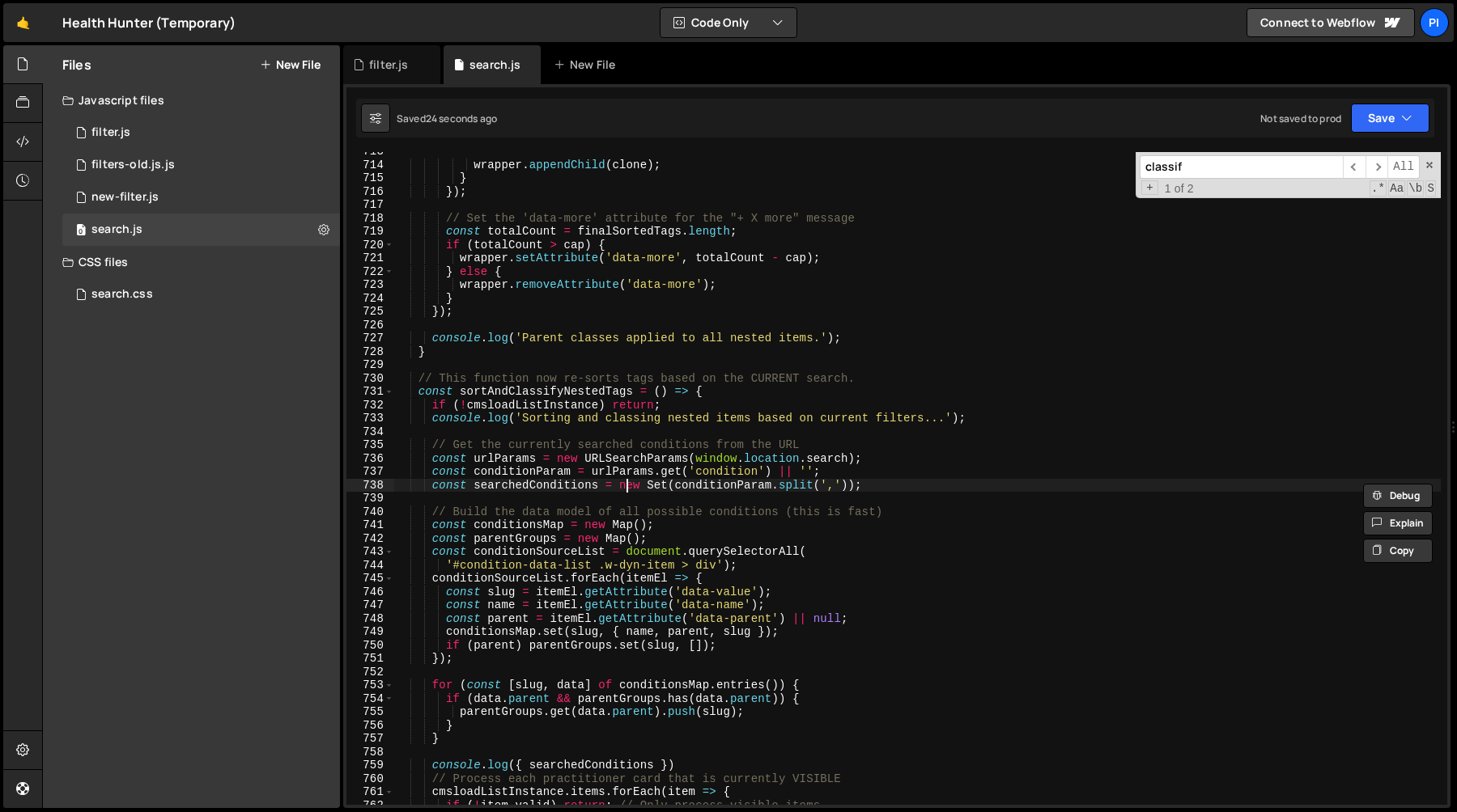
click at [629, 488] on div "wrapper . appendChild ( clone ) ; } }) ; // Set the 'data-more' attribute for t…" at bounding box center [917, 484] width 1046 height 680
click at [674, 487] on div "wrapper . appendChild ( clone ) ; } }) ; // Set the 'data-more' attribute for t…" at bounding box center [917, 484] width 1046 height 680
click at [624, 487] on div "wrapper . appendChild ( clone ) ; } }) ; // Set the 'data-more' attribute for t…" at bounding box center [917, 484] width 1046 height 680
type textarea "const searchedConditions = conditionParam.split(',');"
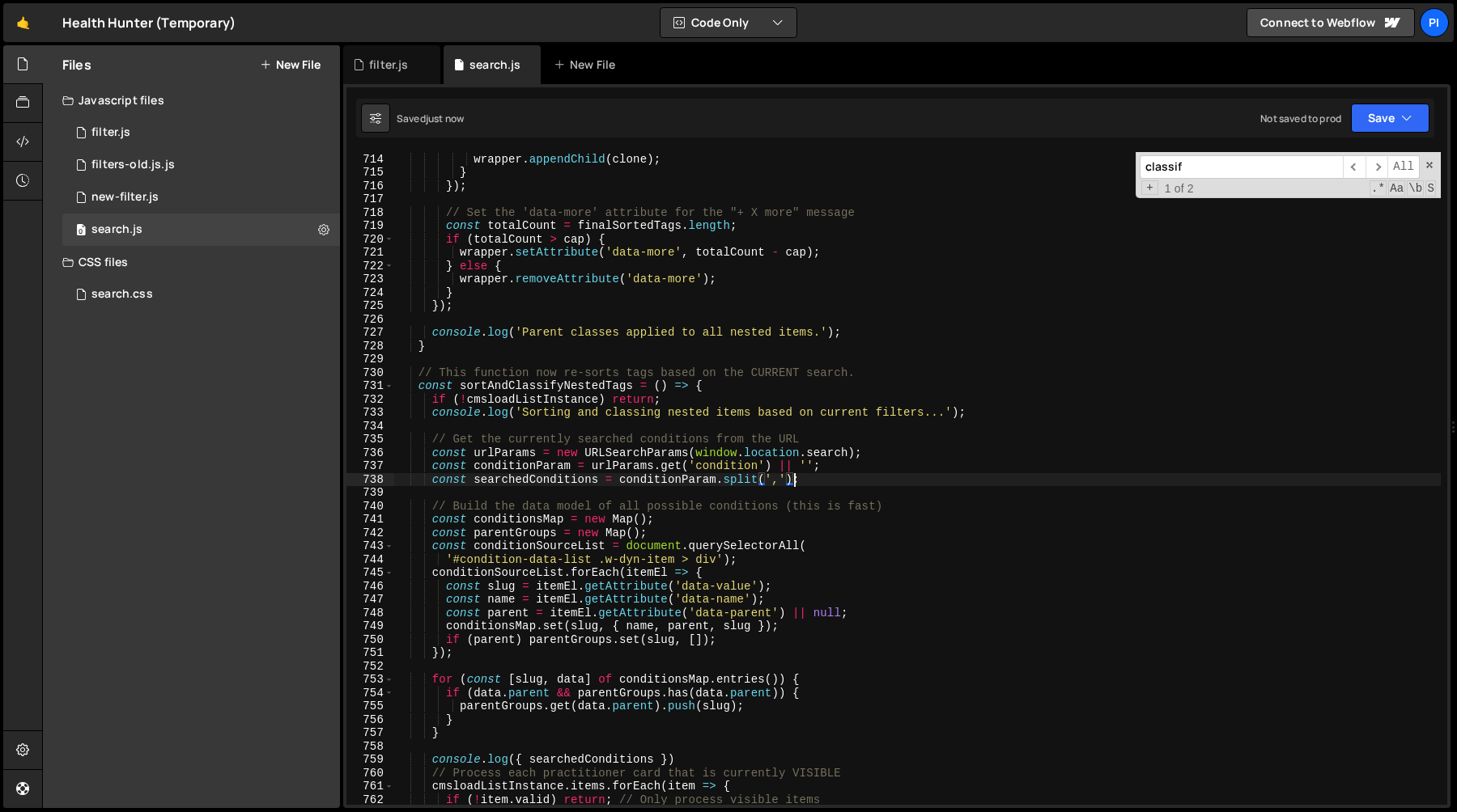
scroll to position [9528, 0]
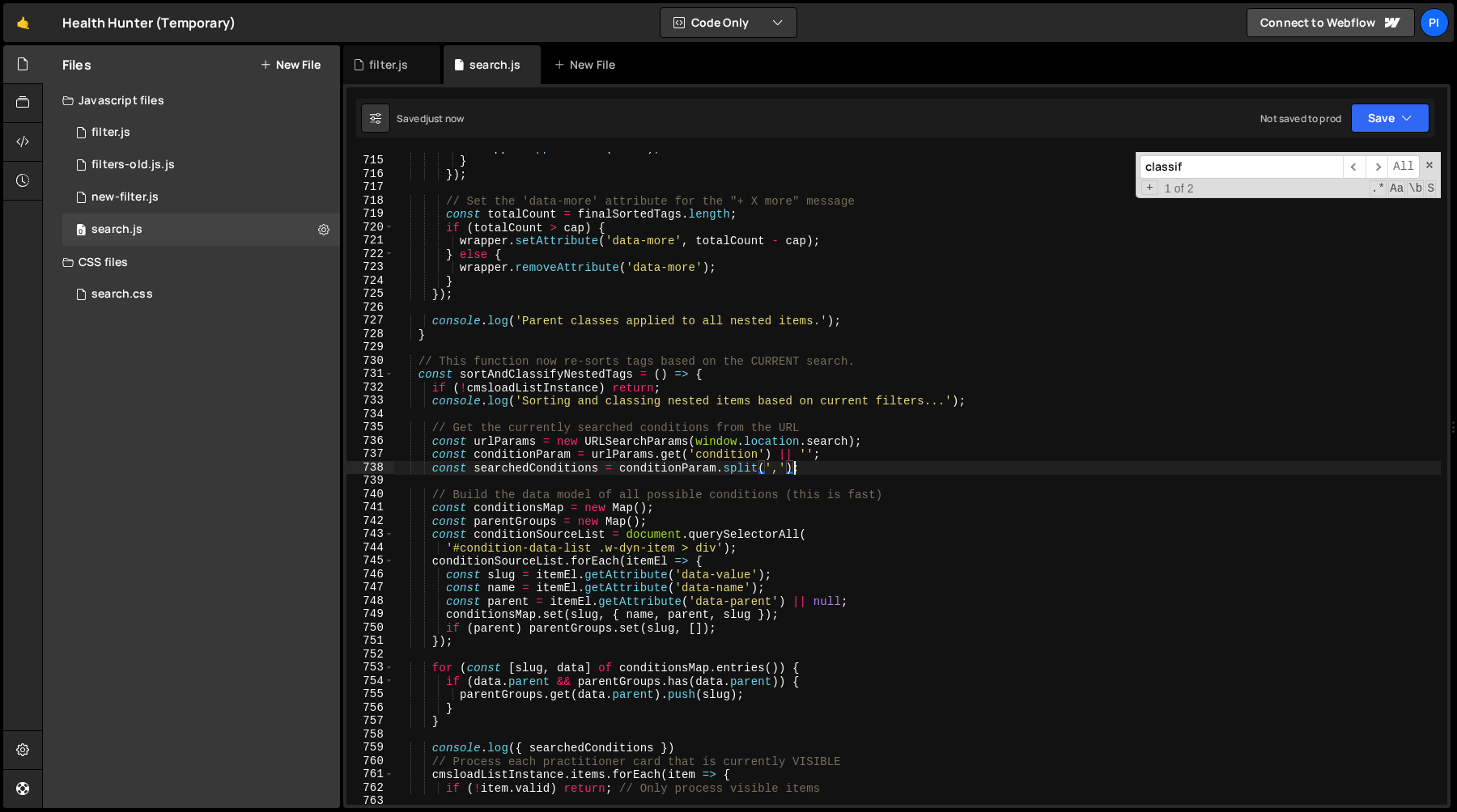
click at [549, 466] on div "wrapper . appendChild ( clone ) ; } }) ; // Set the 'data-more' attribute for t…" at bounding box center [917, 480] width 1046 height 680
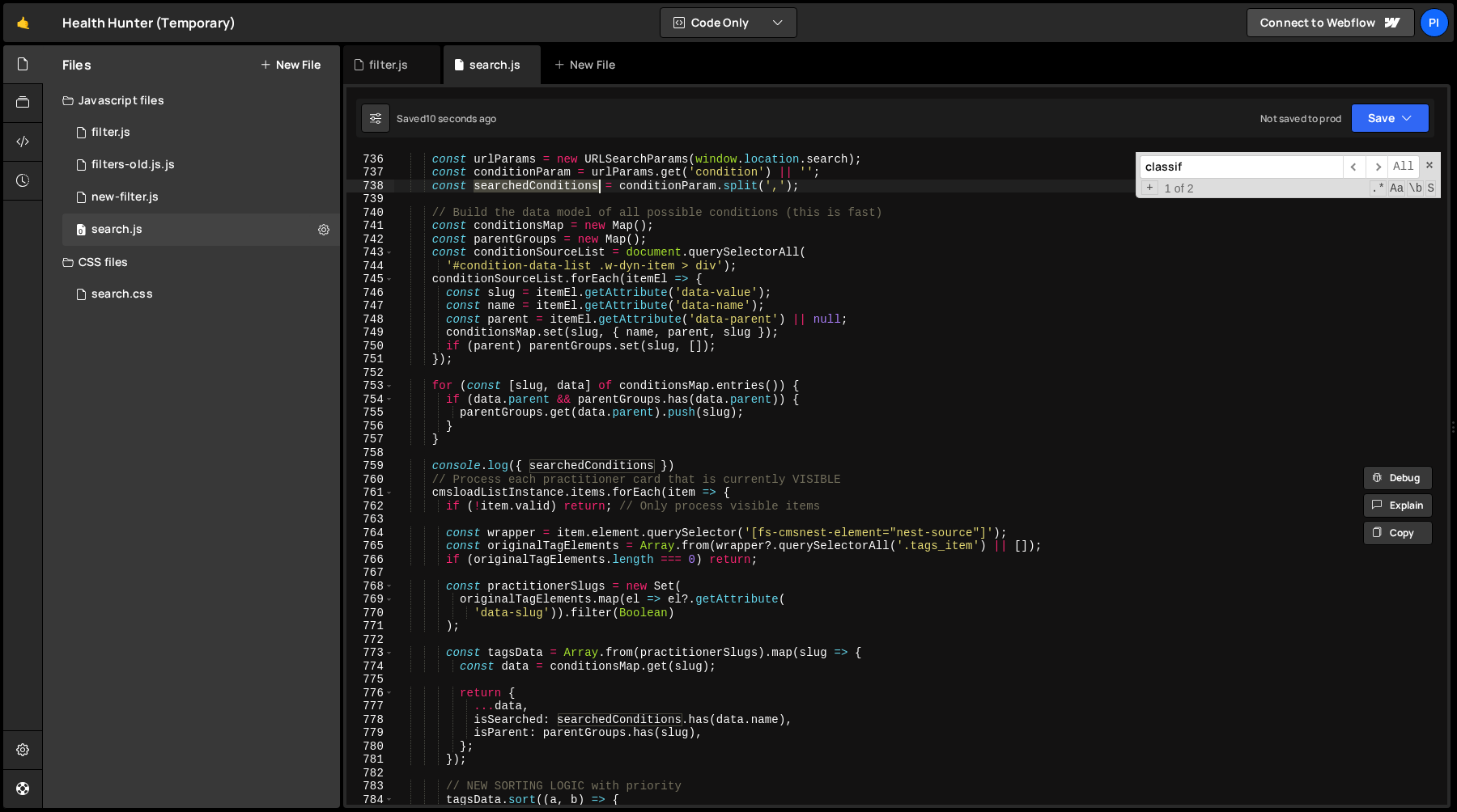
scroll to position [9810, 0]
click at [715, 458] on div "// Get the currently searched conditions from the URL const urlParams = new URL…" at bounding box center [917, 479] width 1046 height 680
click at [705, 467] on div "// Get the currently searched conditions from the URL const urlParams = new URL…" at bounding box center [917, 479] width 1046 height 680
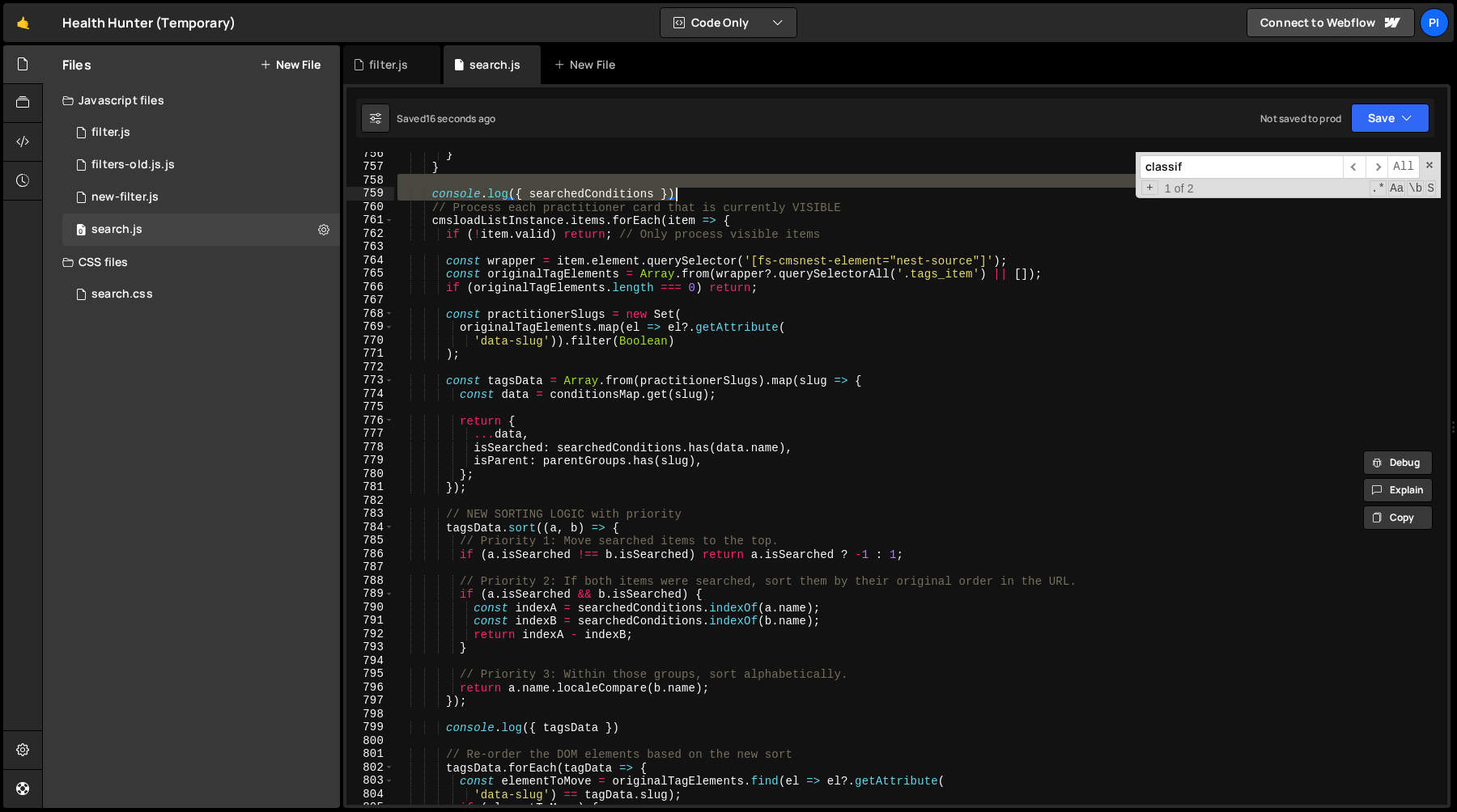
scroll to position [10083, 0]
click at [654, 449] on div "} } console . log ({ searchedConditions }) // Process each practitioner card th…" at bounding box center [917, 487] width 1046 height 680
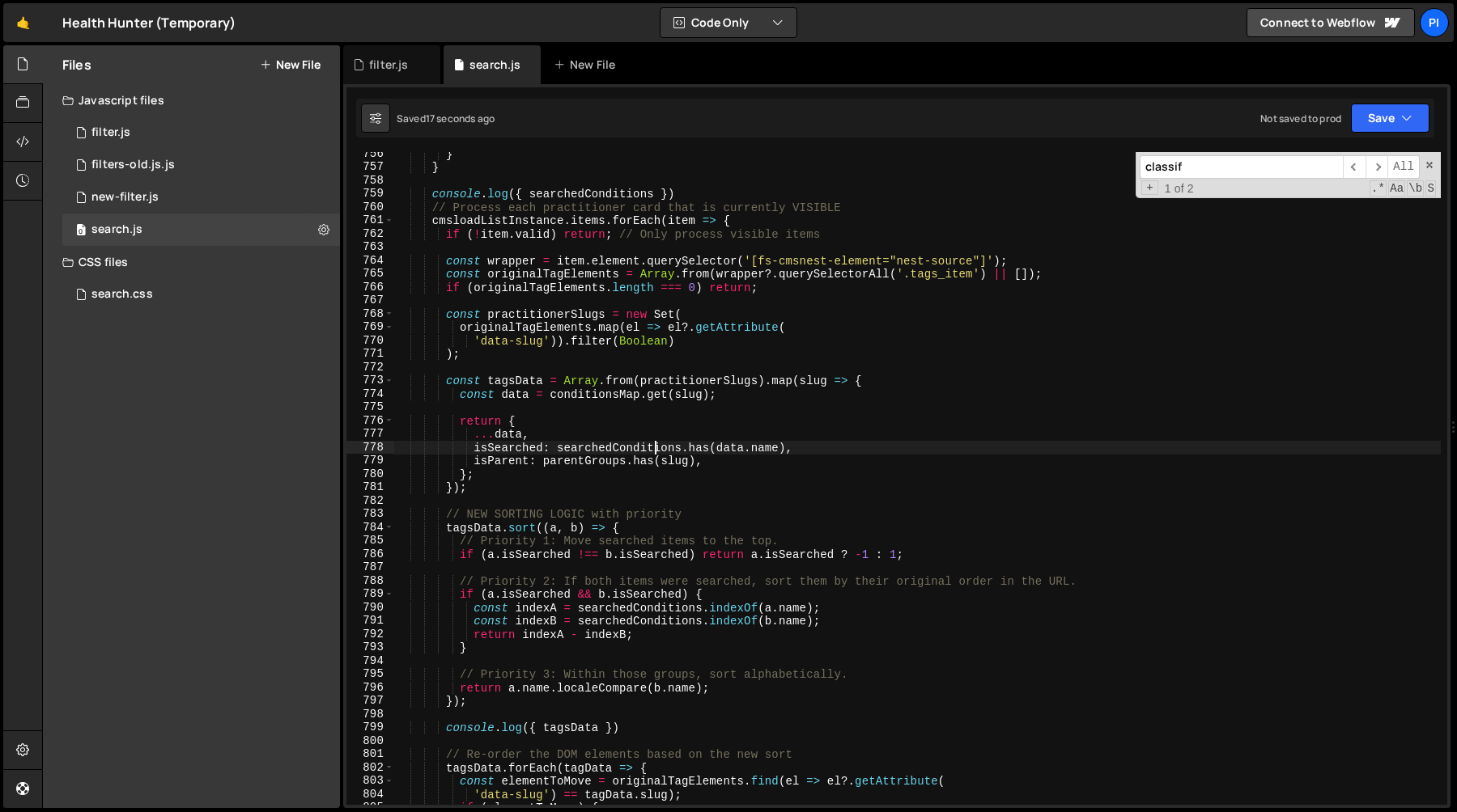
click at [654, 449] on div "} } console . log ({ searchedConditions }) // Process each practitioner card th…" at bounding box center [917, 487] width 1046 height 680
paste textarea "i"
click at [680, 416] on div "} } console . log ({ searchedConditions }) // Process each practitioner card th…" at bounding box center [917, 487] width 1046 height 680
click at [631, 465] on div "} } console . log ({ searchedConditions }) // Process each practitioner card th…" at bounding box center [917, 487] width 1046 height 680
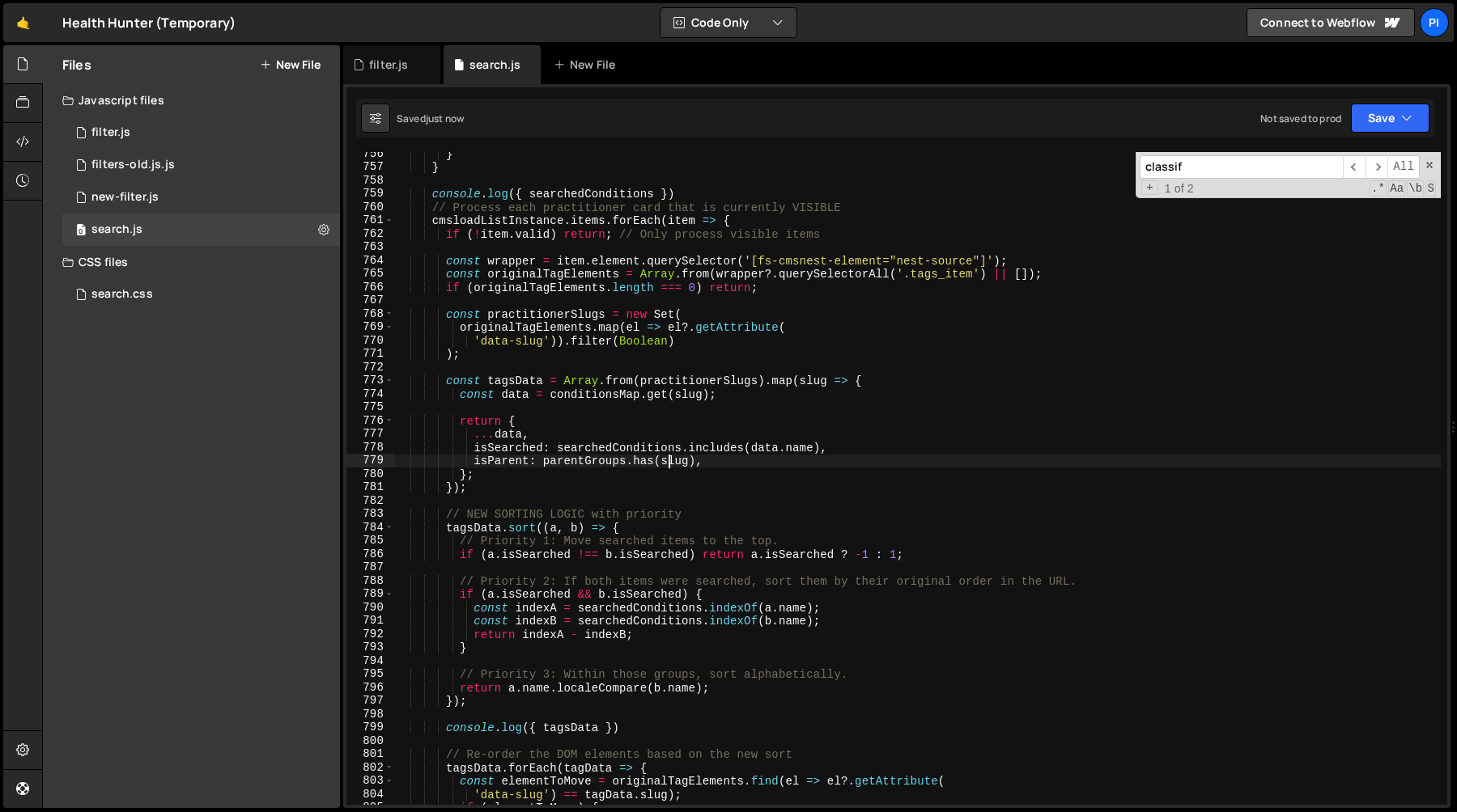
click at [666, 465] on div "} } console . log ({ searchedConditions }) // Process each practitioner card th…" at bounding box center [917, 487] width 1046 height 680
click at [590, 465] on div "} } console . log ({ searchedConditions }) // Process each practitioner card th…" at bounding box center [917, 487] width 1046 height 680
type textarea "isParent: parentGroups.has(slug),"
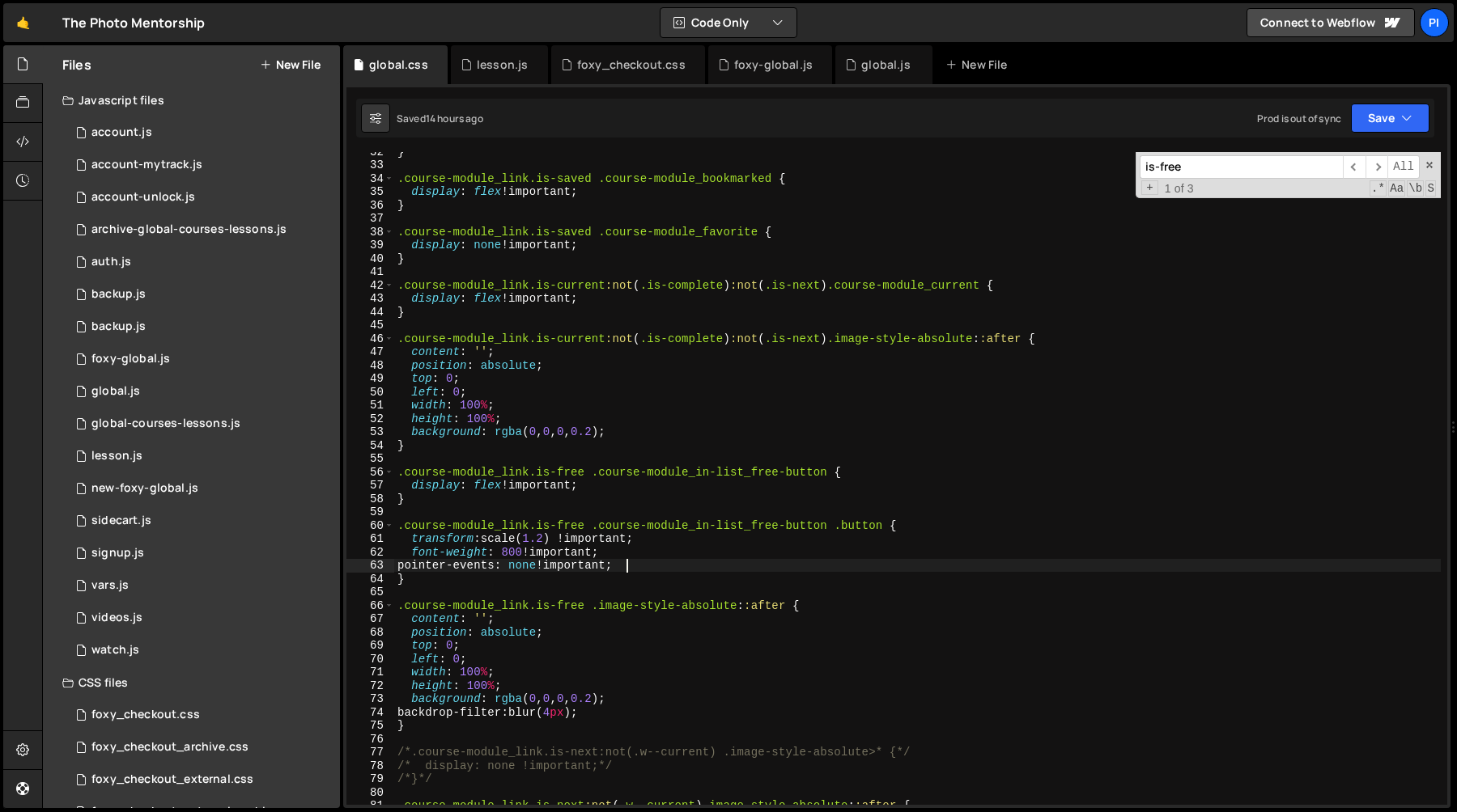
scroll to position [421, 0]
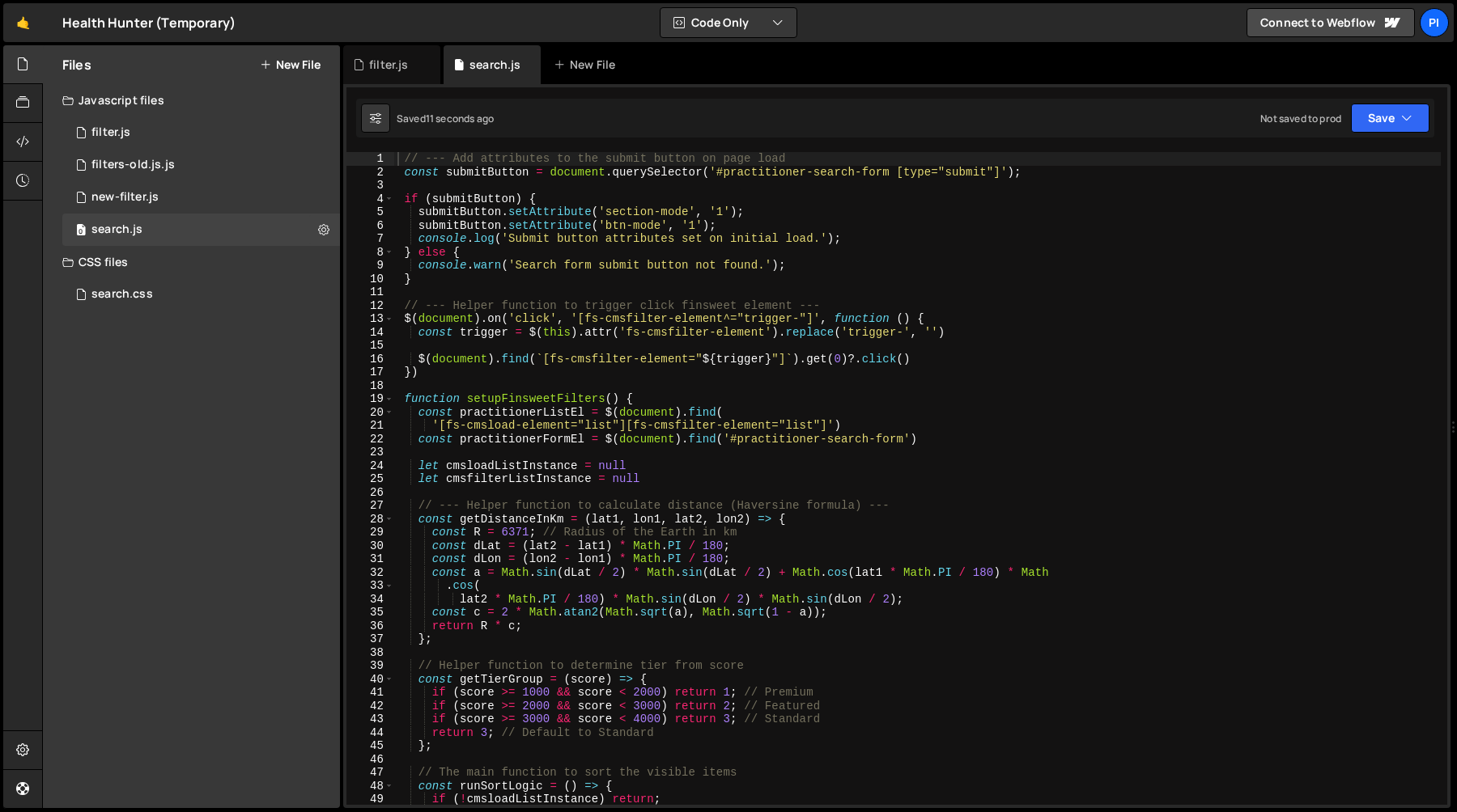
scroll to position [792, 0]
type textarea "const trigger = $(this).attr('fs-cmsfilter-element').replace('trigger-', '')"
click at [645, 331] on div "// --- Add attributes to the submit button on page load const submitButton = do…" at bounding box center [917, 492] width 1046 height 680
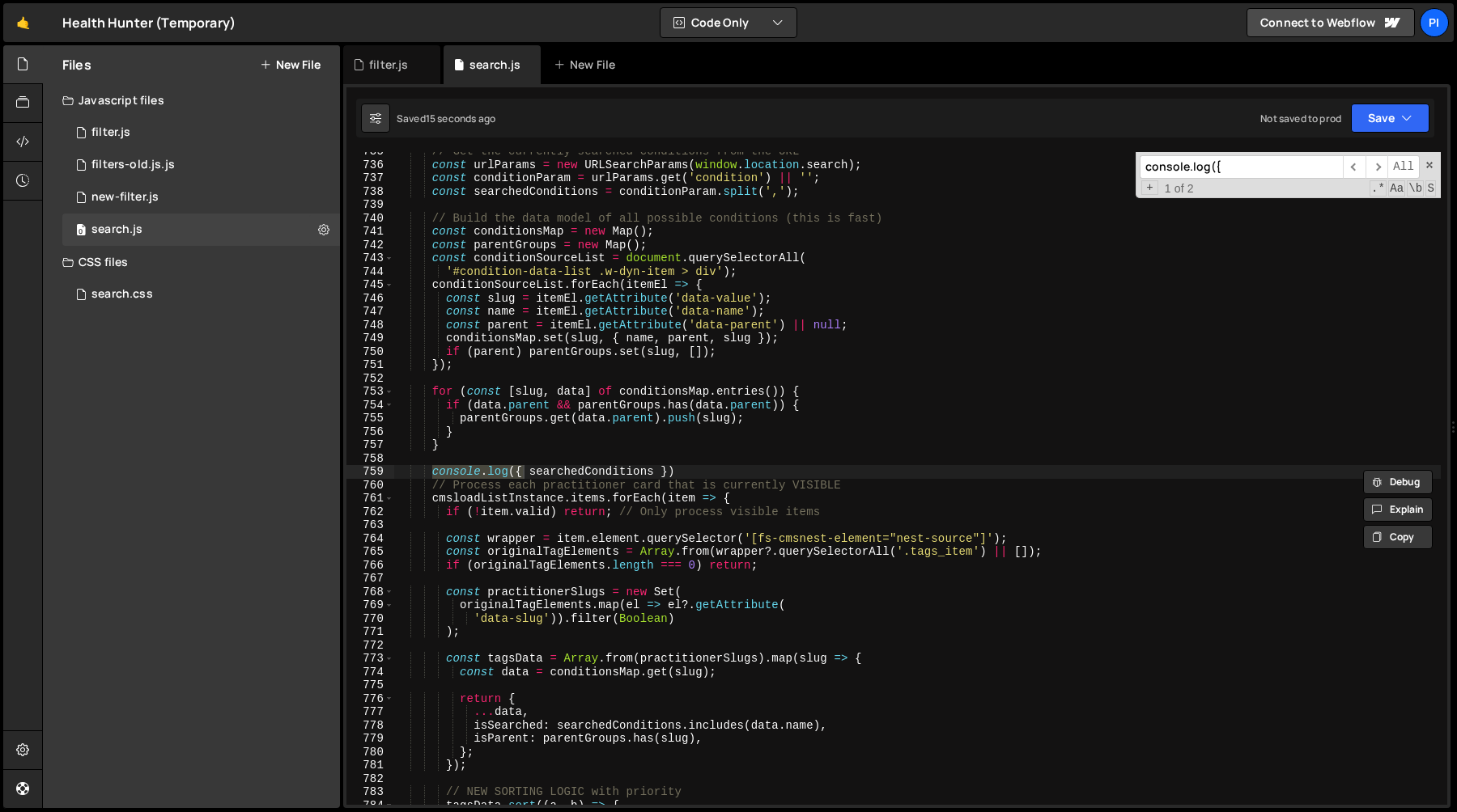
scroll to position [9805, 0]
type input "console.log({"
click at [709, 466] on div "// Get the currently searched conditions from the URL const urlParams = new URL…" at bounding box center [917, 484] width 1046 height 680
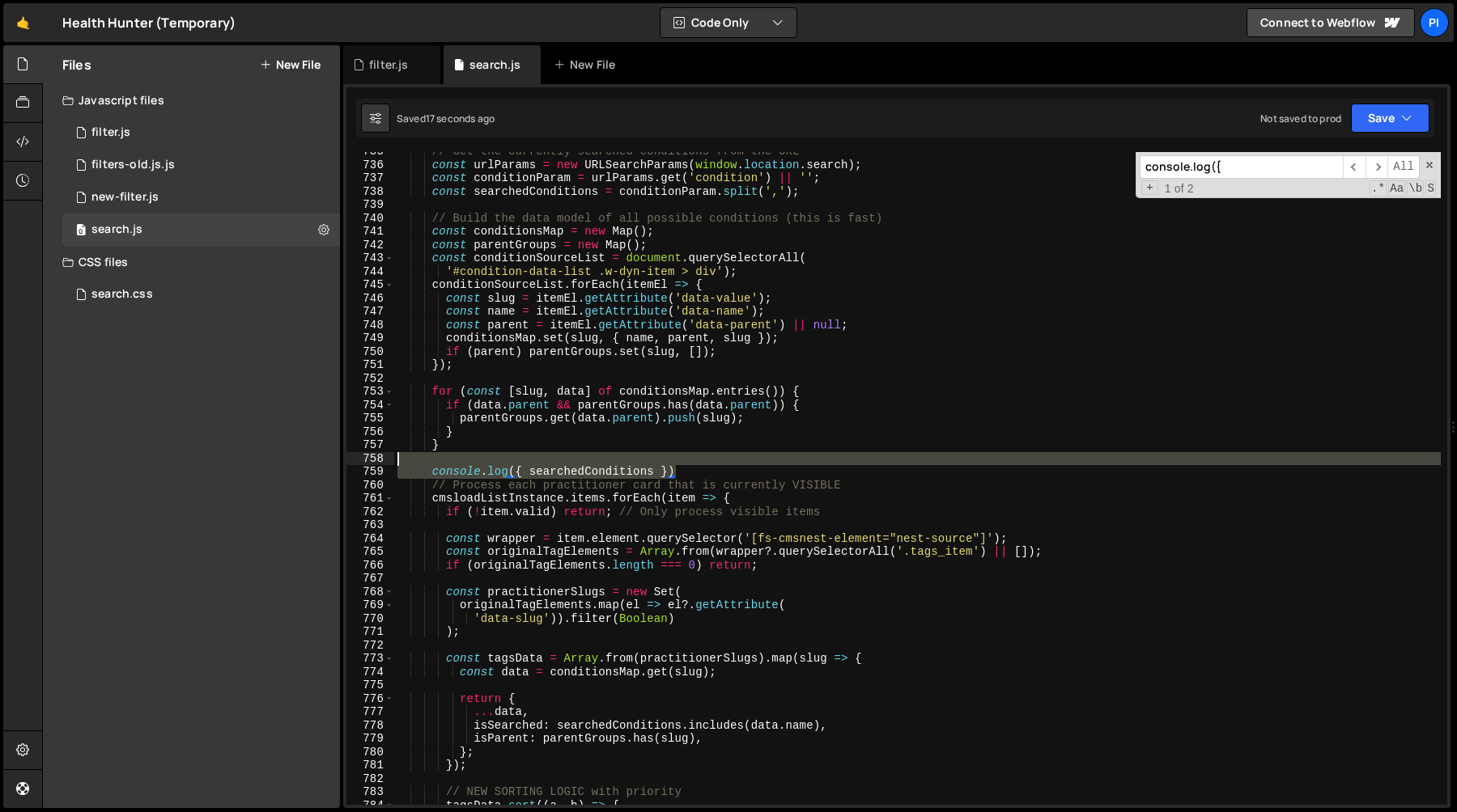
click at [690, 453] on div "// Get the currently searched conditions from the URL const urlParams = new URL…" at bounding box center [917, 484] width 1046 height 680
type textarea "console.log({ searchedConditions })"
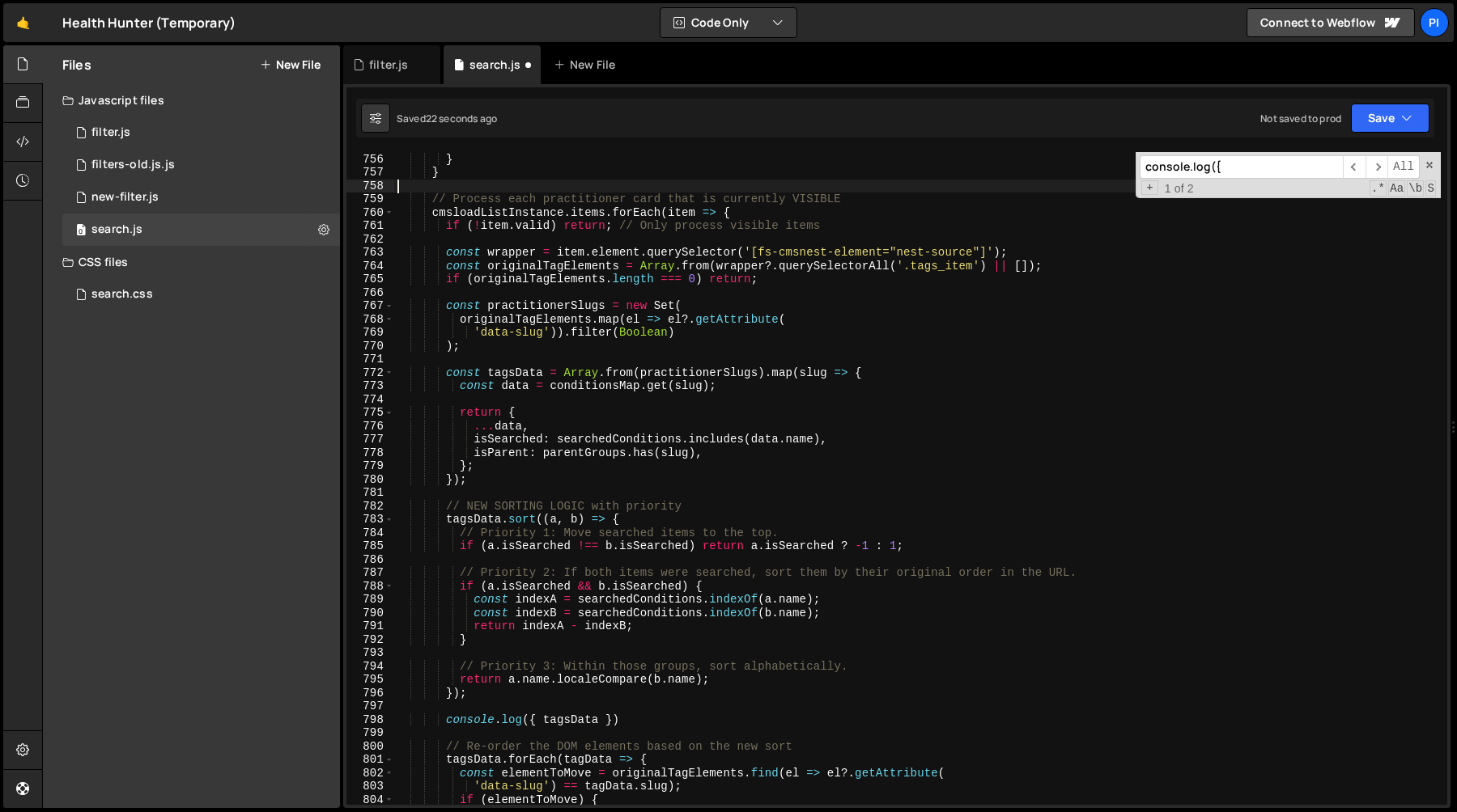
scroll to position [10094, 0]
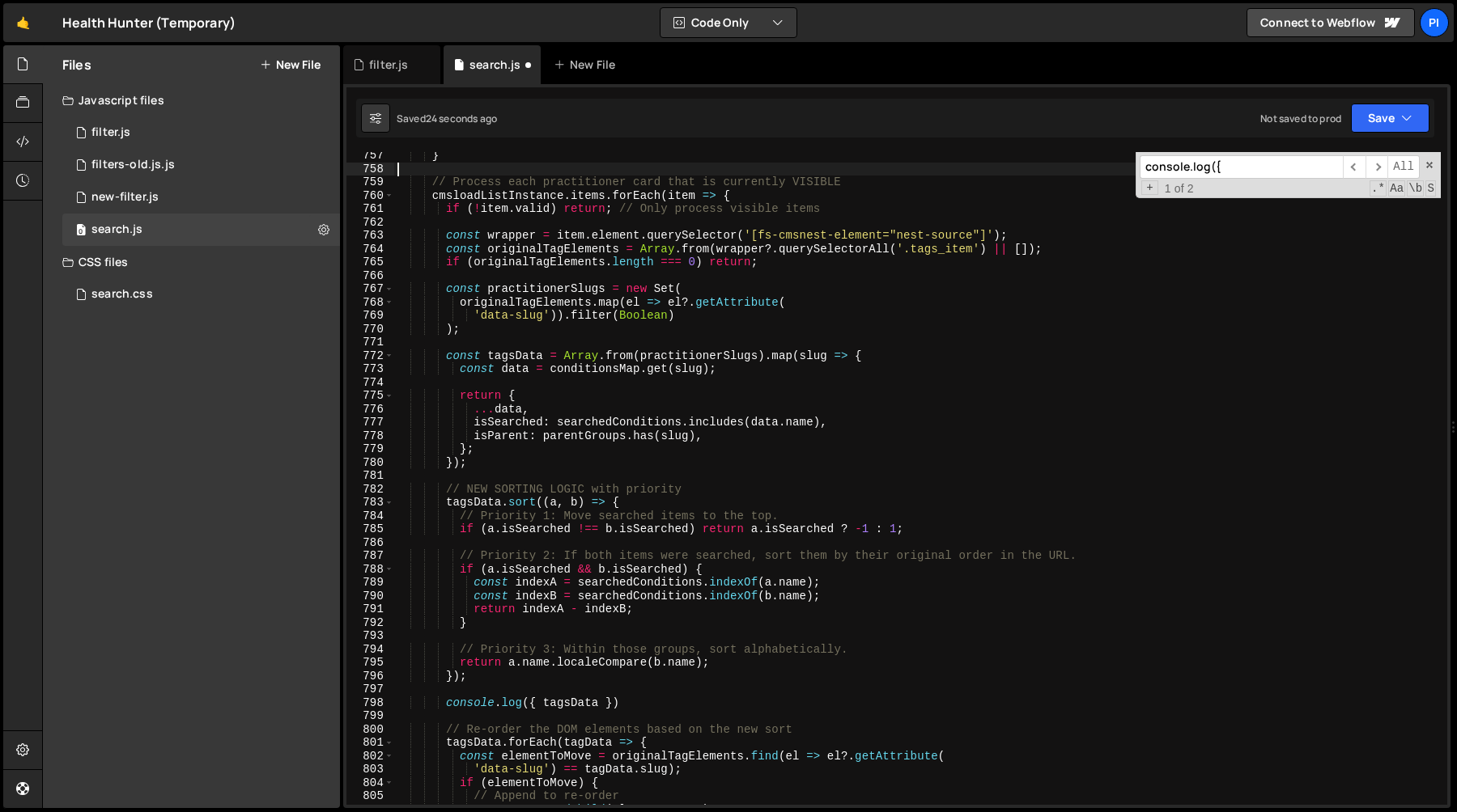
click at [505, 662] on div "} // Process each practitioner card that is currently VISIBLE cmsloadListInstan…" at bounding box center [917, 488] width 1046 height 680
click at [702, 661] on div "} // Process each practitioner card that is currently VISIBLE cmsloadListInstan…" at bounding box center [917, 488] width 1046 height 680
type textarea "return 0;"
click at [1376, 163] on span "​" at bounding box center [1377, 167] width 23 height 23
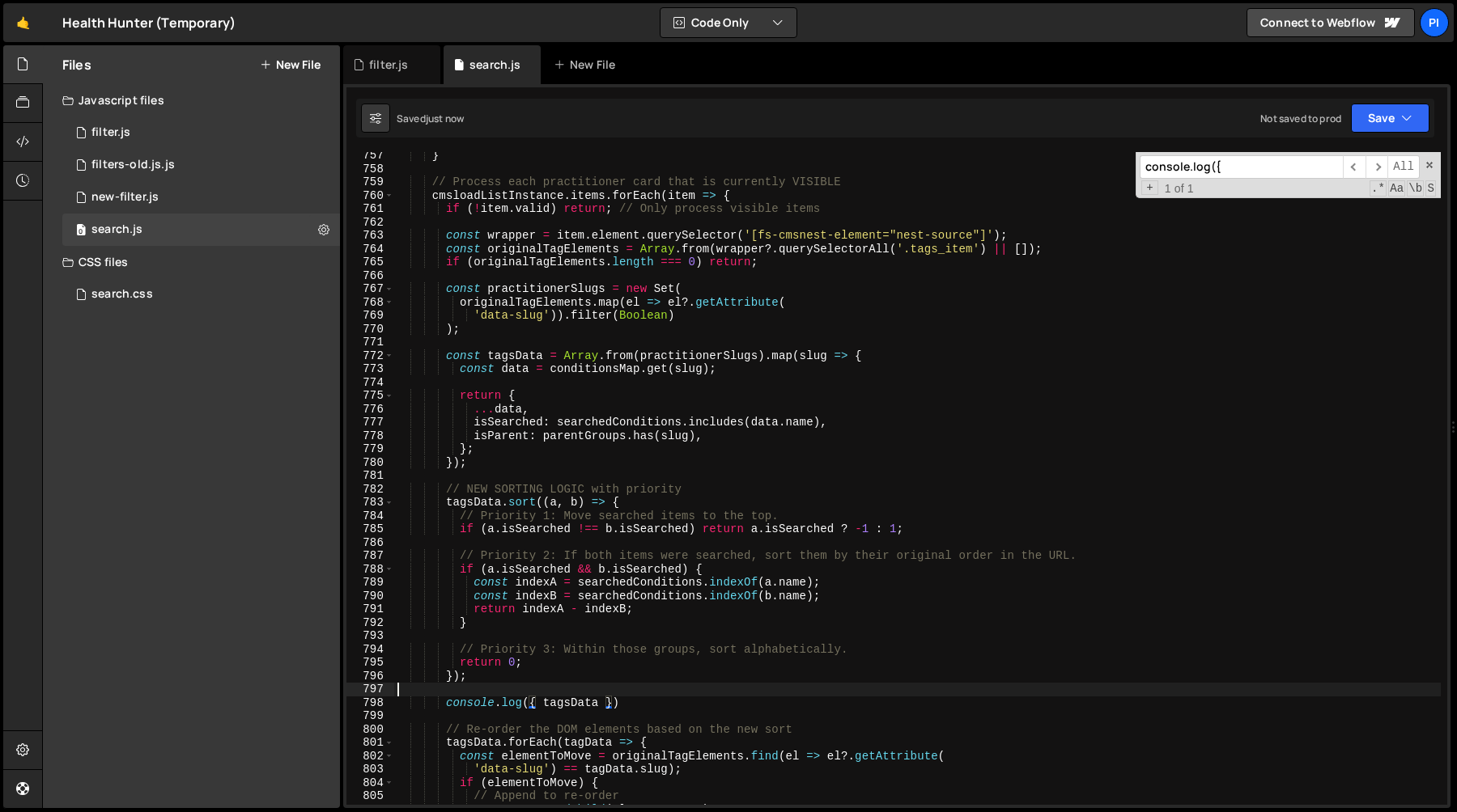
scroll to position [0, 0]
click at [677, 696] on div "} // Process each practitioner card that is currently VISIBLE cmsloadListInstan…" at bounding box center [917, 488] width 1046 height 680
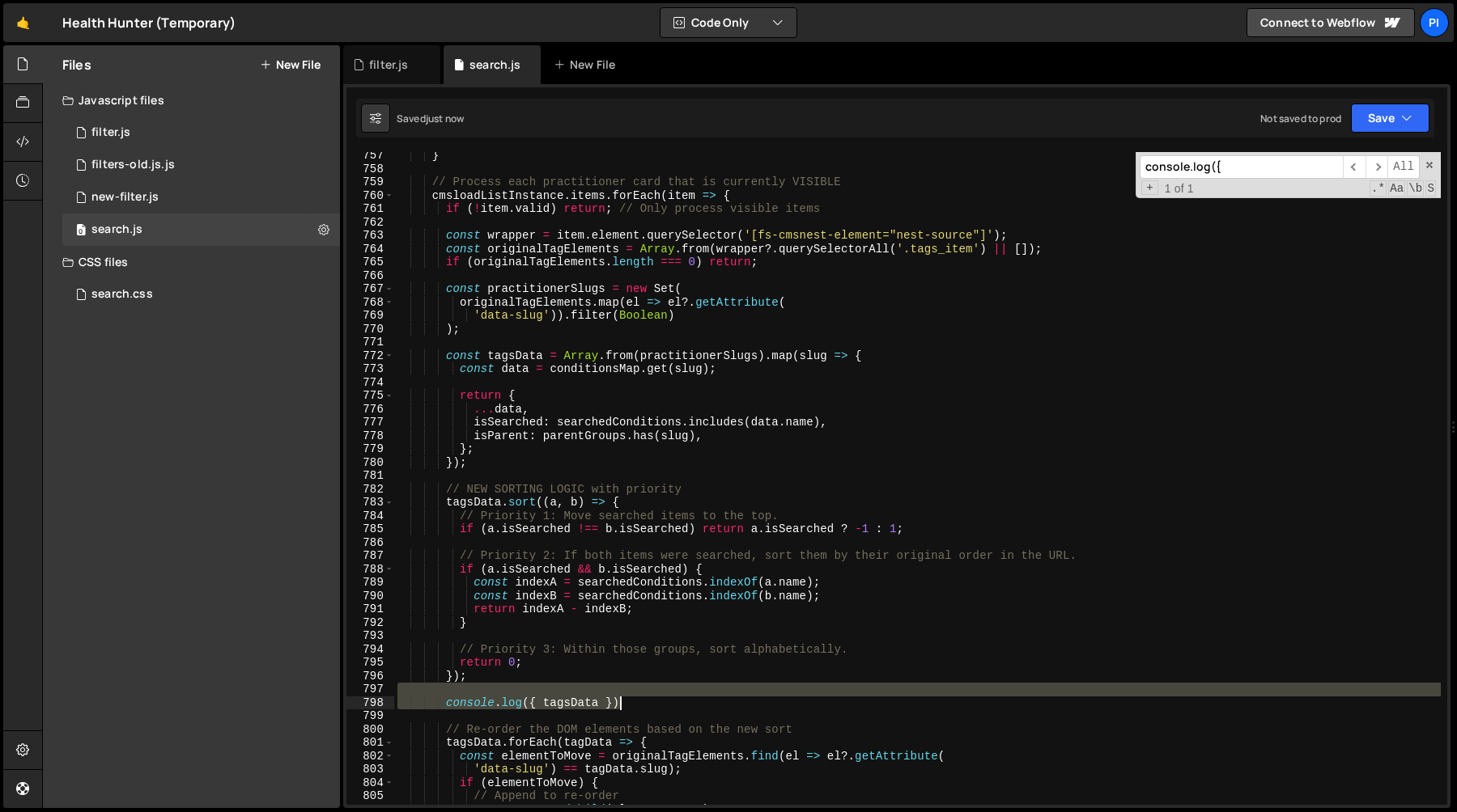
click at [673, 703] on div "} // Process each practitioner card that is currently VISIBLE cmsloadListInstan…" at bounding box center [917, 488] width 1046 height 680
type textarea "console.log({ tagsData })"
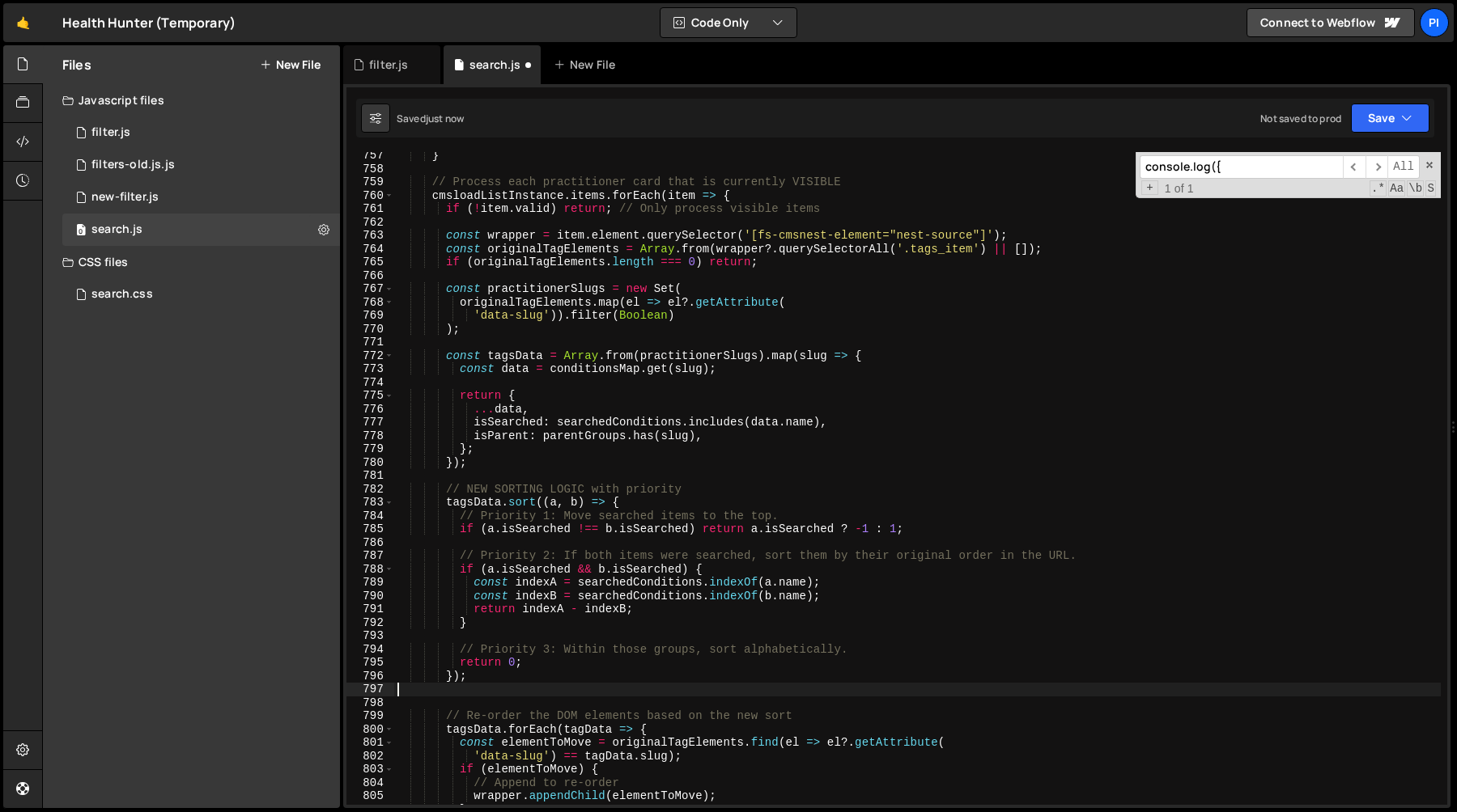
type textarea "});"
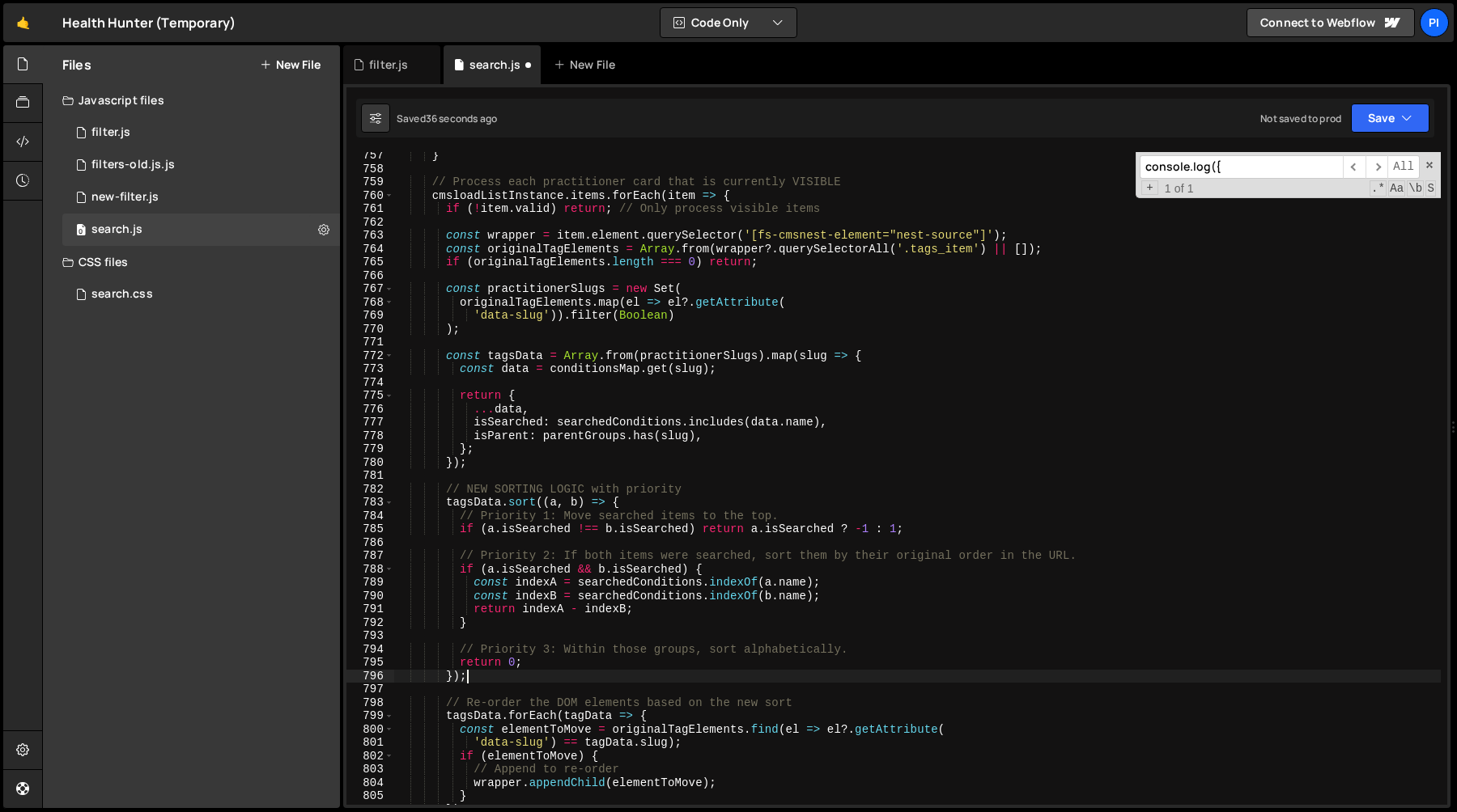
click at [538, 629] on div "} // Process each practitioner card that is currently VISIBLE cmsloadListInstan…" at bounding box center [917, 488] width 1046 height 680
click at [536, 624] on div "} // Process each practitioner card that is currently VISIBLE cmsloadListInstan…" at bounding box center [917, 488] width 1046 height 680
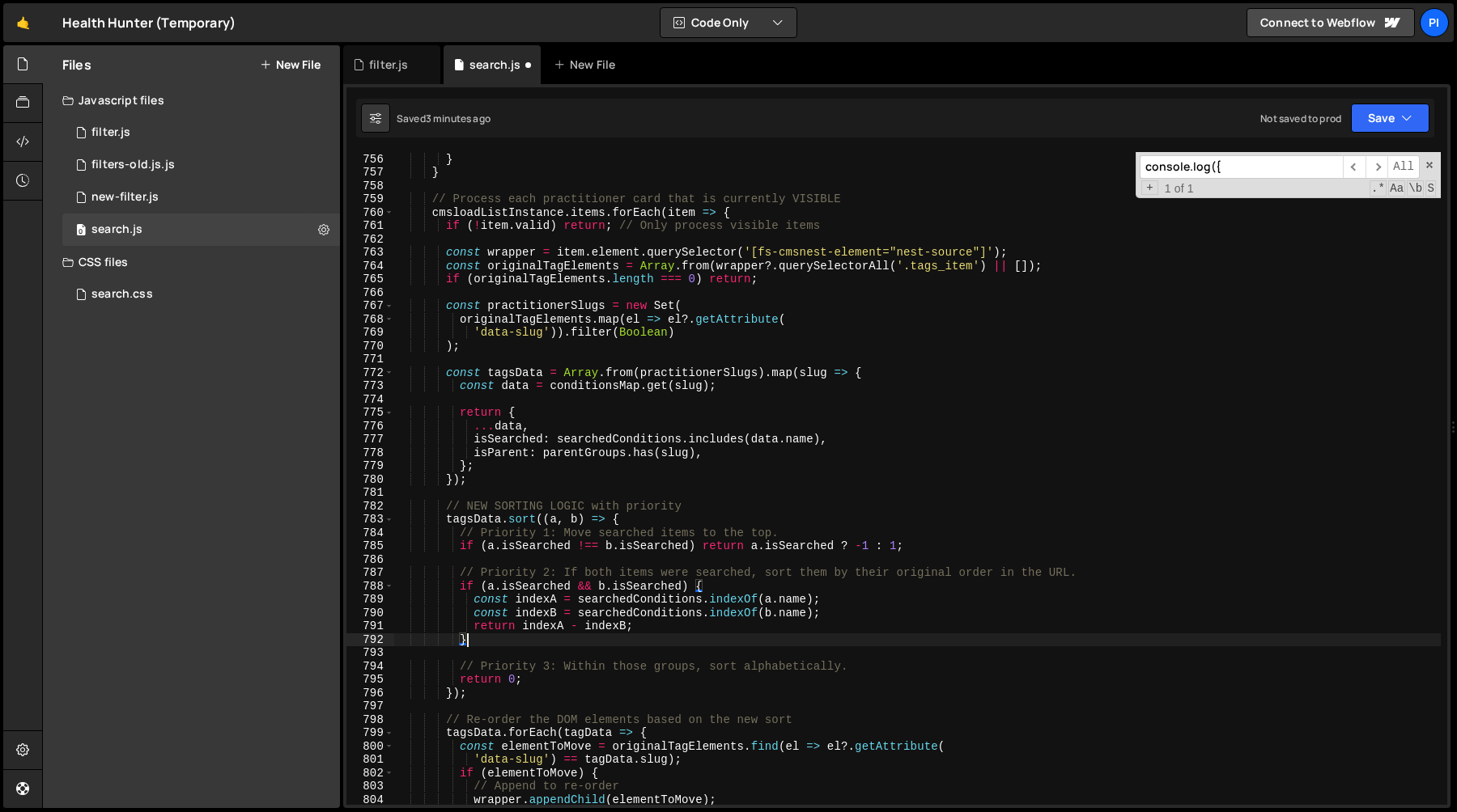
click at [745, 451] on div "parentGroups . get ( data . parent ) . push ( slug ) ; } } // Process each prac…" at bounding box center [917, 479] width 1046 height 680
click at [553, 437] on div "parentGroups . get ( data . parent ) . push ( slug ) ; } } // Process each prac…" at bounding box center [917, 479] width 1046 height 680
click at [819, 440] on div "parentGroups . get ( data . parent ) . push ( slug ) ; } } // Process each prac…" at bounding box center [917, 479] width 1046 height 680
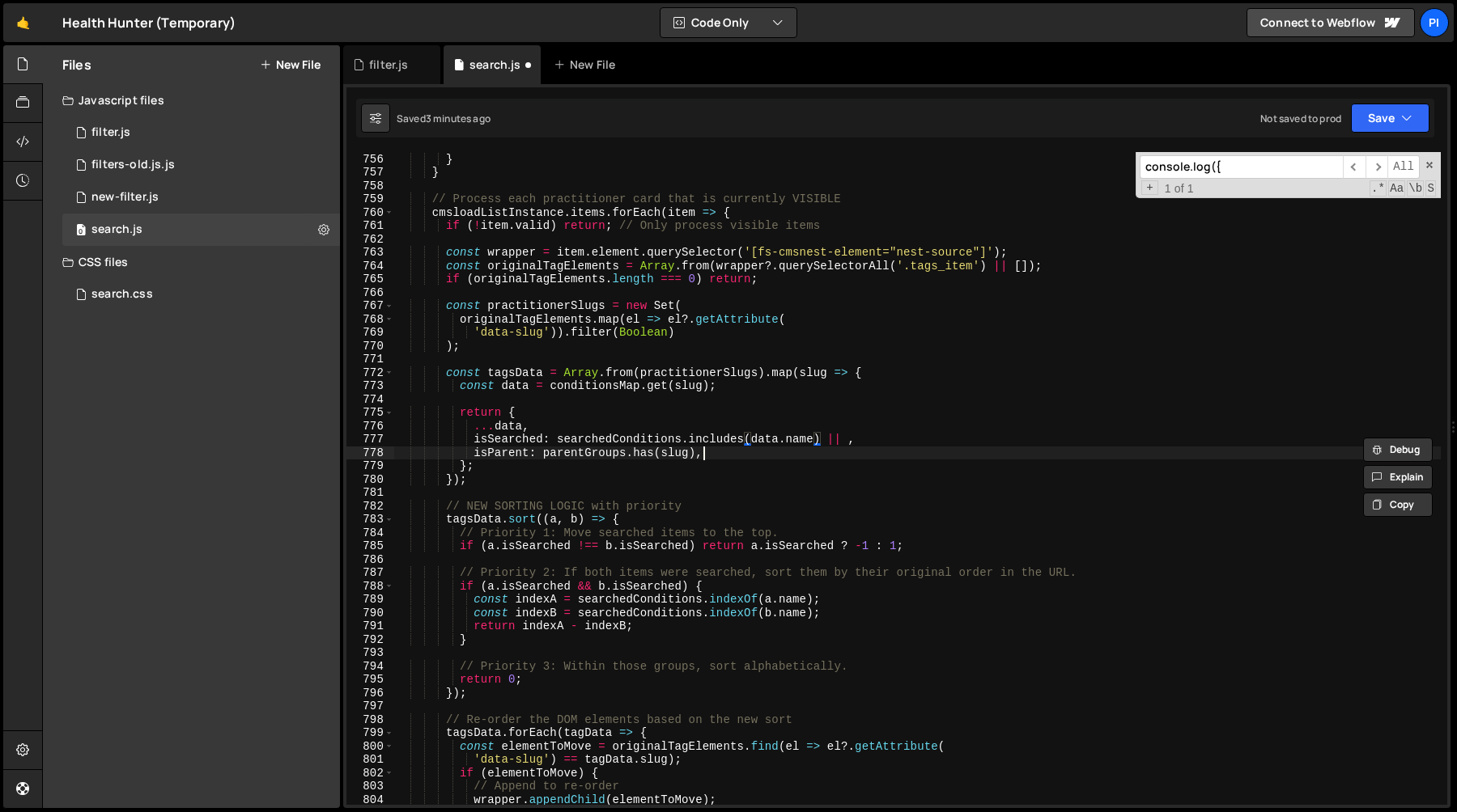
scroll to position [0, 20]
type textarea "isParent: parentGroups.has(slug),"
click at [605, 452] on div "parentGroups . get ( data . parent ) . push ( slug ) ; } } // Process each prac…" at bounding box center [917, 479] width 1046 height 652
click at [605, 452] on div "parentGroups . get ( data . parent ) . push ( slug ) ; } } // Process each prac…" at bounding box center [917, 479] width 1046 height 680
type input "parentGroups"
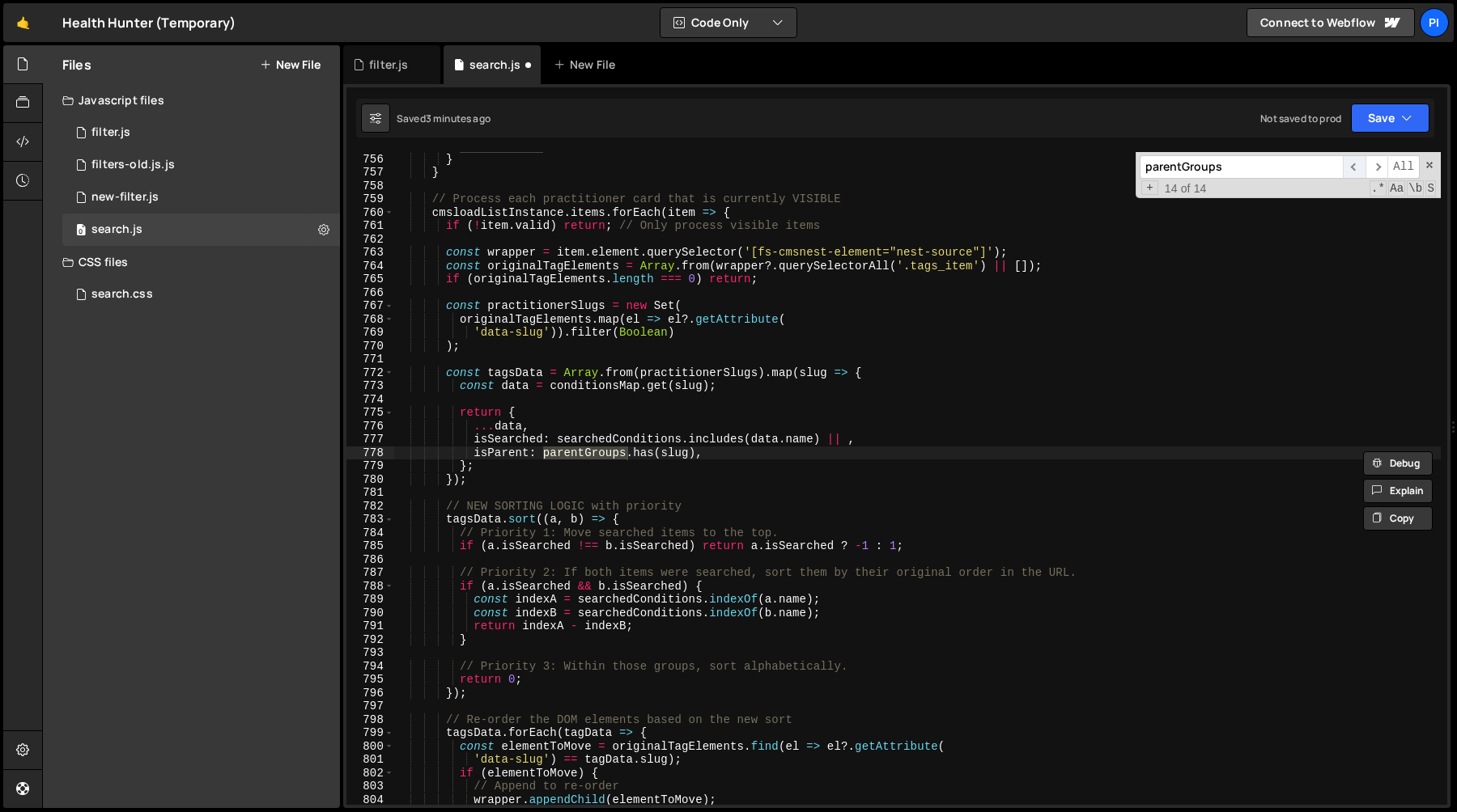
click at [1350, 166] on span "​" at bounding box center [1354, 167] width 23 height 23
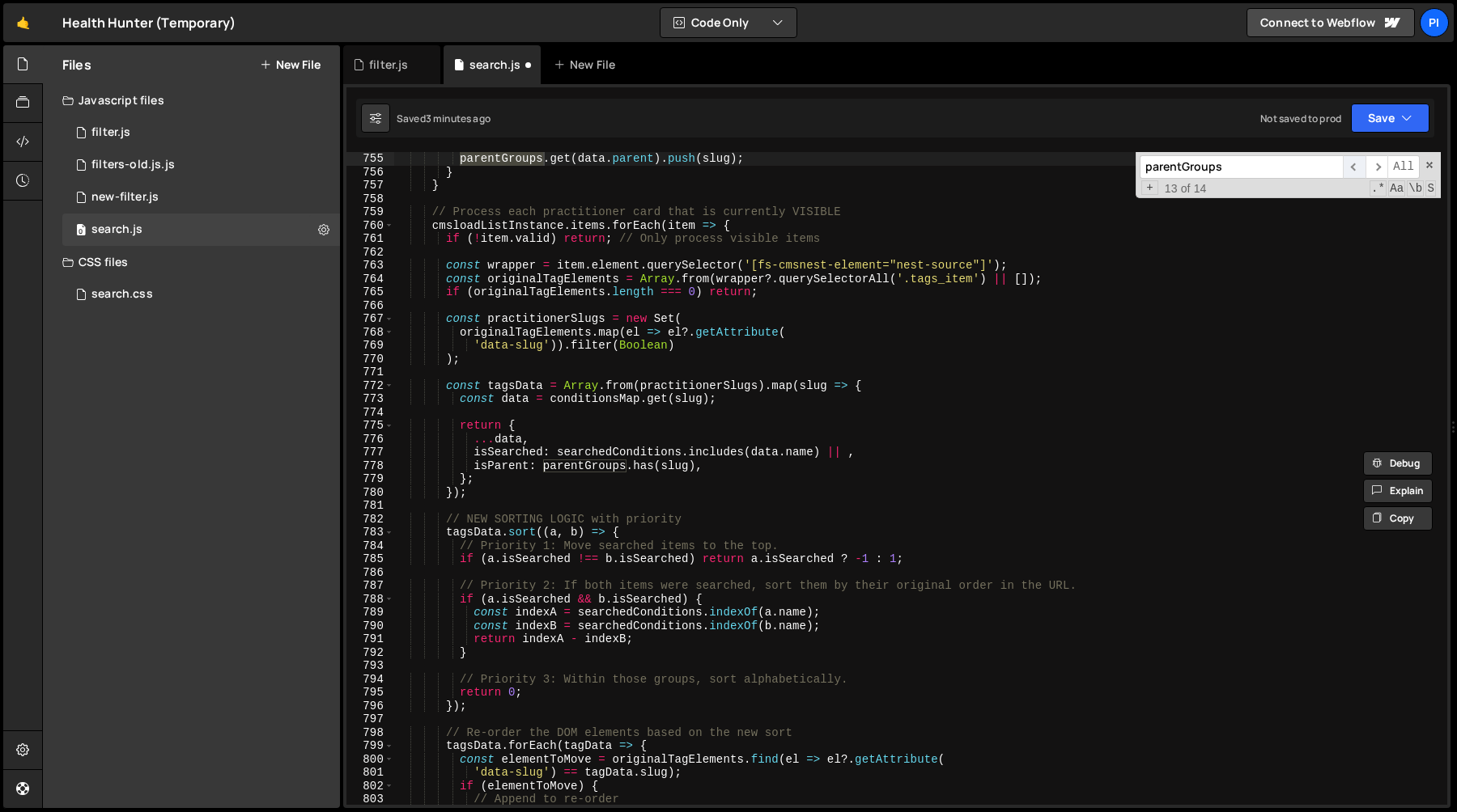
click at [1350, 166] on span "​" at bounding box center [1354, 167] width 23 height 23
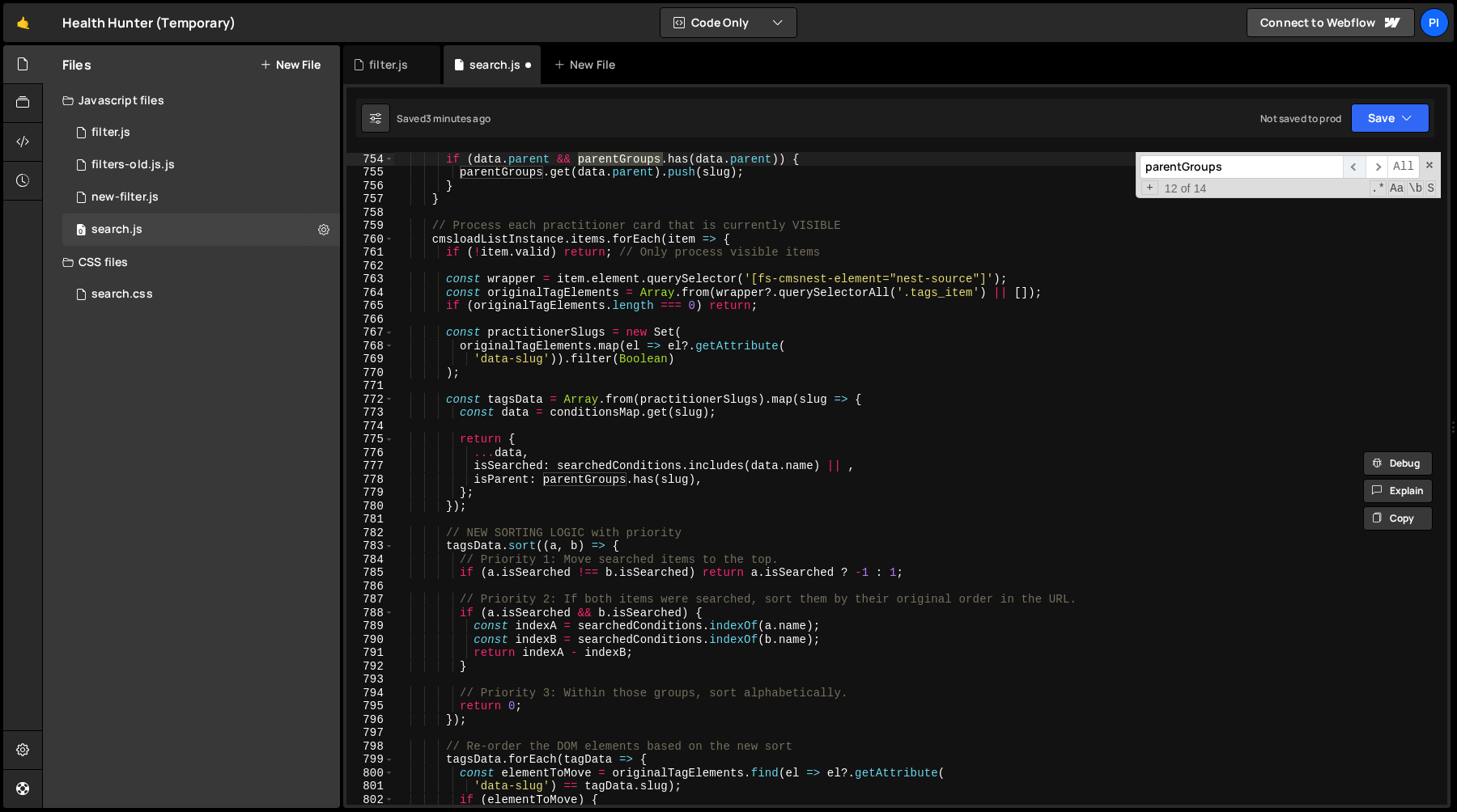
click at [1350, 166] on span "​" at bounding box center [1354, 167] width 23 height 23
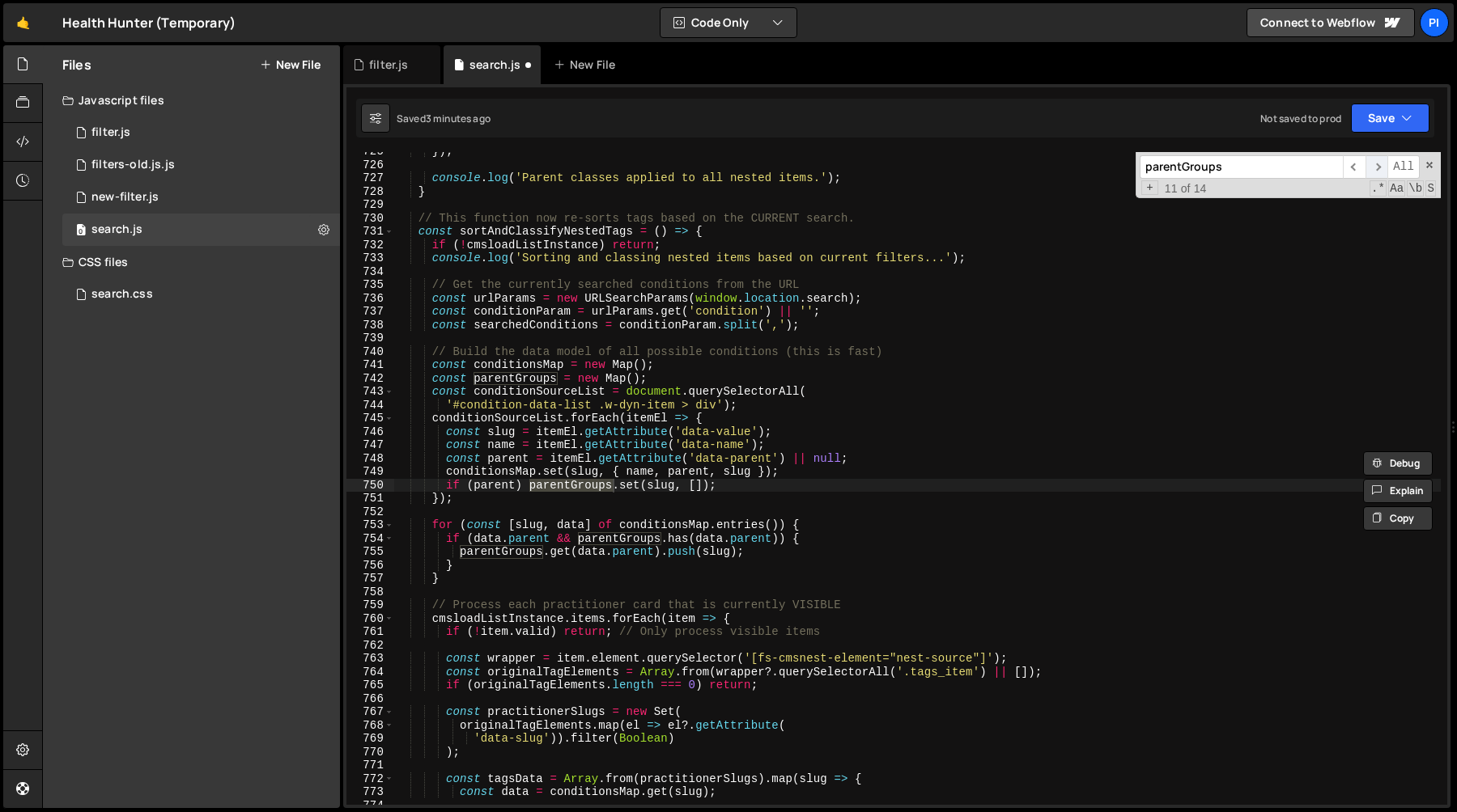
click at [1383, 168] on span "​" at bounding box center [1377, 167] width 23 height 23
click at [460, 553] on div "}) ; console . log ( 'Parent classes applied to all nested items.' ) ; } // Thi…" at bounding box center [917, 484] width 1046 height 680
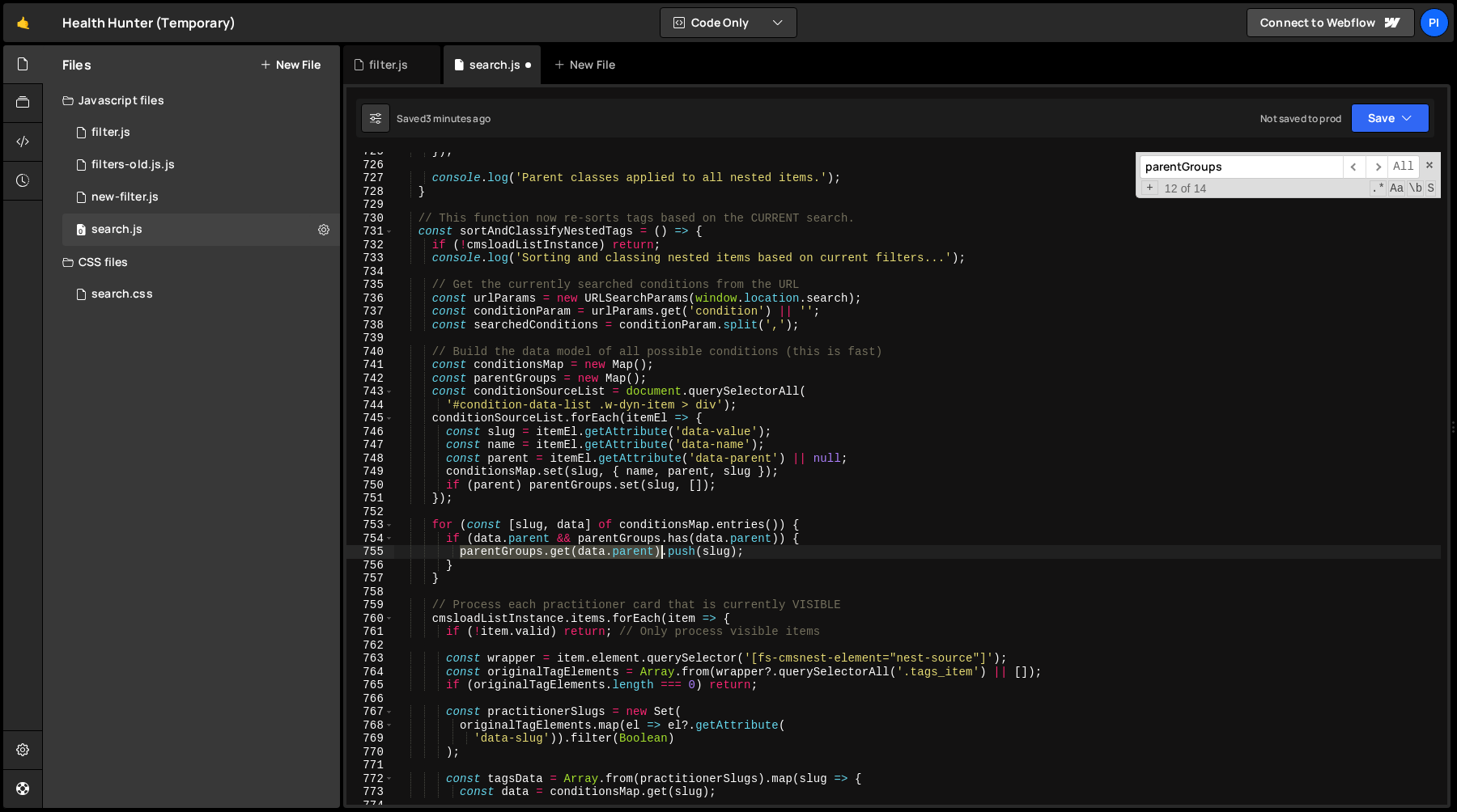
click at [662, 553] on div "}) ; console . log ( 'Parent classes applied to all nested items.' ) ; } // Thi…" at bounding box center [917, 484] width 1046 height 680
click at [1379, 168] on span "​" at bounding box center [1377, 167] width 23 height 23
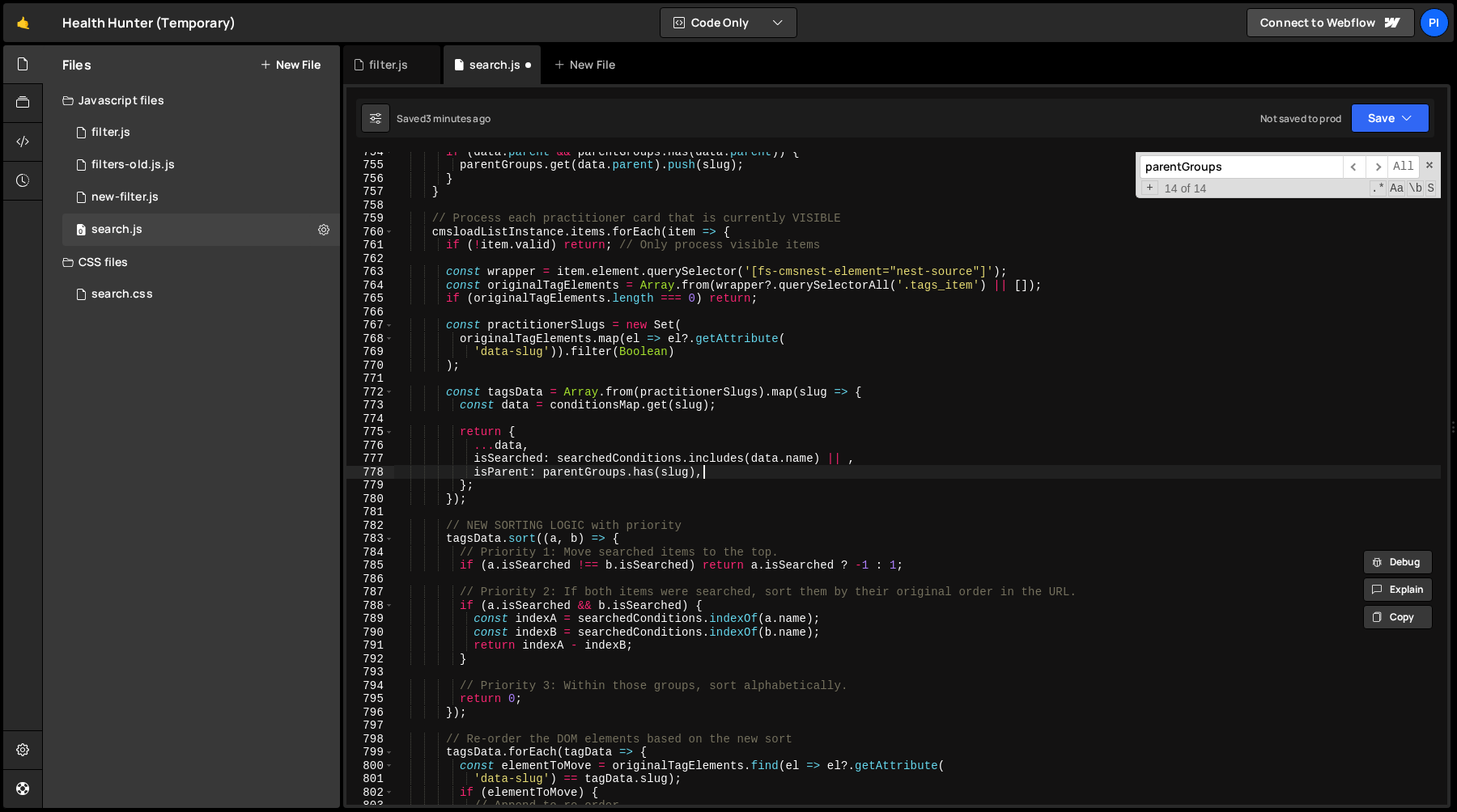
click at [848, 470] on div "if ( data . parent && parentGroups . has ( data . parent )) { parentGroups . ge…" at bounding box center [917, 484] width 1046 height 680
click at [848, 463] on div "if ( data . parent && parentGroups . has ( data . parent )) { parentGroups . ge…" at bounding box center [917, 484] width 1046 height 680
paste textarea "parentGroups.get(data.parent)"
paste textarea "searchedSlug"
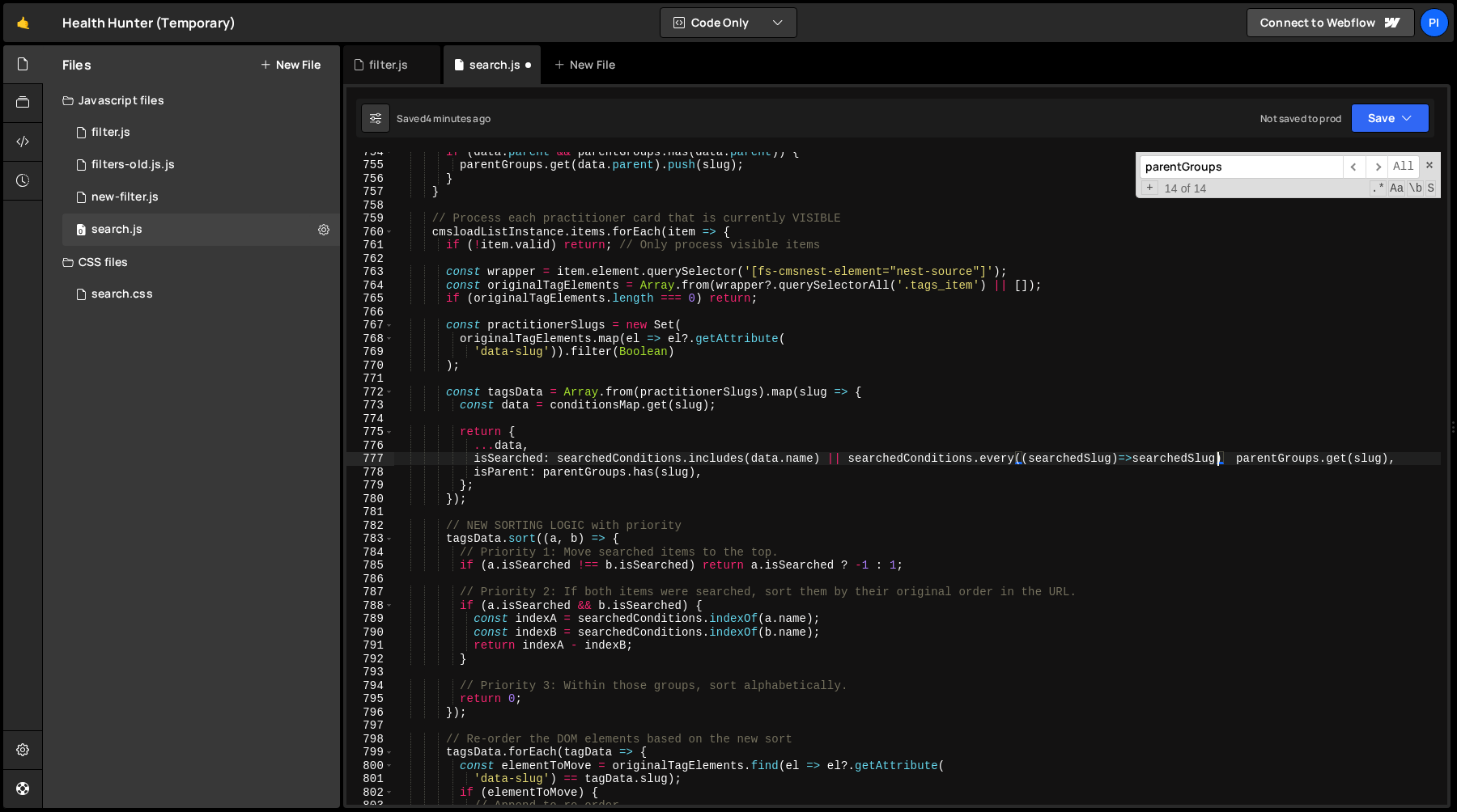
scroll to position [10058, 0]
click at [1239, 462] on div "if ( data . parent && parentGroups . has ( data . parent )) { parentGroups . ge…" at bounding box center [917, 485] width 1046 height 680
click at [1391, 464] on div "if ( data . parent && parentGroups . has ( data . parent )) { parentGroups . ge…" at bounding box center [917, 485] width 1046 height 680
paste textarea "parentGroups.get(slug)"
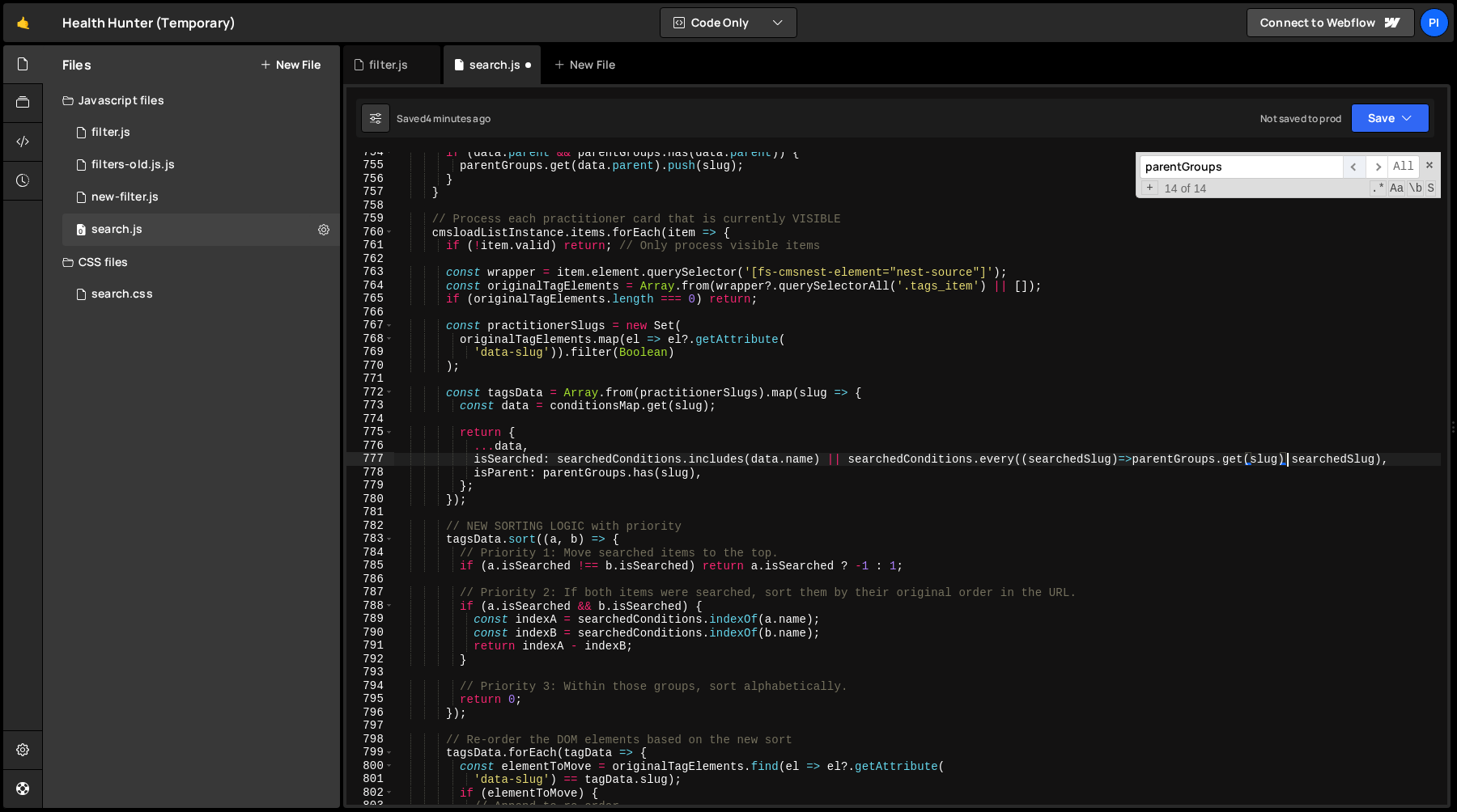
click at [1351, 164] on span "​" at bounding box center [1354, 167] width 23 height 23
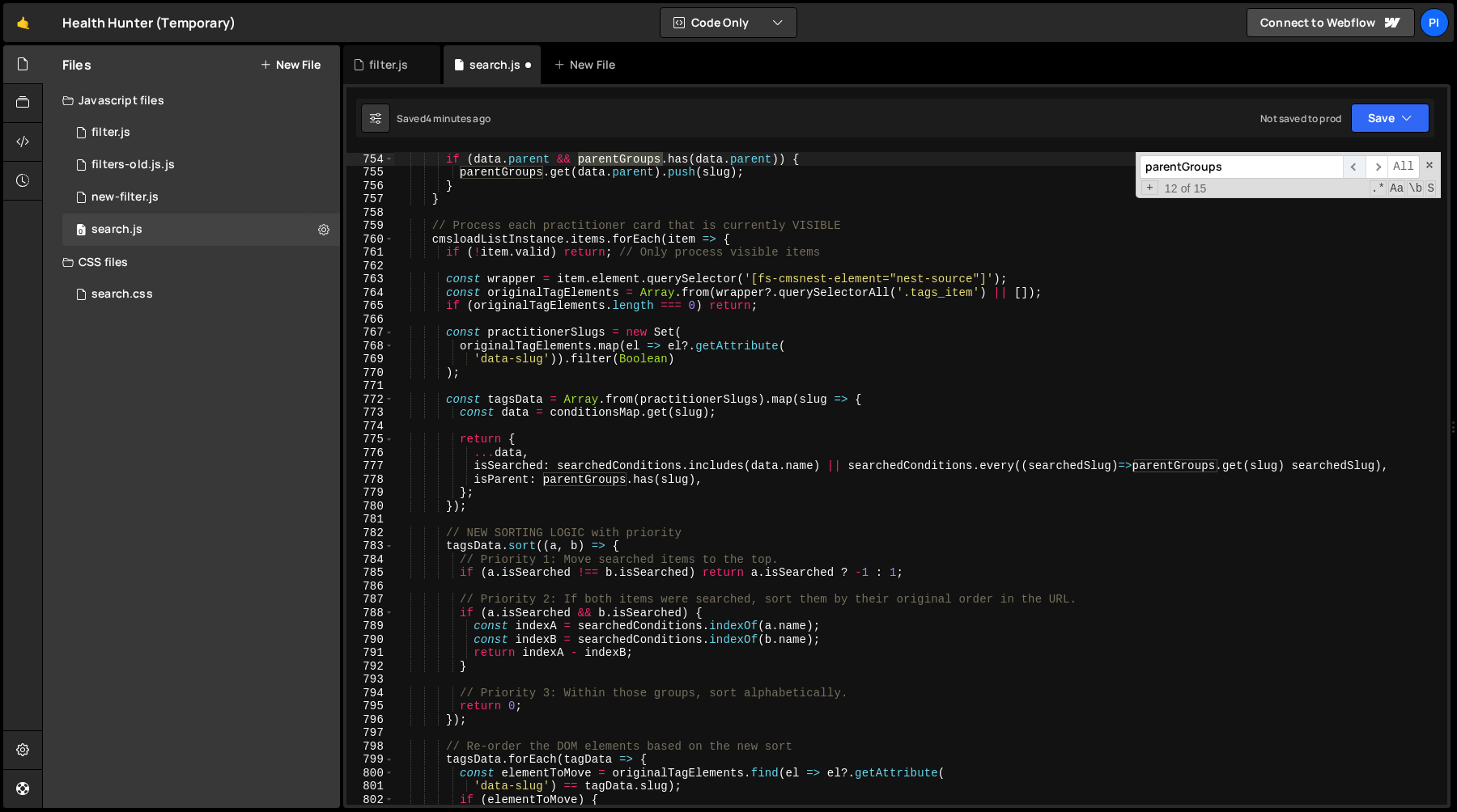
click at [1351, 164] on span "​" at bounding box center [1354, 167] width 23 height 23
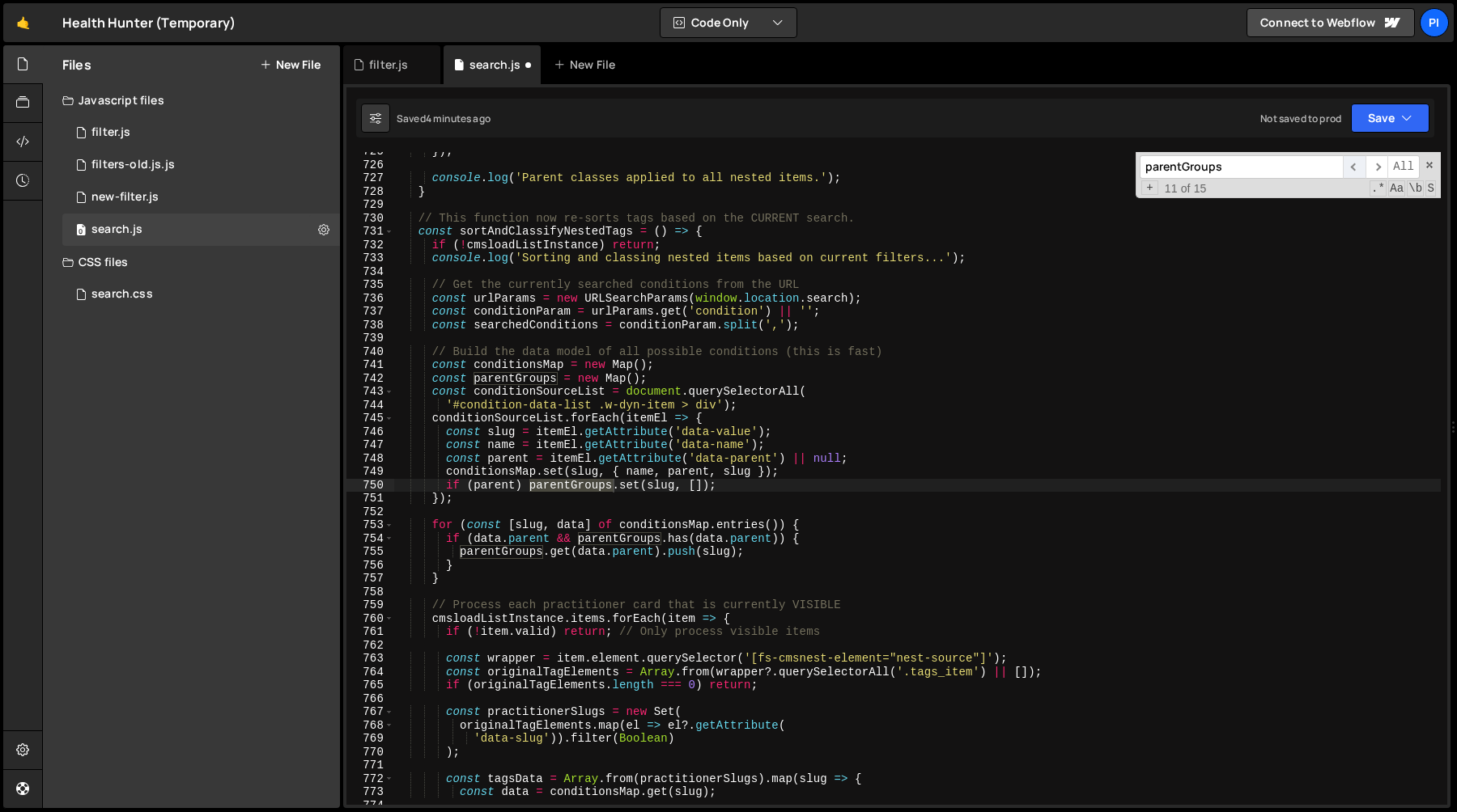
scroll to position [9671, 0]
click at [1378, 168] on span "​" at bounding box center [1377, 167] width 23 height 23
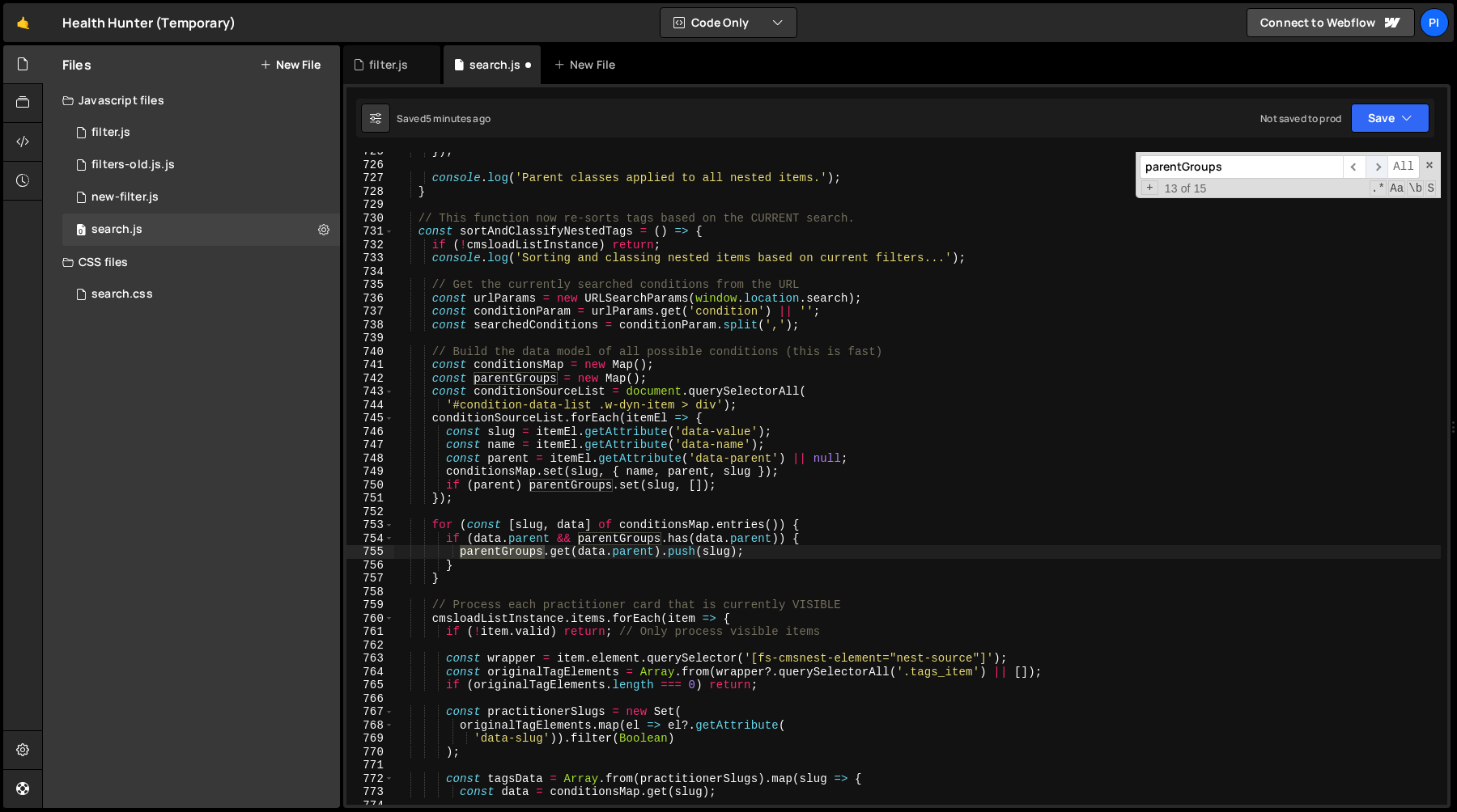
click at [1377, 168] on span "​" at bounding box center [1377, 167] width 23 height 23
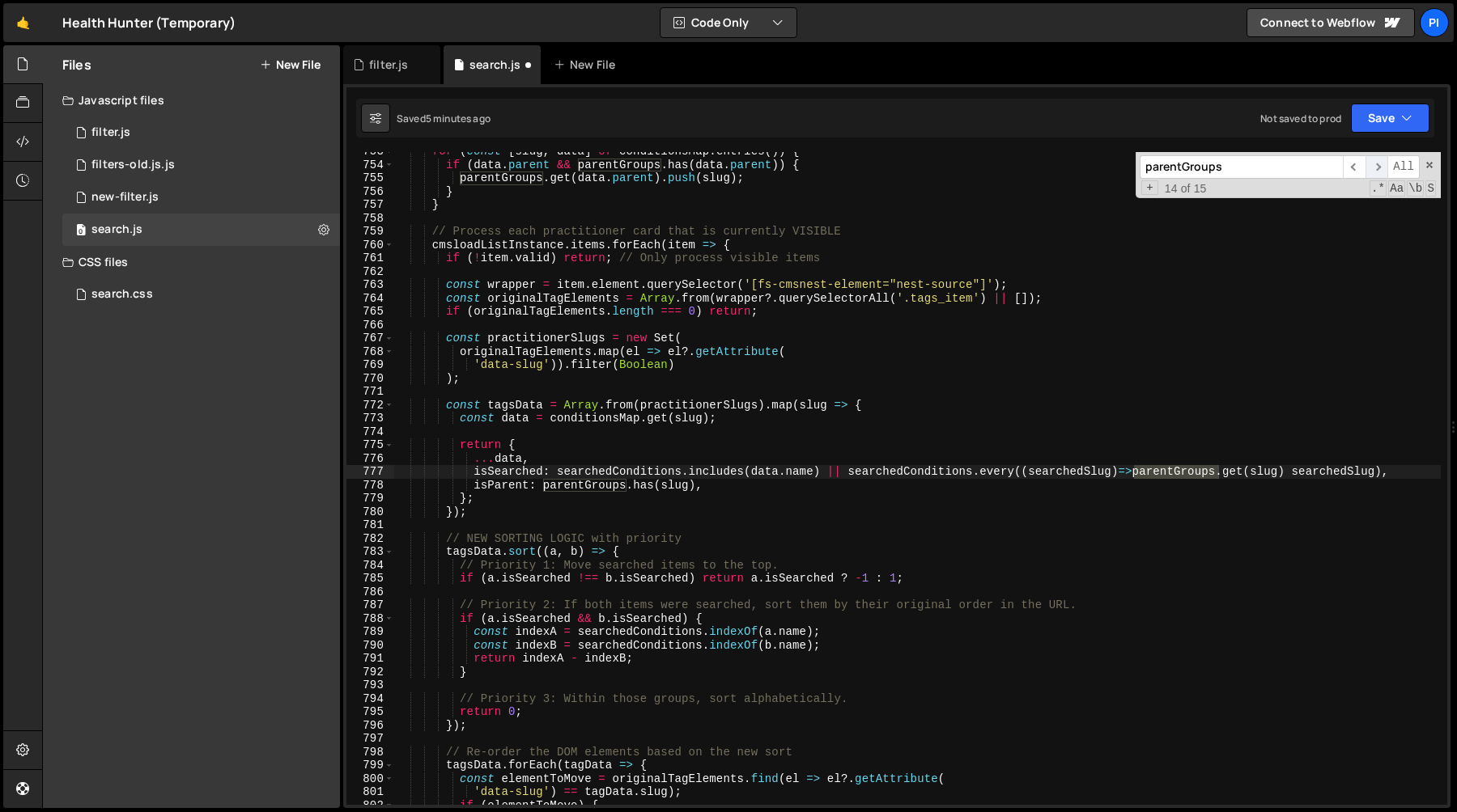
scroll to position [10045, 0]
click at [1182, 467] on div "for ( const [ slug , data ] of conditionsMap . entries ( )) { if ( data . paren…" at bounding box center [917, 479] width 1046 height 652
click at [1182, 467] on div "for ( const [ slug , data ] of conditionsMap . entries ( )) { if ( data . paren…" at bounding box center [917, 484] width 1046 height 680
click at [1286, 472] on div "for ( const [ slug , data ] of conditionsMap . entries ( )) { if ( data . paren…" at bounding box center [917, 484] width 1046 height 680
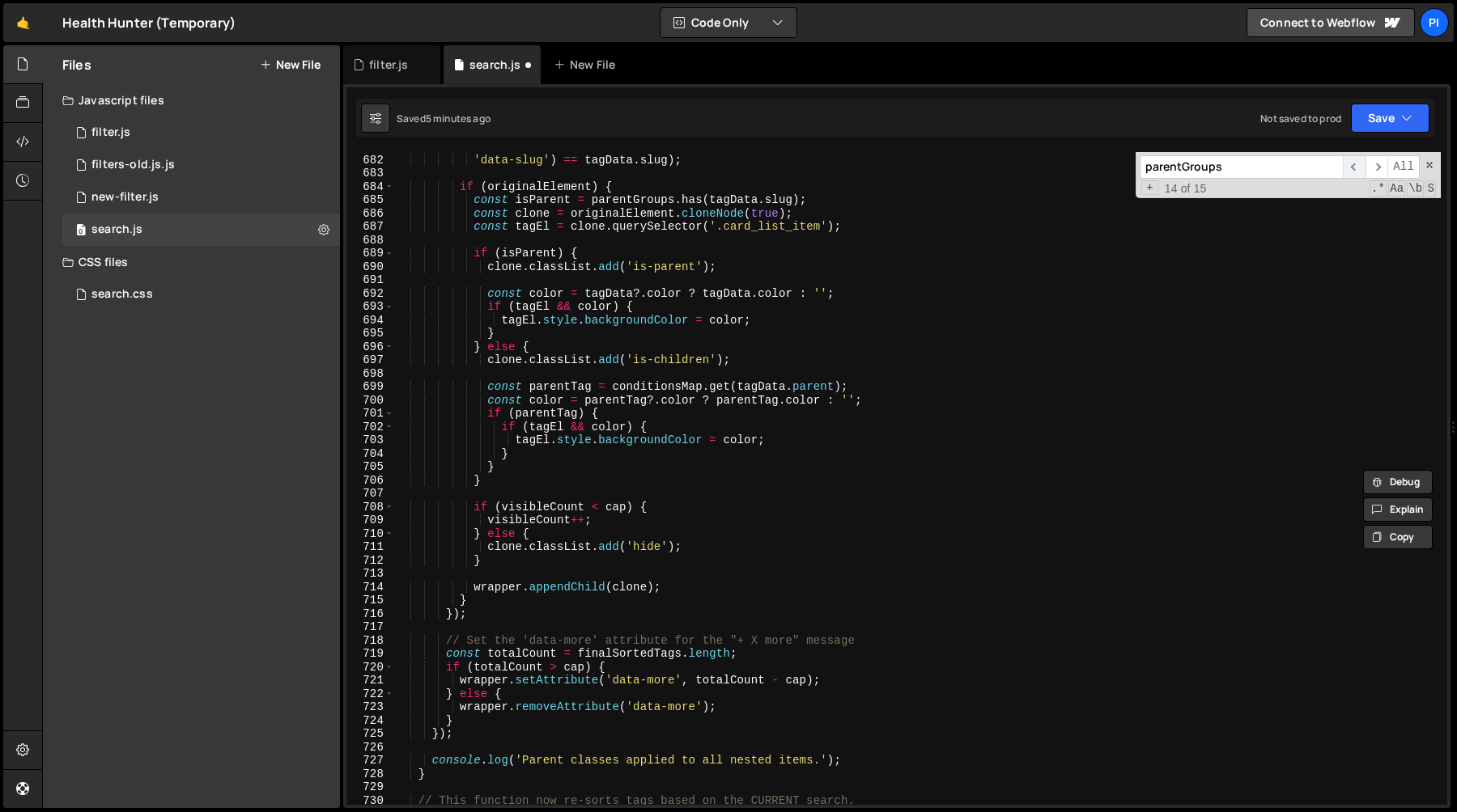
click at [1352, 163] on span "​" at bounding box center [1354, 167] width 23 height 23
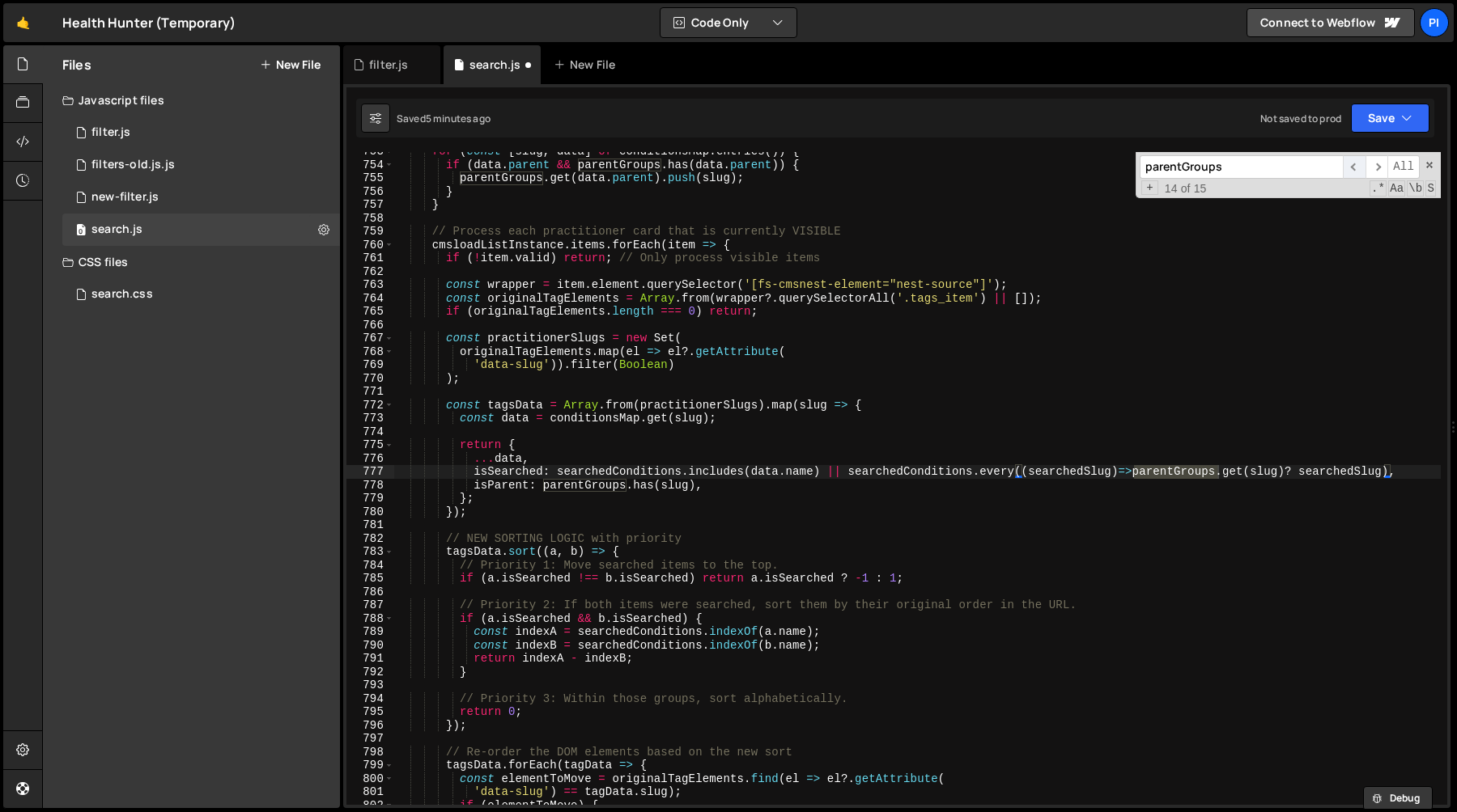
scroll to position [10045, 0]
click at [1353, 168] on span "​" at bounding box center [1354, 167] width 23 height 23
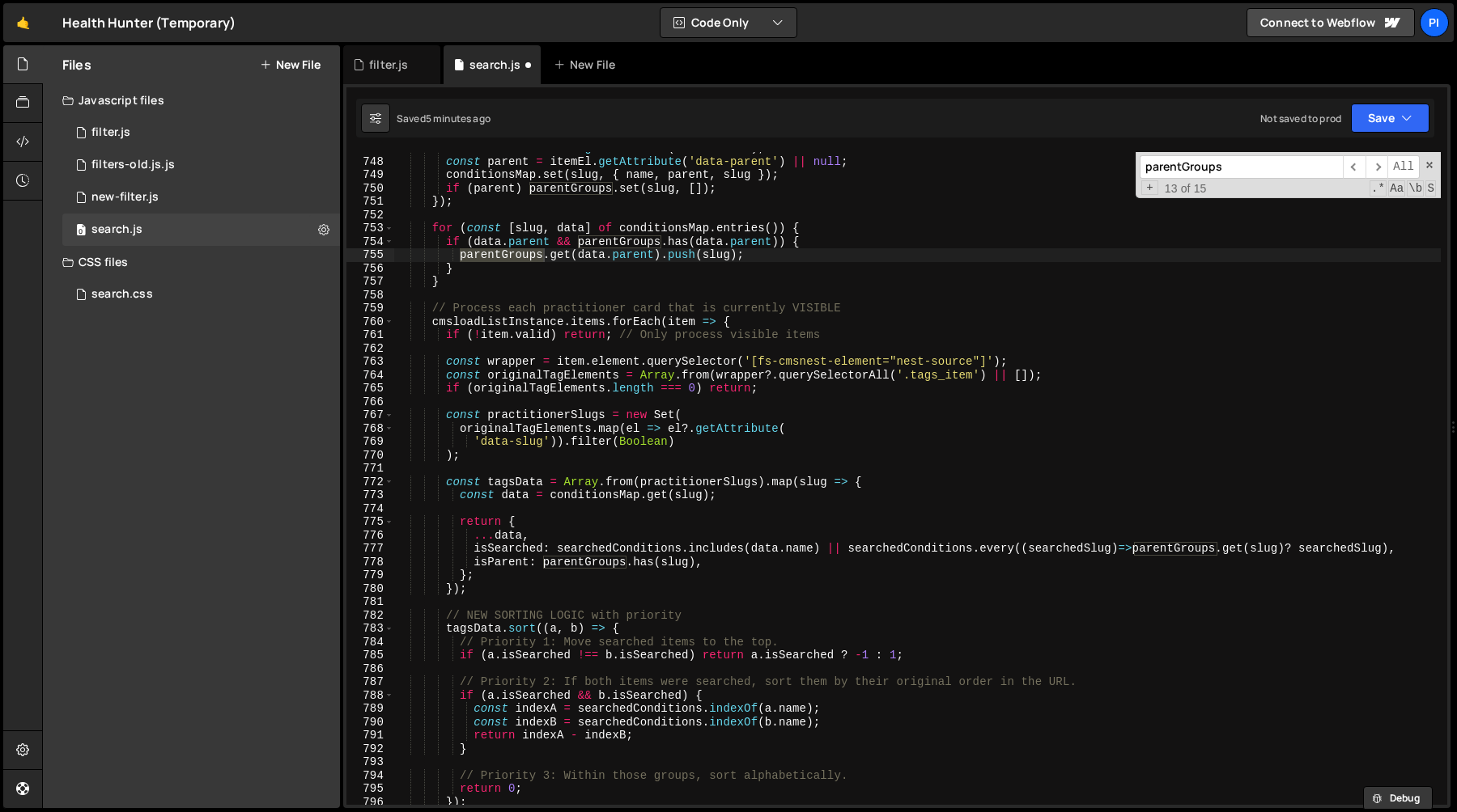
scroll to position [9958, 0]
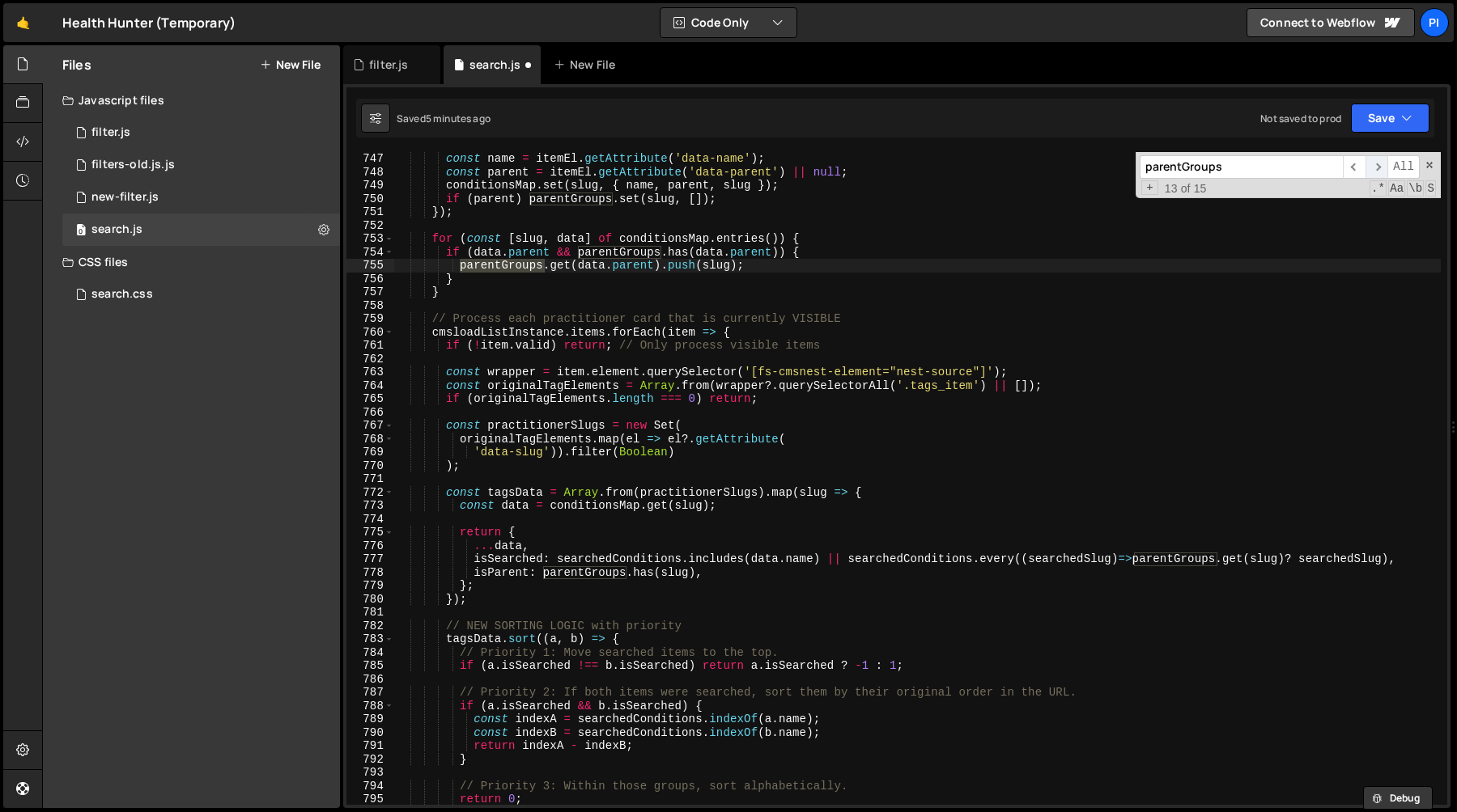
click at [1375, 168] on span "​" at bounding box center [1377, 167] width 23 height 23
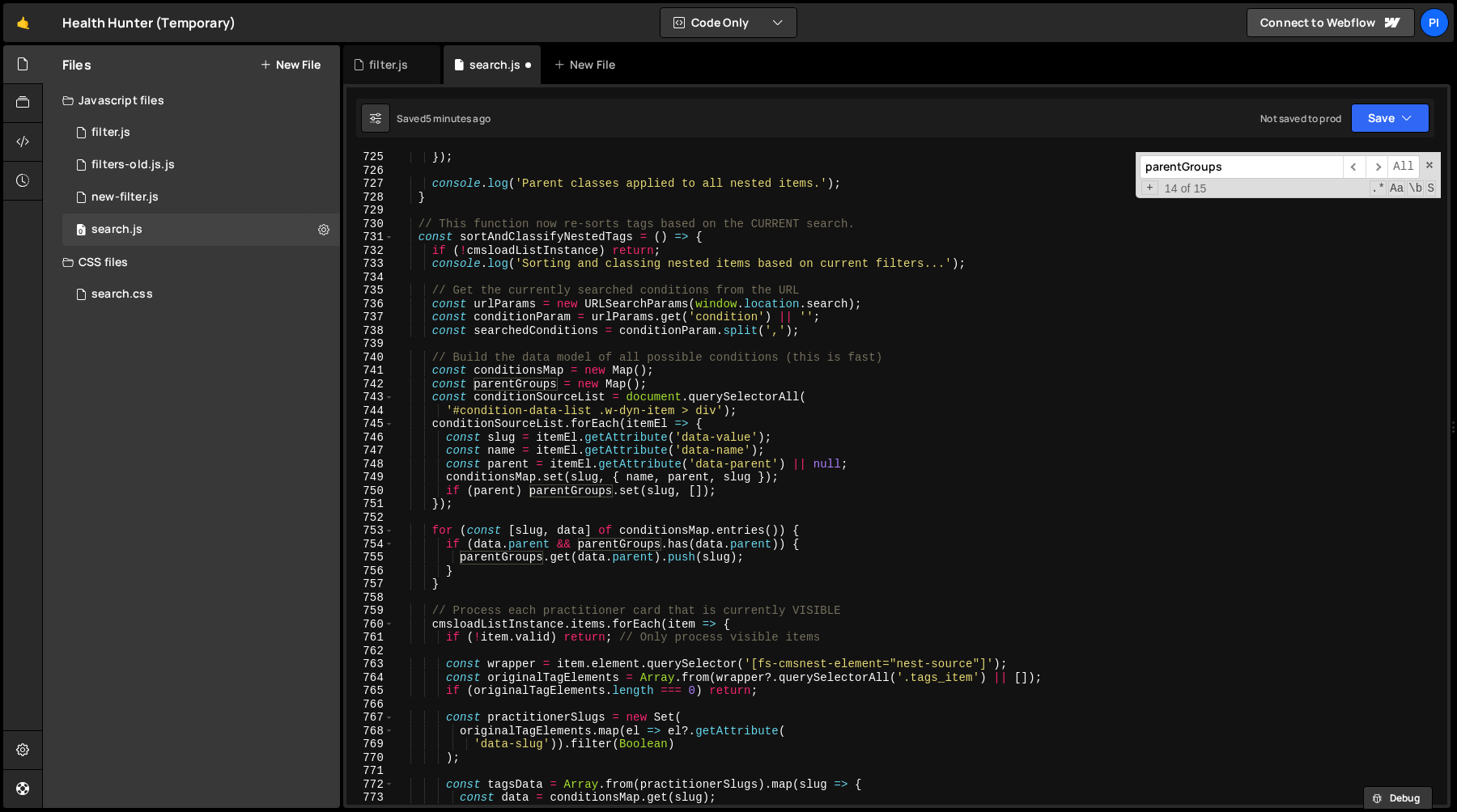
scroll to position [9663, 0]
click at [523, 372] on div "} }) ; console . log ( 'Parent classes applied to all nested items.' ) ; } // T…" at bounding box center [917, 479] width 1046 height 680
type textarea "const conditionsMap = new Map();"
click at [523, 372] on div "} }) ; console . log ( 'Parent classes applied to all nested items.' ) ; } // T…" at bounding box center [917, 479] width 1046 height 680
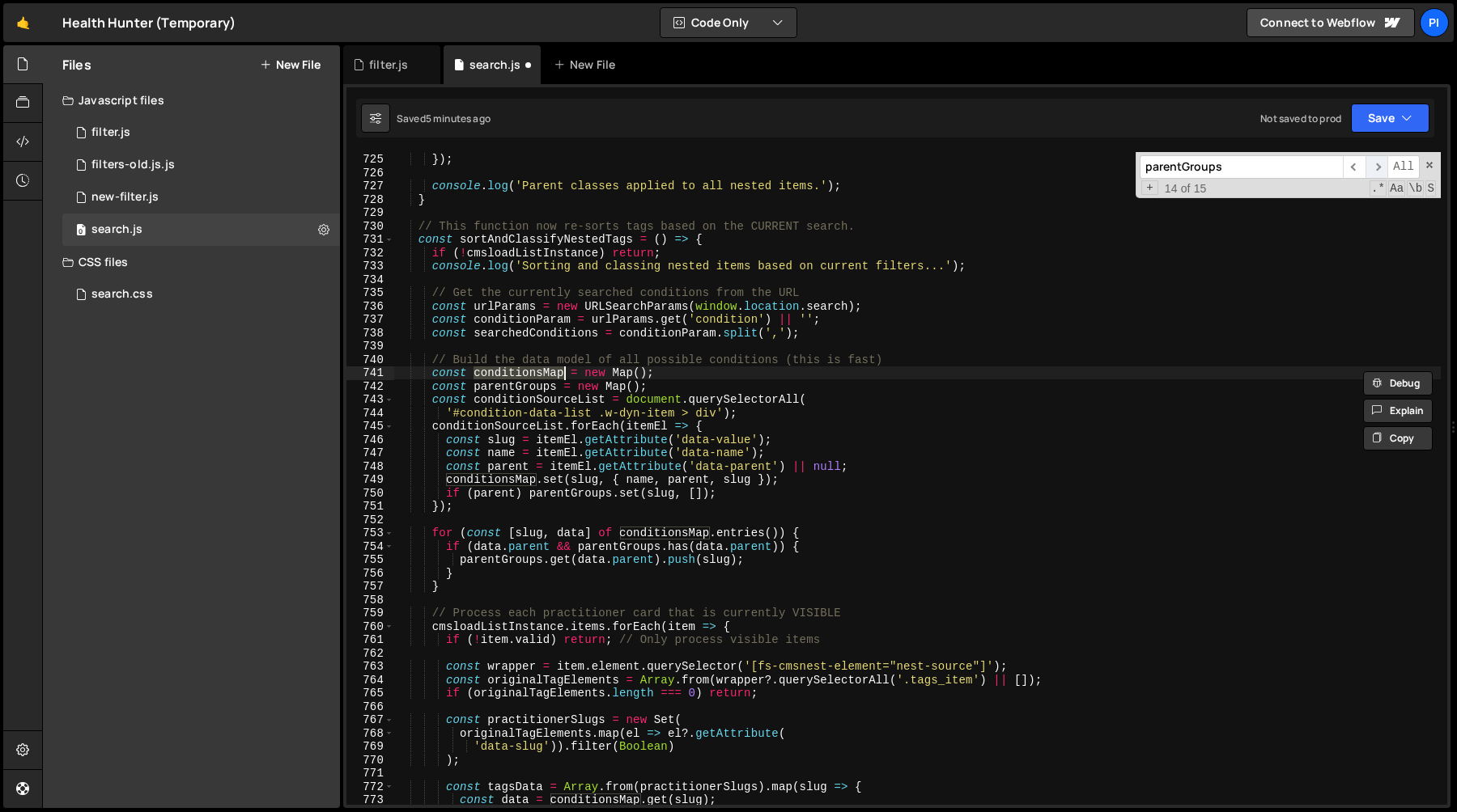
click at [1381, 168] on span "​" at bounding box center [1377, 167] width 23 height 23
paste input "conditionsMap"
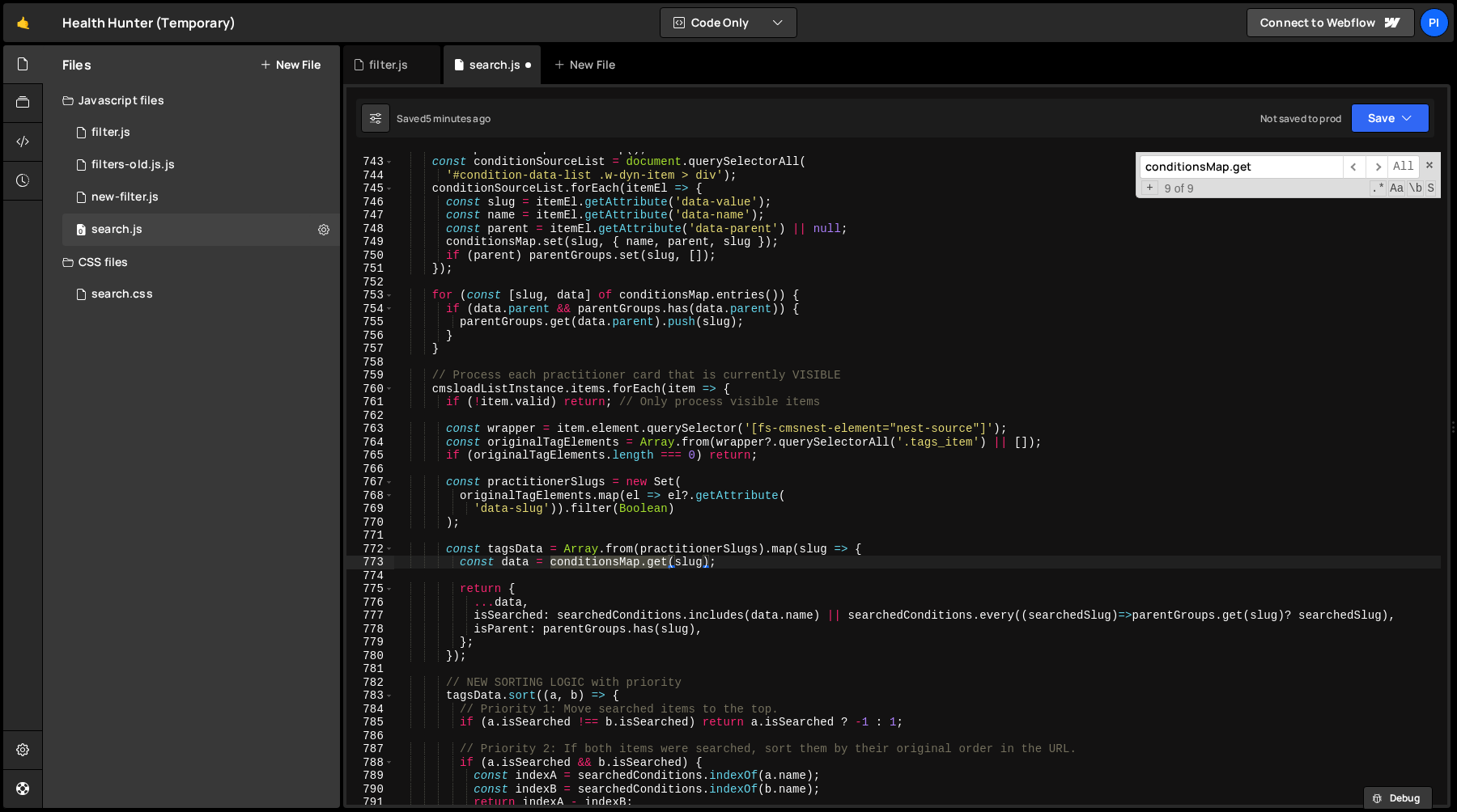
scroll to position [10037, 0]
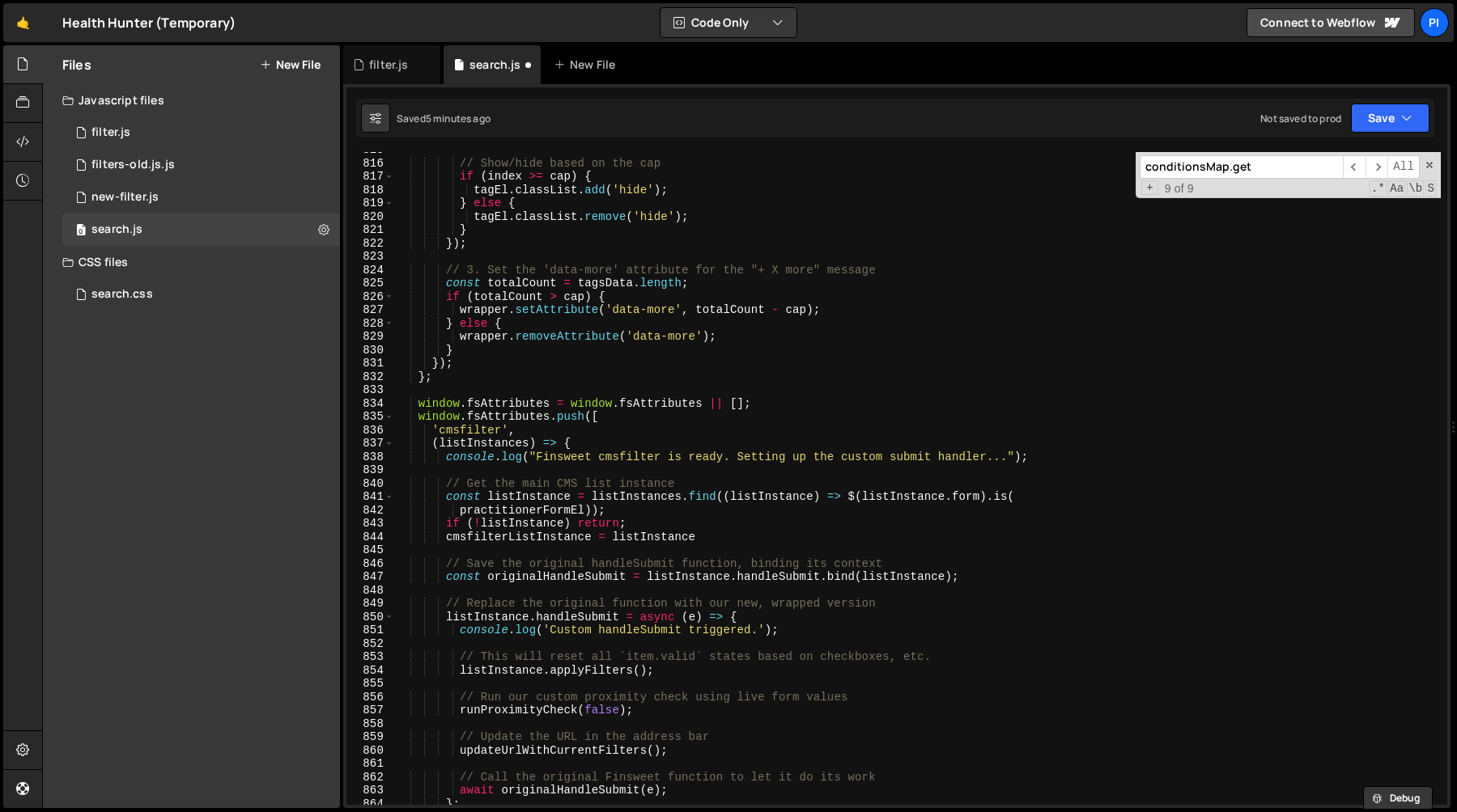
type input "conditionsMap.get"
click at [917, 541] on div "// Show/hide based on the cap if ( index >= cap ) { tagEl . classList . add ( '…" at bounding box center [917, 483] width 1046 height 680
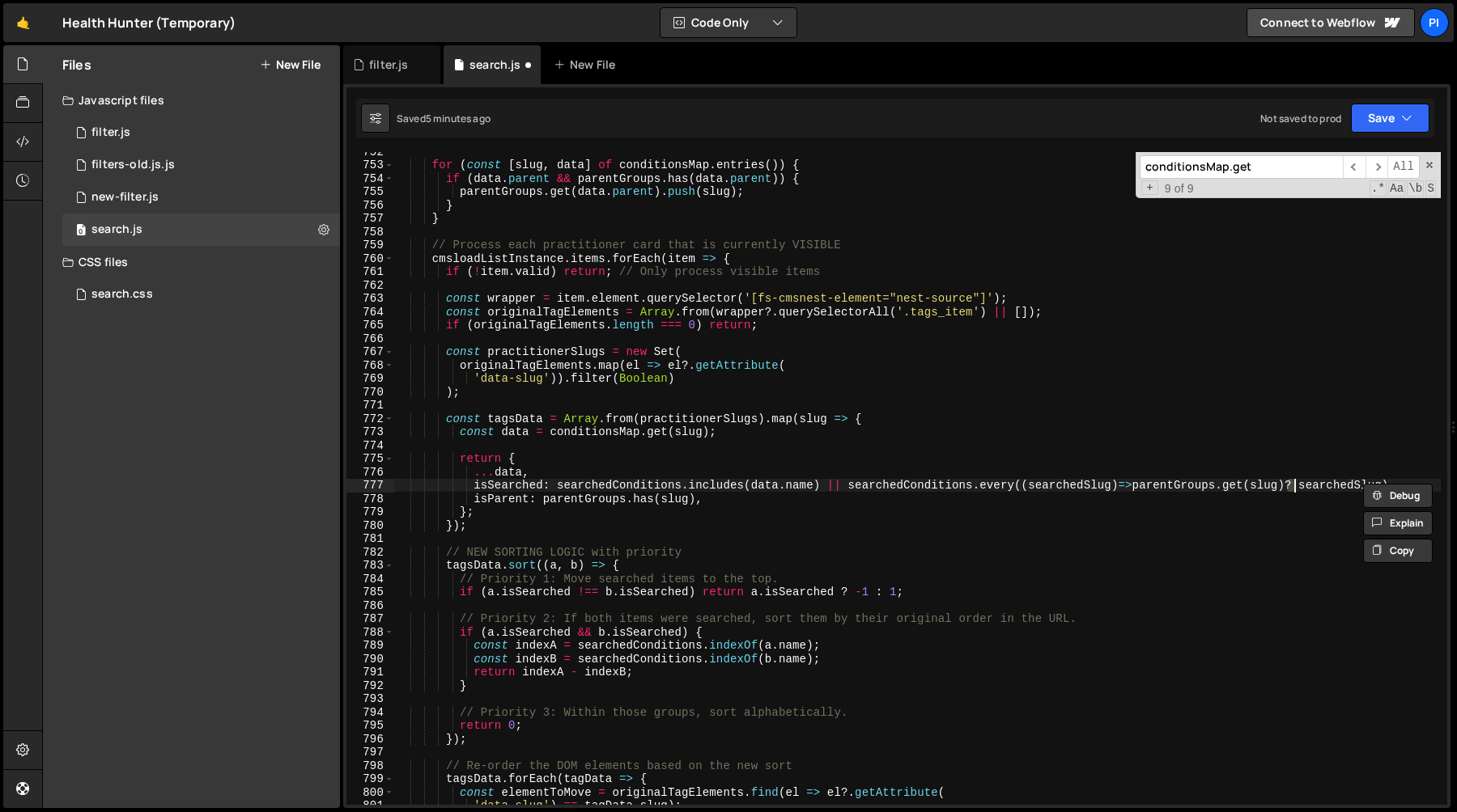
click at [1191, 488] on div "for ( const [ slug , data ] of conditionsMap . entries ( )) { if ( data . paren…" at bounding box center [917, 484] width 1046 height 680
click at [1320, 486] on div "for ( const [ slug , data ] of conditionsMap . entries ( )) { if ( data . paren…" at bounding box center [917, 484] width 1046 height 680
click at [1385, 486] on div "for ( const [ slug , data ] of conditionsMap . entries ( )) { if ( data . paren…" at bounding box center [917, 484] width 1046 height 680
click at [1134, 488] on div "for ( const [ slug , data ] of conditionsMap . entries ( )) { if ( data . paren…" at bounding box center [917, 484] width 1046 height 680
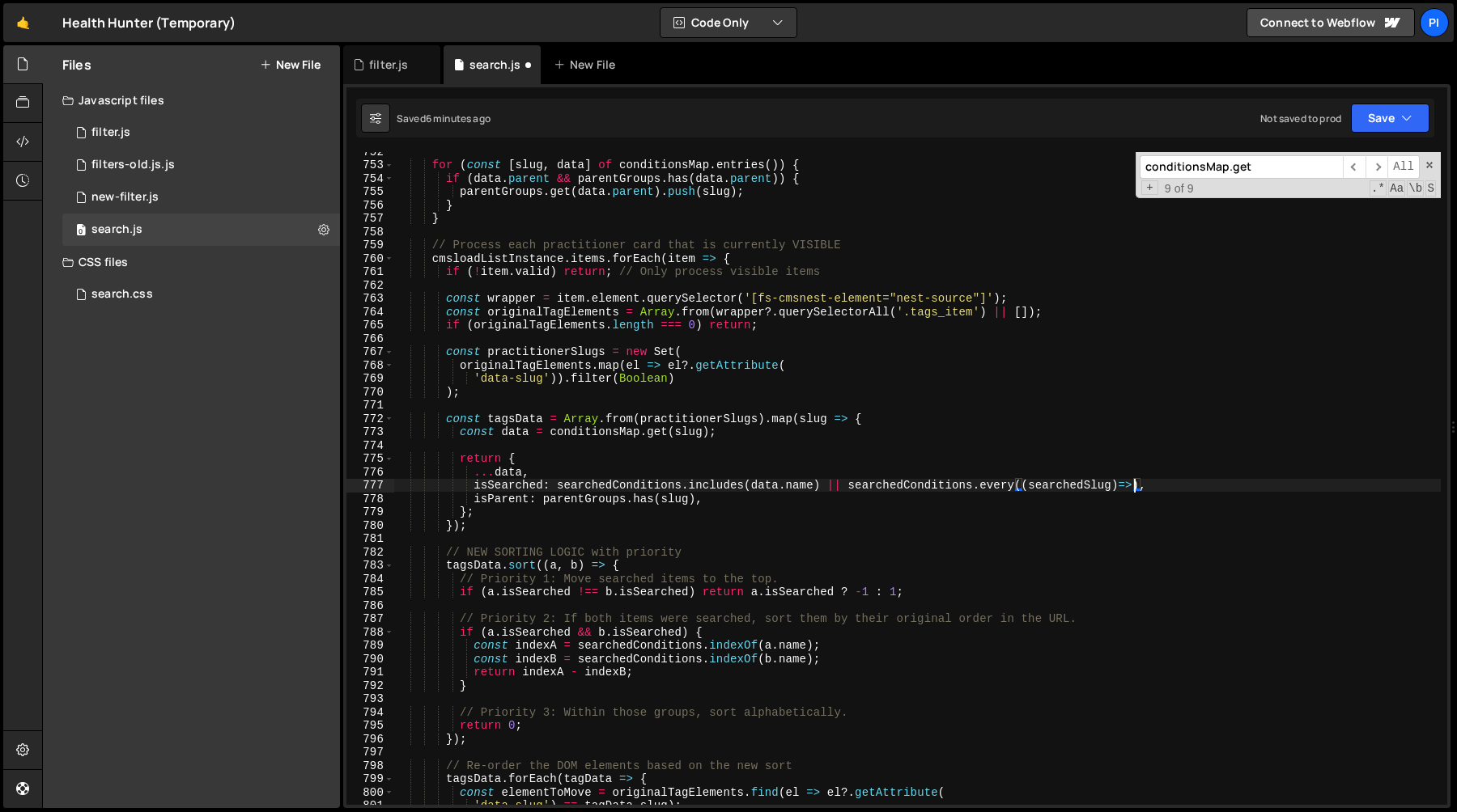
paste textarea "conditionsMap"
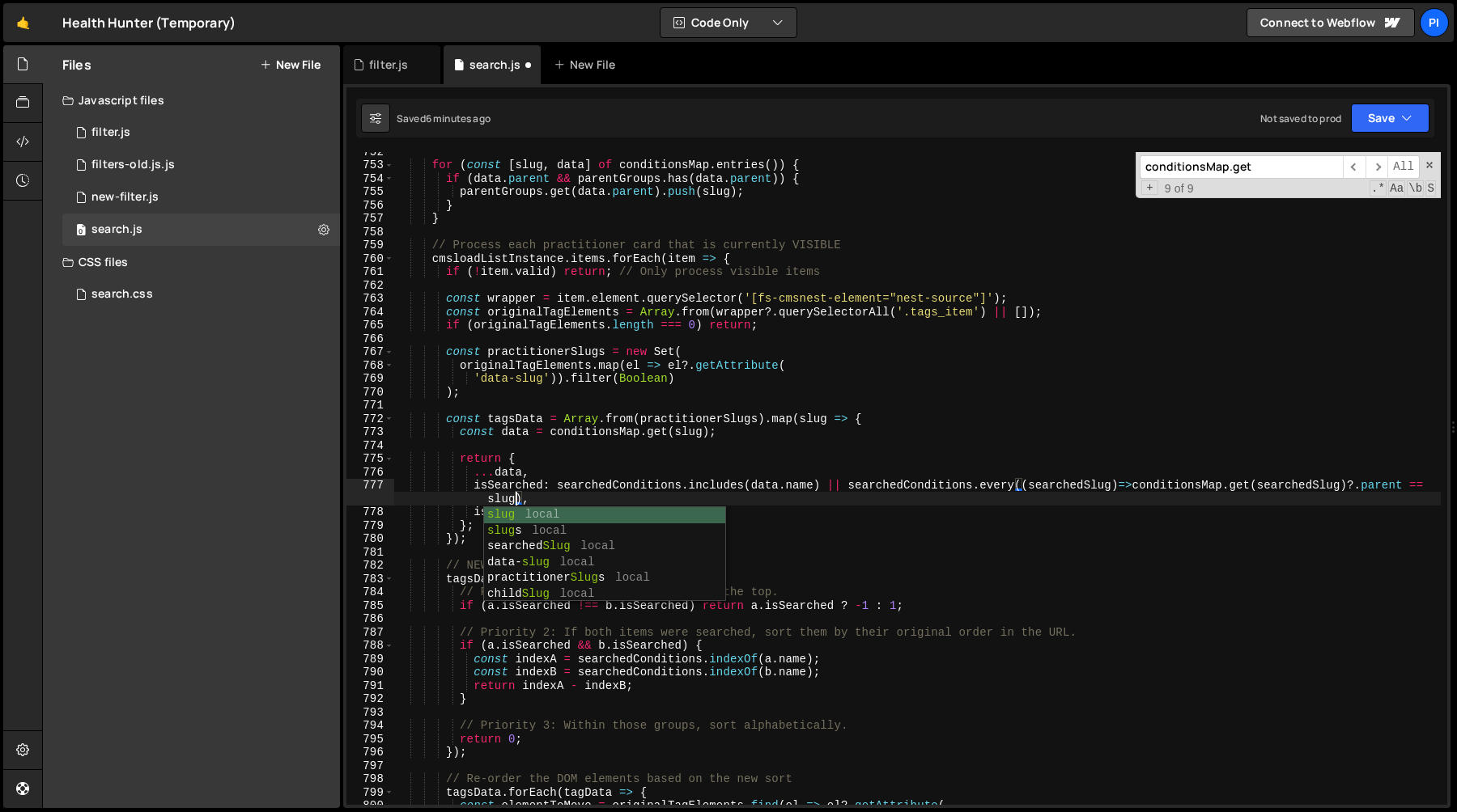
scroll to position [0, 43]
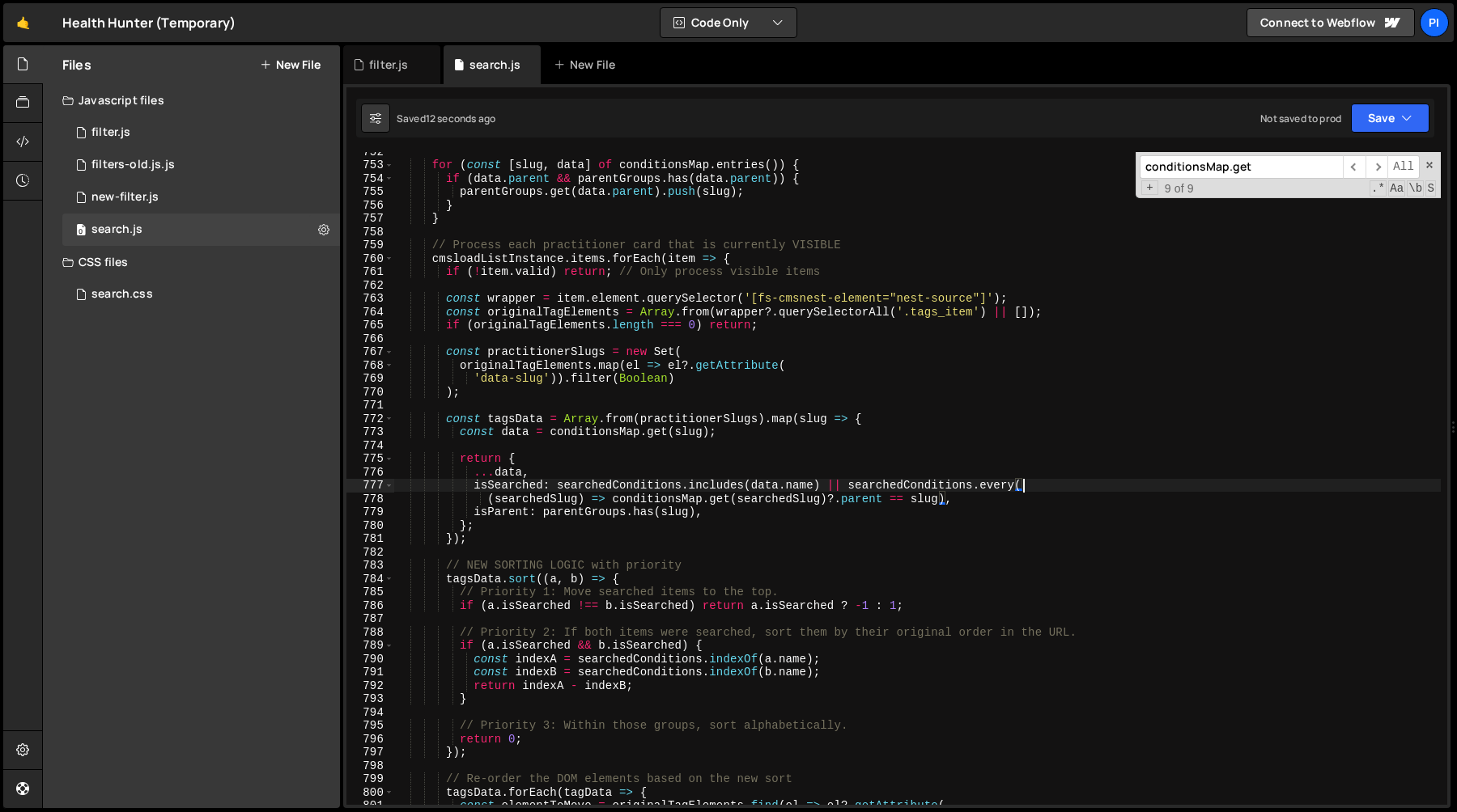
click at [844, 484] on div "for ( const [ slug , data ] of conditionsMap . entries ( )) { if ( data . paren…" at bounding box center [917, 484] width 1046 height 680
click at [851, 486] on div "for ( const [ slug , data ] of conditionsMap . entries ( )) { if ( data . paren…" at bounding box center [917, 484] width 1046 height 680
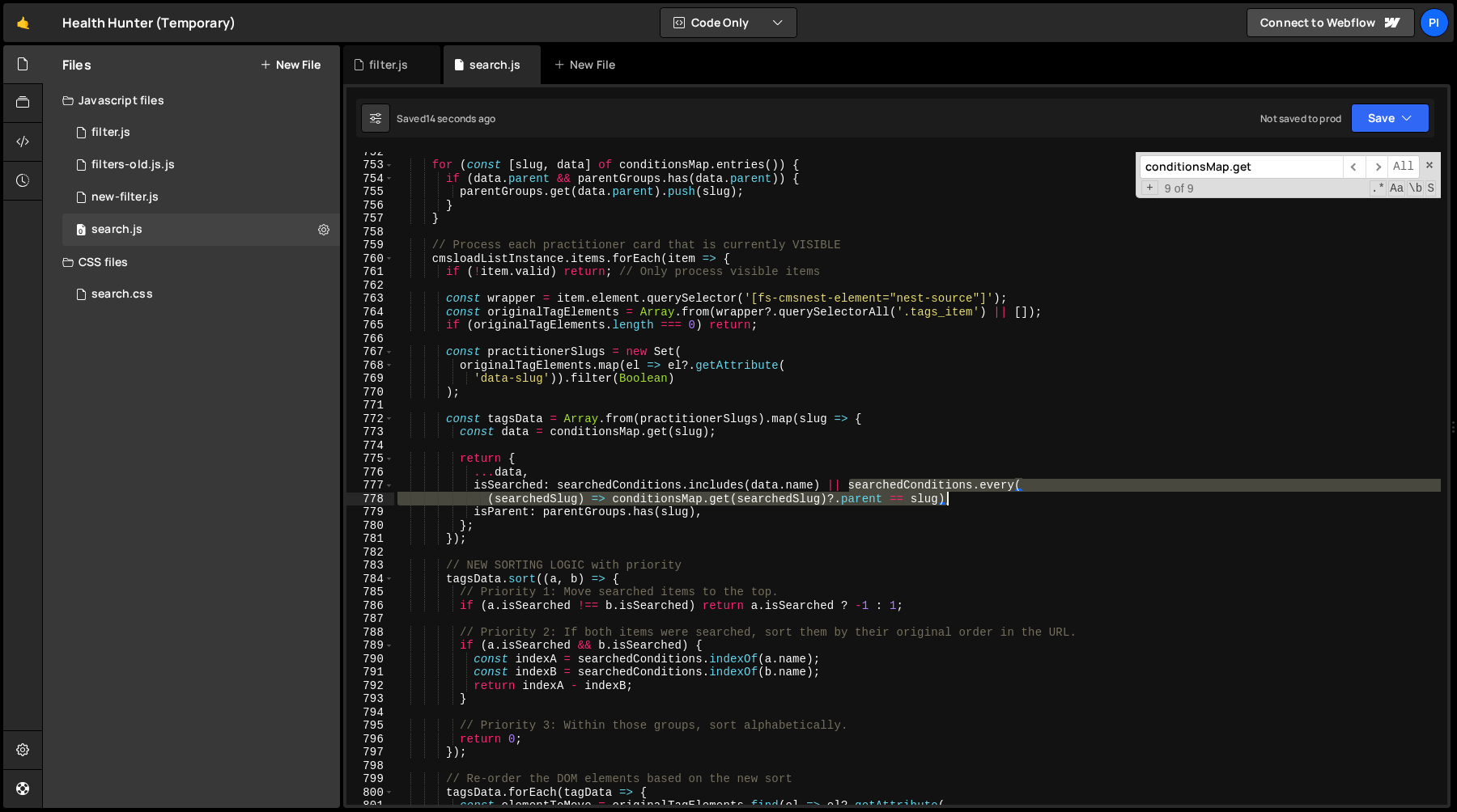
click at [949, 500] on div "for ( const [ slug , data ] of conditionsMap . entries ( )) { if ( data . paren…" at bounding box center [917, 484] width 1046 height 680
click at [682, 612] on div "for ( const [ slug , data ] of conditionsMap . entries ( )) { if ( data . paren…" at bounding box center [917, 484] width 1046 height 680
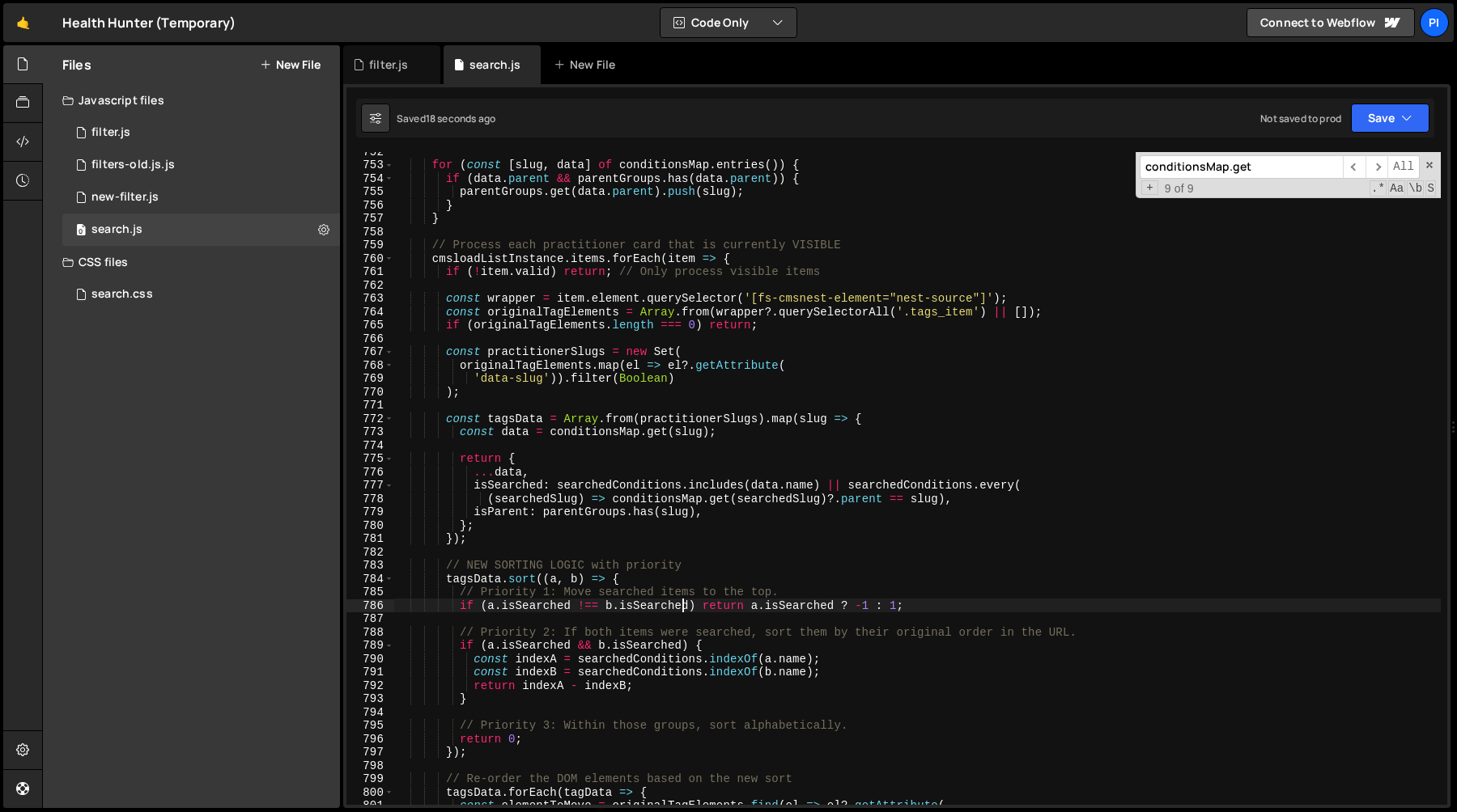
scroll to position [0, 35]
click at [457, 645] on div "for ( const [ slug , data ] of conditionsMap . entries ( )) { if ( data . paren…" at bounding box center [917, 484] width 1046 height 680
click at [457, 597] on div "for ( const [ slug , data ] of conditionsMap . entries ( )) { if ( data . paren…" at bounding box center [917, 484] width 1046 height 680
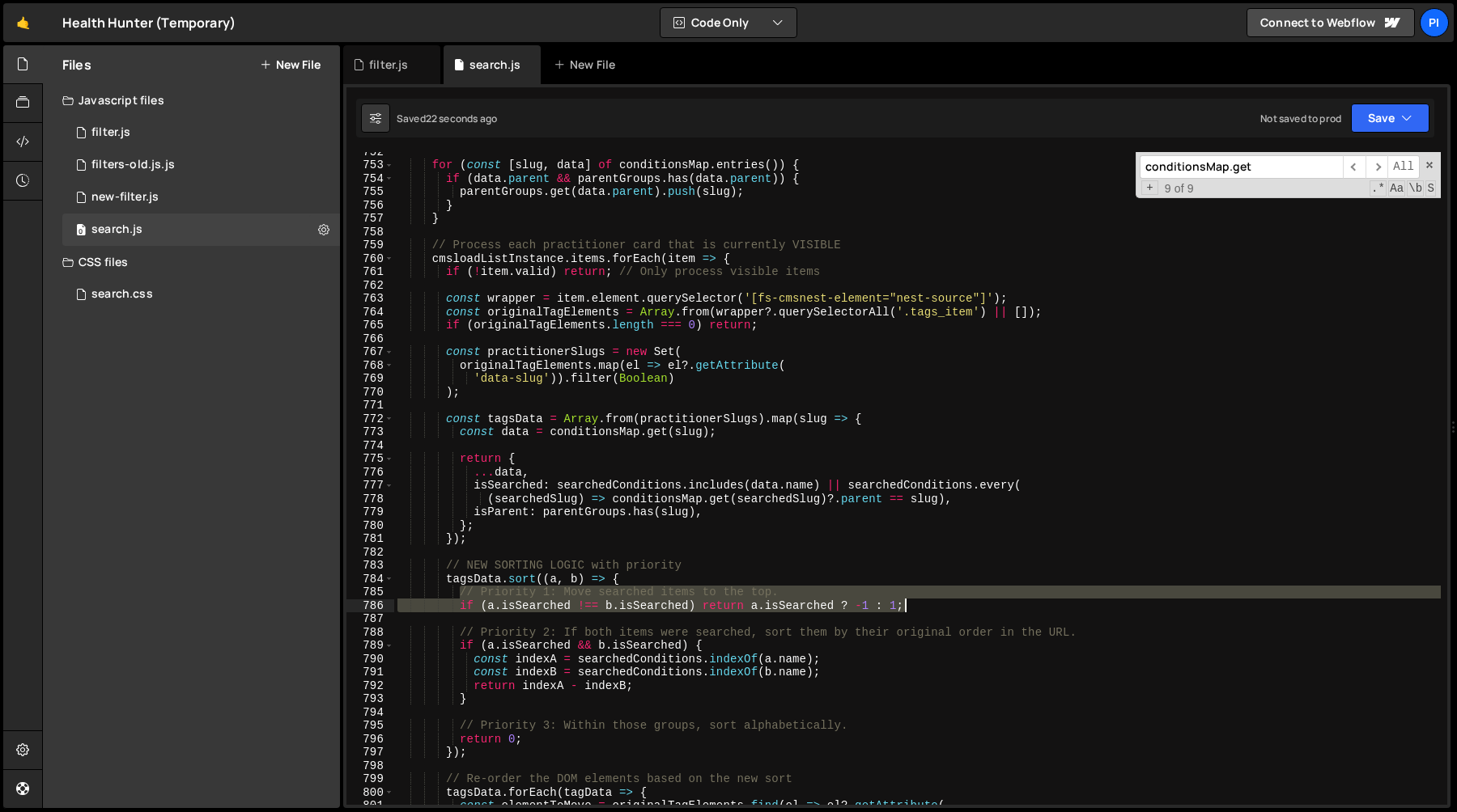
click at [917, 605] on div "for ( const [ slug , data ] of conditionsMap . entries ( )) { if ( data . paren…" at bounding box center [917, 484] width 1046 height 680
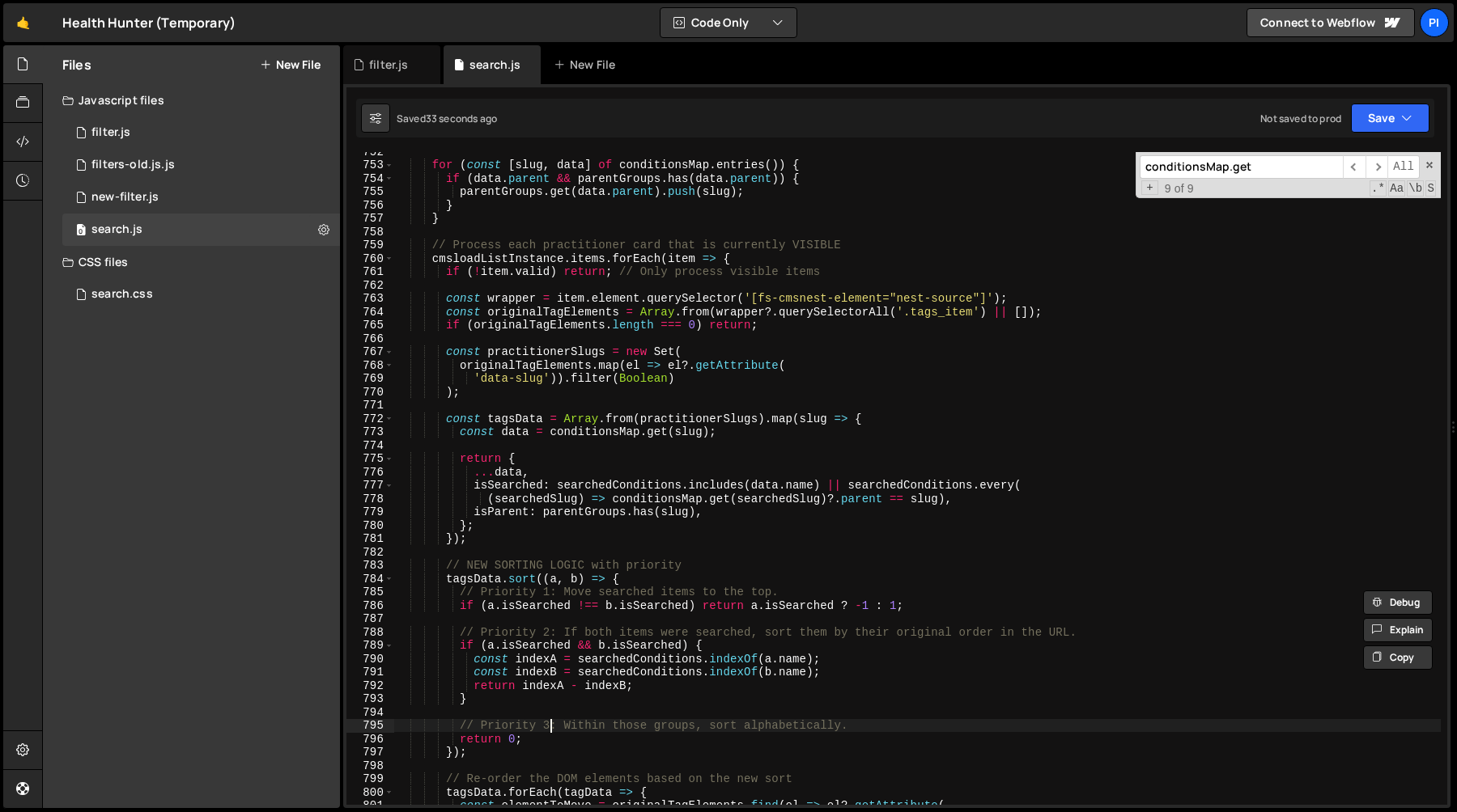
click at [548, 727] on div "for ( const [ slug , data ] of conditionsMap . entries ( )) { if ( data . paren…" at bounding box center [917, 484] width 1046 height 680
type textarea "// Priority 3: Within those groups, sort alphabetically."
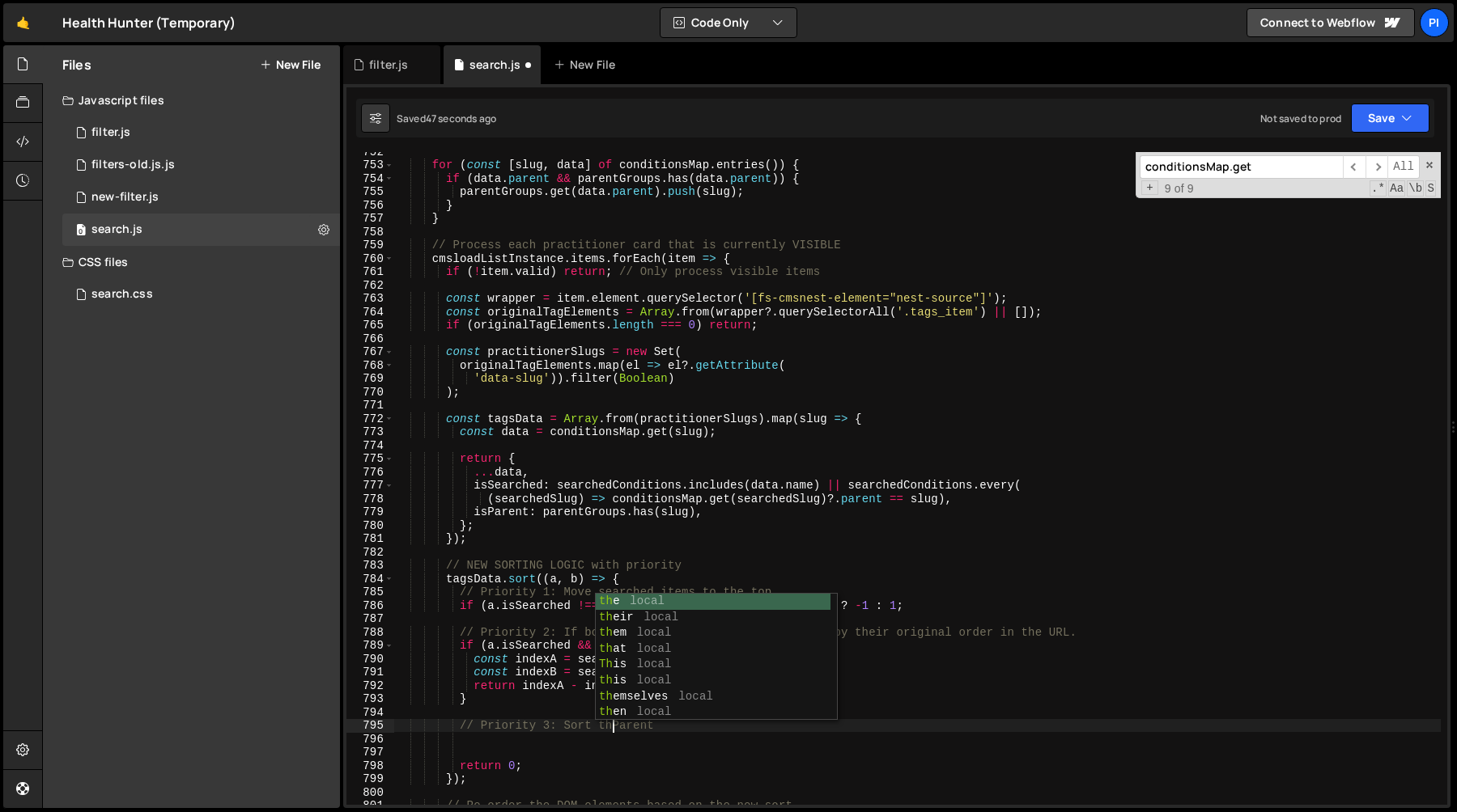
scroll to position [0, 15]
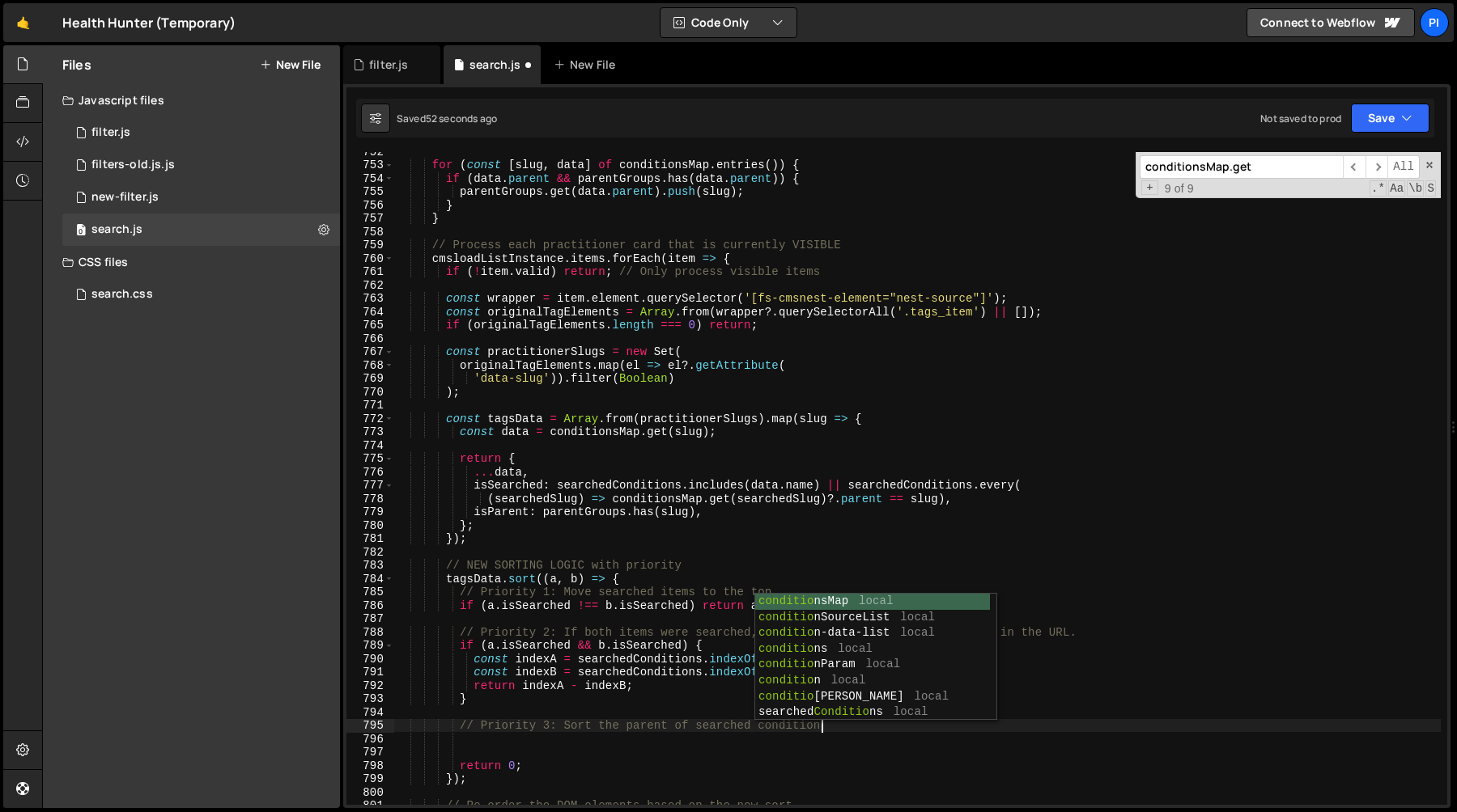
type textarea "// Priority 3: Sort the parent of searched conditions"
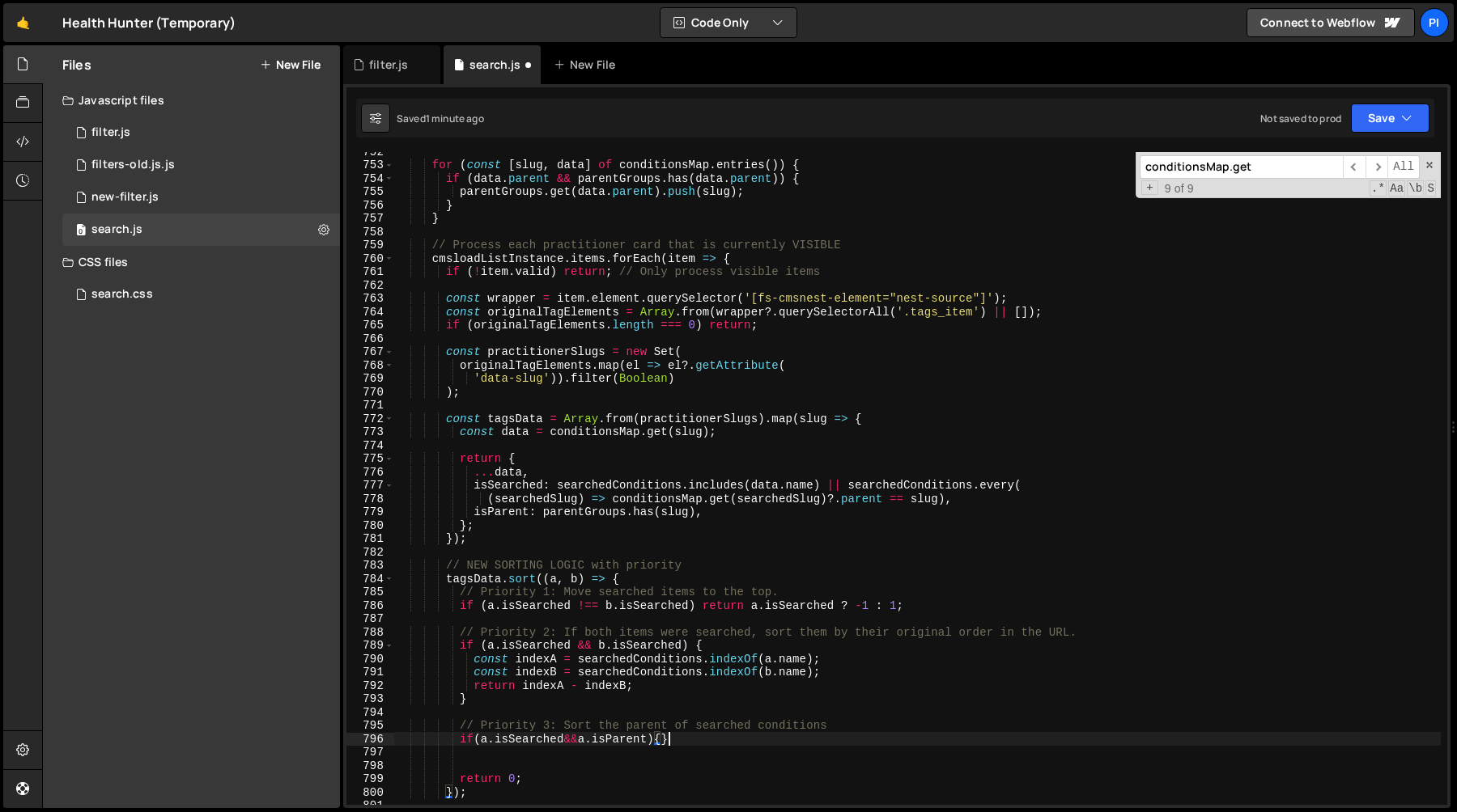
scroll to position [0, 18]
click at [479, 740] on div "for ( const [ slug , data ] of conditionsMap . entries ( )) { if ( data . paren…" at bounding box center [917, 484] width 1046 height 680
click at [645, 741] on div "for ( const [ slug , data ] of conditionsMap . entries ( )) { if ( data . paren…" at bounding box center [917, 484] width 1046 height 680
paste textarea "a.isSearched&&a.isParent"
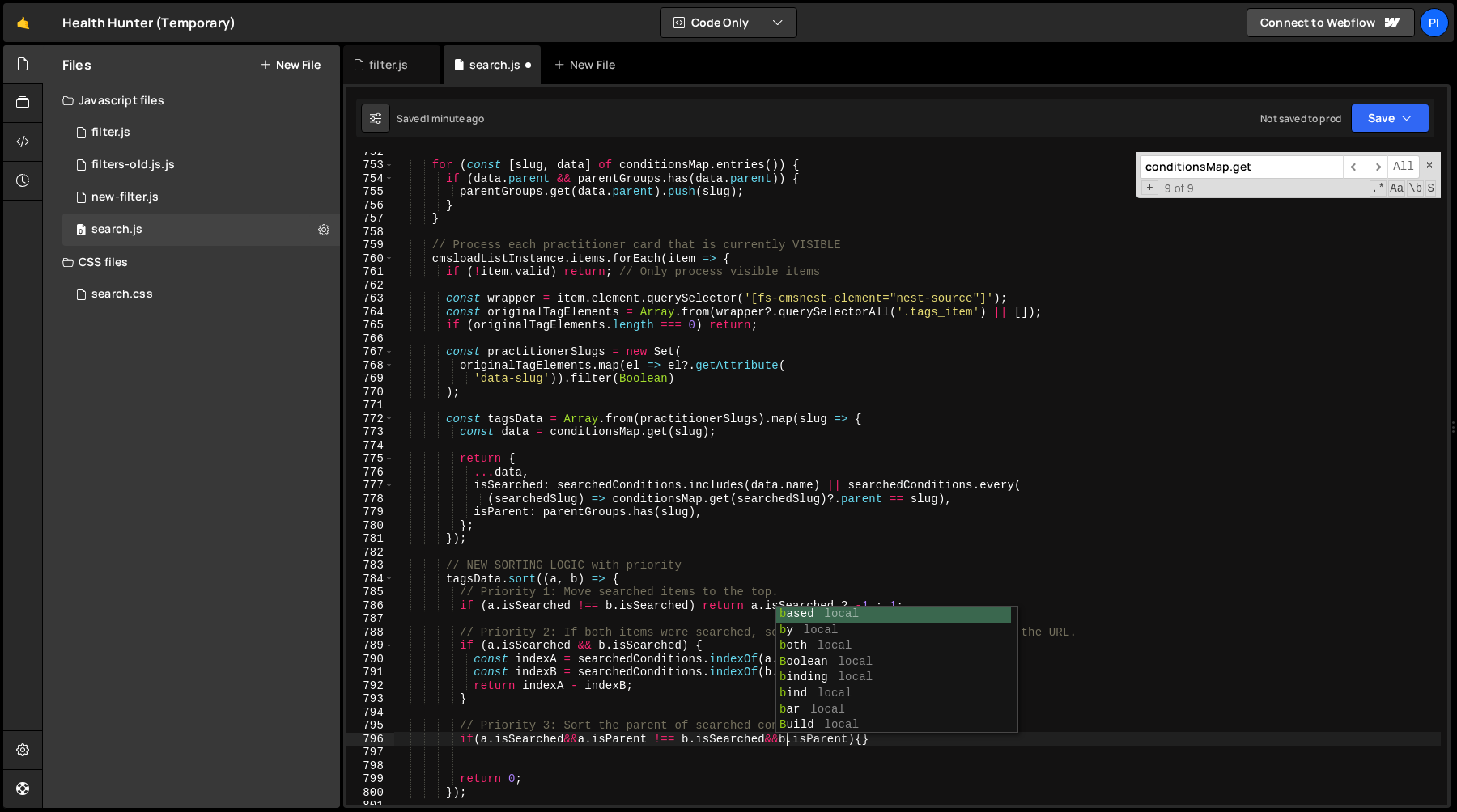
scroll to position [0, 27]
type textarea "if(a.isSearched&&a.isParent !== b.isSearched&&!b.isParent){}"
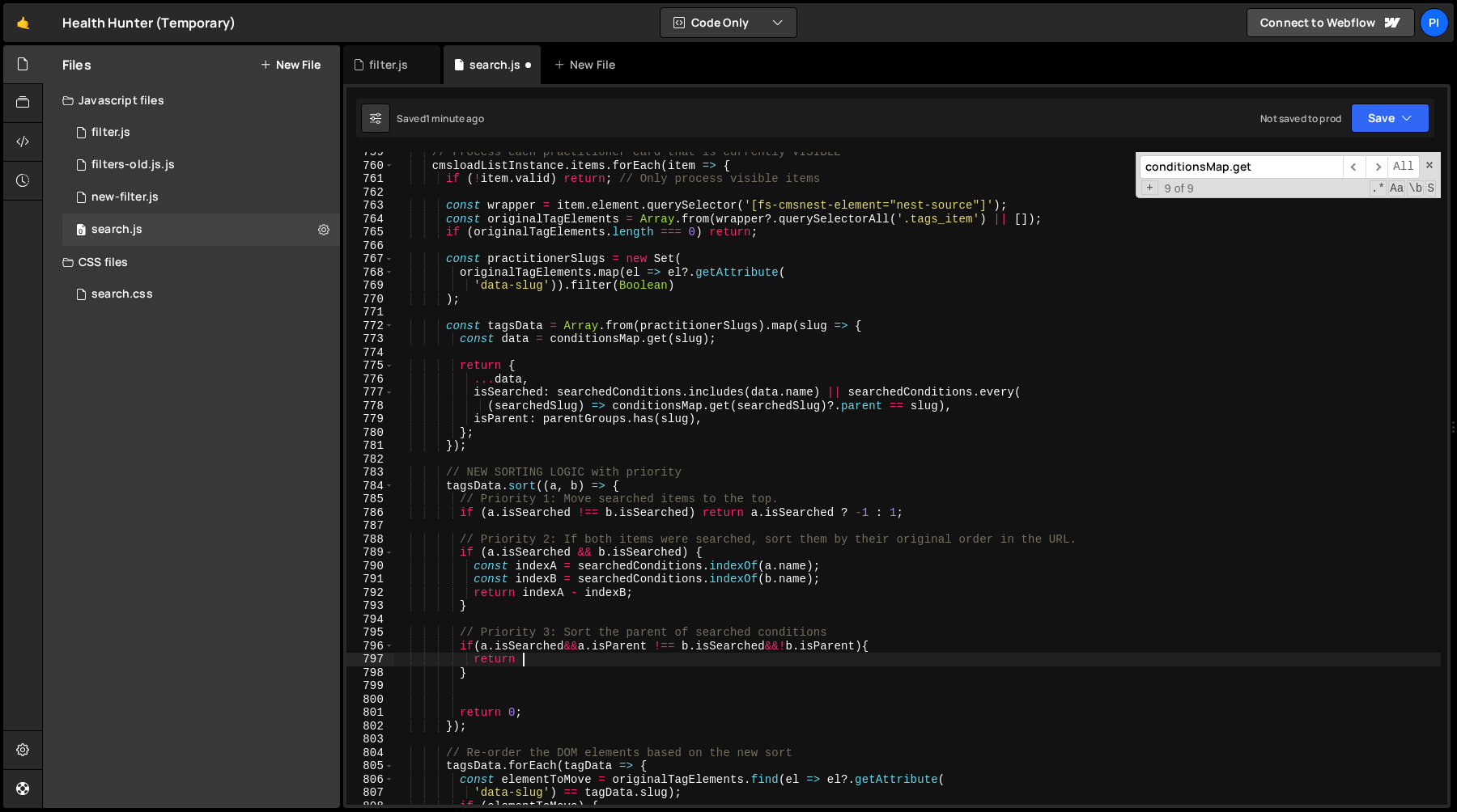
scroll to position [0, 7]
click at [724, 511] on div "// Process each practitioner card that is currently VISIBLE cmsloadListInstance…" at bounding box center [917, 485] width 1046 height 680
click at [944, 510] on div "// Process each practitioner card that is currently VISIBLE cmsloadListInstance…" at bounding box center [917, 485] width 1046 height 680
click at [474, 663] on div "// Process each practitioner card that is currently VISIBLE cmsloadListInstance…" at bounding box center [917, 485] width 1046 height 680
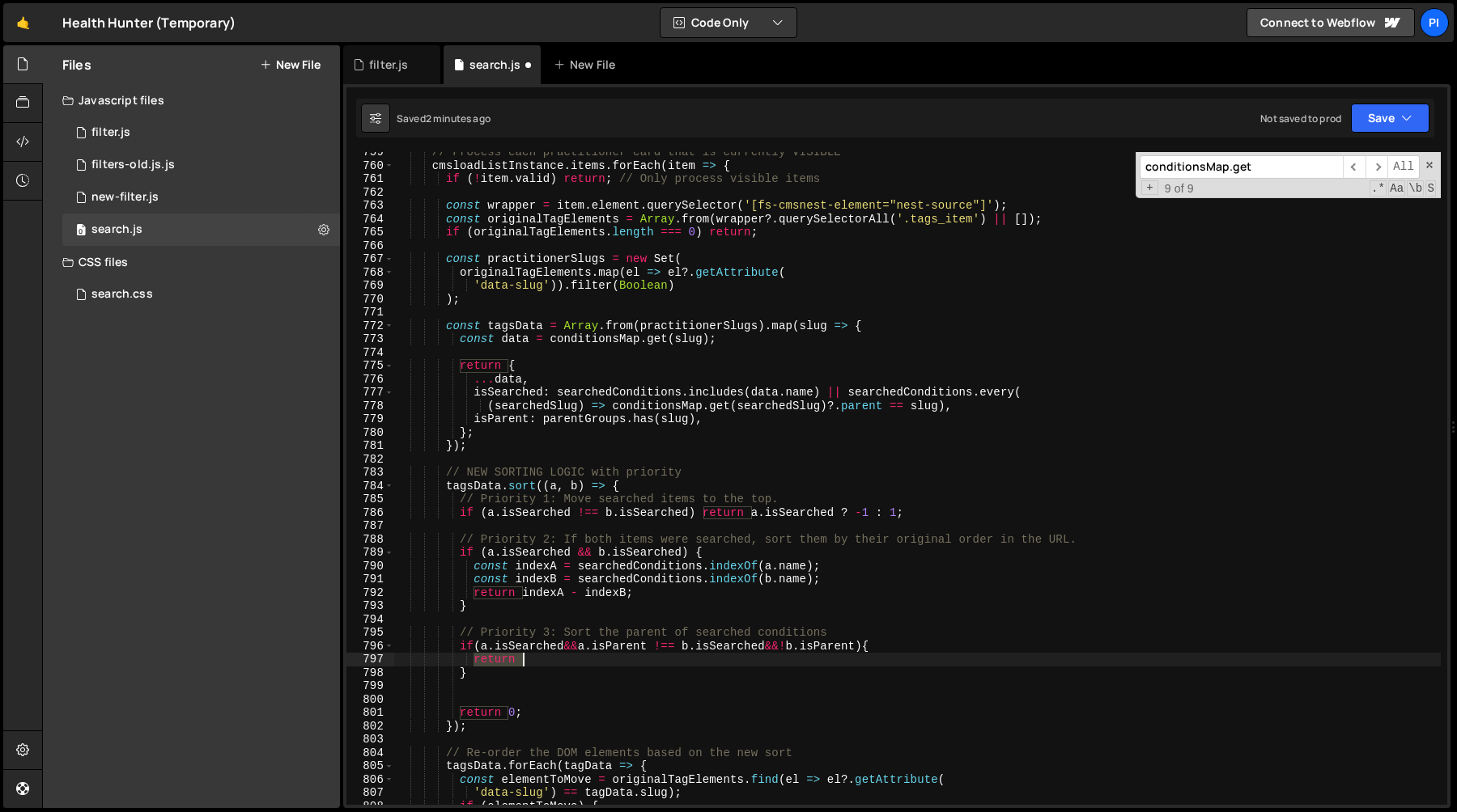
click at [551, 661] on div "// Process each practitioner card that is currently VISIBLE cmsloadListInstance…" at bounding box center [917, 485] width 1046 height 680
paste textarea "a.isSearched ? -1 : 1;"
click at [505, 672] on div "// Process each practitioner card that is currently VISIBLE cmsloadListInstance…" at bounding box center [917, 485] width 1046 height 680
click at [463, 634] on div "// Process each practitioner card that is currently VISIBLE cmsloadListInstance…" at bounding box center [917, 485] width 1046 height 680
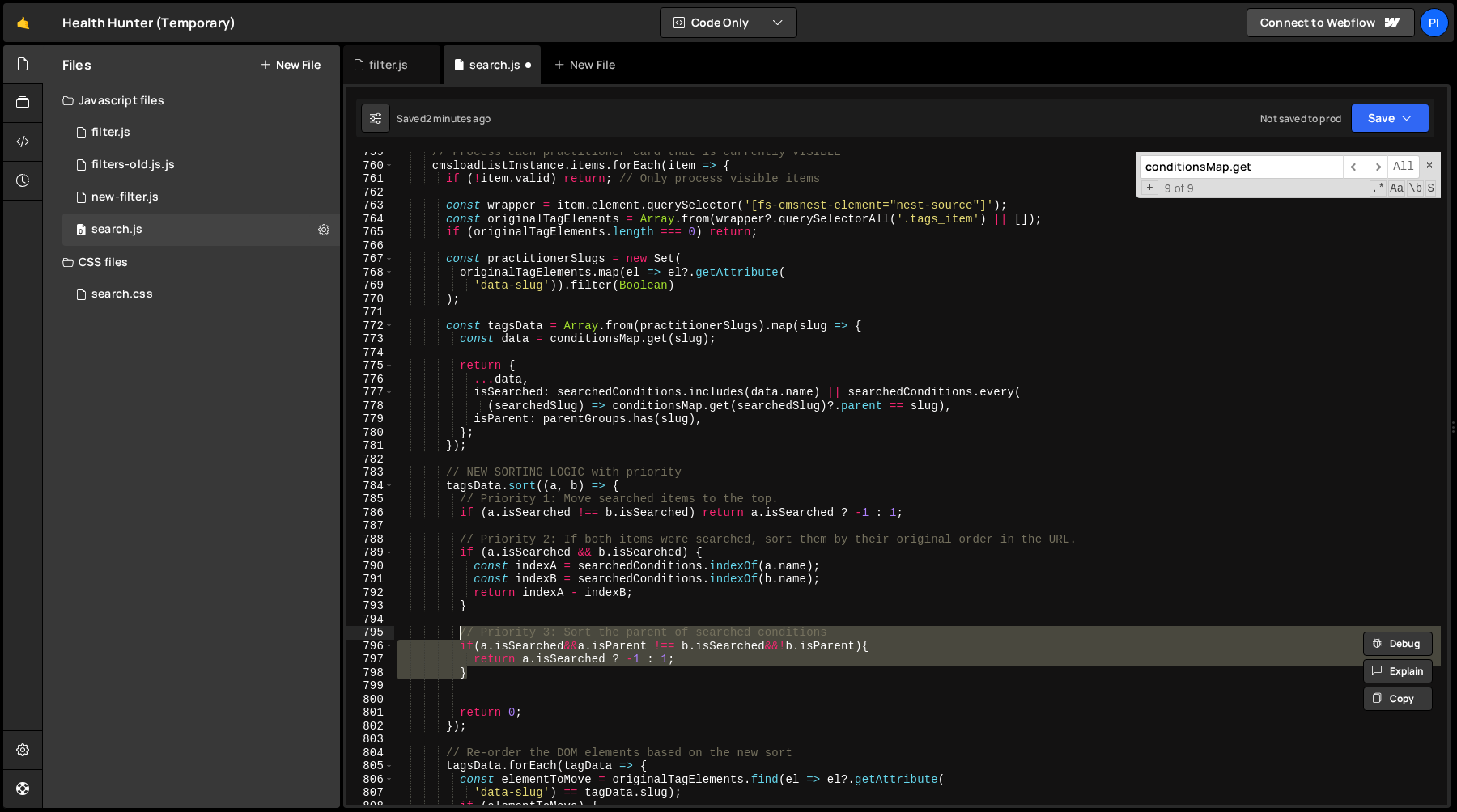
click at [625, 655] on div "// Process each practitioner card that is currently VISIBLE cmsloadListInstance…" at bounding box center [917, 479] width 1046 height 652
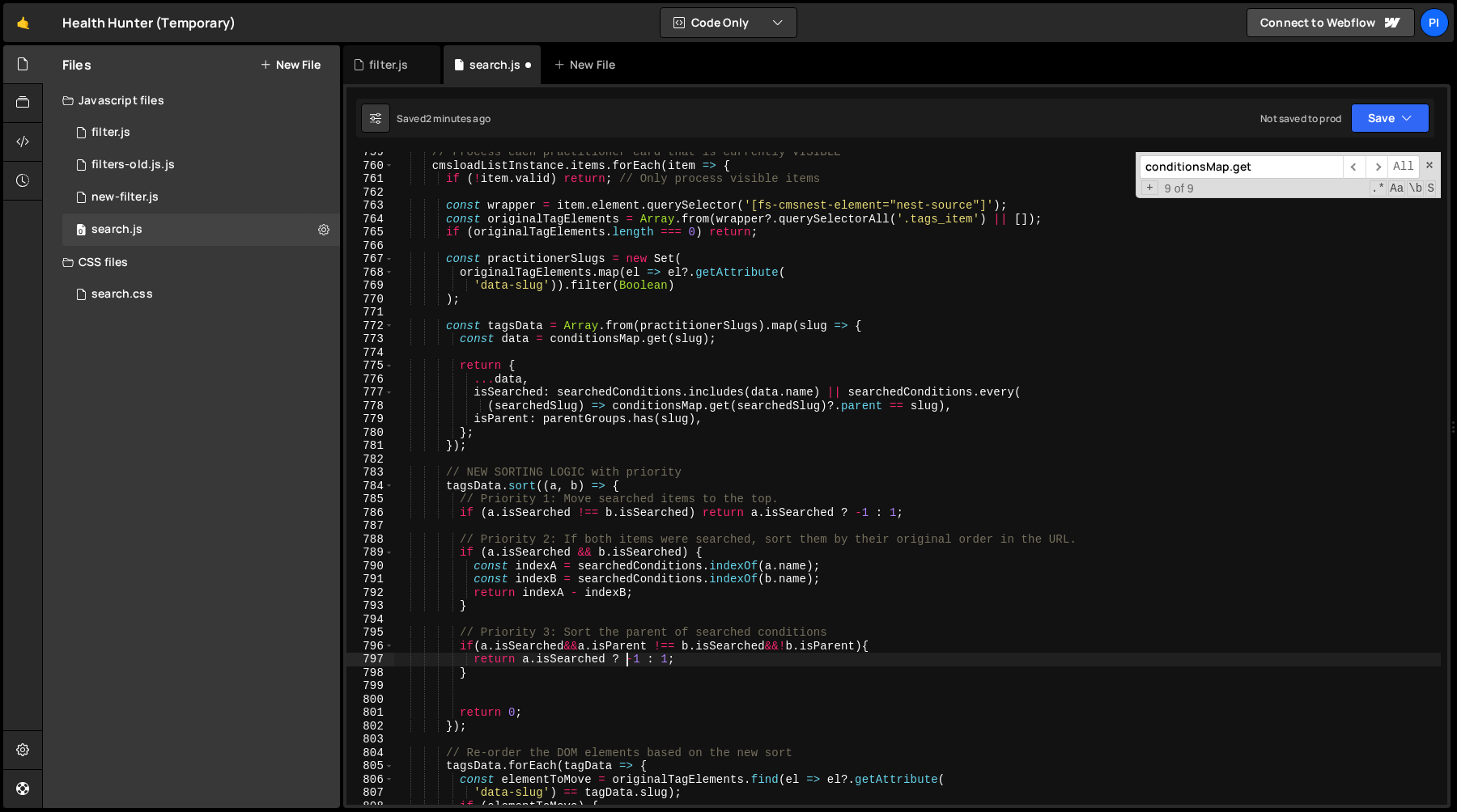
click at [520, 665] on div "// Process each practitioner card that is currently VISIBLE cmsloadListInstance…" at bounding box center [917, 485] width 1046 height 680
click at [584, 662] on div "// Process each practitioner card that is currently VISIBLE cmsloadListInstance…" at bounding box center [917, 485] width 1046 height 680
click at [615, 642] on div "// Process each practitioner card that is currently VISIBLE cmsloadListInstance…" at bounding box center [917, 485] width 1046 height 680
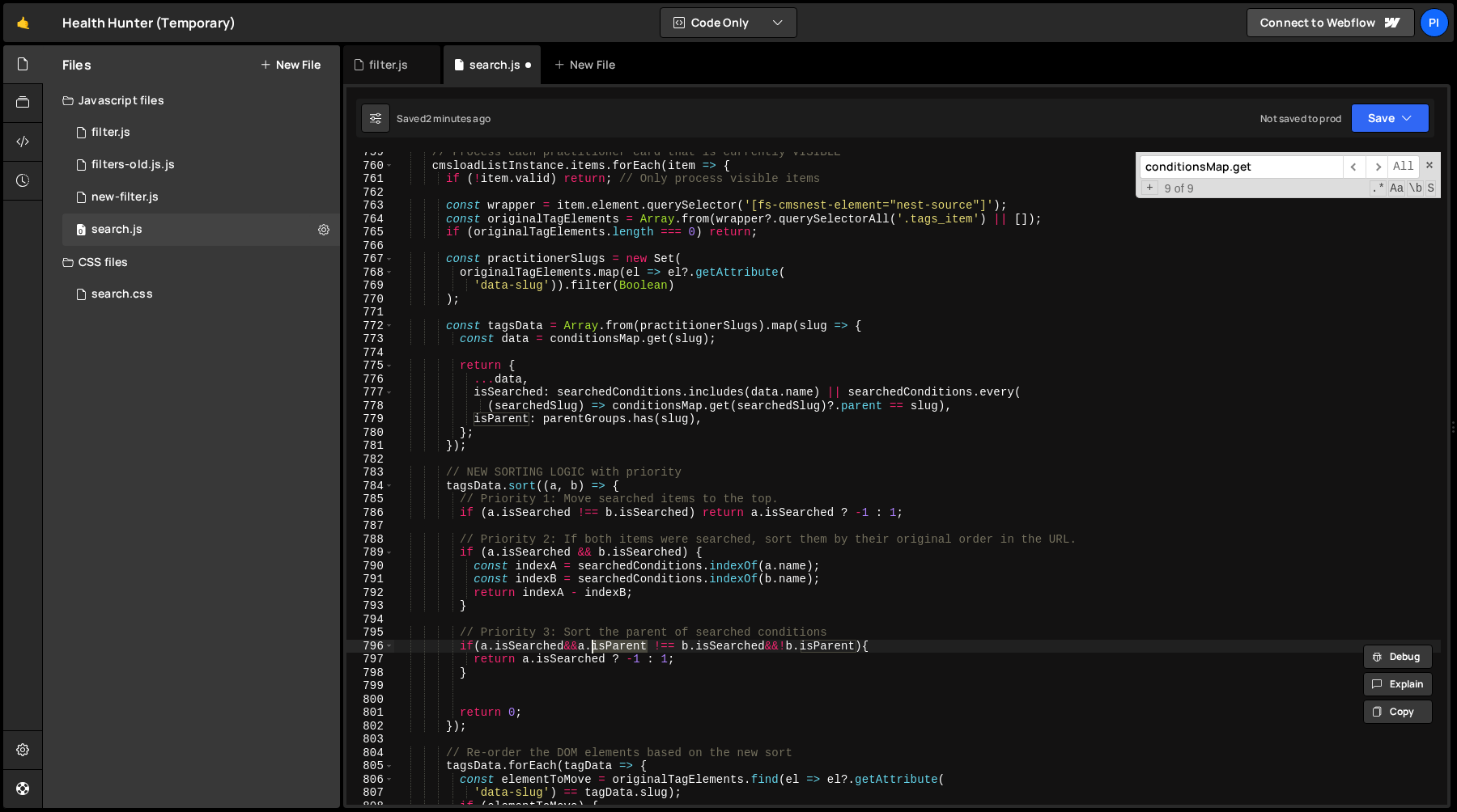
click at [586, 655] on div "// Process each practitioner card that is currently VISIBLE cmsloadListInstance…" at bounding box center [917, 485] width 1046 height 680
paste textarea "Parent"
click at [699, 678] on div "// Process each practitioner card that is currently VISIBLE cmsloadListInstance…" at bounding box center [917, 485] width 1046 height 680
click at [699, 651] on div "// Process each practitioner card that is currently VISIBLE cmsloadListInstance…" at bounding box center [917, 485] width 1046 height 680
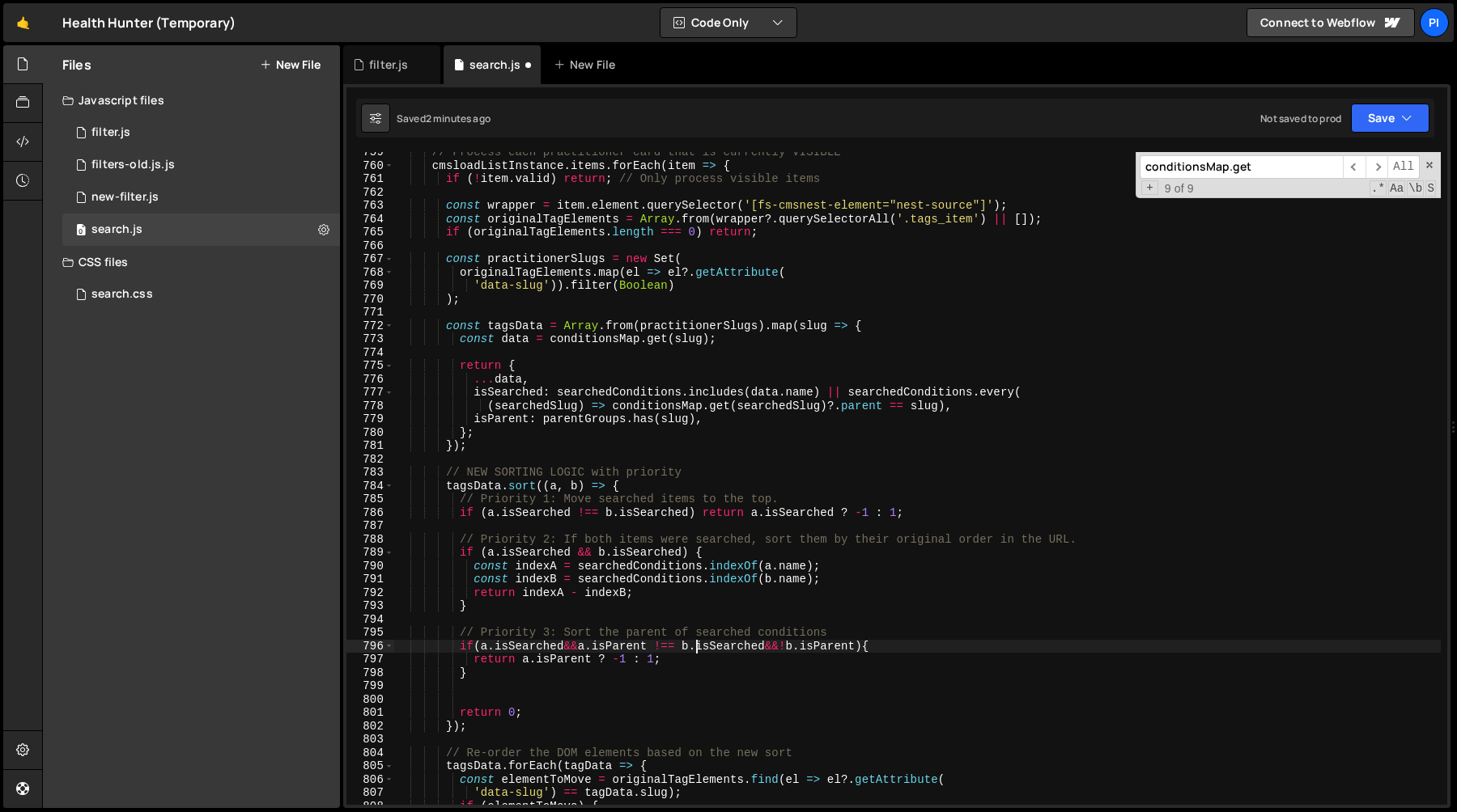
click at [678, 660] on div "// Process each practitioner card that is currently VISIBLE cmsloadListInstance…" at bounding box center [917, 485] width 1046 height 680
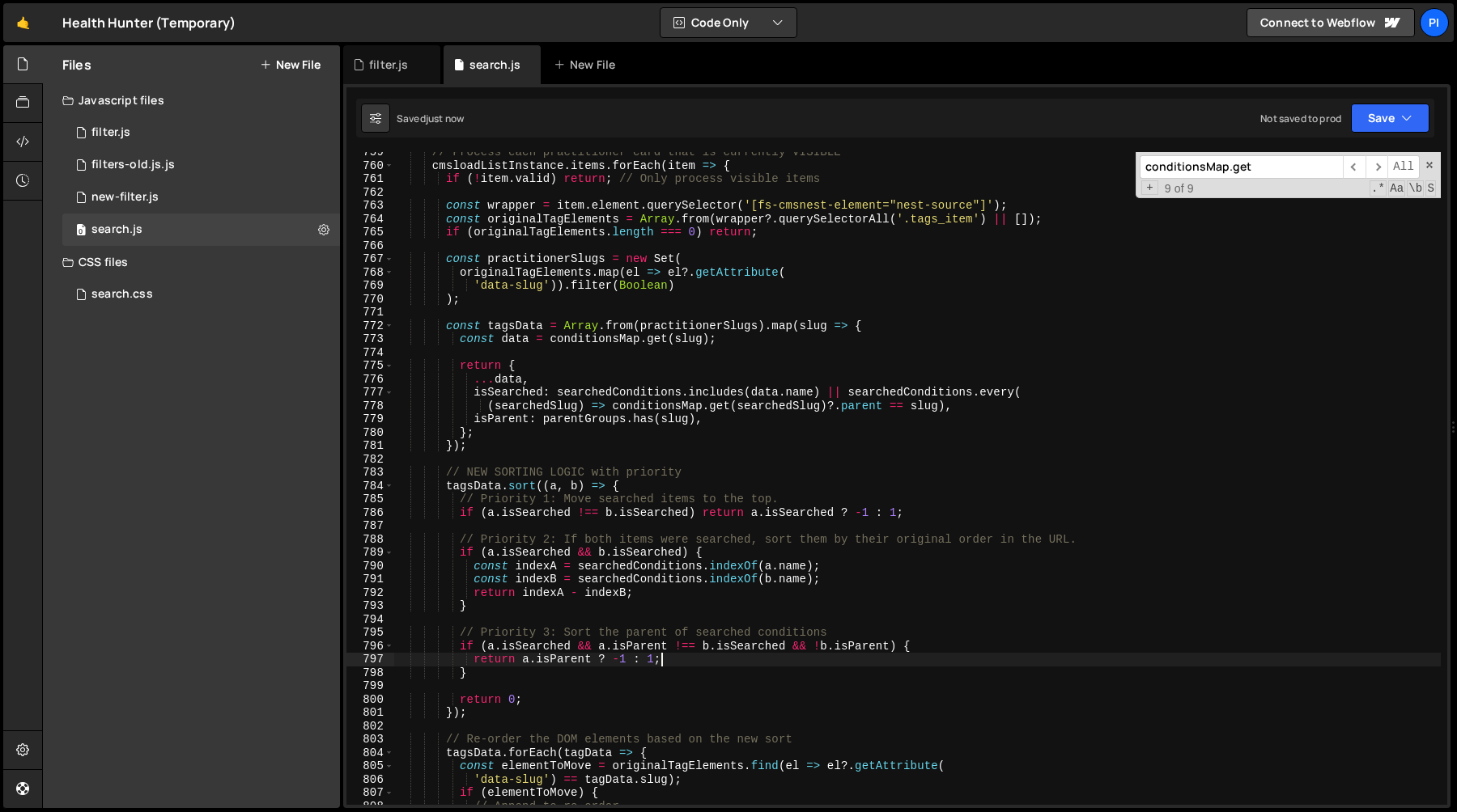
click at [702, 647] on div "// Process each practitioner card that is currently VISIBLE cmsloadListInstance…" at bounding box center [917, 485] width 1046 height 680
click at [820, 644] on div "// Process each practitioner card that is currently VISIBLE cmsloadListInstance…" at bounding box center [917, 485] width 1046 height 680
click at [576, 647] on div "// Process each practitioner card that is currently VISIBLE cmsloadListInstance…" at bounding box center [917, 485] width 1046 height 680
click at [491, 677] on div "// Process each practitioner card that is currently VISIBLE cmsloadListInstance…" at bounding box center [917, 485] width 1046 height 680
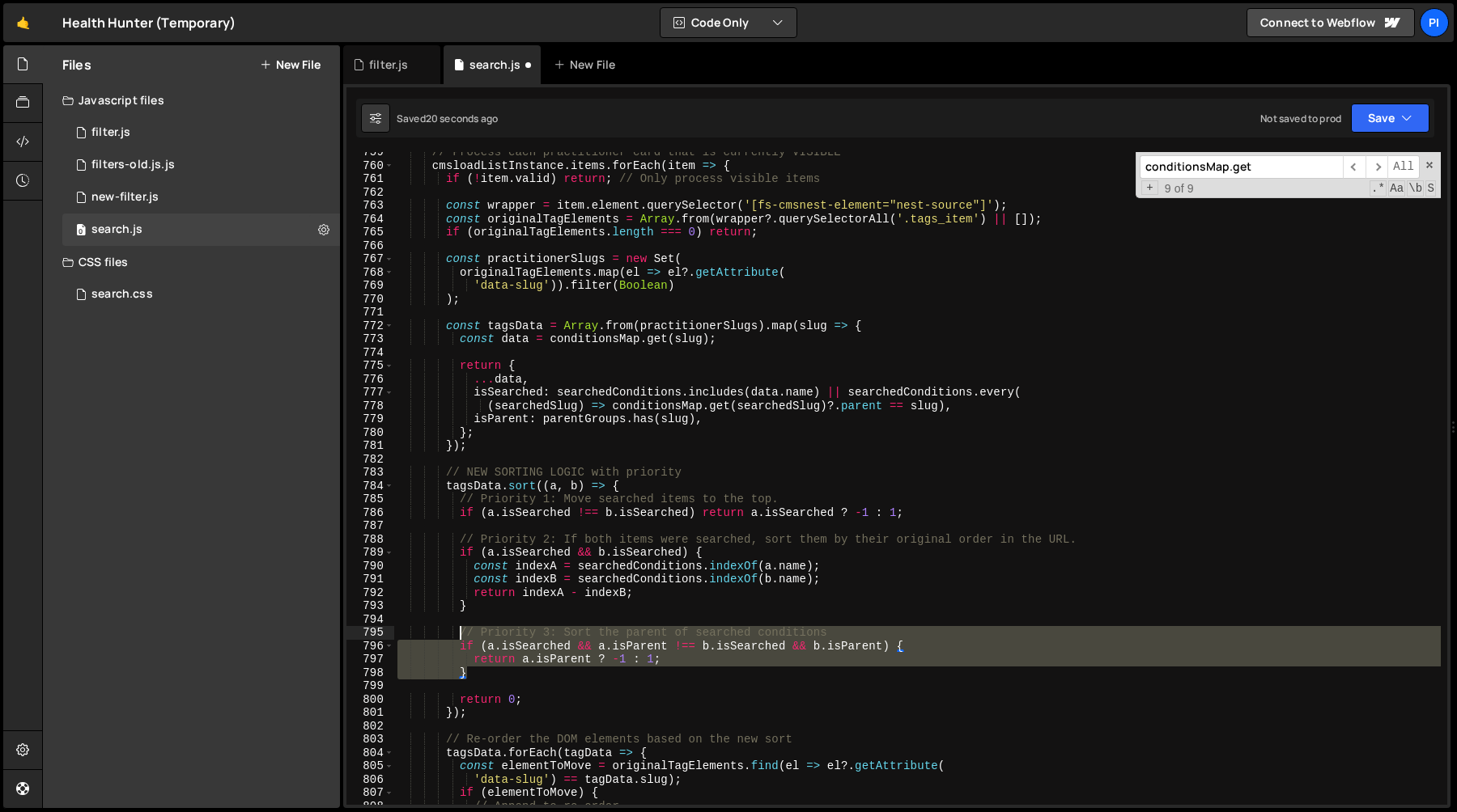
click at [458, 633] on div "// Process each practitioner card that is currently VISIBLE cmsloadListInstance…" at bounding box center [917, 485] width 1046 height 680
click at [865, 515] on div "// Process each practitioner card that is currently VISIBLE cmsloadListInstance…" at bounding box center [917, 485] width 1046 height 680
type textarea "if (a.isSearched !== b.isSearched) return a.isSearched ? -1 : 1;"
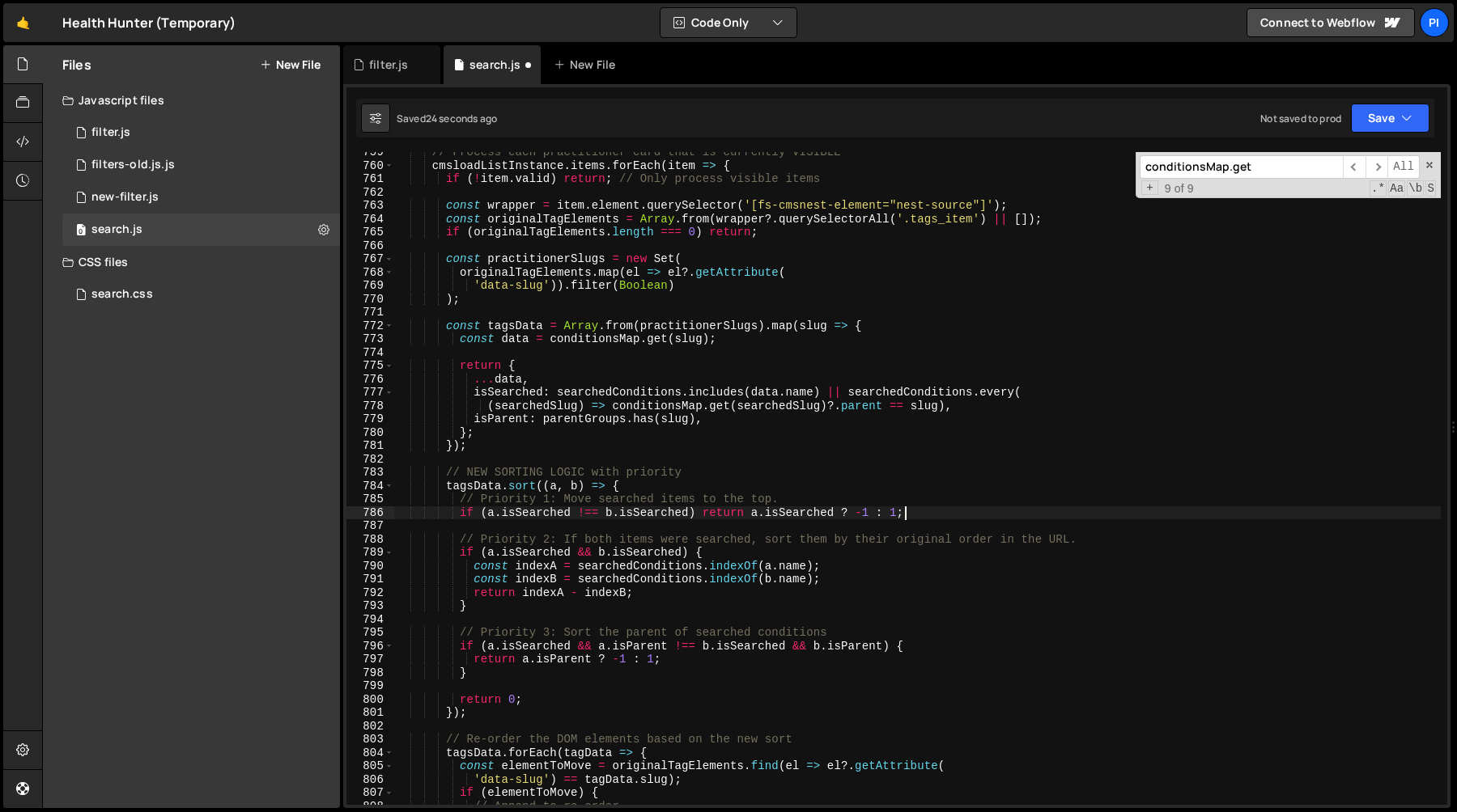
click at [939, 513] on div "// Process each practitioner card that is currently VISIBLE cmsloadListInstance…" at bounding box center [917, 485] width 1046 height 680
click at [479, 624] on div "// Process each practitioner card that is currently VISIBLE cmsloadListInstance…" at bounding box center [917, 485] width 1046 height 680
click at [571, 661] on div "// Process each practitioner card that is currently VISIBLE cmsloadListInstance…" at bounding box center [917, 485] width 1046 height 680
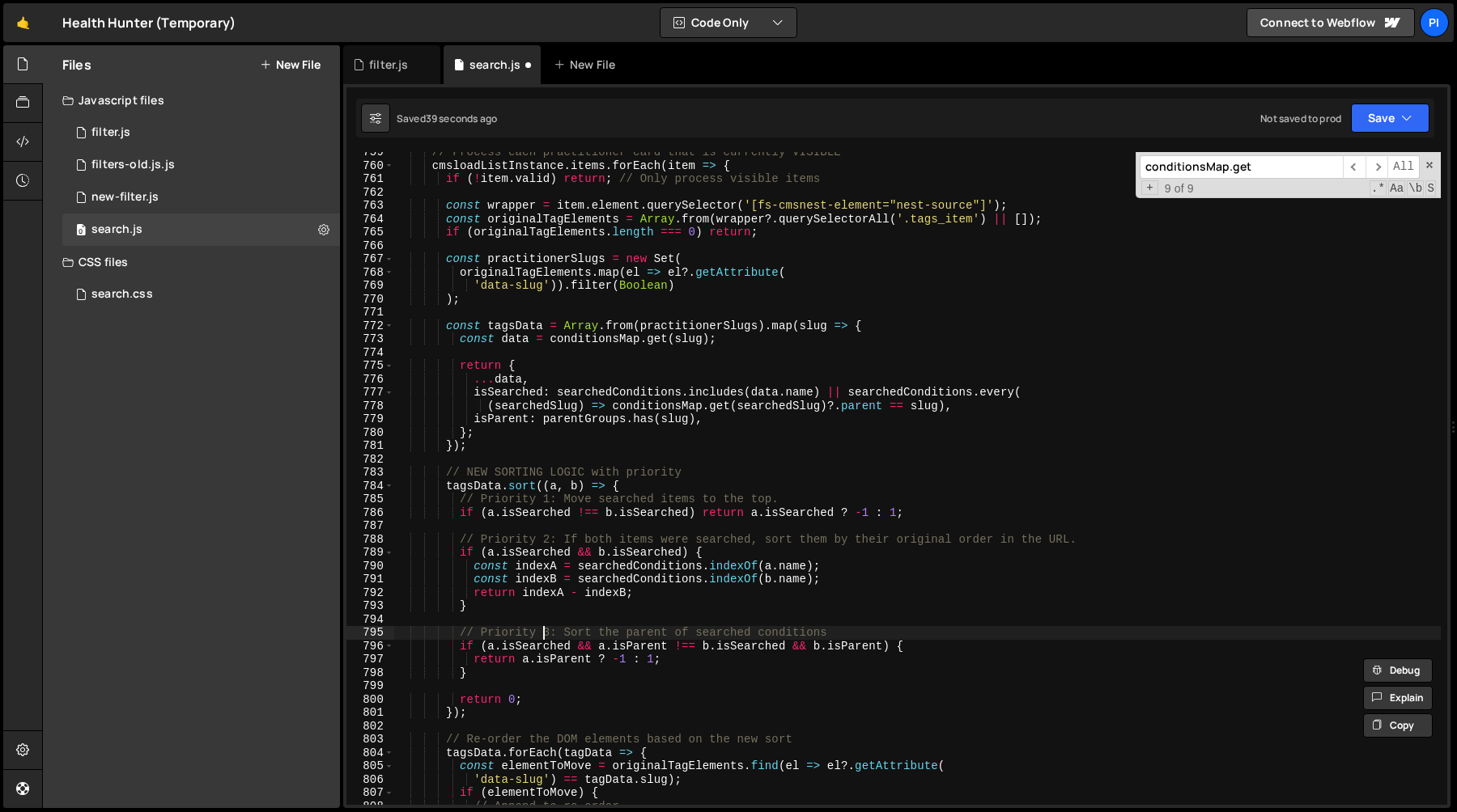
click at [541, 630] on div "// Process each practitioner card that is currently VISIBLE cmsloadListInstance…" at bounding box center [917, 485] width 1046 height 680
type textarea "// Priority 3: Sort the parent of searched conditions"
click at [542, 622] on div "// Process each practitioner card that is currently VISIBLE cmsloadListInstance…" at bounding box center [917, 485] width 1046 height 680
click at [509, 671] on div "// Process each practitioner card that is currently VISIBLE cmsloadListInstance…" at bounding box center [917, 485] width 1046 height 680
type textarea "return a.isParent ? -1 : 1; }"
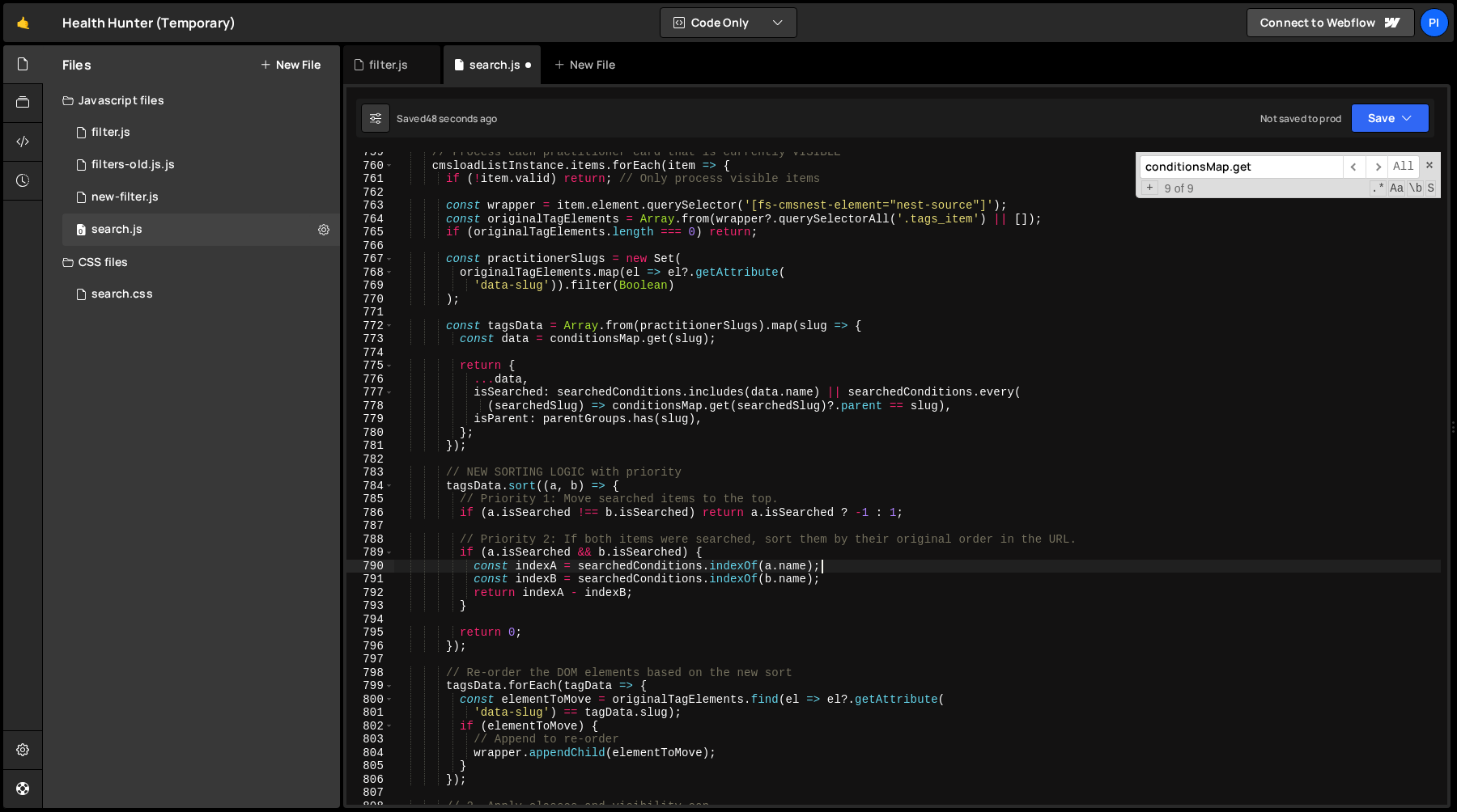
type textarea "if (a.isSearched && b.isSearched) {"
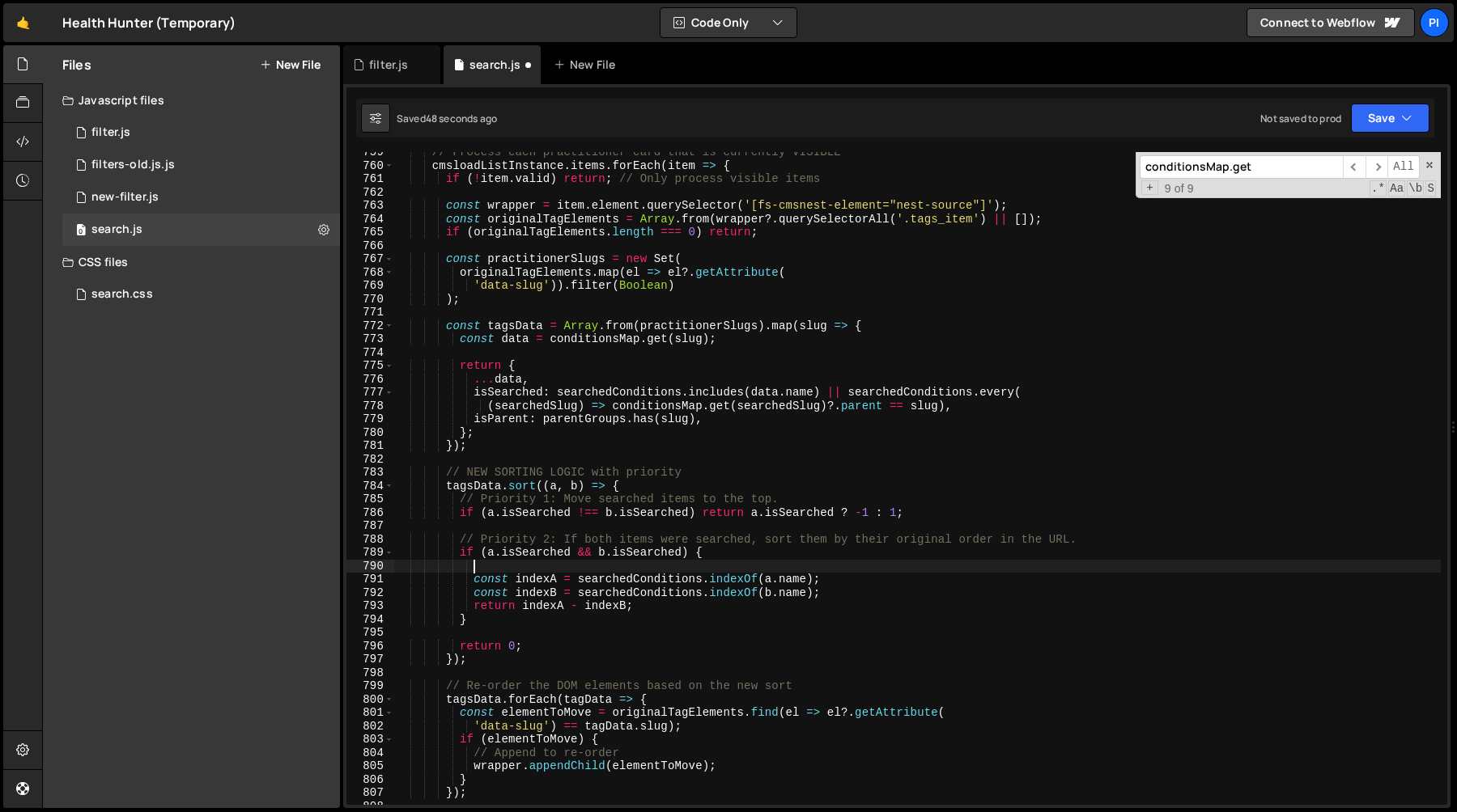
paste textarea "}"
type textarea "}"
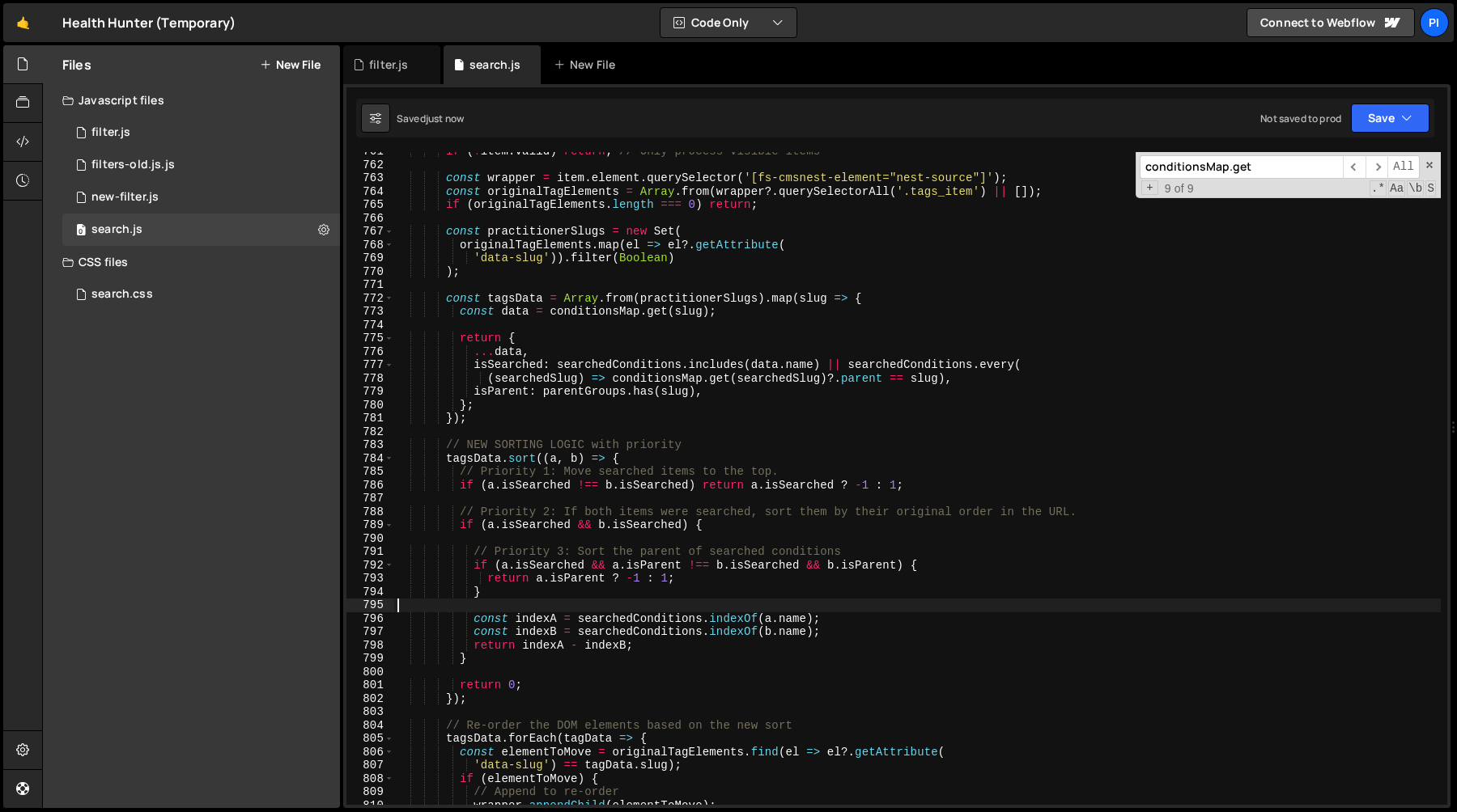
scroll to position [10155, 0]
click at [515, 585] on div "if ( ! item . valid ) return ; // Only process visible items const wrapper = it…" at bounding box center [917, 481] width 1046 height 680
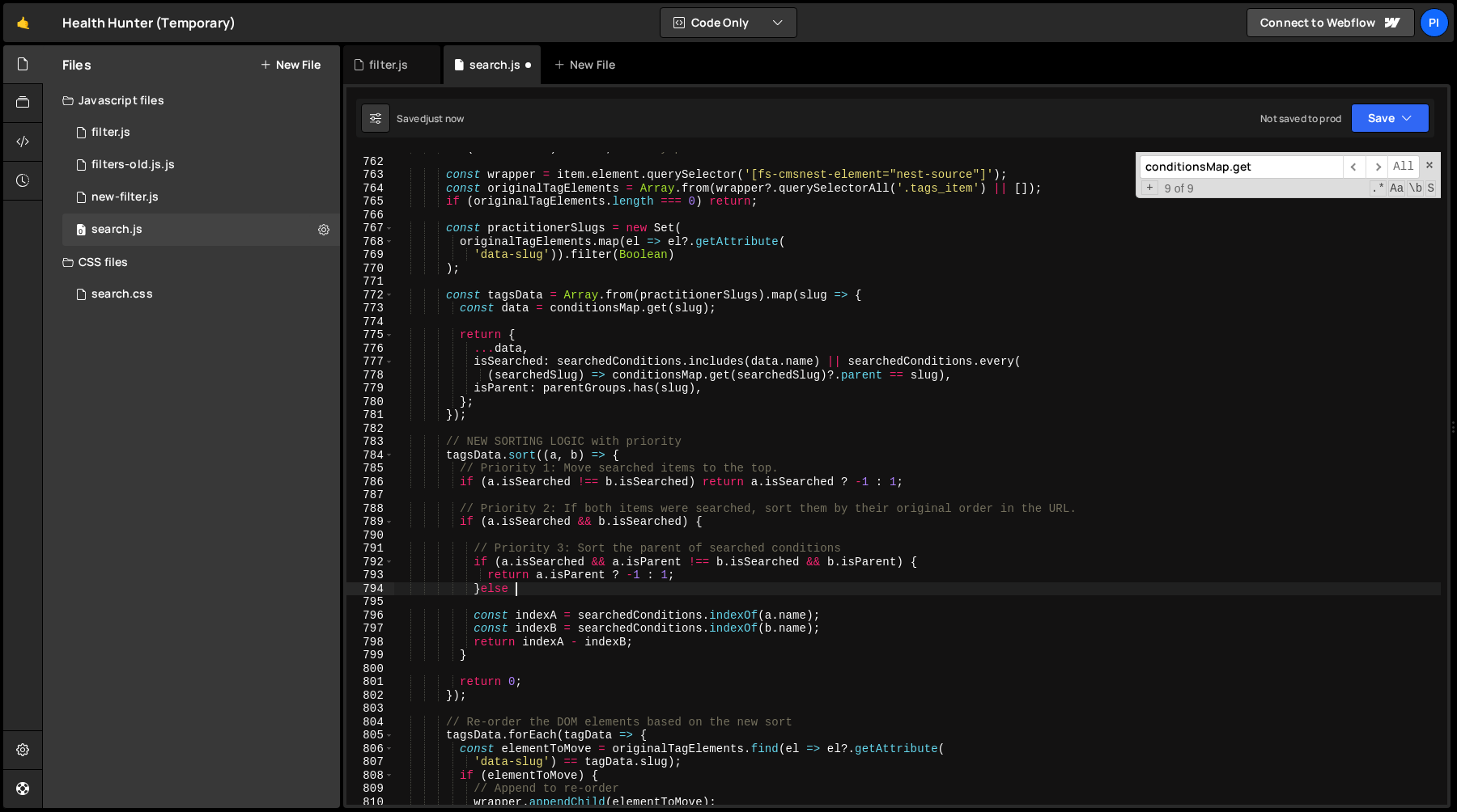
type textarea "}else {"
click at [504, 560] on div "if ( ! item . valid ) return ; // Only process visible items const wrapper = it…" at bounding box center [917, 481] width 1046 height 680
click at [608, 564] on div "if ( ! item . valid ) return ; // Only process visible items const wrapper = it…" at bounding box center [917, 481] width 1046 height 680
click at [575, 578] on div "if ( ! item . valid ) return ; // Only process visible items const wrapper = it…" at bounding box center [917, 481] width 1046 height 680
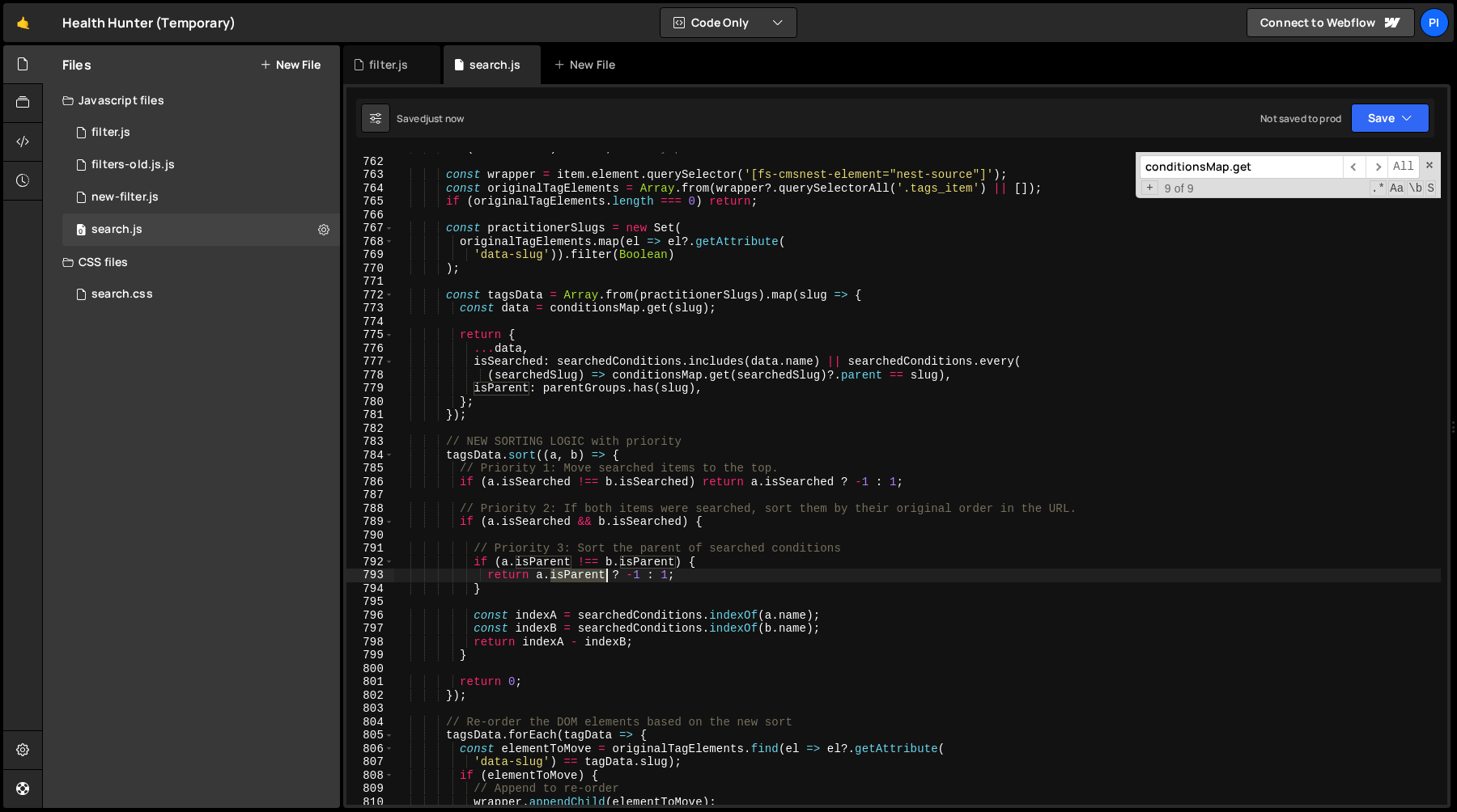
click at [575, 578] on div "if ( ! item . valid ) return ; // Only process visible items const wrapper = it…" at bounding box center [917, 481] width 1046 height 680
click at [629, 576] on div "if ( ! item . valid ) return ; // Only process visible items const wrapper = it…" at bounding box center [917, 481] width 1046 height 680
click at [631, 552] on div "if ( ! item . valid ) return ; // Only process visible items const wrapper = it…" at bounding box center [917, 481] width 1046 height 680
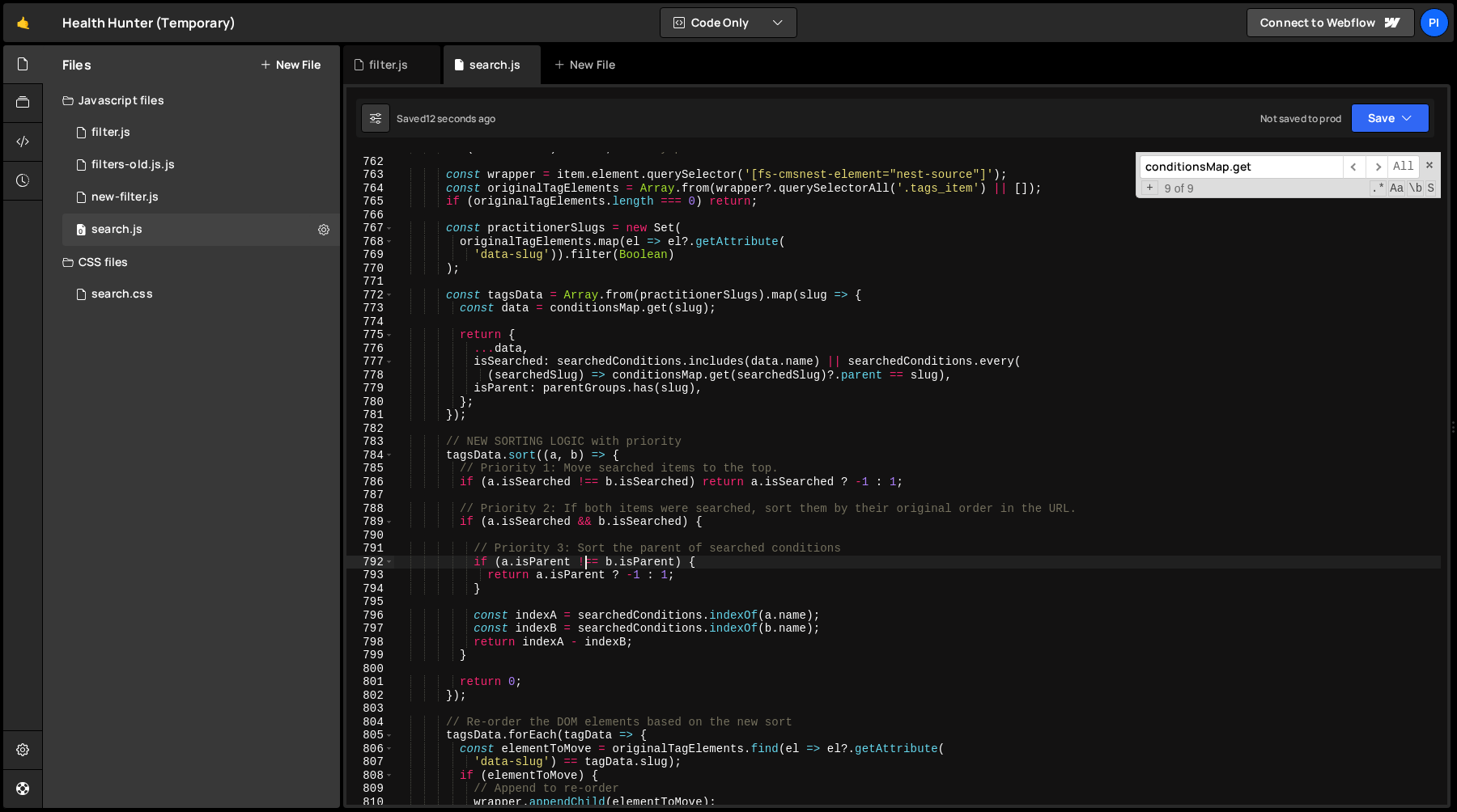
click at [584, 564] on div "if ( ! item . valid ) return ; // Only process visible items const wrapper = it…" at bounding box center [917, 481] width 1046 height 680
click at [475, 554] on div "if ( ! item . valid ) return ; // Only process visible items const wrapper = it…" at bounding box center [917, 481] width 1046 height 680
click at [496, 589] on div "if ( ! item . valid ) return ; // Only process visible items const wrapper = it…" at bounding box center [917, 481] width 1046 height 680
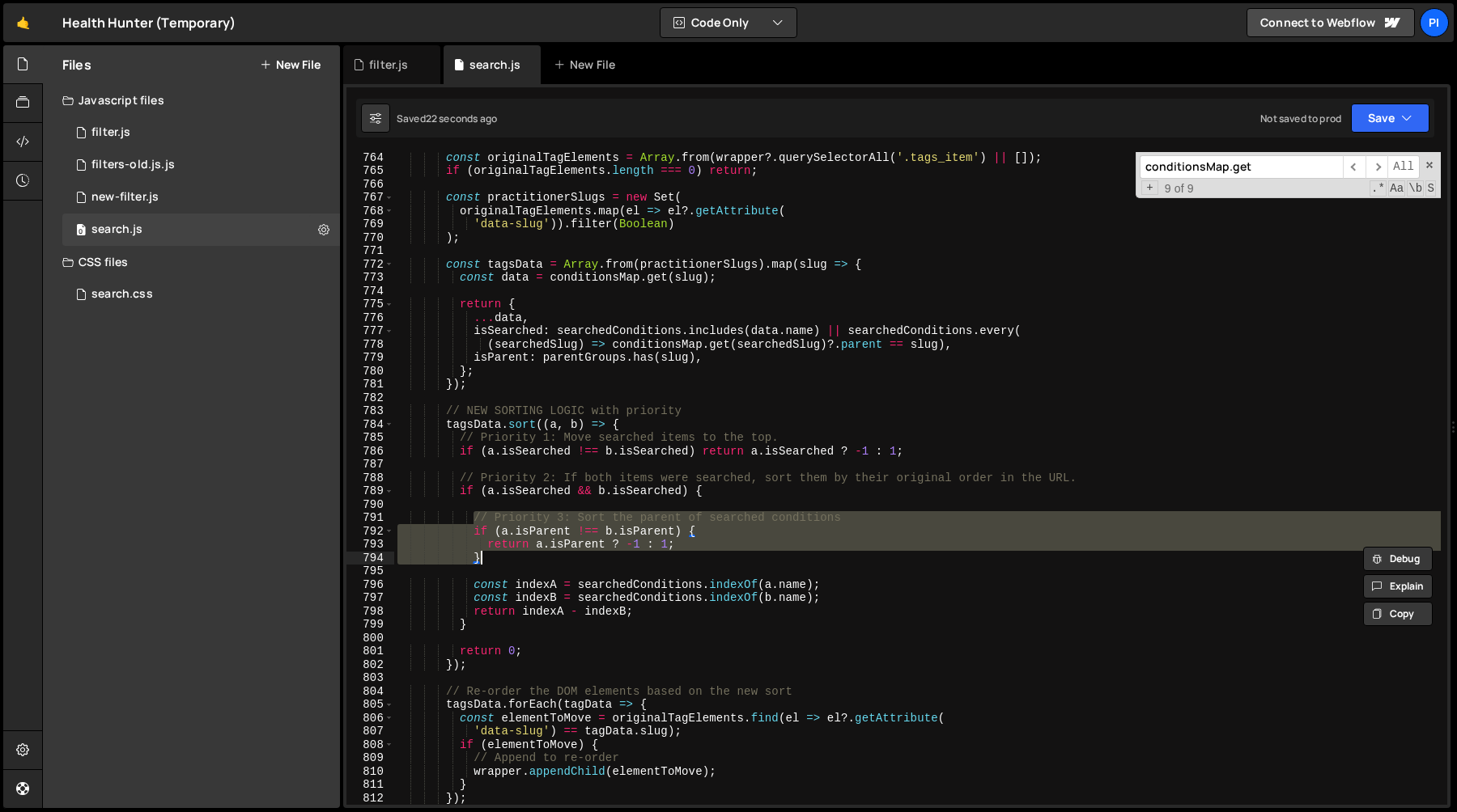
scroll to position [10185, 0]
click at [474, 517] on div "const originalTagElements = Array . from ( wrapper ?. querySelectorAll ( '.tags…" at bounding box center [917, 479] width 1046 height 652
type textarea "// Priority 3: Sort the parent of searched conditions"
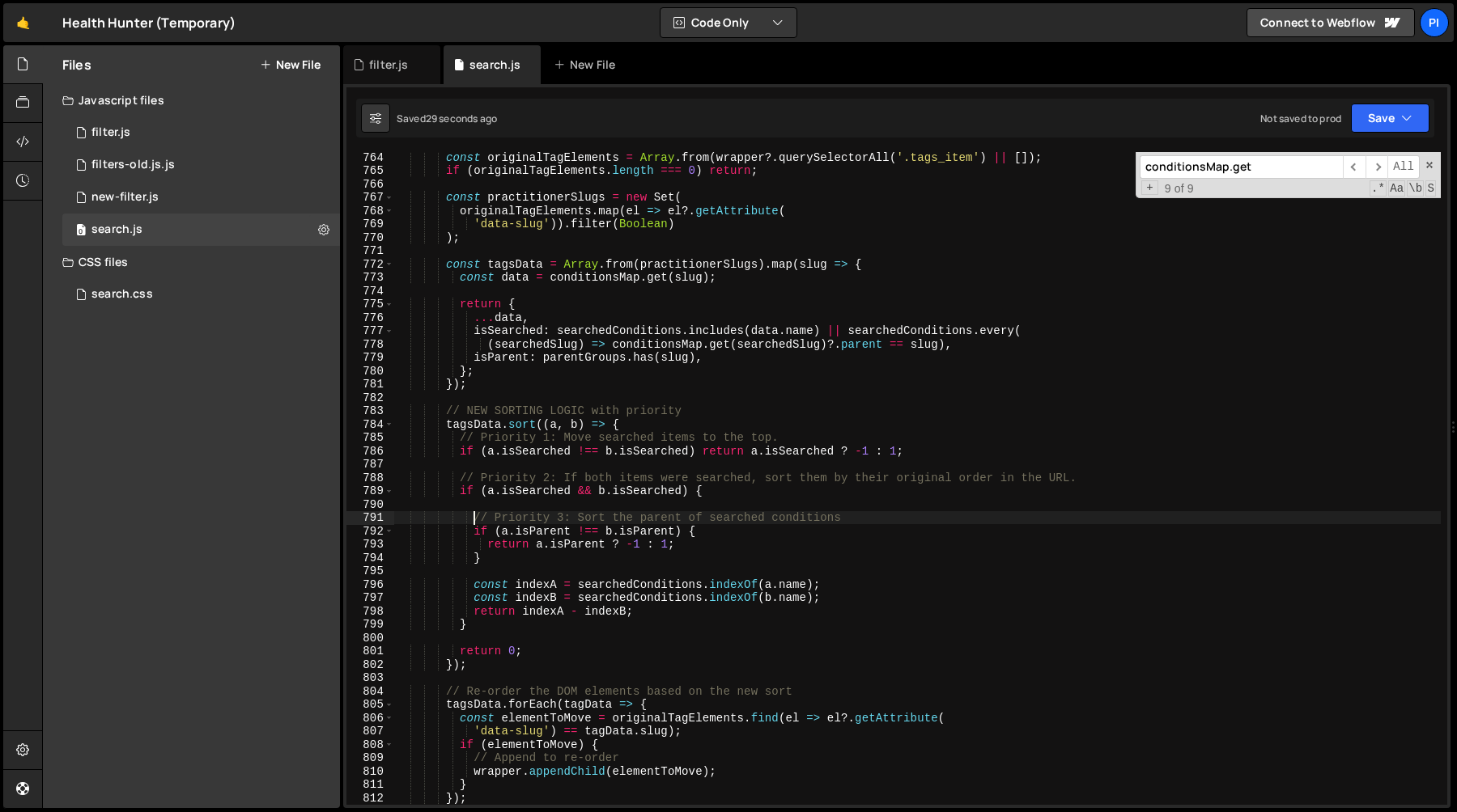
click at [560, 394] on div "const originalTagElements = Array . from ( wrapper ?. querySelectorAll ( '.tags…" at bounding box center [917, 490] width 1046 height 680
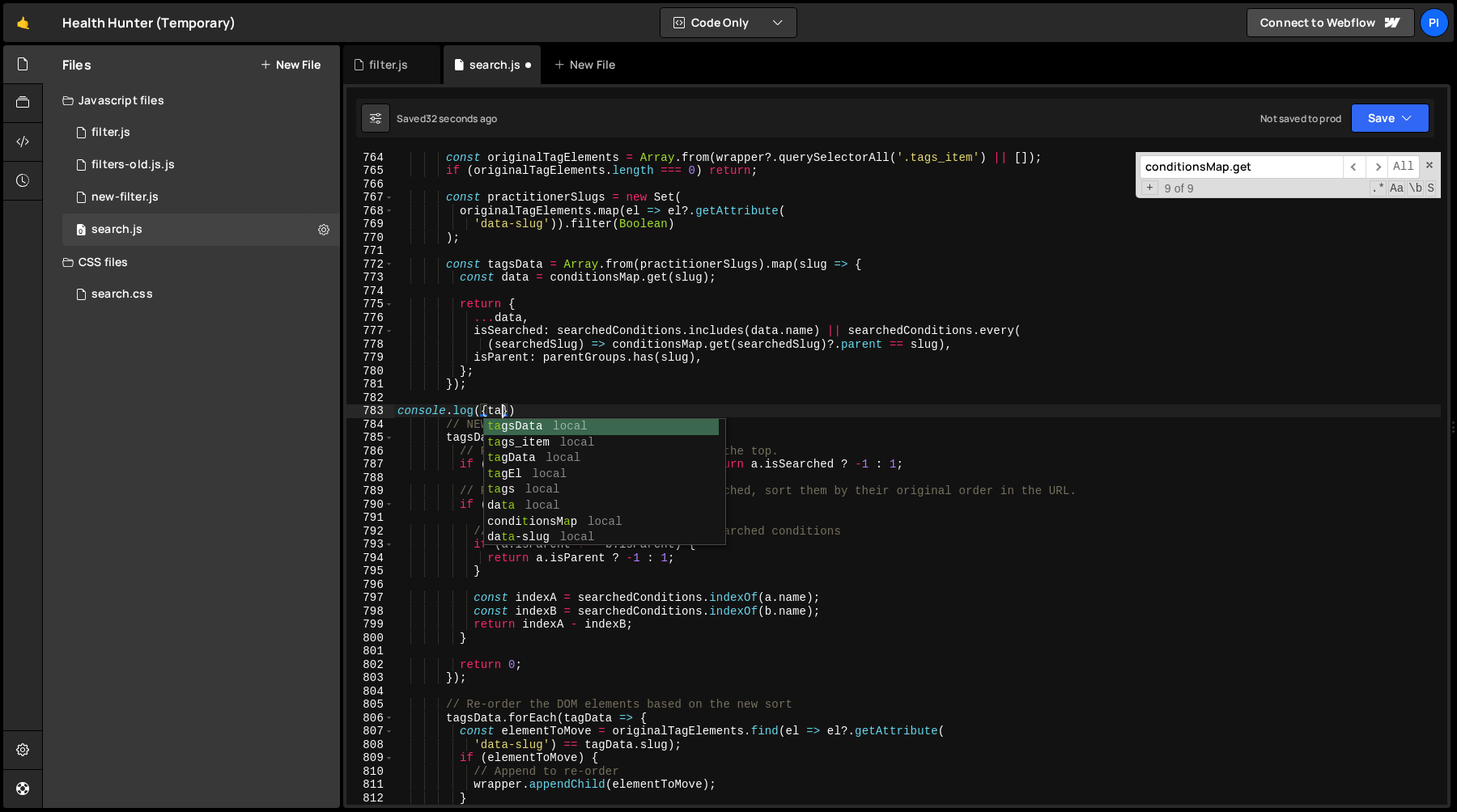
scroll to position [0, 6]
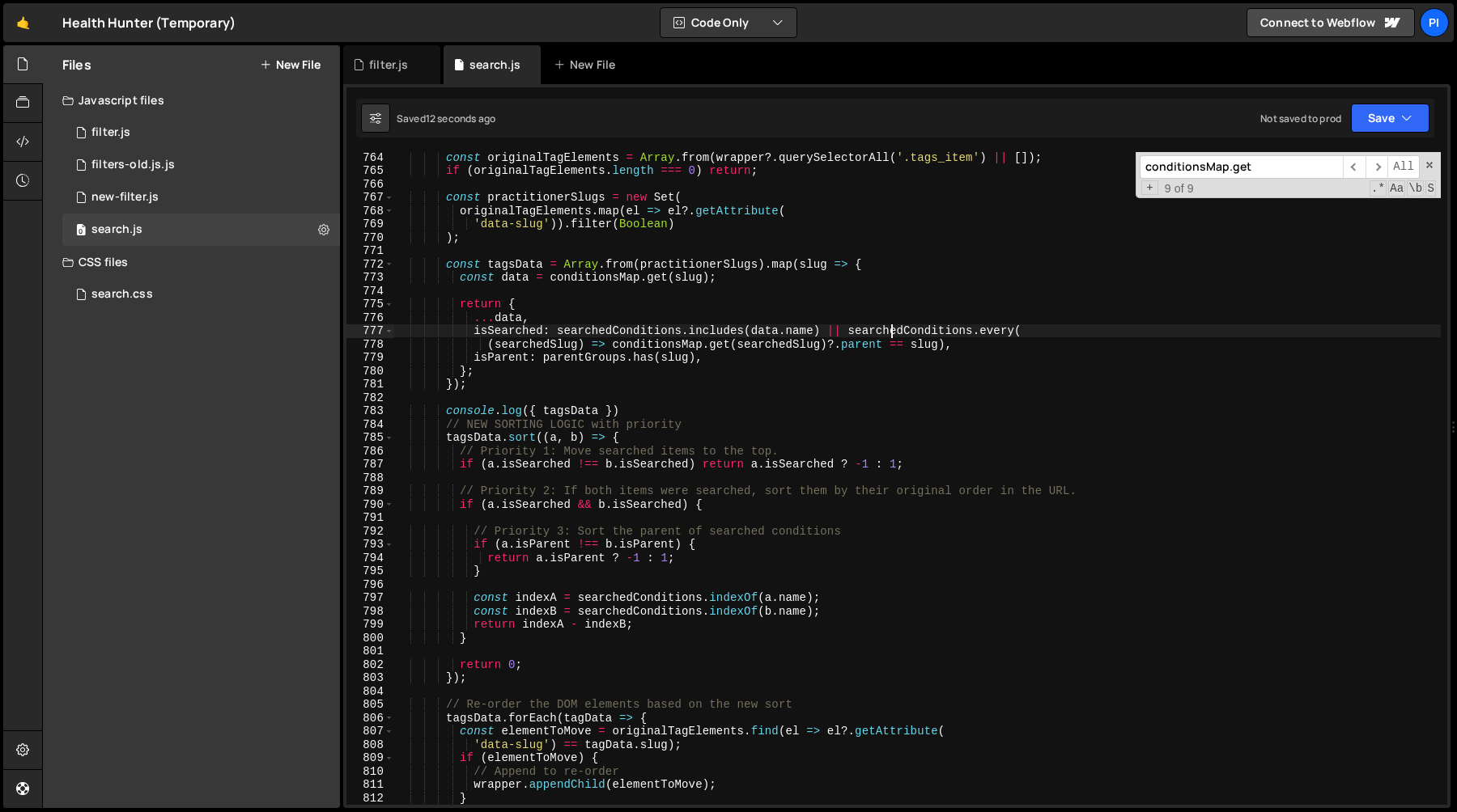
click at [888, 335] on div "const originalTagElements = Array . from ( wrapper ?. querySelectorAll ( '.tags…" at bounding box center [917, 490] width 1046 height 680
click at [990, 330] on div "const originalTagElements = Array . from ( wrapper ?. querySelectorAll ( '.tags…" at bounding box center [917, 490] width 1046 height 680
click at [671, 352] on div "const originalTagElements = Array . from ( wrapper ?. querySelectorAll ( '.tags…" at bounding box center [917, 490] width 1046 height 680
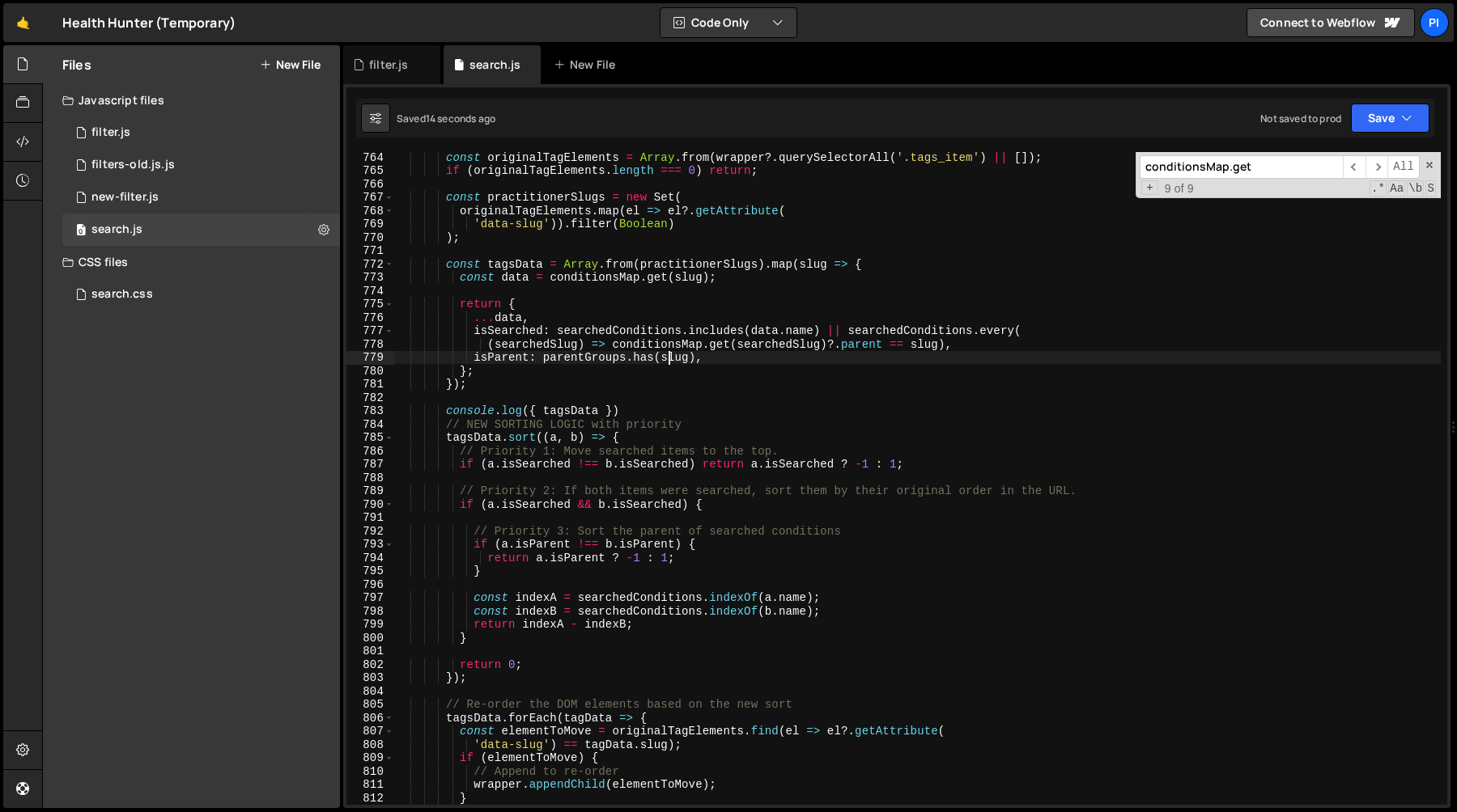
click at [671, 352] on div "const originalTagElements = Array . from ( wrapper ?. querySelectorAll ( '.tags…" at bounding box center [917, 490] width 1046 height 680
click at [693, 348] on div "const originalTagElements = Array . from ( wrapper ?. querySelectorAll ( '.tags…" at bounding box center [917, 490] width 1046 height 680
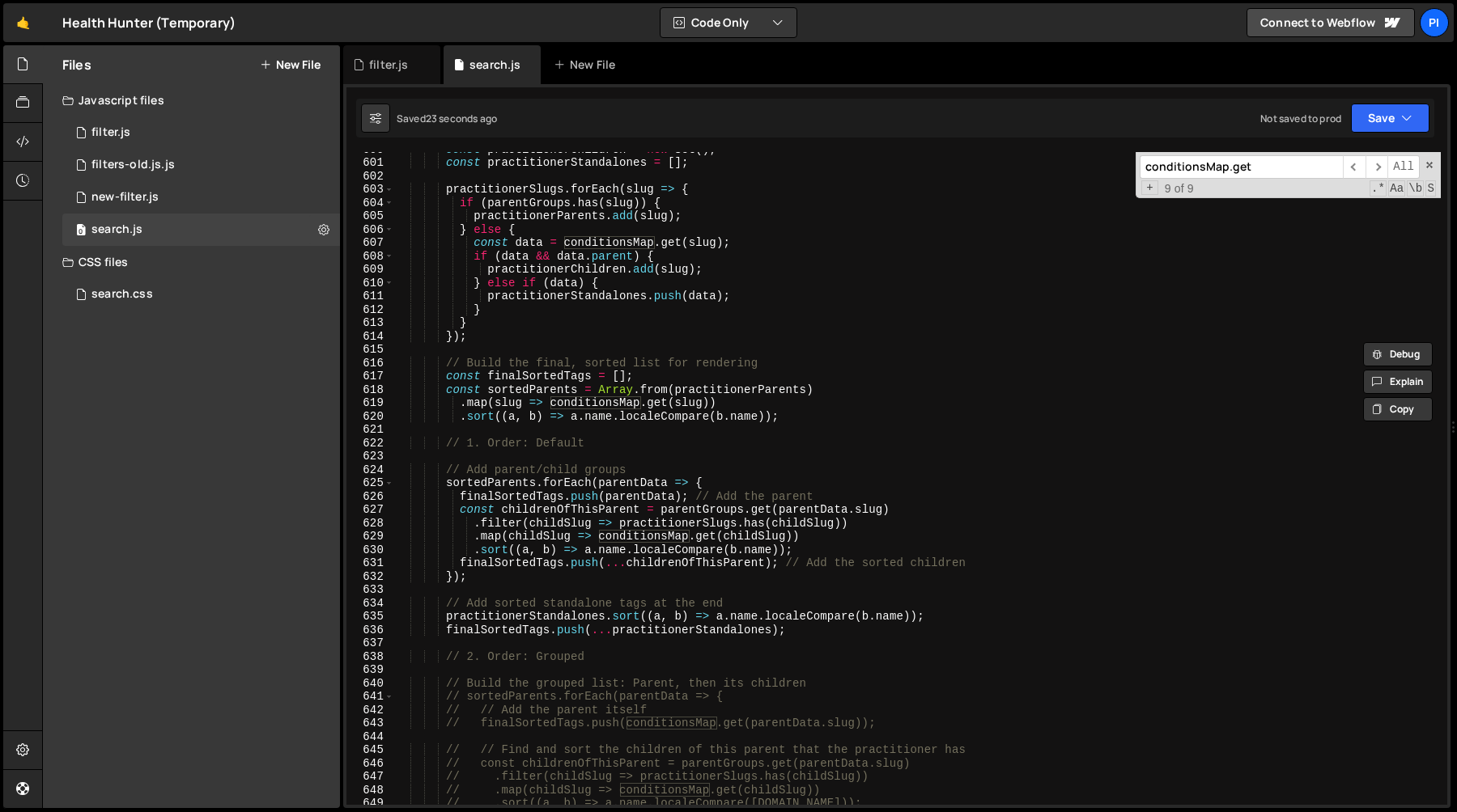
scroll to position [8003, 0]
click at [1356, 169] on span "​" at bounding box center [1354, 167] width 23 height 23
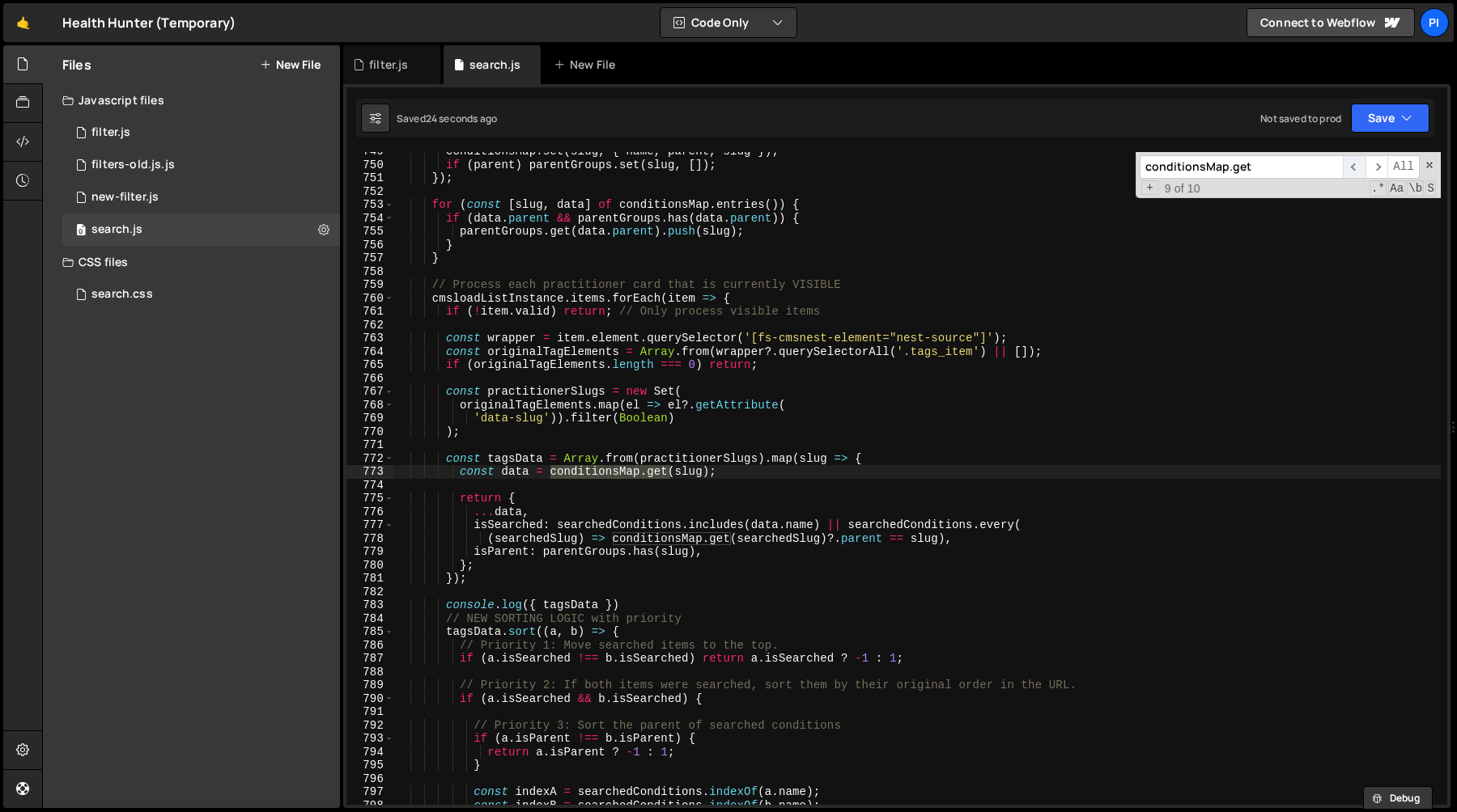
scroll to position [9991, 0]
click at [612, 472] on div "conditionsMap . set ( slug , { name , parent , slug }) ; if ( parent ) parentGr…" at bounding box center [917, 479] width 1046 height 652
click at [612, 472] on div "conditionsMap . set ( slug , { name , parent , slug }) ; if ( parent ) parentGr…" at bounding box center [917, 484] width 1046 height 680
click at [746, 472] on div "conditionsMap . set ( slug , { name , parent , slug }) ; if ( parent ) parentGr…" at bounding box center [917, 484] width 1046 height 680
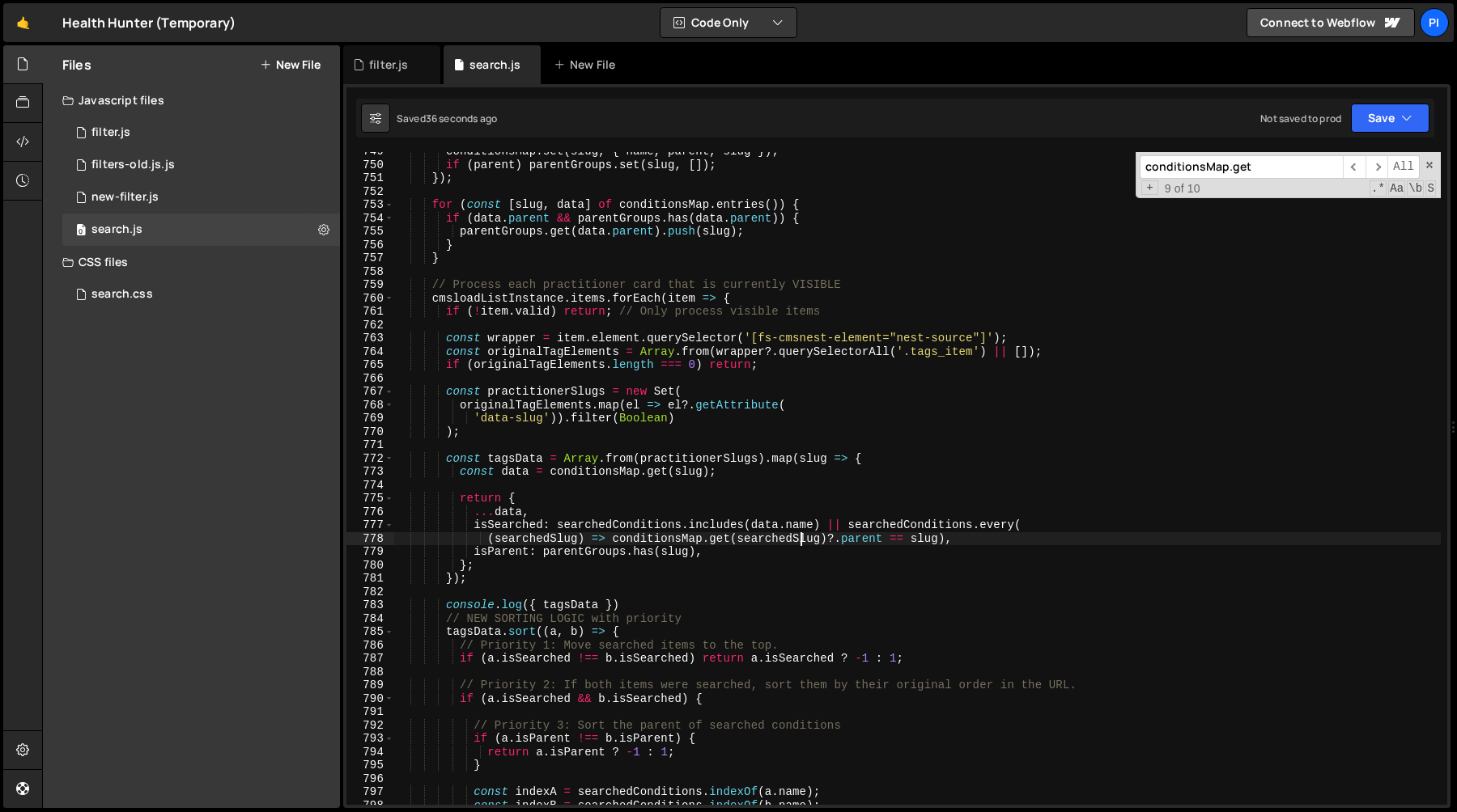
click at [797, 535] on div "conditionsMap . set ( slug , { name , parent , slug }) ; if ( parent ) parentGr…" at bounding box center [917, 484] width 1046 height 680
click at [1355, 168] on span "​" at bounding box center [1354, 167] width 23 height 23
click at [1354, 164] on span "​" at bounding box center [1354, 167] width 23 height 23
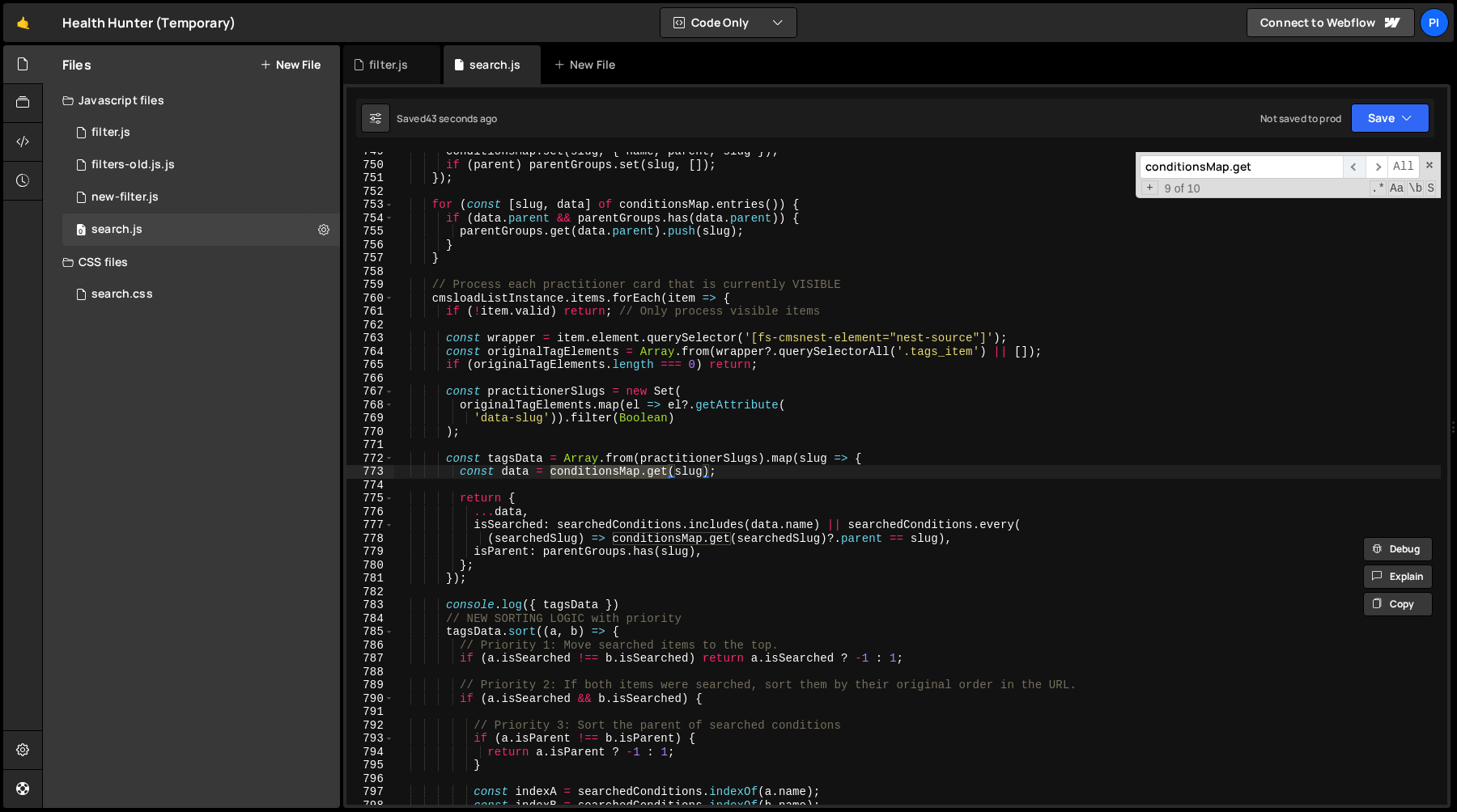
click at [1355, 158] on span "​" at bounding box center [1354, 167] width 23 height 23
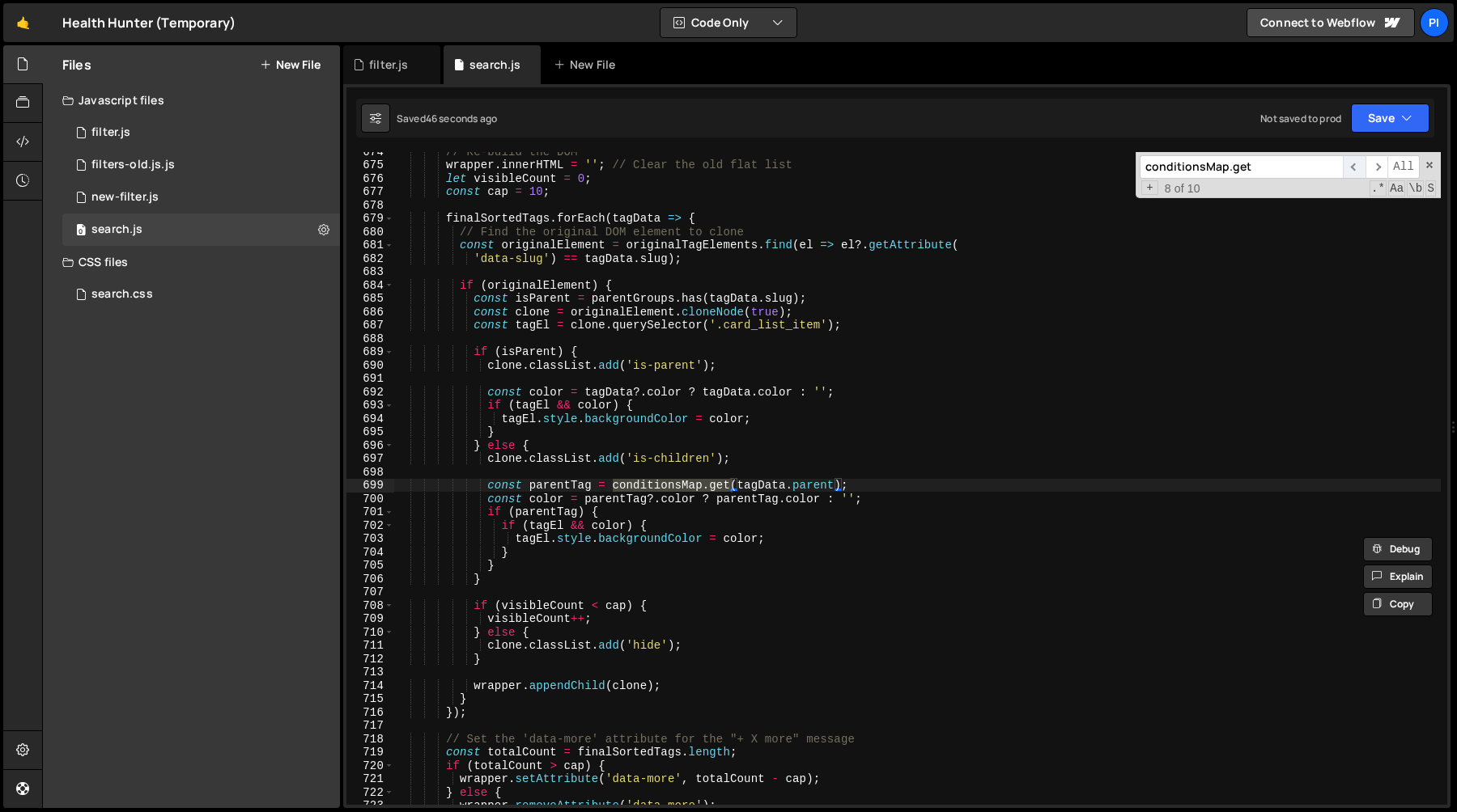
click at [1356, 161] on span "​" at bounding box center [1354, 167] width 23 height 23
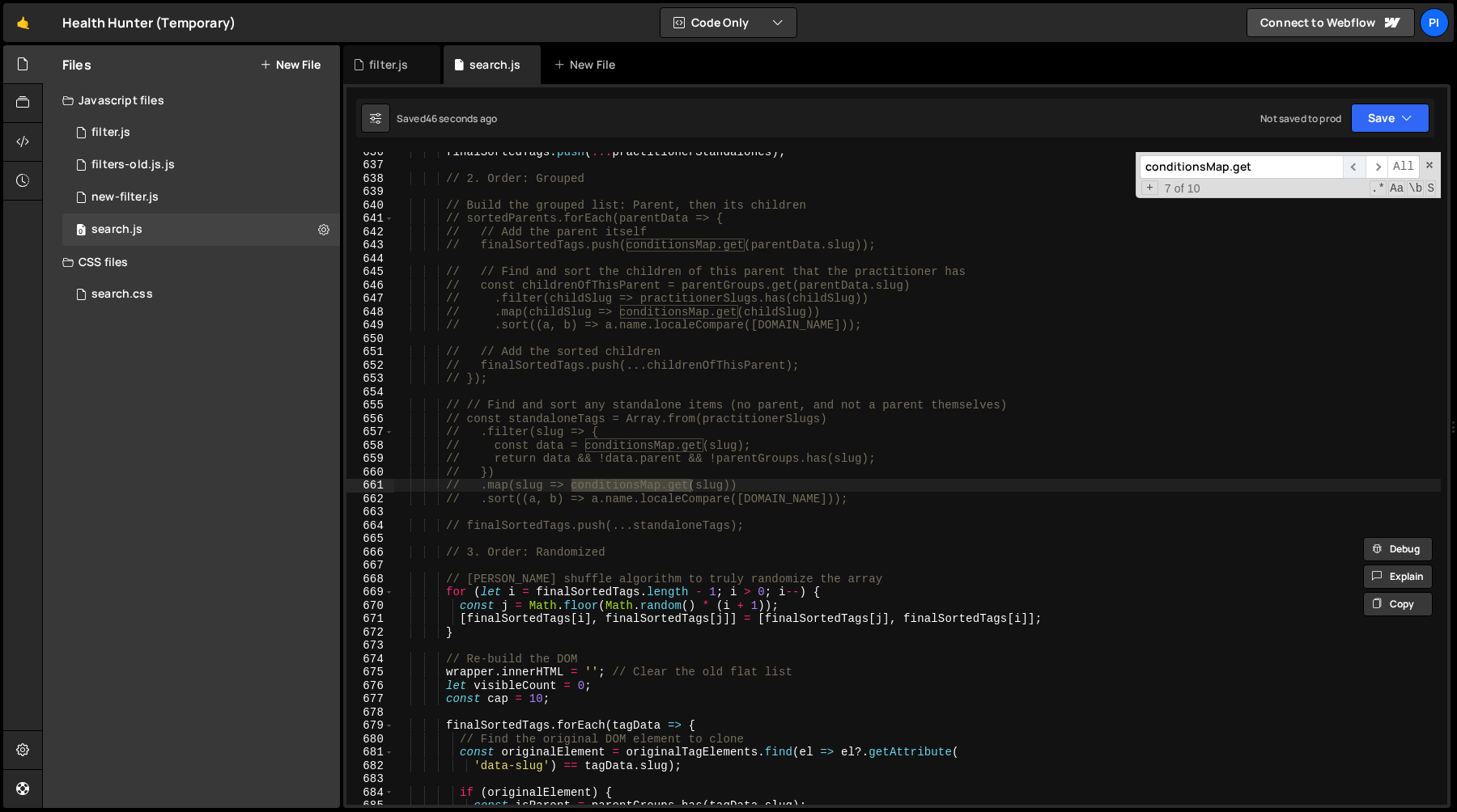
scroll to position [8483, 0]
click at [1346, 165] on span "​" at bounding box center [1354, 167] width 23 height 23
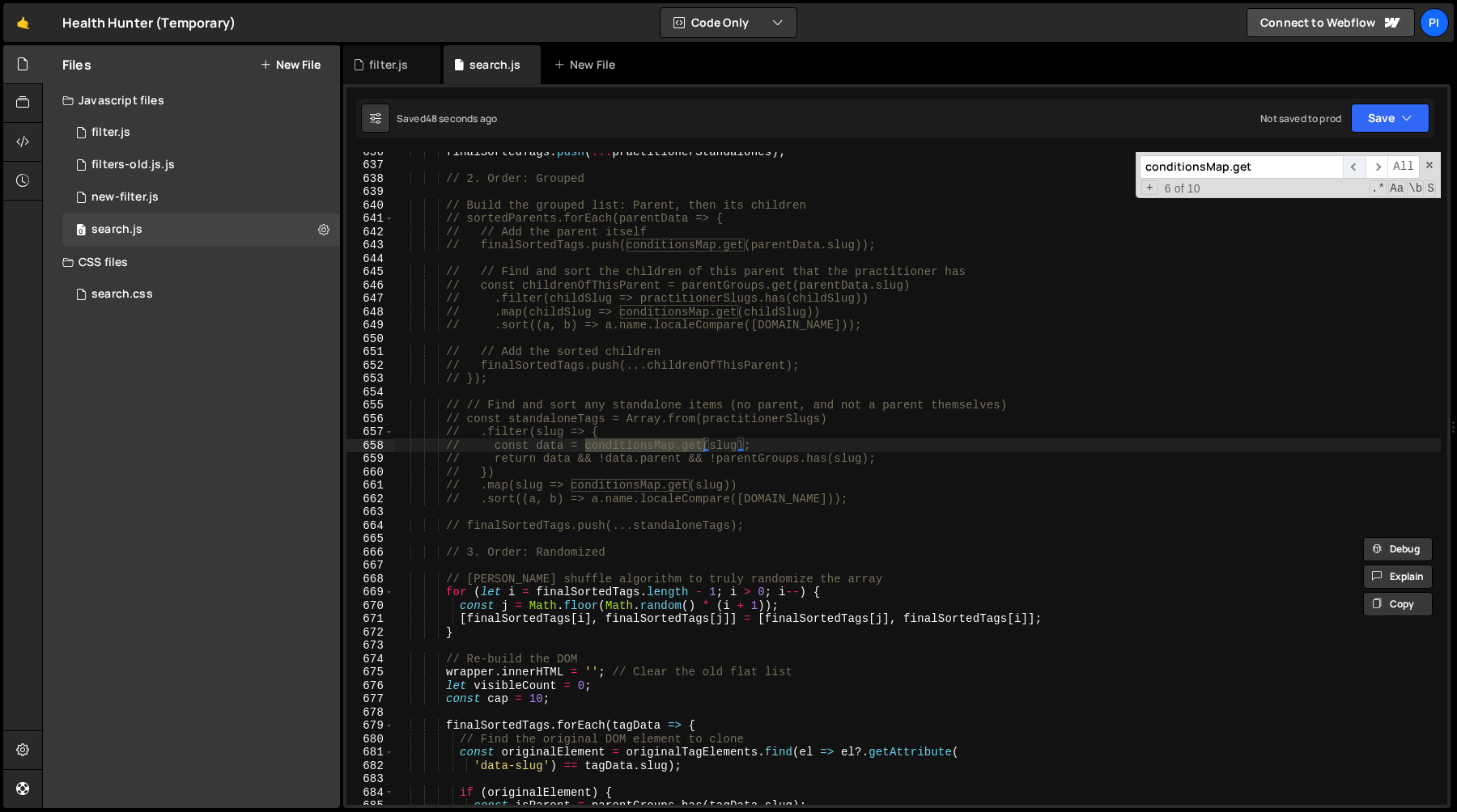
click at [1346, 165] on span "​" at bounding box center [1354, 167] width 23 height 23
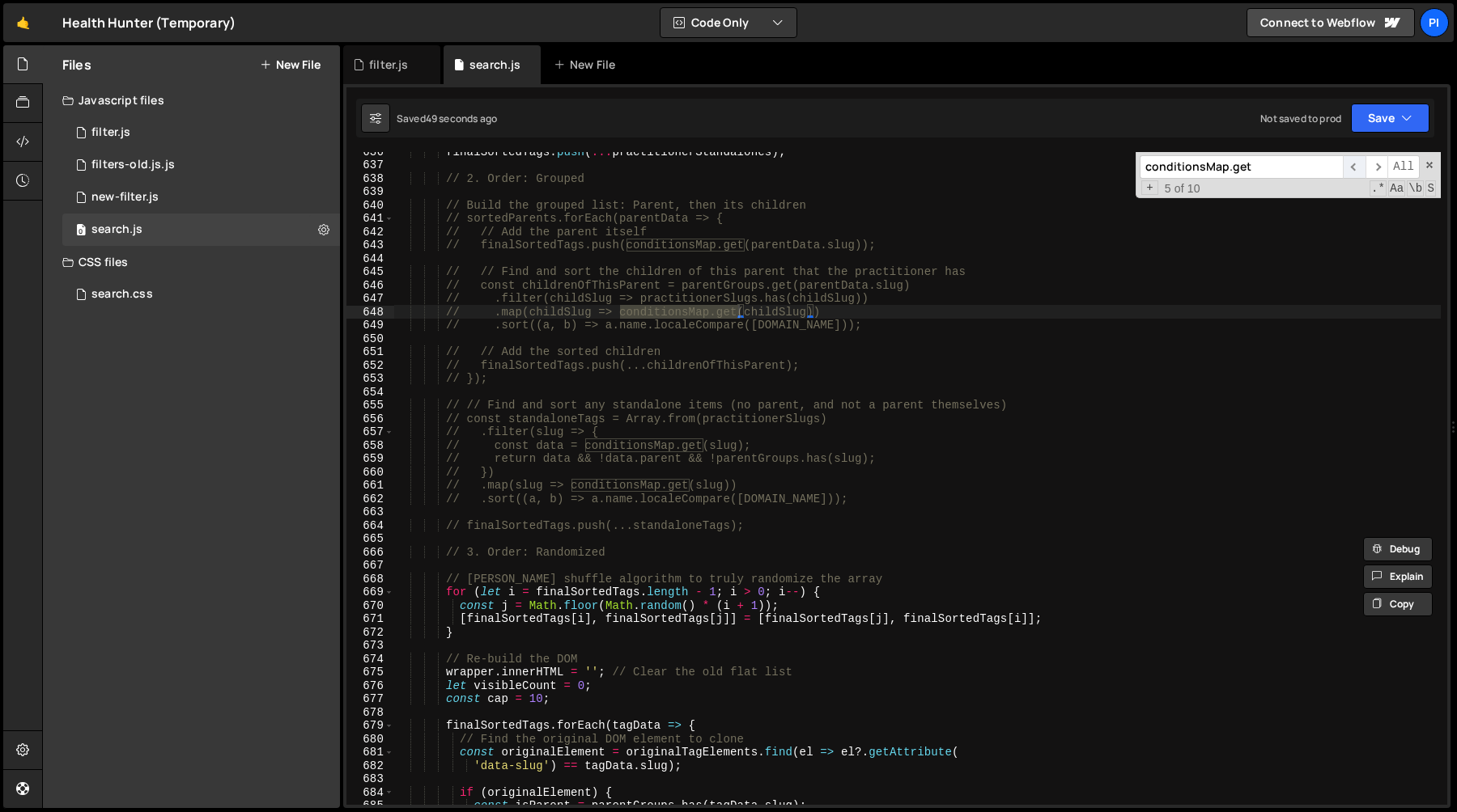
click at [1346, 165] on span "​" at bounding box center [1354, 167] width 23 height 23
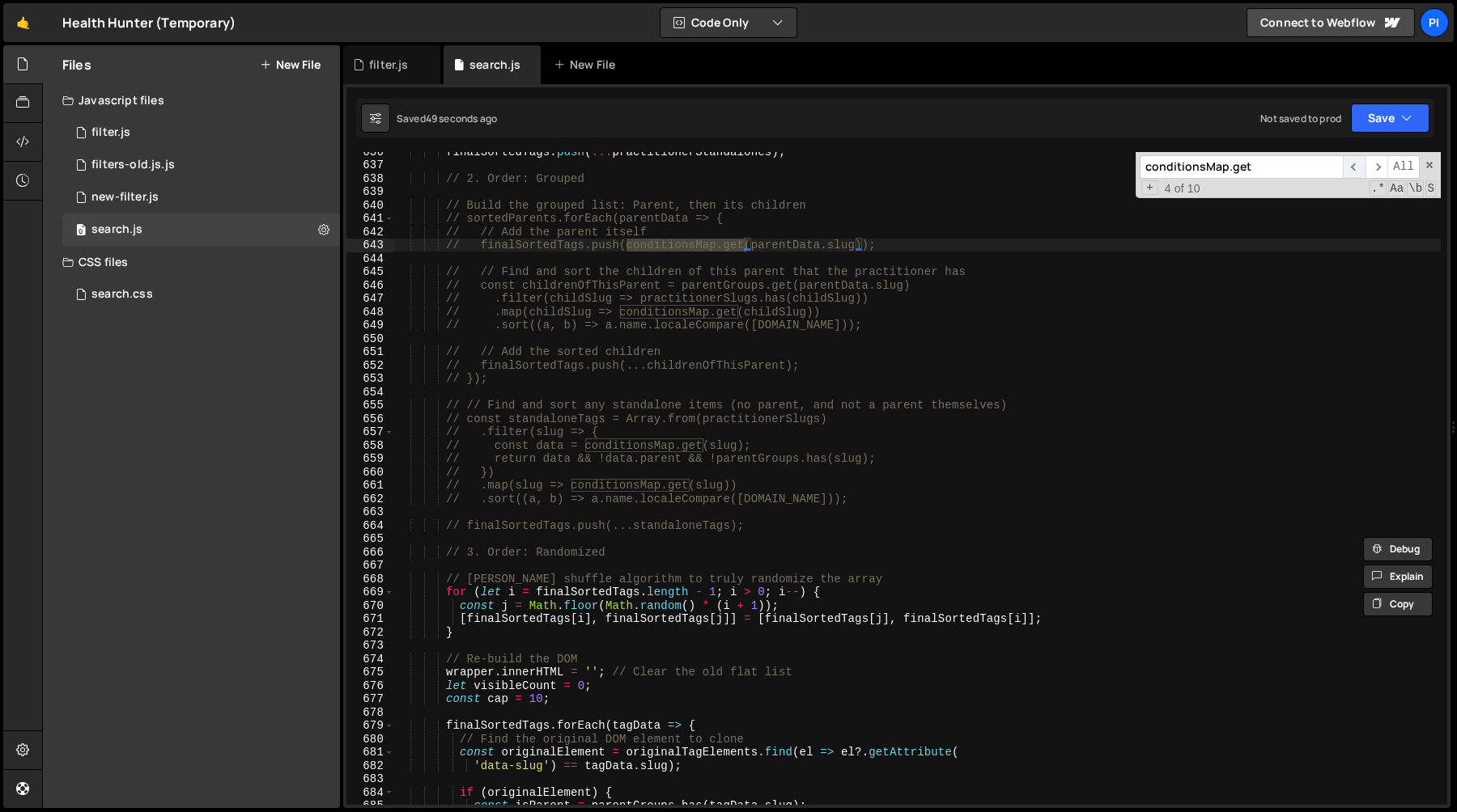
click at [1346, 165] on span "​" at bounding box center [1354, 167] width 23 height 23
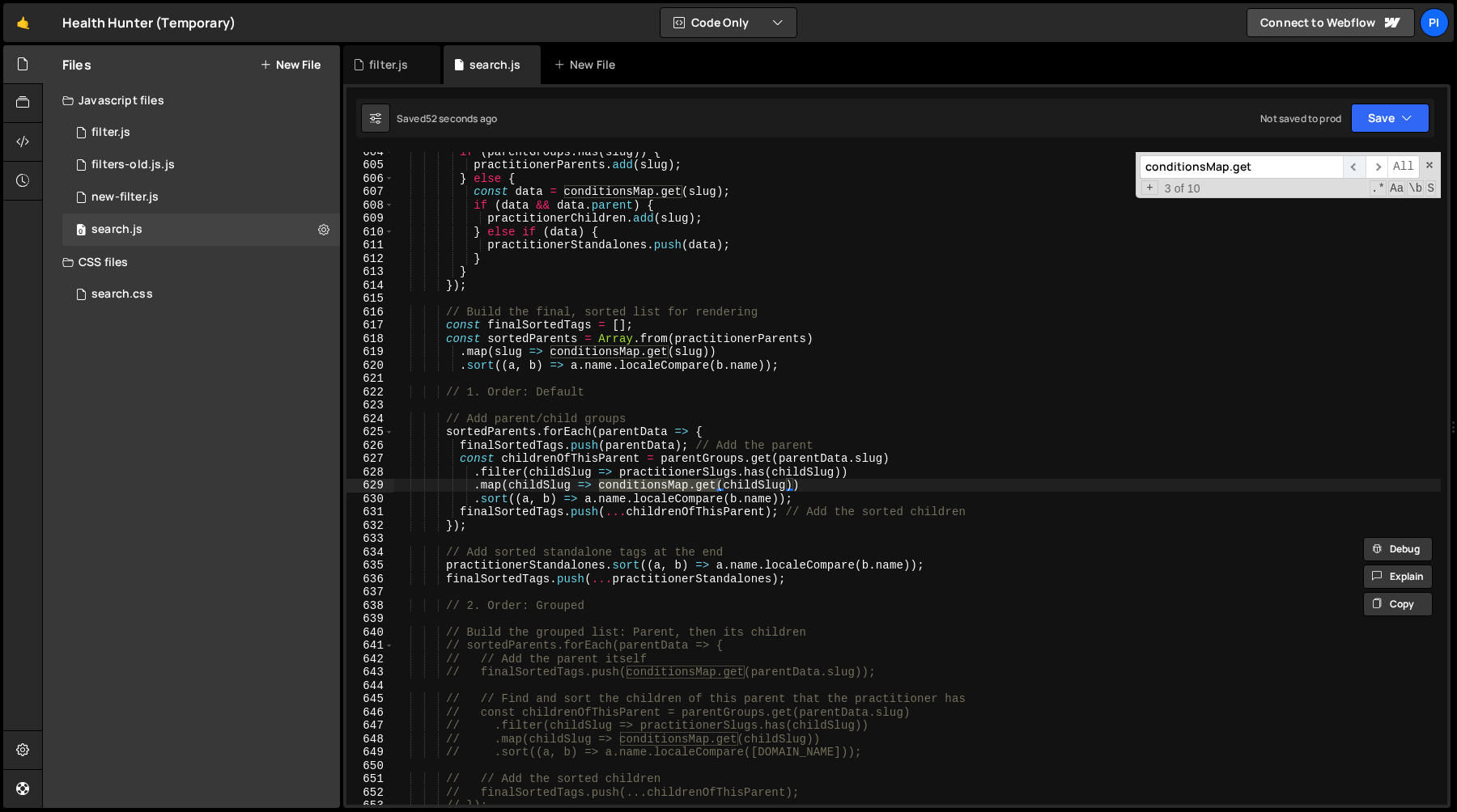
click at [1346, 165] on span "​" at bounding box center [1354, 167] width 23 height 23
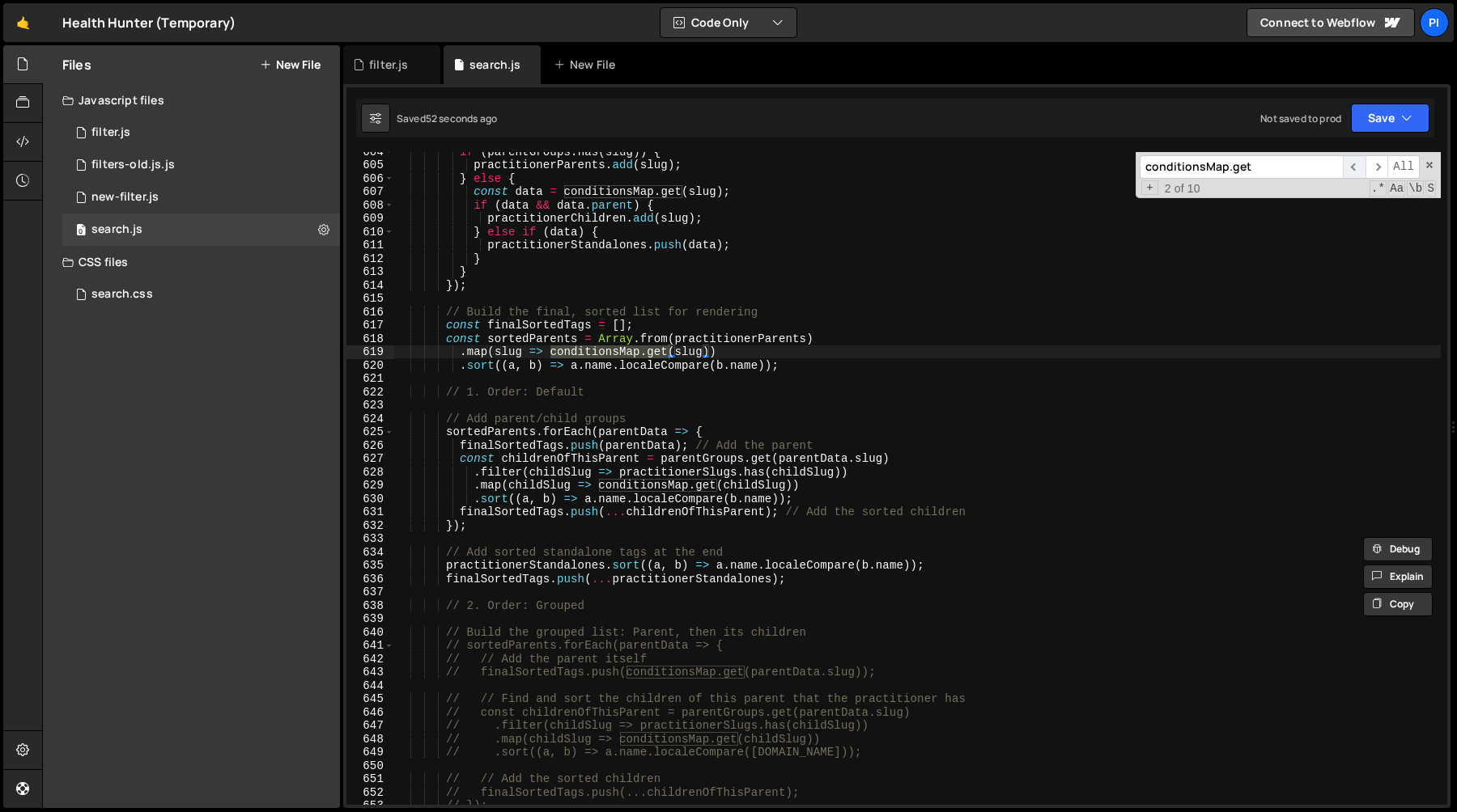
click at [1346, 165] on span "​" at bounding box center [1354, 167] width 23 height 23
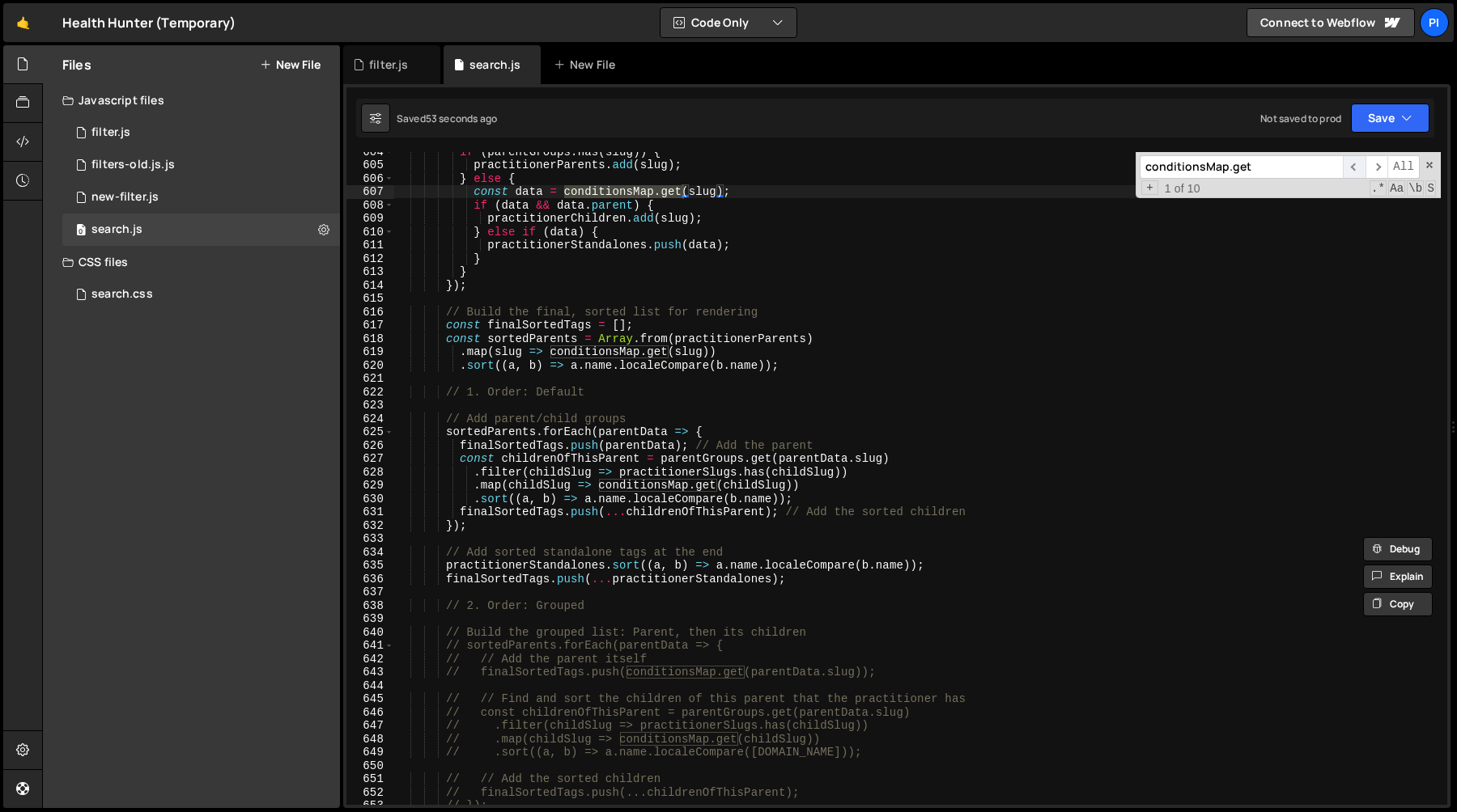
click at [1346, 165] on span "​" at bounding box center [1354, 167] width 23 height 23
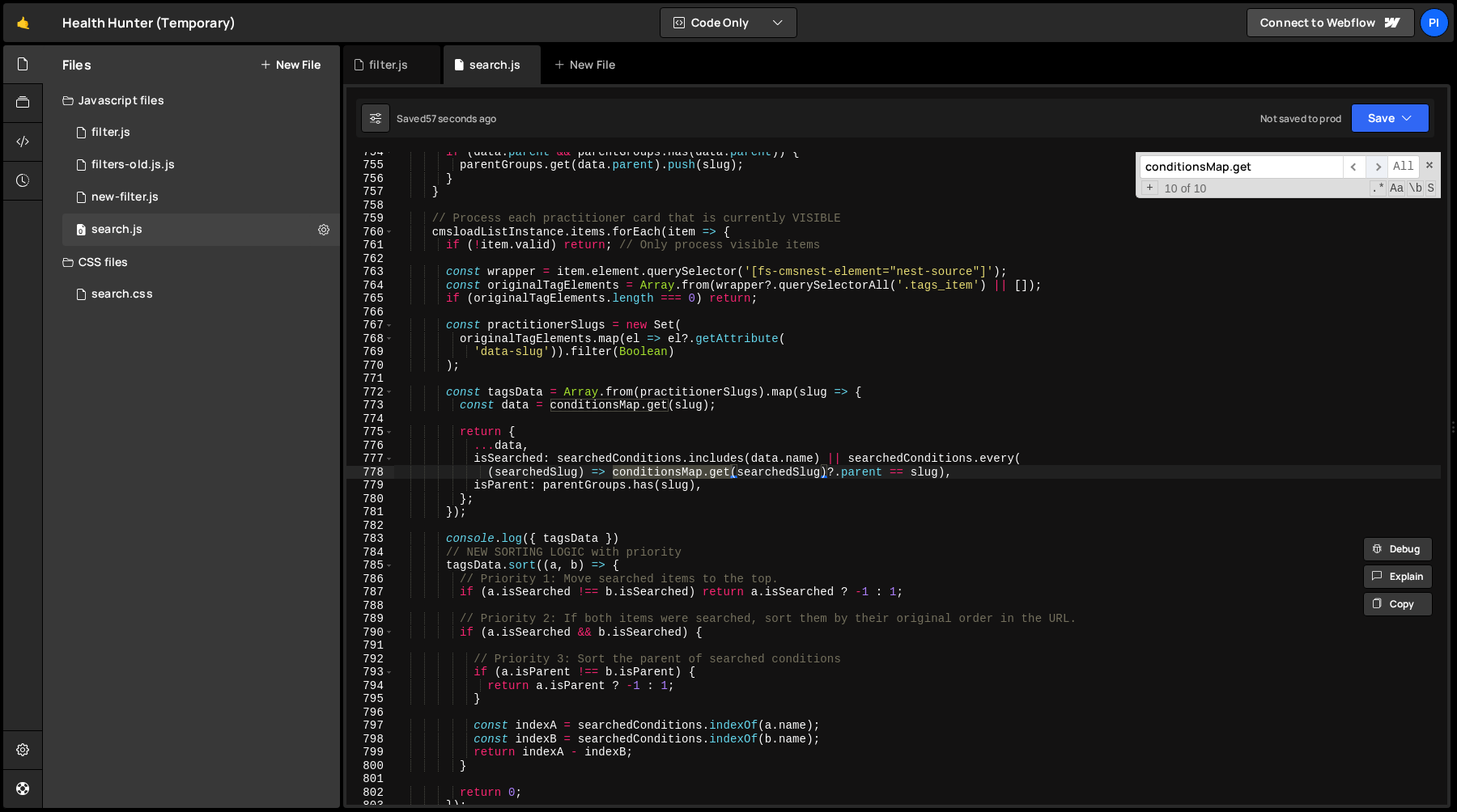
click at [1378, 168] on span "​" at bounding box center [1377, 167] width 23 height 23
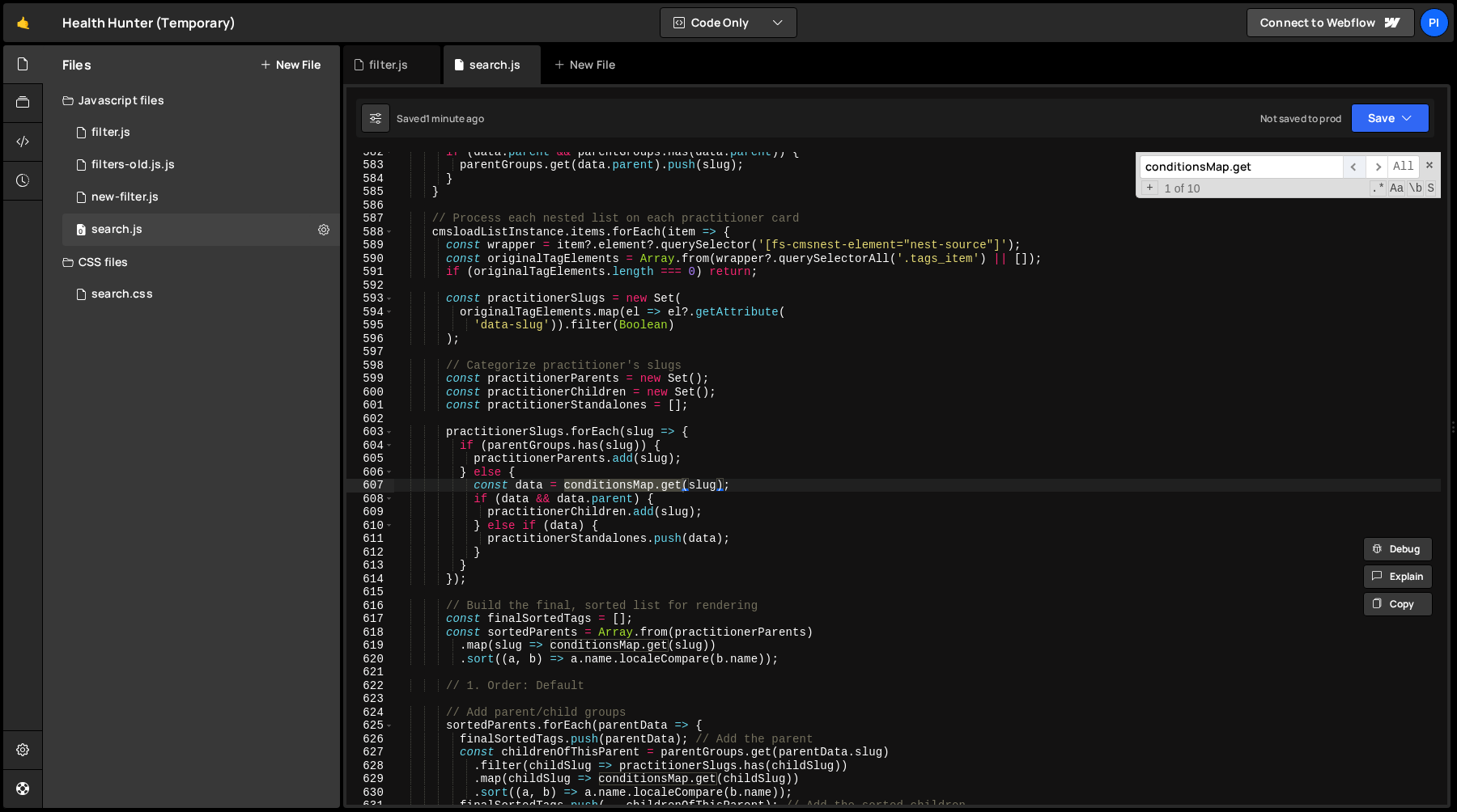
click at [1355, 171] on span "​" at bounding box center [1354, 167] width 23 height 23
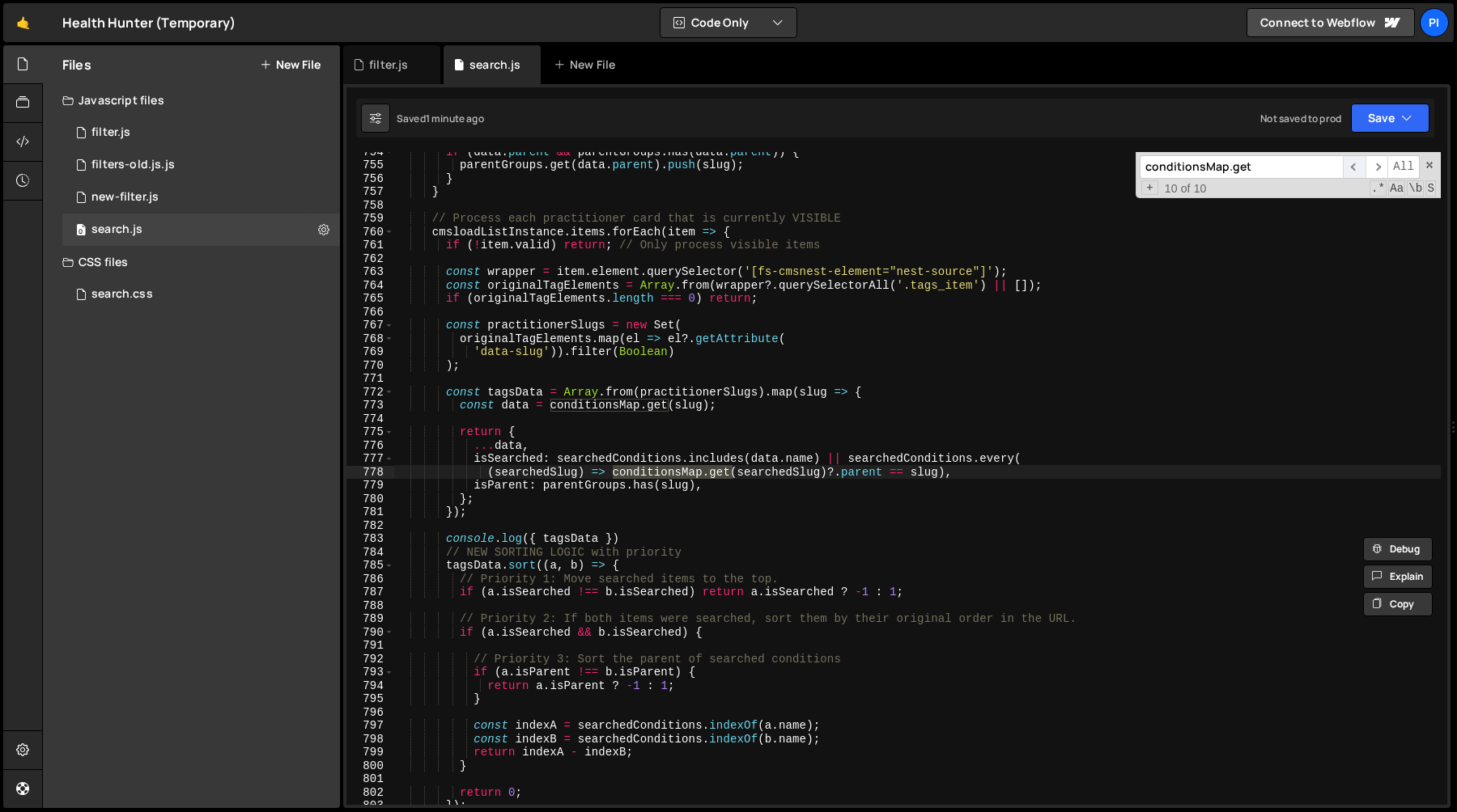
scroll to position [10058, 0]
click at [831, 472] on div "if ( data . parent && parentGroups . has ( data . parent )) { parentGroups . ge…" at bounding box center [917, 484] width 1046 height 680
click at [859, 472] on div "if ( data . parent && parentGroups . has ( data . parent )) { parentGroups . ge…" at bounding box center [917, 484] width 1046 height 680
click at [916, 472] on div "if ( data . parent && parentGroups . has ( data . parent )) { parentGroups . ge…" at bounding box center [917, 484] width 1046 height 680
click at [939, 471] on div "if ( data . parent && parentGroups . has ( data . parent )) { parentGroups . ge…" at bounding box center [917, 484] width 1046 height 680
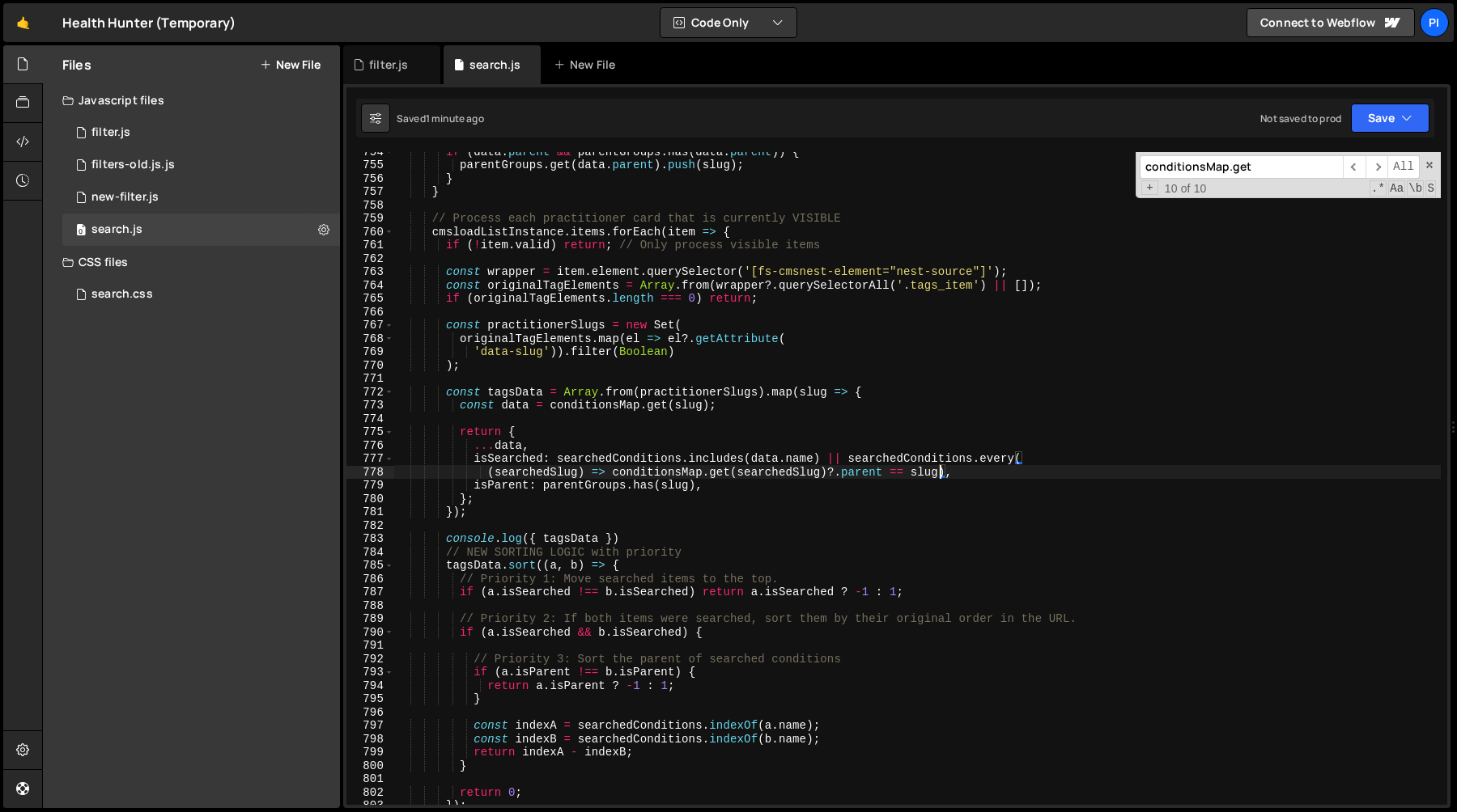
click at [939, 471] on div "if ( data . parent && parentGroups . has ( data . parent )) { parentGroups . ge…" at bounding box center [917, 484] width 1046 height 680
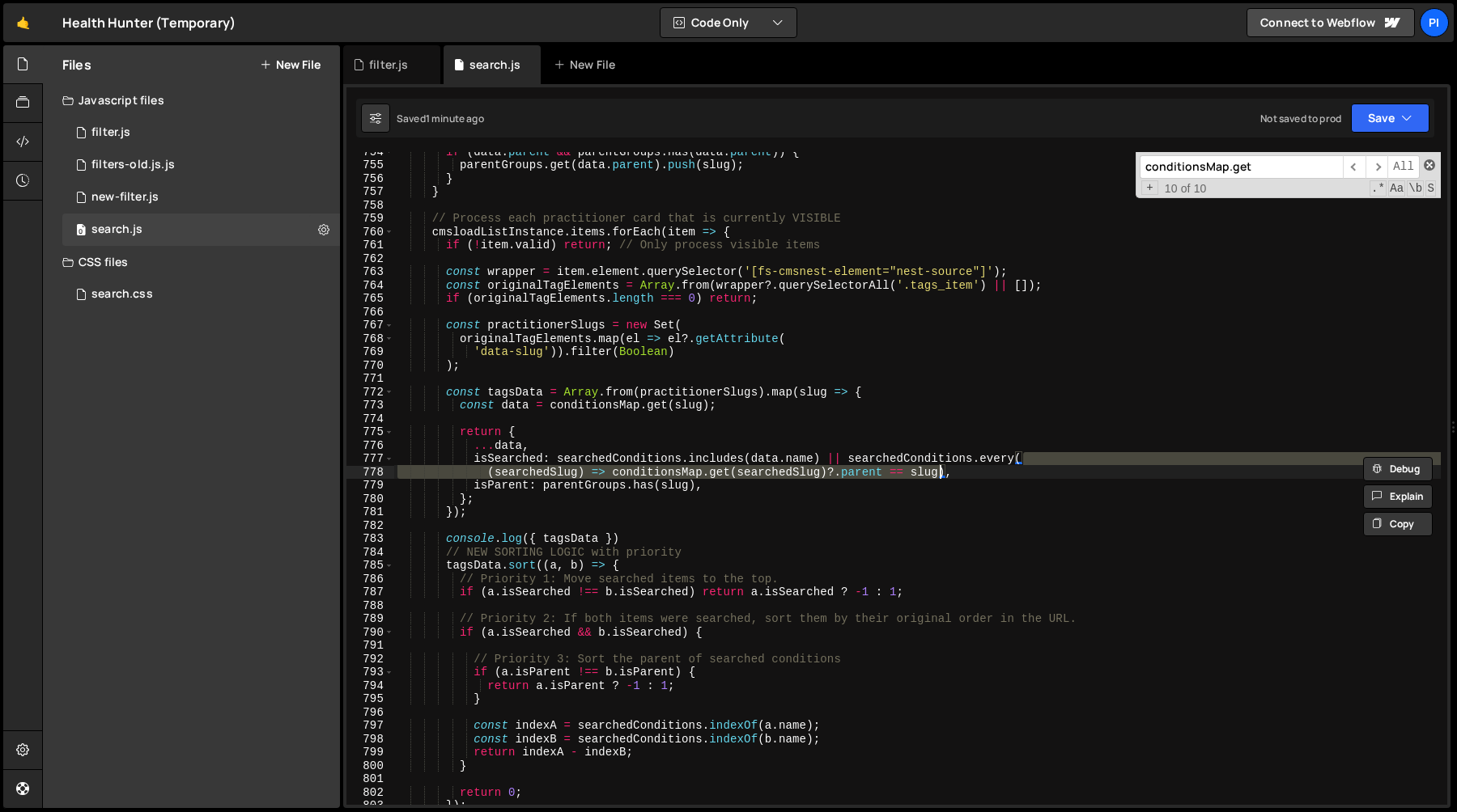
click at [1429, 163] on span at bounding box center [1429, 165] width 12 height 12
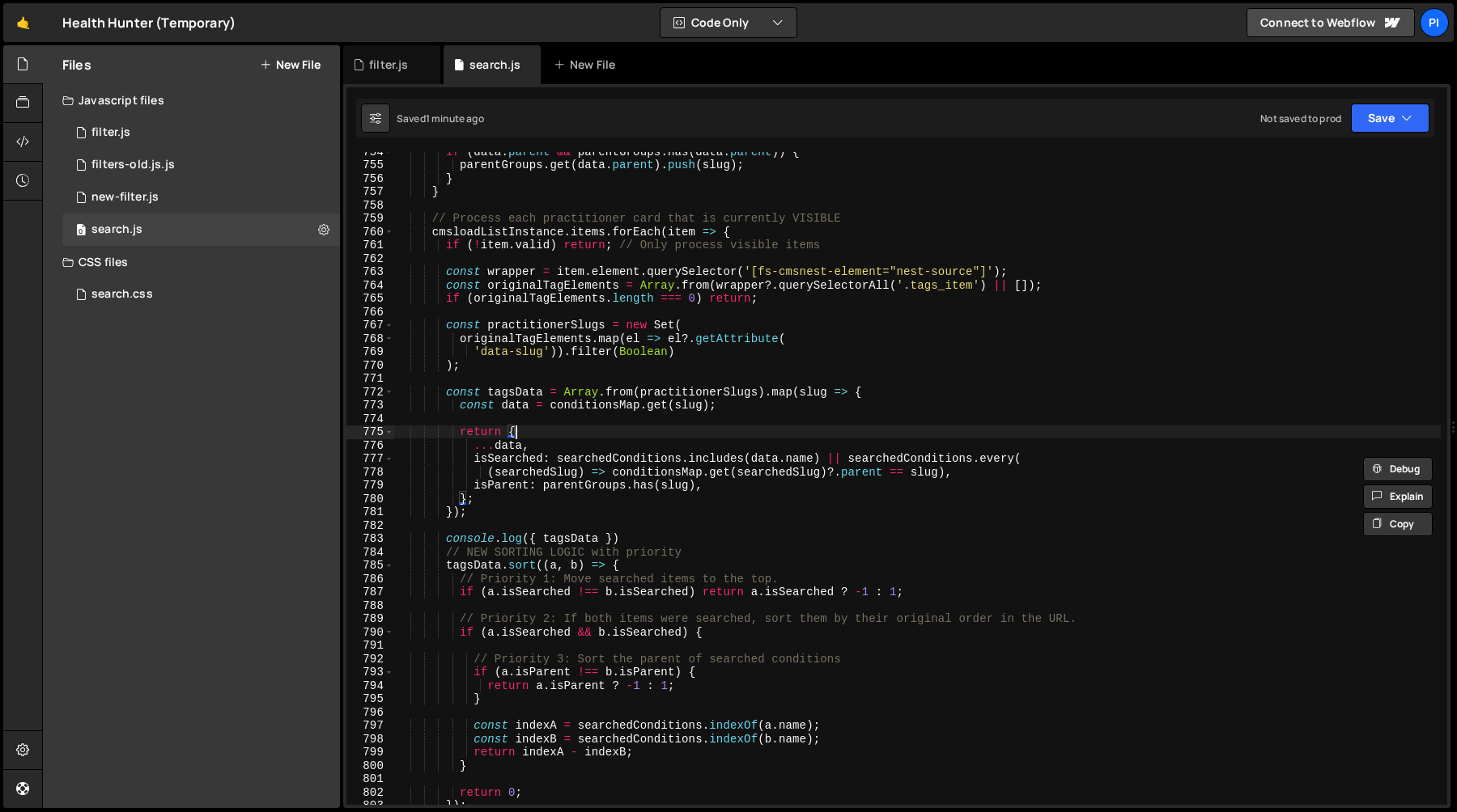
click at [775, 427] on div "if ( data . parent && parentGroups . has ( data . parent )) { parentGroups . ge…" at bounding box center [917, 484] width 1046 height 680
click at [505, 445] on div "if ( data . parent && parentGroups . has ( data . parent )) { parentGroups . ge…" at bounding box center [917, 484] width 1046 height 680
click at [599, 445] on div "if ( data . parent && parentGroups . has ( data . parent )) { parentGroups . ge…" at bounding box center [917, 484] width 1046 height 680
click at [664, 459] on div "if ( data . parent && parentGroups . has ( data . parent )) { parentGroups . ge…" at bounding box center [917, 484] width 1046 height 680
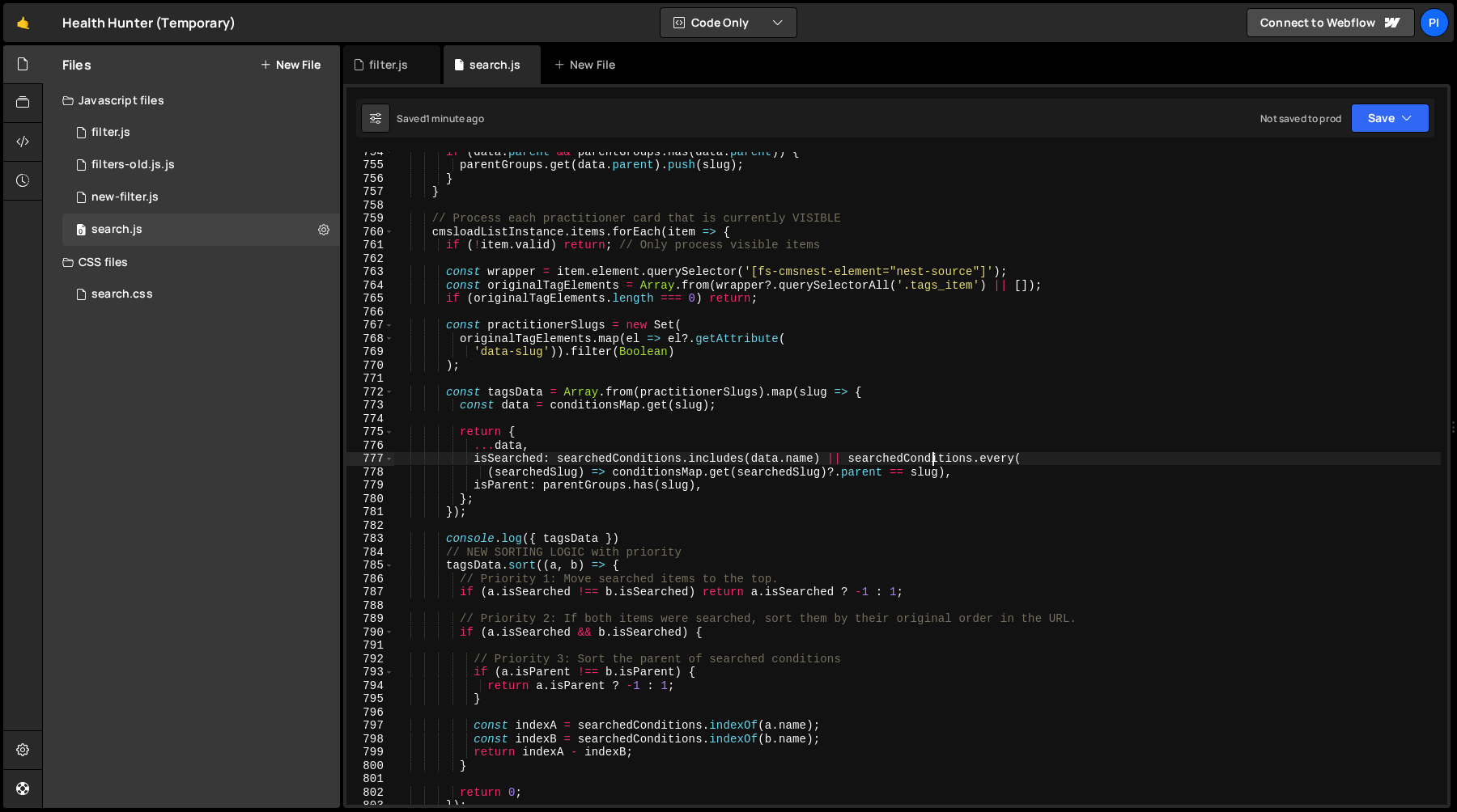
click at [931, 453] on div "if ( data . parent && parentGroups . has ( data . parent )) { parentGroups . ge…" at bounding box center [917, 484] width 1046 height 680
click at [536, 475] on div "if ( data . parent && parentGroups . has ( data . parent )) { parentGroups . ge…" at bounding box center [917, 484] width 1046 height 680
click at [705, 476] on div "if ( data . parent && parentGroups . has ( data . parent )) { parentGroups . ge…" at bounding box center [917, 484] width 1046 height 680
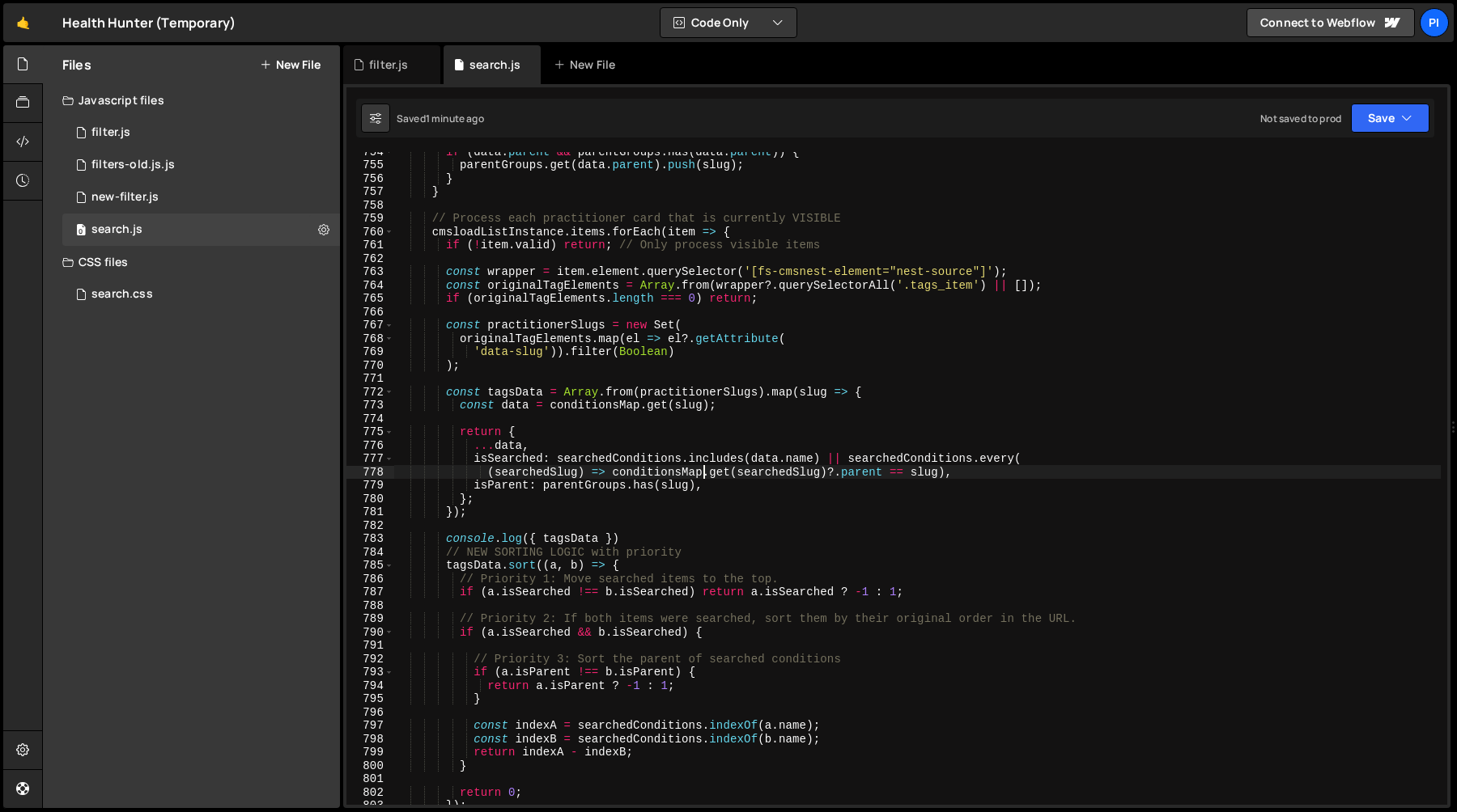
click at [804, 469] on div "if ( data . parent && parentGroups . has ( data . parent )) { parentGroups . ge…" at bounding box center [917, 484] width 1046 height 680
click at [870, 469] on div "if ( data . parent && parentGroups . has ( data . parent )) { parentGroups . ge…" at bounding box center [917, 484] width 1046 height 680
click at [704, 467] on div "if ( data . parent && parentGroups . has ( data . parent )) { parentGroups . ge…" at bounding box center [917, 484] width 1046 height 680
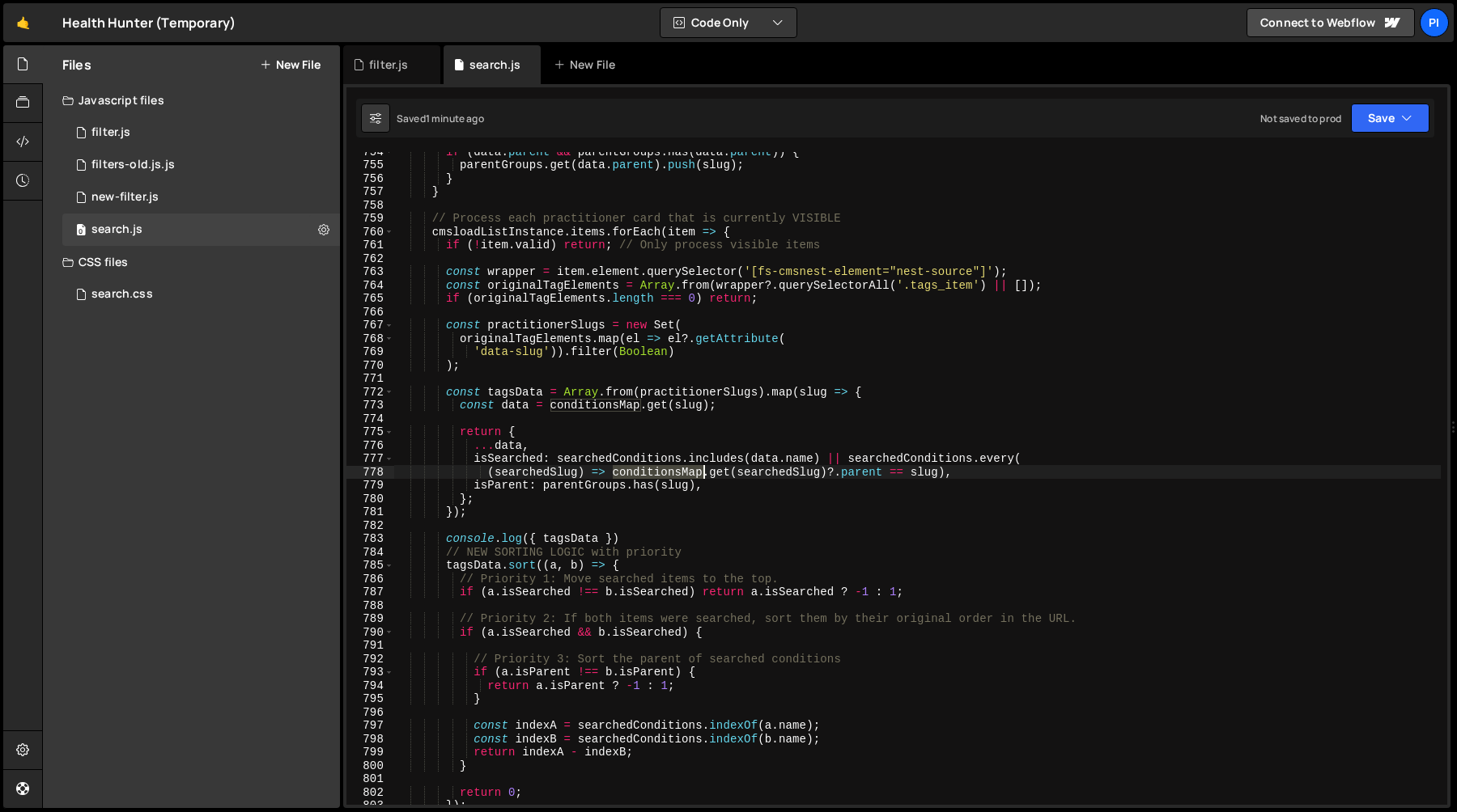
click at [704, 467] on div "if ( data . parent && parentGroups . has ( data . parent )) { parentGroups . ge…" at bounding box center [917, 484] width 1046 height 680
click at [666, 467] on div "if ( data . parent && parentGroups . has ( data . parent )) { parentGroups . ge…" at bounding box center [917, 479] width 1046 height 652
click at [666, 467] on div "if ( data . parent && parentGroups . has ( data . parent )) { parentGroups . ge…" at bounding box center [917, 484] width 1046 height 680
click at [800, 470] on div "if ( data . parent && parentGroups . has ( data . parent )) { parentGroups . ge…" at bounding box center [917, 484] width 1046 height 680
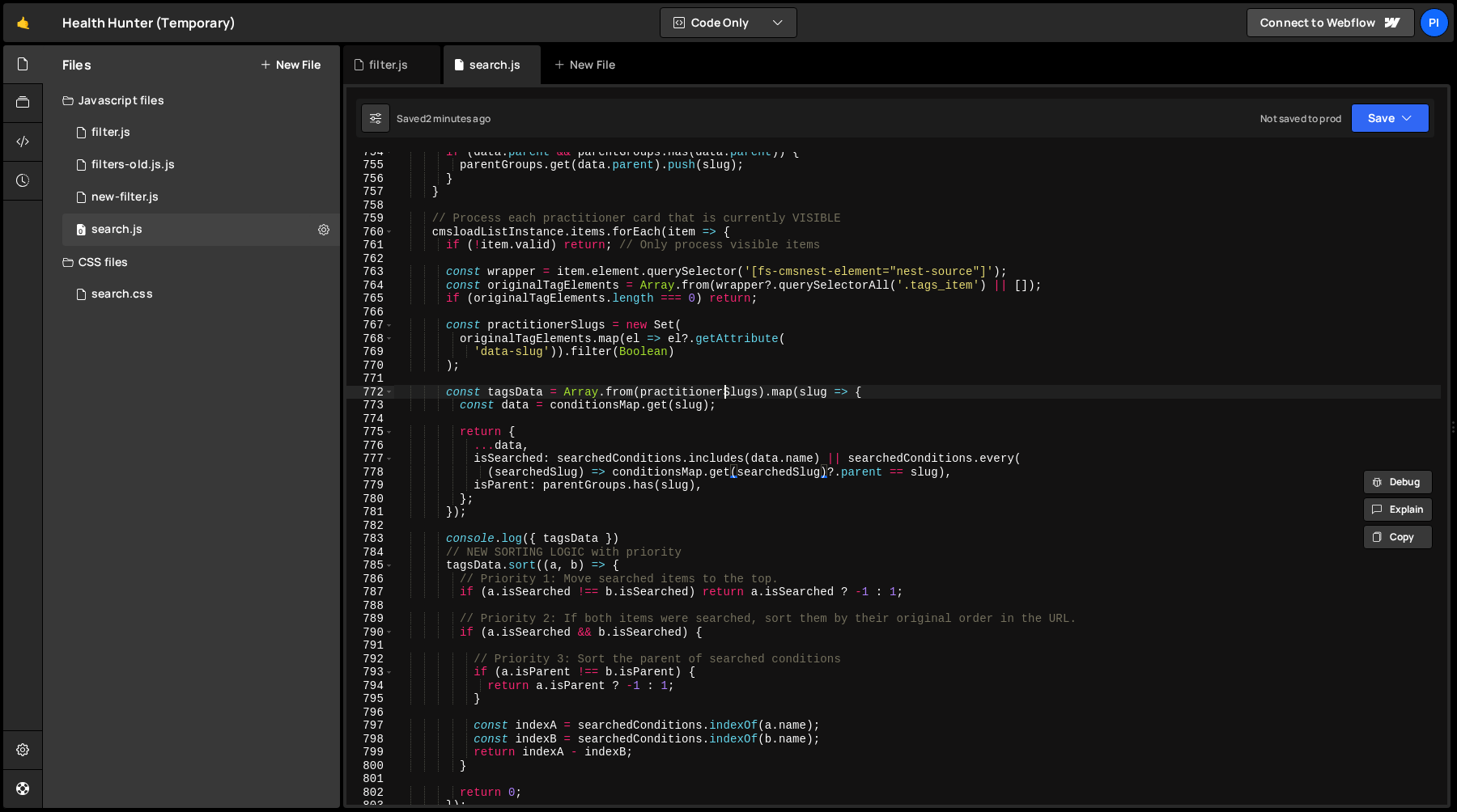
click at [724, 394] on div "if ( data . parent && parentGroups . has ( data . parent )) { parentGroups . ge…" at bounding box center [917, 484] width 1046 height 680
click at [694, 406] on div "if ( data . parent && parentGroups . has ( data . parent )) { parentGroups . ge…" at bounding box center [917, 484] width 1046 height 680
click at [751, 474] on div "if ( data . parent && parentGroups . has ( data . parent )) { parentGroups . ge…" at bounding box center [917, 484] width 1046 height 680
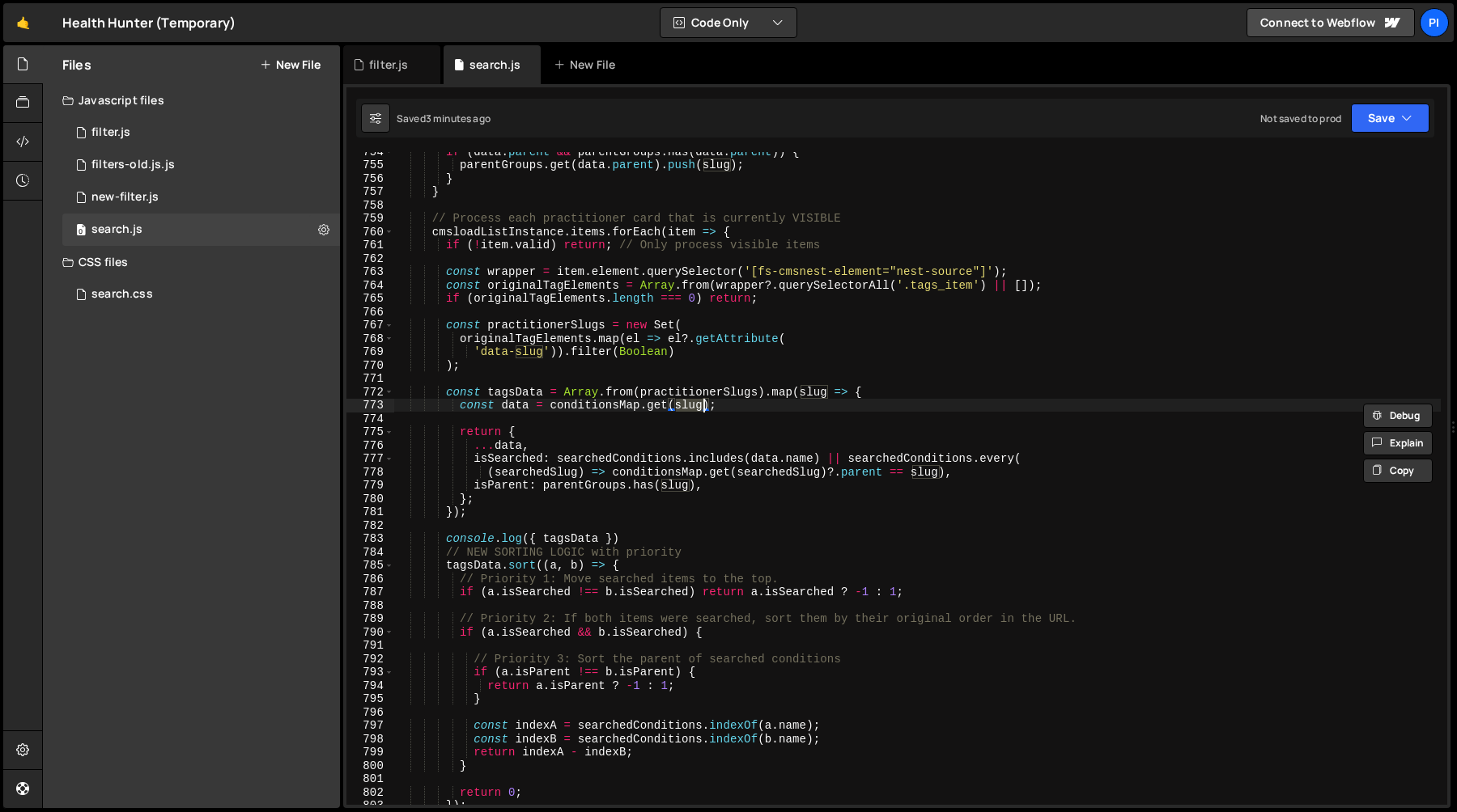
type textarea "(searchedSlug) => conditionsMap.get(searchedSlug)?.parent == slug),"
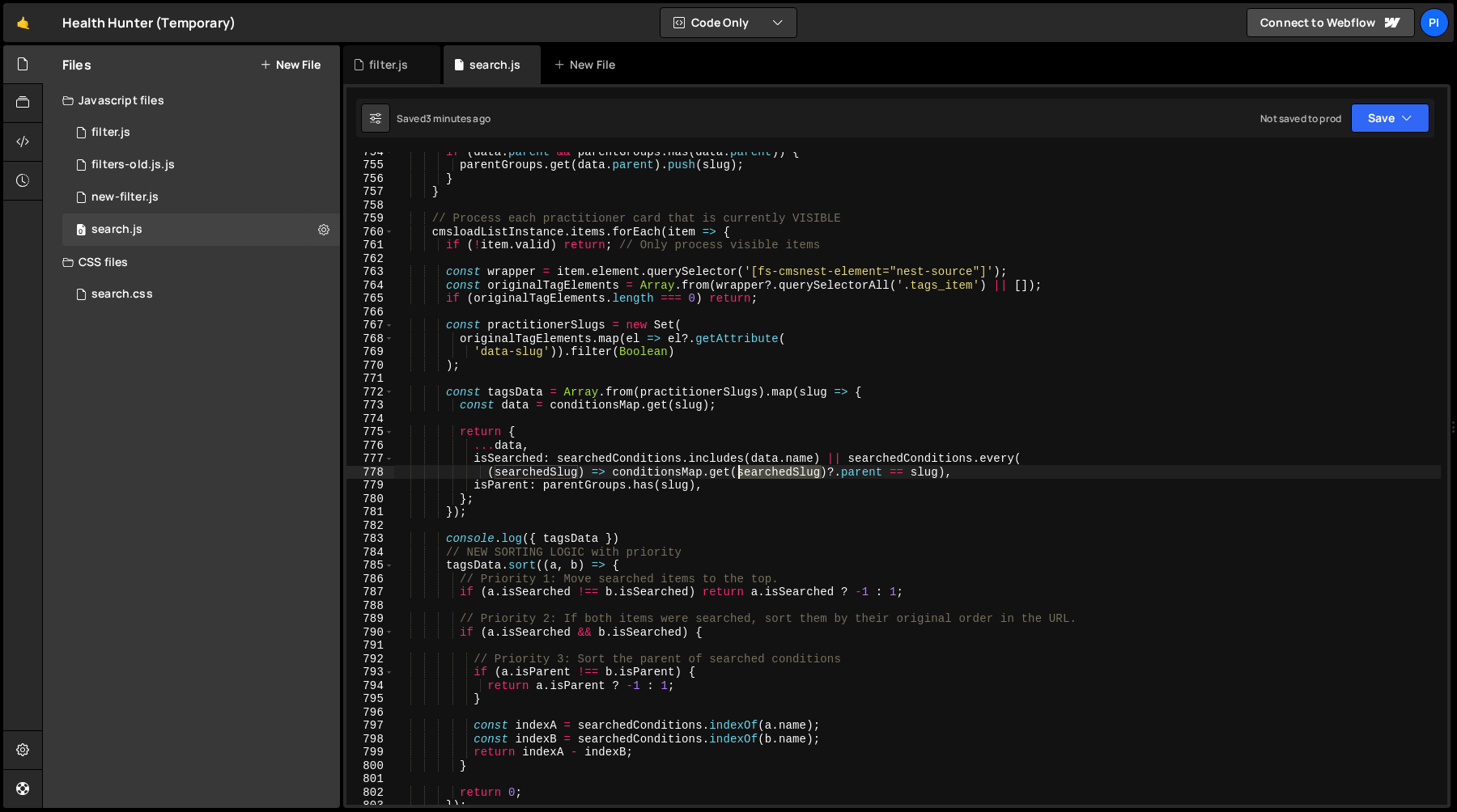
click at [751, 474] on div "if ( data . parent && parentGroups . has ( data . parent )) { parentGroups . ge…" at bounding box center [917, 484] width 1046 height 680
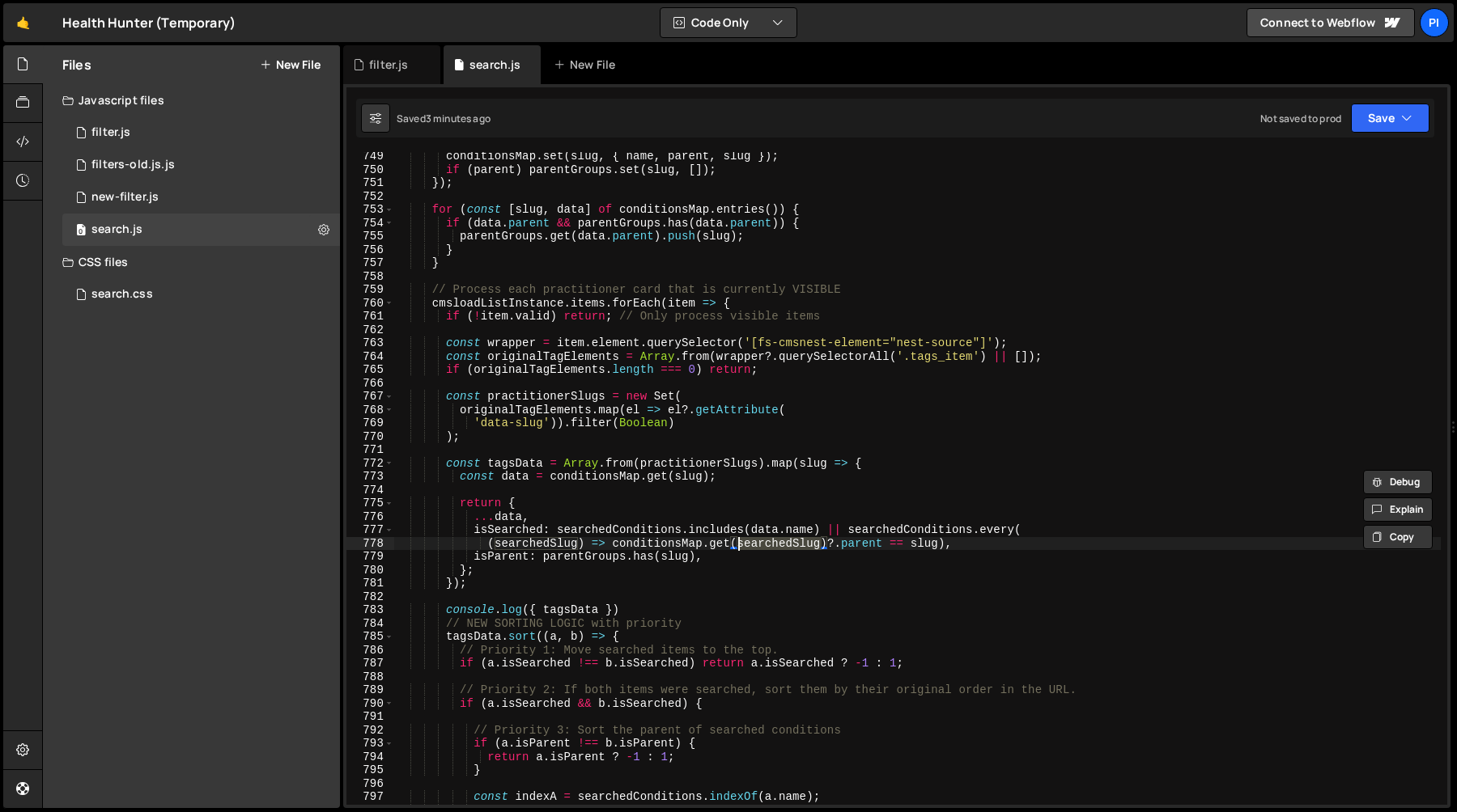
scroll to position [9981, 0]
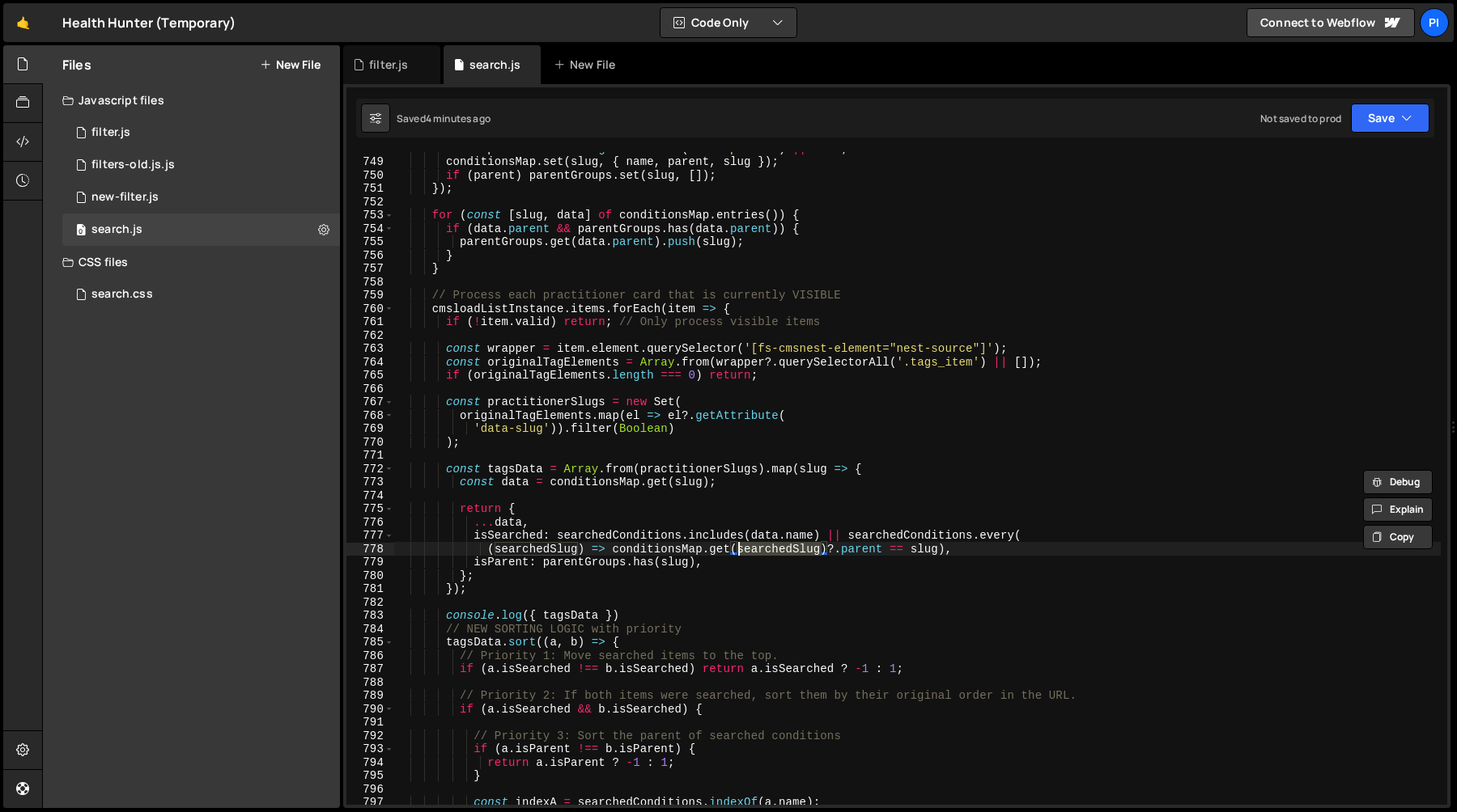
click at [716, 552] on div "const parent = itemEl . getAttribute ( 'data-parent' ) || null ; conditionsMap …" at bounding box center [917, 481] width 1046 height 680
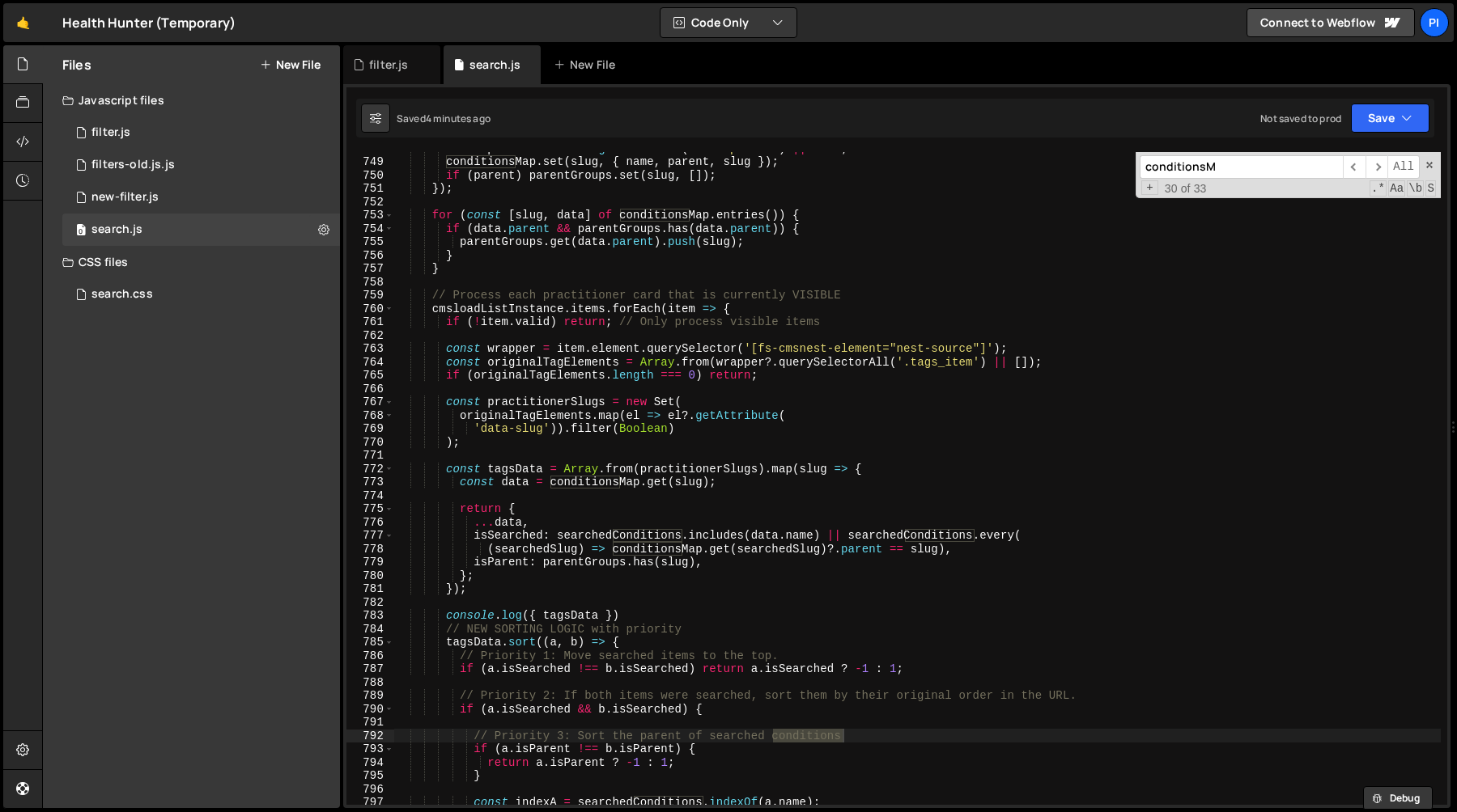
scroll to position [7082, 0]
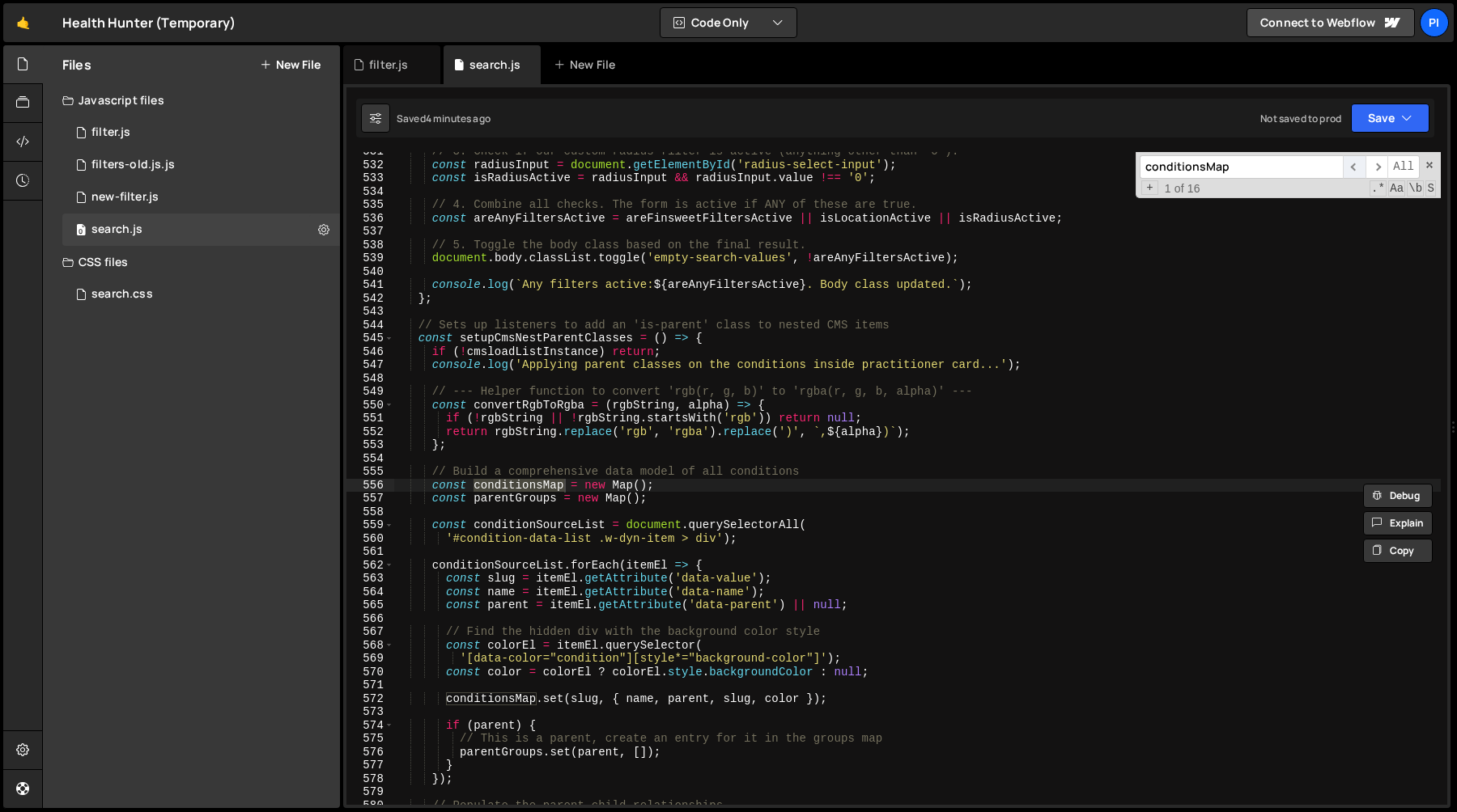
type input "conditionsMap"
click at [1349, 168] on span "​" at bounding box center [1354, 167] width 23 height 23
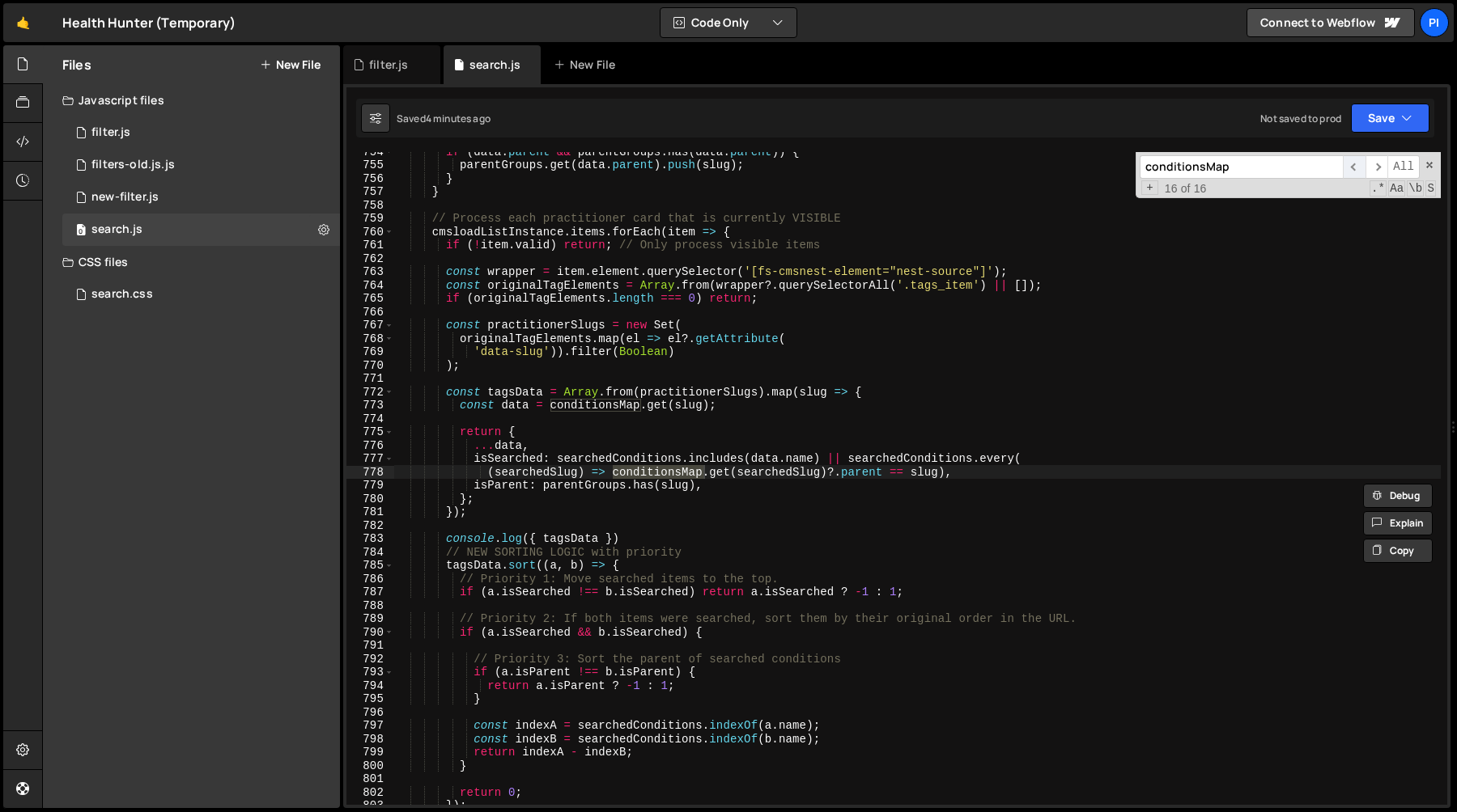
scroll to position [10058, 0]
click at [1376, 163] on span "​" at bounding box center [1377, 167] width 23 height 23
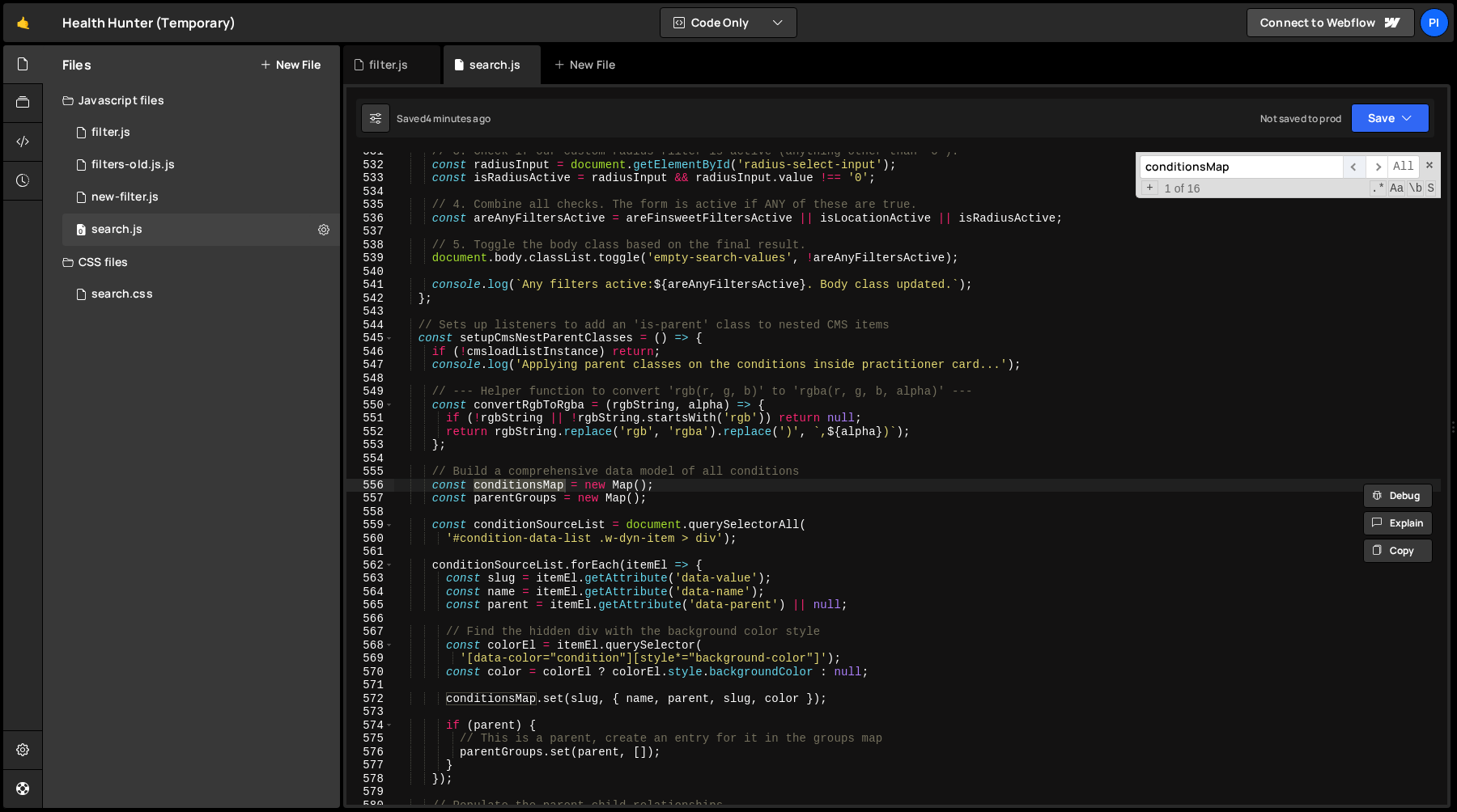
click at [1346, 168] on span "​" at bounding box center [1354, 167] width 23 height 23
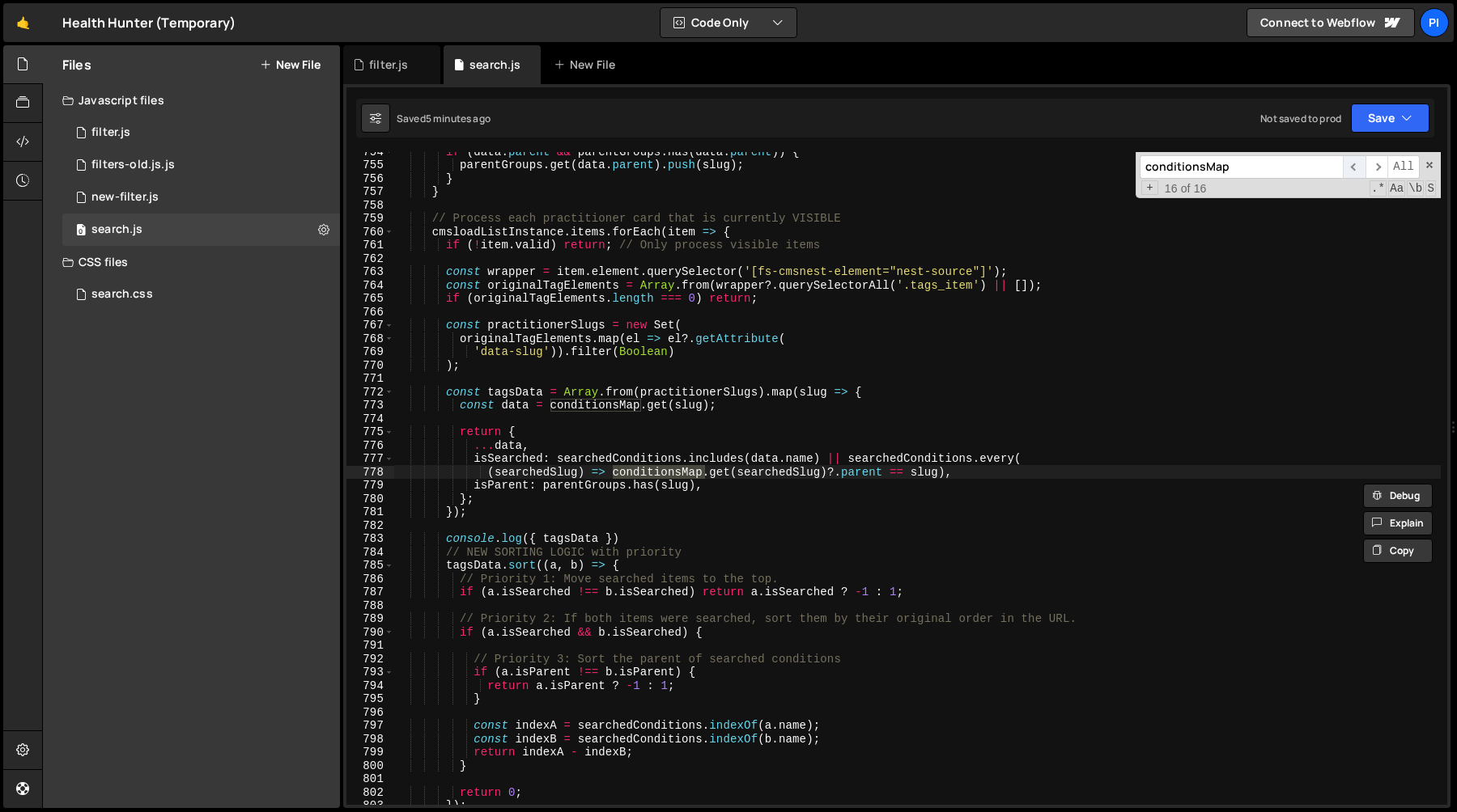
click at [1348, 170] on span "​" at bounding box center [1354, 167] width 23 height 23
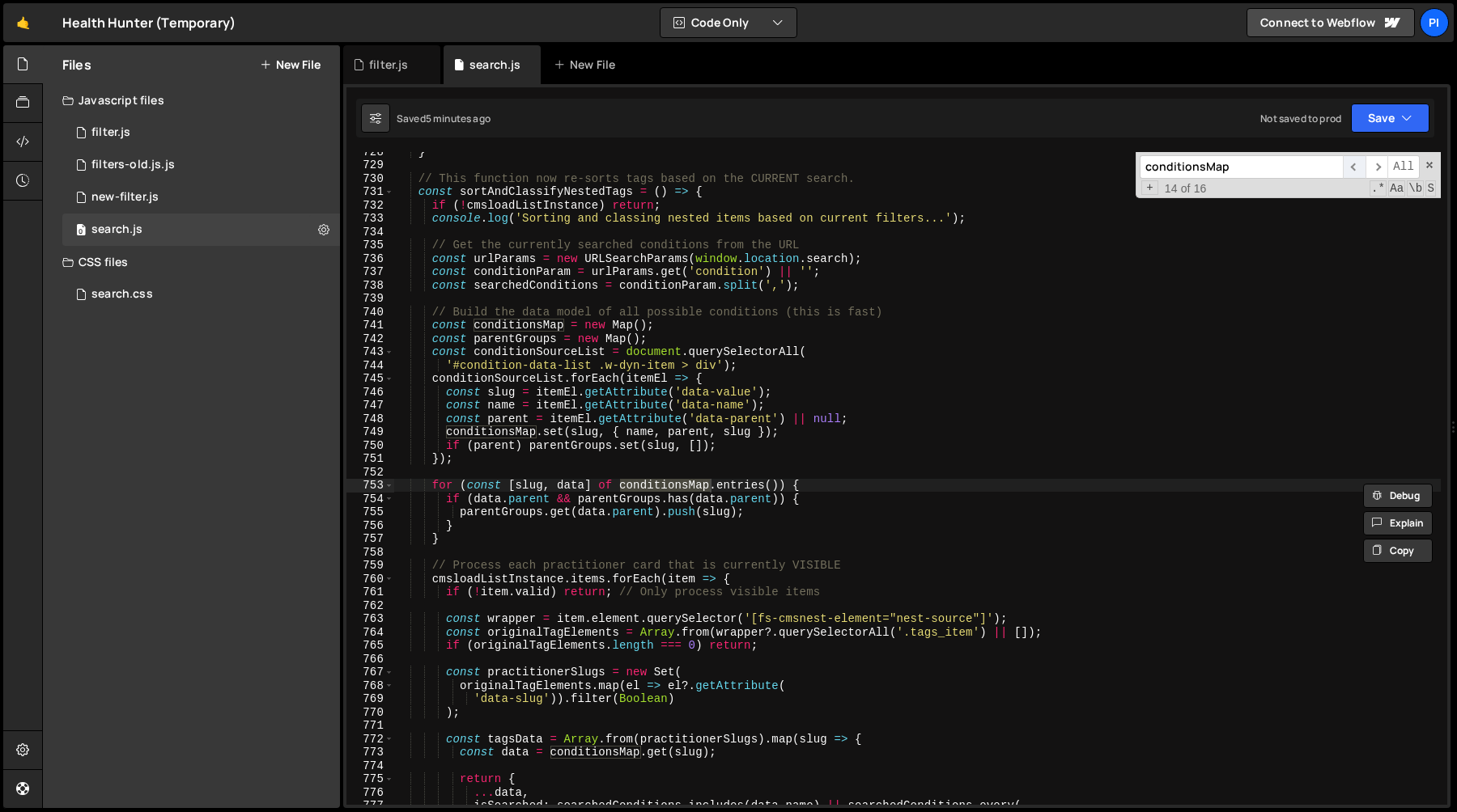
click at [1348, 170] on span "​" at bounding box center [1354, 167] width 23 height 23
click at [1381, 171] on span "​" at bounding box center [1377, 167] width 23 height 23
click at [1378, 172] on span "​" at bounding box center [1377, 167] width 23 height 23
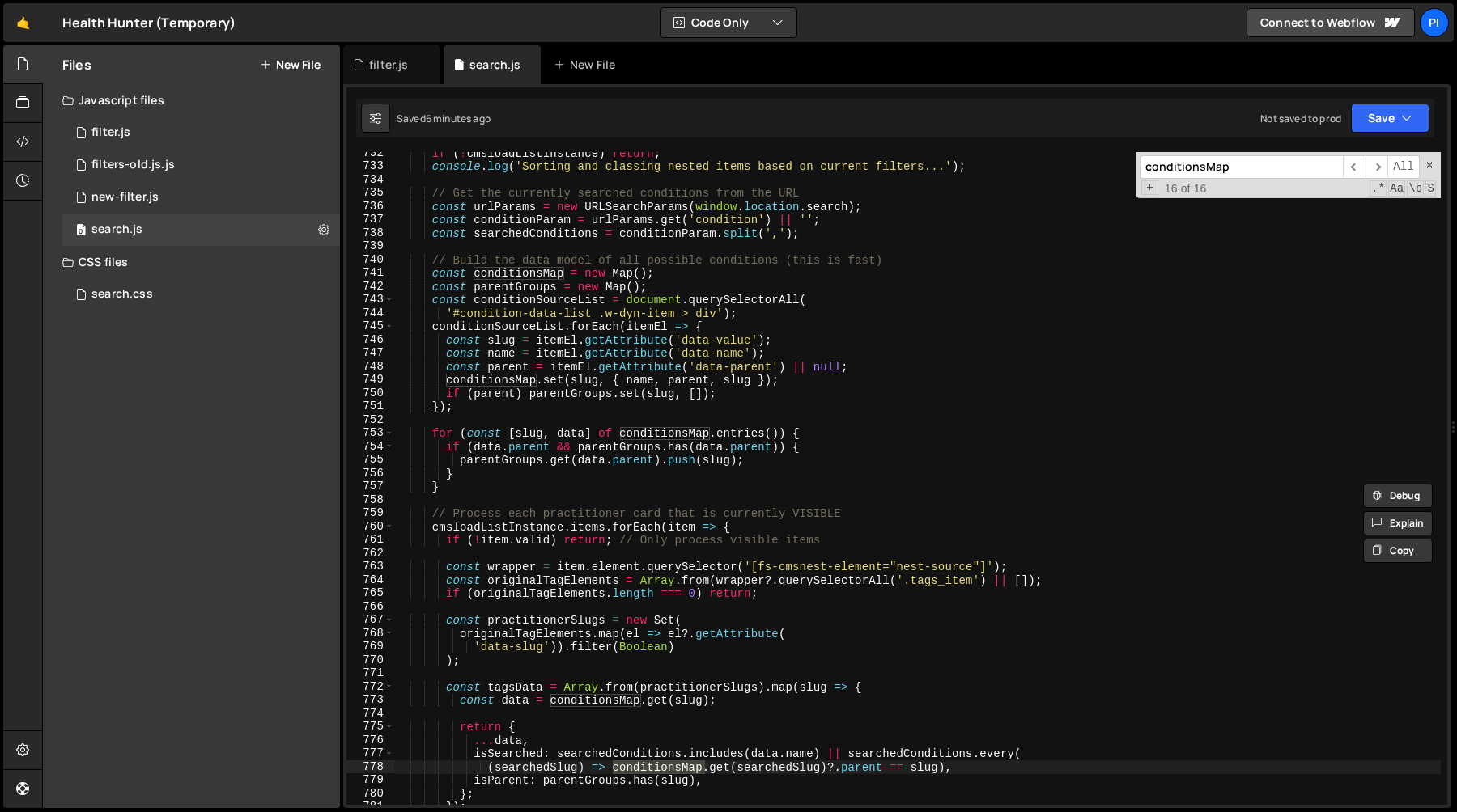
scroll to position [9897, 0]
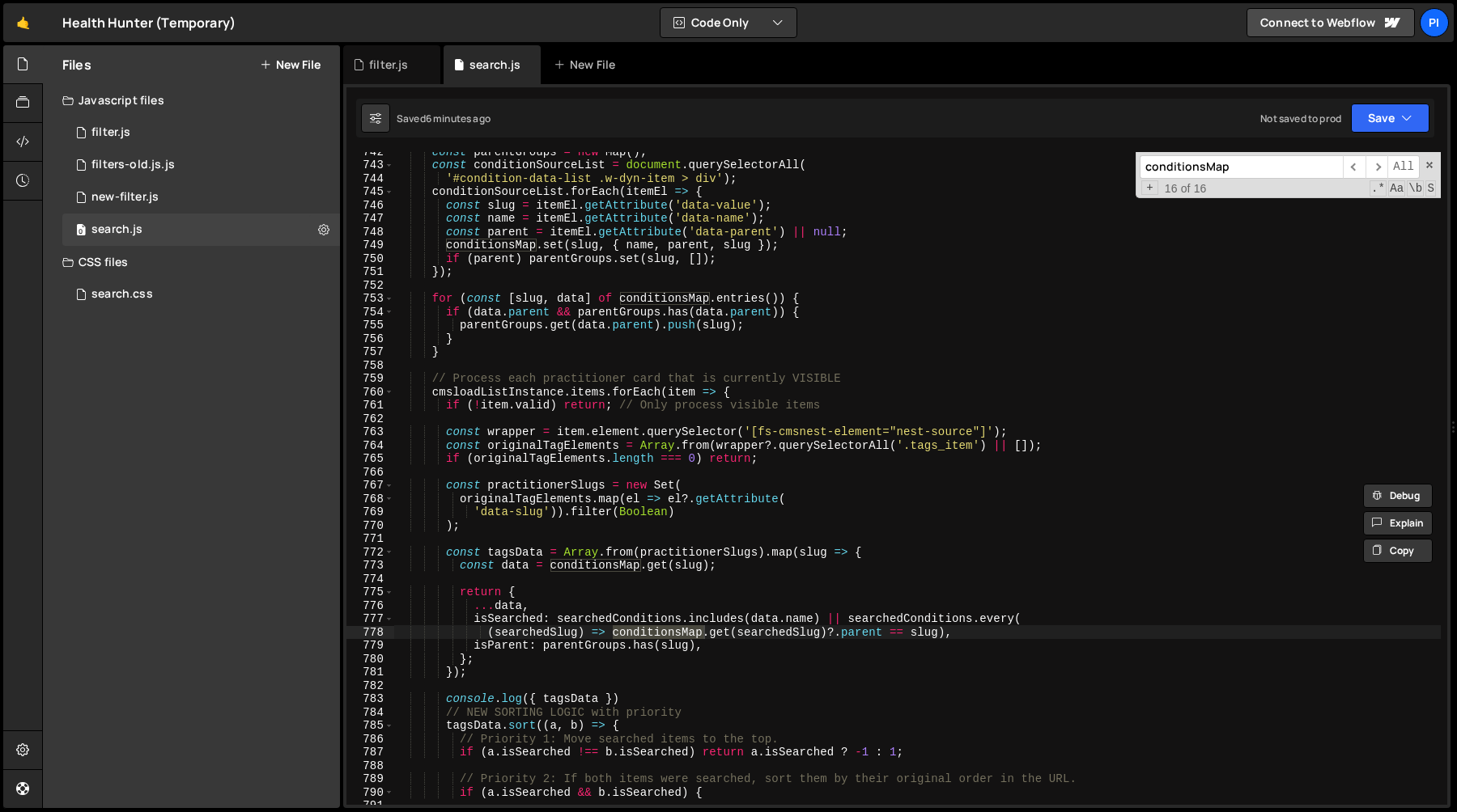
click at [770, 627] on div "const parentGroups = new Map ( ) ; const conditionSourceList = document . query…" at bounding box center [917, 484] width 1046 height 680
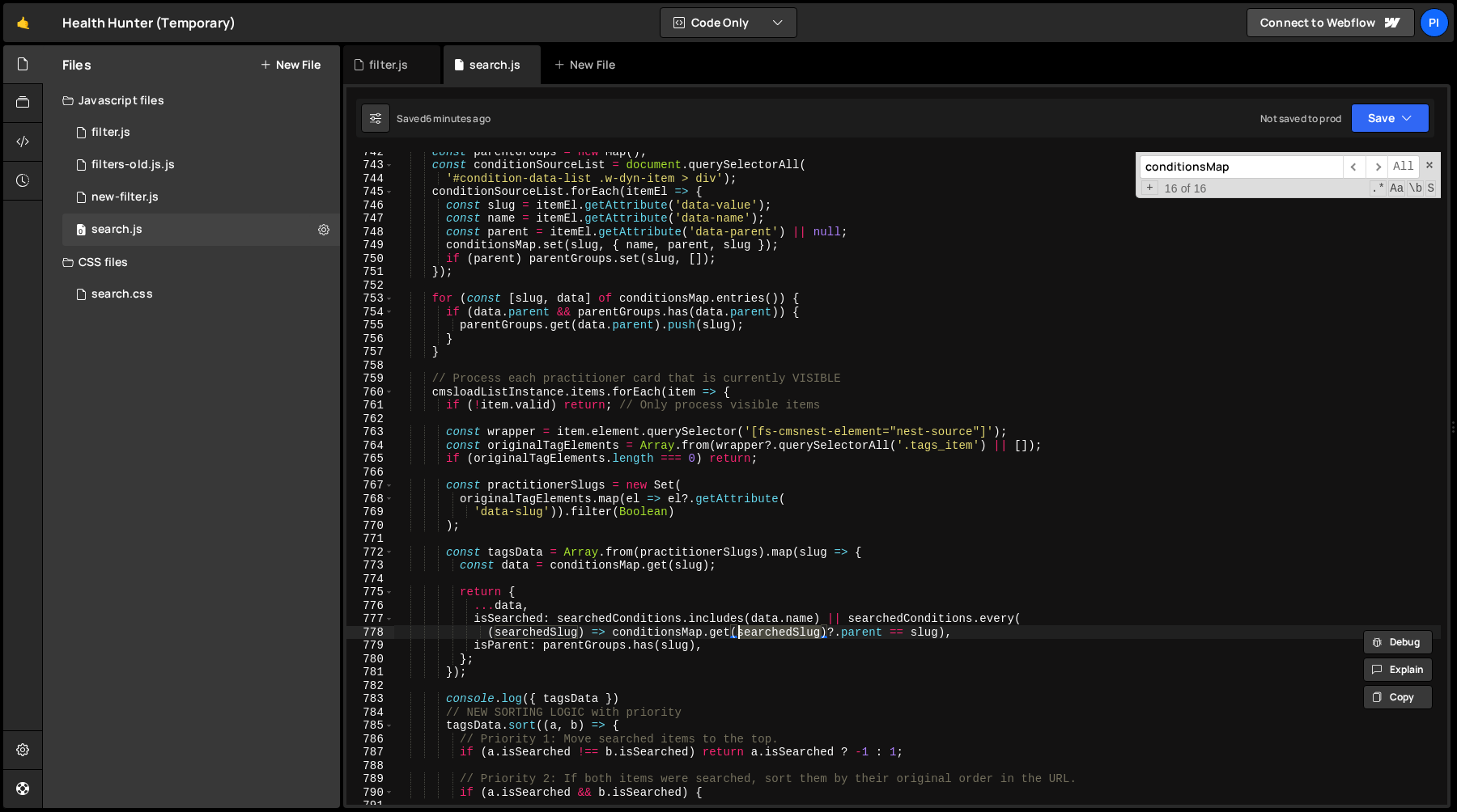
paste textarea ".map(([k]) => k);"
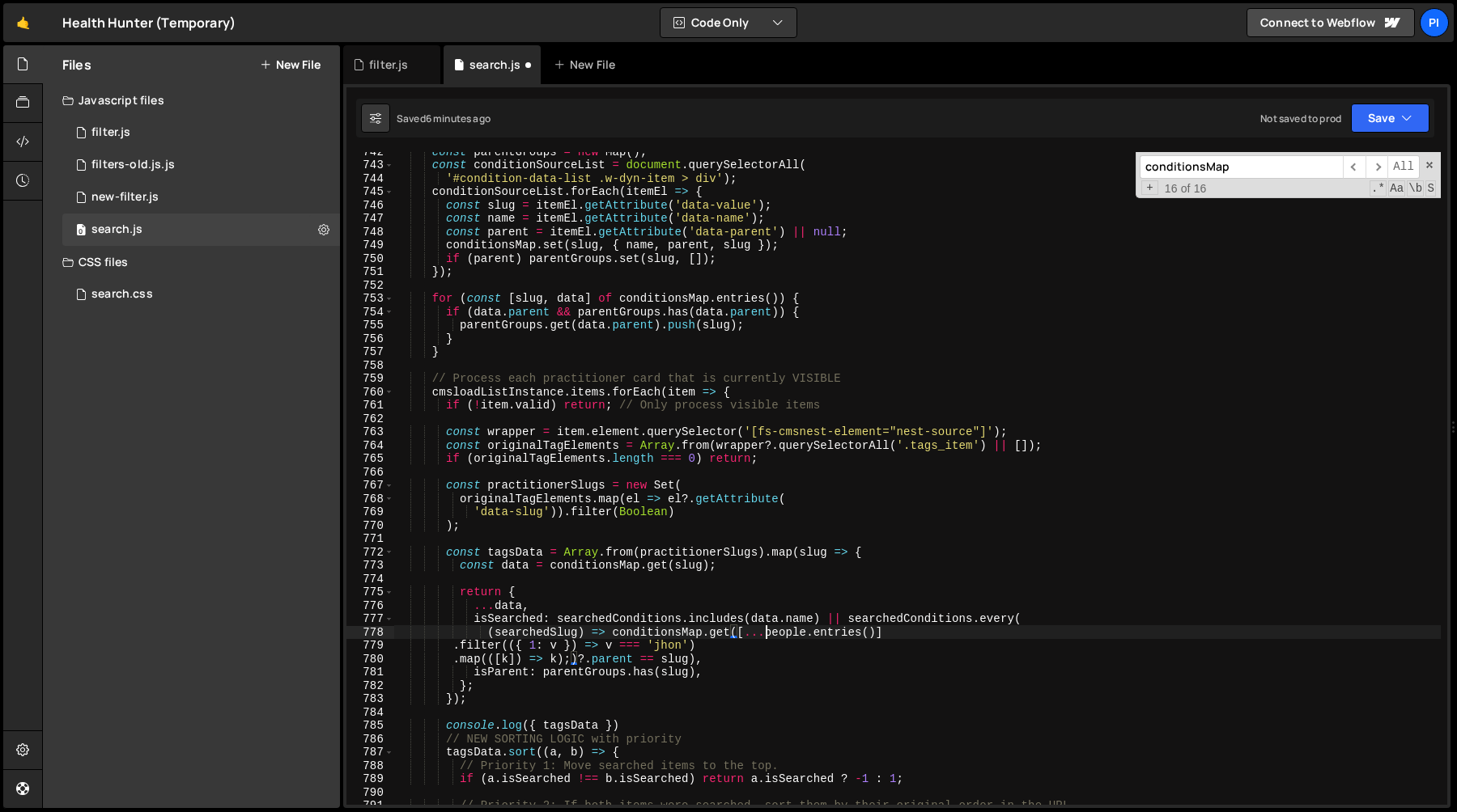
click at [764, 635] on div "const parentGroups = new Map ( ) ; const conditionSourceList = document . query…" at bounding box center [917, 484] width 1046 height 680
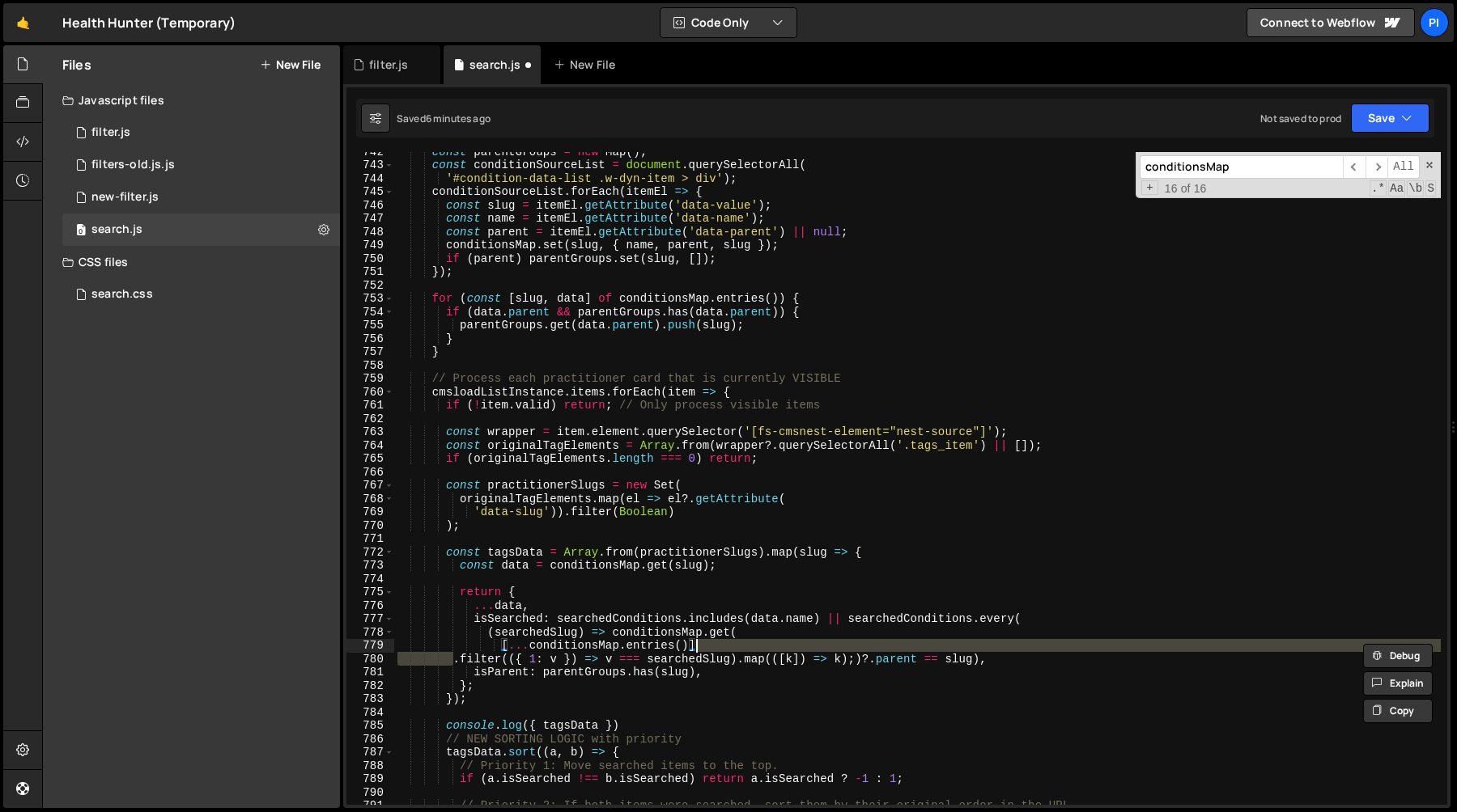
scroll to position [0, 21]
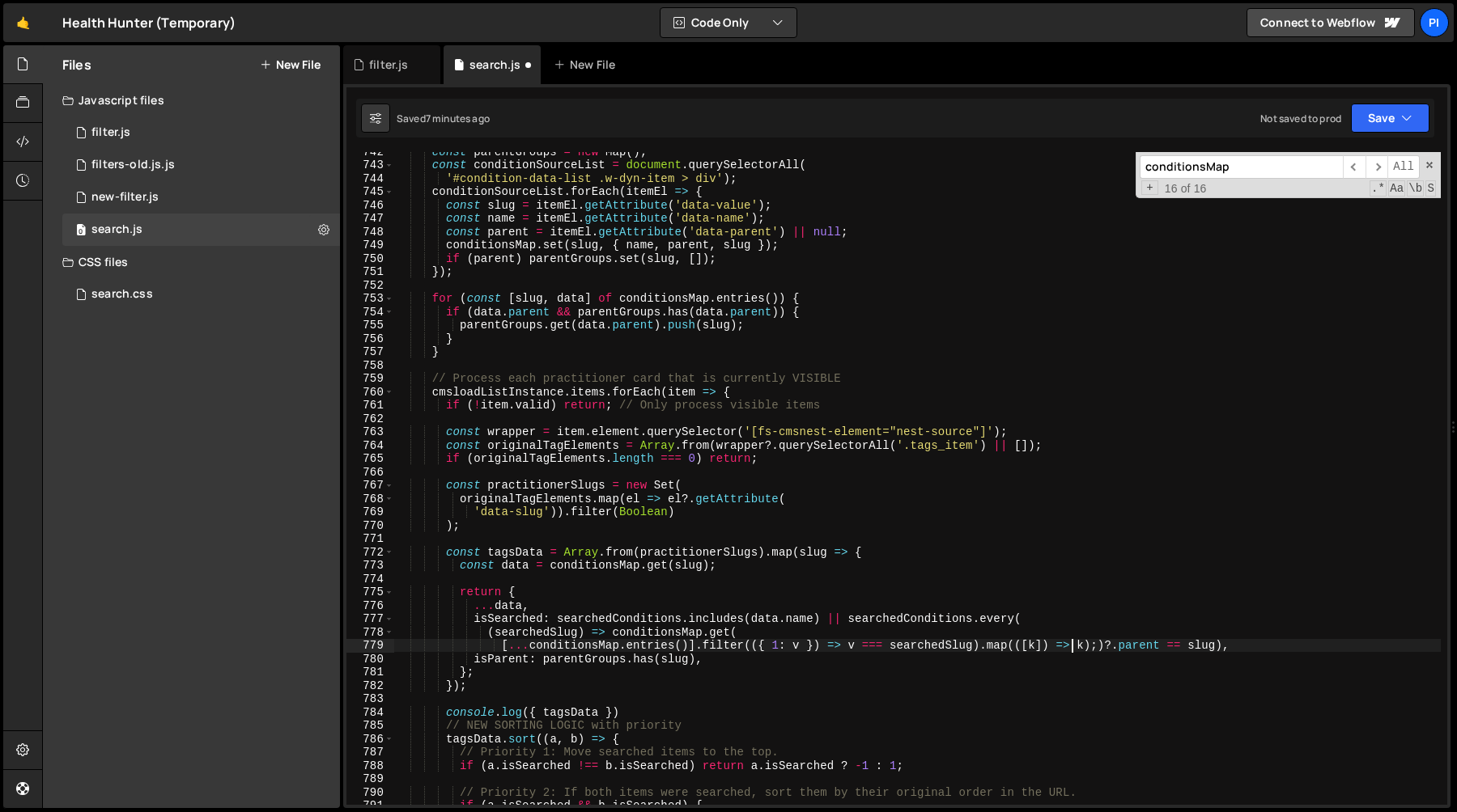
click at [1035, 646] on div "const parentGroups = new Map ( ) ; const conditionSourceList = document . query…" at bounding box center [917, 484] width 1046 height 680
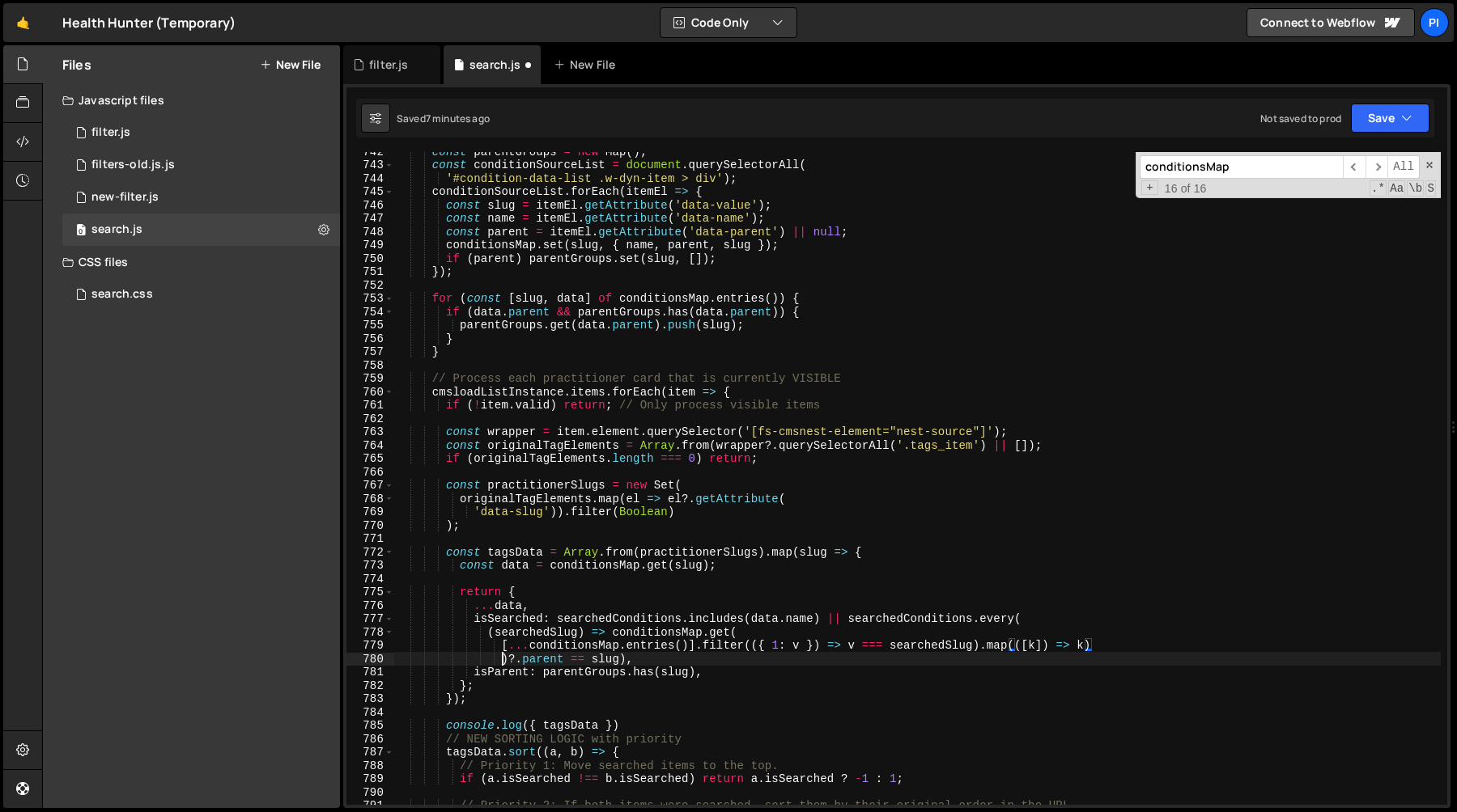
scroll to position [0, 7]
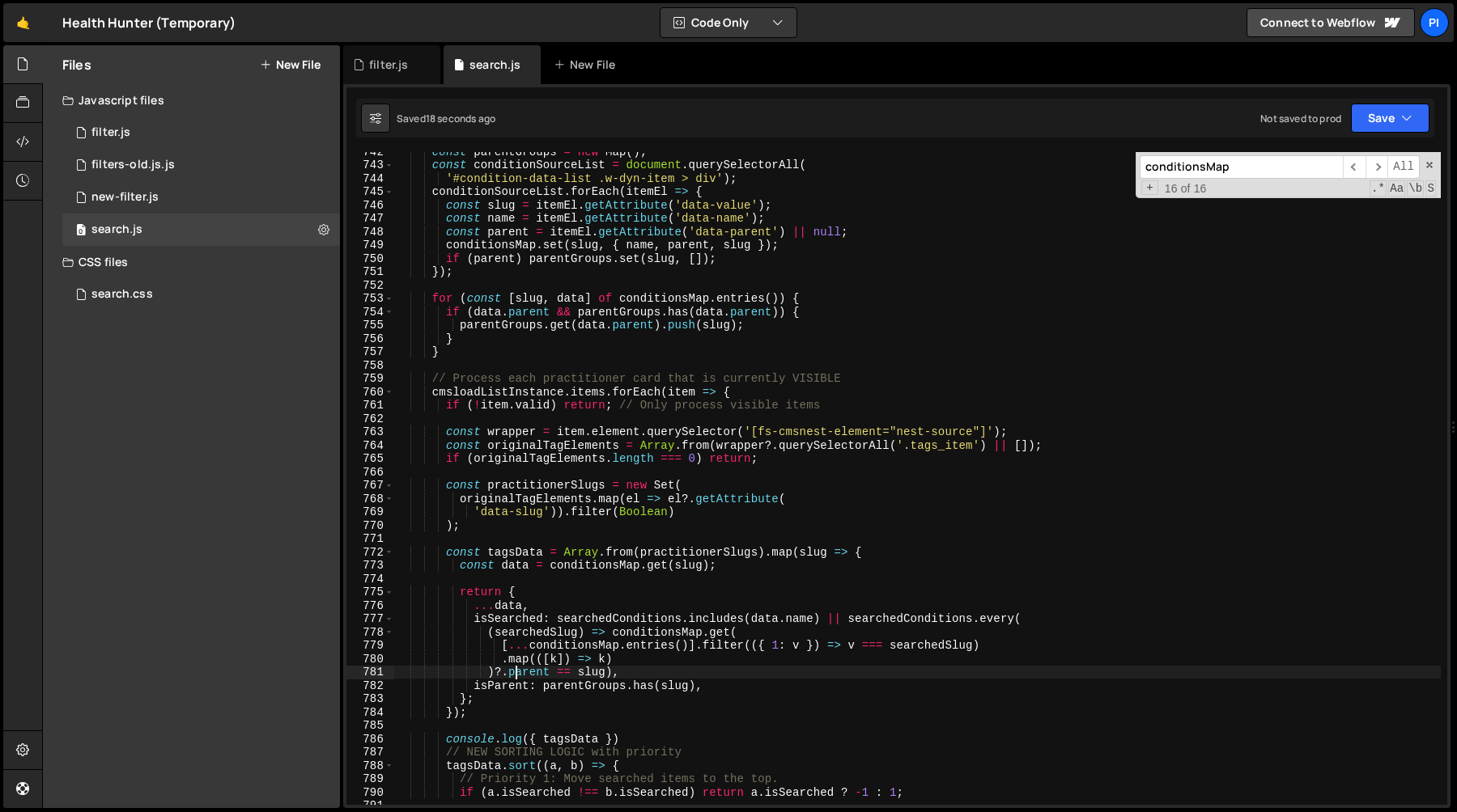
click at [856, 617] on div "const parentGroups = new Map ( ) ; const conditionSourceList = document . query…" at bounding box center [917, 484] width 1046 height 680
click at [499, 674] on div "const parentGroups = new Map ( ) ; const conditionSourceList = document . query…" at bounding box center [917, 484] width 1046 height 680
click at [673, 635] on div "const parentGroups = new Map ( ) ; const conditionSourceList = document . query…" at bounding box center [917, 484] width 1046 height 680
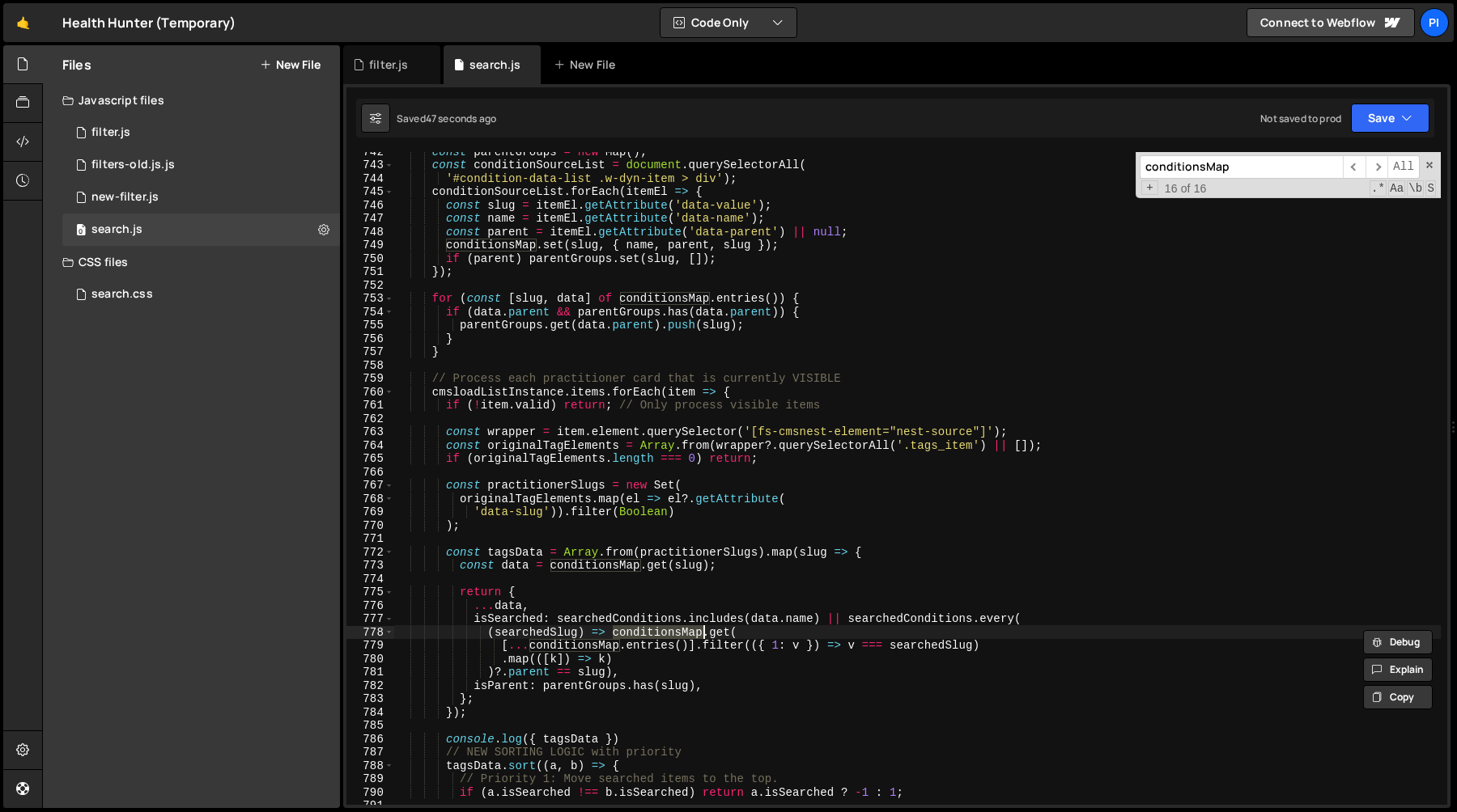
click at [568, 652] on div "const parentGroups = new Map ( ) ; const conditionSourceList = document . query…" at bounding box center [917, 484] width 1046 height 680
click at [576, 646] on div "const parentGroups = new Map ( ) ; const conditionSourceList = document . query…" at bounding box center [917, 484] width 1046 height 680
click at [778, 652] on div "const parentGroups = new Map ( ) ; const conditionSourceList = document . query…" at bounding box center [917, 484] width 1046 height 680
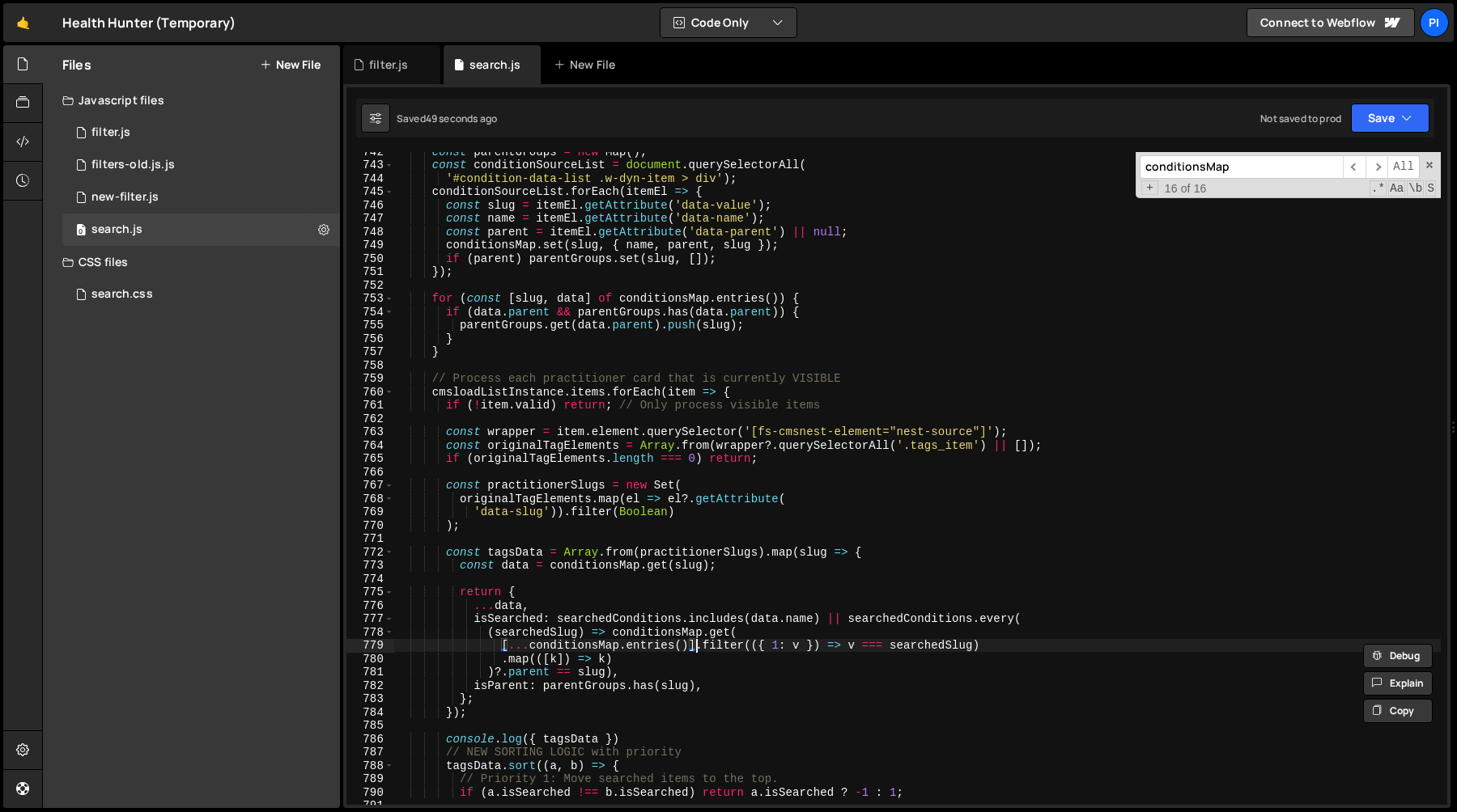
click at [695, 647] on div "const parentGroups = new Map ( ) ; const conditionSourceList = document . query…" at bounding box center [917, 484] width 1046 height 680
click at [529, 644] on div "const parentGroups = new Map ( ) ; const conditionSourceList = document . query…" at bounding box center [917, 484] width 1046 height 680
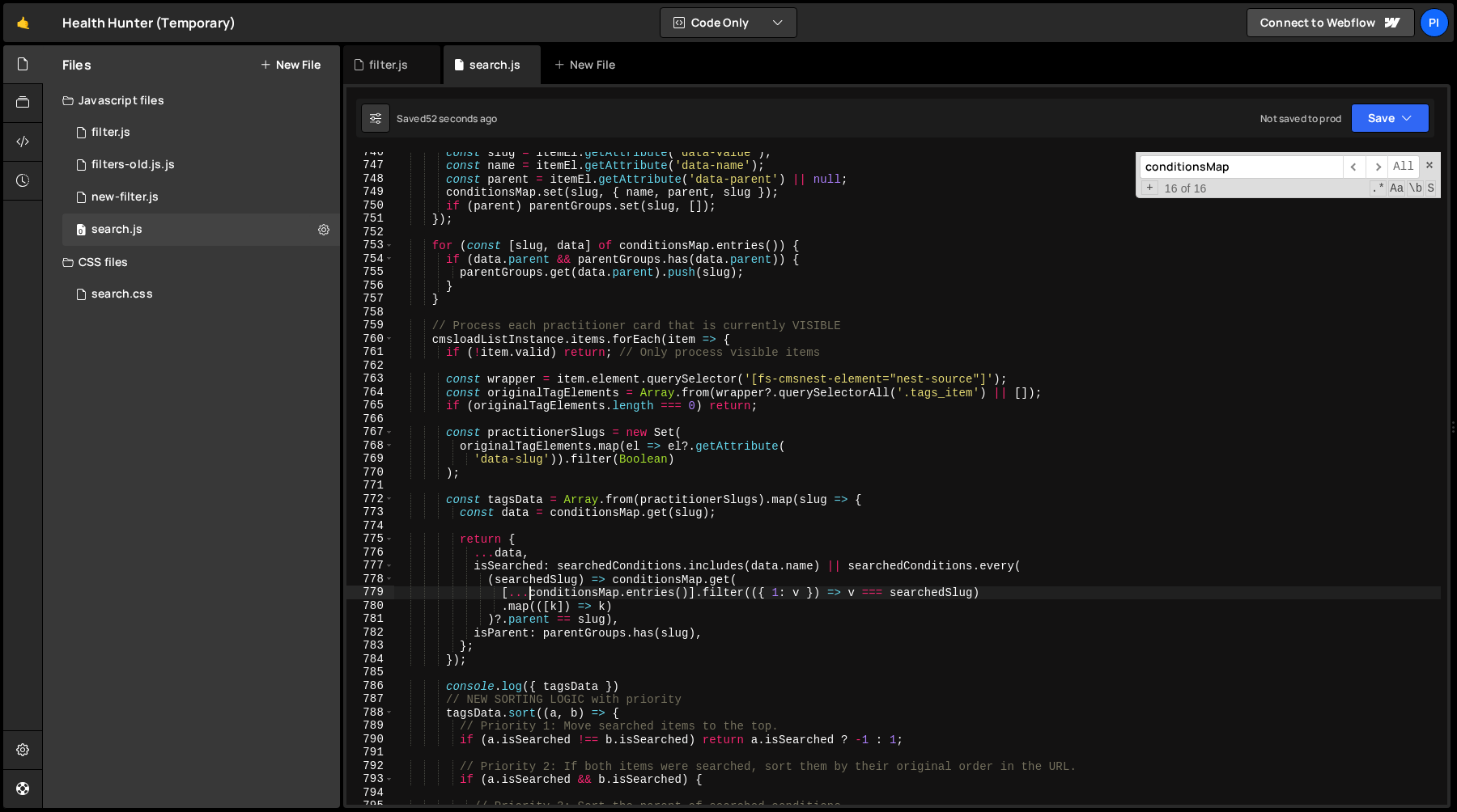
scroll to position [9951, 0]
click at [551, 542] on div "const slug = itemEl . getAttribute ( 'data-value' ) ; const name = itemEl . get…" at bounding box center [917, 485] width 1046 height 680
type textarea "return {"
click at [555, 527] on div "const slug = itemEl . getAttribute ( 'data-value' ) ; const name = itemEl . get…" at bounding box center [917, 485] width 1046 height 680
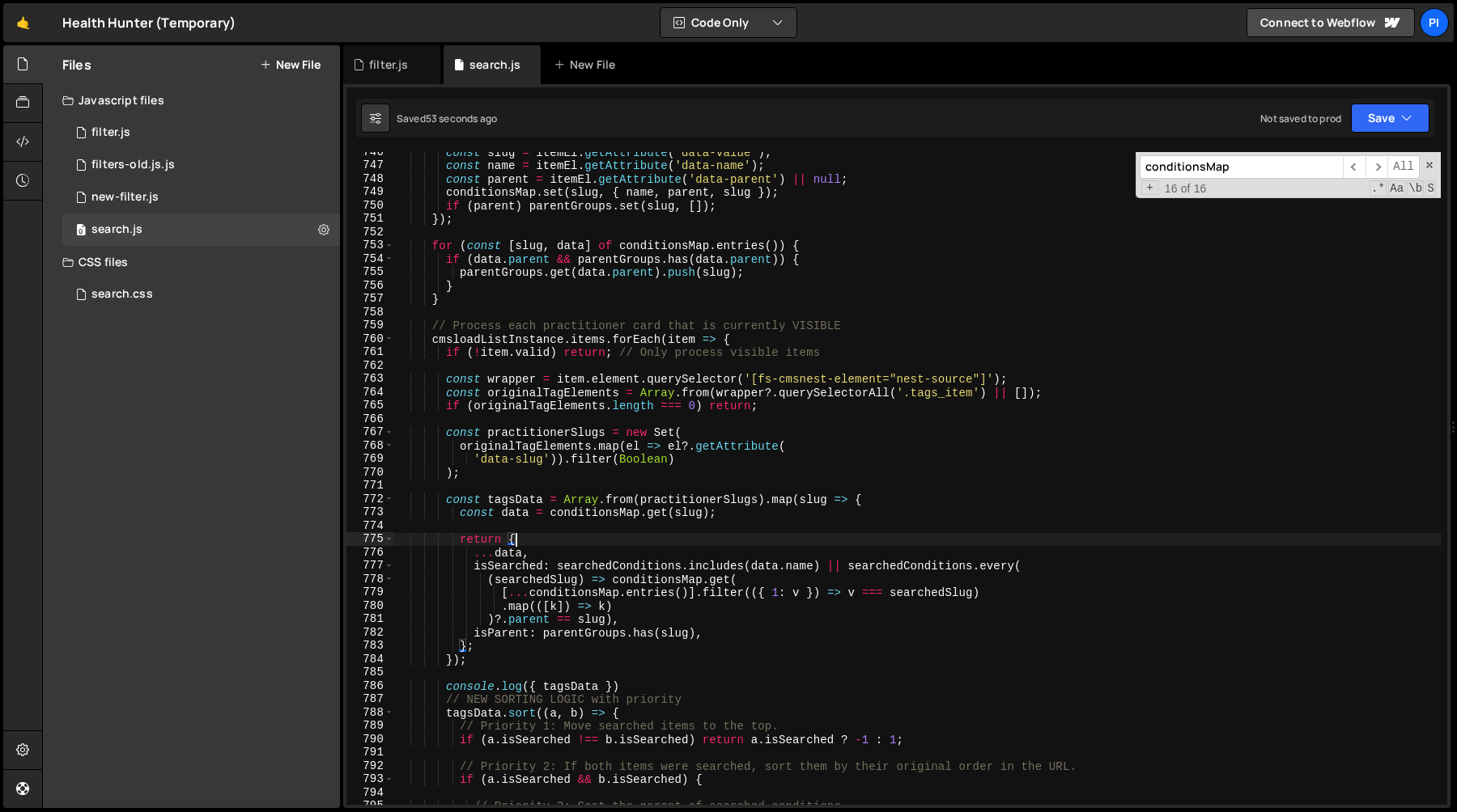
scroll to position [0, 0]
click at [847, 566] on div "const slug = itemEl . getAttribute ( 'data-value' ) ; const name = itemEl . get…" at bounding box center [917, 485] width 1046 height 680
click at [612, 621] on div "const slug = itemEl . getAttribute ( 'data-value' ) ; const name = itemEl . get…" at bounding box center [917, 485] width 1046 height 680
click at [474, 550] on div "const slug = itemEl . getAttribute ( 'data-value' ) ; const name = itemEl . get…" at bounding box center [917, 485] width 1046 height 680
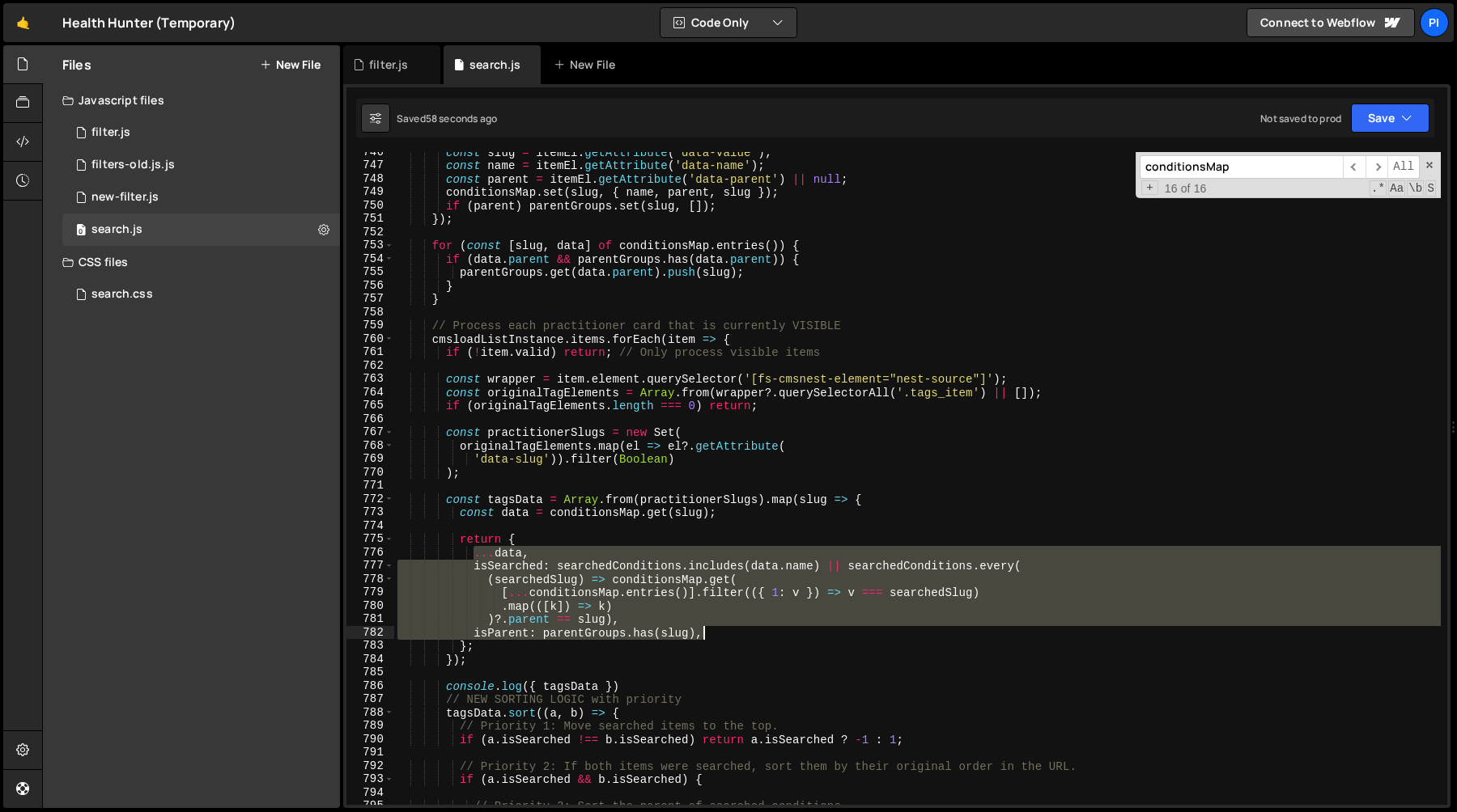
click at [732, 634] on div "const slug = itemEl . getAttribute ( 'data-value' ) ; const name = itemEl . get…" at bounding box center [917, 485] width 1046 height 680
click at [661, 612] on div "const slug = itemEl . getAttribute ( 'data-value' ) ; const name = itemEl . get…" at bounding box center [917, 479] width 1046 height 652
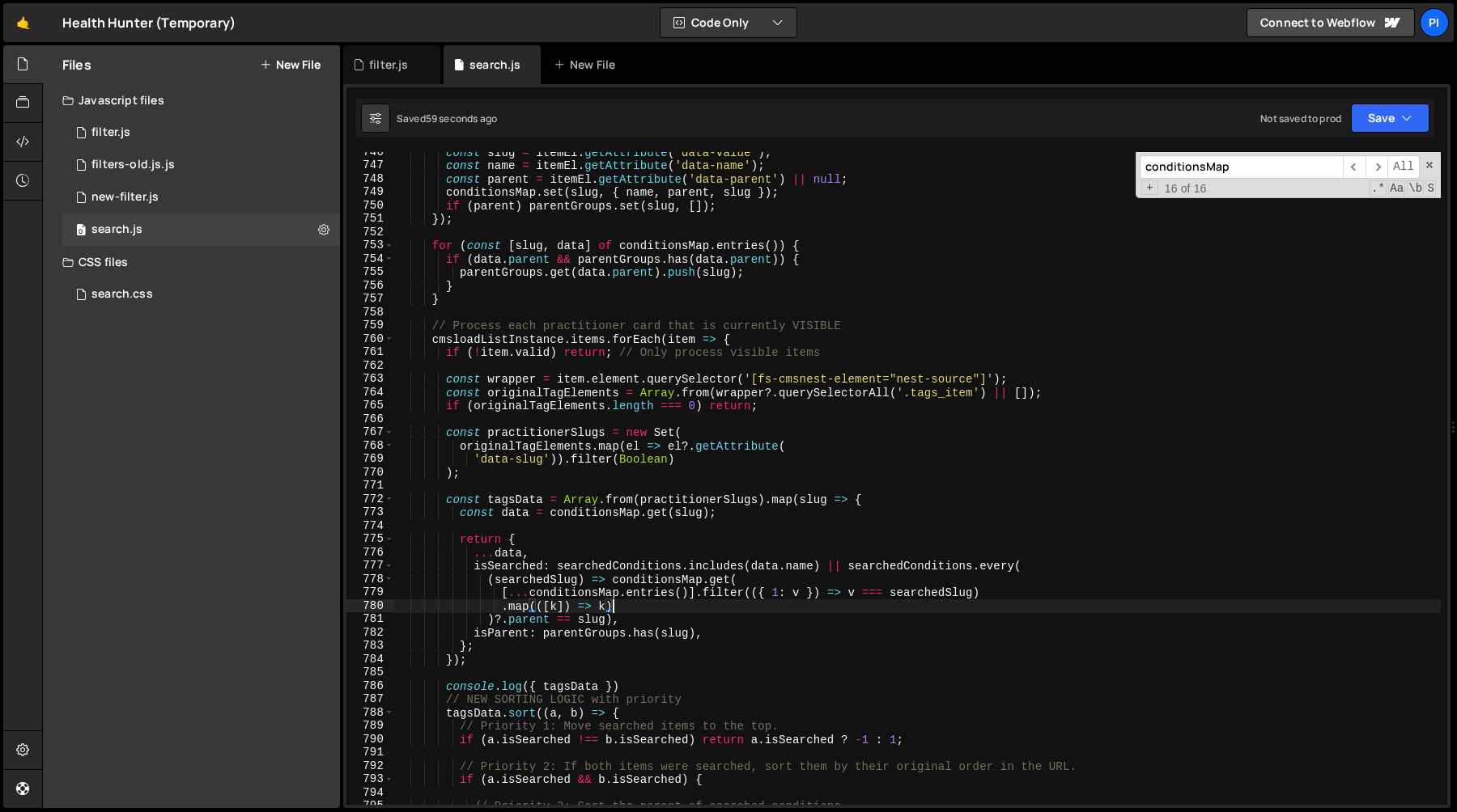
click at [635, 621] on div "const slug = itemEl . getAttribute ( 'data-value' ) ; const name = itemEl . get…" at bounding box center [917, 485] width 1046 height 680
click at [615, 624] on div "const slug = itemEl . getAttribute ( 'data-value' ) ; const name = itemEl . get…" at bounding box center [917, 485] width 1046 height 680
click at [850, 566] on div "const slug = itemEl . getAttribute ( 'data-value' ) ; const name = itemEl . get…" at bounding box center [917, 485] width 1046 height 680
type textarea "isSearched: searchedConditions.includes(data.name) || searchedConditions.every(…"
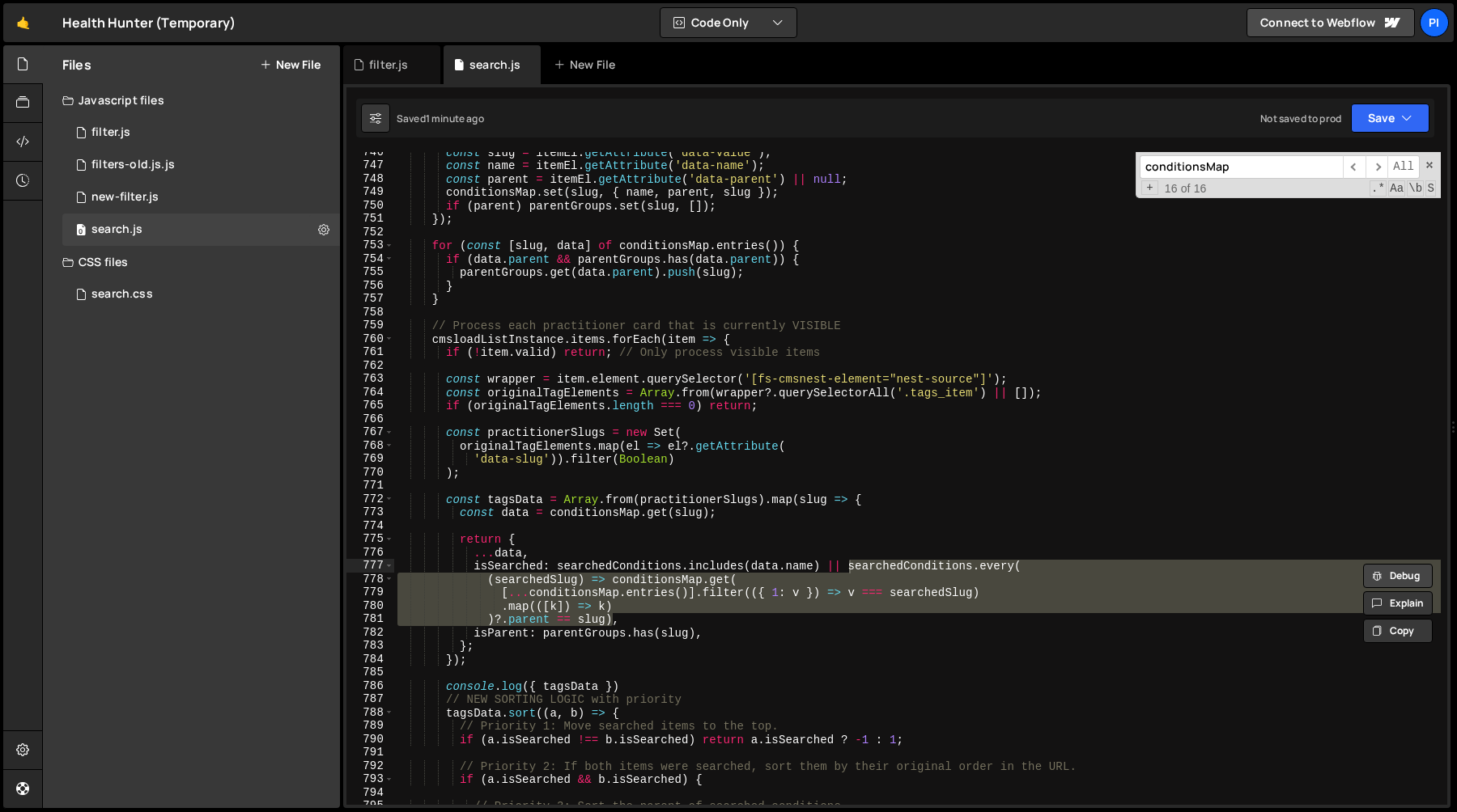
click at [1399, 582] on button "Debug" at bounding box center [1398, 575] width 69 height 24
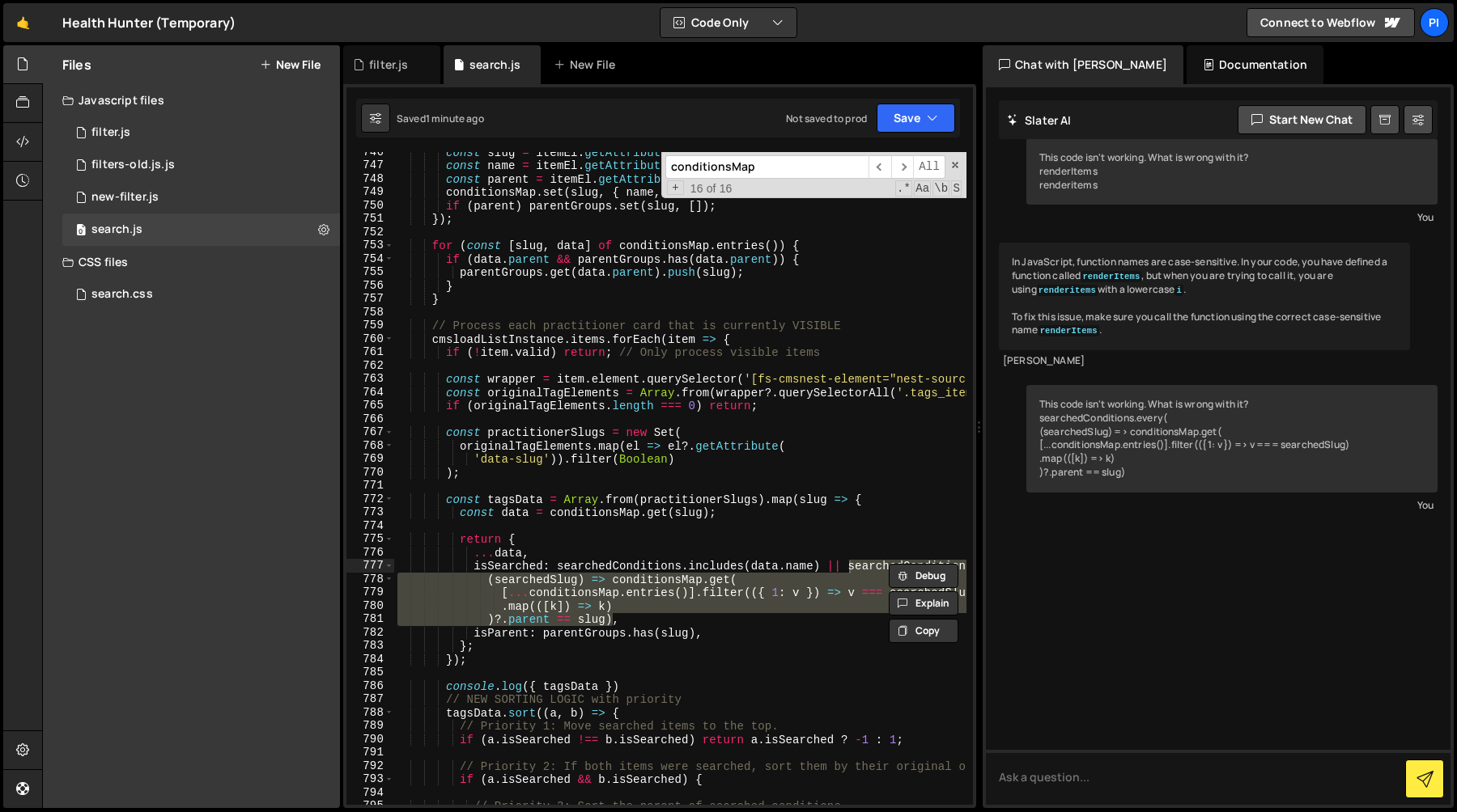
drag, startPoint x: 1453, startPoint y: 491, endPoint x: 969, endPoint y: 590, distance: 494.0
click at [969, 590] on div "Files New File Javascript files 0 filter.js 0 0 filters-old.js.js 0 0 new-filte…" at bounding box center [748, 426] width 1414 height 763
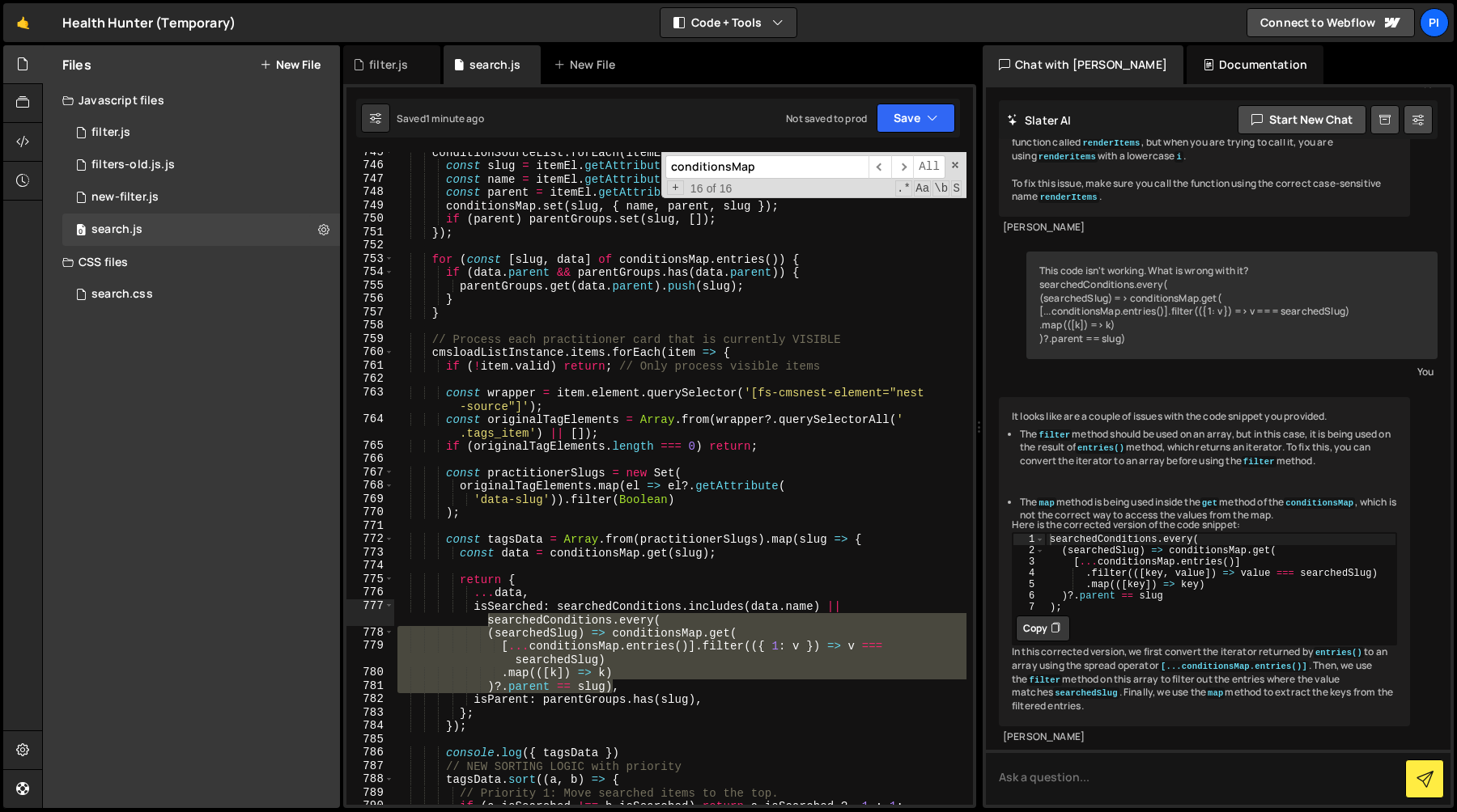
scroll to position [246, 0]
drag, startPoint x: 1171, startPoint y: 526, endPoint x: 1196, endPoint y: 542, distance: 29.7
click at [1196, 542] on div "searchedConditions . every ( ( searchedSlug ) => conditionsMap . get ( [ ... co…" at bounding box center [1220, 583] width 350 height 102
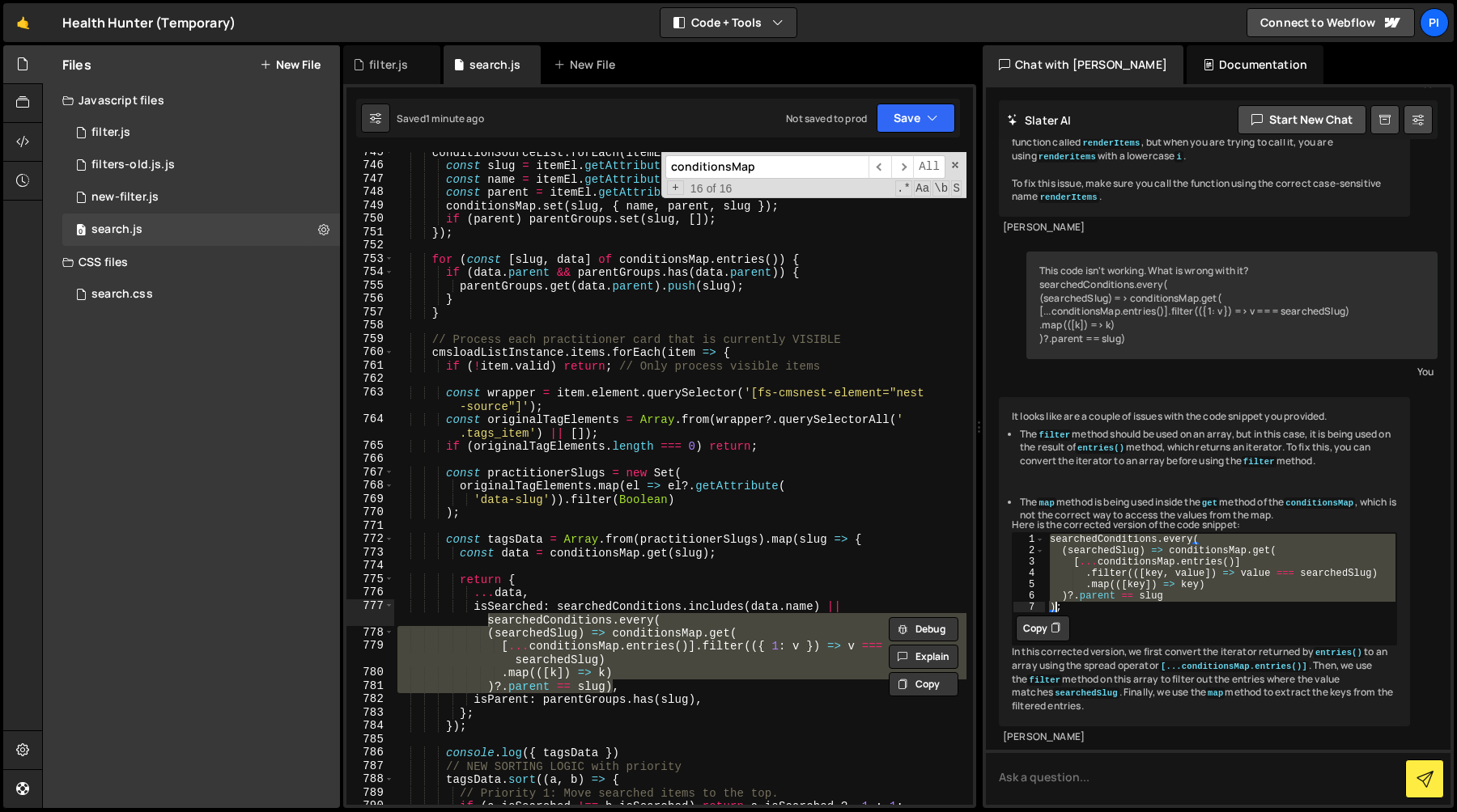
type textarea ")?.parent == slug );"
drag, startPoint x: 1050, startPoint y: 513, endPoint x: 1056, endPoint y: 579, distance: 66.3
click at [1056, 579] on div "searchedConditions . every ( ( searchedSlug ) => conditionsMap . get ( [ ... co…" at bounding box center [1220, 583] width 350 height 102
click at [613, 690] on div "conditionSourceList . forEach ( itemEl => { const slug = itemEl . getAttribute …" at bounding box center [679, 485] width 572 height 680
click at [488, 621] on div "conditionSourceList . forEach ( itemEl => { const slug = itemEl . getAttribute …" at bounding box center [679, 485] width 572 height 680
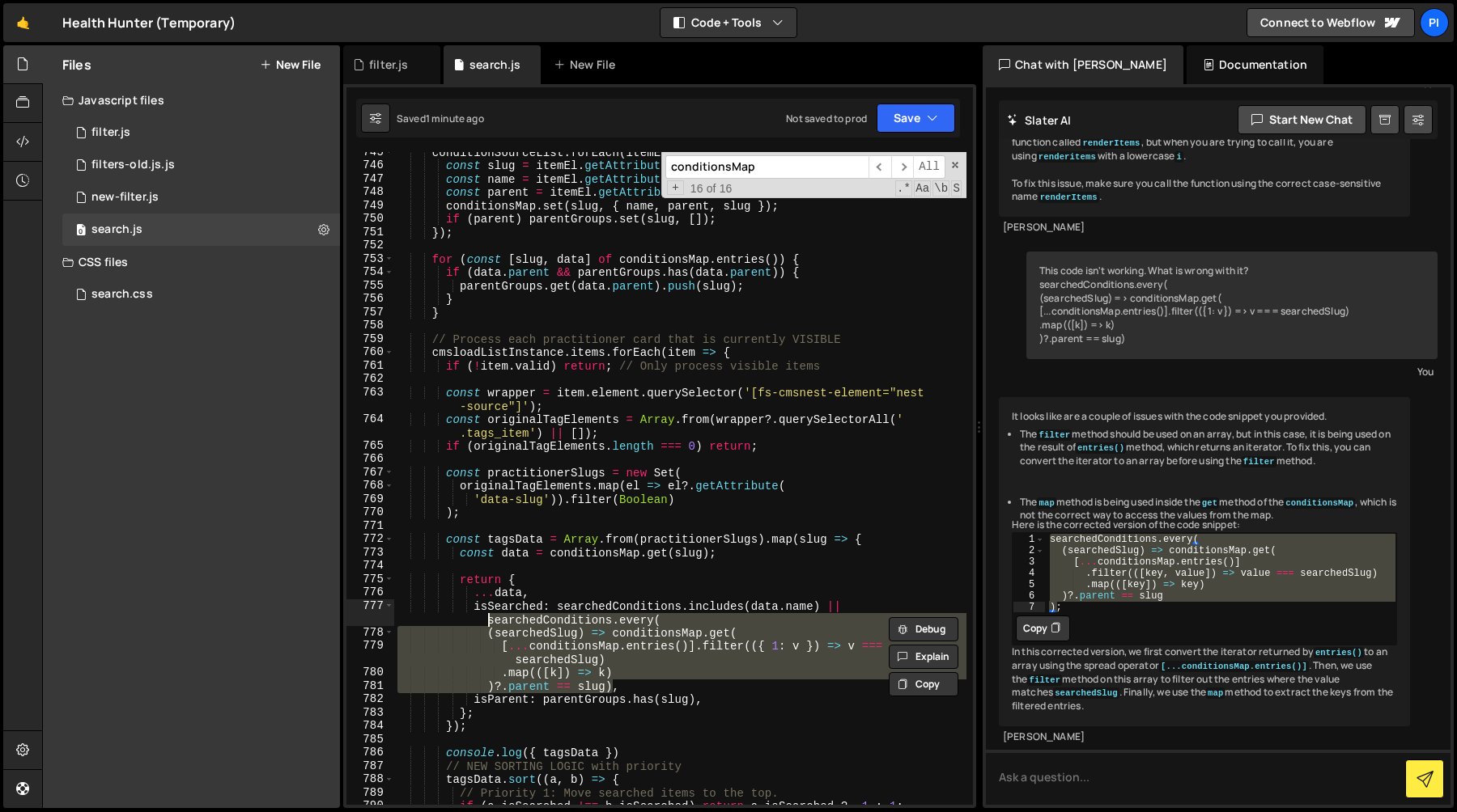
paste textarea "),"
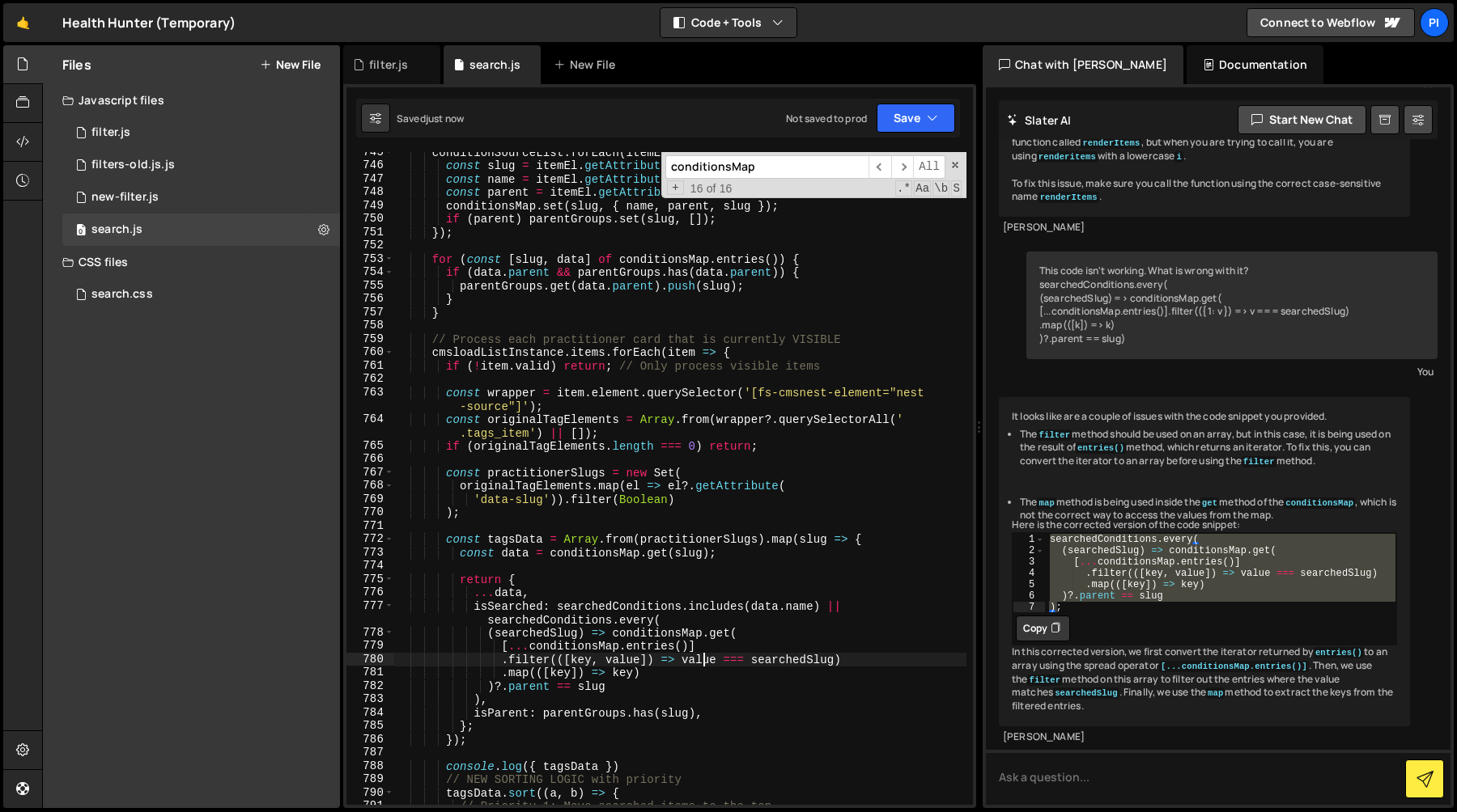
click at [706, 661] on div "conditionSourceList . forEach ( itemEl => { const slug = itemEl . getAttribute …" at bounding box center [679, 485] width 572 height 680
click at [722, 661] on div "conditionSourceList . forEach ( itemEl => { const slug = itemEl . getAttribute …" at bounding box center [679, 485] width 572 height 680
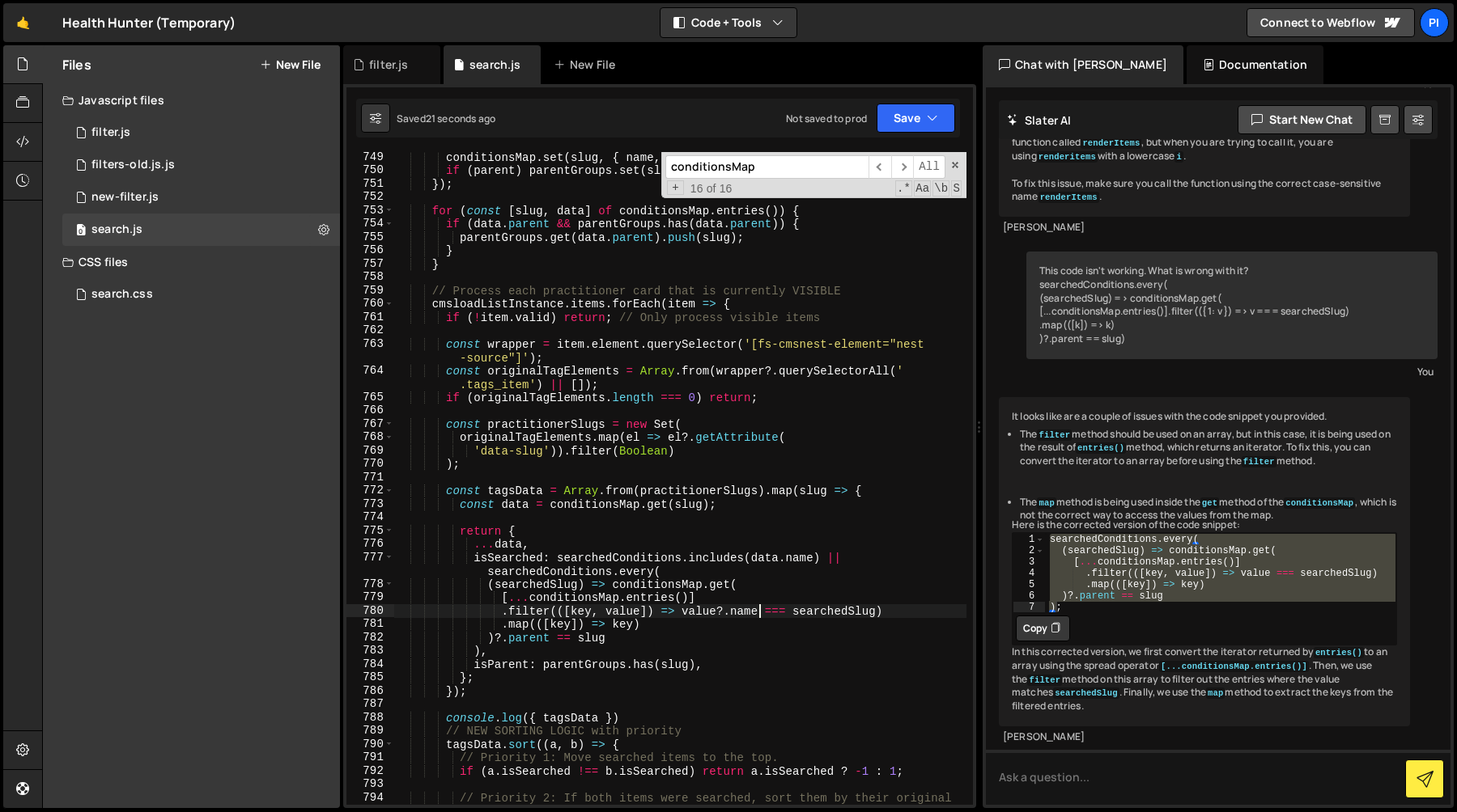
scroll to position [10600, 0]
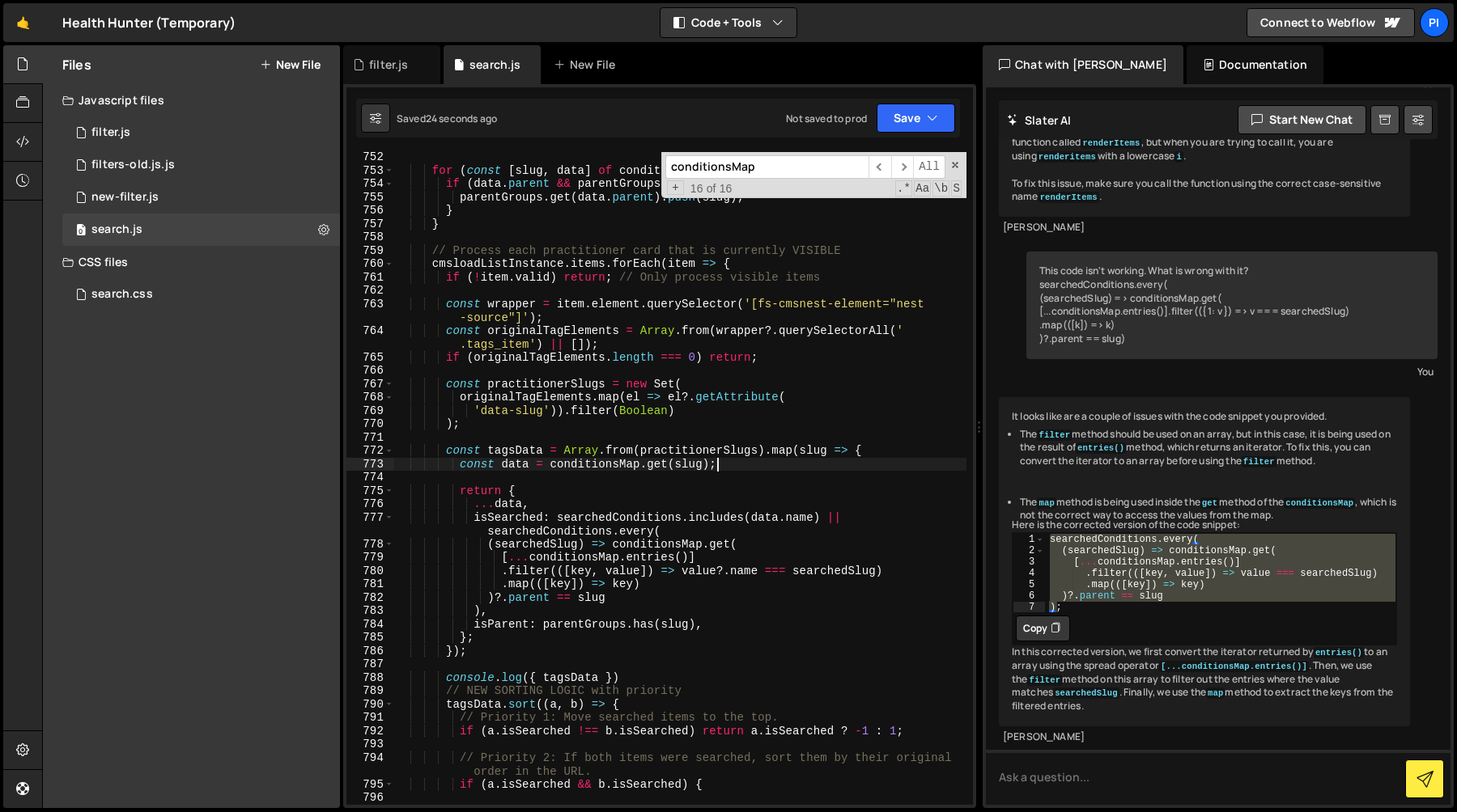
click at [760, 465] on div "for ( const [ slug , data ] of conditionsMap . entries ( )) { if ( data . paren…" at bounding box center [679, 490] width 572 height 680
type textarea "const data = conditionsMap.get(slug);"
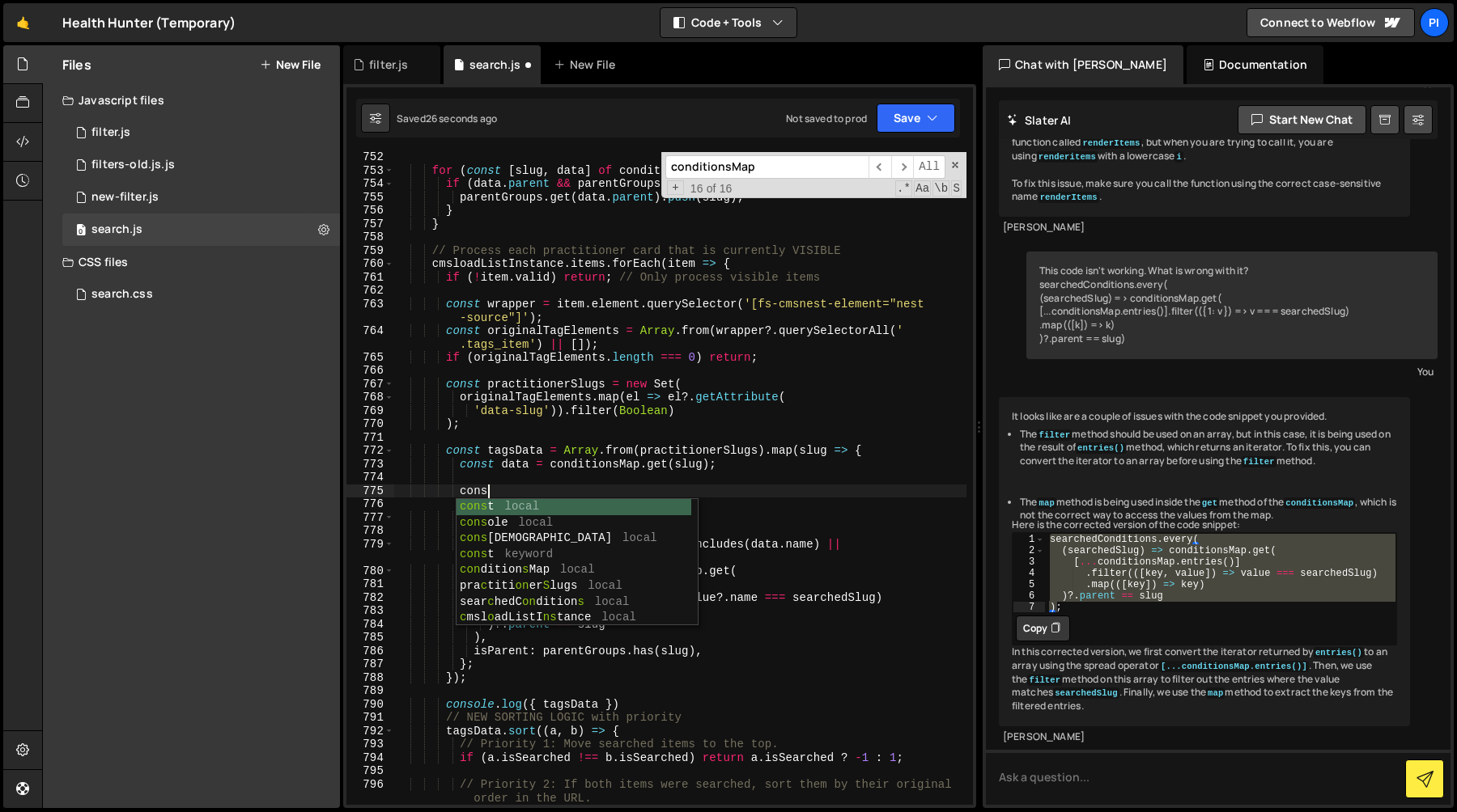
scroll to position [0, 5]
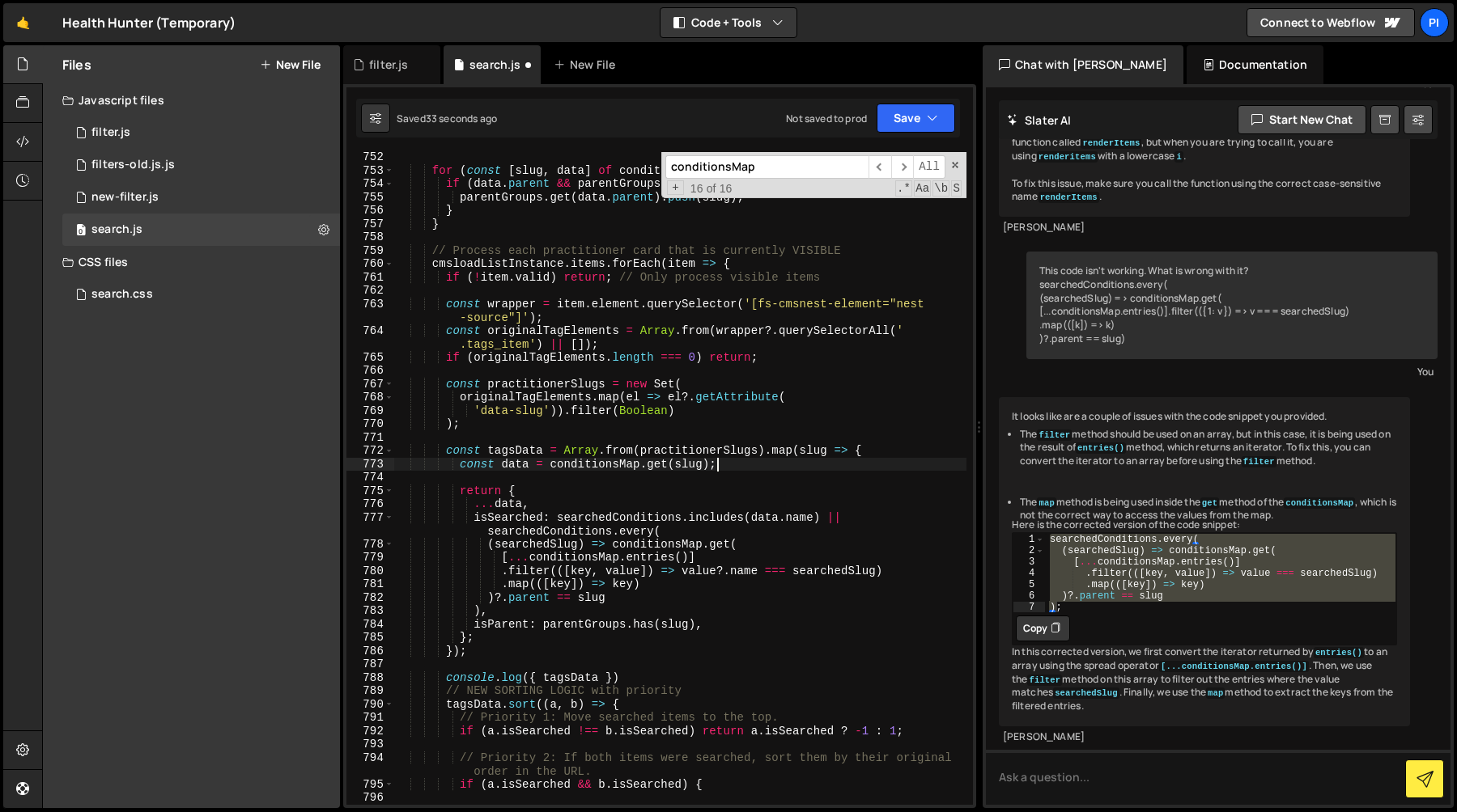
click at [528, 597] on div "for ( const [ slug , data ] of conditionsMap . entries ( )) { if ( data . paren…" at bounding box center [679, 490] width 572 height 680
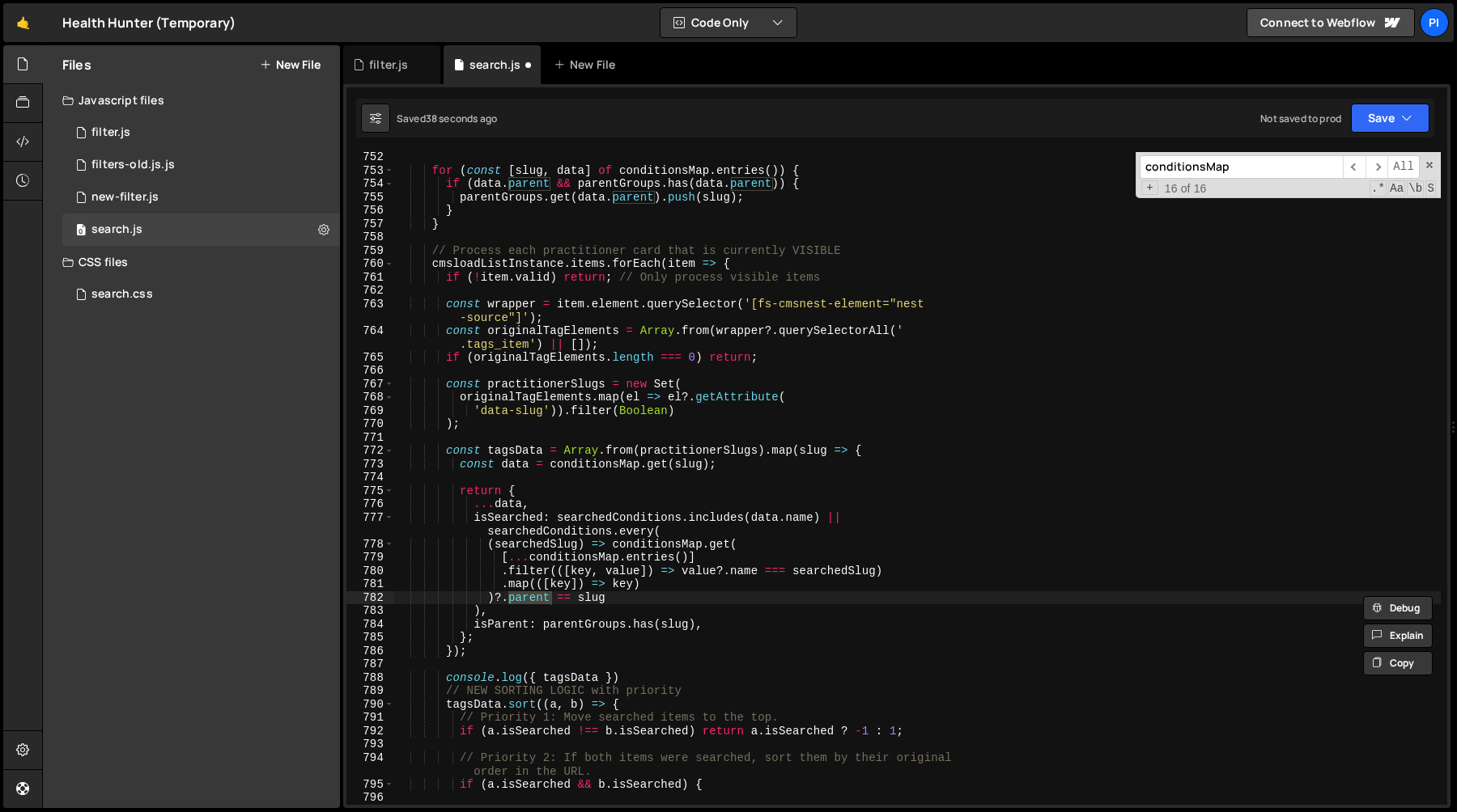
scroll to position [10026, 0]
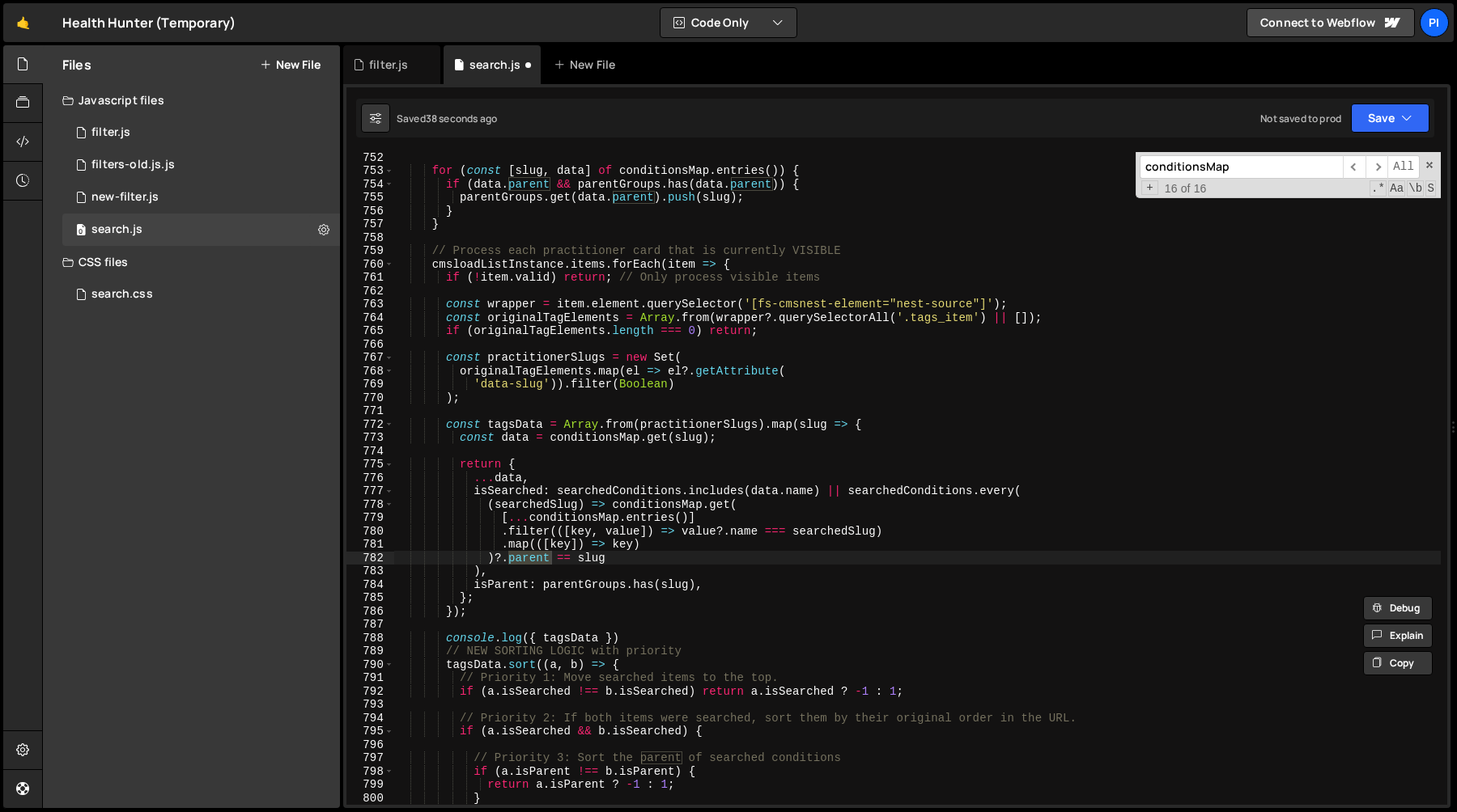
drag, startPoint x: 977, startPoint y: 199, endPoint x: 1456, endPoint y: 313, distance: 492.4
click at [1456, 313] on div at bounding box center [1453, 426] width 6 height 763
click at [624, 565] on div "for ( const [ slug , data ] of conditionsMap . entries ( )) { if ( data . paren…" at bounding box center [917, 490] width 1046 height 680
click at [621, 557] on div "for ( const [ slug , data ] of conditionsMap . entries ( )) { if ( data . paren…" at bounding box center [917, 490] width 1046 height 680
click at [607, 585] on div "for ( const [ slug , data ] of conditionsMap . entries ( )) { if ( data . paren…" at bounding box center [917, 490] width 1046 height 680
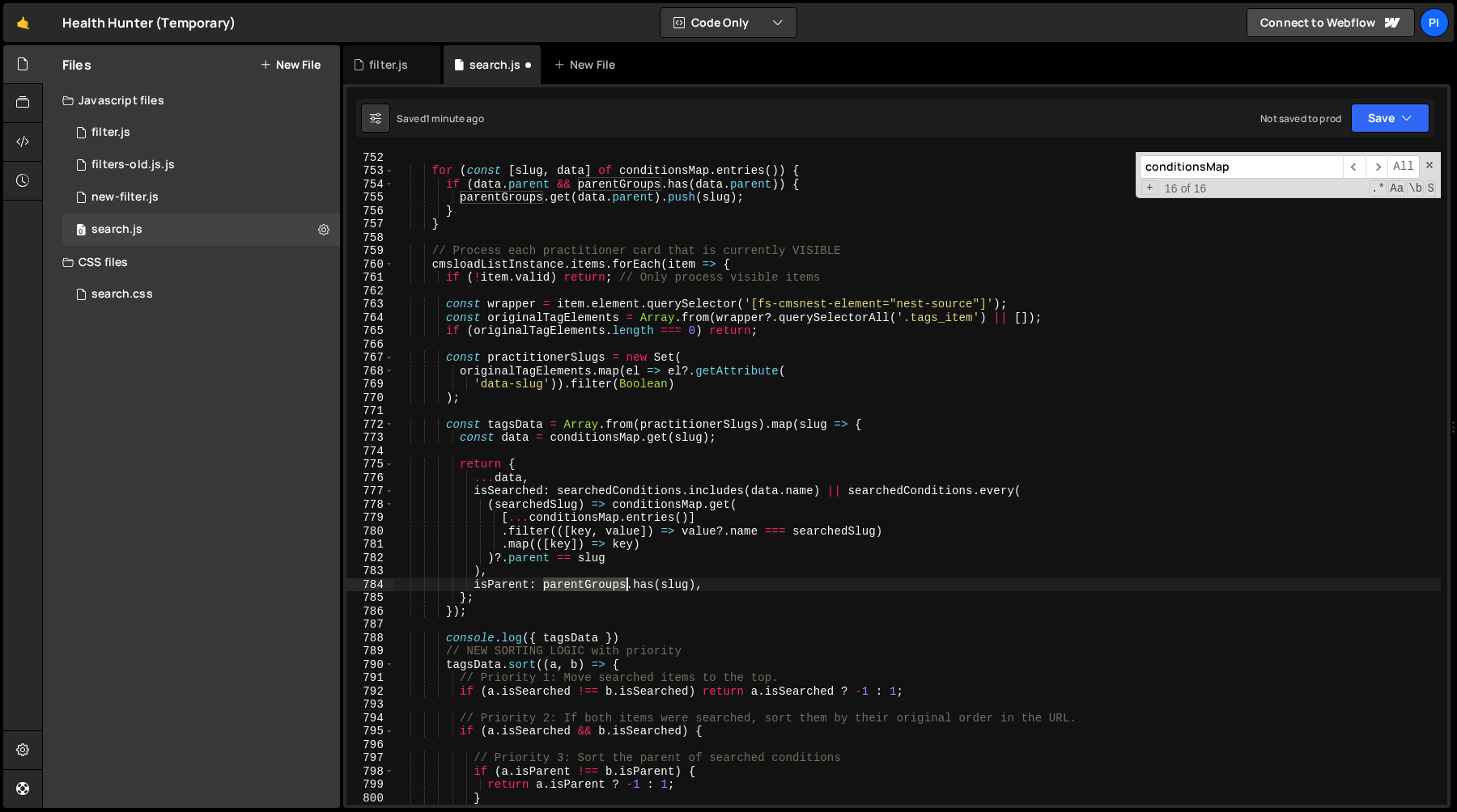
click at [607, 585] on div "for ( const [ slug , data ] of conditionsMap . entries ( )) { if ( data . paren…" at bounding box center [917, 490] width 1046 height 680
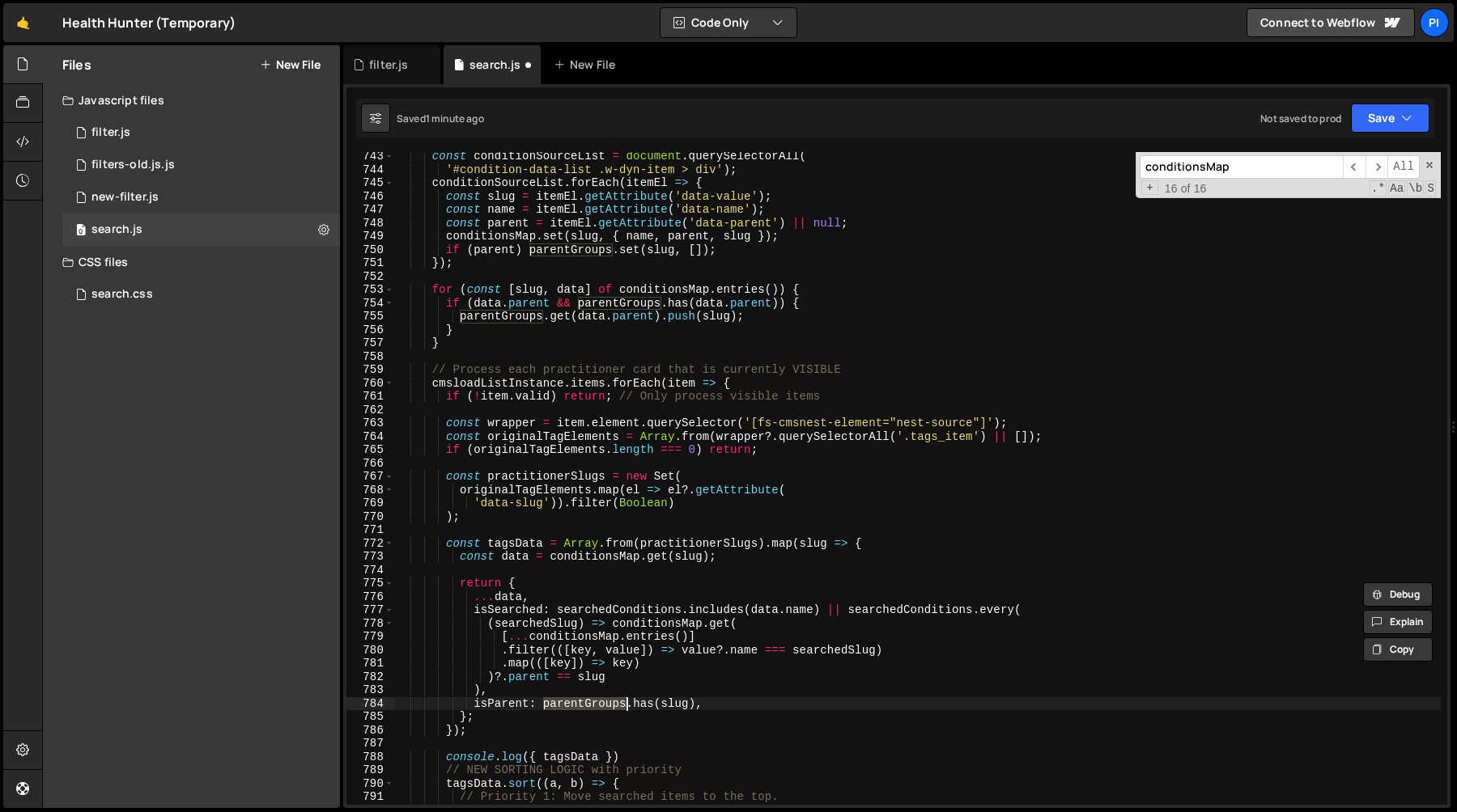
scroll to position [9896, 0]
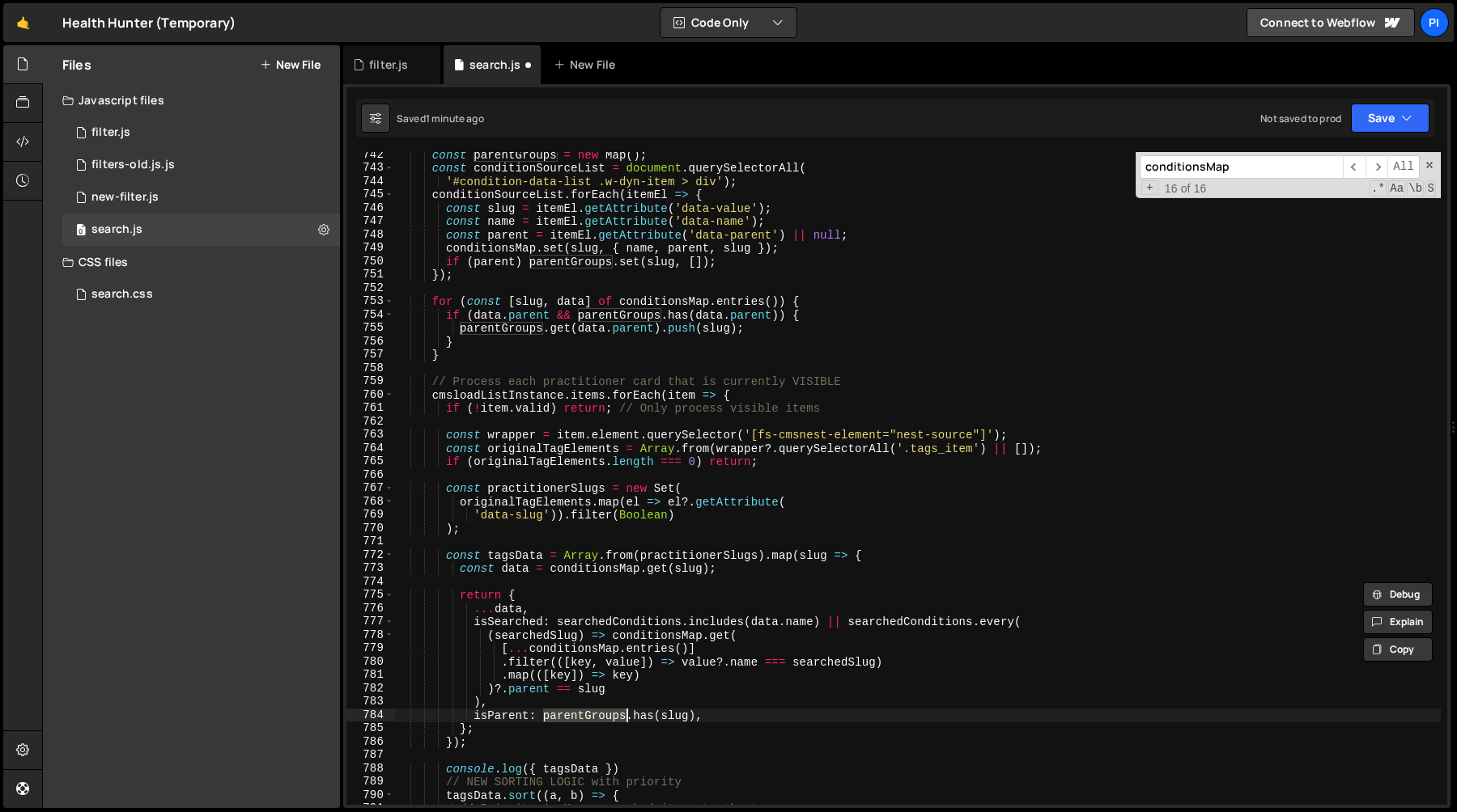
click at [542, 713] on div "const parentGroups = new Map ( ) ; const conditionSourceList = document . query…" at bounding box center [917, 479] width 1046 height 652
click at [681, 717] on div "const parentGroups = new Map ( ) ; const conditionSourceList = document . query…" at bounding box center [917, 488] width 1046 height 680
click at [617, 566] on div "const parentGroups = new Map ( ) ; const conditionSourceList = document . query…" at bounding box center [917, 488] width 1046 height 680
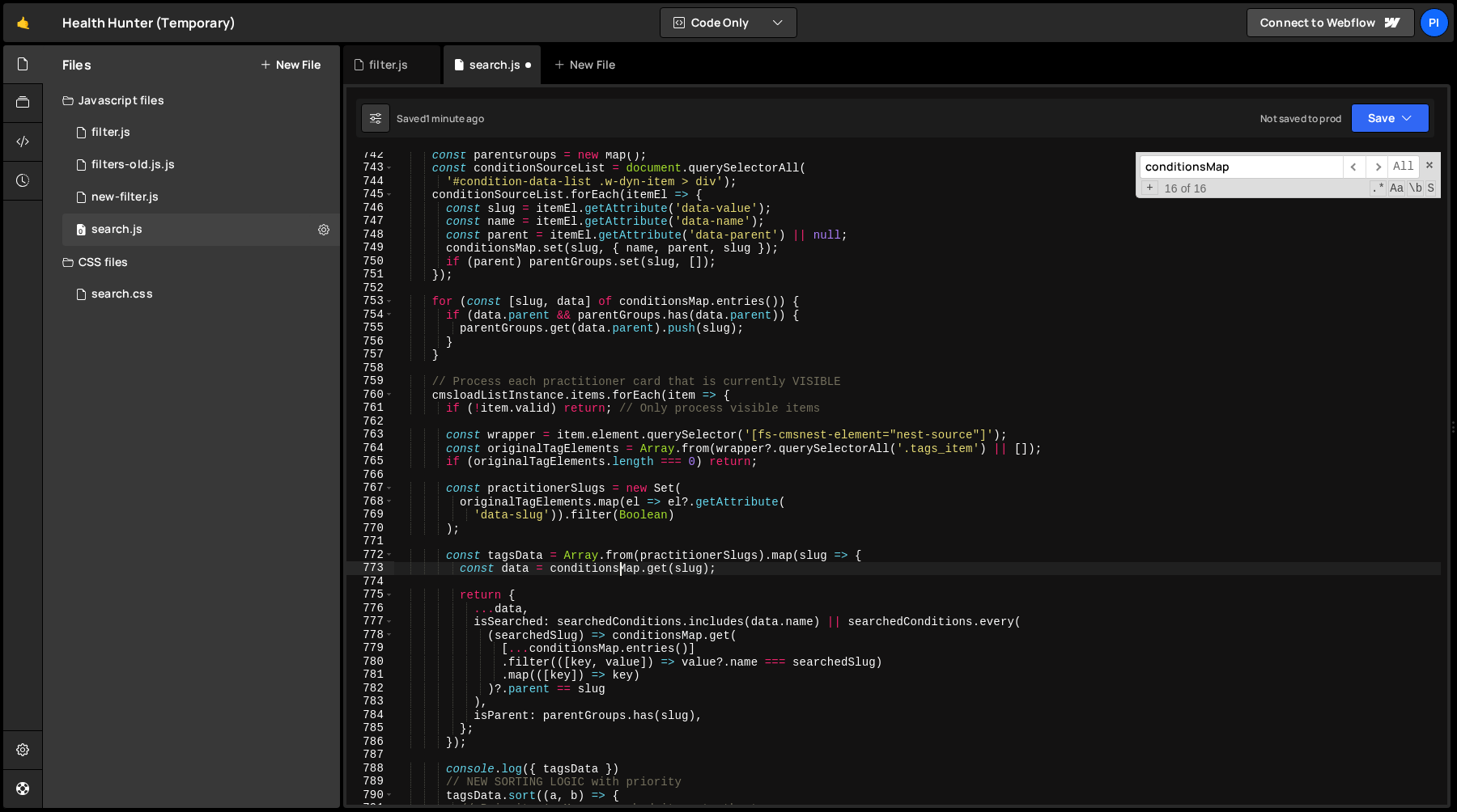
click at [617, 566] on div "const parentGroups = new Map ( ) ; const conditionSourceList = document . query…" at bounding box center [917, 488] width 1046 height 680
click at [697, 569] on div "const parentGroups = new Map ( ) ; const conditionSourceList = document . query…" at bounding box center [917, 488] width 1046 height 680
click at [737, 566] on div "const parentGroups = new Map ( ) ; const conditionSourceList = document . query…" at bounding box center [917, 488] width 1046 height 680
click at [687, 569] on div "const parentGroups = new Map ( ) ; const conditionSourceList = document . query…" at bounding box center [917, 488] width 1046 height 680
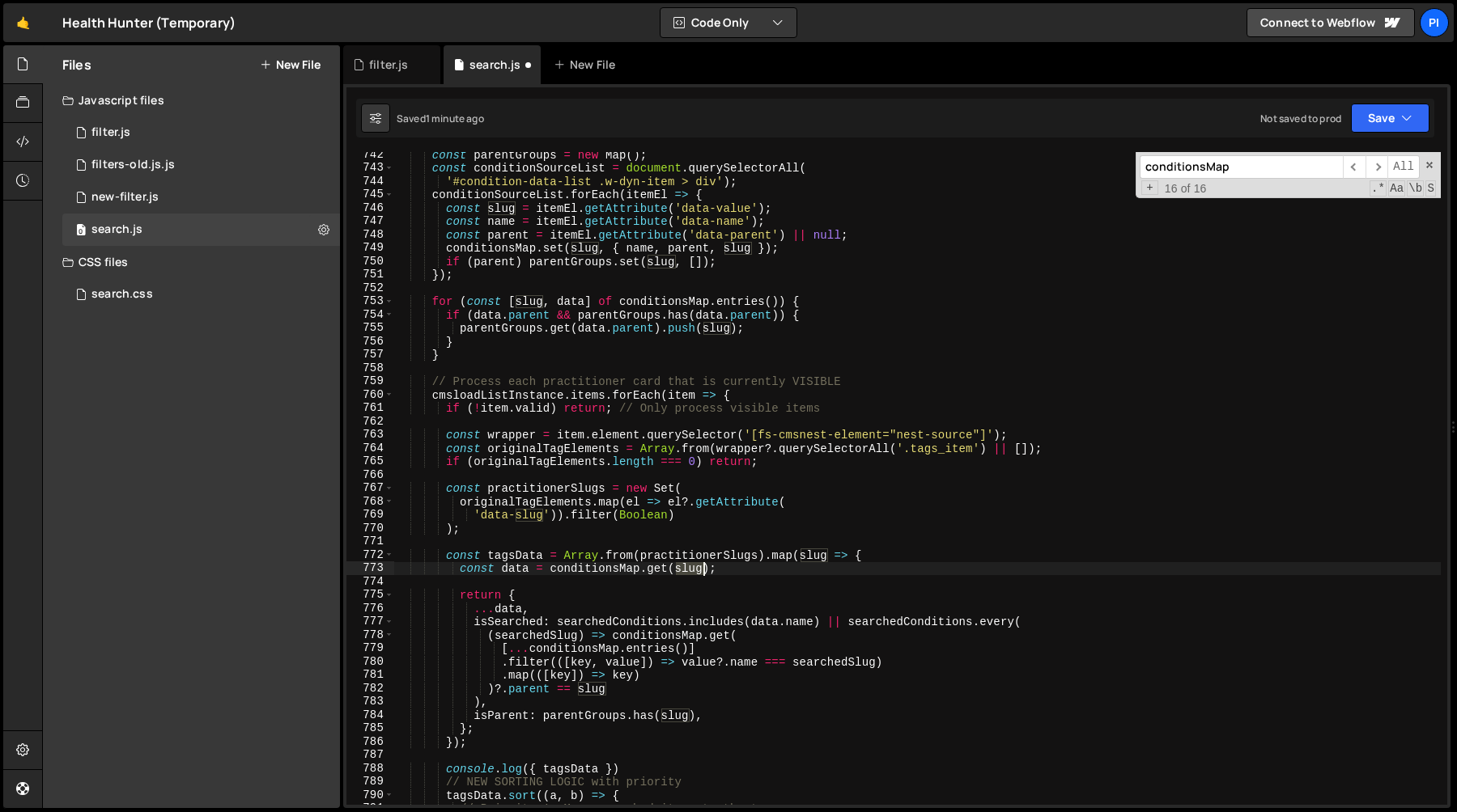
click at [687, 569] on div "const parentGroups = new Map ( ) ; const conditionSourceList = document . query…" at bounding box center [917, 488] width 1046 height 680
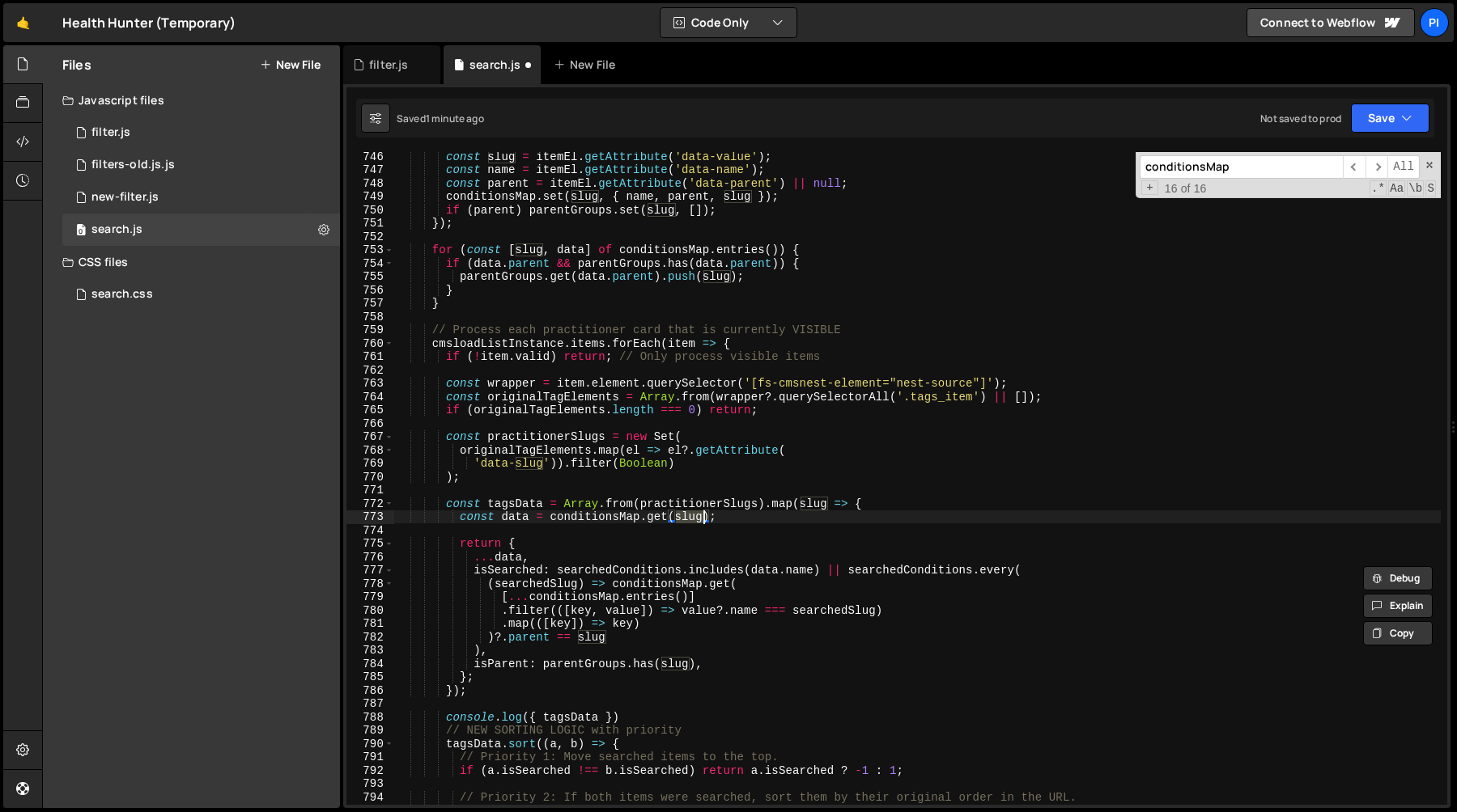
scroll to position [9968, 0]
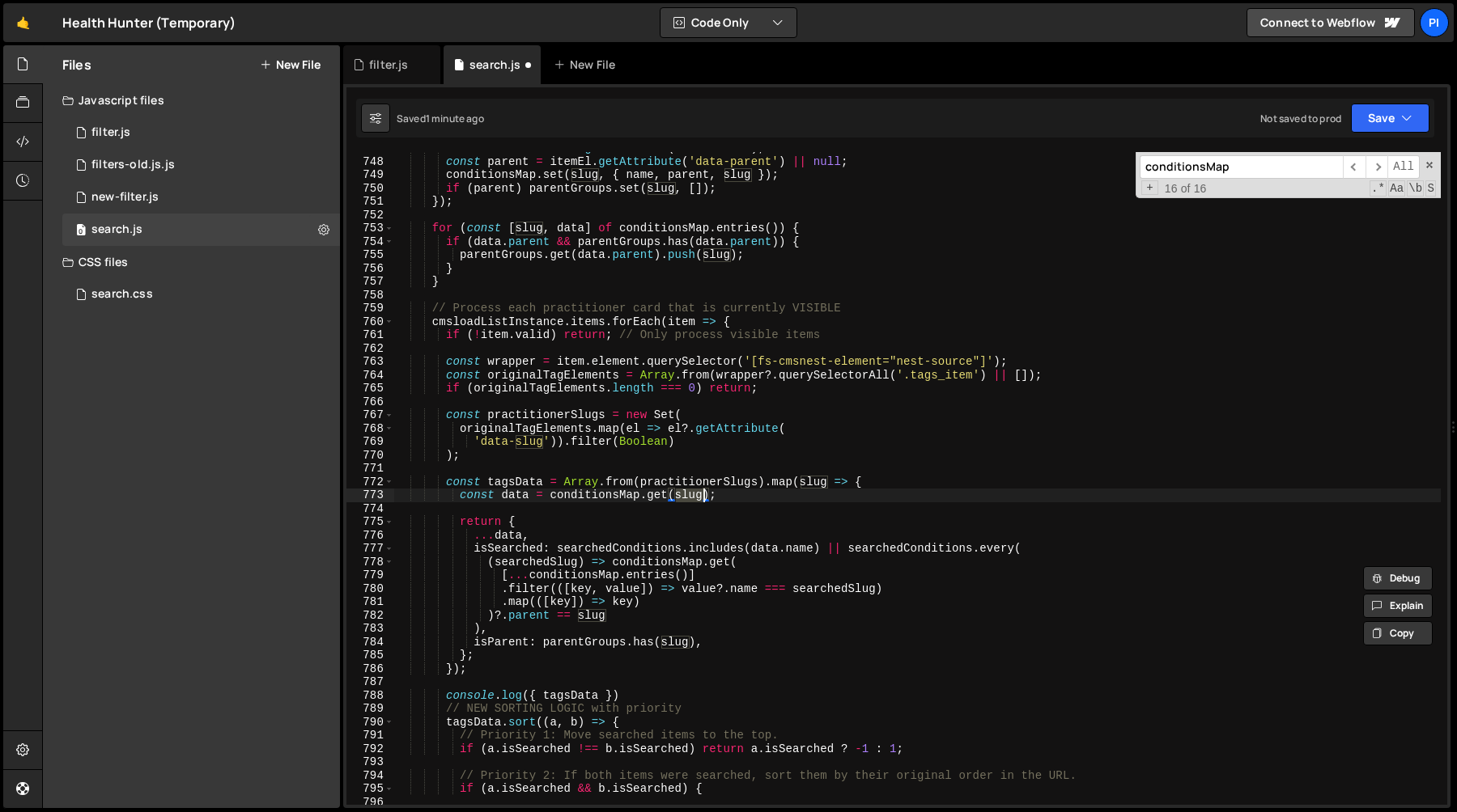
click at [513, 496] on div "const name = itemEl . getAttribute ( 'data-name' ) ; const parent = itemEl . ge…" at bounding box center [917, 481] width 1046 height 680
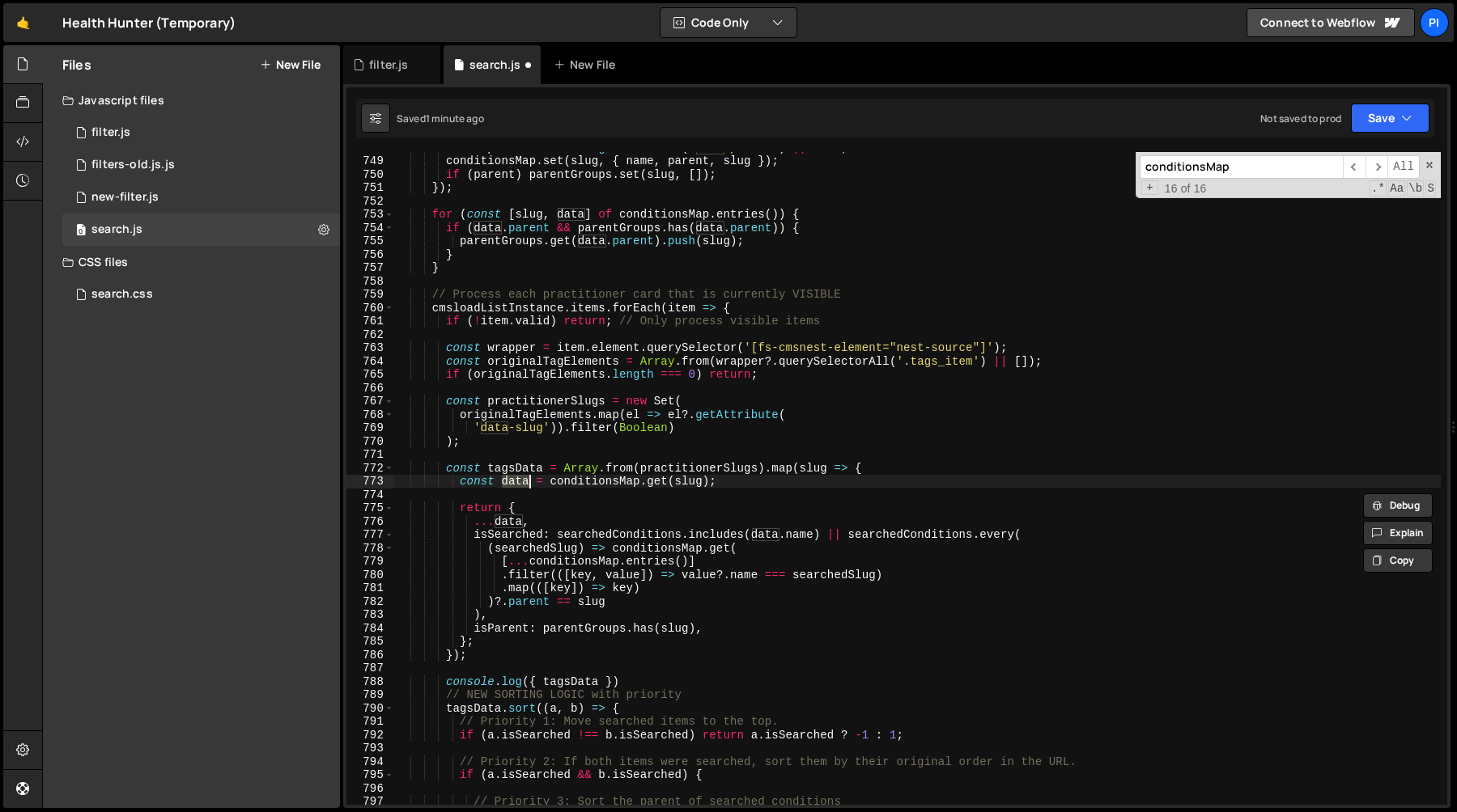
scroll to position [9993, 0]
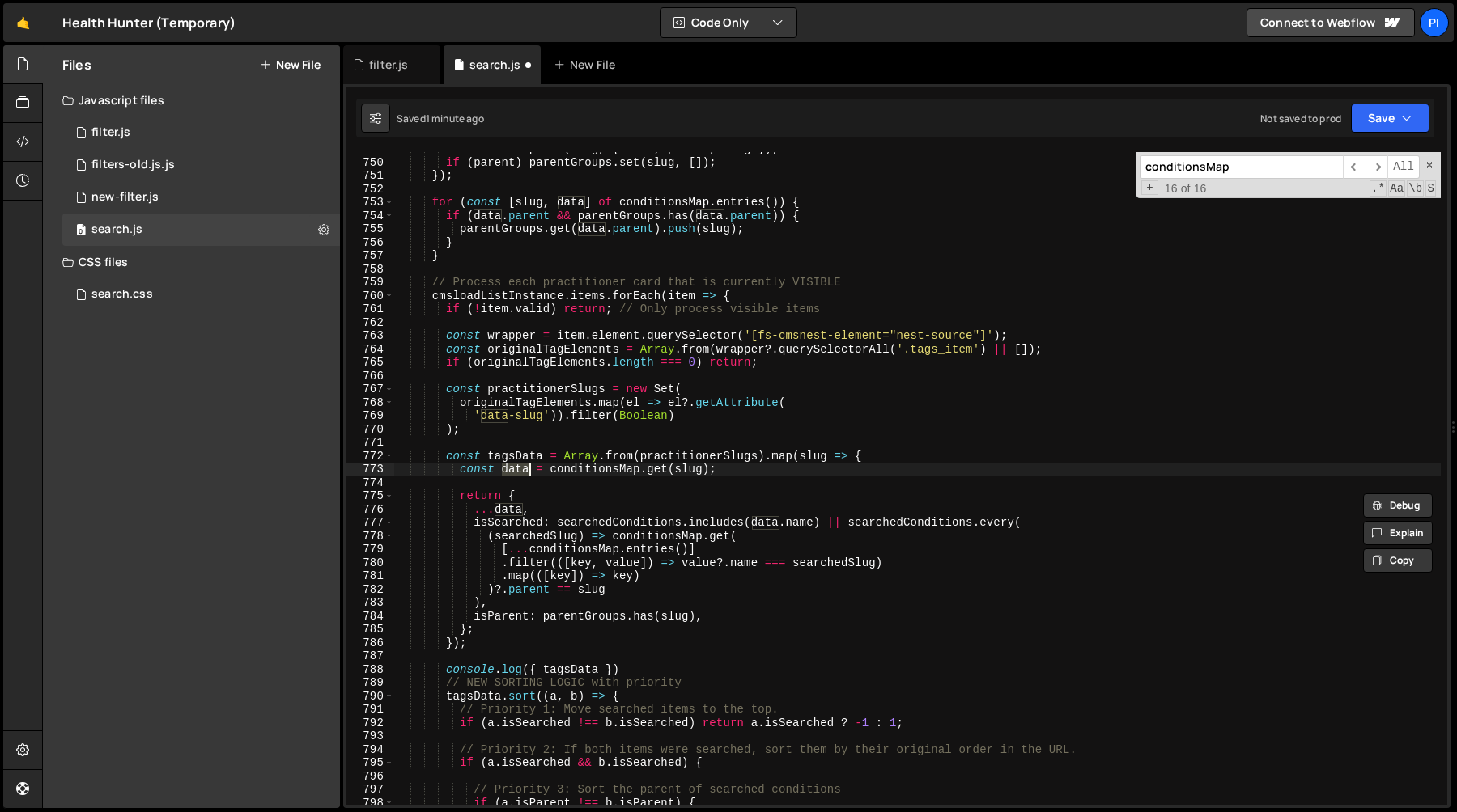
click at [599, 670] on div "conditionsMap . set ( slug , { name , parent , slug }) ; if ( parent ) parentGr…" at bounding box center [917, 482] width 1046 height 680
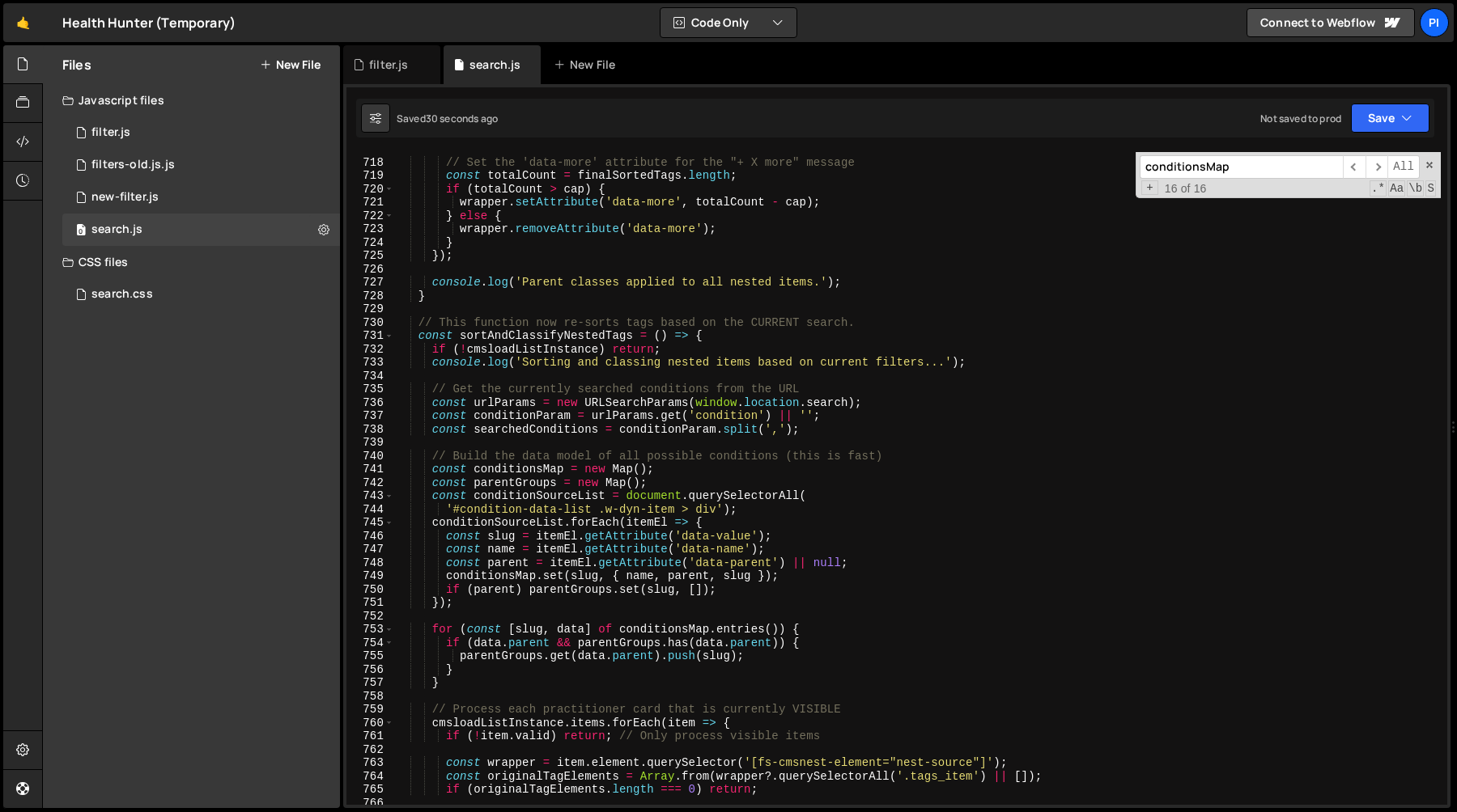
scroll to position [9561, 0]
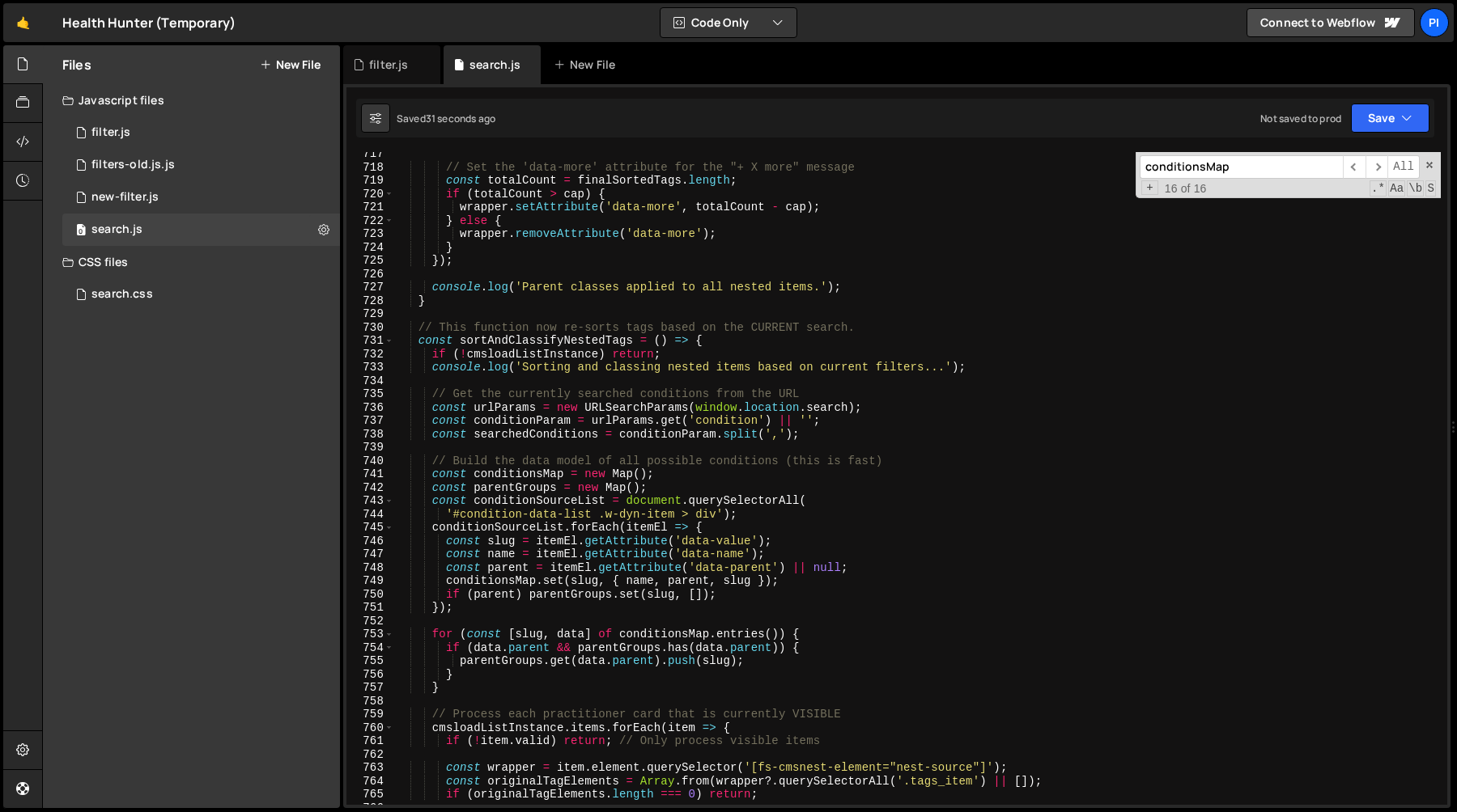
click at [510, 490] on div "// Set the 'data-more' attribute for the "+ X more" message const totalCount = …" at bounding box center [917, 487] width 1046 height 680
type textarea "const parentGroups = new Map();"
click at [505, 487] on div "// Set the 'data-more' attribute for the "+ X more" message const totalCount = …" at bounding box center [917, 487] width 1046 height 680
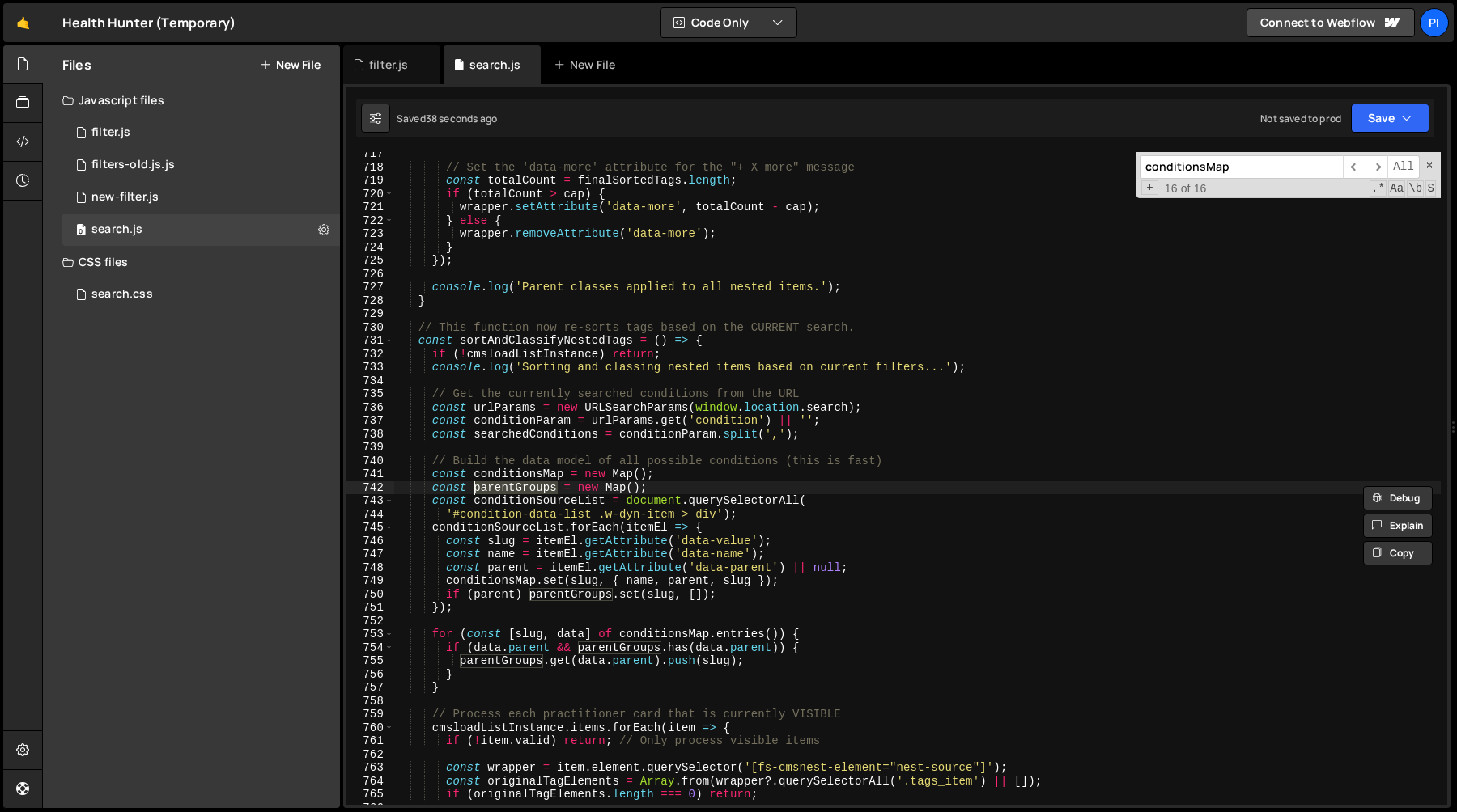
click at [658, 481] on div "// Set the 'data-more' attribute for the "+ X more" message const totalCount = …" at bounding box center [917, 487] width 1046 height 680
click at [431, 492] on div "// Set the 'data-more' attribute for the "+ X more" message const totalCount = …" at bounding box center [917, 487] width 1046 height 680
type input "const parentGroups = new Map();"
click at [1369, 162] on span "​" at bounding box center [1377, 167] width 23 height 23
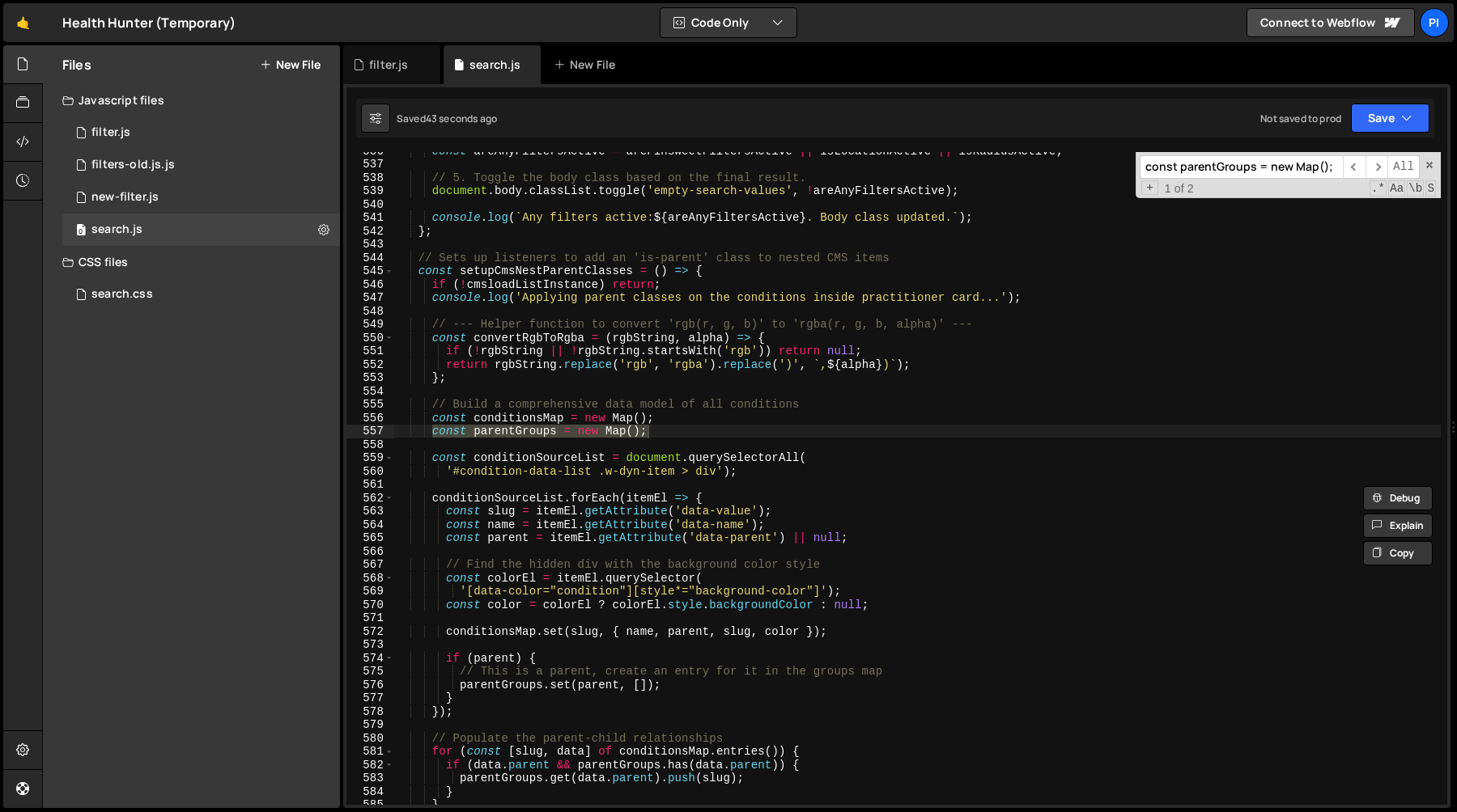
scroll to position [7176, 0]
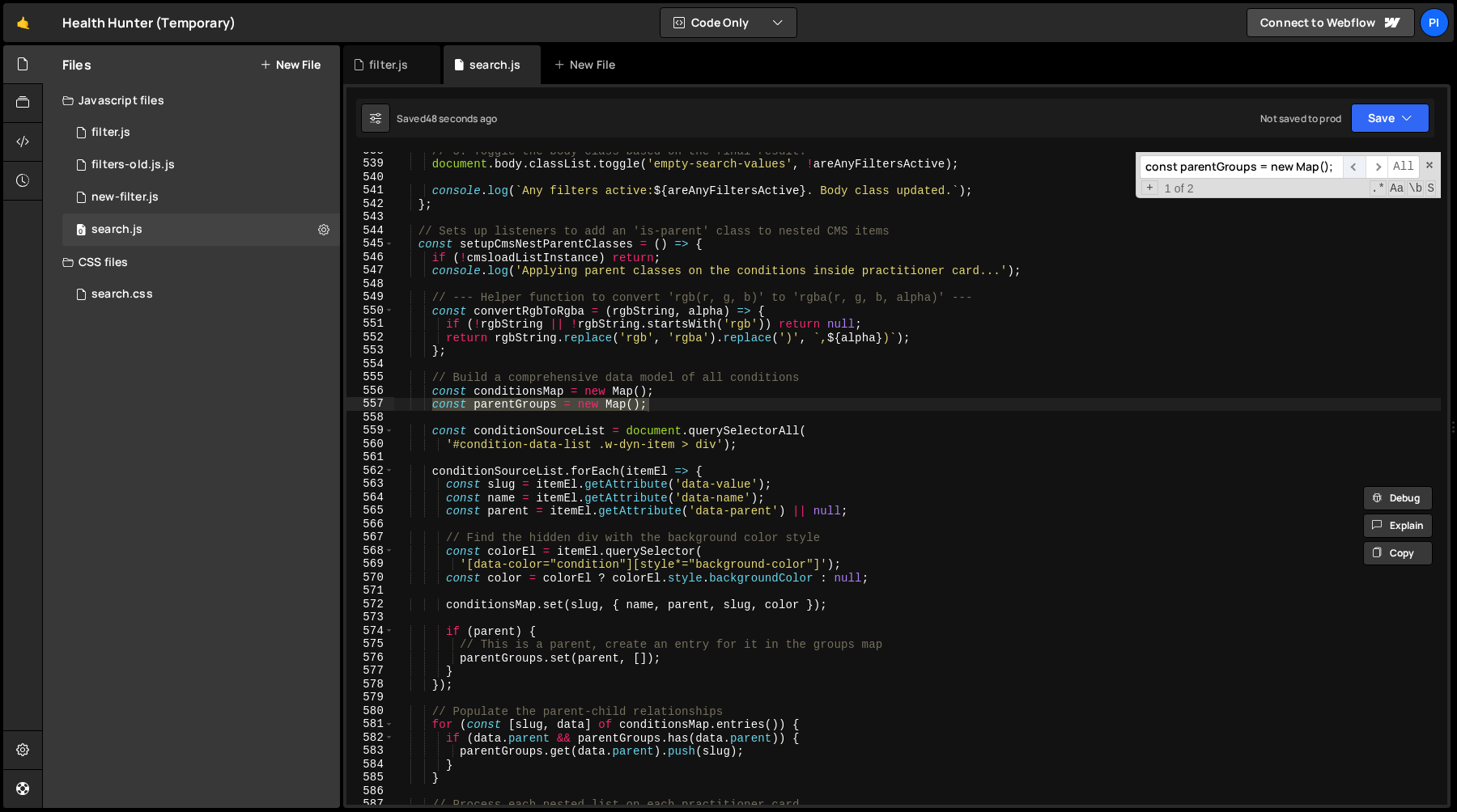
click at [1351, 165] on span "​" at bounding box center [1354, 167] width 23 height 23
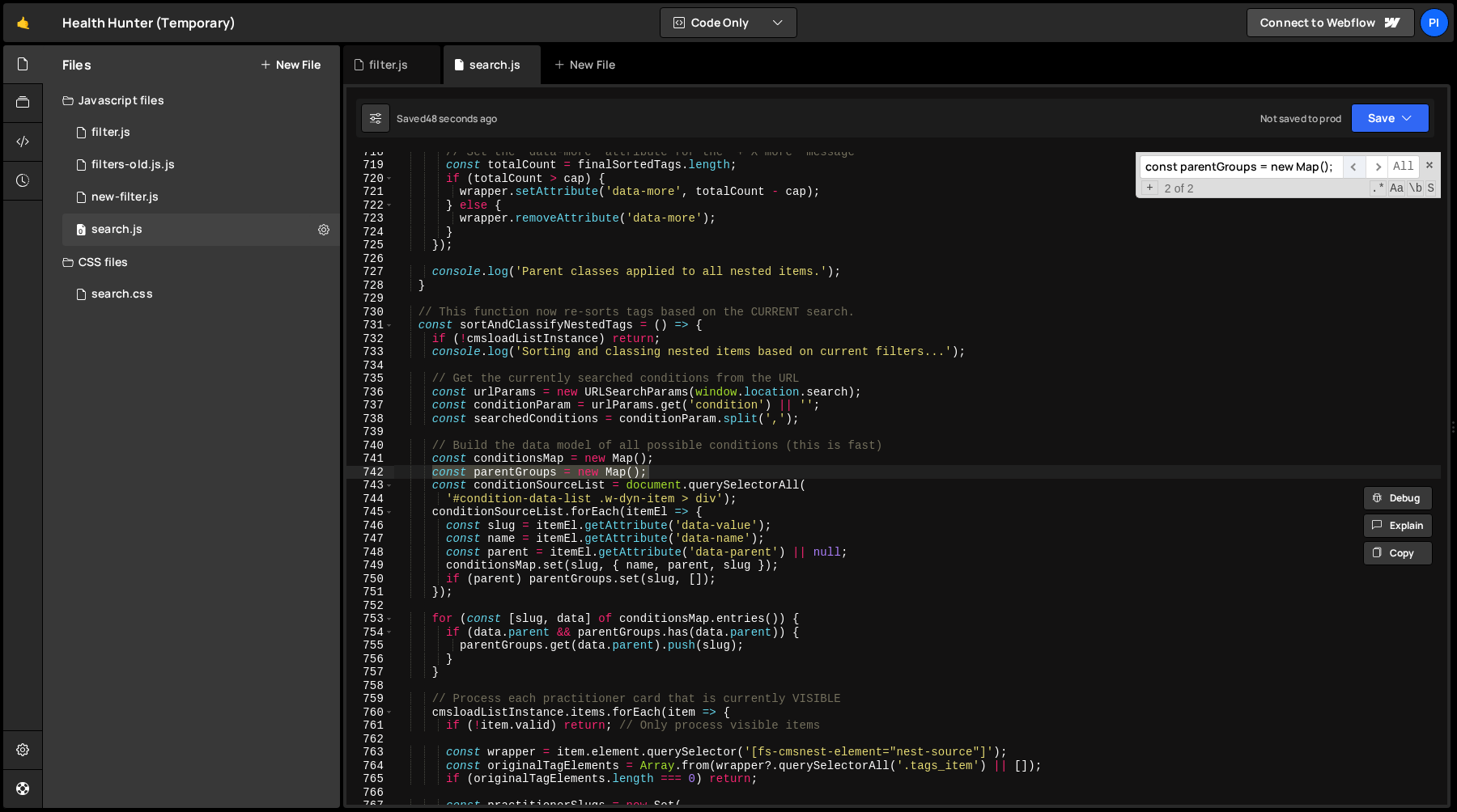
scroll to position [9577, 0]
click at [1379, 168] on span "​" at bounding box center [1377, 167] width 23 height 23
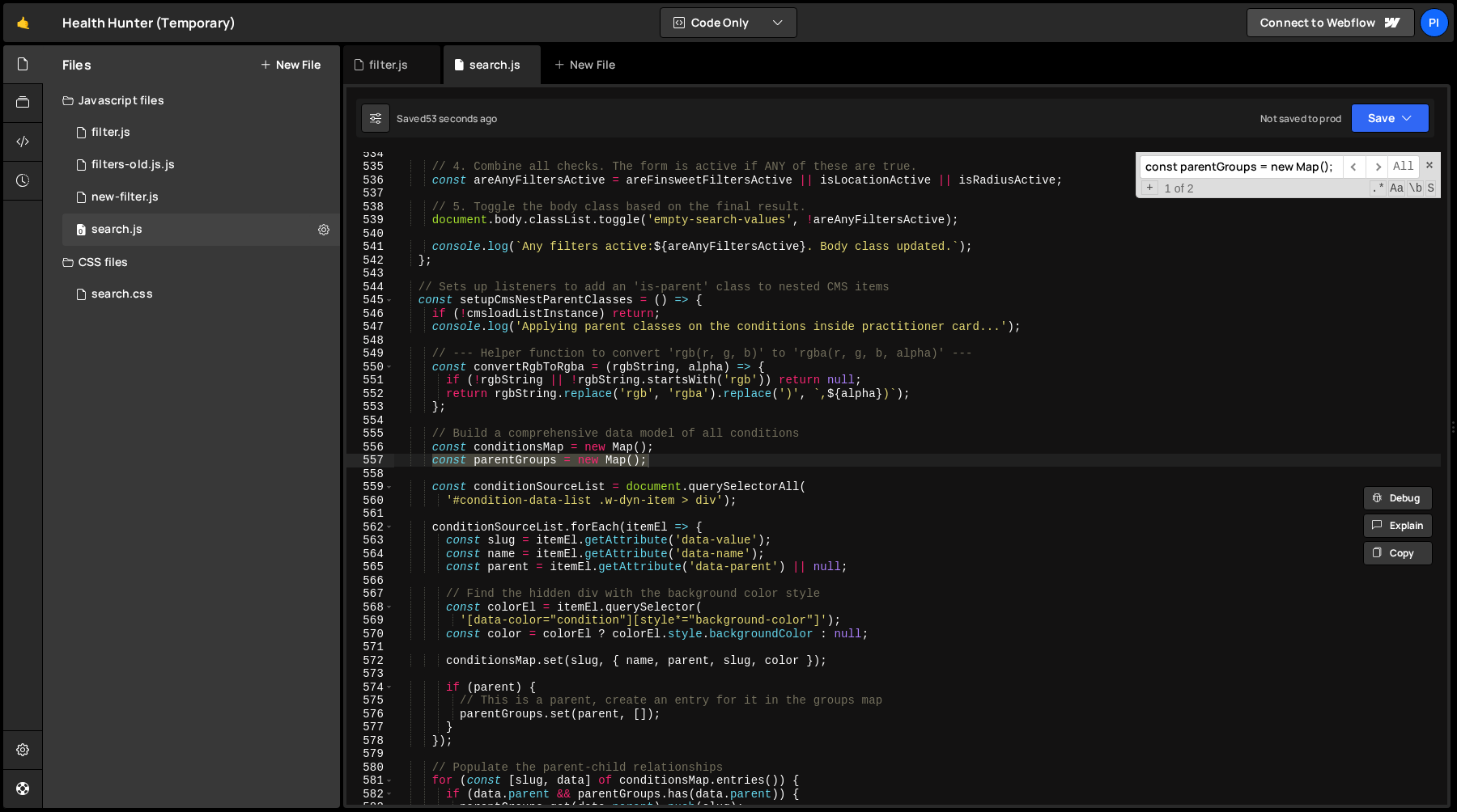
scroll to position [7121, 0]
click at [1357, 170] on span "​" at bounding box center [1354, 167] width 23 height 23
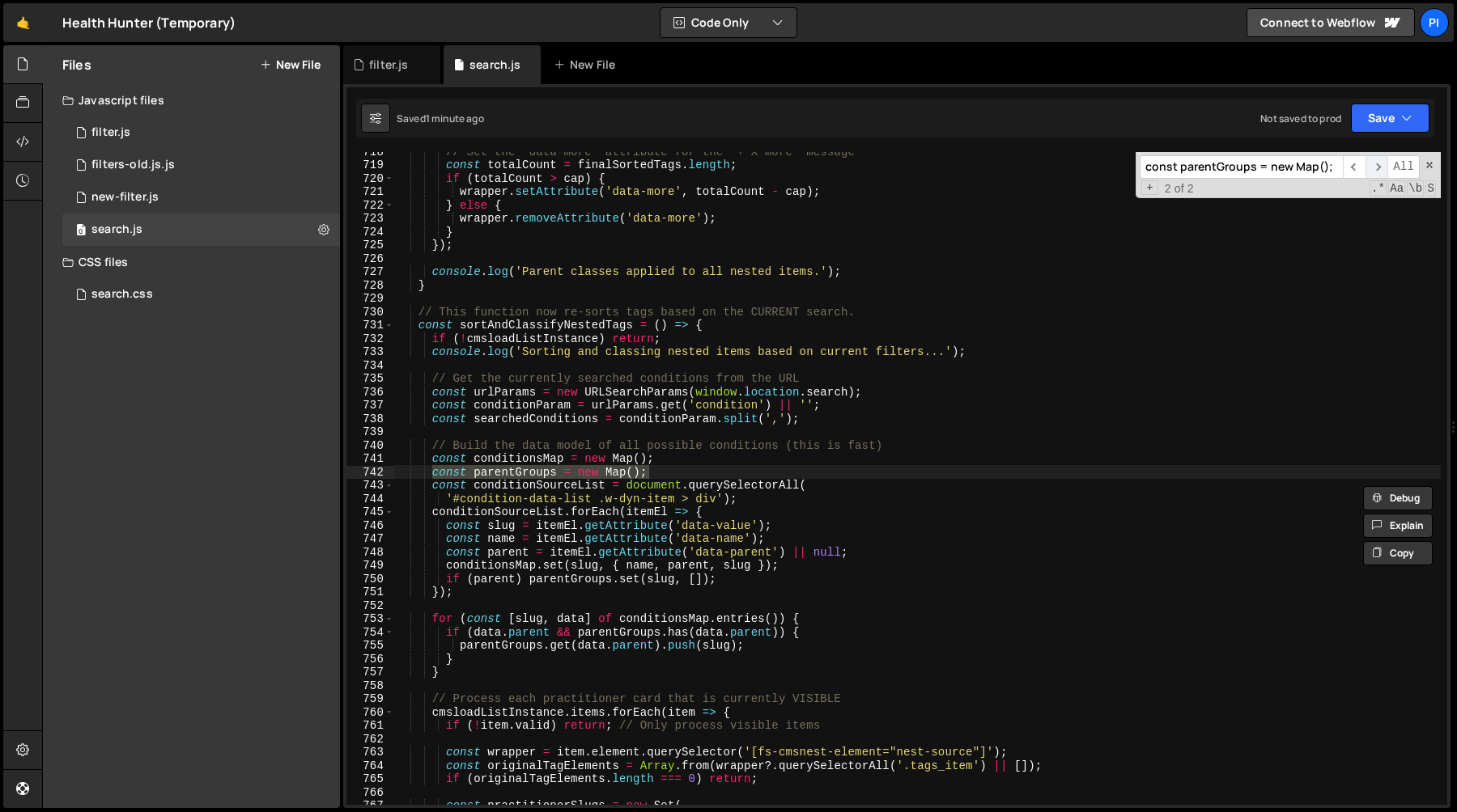
click at [1374, 167] on span "​" at bounding box center [1377, 167] width 23 height 23
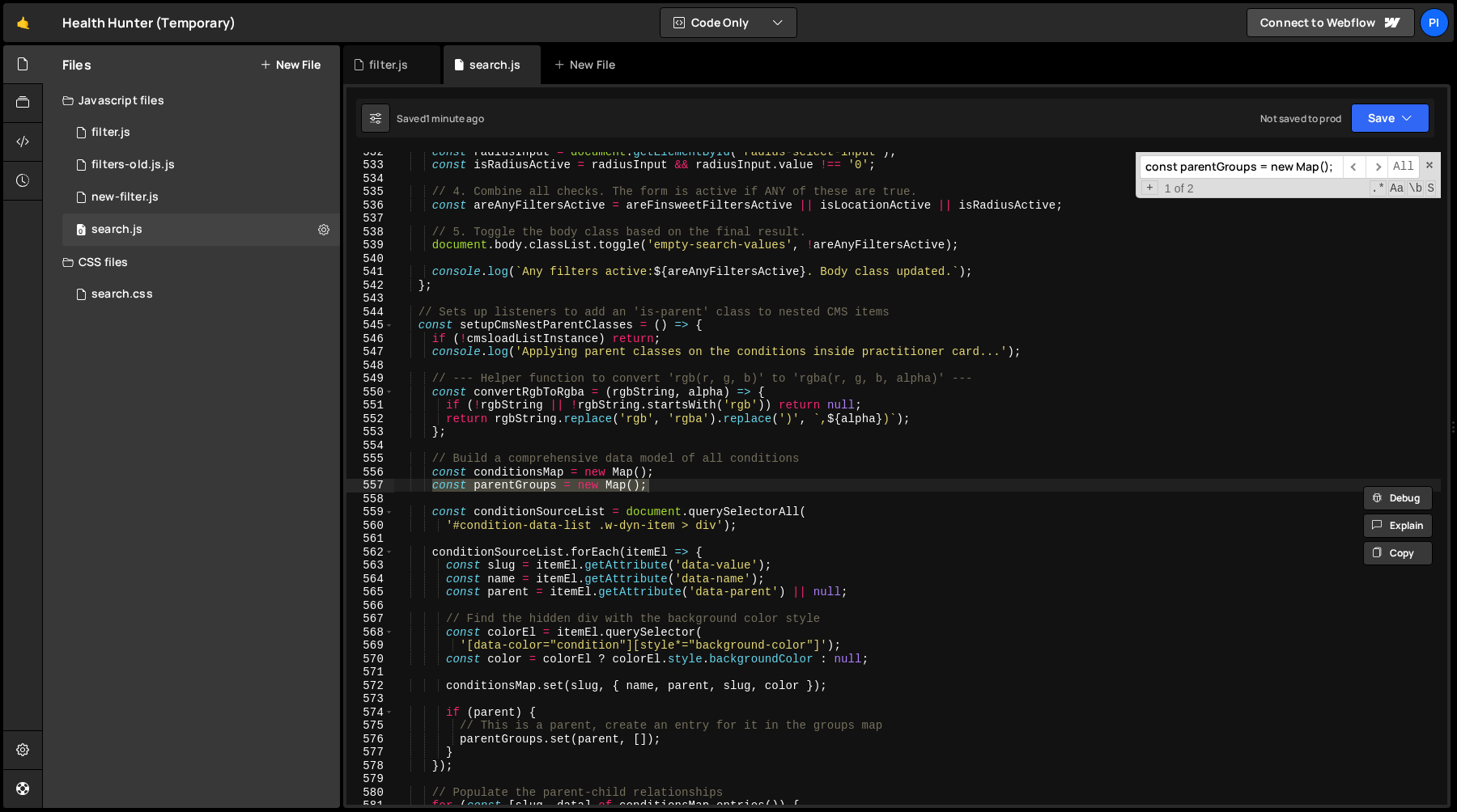
scroll to position [7126, 0]
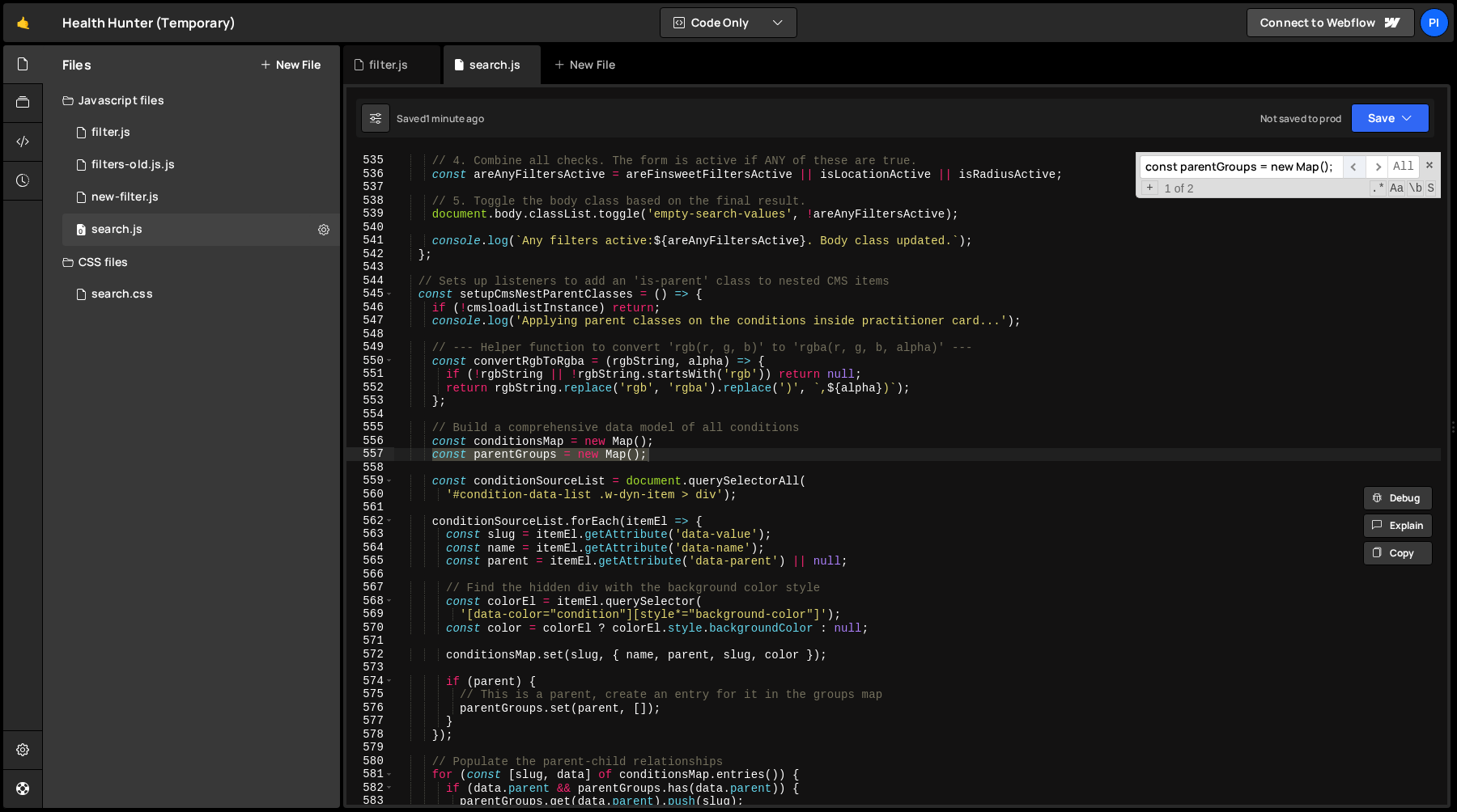
click at [1355, 172] on span "​" at bounding box center [1354, 167] width 23 height 23
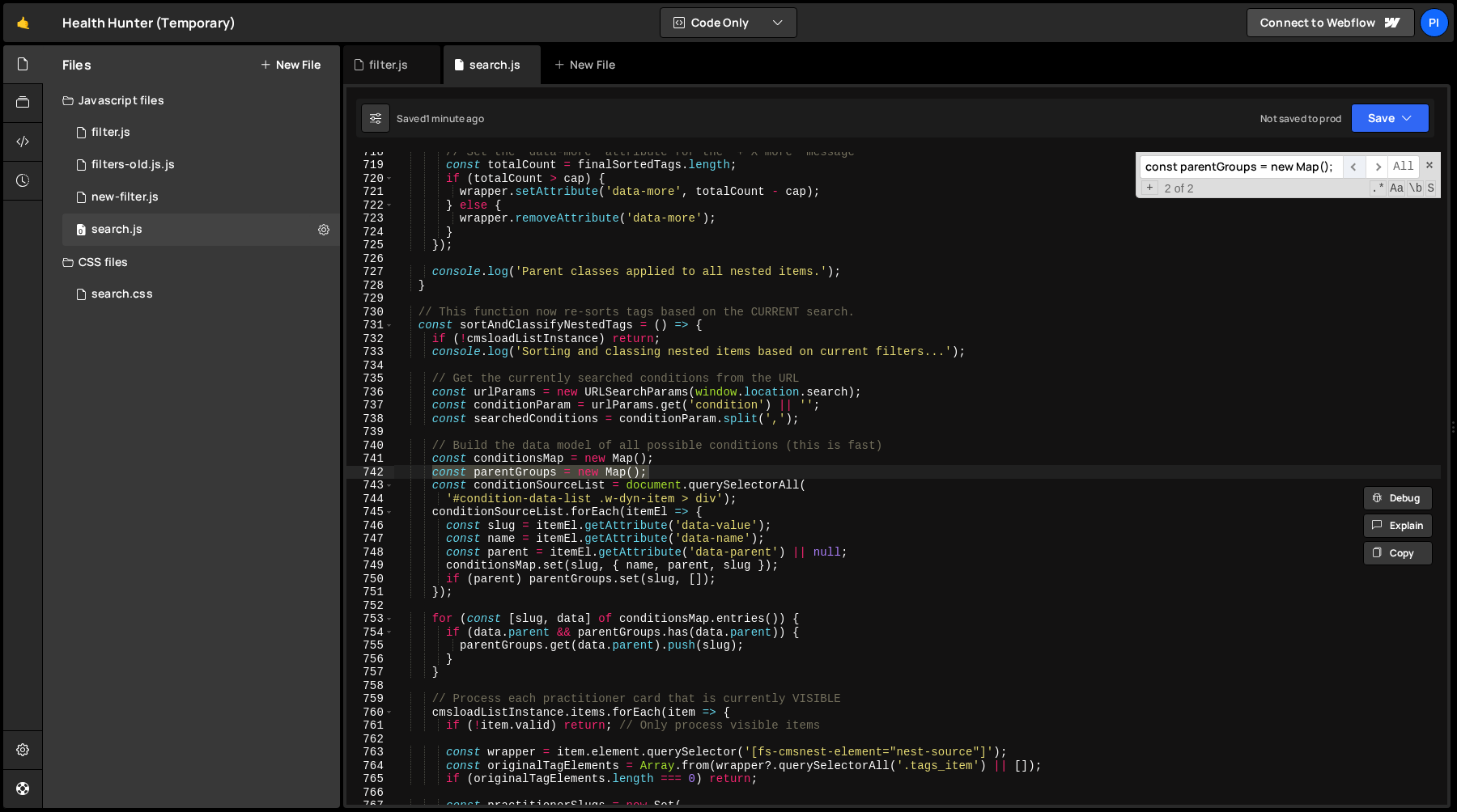
scroll to position [9577, 0]
click at [657, 584] on div "// Set the 'data-more' attribute for the "+ X more" message const totalCount = …" at bounding box center [917, 484] width 1046 height 680
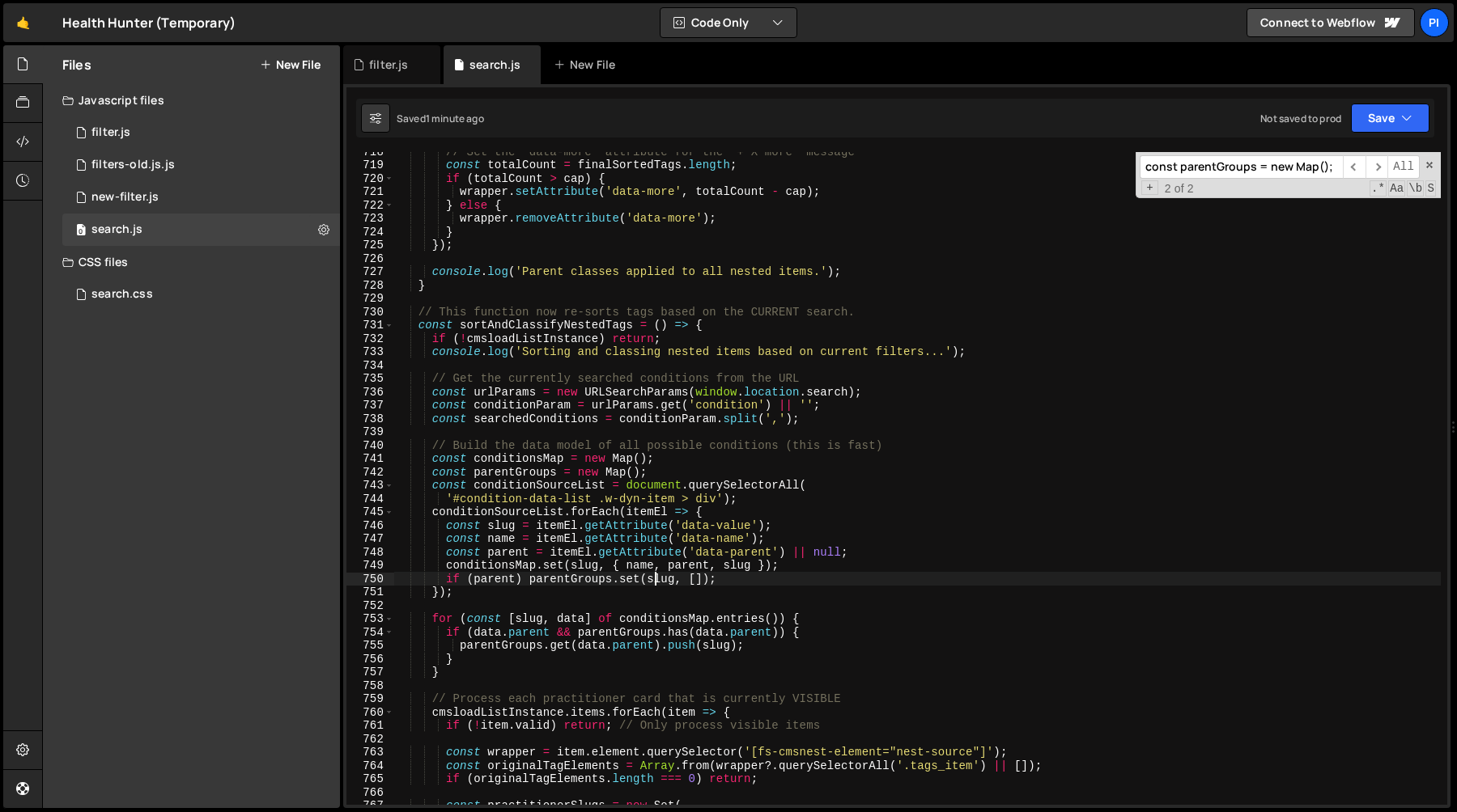
click at [657, 584] on div "// Set the 'data-more' attribute for the "+ X more" message const totalCount = …" at bounding box center [917, 484] width 1046 height 680
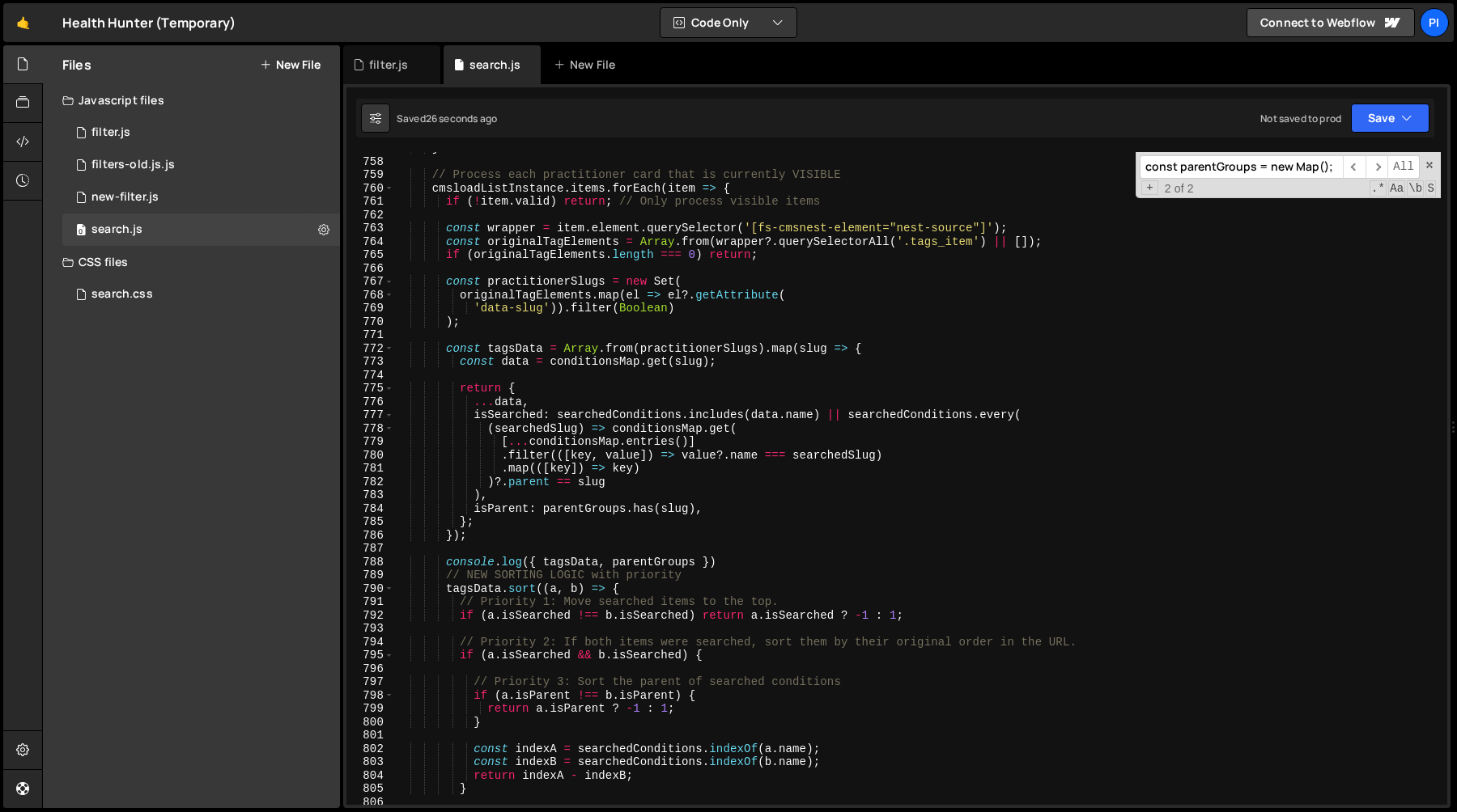
scroll to position [10122, 0]
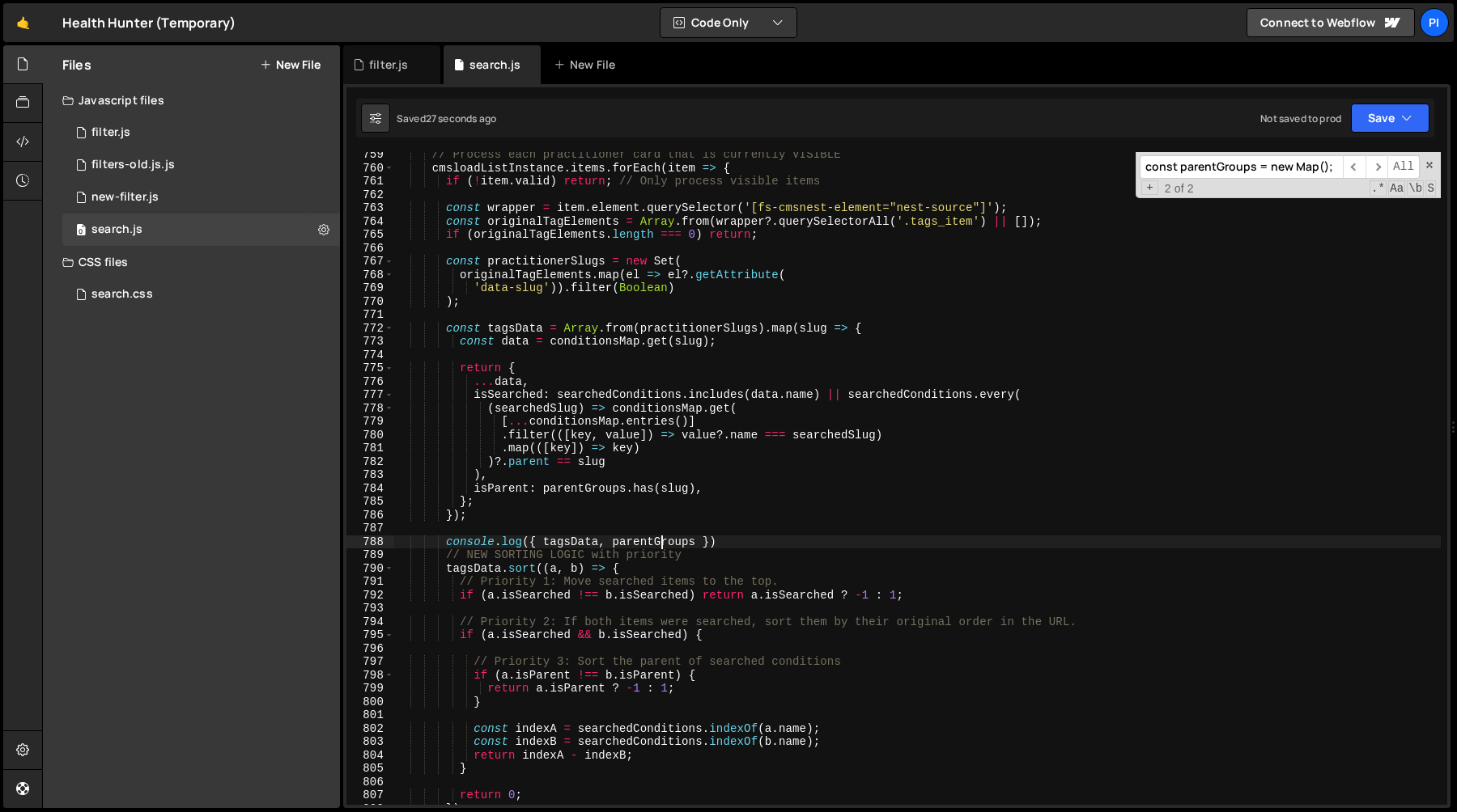
click at [661, 542] on div "// Process each practitioner card that is currently VISIBLE cmsloadListInstance…" at bounding box center [917, 488] width 1046 height 680
click at [917, 396] on div "// Process each practitioner card that is currently VISIBLE cmsloadListInstance…" at bounding box center [917, 488] width 1046 height 680
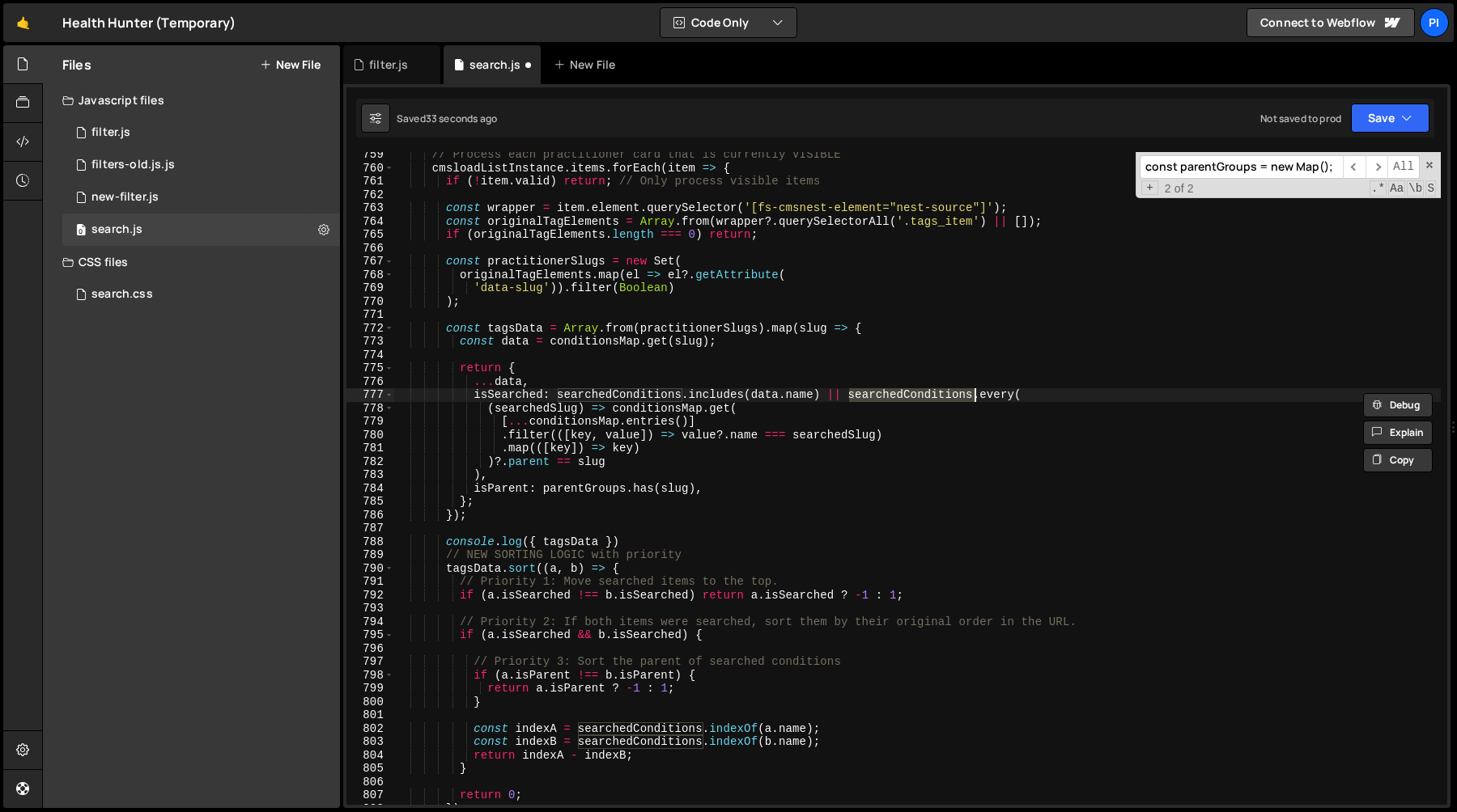
click at [599, 542] on div "// Process each practitioner card that is currently VISIBLE cmsloadListInstance…" at bounding box center [917, 488] width 1046 height 680
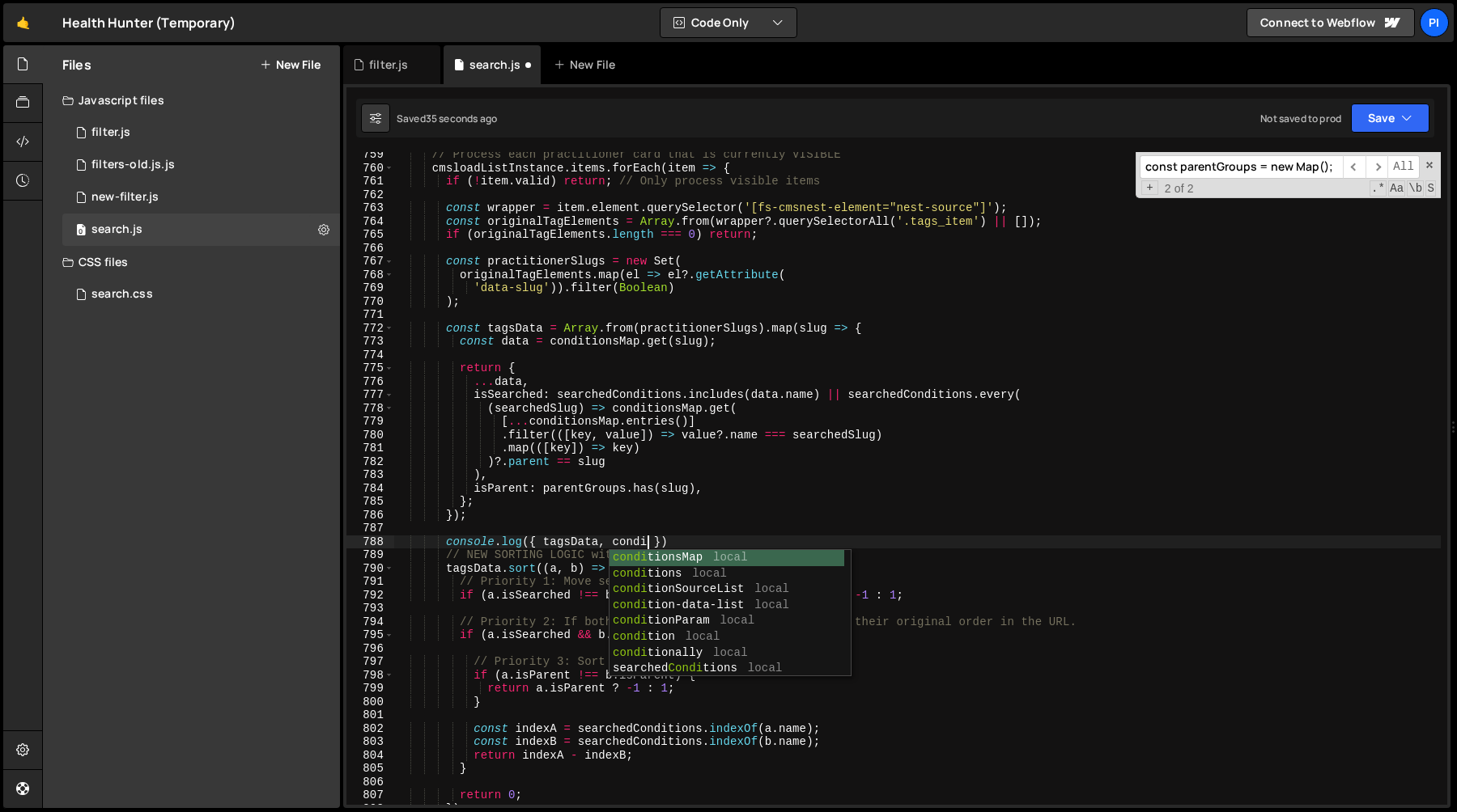
scroll to position [0, 18]
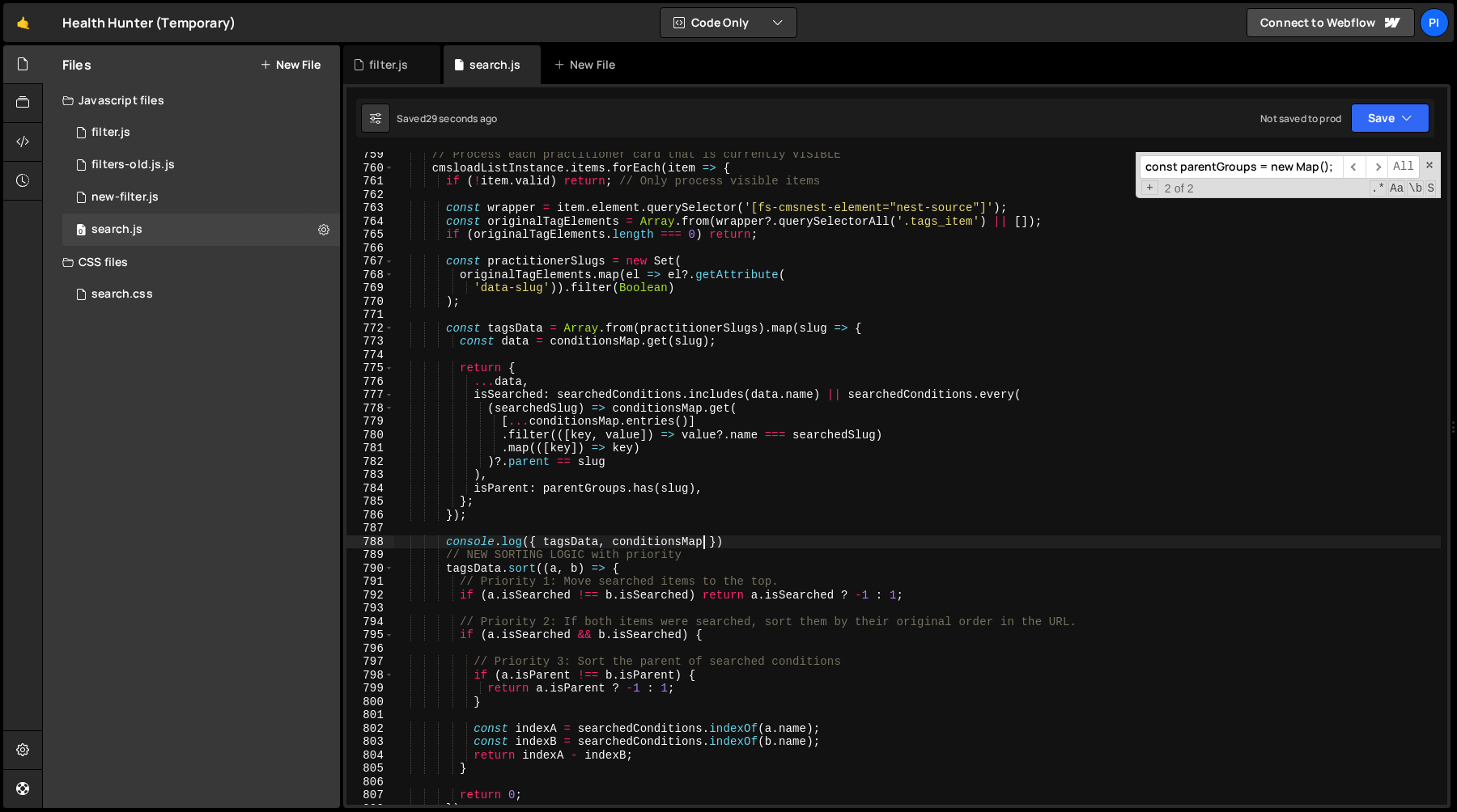
click at [662, 404] on div "// Process each practitioner card that is currently VISIBLE cmsloadListInstance…" at bounding box center [917, 488] width 1046 height 680
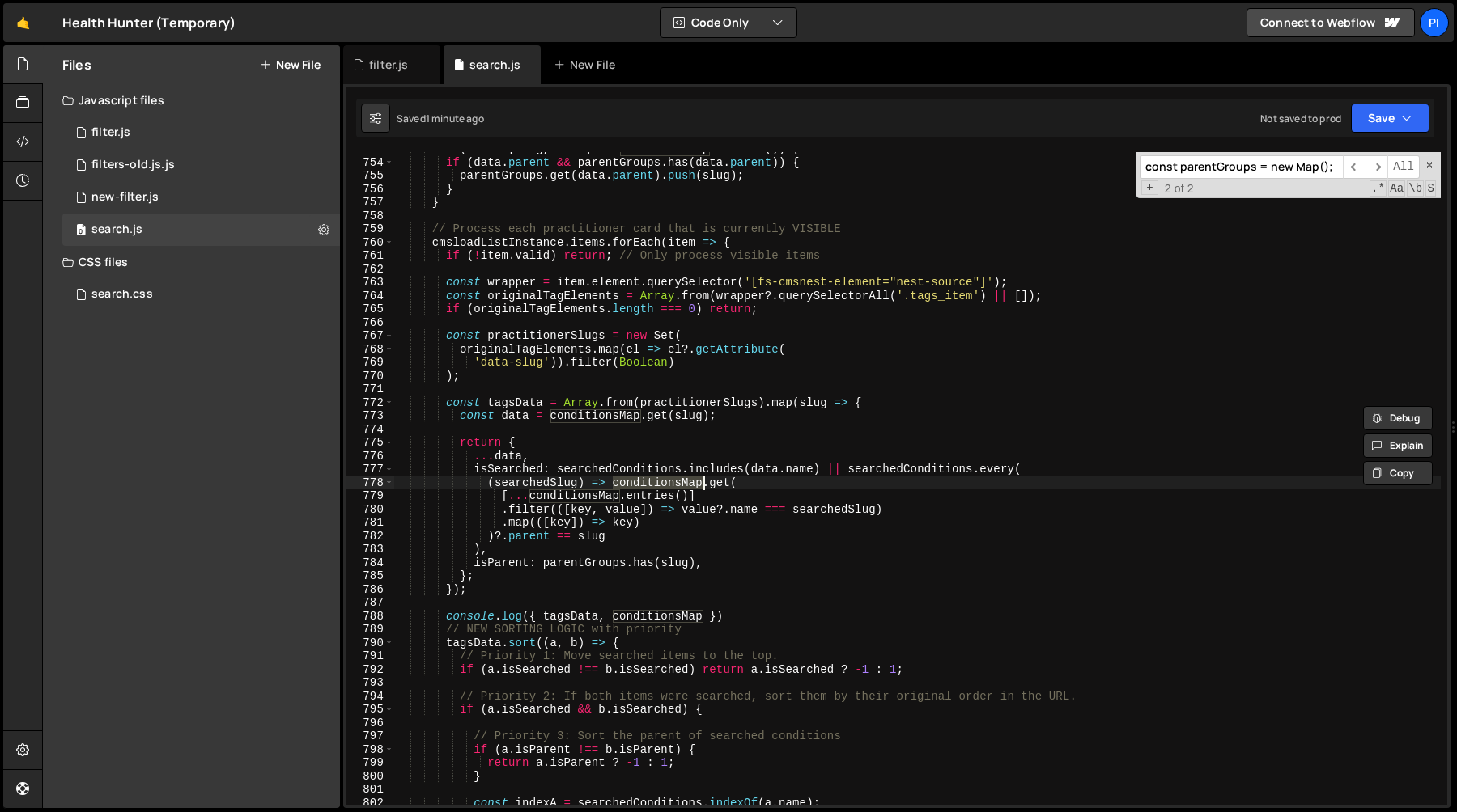
scroll to position [10042, 0]
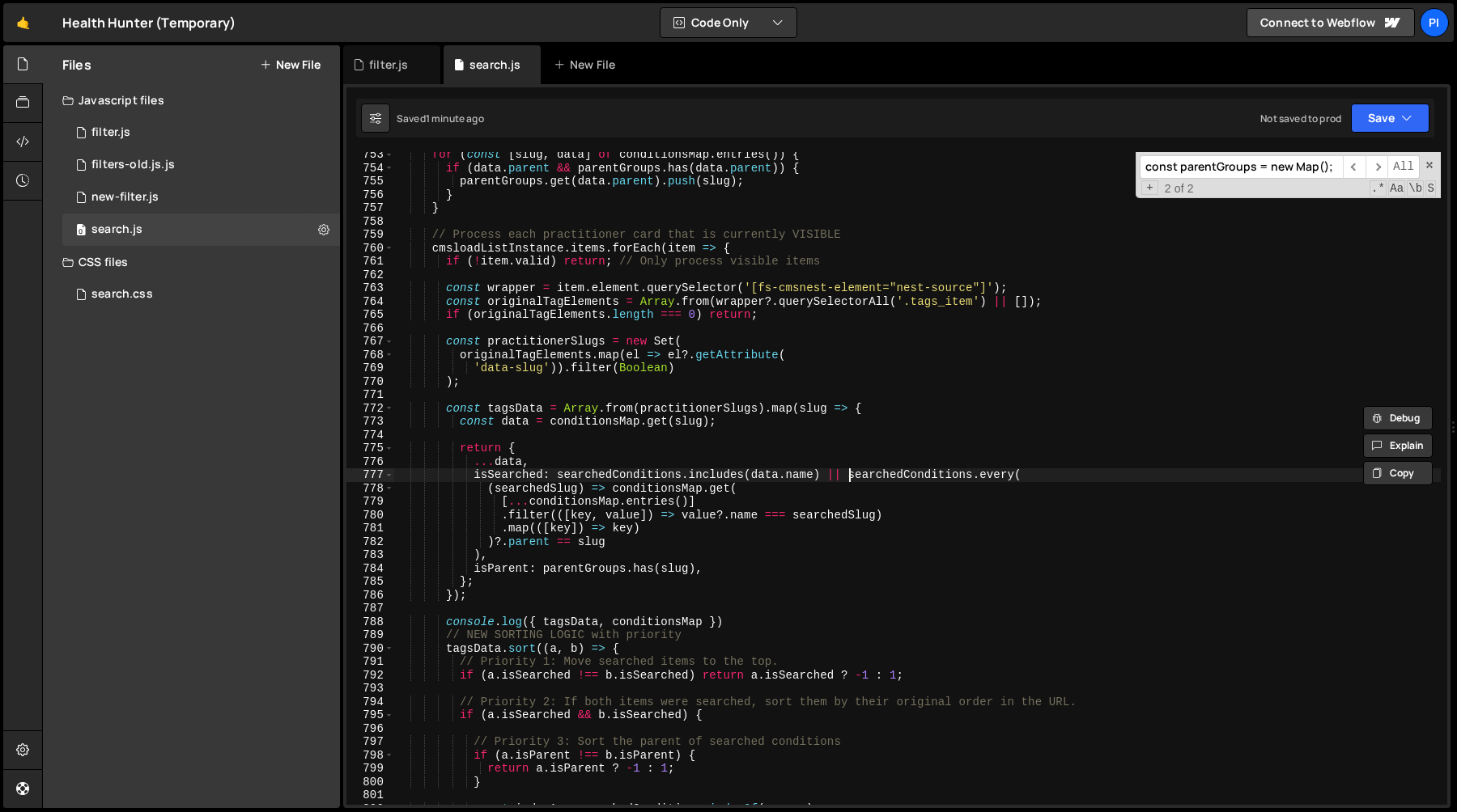
click at [846, 477] on div "for ( const [ slug , data ] of conditionsMap . entries ( )) { if ( data . paren…" at bounding box center [917, 488] width 1046 height 680
click at [740, 358] on div "for ( const [ slug , data ] of conditionsMap . entries ( )) { if ( data . paren…" at bounding box center [917, 488] width 1046 height 680
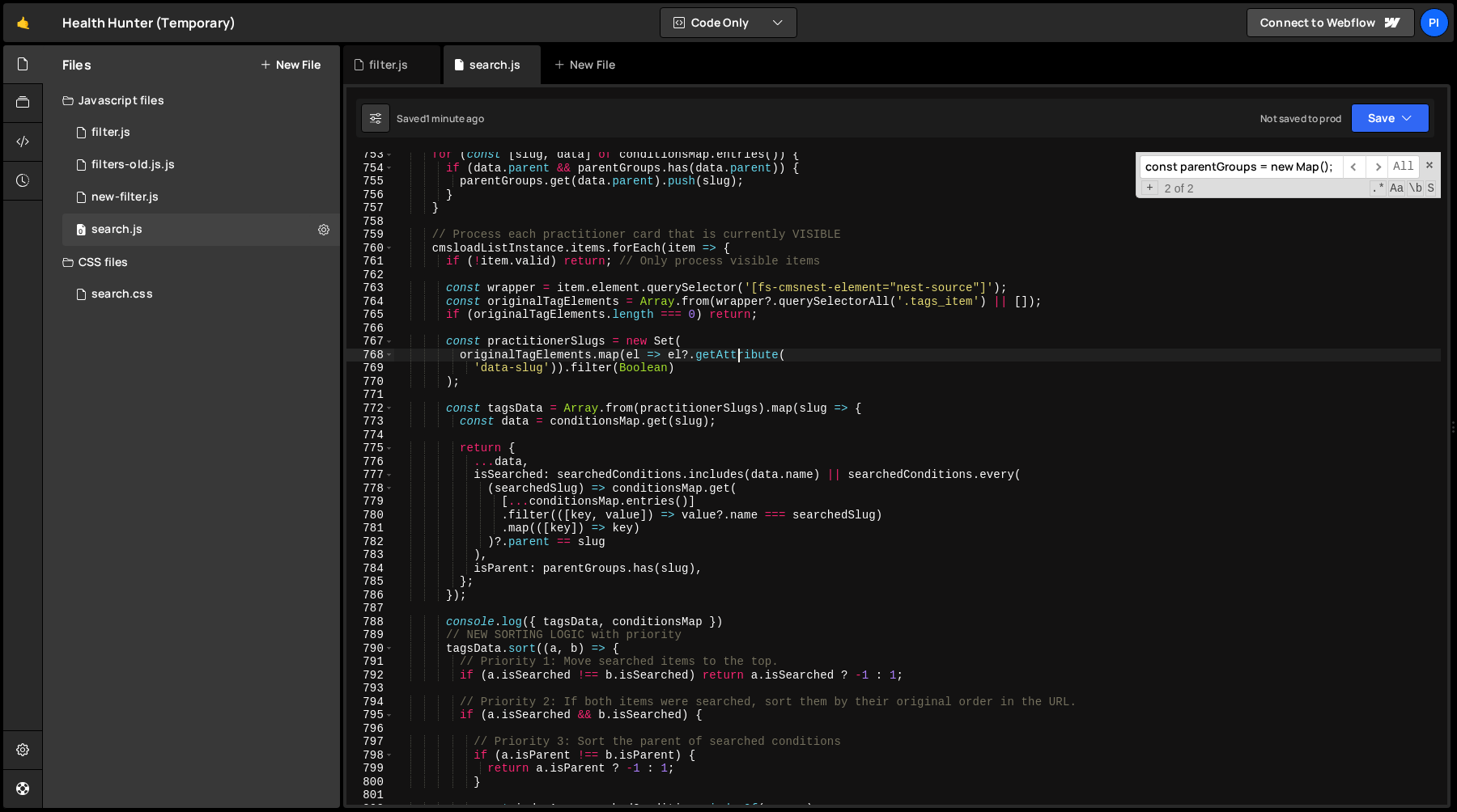
click at [740, 358] on div "for ( const [ slug , data ] of conditionsMap . entries ( )) { if ( data . paren…" at bounding box center [917, 488] width 1046 height 680
click at [588, 421] on div "for ( const [ slug , data ] of conditionsMap . entries ( )) { if ( data . paren…" at bounding box center [917, 488] width 1046 height 680
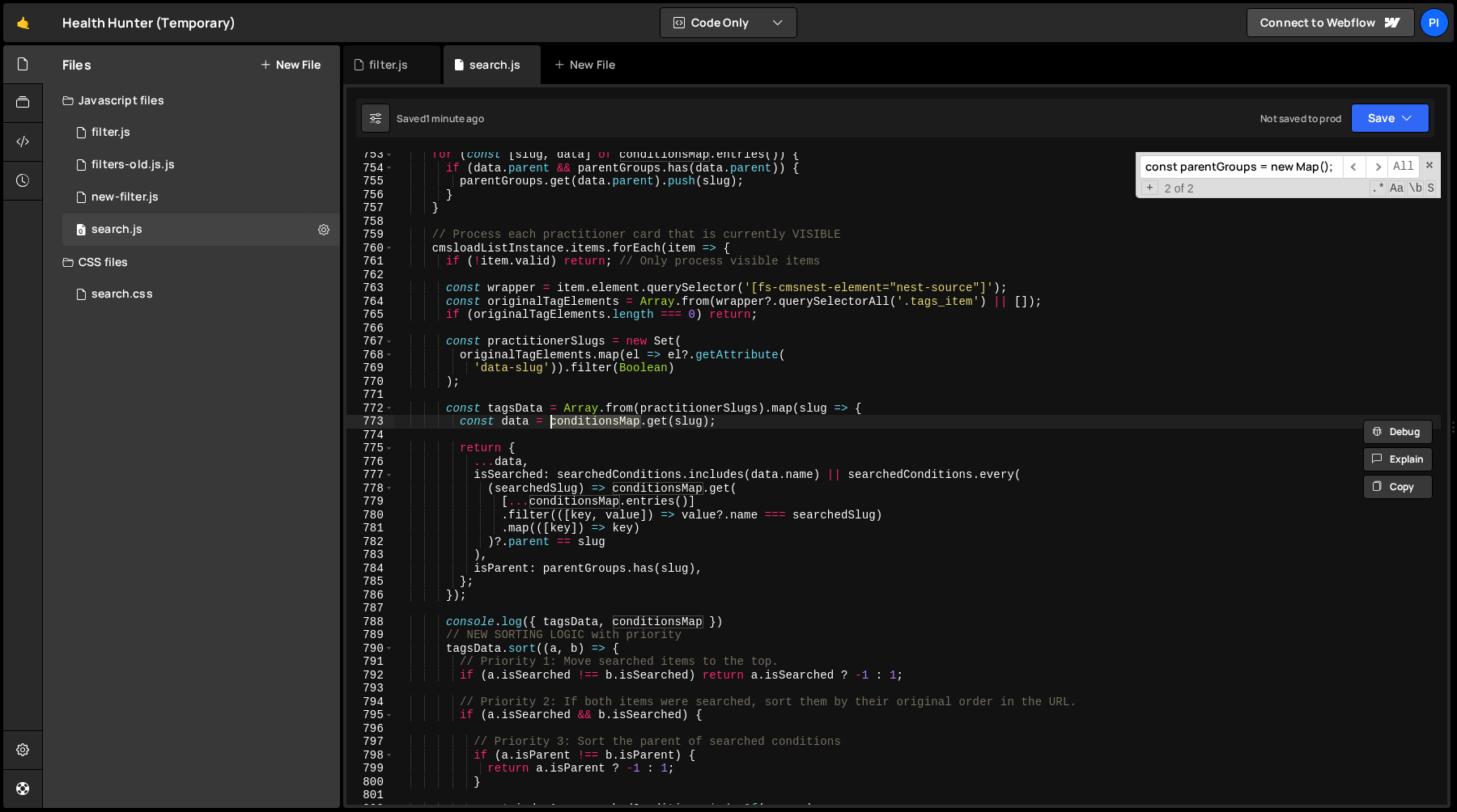
click at [719, 409] on div "for ( const [ slug , data ] of conditionsMap . entries ( )) { if ( data . paren…" at bounding box center [917, 488] width 1046 height 680
click at [580, 426] on div "for ( const [ slug , data ] of conditionsMap . entries ( )) { if ( data . paren…" at bounding box center [917, 488] width 1046 height 680
click at [737, 422] on div "for ( const [ slug , data ] of conditionsMap . entries ( )) { if ( data . paren…" at bounding box center [917, 488] width 1046 height 680
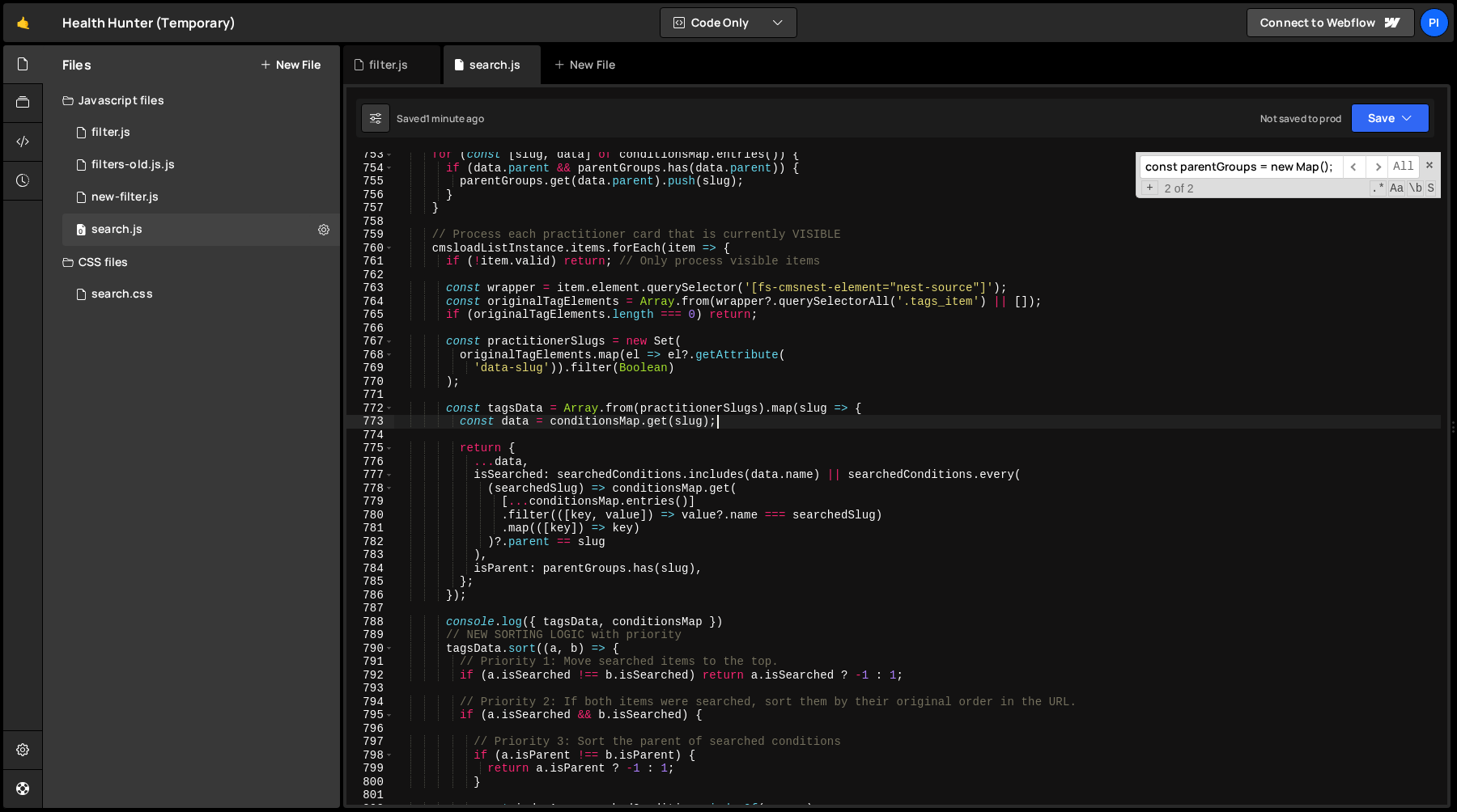
click at [623, 385] on div "for ( const [ slug , data ] of conditionsMap . entries ( )) { if ( data . paren…" at bounding box center [917, 488] width 1046 height 680
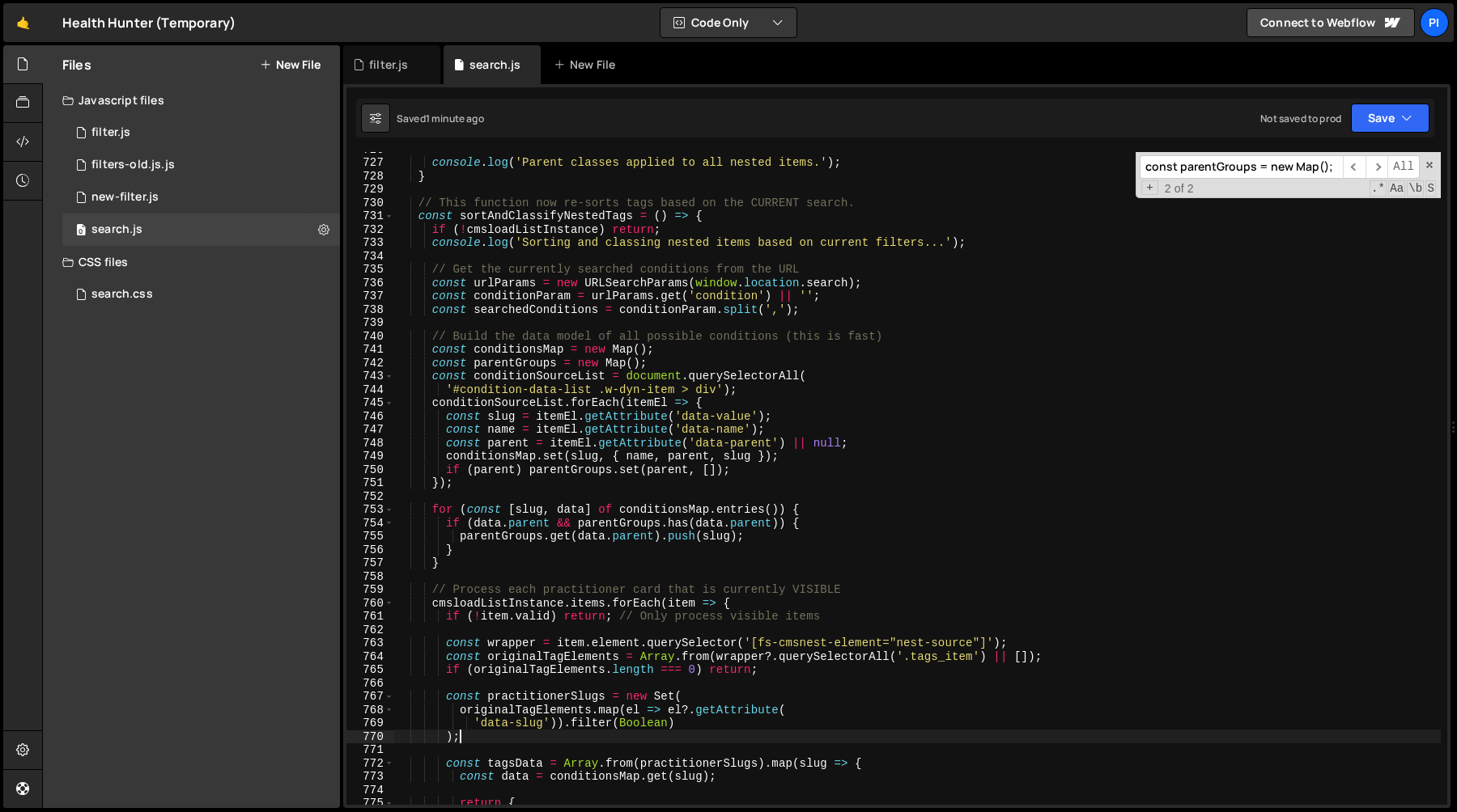
scroll to position [9696, 0]
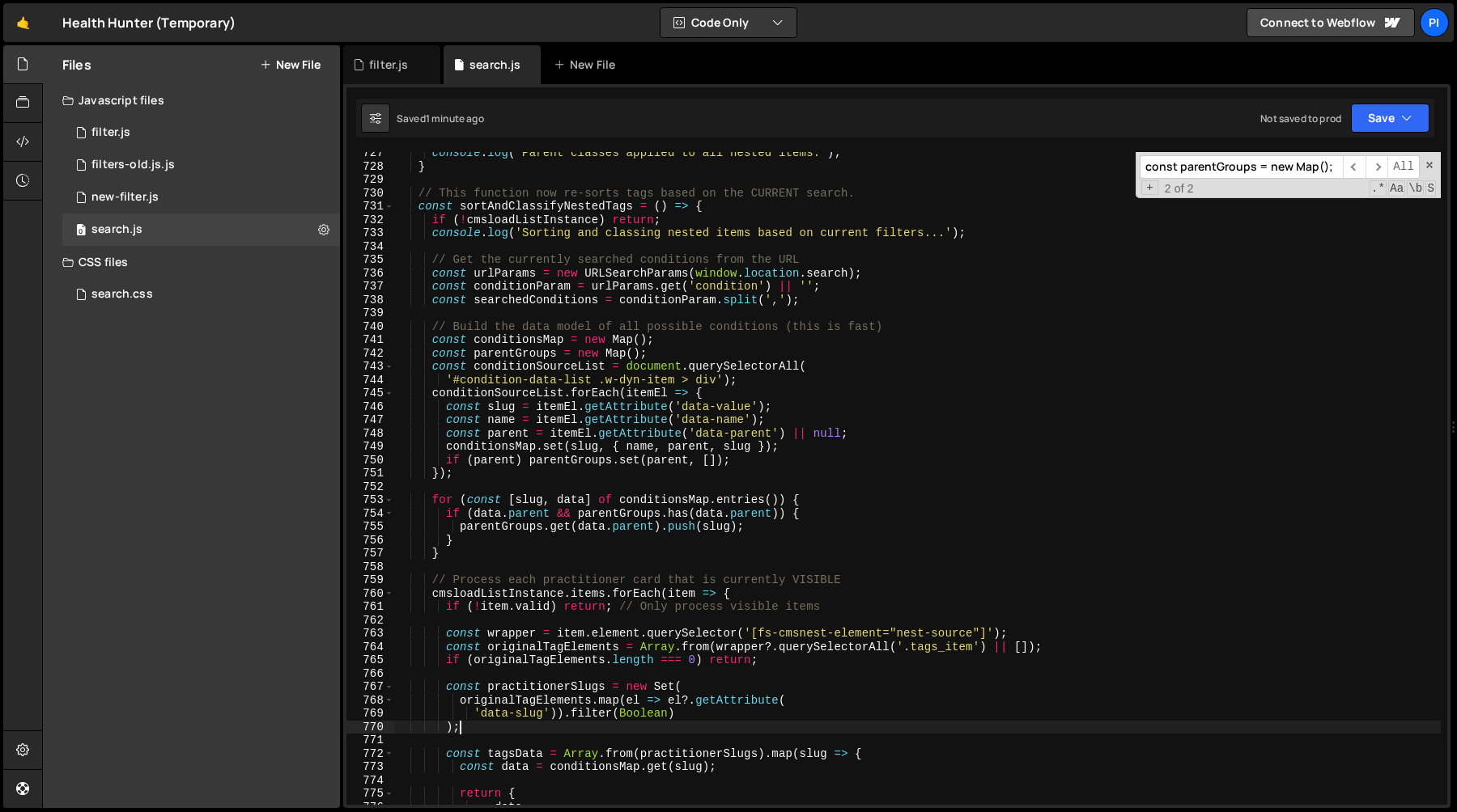
click at [815, 303] on div "console . log ( 'Parent classes applied to all nested items.' ) ; } // This fun…" at bounding box center [917, 486] width 1046 height 680
type textarea "const searchedConditions = conditionParam.split(',');"
click at [506, 296] on div "console . log ( 'Parent classes applied to all nested items.' ) ; } // This fun…" at bounding box center [917, 486] width 1046 height 680
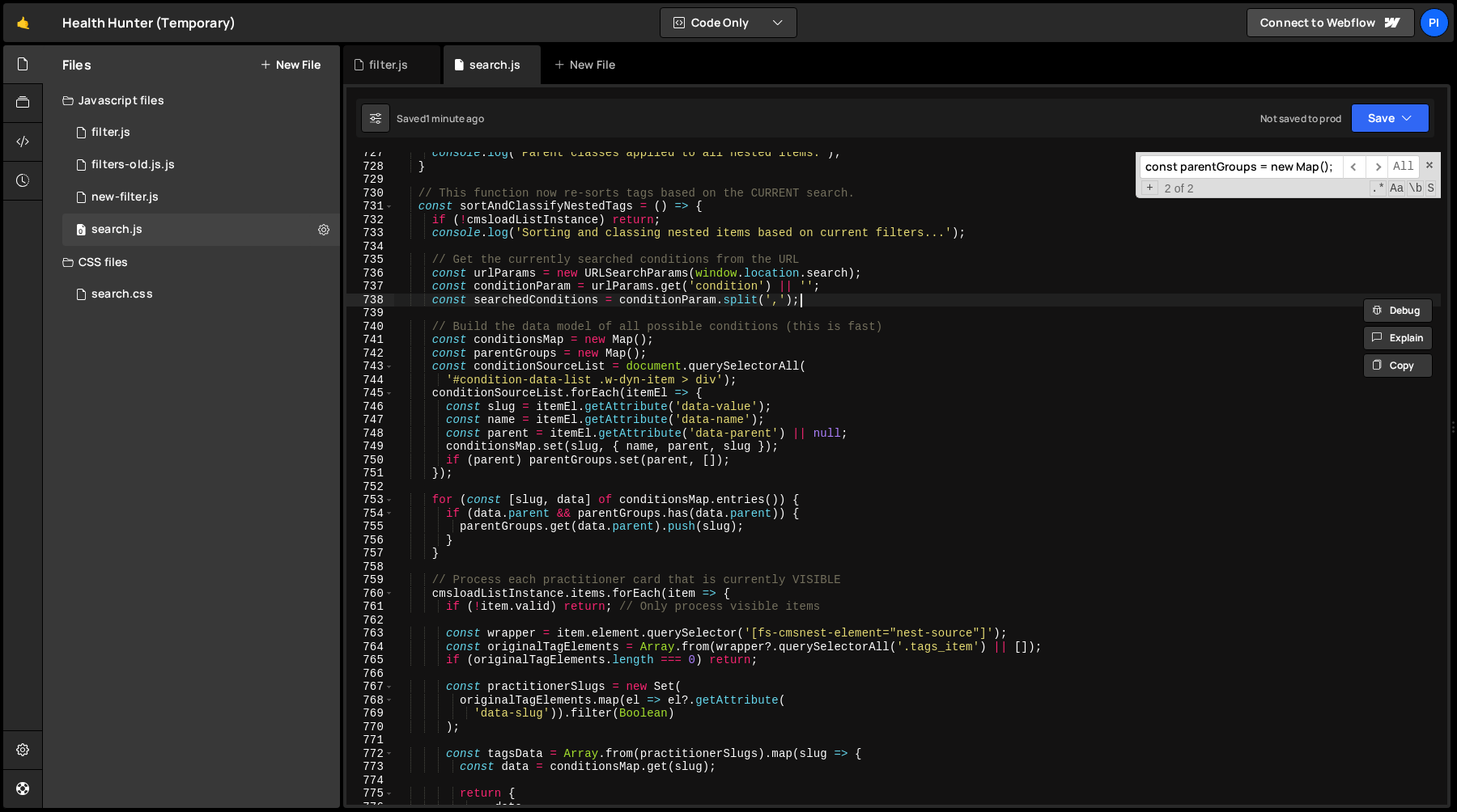
click at [819, 303] on div "console . log ( 'Parent classes applied to all nested items.' ) ; } // This fun…" at bounding box center [917, 486] width 1046 height 680
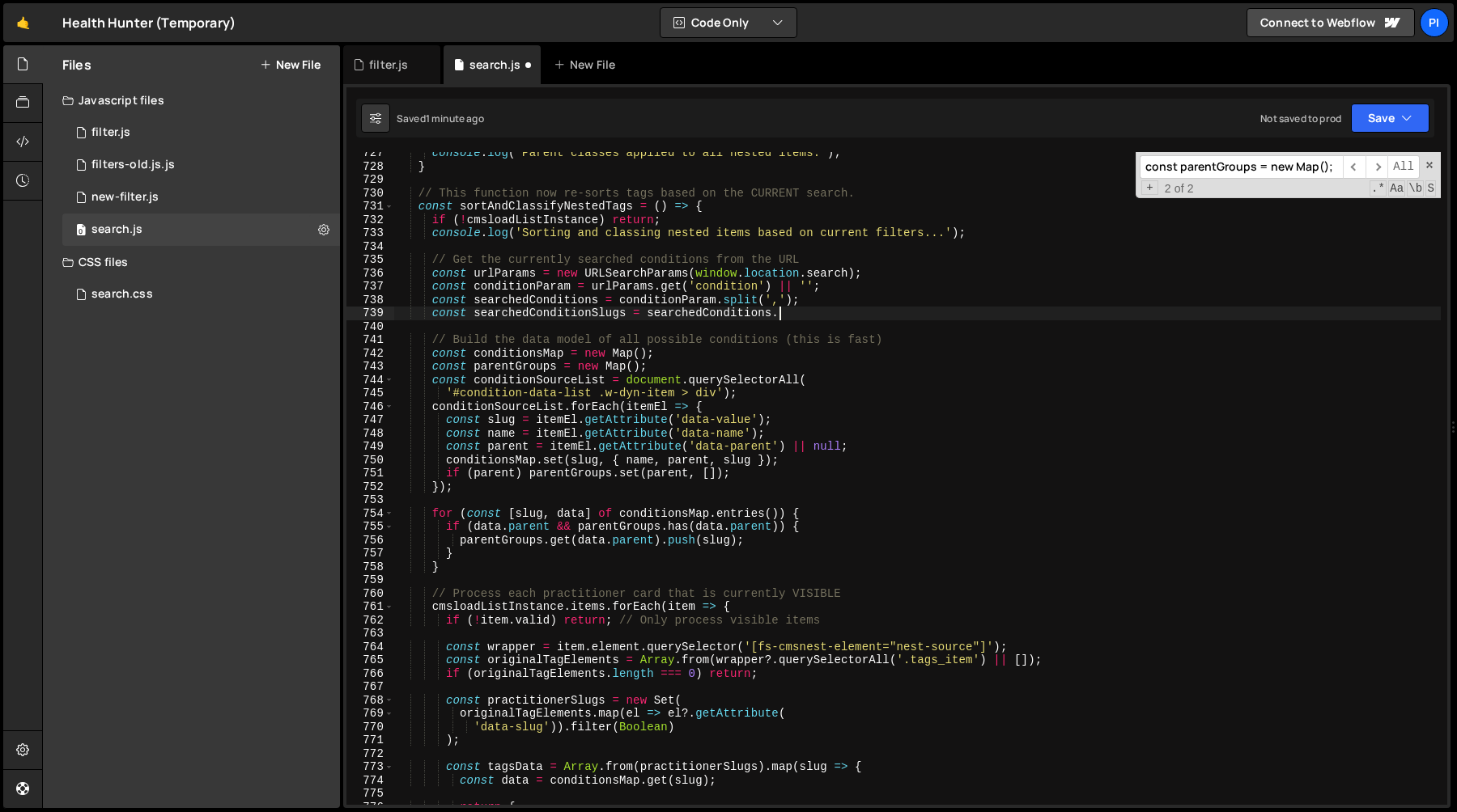
scroll to position [0, 26]
click at [709, 319] on div "console . log ( 'Parent classes applied to all nested items.' ) ; } // This fun…" at bounding box center [917, 486] width 1046 height 680
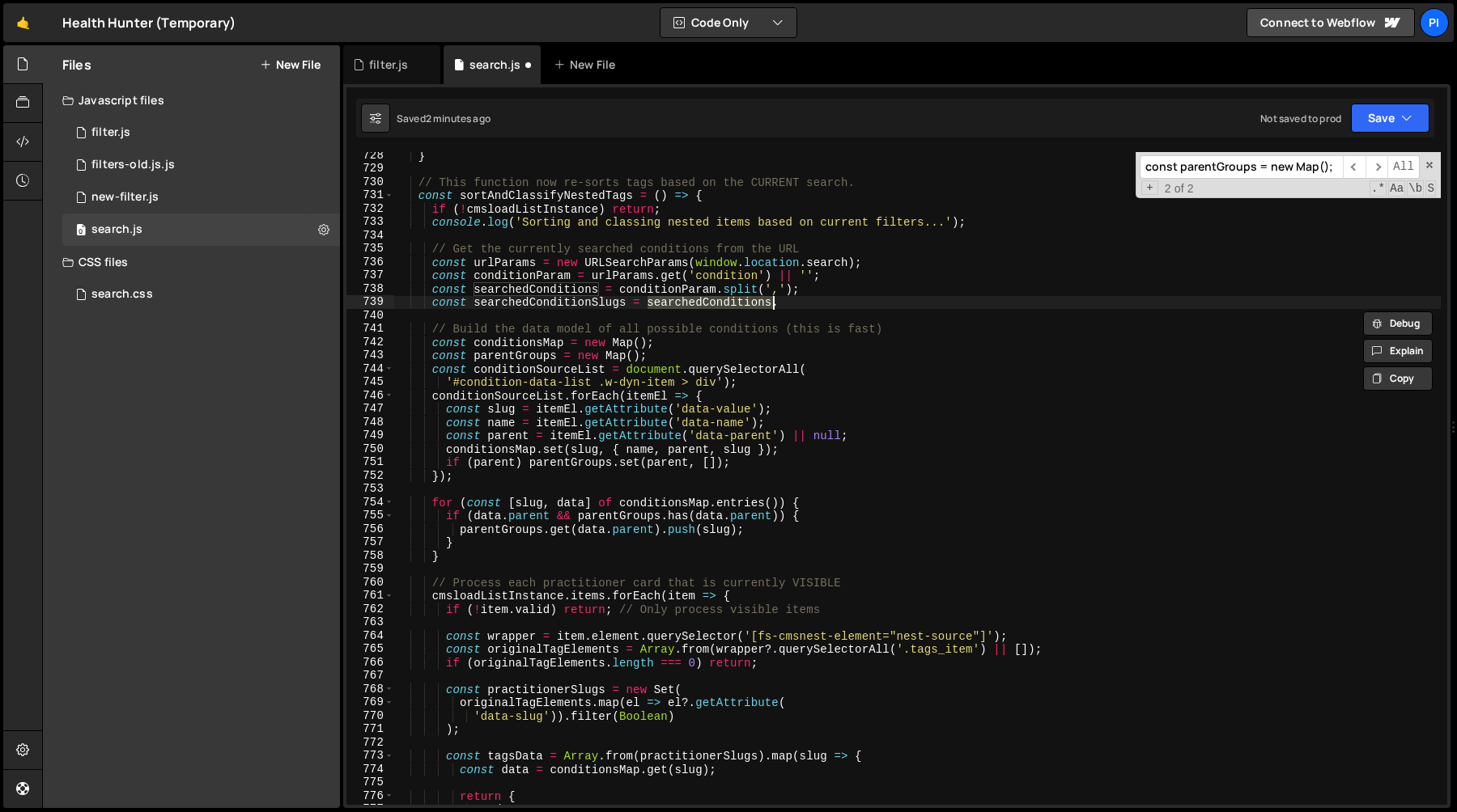
scroll to position [9713, 0]
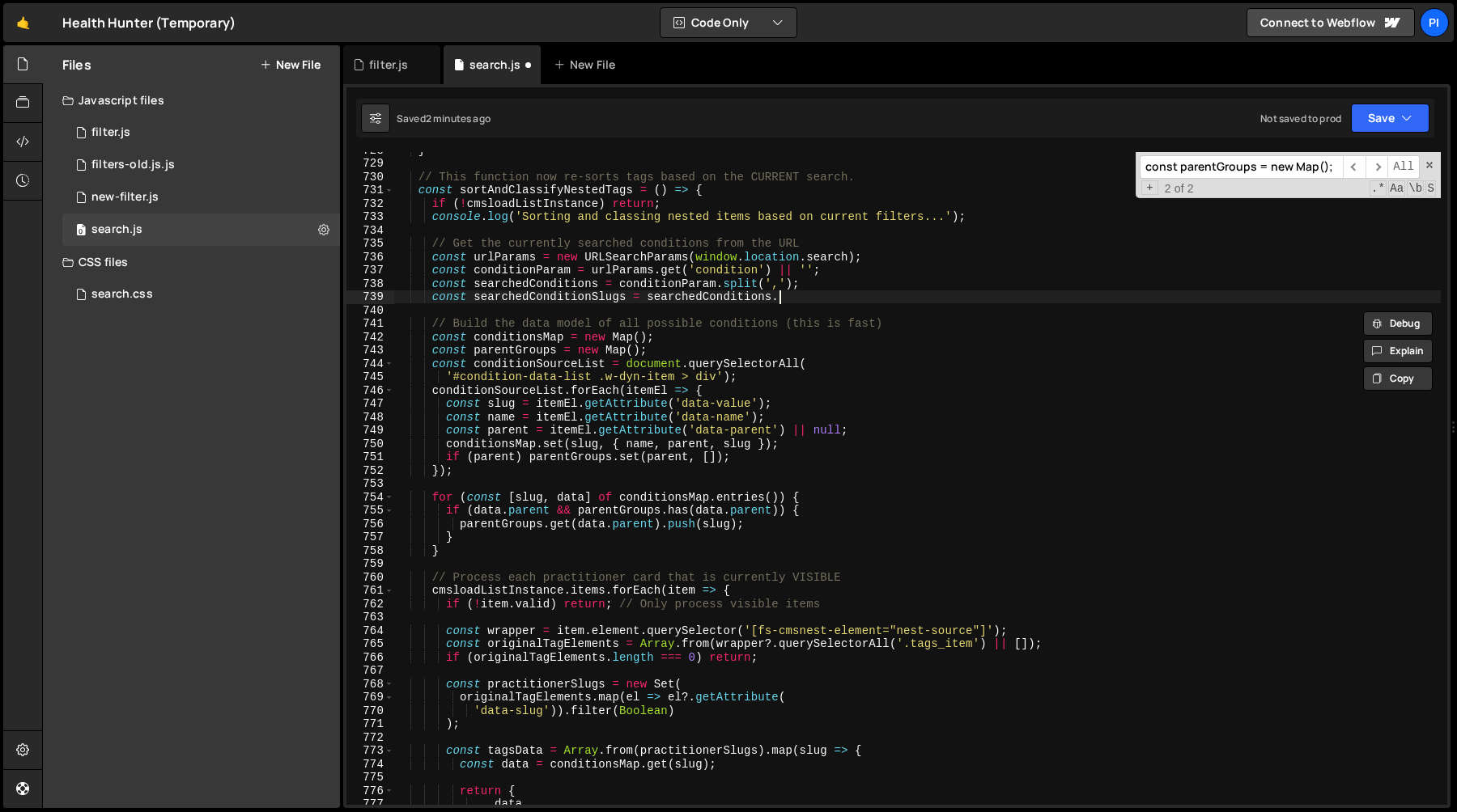
click at [811, 294] on div "} // This function now re-sorts tags based on the CURRENT search. const sortAnd…" at bounding box center [917, 483] width 1046 height 680
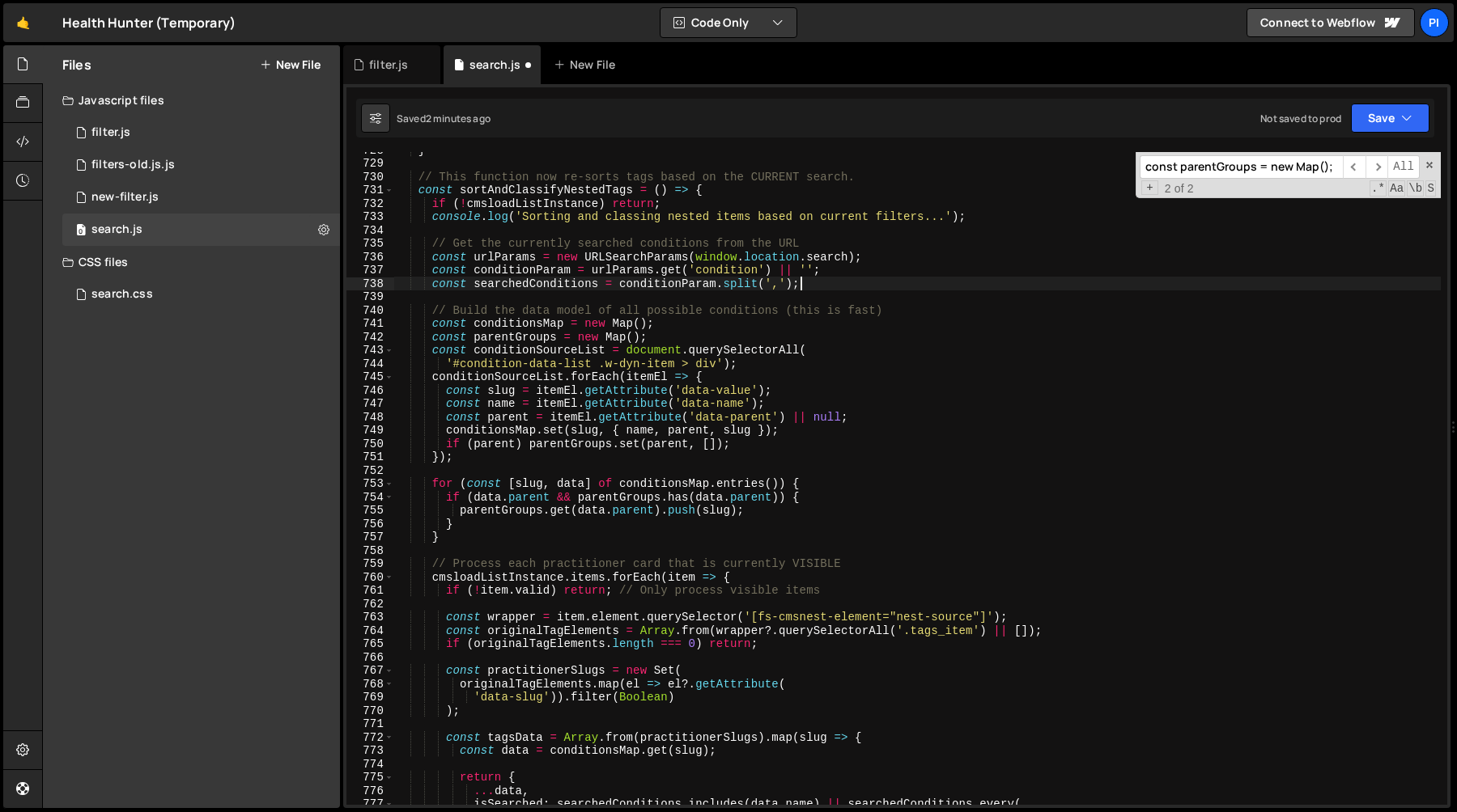
click at [813, 288] on div "} // This function now re-sorts tags based on the CURRENT search. const sortAnd…" at bounding box center [917, 483] width 1046 height 680
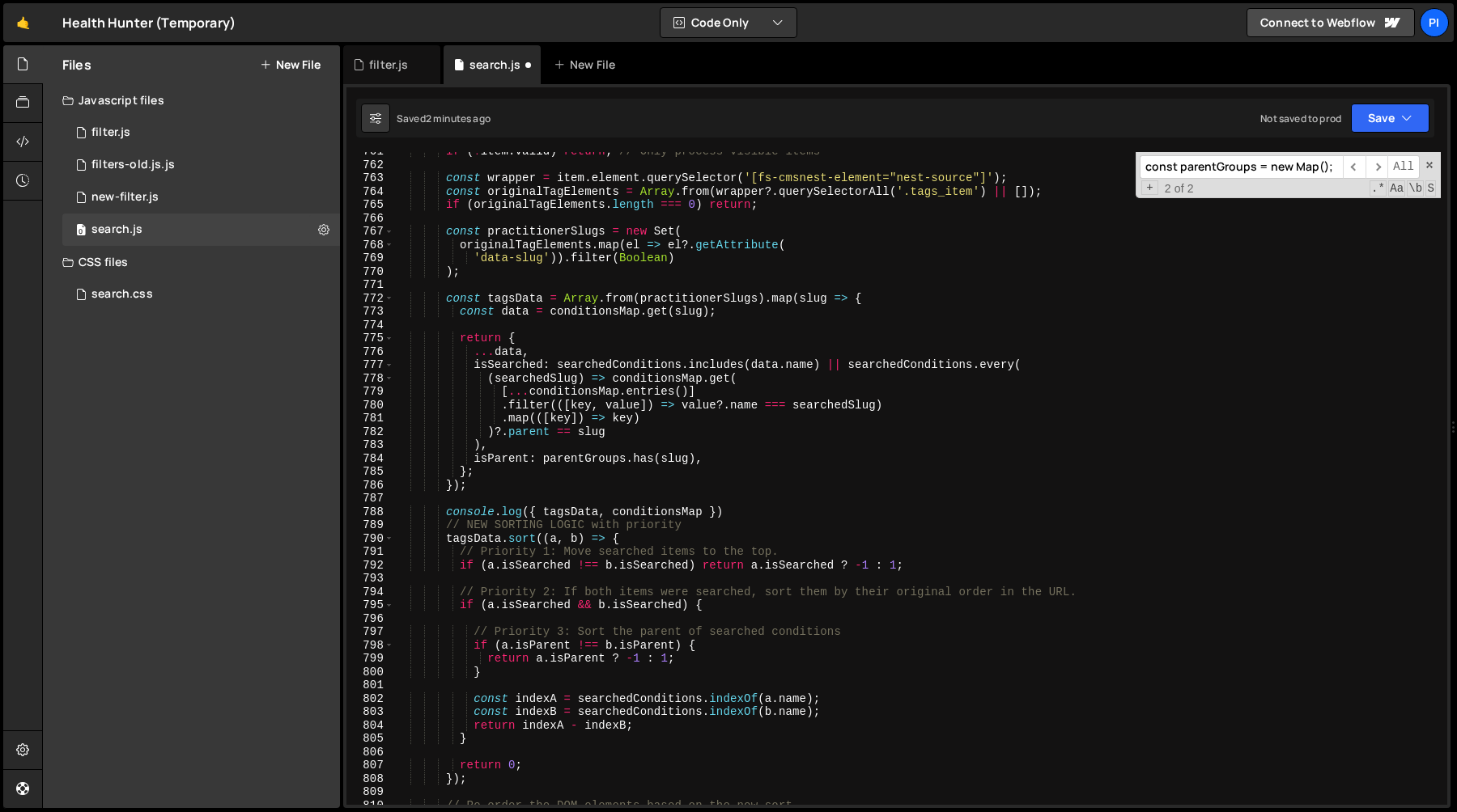
scroll to position [10207, 0]
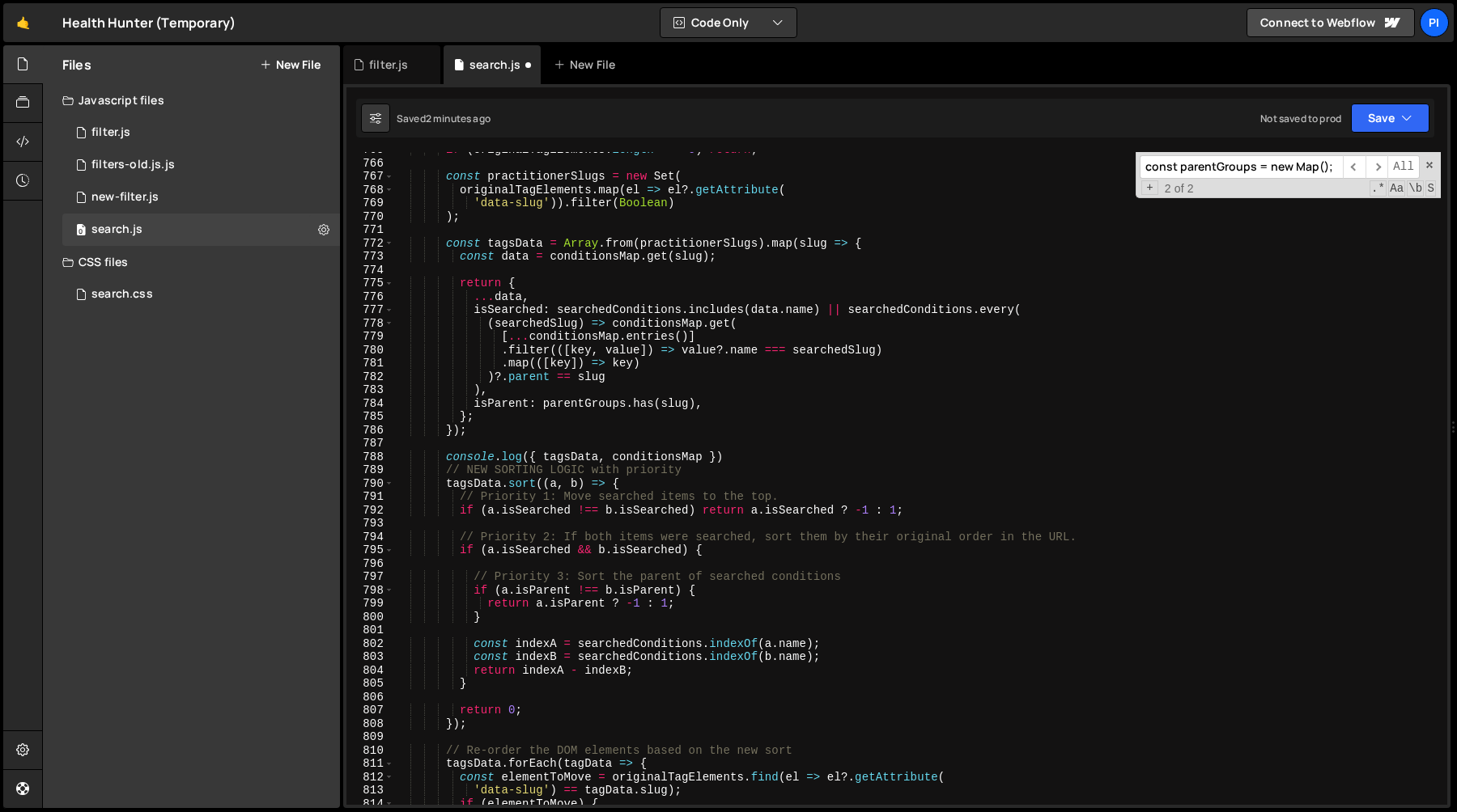
click at [729, 456] on div "if ( originalTagElements . length === 0 ) return ; const practitionerSlugs = ne…" at bounding box center [917, 483] width 1046 height 680
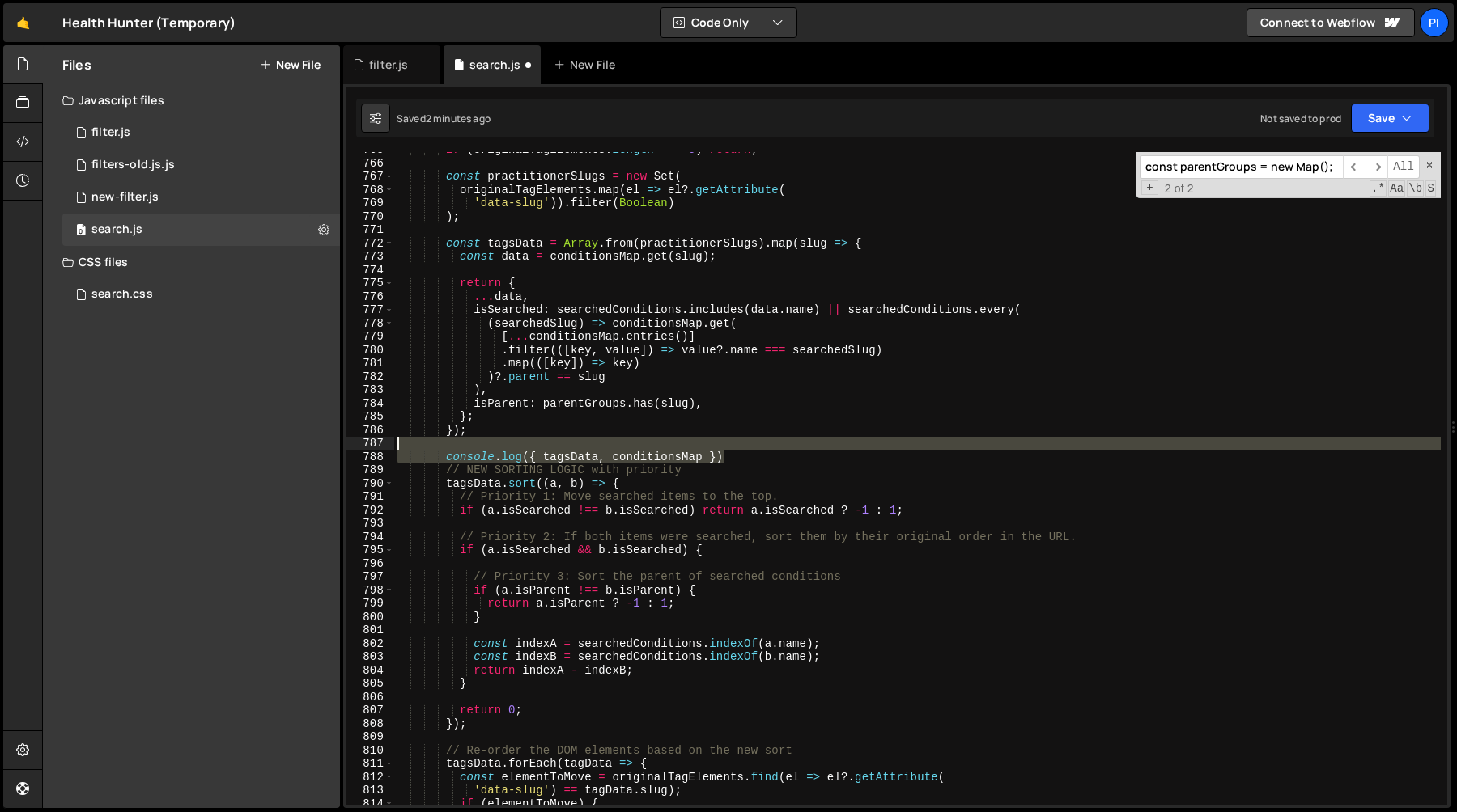
click at [724, 449] on div "if ( originalTagElements . length === 0 ) return ; const practitionerSlugs = ne…" at bounding box center [917, 483] width 1046 height 680
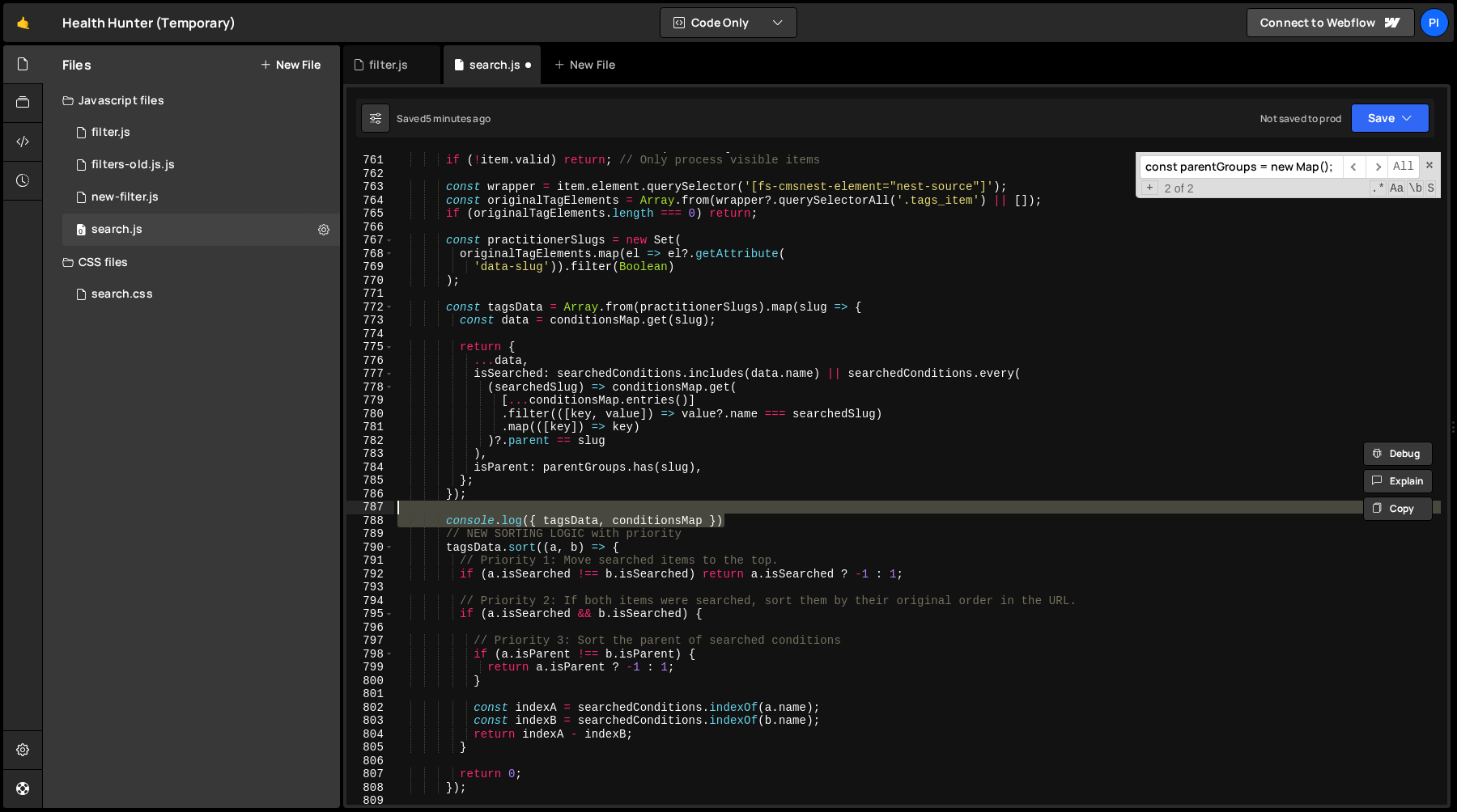
scroll to position [10129, 0]
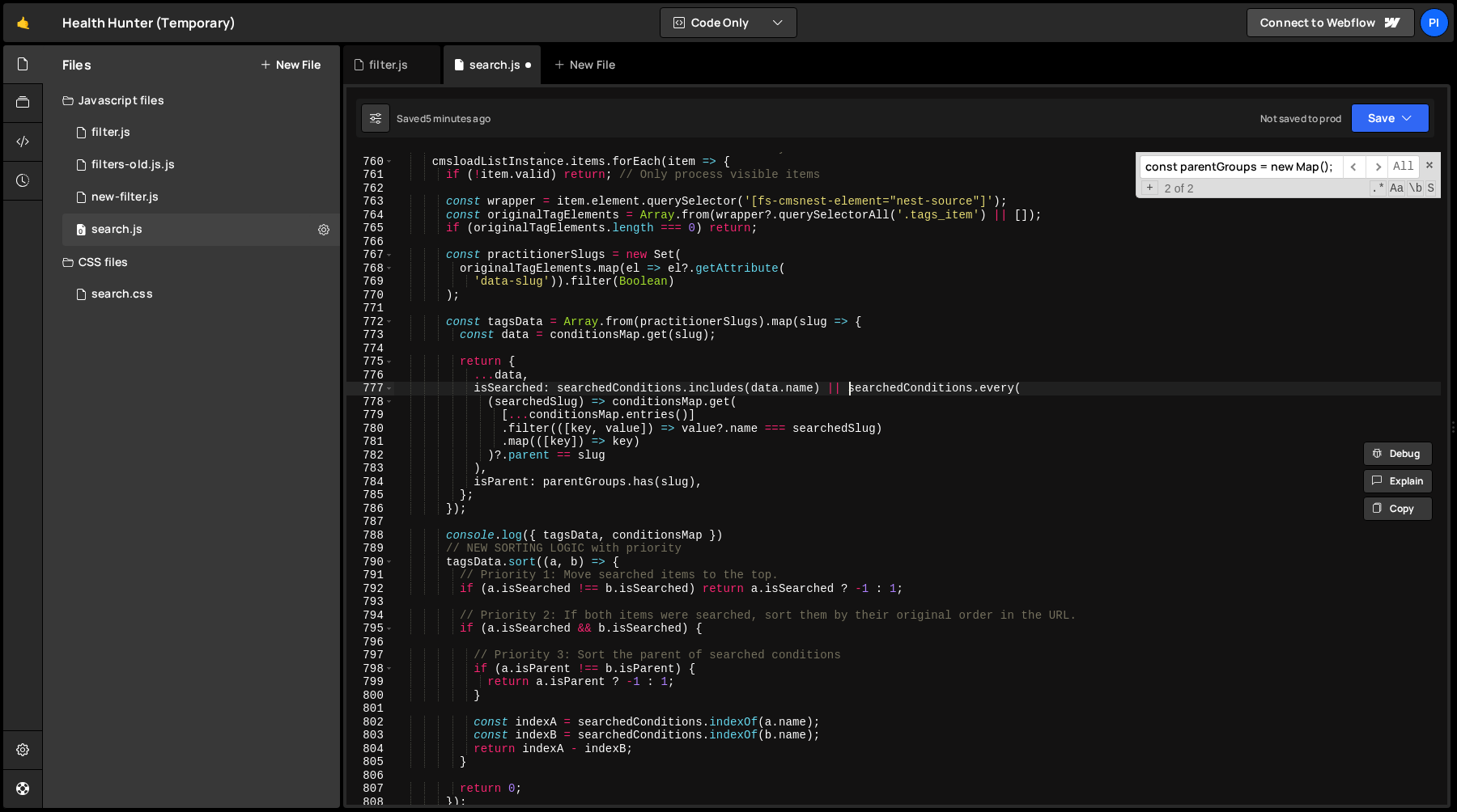
click at [851, 390] on div "// Process each practitioner card that is currently VISIBLE cmsloadListInstance…" at bounding box center [917, 481] width 1046 height 680
click at [975, 388] on div "// Process each practitioner card that is currently VISIBLE cmsloadListInstance…" at bounding box center [917, 481] width 1046 height 680
paste textarea "})"
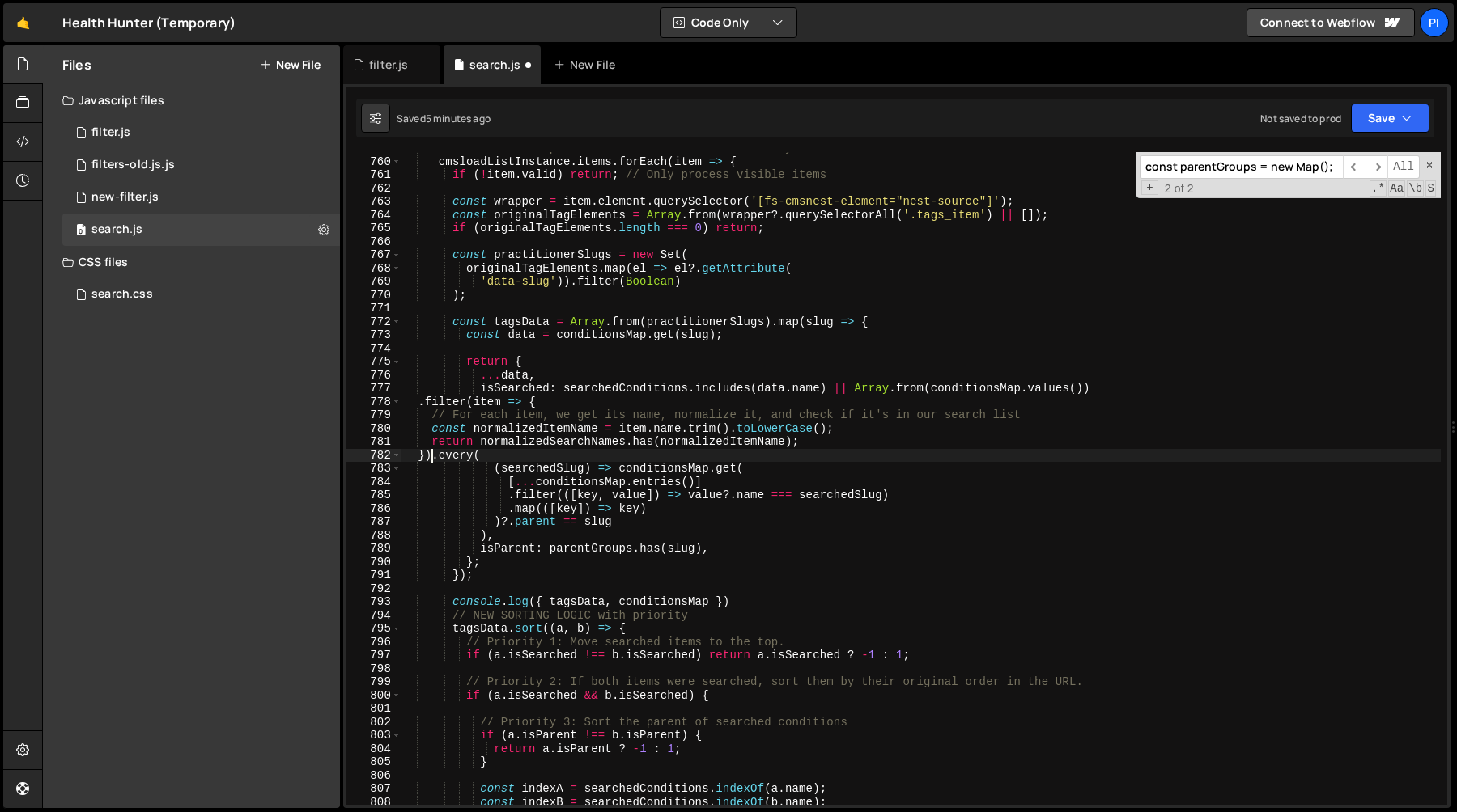
scroll to position [0, 4]
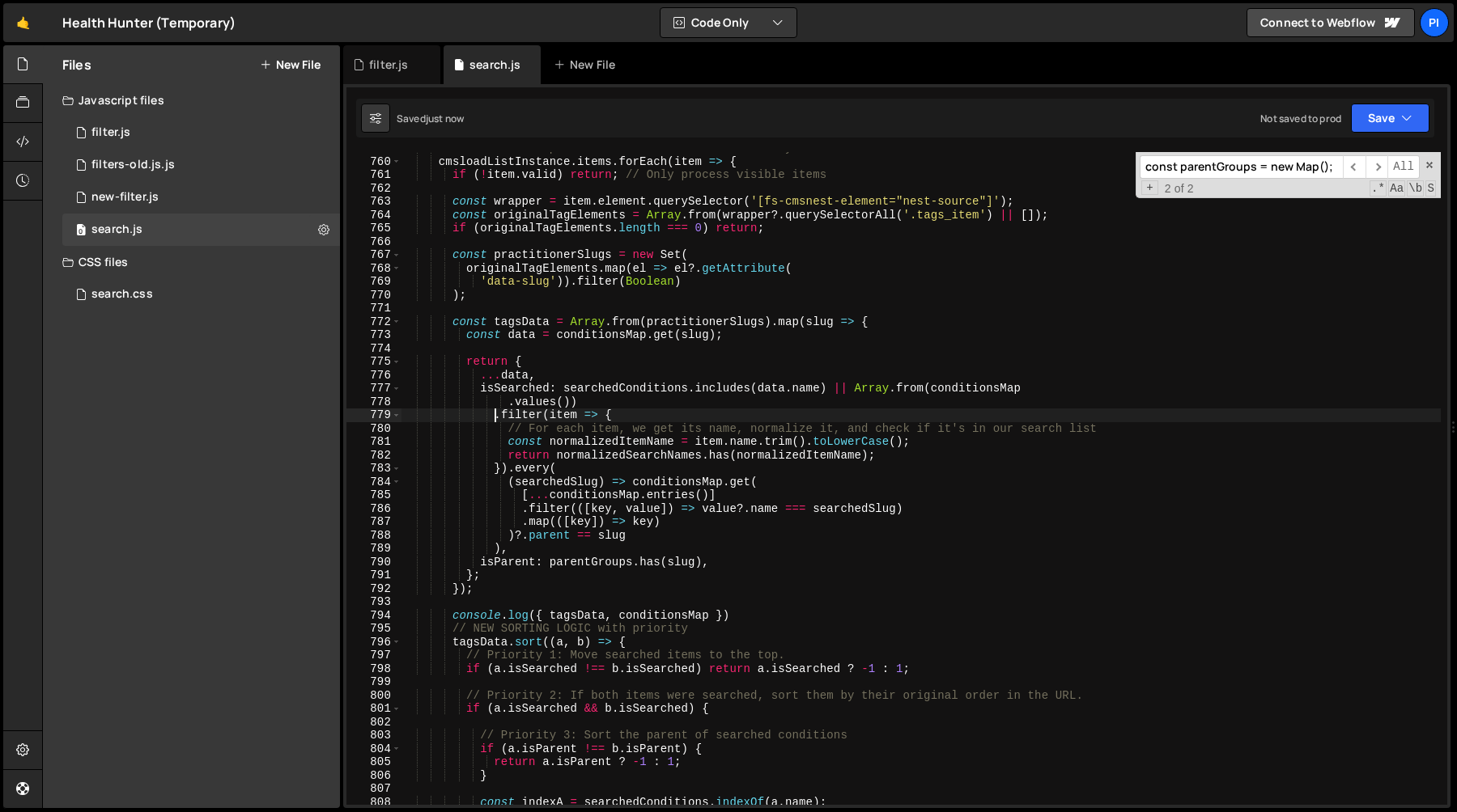
click at [496, 417] on div "// Process each practitioner card that is currently VISIBLE cmsloadListInstance…" at bounding box center [920, 481] width 1040 height 680
click at [619, 402] on div "// Process each practitioner card that is currently VISIBLE cmsloadListInstance…" at bounding box center [920, 481] width 1040 height 680
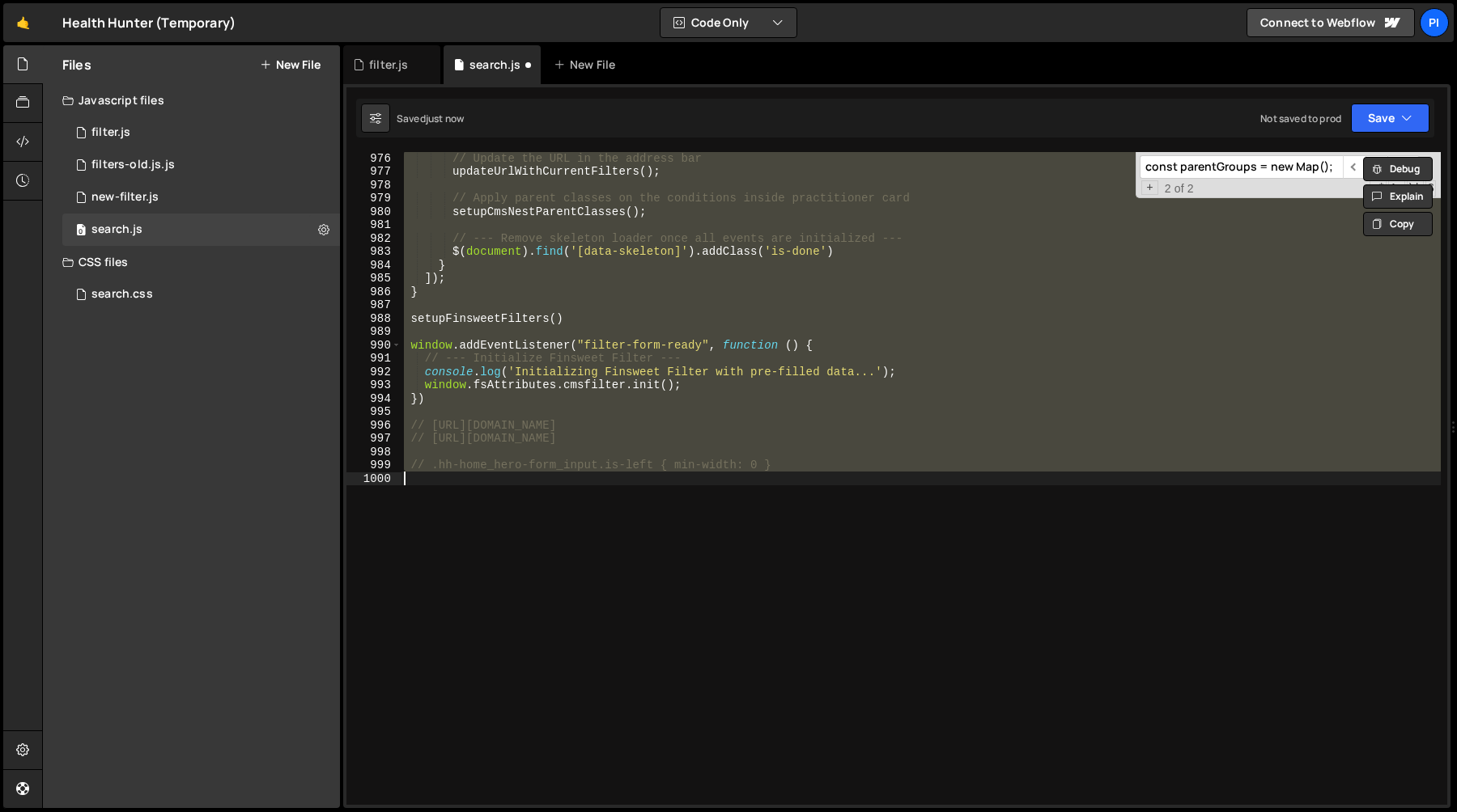
type textarea "isSearched: searchedConditions.includes(data.name) || searchedConditions.every("
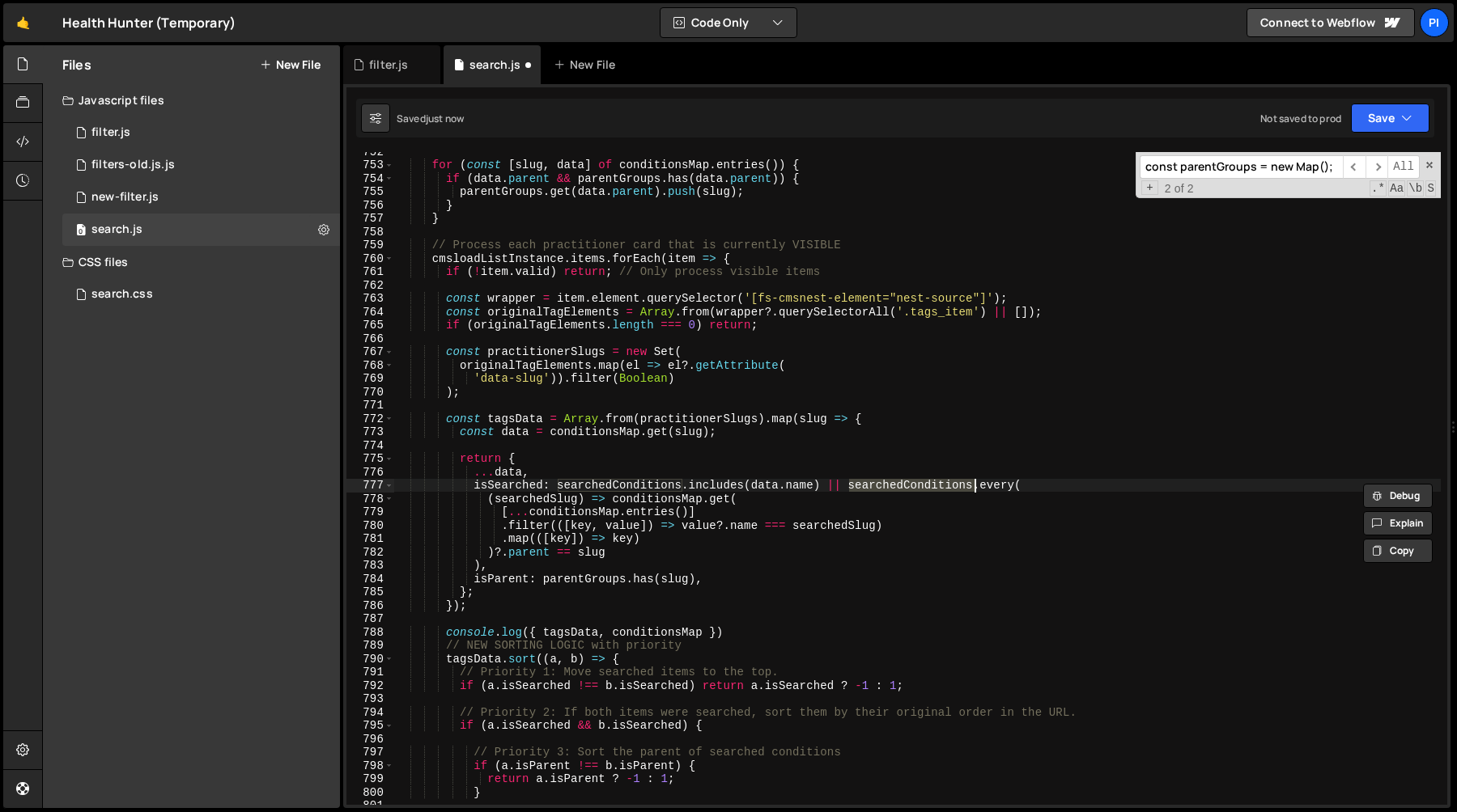
scroll to position [10031, 0]
click at [552, 449] on div "for ( const [ slug , data ] of conditionsMap . entries ( )) { if ( data . paren…" at bounding box center [917, 484] width 1046 height 680
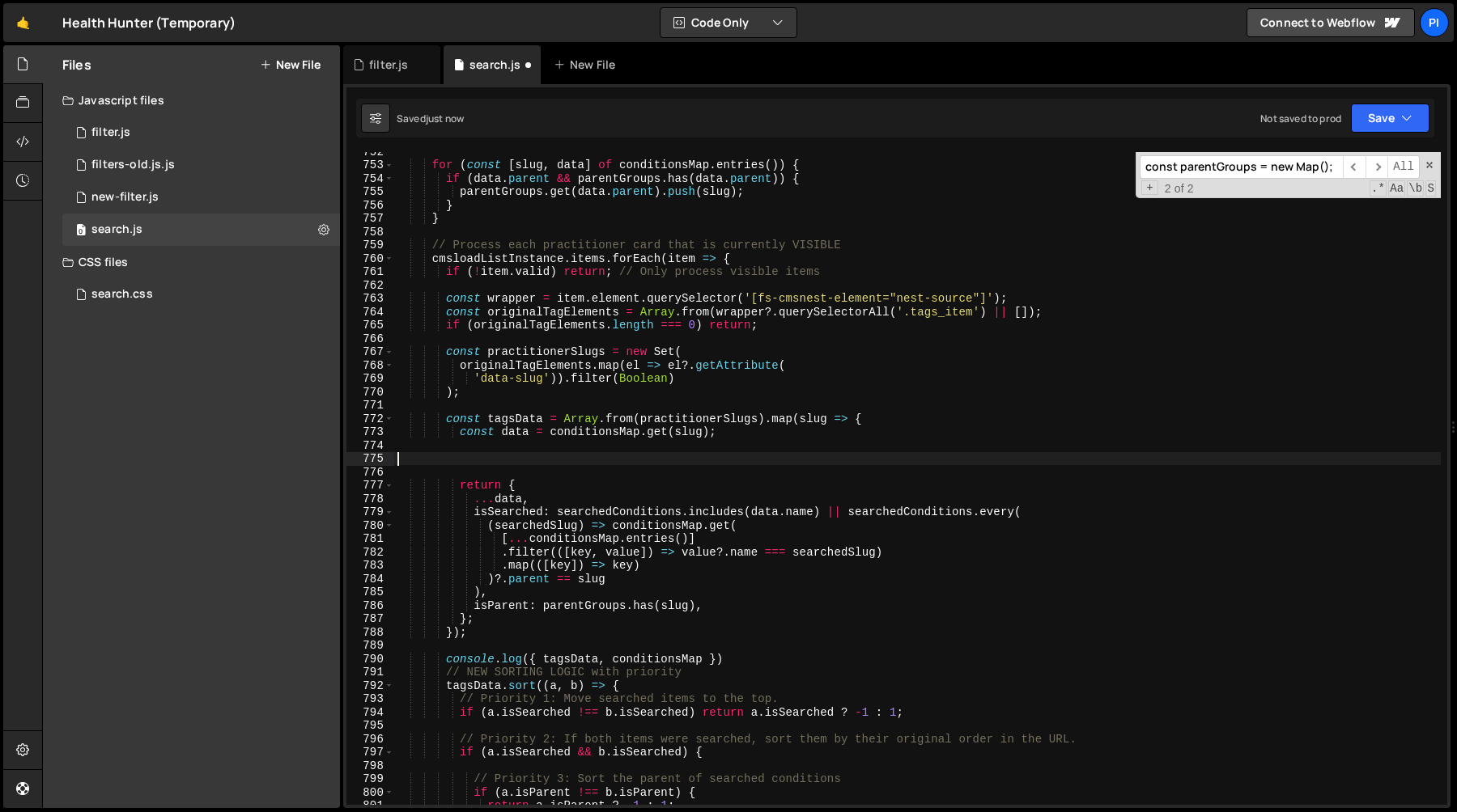
paste textarea "})"
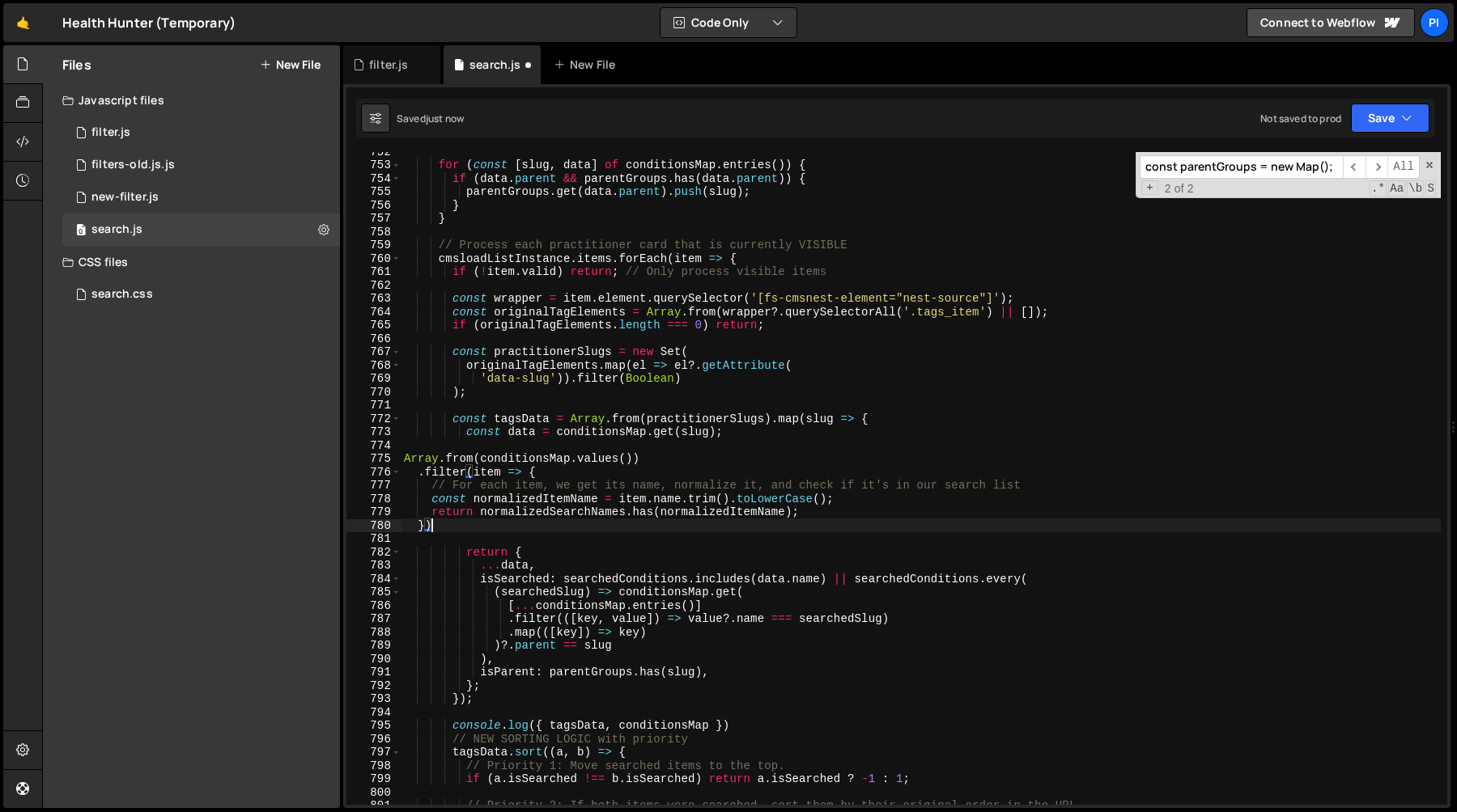
click at [405, 460] on div "for ( const [ slug , data ] of conditionsMap . entries ( )) { if ( data . paren…" at bounding box center [920, 484] width 1040 height 680
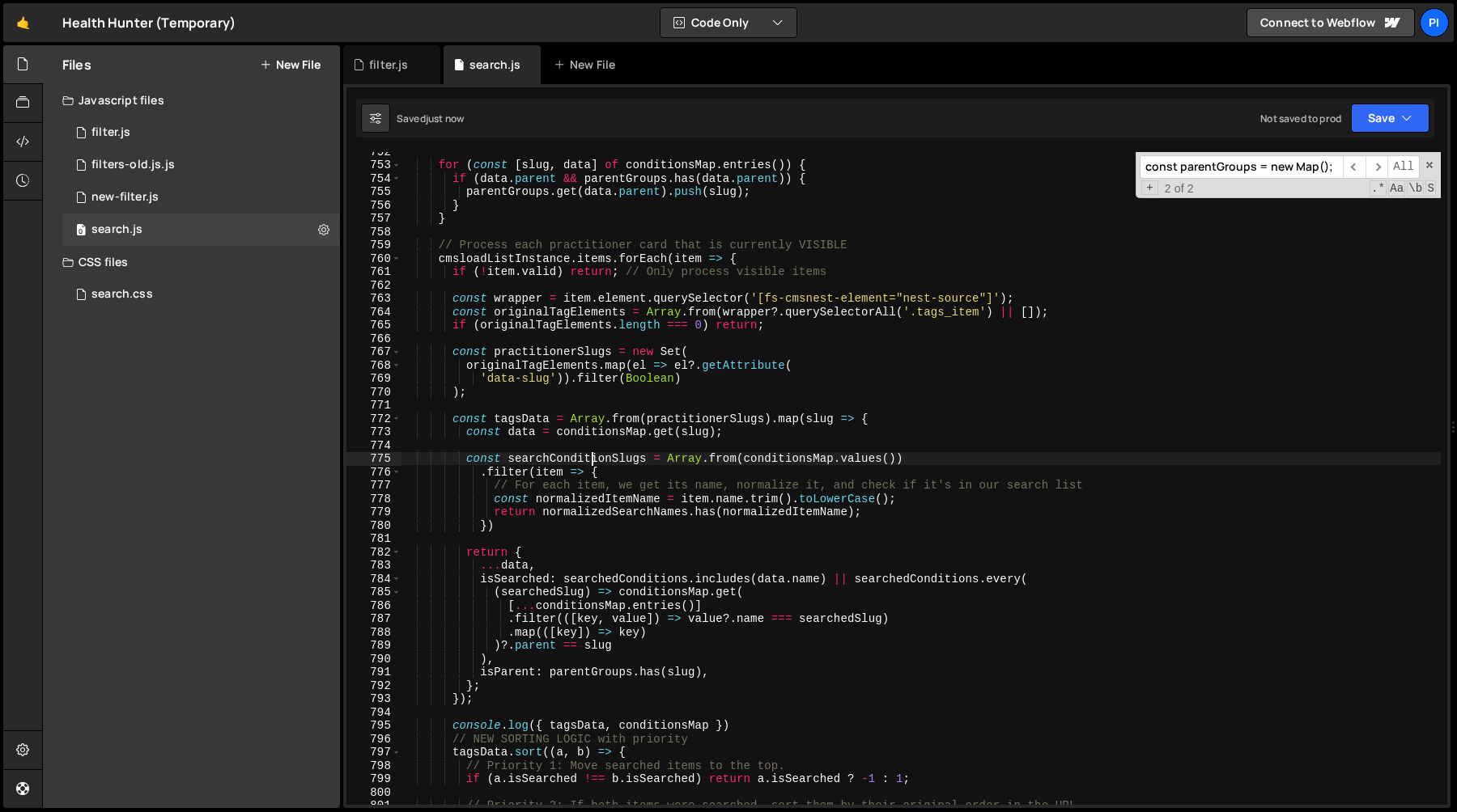
click at [477, 477] on div "for ( const [ slug , data ] of conditionsMap . entries ( )) { if ( data . paren…" at bounding box center [920, 484] width 1040 height 680
type textarea "// For each item, we get its name, normalize it, and check if it's in our searc…"
click at [631, 477] on div "for ( const [ slug , data ] of conditionsMap . entries ( )) { if ( data . paren…" at bounding box center [920, 484] width 1040 height 680
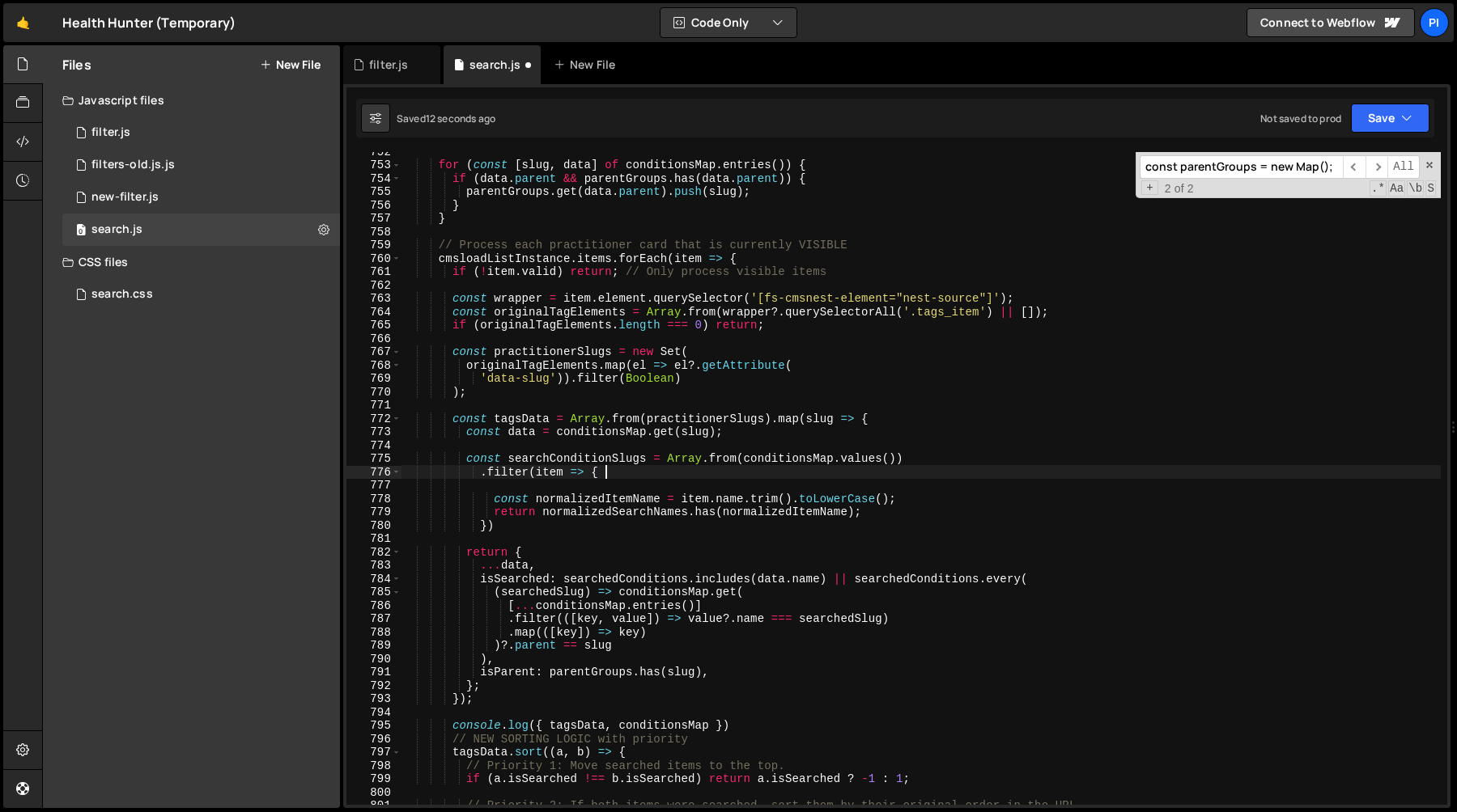
click at [591, 472] on div "for ( const [ slug , data ] of conditionsMap . entries ( )) { if ( data . paren…" at bounding box center [920, 484] width 1040 height 680
click at [489, 523] on div "for ( const [ slug , data ] of conditionsMap . entries ( )) { if ( data . paren…" at bounding box center [920, 484] width 1040 height 680
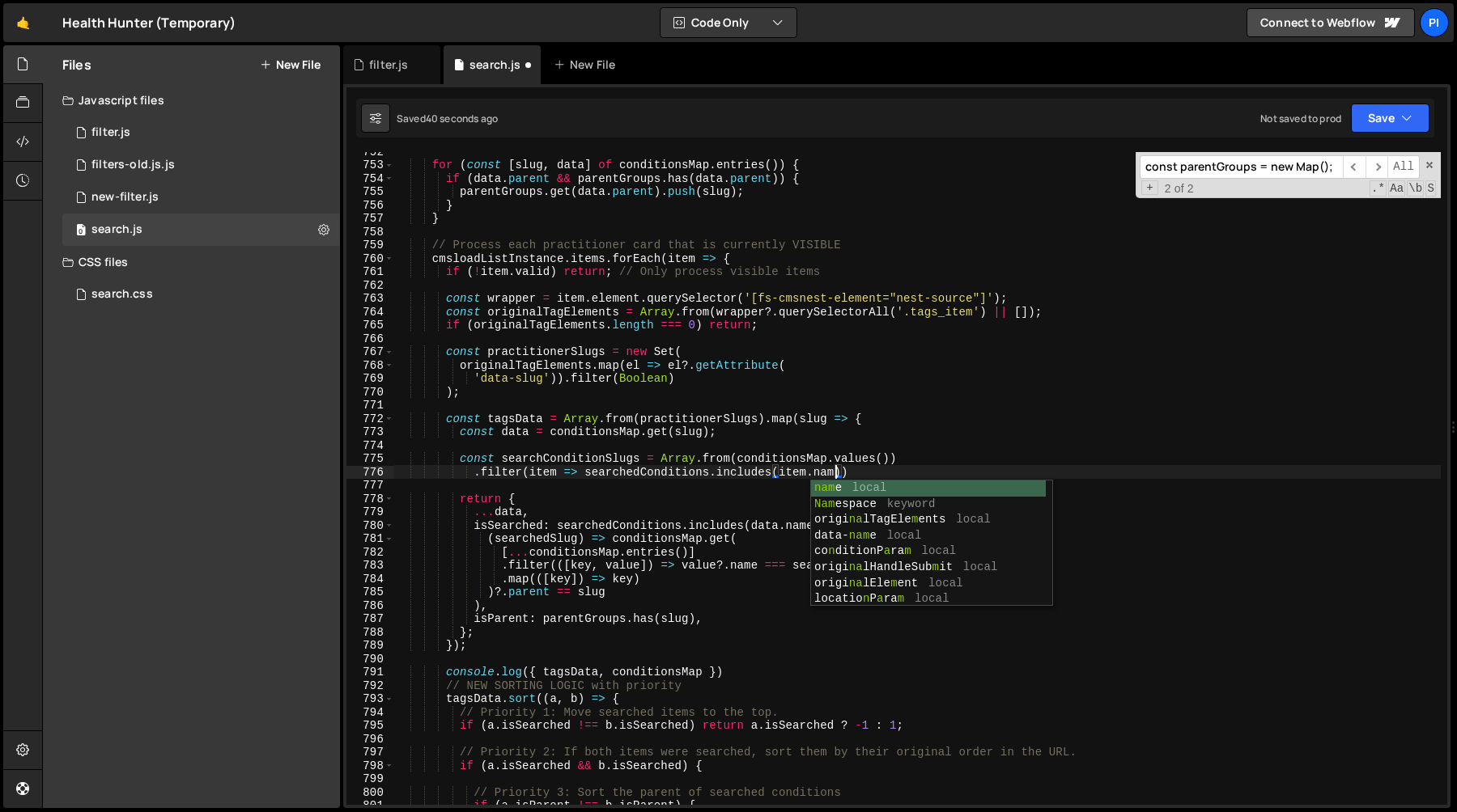
scroll to position [0, 31]
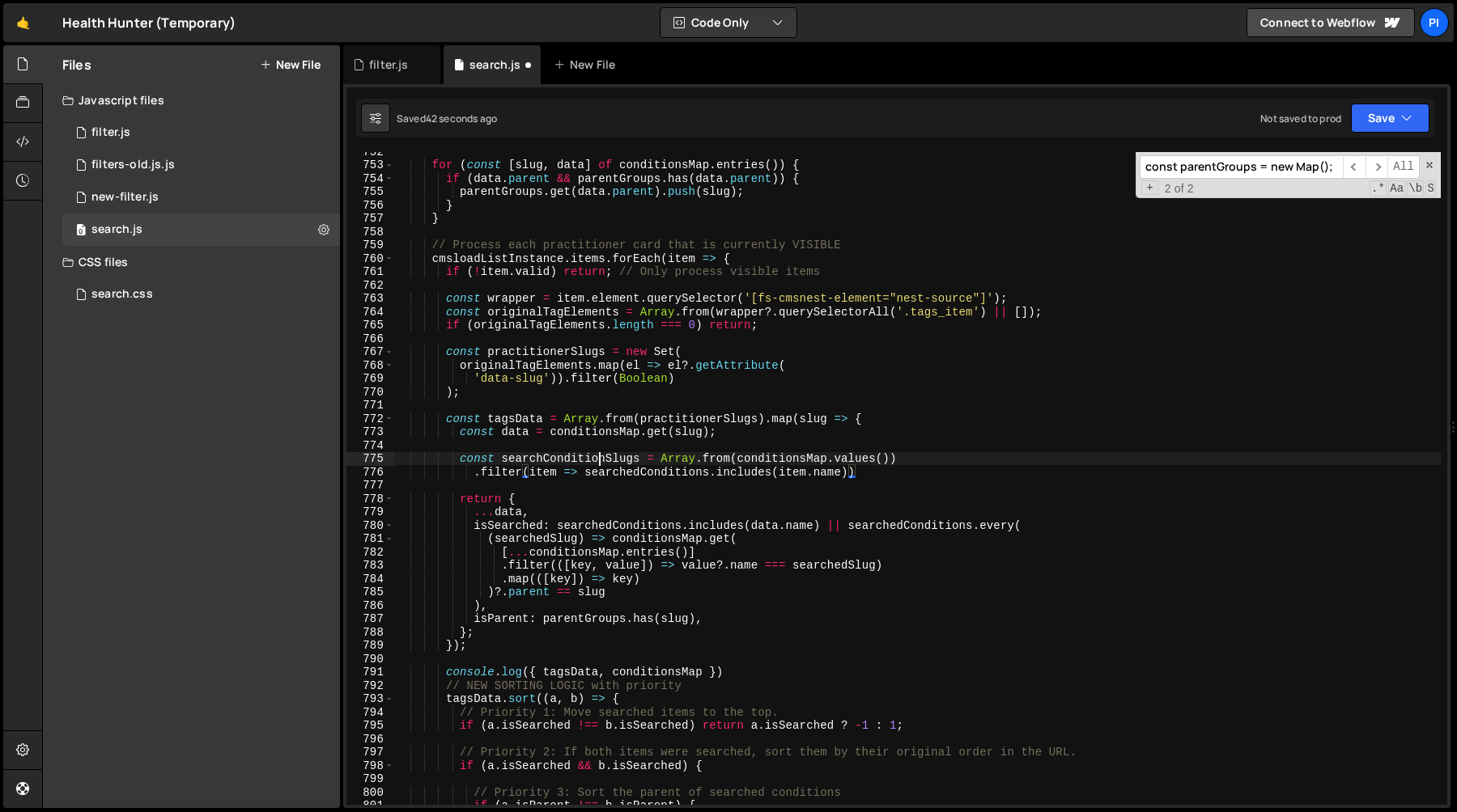
click at [597, 457] on div "for ( const [ slug , data ] of conditionsMap . entries ( )) { if ( data . paren…" at bounding box center [917, 484] width 1046 height 680
click at [915, 527] on div "for ( const [ slug , data ] of conditionsMap . entries ( )) { if ( data . paren…" at bounding box center [917, 484] width 1046 height 680
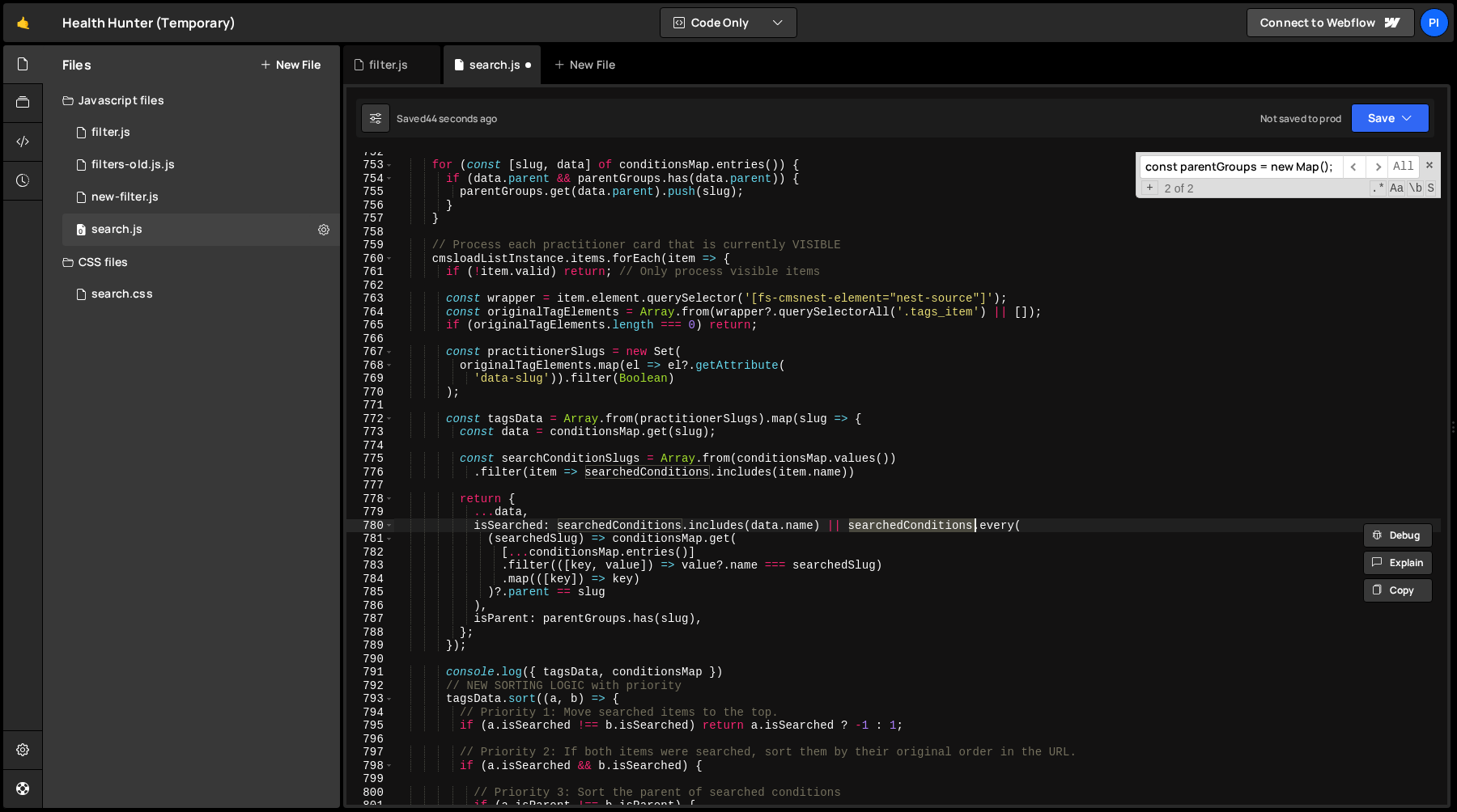
paste textarea "ConditionSlug"
type textarea "isSearched: searchedConditions.includes(data.name) || searchConditionSlugs.ever…"
click at [591, 449] on div "for ( const [ slug , data ] of conditionsMap . entries ( )) { if ( data . paren…" at bounding box center [917, 484] width 1046 height 680
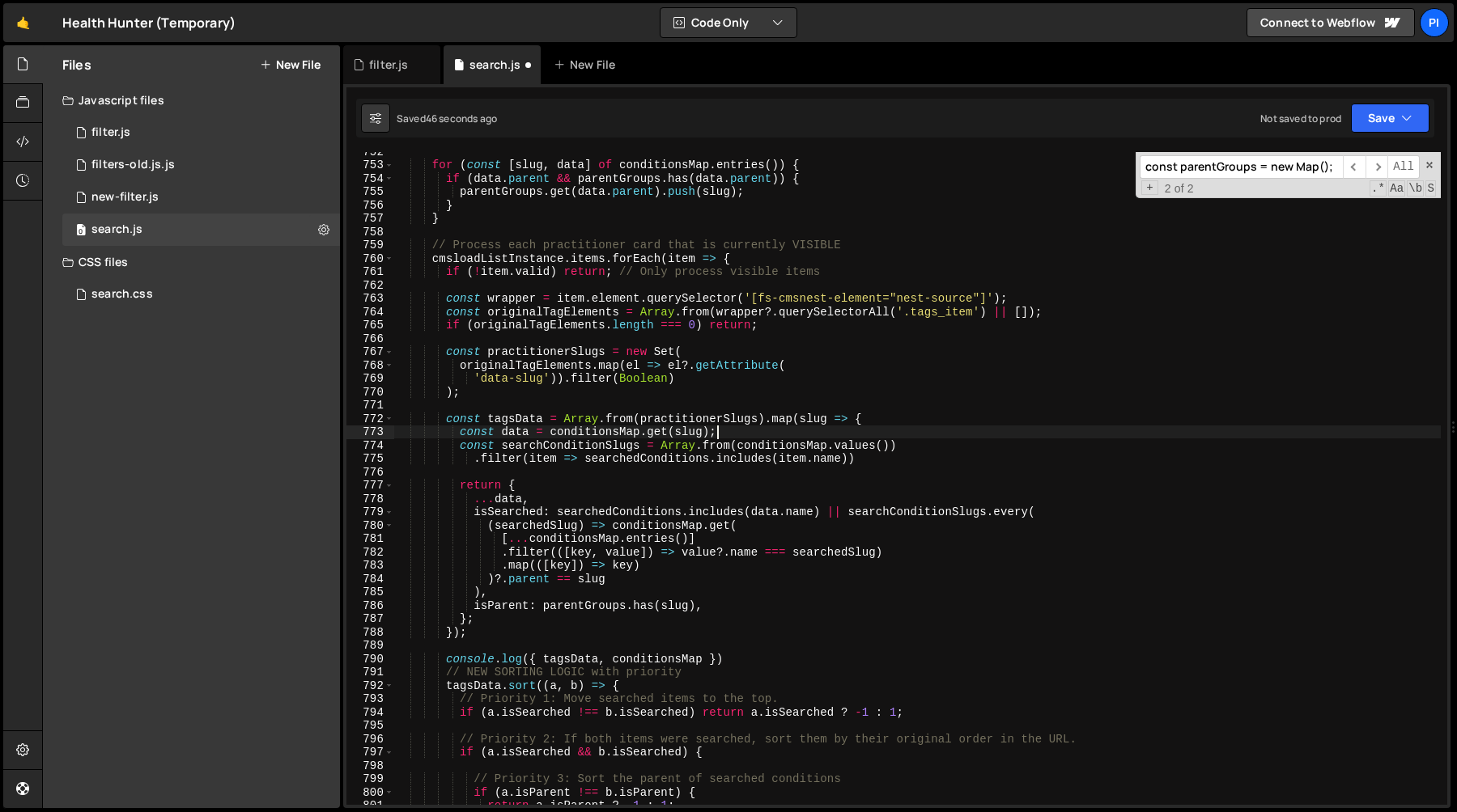
click at [671, 527] on div "for ( const [ slug , data ] of conditionsMap . entries ( )) { if ( data . paren…" at bounding box center [917, 484] width 1046 height 680
click at [740, 530] on div "for ( const [ slug , data ] of conditionsMap . entries ( )) { if ( data . paren…" at bounding box center [917, 484] width 1046 height 680
click at [489, 578] on div "for ( const [ slug , data ] of conditionsMap . entries ( )) { if ( data . paren…" at bounding box center [917, 484] width 1046 height 680
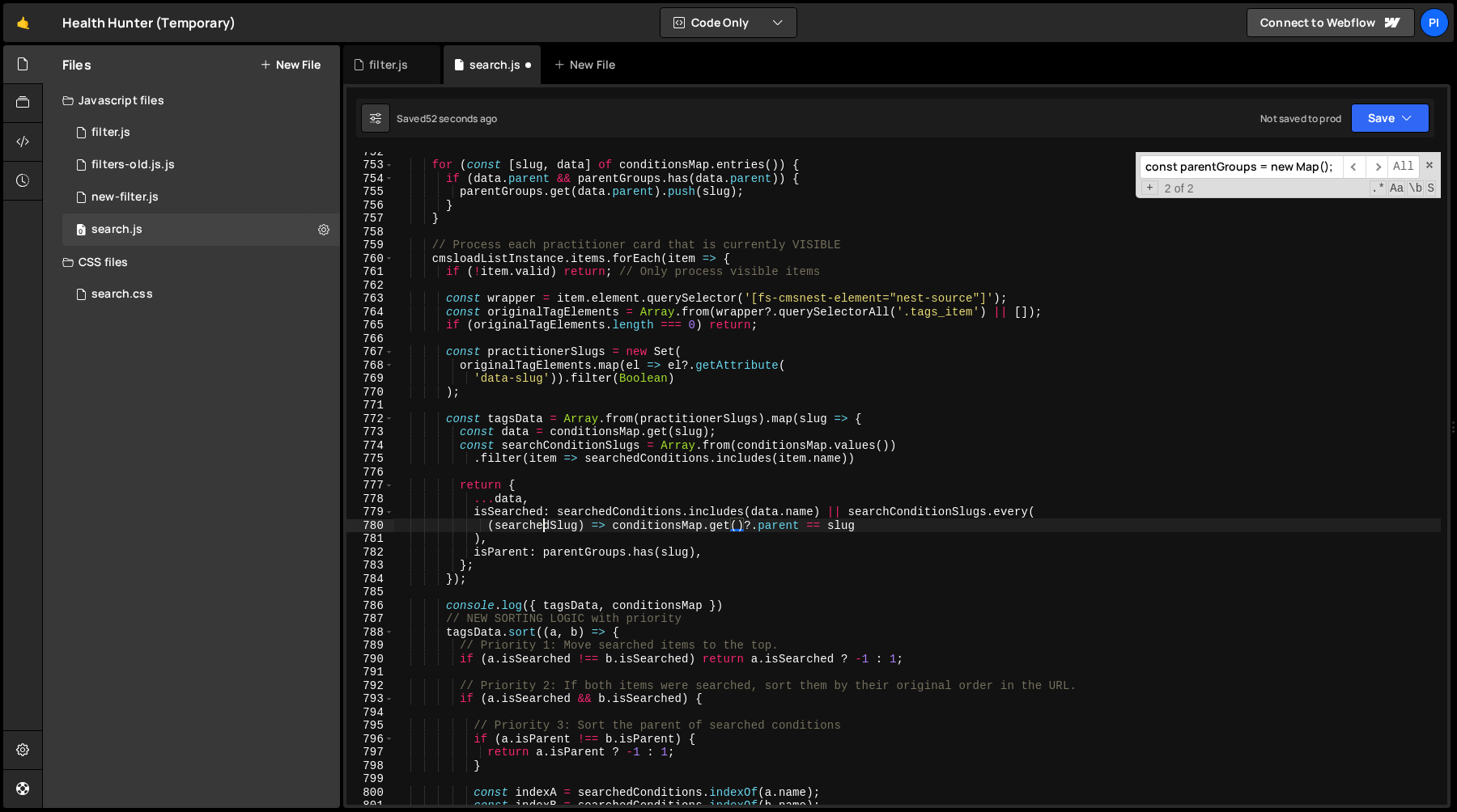
click at [542, 527] on div "for ( const [ slug , data ] of conditionsMap . entries ( )) { if ( data . paren…" at bounding box center [917, 484] width 1046 height 680
click at [738, 525] on div "for ( const [ slug , data ] of conditionsMap . entries ( )) { if ( data . paren…" at bounding box center [917, 484] width 1046 height 680
paste textarea "searchedSlug"
click at [802, 483] on div "for ( const [ slug , data ] of conditionsMap . entries ( )) { if ( data . paren…" at bounding box center [917, 484] width 1046 height 680
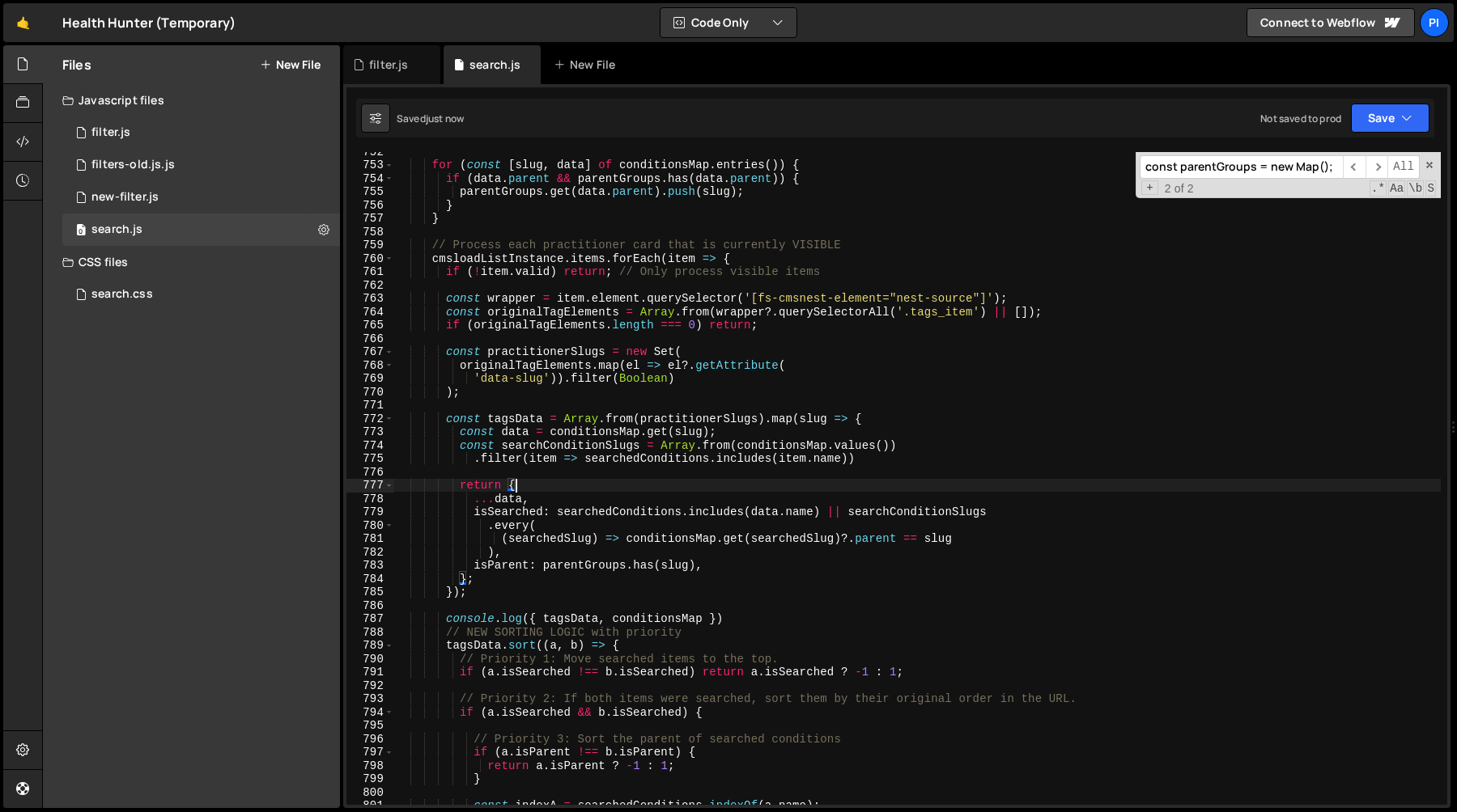
click at [501, 543] on div "for ( const [ slug , data ] of conditionsMap . entries ( )) { if ( data . paren…" at bounding box center [917, 484] width 1046 height 680
click at [574, 535] on div "for ( const [ slug , data ] of conditionsMap . entries ( )) { if ( data . paren…" at bounding box center [917, 484] width 1046 height 680
type textarea "(searchedSlug) => conditionsMap.get(searchedSlug)?.parent == slug"
click at [644, 466] on div "for ( const [ slug , data ] of conditionsMap . entries ( )) { if ( data . paren…" at bounding box center [917, 484] width 1046 height 680
click at [601, 618] on div "for ( const [ slug , data ] of conditionsMap . entries ( )) { if ( data . paren…" at bounding box center [917, 484] width 1046 height 680
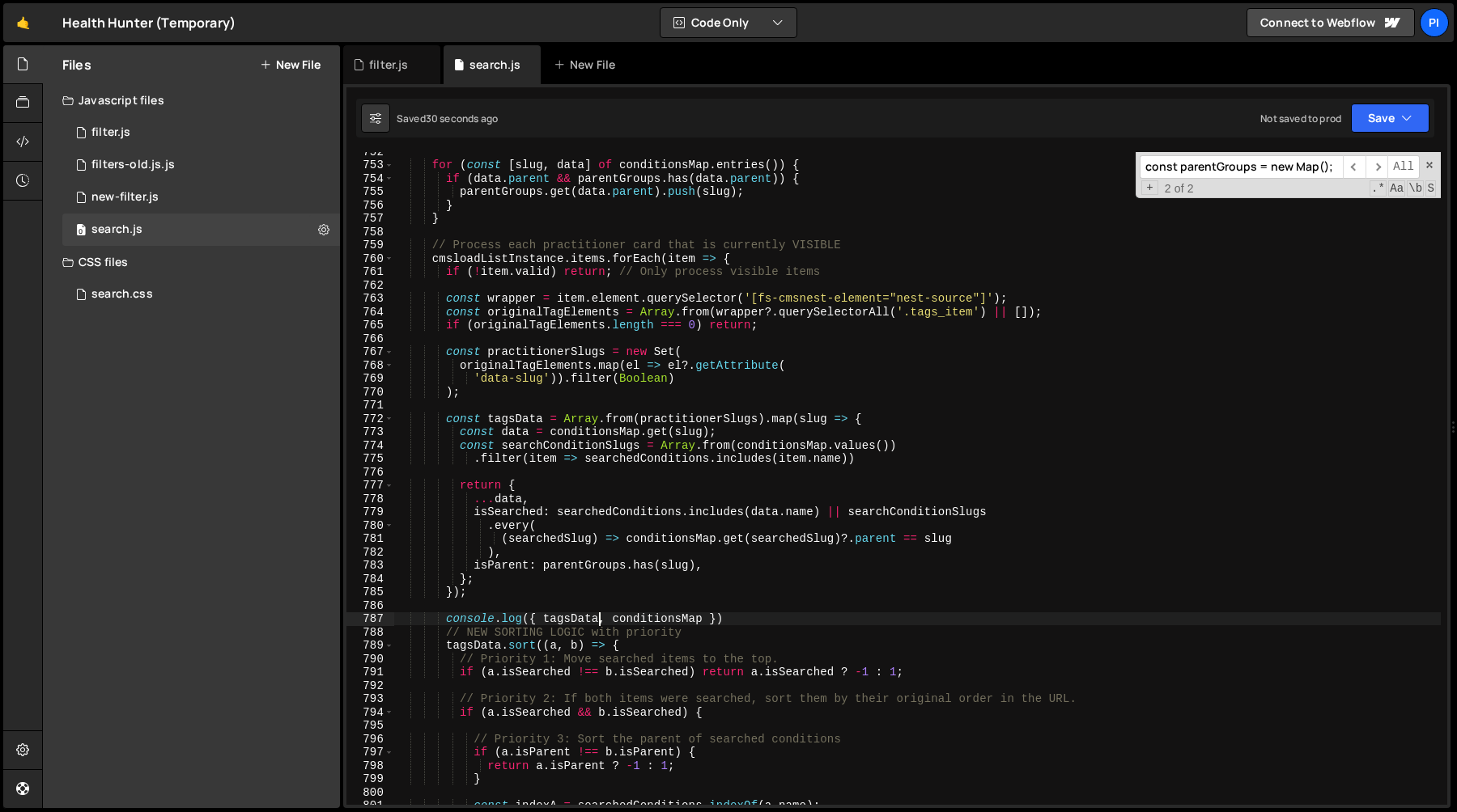
click at [518, 451] on div "for ( const [ slug , data ] of conditionsMap . entries ( )) { if ( data . paren…" at bounding box center [917, 484] width 1046 height 680
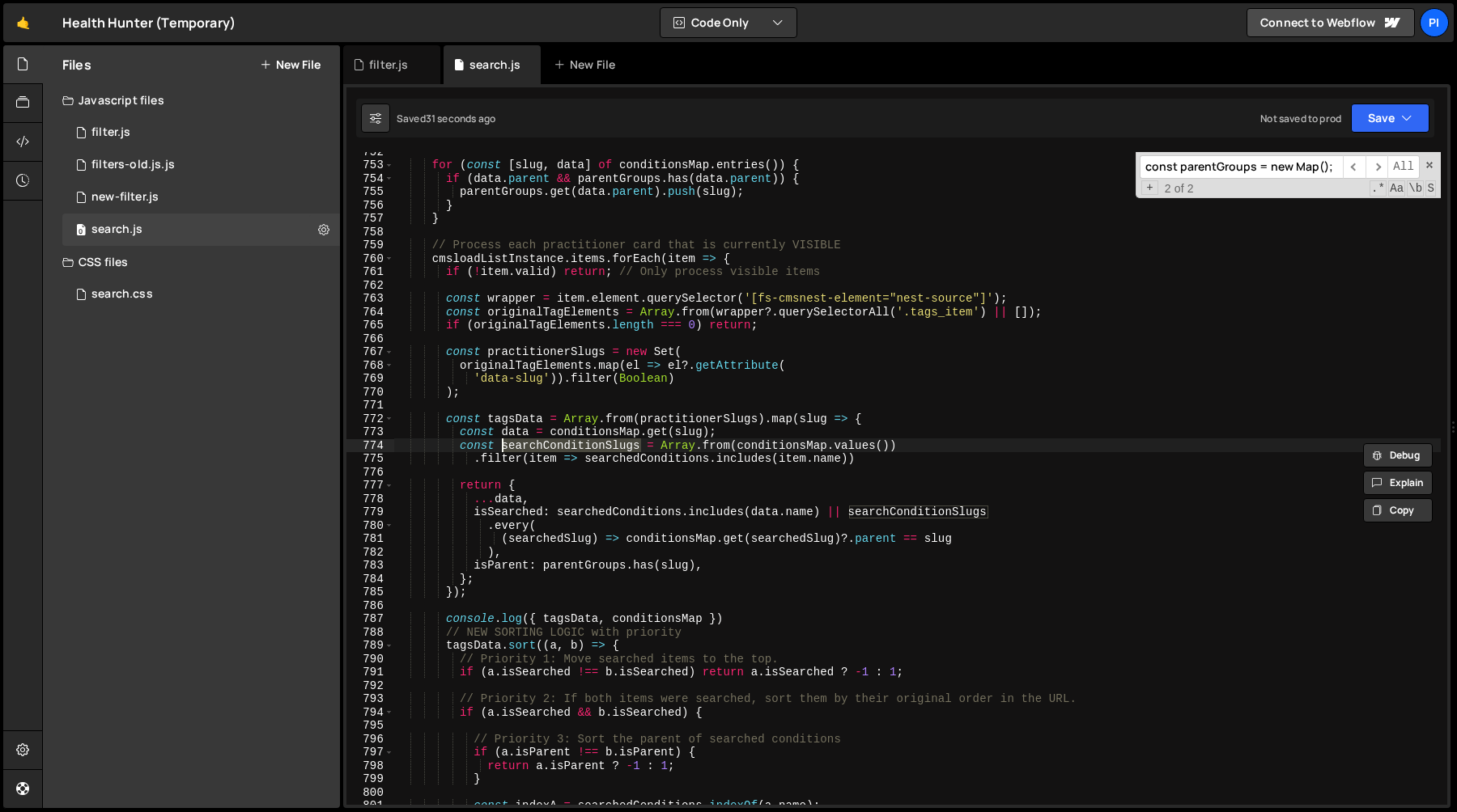
click at [553, 496] on div "for ( const [ slug , data ] of conditionsMap . entries ( )) { if ( data . paren…" at bounding box center [917, 484] width 1046 height 680
type textarea "...data,"
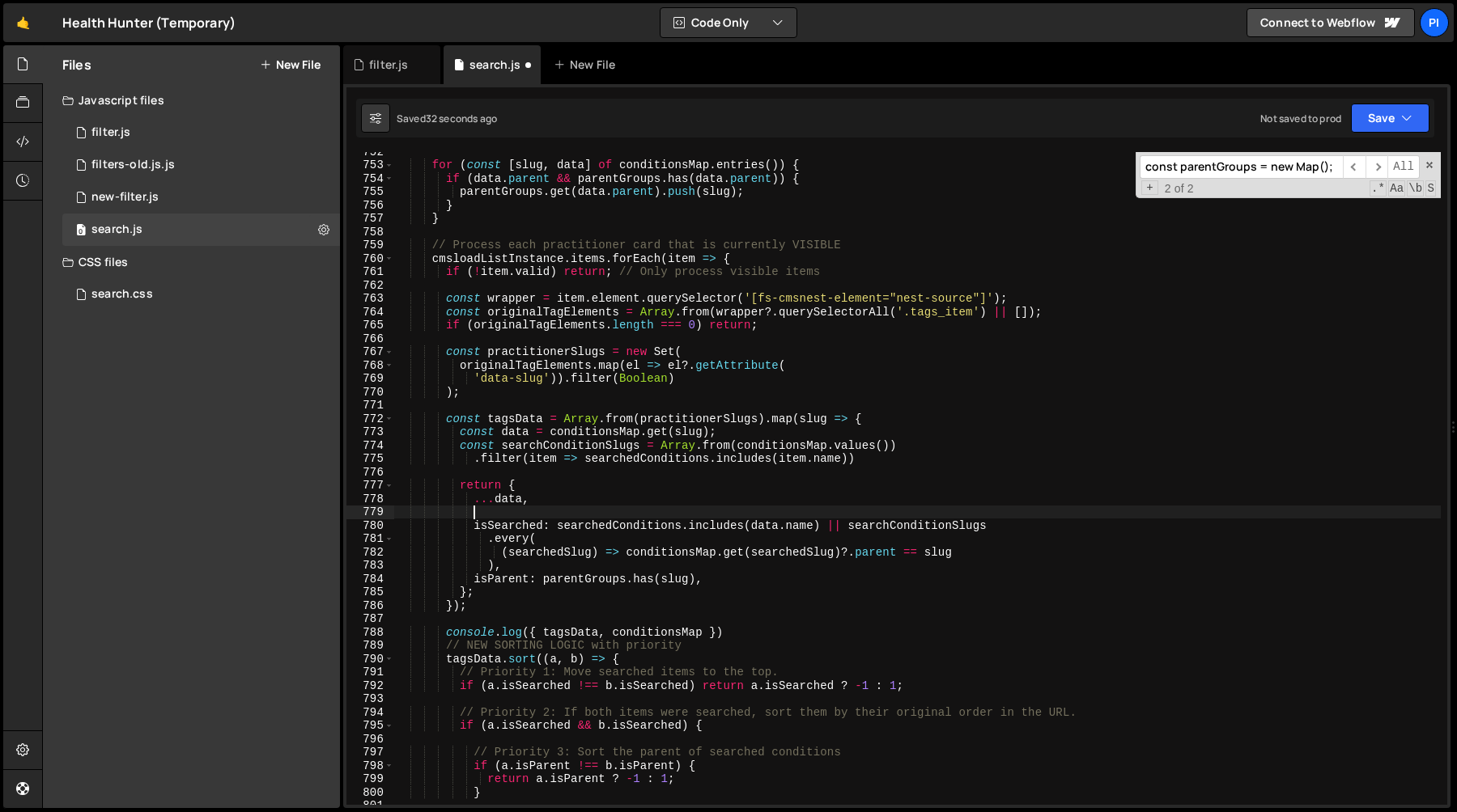
paste textarea "searchConditionSlugs"
click at [875, 461] on div "for ( const [ slug , data ] of conditionsMap . entries ( )) { if ( data . paren…" at bounding box center [917, 484] width 1046 height 680
type textarea ".filter(item => searchedConditions.includes(item.name))"
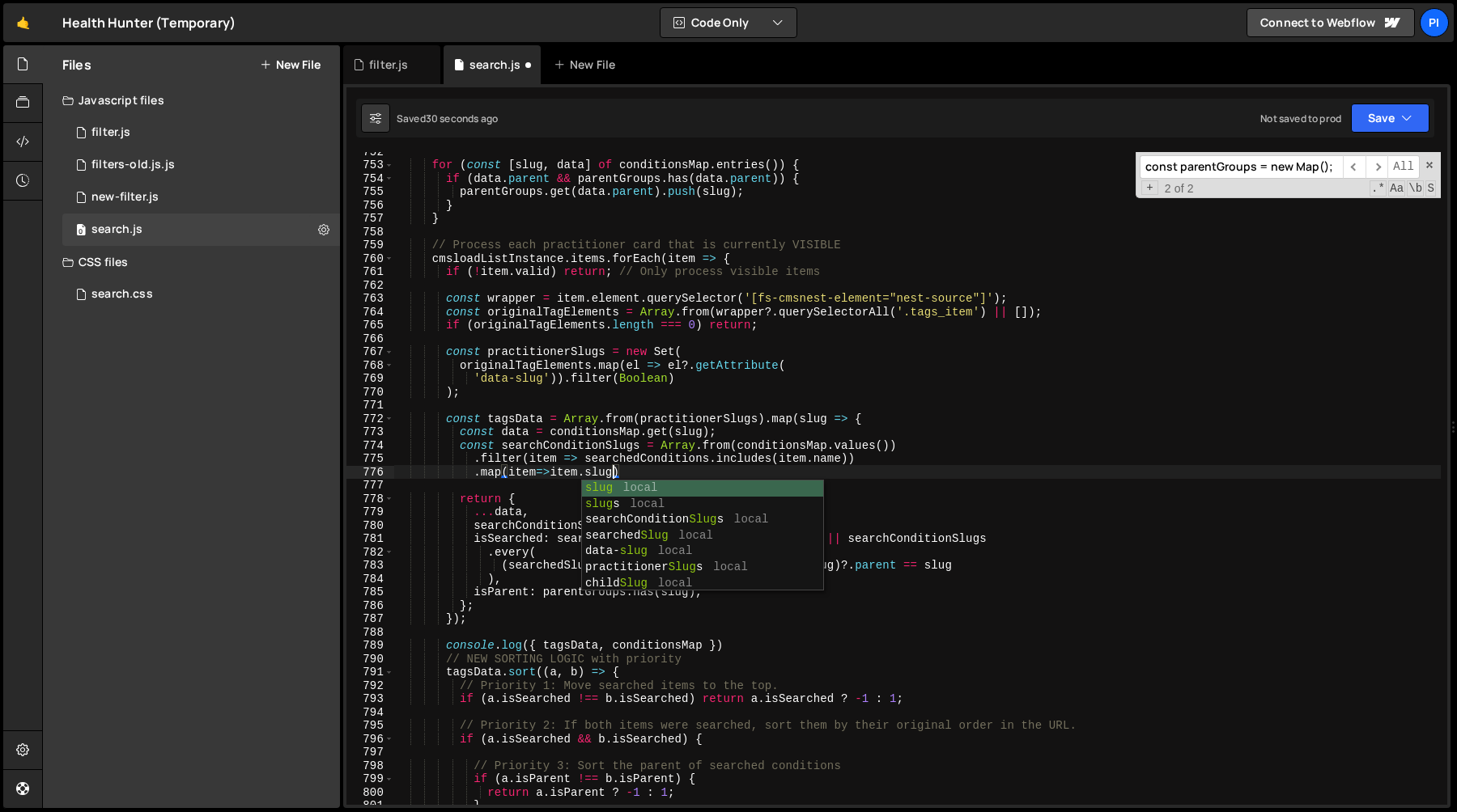
click at [881, 417] on div "for ( const [ slug , data ] of conditionsMap . entries ( )) { if ( data . paren…" at bounding box center [917, 484] width 1046 height 680
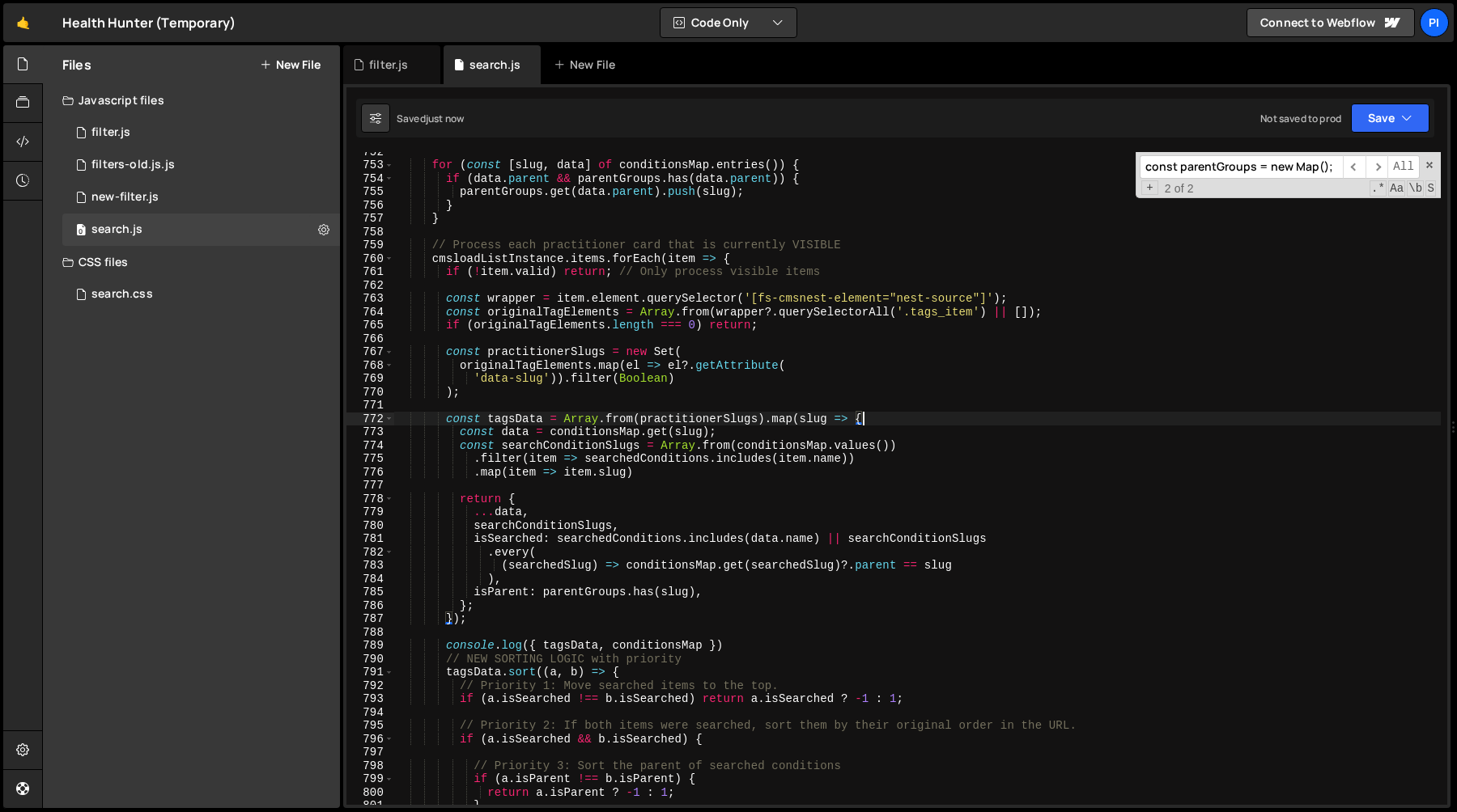
type textarea "const tagsData = Array.from(practitionerSlugs).map(slug => {"
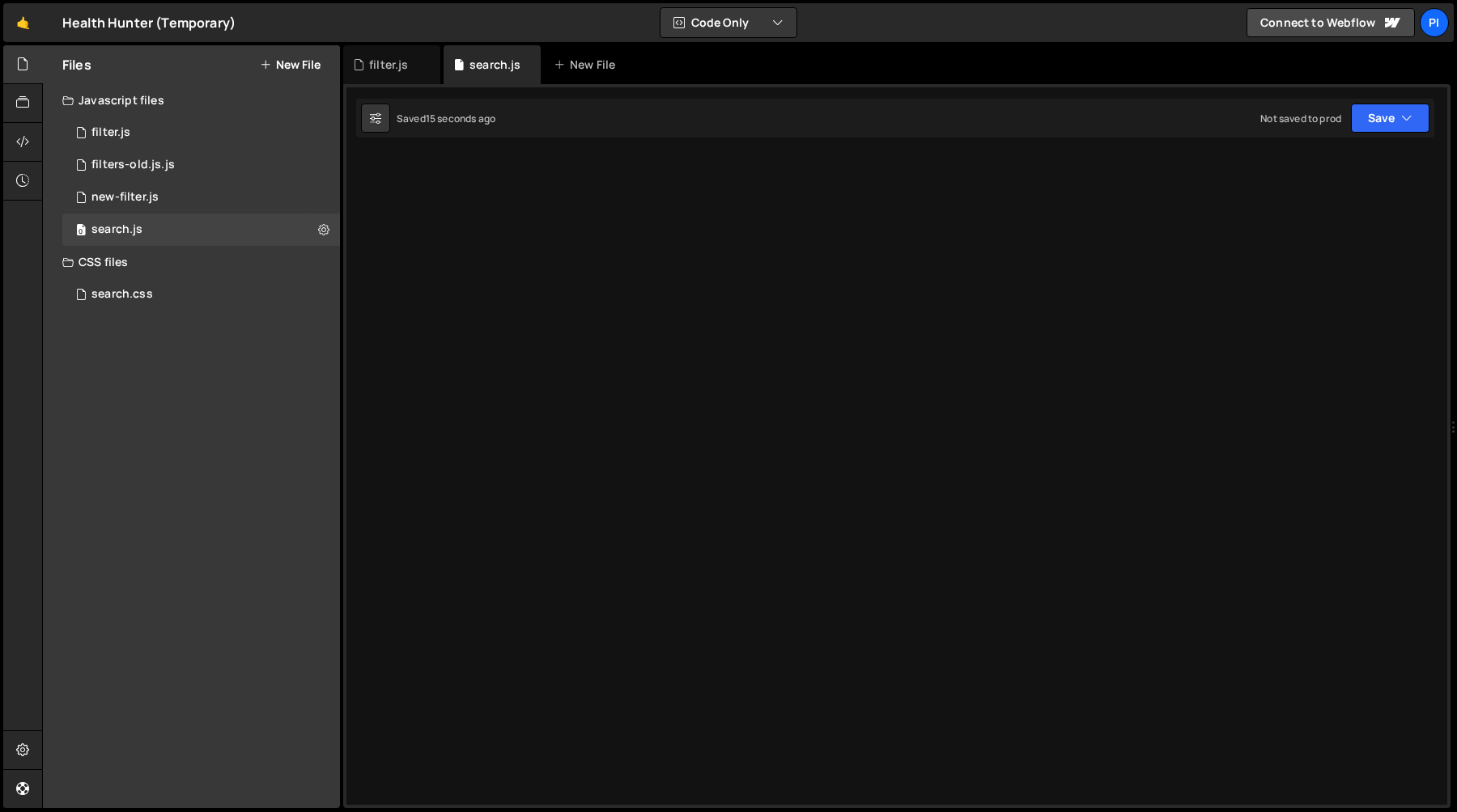
scroll to position [4438, 0]
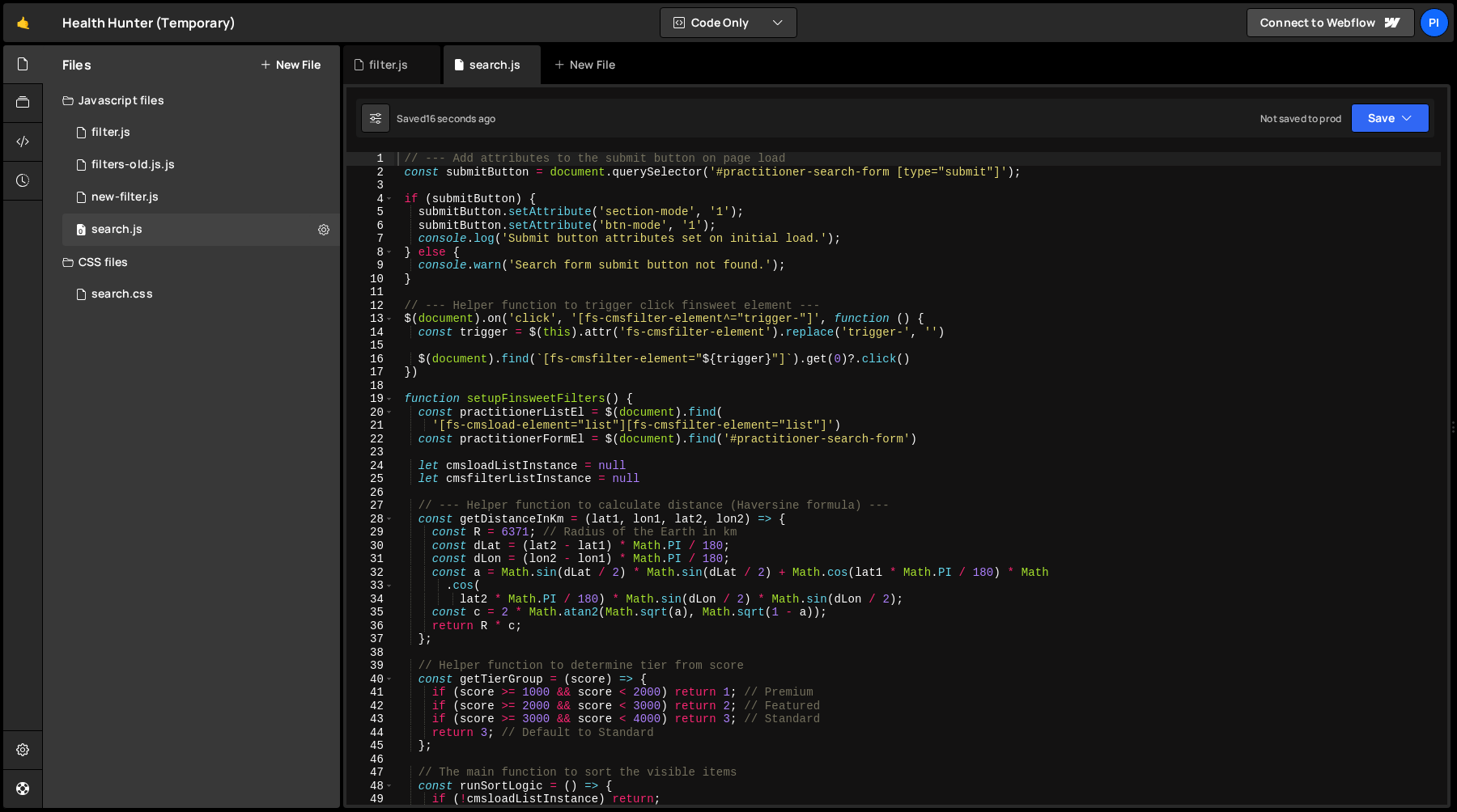
click at [646, 417] on div "// --- Add attributes to the submit button on page load const submitButton = do…" at bounding box center [917, 492] width 1046 height 680
click at [662, 433] on div "// --- Add attributes to the submit button on page load const submitButton = do…" at bounding box center [917, 492] width 1046 height 680
type textarea "const practitionerFormEl = $(document).find('#practitioner-search-form')"
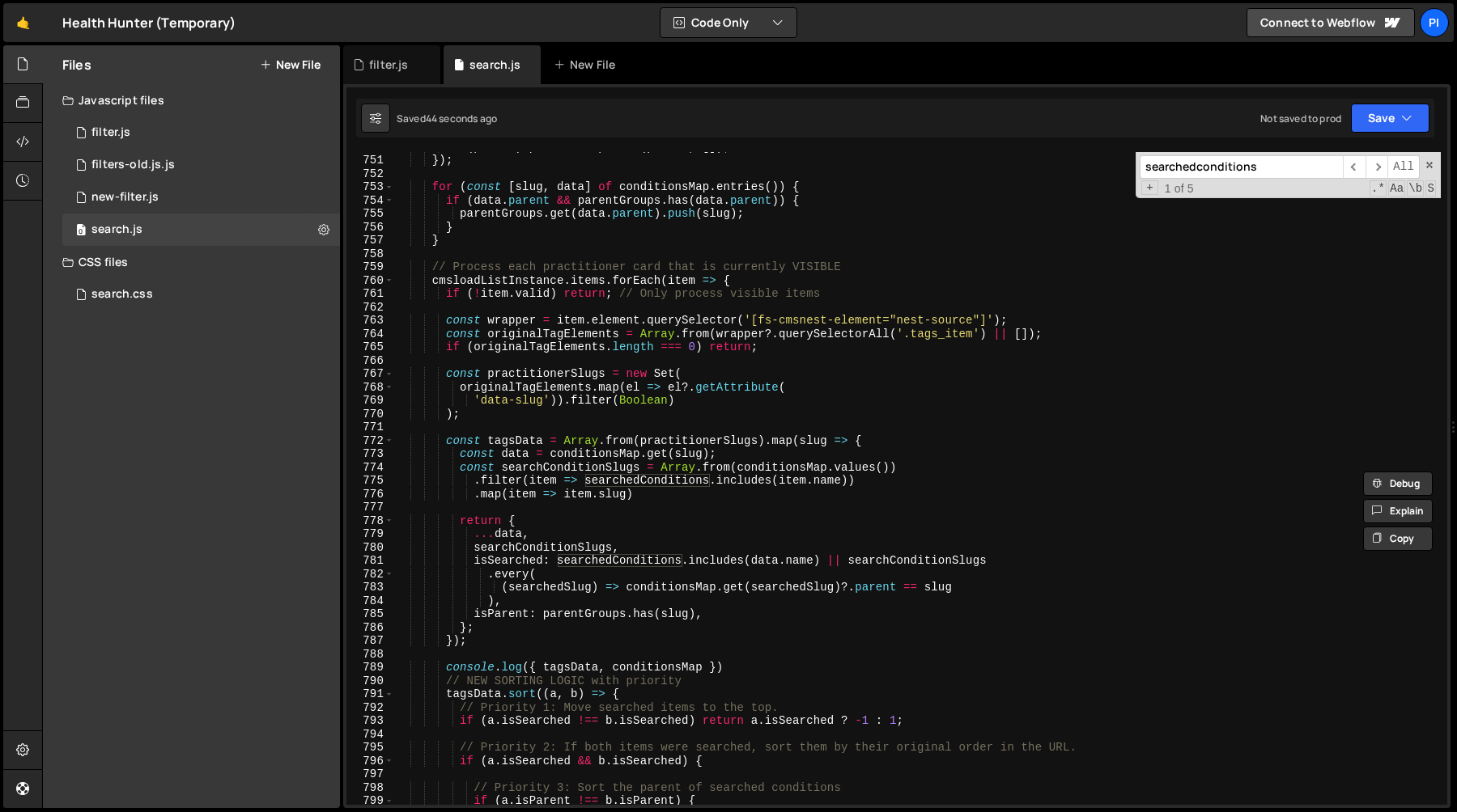
scroll to position [10021, 0]
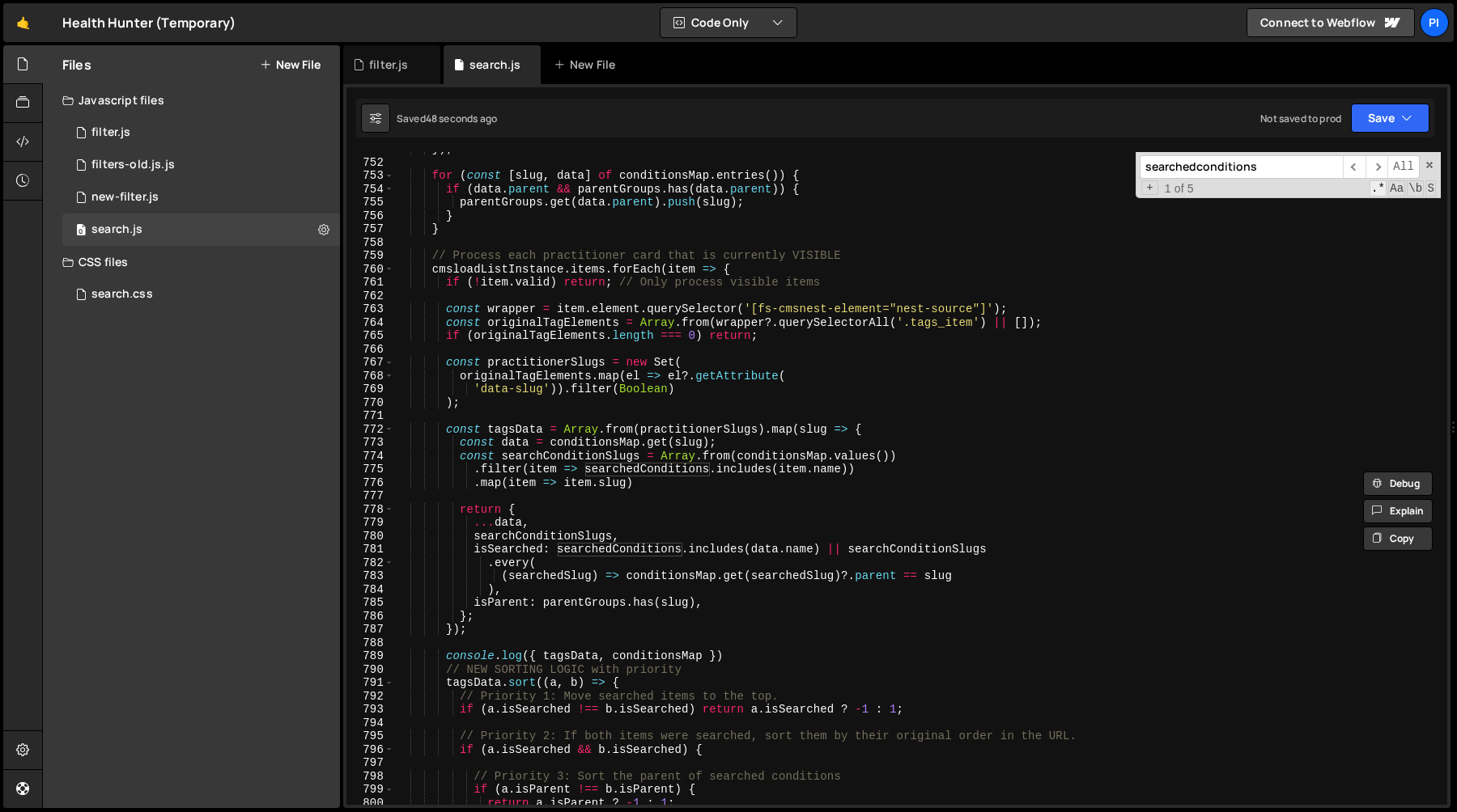
type input "searchedconditions"
click at [1373, 196] on span ".*" at bounding box center [1377, 189] width 17 height 16
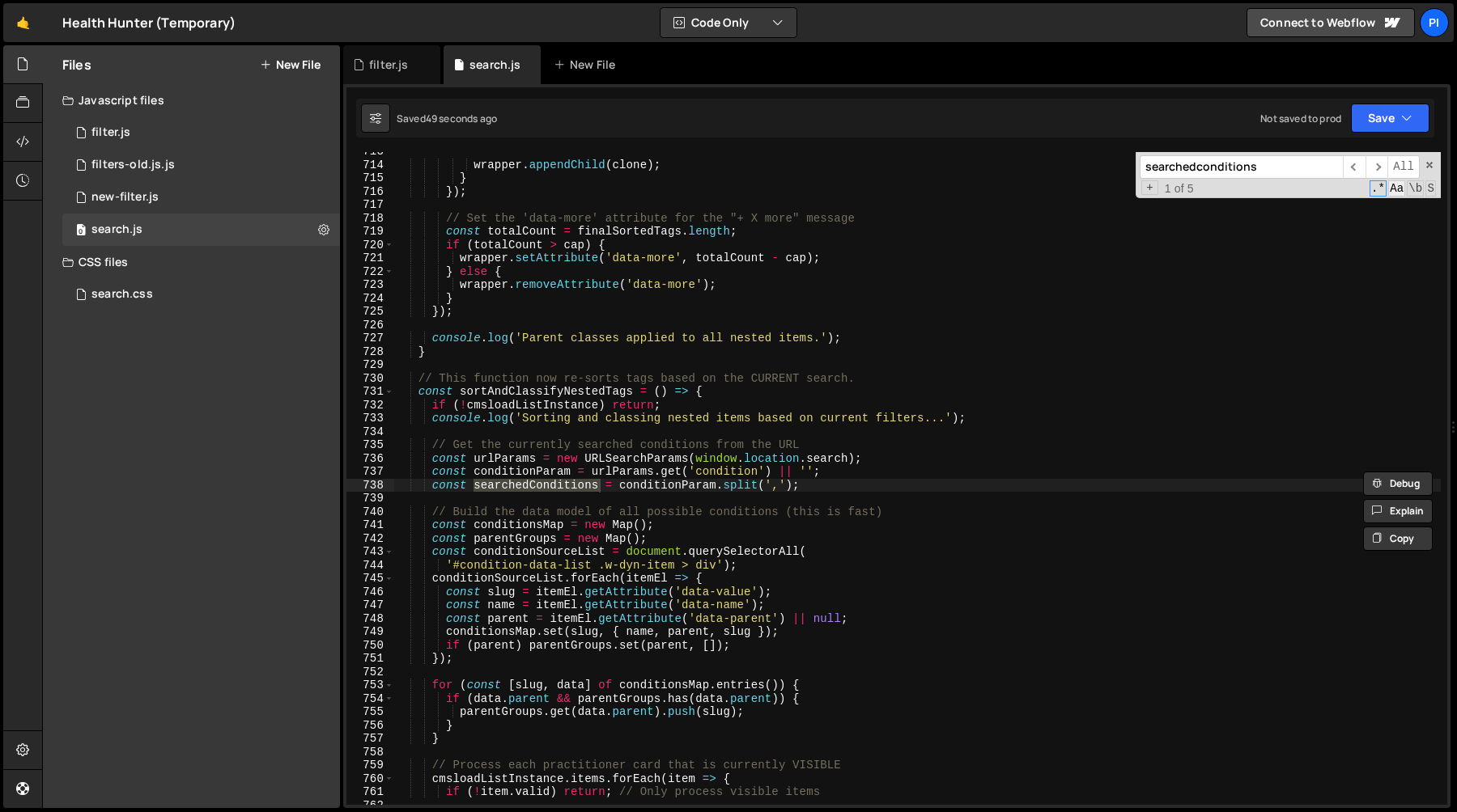
click at [1390, 186] on span "Aa" at bounding box center [1396, 189] width 17 height 16
click at [1381, 187] on span ".*" at bounding box center [1377, 189] width 17 height 16
click at [1395, 187] on span "Aa" at bounding box center [1396, 189] width 17 height 16
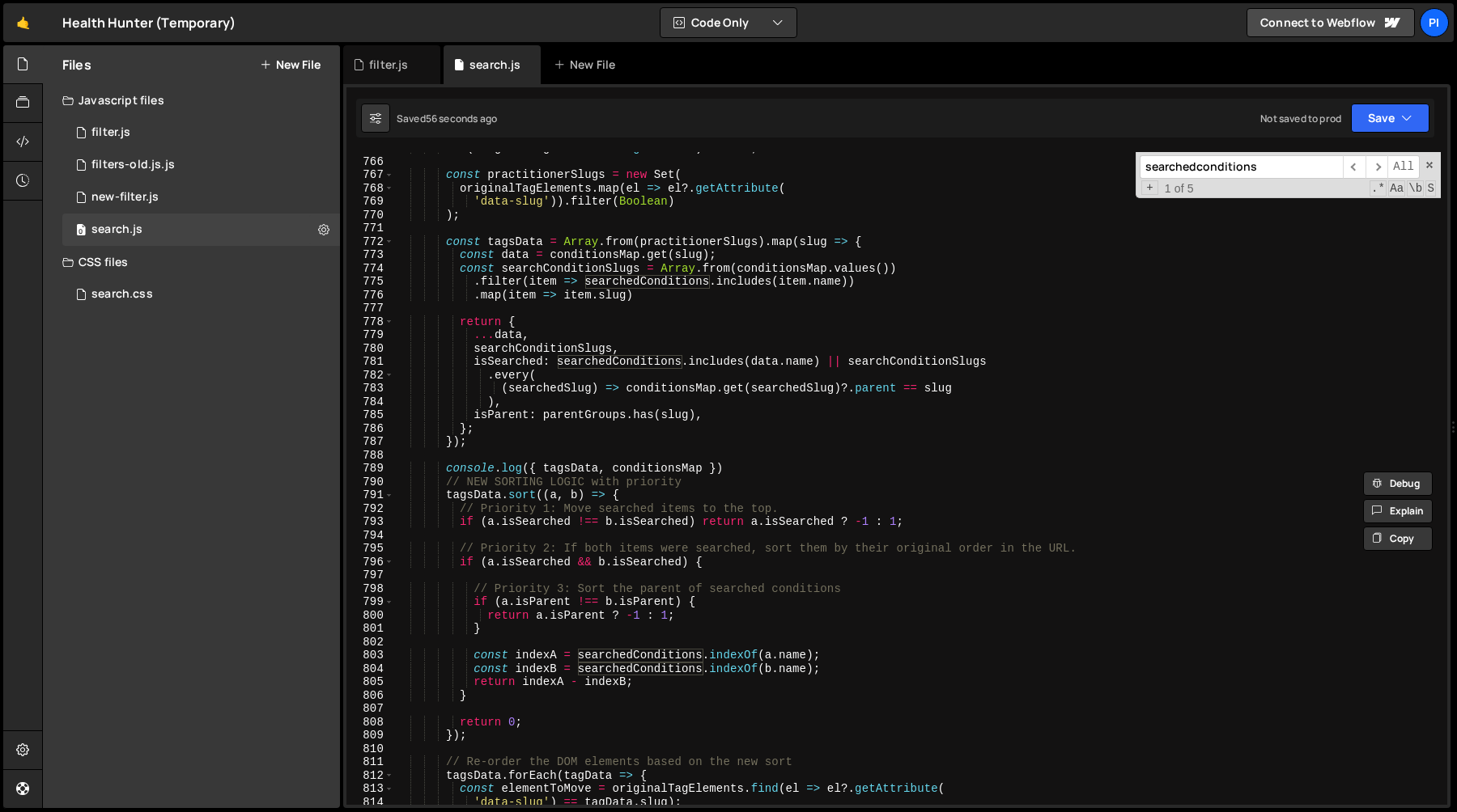
scroll to position [10188, 0]
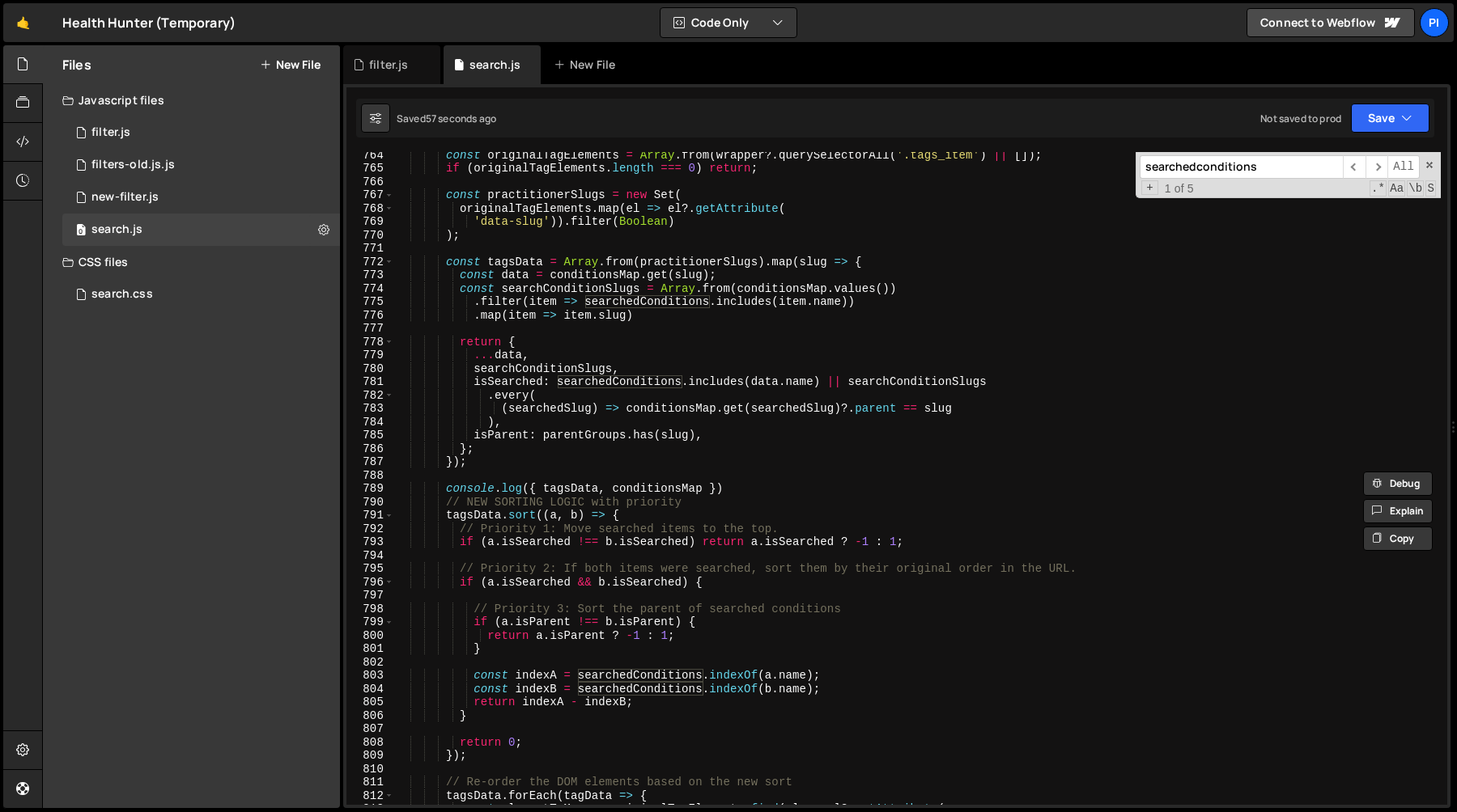
click at [590, 385] on div "const originalTagElements = Array . from ( wrapper ?. querySelectorAll ( '.tags…" at bounding box center [917, 488] width 1046 height 680
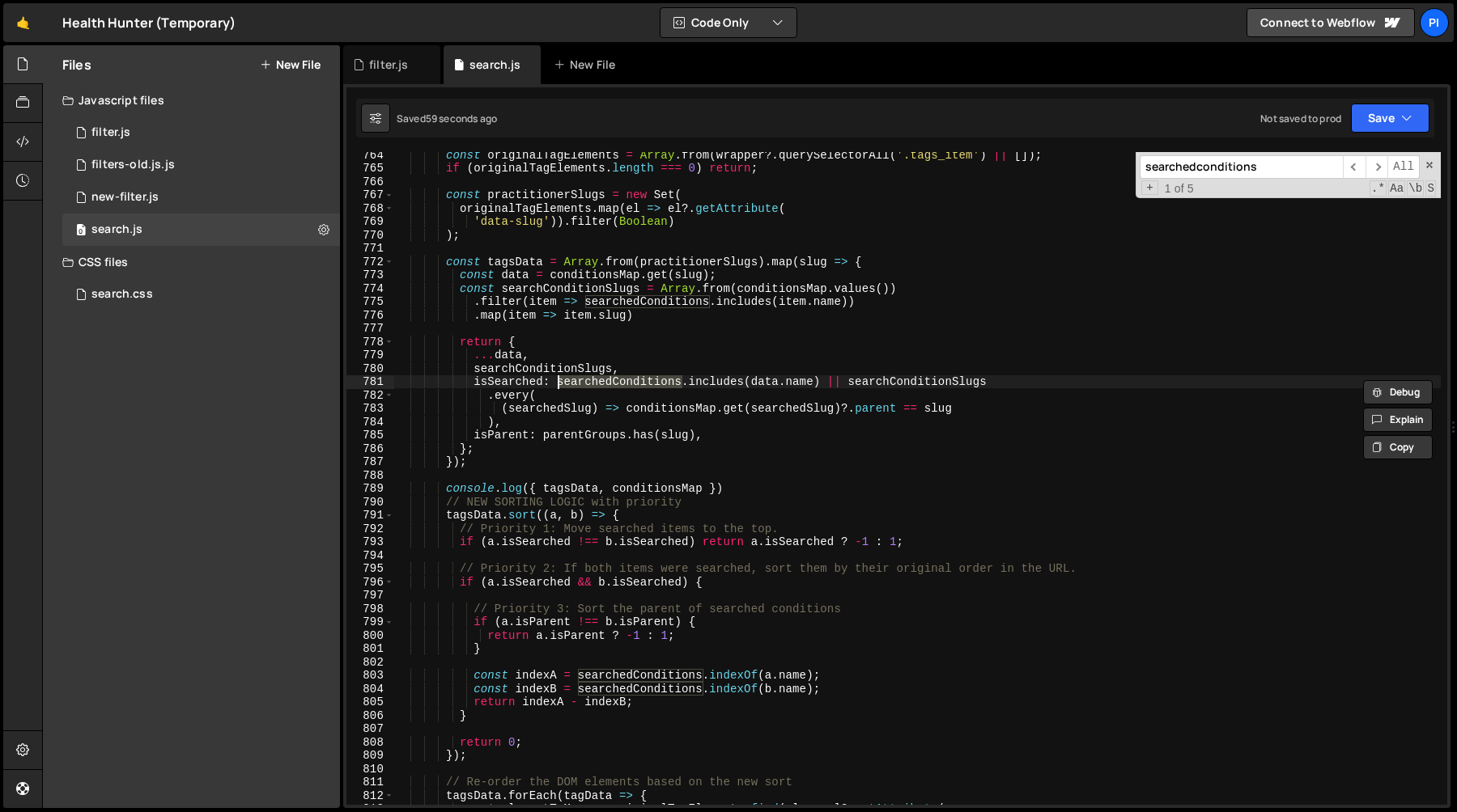
click at [578, 286] on div "const originalTagElements = Array . from ( wrapper ?. querySelectorAll ( '.tags…" at bounding box center [917, 488] width 1046 height 680
type textarea "const searchConditionSlugs = Array.from(conditionsMap.values())"
click at [578, 286] on div "const originalTagElements = Array . from ( wrapper ?. querySelectorAll ( '.tags…" at bounding box center [917, 488] width 1046 height 680
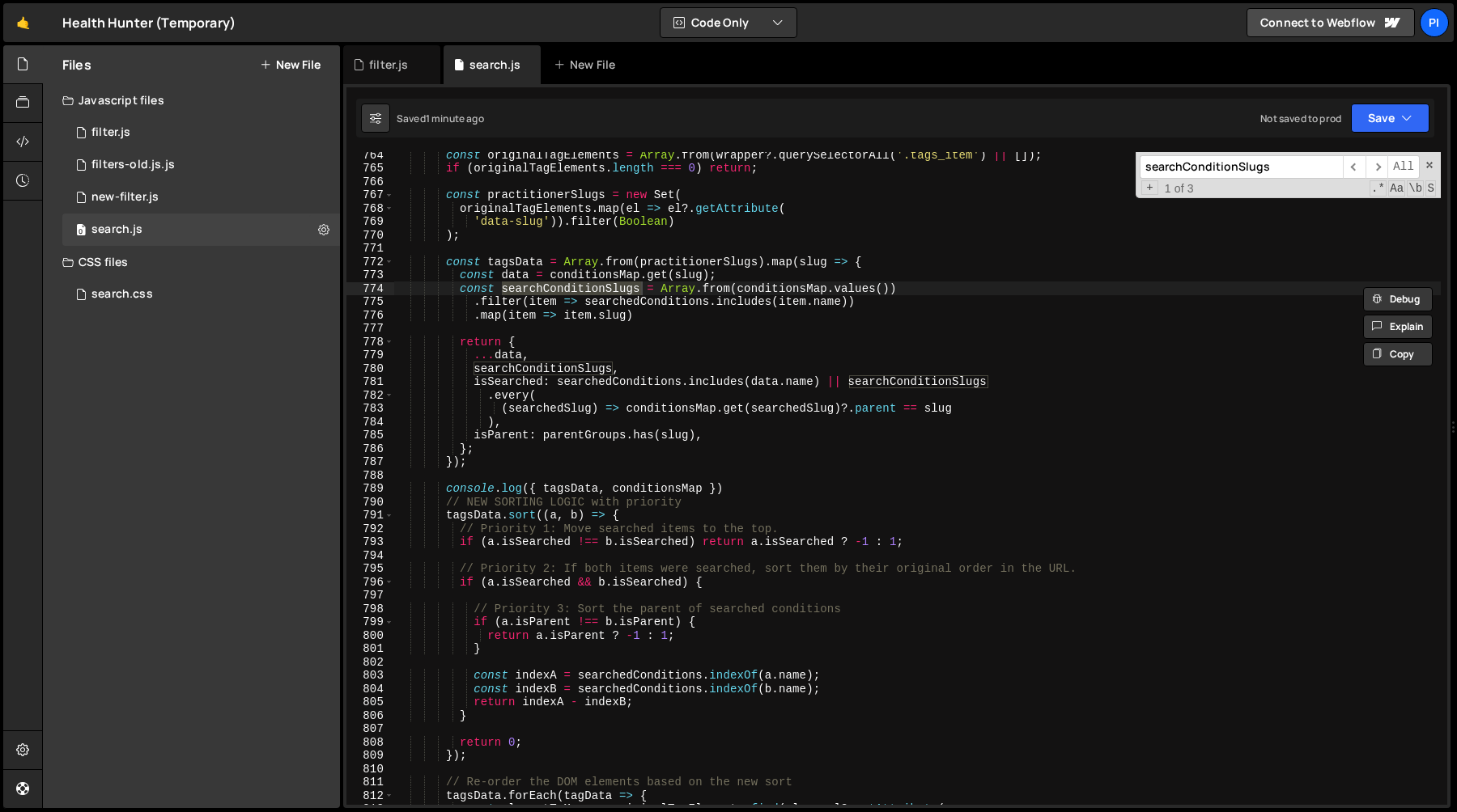
click at [1282, 167] on input "searchConditionSlugs" at bounding box center [1241, 167] width 203 height 23
click at [1247, 170] on input "searchConditionSlugs" at bounding box center [1241, 167] width 203 height 23
type input "searchConditionSlugs"
click at [1428, 168] on span at bounding box center [1429, 165] width 12 height 12
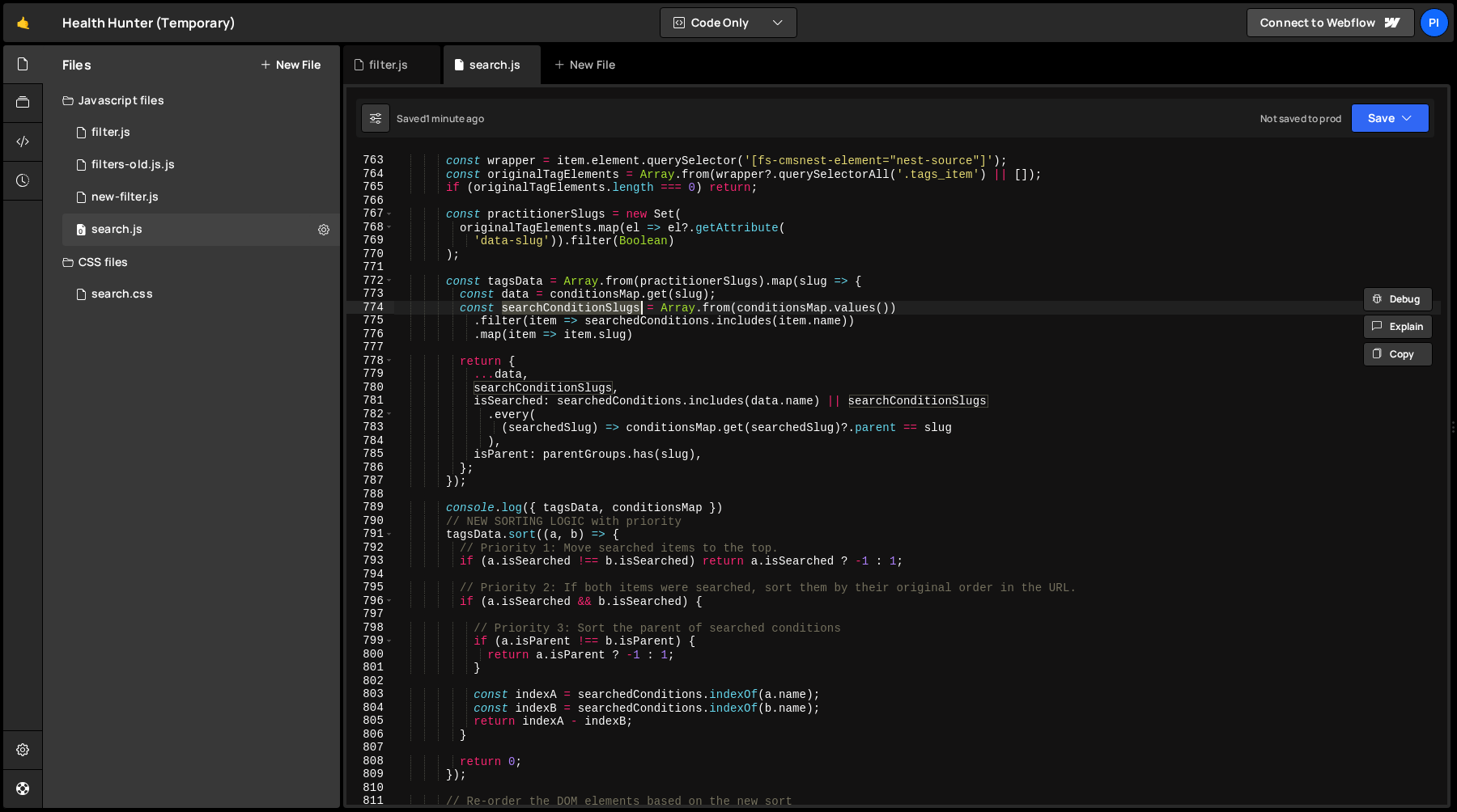
scroll to position [10163, 0]
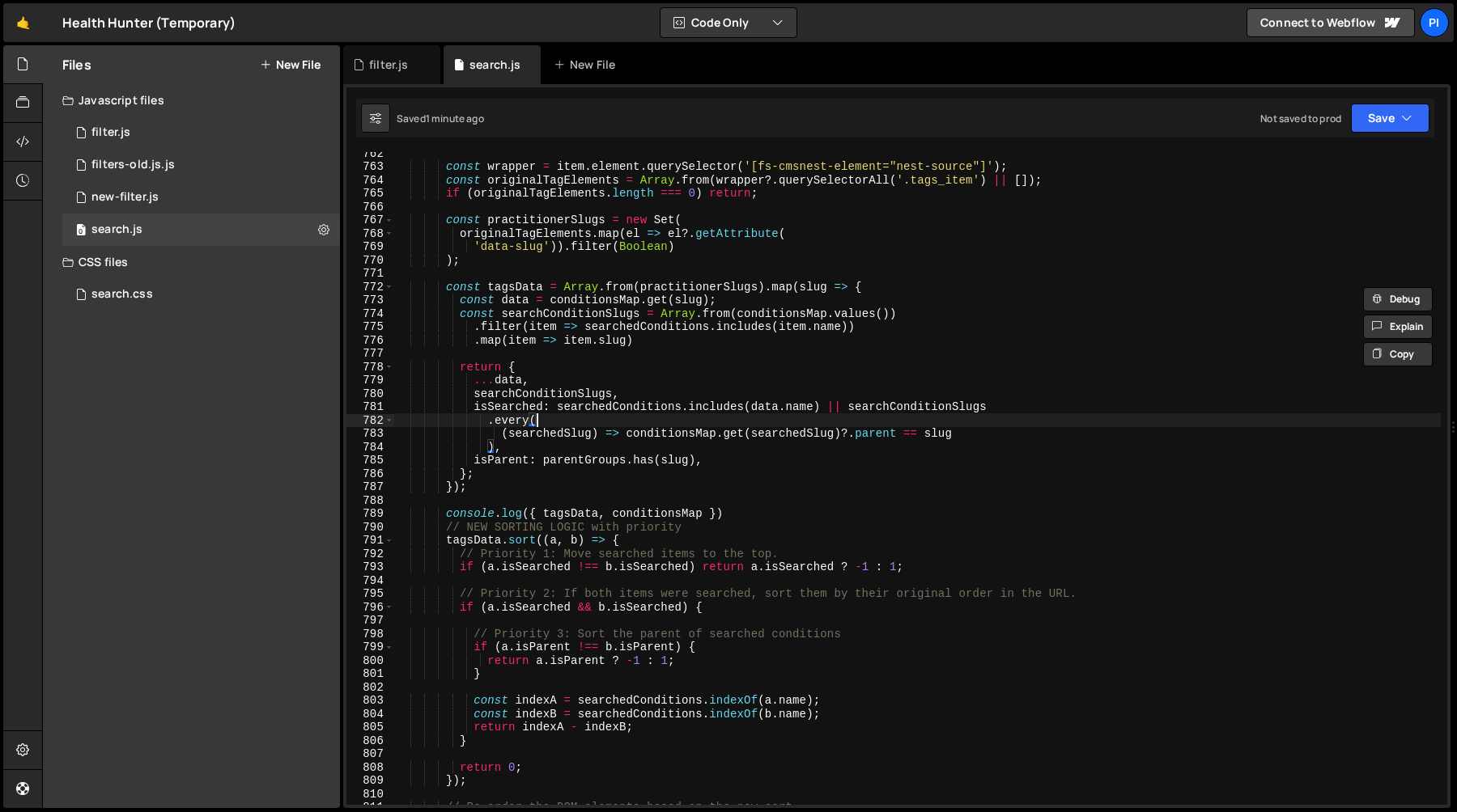
click at [588, 422] on div "const wrapper = item . element . querySelector ( '[fs-cmsnest-element="nest-sou…" at bounding box center [917, 486] width 1046 height 680
click at [619, 431] on div "const wrapper = item . element . querySelector ( '[fs-cmsnest-element="nest-sou…" at bounding box center [917, 486] width 1046 height 680
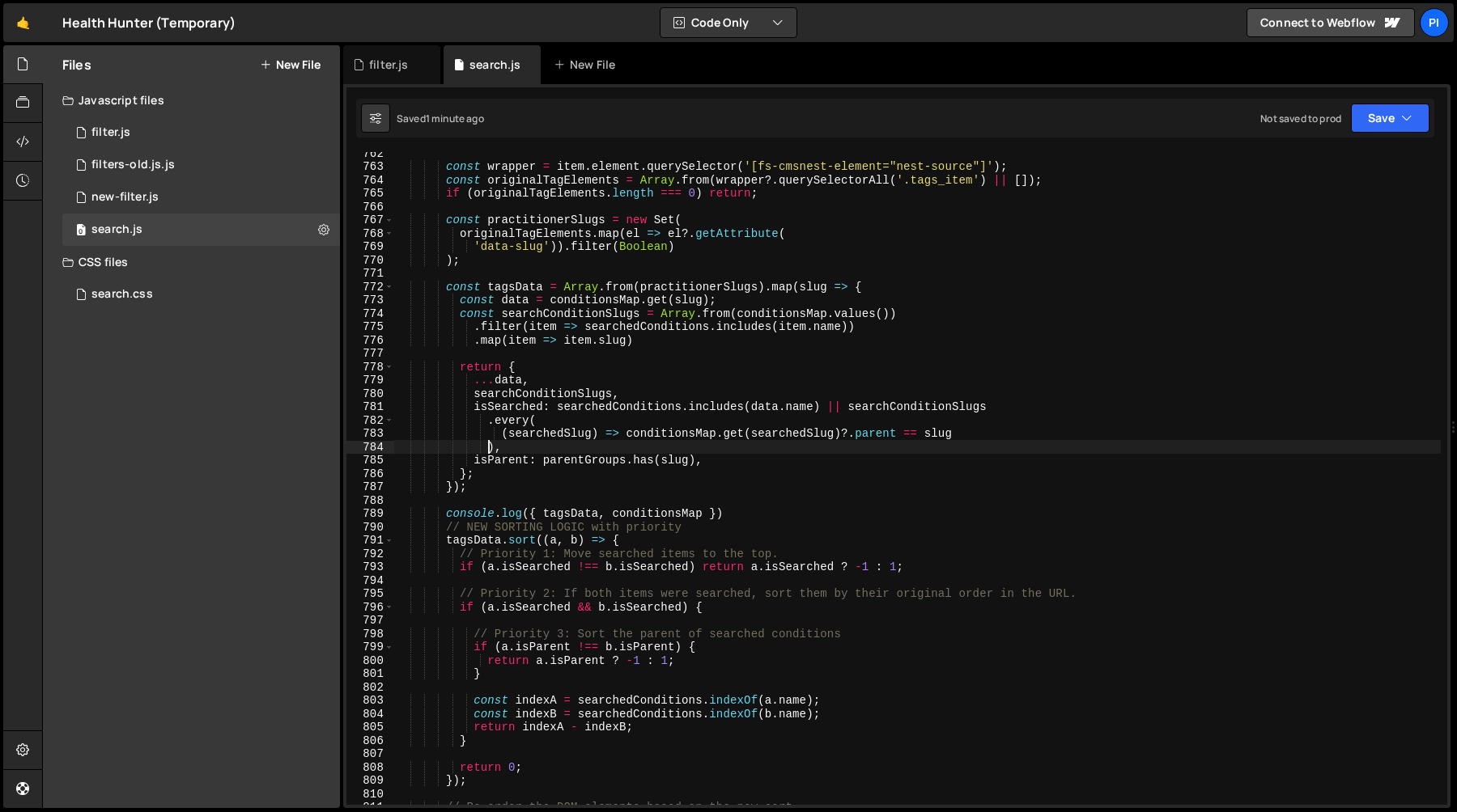
click at [488, 443] on div "const wrapper = item . element . querySelector ( '[fs-cmsnest-element="nest-sou…" at bounding box center [917, 486] width 1046 height 680
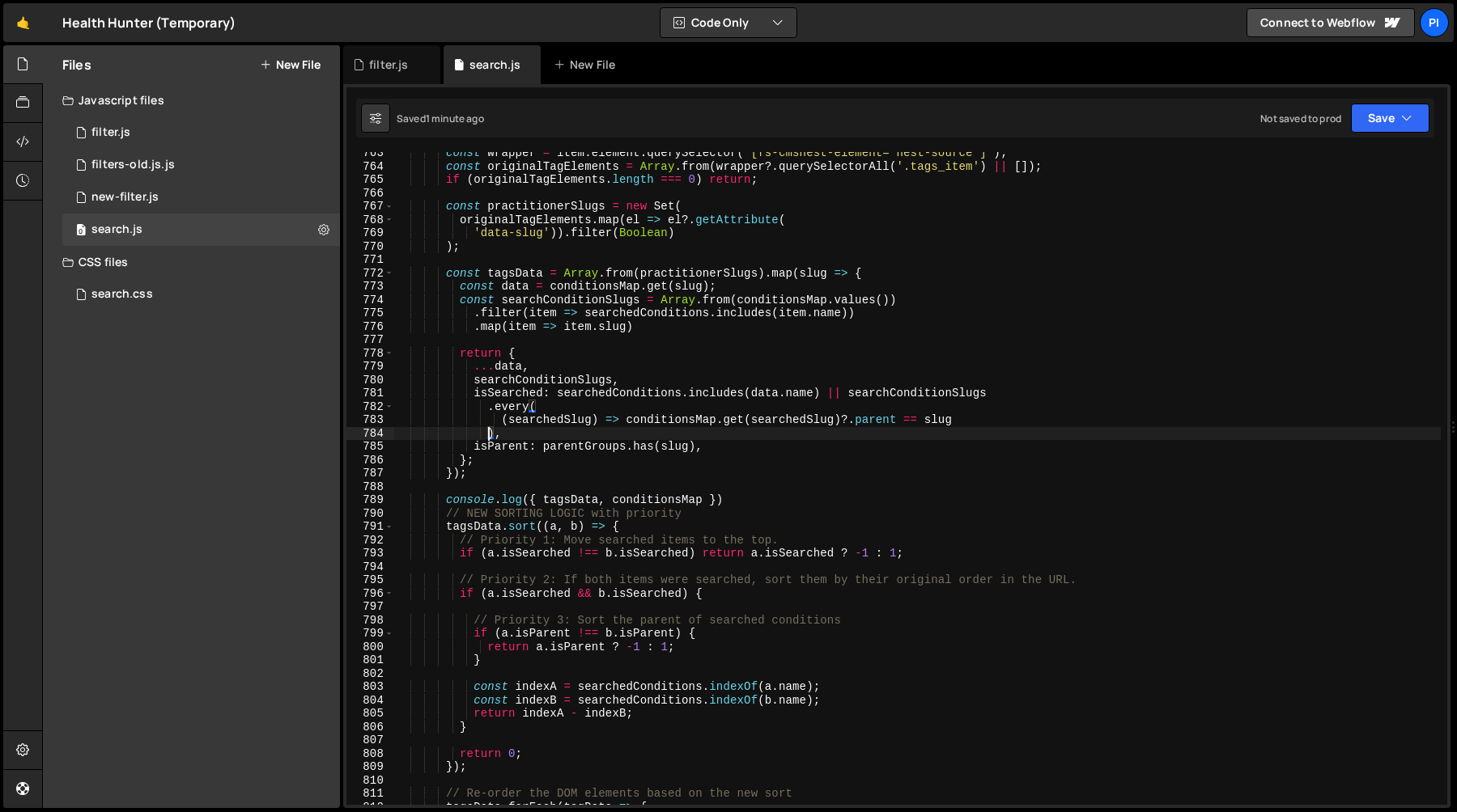
scroll to position [10177, 0]
click at [639, 377] on div "const wrapper = item . element . querySelector ( '[fs-cmsnest-element="nest-sou…" at bounding box center [917, 486] width 1046 height 680
click at [639, 371] on div "const wrapper = item . element . querySelector ( '[fs-cmsnest-element="nest-sou…" at bounding box center [917, 486] width 1046 height 680
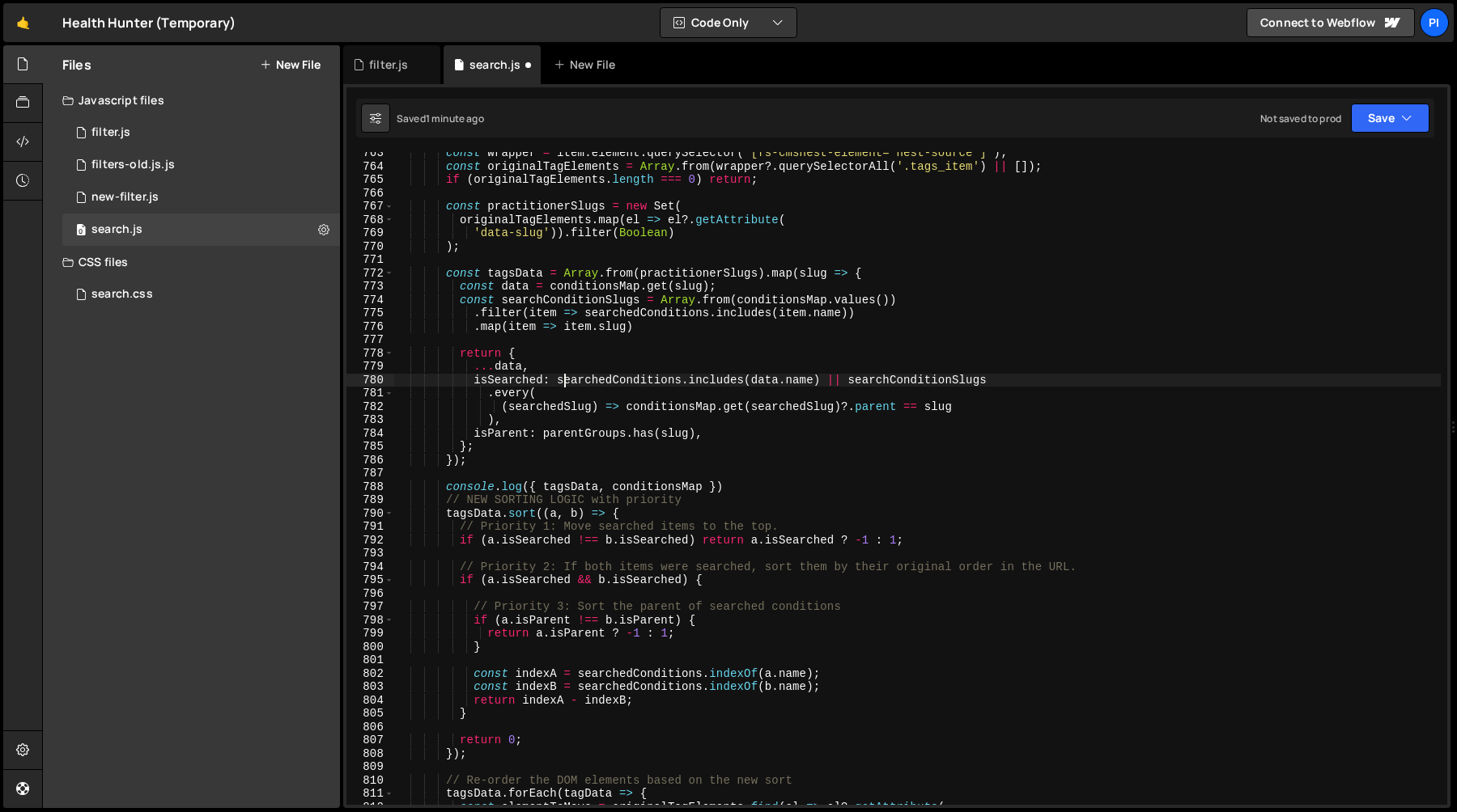
click at [564, 384] on div "const wrapper = item . element . querySelector ( '[fs-cmsnest-element="nest-sou…" at bounding box center [917, 486] width 1046 height 680
click at [751, 484] on div "const wrapper = item . element . querySelector ( '[fs-cmsnest-element="nest-sou…" at bounding box center [917, 486] width 1046 height 680
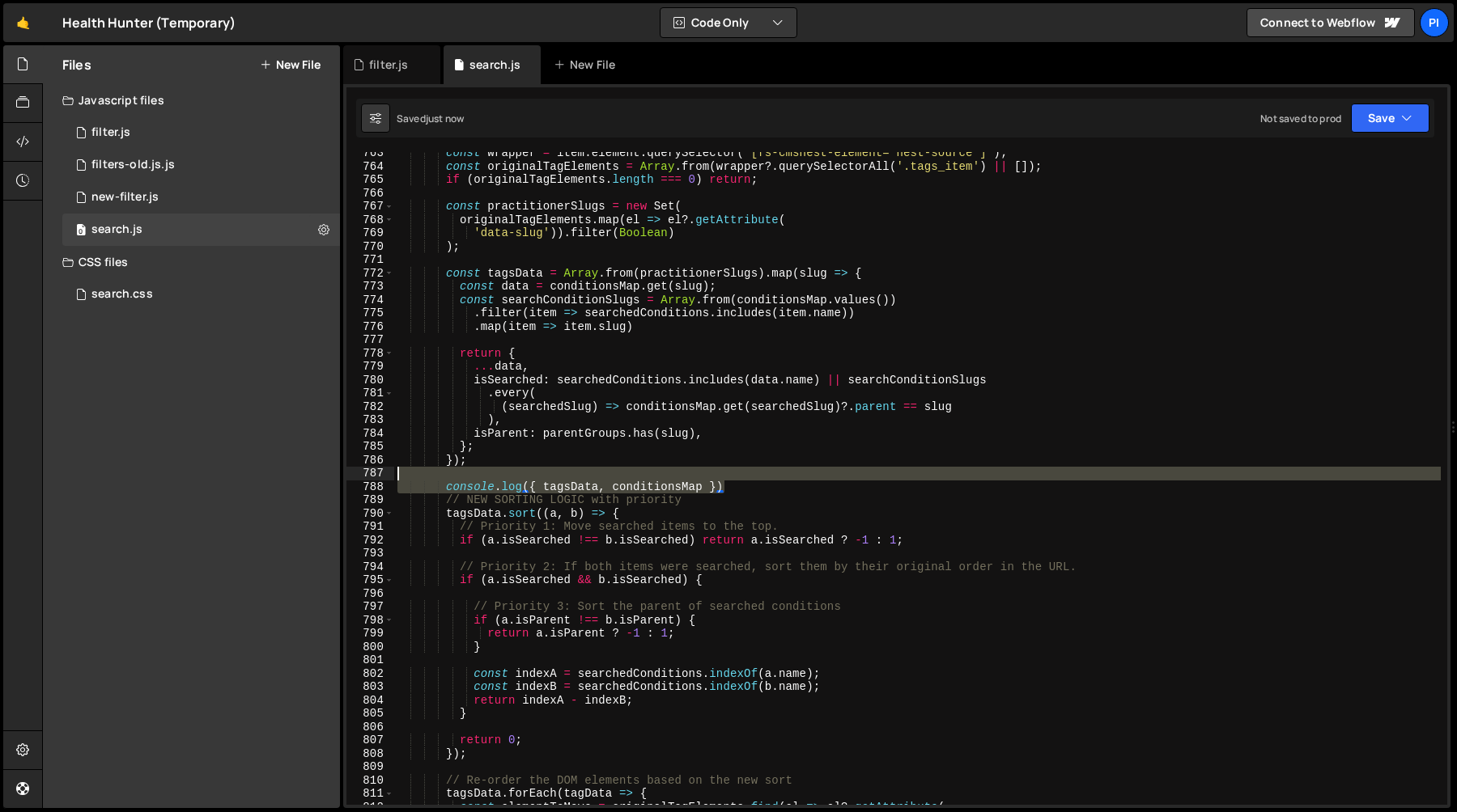
click at [736, 479] on div "const wrapper = item . element . querySelector ( '[fs-cmsnest-element="nest-sou…" at bounding box center [917, 486] width 1046 height 680
type textarea "console.log({ tagsData, conditionsMap })"
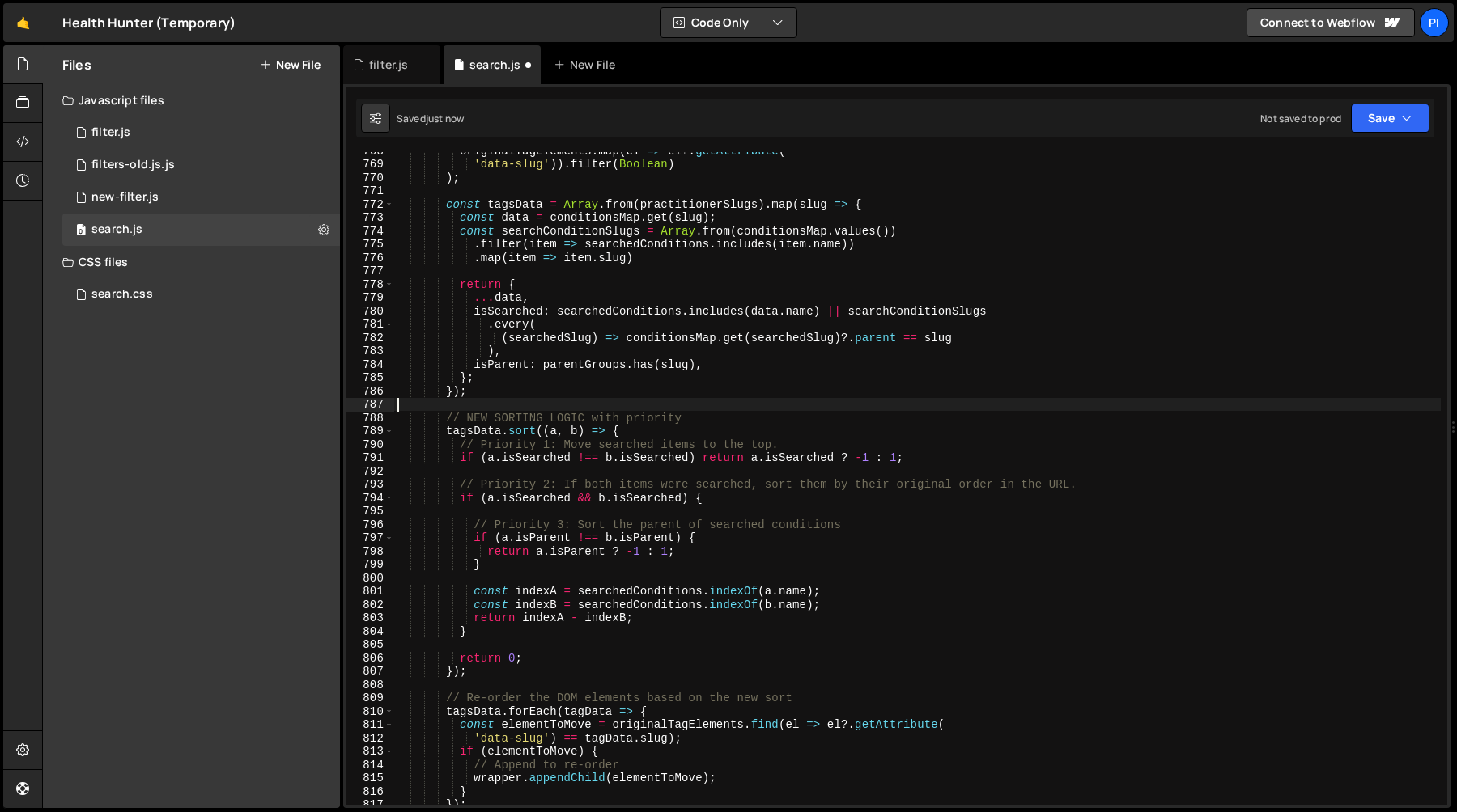
scroll to position [10250, 0]
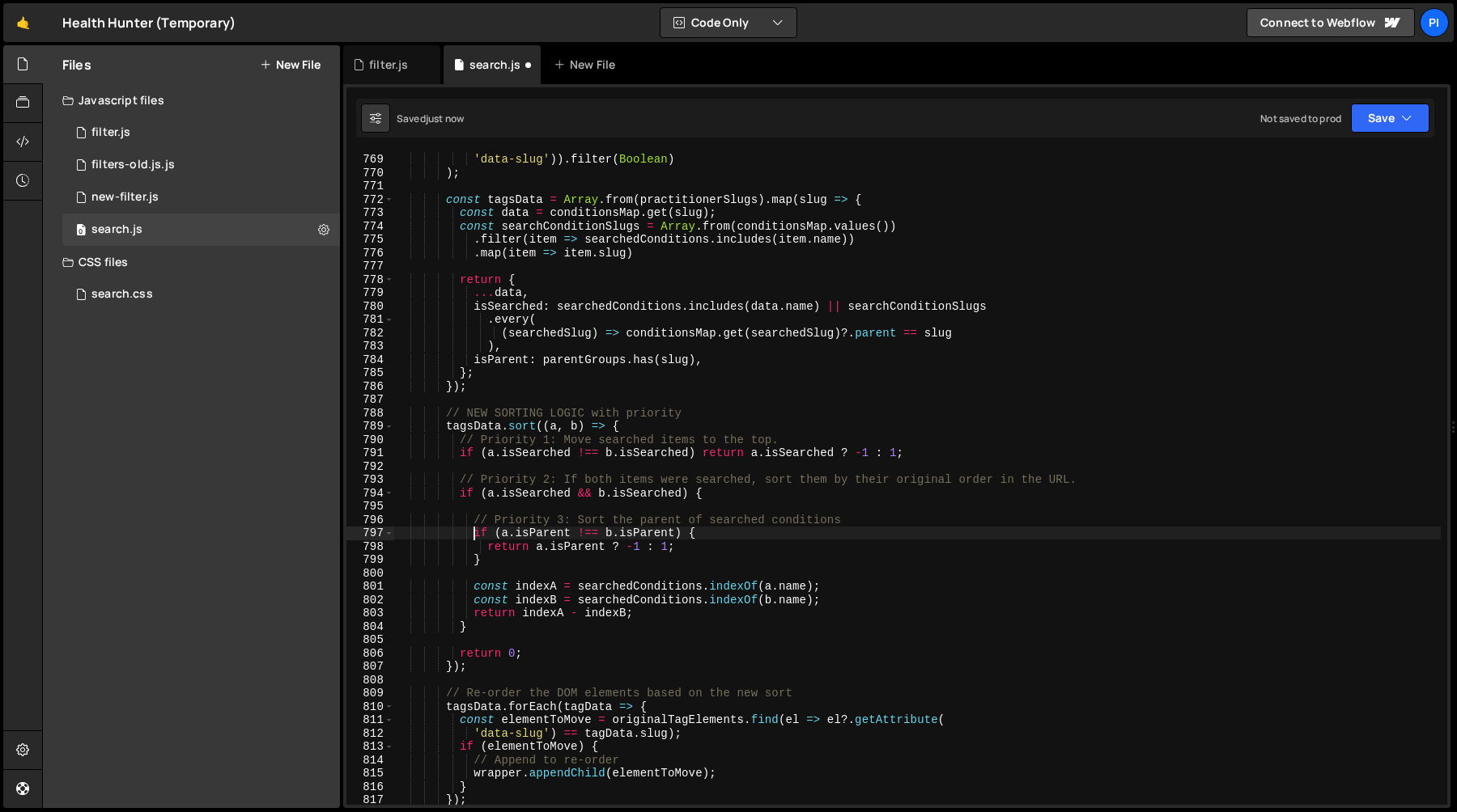
click at [476, 537] on div "originalTagElements . map ( el => el ?. getAttribute ( 'data-slug' )) . filter …" at bounding box center [917, 479] width 1046 height 680
click at [540, 494] on div "originalTagElements . map ( el => el ?. getAttribute ( 'data-slug' )) . filter …" at bounding box center [917, 479] width 1046 height 680
click at [578, 513] on div "originalTagElements . map ( el => el ?. getAttribute ( 'data-slug' )) . filter …" at bounding box center [917, 479] width 1046 height 680
click at [893, 523] on div "originalTagElements . map ( el => el ?. getAttribute ( 'data-slug' )) . filter …" at bounding box center [917, 479] width 1046 height 680
click at [868, 516] on div "originalTagElements . map ( el => el ?. getAttribute ( 'data-slug' )) . filter …" at bounding box center [917, 479] width 1046 height 680
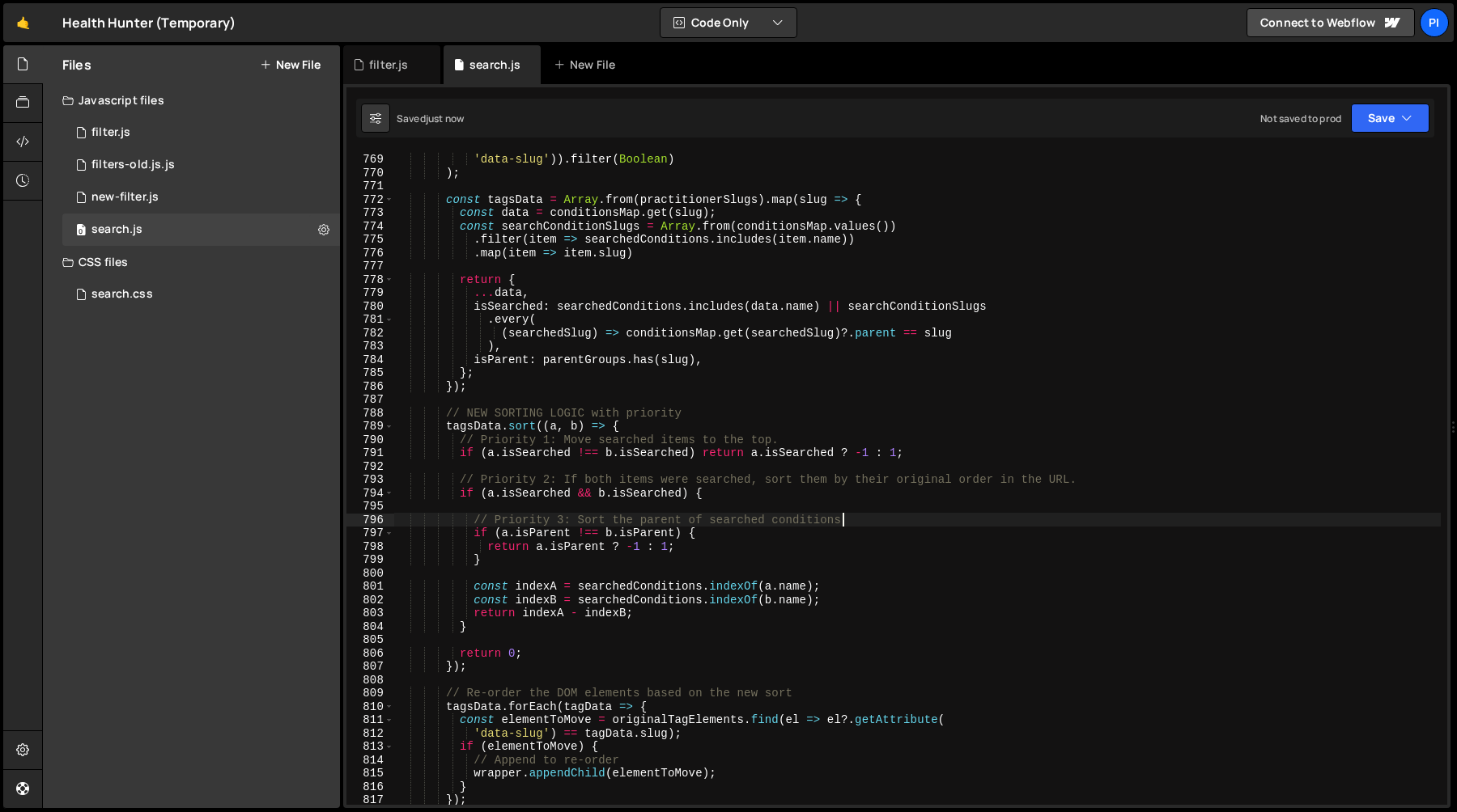
click at [581, 518] on div "originalTagElements . map ( el => el ?. getAttribute ( 'data-slug' )) . filter …" at bounding box center [917, 479] width 1046 height 680
click at [576, 517] on div "originalTagElements . map ( el => el ?. getAttribute ( 'data-slug' )) . filter …" at bounding box center [917, 479] width 1046 height 680
type textarea "// Sort the parent of searched conditions"
